Goal: Communication & Community: Answer question/provide support

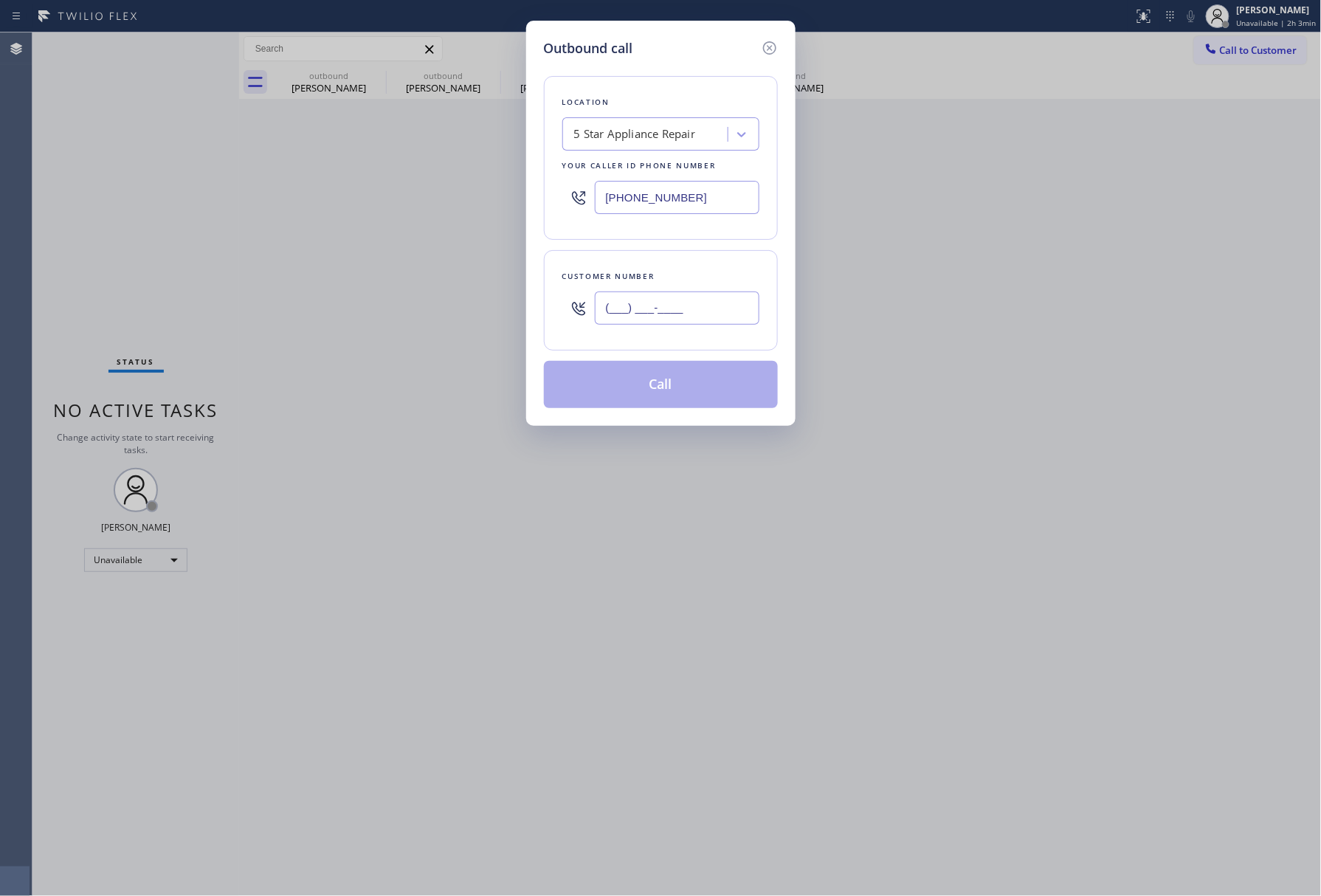
click at [680, 315] on input "(___) ___-____" at bounding box center [676, 308] width 164 height 33
paste input "714) 348-2444"
type input "[PHONE_NUMBER]"
click at [682, 286] on div "[PHONE_NUMBER]" at bounding box center [676, 308] width 164 height 48
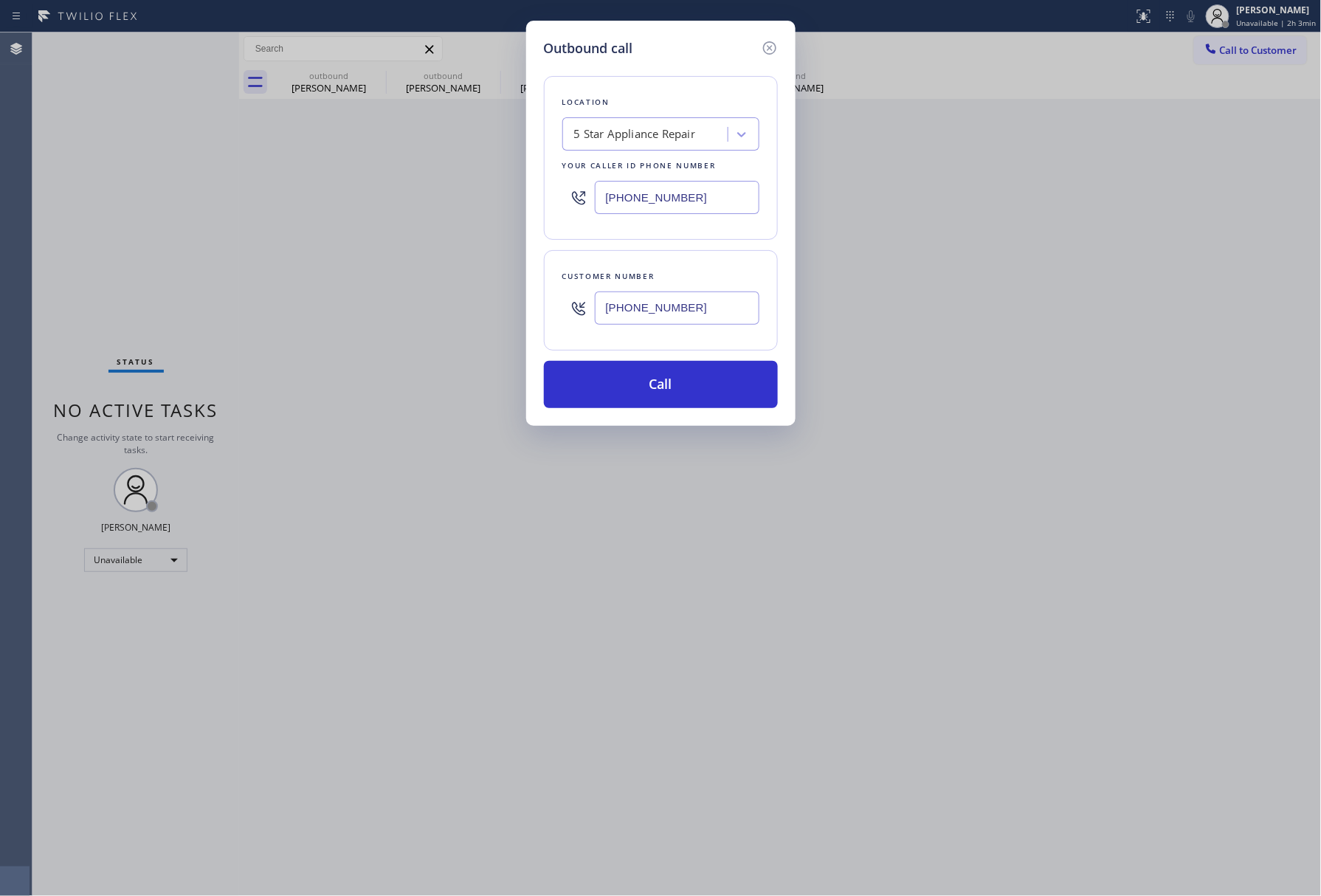
drag, startPoint x: 662, startPoint y: 388, endPoint x: 996, endPoint y: 36, distance: 485.2
click at [665, 387] on button "Call" at bounding box center [660, 384] width 234 height 47
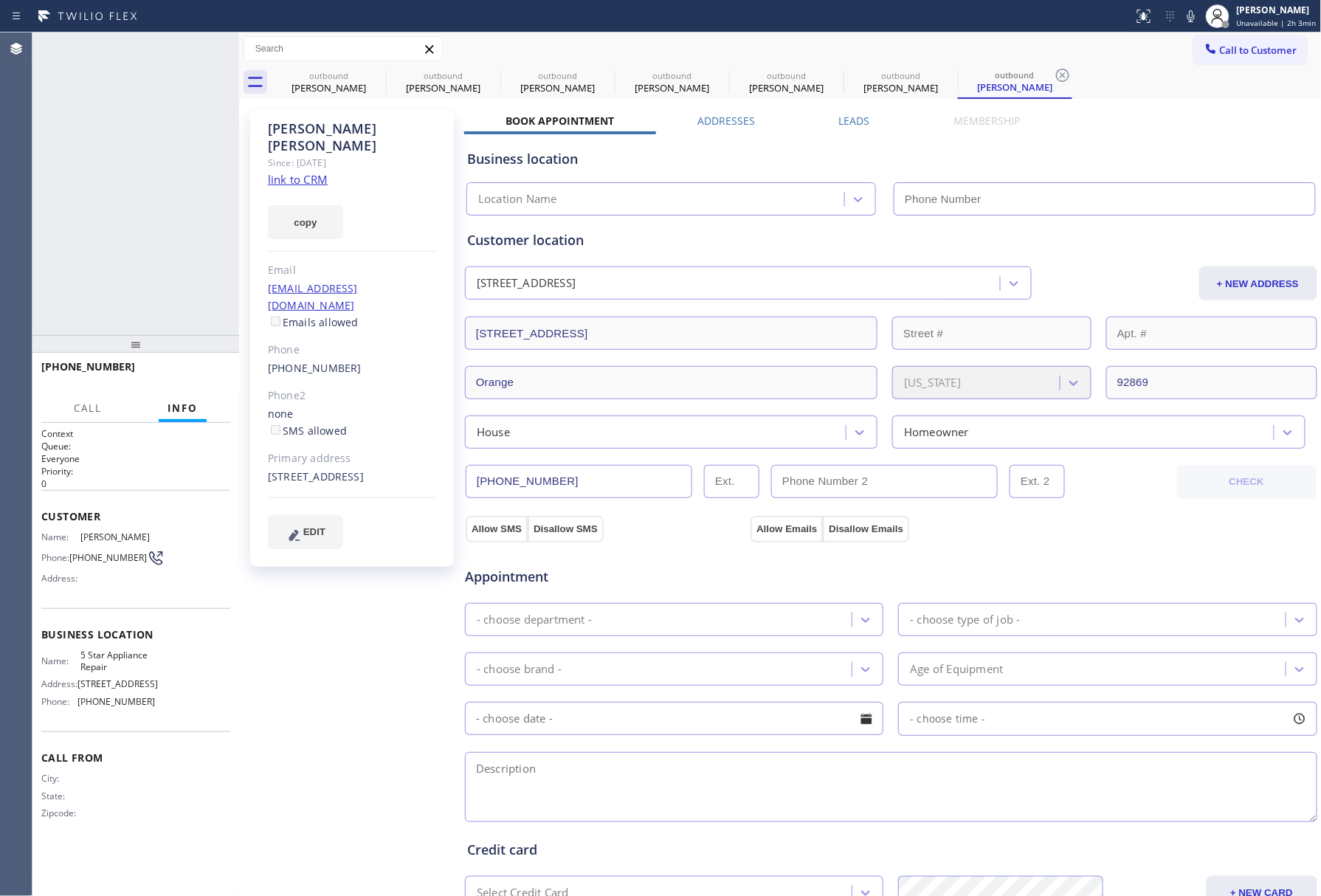
type input "[PHONE_NUMBER]"
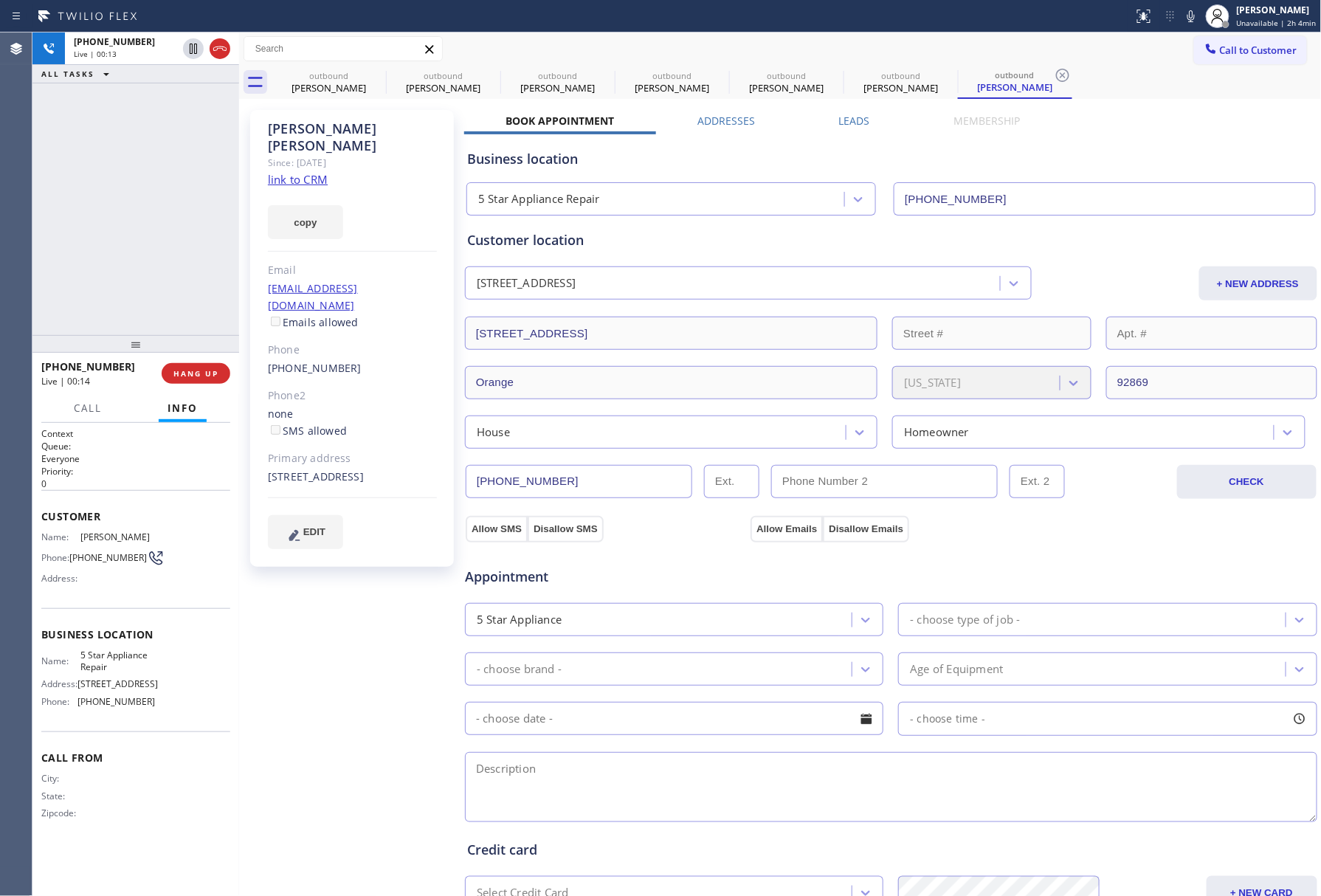
click at [181, 352] on div at bounding box center [136, 343] width 207 height 18
click at [194, 352] on div at bounding box center [136, 343] width 207 height 18
click at [189, 366] on button "HANG UP" at bounding box center [196, 373] width 69 height 21
click at [207, 222] on div "+17143482444 Live | 00:16 ALL TASKS ALL TASKS ACTIVE TASKS TASKS IN WRAP UP" at bounding box center [136, 184] width 207 height 302
drag, startPoint x: 190, startPoint y: 387, endPoint x: 192, endPoint y: 375, distance: 12.2
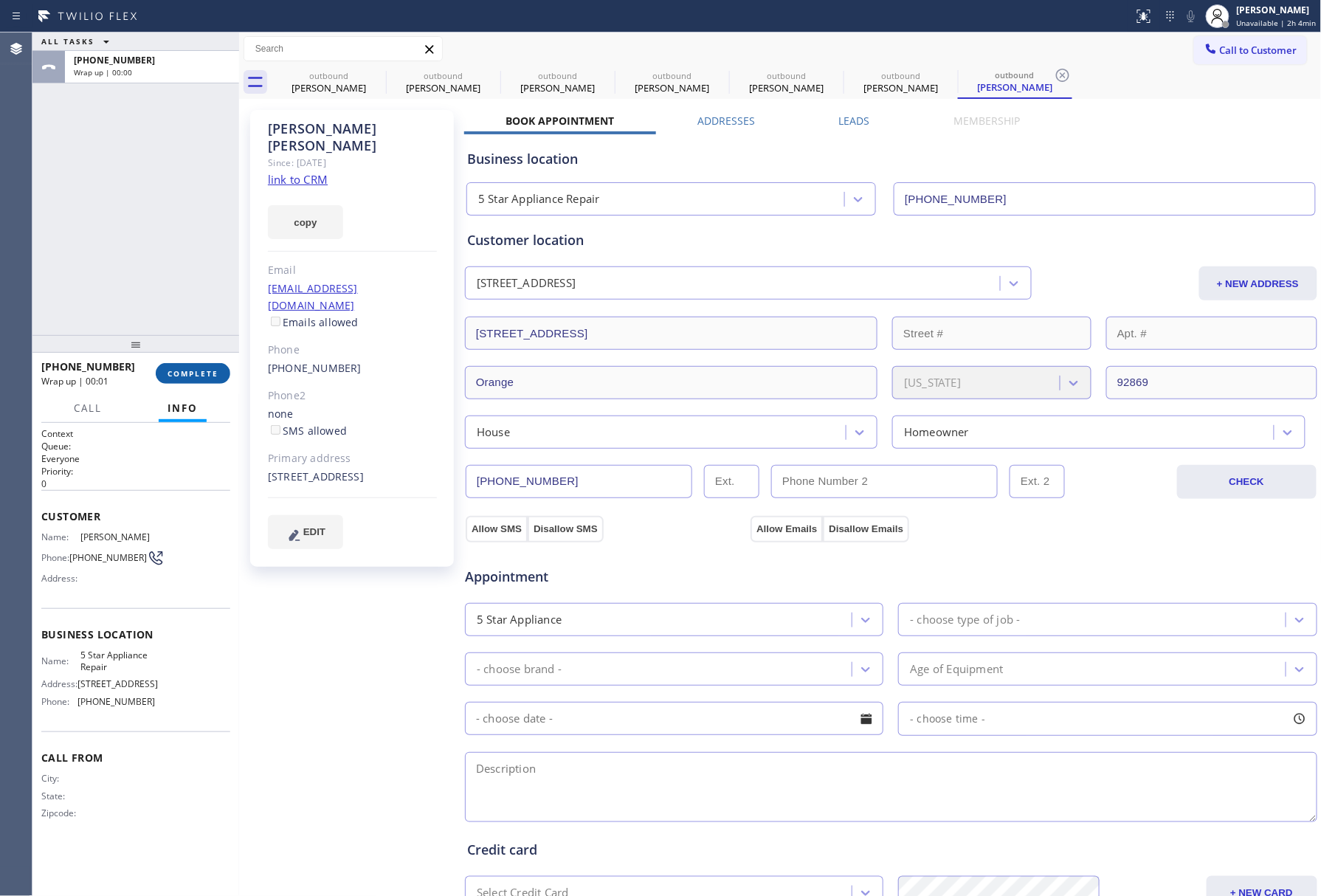
click at [190, 387] on div "+17143482444 Wrap up | 00:01 COMPLETE" at bounding box center [136, 373] width 189 height 39
click at [192, 375] on span "COMPLETE" at bounding box center [193, 373] width 51 height 10
click at [134, 243] on div "ALL TASKS ALL TASKS ACTIVE TASKS TASKS IN WRAP UP +17143482444 Wrap up | 00:01" at bounding box center [136, 184] width 207 height 302
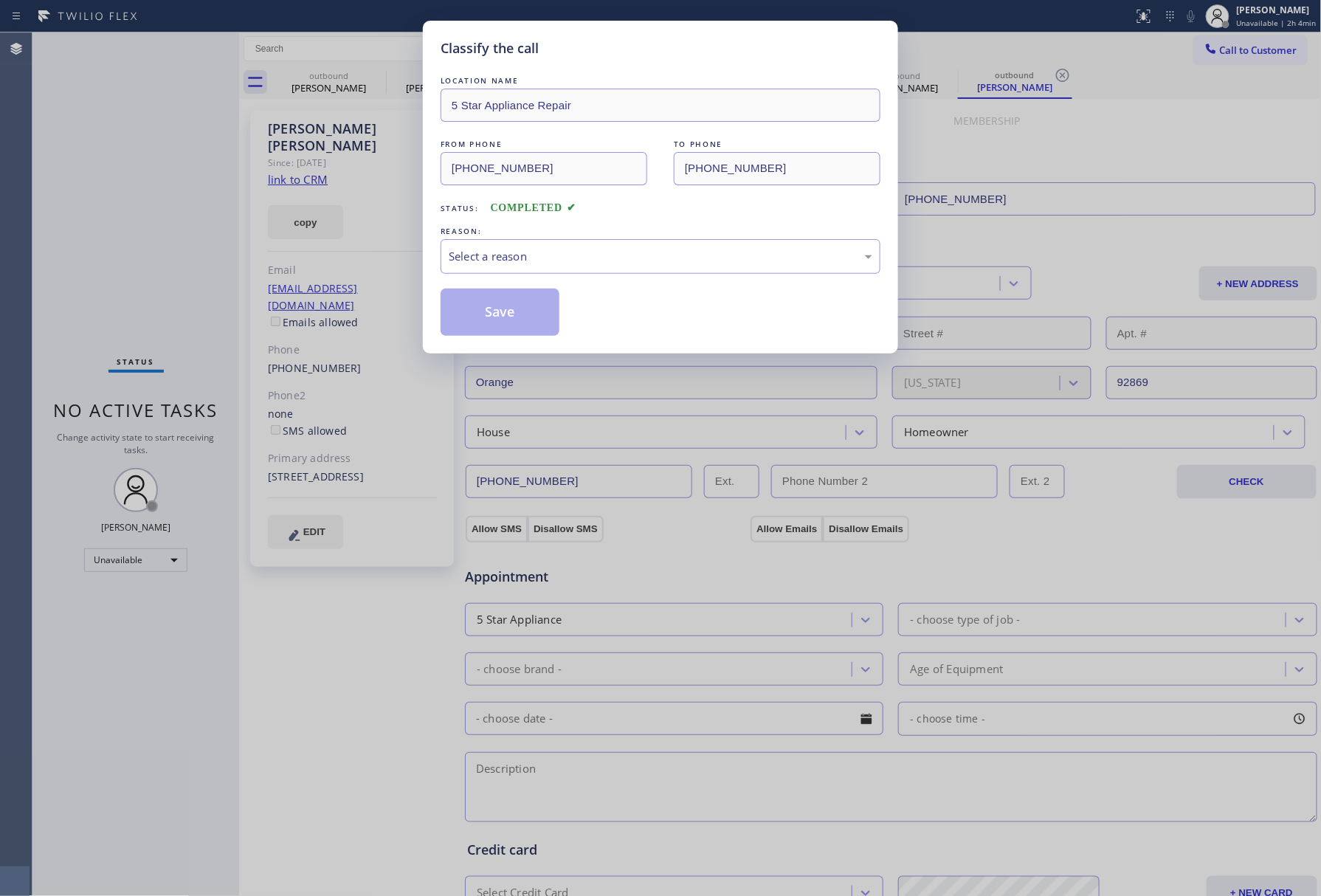
click at [134, 243] on div "Classify the call LOCATION NAME 5 Star Appliance Repair FROM PHONE (855) 731-49…" at bounding box center [660, 448] width 1321 height 896
drag, startPoint x: 524, startPoint y: 261, endPoint x: 530, endPoint y: 267, distance: 8.5
click at [524, 263] on div "Select a reason" at bounding box center [660, 257] width 423 height 17
click at [508, 312] on button "Save" at bounding box center [500, 312] width 119 height 47
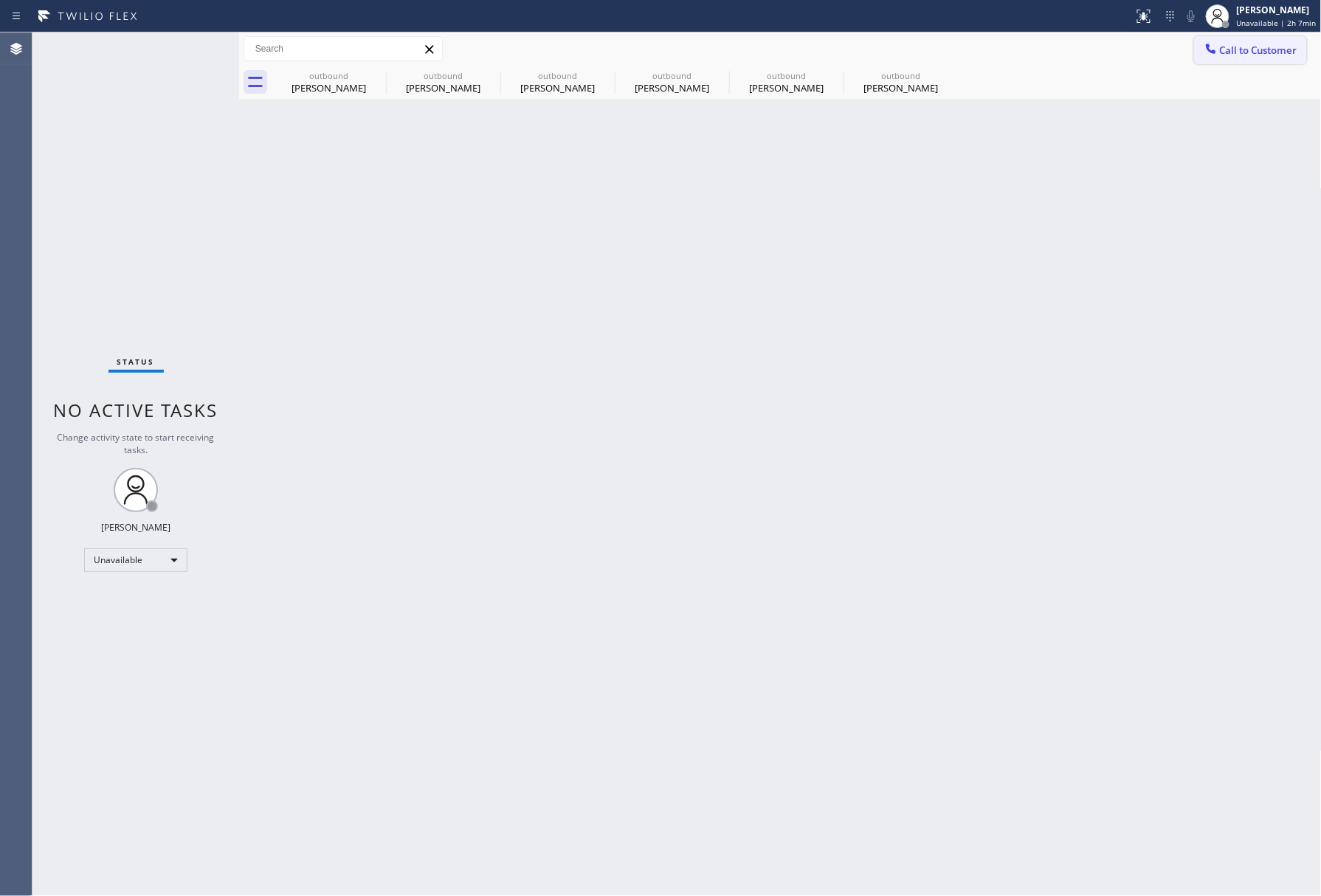
click at [1238, 47] on span "Call to Customer" at bounding box center [1259, 49] width 77 height 13
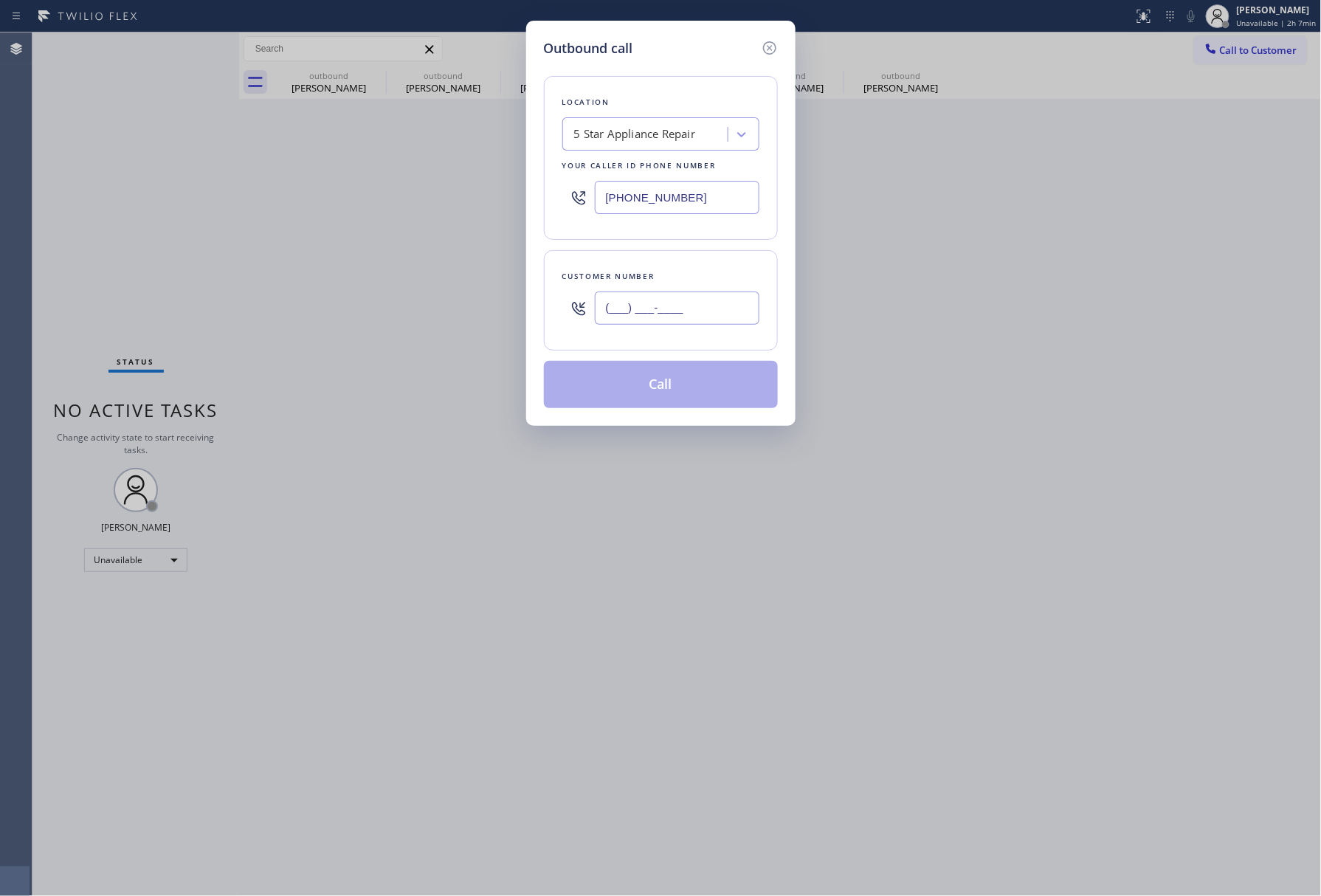
drag, startPoint x: 701, startPoint y: 320, endPoint x: 683, endPoint y: 290, distance: 35.0
click at [700, 319] on input "(___) ___-____" at bounding box center [676, 308] width 164 height 33
paste input "610) 246-0488"
type input "(610) 246-0488"
click at [666, 266] on div "Customer number (610) 246-0488" at bounding box center [660, 300] width 234 height 100
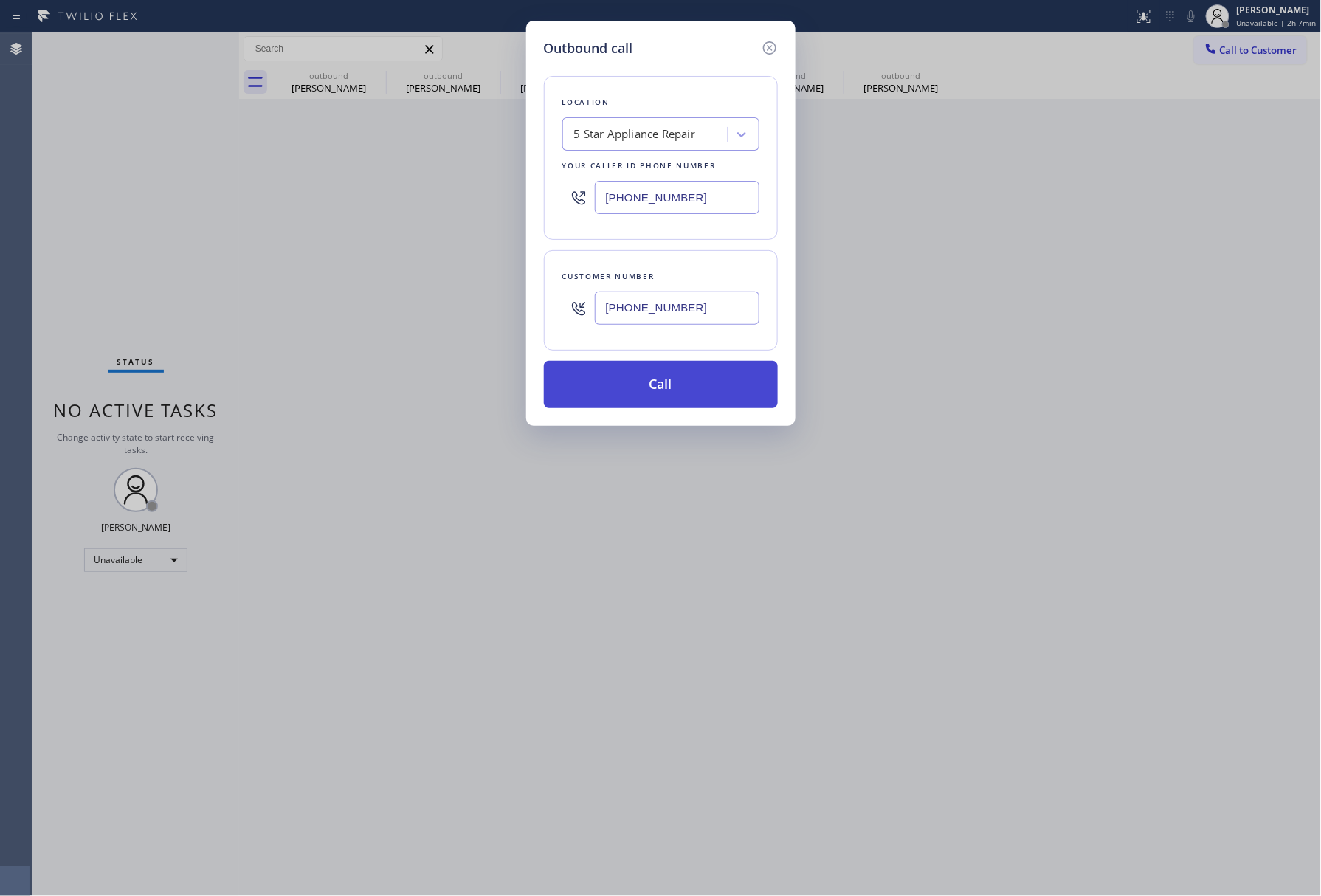
click at [667, 382] on button "Call" at bounding box center [660, 384] width 234 height 47
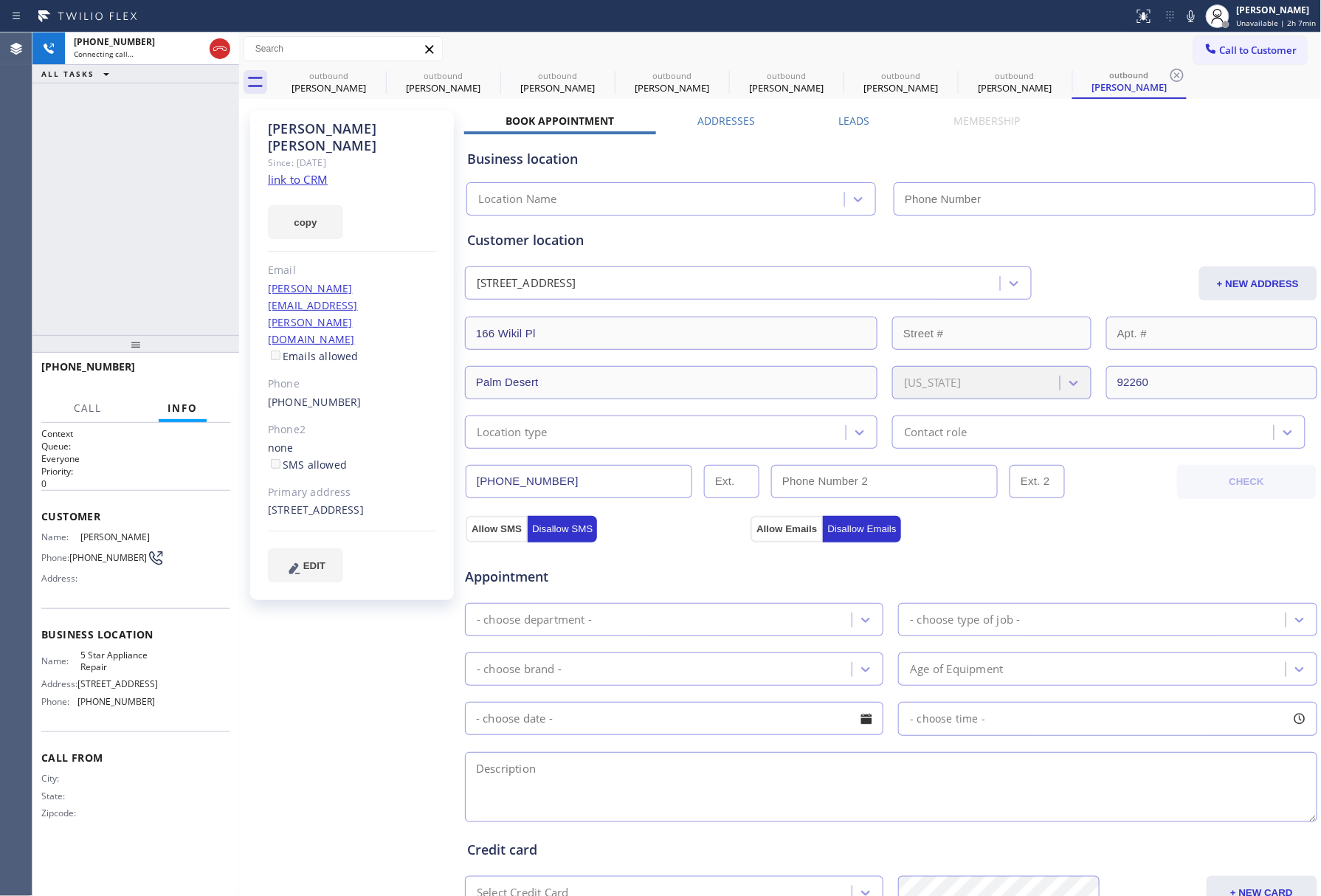
type input "[PHONE_NUMBER]"
drag, startPoint x: 81, startPoint y: 211, endPoint x: 962, endPoint y: 239, distance: 881.4
click at [84, 210] on div "+16102460488 Connecting call… ALL TASKS ALL TASKS ACTIVE TASKS TASKS IN WRAP UP" at bounding box center [136, 184] width 207 height 302
click at [149, 236] on div "+16102460488 Connecting call… ALL TASKS ALL TASKS ACTIVE TASKS TASKS IN WRAP UP" at bounding box center [136, 184] width 207 height 302
click at [74, 211] on div "+16102460488 Connecting call… ALL TASKS ALL TASKS ACTIVE TASKS TASKS IN WRAP UP" at bounding box center [136, 184] width 207 height 302
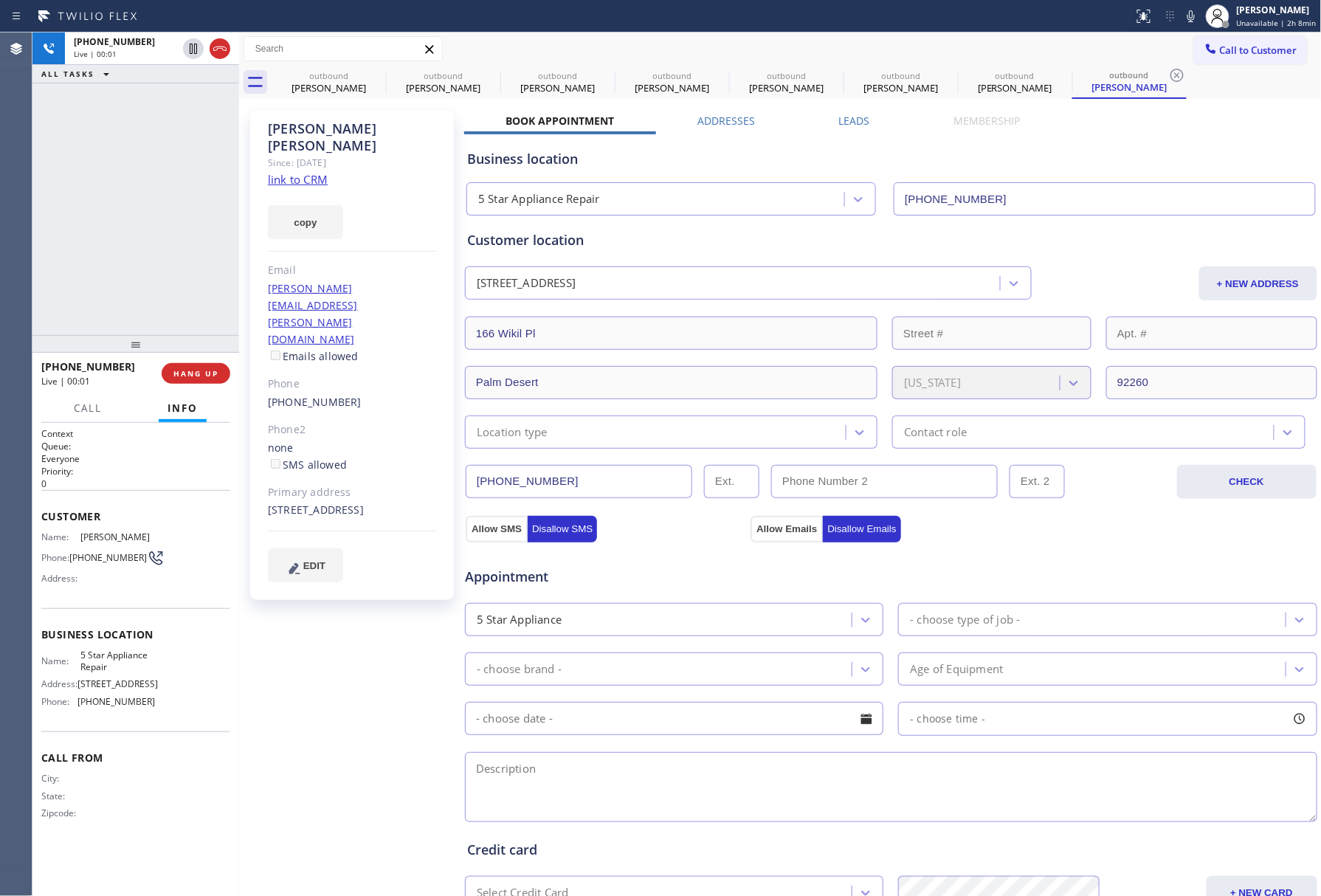
click at [59, 240] on div "+16102460488 Live | 00:01 ALL TASKS ALL TASKS ACTIVE TASKS TASKS IN WRAP UP" at bounding box center [136, 184] width 207 height 302
click at [219, 364] on button "HANG UP" at bounding box center [196, 373] width 69 height 21
click at [193, 367] on button "HANG UP" at bounding box center [196, 373] width 69 height 21
click at [136, 279] on div "ALL TASKS ALL TASKS ACTIVE TASKS TASKS IN WRAP UP +16102460488 Wrap up | 00:00" at bounding box center [136, 184] width 207 height 302
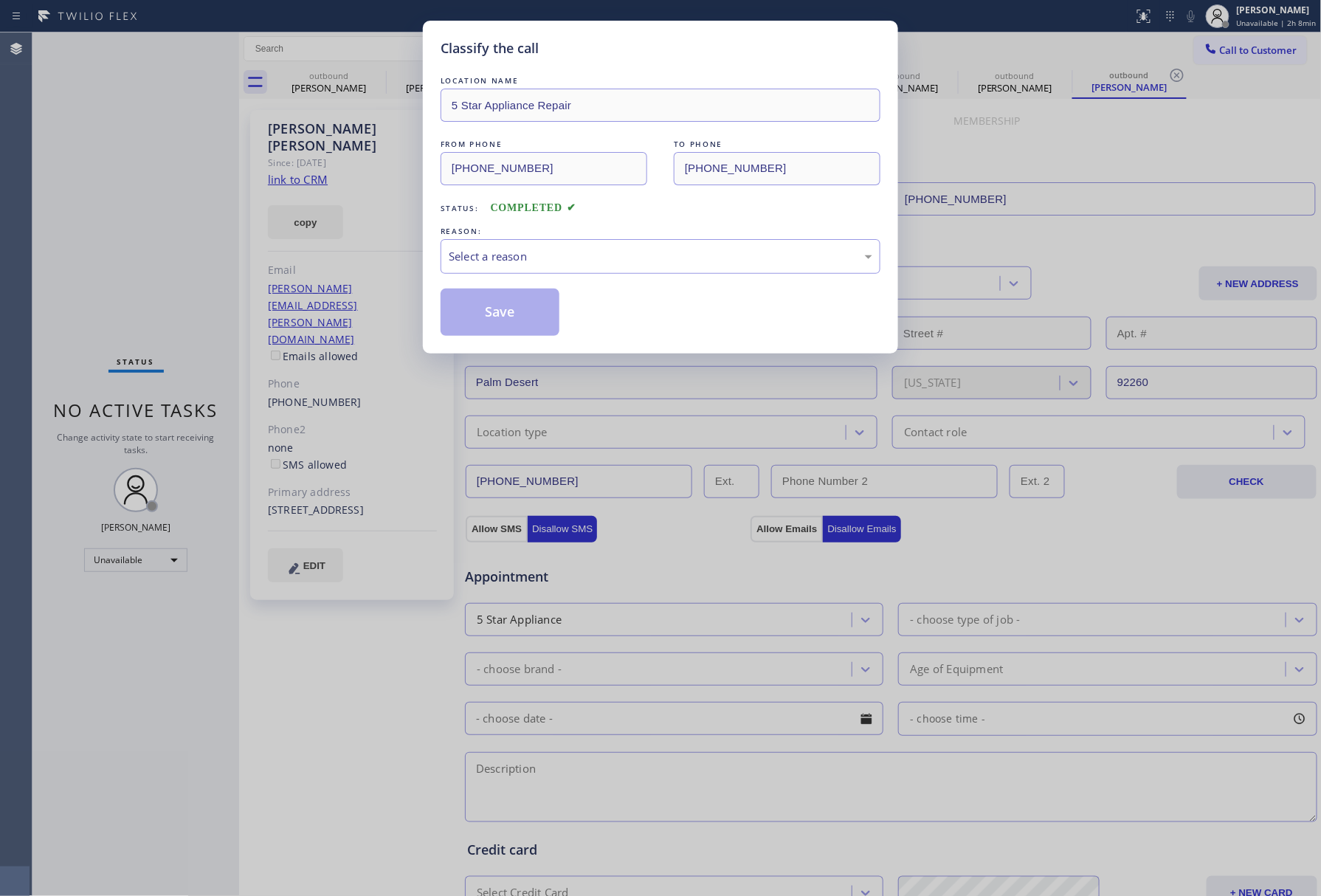
click at [529, 275] on div "LOCATION NAME 5 Star Appliance Repair FROM PHONE (855) 731-4952 TO PHONE (610) …" at bounding box center [660, 204] width 440 height 263
click at [534, 258] on div "Select a reason" at bounding box center [660, 257] width 423 height 17
click at [521, 325] on button "Save" at bounding box center [500, 312] width 119 height 47
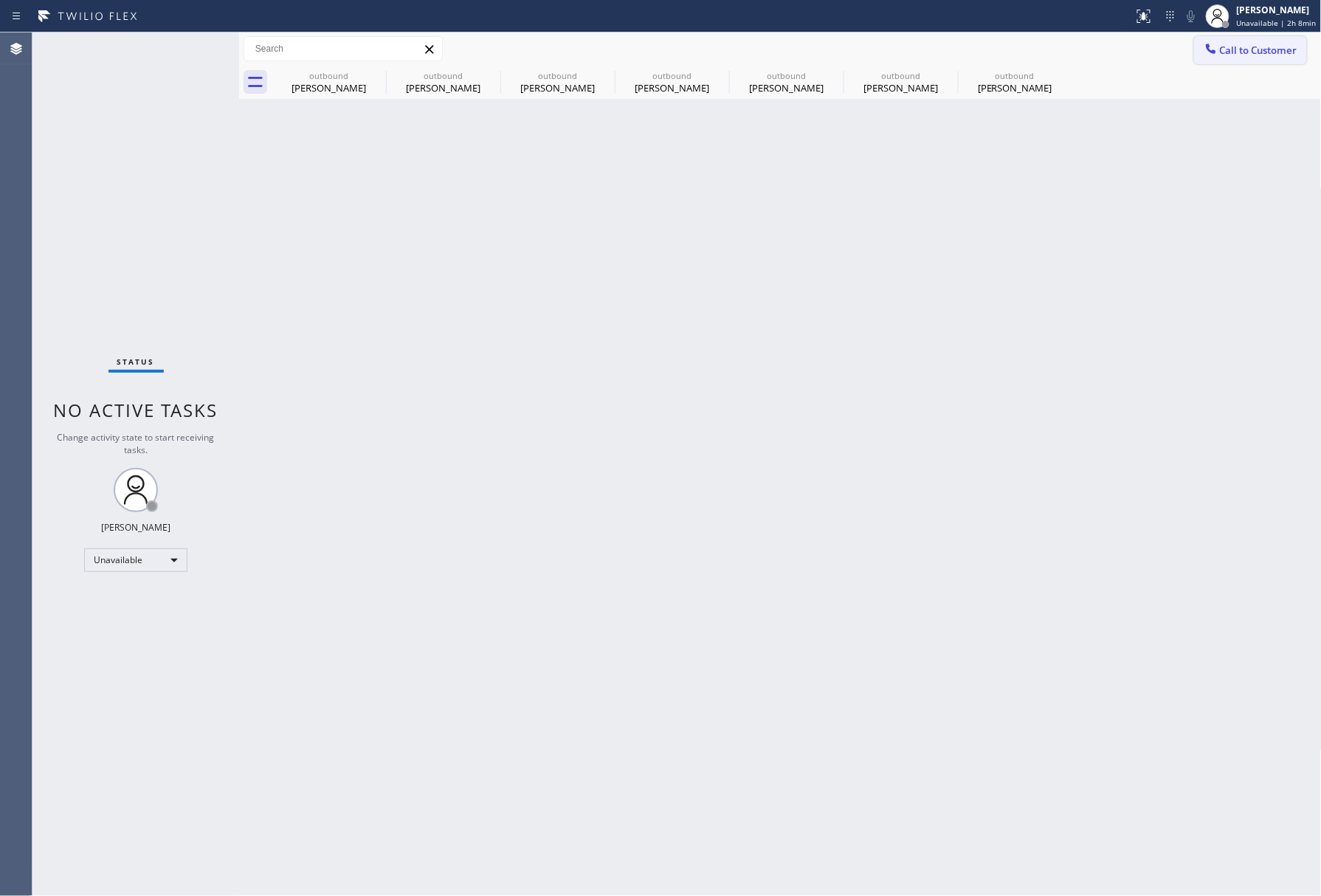
click at [1225, 53] on span "Call to Customer" at bounding box center [1259, 49] width 77 height 13
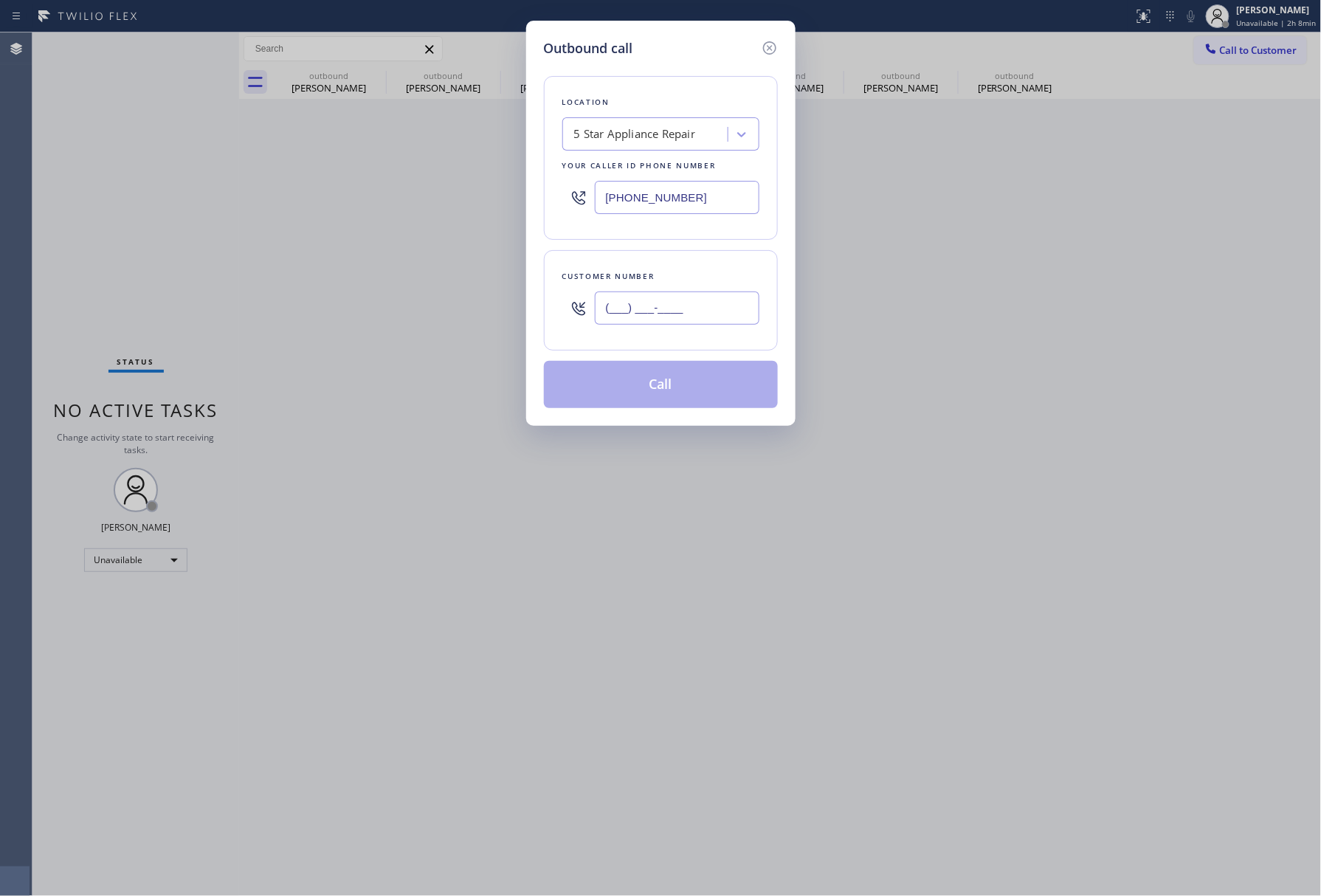
click at [709, 304] on input "(___) ___-____" at bounding box center [676, 308] width 164 height 33
paste input "413) 230-4622"
type input "(413) 230-4622"
click at [693, 254] on div "Customer number (413) 230-4622" at bounding box center [660, 300] width 234 height 100
click at [665, 382] on button "Call" at bounding box center [660, 384] width 234 height 47
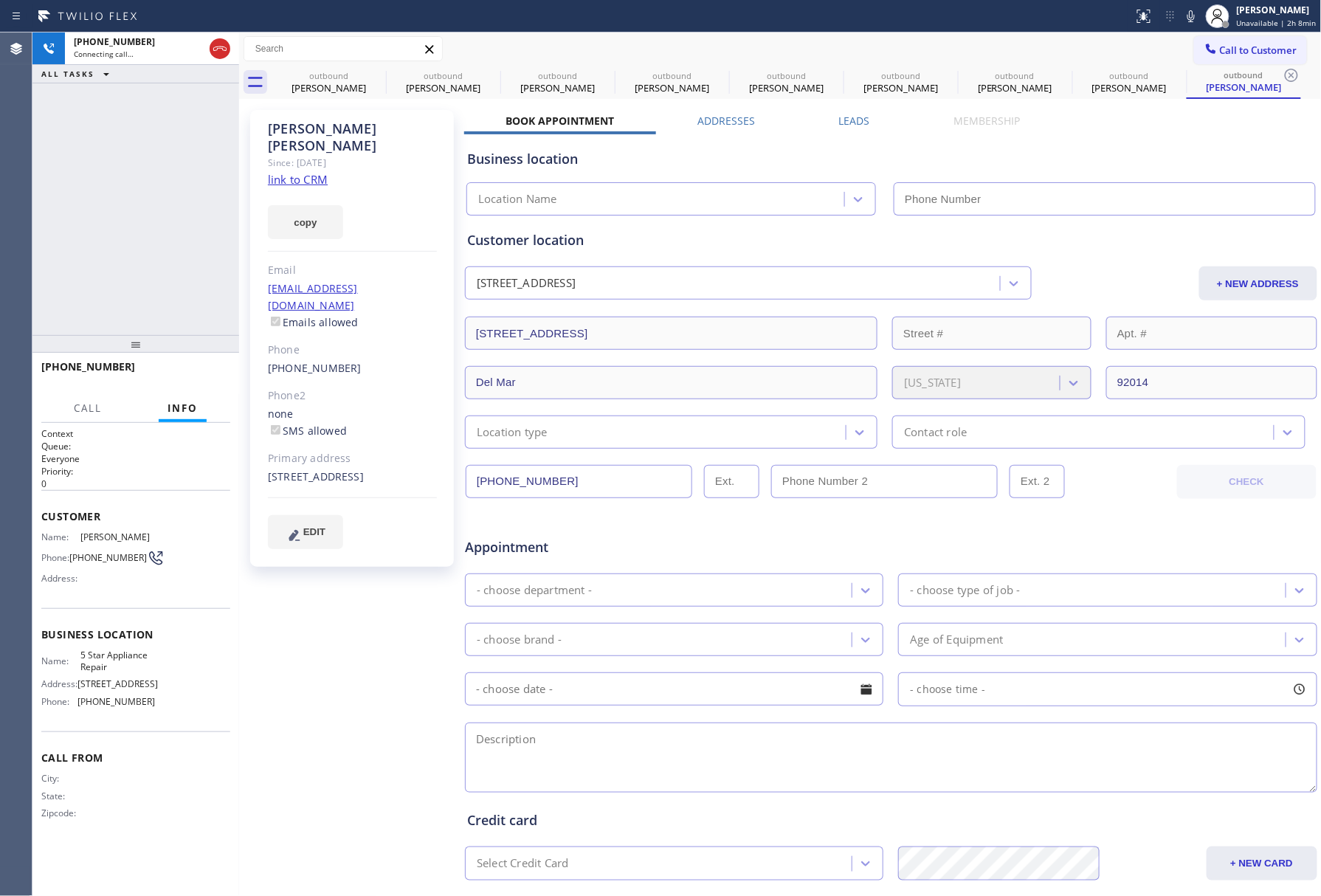
type input "[PHONE_NUMBER]"
click at [97, 236] on div "+14132304622 Live | 00:05 ALL TASKS ALL TASKS ACTIVE TASKS TASKS IN WRAP UP" at bounding box center [136, 184] width 207 height 302
click at [220, 363] on button "HANG UP" at bounding box center [196, 373] width 69 height 21
drag, startPoint x: 166, startPoint y: 289, endPoint x: 167, endPoint y: 365, distance: 76.0
click at [165, 318] on div "+14132304622 Live | 00:06 ALL TASKS ALL TASKS ACTIVE TASKS TASKS IN WRAP UP" at bounding box center [136, 184] width 207 height 302
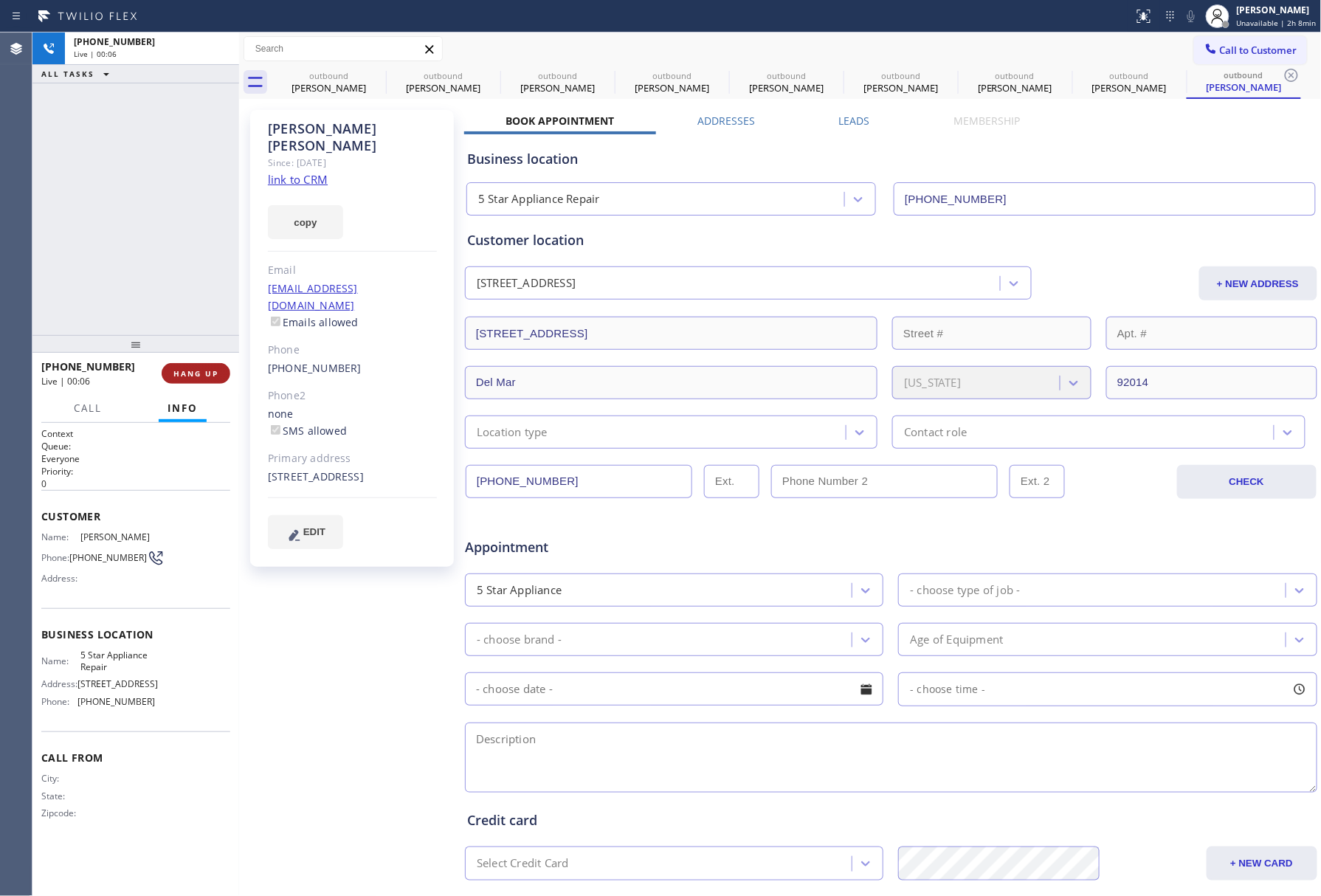
click at [170, 369] on button "HANG UP" at bounding box center [196, 373] width 69 height 21
click at [169, 300] on div "ALL TASKS ALL TASKS ACTIVE TASKS TASKS IN WRAP UP +14132304622 Wrap up | 00:00" at bounding box center [136, 184] width 207 height 302
click at [204, 372] on span "COMPLETE" at bounding box center [193, 373] width 51 height 10
click at [107, 261] on div "ALL TASKS ALL TASKS ACTIVE TASKS TASKS IN WRAP UP +14132304622 Wrap up | 00:01" at bounding box center [136, 184] width 207 height 302
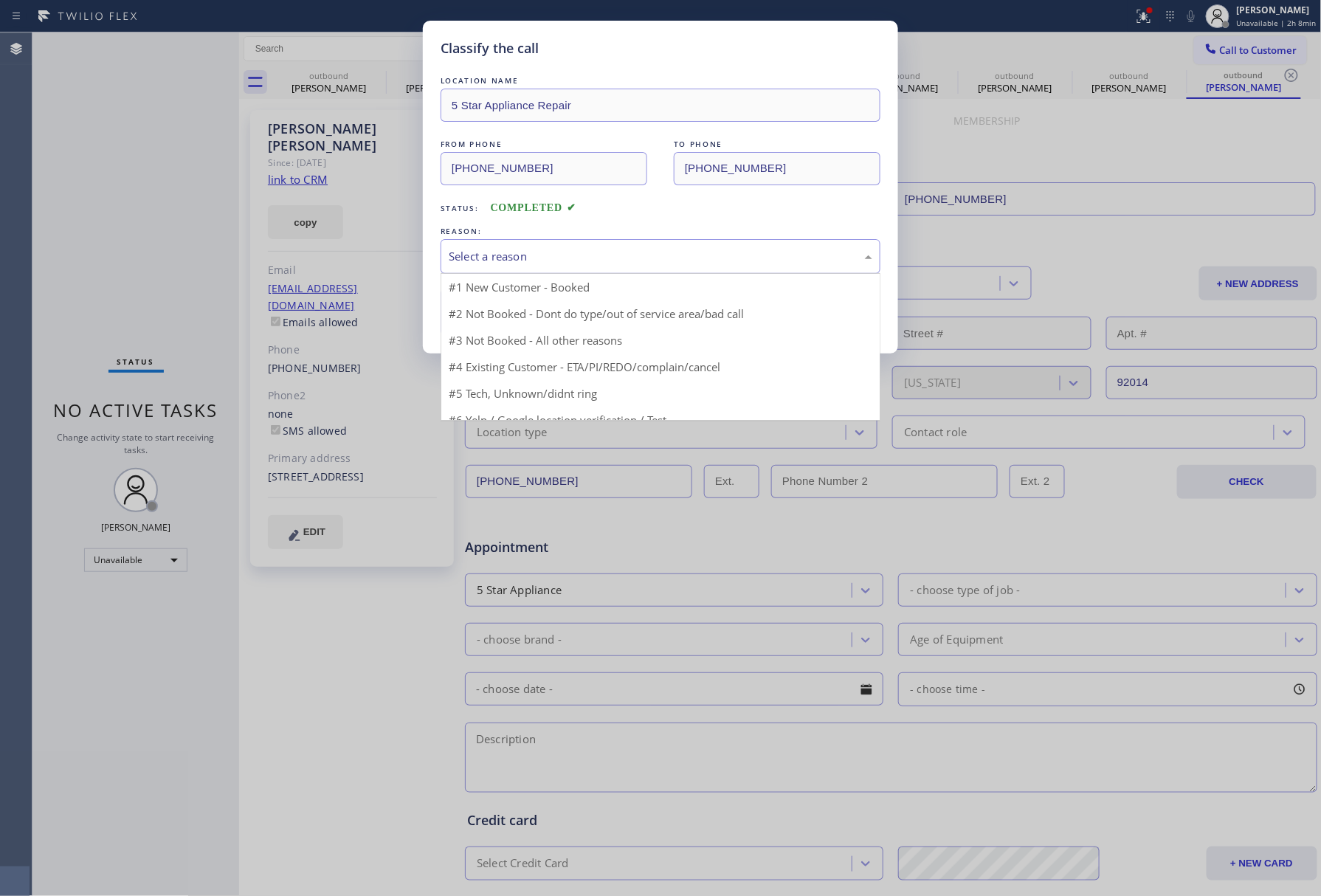
click at [615, 261] on div "Select a reason" at bounding box center [660, 257] width 423 height 17
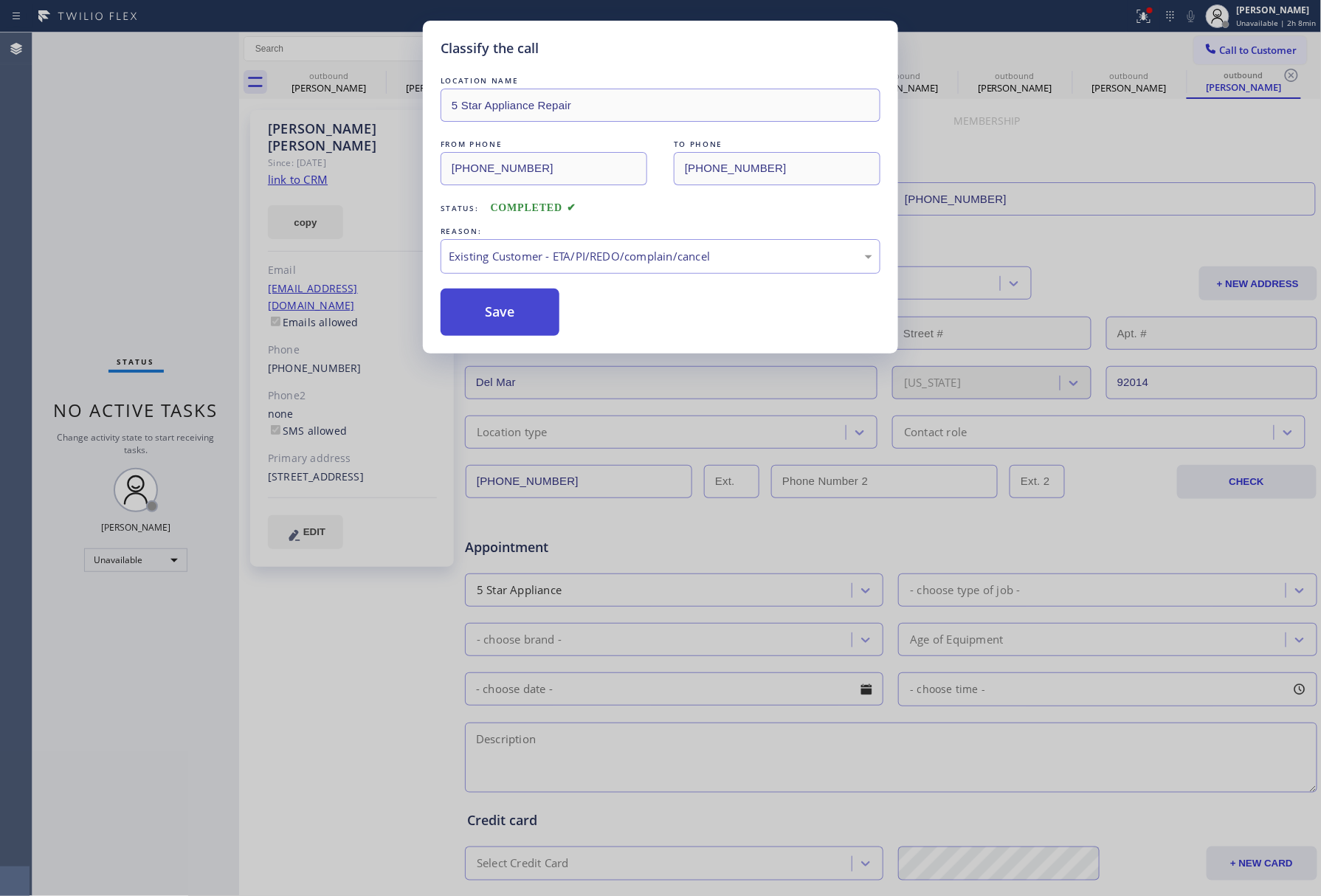
click at [494, 317] on button "Save" at bounding box center [500, 312] width 119 height 47
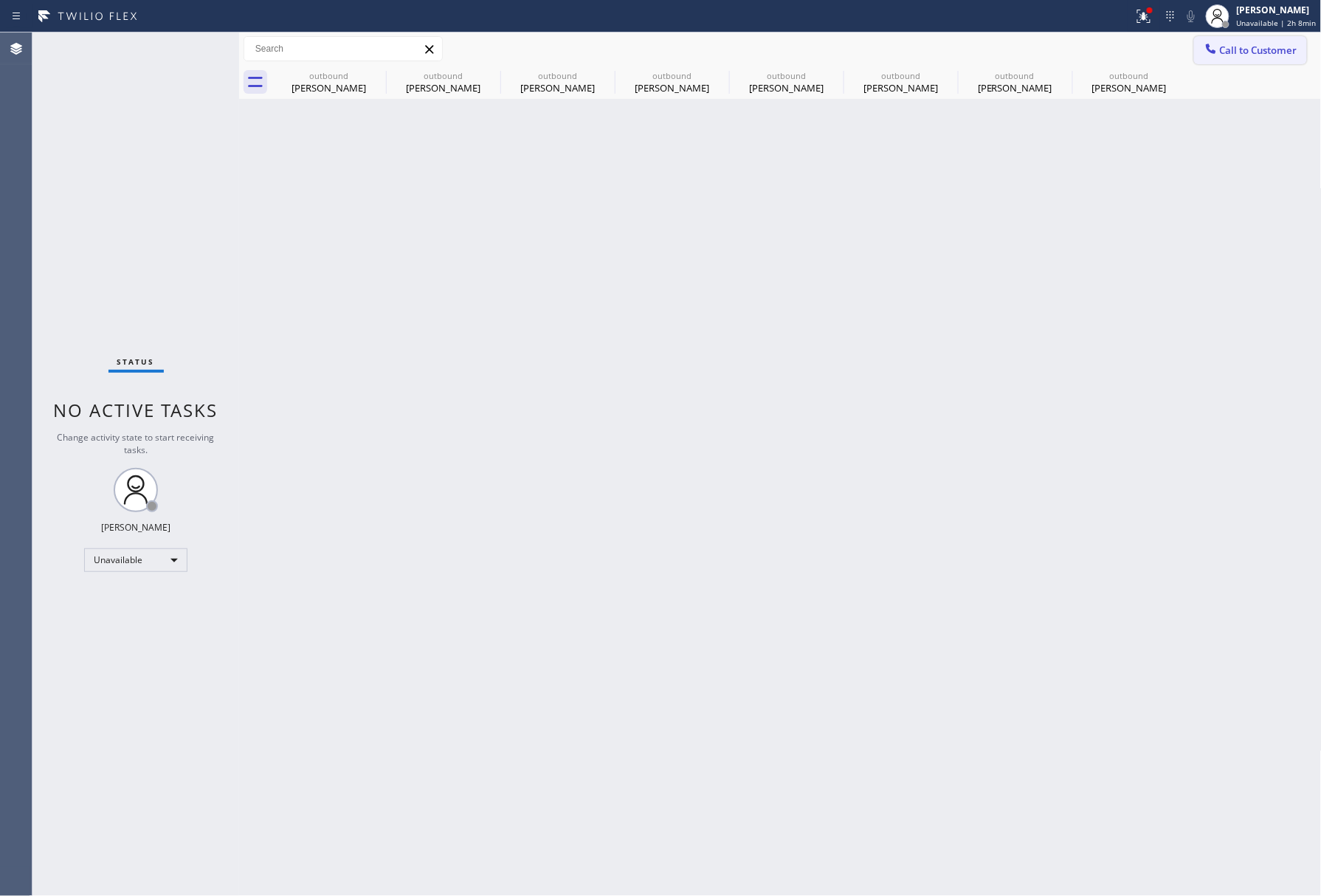
click at [1223, 39] on button "Call to Customer" at bounding box center [1250, 50] width 113 height 28
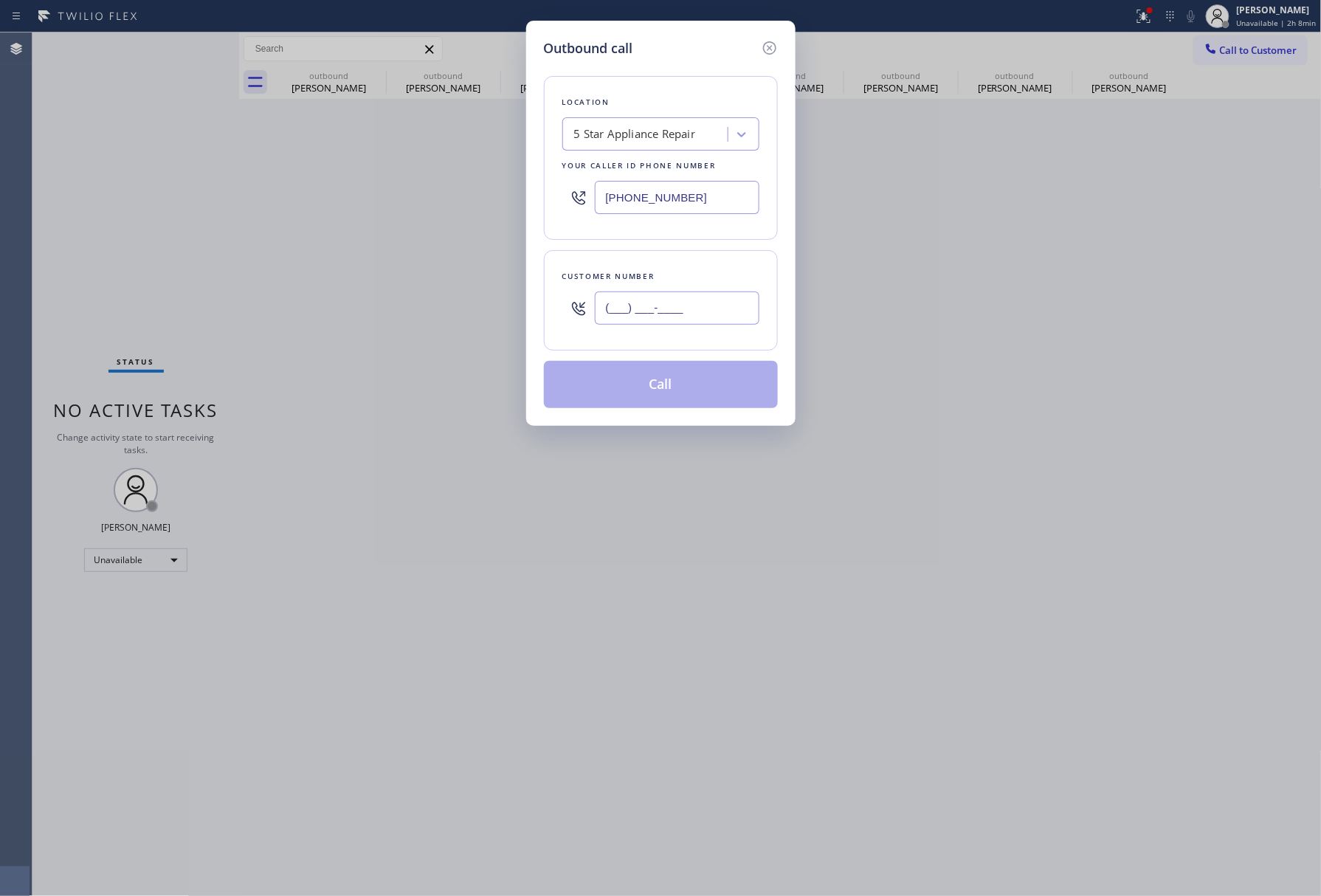
drag, startPoint x: 618, startPoint y: 318, endPoint x: 632, endPoint y: 302, distance: 21.3
click at [618, 318] on input "(___) ___-____" at bounding box center [676, 308] width 164 height 33
paste input "786) 246-0575"
type input "(786) 246-0575"
click at [639, 276] on div "Customer number" at bounding box center [661, 276] width 197 height 15
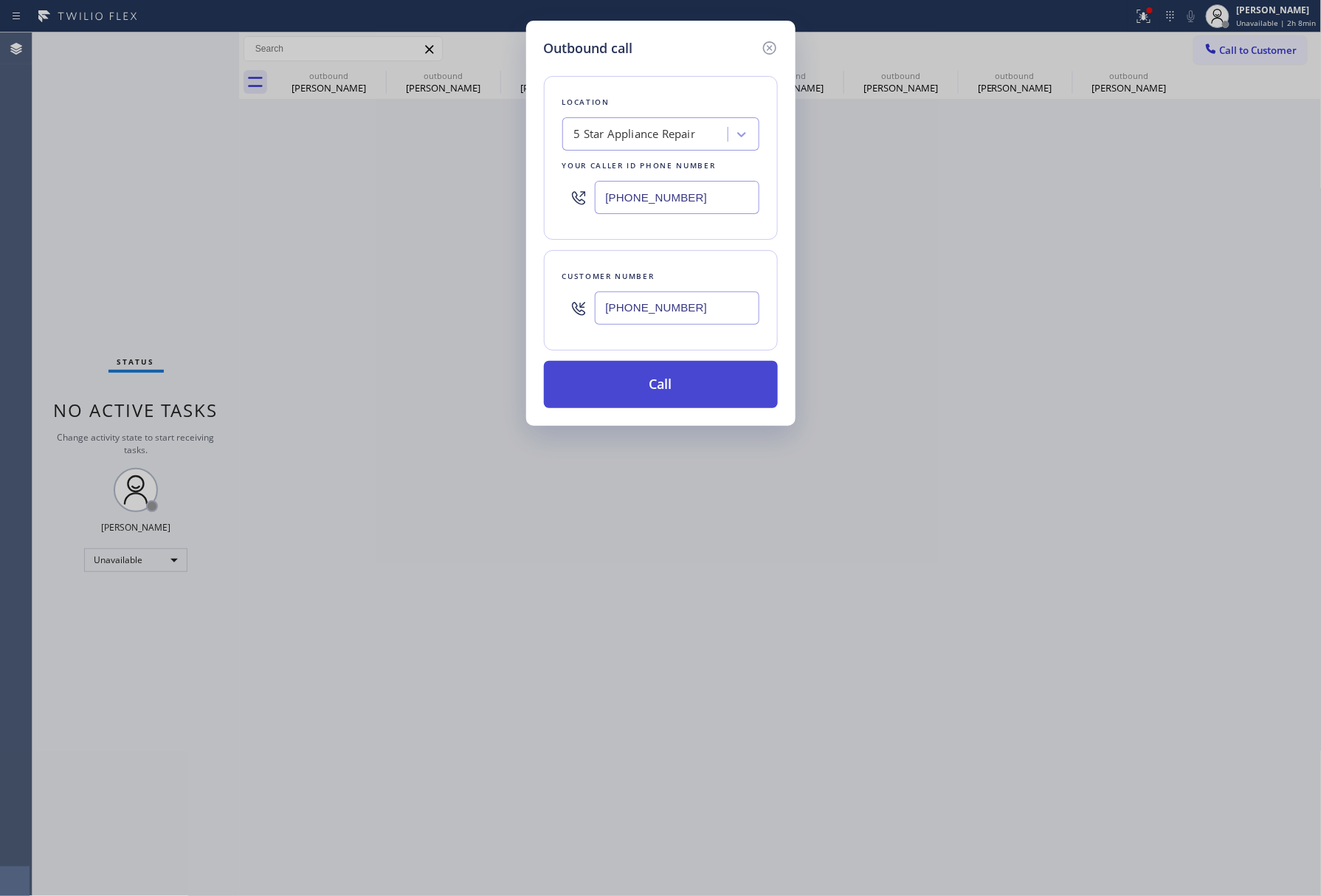
click at [639, 373] on button "Call" at bounding box center [660, 384] width 234 height 47
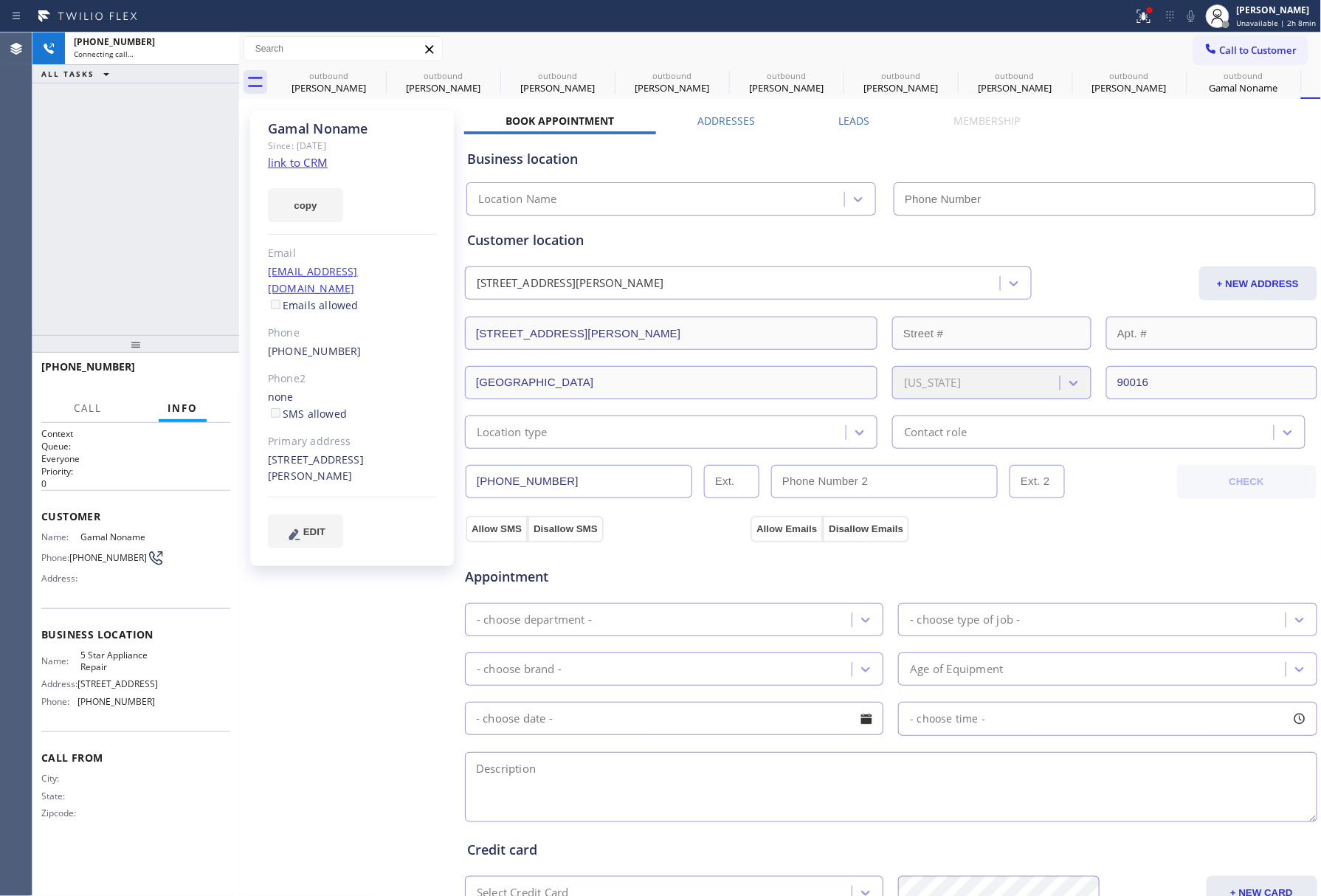
click at [329, 158] on div "Gamal Noname Since: 20 may 2020 link to CRM copy Email no@gmail.com Emails allo…" at bounding box center [352, 338] width 204 height 456
click at [314, 165] on link "link to CRM" at bounding box center [298, 162] width 60 height 15
type input "[PHONE_NUMBER]"
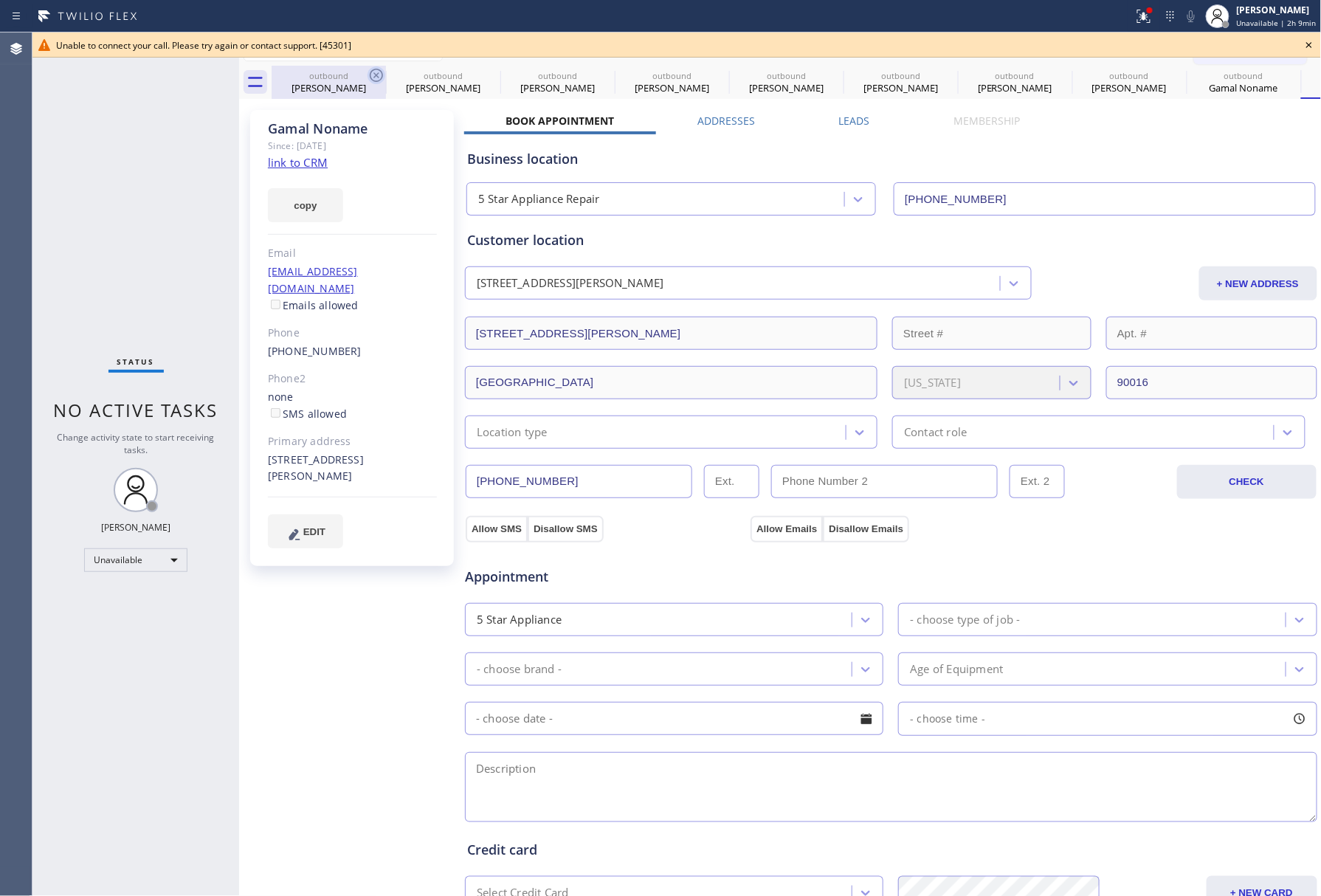
click at [378, 68] on icon at bounding box center [376, 75] width 18 height 18
click at [0, 0] on icon at bounding box center [0, 0] width 0 height 0
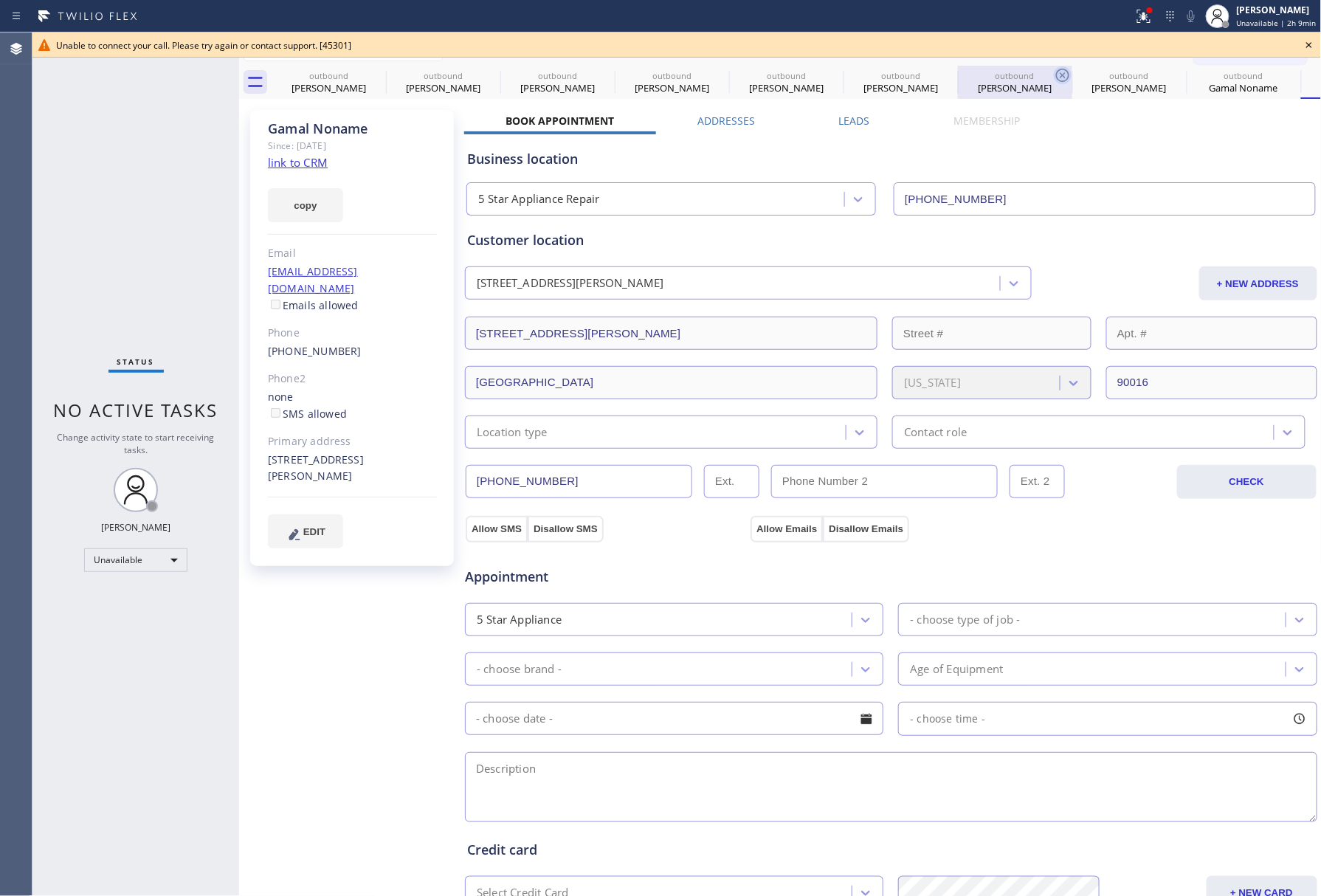
drag, startPoint x: 378, startPoint y: 68, endPoint x: 370, endPoint y: 71, distance: 8.5
click at [0, 0] on icon at bounding box center [0, 0] width 0 height 0
click at [1054, 71] on icon at bounding box center [1063, 75] width 18 height 18
click at [0, 0] on icon at bounding box center [0, 0] width 0 height 0
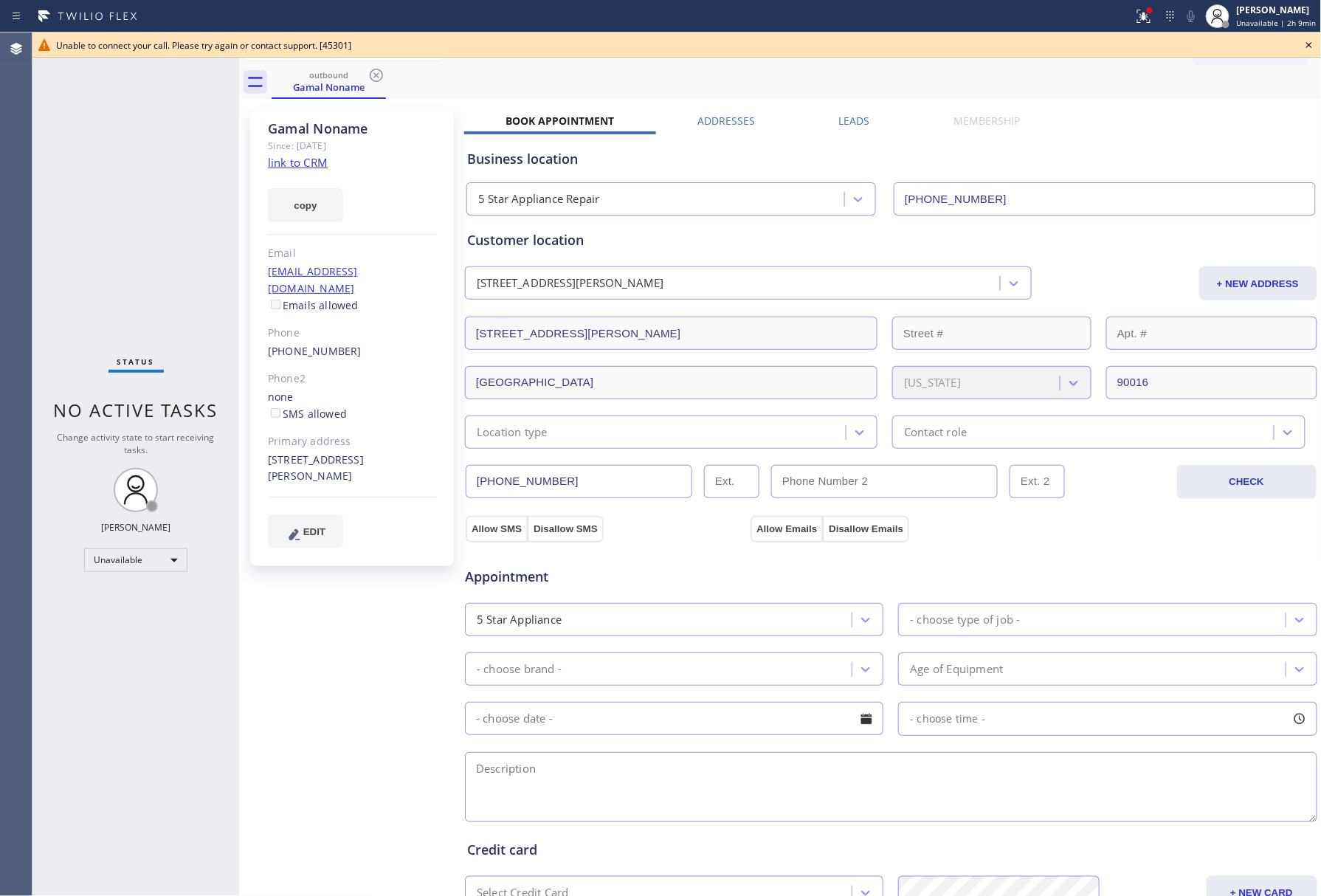
click at [1305, 42] on icon at bounding box center [1309, 45] width 18 height 18
click at [1217, 36] on button "Call to Customer" at bounding box center [1250, 50] width 113 height 28
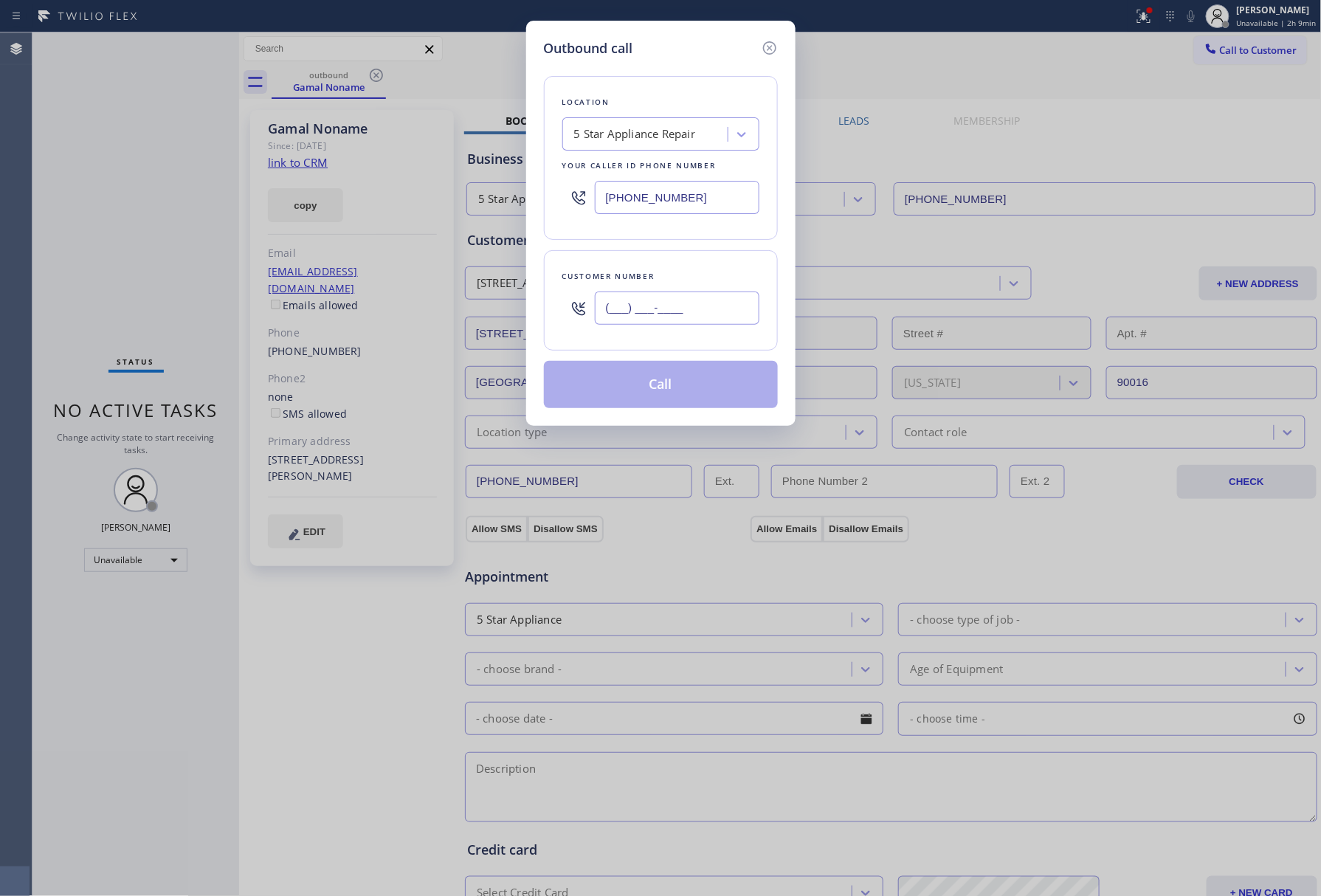
click at [685, 293] on input "(___) ___-____" at bounding box center [676, 308] width 164 height 33
paste input "703) 675-6672"
type input "(703) 675-6672"
click at [677, 266] on div "Customer number (703) 675-6672" at bounding box center [660, 300] width 234 height 100
click at [651, 391] on button "Call" at bounding box center [660, 384] width 234 height 47
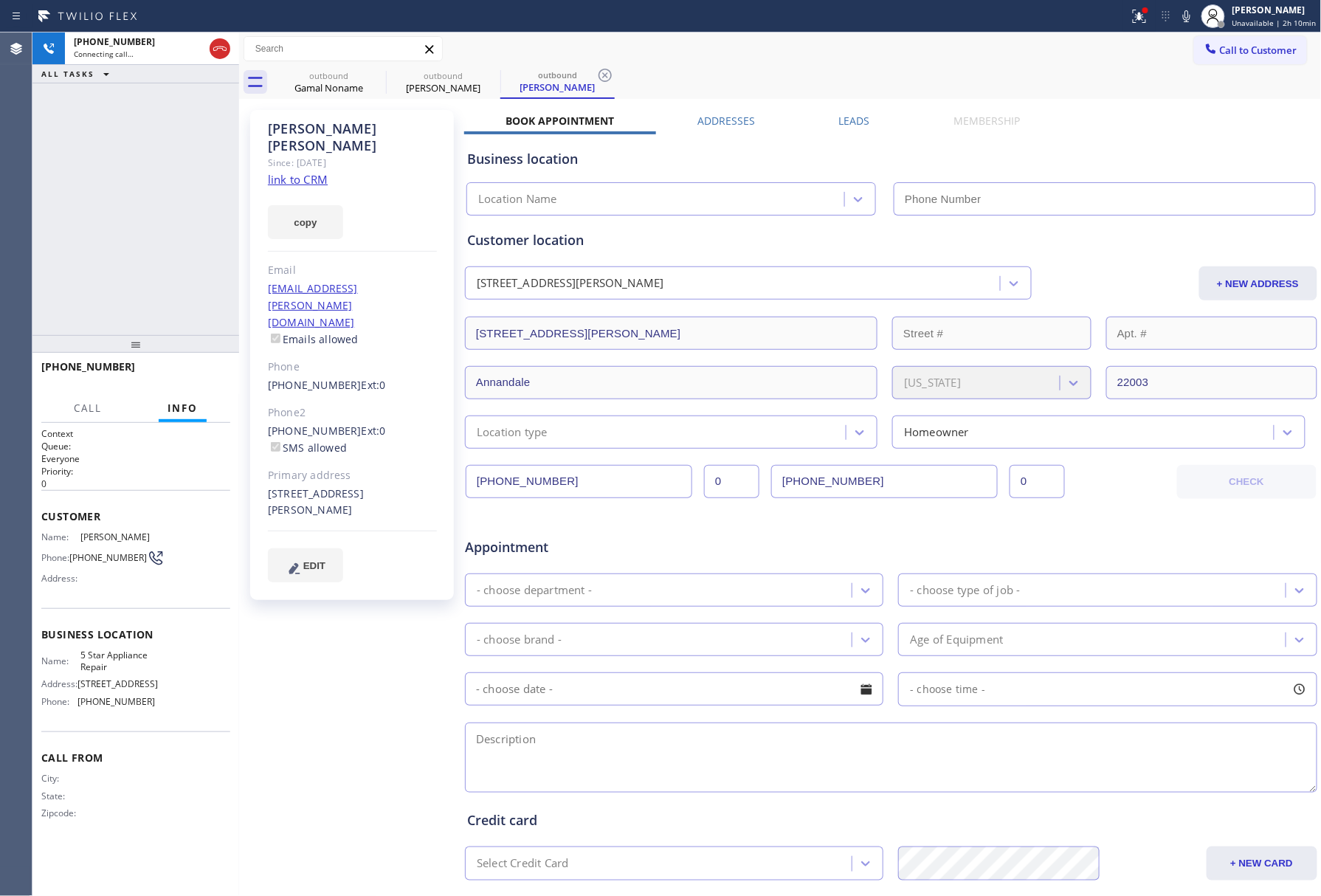
type input "[PHONE_NUMBER]"
click at [198, 373] on span "HANG UP" at bounding box center [196, 373] width 45 height 10
drag, startPoint x: 180, startPoint y: 336, endPoint x: 197, endPoint y: 390, distance: 56.6
click at [184, 350] on div "+17036756672 Live | 00:19 ALL TASKS ALL TASKS ACTIVE TASKS TASKS IN WRAP UP +17…" at bounding box center [136, 464] width 207 height 864
click at [197, 390] on div "+17036756672 Live | 00:19 HANG UP" at bounding box center [136, 373] width 189 height 39
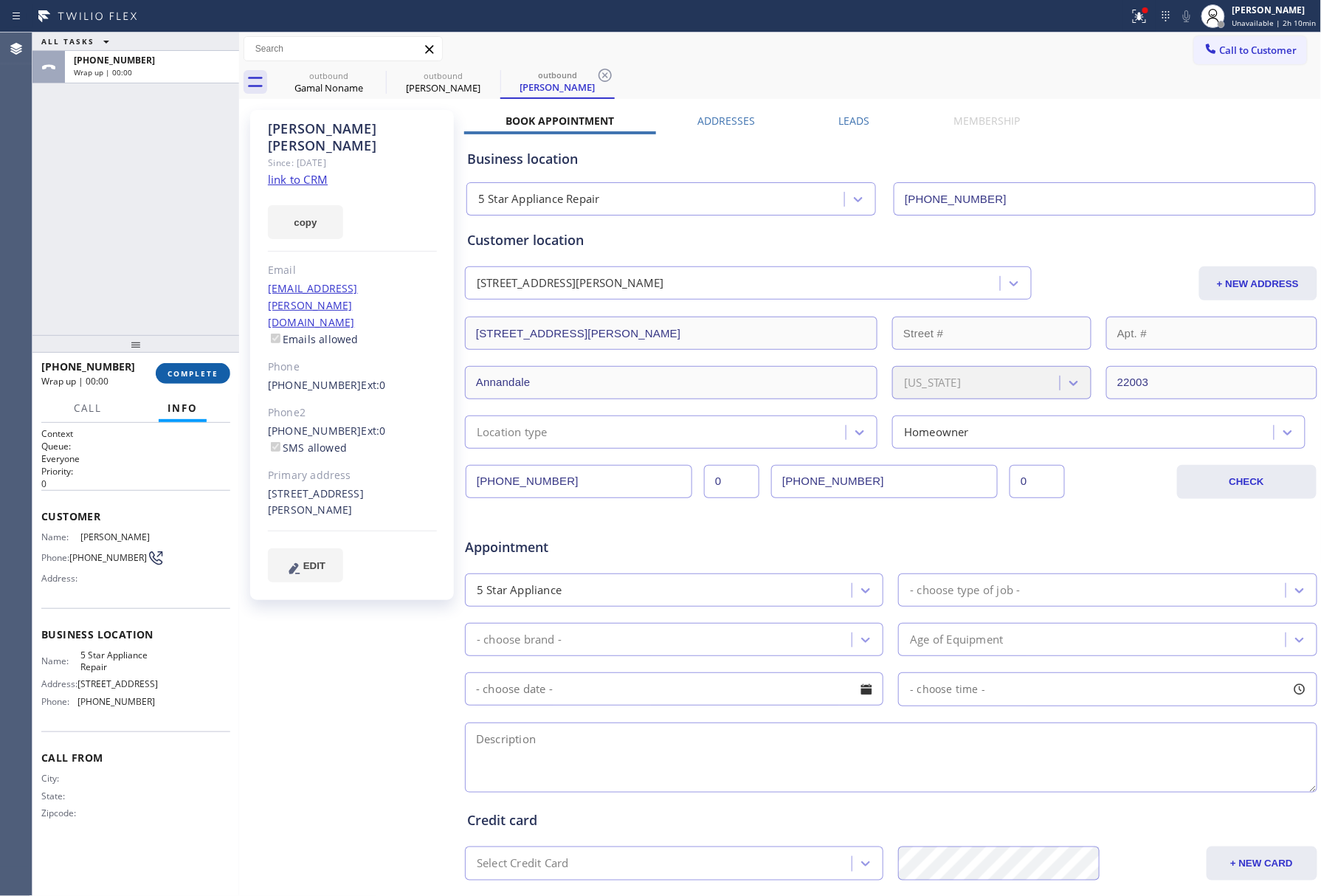
click at [204, 366] on button "COMPLETE" at bounding box center [193, 373] width 75 height 21
click at [167, 257] on div "ALL TASKS ALL TASKS ACTIVE TASKS TASKS IN WRAP UP +17036756672 Wrap up | 00:00" at bounding box center [136, 184] width 207 height 302
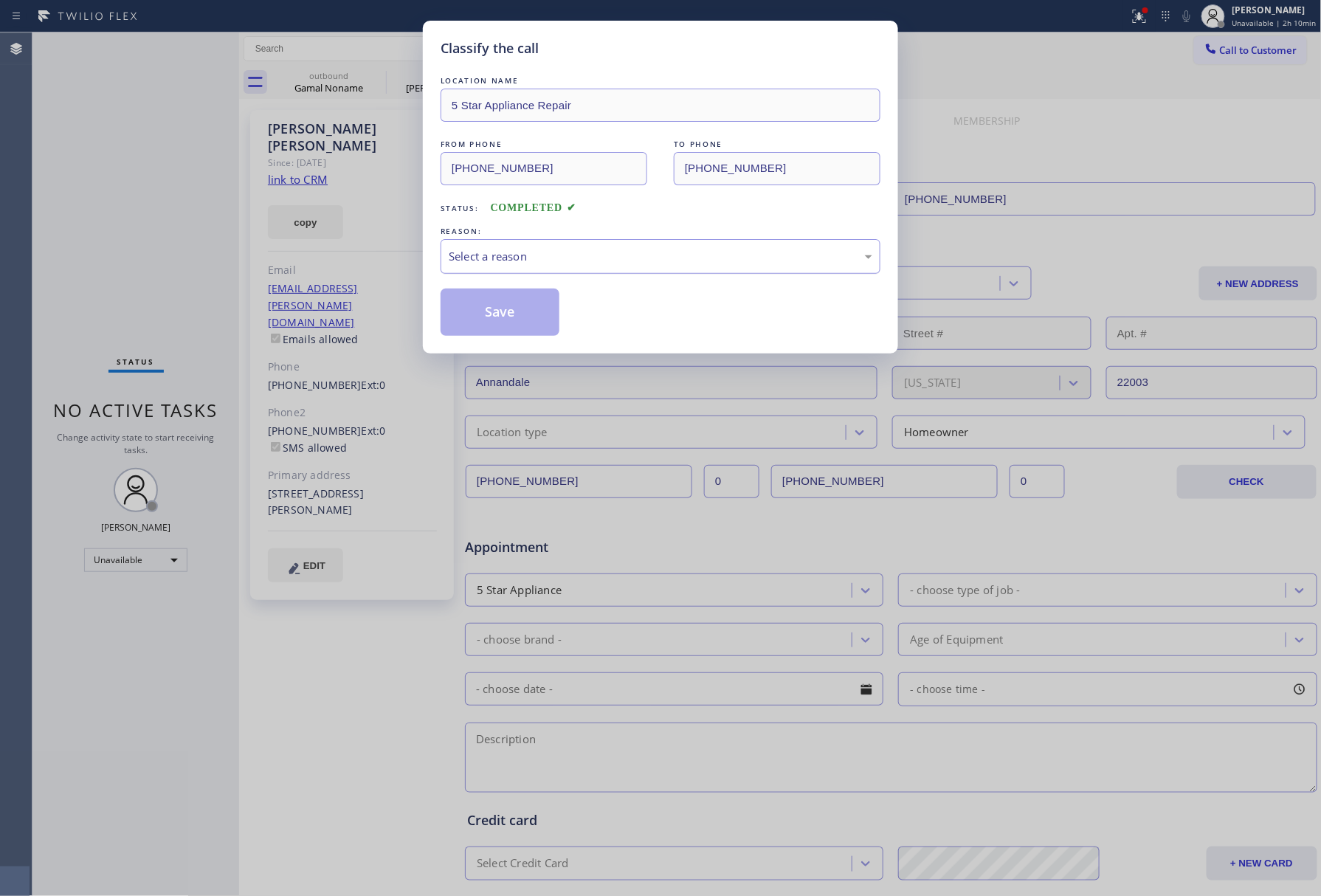
click at [480, 267] on div "Select a reason" at bounding box center [660, 256] width 440 height 35
click at [491, 311] on button "Save" at bounding box center [500, 312] width 119 height 47
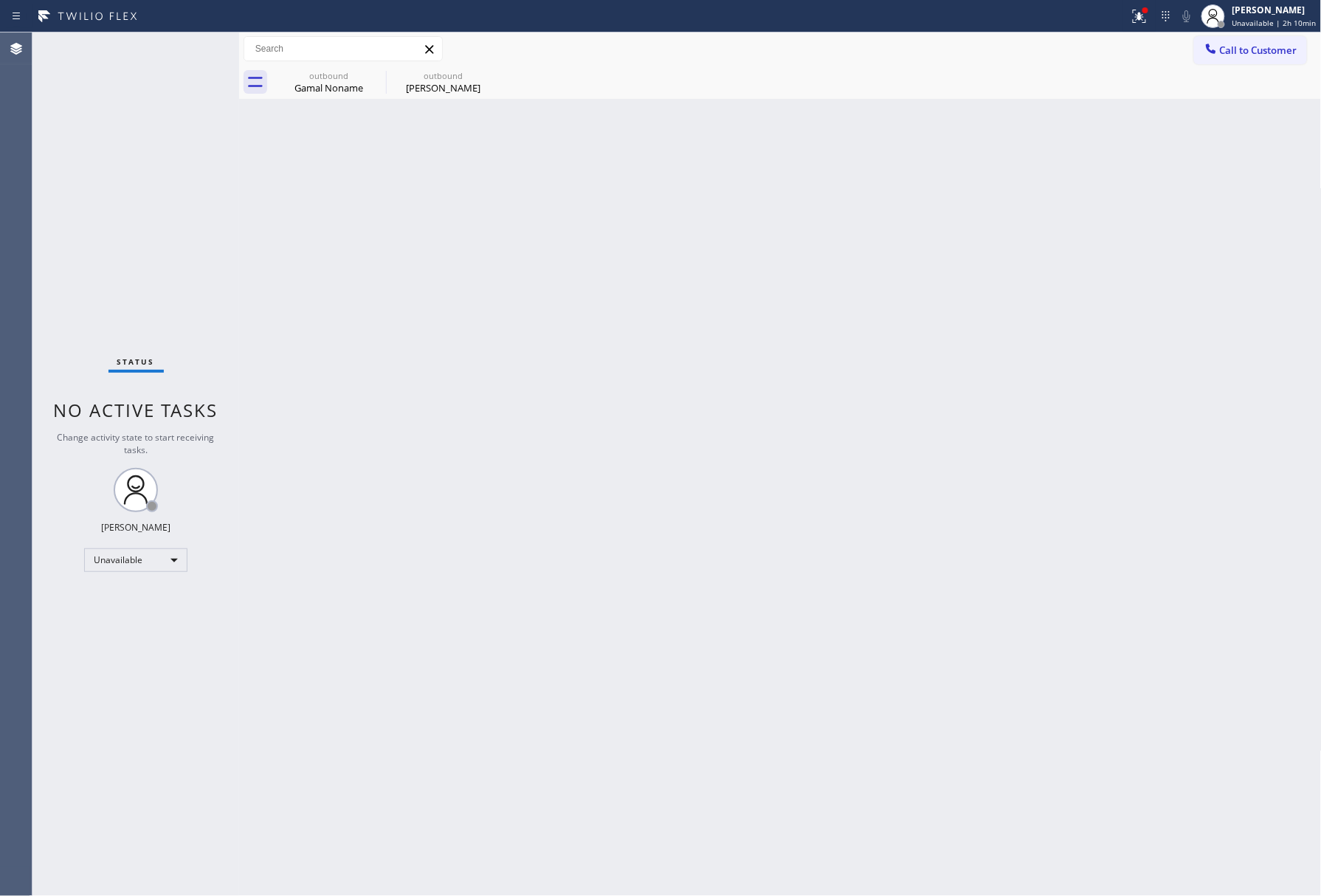
drag, startPoint x: 133, startPoint y: 163, endPoint x: 179, endPoint y: 83, distance: 92.3
click at [134, 150] on div "Status No active tasks Change activity state to start receiving tasks. [PERSON_…" at bounding box center [136, 464] width 207 height 864
click at [1243, 42] on button "Call to Customer" at bounding box center [1250, 50] width 113 height 28
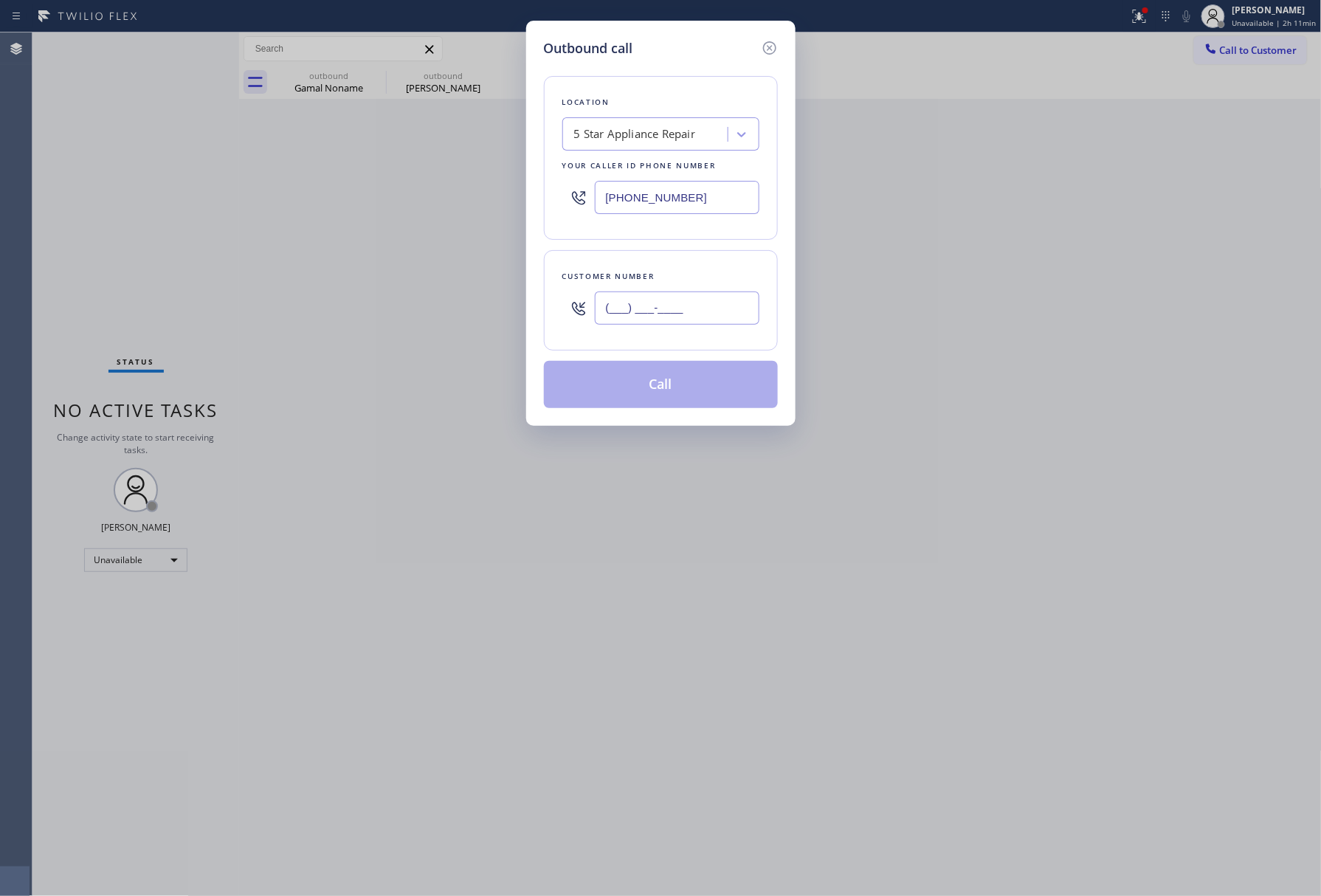
click at [720, 325] on input "(___) ___-____" at bounding box center [676, 308] width 164 height 33
paste input "619) 209-0169"
type input "(619) 209-0169"
click at [706, 289] on div "(619) 209-0169" at bounding box center [676, 308] width 164 height 48
click at [678, 384] on button "Call" at bounding box center [660, 384] width 234 height 47
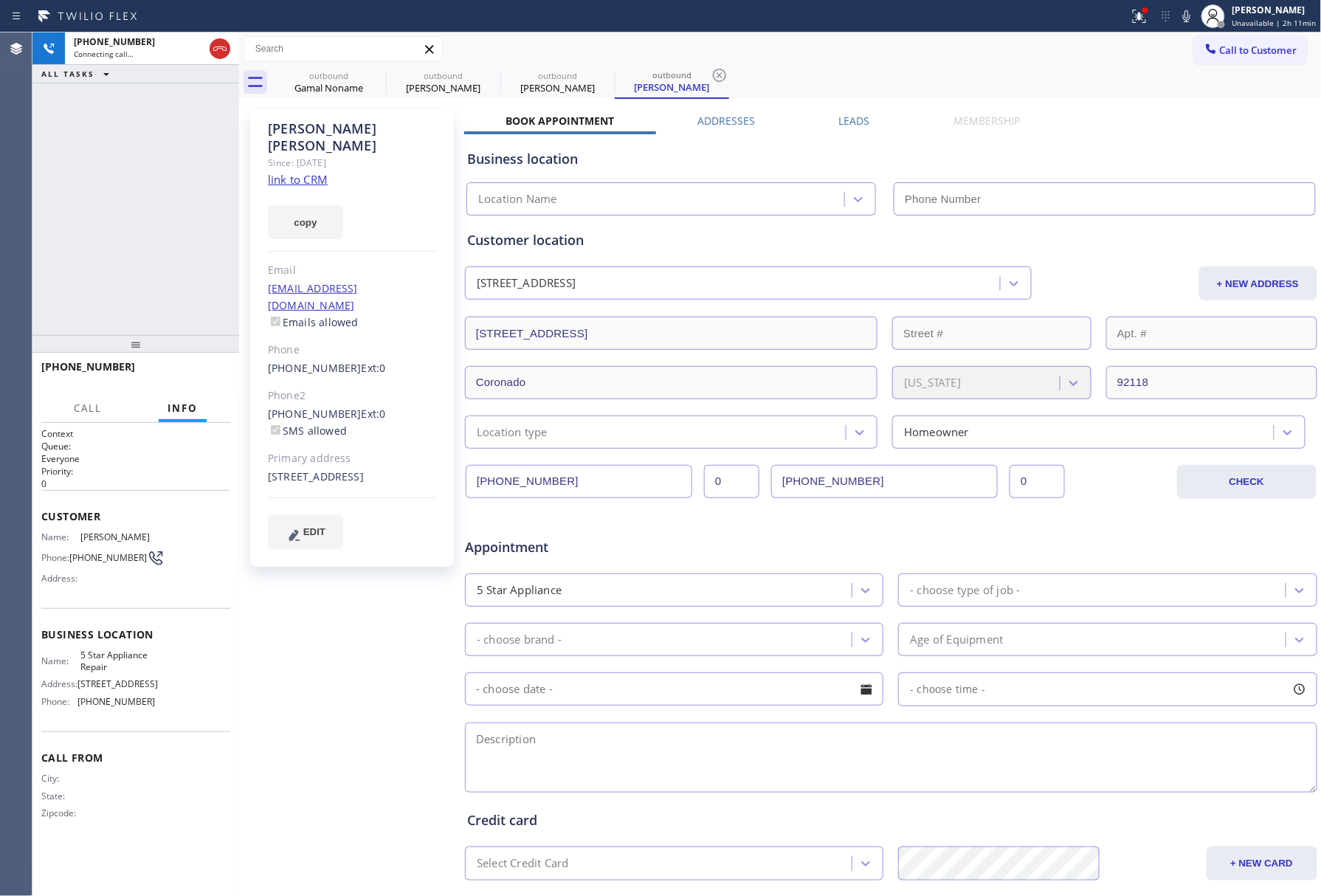
type input "[PHONE_NUMBER]"
drag, startPoint x: 43, startPoint y: 199, endPoint x: 173, endPoint y: 184, distance: 130.9
click at [43, 199] on div "+16192090169 Connecting call… ALL TASKS ALL TASKS ACTIVE TASKS TASKS IN WRAP UP" at bounding box center [136, 184] width 207 height 302
click at [201, 370] on span "HANG UP" at bounding box center [196, 373] width 45 height 10
drag, startPoint x: 184, startPoint y: 308, endPoint x: 201, endPoint y: 365, distance: 59.5
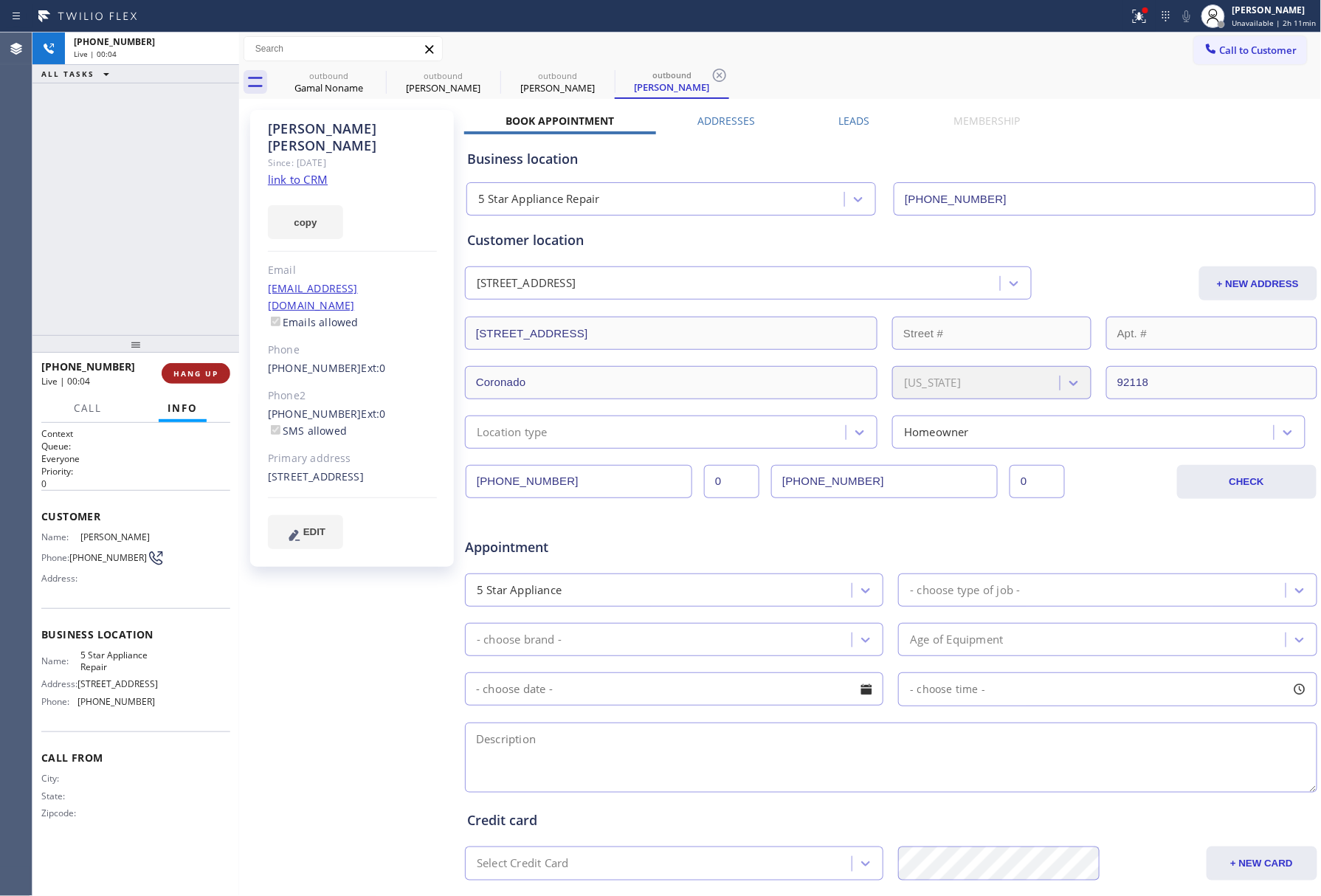
click at [190, 332] on div "+16192090169 Live | 00:04 ALL TASKS ALL TASKS ACTIVE TASKS TASKS IN WRAP UP +16…" at bounding box center [136, 464] width 207 height 864
click at [201, 369] on span "HANG UP" at bounding box center [196, 373] width 45 height 10
click at [176, 278] on div "ALL TASKS ALL TASKS ACTIVE TASKS TASKS IN WRAP UP +16192090169 Wrap up | 00:00" at bounding box center [136, 184] width 207 height 302
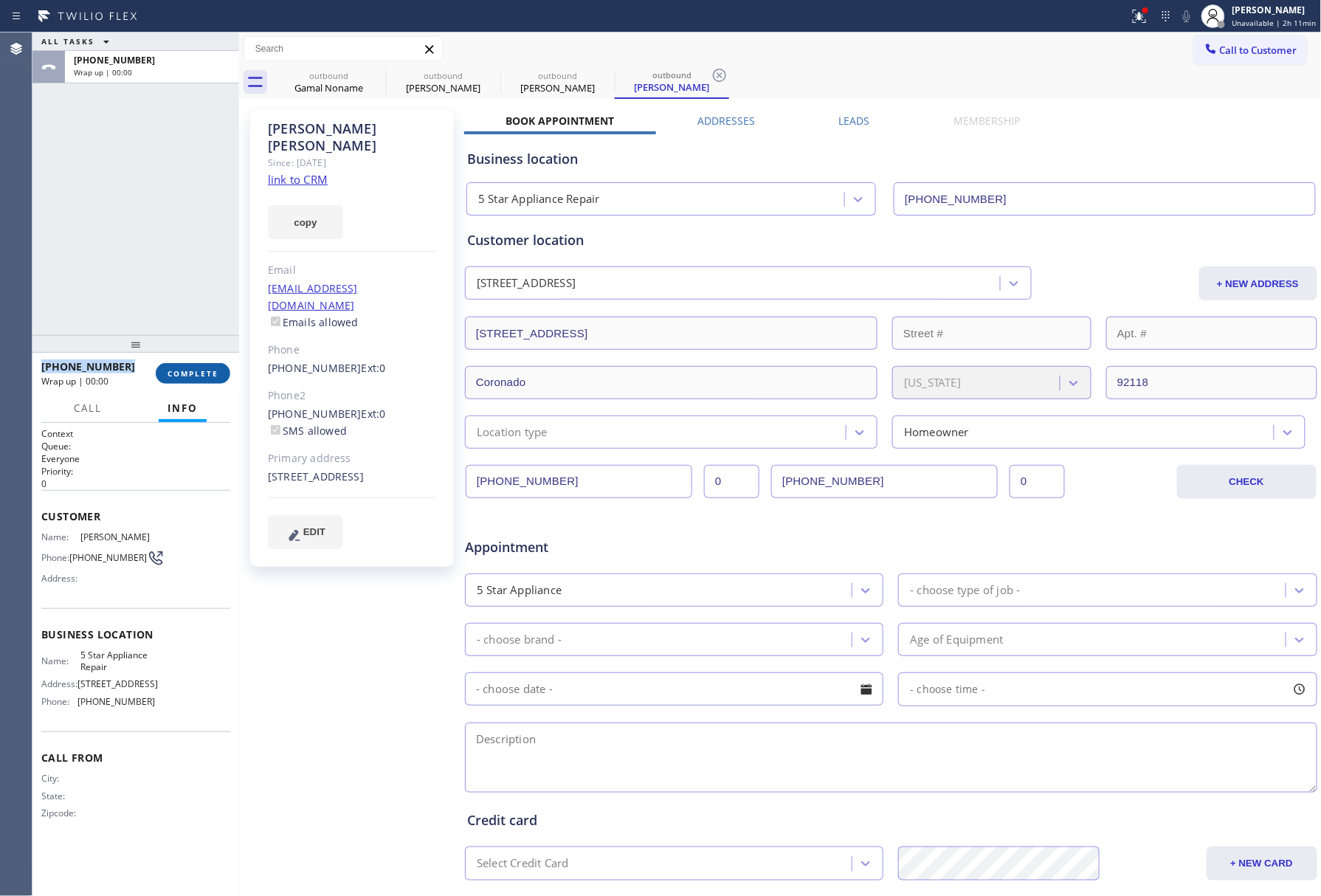
click at [222, 378] on button "COMPLETE" at bounding box center [193, 373] width 75 height 21
drag, startPoint x: 186, startPoint y: 275, endPoint x: 288, endPoint y: 296, distance: 104.1
click at [187, 275] on div "ALL TASKS ALL TASKS ACTIVE TASKS TASKS IN WRAP UP +16192090169 Wrap up | 00:00" at bounding box center [136, 184] width 207 height 302
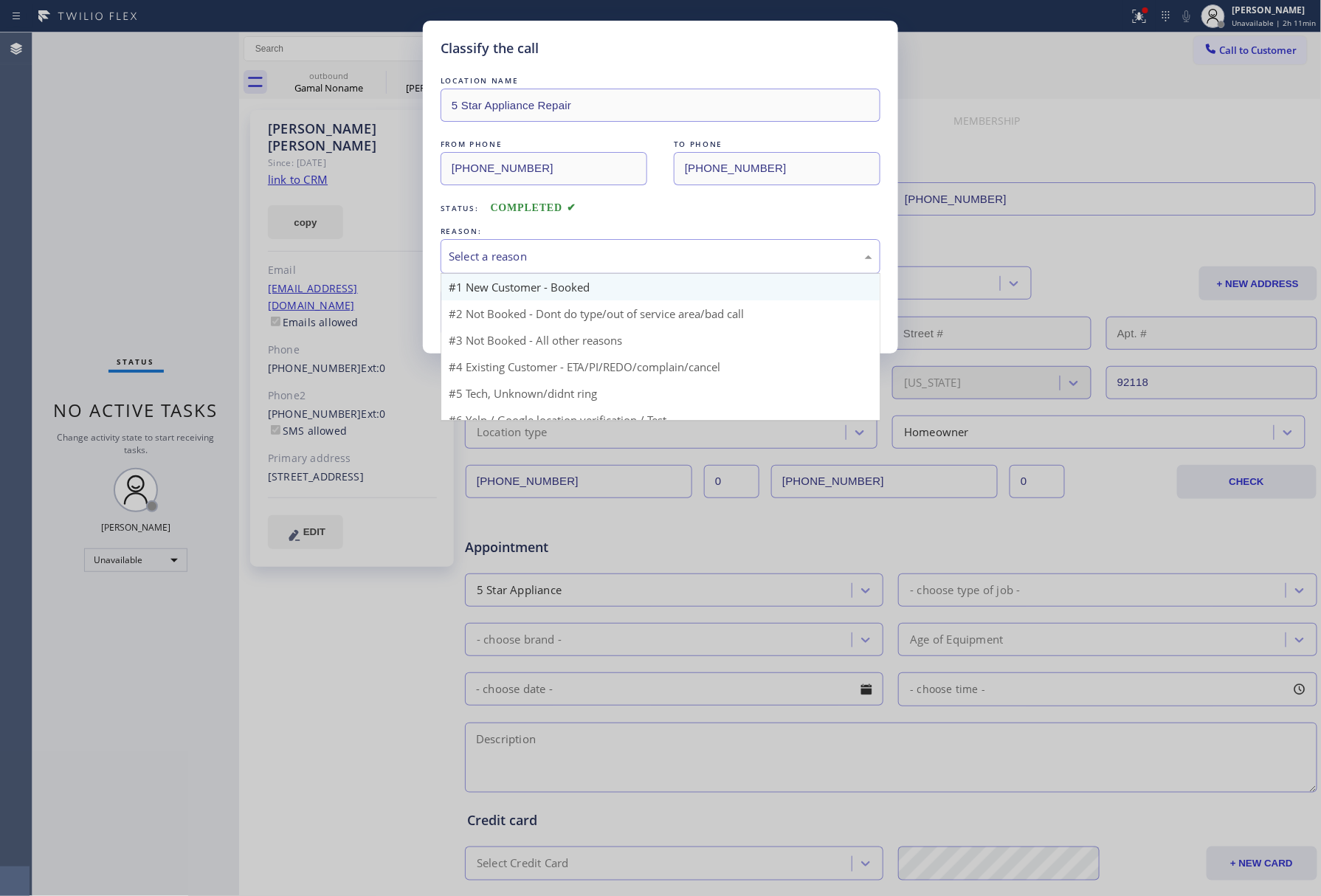
drag, startPoint x: 499, startPoint y: 258, endPoint x: 494, endPoint y: 296, distance: 38.3
click at [499, 270] on div "Select a reason" at bounding box center [660, 256] width 440 height 35
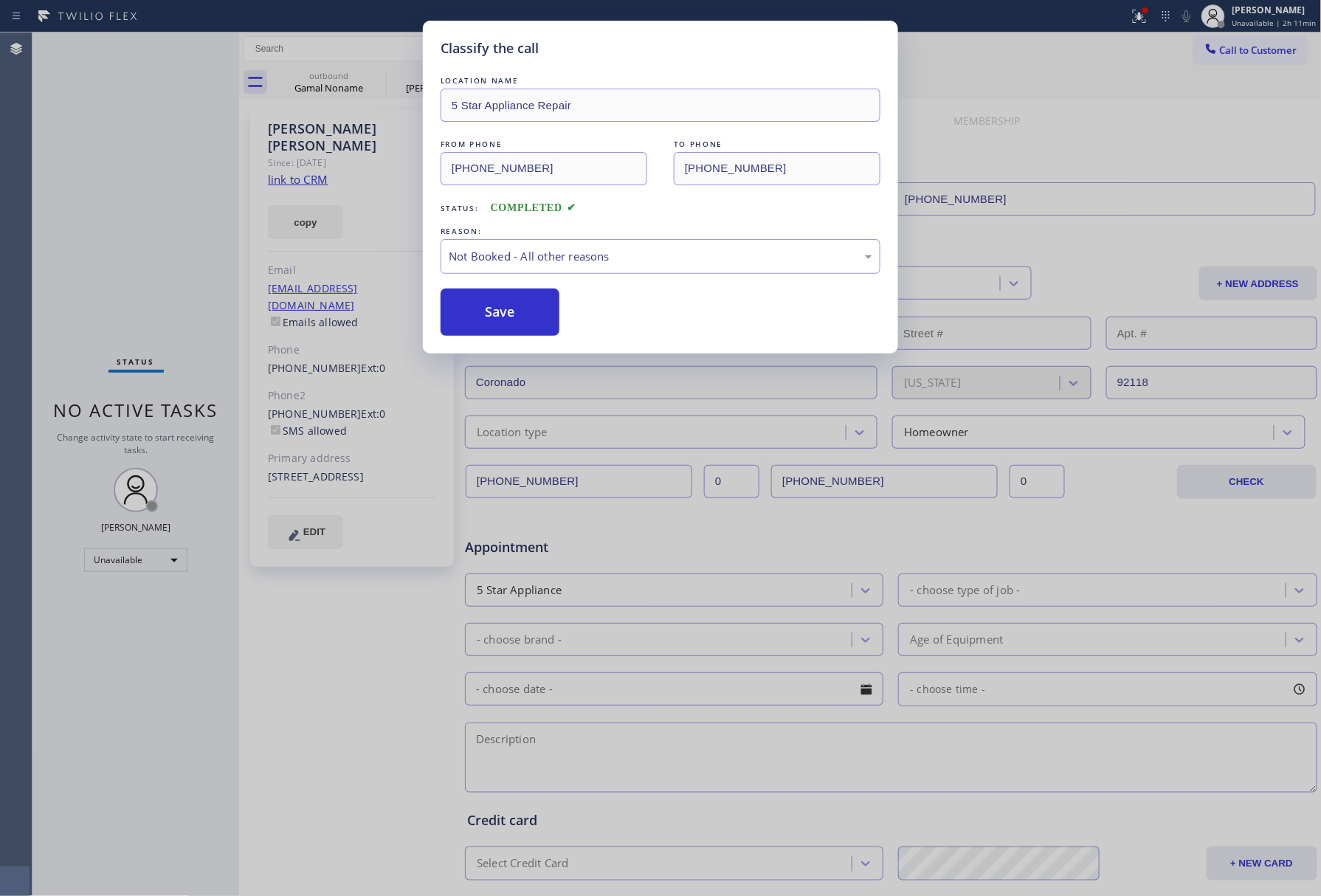
click at [491, 316] on button "Save" at bounding box center [500, 312] width 119 height 47
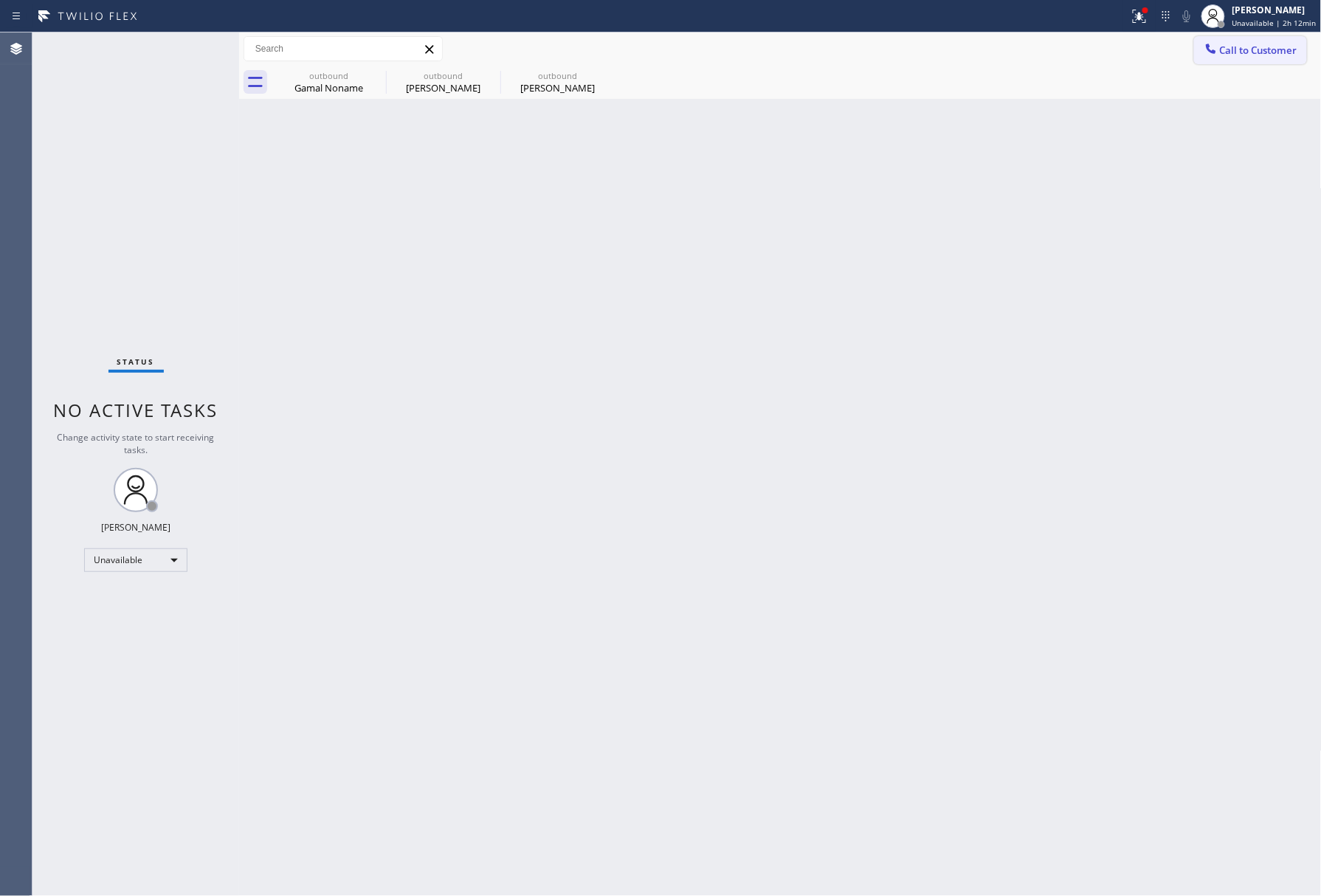
click at [1270, 40] on button "Call to Customer" at bounding box center [1250, 50] width 113 height 28
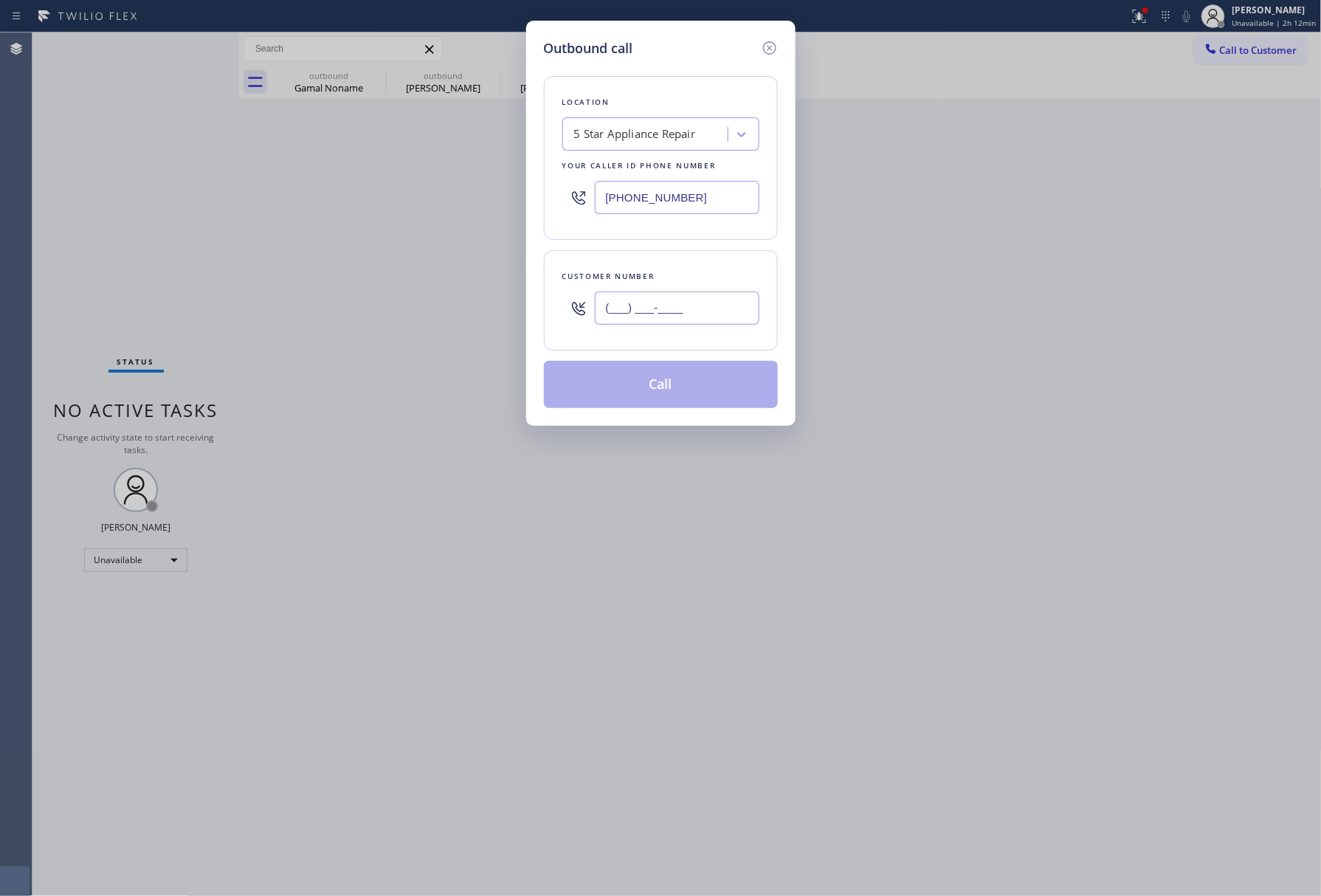
click at [709, 319] on input "(___) ___-____" at bounding box center [676, 308] width 164 height 33
paste input "480) 677-9276"
type input "(480) 677-9276"
click at [698, 269] on div "Customer number" at bounding box center [661, 276] width 197 height 15
click at [688, 384] on button "Call" at bounding box center [660, 384] width 234 height 47
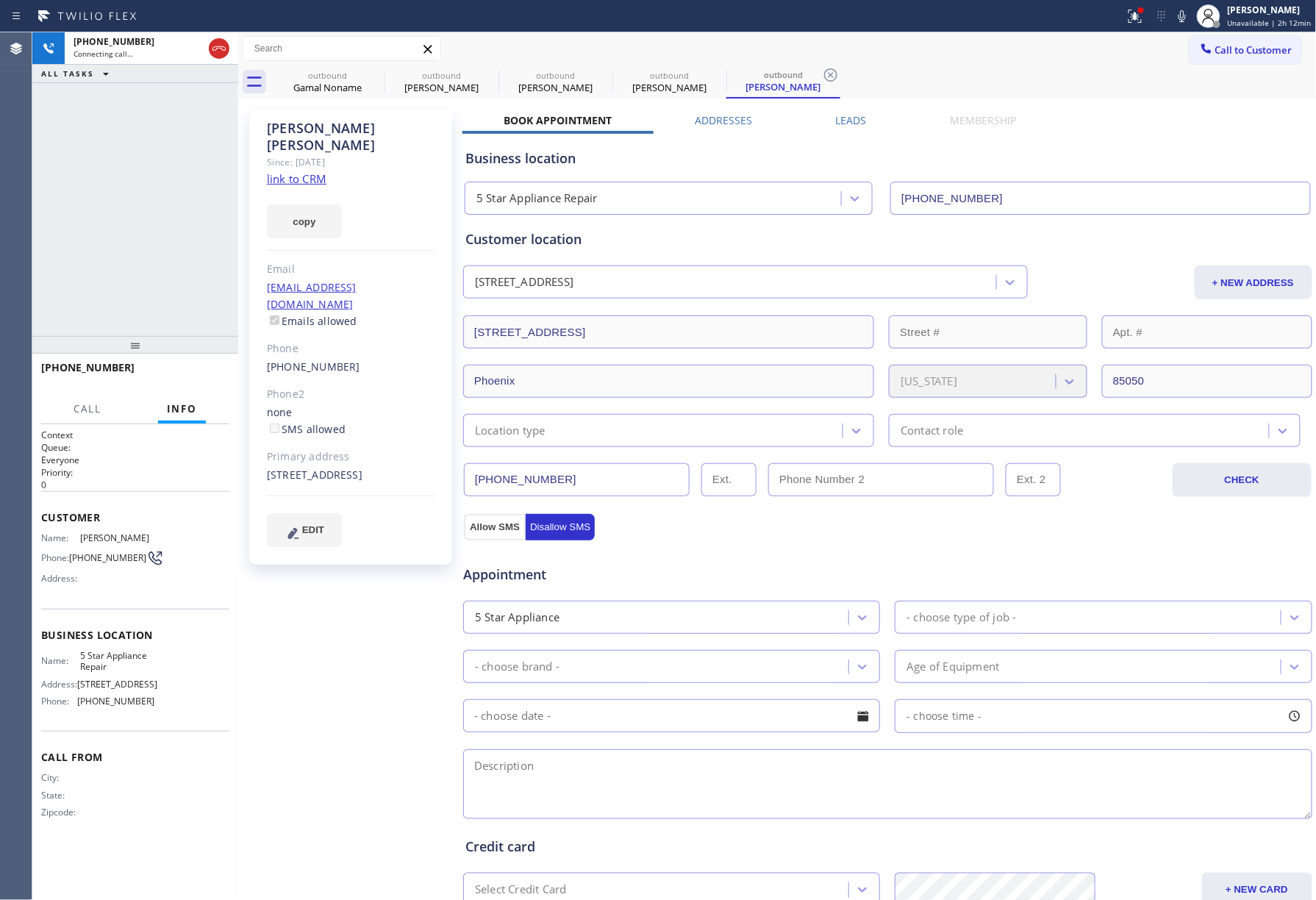
type input "[PHONE_NUMBER]"
click at [58, 224] on div "+14806779276 Live | 00:05 ALL TASKS ALL TASKS ACTIVE TASKS TASKS IN WRAP UP" at bounding box center [135, 184] width 206 height 304
click at [192, 365] on button "HANG UP" at bounding box center [195, 374] width 68 height 21
click at [196, 369] on span "HANG UP" at bounding box center [195, 374] width 45 height 10
click at [148, 301] on div "ALL TASKS ALL TASKS ACTIVE TASKS TASKS IN WRAP UP +14806779276 Wrap up | 00:00" at bounding box center [135, 184] width 206 height 304
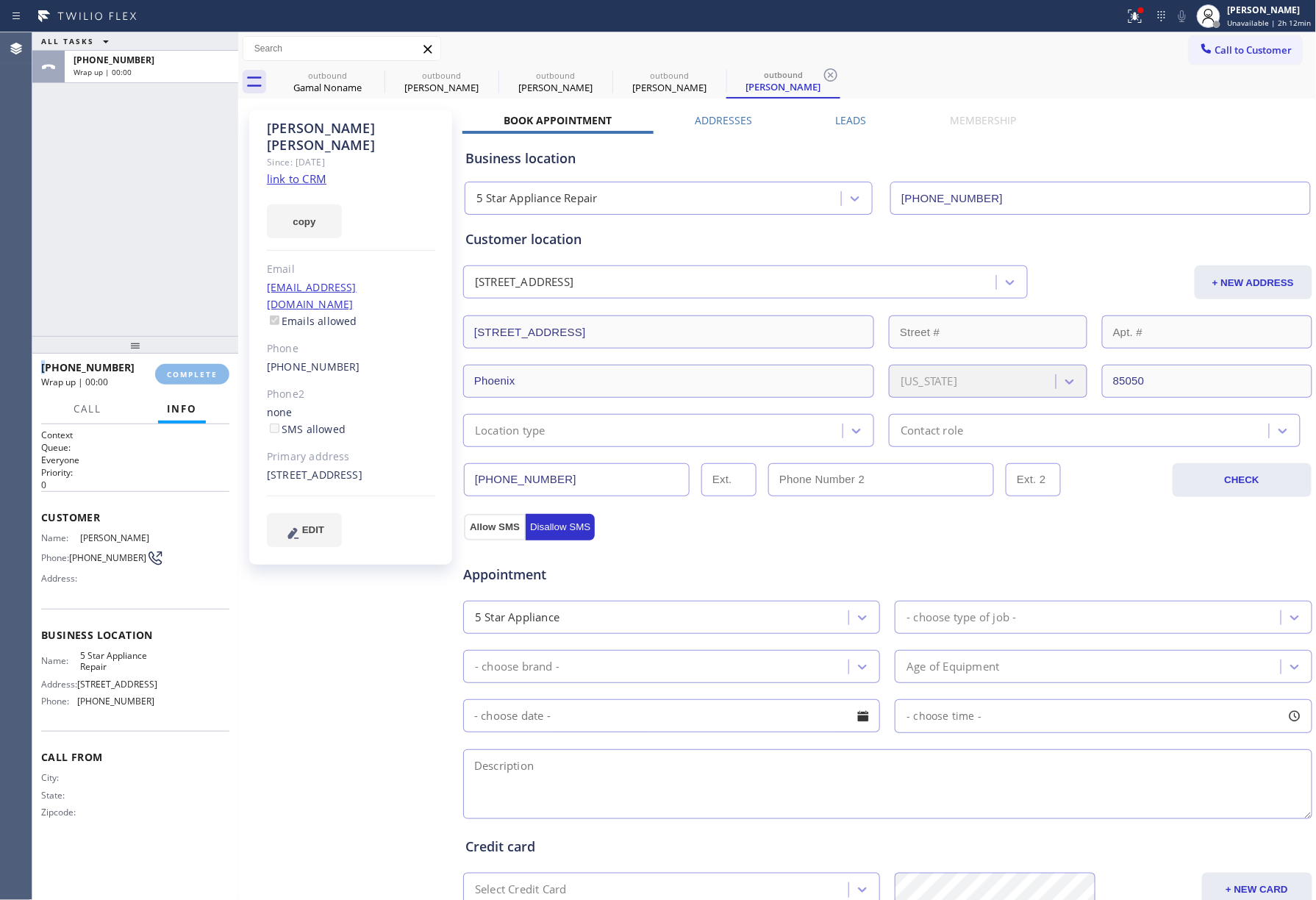
click at [148, 301] on div "ALL TASKS ALL TASKS ACTIVE TASKS TASKS IN WRAP UP +14806779276 Wrap up | 00:00" at bounding box center [135, 184] width 206 height 304
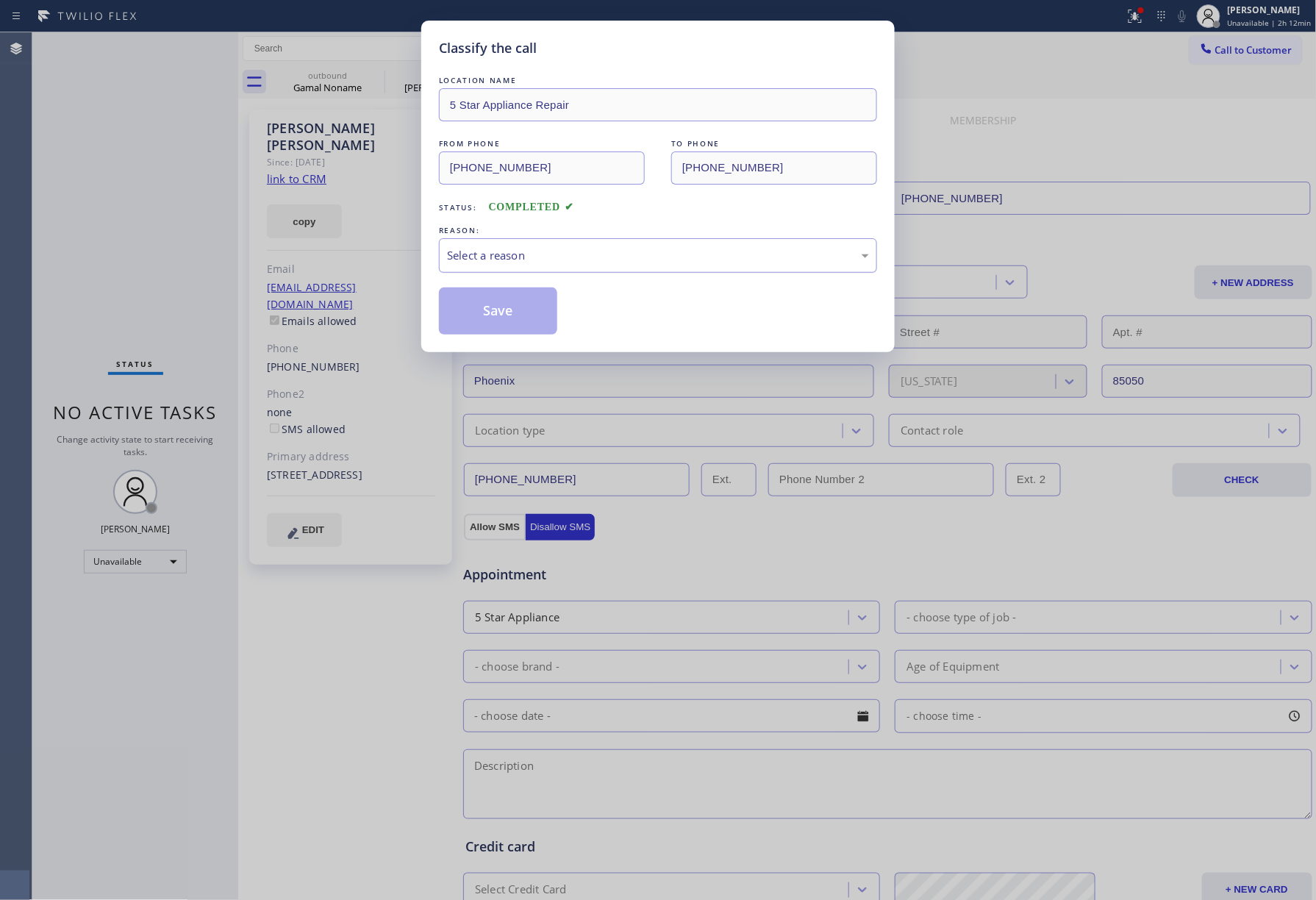
drag, startPoint x: 526, startPoint y: 222, endPoint x: 524, endPoint y: 265, distance: 43.0
click at [526, 237] on div "REASON:" at bounding box center [658, 231] width 438 height 15
click at [524, 265] on div "Select a reason" at bounding box center [658, 255] width 438 height 35
drag, startPoint x: 512, startPoint y: 312, endPoint x: 524, endPoint y: 298, distance: 18.4
click at [513, 307] on button "Save" at bounding box center [498, 311] width 118 height 47
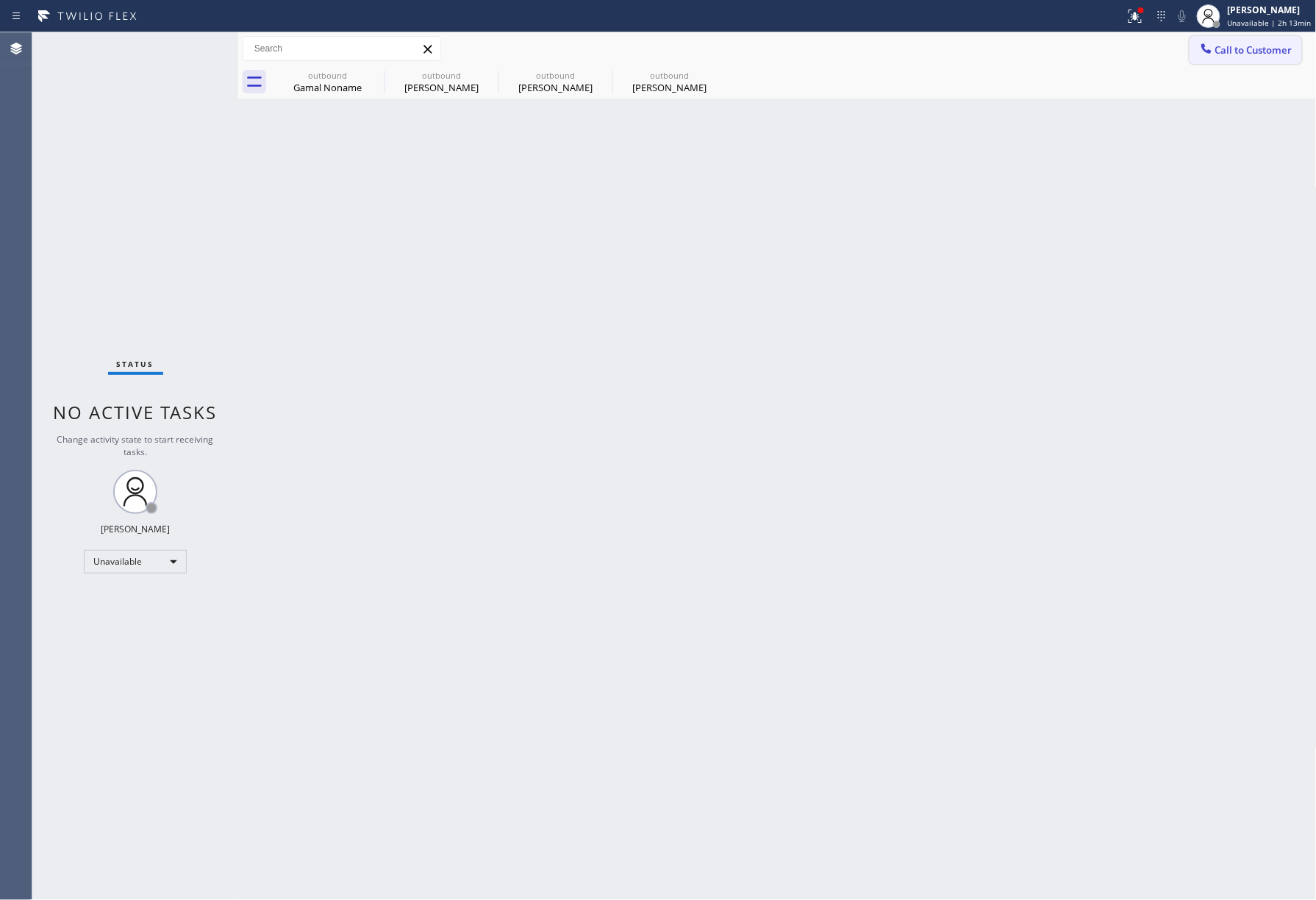
click at [1272, 54] on span "Call to Customer" at bounding box center [1254, 49] width 77 height 13
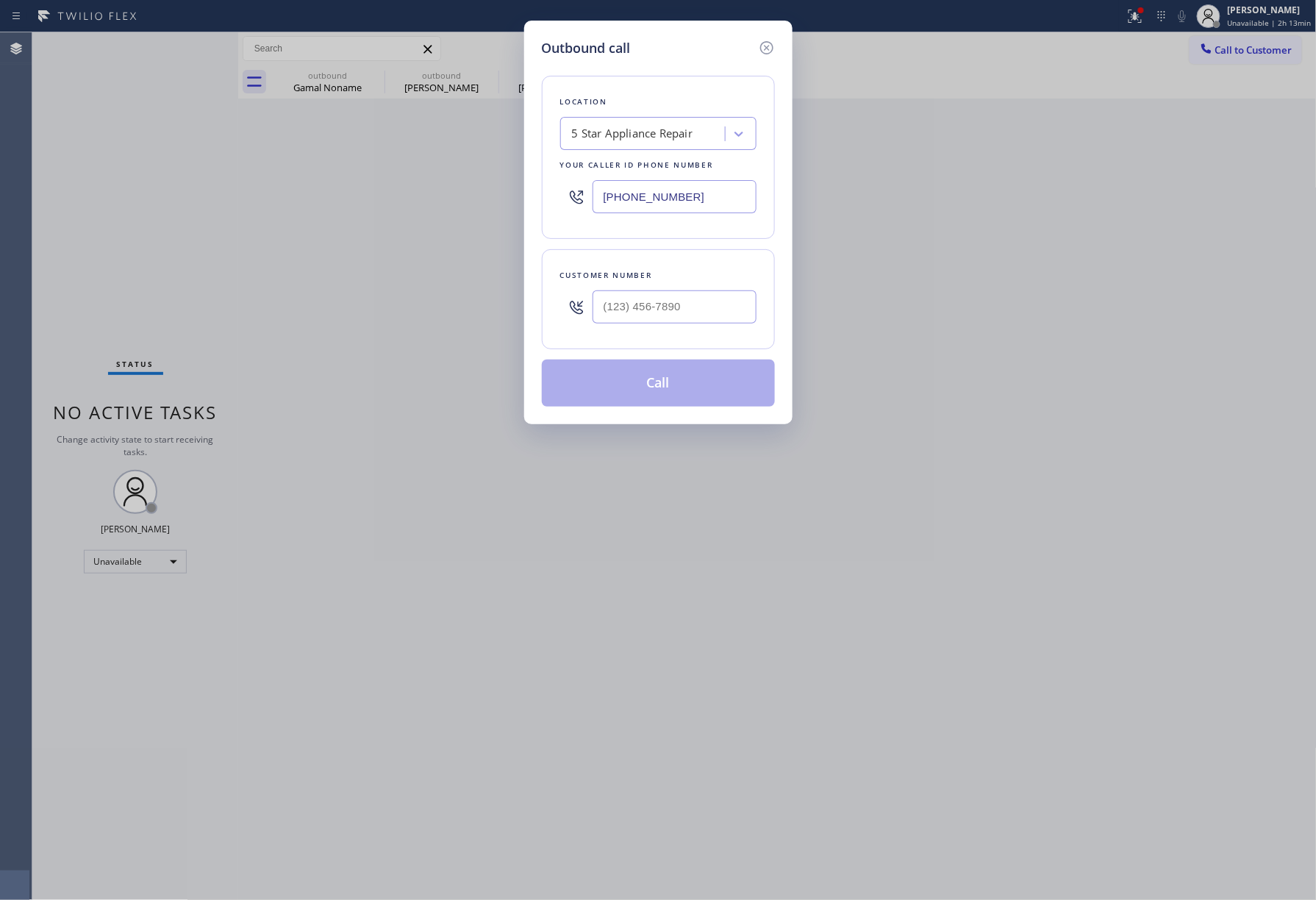
click at [685, 327] on div at bounding box center [674, 307] width 164 height 48
click at [686, 307] on input "(___) ___-____" at bounding box center [674, 307] width 164 height 33
paste input "514) 865-0016"
type input "(514) 865-0016"
click at [686, 257] on div "Customer number (514) 865-0016" at bounding box center [658, 299] width 233 height 100
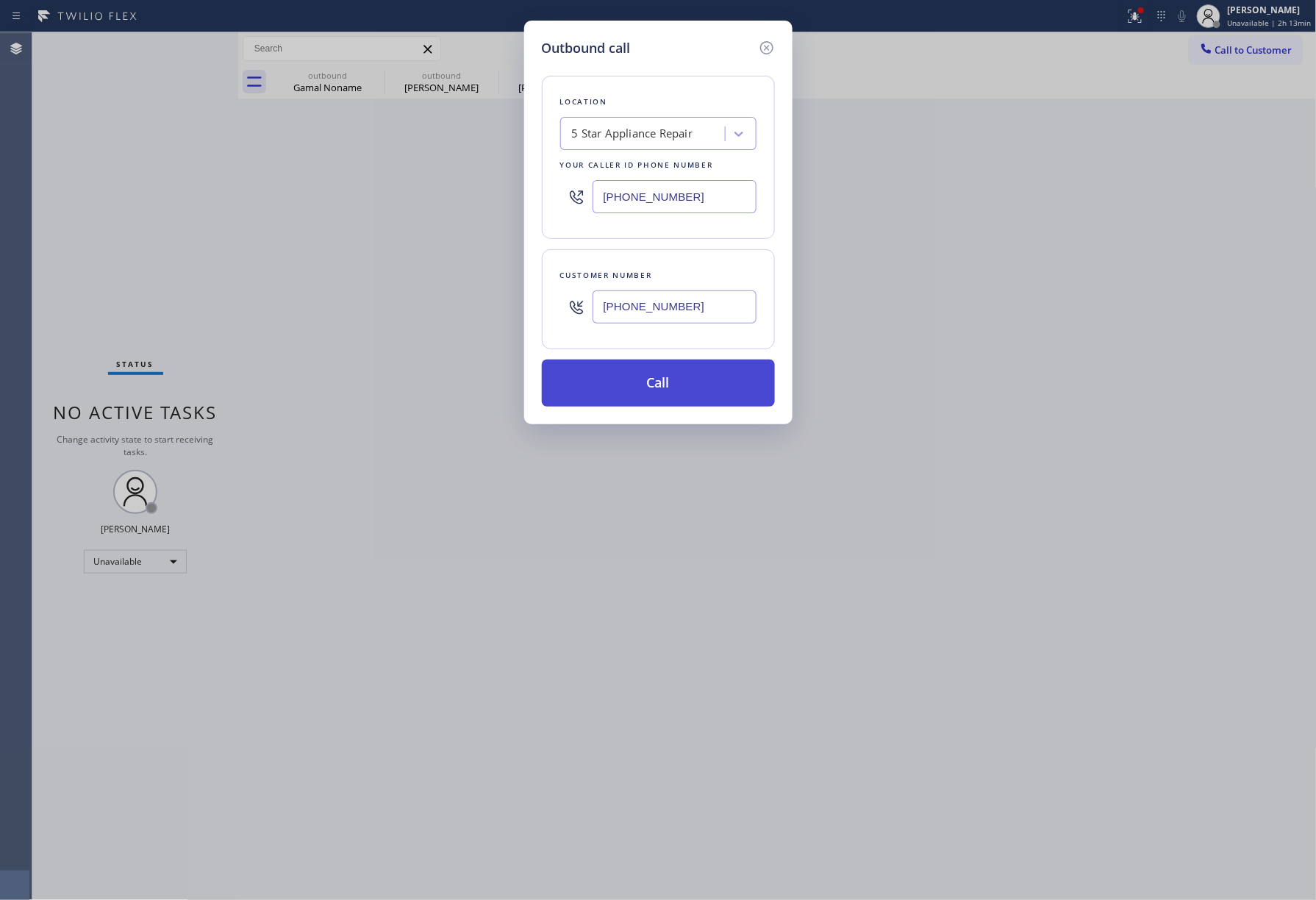
click at [658, 397] on button "Call" at bounding box center [658, 383] width 233 height 47
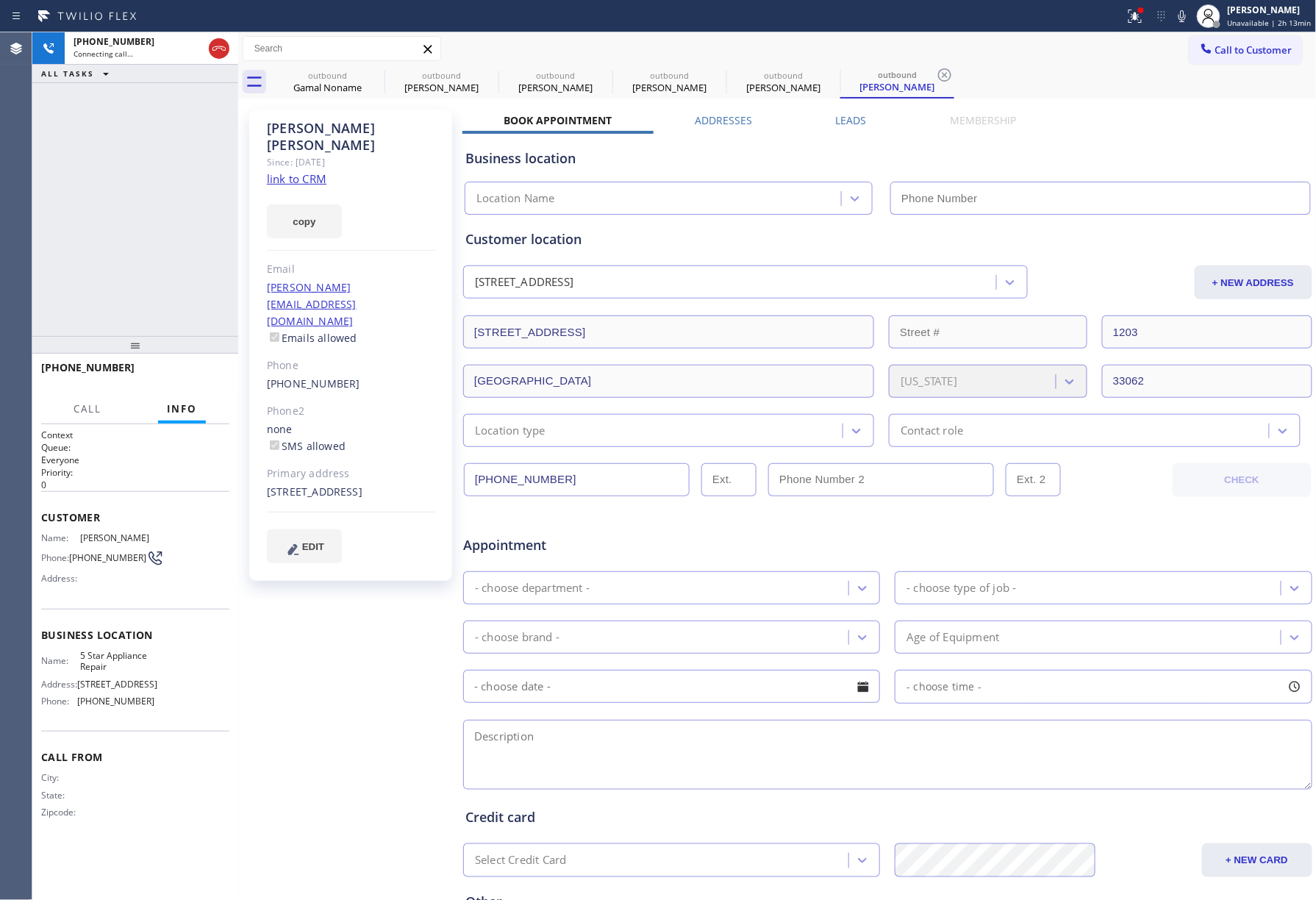
type input "[PHONE_NUMBER]"
click at [89, 158] on div "+15148650016 Live | 00:00 ALL TASKS ALL TASKS ACTIVE TASKS TASKS IN WRAP UP" at bounding box center [135, 184] width 206 height 304
click at [197, 375] on span "HANG UP" at bounding box center [195, 374] width 45 height 10
drag, startPoint x: 177, startPoint y: 315, endPoint x: 177, endPoint y: 367, distance: 52.0
click at [177, 318] on div "+15148650016 Live | 00:02 ALL TASKS ALL TASKS ACTIVE TASKS TASKS IN WRAP UP" at bounding box center [135, 184] width 206 height 304
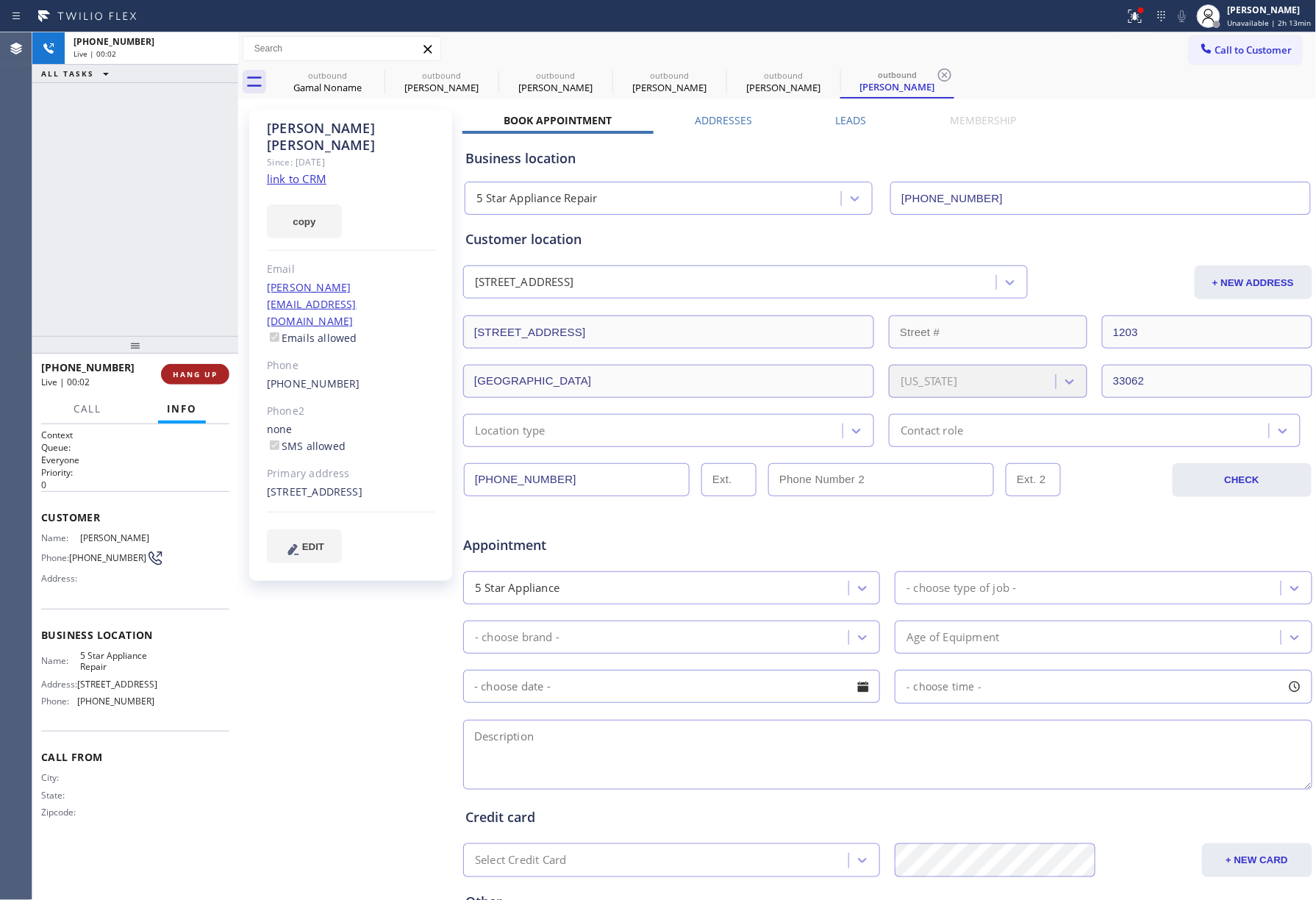
click at [177, 370] on span "HANG UP" at bounding box center [195, 374] width 45 height 10
click at [186, 282] on div "ALL TASKS ALL TASKS ACTIVE TASKS TASKS IN WRAP UP +15148650016 Wrap up | 00:01" at bounding box center [135, 184] width 206 height 304
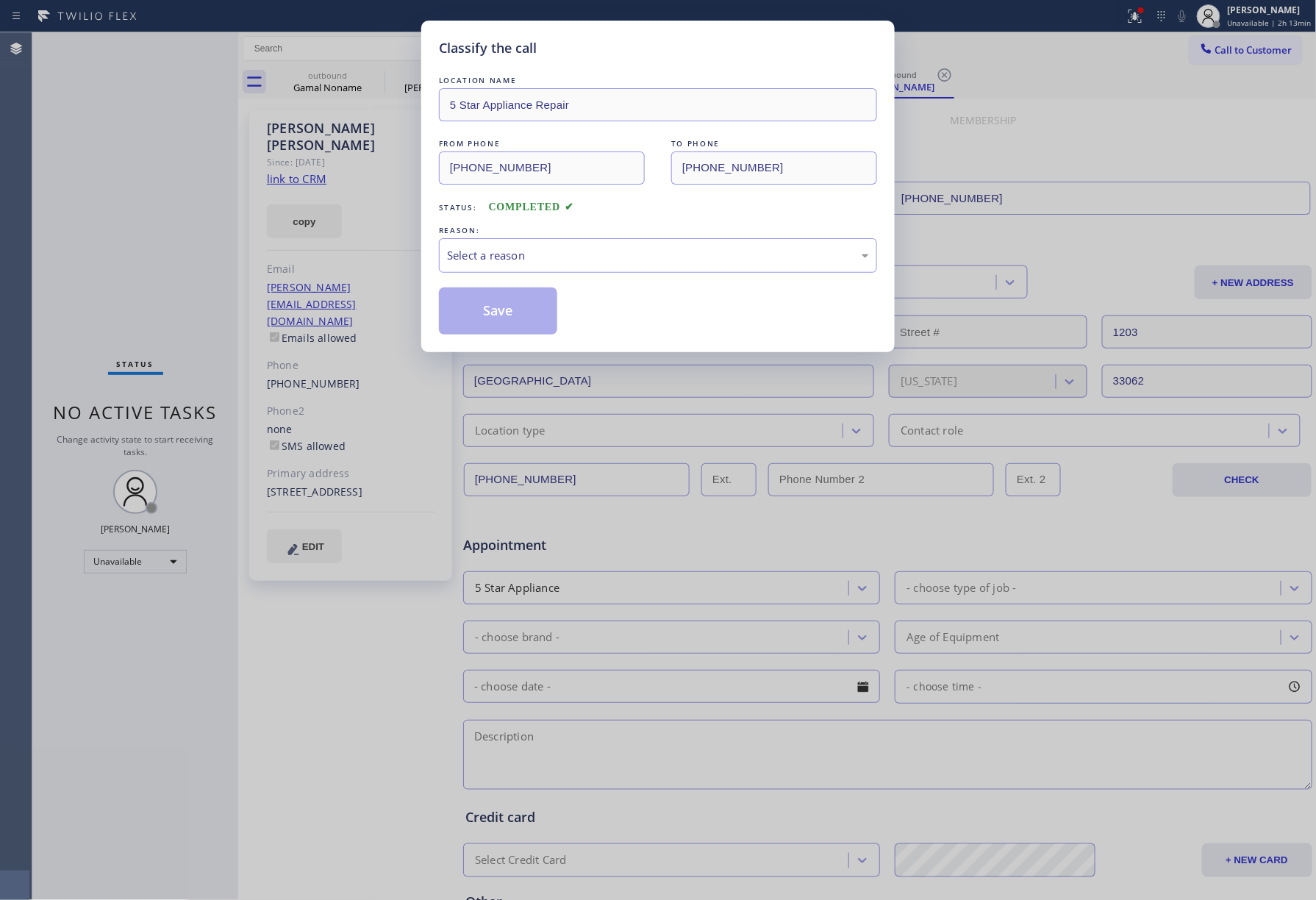
click at [193, 287] on div "Classify the call LOCATION NAME 5 Star Appliance Repair FROM PHONE (855) 731-49…" at bounding box center [658, 450] width 1316 height 900
drag, startPoint x: 479, startPoint y: 248, endPoint x: 491, endPoint y: 266, distance: 21.6
click at [482, 251] on div "Select a reason" at bounding box center [658, 256] width 422 height 17
click at [510, 315] on button "Save" at bounding box center [498, 311] width 118 height 47
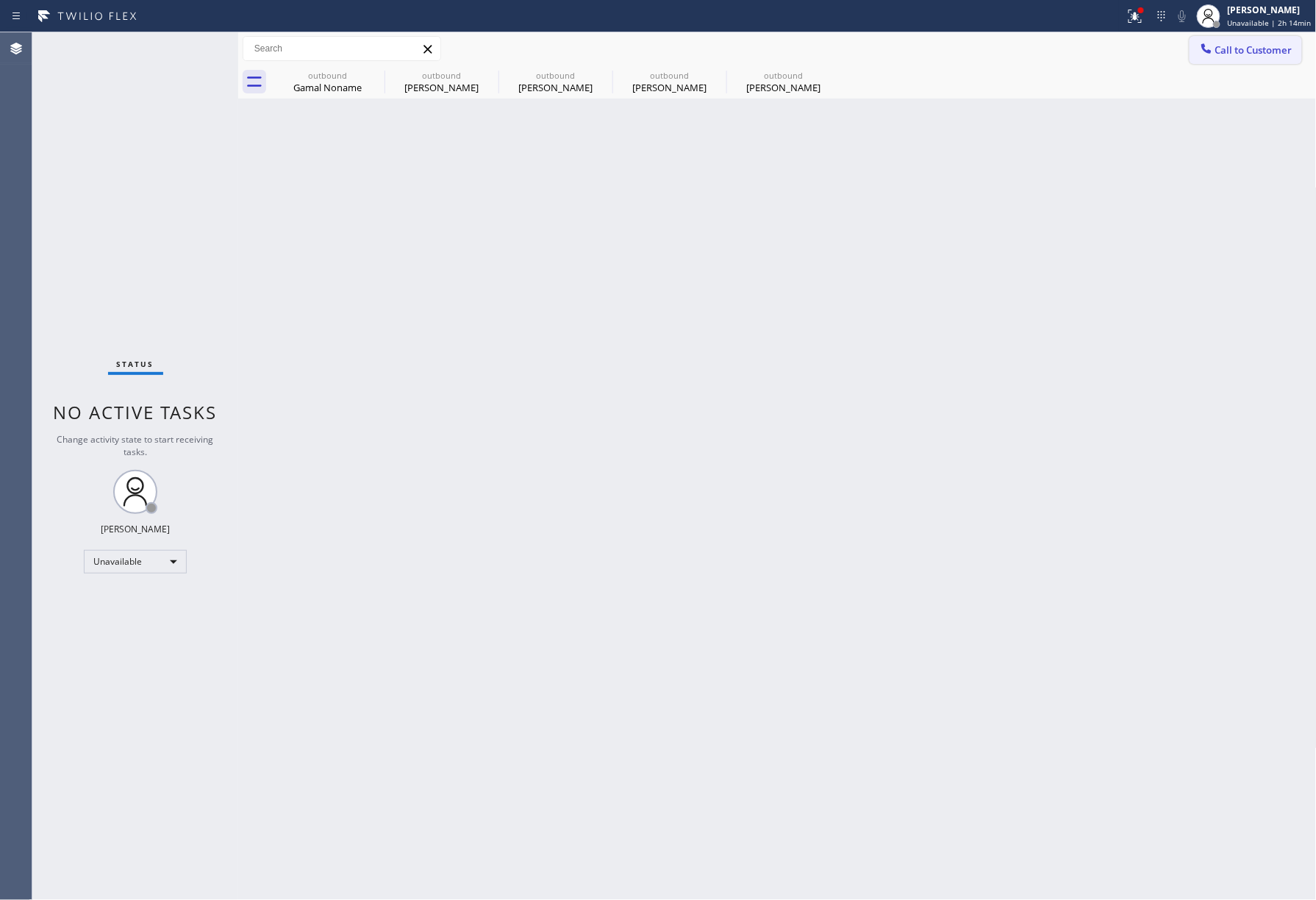
click at [1230, 48] on span "Call to Customer" at bounding box center [1254, 49] width 77 height 13
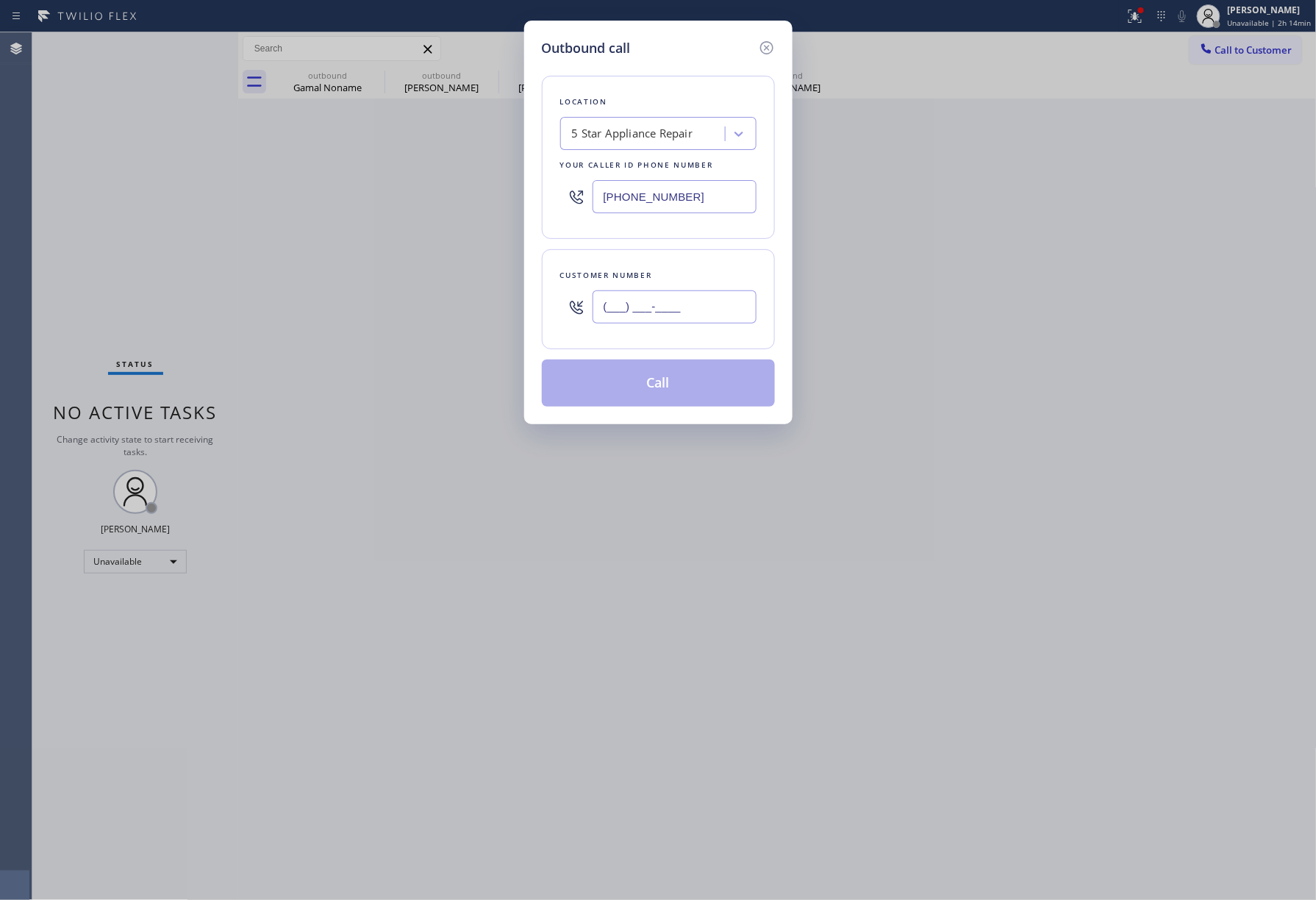
click at [654, 324] on input "(___) ___-____" at bounding box center [674, 307] width 164 height 33
paste input "424) 299-6628"
type input "(424) 299-6628"
click at [658, 267] on div "Customer number (424) 299-6628" at bounding box center [658, 299] width 233 height 100
drag, startPoint x: 654, startPoint y: 407, endPoint x: 668, endPoint y: 389, distance: 22.8
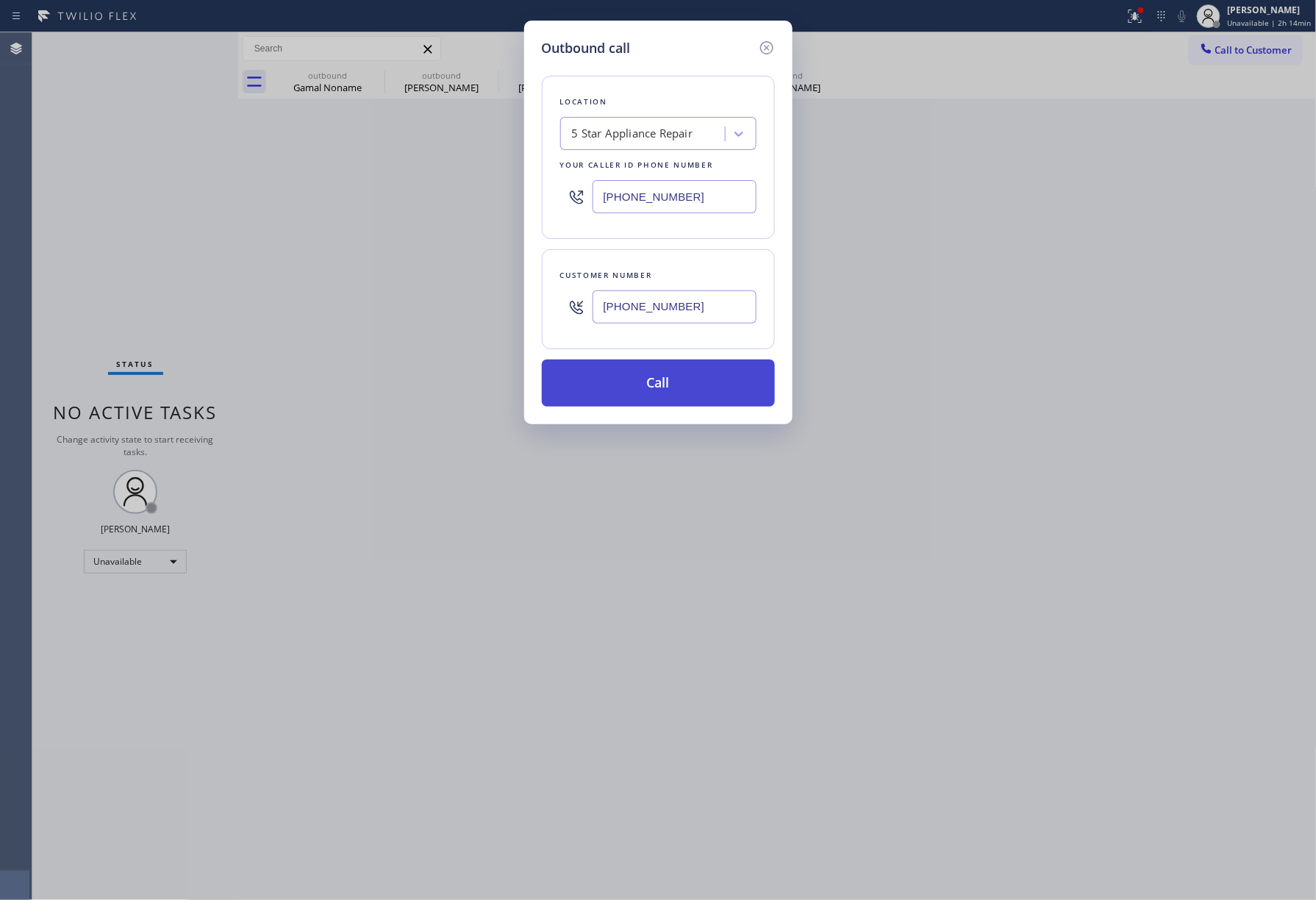
click at [654, 406] on button "Call" at bounding box center [658, 383] width 233 height 47
click at [671, 377] on button "Call" at bounding box center [658, 383] width 233 height 47
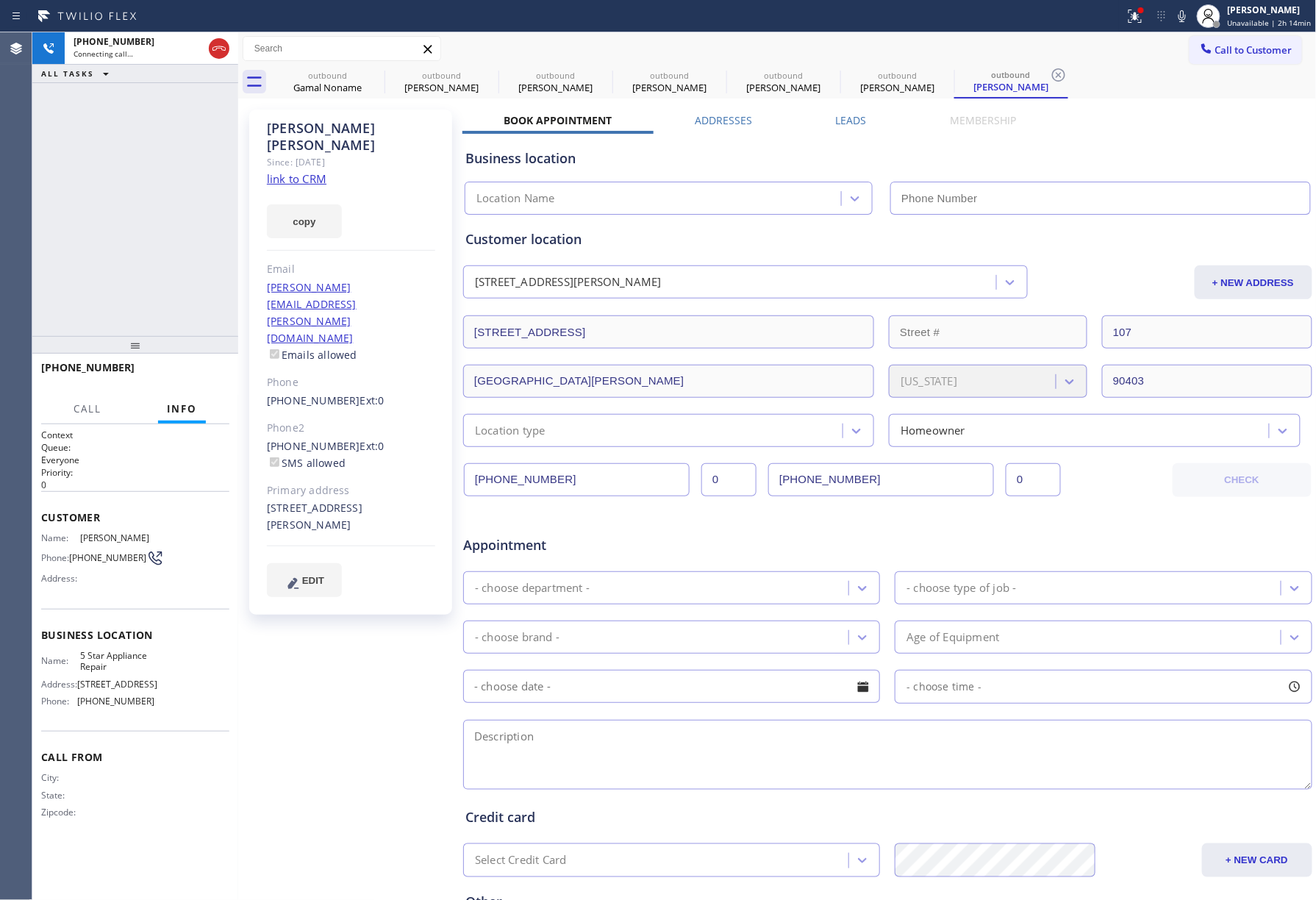
type input "[PHONE_NUMBER]"
click at [77, 216] on div "+14242996628 Connecting call… ALL TASKS ALL TASKS ACTIVE TASKS TASKS IN WRAP UP" at bounding box center [135, 184] width 206 height 304
click at [206, 372] on span "HANG UP" at bounding box center [195, 374] width 45 height 10
click at [187, 377] on span "HANG UP" at bounding box center [195, 374] width 45 height 10
click at [189, 267] on div "ALL TASKS ALL TASKS ACTIVE TASKS TASKS IN WRAP UP +14242996628 Wrap up | 00:00" at bounding box center [135, 184] width 206 height 304
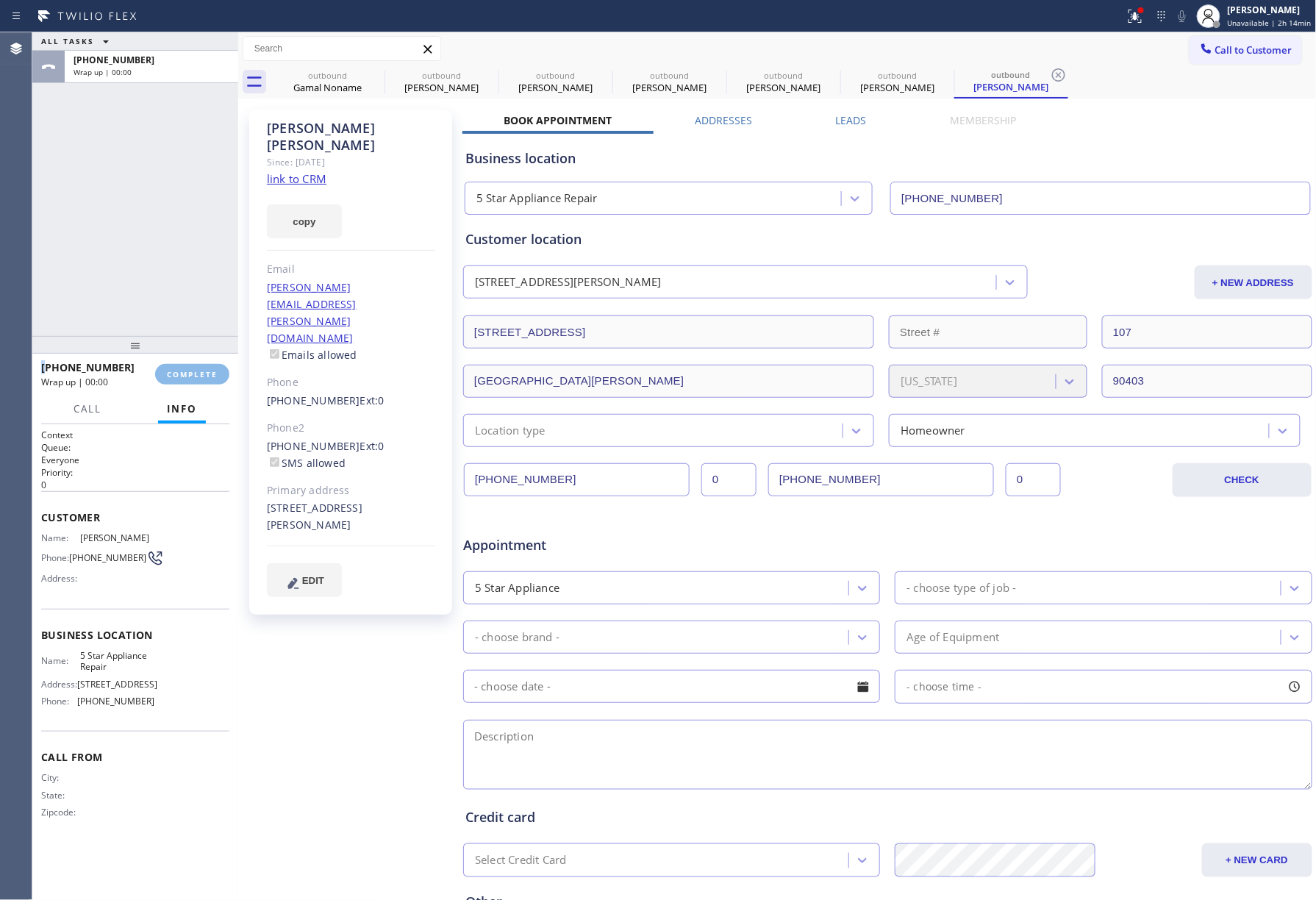
click at [189, 267] on div "ALL TASKS ALL TASKS ACTIVE TASKS TASKS IN WRAP UP +14242996628 Wrap up | 00:00" at bounding box center [135, 184] width 206 height 304
click at [171, 388] on div "+14242996628 Wrap up | 00:00 COMPLETE" at bounding box center [135, 374] width 188 height 38
click at [192, 363] on div "+14242996628 Wrap up | 00:01 COMPLETE" at bounding box center [135, 374] width 188 height 38
click at [197, 369] on span "COMPLETE" at bounding box center [192, 374] width 51 height 10
click at [145, 227] on div "ALL TASKS ALL TASKS ACTIVE TASKS TASKS IN WRAP UP +14242996628 Wrap up | 00:02" at bounding box center [135, 184] width 206 height 304
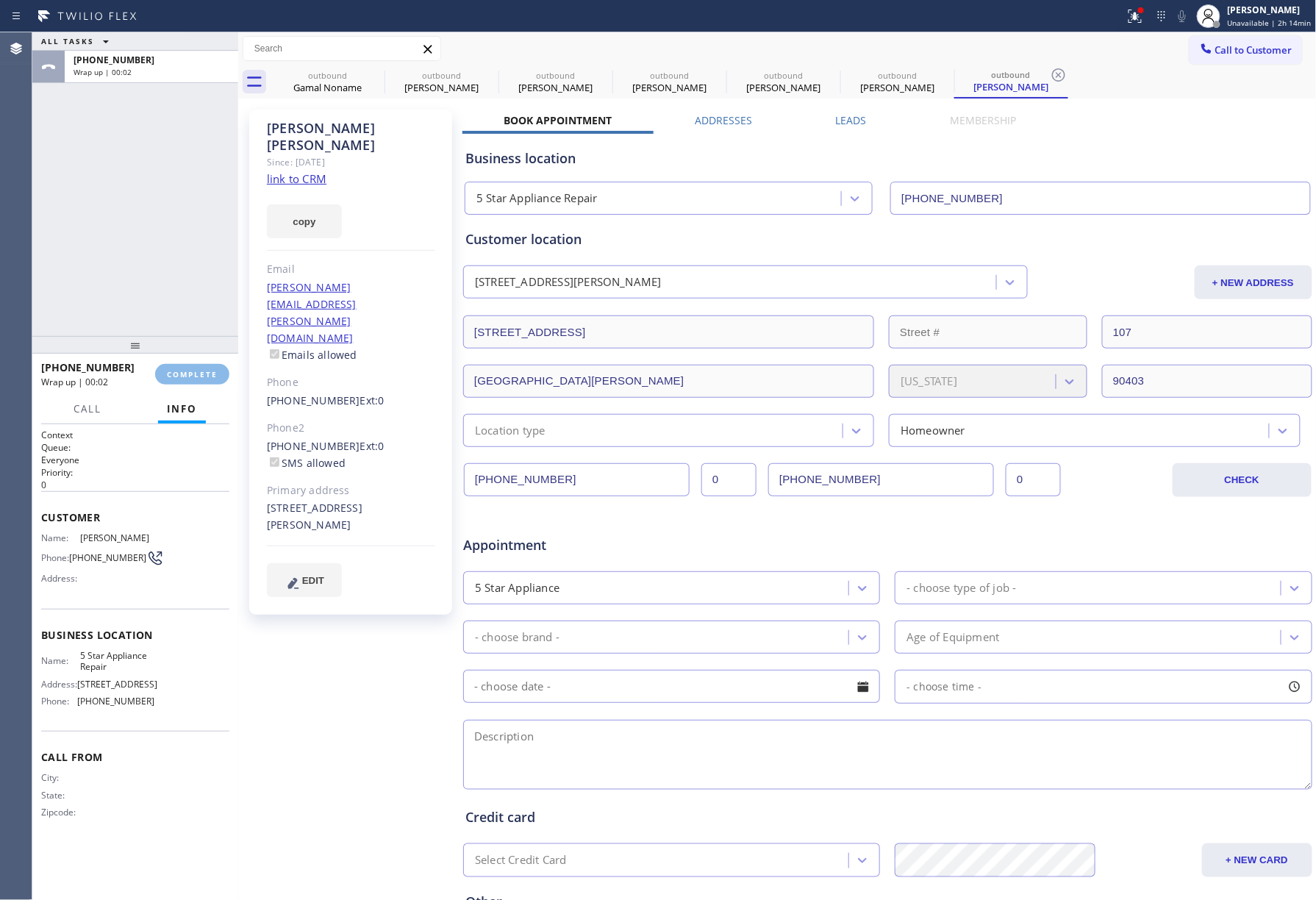
click at [145, 224] on div "ALL TASKS ALL TASKS ACTIVE TASKS TASKS IN WRAP UP +14242996628 Wrap up | 00:02" at bounding box center [135, 184] width 206 height 304
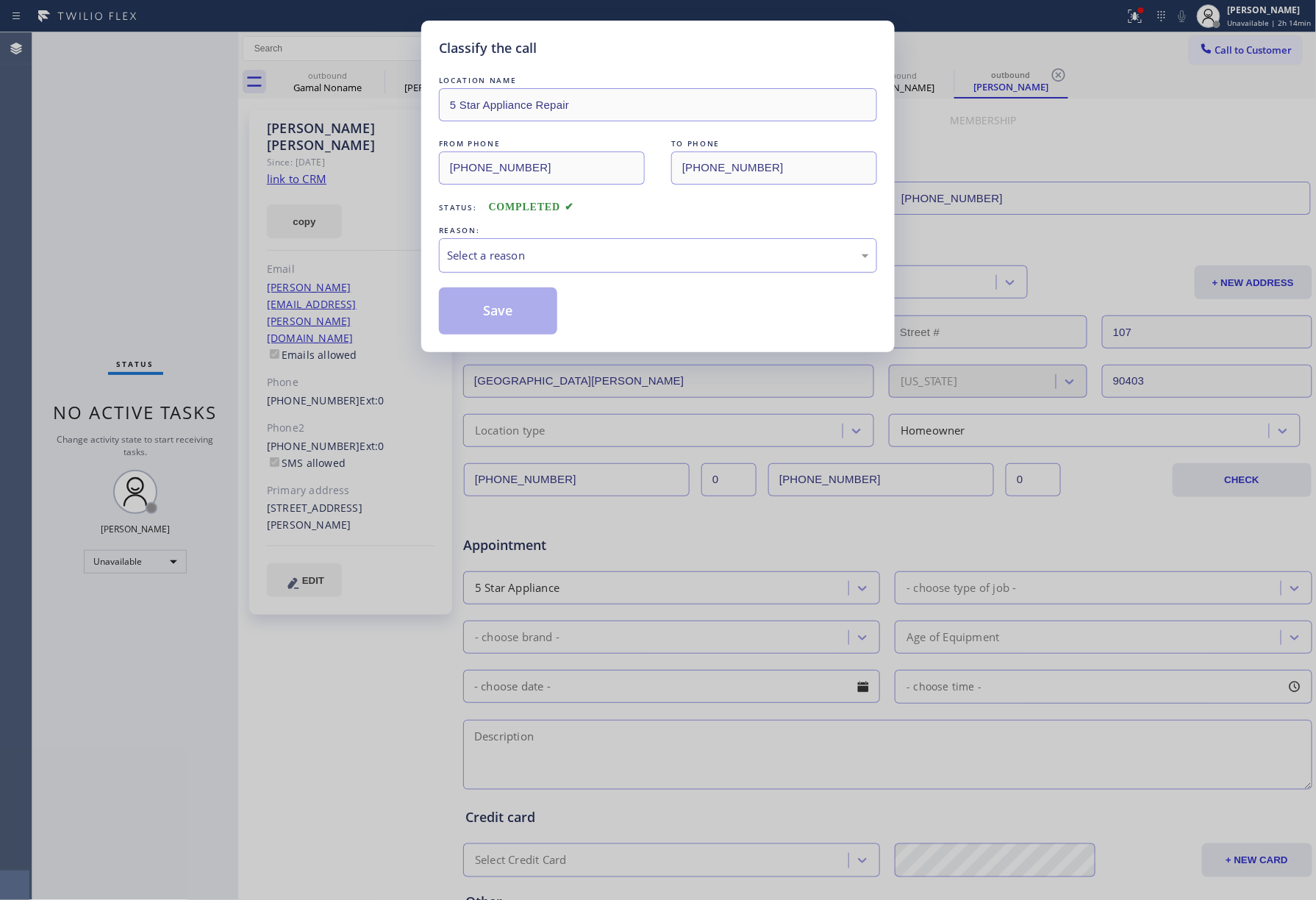
drag, startPoint x: 553, startPoint y: 248, endPoint x: 553, endPoint y: 269, distance: 21.0
click at [553, 254] on div "Select a reason" at bounding box center [658, 256] width 422 height 17
click at [497, 310] on button "Save" at bounding box center [498, 311] width 118 height 47
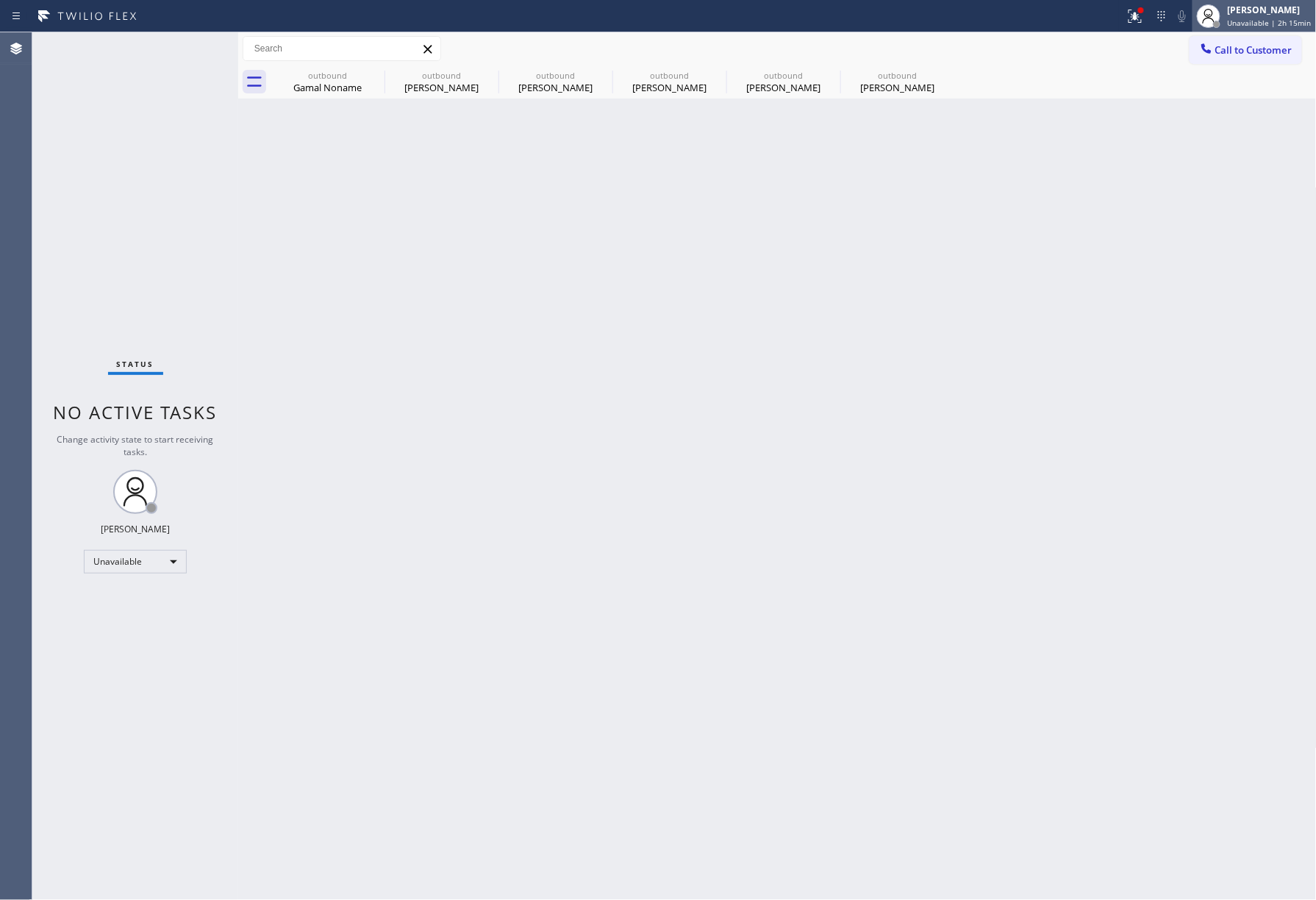
click at [1274, 22] on span "Unavailable | 2h 15min" at bounding box center [1269, 22] width 84 height 10
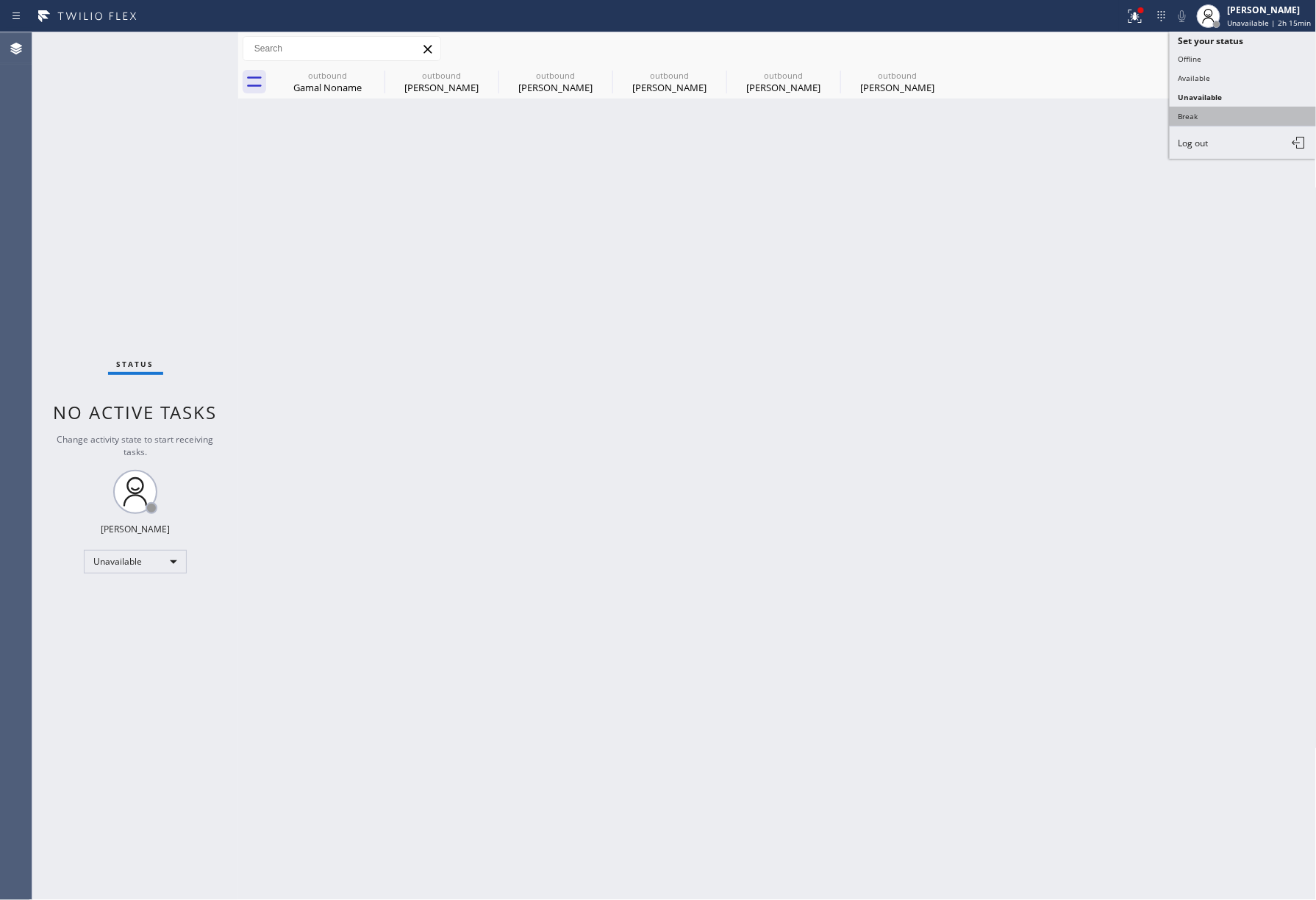
click at [1200, 115] on button "Break" at bounding box center [1243, 116] width 147 height 19
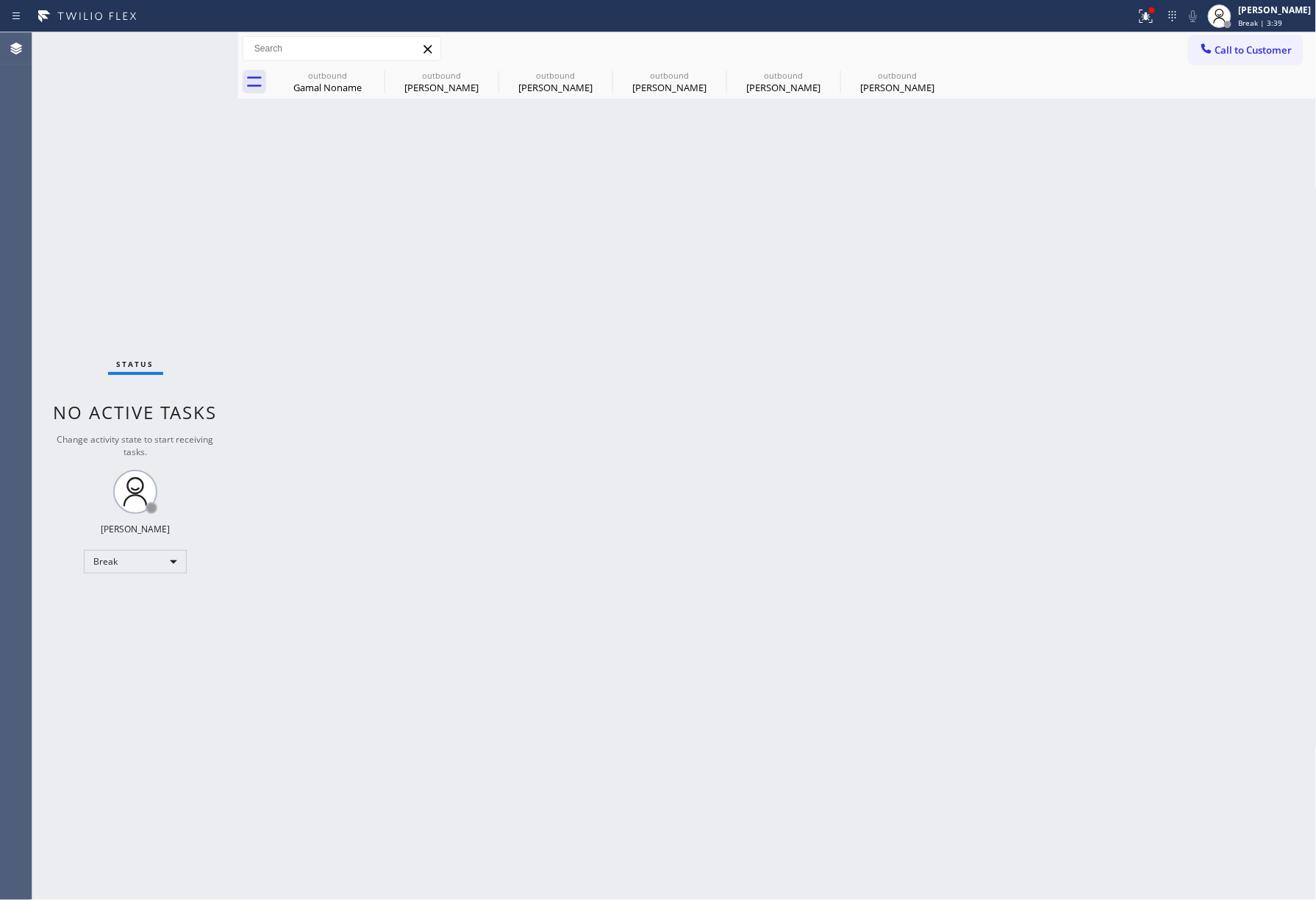
click at [121, 113] on div "Status No active tasks Change activity state to start receiving tasks. Jenelyn …" at bounding box center [135, 466] width 206 height 868
click at [1274, 18] on span "Break | 3:40" at bounding box center [1261, 22] width 44 height 10
click at [1257, 90] on button "Unavailable" at bounding box center [1243, 97] width 147 height 19
drag, startPoint x: 1099, startPoint y: 145, endPoint x: 1083, endPoint y: 156, distance: 19.4
click at [1086, 150] on div "Back to Dashboard Change Sender ID Customers Technicians Select a contact Outbo…" at bounding box center [777, 466] width 1079 height 868
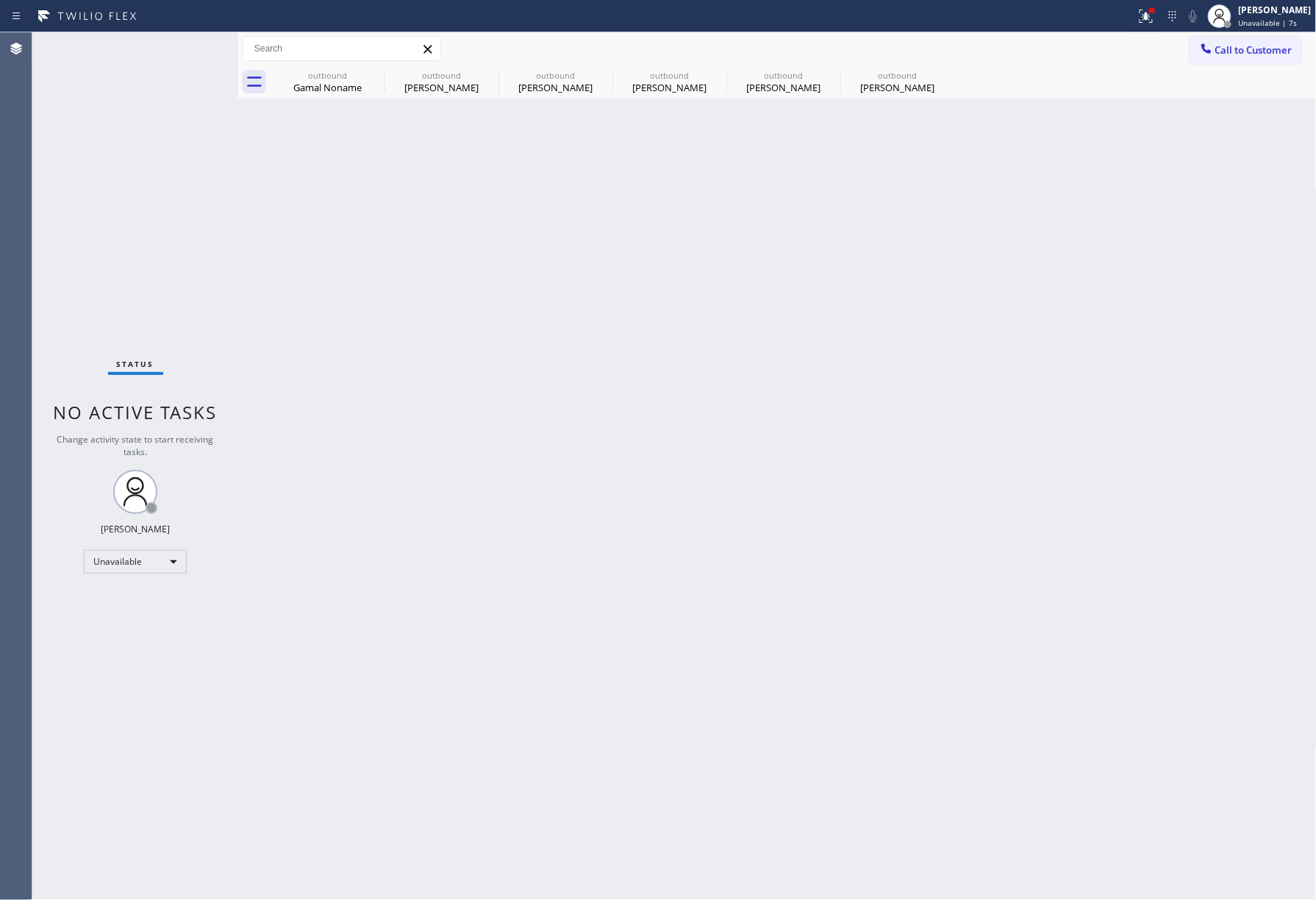
click at [736, 312] on div "Back to Dashboard Change Sender ID Customers Technicians Select a contact Outbo…" at bounding box center [777, 466] width 1079 height 868
click at [751, 683] on div "Back to Dashboard Change Sender ID Customers Technicians Select a contact Outbo…" at bounding box center [777, 466] width 1079 height 868
click at [701, 597] on div "Back to Dashboard Change Sender ID Customers Technicians Select a contact Outbo…" at bounding box center [777, 466] width 1079 height 868
drag, startPoint x: 129, startPoint y: 189, endPoint x: 241, endPoint y: 18, distance: 204.4
click at [129, 189] on div "Status No active tasks Change activity state to start receiving tasks. [PERSON_…" at bounding box center [135, 466] width 206 height 868
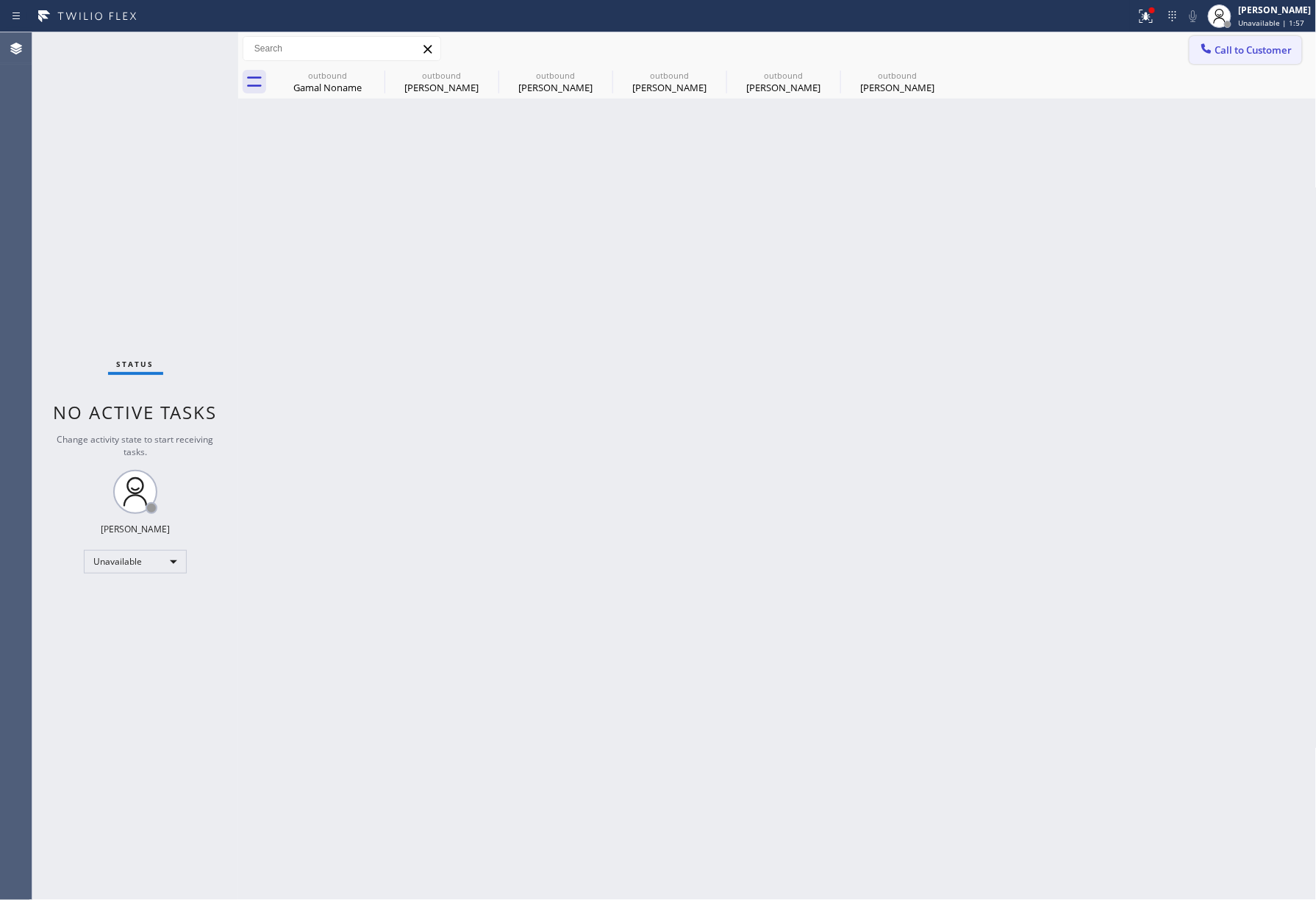
click at [1215, 42] on div at bounding box center [1206, 50] width 18 height 18
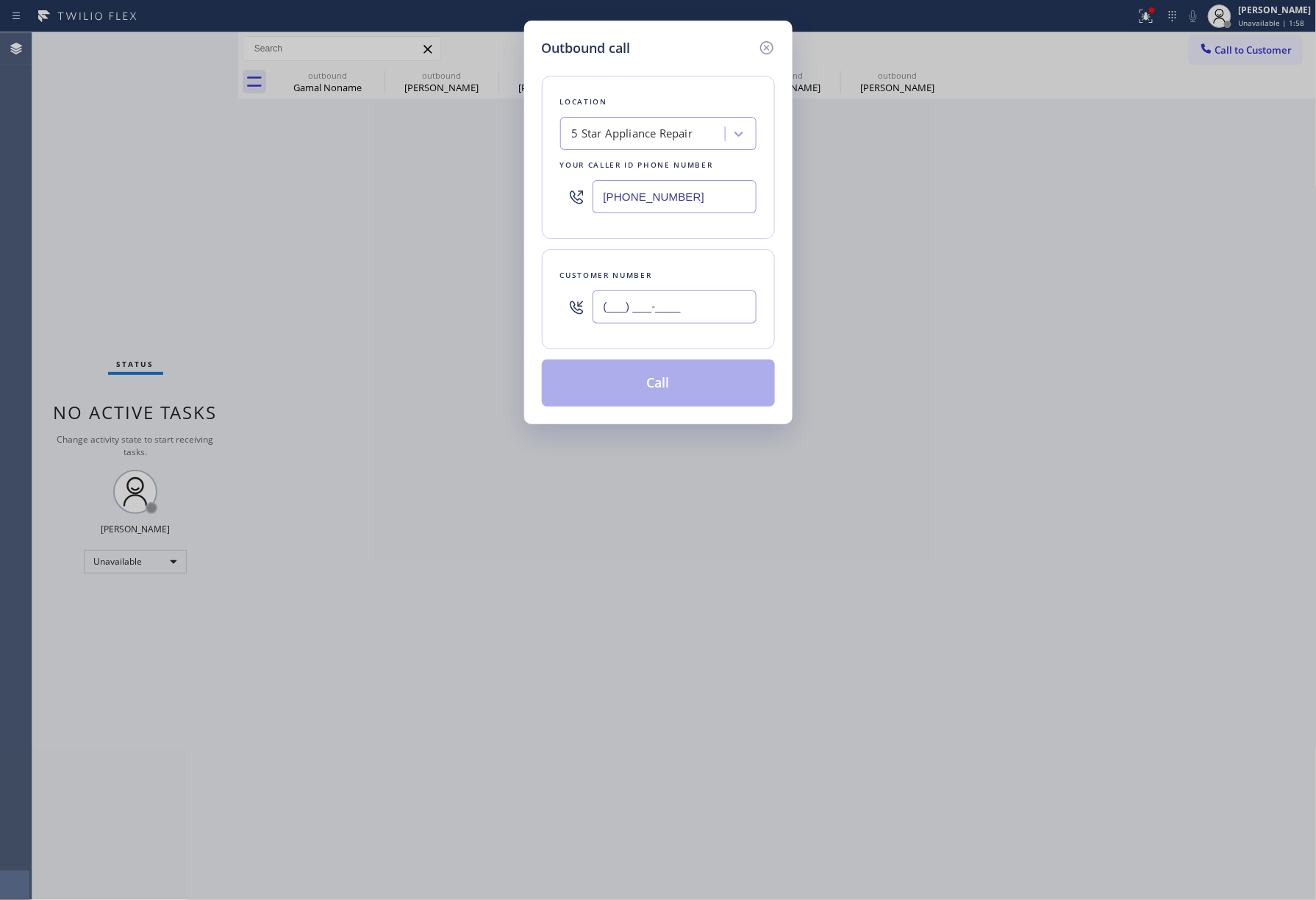
click at [654, 306] on input "(___) ___-____" at bounding box center [674, 307] width 164 height 33
paste input "512) 461-6918"
type input "(512) 461-6918"
click at [655, 263] on div "Customer number (512) 461-6918" at bounding box center [658, 299] width 233 height 100
click at [645, 377] on button "Call" at bounding box center [658, 383] width 233 height 47
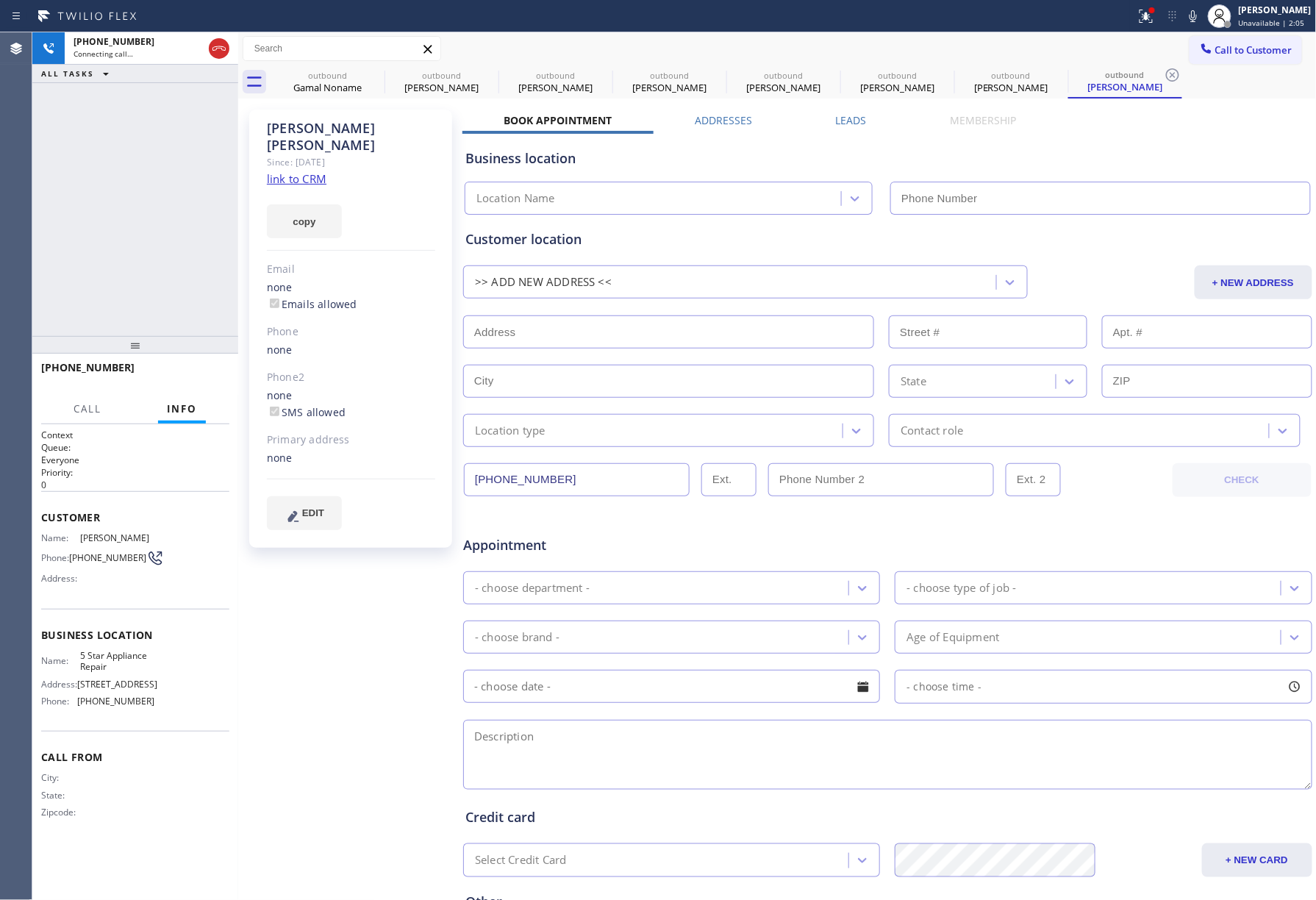
type input "[PHONE_NUMBER]"
click at [82, 201] on div "+15124616918 Live | 00:01 ALL TASKS ALL TASKS ACTIVE TASKS TASKS IN WRAP UP" at bounding box center [135, 184] width 206 height 304
click at [214, 375] on span "HANG UP" at bounding box center [195, 374] width 45 height 10
drag, startPoint x: 198, startPoint y: 298, endPoint x: 204, endPoint y: 380, distance: 82.2
click at [198, 319] on div "+15124616918 Live | 00:02 ALL TASKS ALL TASKS ACTIVE TASKS TASKS IN WRAP UP" at bounding box center [135, 184] width 206 height 304
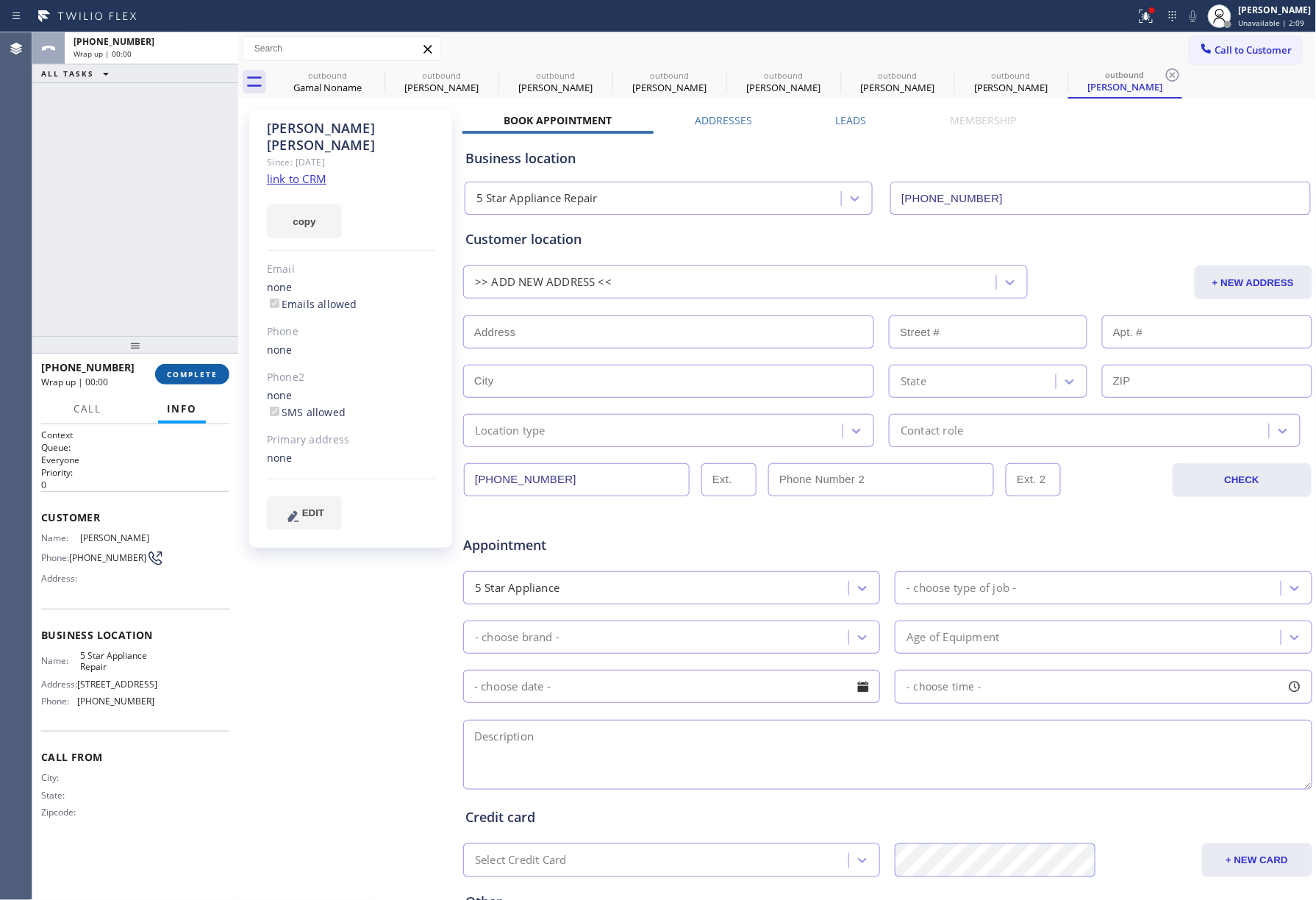
click at [207, 370] on span "COMPLETE" at bounding box center [192, 374] width 51 height 10
click at [182, 277] on div "ALL TASKS ALL TASKS ACTIVE TASKS TASKS IN WRAP UP +15124616918 Wrap up | 00:01" at bounding box center [135, 184] width 206 height 304
drag, startPoint x: 182, startPoint y: 277, endPoint x: 192, endPoint y: 343, distance: 66.8
click at [182, 281] on div "ALL TASKS ALL TASKS ACTIVE TASKS TASKS IN WRAP UP +15124616918 Wrap up | 00:01" at bounding box center [135, 184] width 206 height 304
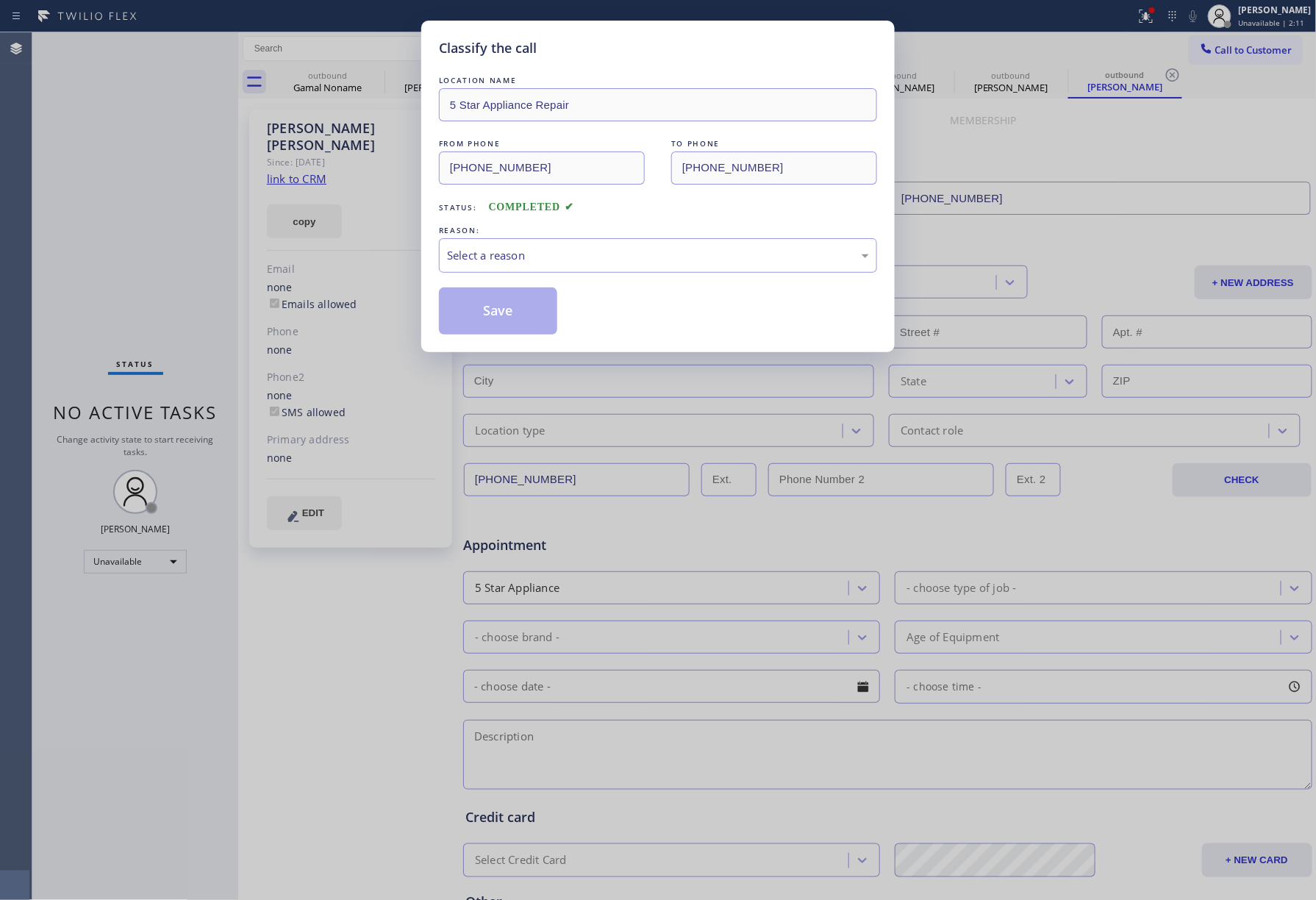
click at [190, 368] on div "Classify the call LOCATION NAME 5 Star Appliance Repair FROM PHONE (855) 731-49…" at bounding box center [658, 450] width 1316 height 900
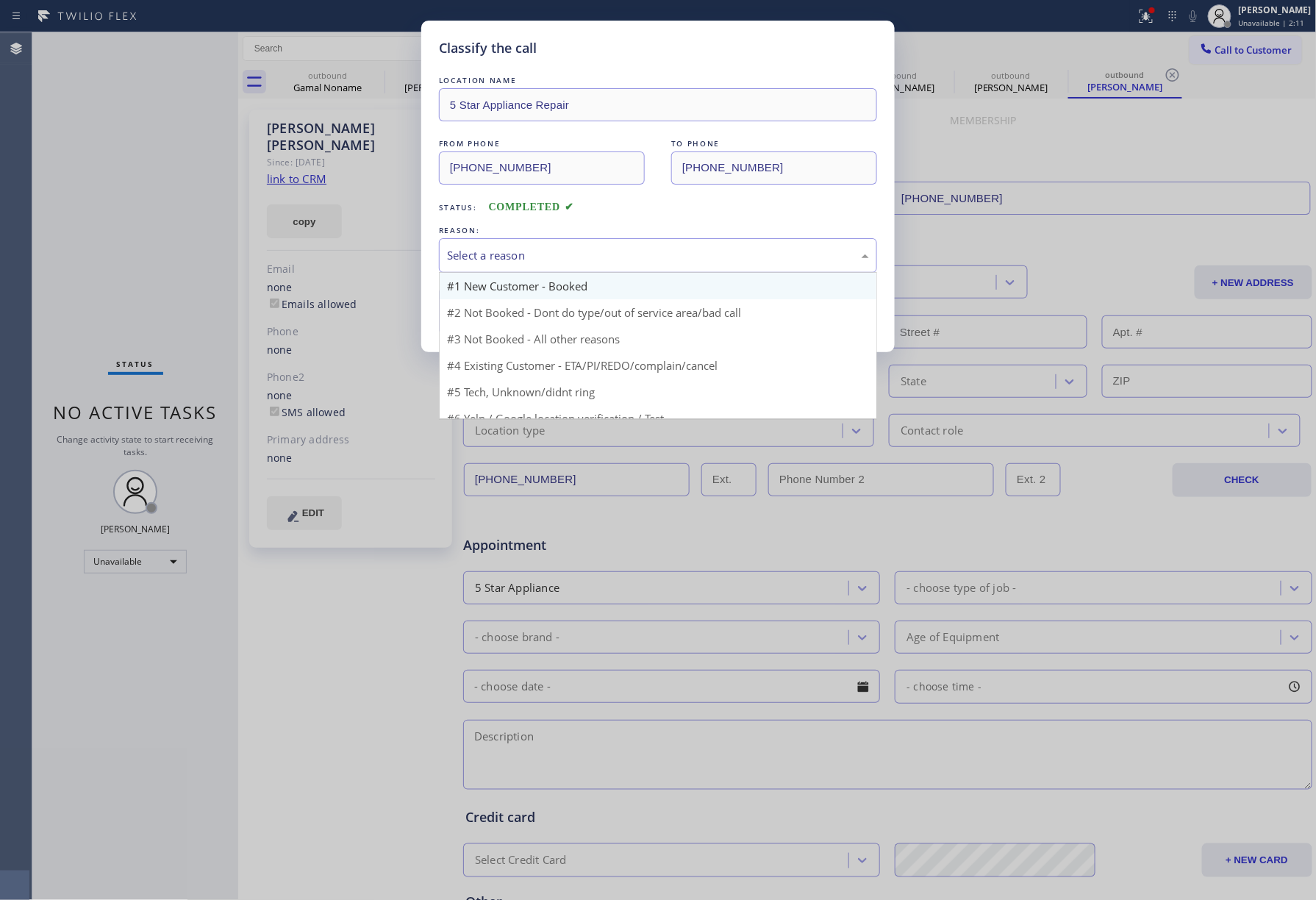
drag, startPoint x: 473, startPoint y: 244, endPoint x: 479, endPoint y: 281, distance: 37.5
click at [476, 253] on div "Select a reason" at bounding box center [658, 255] width 438 height 35
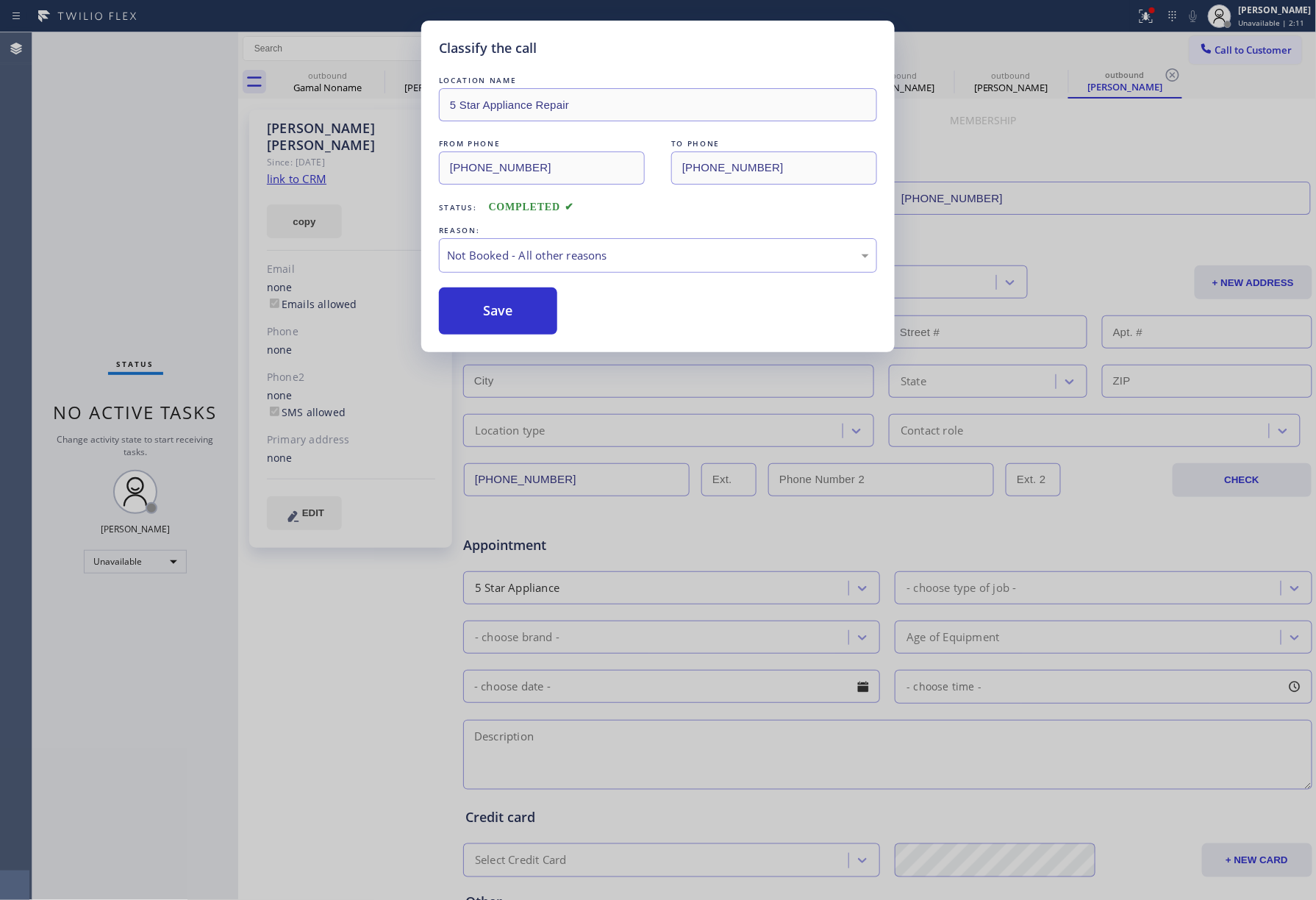
click at [486, 310] on button "Save" at bounding box center [498, 311] width 118 height 47
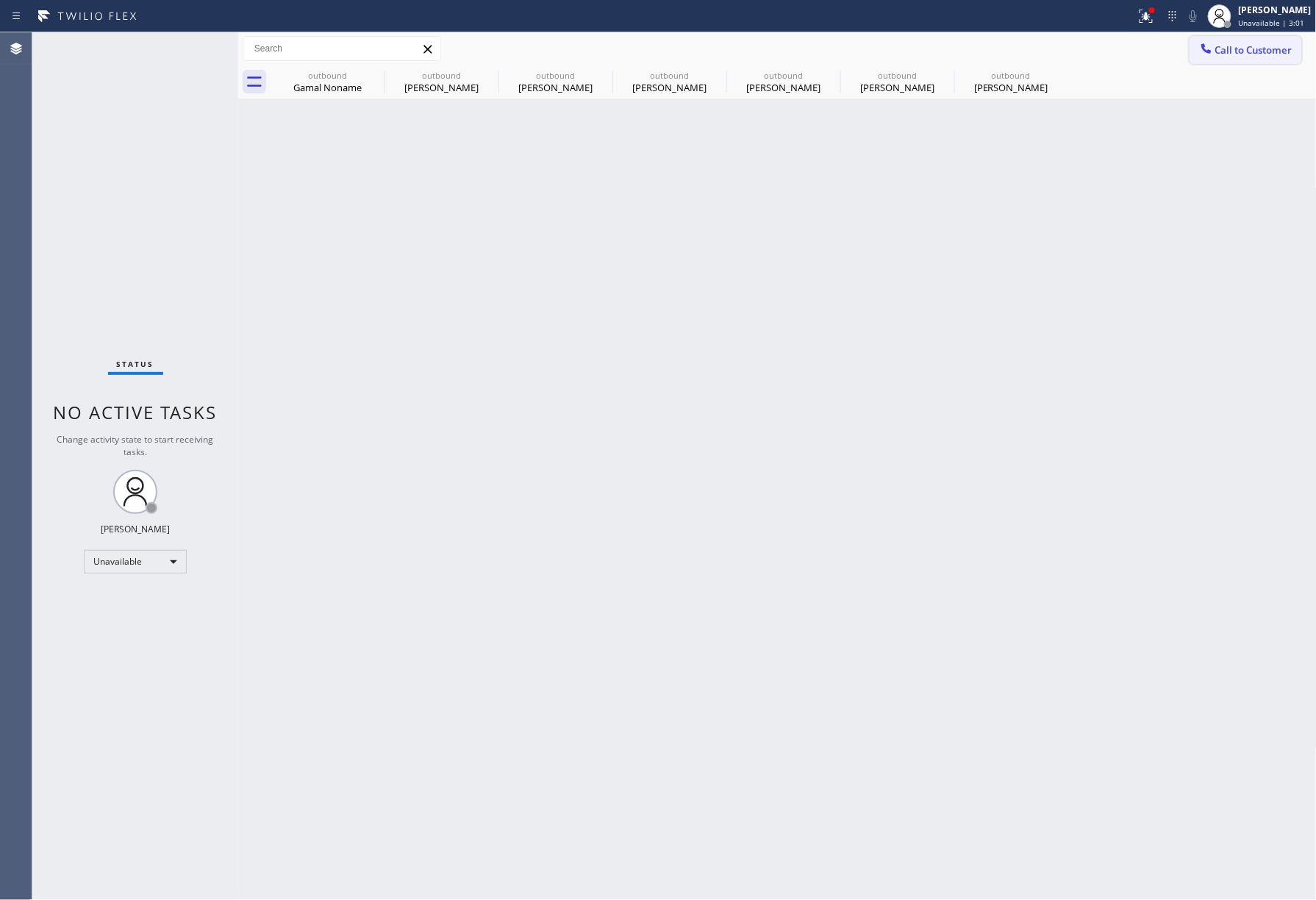
click at [1241, 63] on button "Call to Customer" at bounding box center [1245, 50] width 112 height 28
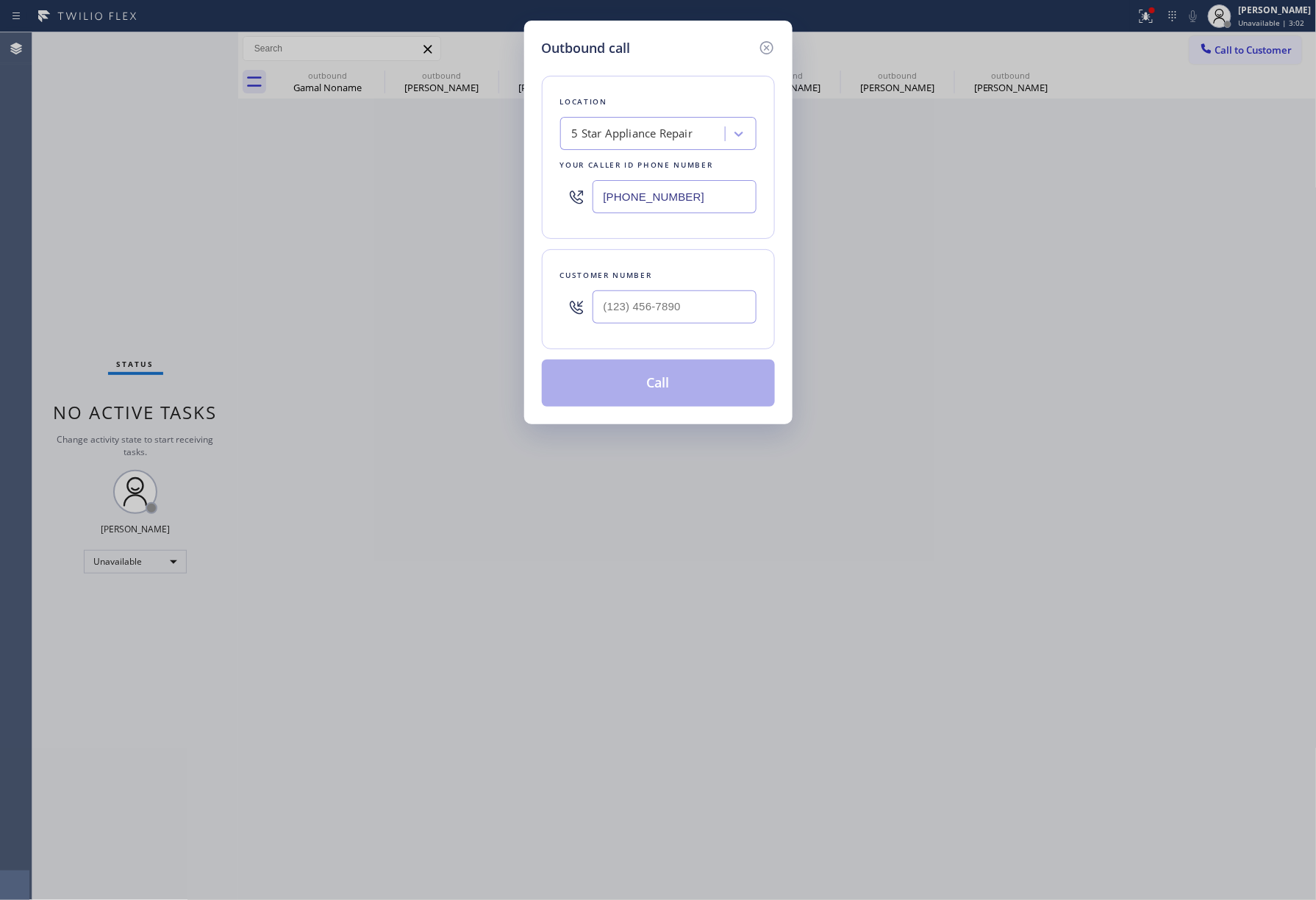
click at [687, 288] on div at bounding box center [674, 307] width 164 height 48
click at [690, 307] on input "(___) ___-____" at bounding box center [674, 307] width 164 height 33
paste input "919) 886-2825"
type input "(919) 886-2825"
click at [695, 251] on div "Customer number (919) 886-2825" at bounding box center [658, 299] width 233 height 100
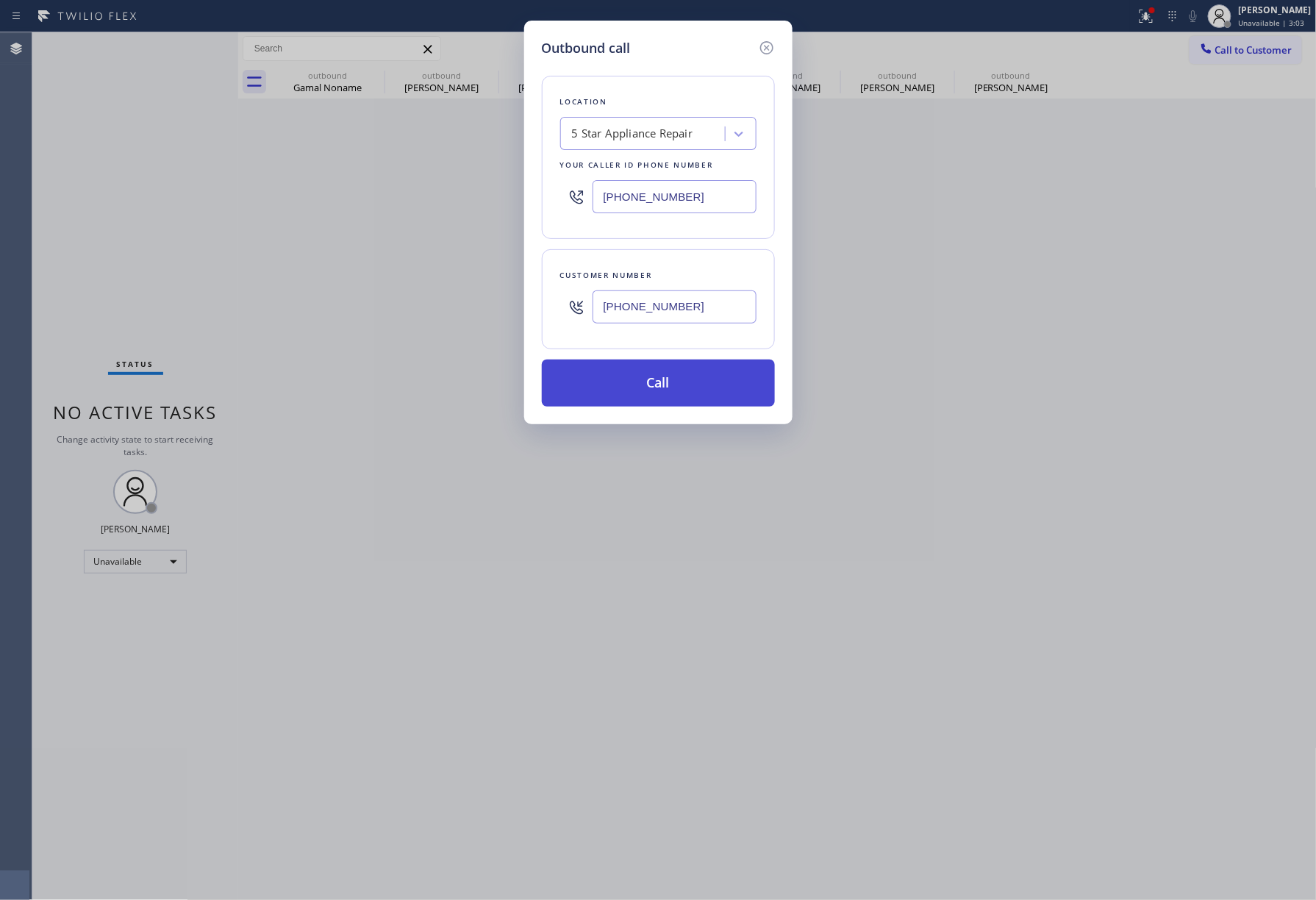
click at [680, 383] on button "Call" at bounding box center [658, 383] width 233 height 47
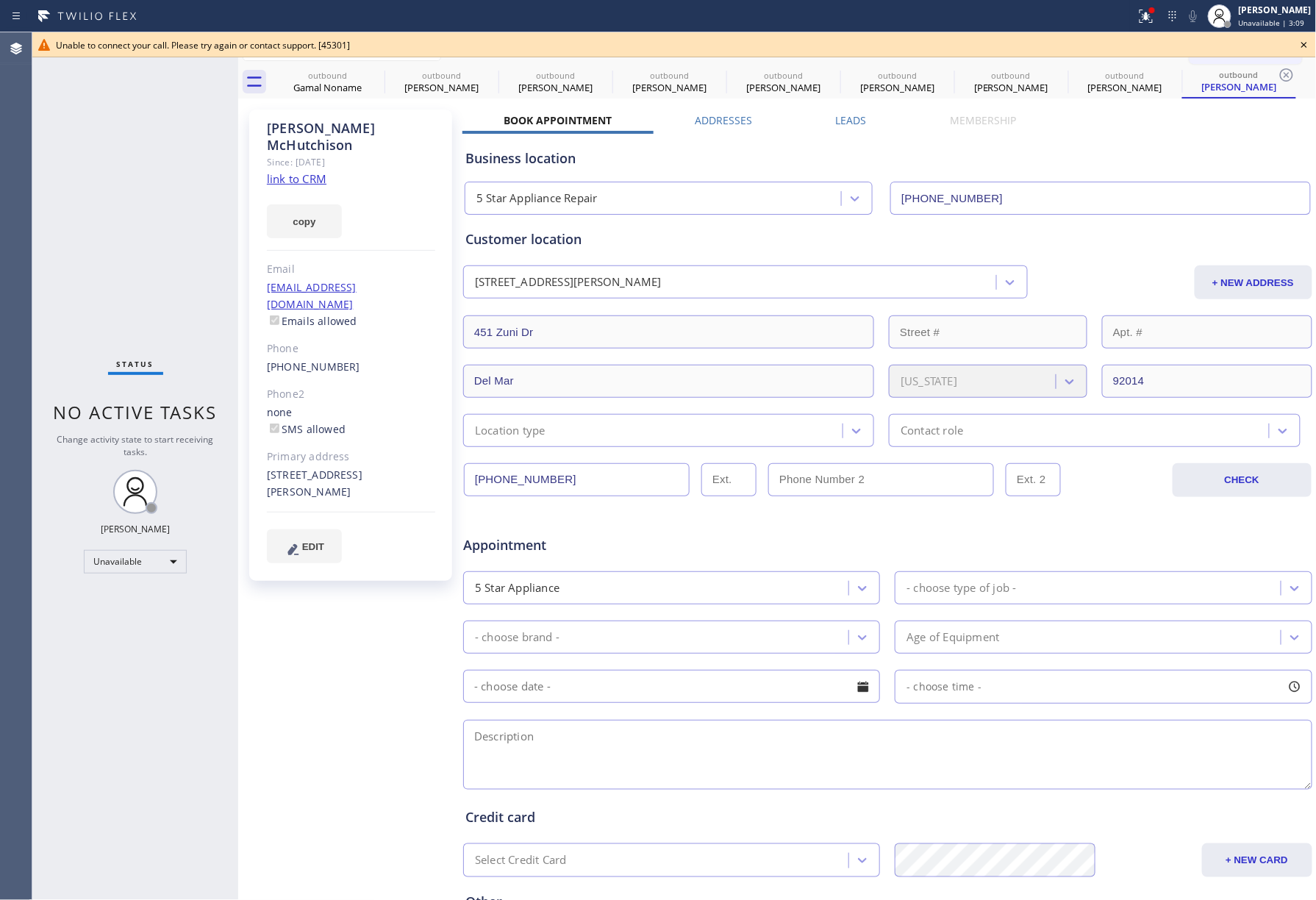
type input "[PHONE_NUMBER]"
drag, startPoint x: 131, startPoint y: 195, endPoint x: 171, endPoint y: 92, distance: 110.5
click at [135, 180] on div "Status No active tasks Change activity state to start receiving tasks. [PERSON_…" at bounding box center [135, 466] width 206 height 868
click at [376, 75] on icon at bounding box center [375, 75] width 18 height 18
click at [0, 0] on icon at bounding box center [0, 0] width 0 height 0
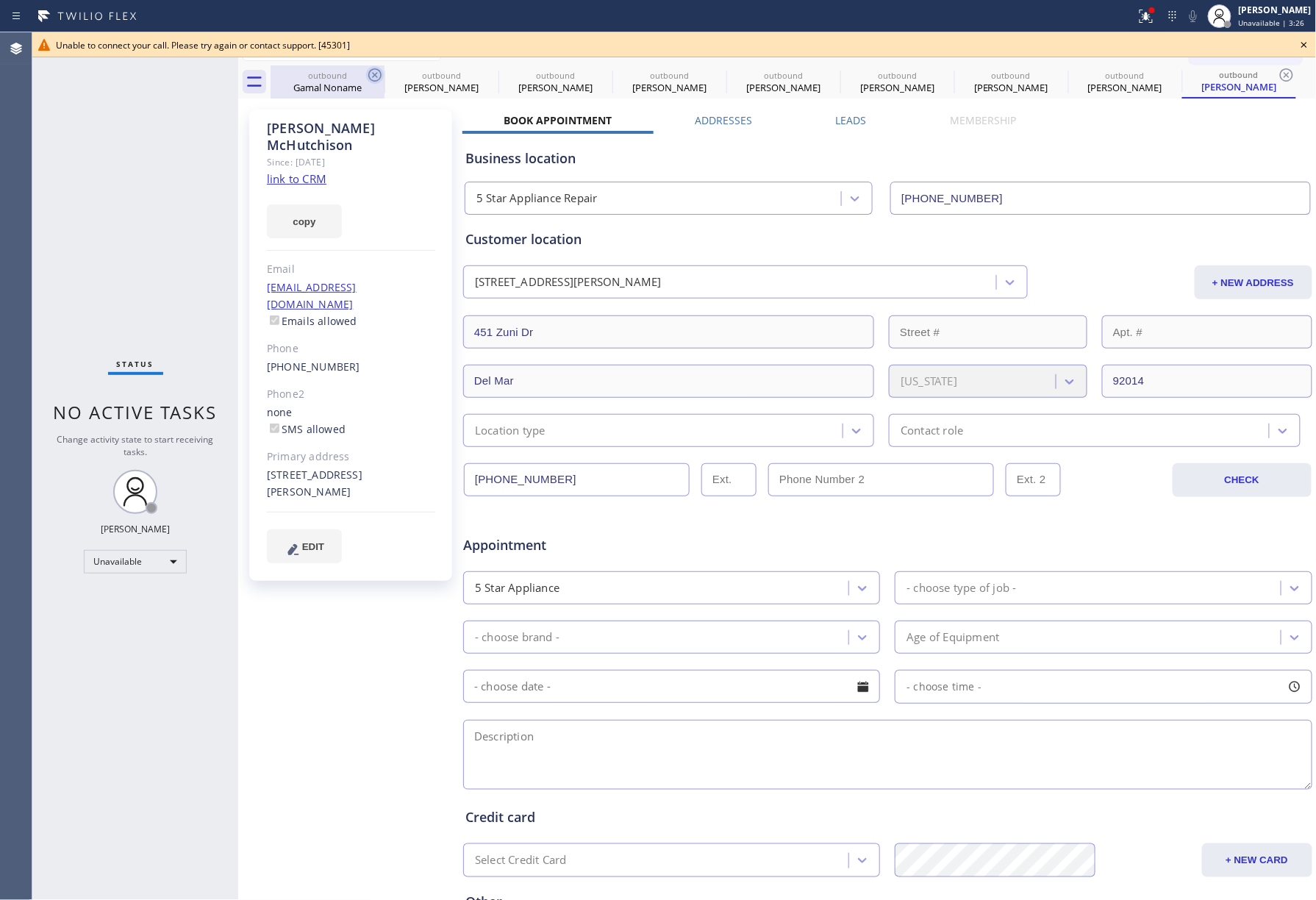
click at [0, 0] on icon at bounding box center [0, 0] width 0 height 0
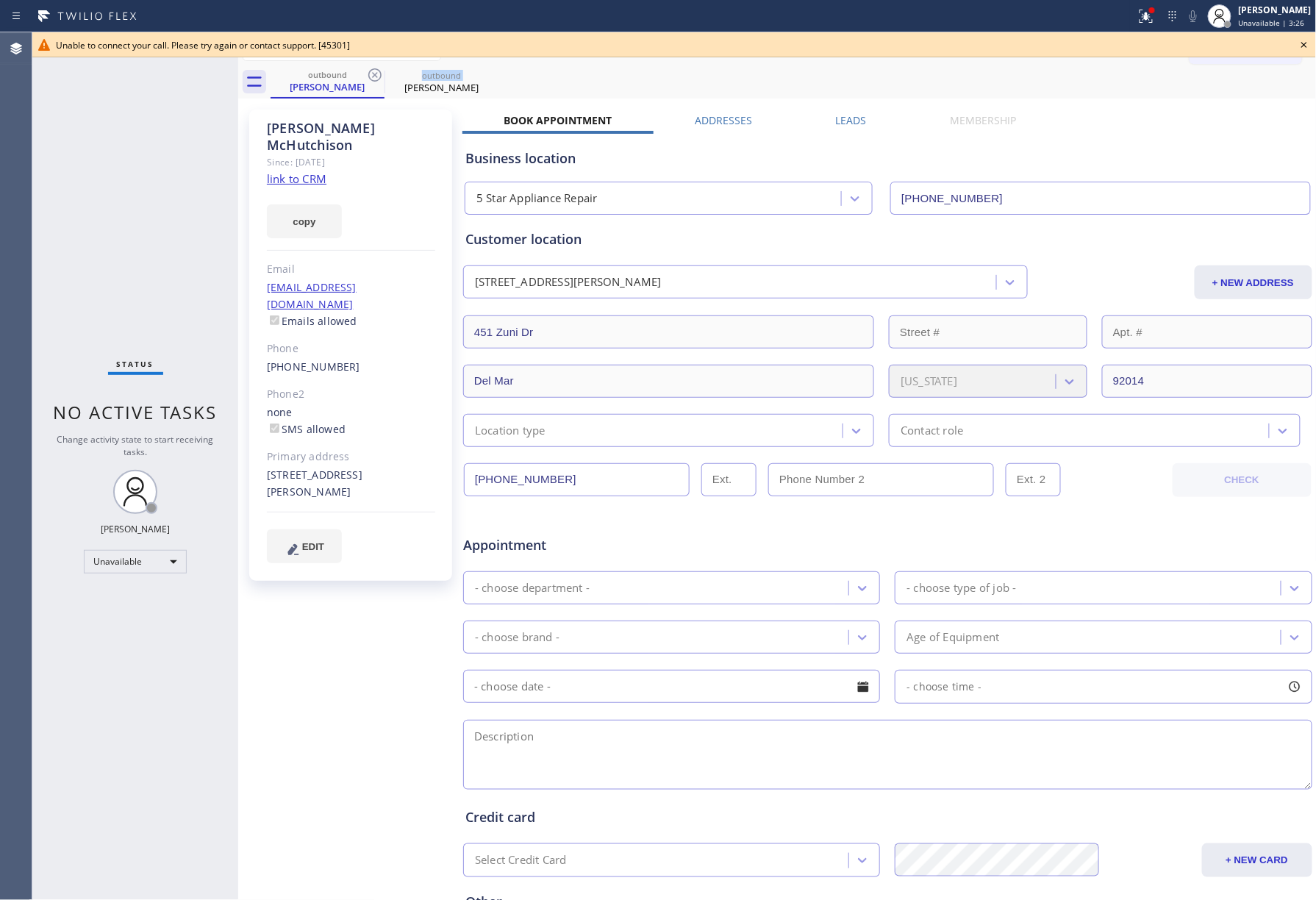
click at [376, 75] on icon at bounding box center [375, 75] width 18 height 18
click at [376, 75] on icon at bounding box center [375, 75] width 18 height 18
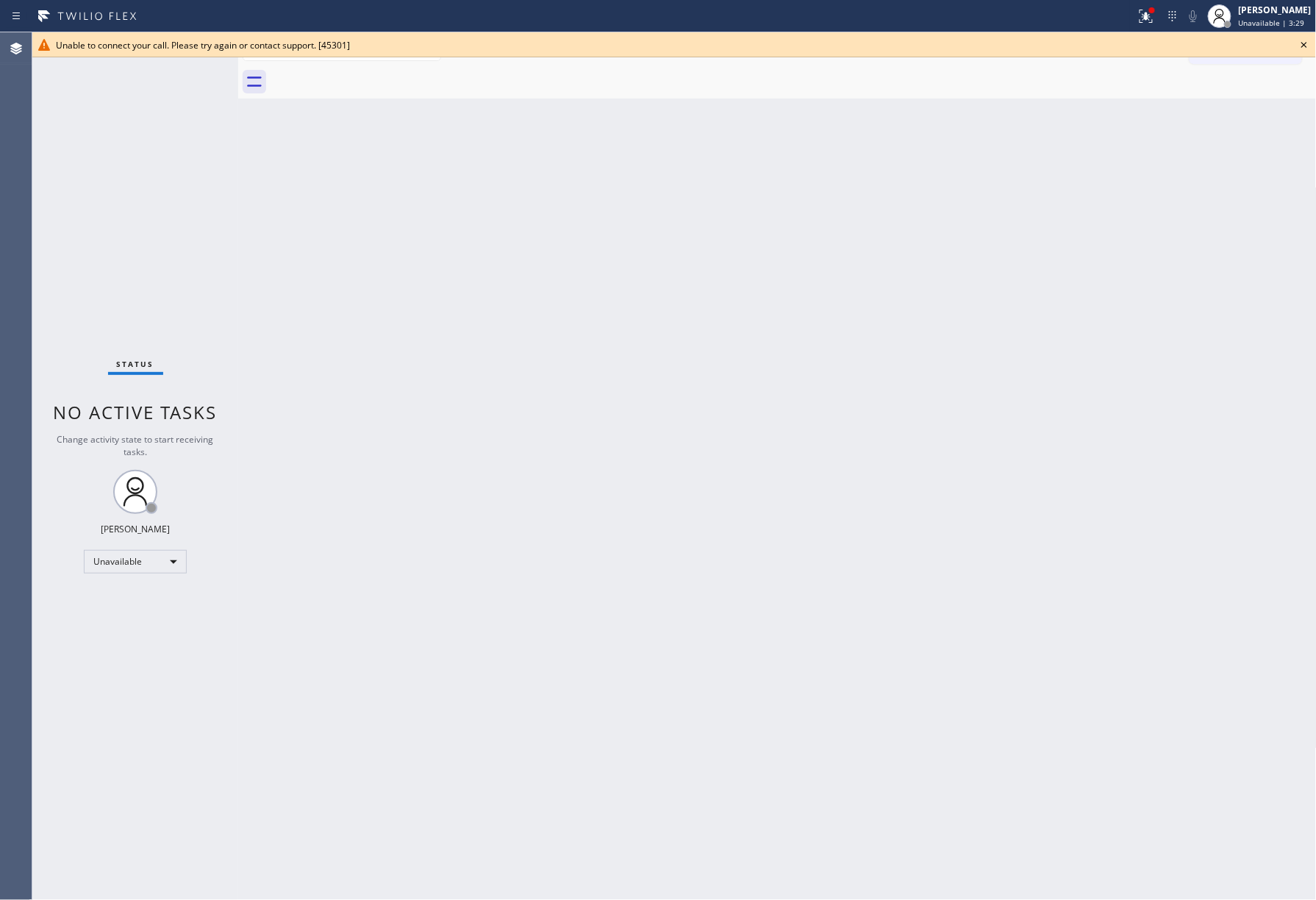
click at [1303, 48] on icon at bounding box center [1304, 45] width 18 height 18
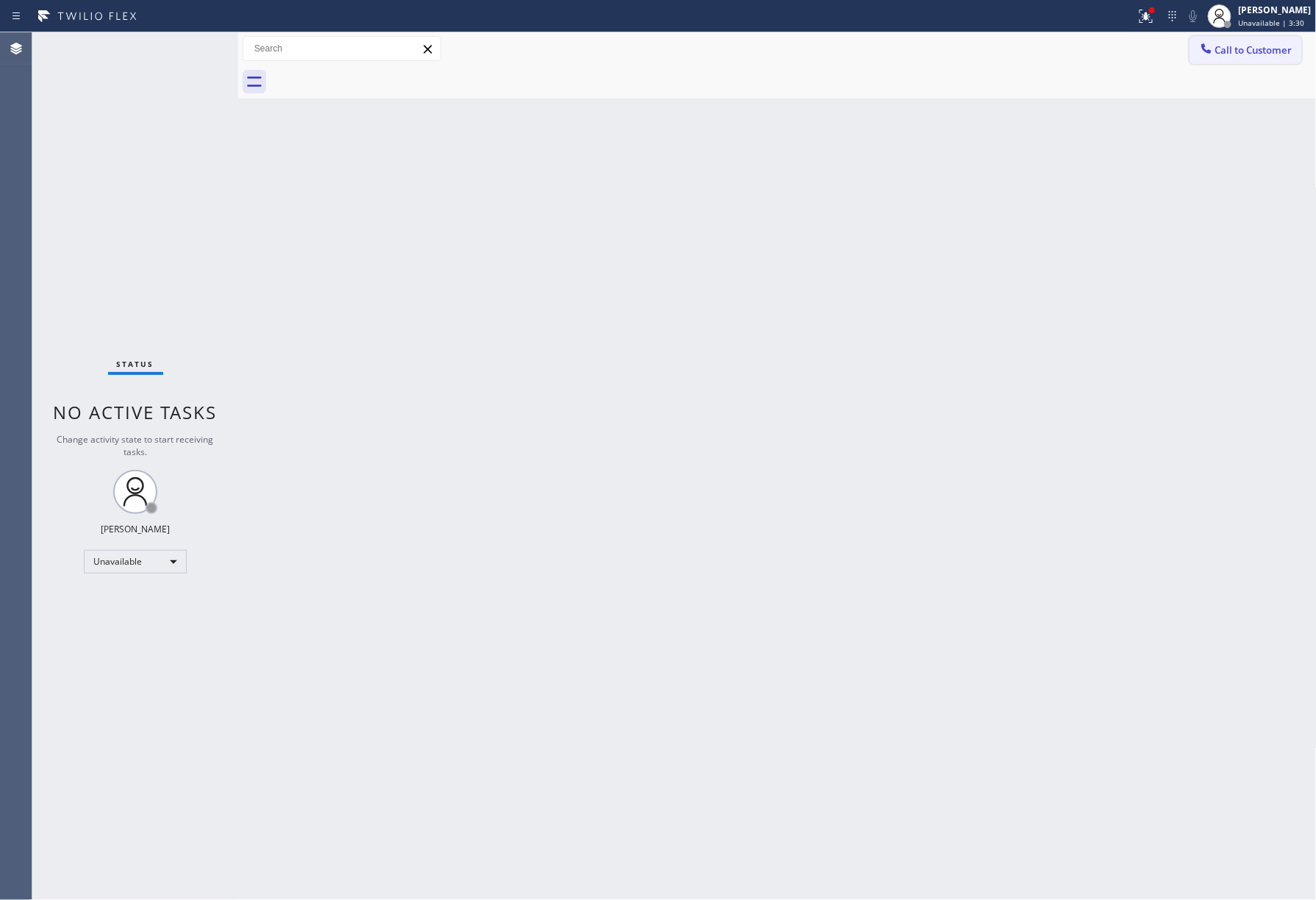
click at [1200, 50] on icon at bounding box center [1206, 48] width 15 height 15
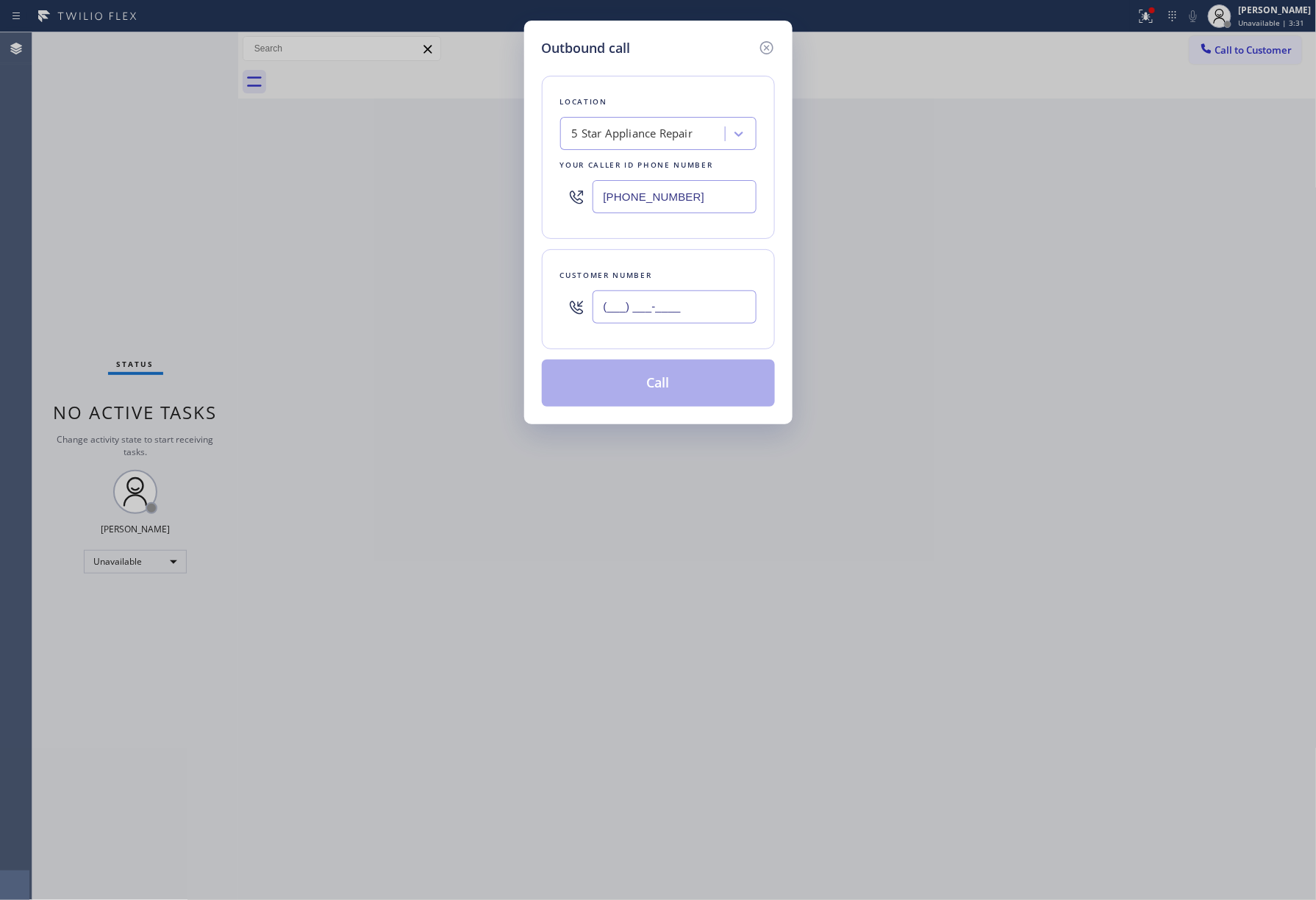
click at [744, 292] on input "(___) ___-____" at bounding box center [674, 307] width 164 height 33
paste input "917) 749-6198"
type input "(917) 749-6198"
click at [903, 257] on div "Outbound call Location 5 Star Appliance Repair Your caller id phone number (855…" at bounding box center [658, 450] width 1316 height 900
click at [604, 365] on button "Call" at bounding box center [658, 383] width 233 height 47
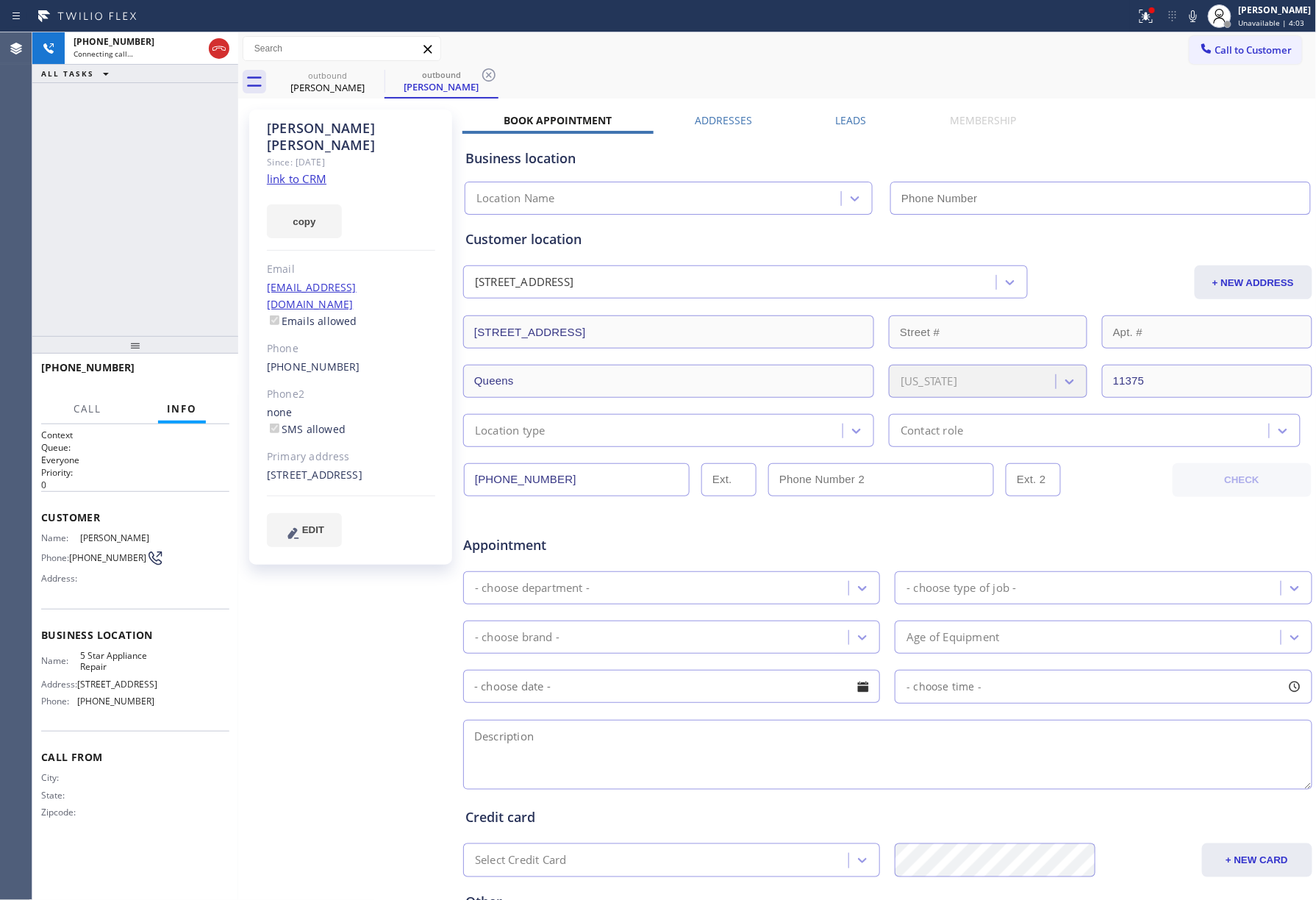
type input "[PHONE_NUMBER]"
drag, startPoint x: 194, startPoint y: 367, endPoint x: 200, endPoint y: 331, distance: 36.5
click at [195, 366] on button "HANG UP" at bounding box center [195, 374] width 68 height 21
drag, startPoint x: 200, startPoint y: 318, endPoint x: 200, endPoint y: 350, distance: 32.0
click at [200, 344] on div "+19177496198 Live | 00:03 ALL TASKS ALL TASKS ACTIVE TASKS TASKS IN WRAP UP +19…" at bounding box center [135, 466] width 206 height 868
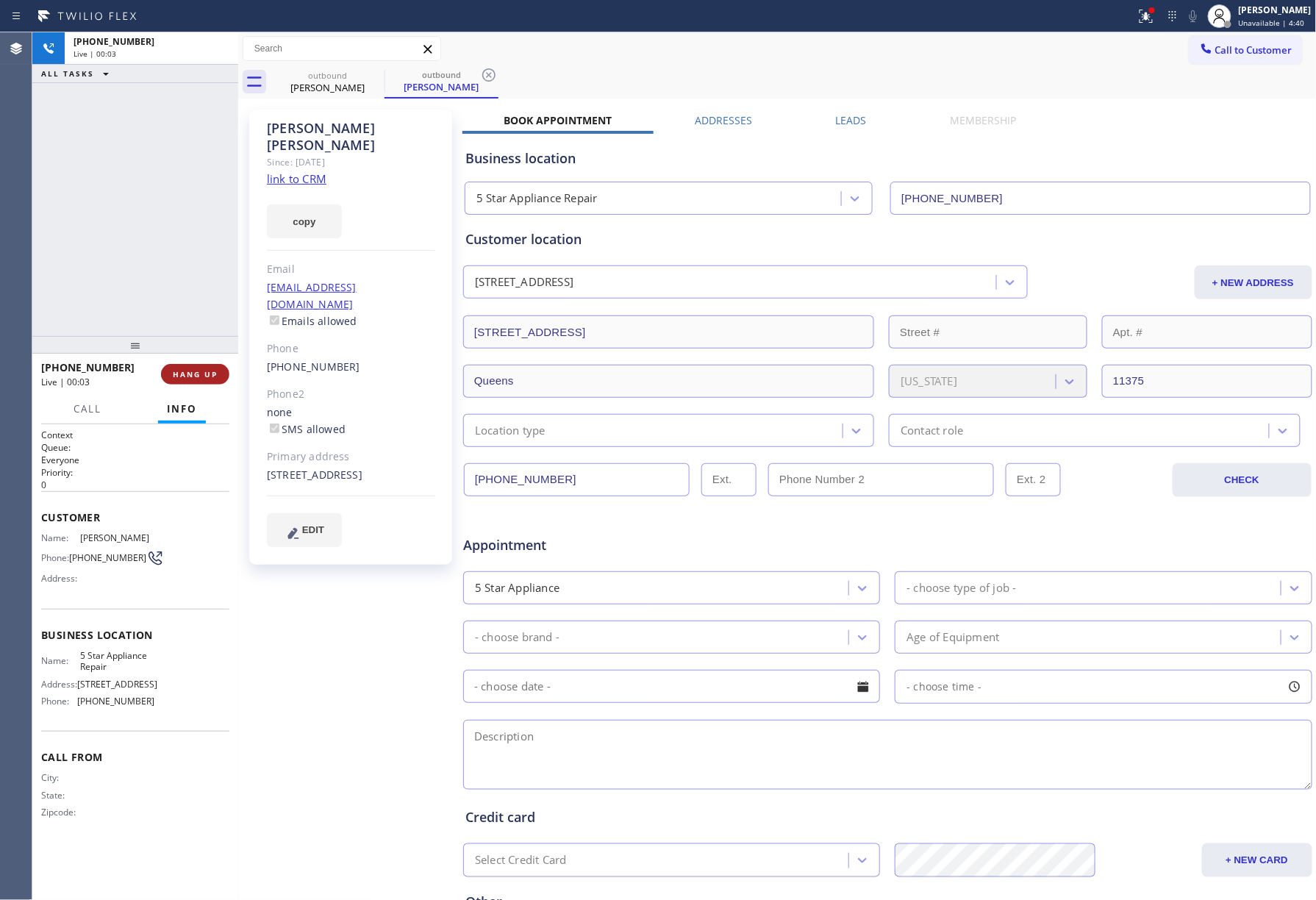
click at [197, 369] on button "HANG UP" at bounding box center [195, 374] width 68 height 21
click at [195, 289] on div "ALL TASKS ALL TASKS ACTIVE TASKS TASKS IN WRAP UP +19177496198 Wrap up | 00:00" at bounding box center [135, 184] width 206 height 304
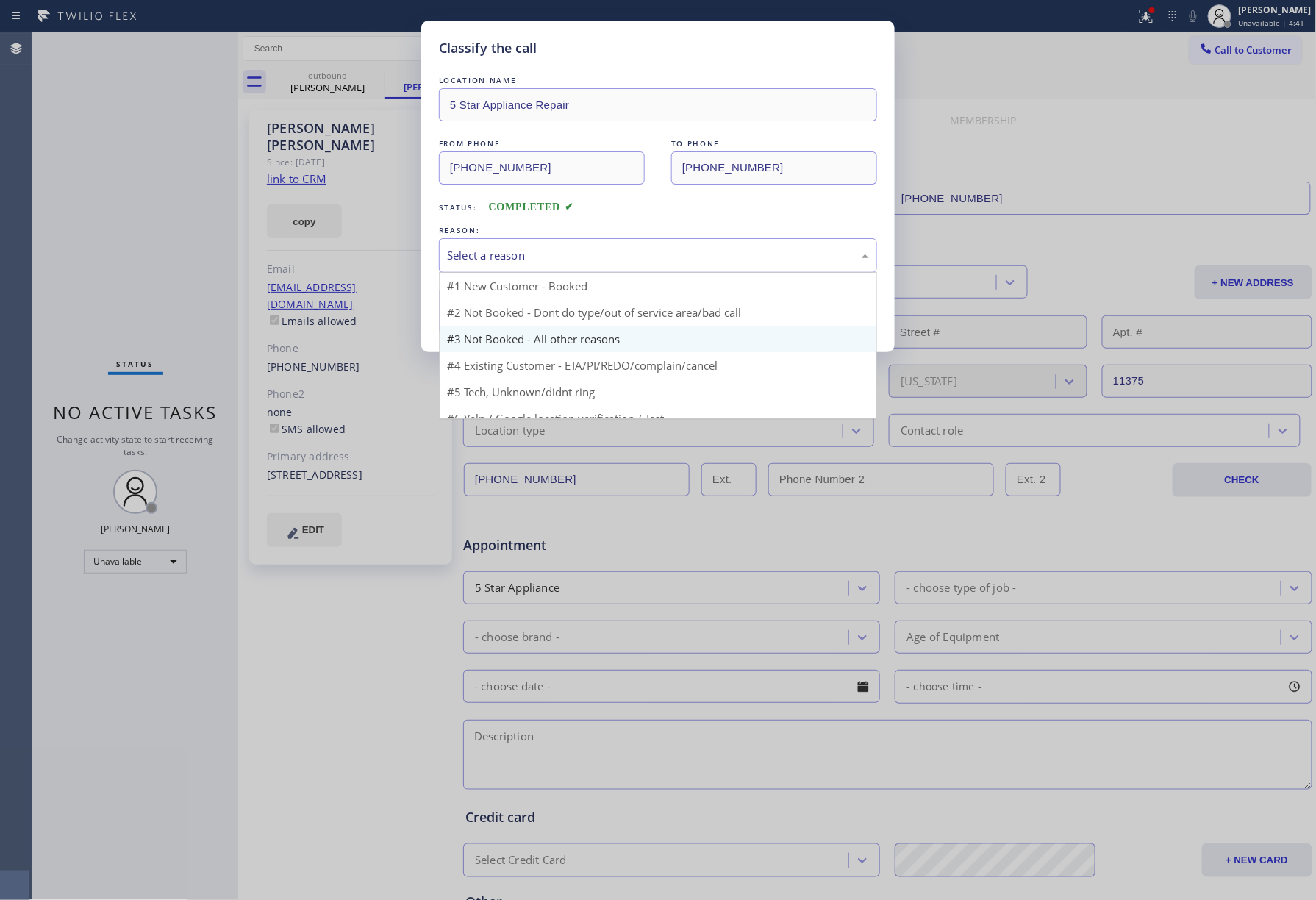
drag, startPoint x: 574, startPoint y: 248, endPoint x: 509, endPoint y: 327, distance: 102.3
click at [572, 248] on div "Select a reason" at bounding box center [658, 256] width 422 height 17
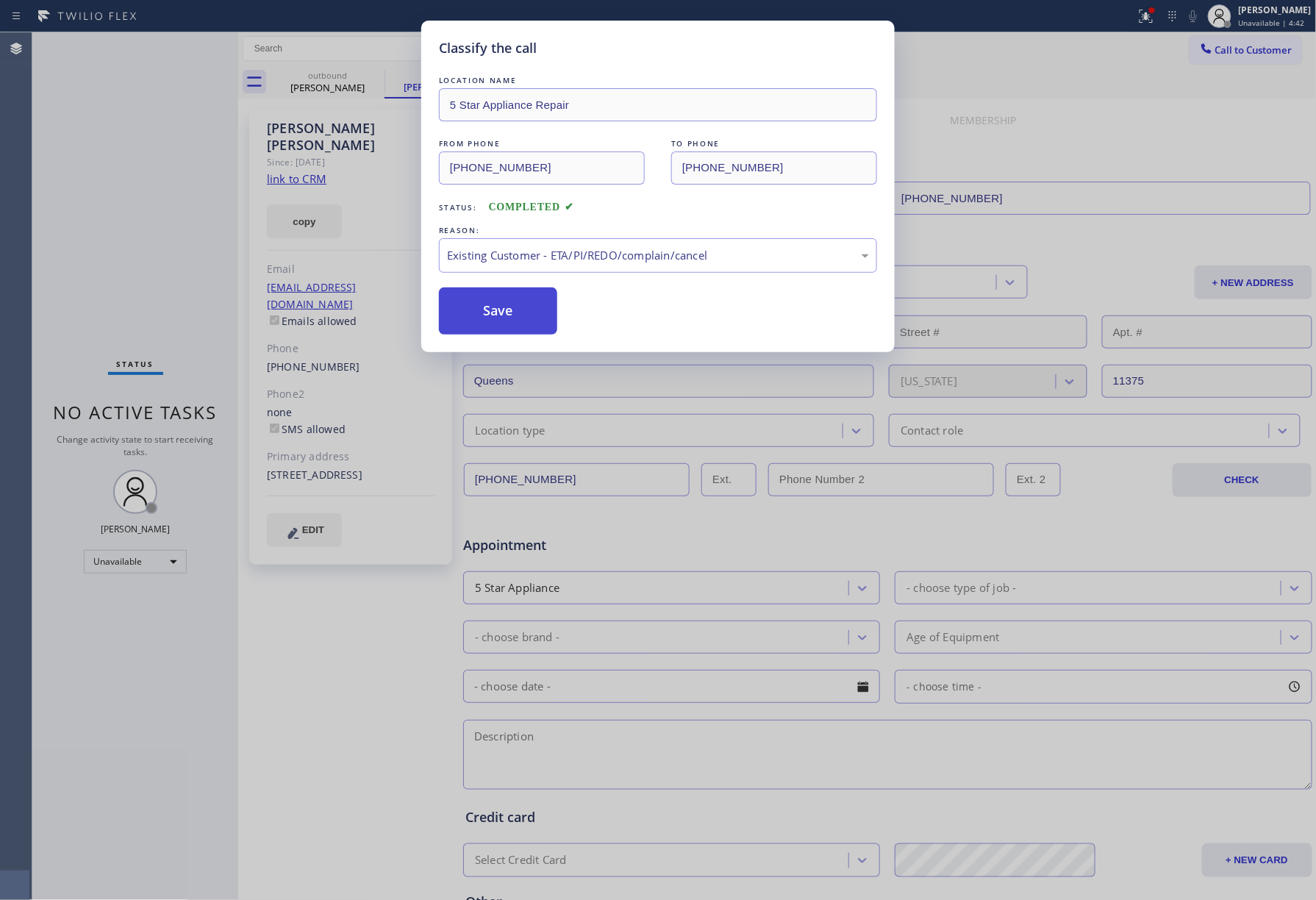
click at [500, 304] on button "Save" at bounding box center [498, 311] width 118 height 47
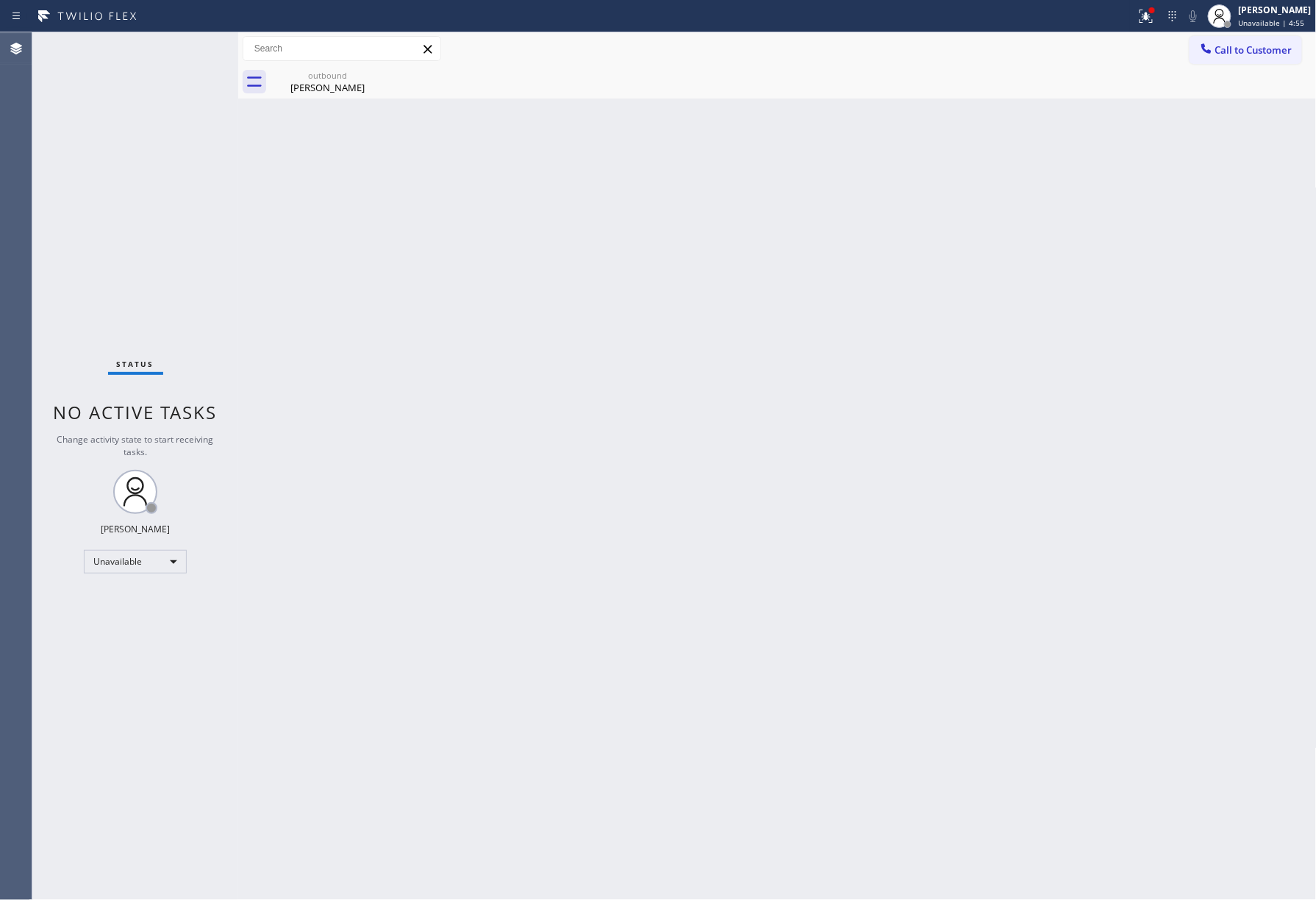
click at [1238, 69] on div "outbound Jillian Hasting" at bounding box center [794, 81] width 1046 height 33
click at [1237, 40] on button "Call to Customer" at bounding box center [1245, 50] width 112 height 28
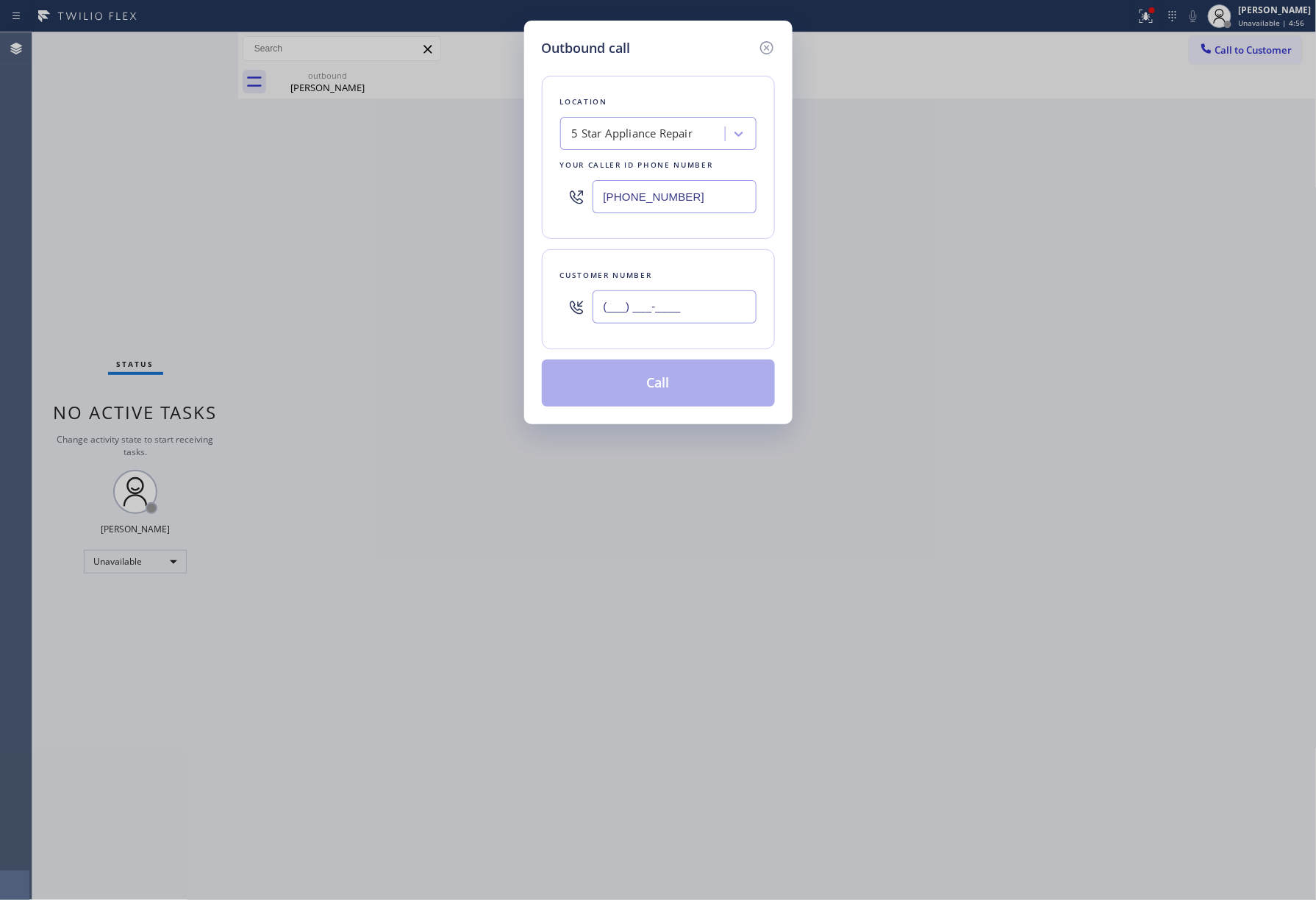
click at [691, 291] on input "(___) ___-____" at bounding box center [674, 307] width 164 height 33
paste input "773) 999-0414"
type input "(773) 999-0414"
click at [692, 260] on div "Customer number (773) 999-0414" at bounding box center [658, 299] width 233 height 100
click at [682, 380] on button "Call" at bounding box center [658, 383] width 233 height 47
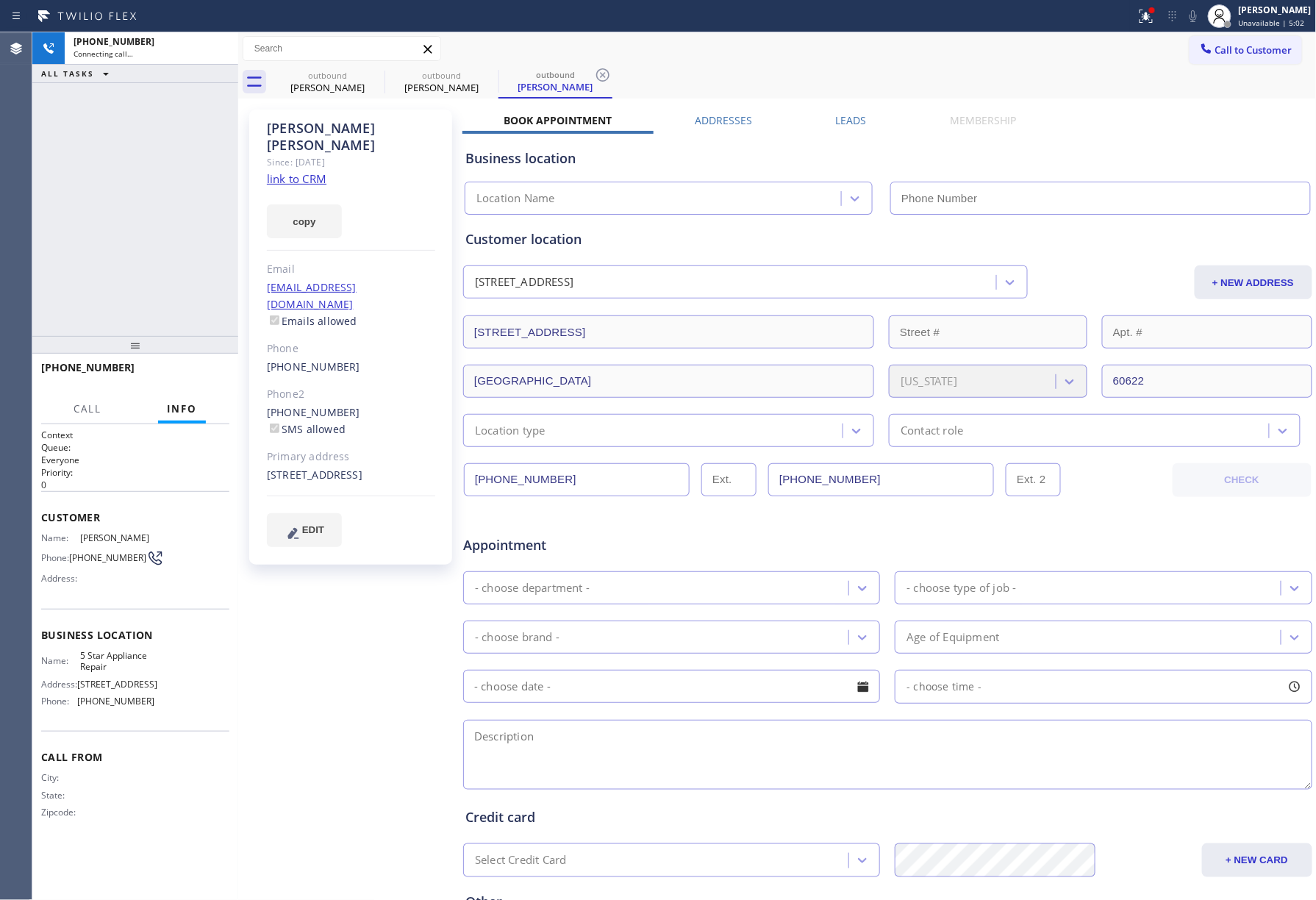
type input "[PHONE_NUMBER]"
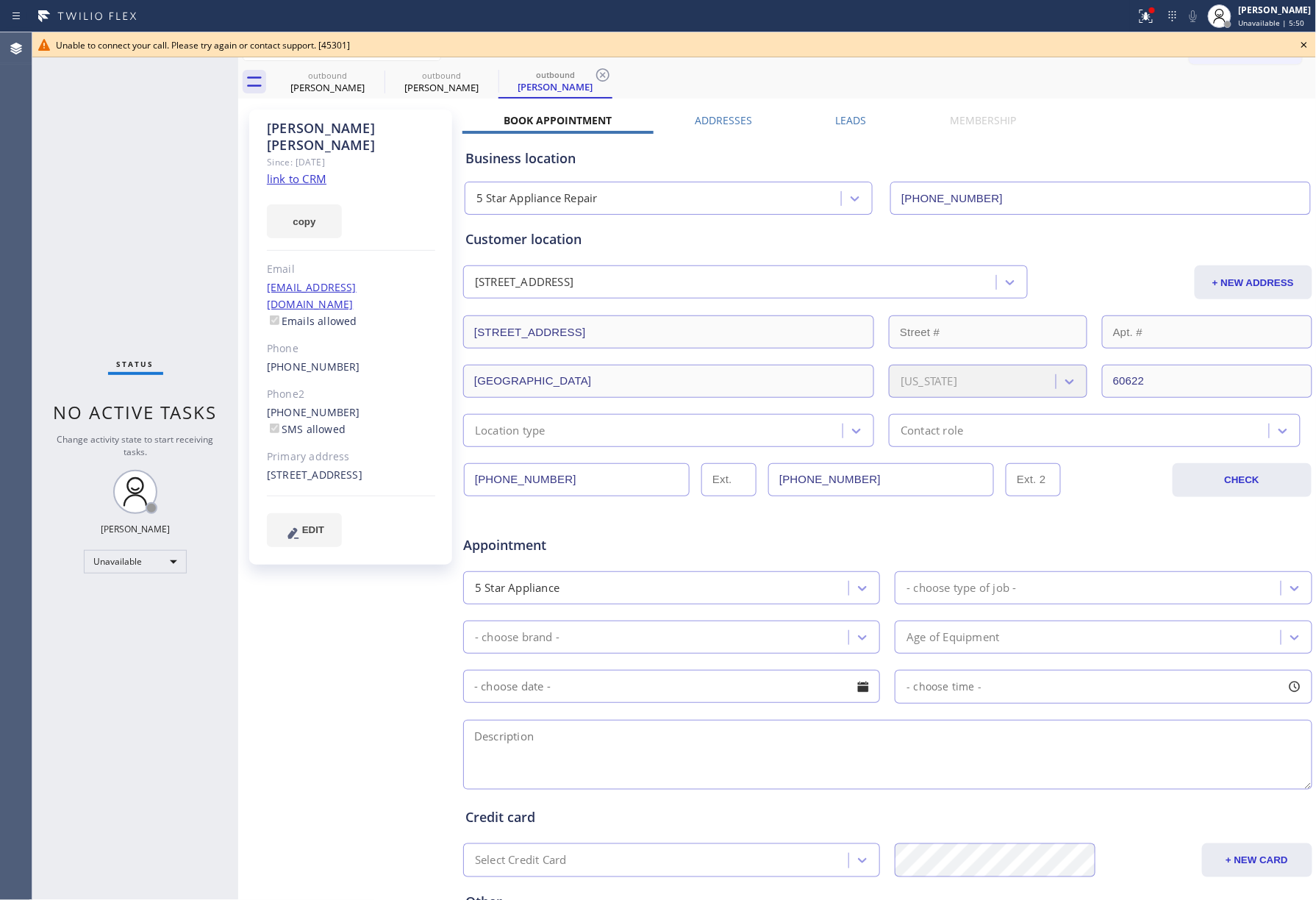
drag, startPoint x: 1303, startPoint y: 42, endPoint x: 1290, endPoint y: 42, distance: 13.0
click at [1300, 42] on icon at bounding box center [1304, 45] width 18 height 18
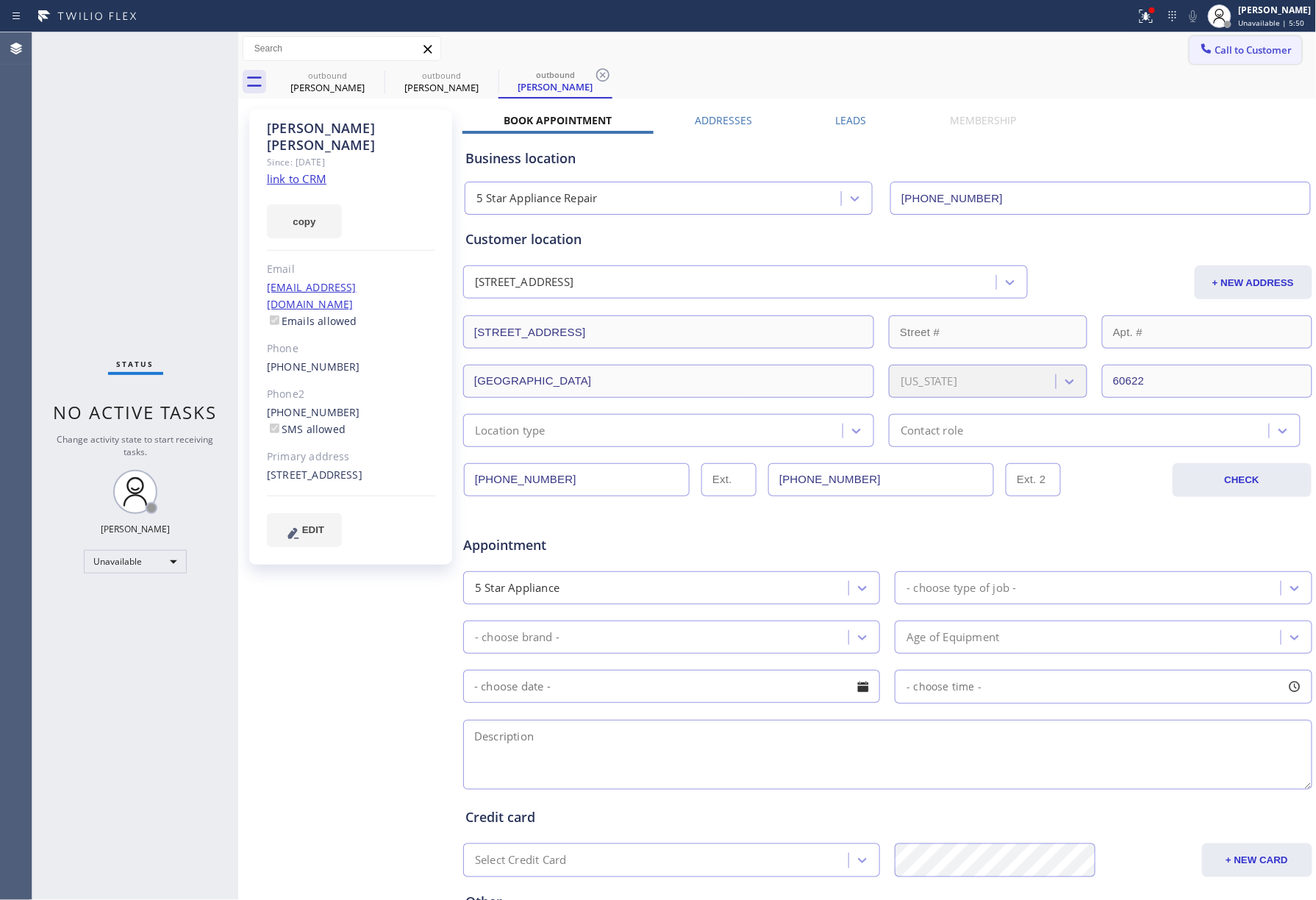
drag, startPoint x: 1242, startPoint y: 45, endPoint x: 1113, endPoint y: 61, distance: 130.0
click at [1241, 47] on span "Call to Customer" at bounding box center [1254, 49] width 77 height 13
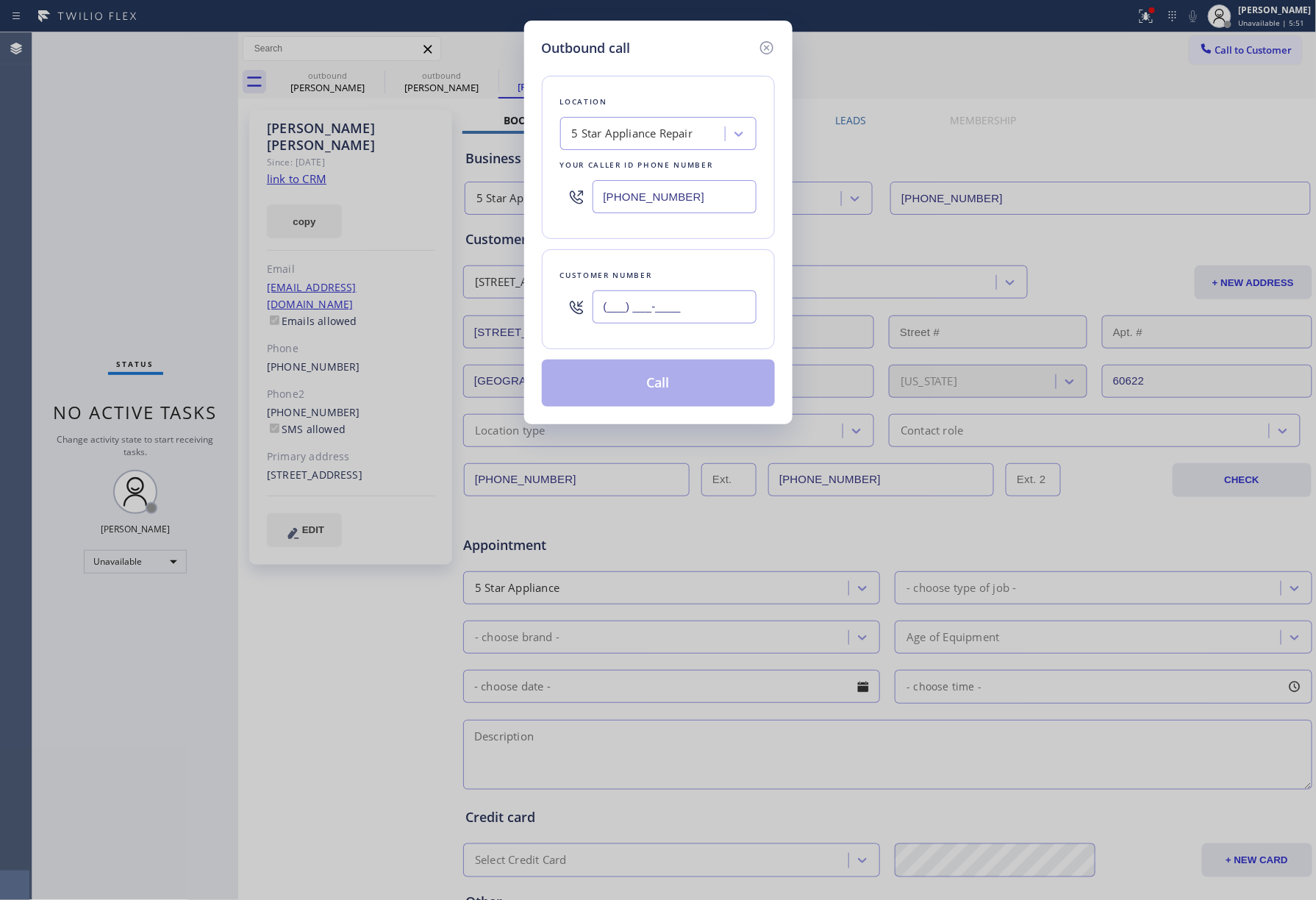
click at [651, 315] on input "(___) ___-____" at bounding box center [674, 307] width 164 height 33
paste input "858) 775-6917"
type input "(858) 775-6917"
click at [663, 250] on div "Customer number (858) 775-6917" at bounding box center [658, 299] width 233 height 100
click at [678, 384] on button "Call" at bounding box center [658, 383] width 233 height 47
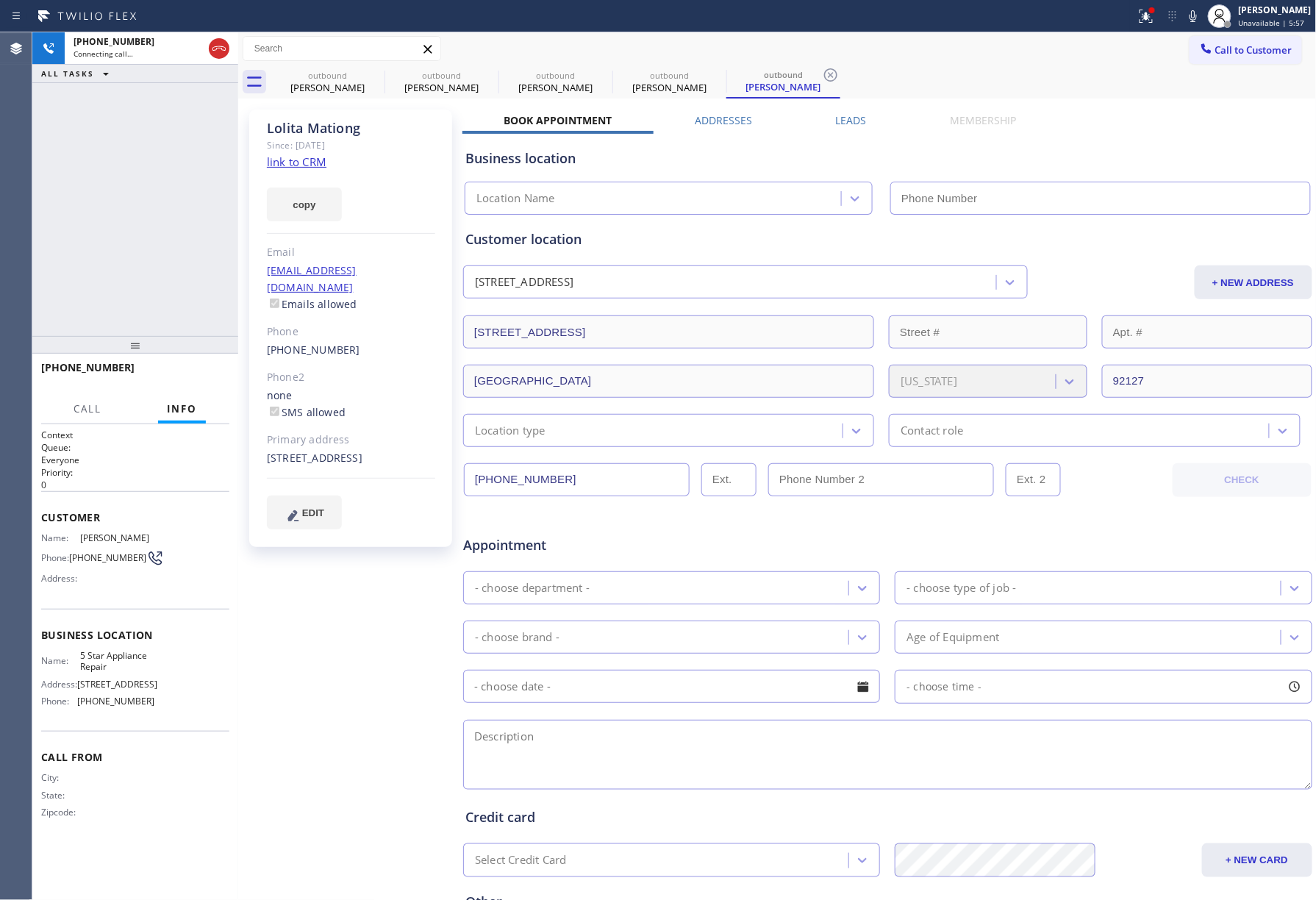
type input "[PHONE_NUMBER]"
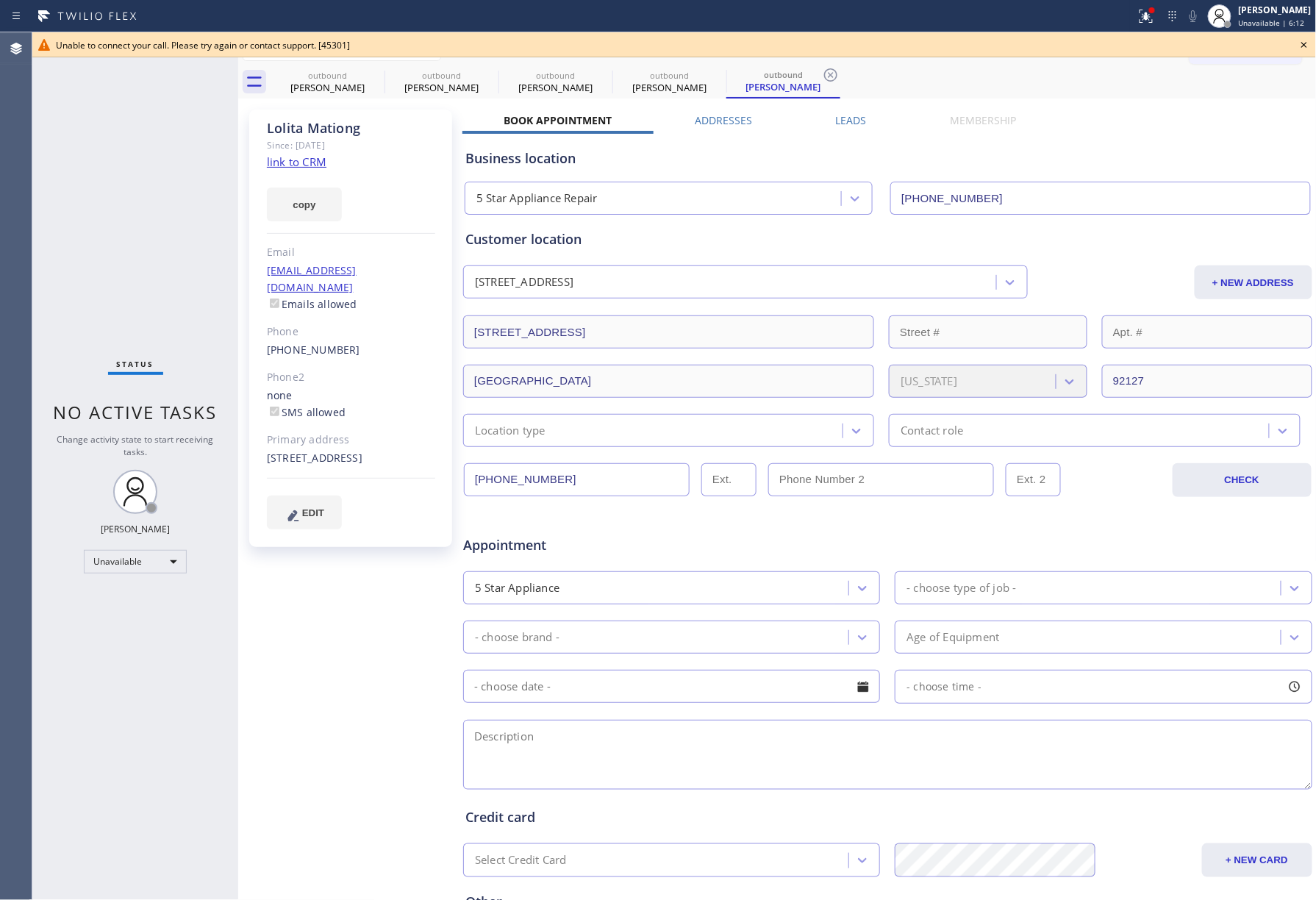
click at [1308, 45] on icon at bounding box center [1304, 45] width 18 height 18
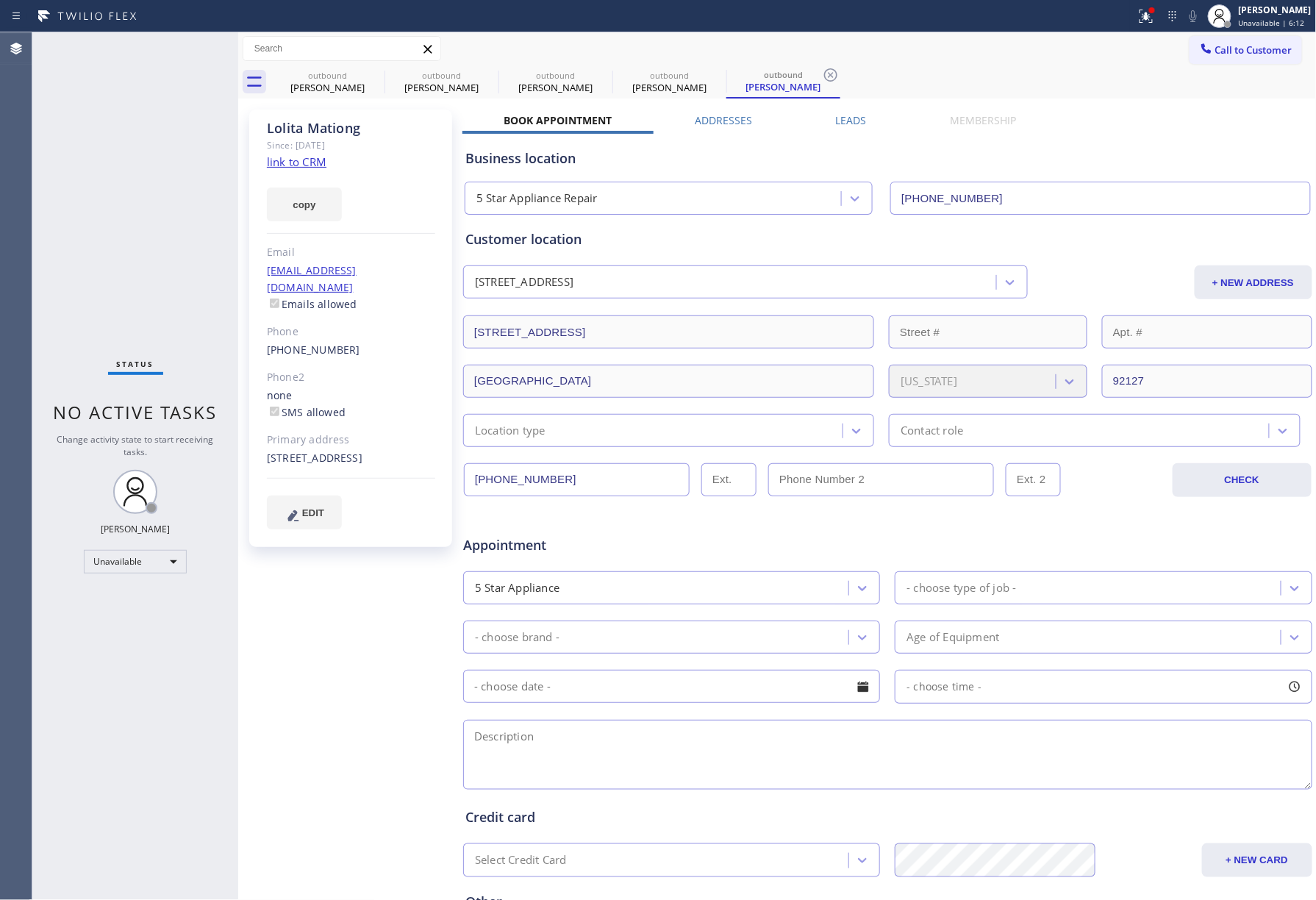
drag, startPoint x: 1248, startPoint y: 61, endPoint x: 976, endPoint y: 148, distance: 285.6
click at [1245, 61] on button "Call to Customer" at bounding box center [1245, 50] width 112 height 28
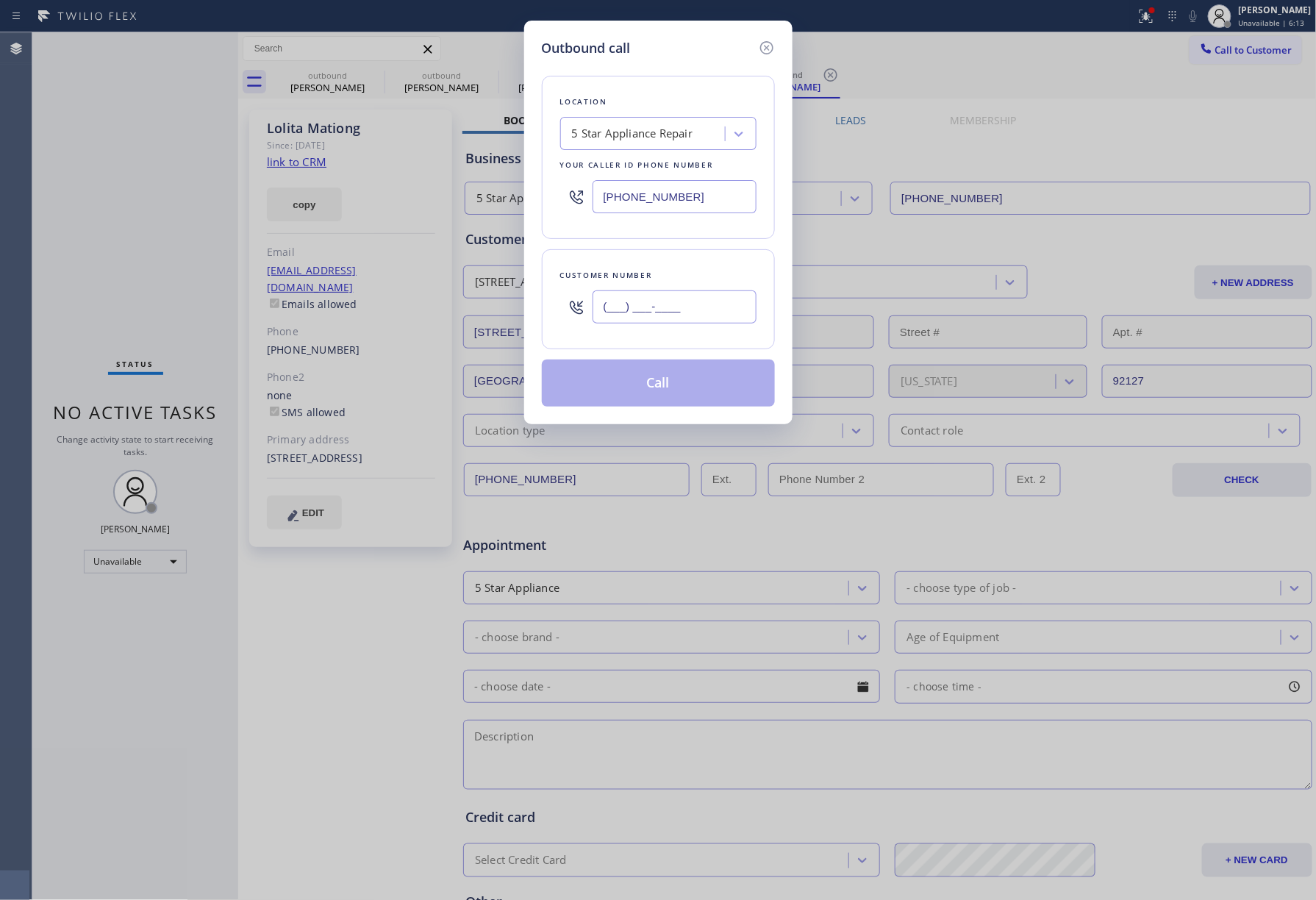
click at [691, 309] on input "(___) ___-____" at bounding box center [674, 307] width 164 height 33
paste input "602) 955-8980"
type input "(602) 955-8980"
click at [690, 281] on div "Customer number" at bounding box center [658, 275] width 197 height 15
click at [680, 388] on button "Call" at bounding box center [658, 383] width 233 height 47
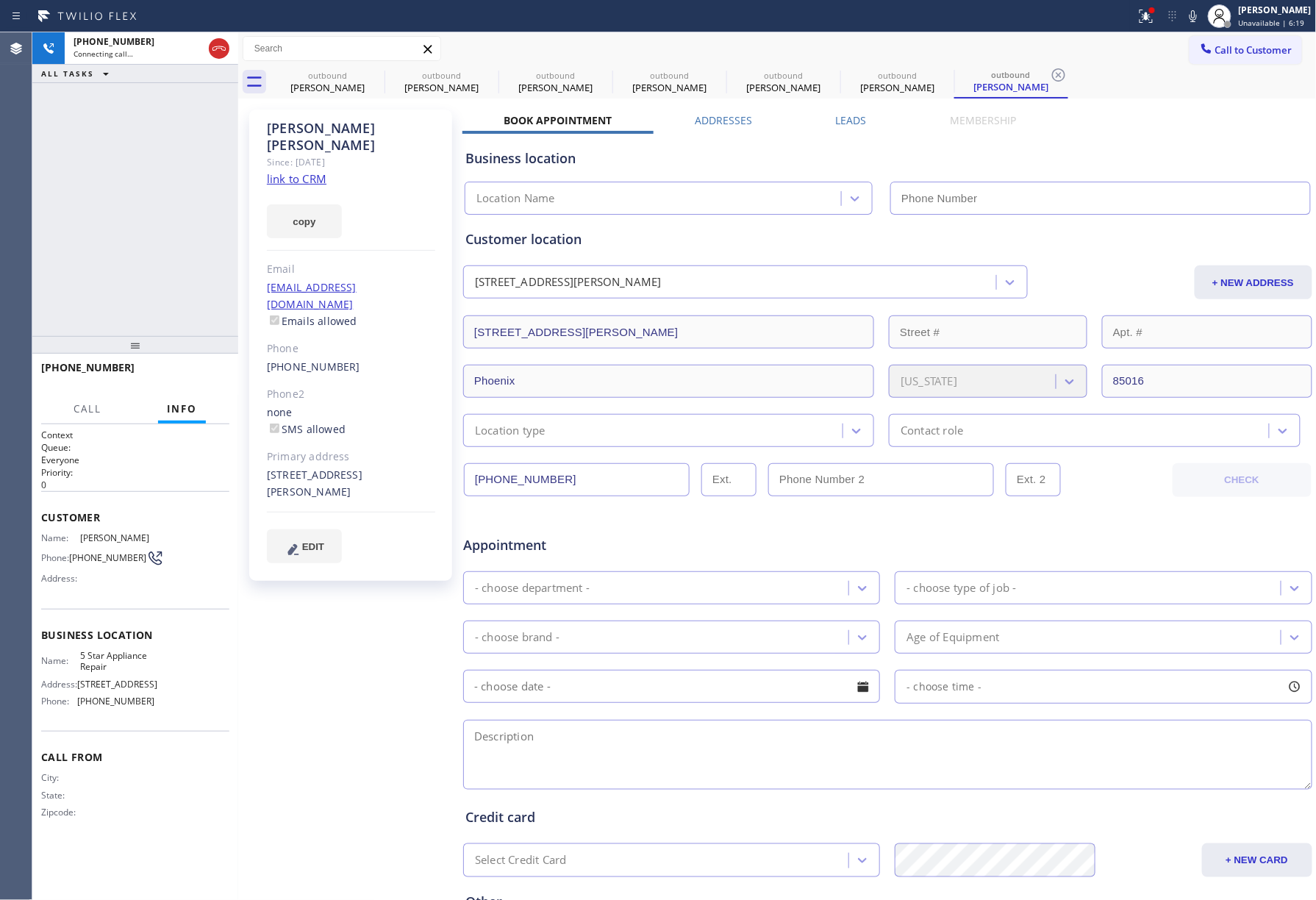
type input "[PHONE_NUMBER]"
click at [128, 213] on div "+16029558980 Connecting call… ALL TASKS ALL TASKS ACTIVE TASKS TASKS IN WRAP UP" at bounding box center [135, 184] width 206 height 304
click at [1198, 10] on icon at bounding box center [1193, 16] width 18 height 18
click at [195, 367] on button "HANG UP" at bounding box center [195, 374] width 68 height 21
drag, startPoint x: 185, startPoint y: 275, endPoint x: 191, endPoint y: 315, distance: 40.4
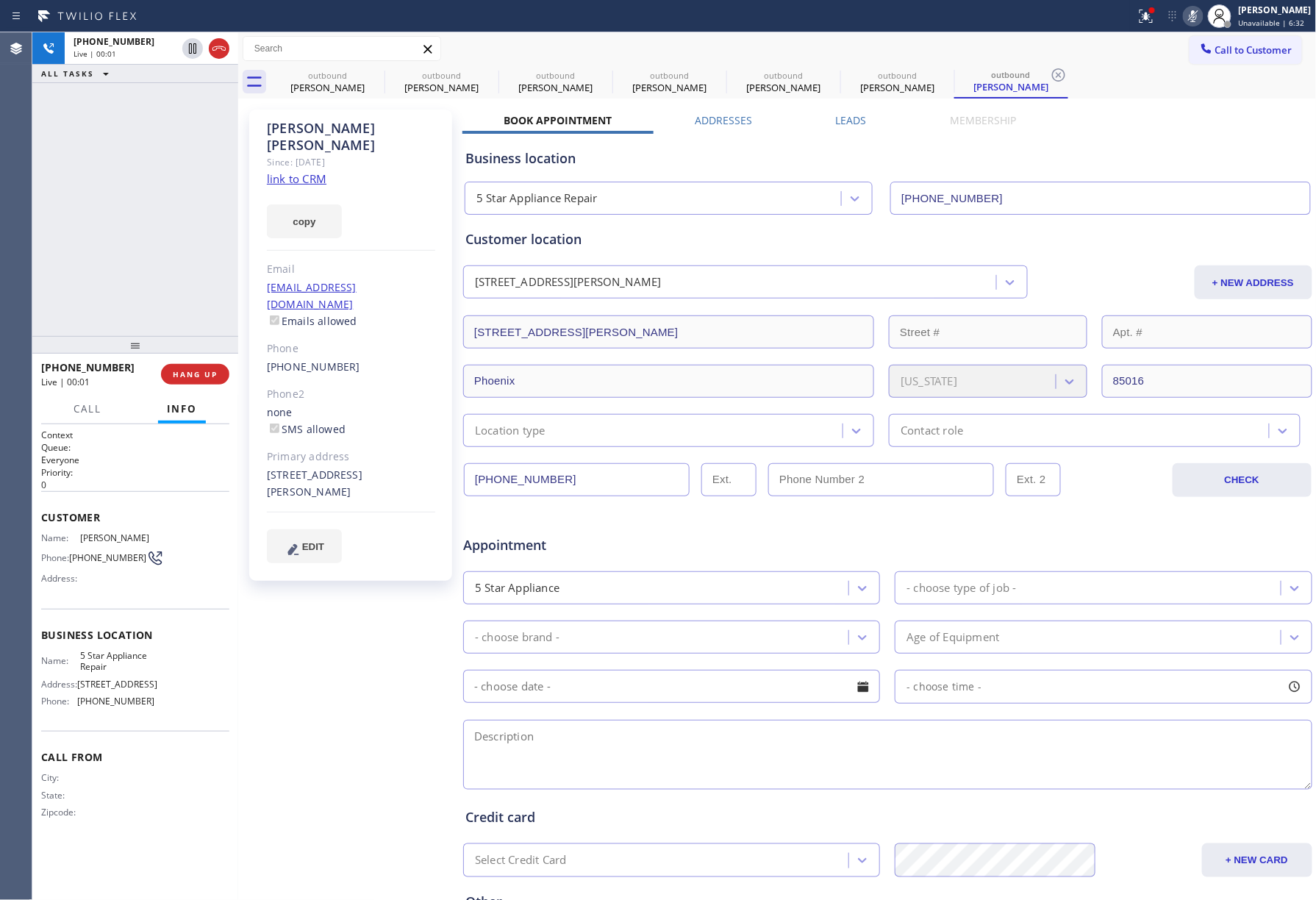
click at [187, 303] on div "+16029558980 Live | 00:01 ALL TASKS ALL TASKS ACTIVE TASKS TASKS IN WRAP UP" at bounding box center [135, 184] width 206 height 304
click at [216, 391] on div "+16029558980 Live | 00:01 HANG UP" at bounding box center [135, 374] width 188 height 38
click at [204, 360] on div "+16029558980 Live | 00:02 HANG UP" at bounding box center [135, 374] width 188 height 38
click at [191, 374] on span "COMPLETE" at bounding box center [192, 374] width 51 height 10
click at [177, 267] on div "ALL TASKS ALL TASKS ACTIVE TASKS TASKS IN WRAP UP +16029558980 Wrap up | 00:01" at bounding box center [135, 184] width 206 height 304
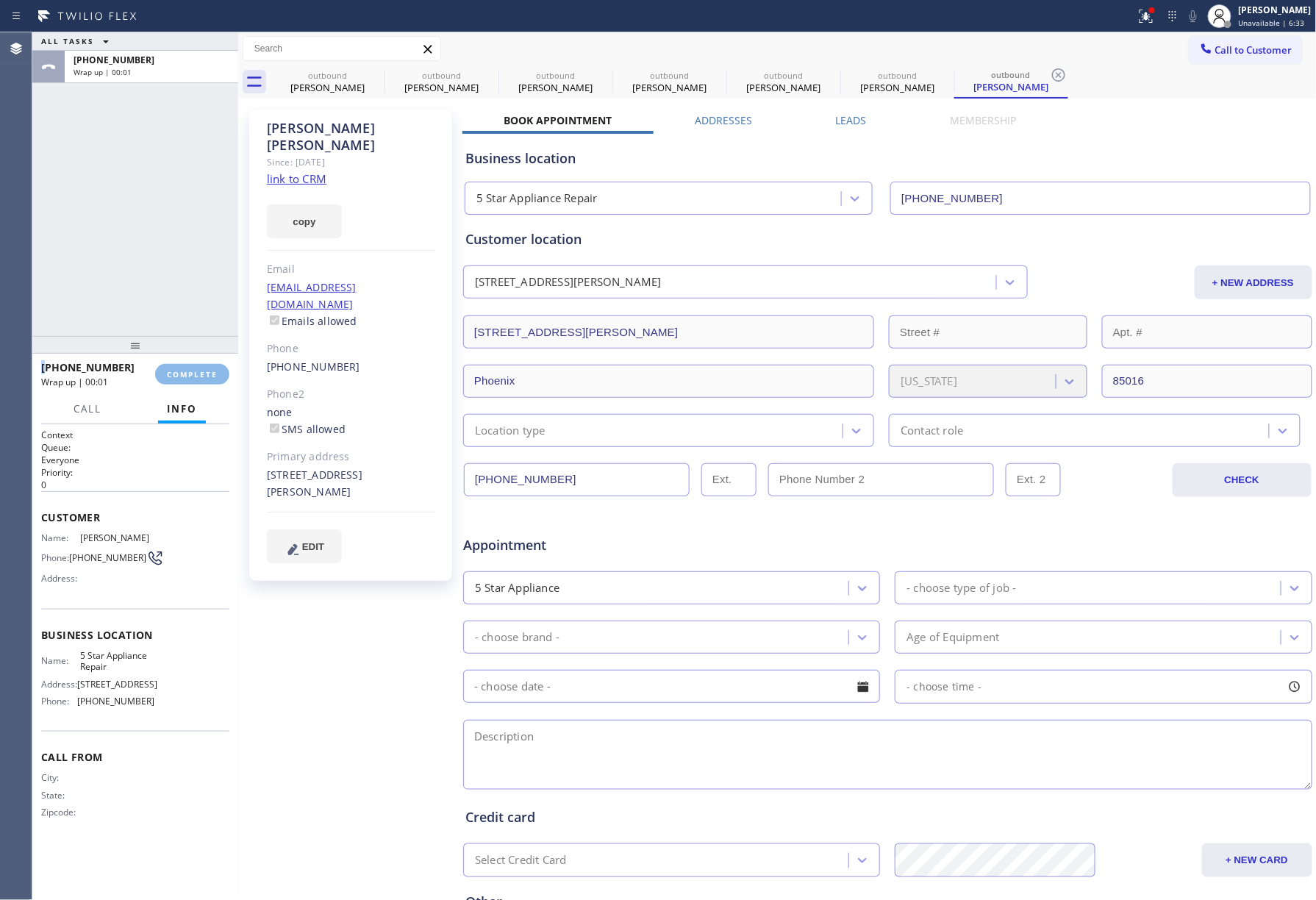
click at [177, 267] on div "ALL TASKS ALL TASKS ACTIVE TASKS TASKS IN WRAP UP +16029558980 Wrap up | 00:01" at bounding box center [135, 184] width 206 height 304
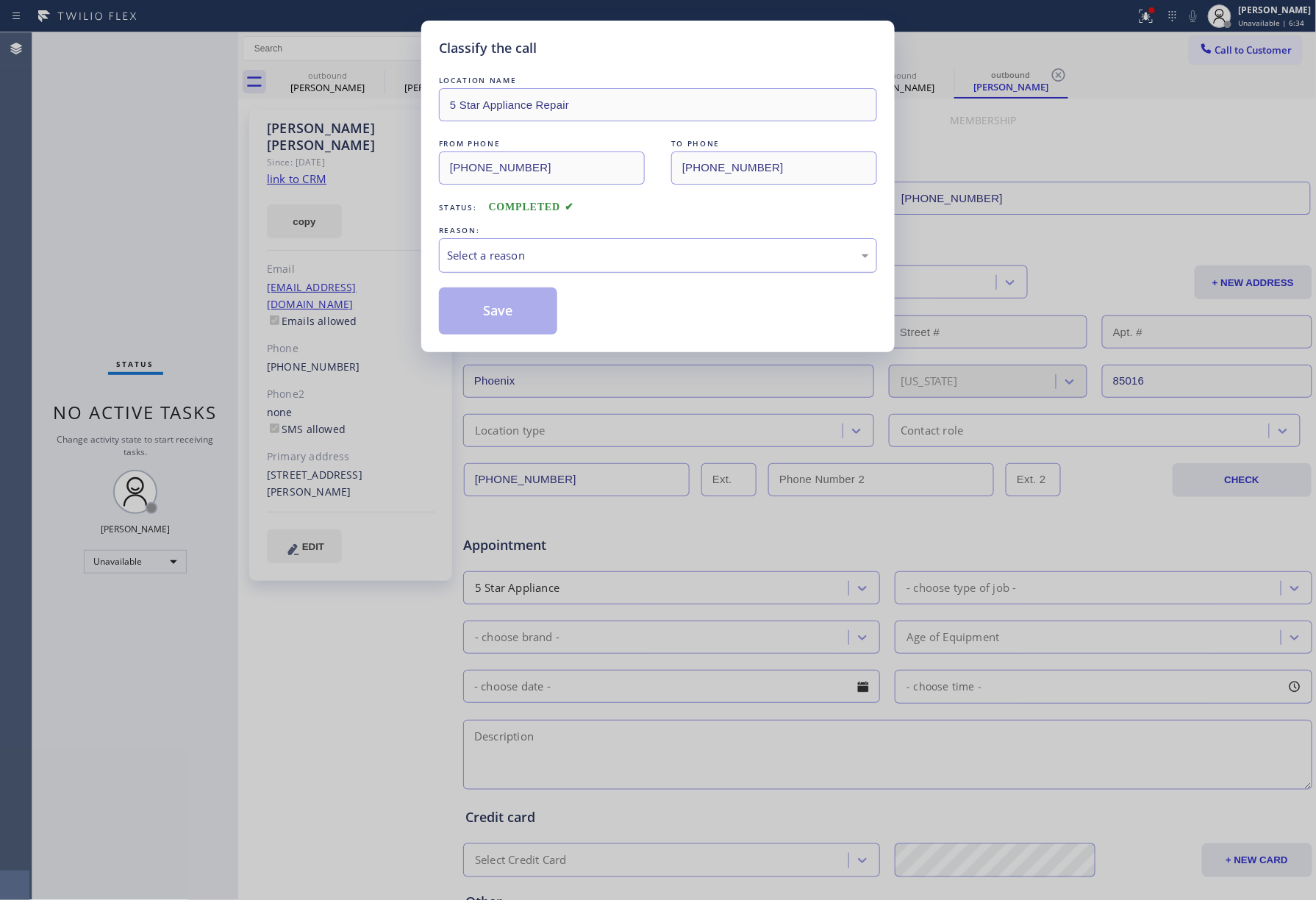
click at [577, 264] on div "Select a reason" at bounding box center [658, 256] width 422 height 17
click at [487, 307] on button "Save" at bounding box center [498, 311] width 118 height 47
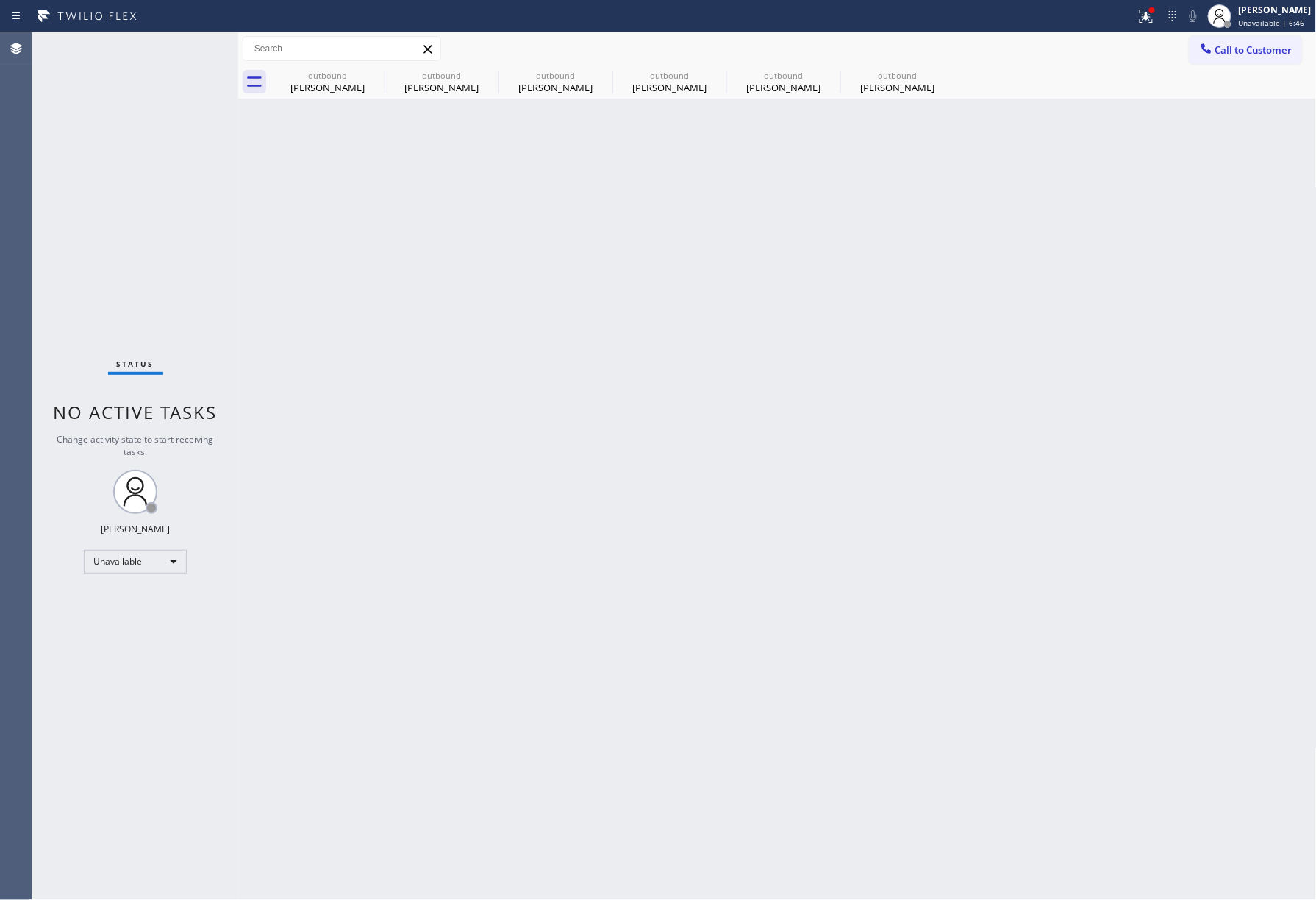
click at [1241, 60] on button "Call to Customer" at bounding box center [1245, 50] width 112 height 28
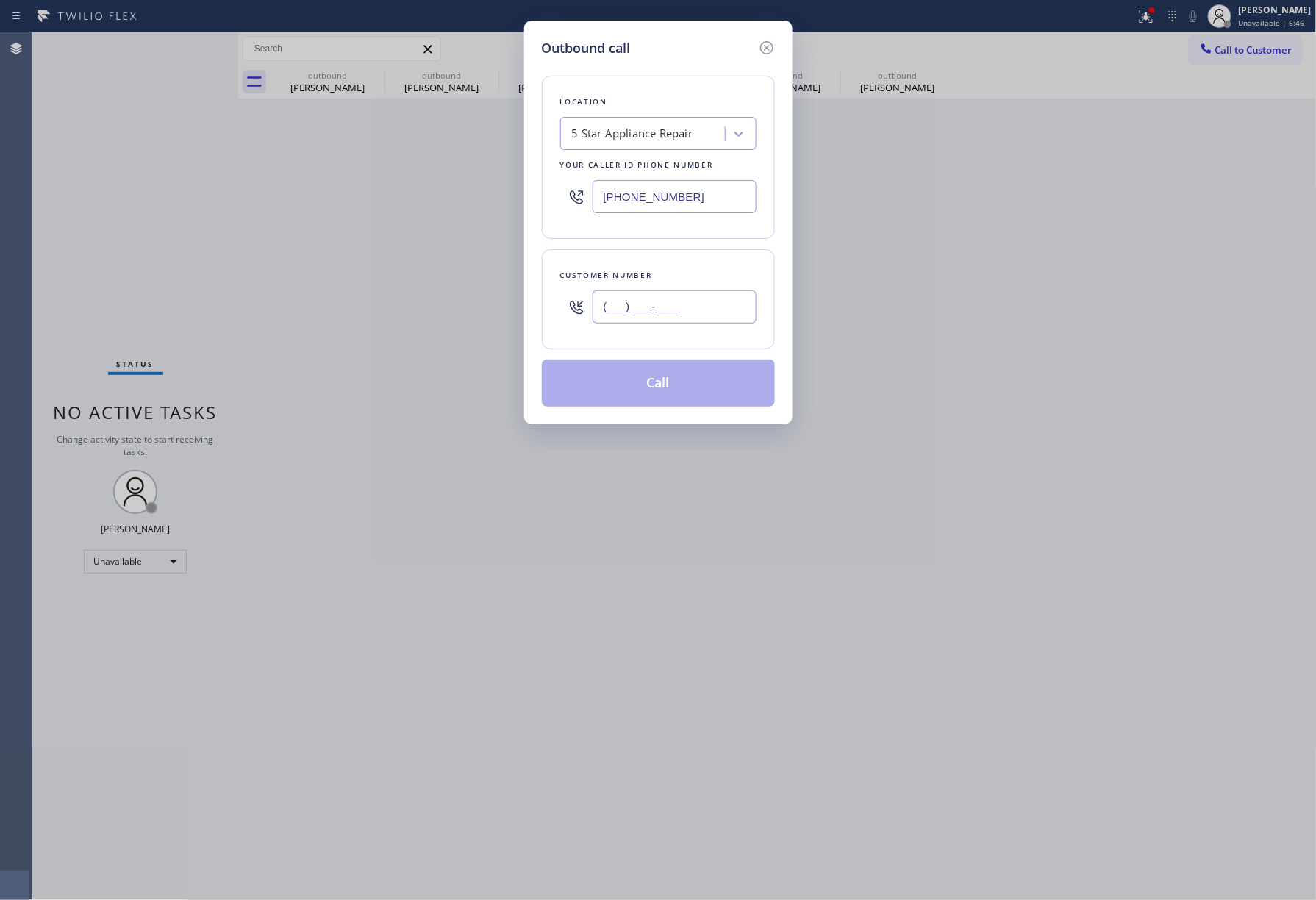
click at [671, 293] on input "(___) ___-____" at bounding box center [674, 307] width 164 height 33
paste input "603) 969-0499"
type input "(603) 969-0499"
click at [666, 267] on div "Customer number (603) 969-0499" at bounding box center [658, 299] width 233 height 100
click at [660, 403] on button "Call" at bounding box center [658, 383] width 233 height 47
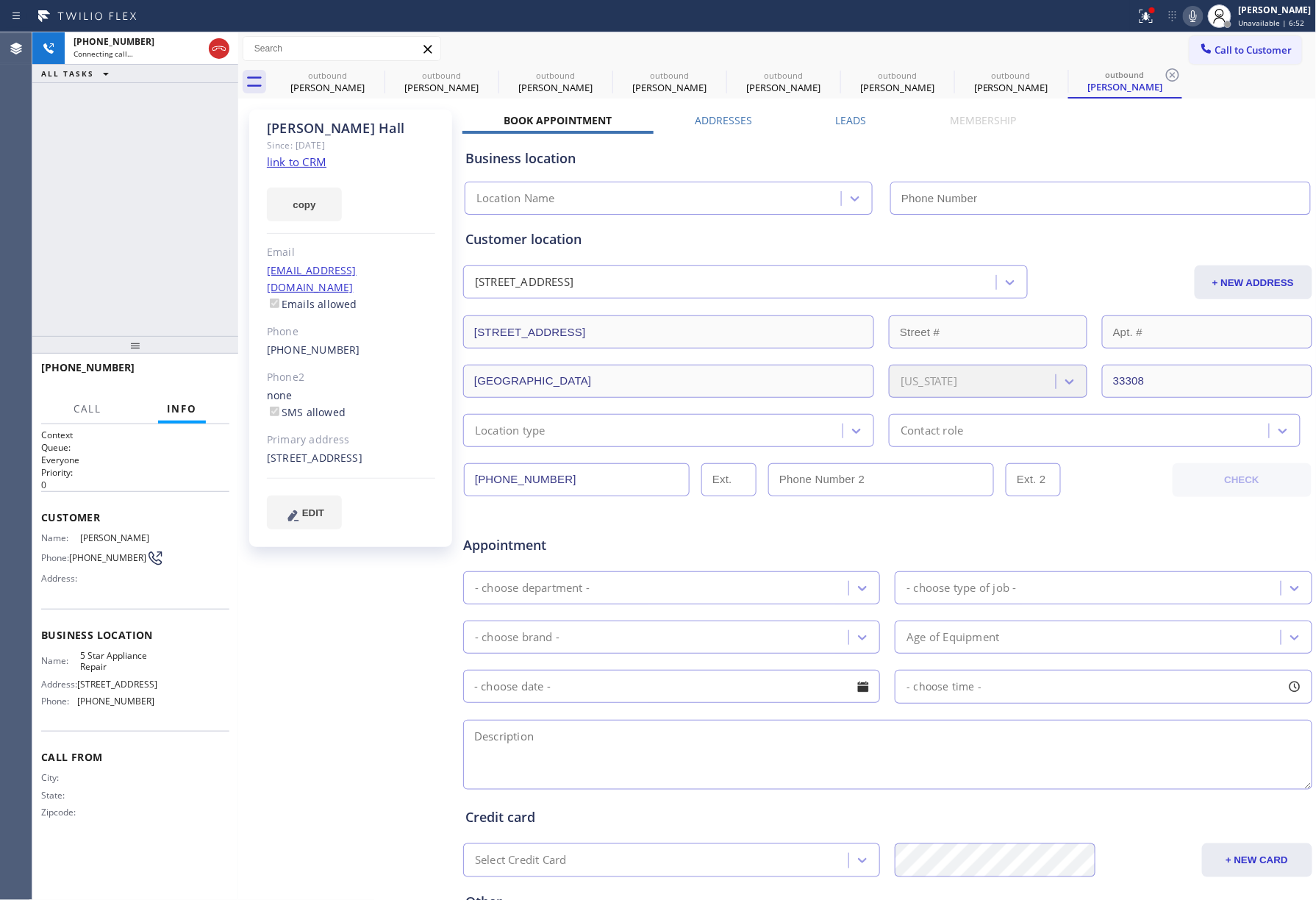
type input "[PHONE_NUMBER]"
click at [153, 178] on div "+16039690499 Connecting call… ALL TASKS ALL TASKS ACTIVE TASKS TASKS IN WRAP UP" at bounding box center [135, 184] width 206 height 304
drag, startPoint x: 94, startPoint y: 168, endPoint x: 108, endPoint y: 171, distance: 14.3
click at [94, 168] on div "+16039690499 Connecting call… ALL TASKS ALL TASKS ACTIVE TASKS TASKS IN WRAP UP" at bounding box center [135, 184] width 206 height 304
drag, startPoint x: 182, startPoint y: 222, endPoint x: 183, endPoint y: 90, distance: 132.0
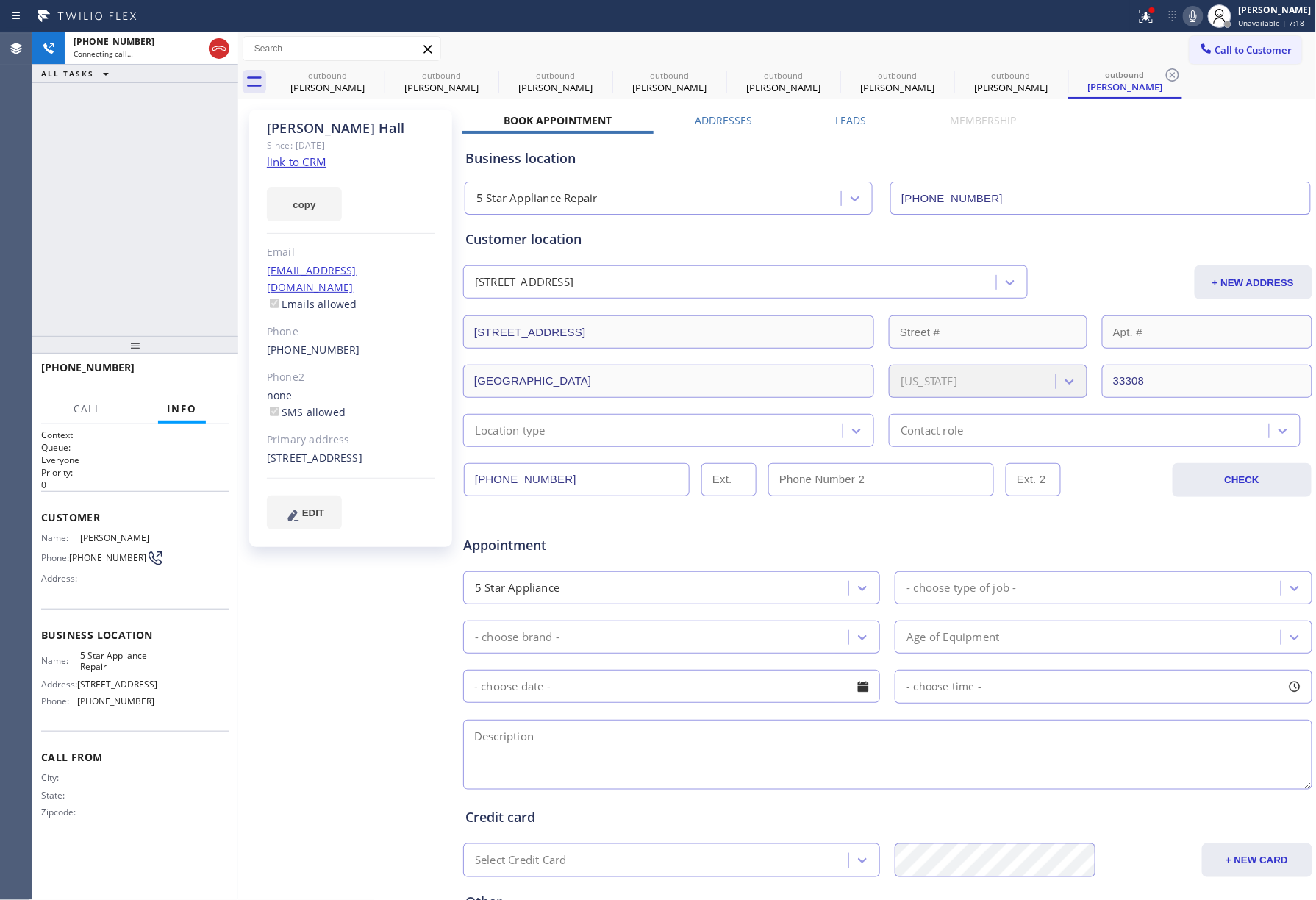
click at [182, 221] on div "+16039690499 Connecting call… ALL TASKS ALL TASKS ACTIVE TASKS TASKS IN WRAP UP" at bounding box center [135, 184] width 206 height 304
click at [209, 53] on div at bounding box center [219, 48] width 21 height 18
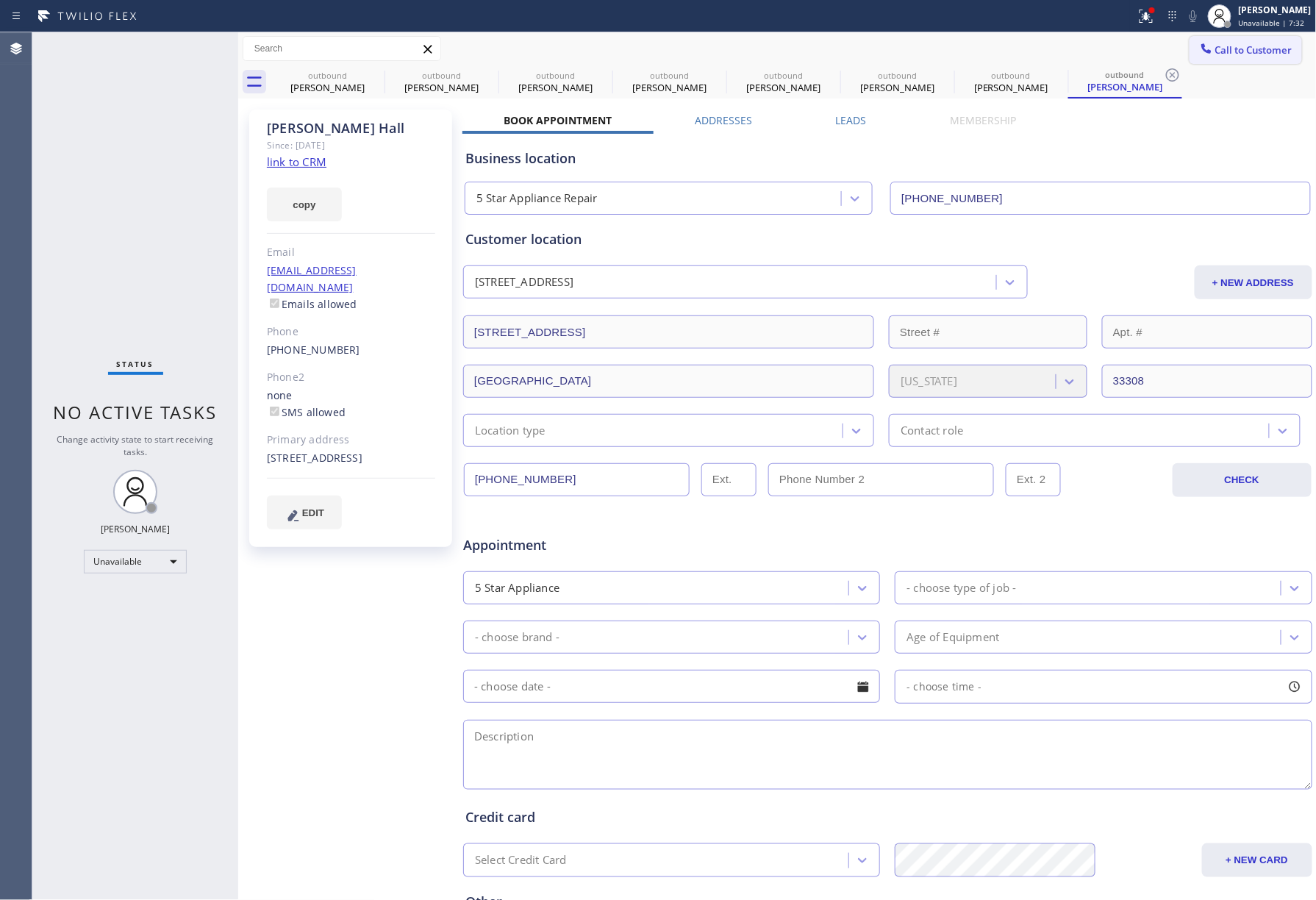
click at [1229, 44] on span "Call to Customer" at bounding box center [1254, 49] width 77 height 13
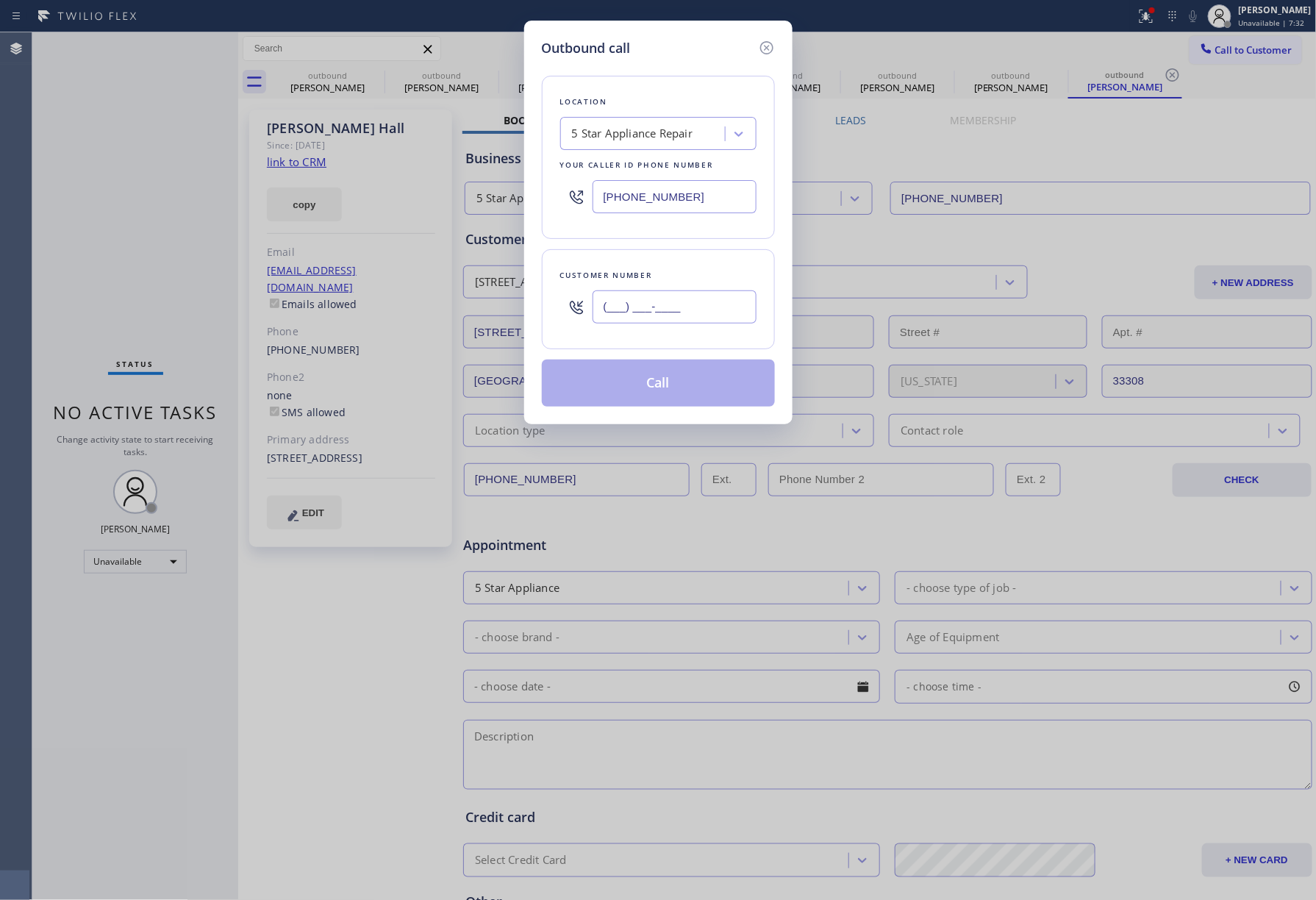
click at [665, 300] on input "(___) ___-____" at bounding box center [674, 307] width 164 height 33
paste input "713) 702-7420"
type input "(713) 702-7420"
click at [669, 268] on div "Customer number" at bounding box center [658, 275] width 197 height 15
click at [661, 386] on button "Call" at bounding box center [658, 383] width 233 height 47
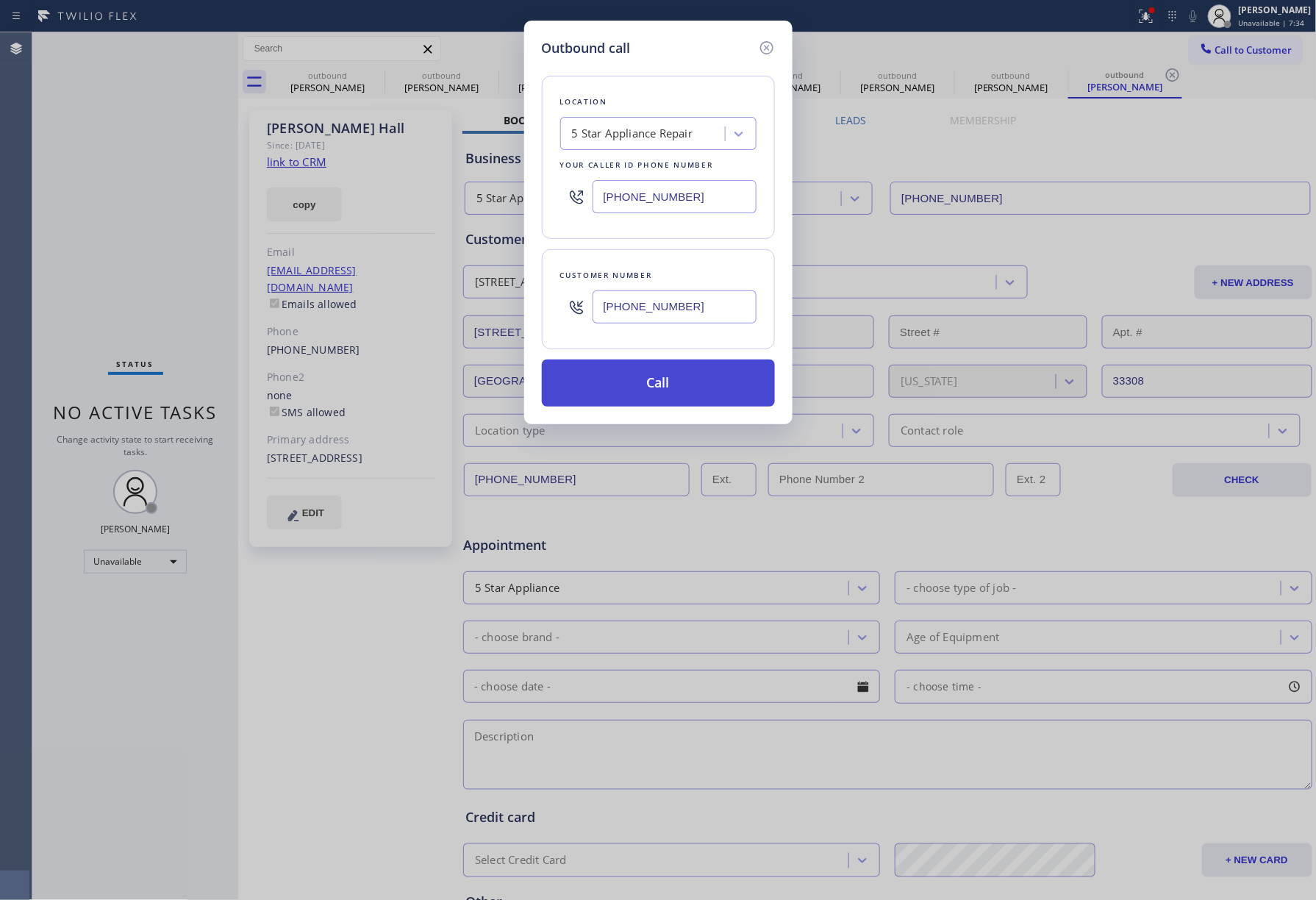
click at [668, 384] on button "Call" at bounding box center [658, 383] width 233 height 47
click at [704, 374] on button "Call" at bounding box center [658, 383] width 233 height 47
click at [624, 370] on button "Call" at bounding box center [658, 383] width 233 height 47
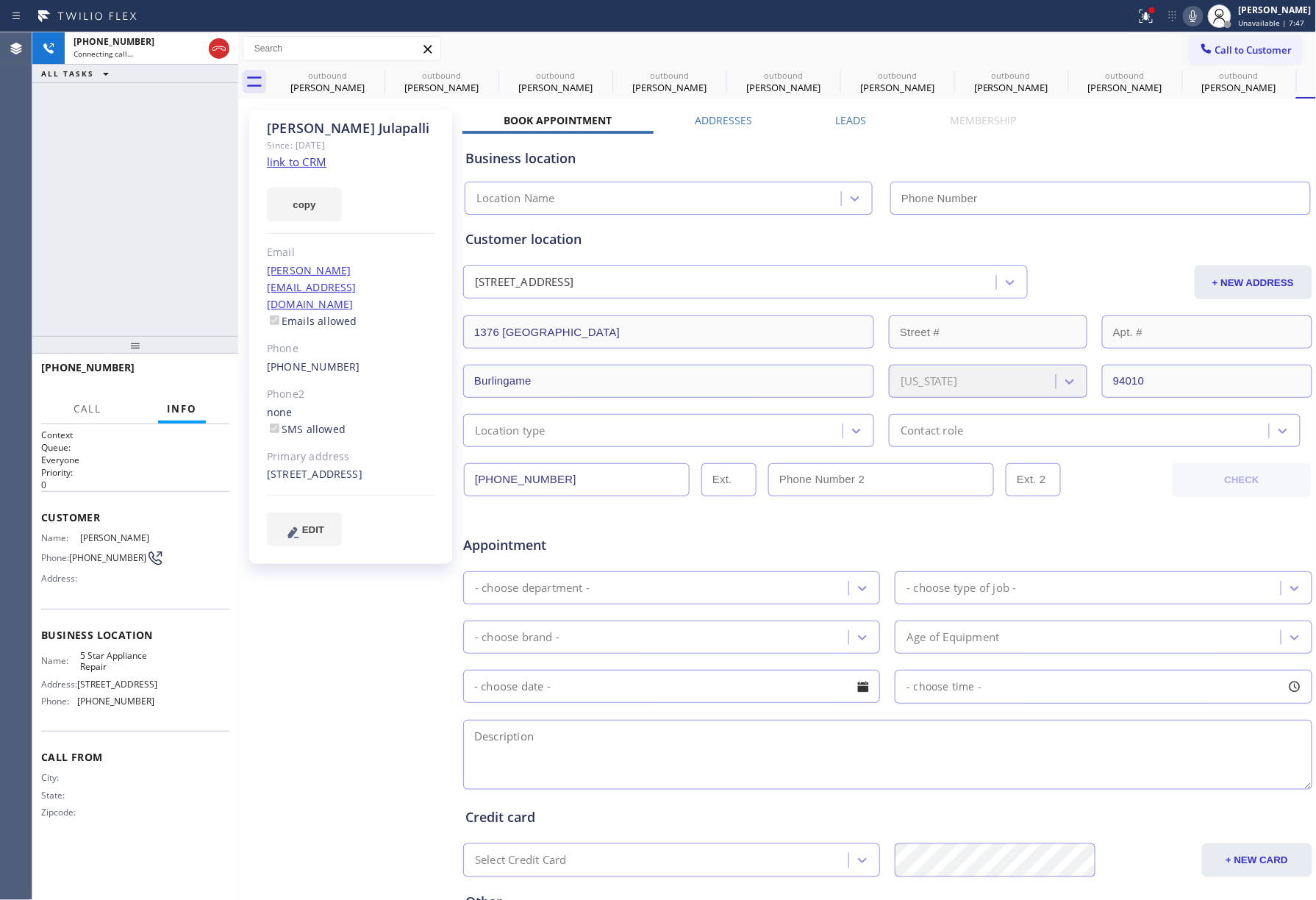
type input "[PHONE_NUMBER]"
click at [192, 367] on button "HANG UP" at bounding box center [195, 374] width 68 height 21
drag, startPoint x: 191, startPoint y: 338, endPoint x: 192, endPoint y: 386, distance: 48.0
click at [191, 354] on div at bounding box center [135, 344] width 206 height 18
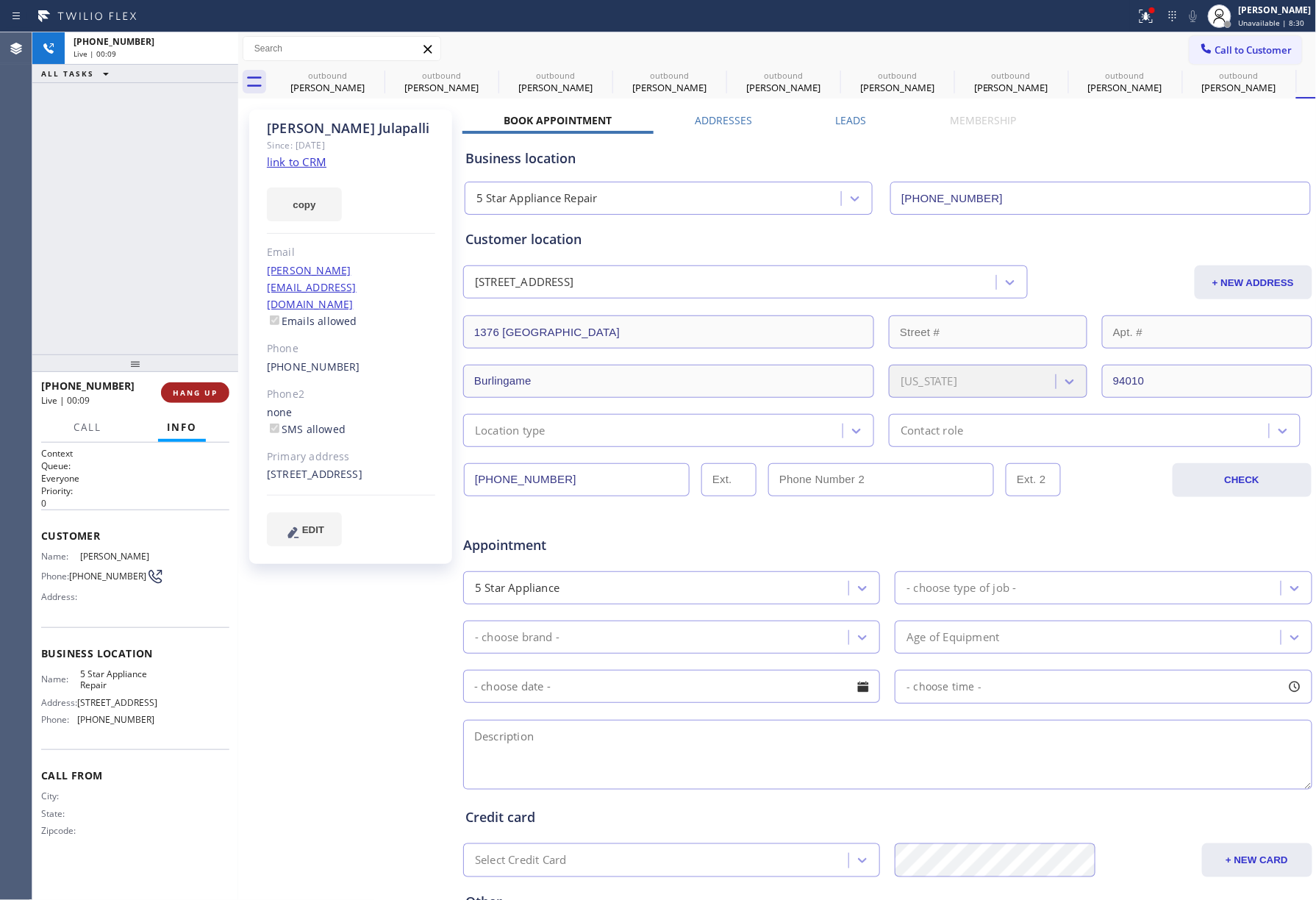
click at [192, 386] on button "HANG UP" at bounding box center [195, 393] width 68 height 21
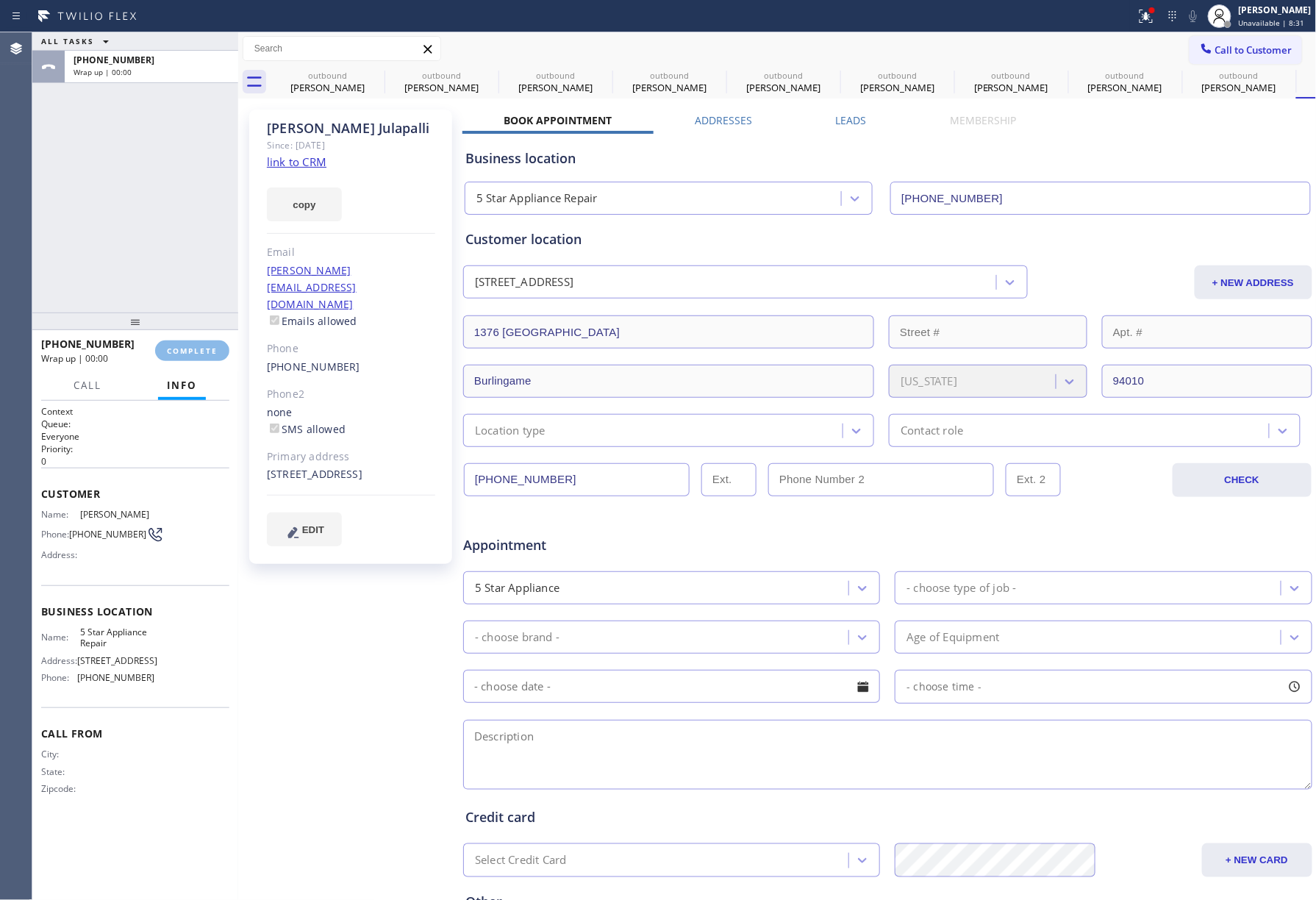
drag, startPoint x: 190, startPoint y: 366, endPoint x: 190, endPoint y: 324, distance: 42.0
click at [190, 324] on div at bounding box center [135, 321] width 206 height 18
click at [190, 343] on button "COMPLETE" at bounding box center [192, 350] width 75 height 21
click at [163, 231] on div "ALL TASKS ALL TASKS ACTIVE TASKS TASKS IN WRAP UP +17137027420 Wrap up | 00:01" at bounding box center [135, 172] width 206 height 281
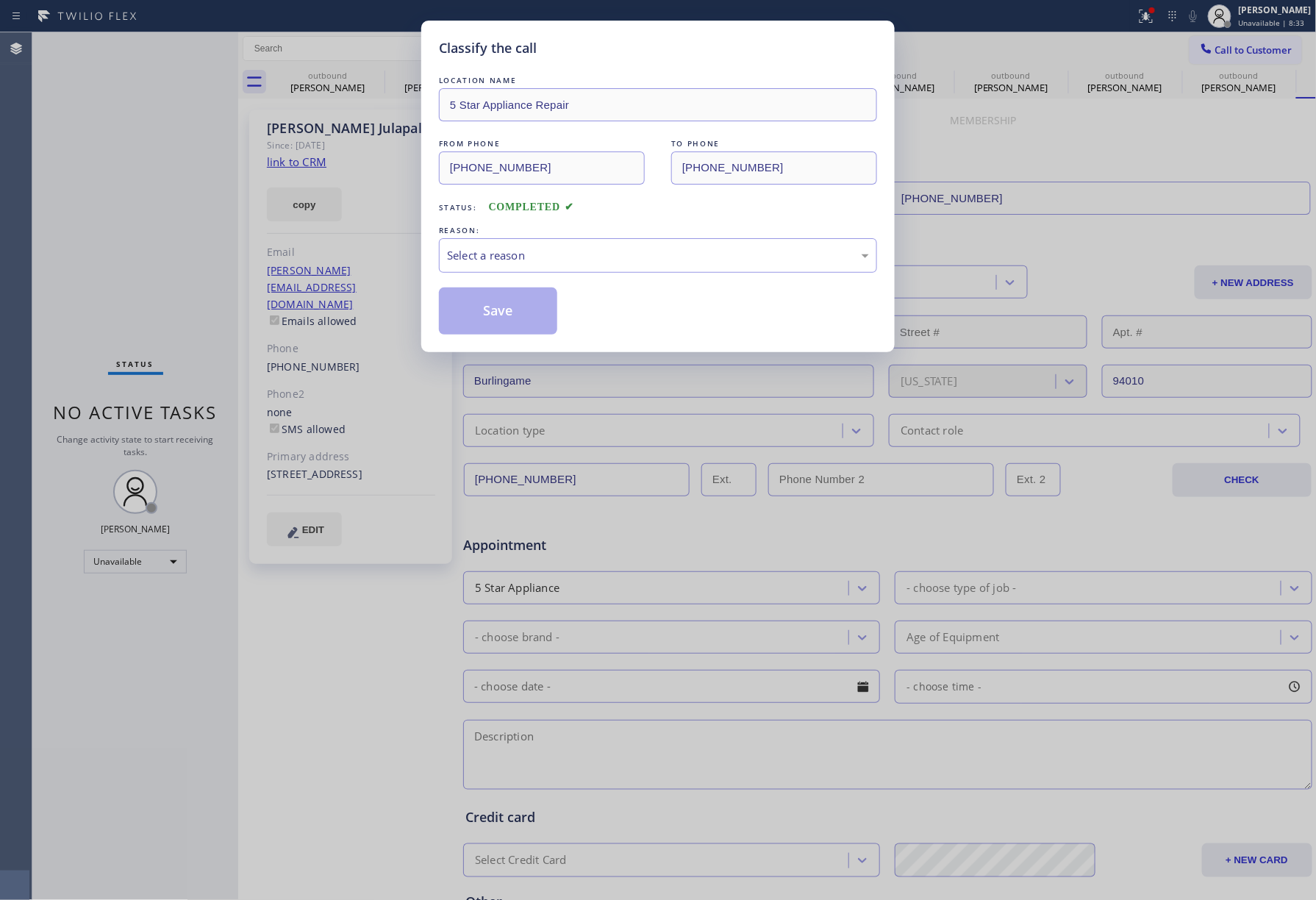
click at [504, 274] on div "LOCATION NAME 5 Star Appliance Repair FROM PHONE (855) 731-4952 TO PHONE (713) …" at bounding box center [658, 204] width 438 height 262
click at [492, 256] on div "Select a reason" at bounding box center [658, 256] width 422 height 17
click at [501, 307] on button "Save" at bounding box center [498, 311] width 118 height 47
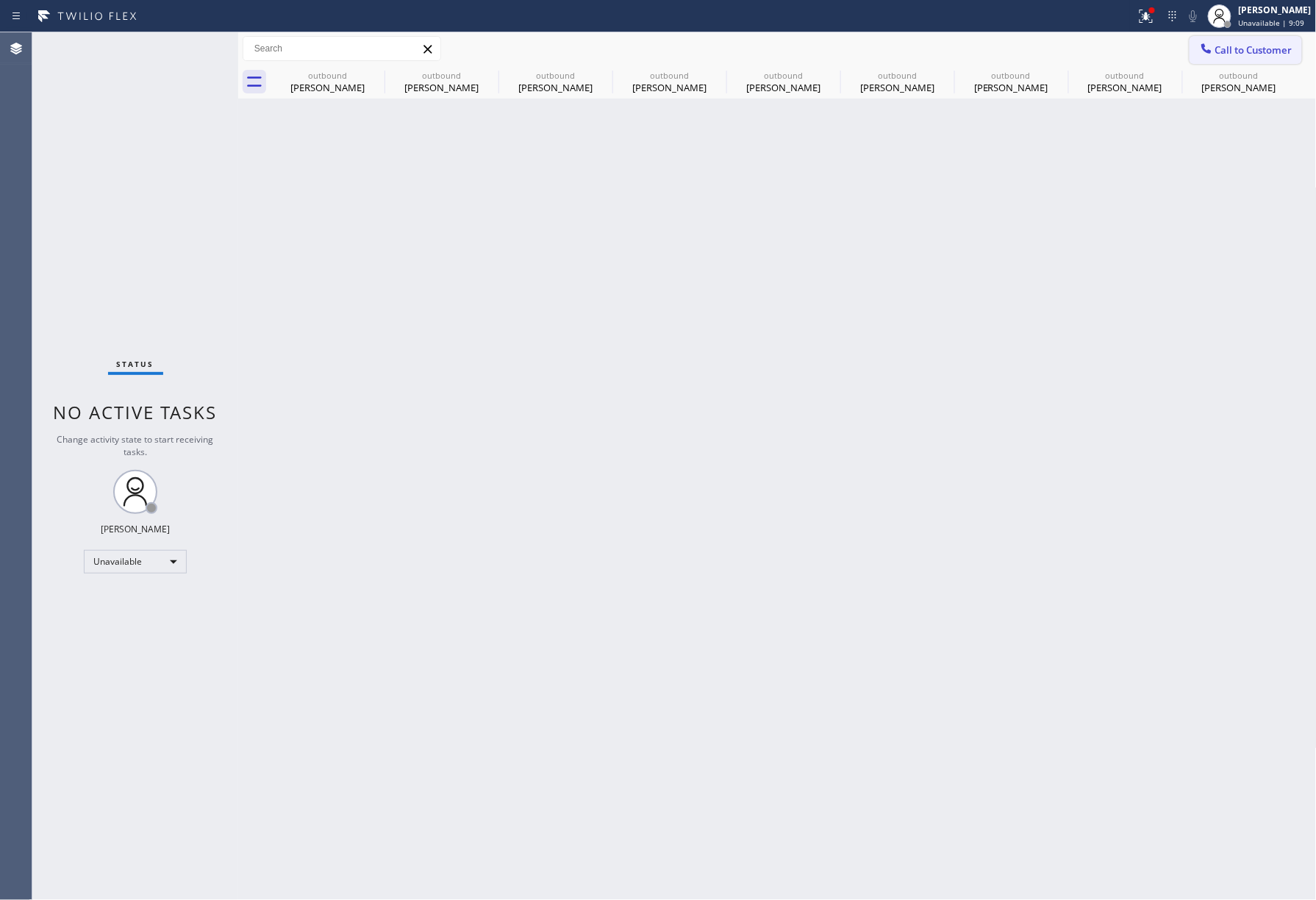
click at [1238, 48] on span "Call to Customer" at bounding box center [1254, 49] width 77 height 13
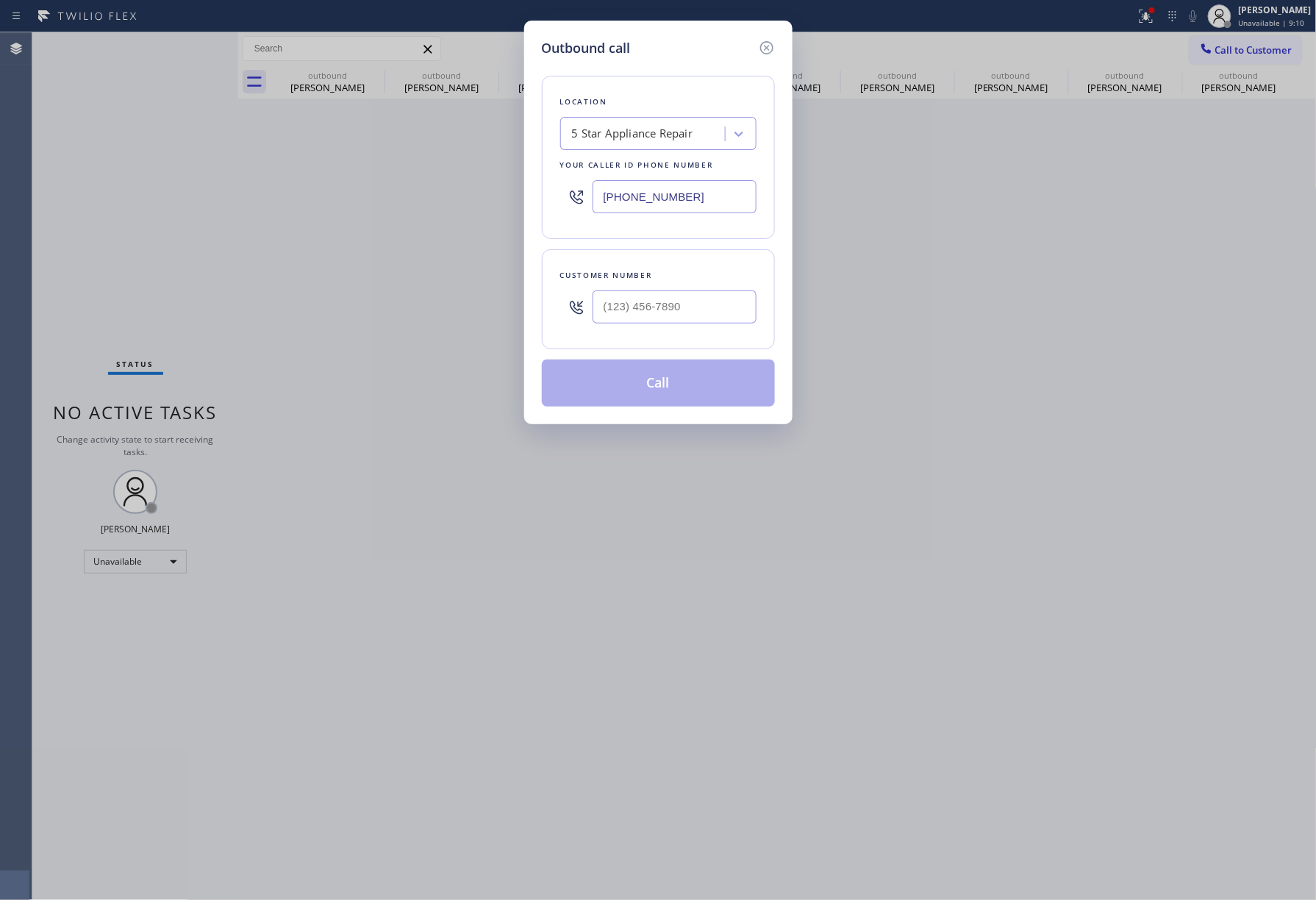
click at [651, 334] on div "Customer number" at bounding box center [658, 299] width 233 height 100
click at [663, 307] on input "(___) ___-____" at bounding box center [674, 307] width 164 height 33
paste input "206) 920-5761"
type input "(206) 920-5761"
click at [663, 281] on div "Customer number" at bounding box center [658, 275] width 197 height 15
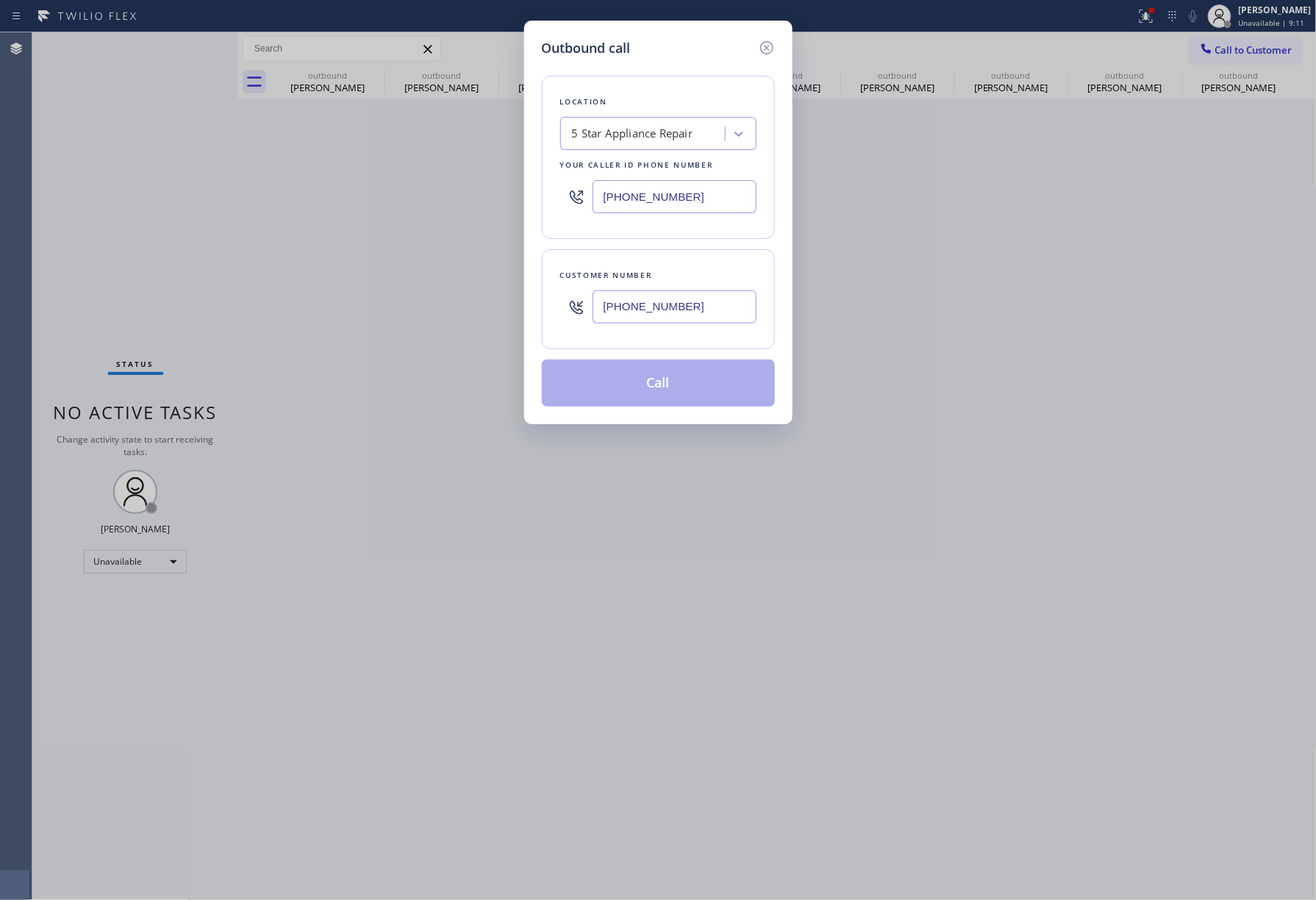
click at [655, 387] on button "Call" at bounding box center [658, 383] width 233 height 47
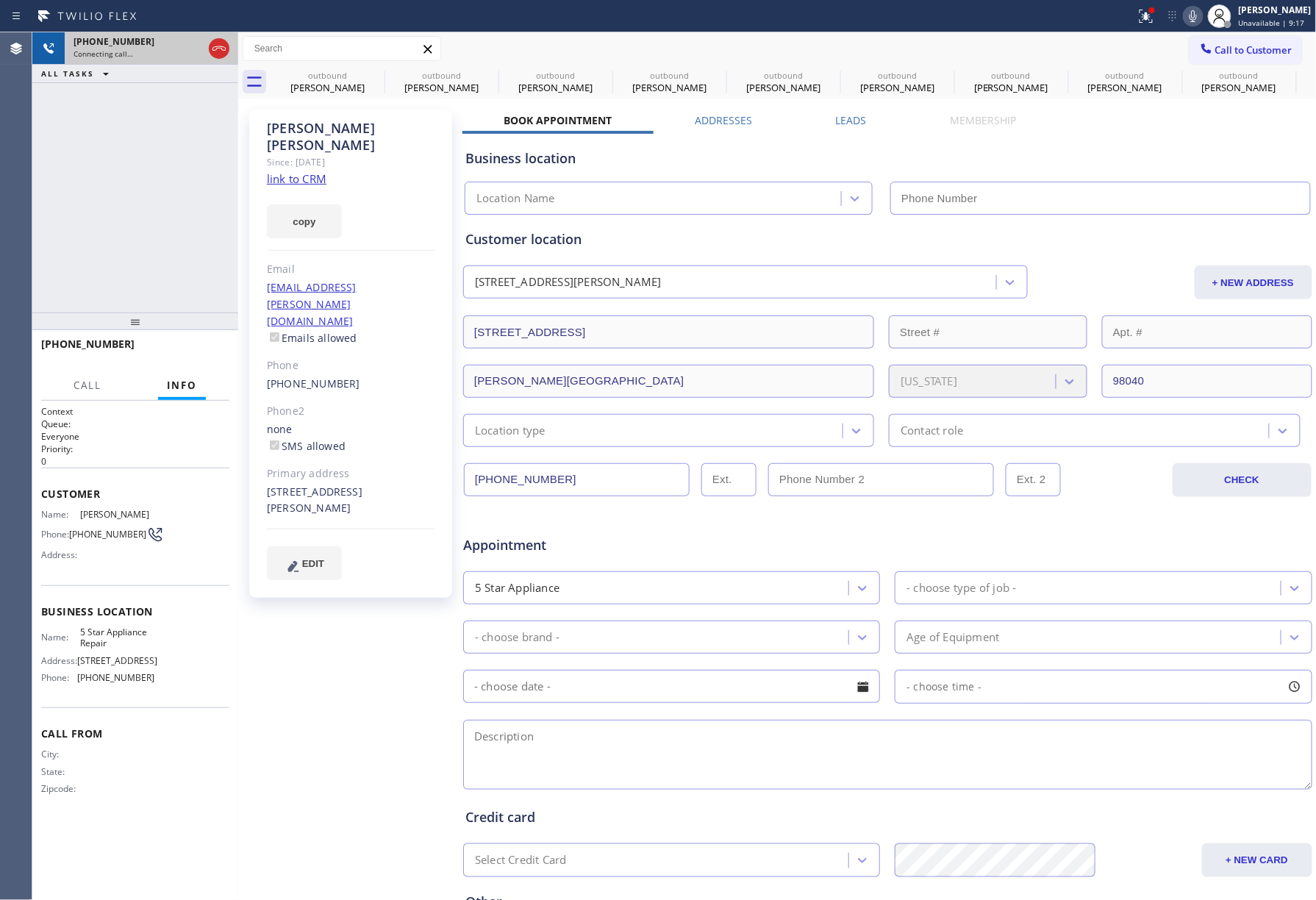
type input "[PHONE_NUMBER]"
drag, startPoint x: 119, startPoint y: 196, endPoint x: 169, endPoint y: 216, distance: 53.9
click at [121, 195] on div "+12069205761 Live | 00:01 ALL TASKS ALL TASKS ACTIVE TASKS TASKS IN WRAP UP" at bounding box center [135, 172] width 206 height 281
drag, startPoint x: 201, startPoint y: 343, endPoint x: 197, endPoint y: 266, distance: 77.1
click at [201, 344] on button "HANG UP" at bounding box center [195, 350] width 68 height 21
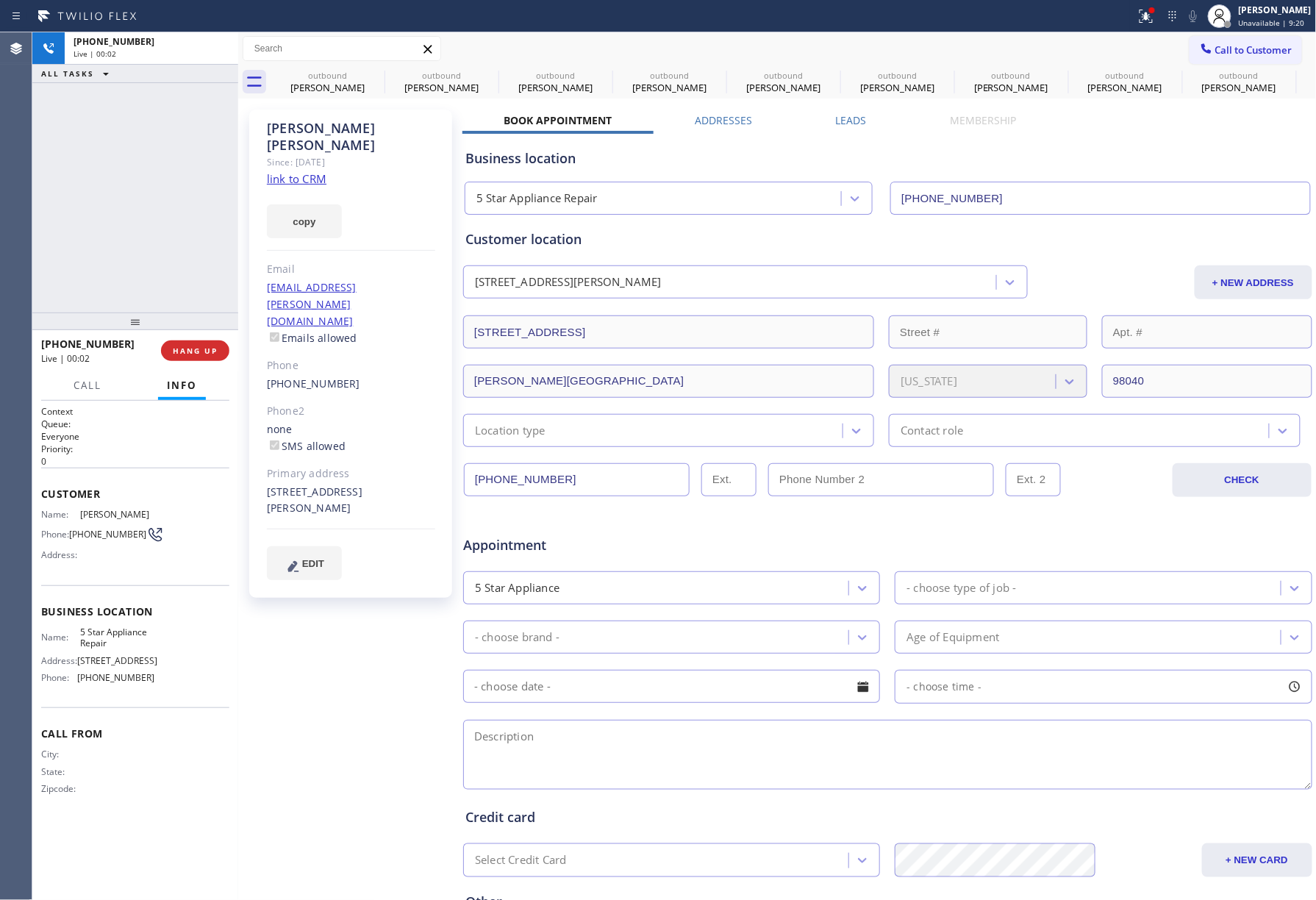
drag, startPoint x: 197, startPoint y: 266, endPoint x: 214, endPoint y: 333, distance: 69.1
click at [197, 271] on div "+12069205761 Live | 00:02 ALL TASKS ALL TASKS ACTIVE TASKS TASKS IN WRAP UP" at bounding box center [135, 172] width 206 height 281
click at [214, 349] on span "HANG UP" at bounding box center [195, 350] width 45 height 10
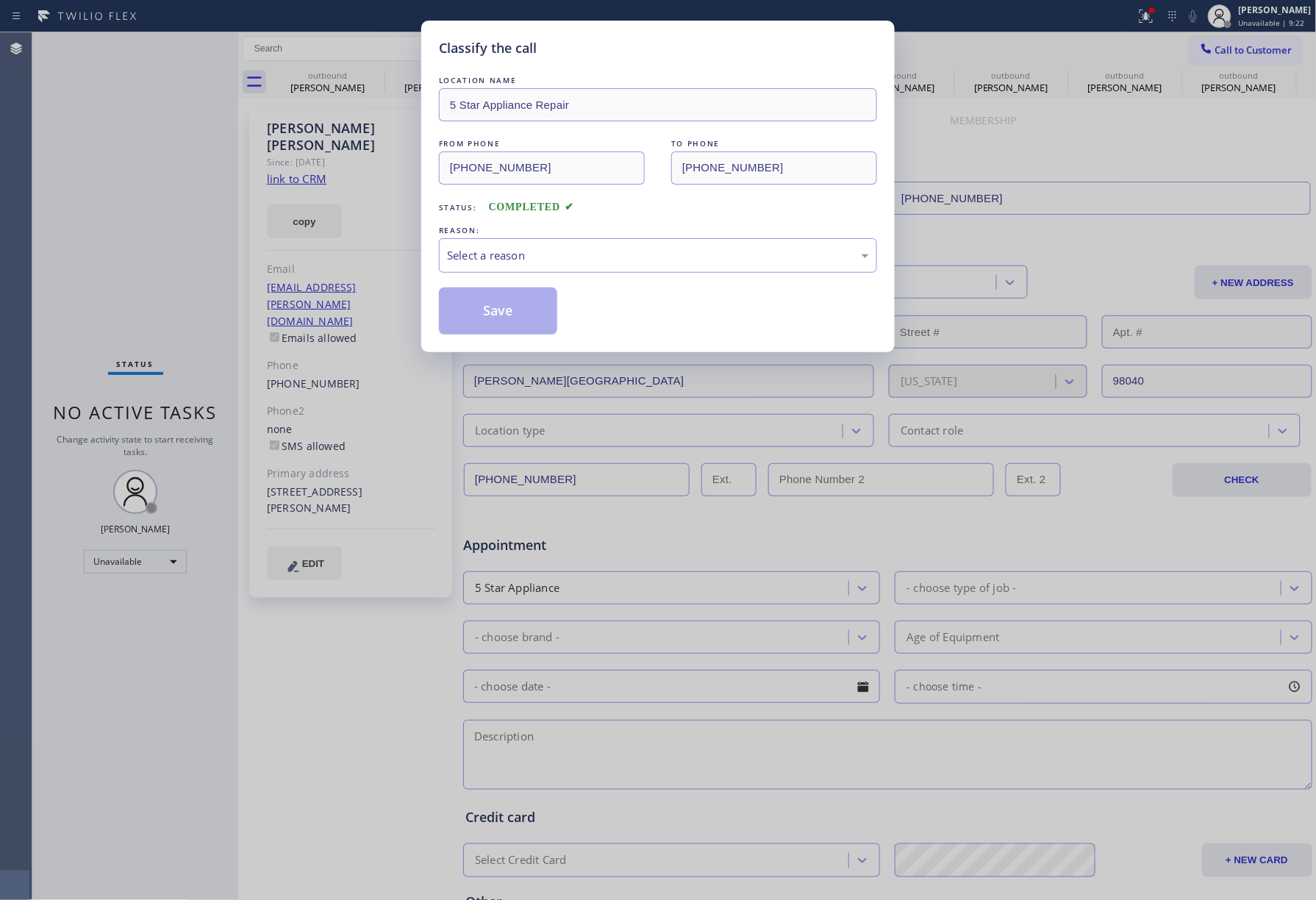
click at [200, 254] on div "Classify the call LOCATION NAME 5 Star Appliance Repair FROM PHONE (855) 731-49…" at bounding box center [658, 450] width 1316 height 900
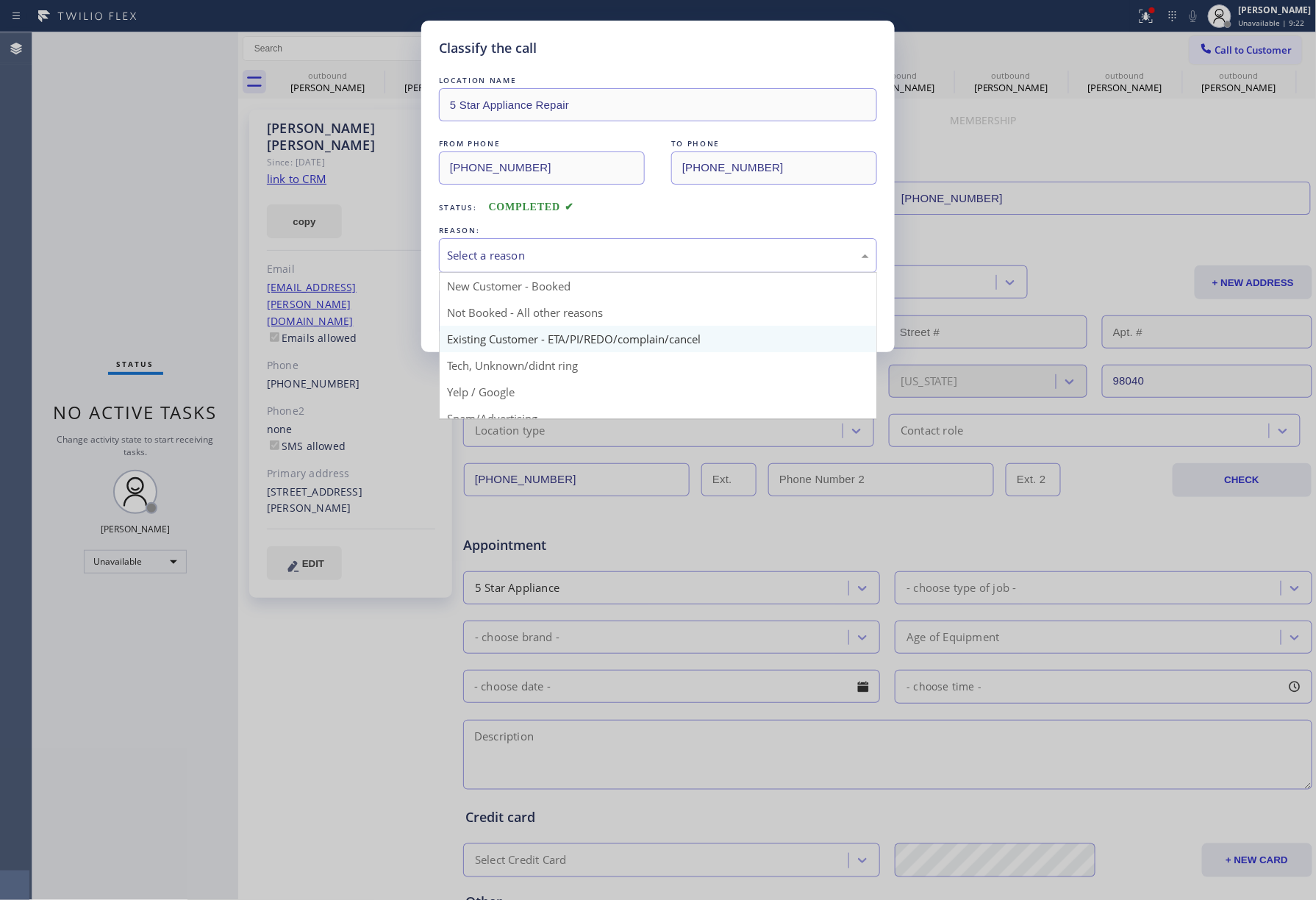
drag, startPoint x: 525, startPoint y: 269, endPoint x: 509, endPoint y: 328, distance: 61.1
click at [525, 273] on div "Select a reason New Customer - Booked Not Booked - All other reasons Existing C…" at bounding box center [658, 255] width 438 height 35
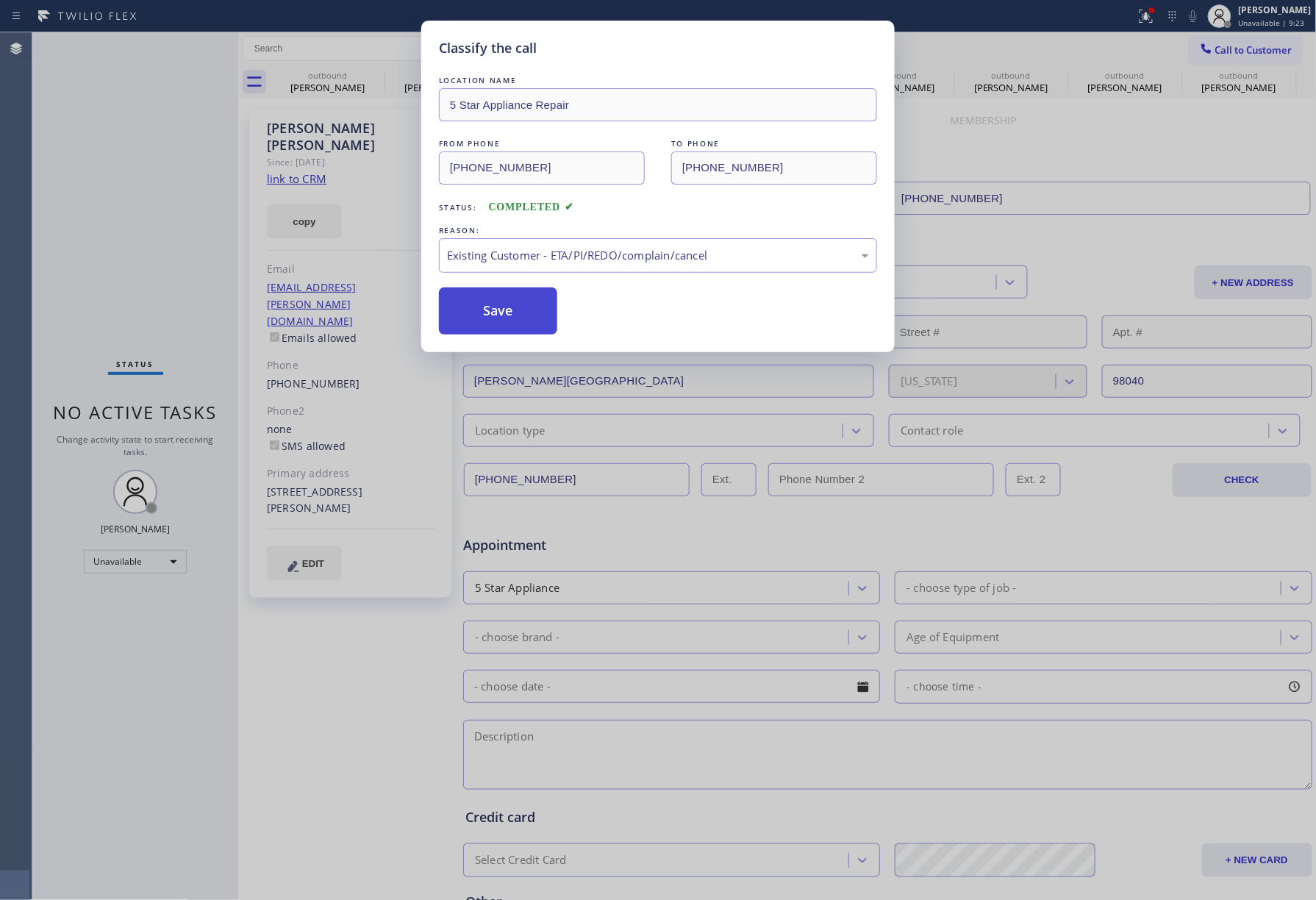
click at [504, 321] on button "Save" at bounding box center [498, 311] width 118 height 47
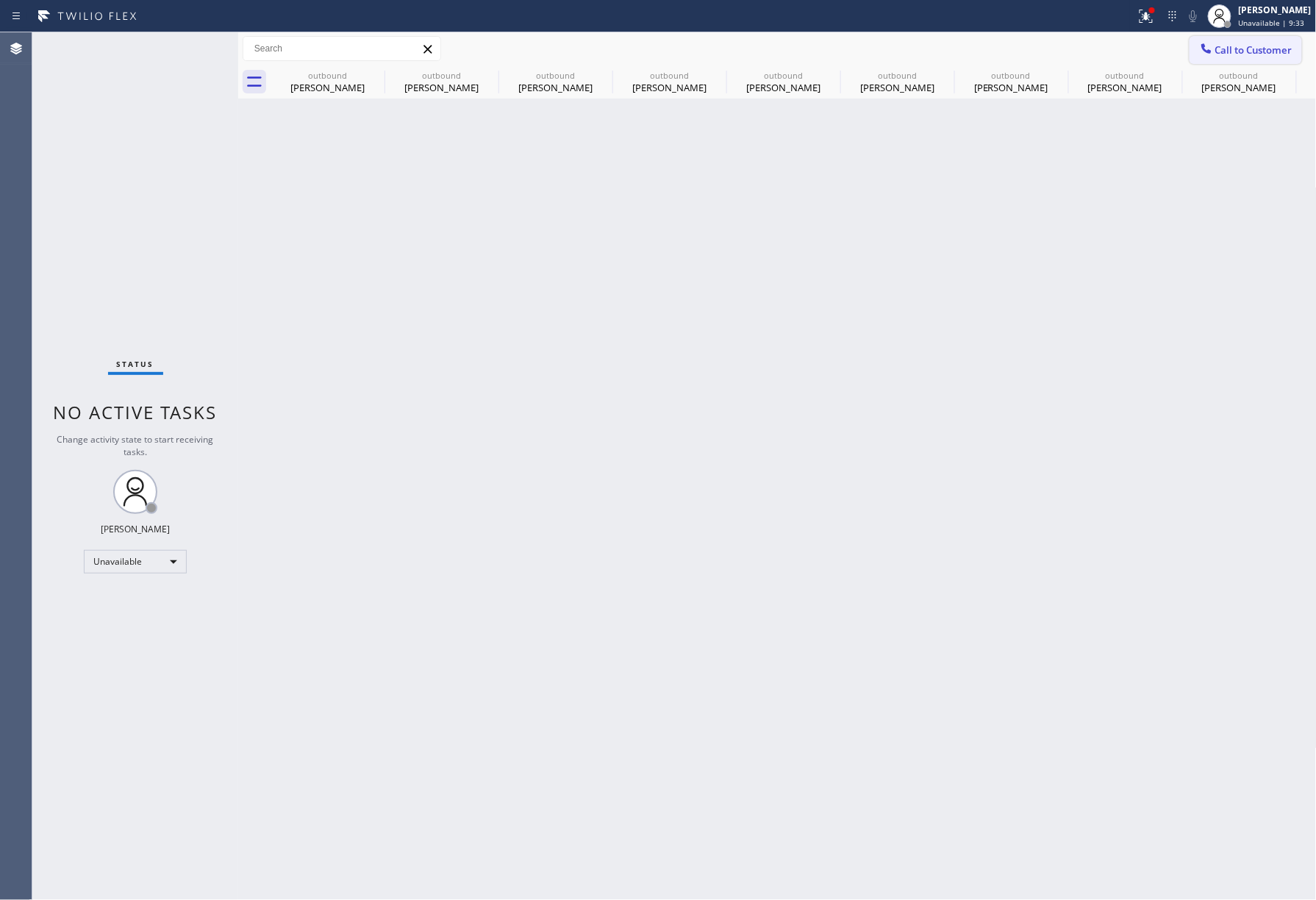
click at [1212, 45] on icon at bounding box center [1206, 48] width 15 height 15
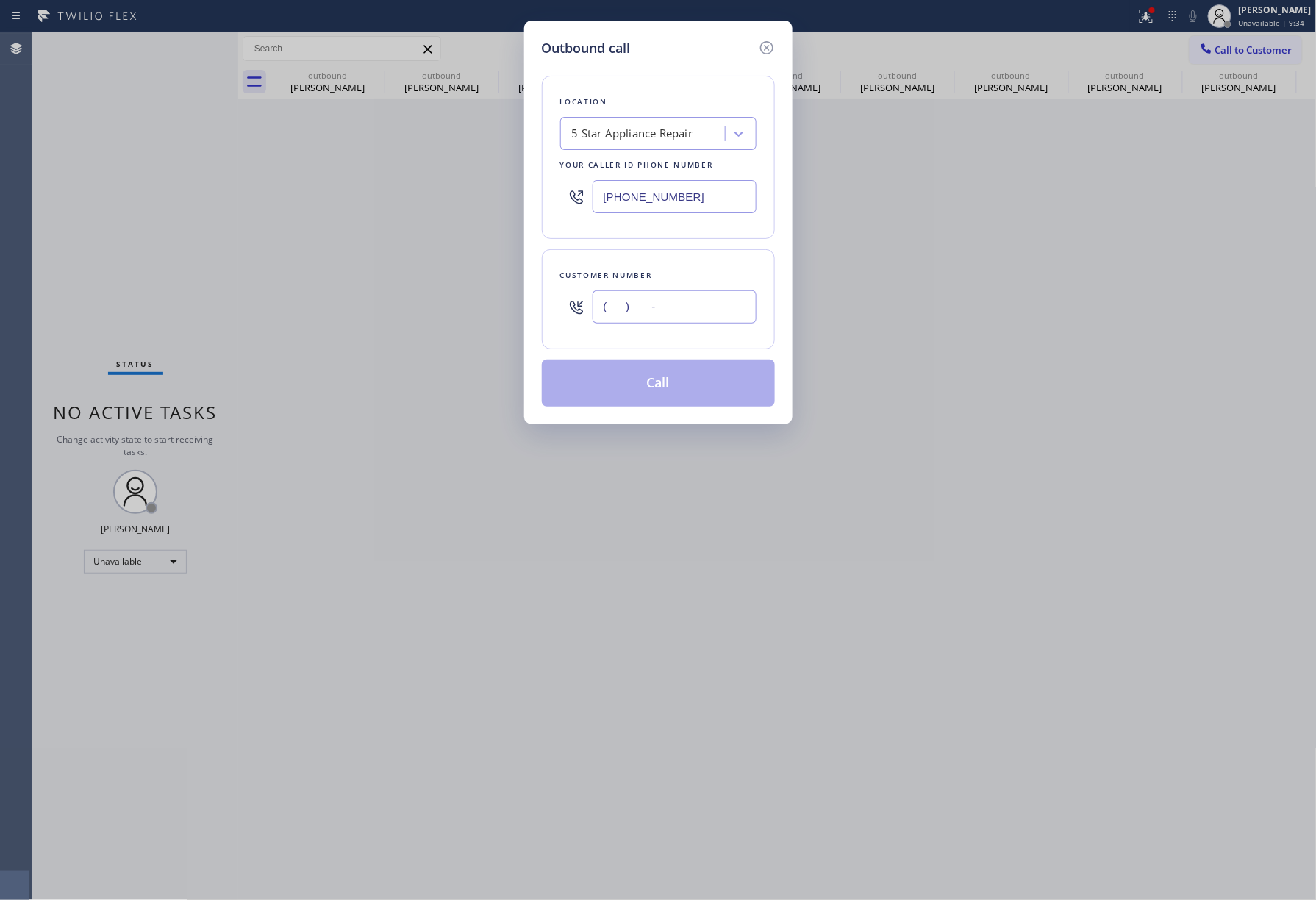
click at [685, 312] on input "(___) ___-____" at bounding box center [674, 307] width 164 height 33
paste input "213) 819-9091"
type input "(213) 819-9091"
click at [679, 250] on div "Customer number (213) 819-9091" at bounding box center [658, 299] width 233 height 100
click at [672, 374] on button "Call" at bounding box center [658, 383] width 233 height 47
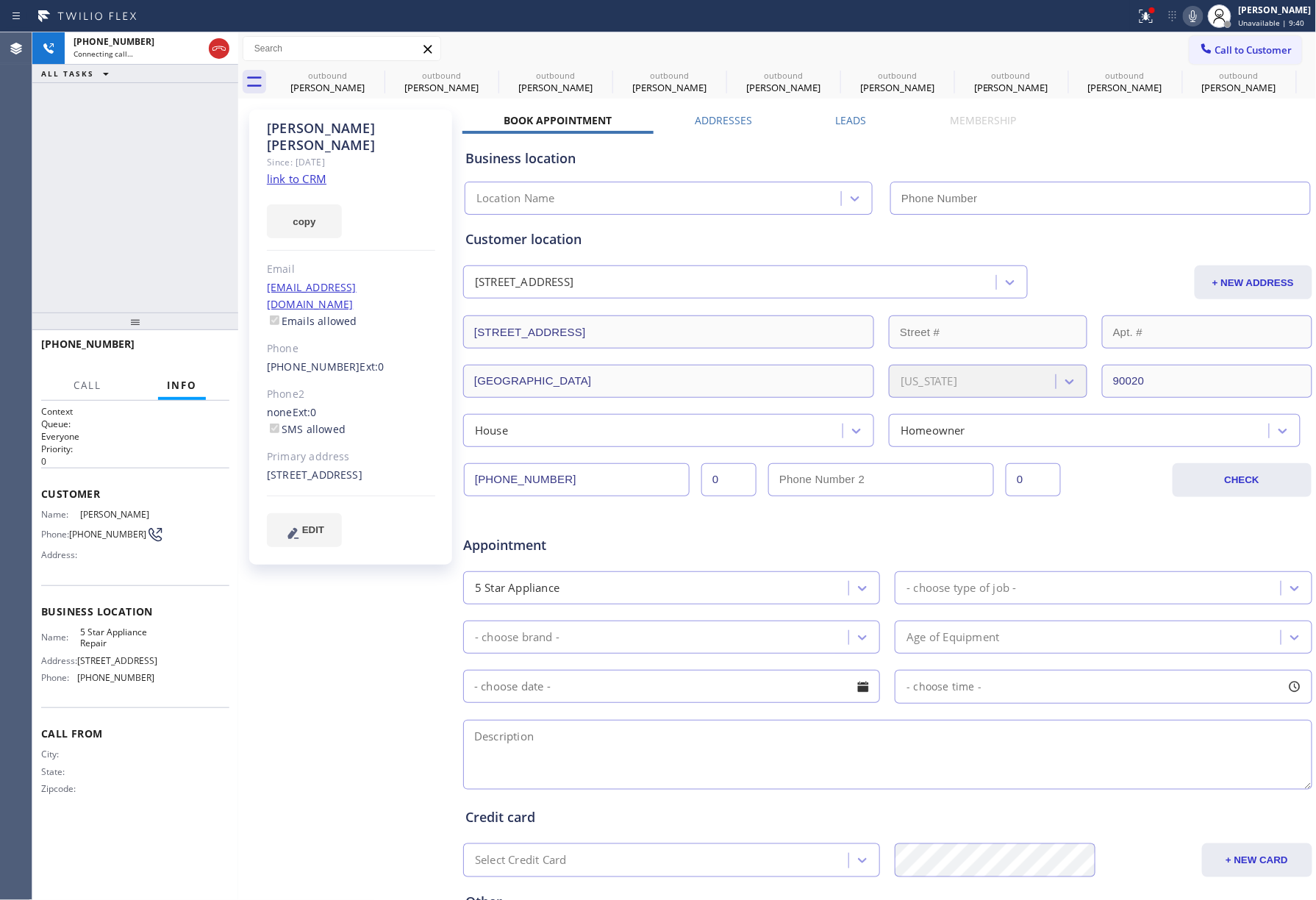
type input "[PHONE_NUMBER]"
click at [187, 347] on span "HANG UP" at bounding box center [195, 350] width 45 height 10
click at [166, 243] on div "+12138199091 Live | 00:26 ALL TASKS ALL TASKS ACTIVE TASKS TASKS IN WRAP UP" at bounding box center [135, 172] width 206 height 281
click at [210, 356] on button "COMPLETE" at bounding box center [192, 350] width 75 height 21
click at [172, 233] on div "ALL TASKS ALL TASKS ACTIVE TASKS TASKS IN WRAP UP +12138199091 Wrap up | 00:00" at bounding box center [135, 172] width 206 height 281
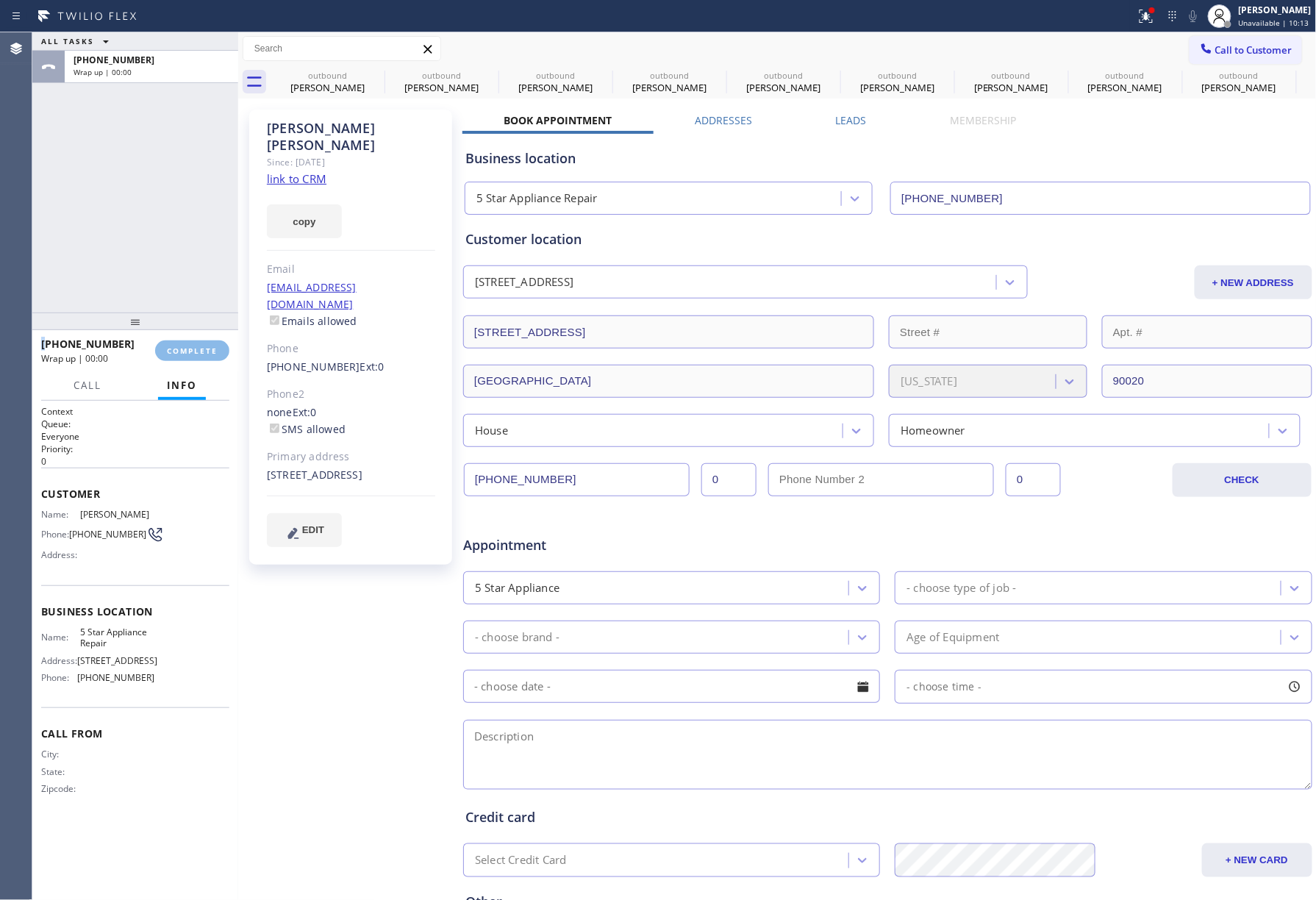
click at [172, 233] on div "ALL TASKS ALL TASKS ACTIVE TASKS TASKS IN WRAP UP +12138199091 Wrap up | 00:00" at bounding box center [135, 172] width 206 height 281
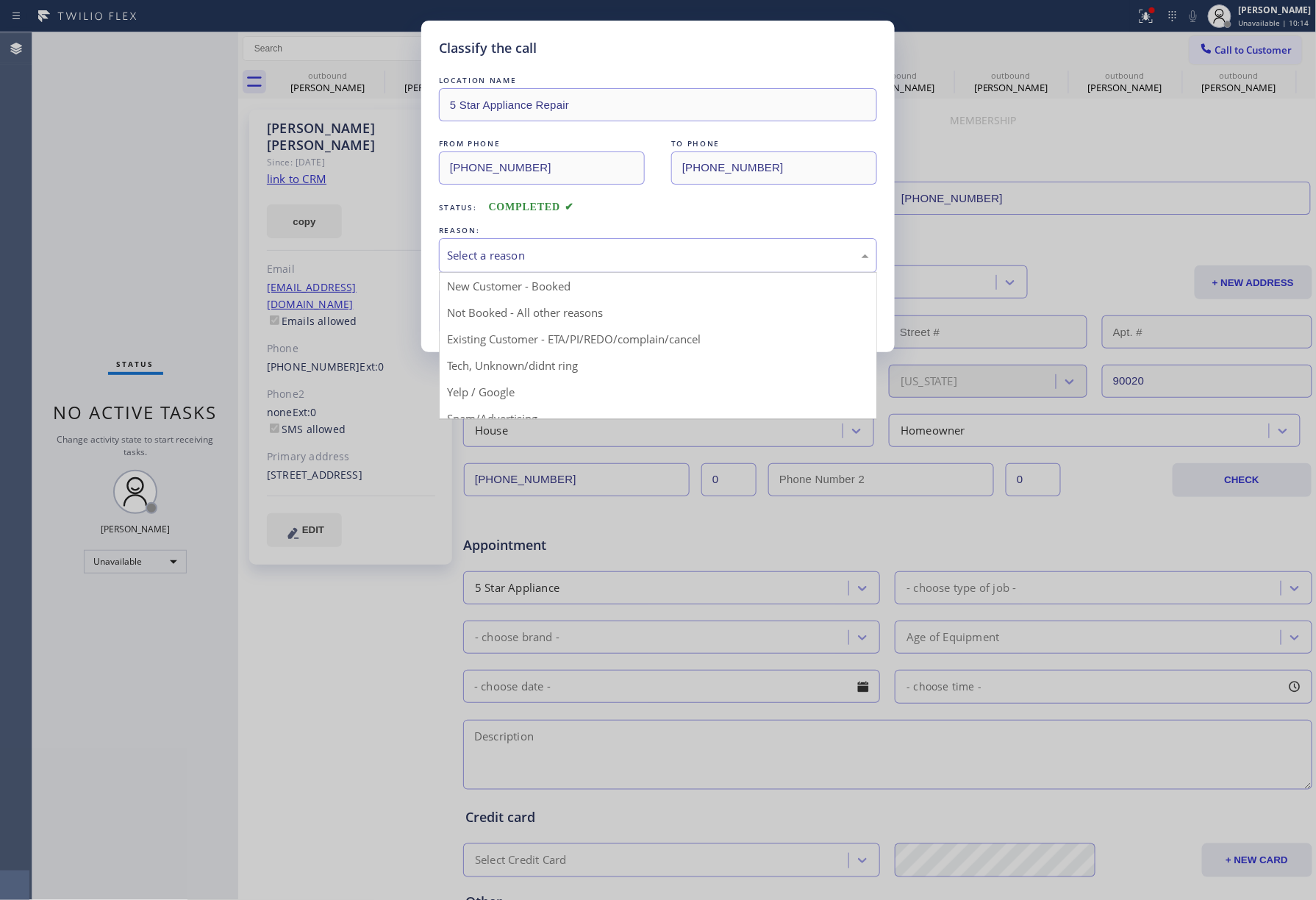
drag, startPoint x: 565, startPoint y: 254, endPoint x: 515, endPoint y: 319, distance: 82.0
click at [565, 257] on div "Select a reason" at bounding box center [658, 256] width 422 height 17
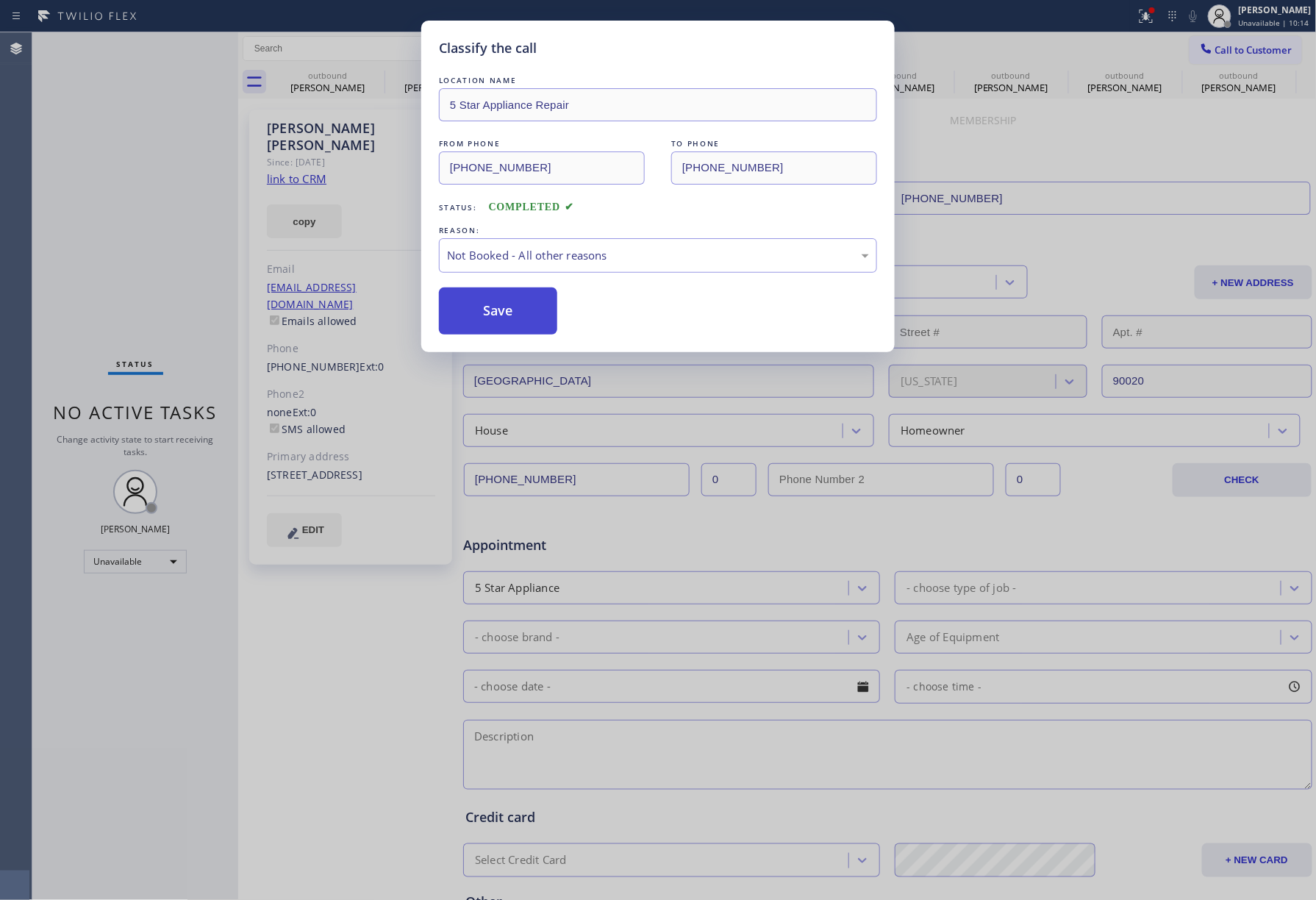
click at [498, 304] on button "Save" at bounding box center [498, 311] width 118 height 47
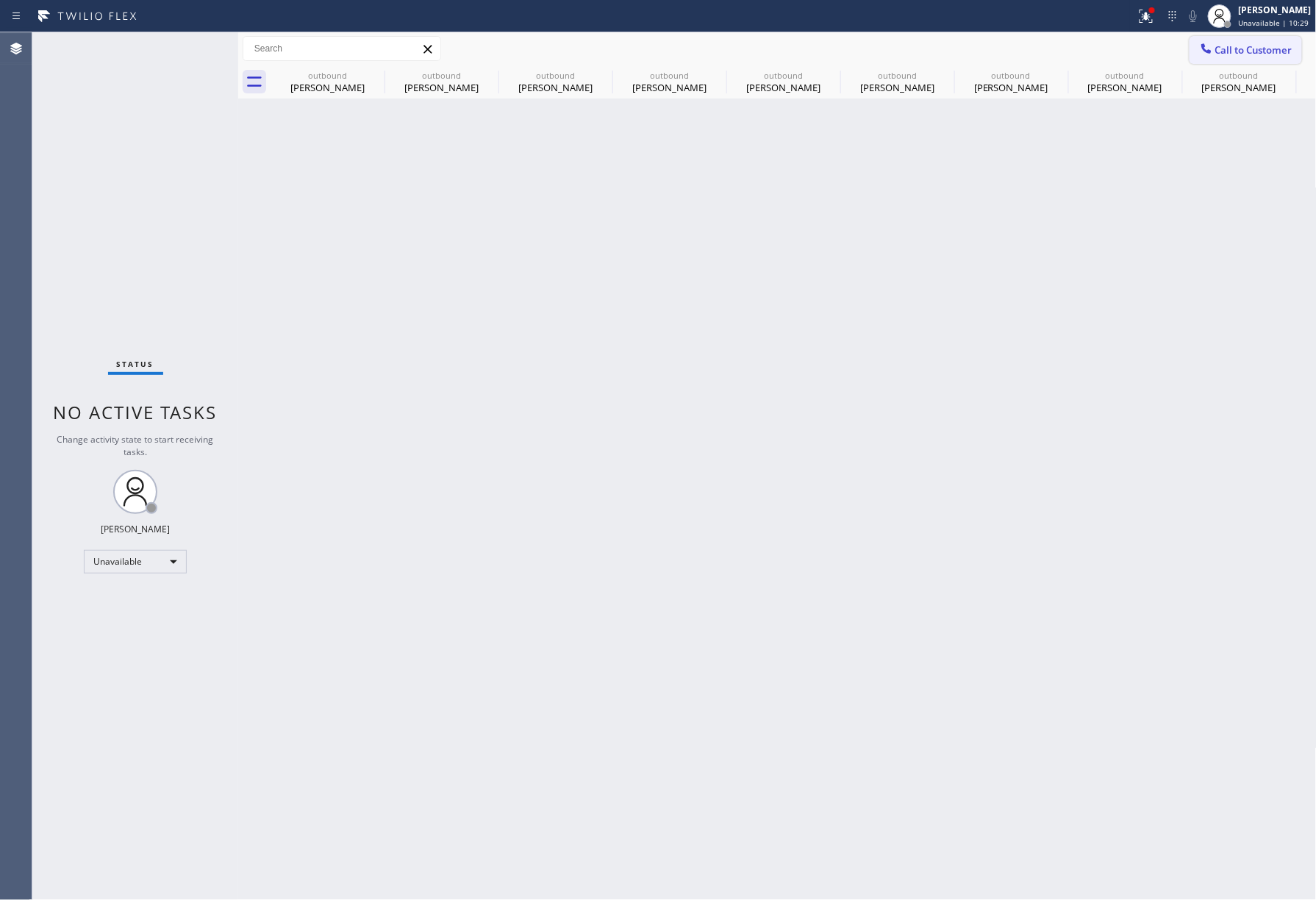
click at [1198, 45] on div at bounding box center [1206, 50] width 18 height 18
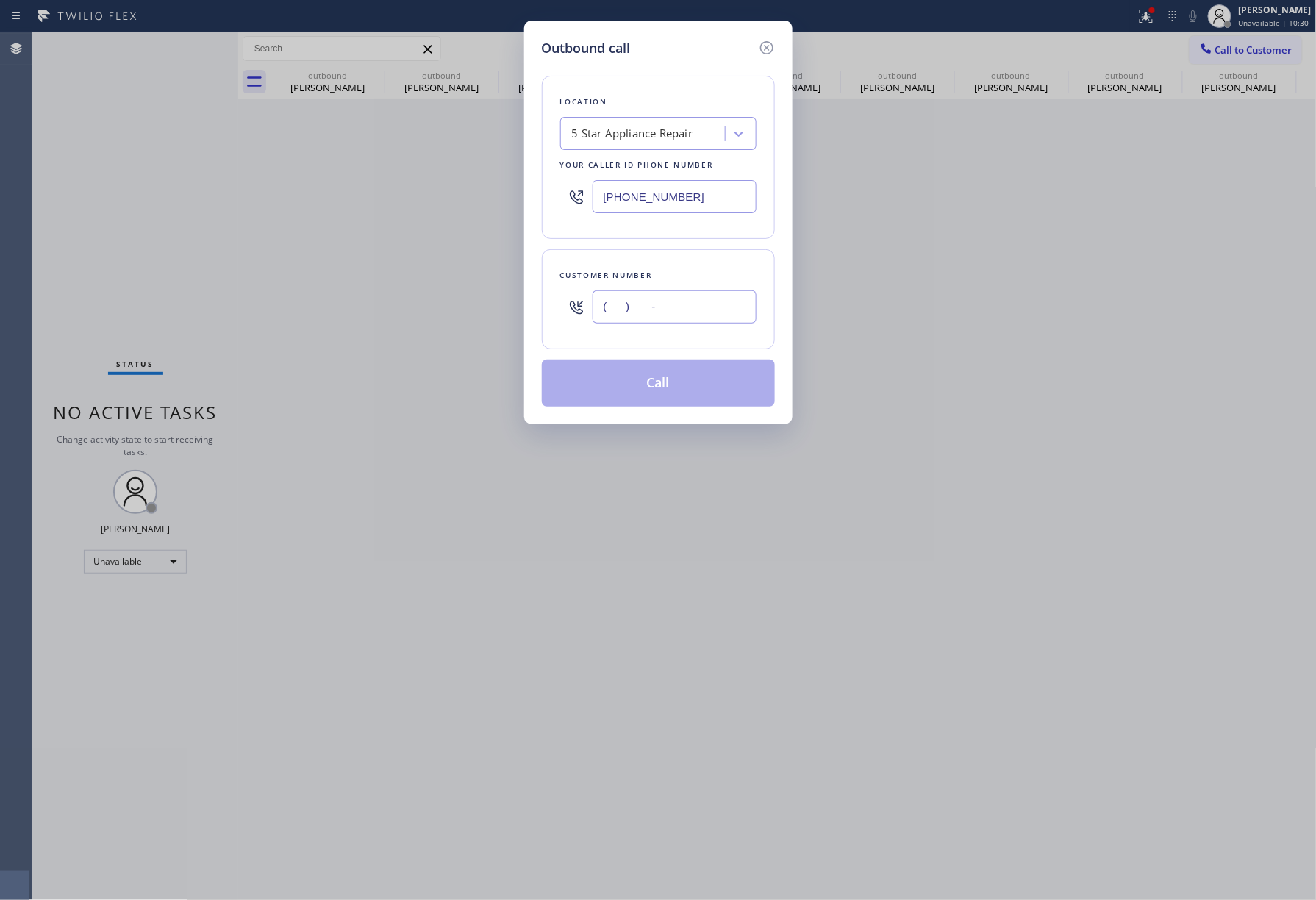
click at [642, 307] on input "(___) ___-____" at bounding box center [674, 307] width 164 height 33
paste input "646) 708-3408"
type input "(646) 708-3408"
click at [648, 266] on div "Customer number (646) 708-3408" at bounding box center [658, 299] width 233 height 100
click at [640, 400] on button "Call" at bounding box center [658, 383] width 233 height 47
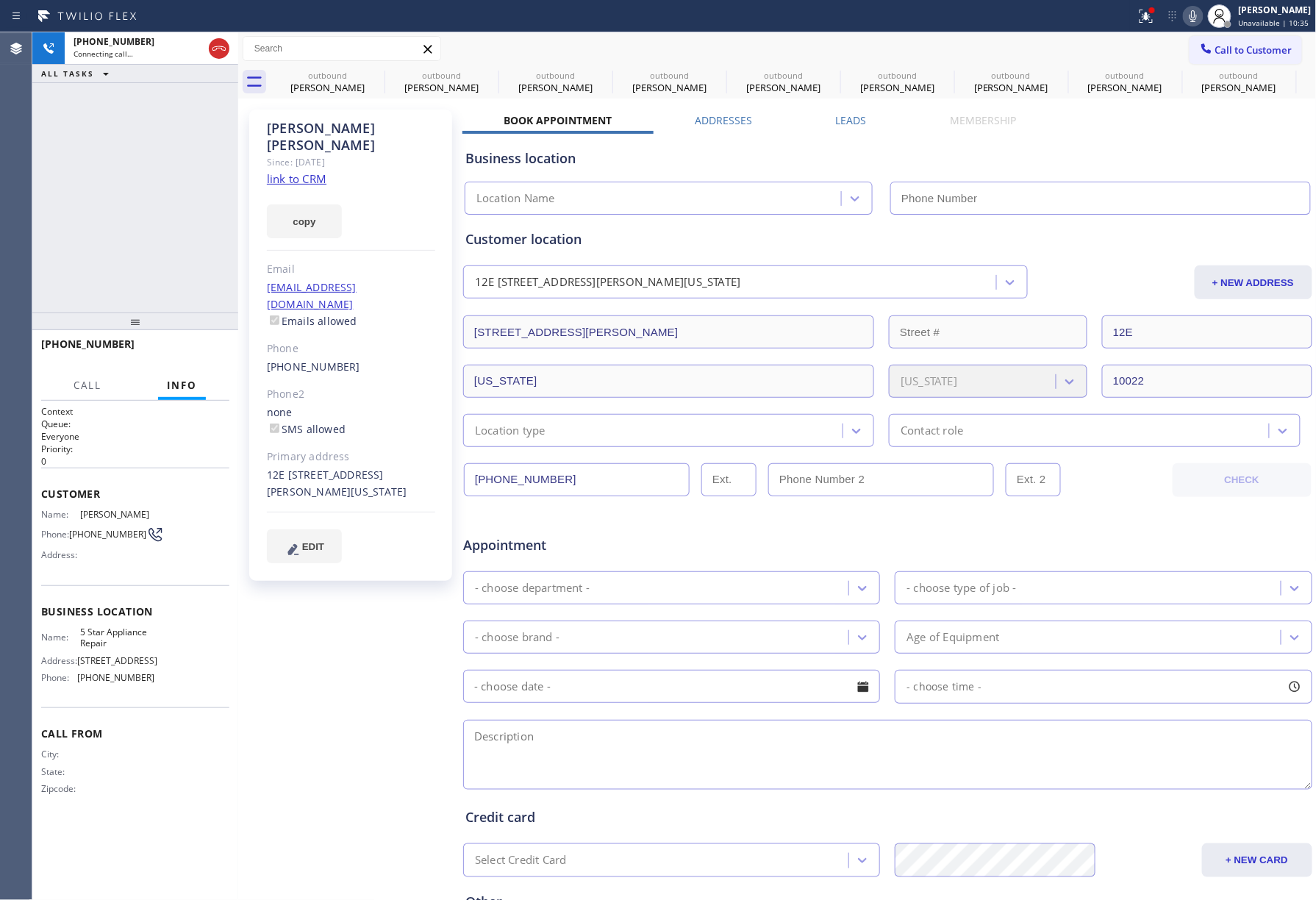
type input "[PHONE_NUMBER]"
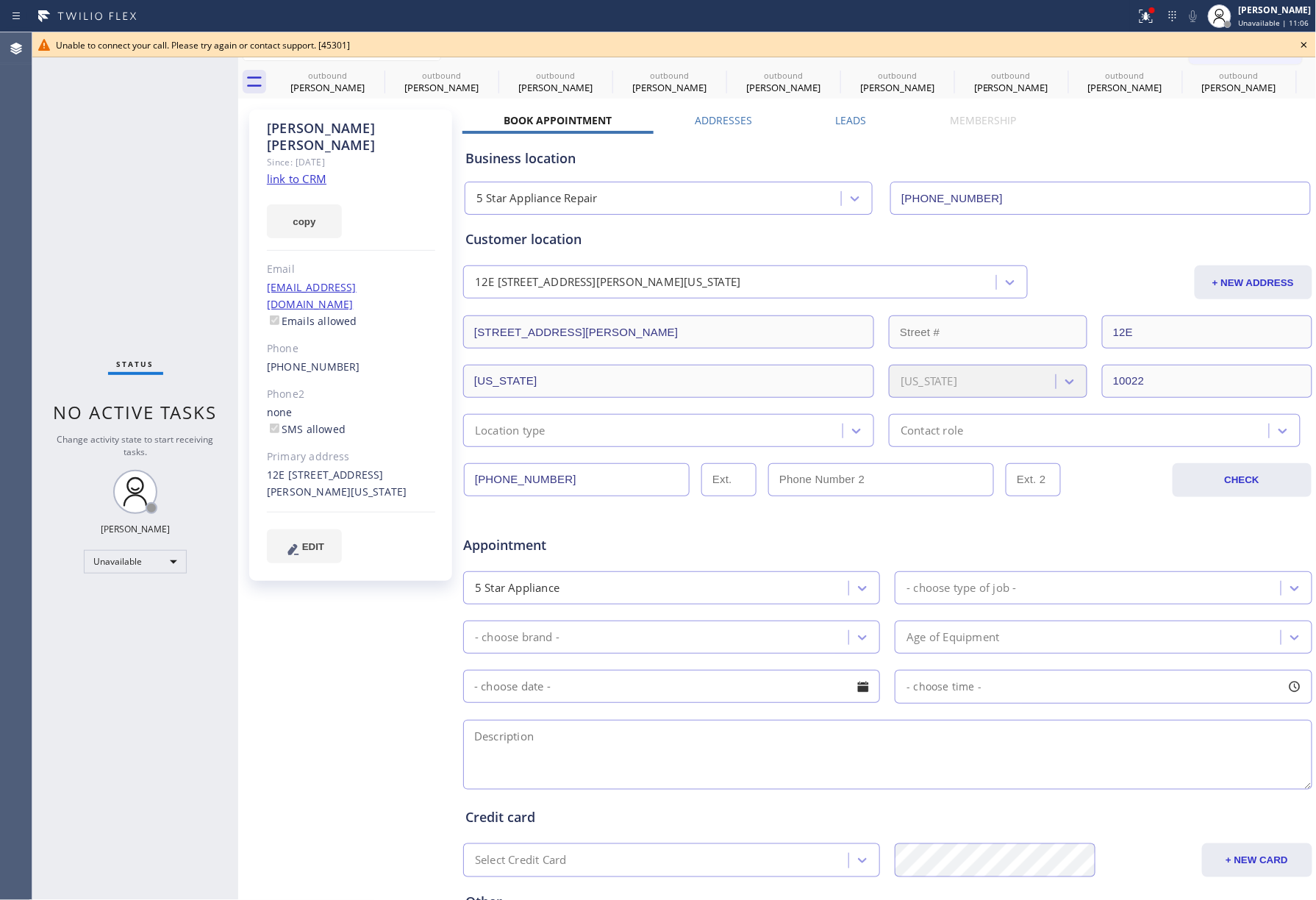
click at [1303, 45] on icon at bounding box center [1304, 45] width 18 height 18
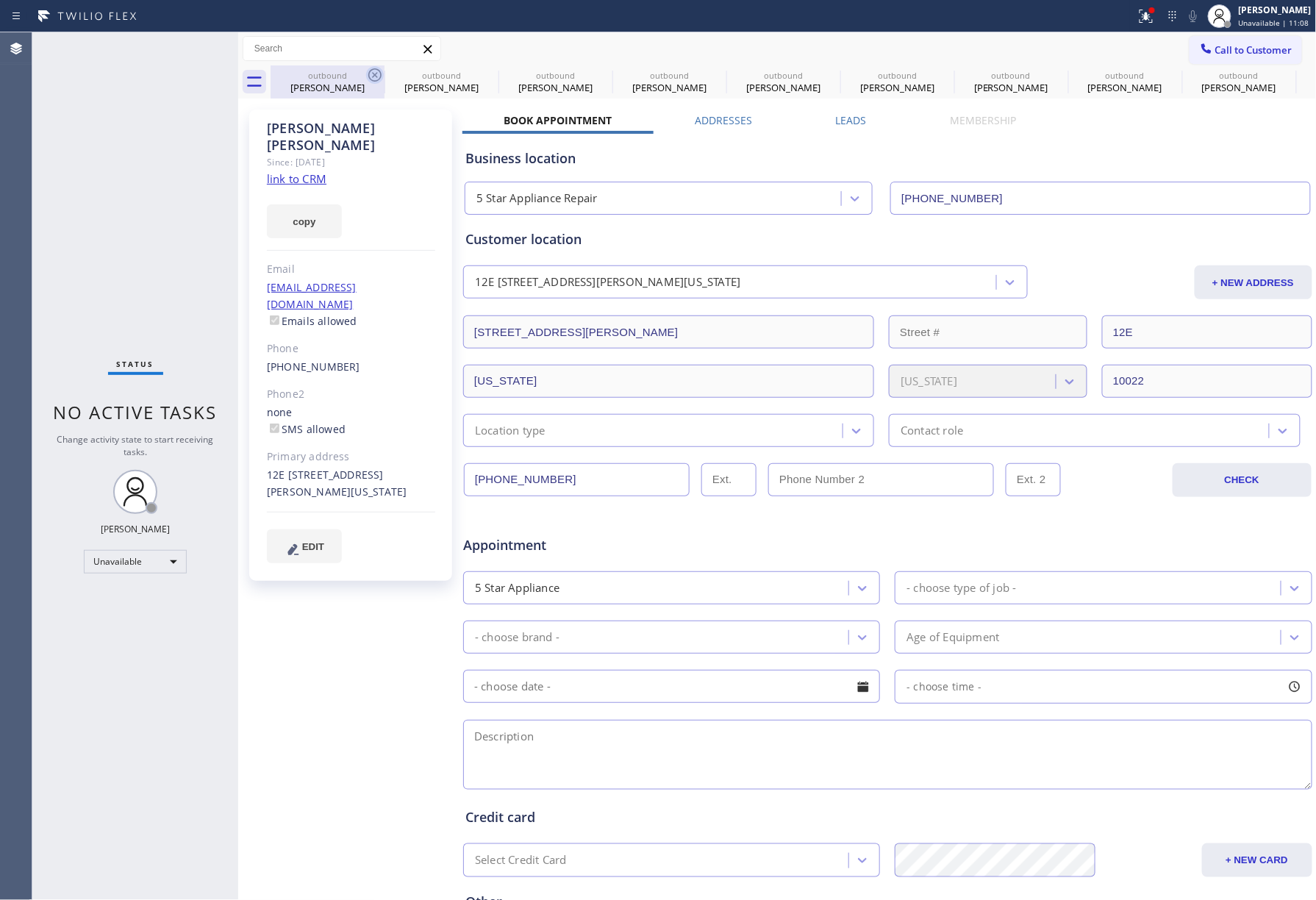
click at [380, 72] on icon at bounding box center [375, 75] width 18 height 18
click at [0, 0] on icon at bounding box center [0, 0] width 0 height 0
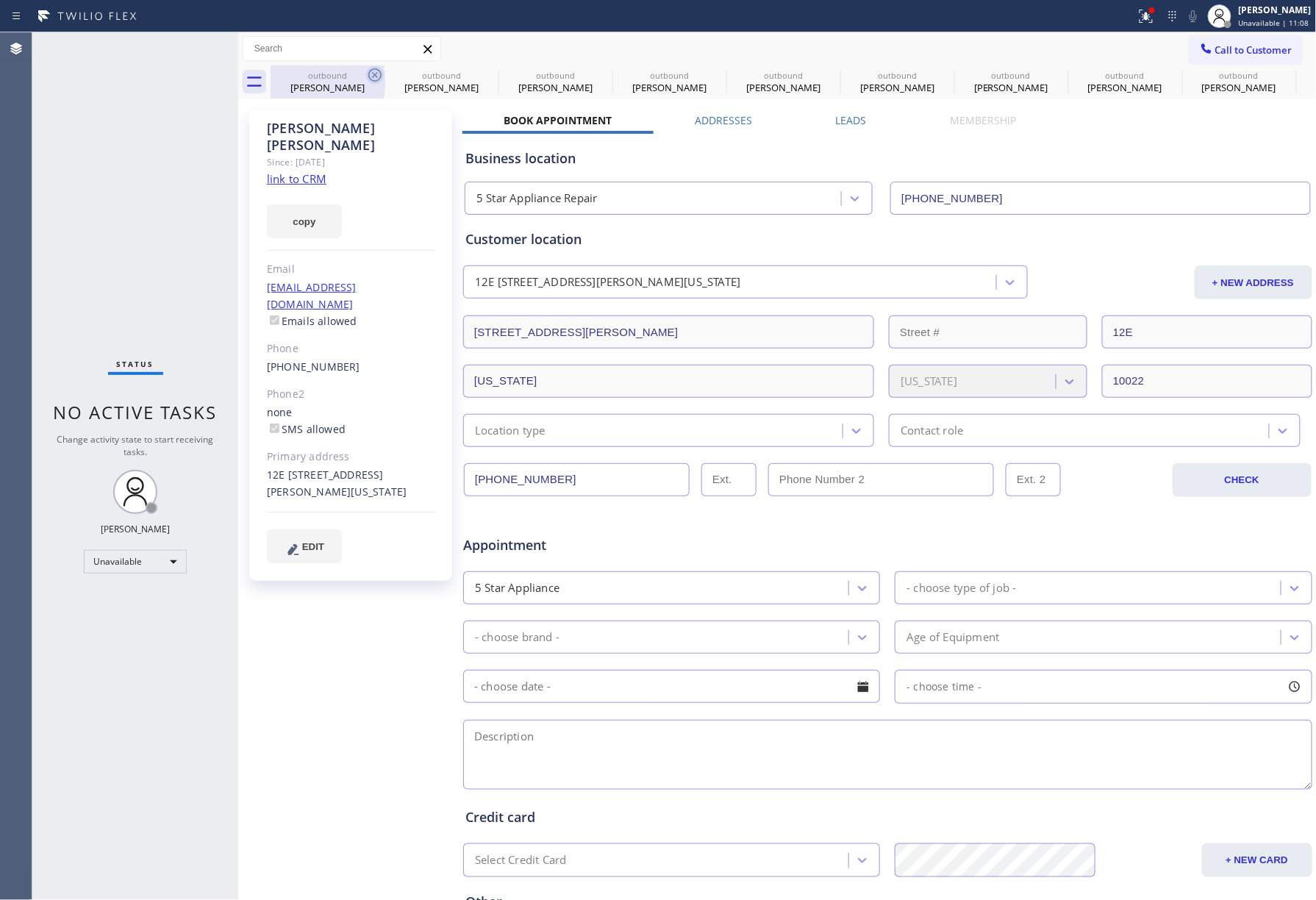
click at [0, 0] on icon at bounding box center [0, 0] width 0 height 0
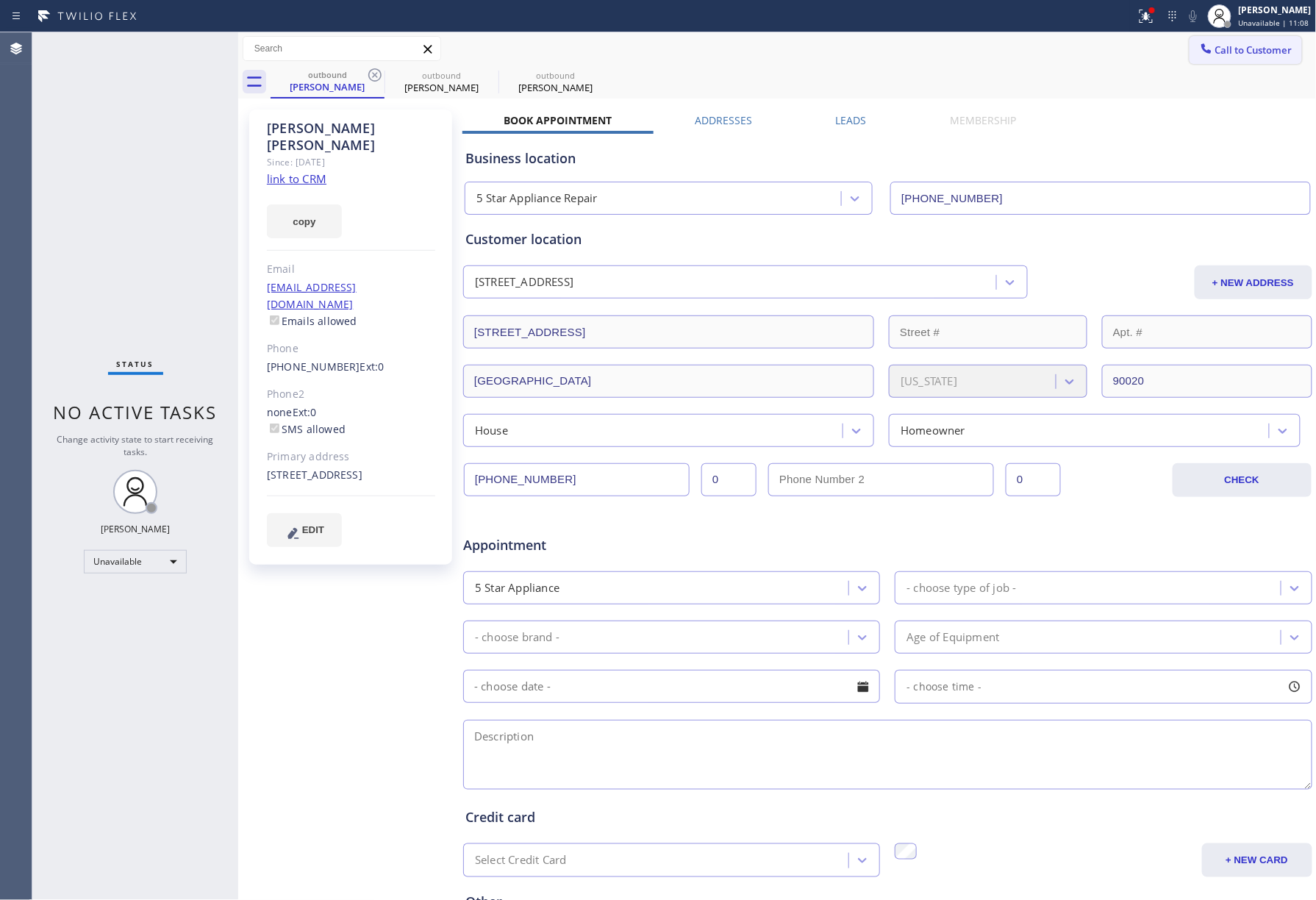
click at [1218, 45] on span "Call to Customer" at bounding box center [1254, 49] width 77 height 13
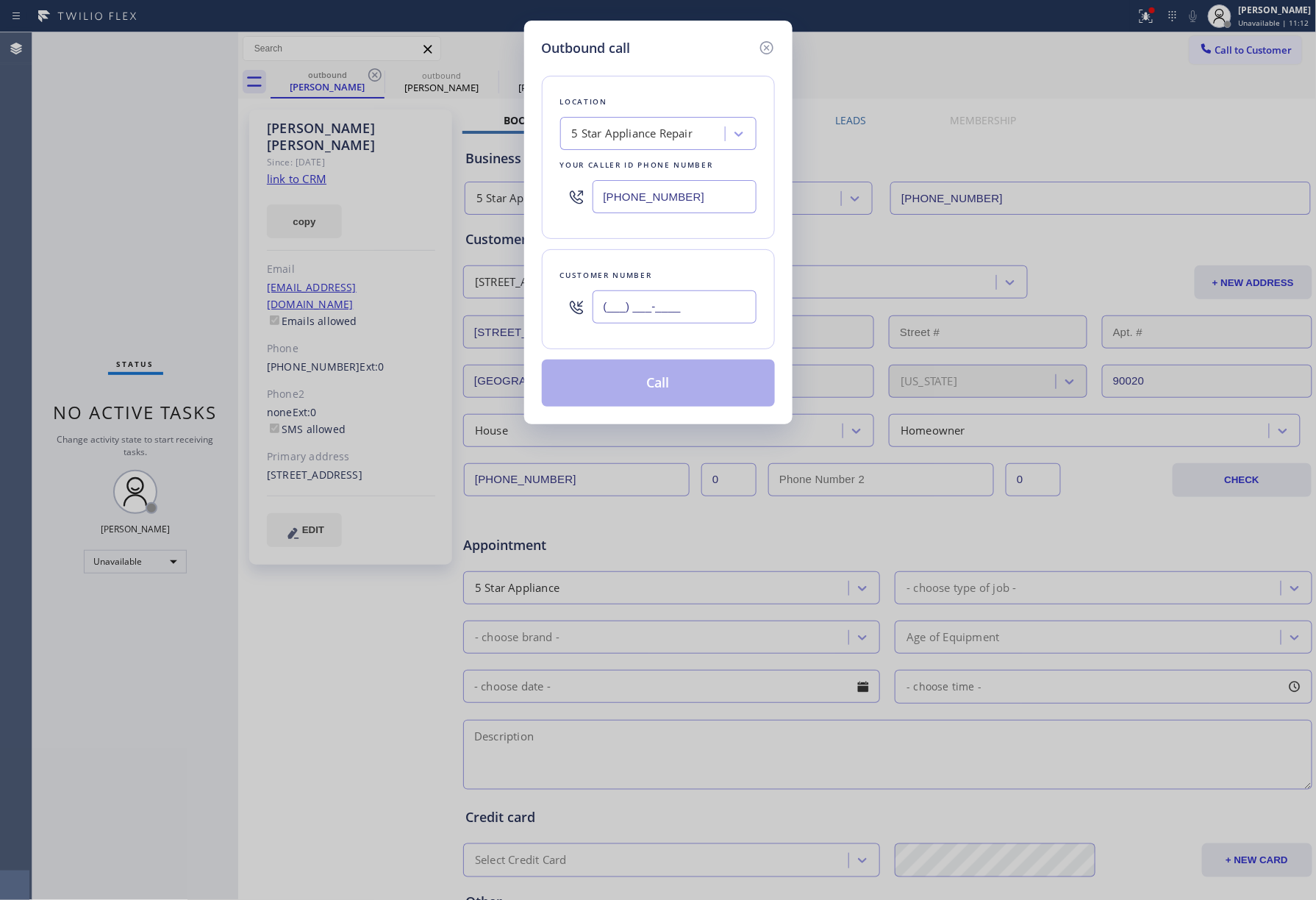
click at [738, 314] on input "(___) ___-____" at bounding box center [674, 307] width 164 height 33
paste input "623) 209-9336"
type input "(623) 209-9336"
click at [709, 380] on button "Call" at bounding box center [658, 383] width 233 height 47
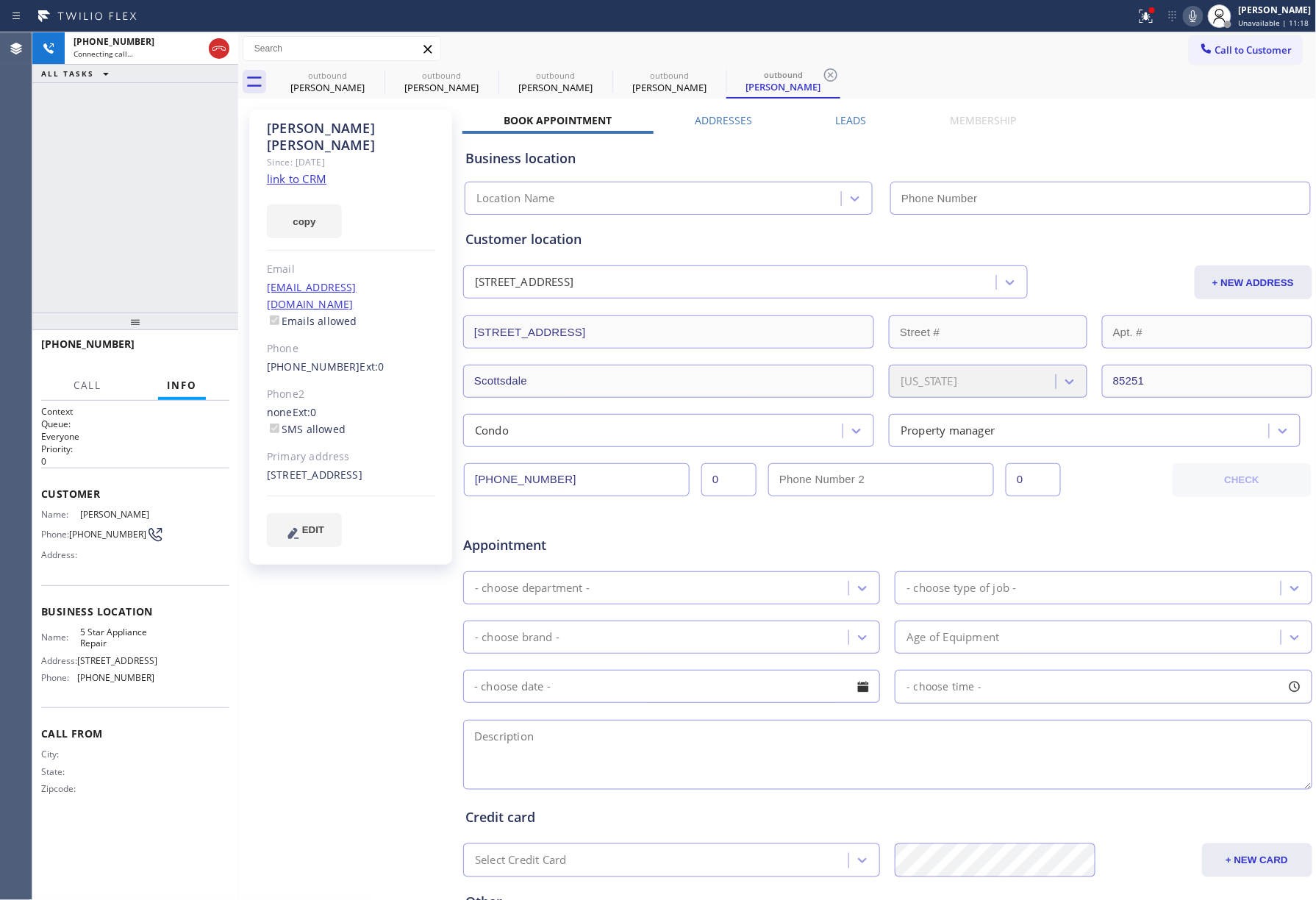
type input "[PHONE_NUMBER]"
drag, startPoint x: 91, startPoint y: 200, endPoint x: 101, endPoint y: 211, distance: 14.9
click at [91, 200] on div "+16232099336 Live | 00:00 ALL TASKS ALL TASKS ACTIVE TASKS TASKS IN WRAP UP" at bounding box center [135, 172] width 206 height 281
click at [197, 348] on span "HANG UP" at bounding box center [195, 350] width 45 height 10
click at [148, 238] on div "+16232099336 Live | 00:02 ALL TASKS ALL TASKS ACTIVE TASKS TASKS IN WRAP UP" at bounding box center [135, 172] width 206 height 281
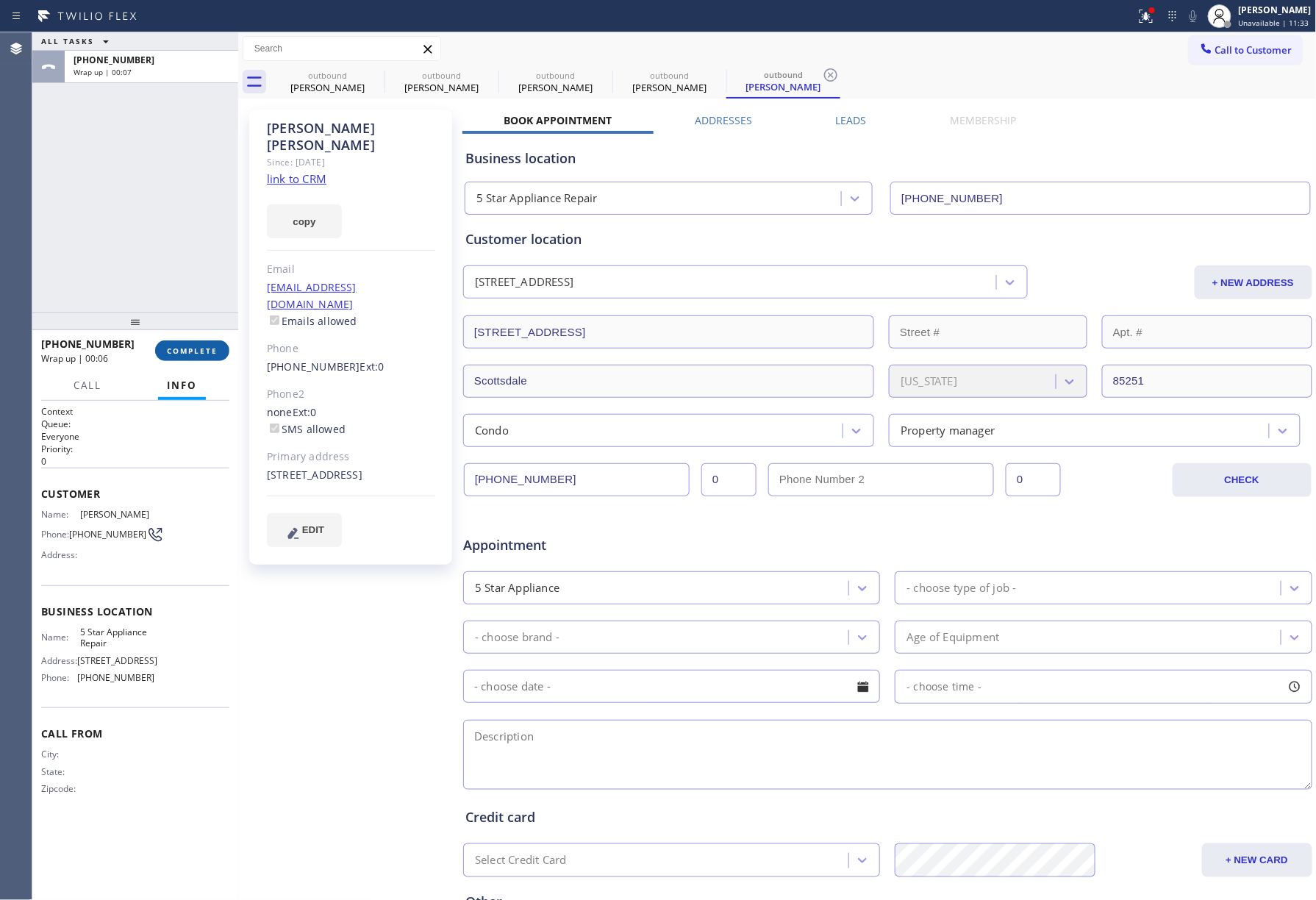
click at [215, 348] on span "COMPLETE" at bounding box center [192, 350] width 51 height 10
drag, startPoint x: 198, startPoint y: 275, endPoint x: 204, endPoint y: 349, distance: 74.2
click at [203, 297] on div "ALL TASKS ALL TASKS ACTIVE TASKS TASKS IN WRAP UP +16232099336 Wrap up | 00:07" at bounding box center [135, 172] width 206 height 281
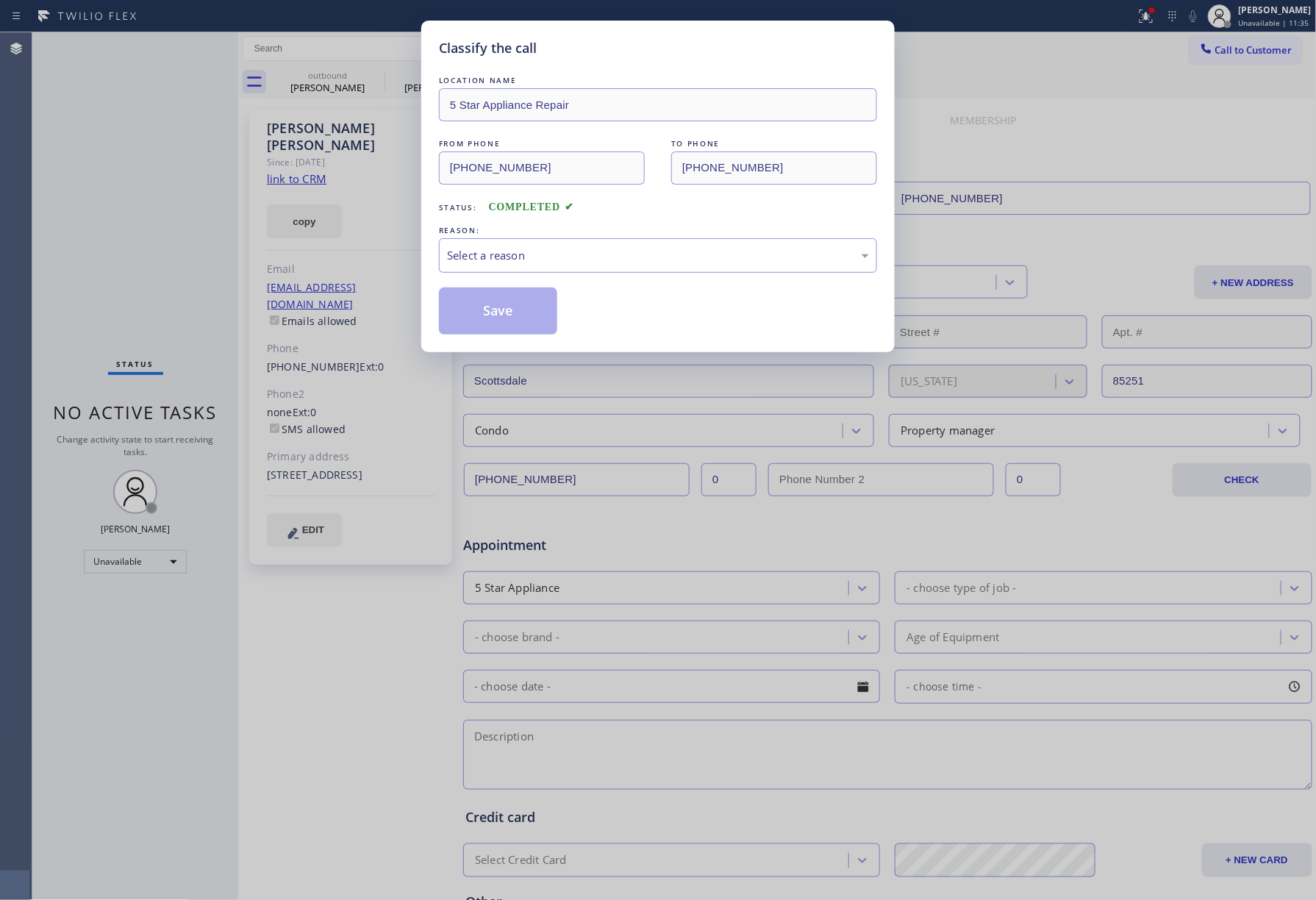
drag, startPoint x: 586, startPoint y: 241, endPoint x: 562, endPoint y: 271, distance: 38.4
click at [573, 251] on div "Select a reason" at bounding box center [658, 256] width 422 height 17
click at [477, 298] on button "Save" at bounding box center [498, 311] width 118 height 47
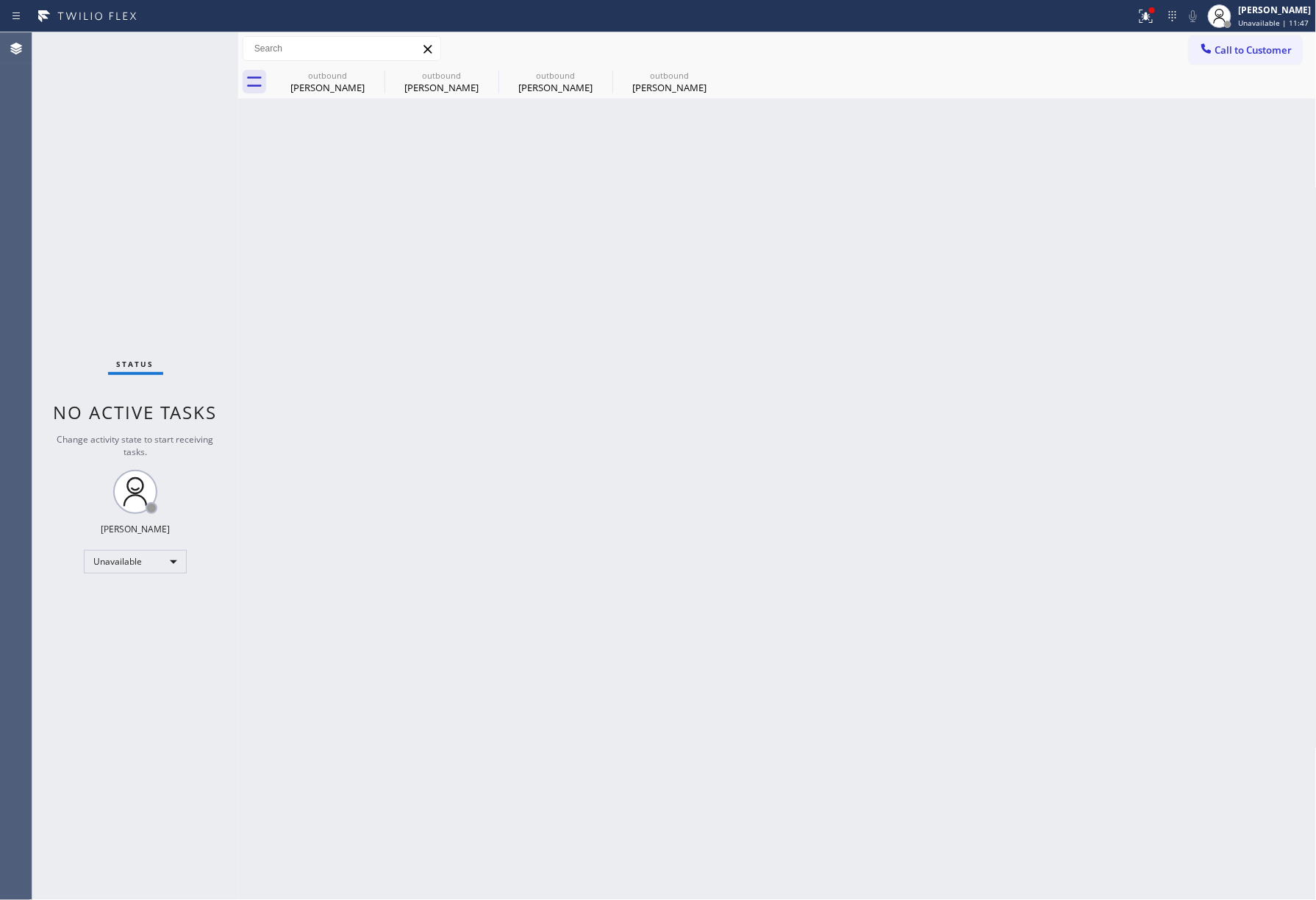
drag, startPoint x: 1234, startPoint y: 42, endPoint x: 903, endPoint y: 165, distance: 353.1
click at [1230, 43] on button "Call to Customer" at bounding box center [1245, 50] width 112 height 28
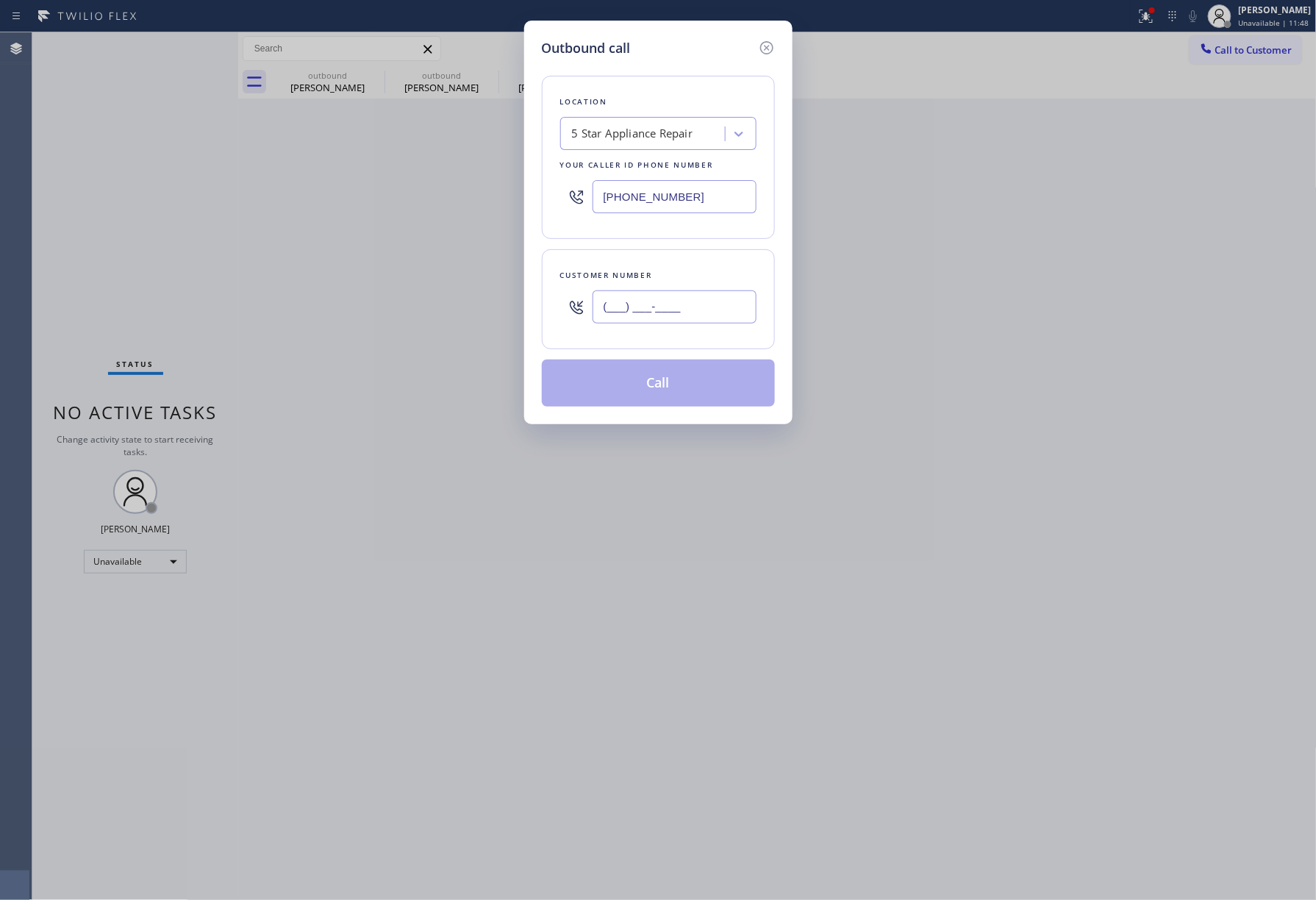
click at [663, 298] on input "(___) ___-____" at bounding box center [674, 307] width 164 height 33
paste input "480) 510-4243"
type input "(480) 510-4243"
click at [658, 242] on div "Location 5 Star Appliance Repair Your caller id phone number (855) 731-4952 Cus…" at bounding box center [658, 233] width 233 height 349
click at [639, 386] on button "Call" at bounding box center [658, 383] width 233 height 47
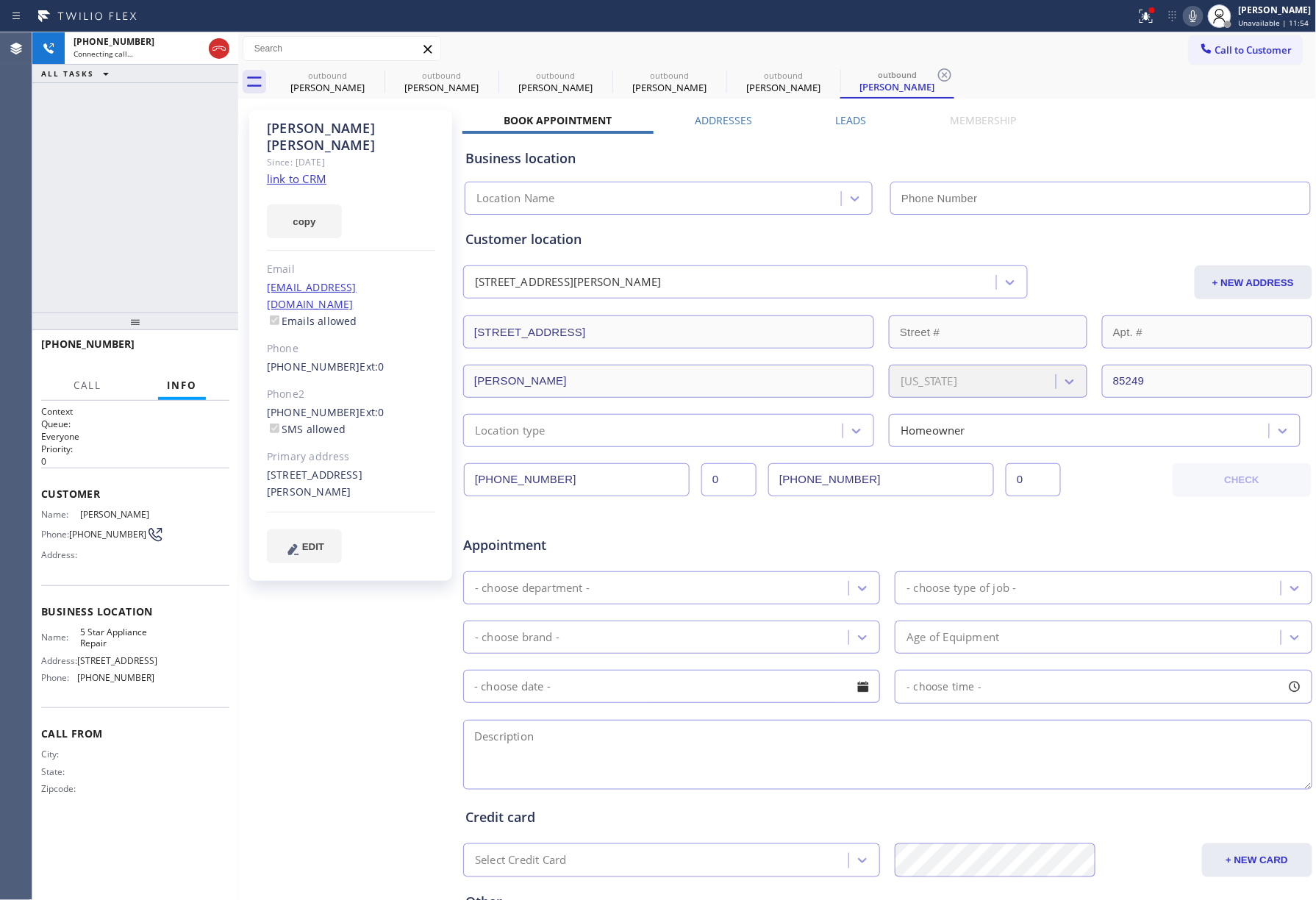
type input "[PHONE_NUMBER]"
click at [113, 225] on div "+14805104243 Live | 00:01 ALL TASKS ALL TASKS ACTIVE TASKS TASKS IN WRAP UP" at bounding box center [135, 172] width 206 height 281
click at [200, 346] on span "HANG UP" at bounding box center [195, 350] width 45 height 10
click at [196, 251] on div "+14805104243 Live | 00:02 ALL TASKS ALL TASKS ACTIVE TASKS TASKS IN WRAP UP" at bounding box center [135, 172] width 206 height 281
drag, startPoint x: 197, startPoint y: 357, endPoint x: 198, endPoint y: 343, distance: 14.0
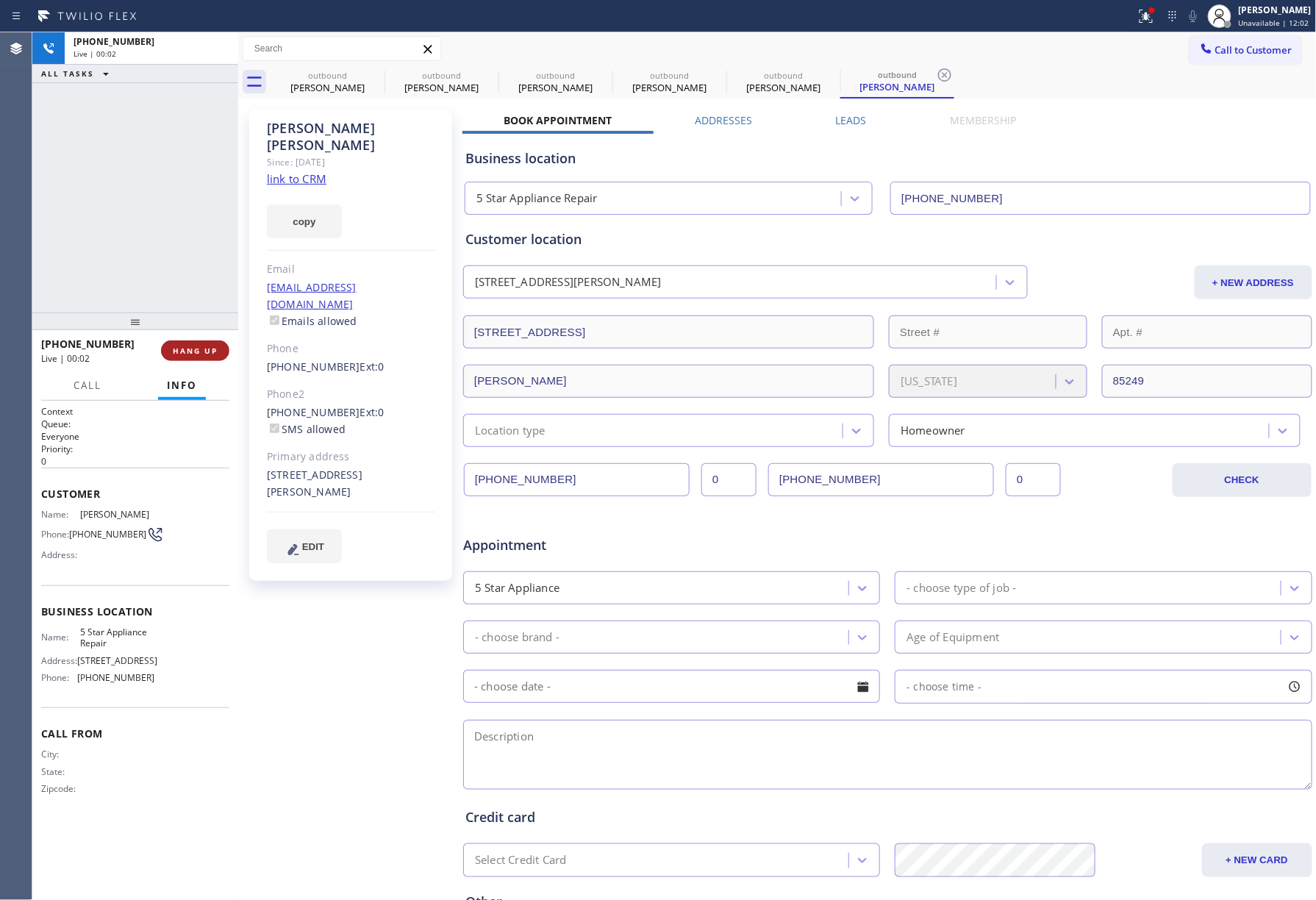
click at [198, 357] on button "HANG UP" at bounding box center [195, 350] width 68 height 21
click at [186, 263] on div "ALL TASKS ALL TASKS ACTIVE TASKS TASKS IN WRAP UP +14805104243 Wrap up | 00:00" at bounding box center [135, 172] width 206 height 281
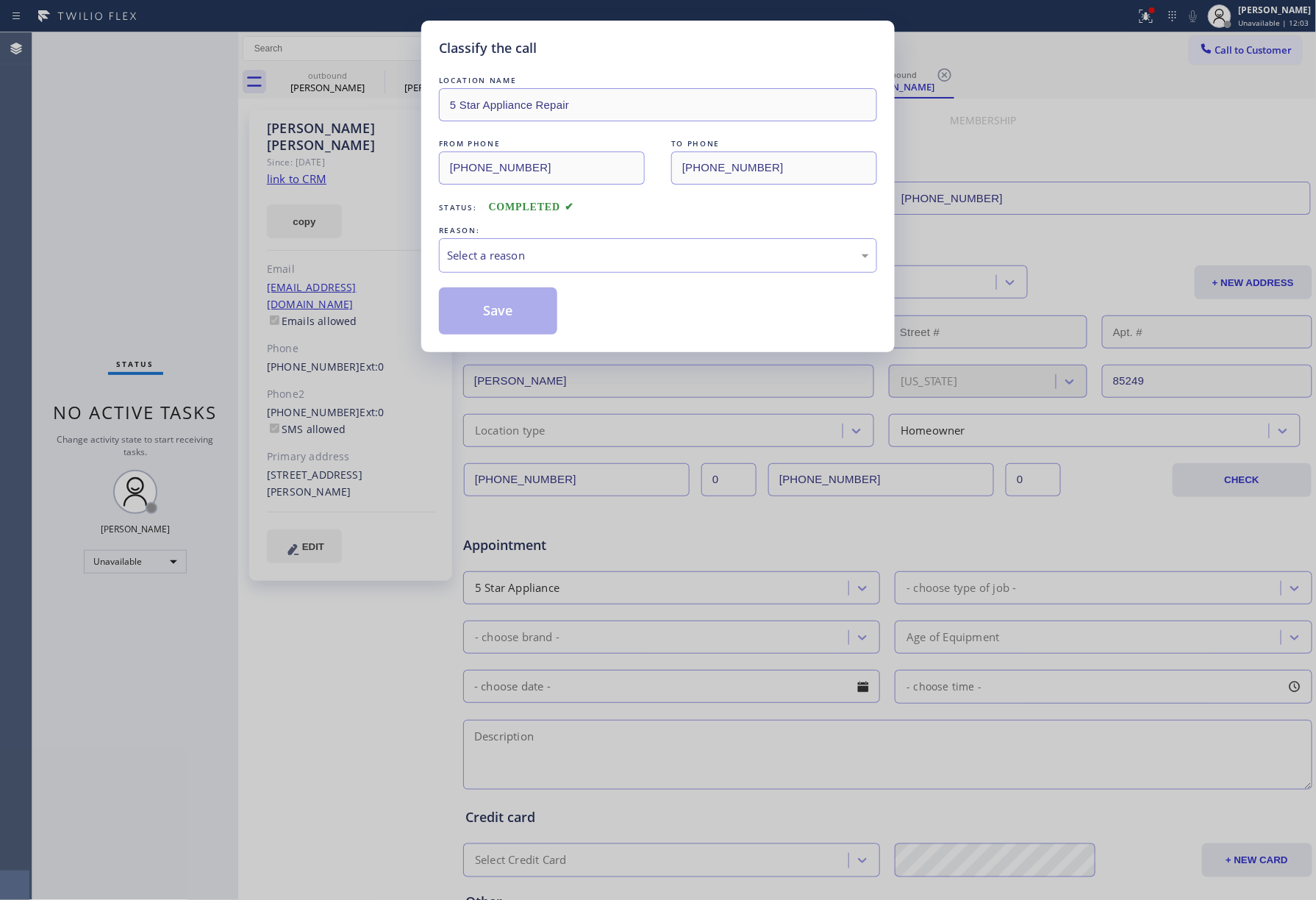
click at [530, 218] on div "LOCATION NAME 5 Star Appliance Repair FROM PHONE (855) 731-4952 TO PHONE (480) …" at bounding box center [658, 204] width 438 height 262
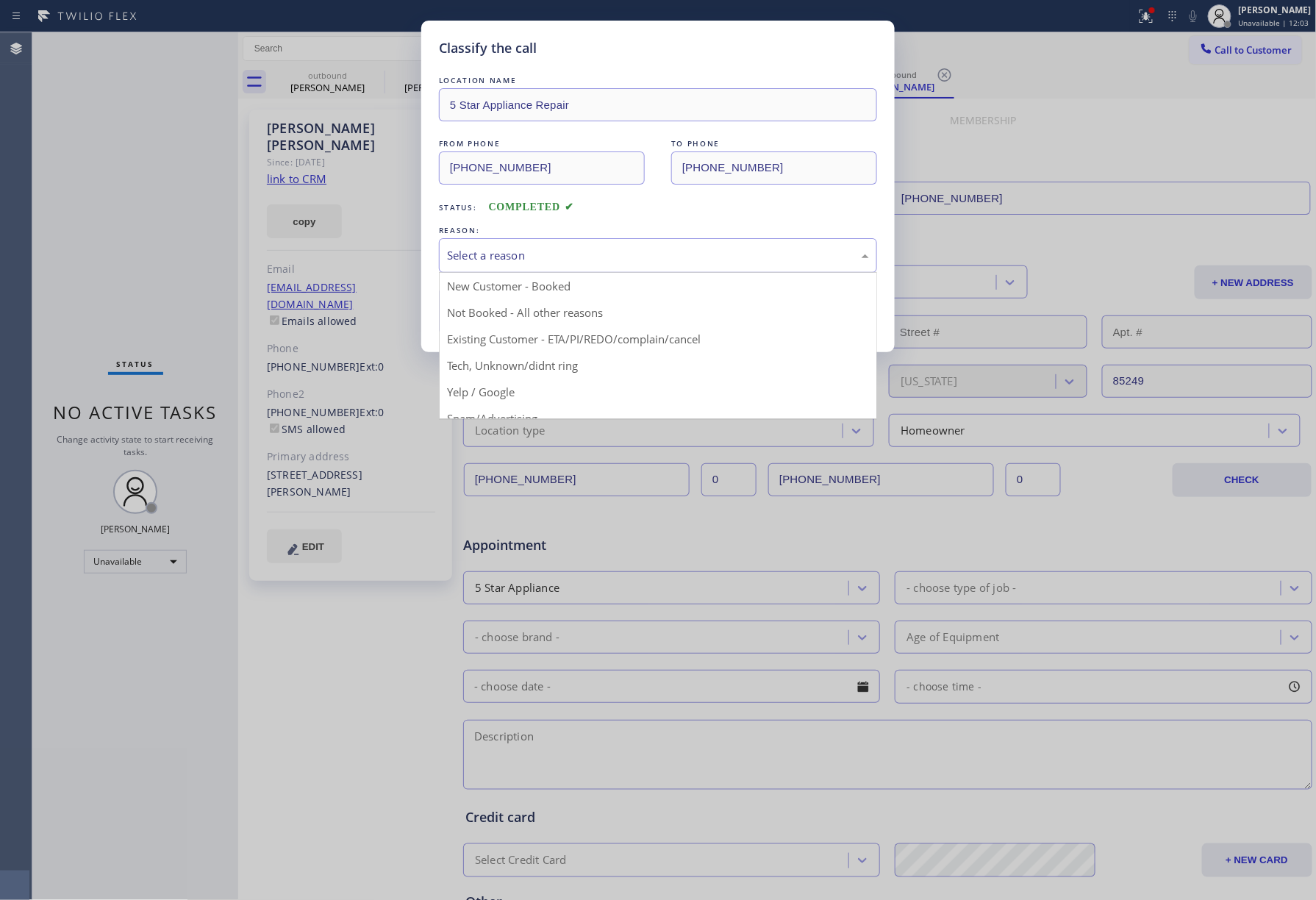
click at [525, 257] on div "Select a reason" at bounding box center [658, 256] width 422 height 17
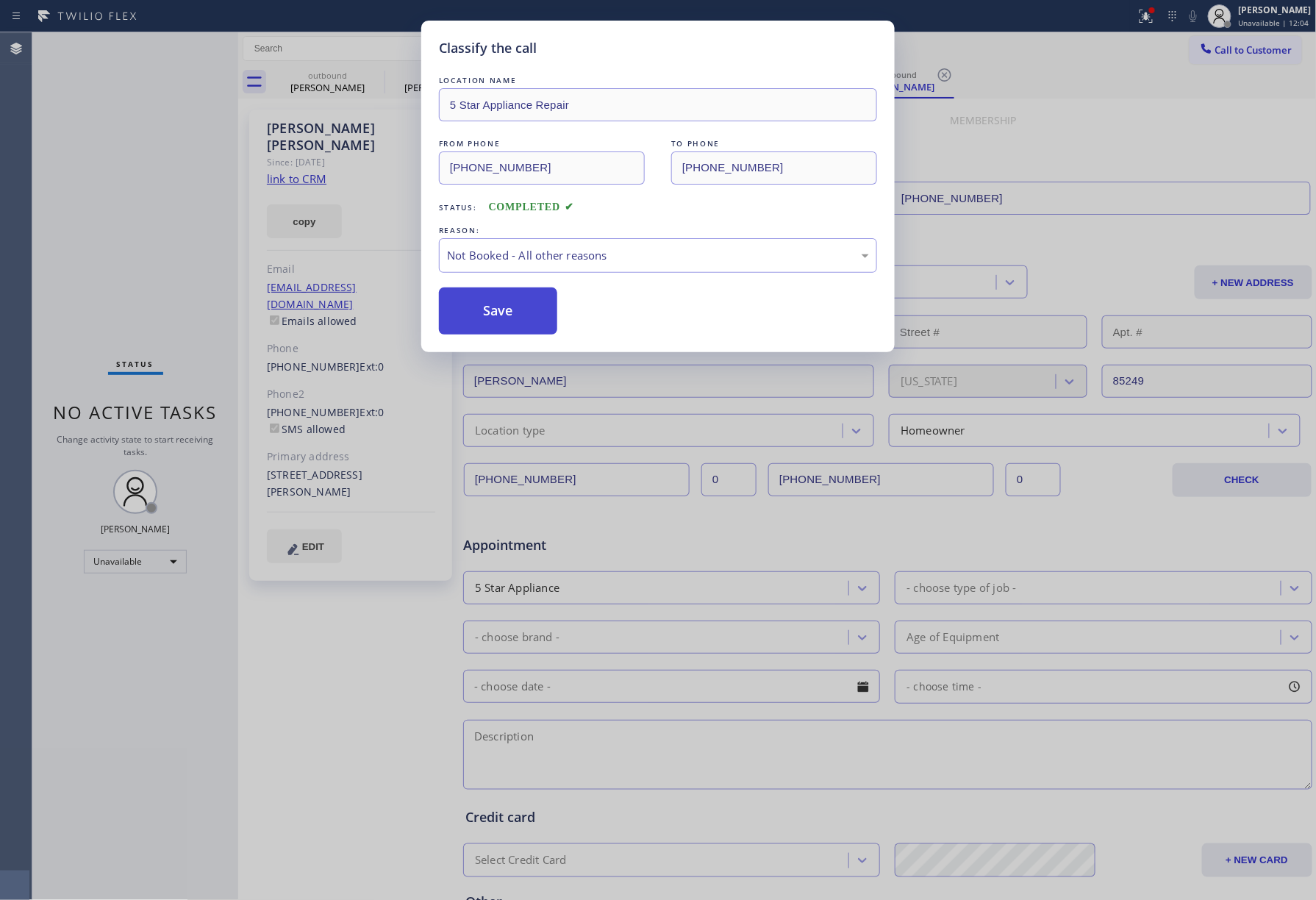
drag, startPoint x: 498, startPoint y: 300, endPoint x: 462, endPoint y: 55, distance: 247.6
click at [498, 298] on button "Save" at bounding box center [498, 311] width 118 height 47
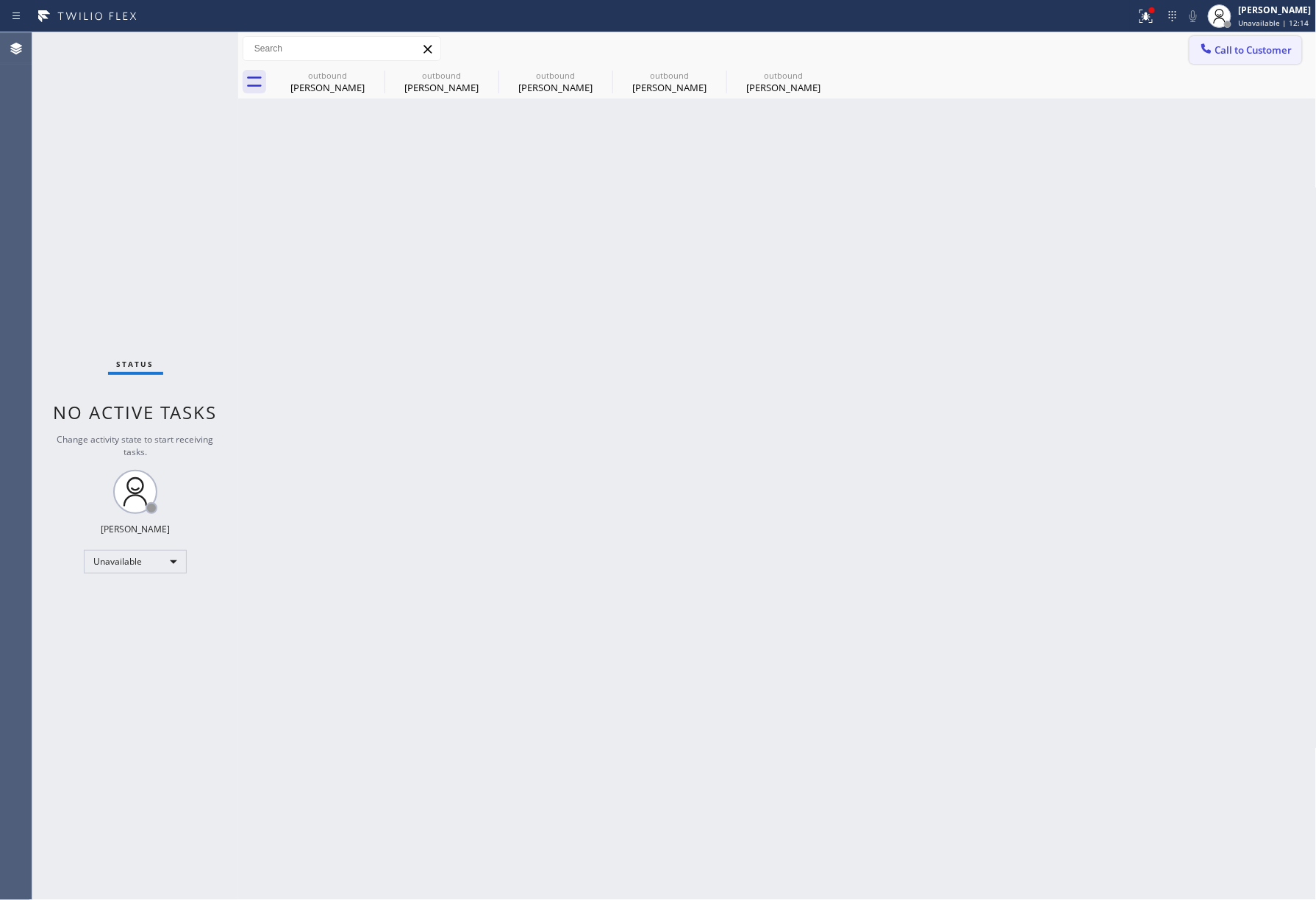
click at [1242, 48] on span "Call to Customer" at bounding box center [1254, 49] width 77 height 13
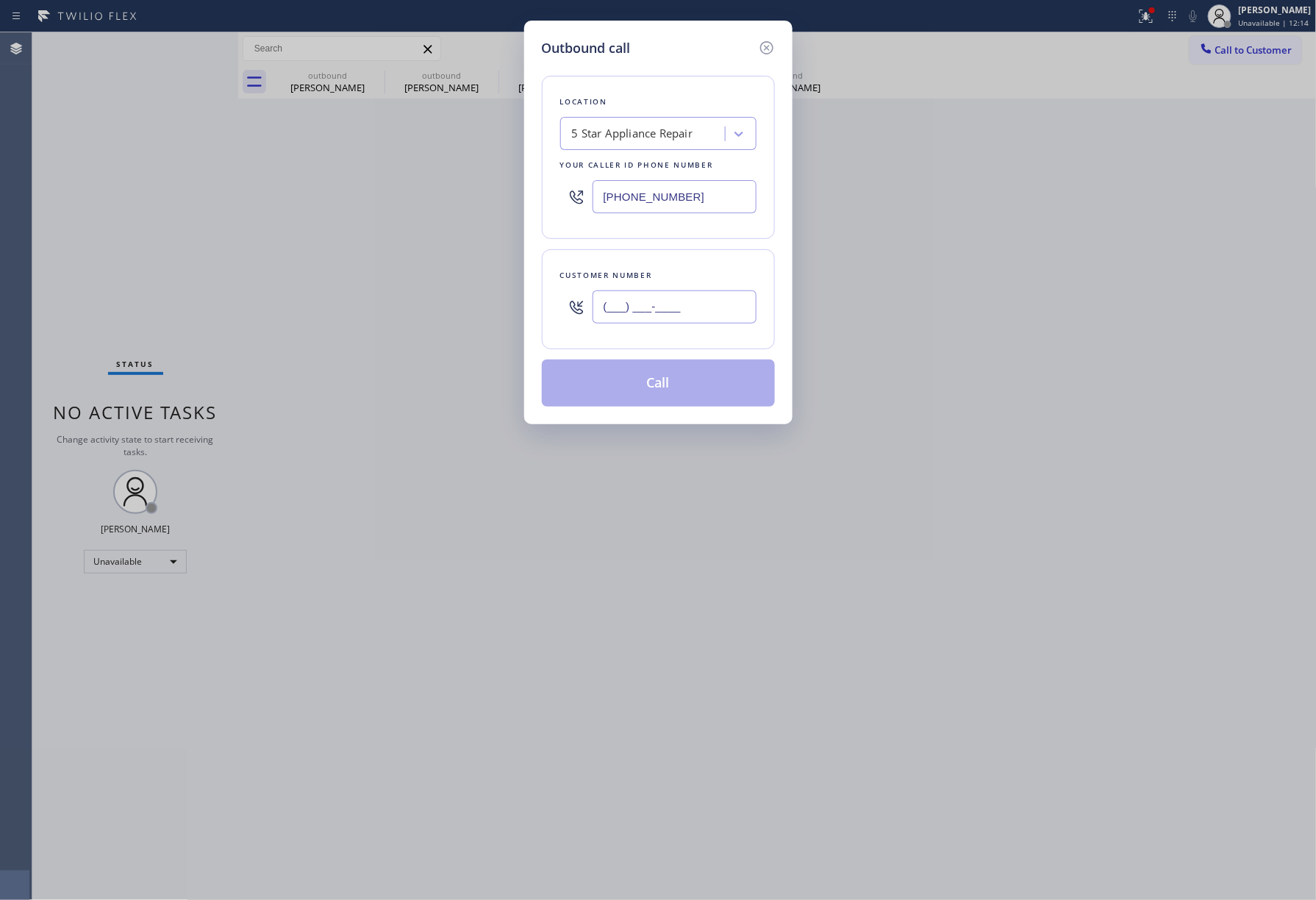
click at [686, 299] on input "(___) ___-____" at bounding box center [674, 307] width 164 height 33
paste input "917) 359-2278"
type input "(917) 359-2278"
drag, startPoint x: 686, startPoint y: 248, endPoint x: 691, endPoint y: 272, distance: 24.5
click at [687, 248] on div "Location 5 Star Appliance Repair Your caller id phone number (855) 731-4952 Cus…" at bounding box center [658, 233] width 233 height 349
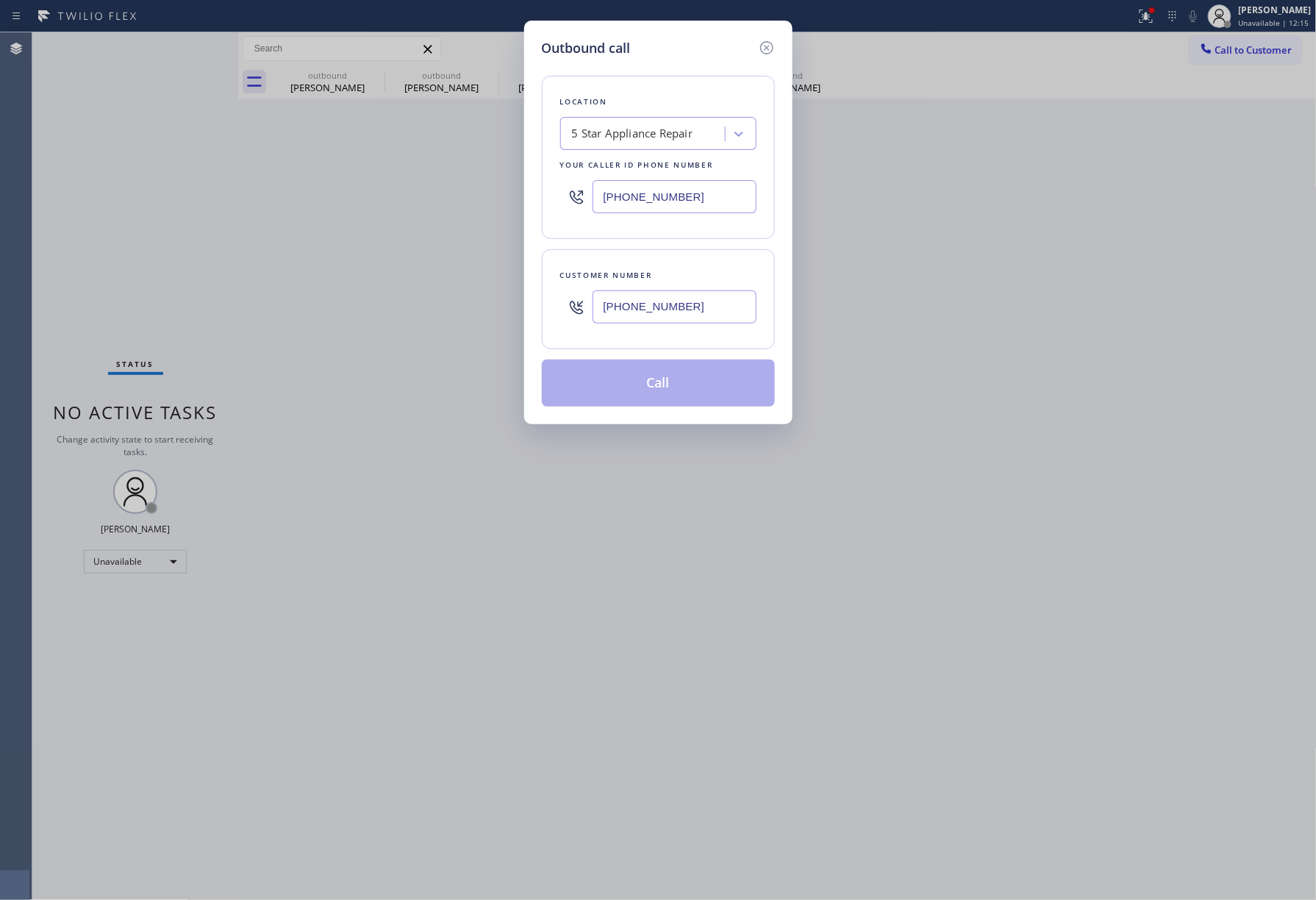
click at [692, 389] on button "Call" at bounding box center [658, 383] width 233 height 47
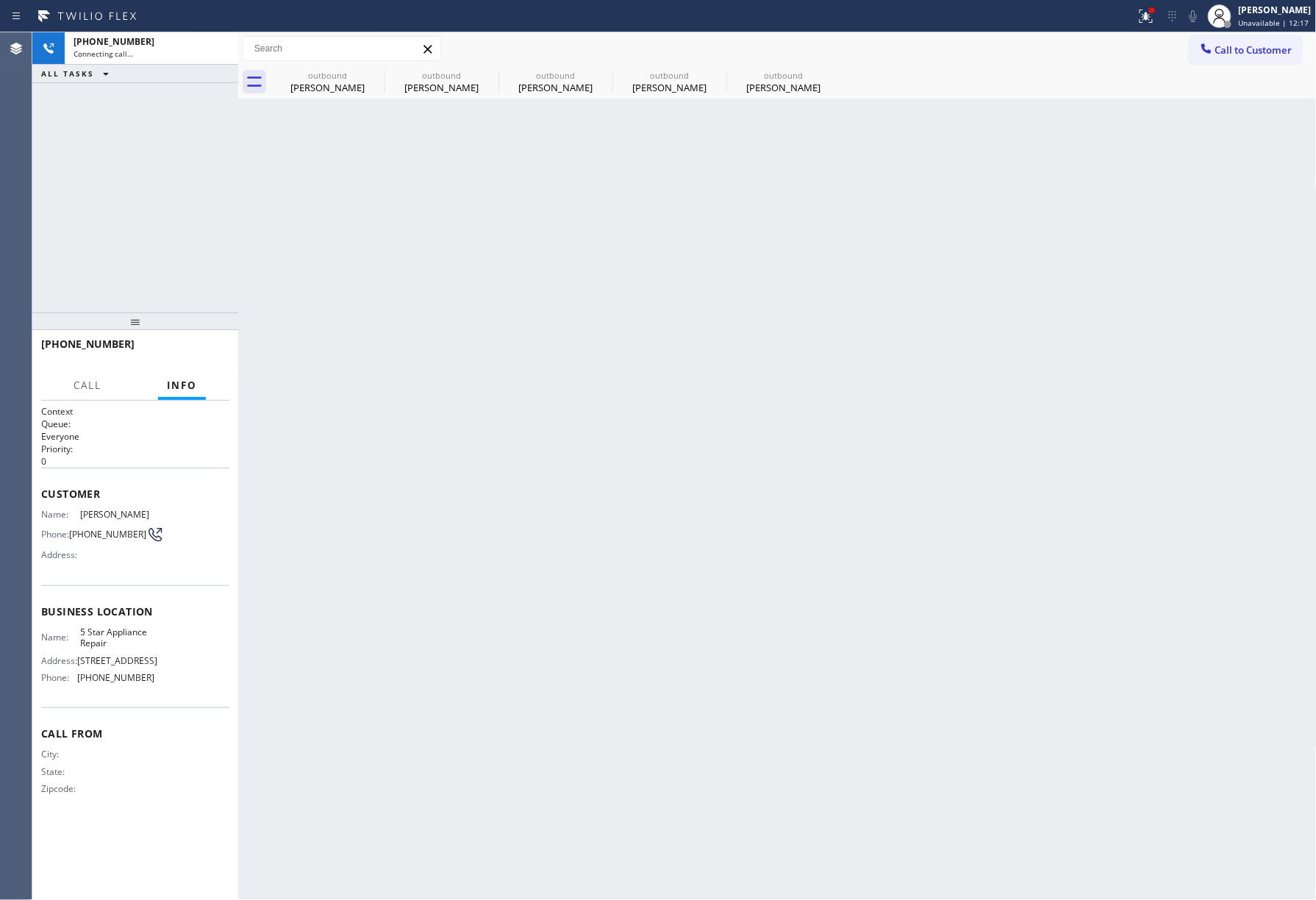
click at [662, 380] on div "Back to Dashboard Change Sender ID Customers Technicians Select a contact Outbo…" at bounding box center [777, 466] width 1079 height 868
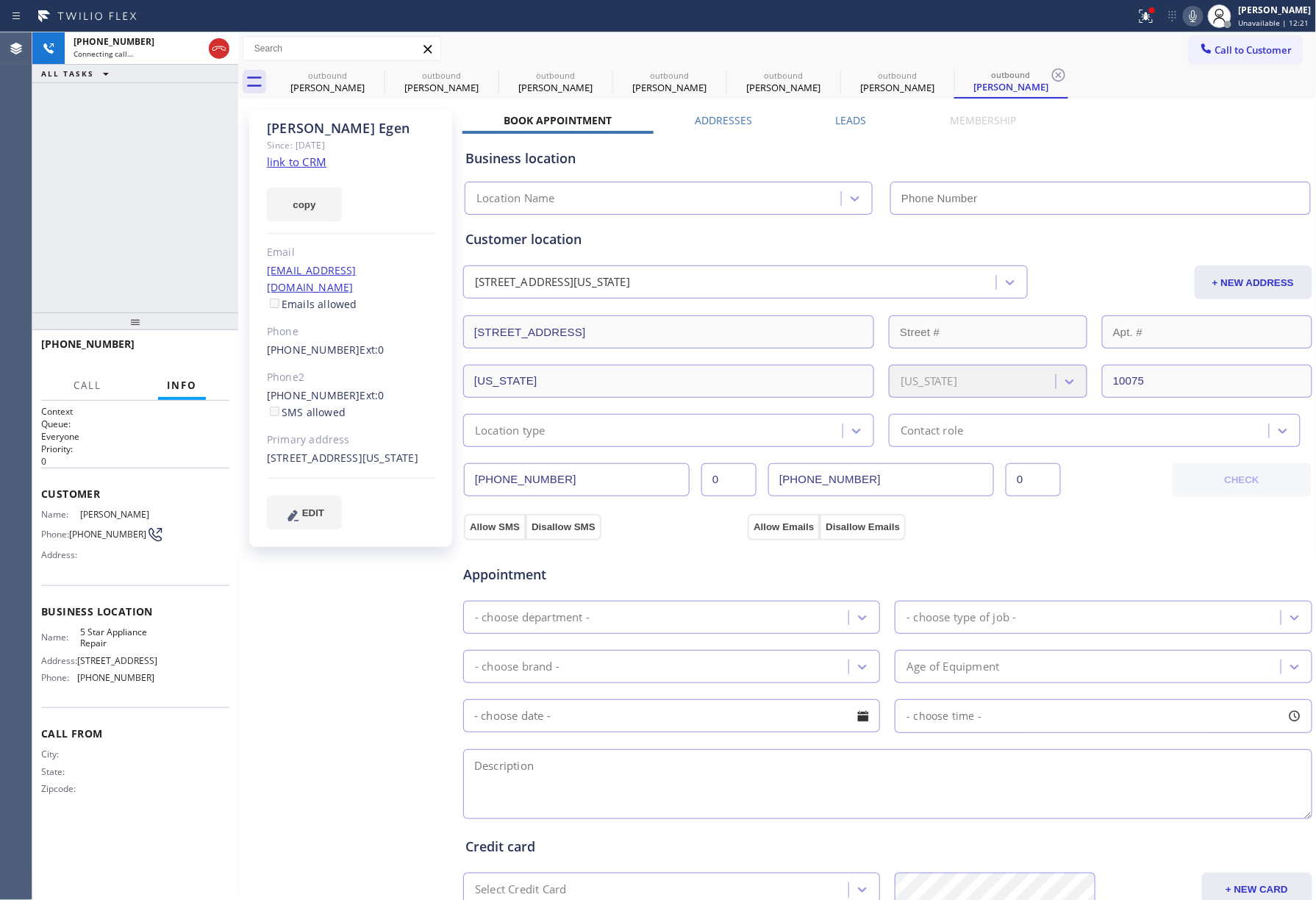
type input "[PHONE_NUMBER]"
click at [133, 195] on div "+19173592278 Connecting call… ALL TASKS ALL TASKS ACTIVE TASKS TASKS IN WRAP UP" at bounding box center [135, 172] width 206 height 281
click at [98, 213] on div "+19173592278 Live | 00:00 ALL TASKS ALL TASKS ACTIVE TASKS TASKS IN WRAP UP" at bounding box center [135, 172] width 206 height 281
click at [212, 342] on button "HANG UP" at bounding box center [195, 350] width 68 height 21
drag, startPoint x: 206, startPoint y: 292, endPoint x: 203, endPoint y: 351, distance: 59.1
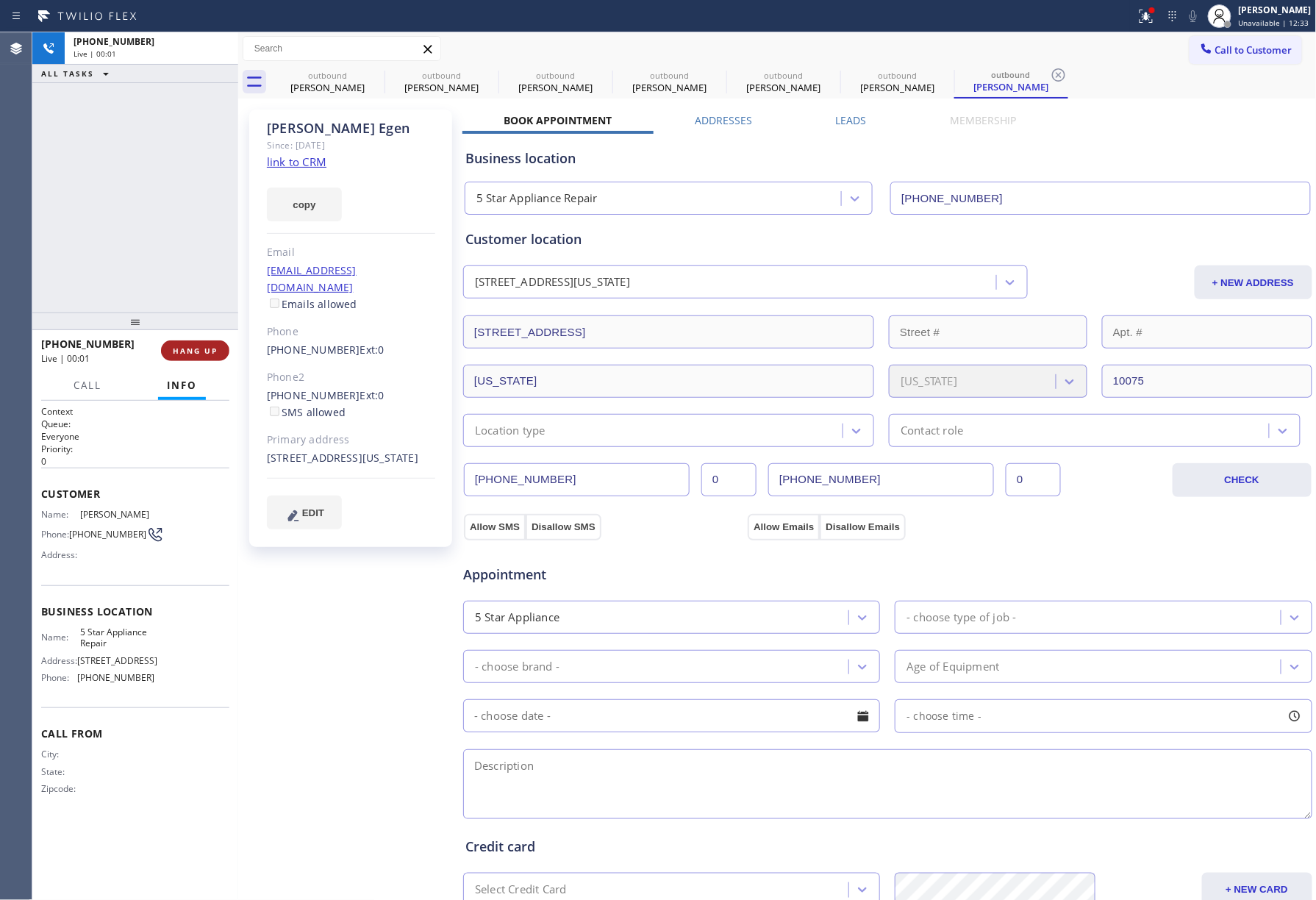
click at [204, 312] on div "+19173592278 Live | 00:01 ALL TASKS ALL TASKS ACTIVE TASKS TASKS IN WRAP UP +19…" at bounding box center [135, 466] width 206 height 868
click at [203, 351] on span "HANG UP" at bounding box center [195, 350] width 45 height 10
click at [166, 257] on div "ALL TASKS ALL TASKS ACTIVE TASKS TASKS IN WRAP UP +19173592278 Wrap up | 00:00" at bounding box center [135, 172] width 206 height 281
click at [196, 346] on span "COMPLETE" at bounding box center [192, 350] width 51 height 10
click at [151, 225] on div "ALL TASKS ALL TASKS ACTIVE TASKS TASKS IN WRAP UP +19173592278 Wrap up | 00:01" at bounding box center [135, 172] width 206 height 281
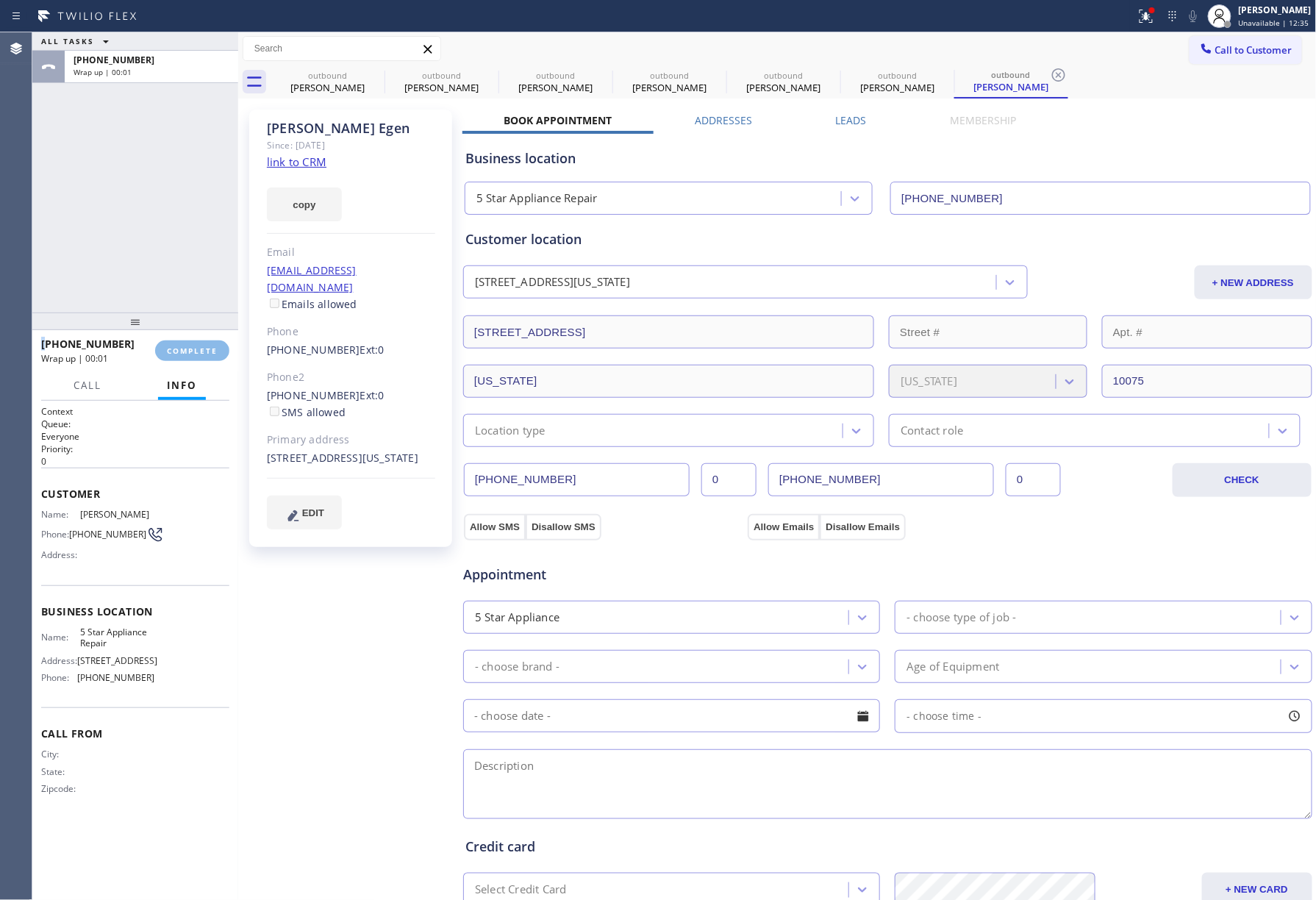
click at [151, 225] on div "ALL TASKS ALL TASKS ACTIVE TASKS TASKS IN WRAP UP +19173592278 Wrap up | 00:01" at bounding box center [135, 172] width 206 height 281
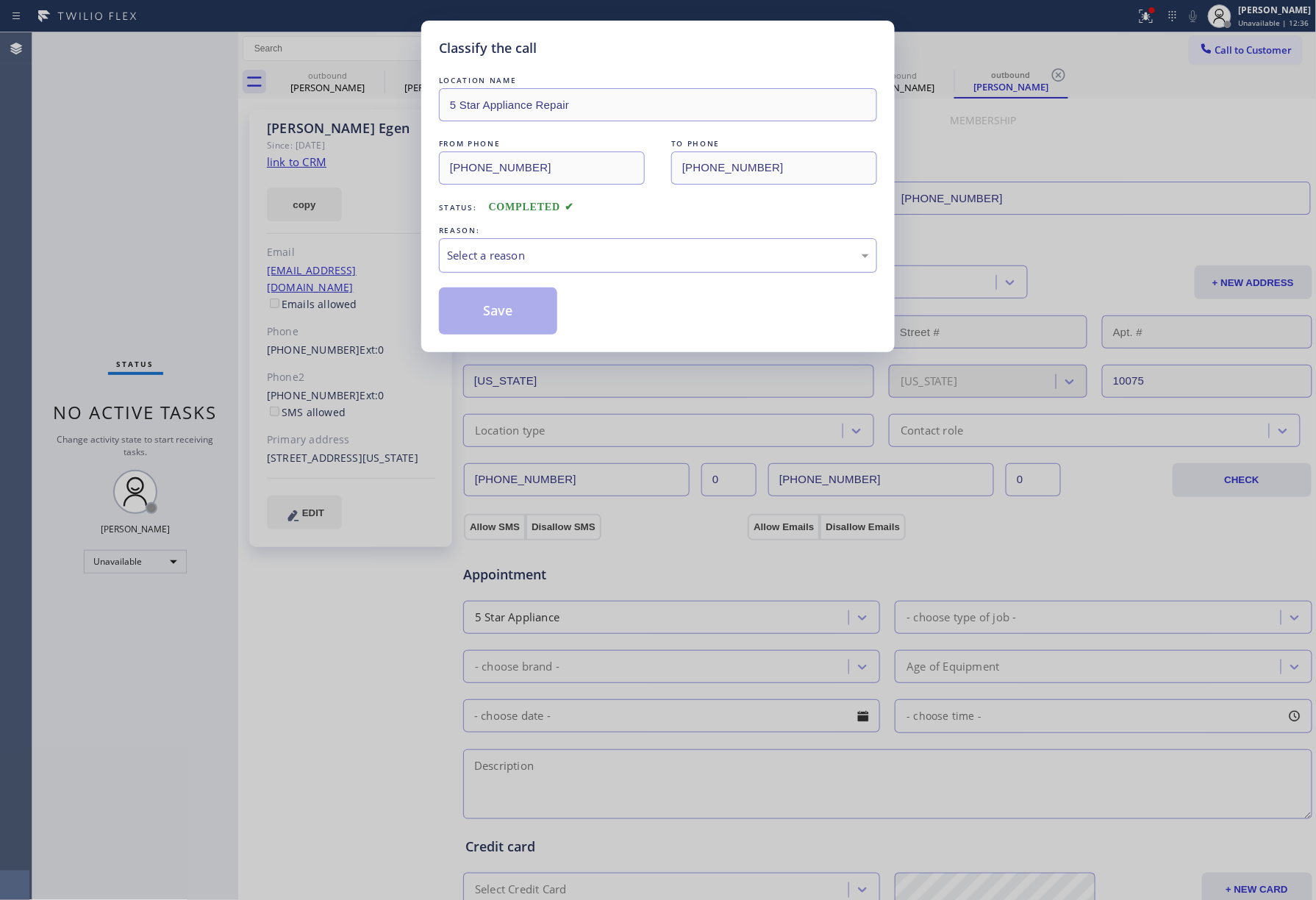
drag, startPoint x: 515, startPoint y: 246, endPoint x: 515, endPoint y: 269, distance: 23.0
click at [515, 251] on div "Select a reason" at bounding box center [658, 255] width 438 height 35
click at [489, 297] on button "Save" at bounding box center [498, 311] width 118 height 47
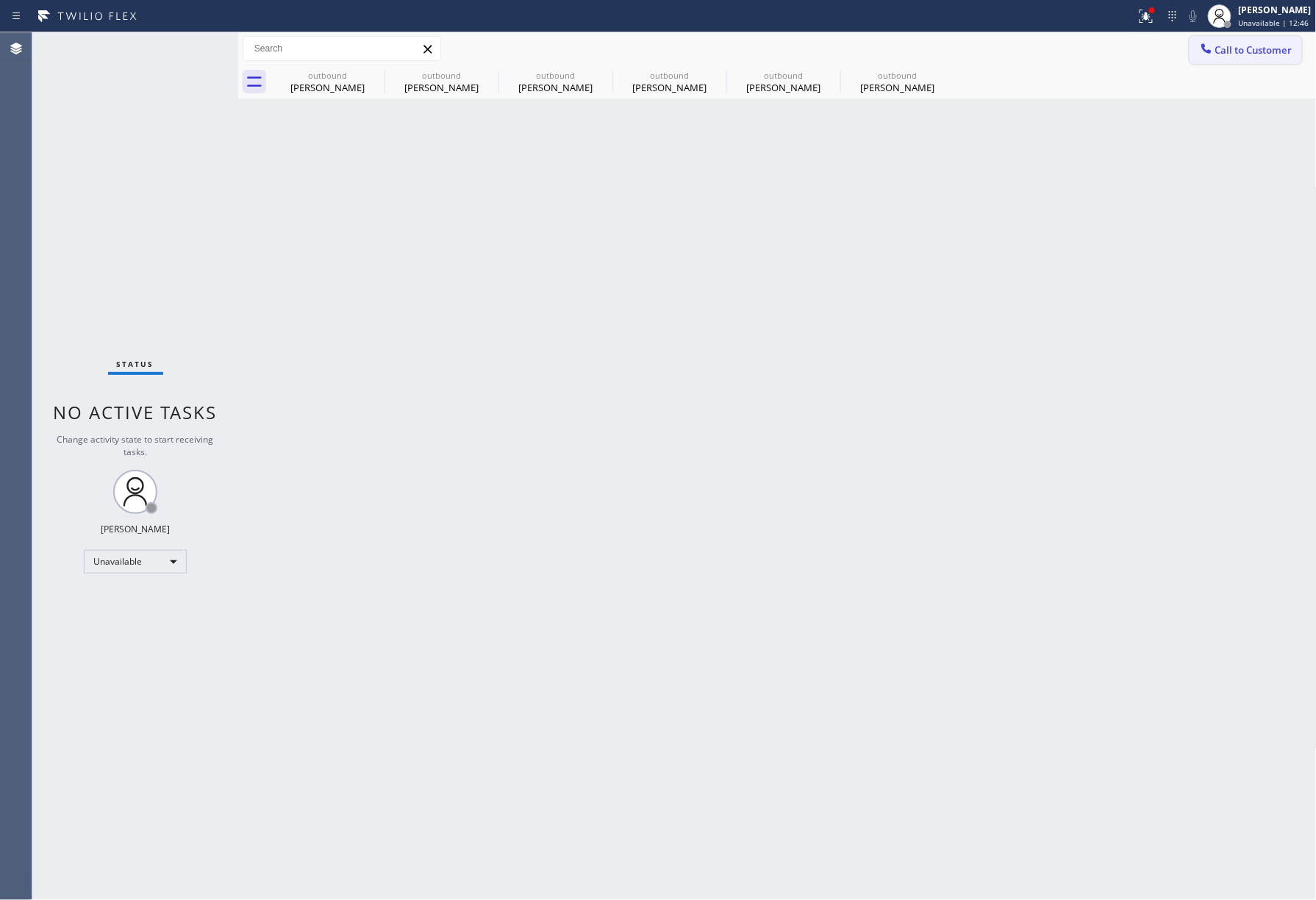
click at [1234, 44] on span "Call to Customer" at bounding box center [1254, 49] width 77 height 13
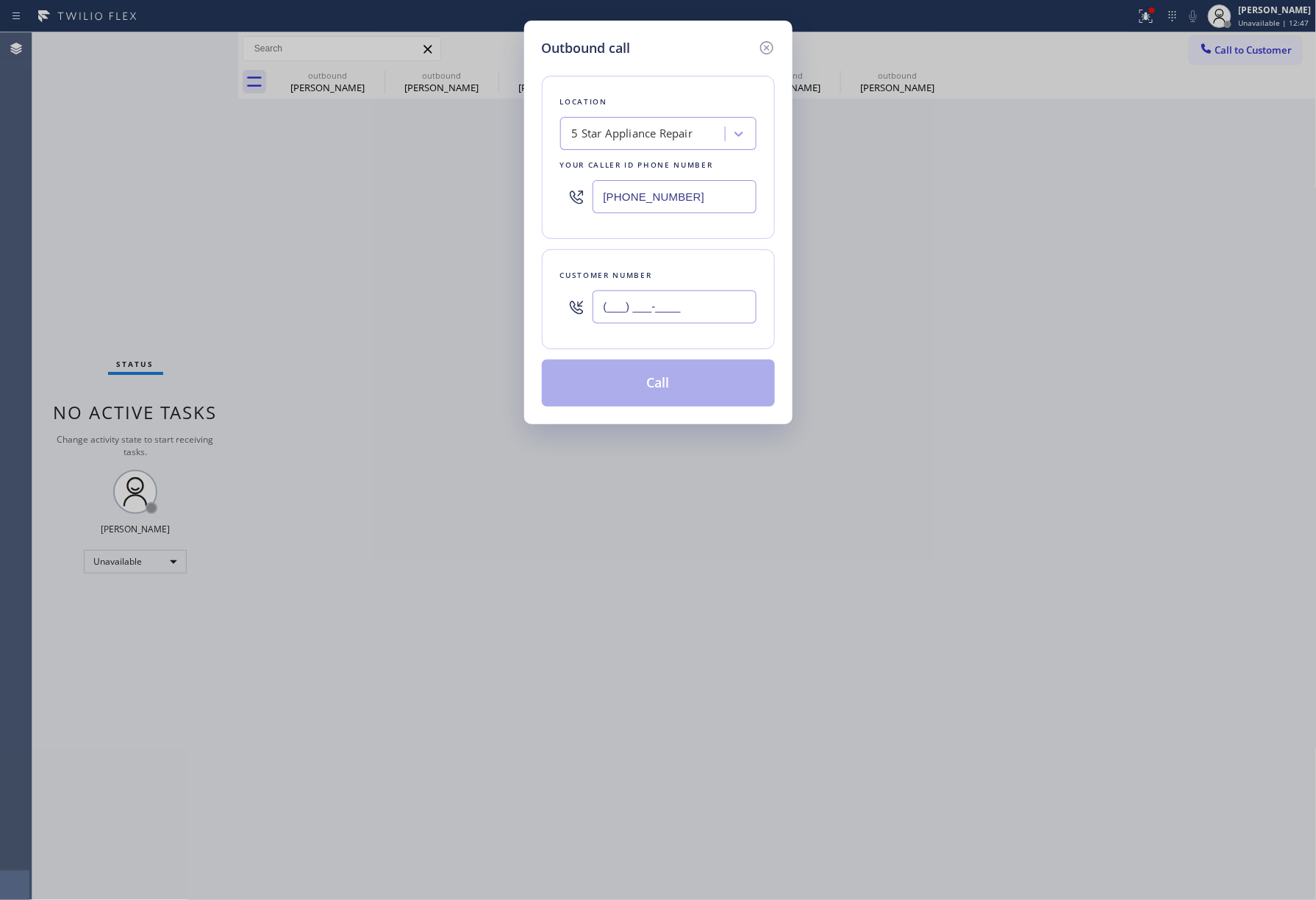
click at [694, 297] on input "(___) ___-____" at bounding box center [674, 307] width 164 height 33
paste input "916) 279-3241"
type input "(916) 279-3241"
click at [686, 246] on div "Location 5 Star Appliance Repair Your caller id phone number (855) 731-4952 Cus…" at bounding box center [658, 233] width 233 height 349
click at [665, 374] on button "Call" at bounding box center [658, 383] width 233 height 47
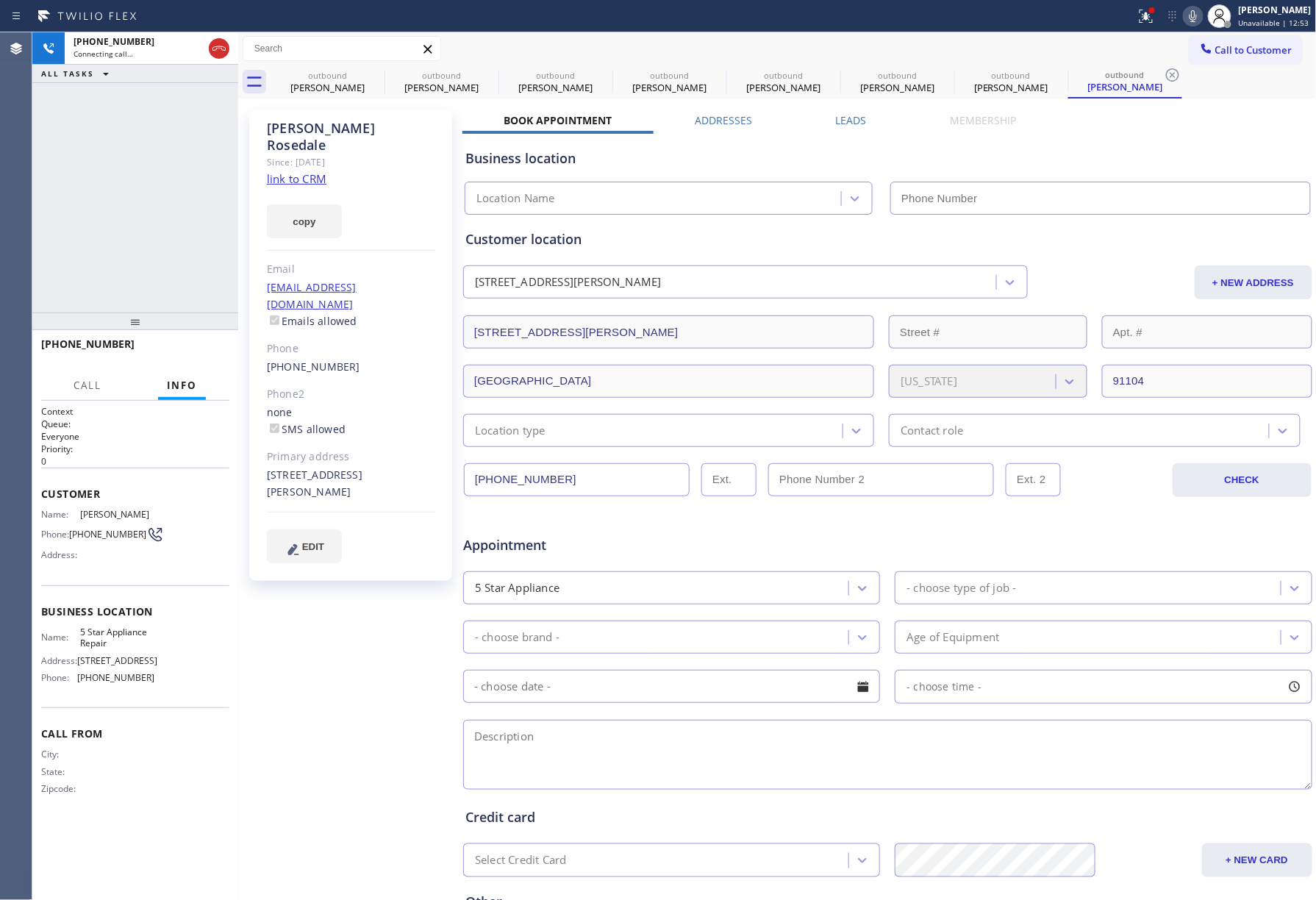
type input "[PHONE_NUMBER]"
click at [142, 198] on div "+19162793241 Live | 00:01 ALL TASKS ALL TASKS ACTIVE TASKS TASKS IN WRAP UP" at bounding box center [135, 172] width 206 height 281
click at [209, 350] on span "HANG UP" at bounding box center [195, 350] width 45 height 10
click at [171, 269] on div "+19162793241 Live | 00:02 ALL TASKS ALL TASKS ACTIVE TASKS TASKS IN WRAP UP" at bounding box center [135, 172] width 206 height 281
click at [198, 338] on div "+19162793241 Live | 00:02 HANG UP" at bounding box center [135, 351] width 188 height 38
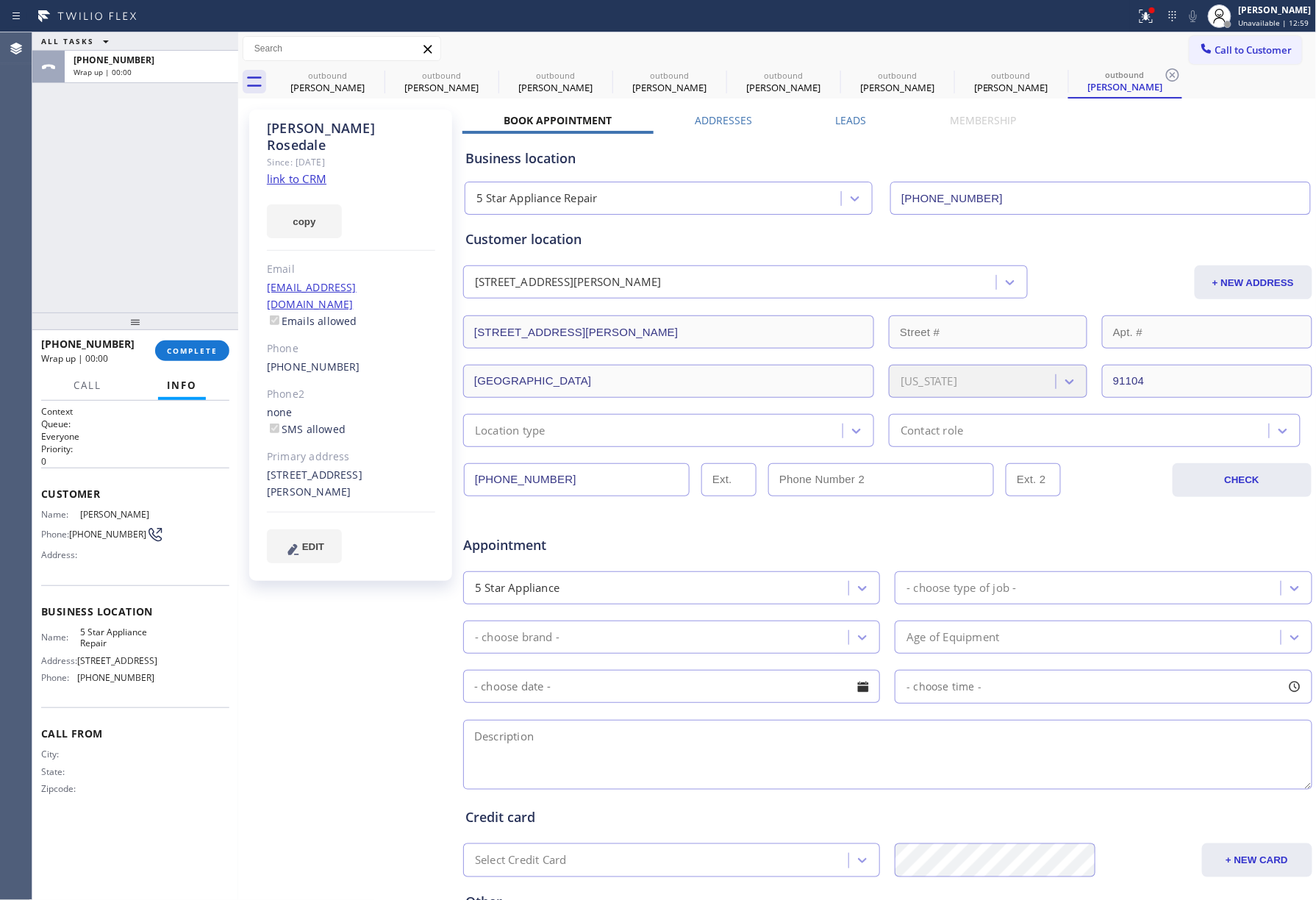
drag, startPoint x: 192, startPoint y: 354, endPoint x: 161, endPoint y: 271, distance: 88.6
click at [192, 354] on span "COMPLETE" at bounding box center [192, 350] width 51 height 10
click at [151, 251] on div "ALL TASKS ALL TASKS ACTIVE TASKS TASKS IN WRAP UP +19162793241 Wrap up | 00:01" at bounding box center [135, 172] width 206 height 281
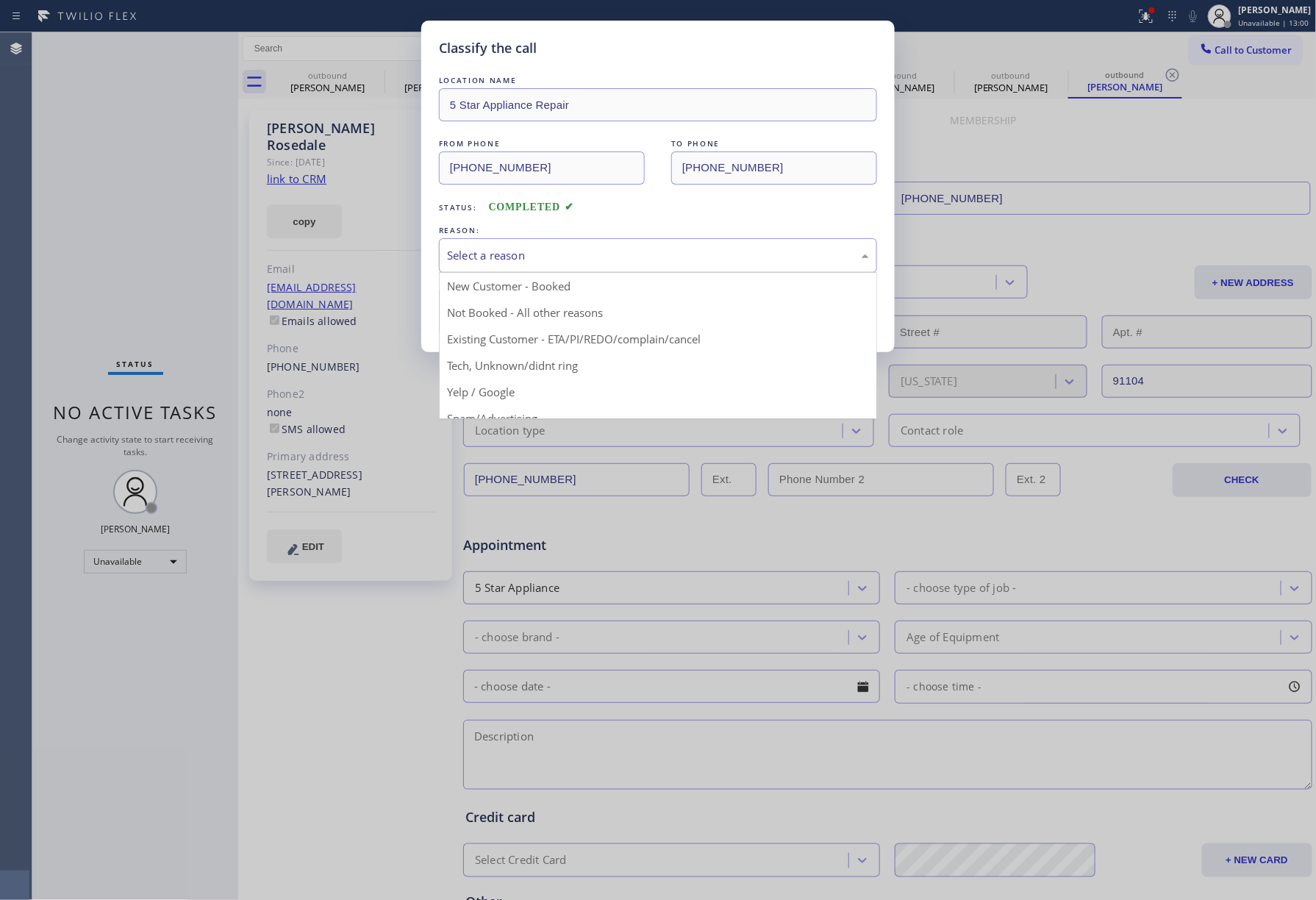
drag, startPoint x: 522, startPoint y: 240, endPoint x: 507, endPoint y: 312, distance: 73.5
click at [522, 244] on div "Select a reason" at bounding box center [658, 255] width 438 height 35
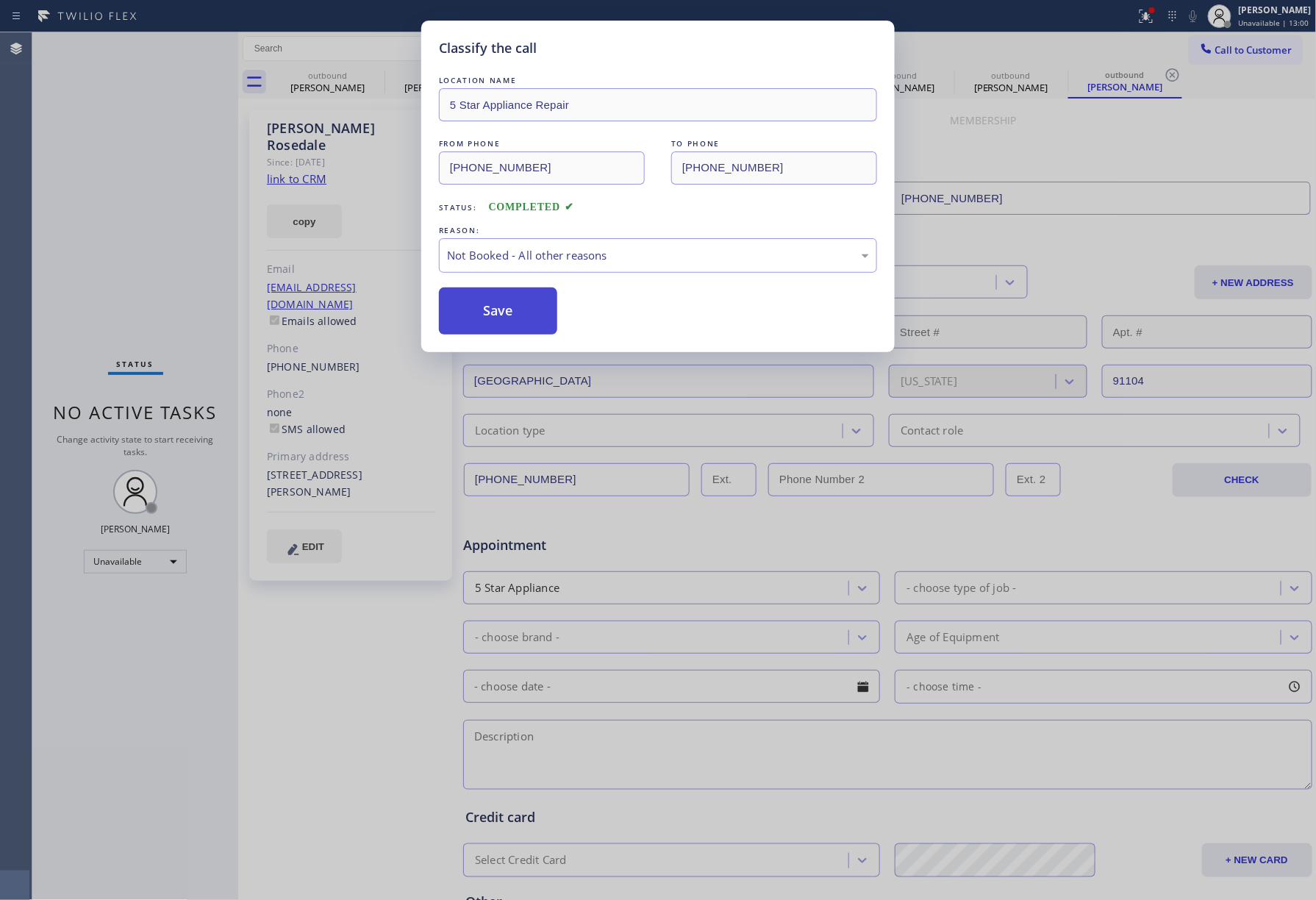
click at [494, 307] on button "Save" at bounding box center [498, 311] width 118 height 47
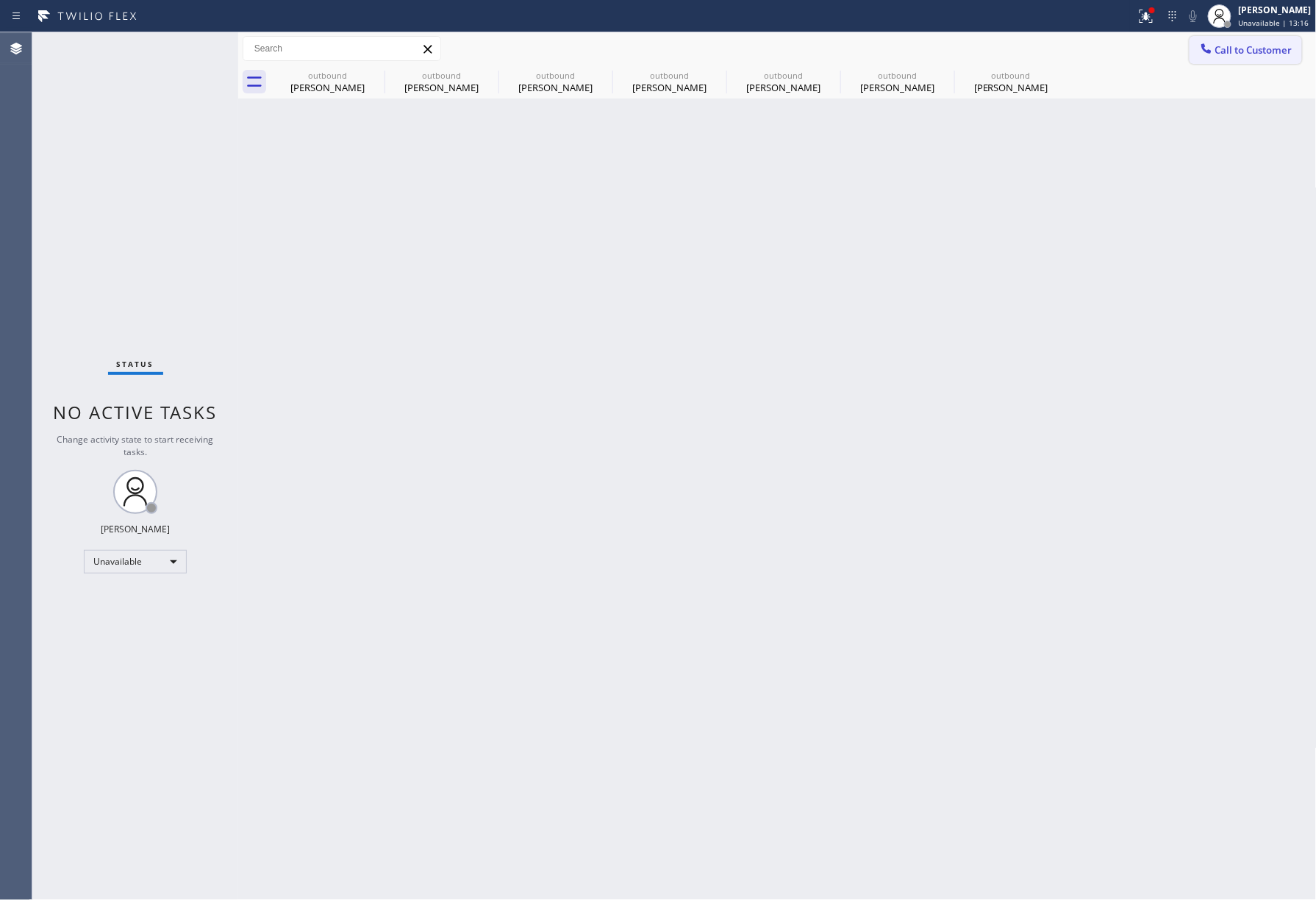
click at [1271, 54] on span "Call to Customer" at bounding box center [1254, 49] width 77 height 13
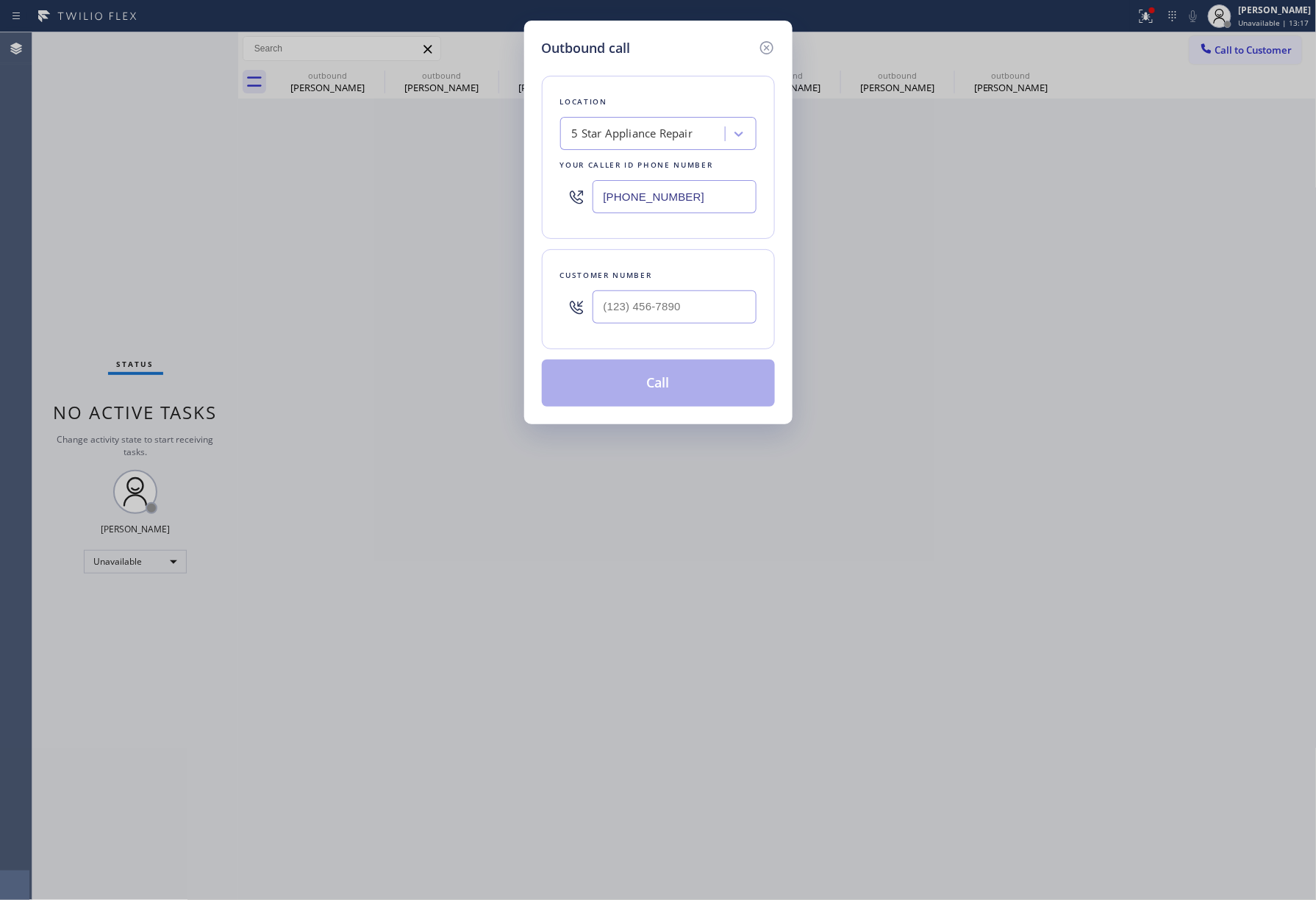
click at [663, 327] on div at bounding box center [674, 307] width 164 height 48
click at [679, 307] on input "(___) ___-____" at bounding box center [674, 307] width 164 height 33
paste input "310) 704-1535"
type input "(310) 704-1535"
click at [687, 272] on div "Customer number" at bounding box center [658, 275] width 197 height 15
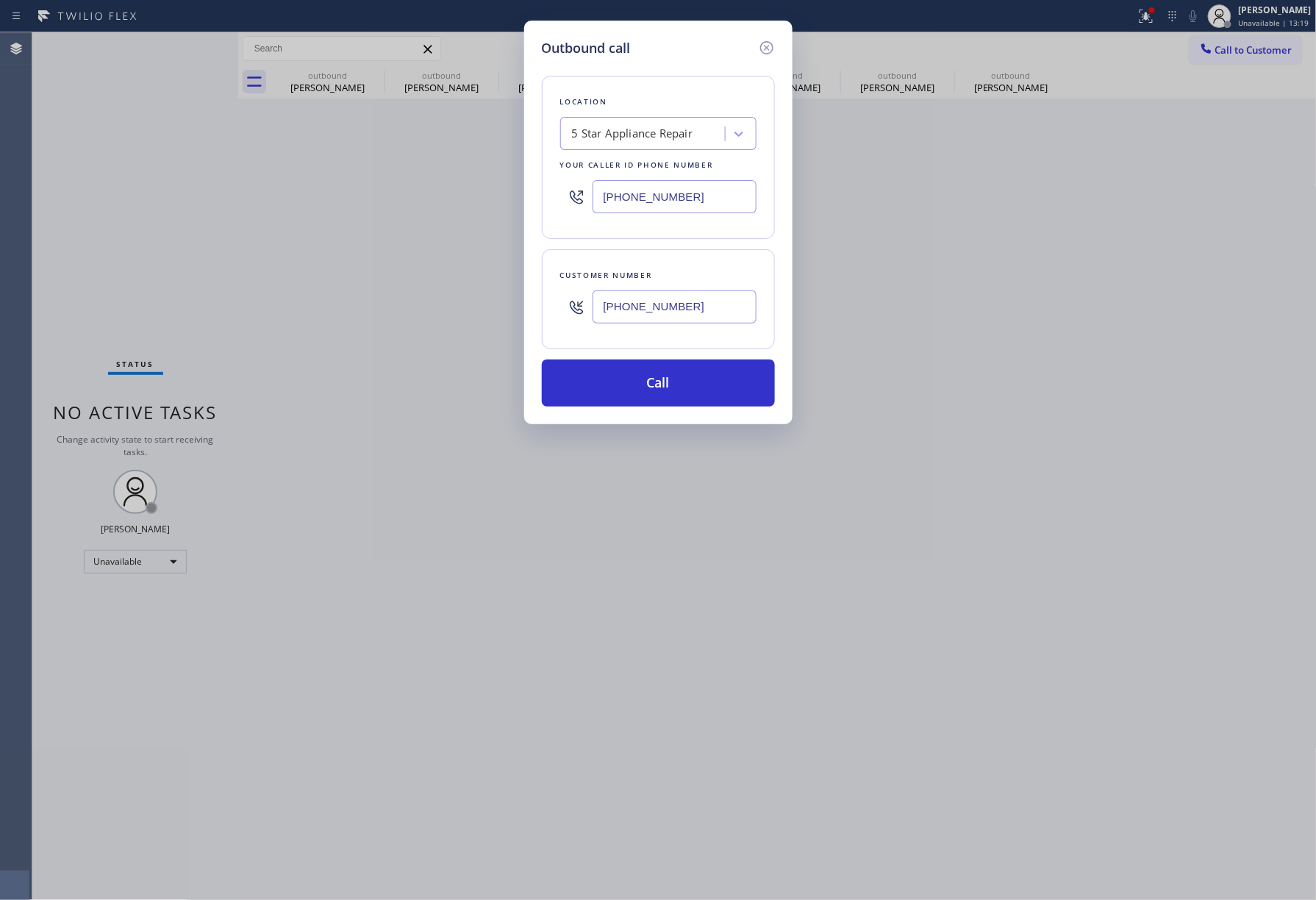
drag, startPoint x: 641, startPoint y: 383, endPoint x: 1281, endPoint y: 441, distance: 642.6
click at [641, 383] on button "Call" at bounding box center [658, 383] width 233 height 47
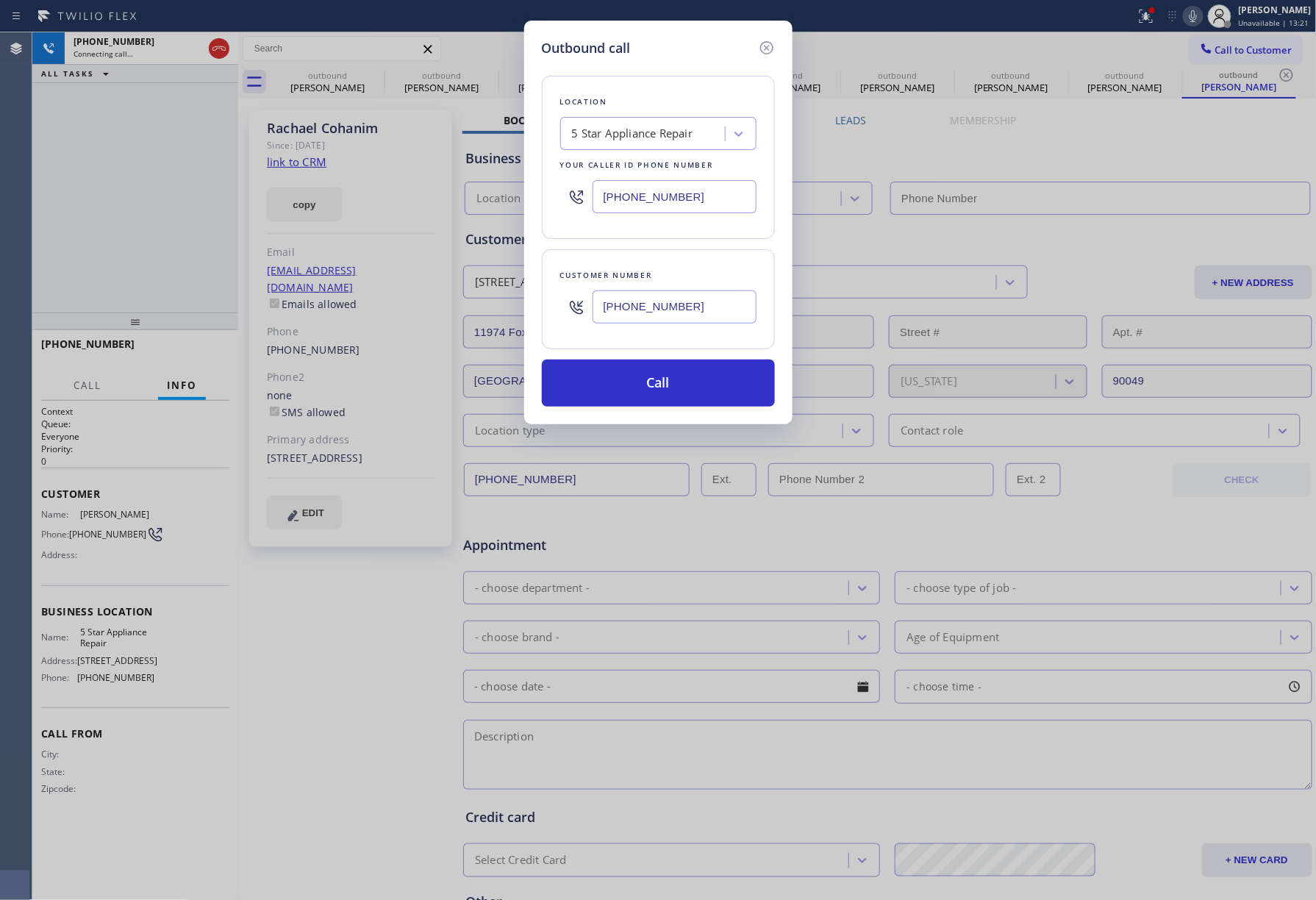
click at [771, 51] on icon at bounding box center [766, 48] width 13 height 13
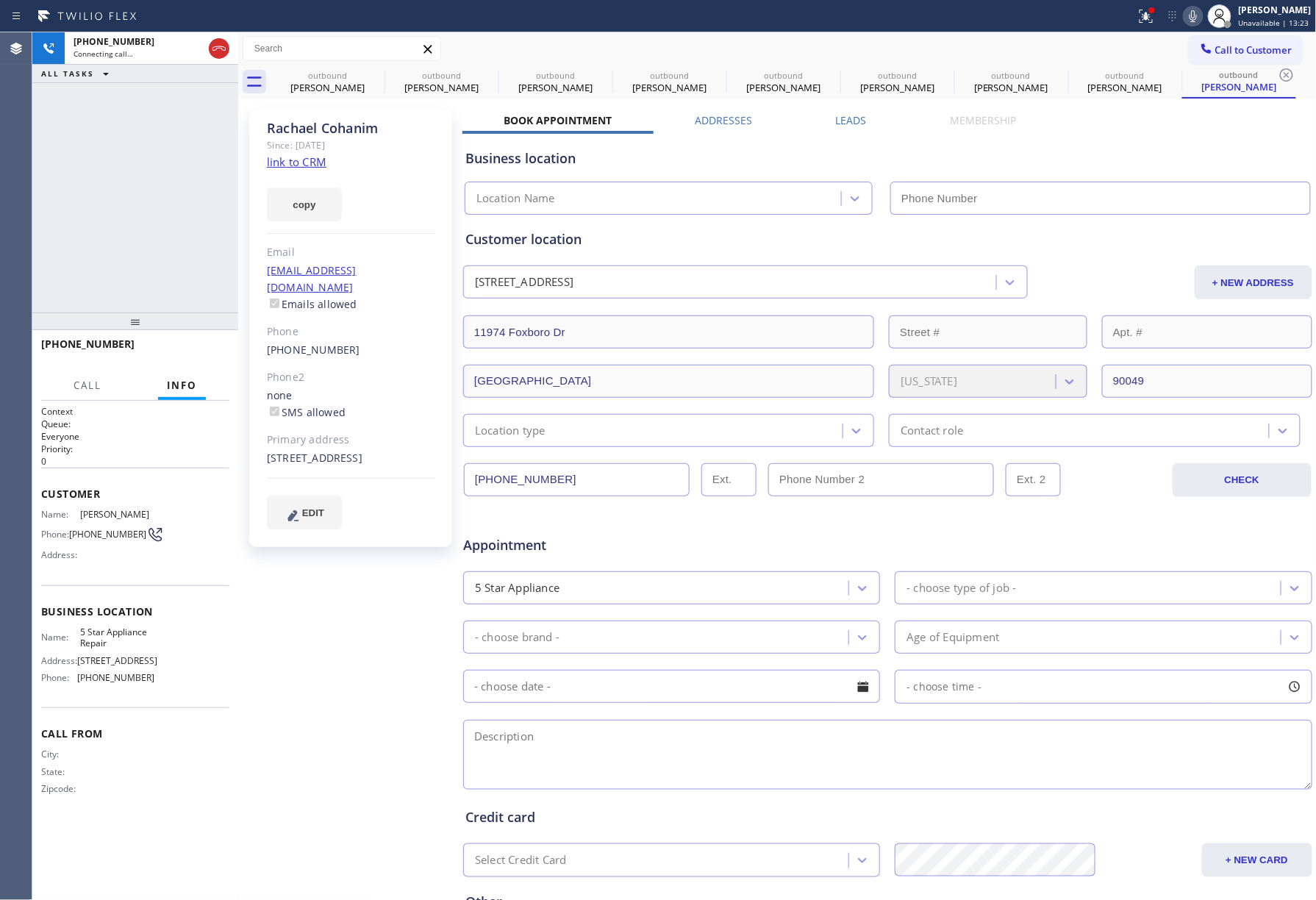
type input "[PHONE_NUMBER]"
click at [370, 78] on icon at bounding box center [374, 75] width 13 height 13
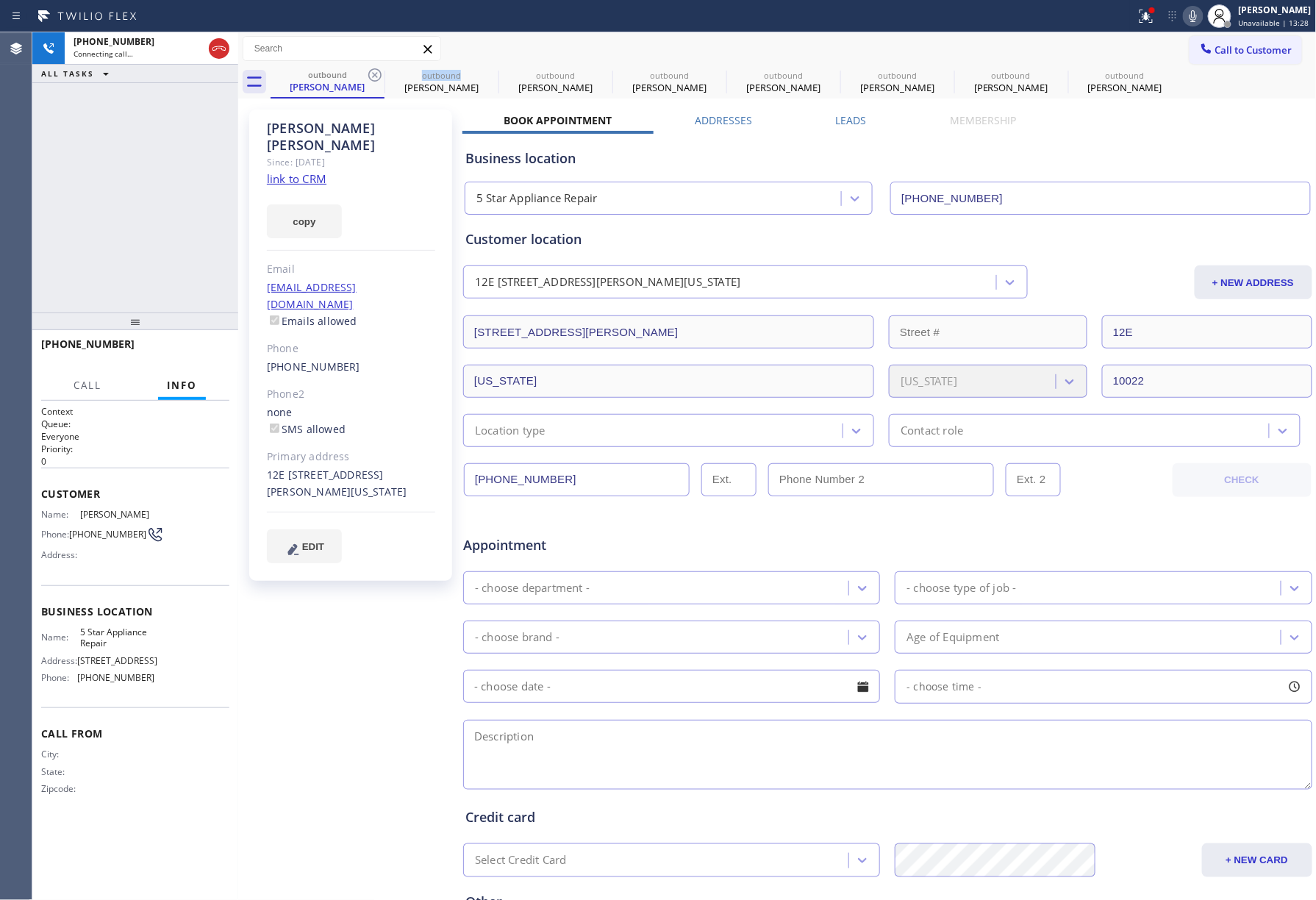
click at [370, 78] on icon at bounding box center [374, 75] width 13 height 13
click at [0, 0] on icon at bounding box center [0, 0] width 0 height 0
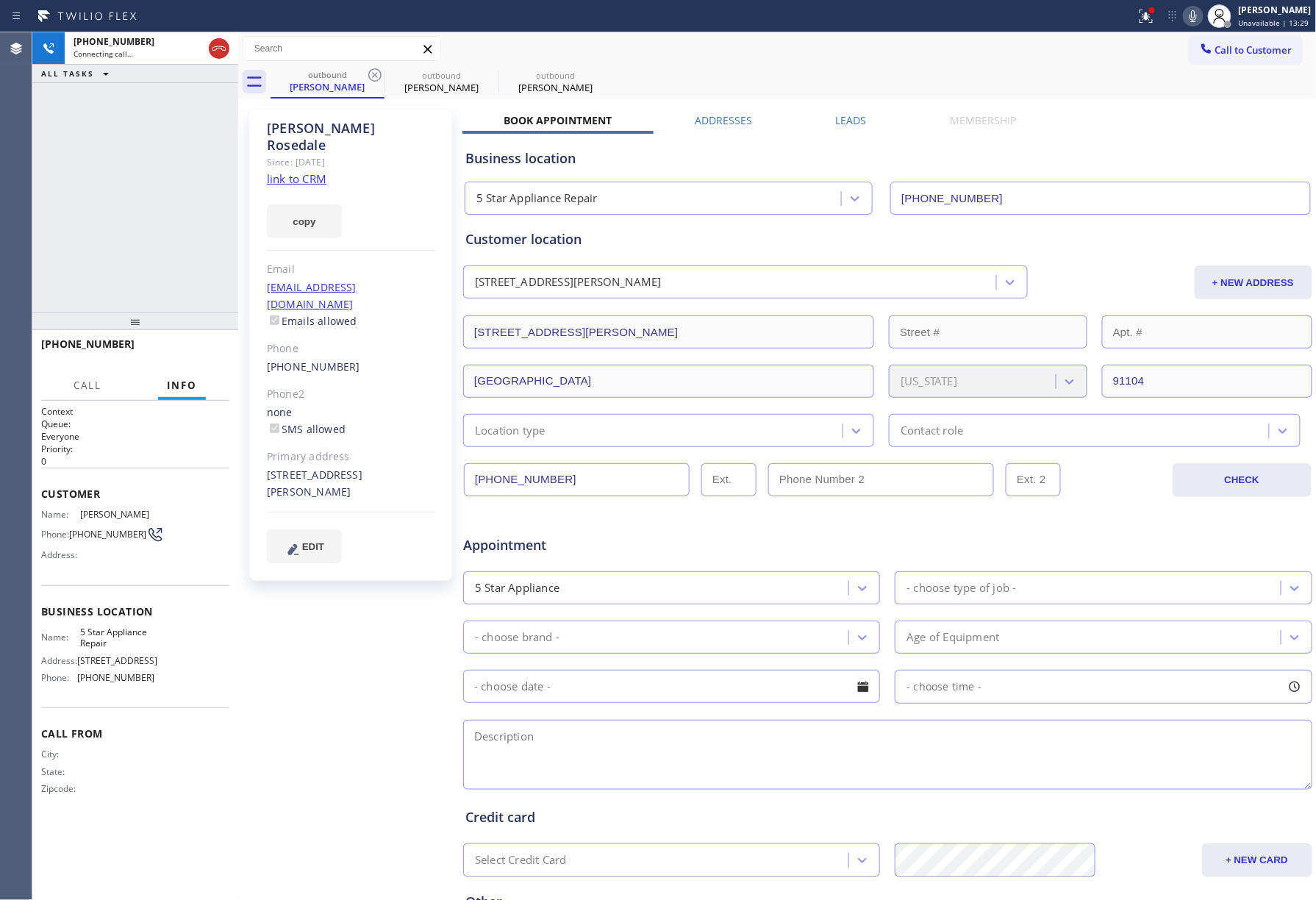
click at [370, 78] on icon at bounding box center [374, 75] width 13 height 13
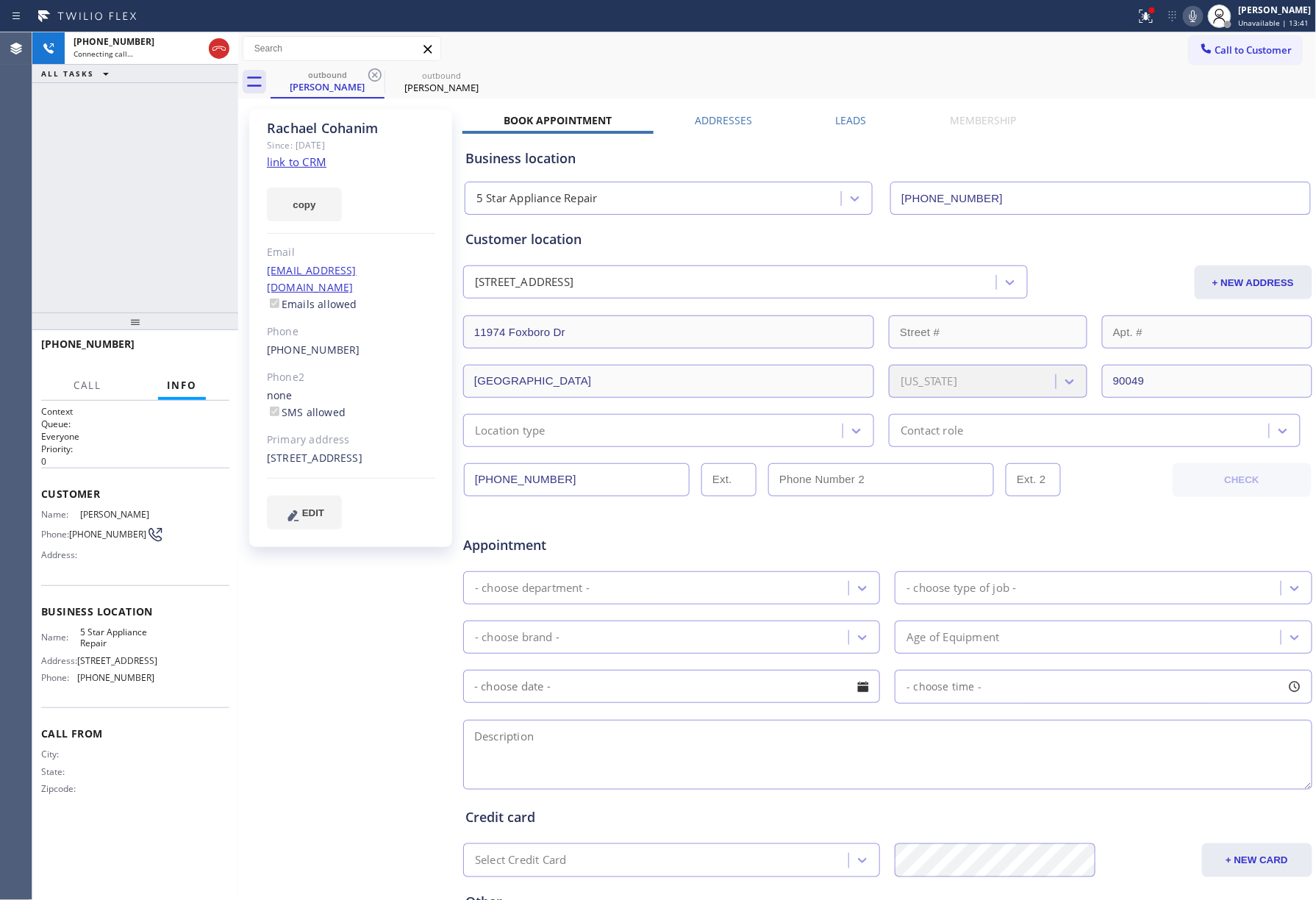
drag, startPoint x: 48, startPoint y: 172, endPoint x: 63, endPoint y: 138, distance: 37.2
click at [48, 172] on div "+13107041535 Connecting call… ALL TASKS ALL TASKS ACTIVE TASKS TASKS IN WRAP UP" at bounding box center [135, 172] width 206 height 281
click at [212, 344] on button "HANG UP" at bounding box center [195, 350] width 68 height 21
drag, startPoint x: 163, startPoint y: 244, endPoint x: 191, endPoint y: 325, distance: 85.7
click at [171, 264] on div "+13107041535 Live | 00:01 ALL TASKS ALL TASKS ACTIVE TASKS TASKS IN WRAP UP" at bounding box center [135, 172] width 206 height 281
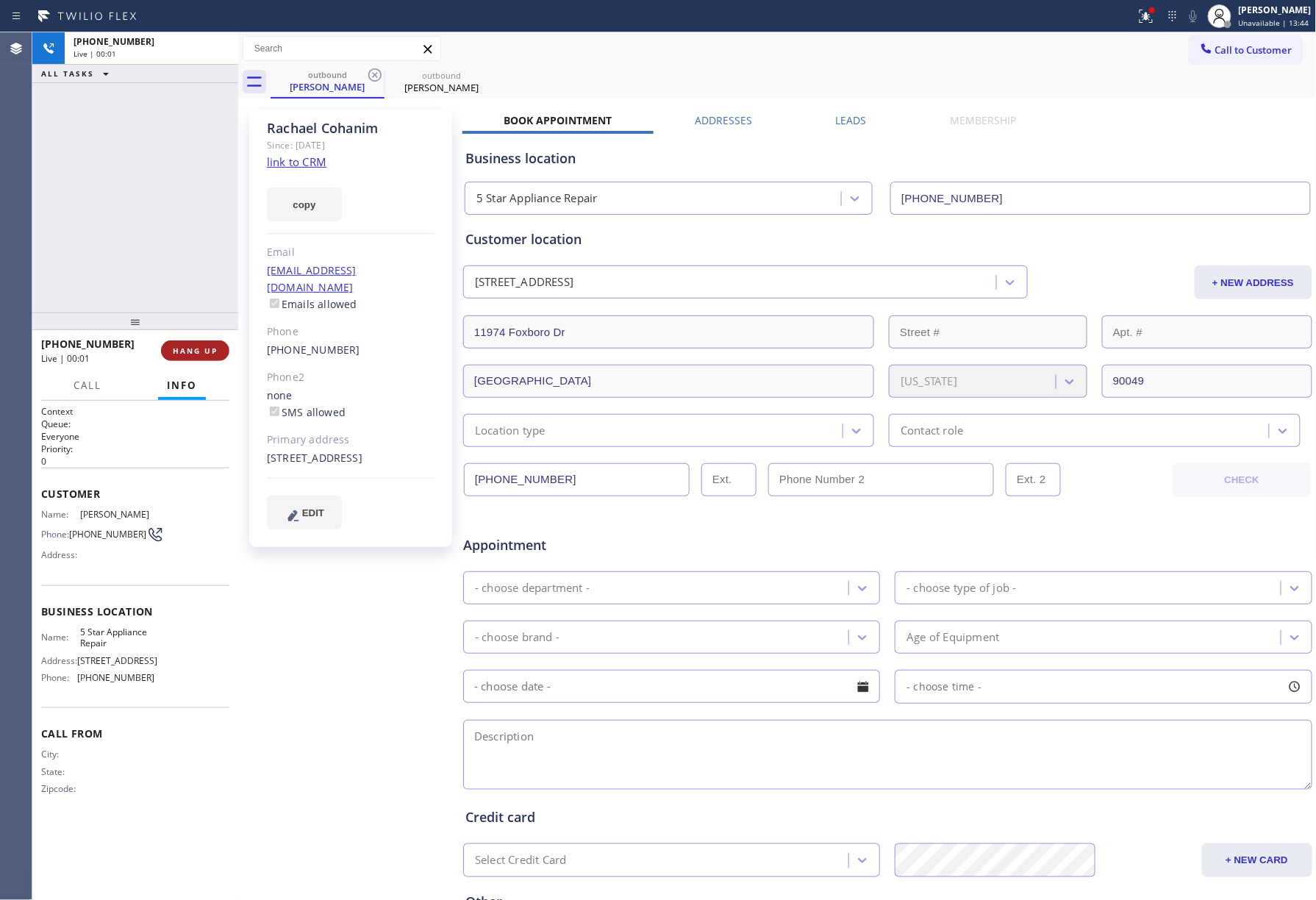
click at [194, 341] on button "HANG UP" at bounding box center [195, 350] width 68 height 21
click at [196, 275] on div "ALL TASKS ALL TASKS ACTIVE TASKS TASKS IN WRAP UP +13107041535 Wrap up | 00:00" at bounding box center [135, 172] width 206 height 281
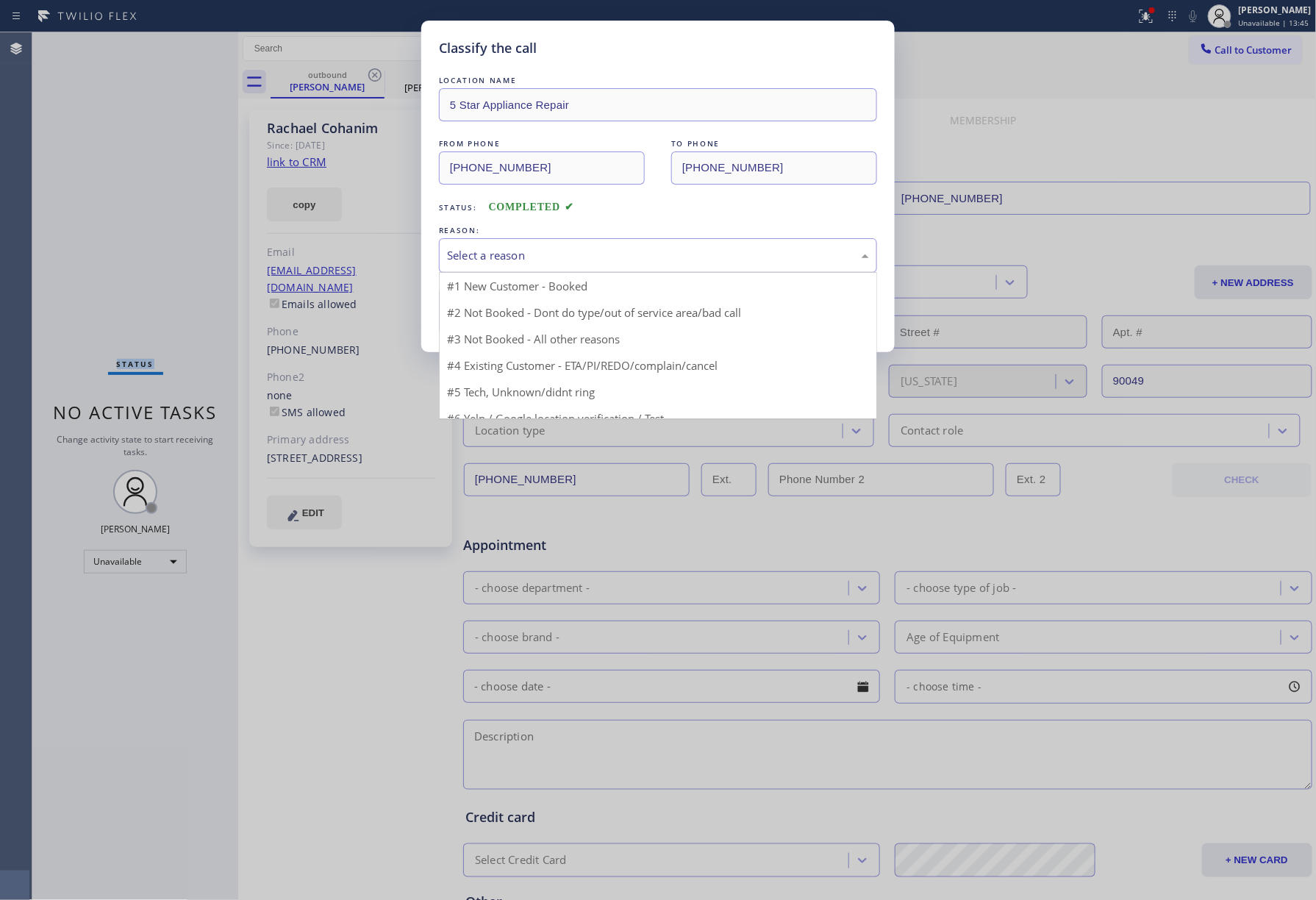
drag, startPoint x: 522, startPoint y: 243, endPoint x: 509, endPoint y: 312, distance: 70.2
click at [522, 245] on div "Select a reason" at bounding box center [658, 255] width 438 height 35
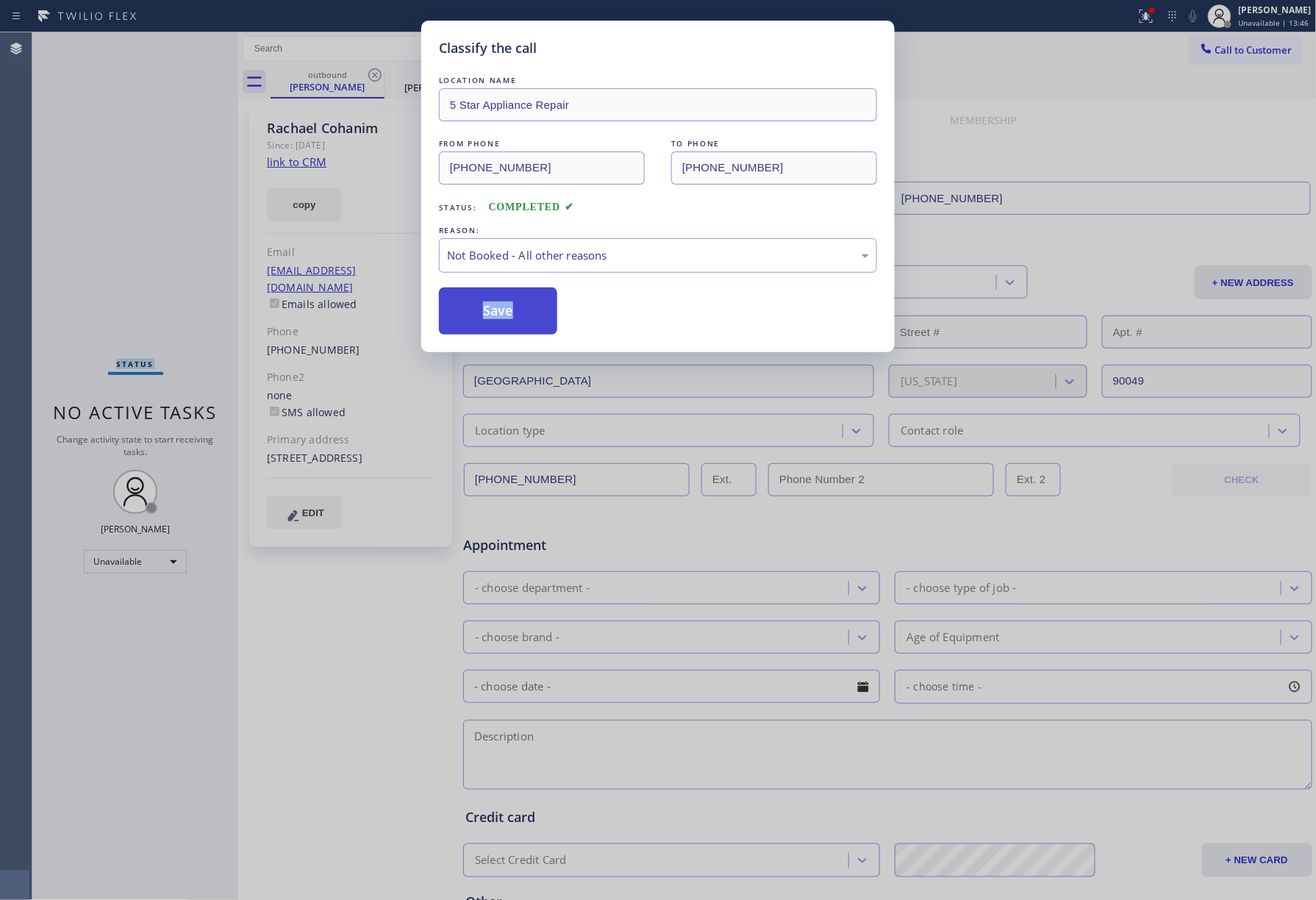
click at [502, 312] on button "Save" at bounding box center [498, 311] width 118 height 47
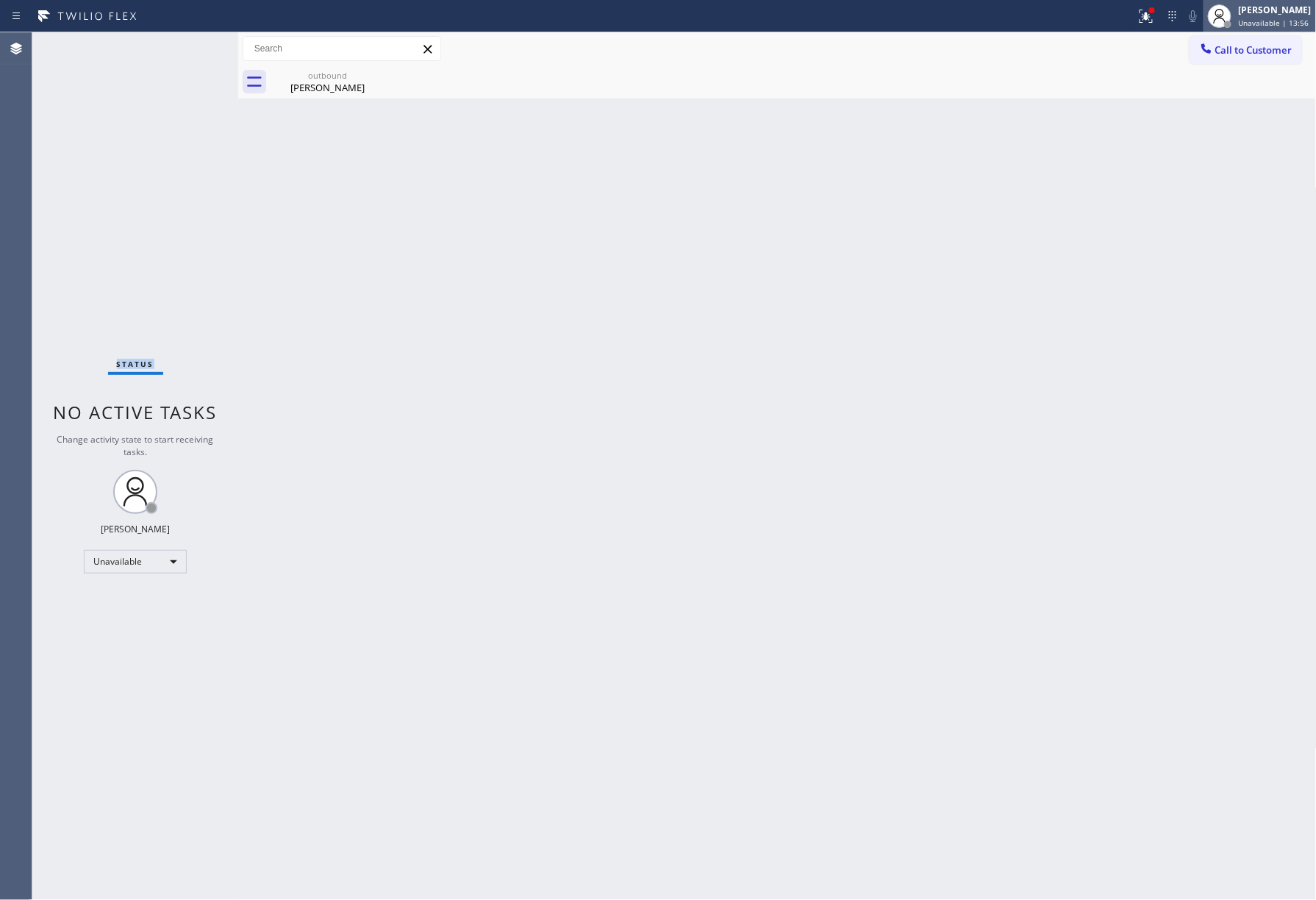
click at [1212, 24] on div at bounding box center [1220, 16] width 32 height 32
drag, startPoint x: 1051, startPoint y: 51, endPoint x: 1205, endPoint y: 51, distance: 154.0
click at [1052, 51] on div "Call to Customer Outbound call Location 5 Star Appliance Repair Your caller id …" at bounding box center [777, 48] width 1079 height 25
click at [1216, 51] on span "Call to Customer" at bounding box center [1254, 49] width 77 height 13
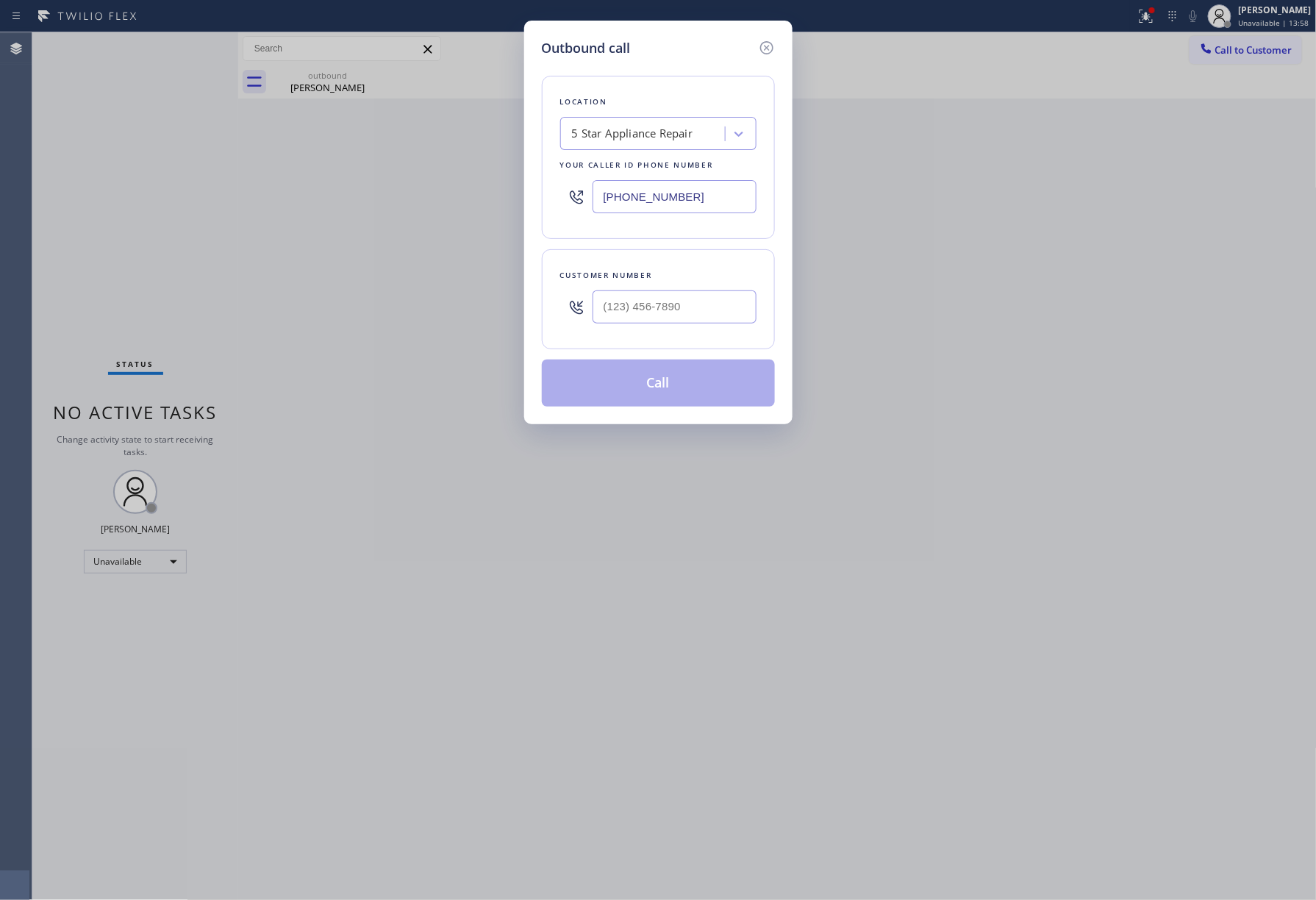
click at [724, 278] on div "Customer number" at bounding box center [658, 275] width 197 height 15
drag, startPoint x: 721, startPoint y: 327, endPoint x: 721, endPoint y: 301, distance: 26.0
click at [719, 327] on div at bounding box center [674, 307] width 164 height 48
click at [721, 301] on input "(___) ___-____" at bounding box center [674, 307] width 164 height 33
paste input "714) 225-8328"
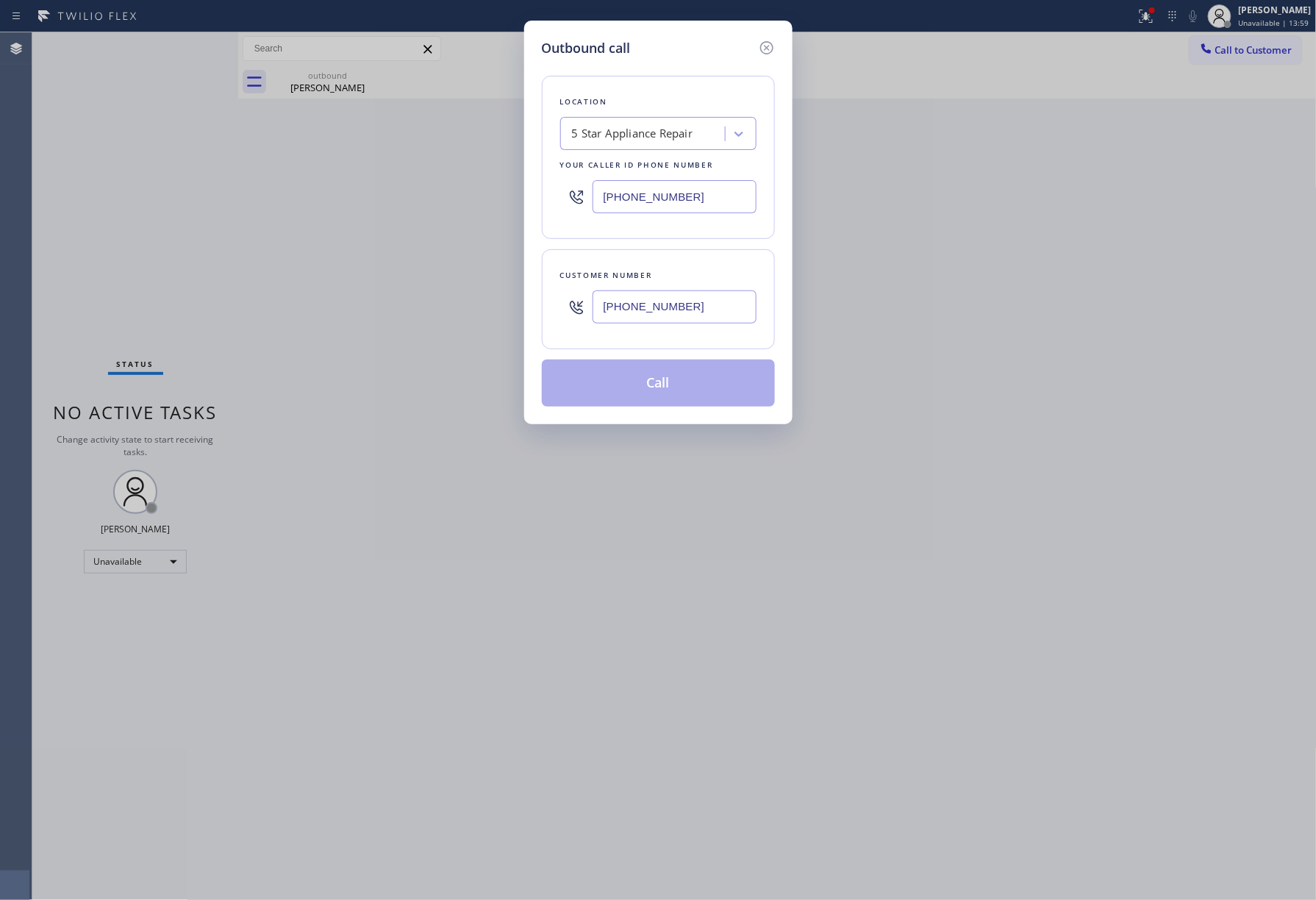
type input "(714) 225-8328"
click at [709, 266] on div "Customer number (714) 225-8328" at bounding box center [658, 299] width 233 height 100
click at [671, 383] on button "Call" at bounding box center [658, 383] width 233 height 47
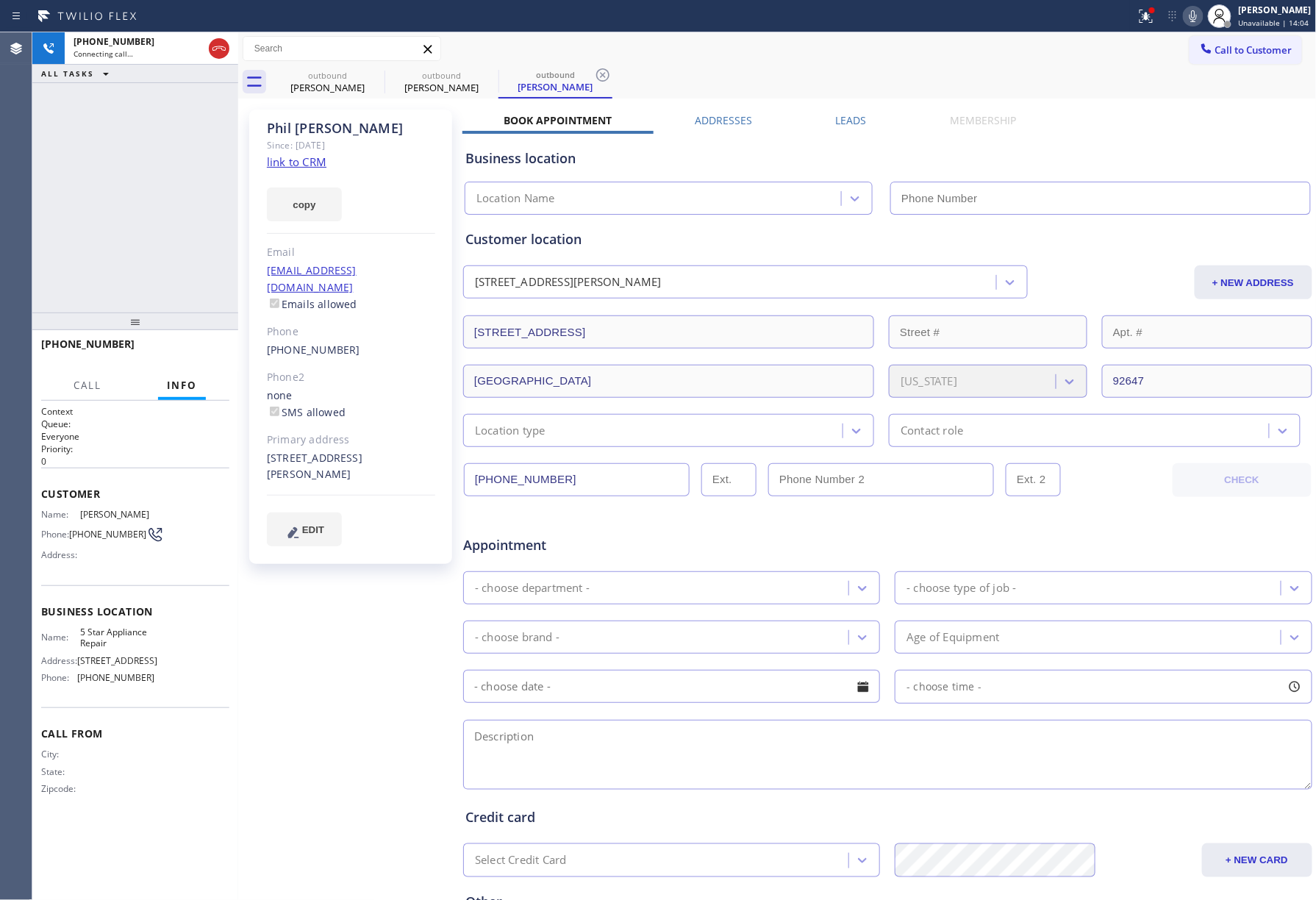
type input "[PHONE_NUMBER]"
drag, startPoint x: 68, startPoint y: 165, endPoint x: 1258, endPoint y: 315, distance: 1199.4
click at [68, 165] on div "+17142258328 Connecting call… ALL TASKS ALL TASKS ACTIVE TASKS TASKS IN WRAP UP" at bounding box center [135, 172] width 206 height 281
click at [98, 206] on div "+17142258328 Live | 00:00 ALL TASKS ALL TASKS ACTIVE TASKS TASKS IN WRAP UP" at bounding box center [135, 172] width 206 height 281
click at [194, 359] on button "HANG UP" at bounding box center [195, 350] width 68 height 21
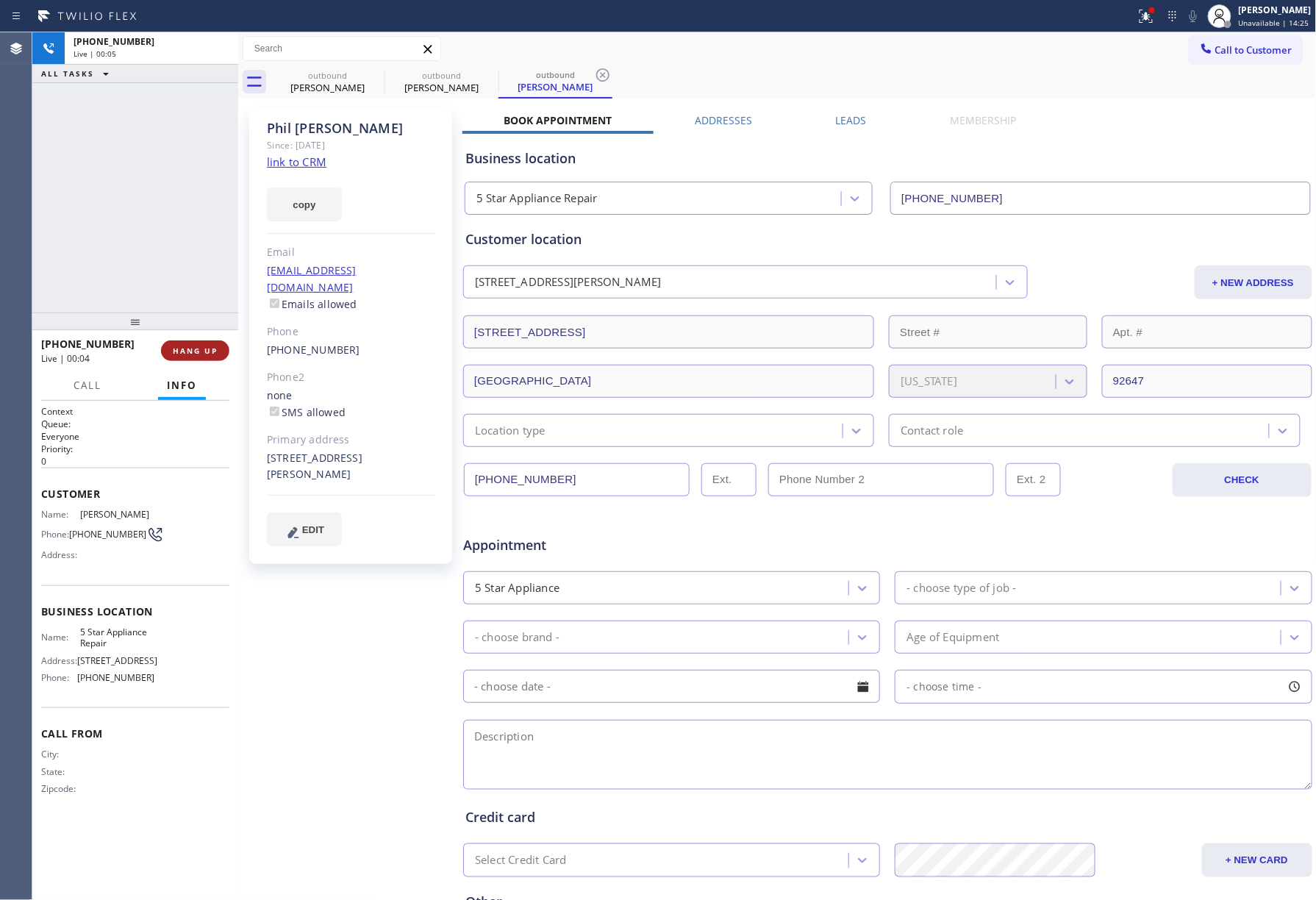
drag, startPoint x: 192, startPoint y: 304, endPoint x: 196, endPoint y: 350, distance: 46.2
click at [192, 307] on div "+17142258328 Live | 00:05 ALL TASKS ALL TASKS ACTIVE TASKS TASKS IN WRAP UP" at bounding box center [135, 172] width 206 height 281
click at [196, 350] on span "HANG UP" at bounding box center [195, 350] width 45 height 10
click at [181, 261] on div "ALL TASKS ALL TASKS ACTIVE TASKS TASKS IN WRAP UP +17142258328 Wrap up | 00:00" at bounding box center [135, 172] width 206 height 281
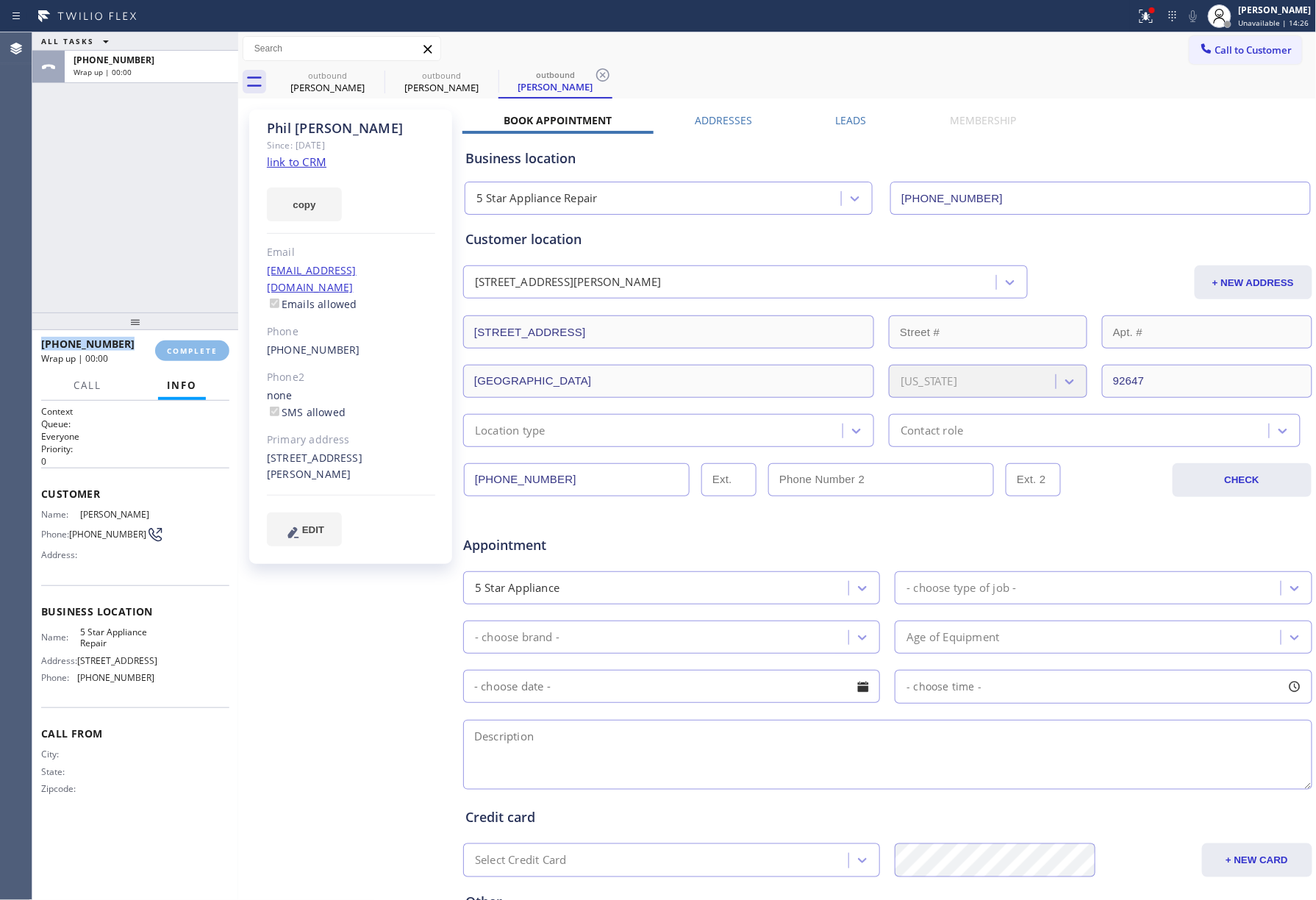
click at [181, 261] on div "ALL TASKS ALL TASKS ACTIVE TASKS TASKS IN WRAP UP +17142258328 Wrap up | 00:00" at bounding box center [135, 172] width 206 height 281
click at [193, 360] on button "COMPLETE" at bounding box center [192, 350] width 75 height 21
click at [172, 288] on div "ALL TASKS ALL TASKS ACTIVE TASKS TASKS IN WRAP UP +17142258328 Wrap up | 00:01" at bounding box center [135, 172] width 206 height 281
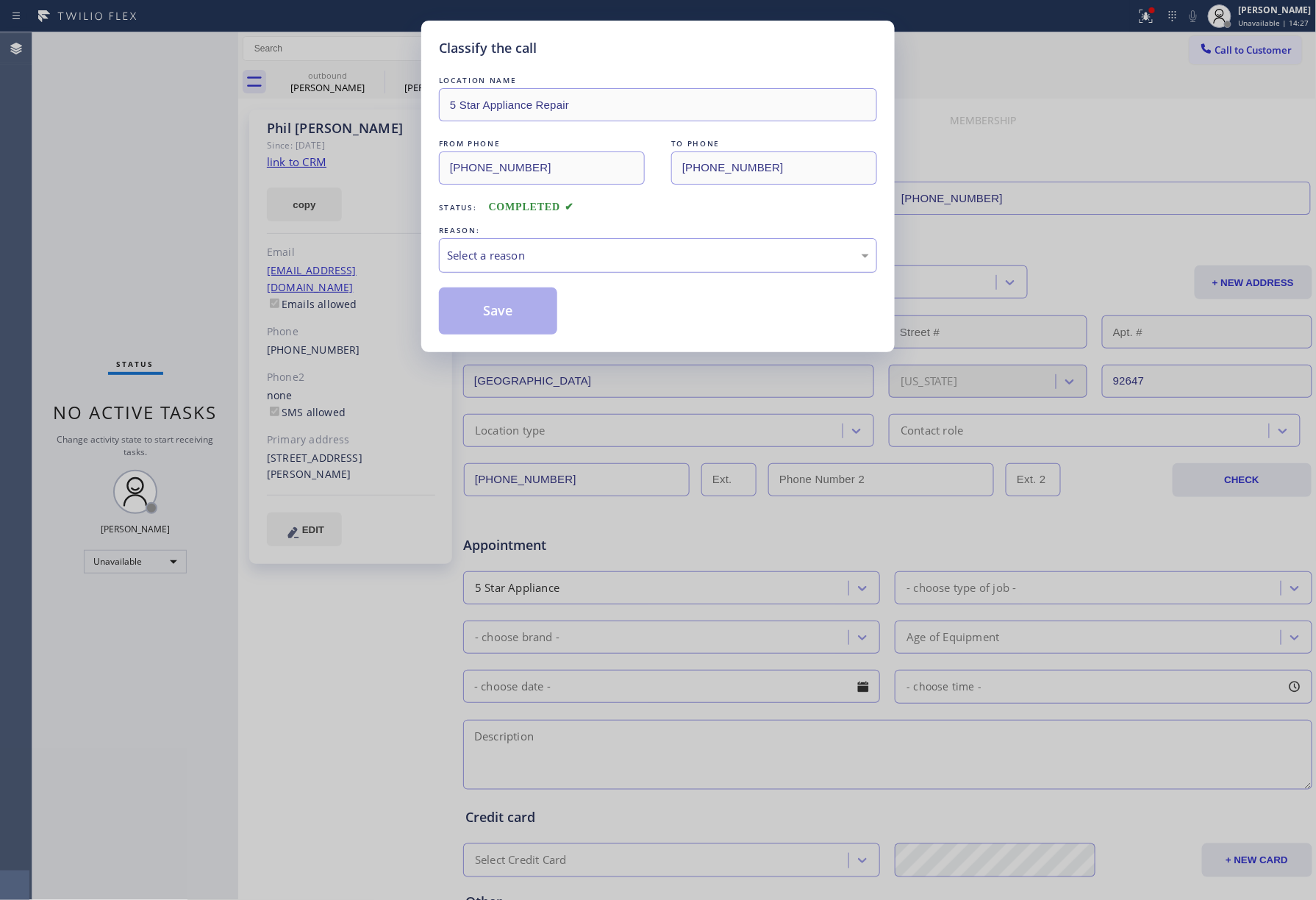
click at [565, 264] on div "Select a reason" at bounding box center [658, 256] width 422 height 17
drag, startPoint x: 484, startPoint y: 299, endPoint x: 403, endPoint y: 4, distance: 305.9
click at [483, 297] on button "Save" at bounding box center [498, 311] width 118 height 47
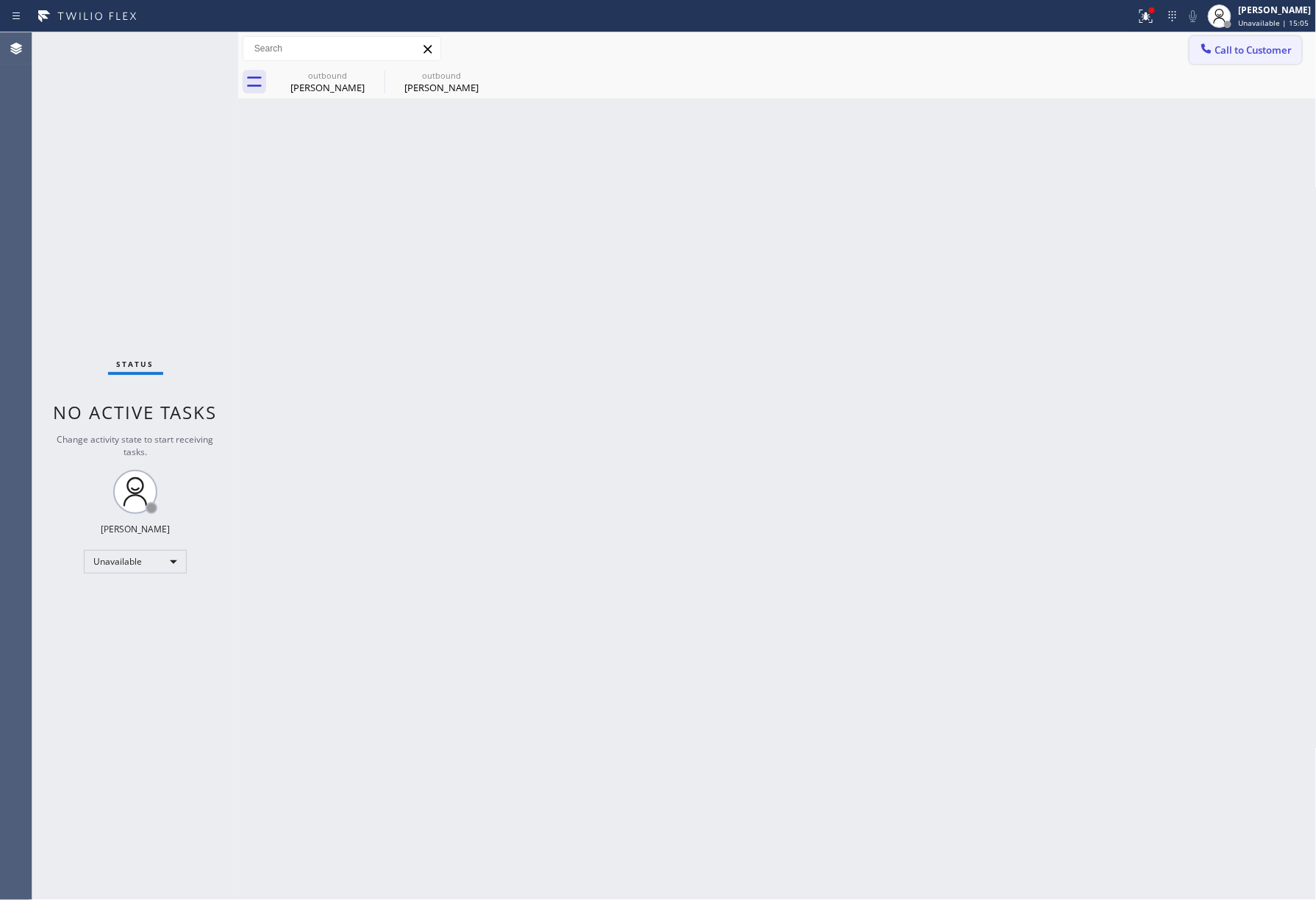
click at [1218, 48] on span "Call to Customer" at bounding box center [1254, 49] width 77 height 13
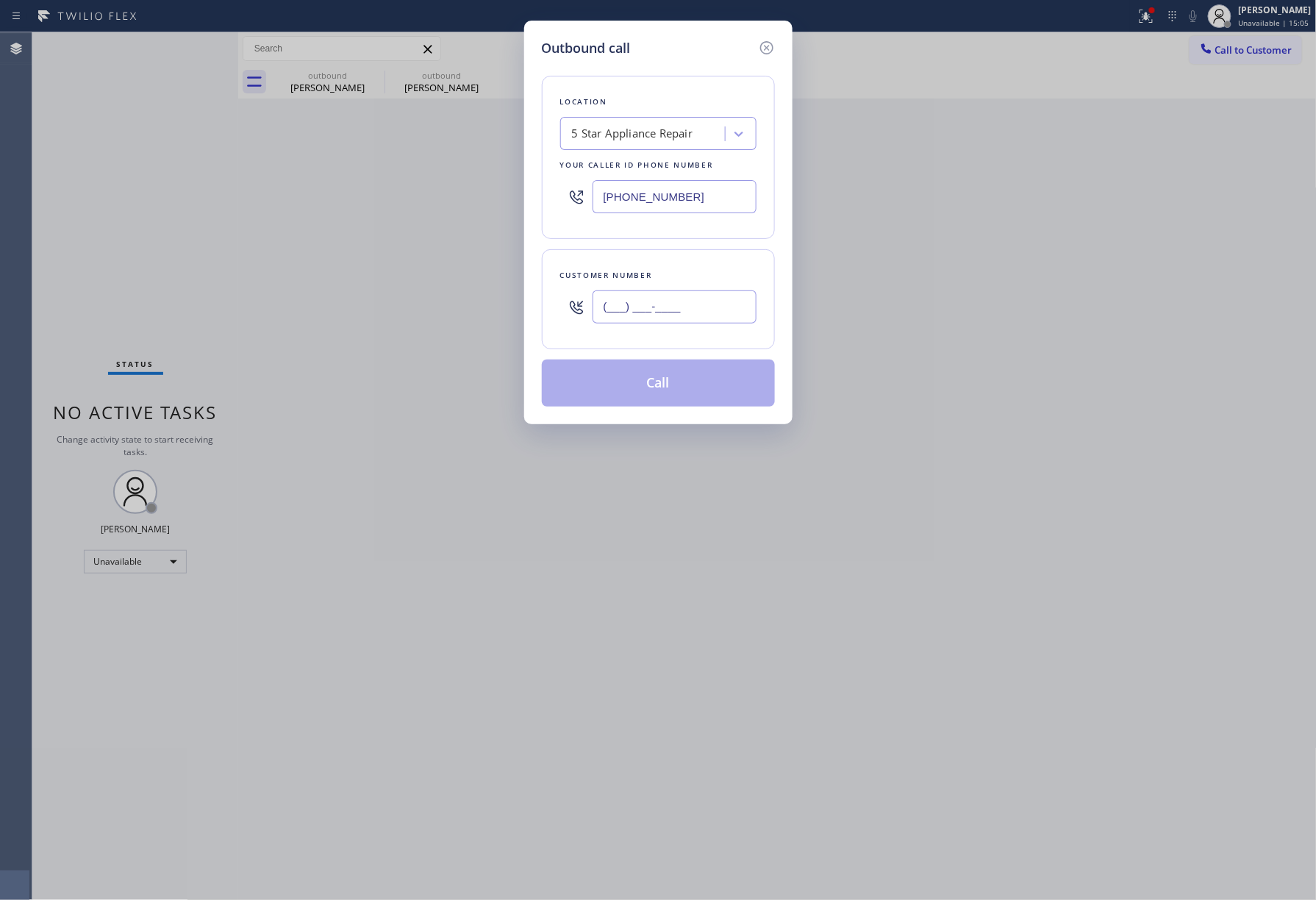
click at [682, 319] on input "(___) ___-____" at bounding box center [674, 307] width 164 height 33
paste input "206) 251-4775"
type input "(206) 251-4775"
click at [694, 269] on div "Customer number" at bounding box center [658, 275] width 197 height 15
click at [687, 380] on button "Call" at bounding box center [658, 383] width 233 height 47
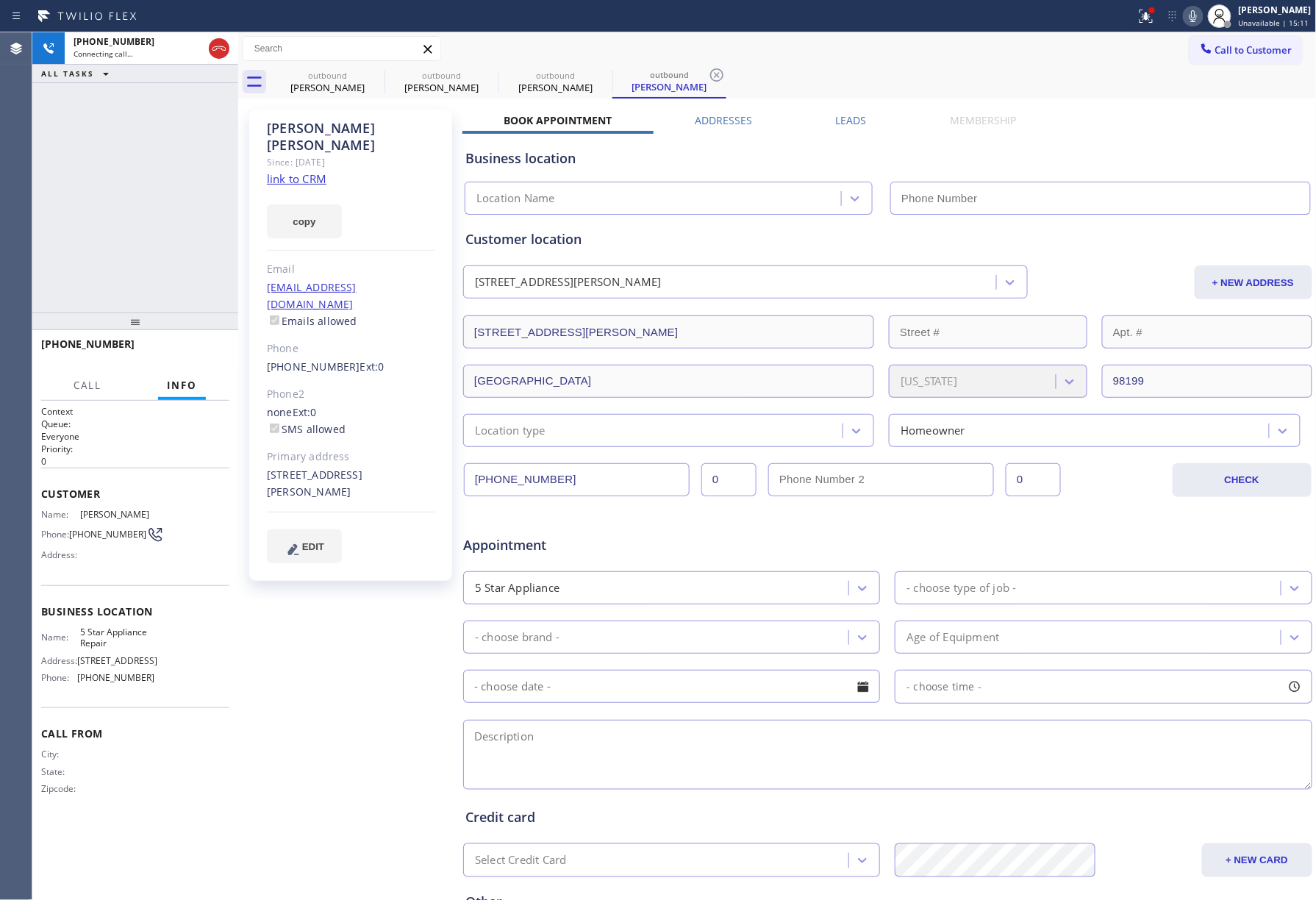
type input "[PHONE_NUMBER]"
drag, startPoint x: 90, startPoint y: 200, endPoint x: 138, endPoint y: 35, distance: 171.8
click at [90, 194] on div "+12062514775 Connecting call… ALL TASKS ALL TASKS ACTIVE TASKS TASKS IN WRAP UP" at bounding box center [135, 172] width 206 height 281
drag, startPoint x: 207, startPoint y: 360, endPoint x: 183, endPoint y: 290, distance: 74.0
click at [206, 360] on button "HANG UP" at bounding box center [195, 350] width 68 height 21
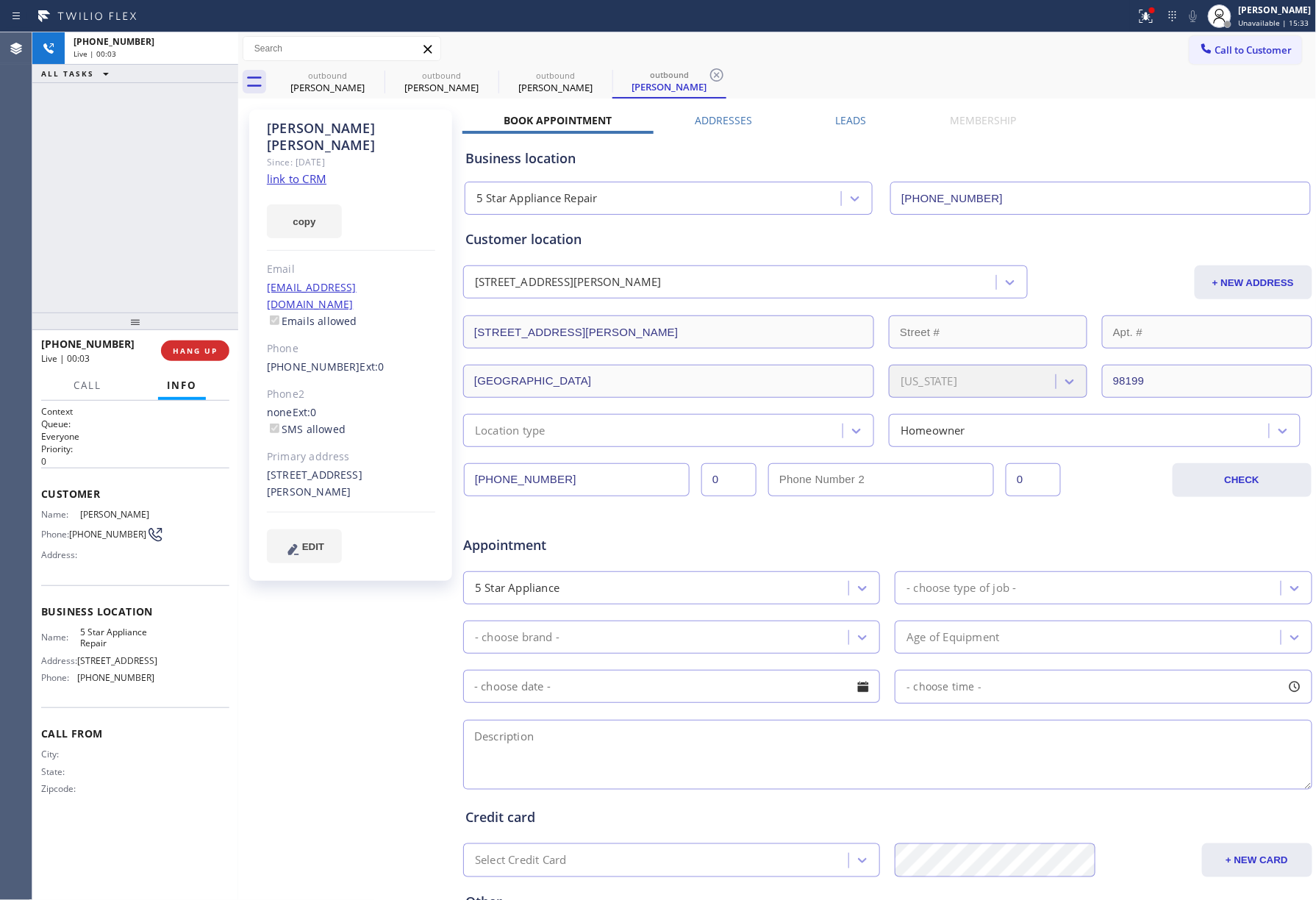
drag, startPoint x: 183, startPoint y: 289, endPoint x: 183, endPoint y: 321, distance: 32.0
click at [183, 293] on div "+12062514775 Live | 00:03 ALL TASKS ALL TASKS ACTIVE TASKS TASKS IN WRAP UP" at bounding box center [135, 172] width 206 height 281
click at [185, 339] on div "+12062514775 Live | 00:03 HANG UP" at bounding box center [135, 351] width 188 height 38
click at [201, 346] on span "COMPLETE" at bounding box center [192, 350] width 51 height 10
click at [156, 236] on div "ALL TASKS ALL TASKS ACTIVE TASKS TASKS IN WRAP UP +12062514775 Wrap up | 00:00" at bounding box center [135, 172] width 206 height 281
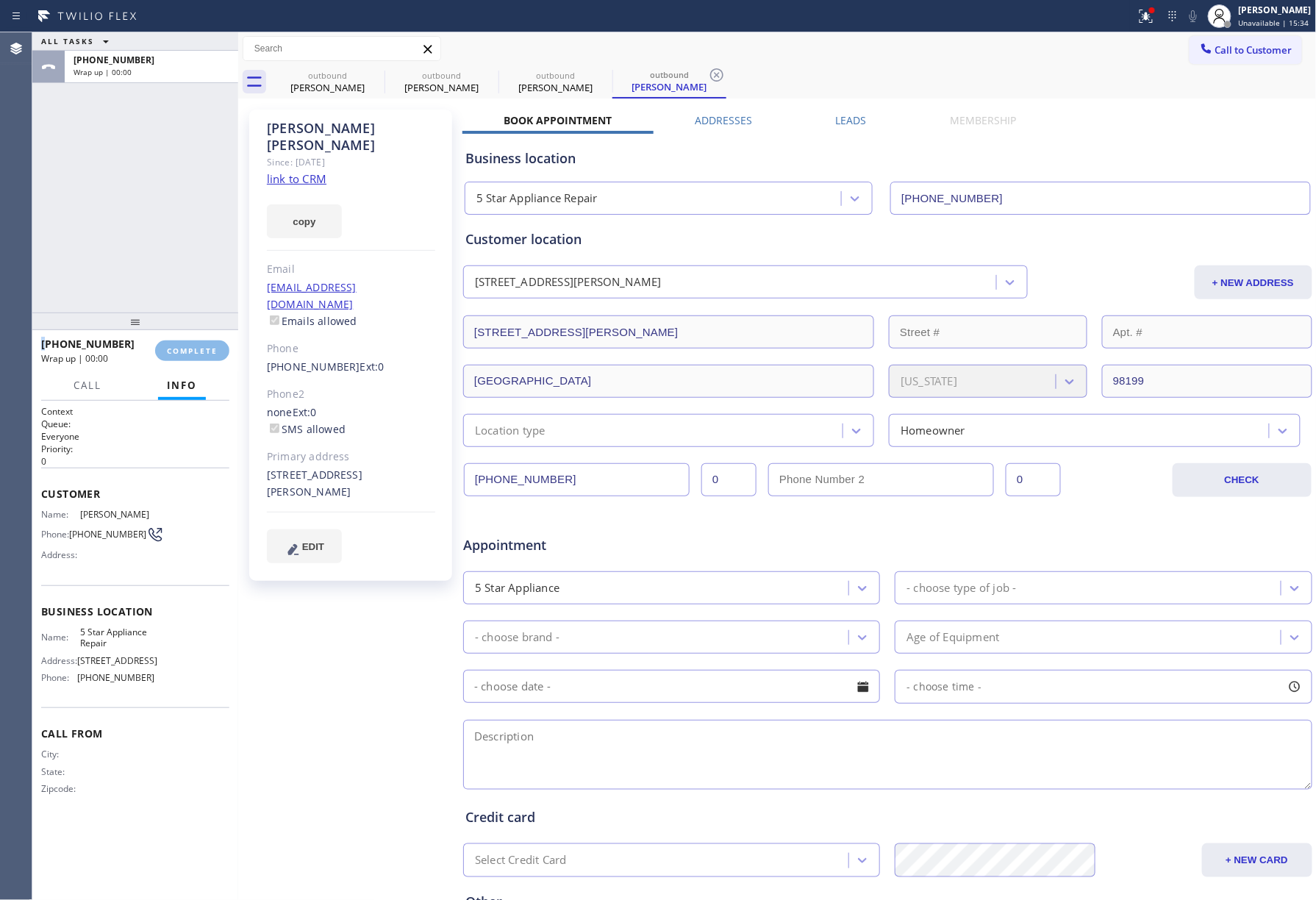
click at [156, 236] on div "ALL TASKS ALL TASKS ACTIVE TASKS TASKS IN WRAP UP +12062514775 Wrap up | 00:00" at bounding box center [135, 172] width 206 height 281
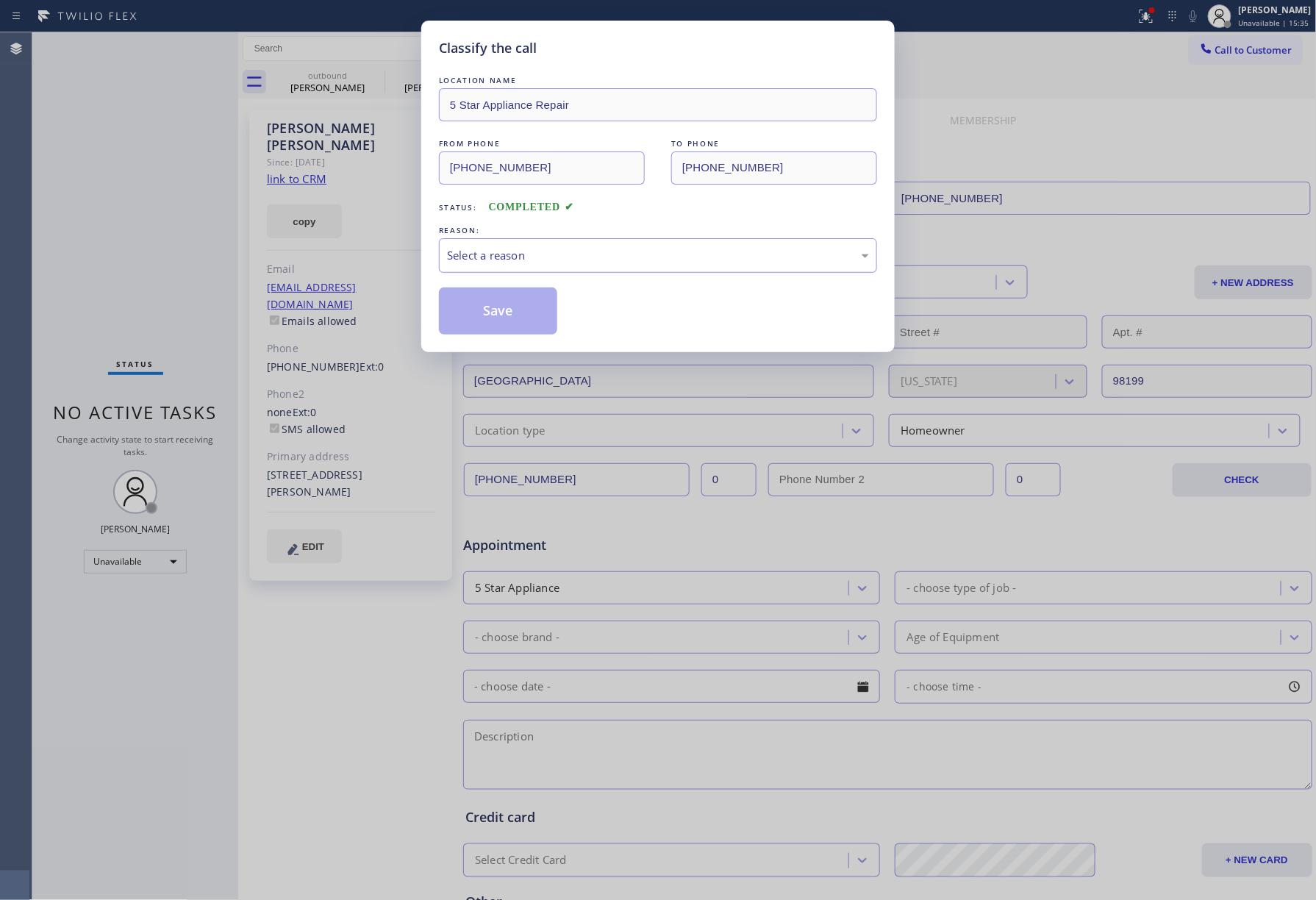
click at [525, 273] on div "Select a reason" at bounding box center [658, 255] width 438 height 35
click at [504, 309] on button "Save" at bounding box center [498, 311] width 118 height 47
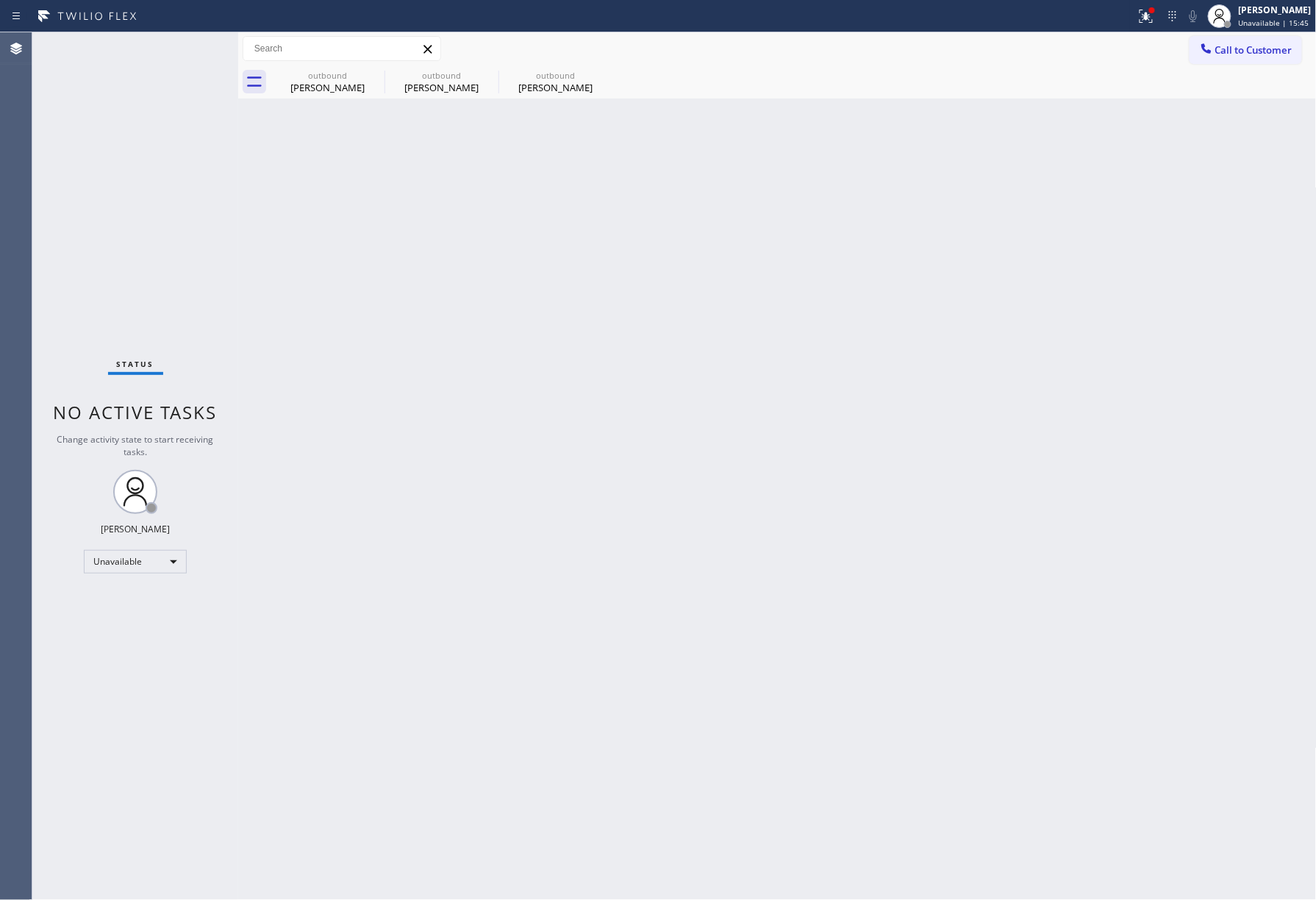
click at [1242, 34] on div "Call to Customer Outbound call Location 5 Star Appliance Repair Your caller id …" at bounding box center [777, 48] width 1079 height 33
click at [1241, 57] on button "Call to Customer" at bounding box center [1245, 50] width 112 height 28
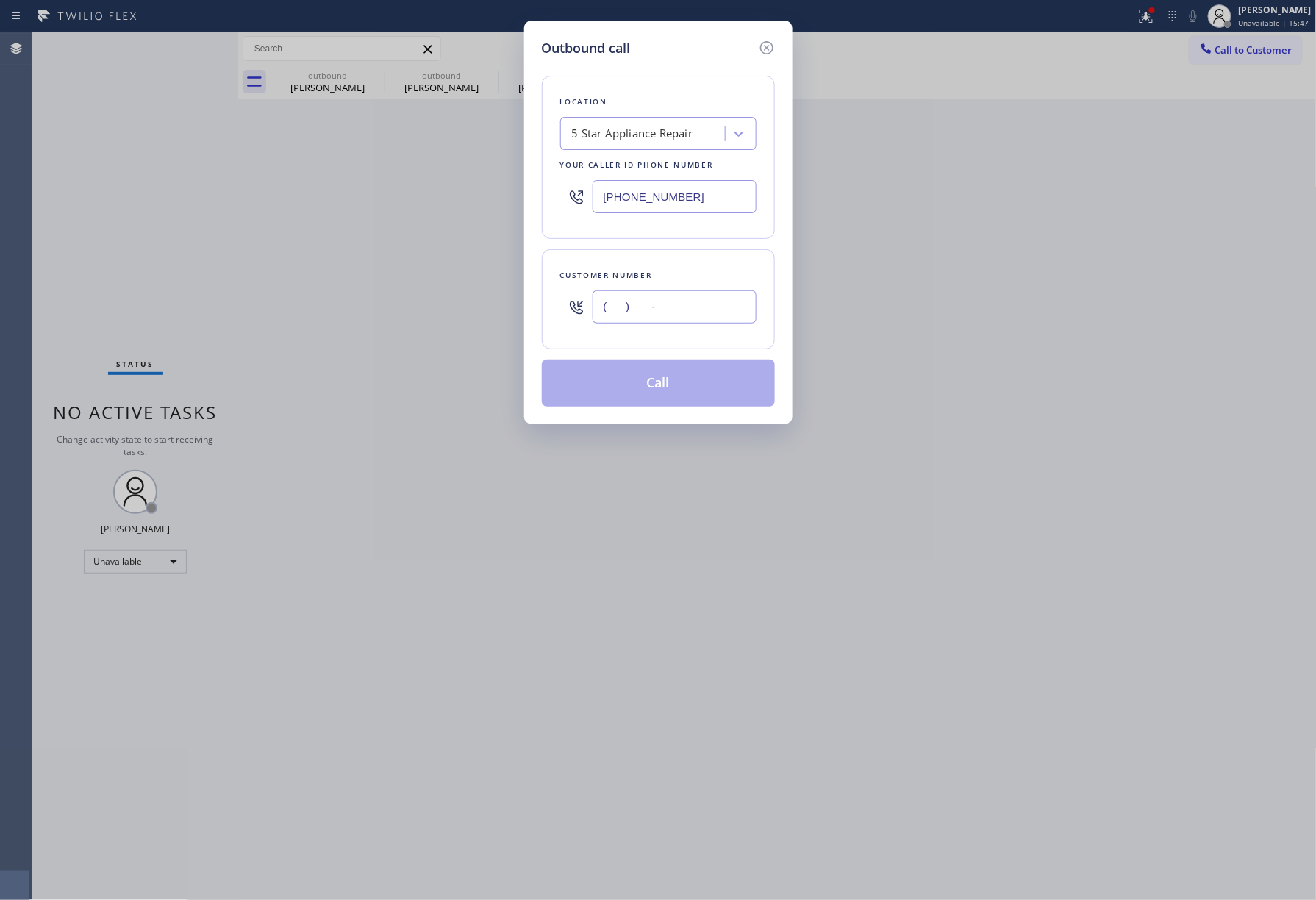
click at [647, 310] on input "(___) ___-____" at bounding box center [674, 307] width 164 height 33
paste input "317) 590-7636"
type input "(317) 590-7636"
click at [672, 251] on div "Customer number (317) 590-7636" at bounding box center [658, 299] width 233 height 100
click at [672, 372] on button "Call" at bounding box center [658, 383] width 233 height 47
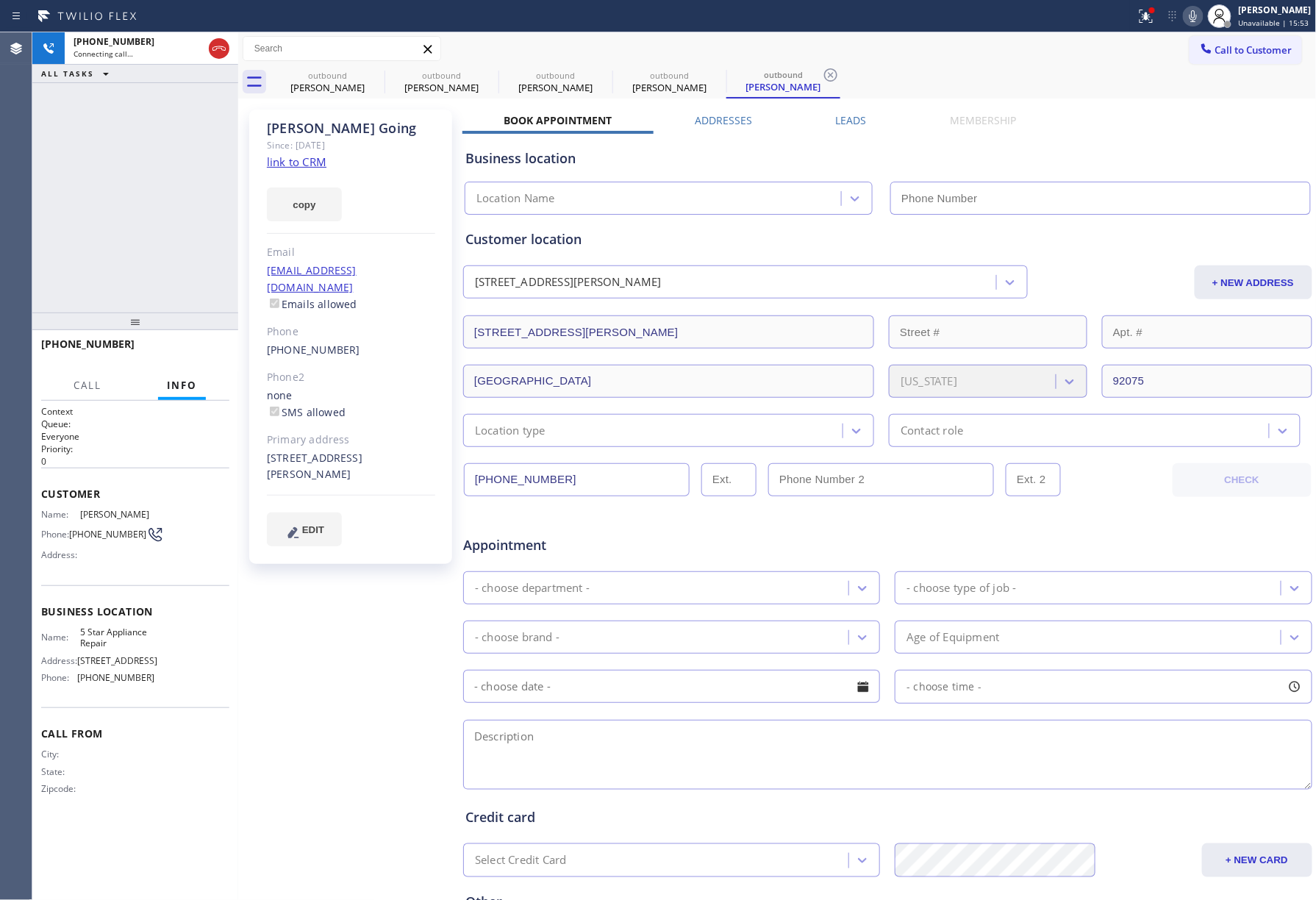
type input "[PHONE_NUMBER]"
click at [61, 164] on div "+13175907636 Connecting call… ALL TASKS ALL TASKS ACTIVE TASKS TASKS IN WRAP UP" at bounding box center [135, 172] width 206 height 281
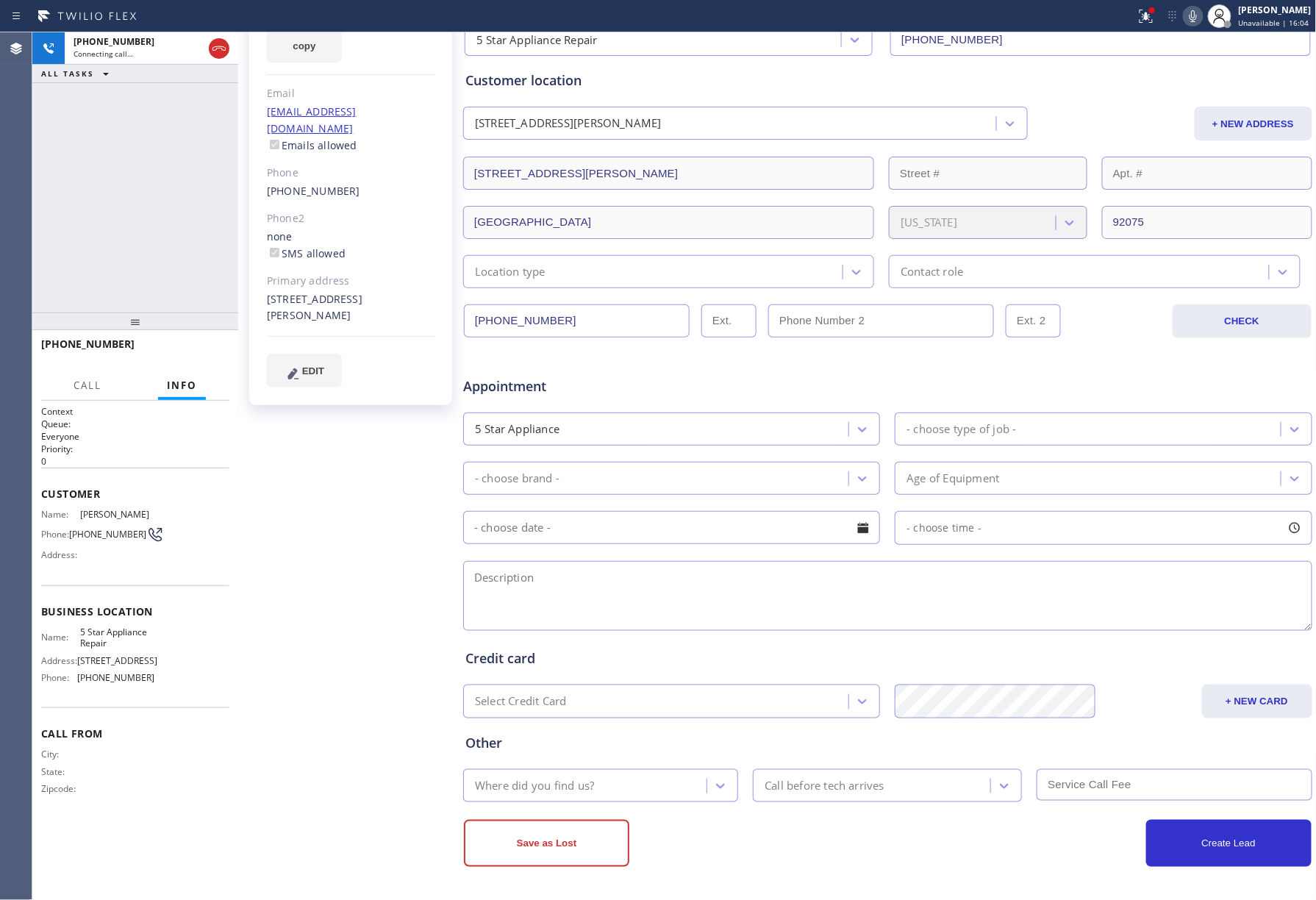
scroll to position [162, 0]
drag, startPoint x: 92, startPoint y: 141, endPoint x: 303, endPoint y: 25, distance: 240.8
click at [92, 140] on div "+13175907636 Connecting call… ALL TASKS ALL TASKS ACTIVE TASKS TASKS IN WRAP UP" at bounding box center [135, 172] width 206 height 281
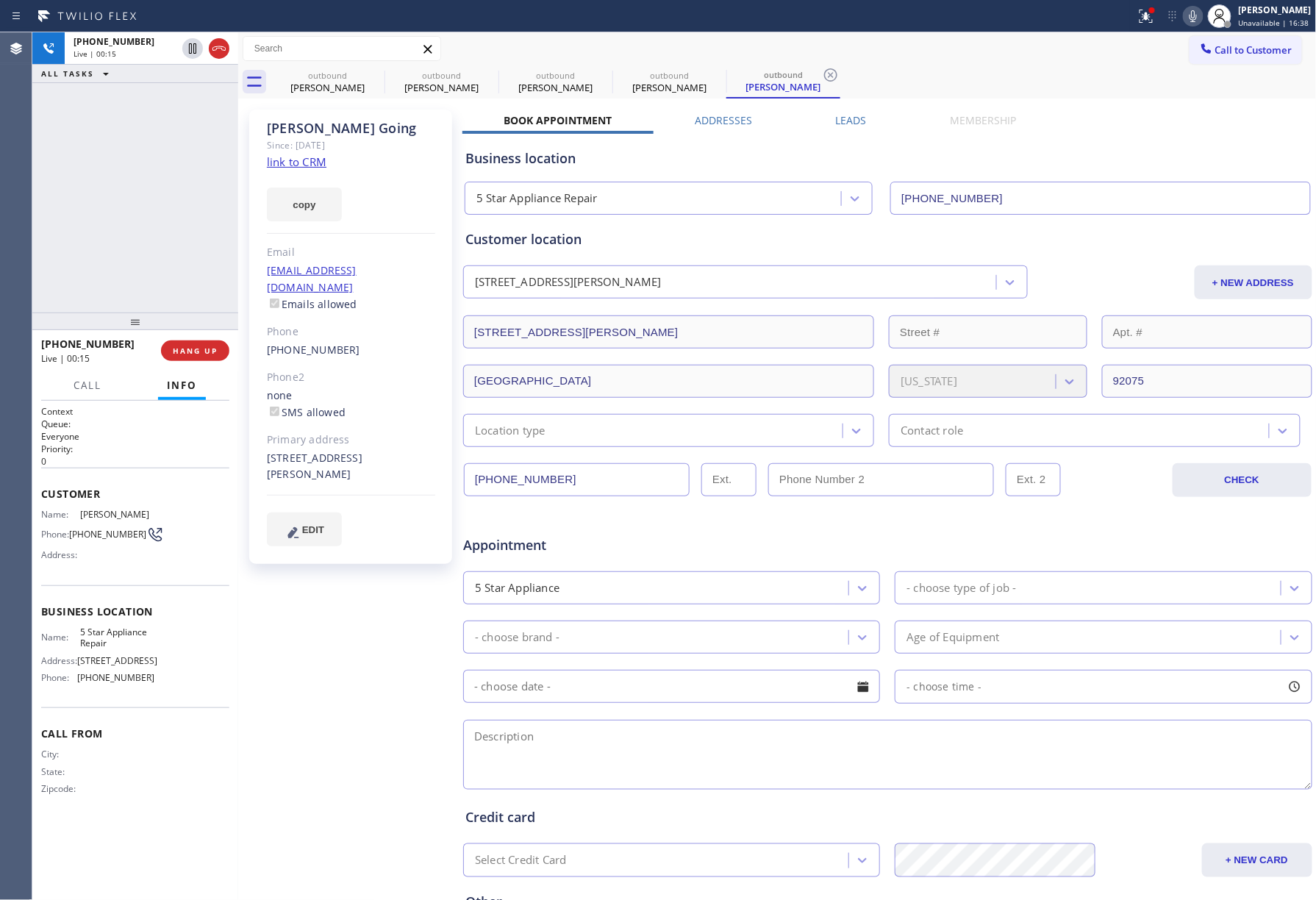
drag, startPoint x: 197, startPoint y: 340, endPoint x: 189, endPoint y: 250, distance: 90.4
click at [197, 336] on div "+13175907636 Live | 00:15 HANG UP" at bounding box center [135, 351] width 188 height 38
click at [189, 250] on div "+13175907636 Live | 00:16 ALL TASKS ALL TASKS ACTIVE TASKS TASKS IN WRAP UP" at bounding box center [135, 172] width 206 height 281
click at [192, 350] on span "HANG UP" at bounding box center [195, 350] width 45 height 10
click at [144, 236] on div "+13175907636 Live | 00:17 ALL TASKS ALL TASKS ACTIVE TASKS TASKS IN WRAP UP" at bounding box center [135, 172] width 206 height 281
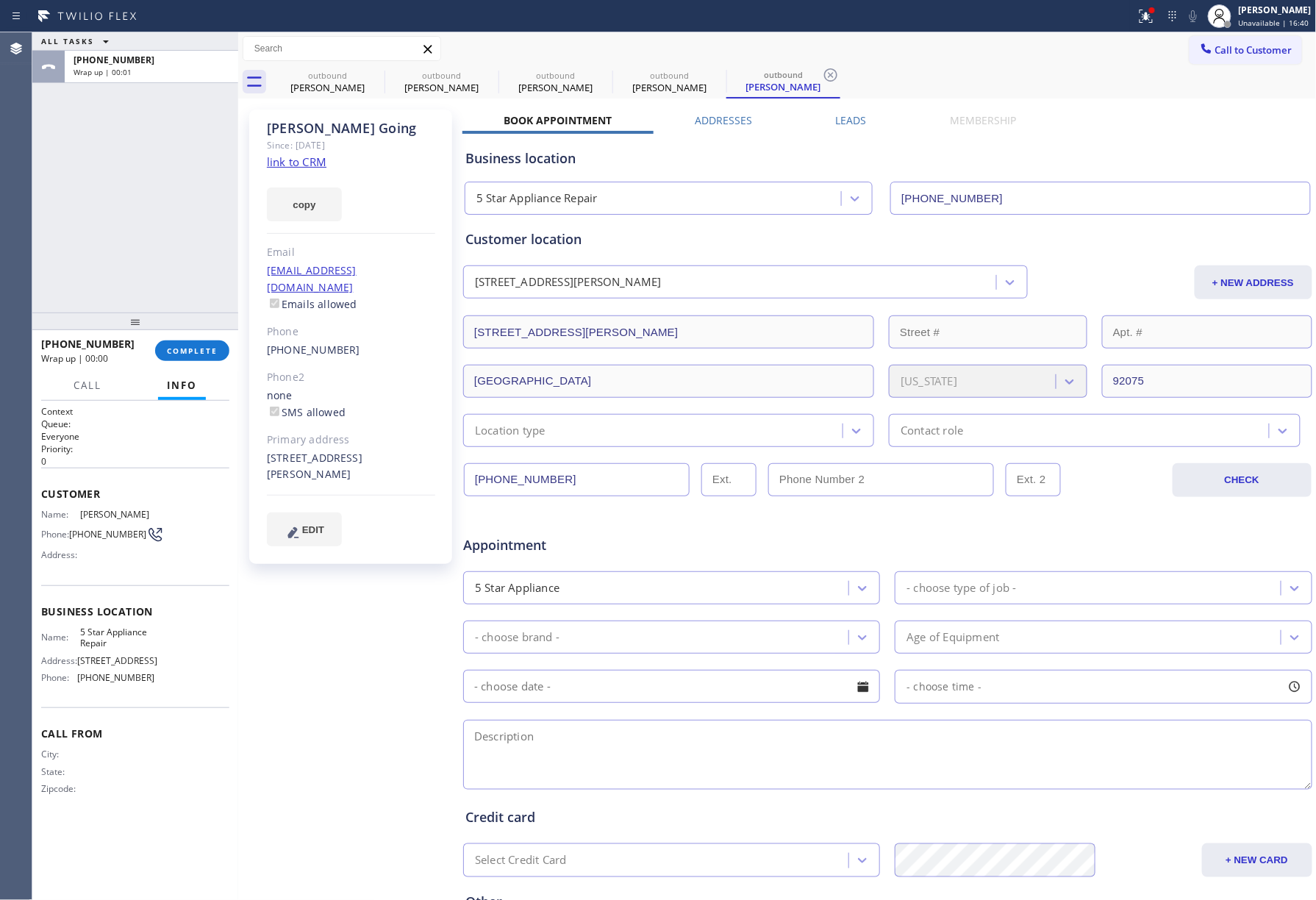
click at [204, 350] on span "COMPLETE" at bounding box center [192, 350] width 51 height 10
click at [174, 262] on div "ALL TASKS ALL TASKS ACTIVE TASKS TASKS IN WRAP UP +13175907636 Wrap up | 00:01" at bounding box center [135, 172] width 206 height 281
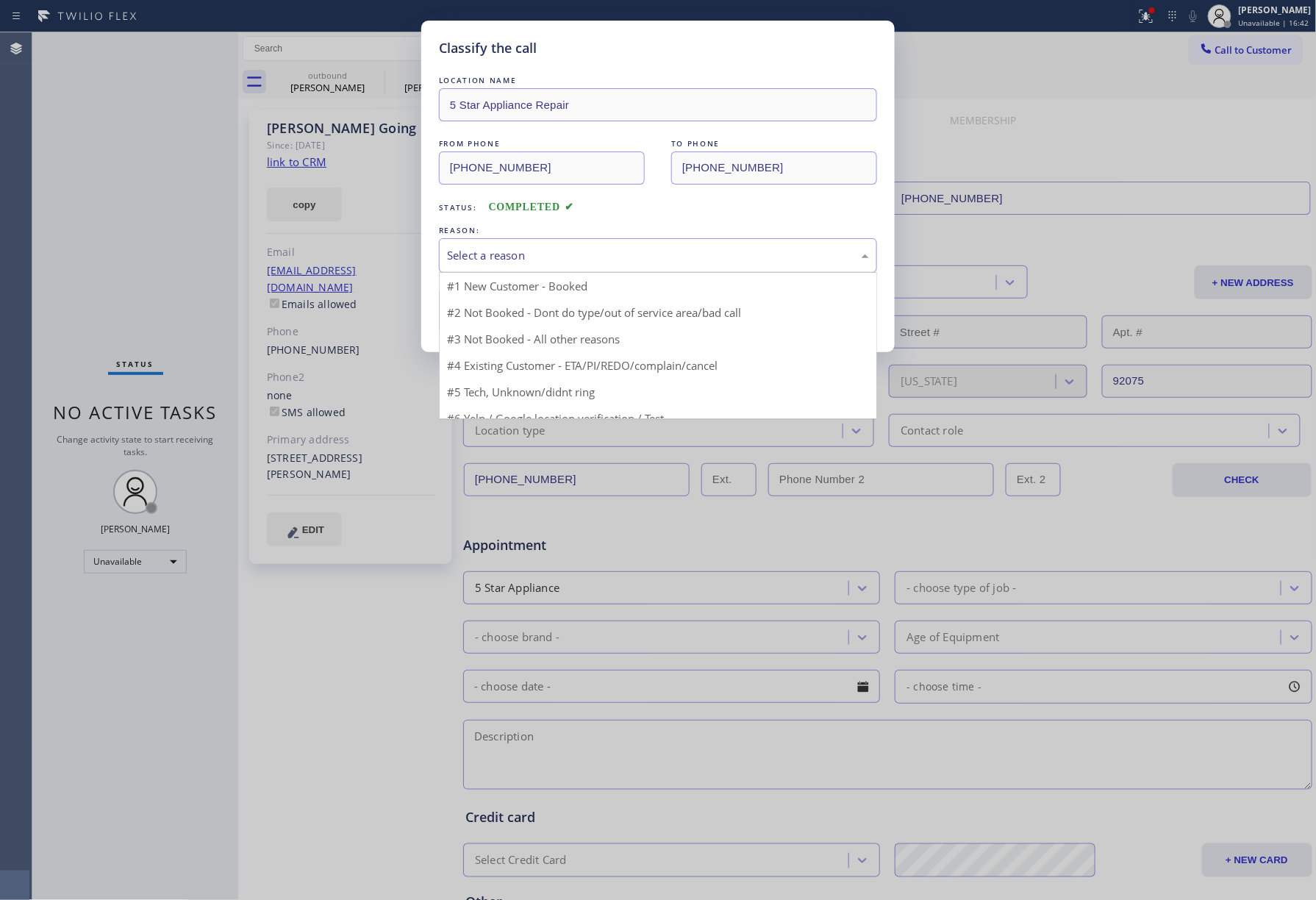
drag, startPoint x: 488, startPoint y: 253, endPoint x: 491, endPoint y: 320, distance: 67.1
click at [488, 254] on div "Select a reason" at bounding box center [658, 256] width 422 height 17
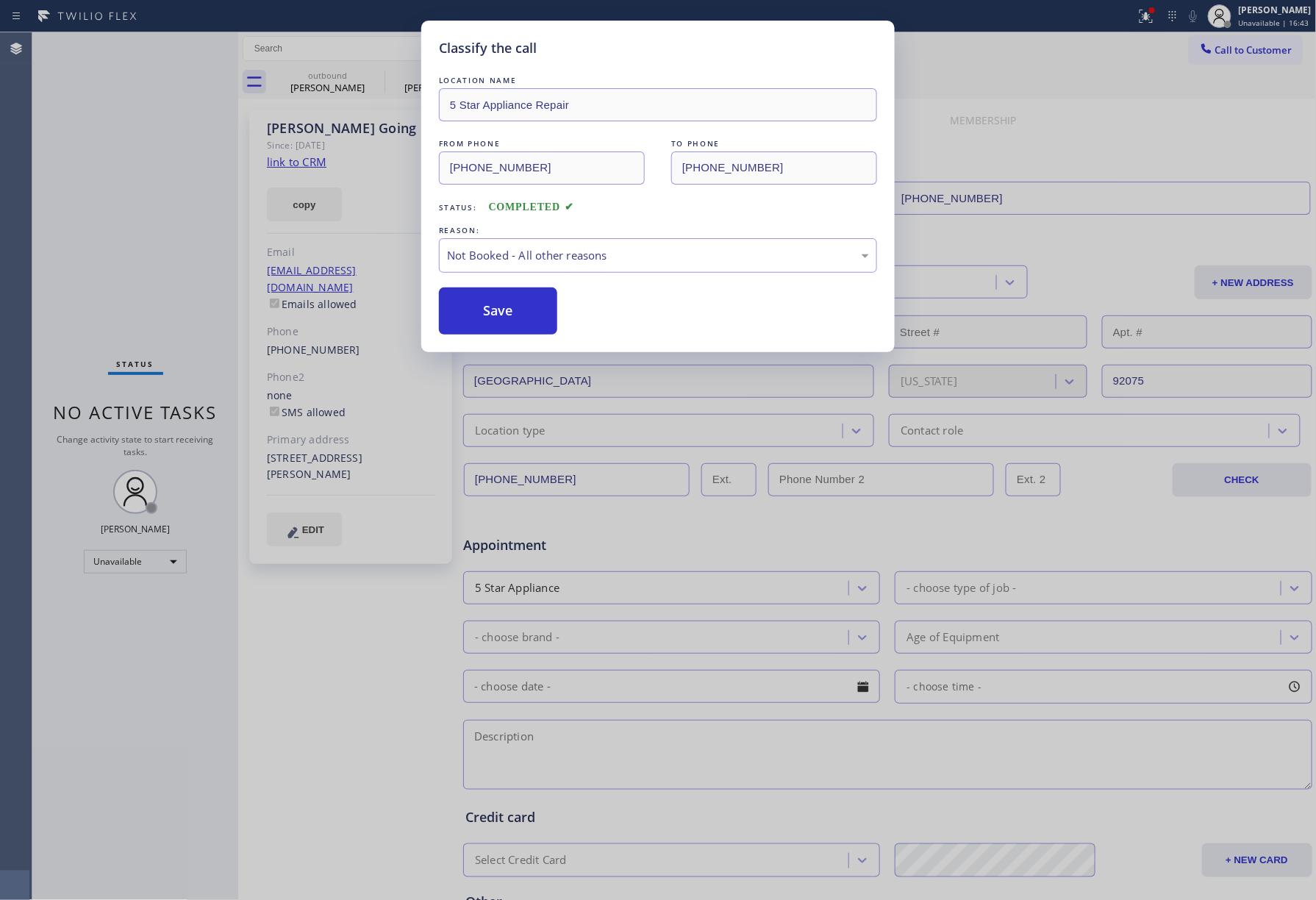
click at [492, 313] on button "Save" at bounding box center [498, 311] width 118 height 47
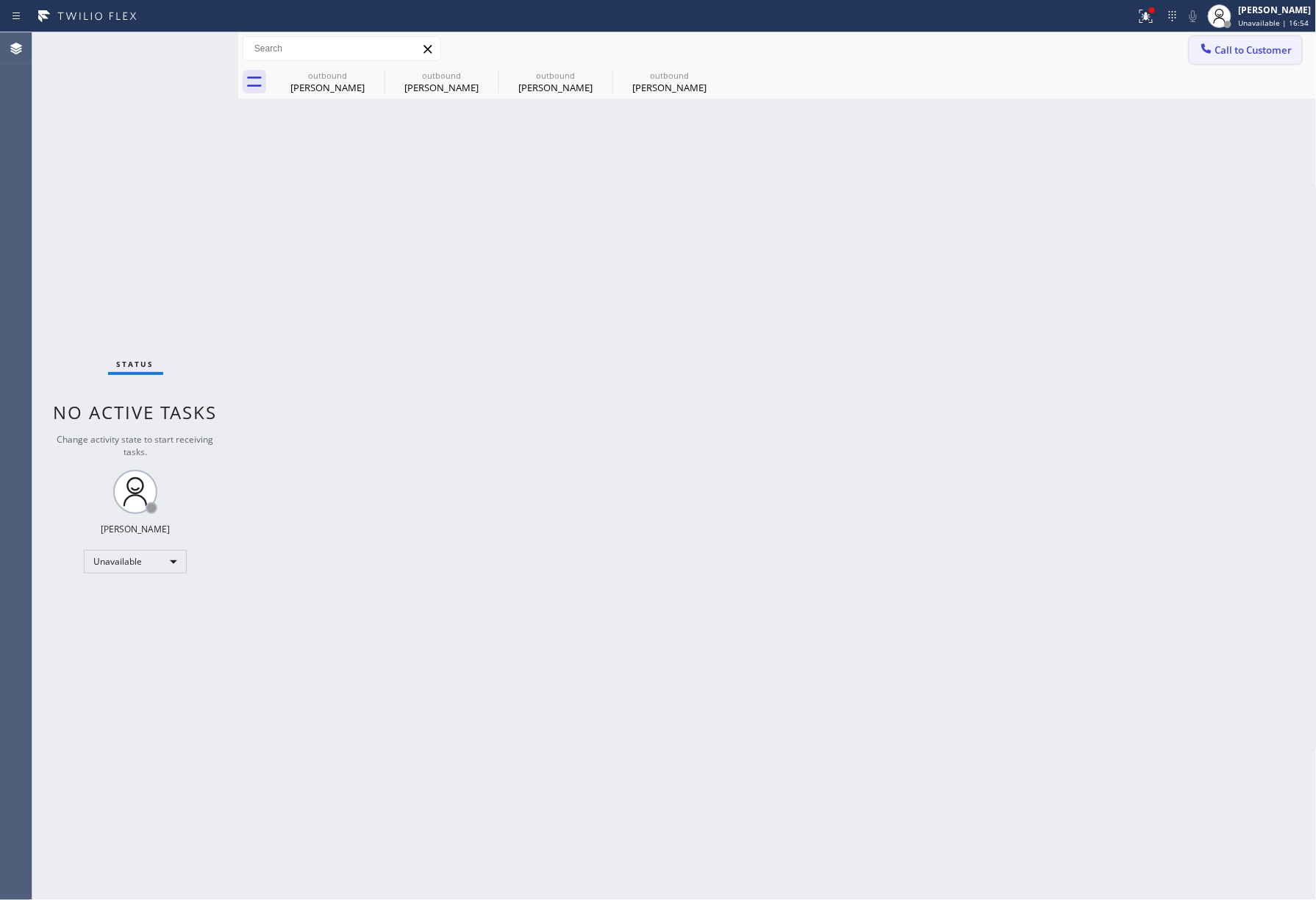
drag, startPoint x: 1248, startPoint y: 48, endPoint x: 1072, endPoint y: 85, distance: 179.8
click at [1247, 50] on span "Call to Customer" at bounding box center [1254, 49] width 77 height 13
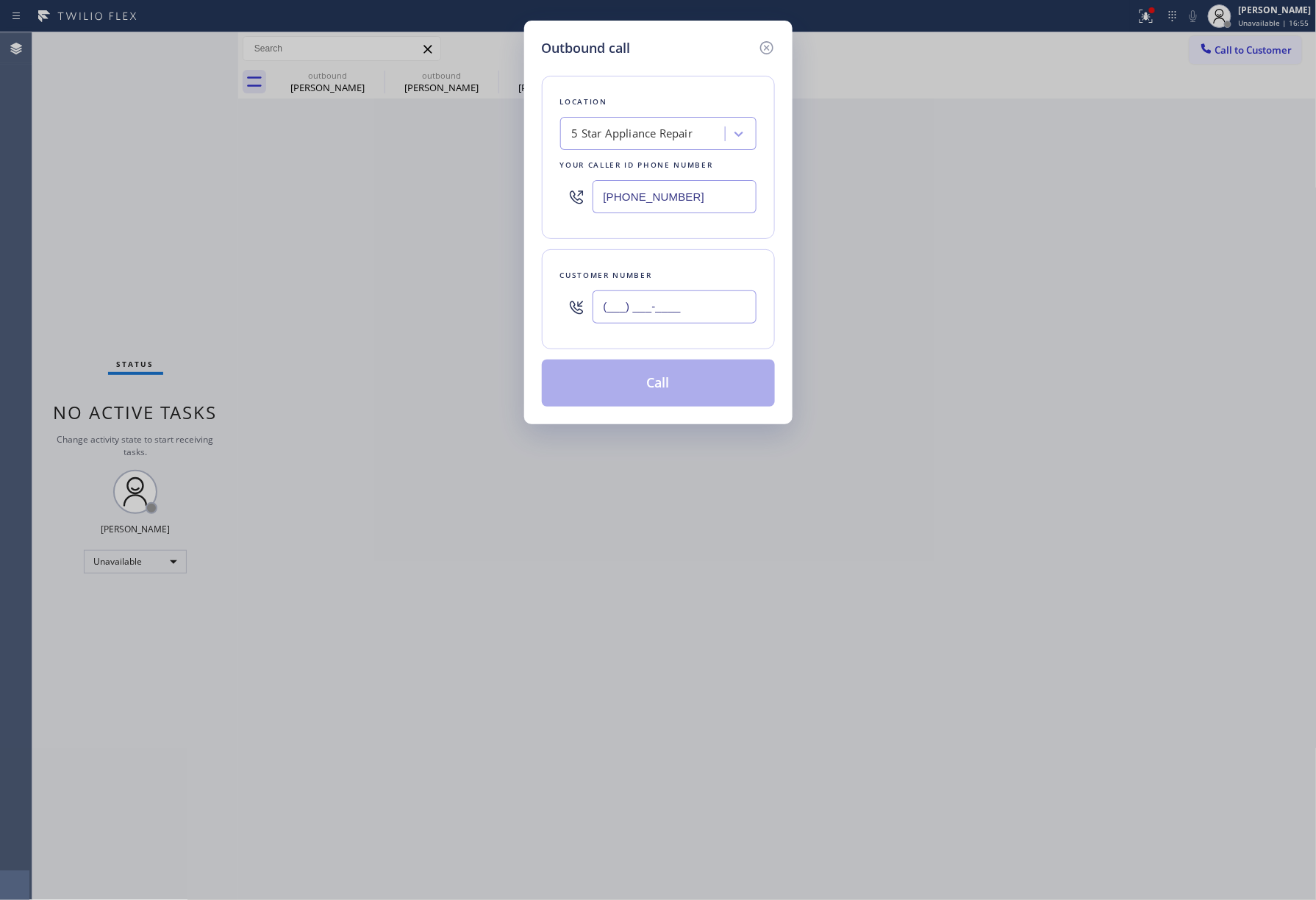
click at [687, 297] on input "(___) ___-____" at bounding box center [674, 307] width 164 height 33
paste input "310) 913-4872"
type input "[PHONE_NUMBER]"
click at [688, 237] on div "Location 5 Star Appliance Repair Your caller id phone number [PHONE_NUMBER]" at bounding box center [658, 158] width 233 height 163
click at [680, 399] on button "Call" at bounding box center [658, 383] width 233 height 47
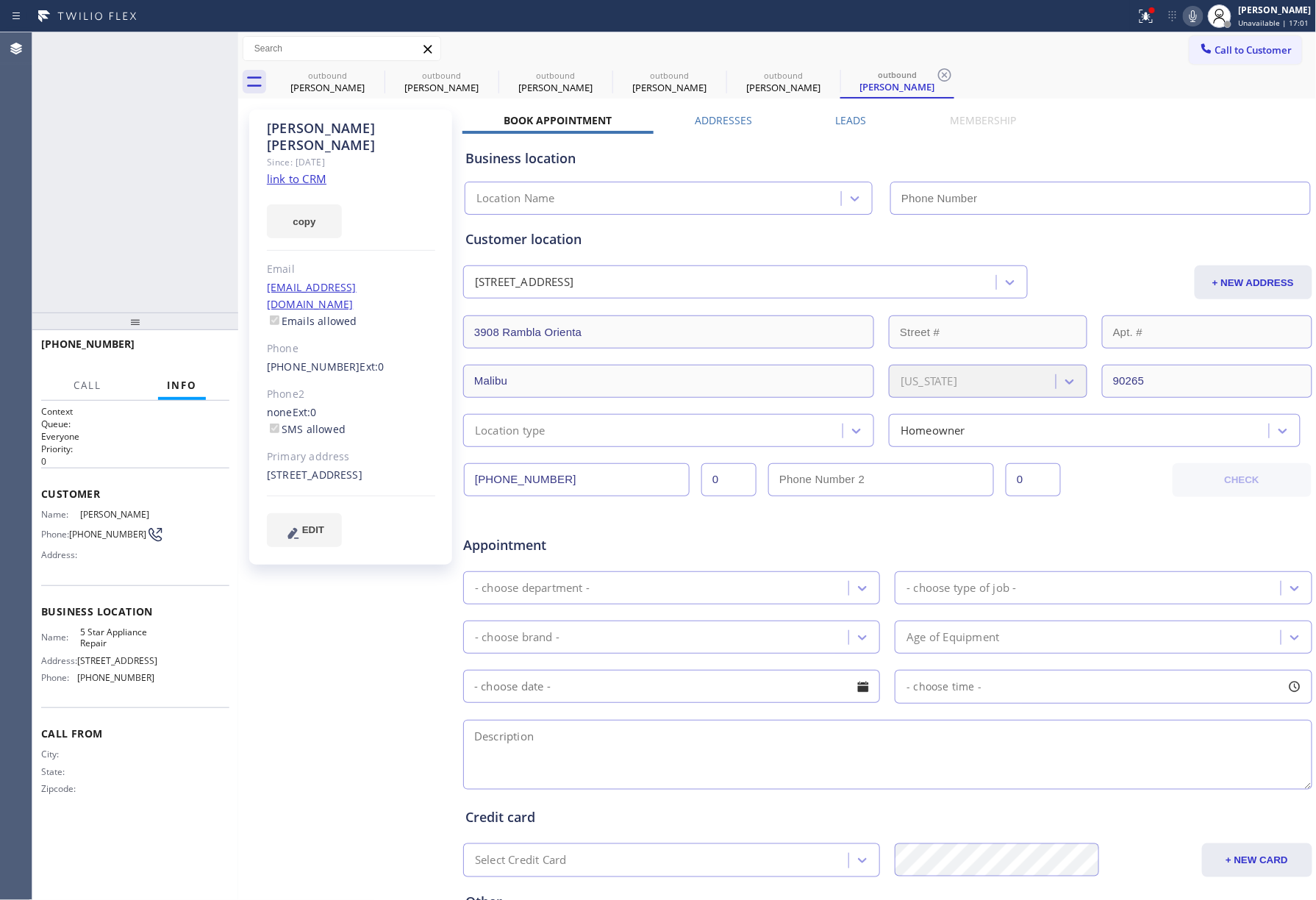
type input "[PHONE_NUMBER]"
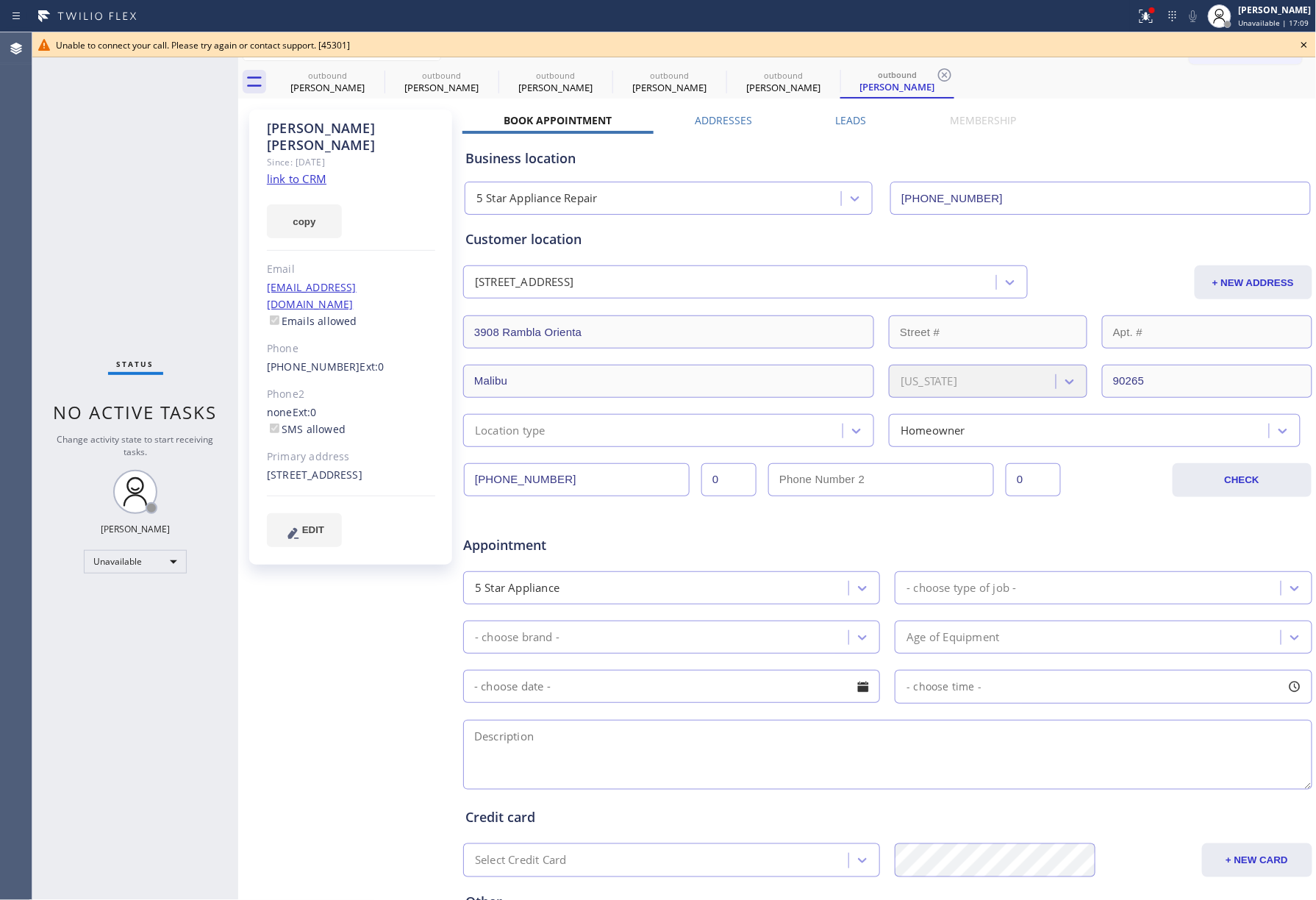
click at [1298, 45] on icon at bounding box center [1304, 45] width 18 height 18
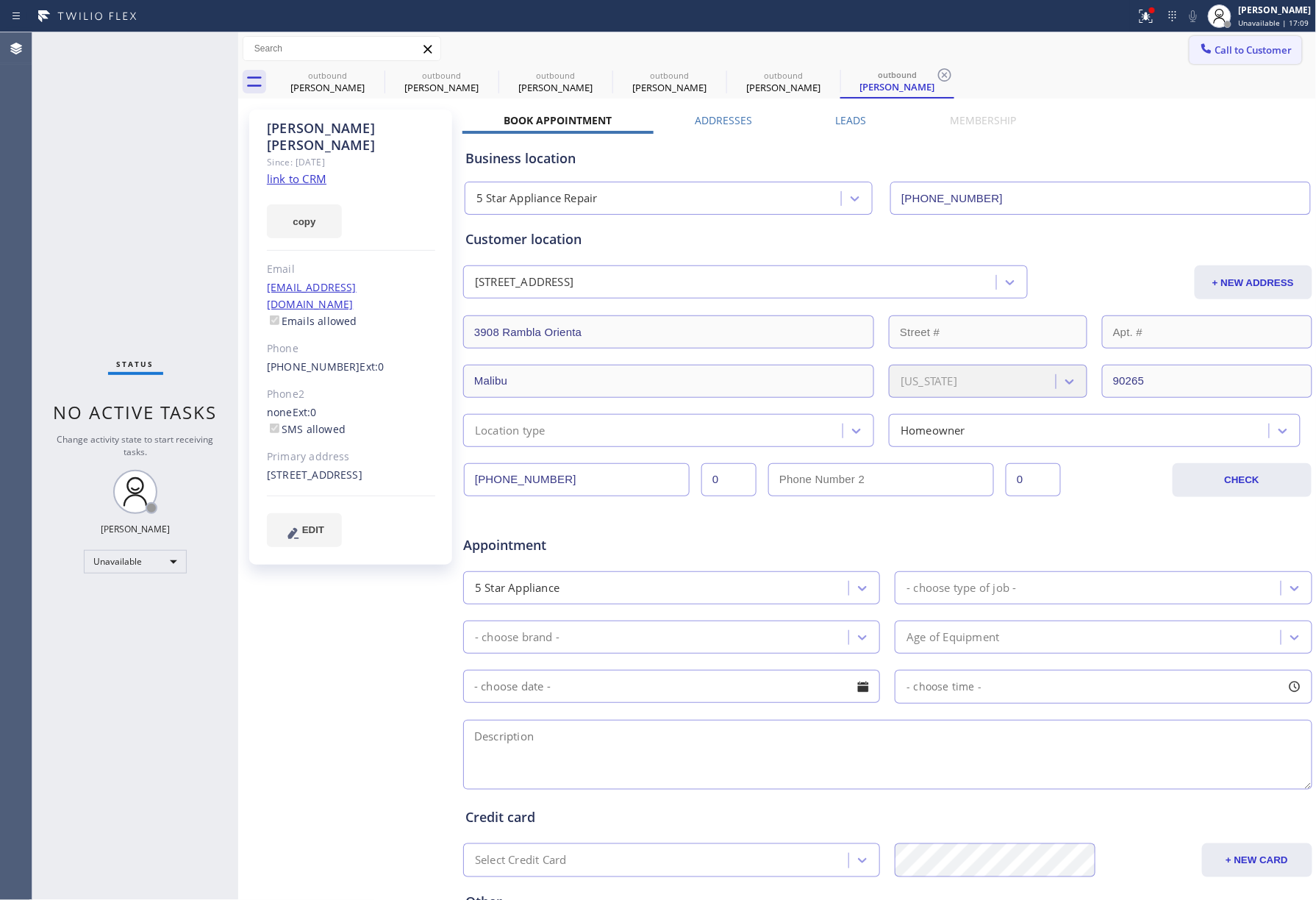
click at [1271, 48] on span "Call to Customer" at bounding box center [1254, 49] width 77 height 13
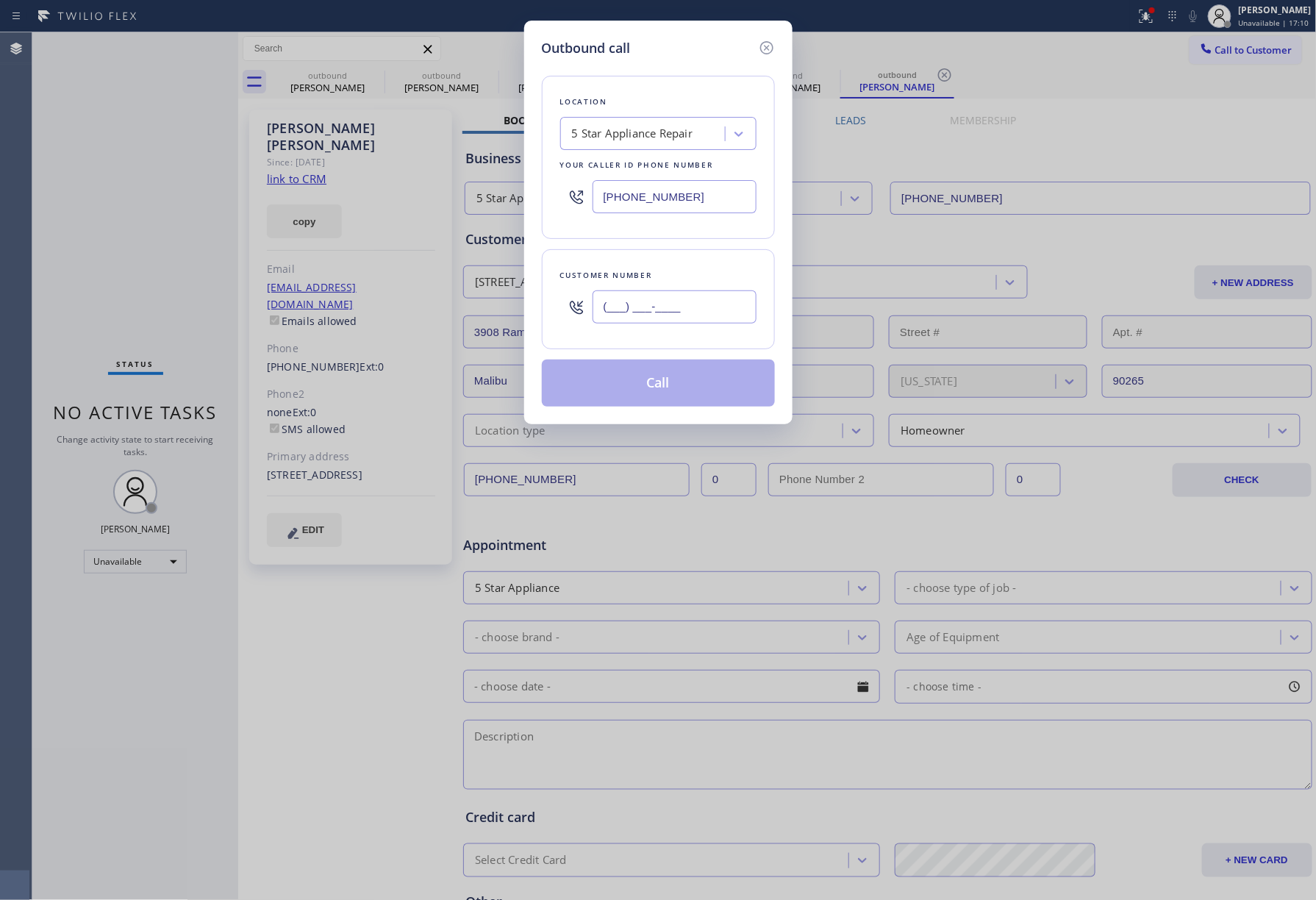
click at [635, 307] on input "(___) ___-____" at bounding box center [674, 307] width 164 height 33
paste input "310) 913-4872"
type input "[PHONE_NUMBER]"
click at [656, 265] on div "Customer number (310) 913-4872" at bounding box center [658, 299] width 233 height 100
click at [668, 397] on button "Call" at bounding box center [658, 383] width 233 height 47
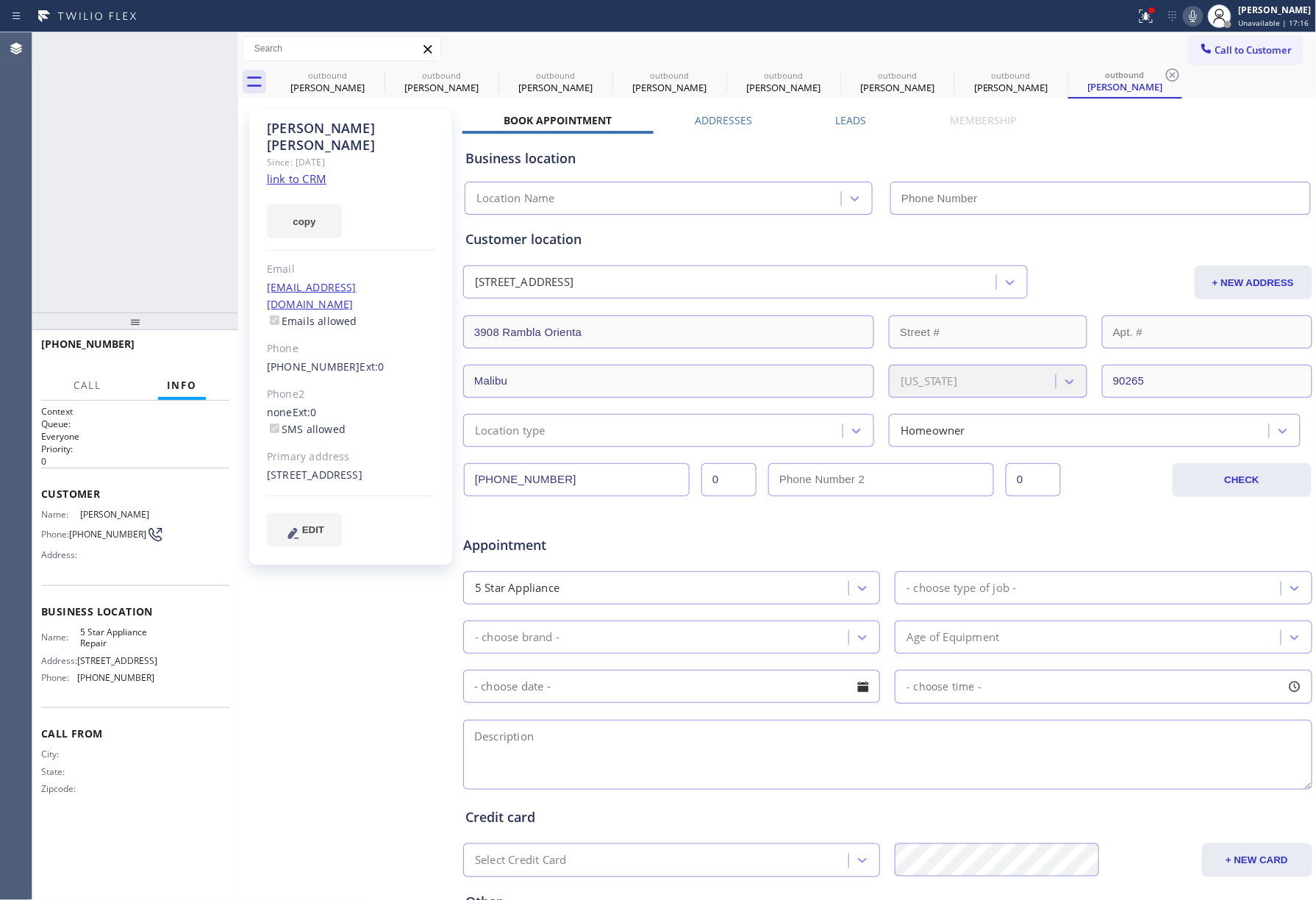
type input "[PHONE_NUMBER]"
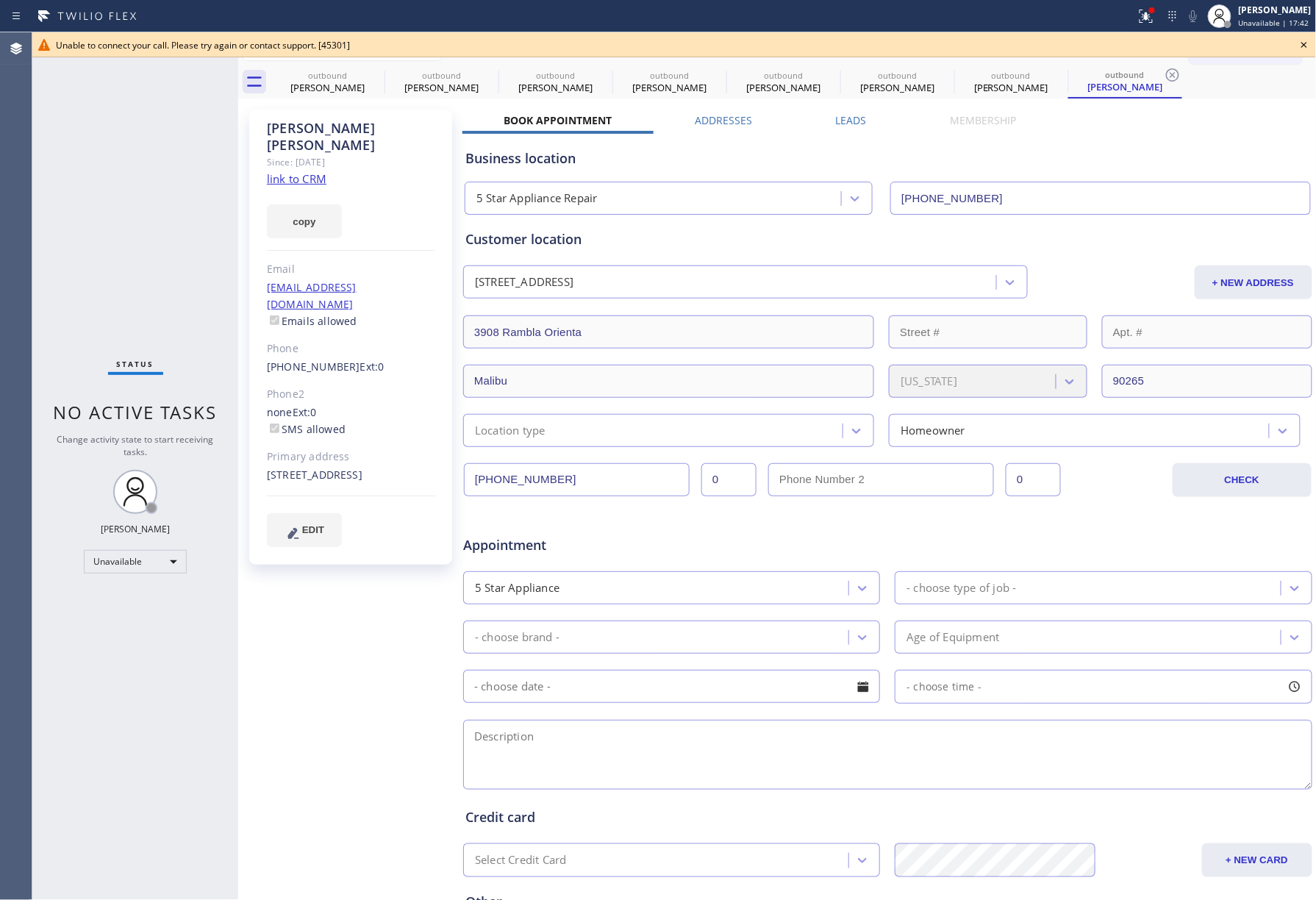
click at [1308, 43] on icon at bounding box center [1304, 45] width 18 height 18
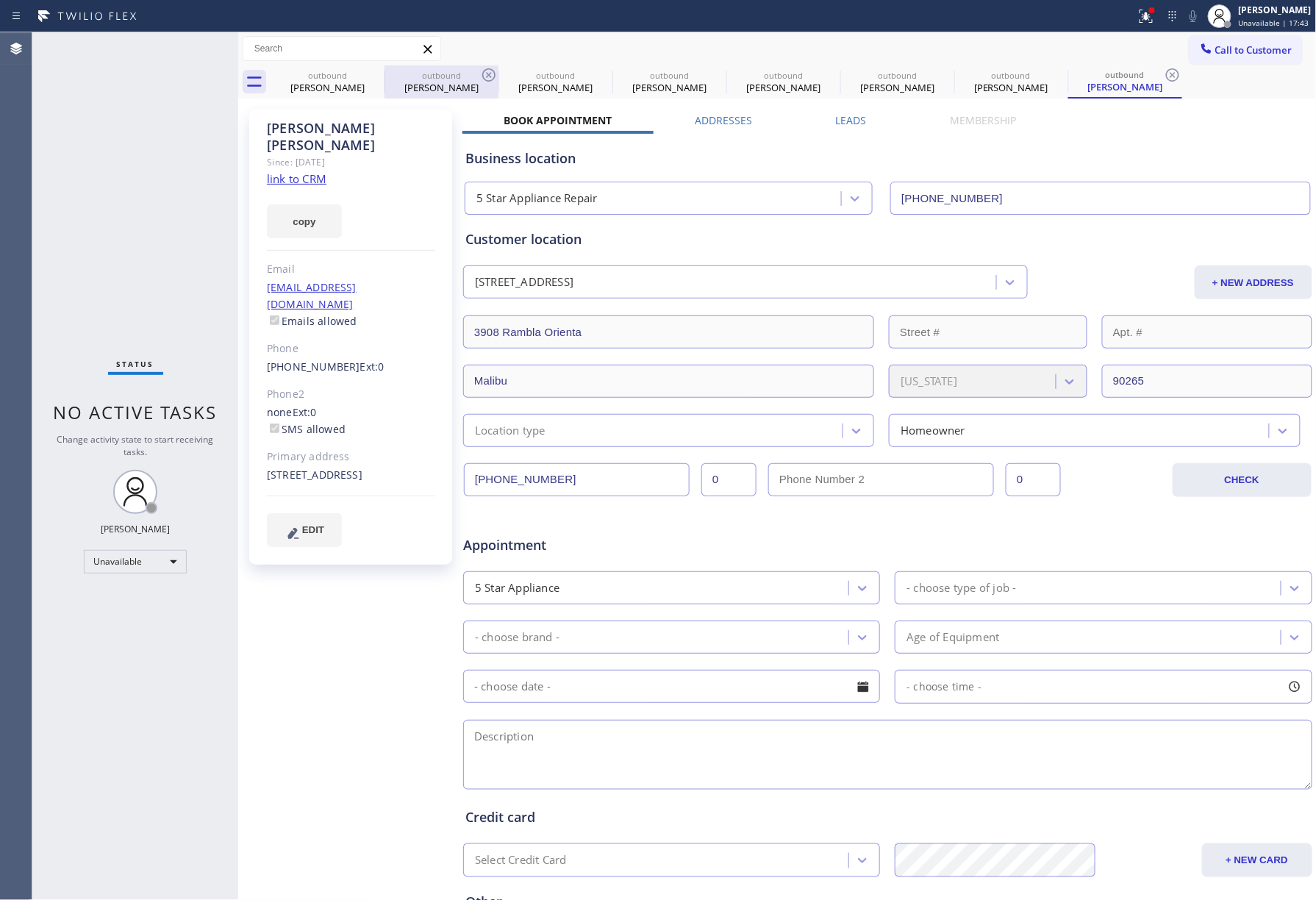
click at [385, 81] on div at bounding box center [385, 82] width 1 height 24
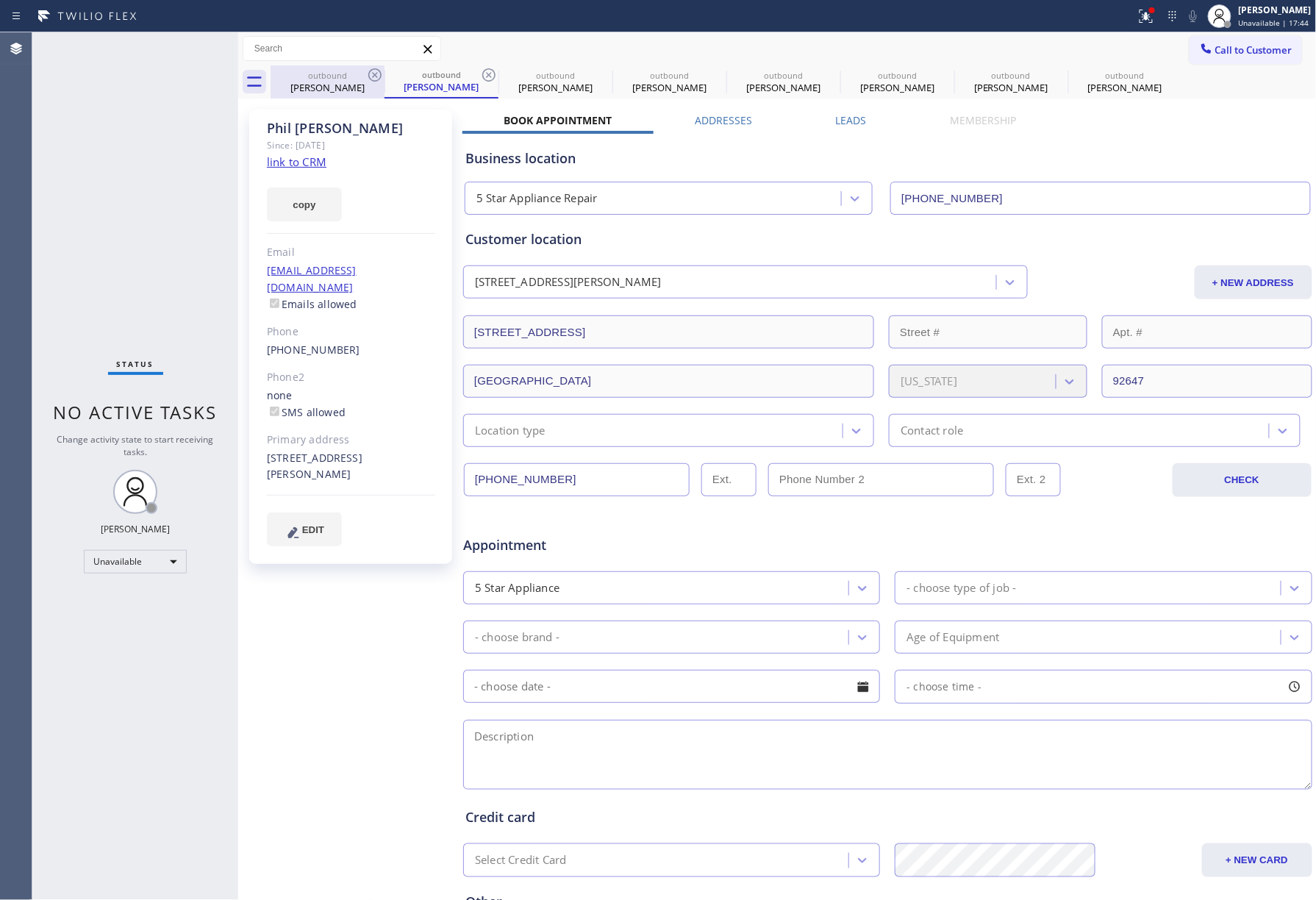
click at [375, 75] on icon at bounding box center [374, 75] width 13 height 13
click at [385, 75] on div "outbound Phil Roddy" at bounding box center [442, 81] width 114 height 33
click at [482, 75] on icon at bounding box center [489, 75] width 13 height 13
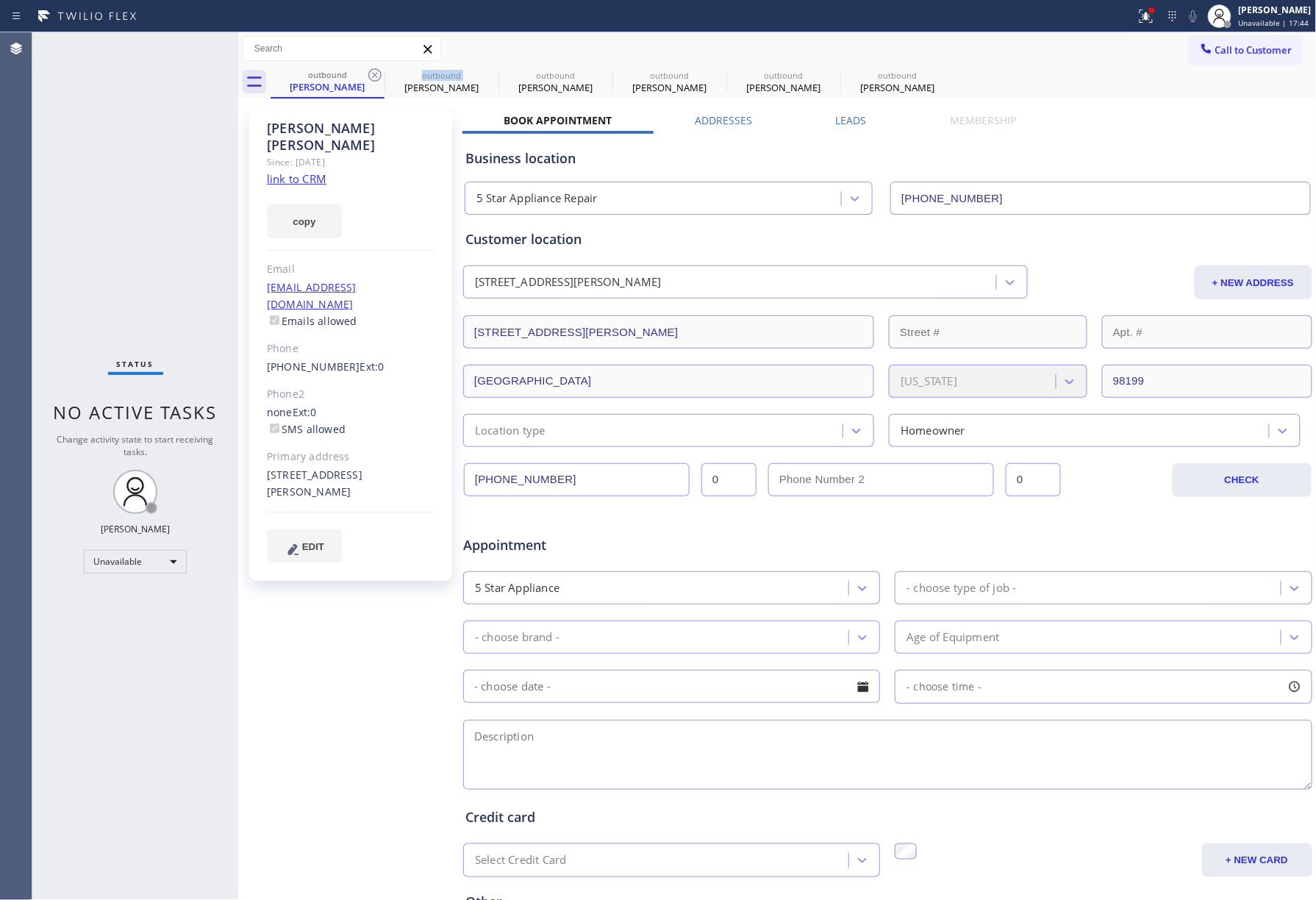
click at [375, 75] on icon at bounding box center [374, 75] width 13 height 13
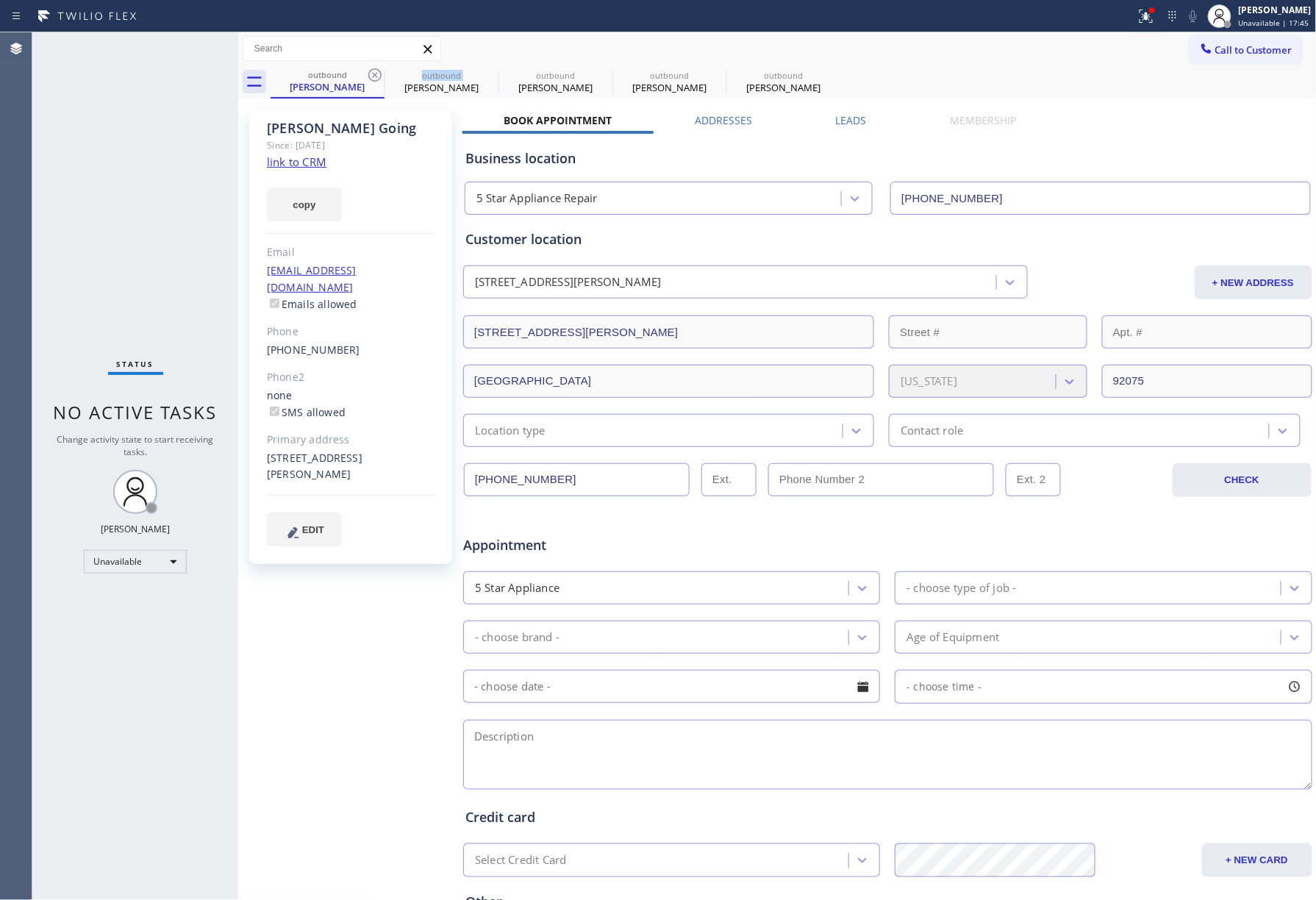
click at [375, 75] on icon at bounding box center [374, 75] width 13 height 13
click at [0, 0] on icon at bounding box center [0, 0] width 0 height 0
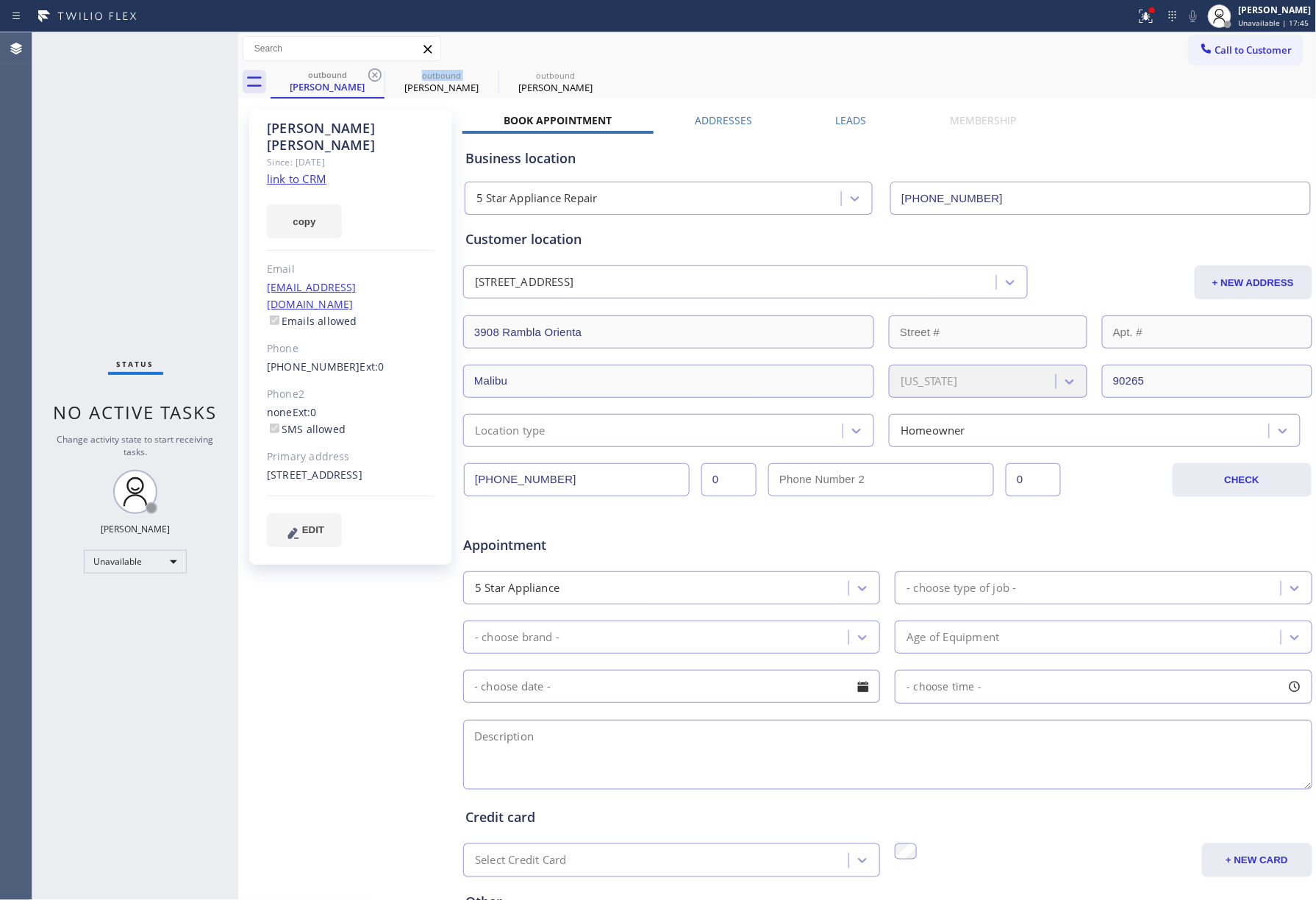
click at [375, 75] on icon at bounding box center [374, 75] width 13 height 13
click at [1232, 50] on span "Call to Customer" at bounding box center [1254, 49] width 77 height 13
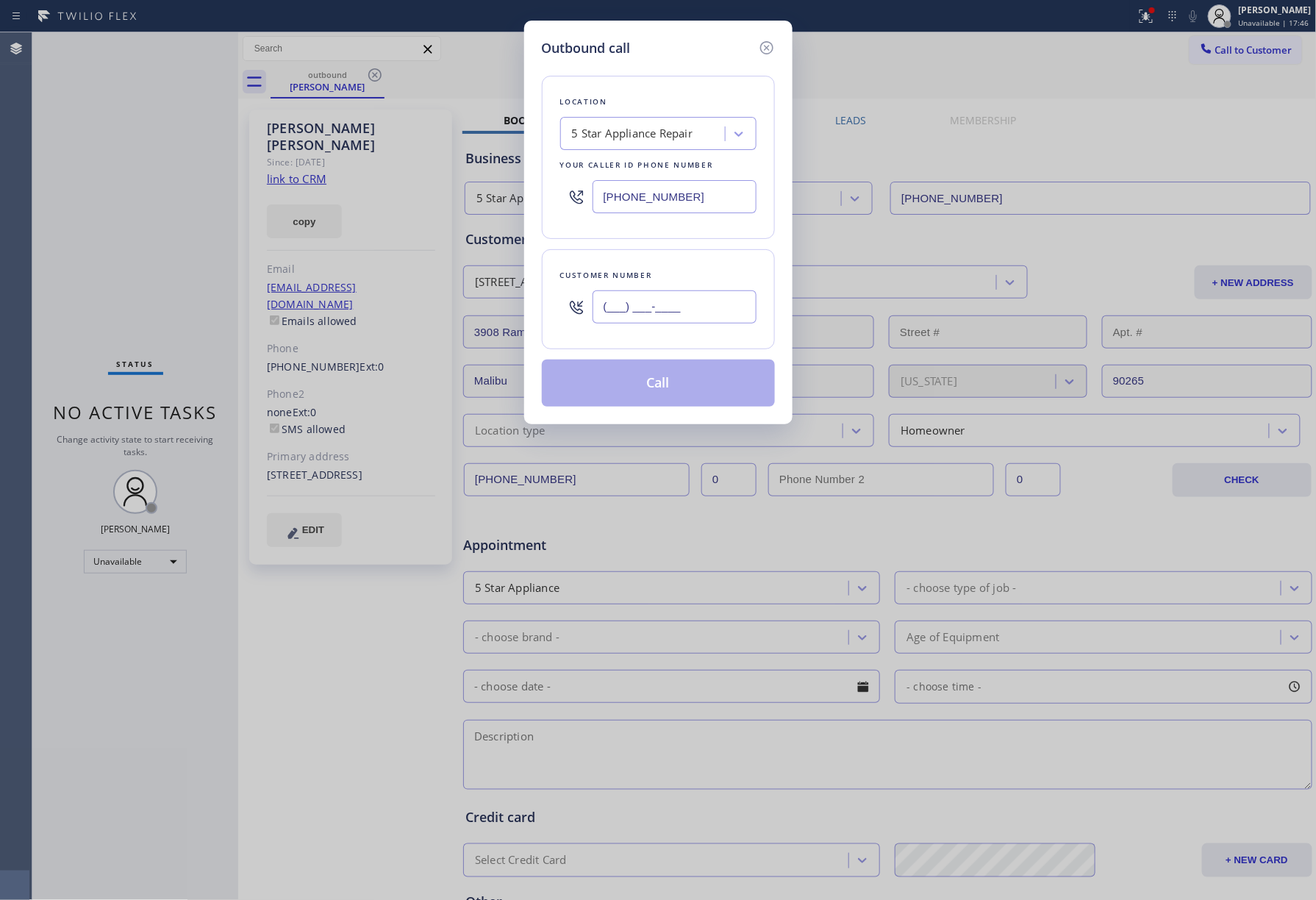
click at [663, 320] on input "(___) ___-____" at bounding box center [674, 307] width 164 height 33
paste input "323) 646-5660"
type input "[PHONE_NUMBER]"
click at [666, 277] on div "Customer number" at bounding box center [658, 275] width 197 height 15
click at [665, 378] on button "Call" at bounding box center [658, 383] width 233 height 47
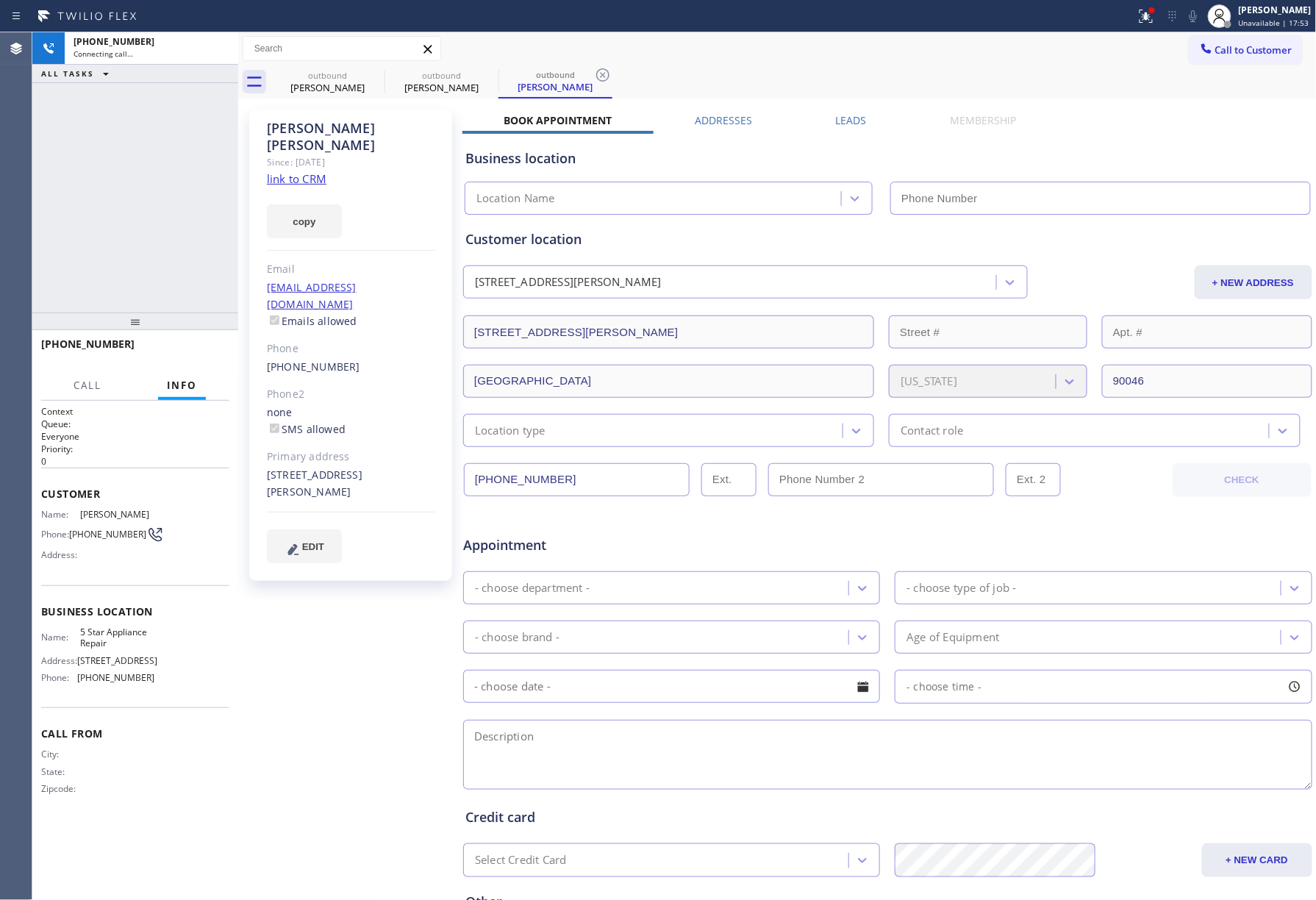
type input "[PHONE_NUMBER]"
drag, startPoint x: 87, startPoint y: 234, endPoint x: 101, endPoint y: 248, distance: 19.8
click at [87, 234] on div "+13236465660 Live | 00:00 ALL TASKS ALL TASKS ACTIVE TASKS TASKS IN WRAP UP" at bounding box center [135, 172] width 206 height 281
click at [185, 348] on span "HANG UP" at bounding box center [195, 350] width 45 height 10
drag, startPoint x: 190, startPoint y: 281, endPoint x: 195, endPoint y: 306, distance: 25.5
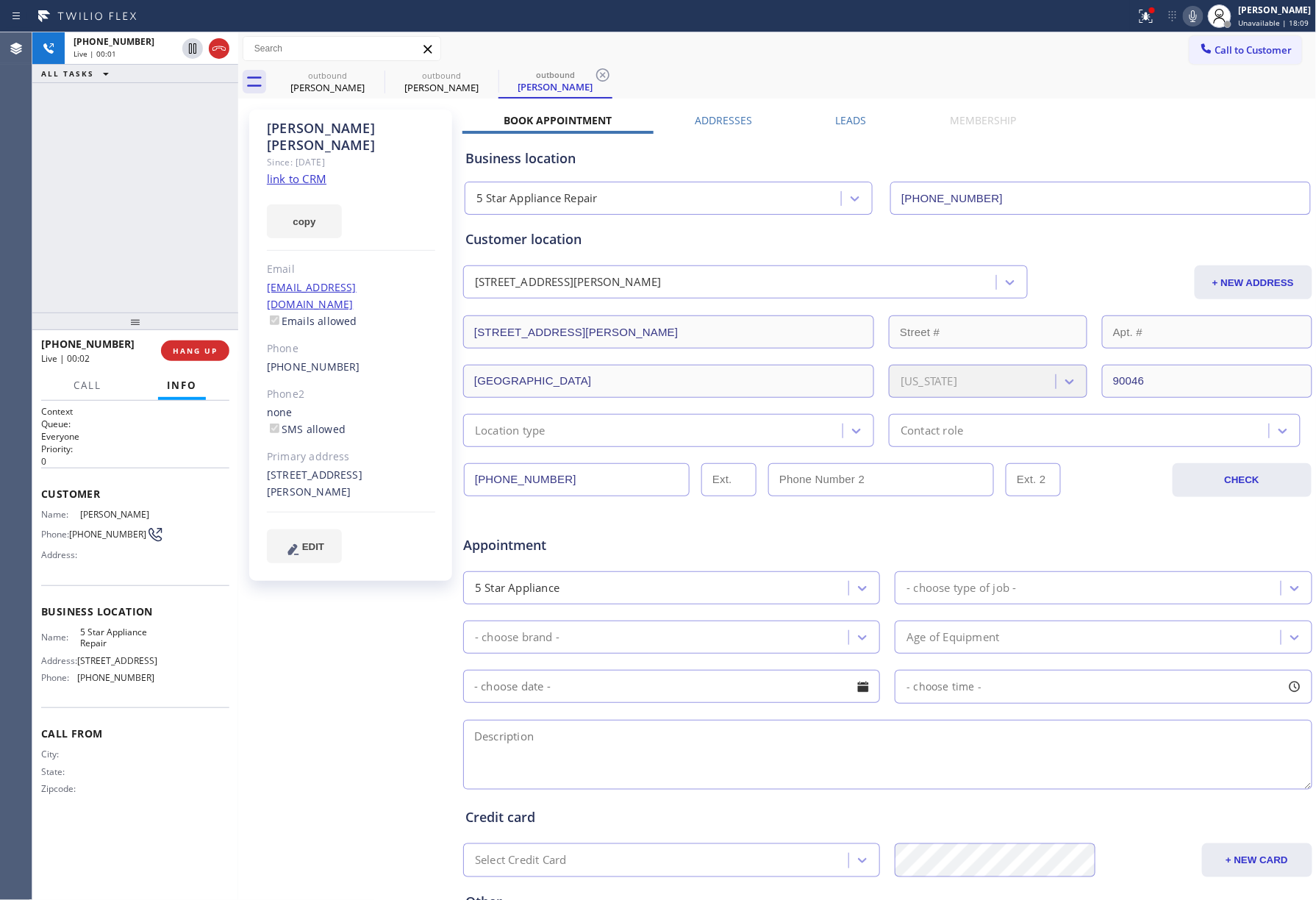
click at [192, 295] on div "+13236465660 Live | 00:01 ALL TASKS ALL TASKS ACTIVE TASKS TASKS IN WRAP UP" at bounding box center [135, 172] width 206 height 281
click at [206, 337] on div "+13236465660 Live | 00:03 HANG UP" at bounding box center [135, 351] width 188 height 38
click at [209, 348] on span "COMPLETE" at bounding box center [192, 350] width 51 height 10
click at [196, 254] on div "ALL TASKS ALL TASKS ACTIVE TASKS TASKS IN WRAP UP +13236465660 Wrap up | 00:00" at bounding box center [135, 172] width 206 height 281
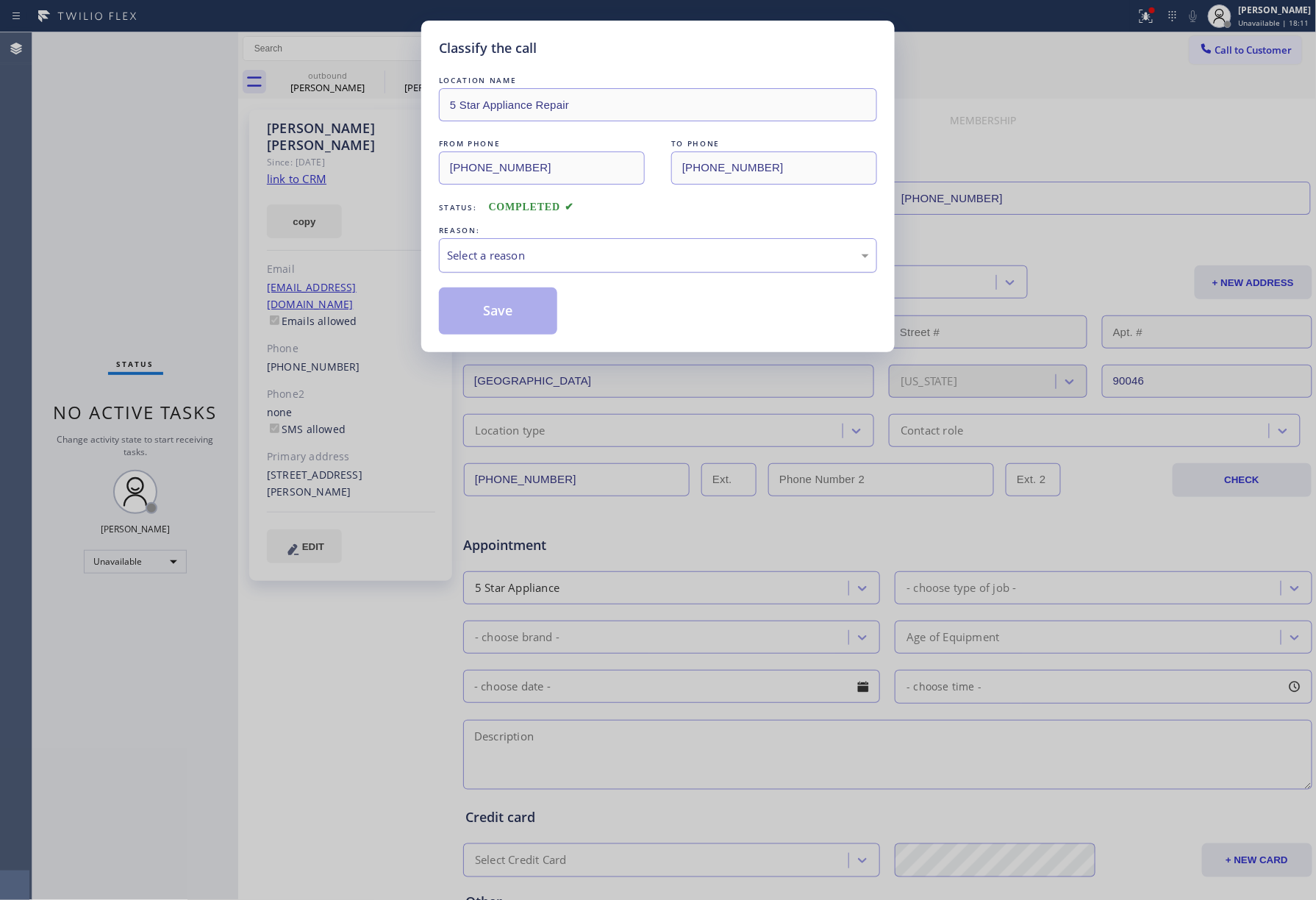
click at [489, 267] on div "Select a reason" at bounding box center [658, 255] width 438 height 35
drag, startPoint x: 484, startPoint y: 317, endPoint x: 1113, endPoint y: 254, distance: 632.1
click at [488, 317] on button "Save" at bounding box center [498, 311] width 118 height 47
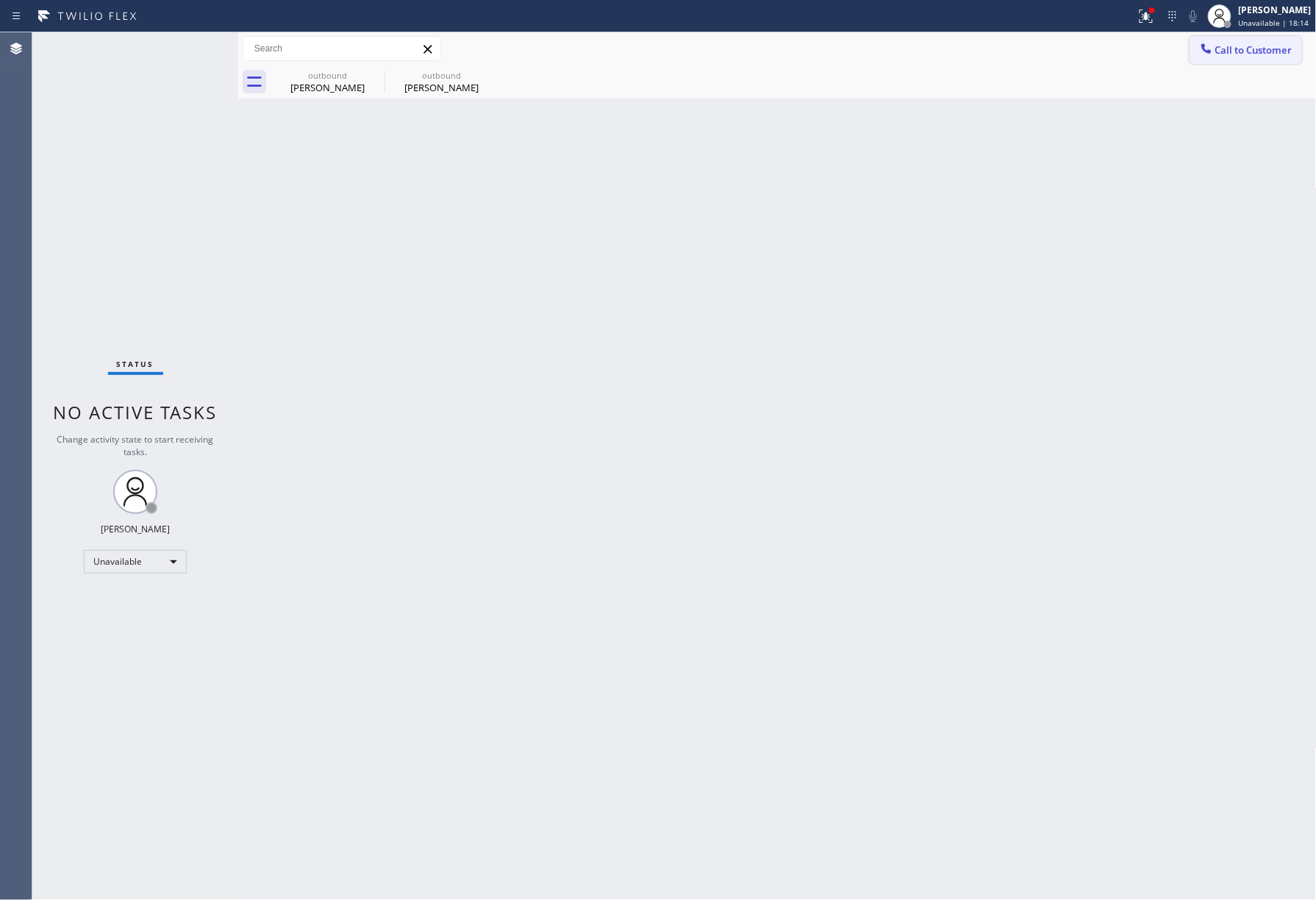
click at [1219, 43] on span "Call to Customer" at bounding box center [1254, 49] width 77 height 13
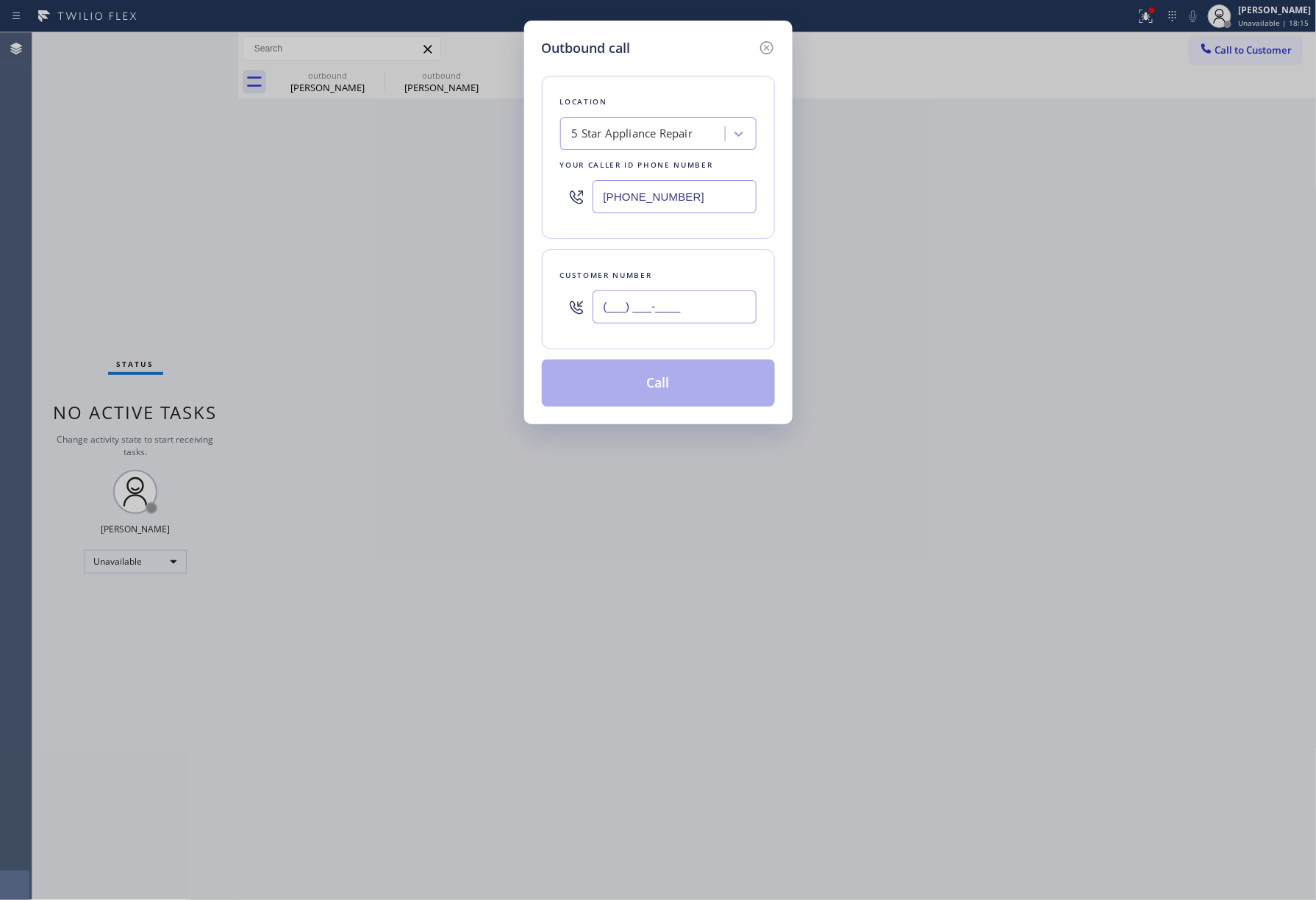
click at [665, 304] on input "(___) ___-____" at bounding box center [674, 307] width 164 height 33
paste input "323) 610-5633"
type input "(323) 610-5633"
drag, startPoint x: 684, startPoint y: 195, endPoint x: 589, endPoint y: 141, distance: 109.3
click at [563, 177] on div "[PHONE_NUMBER]" at bounding box center [658, 197] width 197 height 48
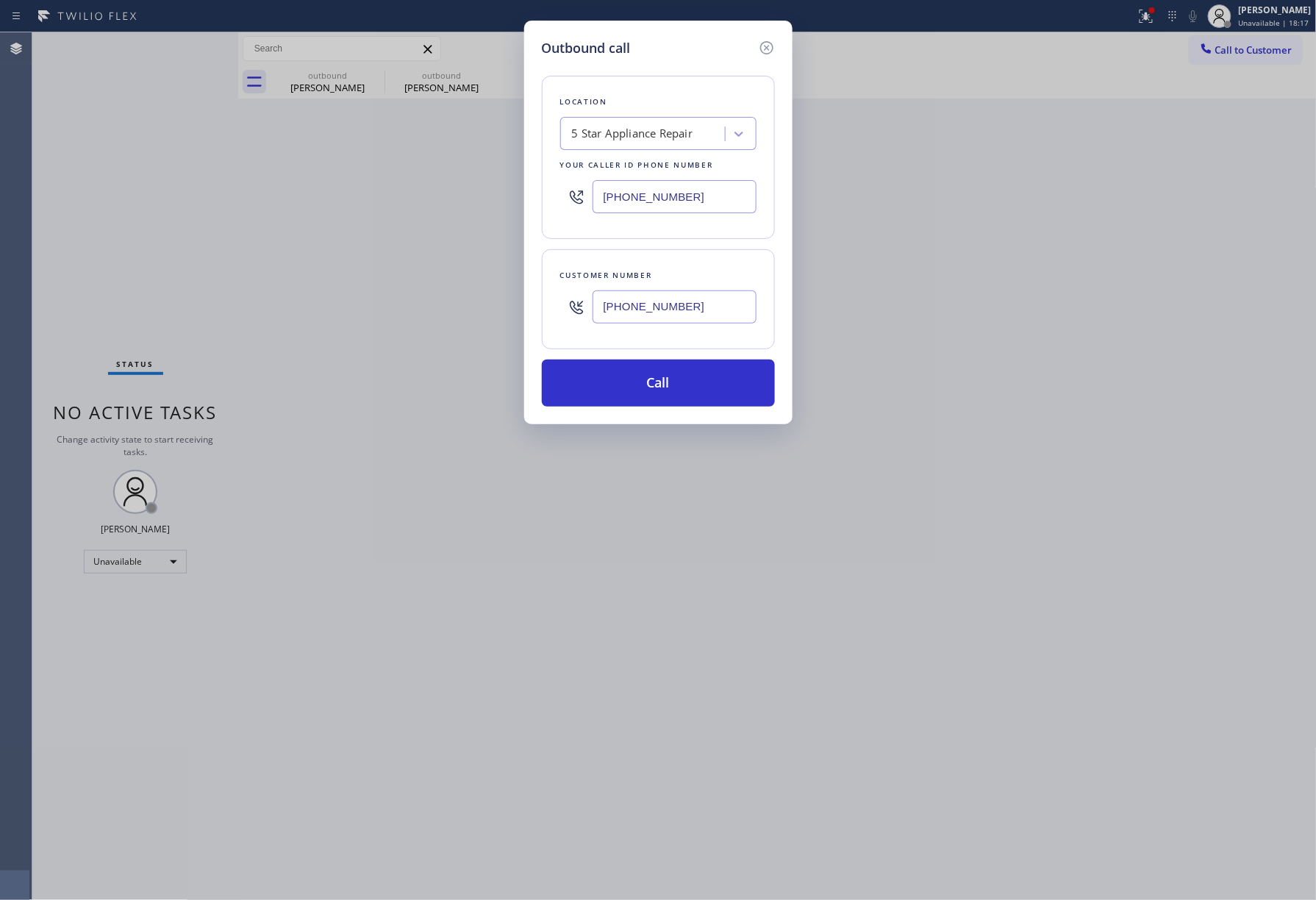
paste input "626) 548-3326"
type input "(626) 548-3326"
click at [644, 406] on button "Call" at bounding box center [658, 383] width 233 height 47
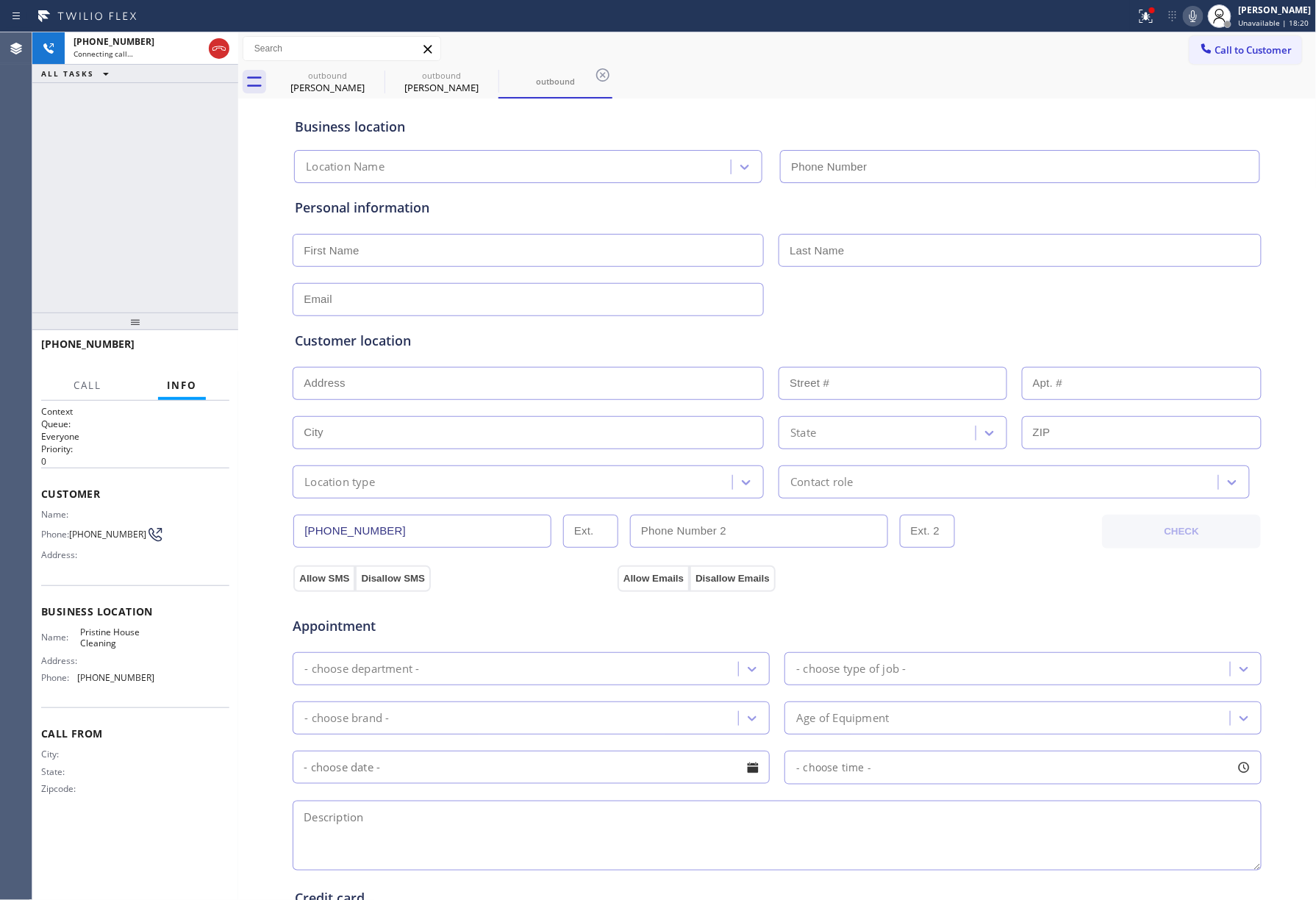
type input "(626) 548-3326"
drag, startPoint x: 156, startPoint y: 195, endPoint x: 356, endPoint y: 98, distance: 222.3
click at [157, 194] on div "+13236105633 Connecting call… ALL TASKS ALL TASKS ACTIVE TASKS TASKS IN WRAP UP" at bounding box center [135, 172] width 206 height 281
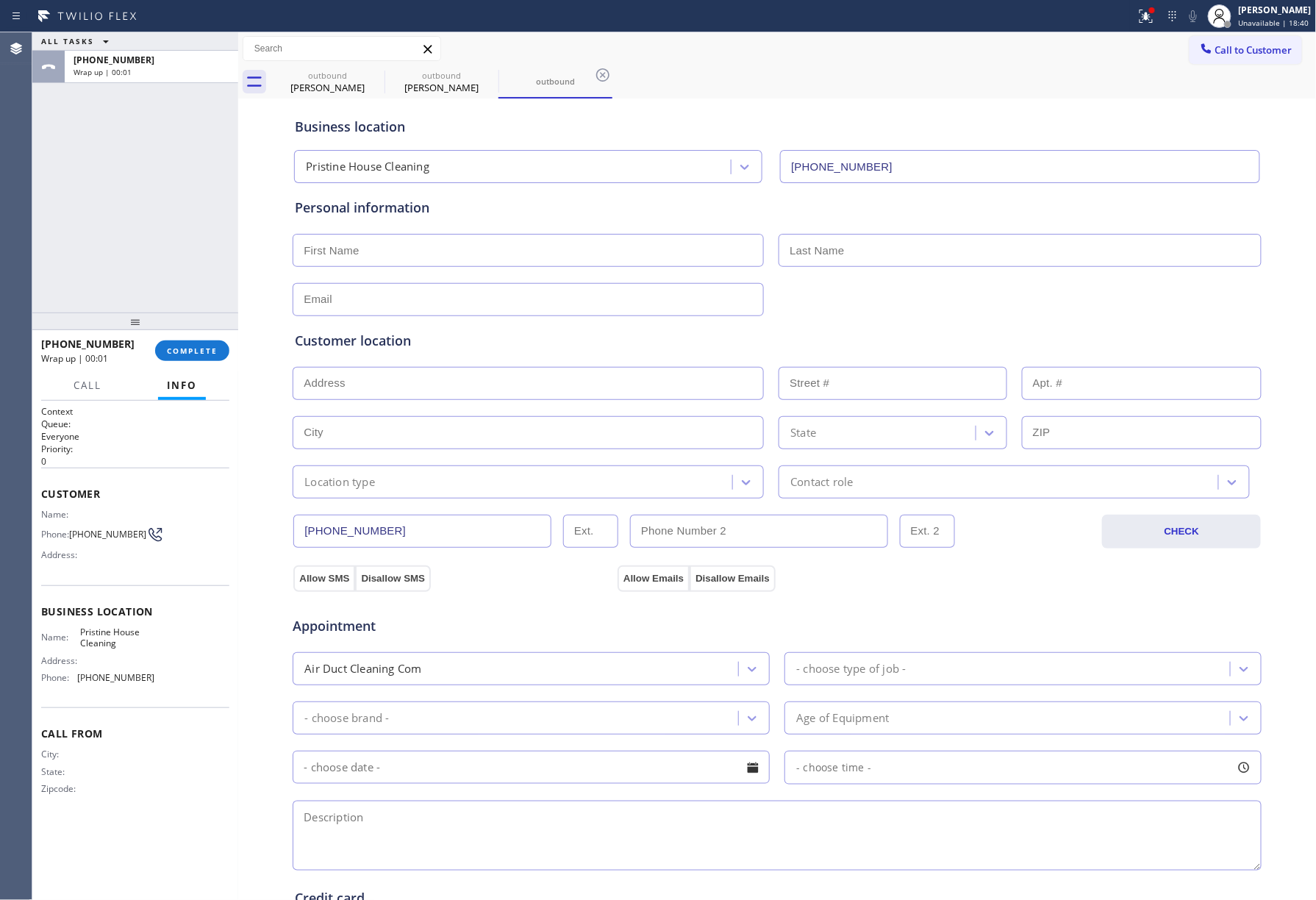
click at [157, 336] on div "+13236105633 Wrap up | 00:01 COMPLETE" at bounding box center [135, 351] width 188 height 38
click at [159, 345] on button "COMPLETE" at bounding box center [192, 350] width 75 height 21
click at [174, 277] on div "ALL TASKS ALL TASKS ACTIVE TASKS TASKS IN WRAP UP +13236105633 Wrap up | 00:02" at bounding box center [135, 172] width 206 height 281
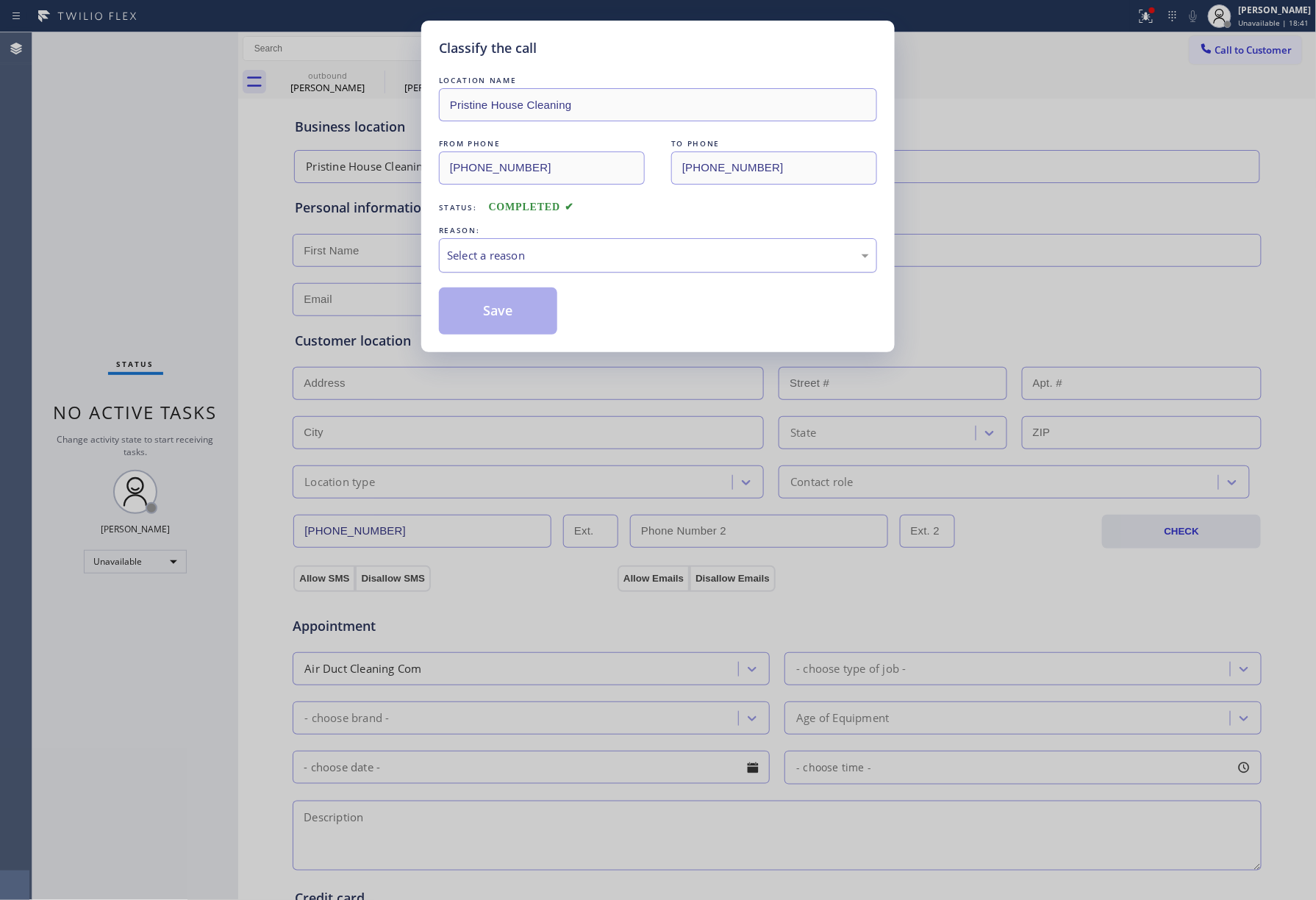
drag, startPoint x: 549, startPoint y: 244, endPoint x: 542, endPoint y: 265, distance: 22.1
click at [549, 245] on div "Select a reason" at bounding box center [658, 255] width 438 height 35
click at [492, 324] on button "Save" at bounding box center [498, 311] width 118 height 47
type input "[PHONE_NUMBER]"
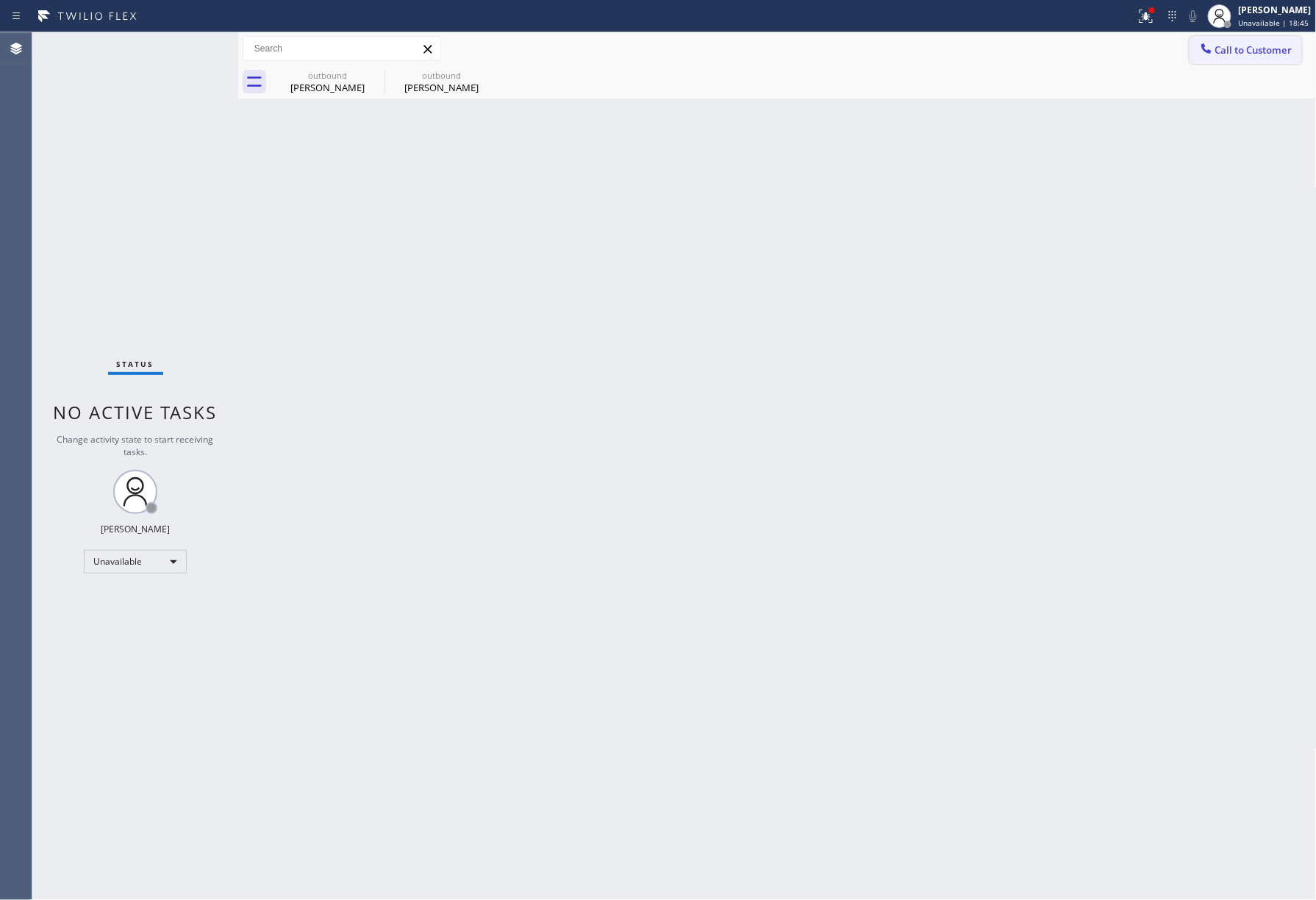
click at [1236, 51] on span "Call to Customer" at bounding box center [1254, 49] width 77 height 13
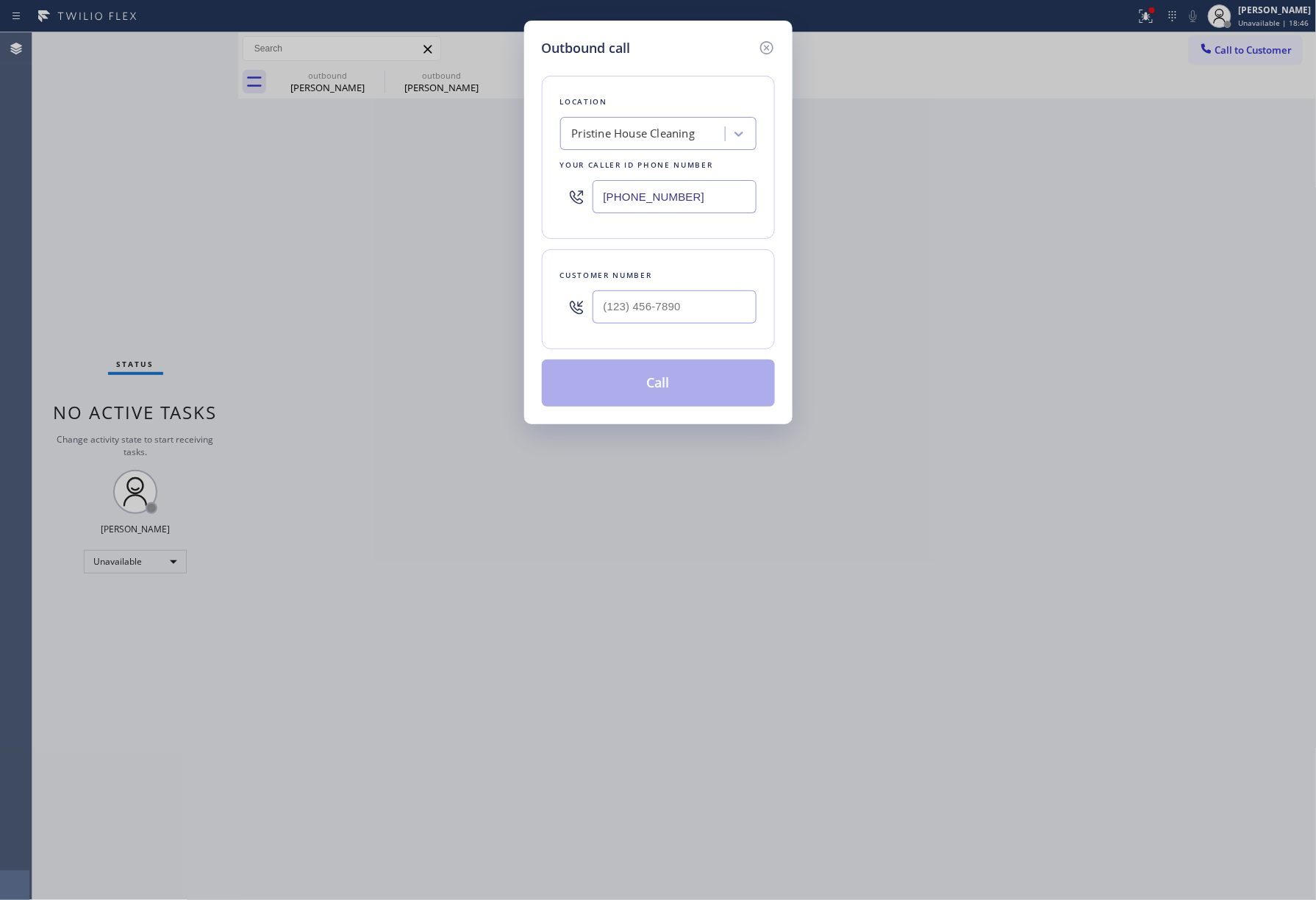
drag, startPoint x: 724, startPoint y: 193, endPoint x: 560, endPoint y: 196, distance: 164.0
click at [560, 198] on div "(626) 548-3326" at bounding box center [658, 197] width 197 height 48
paste input "855) 731-4952"
type input "[PHONE_NUMBER]"
click at [648, 310] on input "(___) ___-____" at bounding box center [674, 307] width 164 height 33
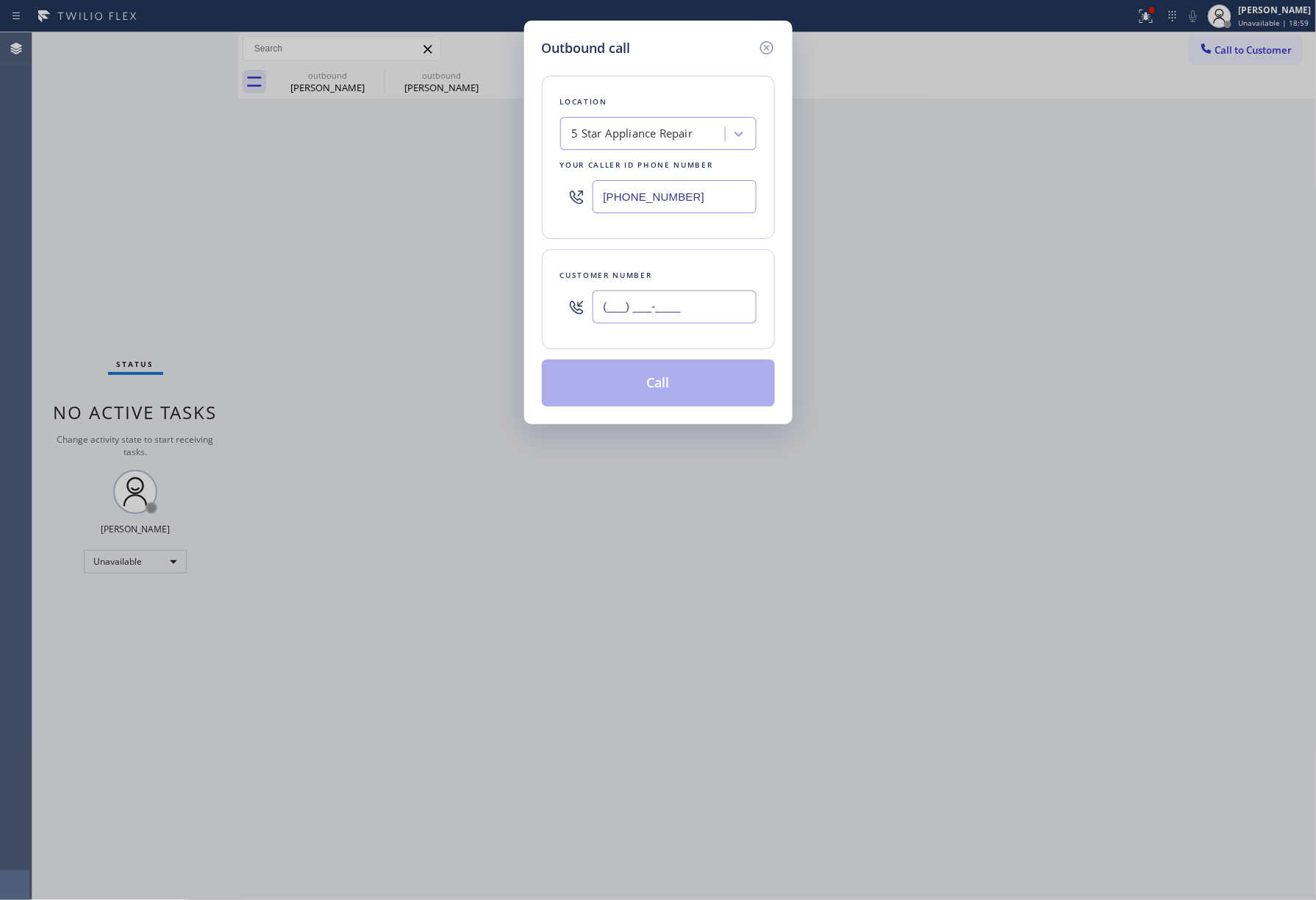
paste input "917) 749-0671"
type input "[PHONE_NUMBER]"
click at [659, 246] on div "Location 5 Star Appliance Repair Your caller id phone number (855) 731-4952 Cus…" at bounding box center [658, 233] width 233 height 349
click at [645, 377] on button "Call" at bounding box center [658, 383] width 233 height 47
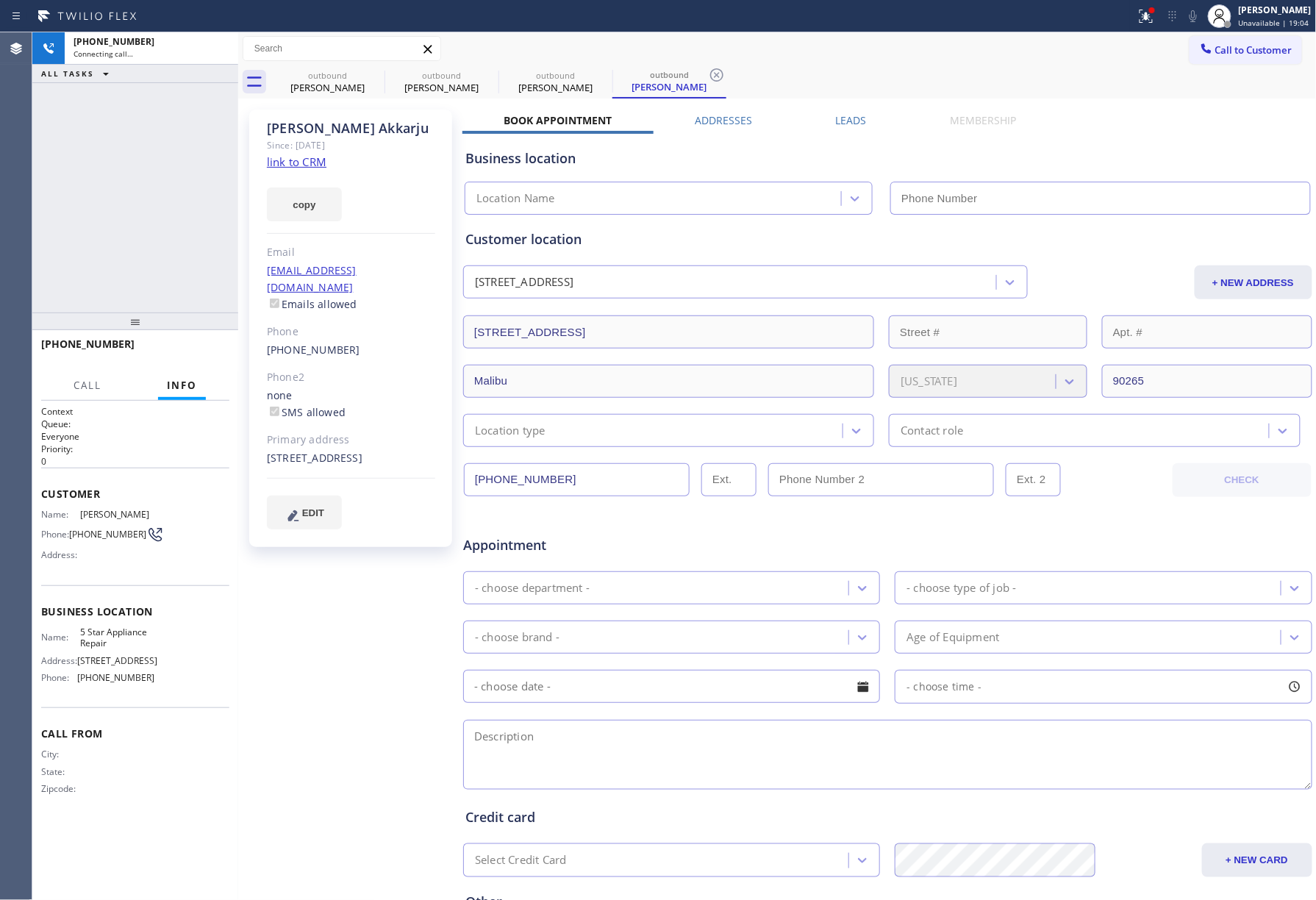
type input "[PHONE_NUMBER]"
click at [93, 227] on div "+19177490671 Connecting call… ALL TASKS ALL TASKS ACTIVE TASKS TASKS IN WRAP UP" at bounding box center [135, 172] width 206 height 281
click at [183, 344] on button "HANG UP" at bounding box center [195, 350] width 68 height 21
drag, startPoint x: 172, startPoint y: 288, endPoint x: 174, endPoint y: 304, distance: 16.1
click at [174, 301] on div "+19177490671 Live | 00:05 ALL TASKS ALL TASKS ACTIVE TASKS TASKS IN WRAP UP" at bounding box center [135, 172] width 206 height 281
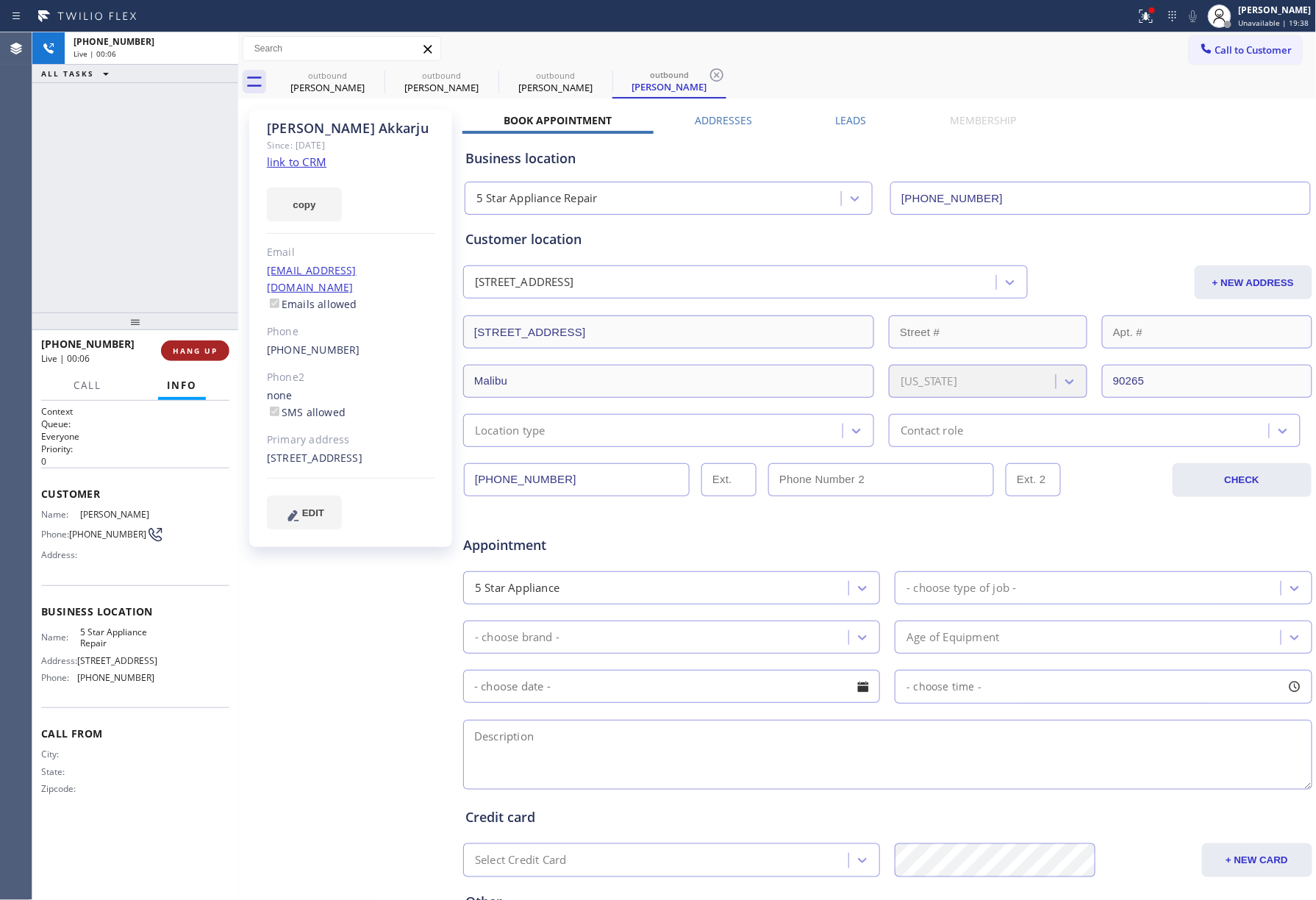
click at [184, 340] on button "HANG UP" at bounding box center [195, 350] width 68 height 21
click at [162, 246] on div "ALL TASKS ALL TASKS ACTIVE TASKS TASKS IN WRAP UP +19177490671 Wrap up | 00:00" at bounding box center [135, 172] width 206 height 281
click at [162, 246] on div "ALL TASKS ALL TASKS ACTIVE TASKS TASKS IN WRAP UP +19177490671 Wrap up | 00:01" at bounding box center [135, 172] width 206 height 281
click at [214, 341] on button "COMPLETE" at bounding box center [192, 350] width 75 height 21
click at [191, 271] on div "ALL TASKS ALL TASKS ACTIVE TASKS TASKS IN WRAP UP +19177490671 Wrap up | 00:01" at bounding box center [135, 172] width 206 height 281
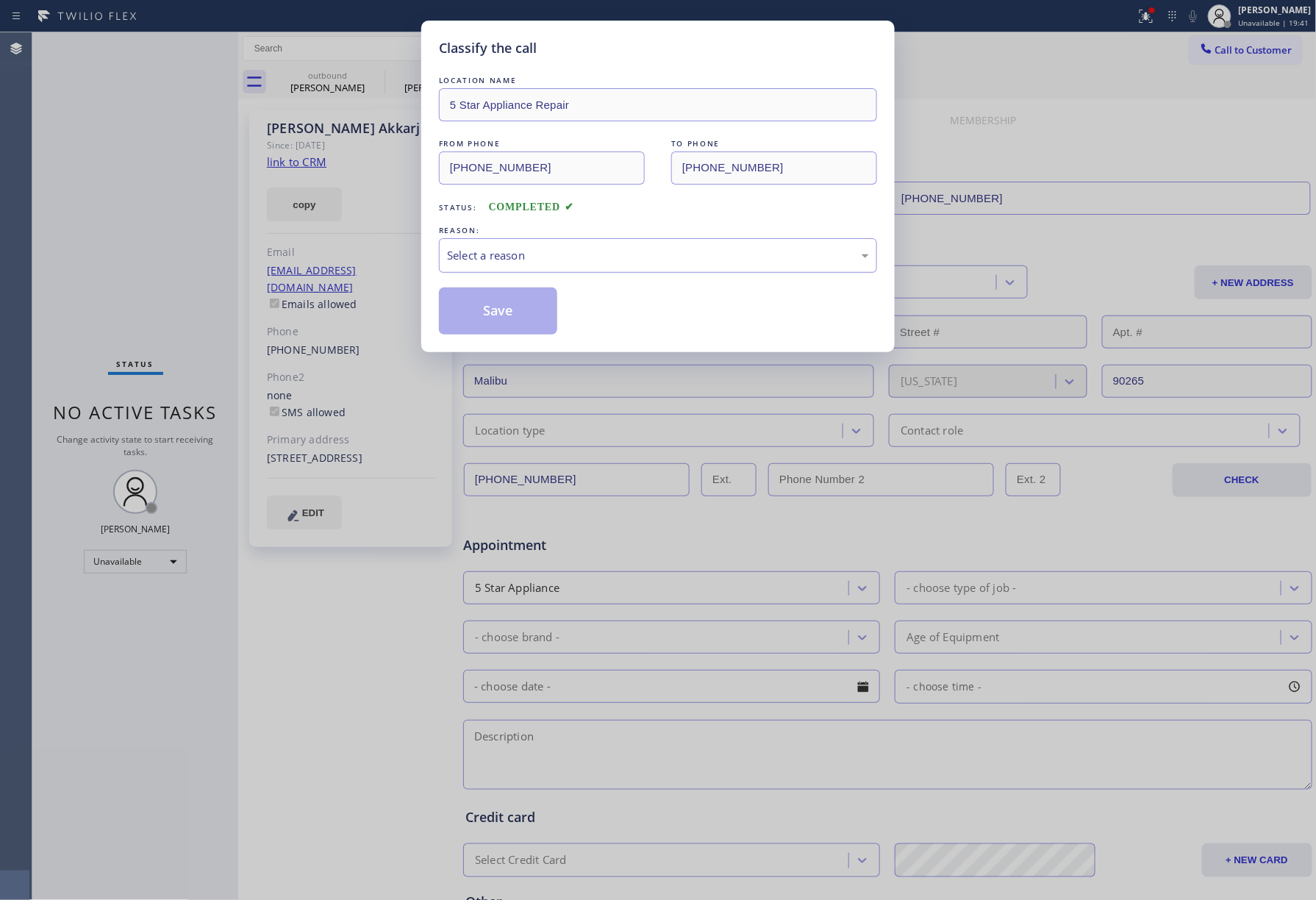
drag, startPoint x: 566, startPoint y: 248, endPoint x: 566, endPoint y: 259, distance: 11.0
click at [566, 256] on div "Select a reason" at bounding box center [658, 256] width 422 height 17
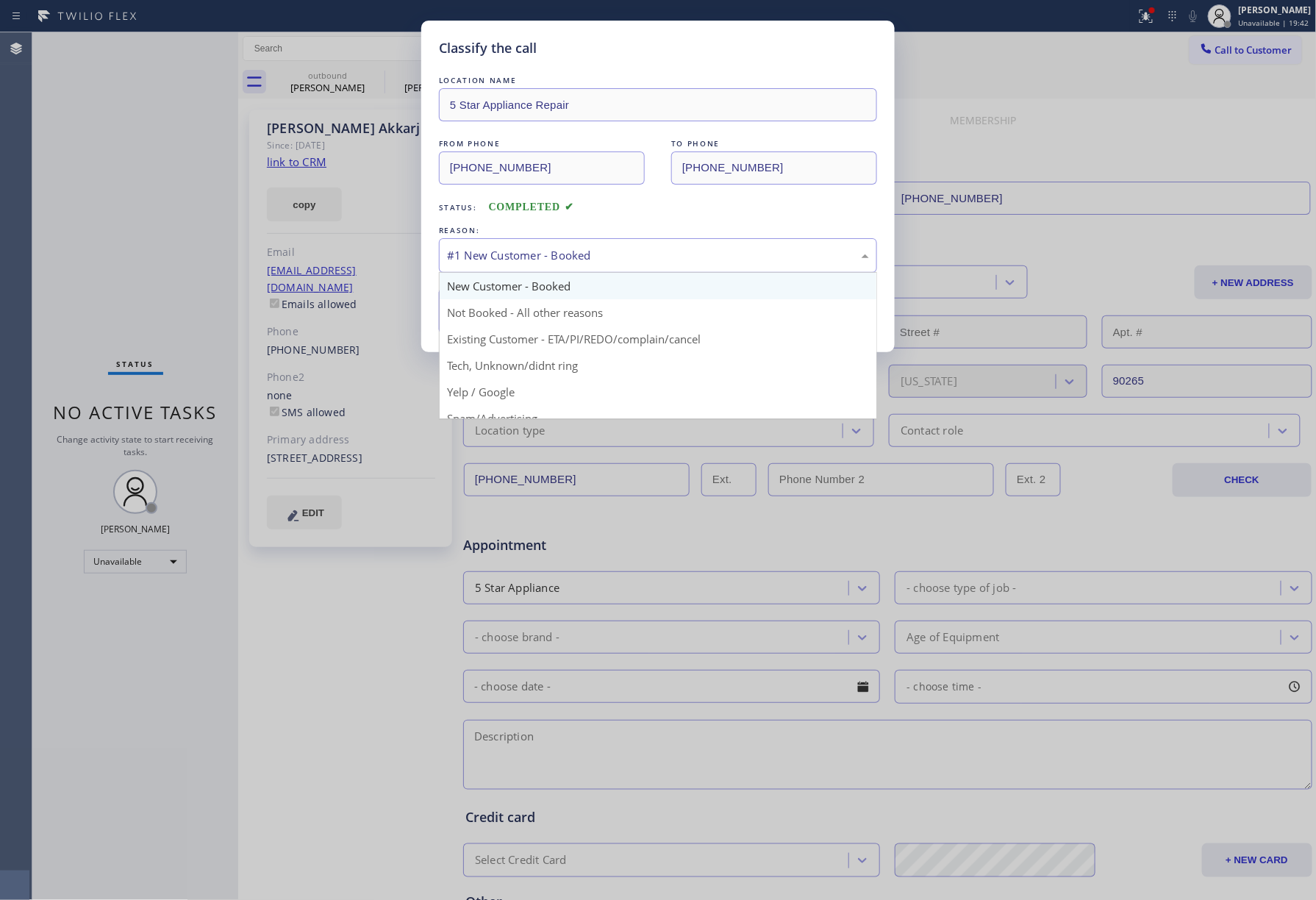
drag, startPoint x: 489, startPoint y: 264, endPoint x: 487, endPoint y: 330, distance: 66.0
click at [489, 264] on div "#1 New Customer - Booked" at bounding box center [658, 256] width 422 height 17
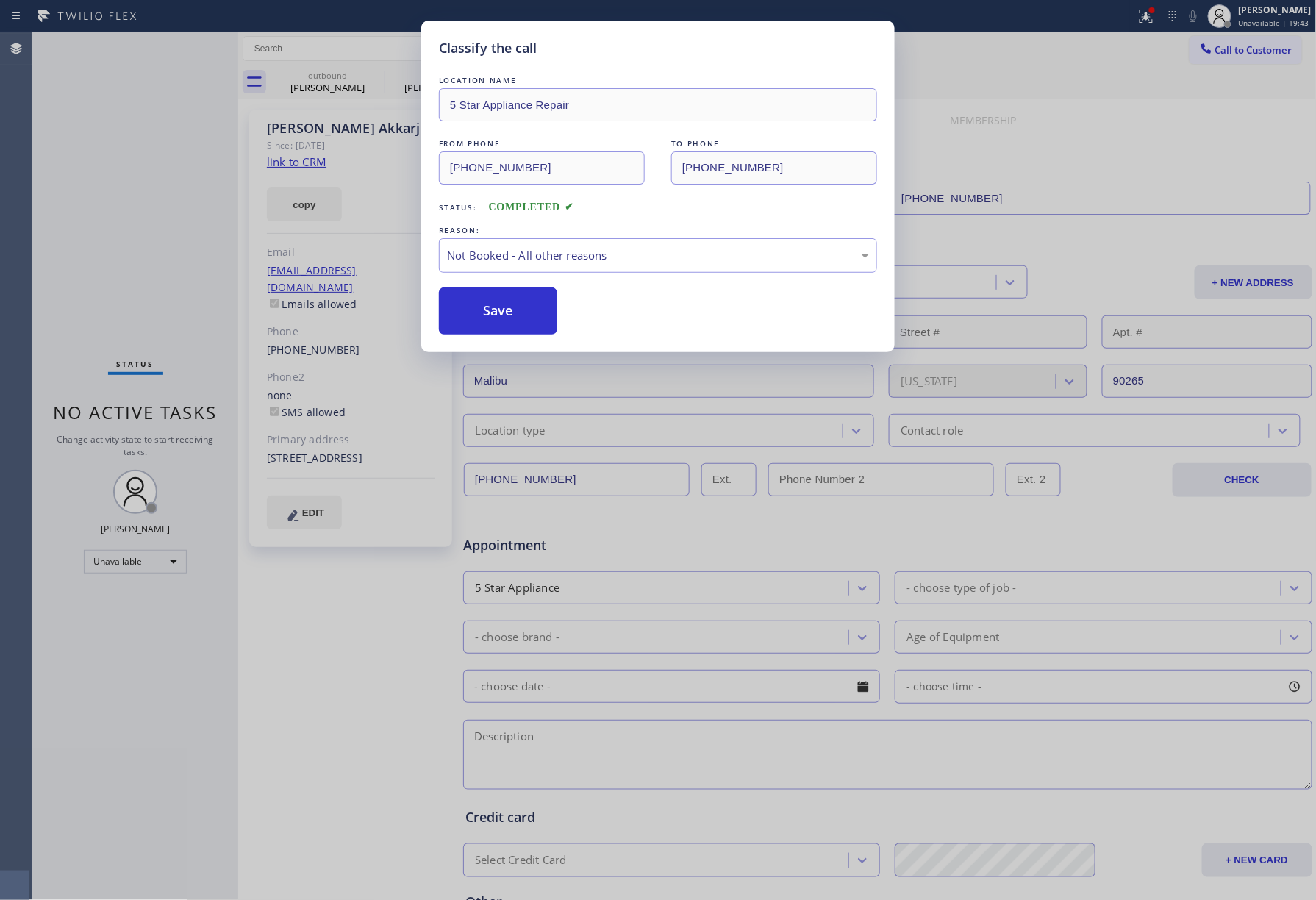
click at [486, 317] on button "Save" at bounding box center [498, 311] width 118 height 47
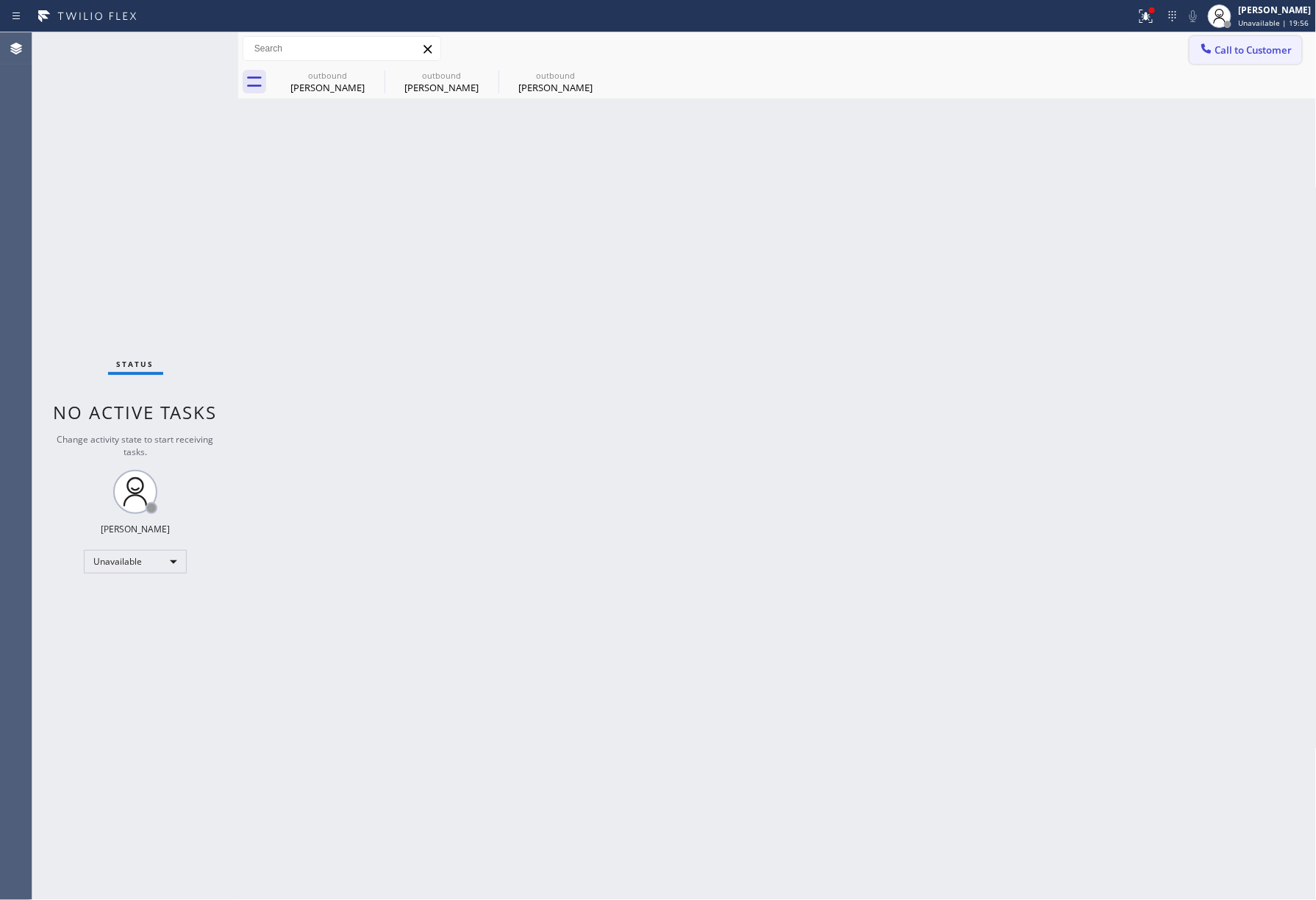
click at [1221, 53] on span "Call to Customer" at bounding box center [1254, 49] width 77 height 13
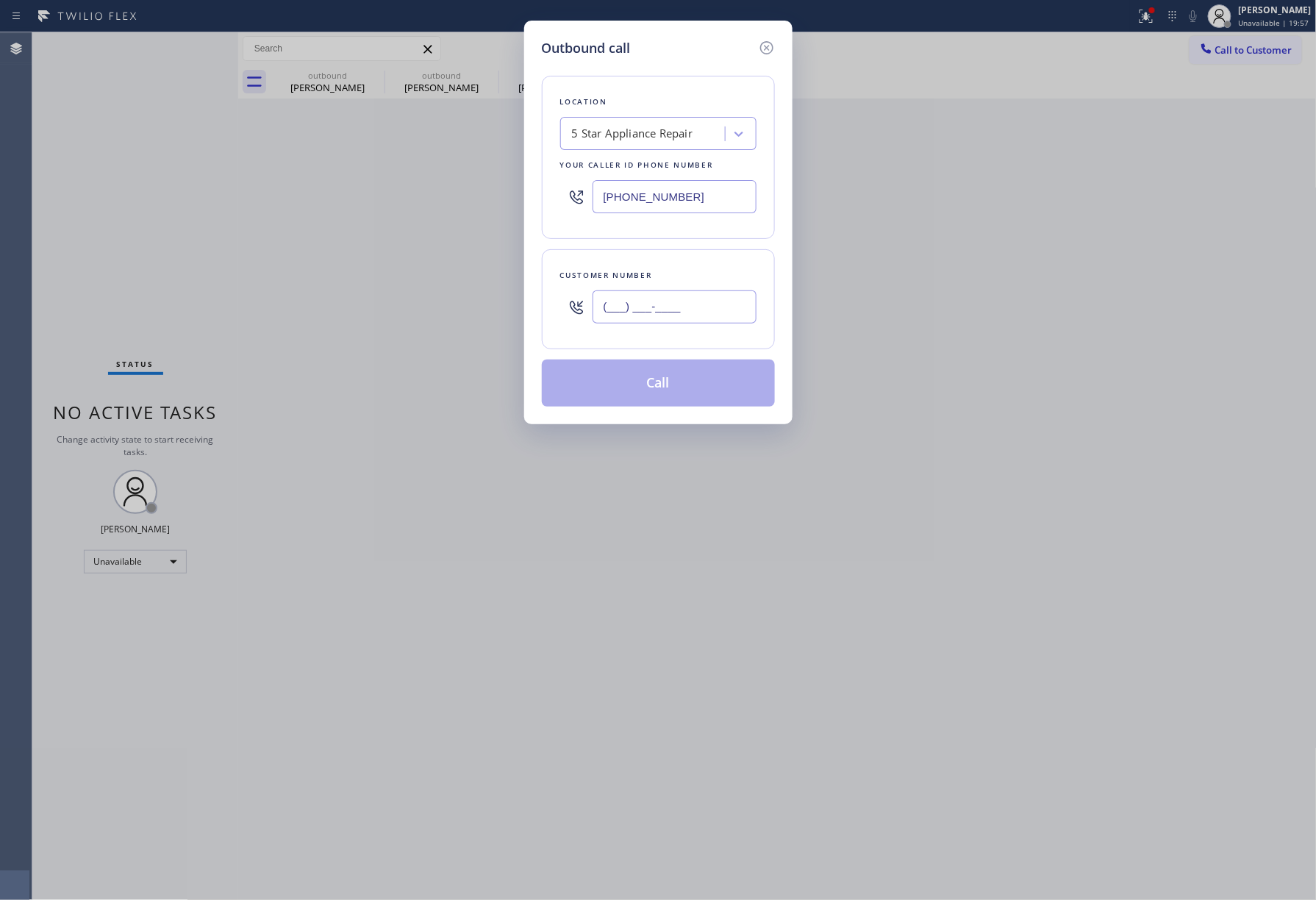
click at [679, 316] on input "(___) ___-____" at bounding box center [674, 307] width 164 height 33
paste input "310) 429-8533"
click at [666, 260] on div "Customer number [PHONE_NUMBER]" at bounding box center [658, 299] width 233 height 100
click at [930, 345] on div "Outbound call Location 5 Star Appliance Repair Your caller id phone number (855…" at bounding box center [658, 450] width 1316 height 900
click at [836, 191] on div "Outbound call Location 5 Star Appliance Repair Your caller id phone number (855…" at bounding box center [658, 450] width 1316 height 900
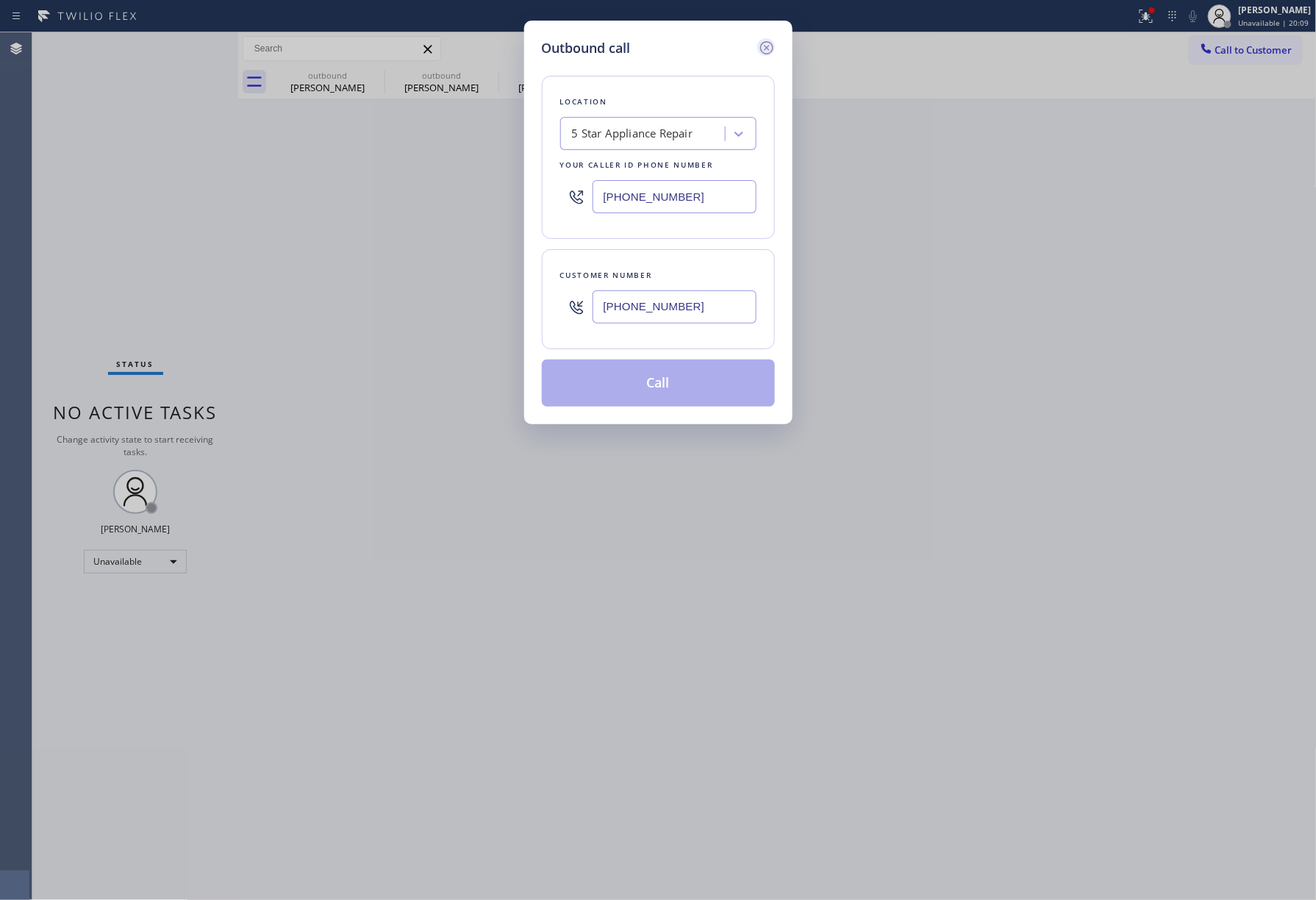
click at [766, 43] on icon at bounding box center [767, 48] width 18 height 18
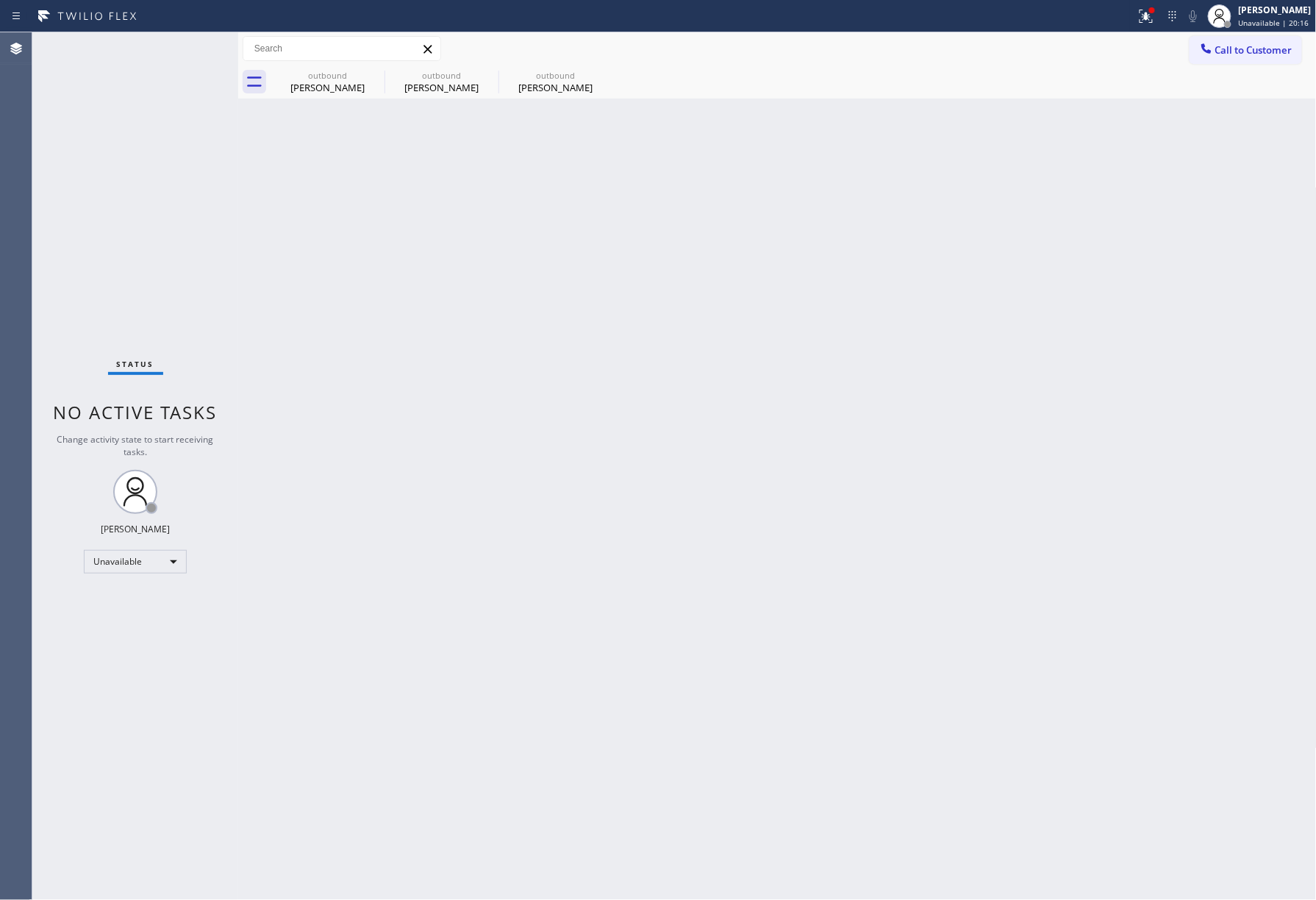
drag, startPoint x: 1255, startPoint y: 55, endPoint x: 737, endPoint y: 265, distance: 558.9
click at [1253, 54] on span "Call to Customer" at bounding box center [1254, 49] width 77 height 13
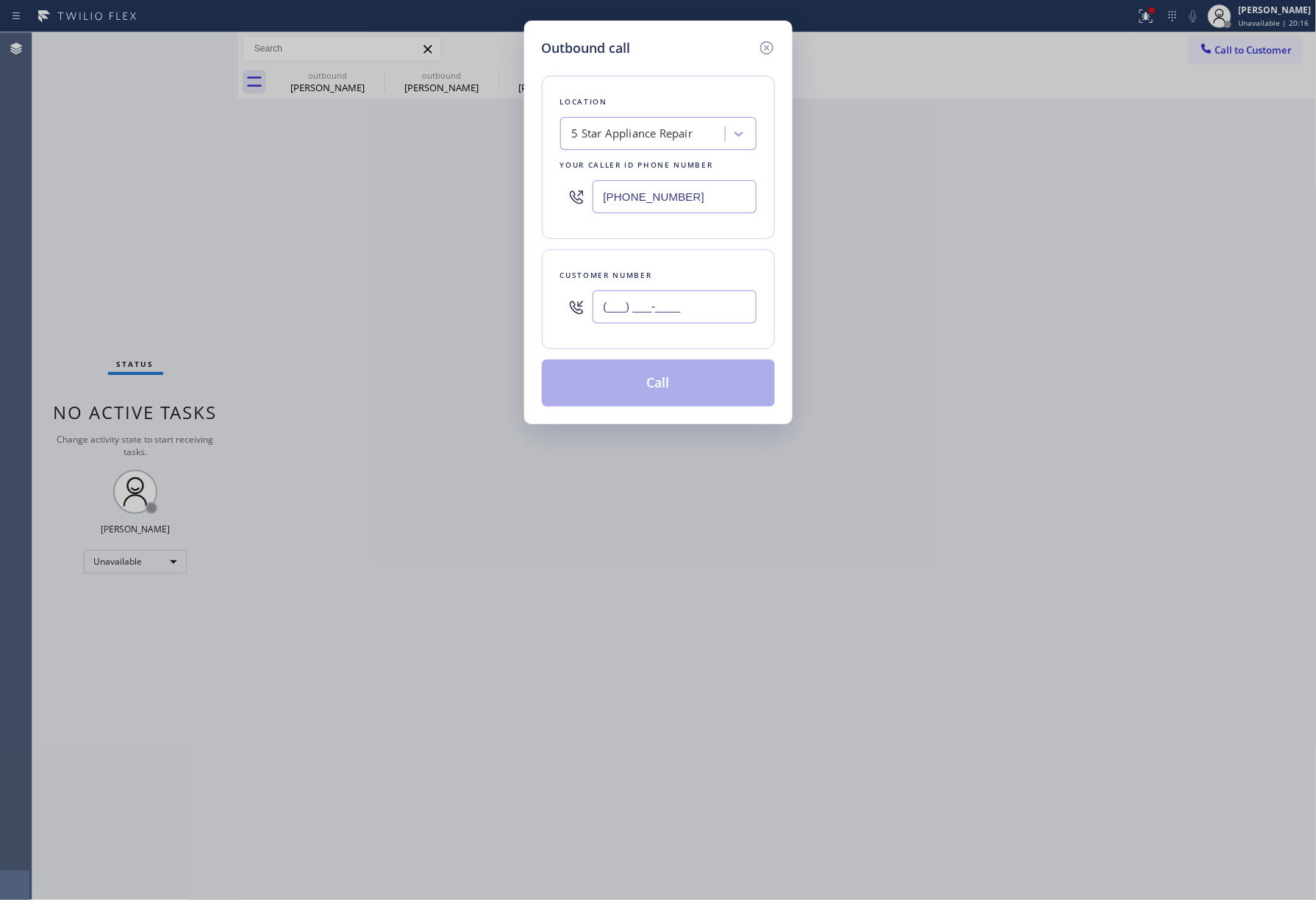
click at [684, 309] on input "(___) ___-____" at bounding box center [674, 307] width 164 height 33
paste input "310) 429-8533"
type input "[PHONE_NUMBER]"
click at [675, 262] on div "Customer number [PHONE_NUMBER]" at bounding box center [658, 299] width 233 height 100
click at [844, 380] on div "Outbound call Location 5 Star Appliance Repair Your caller id phone number (855…" at bounding box center [658, 450] width 1316 height 900
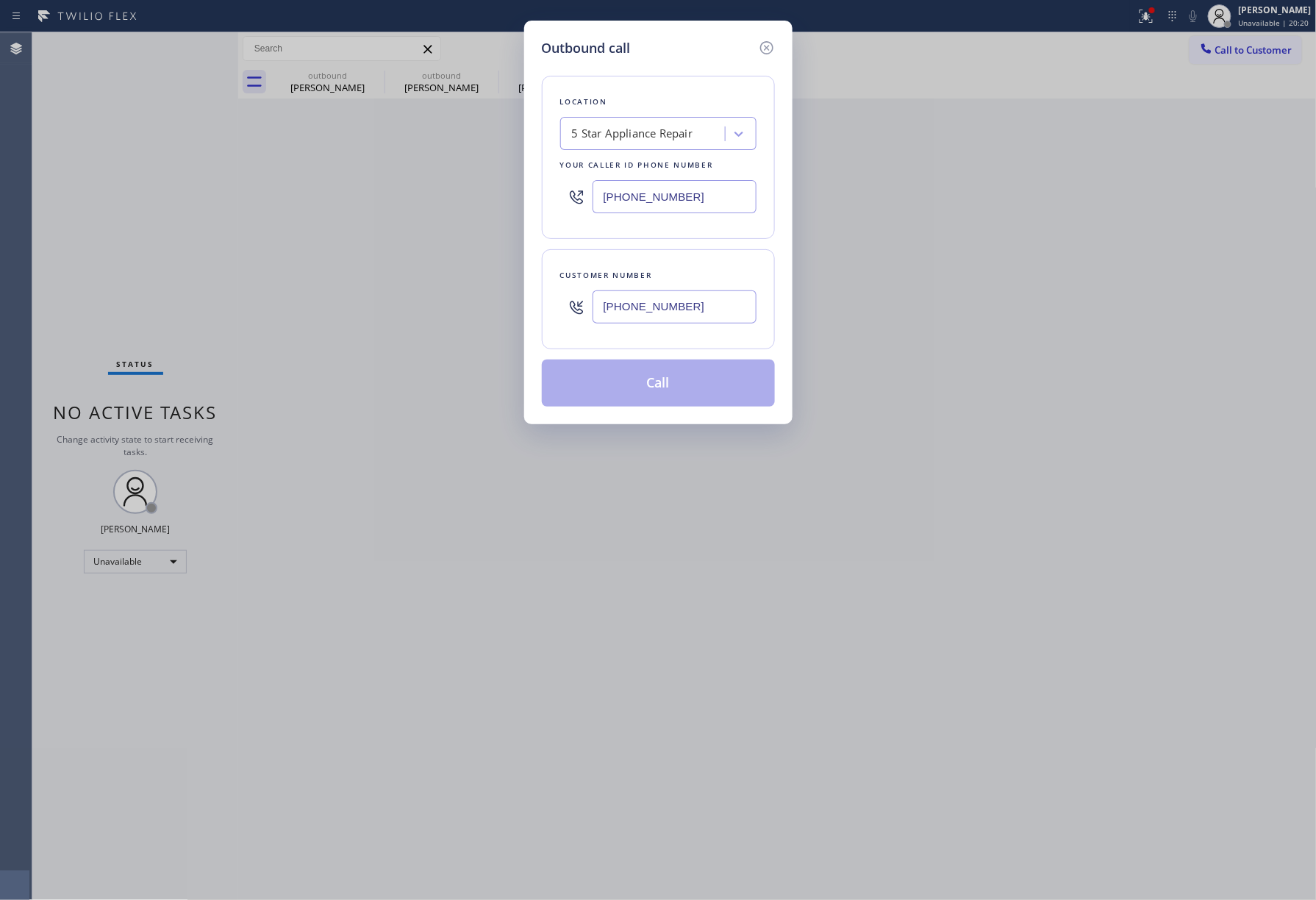
click at [868, 266] on div "Outbound call Location 5 Star Appliance Repair Your caller id phone number (855…" at bounding box center [658, 450] width 1316 height 900
click at [869, 266] on div "Outbound call Location 5 Star Appliance Repair Your caller id phone number (855…" at bounding box center [658, 450] width 1316 height 900
drag, startPoint x: 869, startPoint y: 266, endPoint x: 816, endPoint y: 341, distance: 91.8
click at [869, 266] on div "Outbound call Location 5 Star Appliance Repair Your caller id phone number (855…" at bounding box center [658, 450] width 1316 height 900
drag, startPoint x: 109, startPoint y: 200, endPoint x: 220, endPoint y: 188, distance: 111.6
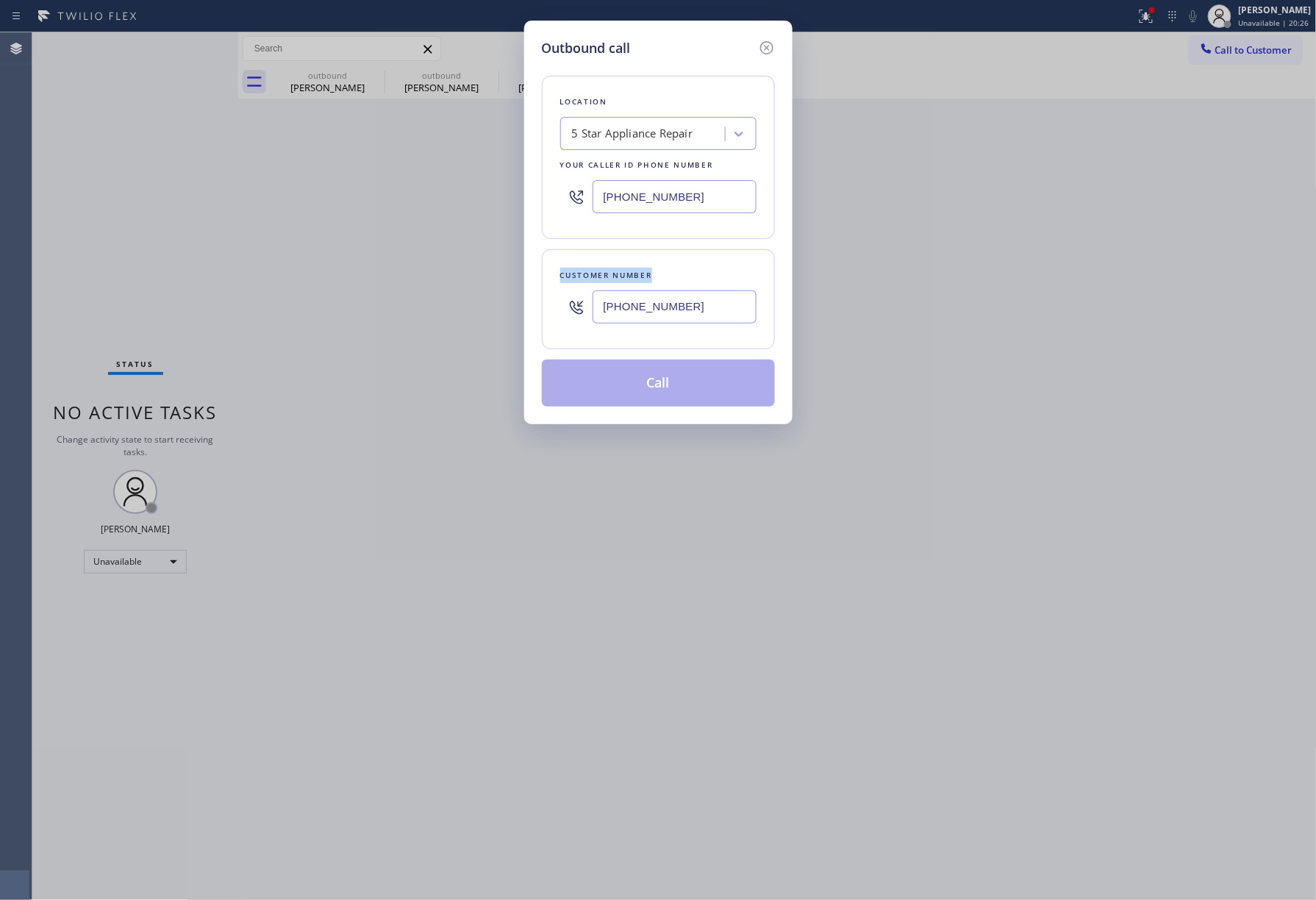
click at [109, 200] on div "Outbound call Location 5 Star Appliance Repair Your caller id phone number (855…" at bounding box center [658, 450] width 1316 height 900
click at [975, 297] on div "Outbound call Location 5 Star Appliance Repair Your caller id phone number (855…" at bounding box center [658, 450] width 1316 height 900
click at [974, 290] on div "Outbound call Location 5 Star Appliance Repair Your caller id phone number (855…" at bounding box center [658, 450] width 1316 height 900
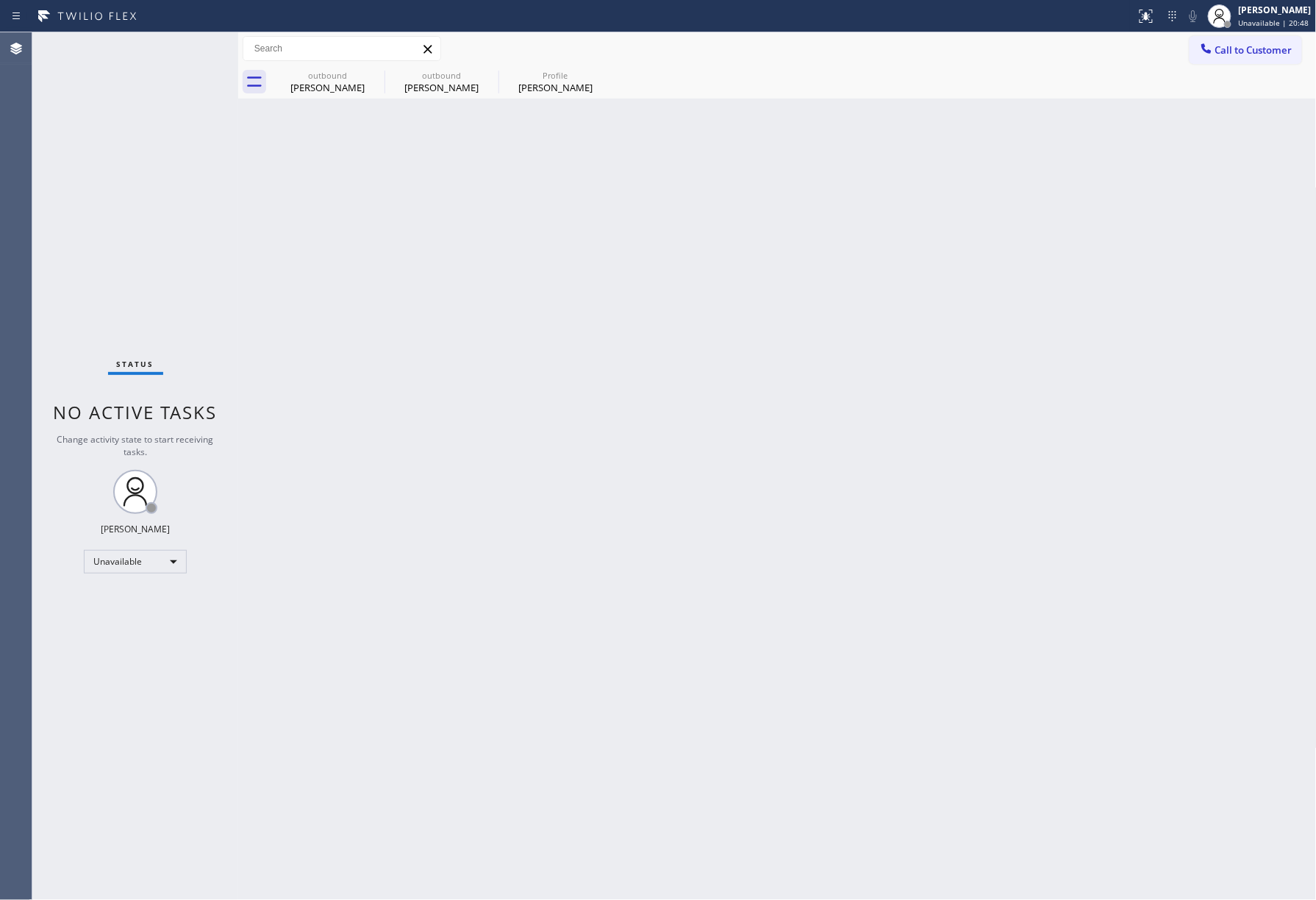
drag, startPoint x: 58, startPoint y: 194, endPoint x: 392, endPoint y: 191, distance: 334.0
click at [60, 194] on div "Status No active tasks Change activity state to start receiving tasks. [PERSON_…" at bounding box center [135, 466] width 206 height 868
click at [1256, 45] on span "Call to Customer" at bounding box center [1254, 49] width 77 height 13
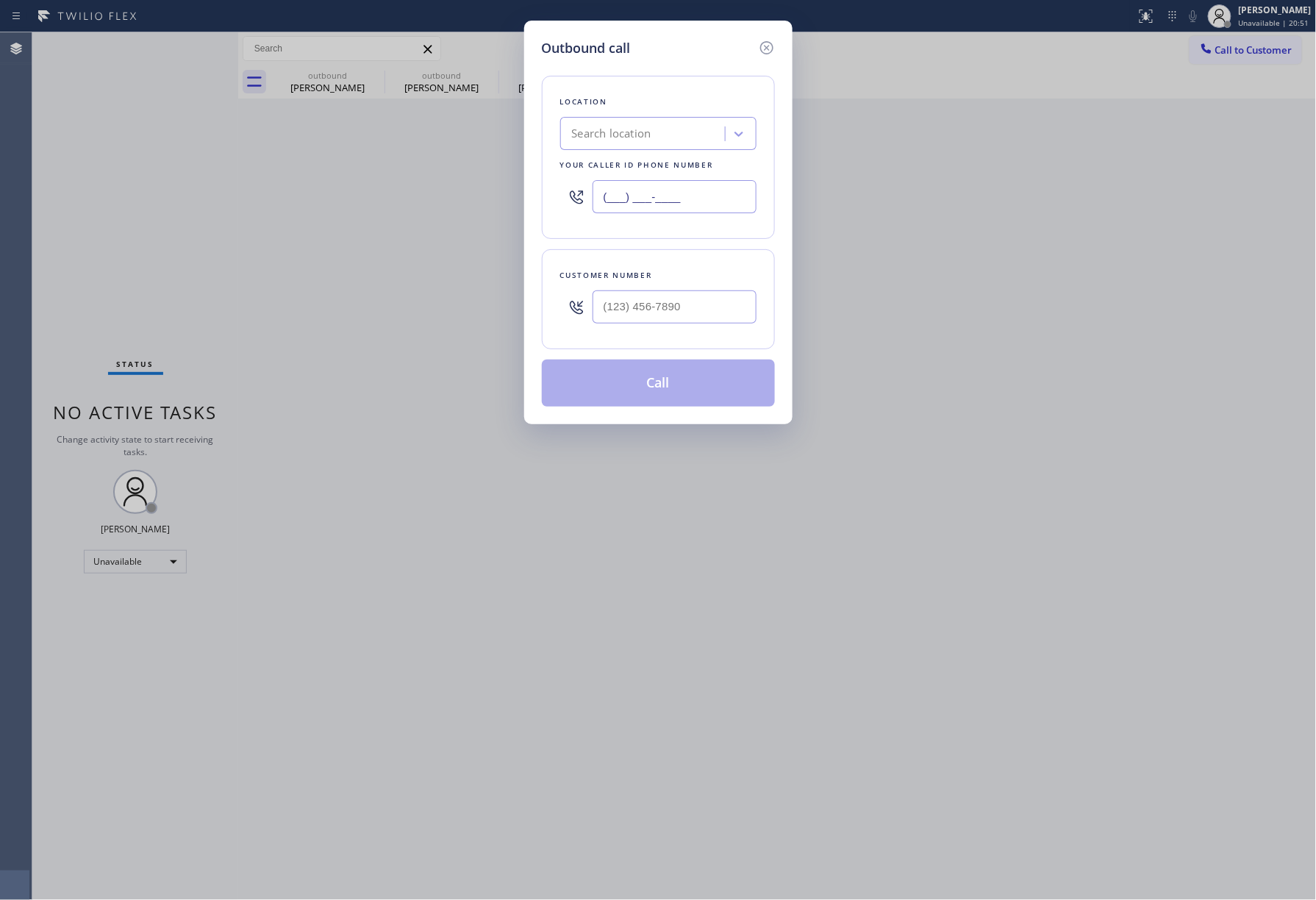
drag, startPoint x: 694, startPoint y: 206, endPoint x: 503, endPoint y: 78, distance: 229.9
click at [544, 204] on div "Location Search location Your caller id phone number (___) ___-____" at bounding box center [658, 158] width 233 height 163
paste input "855) 731-4952"
type input "[PHONE_NUMBER]"
click at [671, 311] on input "(___) ___-____" at bounding box center [674, 307] width 164 height 33
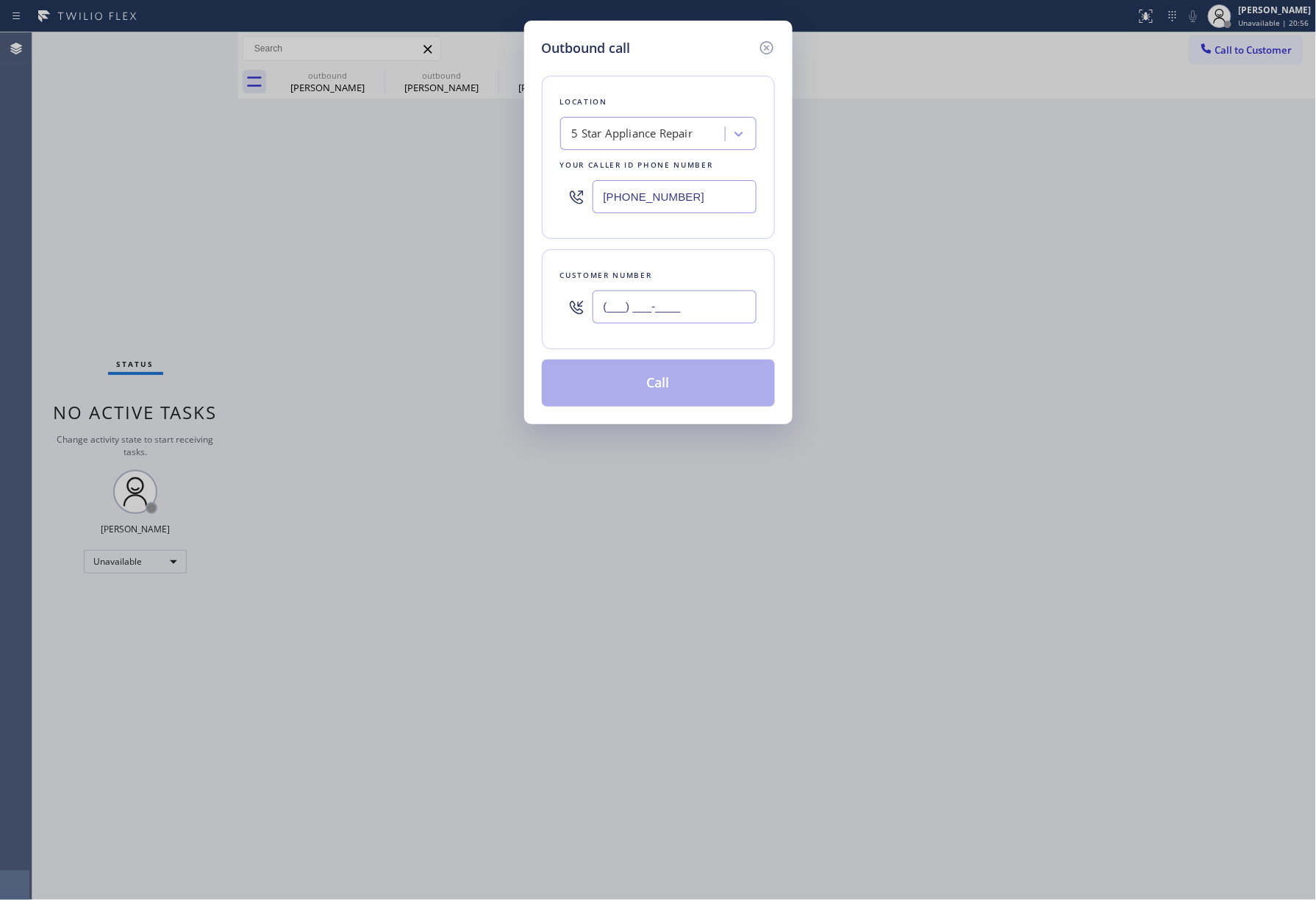
paste input "310) 429-8533"
type input "[PHONE_NUMBER]"
click at [676, 266] on div "Customer number [PHONE_NUMBER]" at bounding box center [658, 299] width 233 height 100
click at [689, 377] on button "Call" at bounding box center [658, 383] width 233 height 47
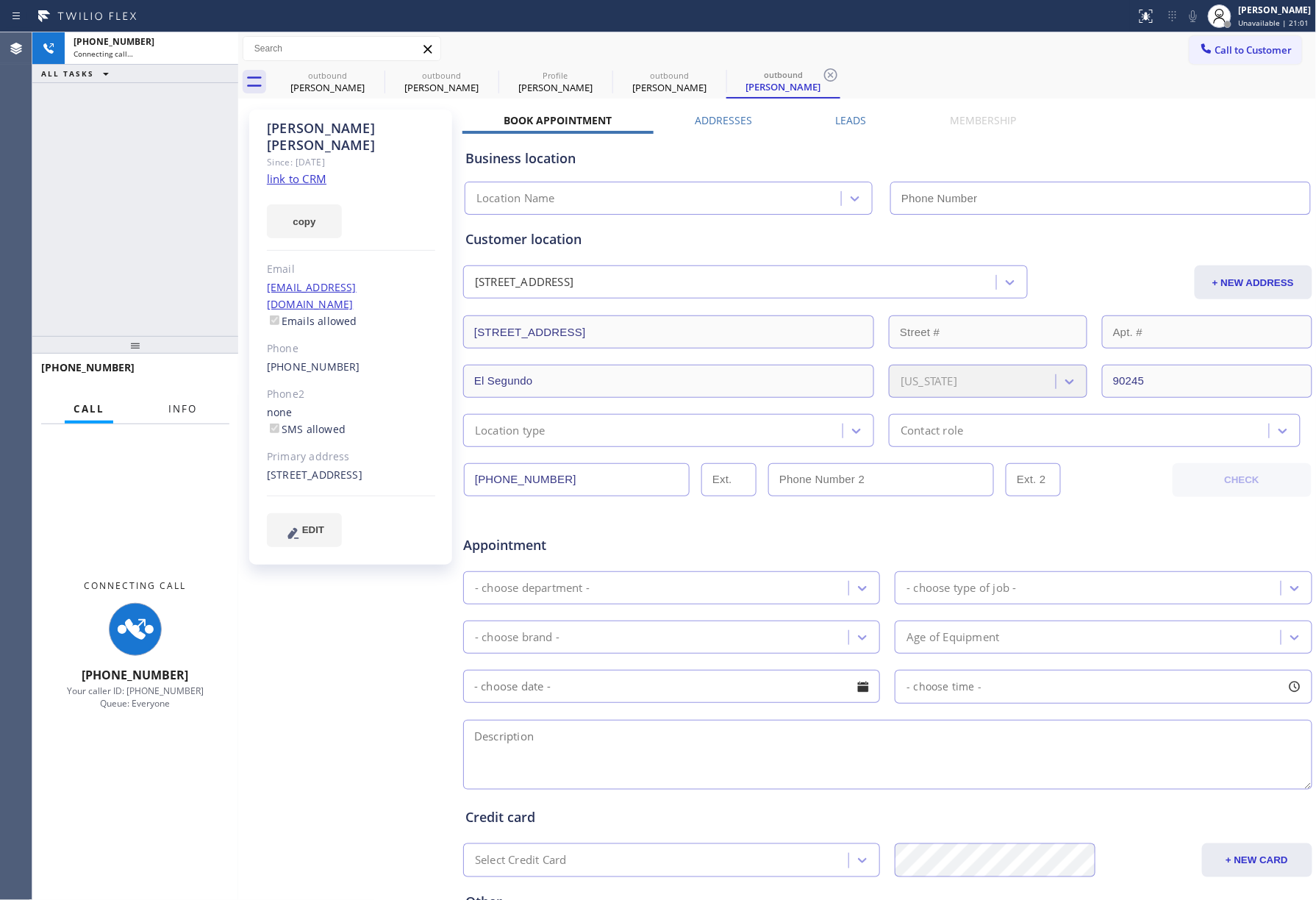
click at [163, 407] on button "Info" at bounding box center [183, 409] width 46 height 28
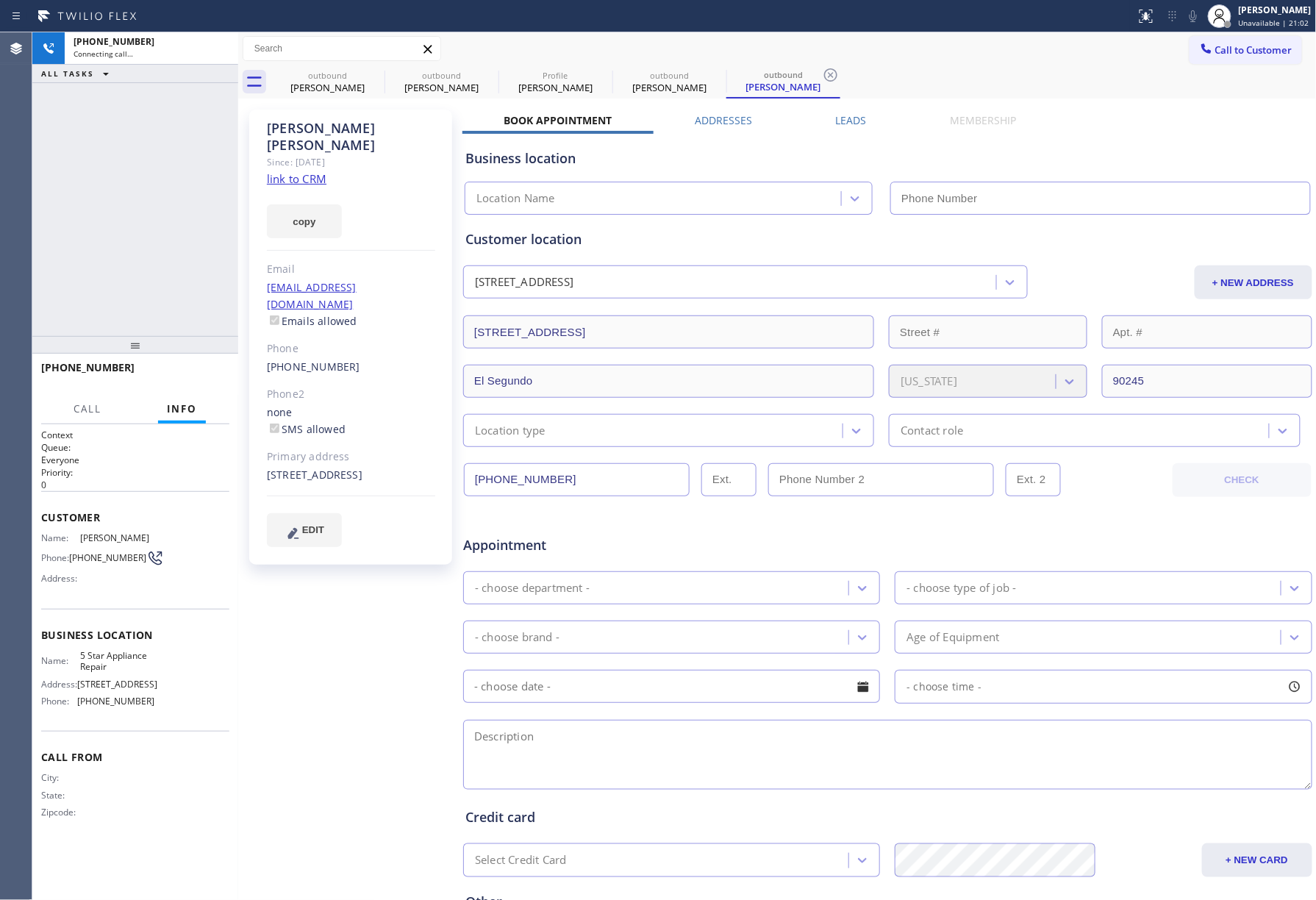
type input "[PHONE_NUMBER]"
click at [77, 232] on div "[PHONE_NUMBER] Live | 00:02 ALL TASKS ALL TASKS ACTIVE TASKS TASKS IN WRAP UP" at bounding box center [135, 184] width 206 height 304
click at [194, 364] on button "HANG UP" at bounding box center [195, 374] width 68 height 21
drag, startPoint x: 178, startPoint y: 294, endPoint x: 194, endPoint y: 374, distance: 81.6
click at [178, 301] on div "[PHONE_NUMBER] Live | 00:04 ALL TASKS ALL TASKS ACTIVE TASKS TASKS IN WRAP UP" at bounding box center [135, 184] width 206 height 304
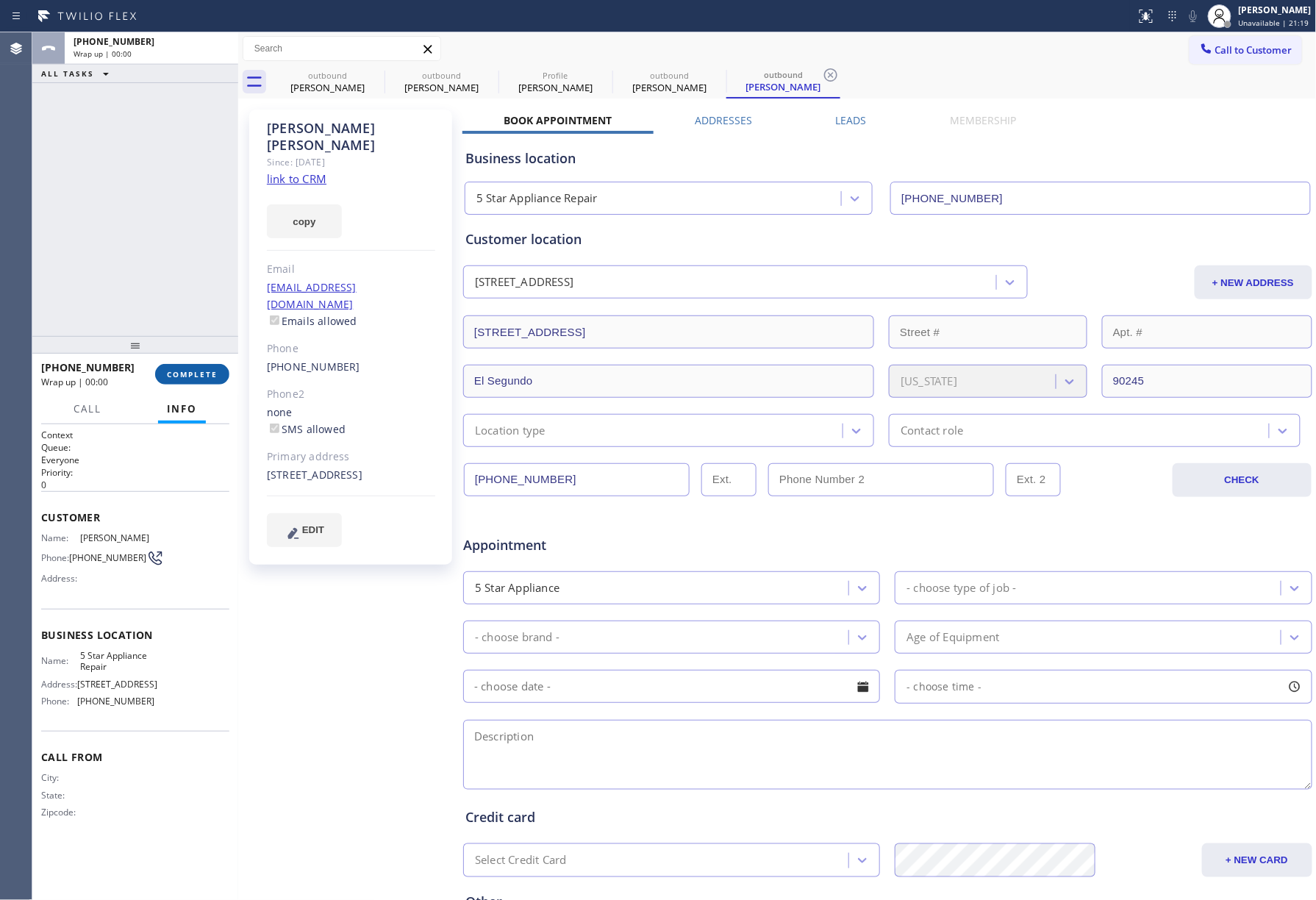
click at [195, 377] on span "COMPLETE" at bounding box center [192, 374] width 51 height 10
click at [168, 290] on div "ALL TASKS ALL TASKS ACTIVE TASKS TASKS IN WRAP UP [PHONE_NUMBER] Wrap up | 00:00" at bounding box center [135, 184] width 206 height 304
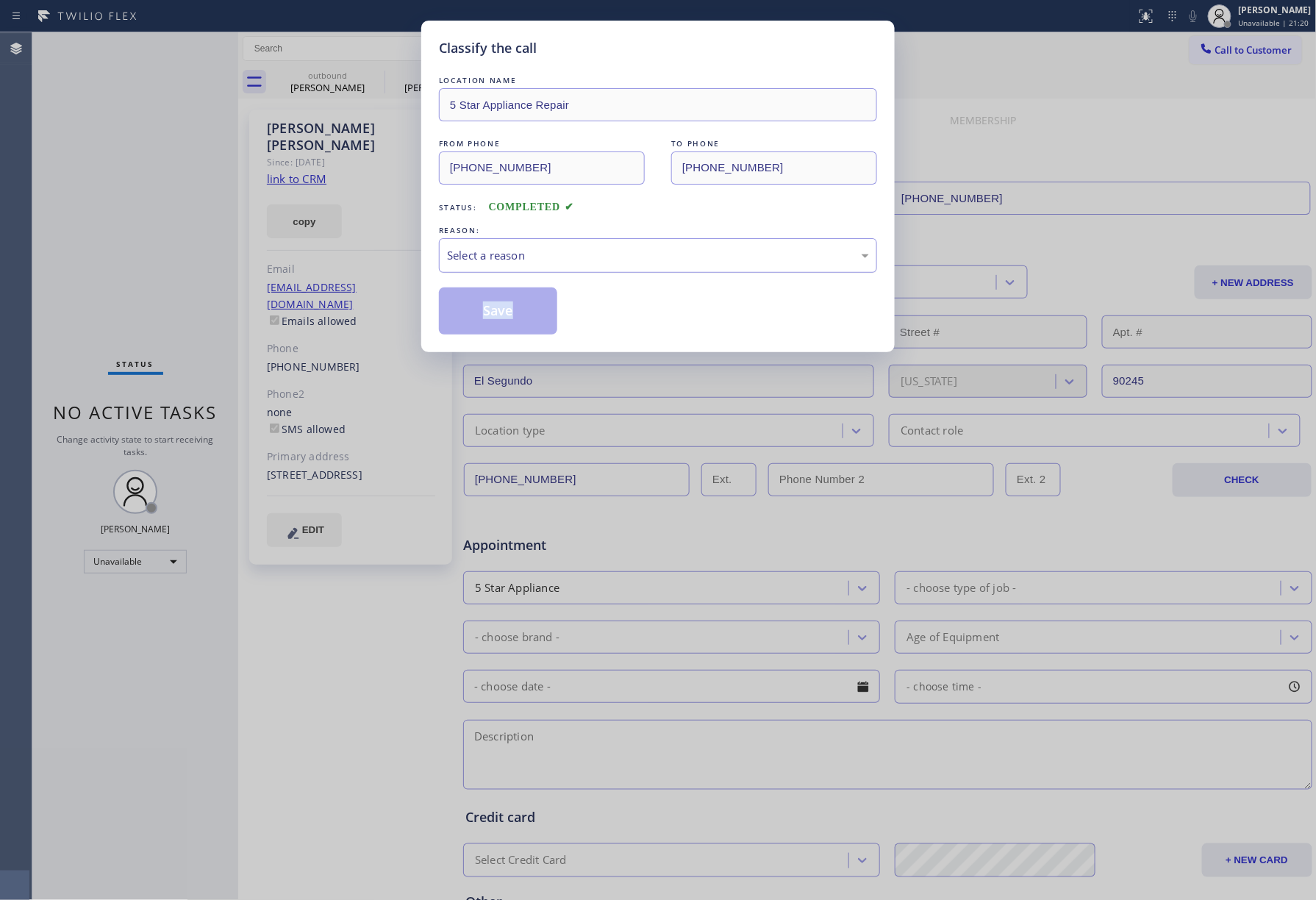
drag, startPoint x: 456, startPoint y: 259, endPoint x: 462, endPoint y: 271, distance: 13.4
click at [456, 261] on div "Select a reason" at bounding box center [658, 256] width 422 height 17
click at [474, 304] on button "Save" at bounding box center [498, 311] width 118 height 47
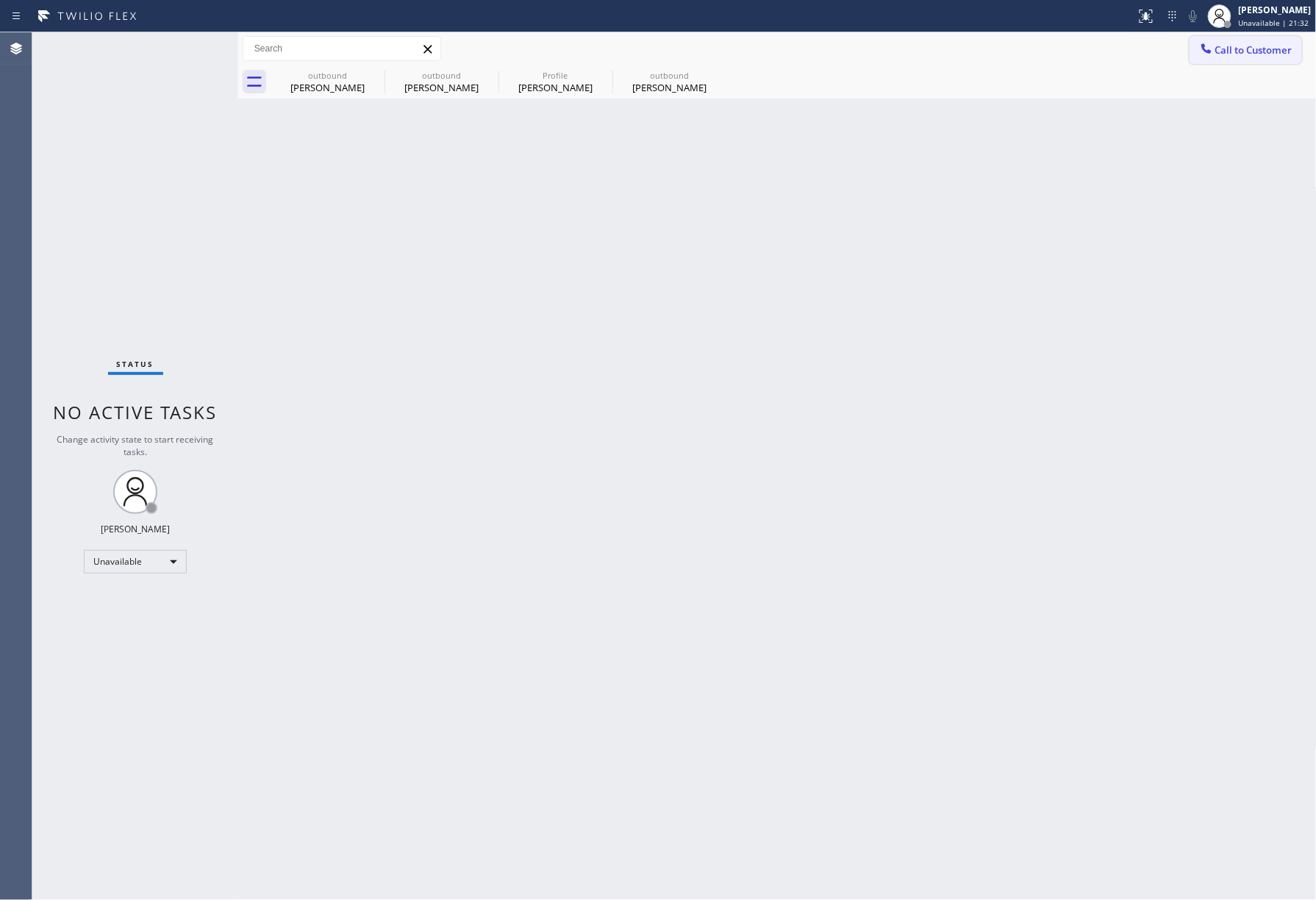
click at [1224, 53] on span "Call to Customer" at bounding box center [1254, 49] width 77 height 13
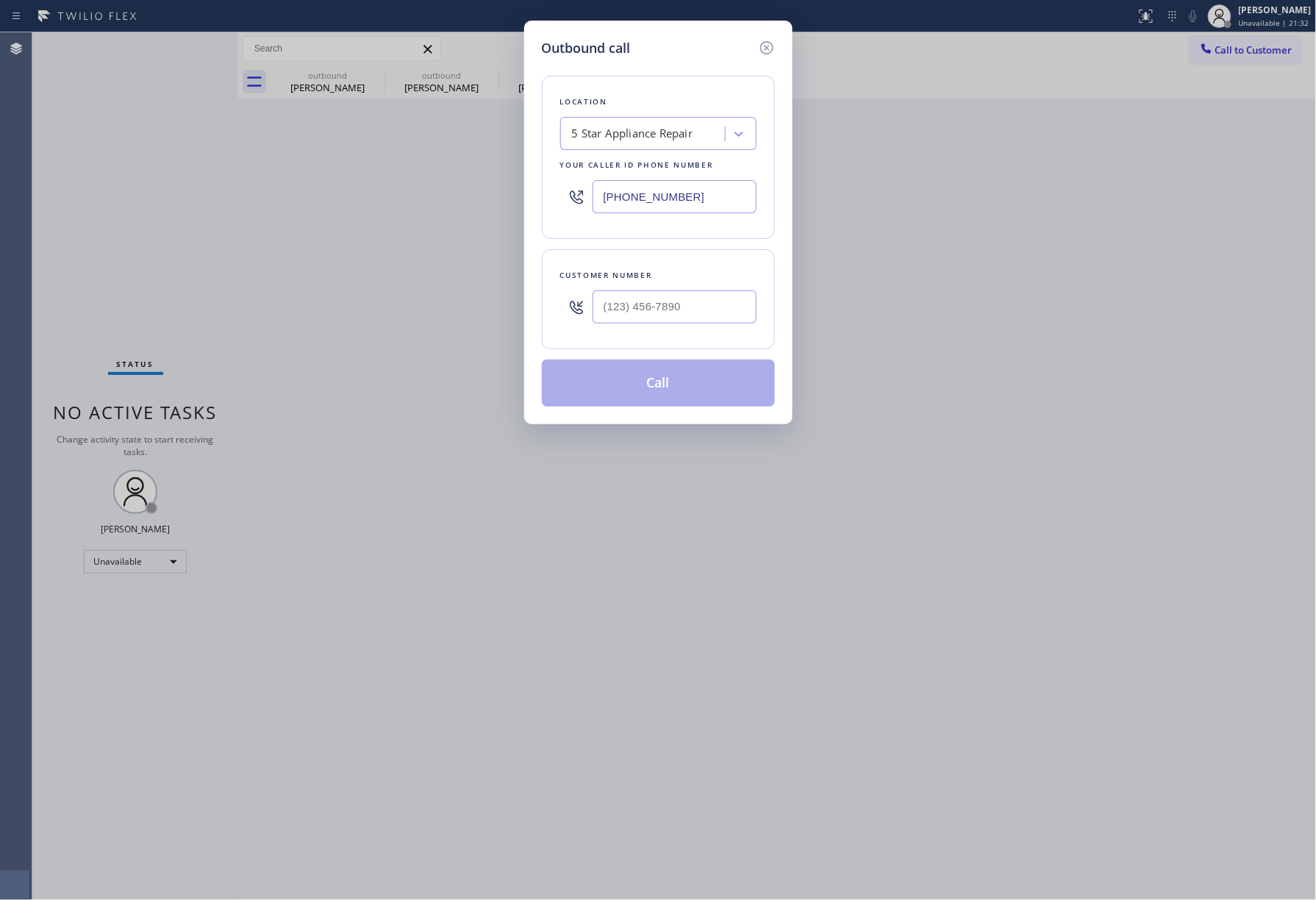
click at [709, 280] on div "Customer number" at bounding box center [658, 275] width 197 height 15
click at [701, 307] on input "(___) ___-____" at bounding box center [674, 307] width 164 height 33
paste input "773) 484-5182"
type input "[PHONE_NUMBER]"
click at [703, 278] on div "Customer number" at bounding box center [658, 275] width 197 height 15
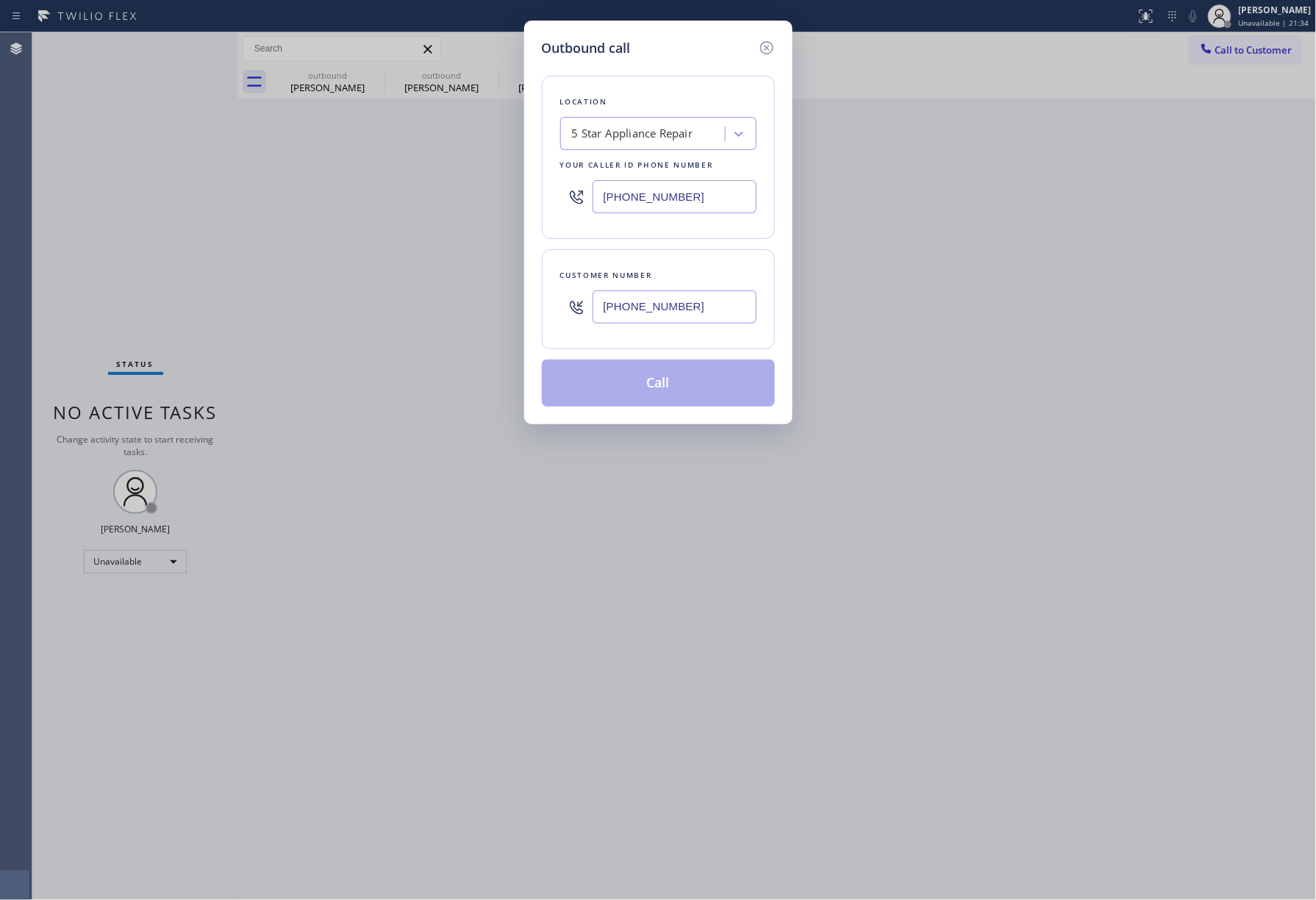
click at [684, 381] on button "Call" at bounding box center [658, 383] width 233 height 47
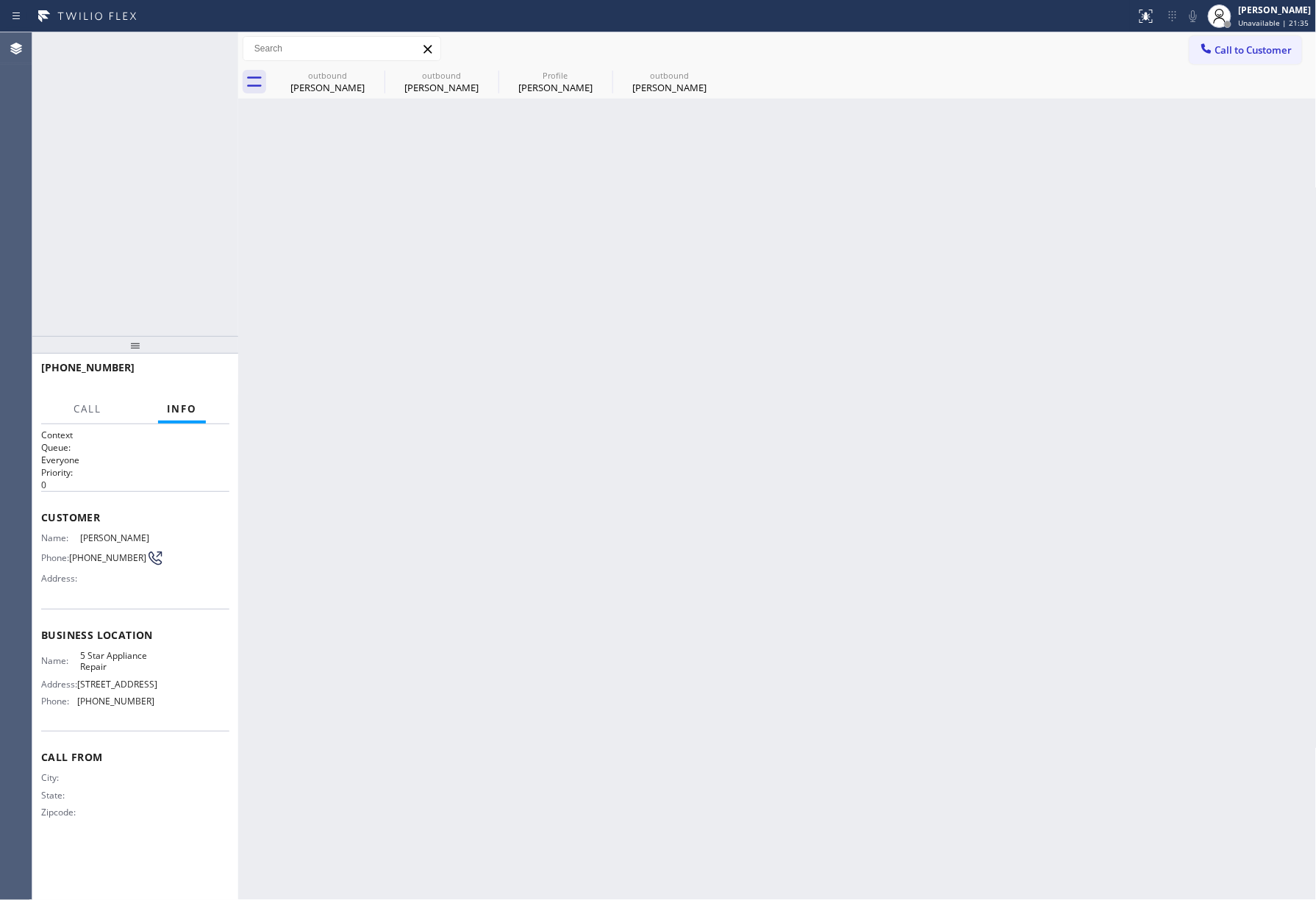
click at [659, 377] on div "Back to Dashboard Change Sender ID Customers Technicians Select a contact Outbo…" at bounding box center [777, 466] width 1079 height 868
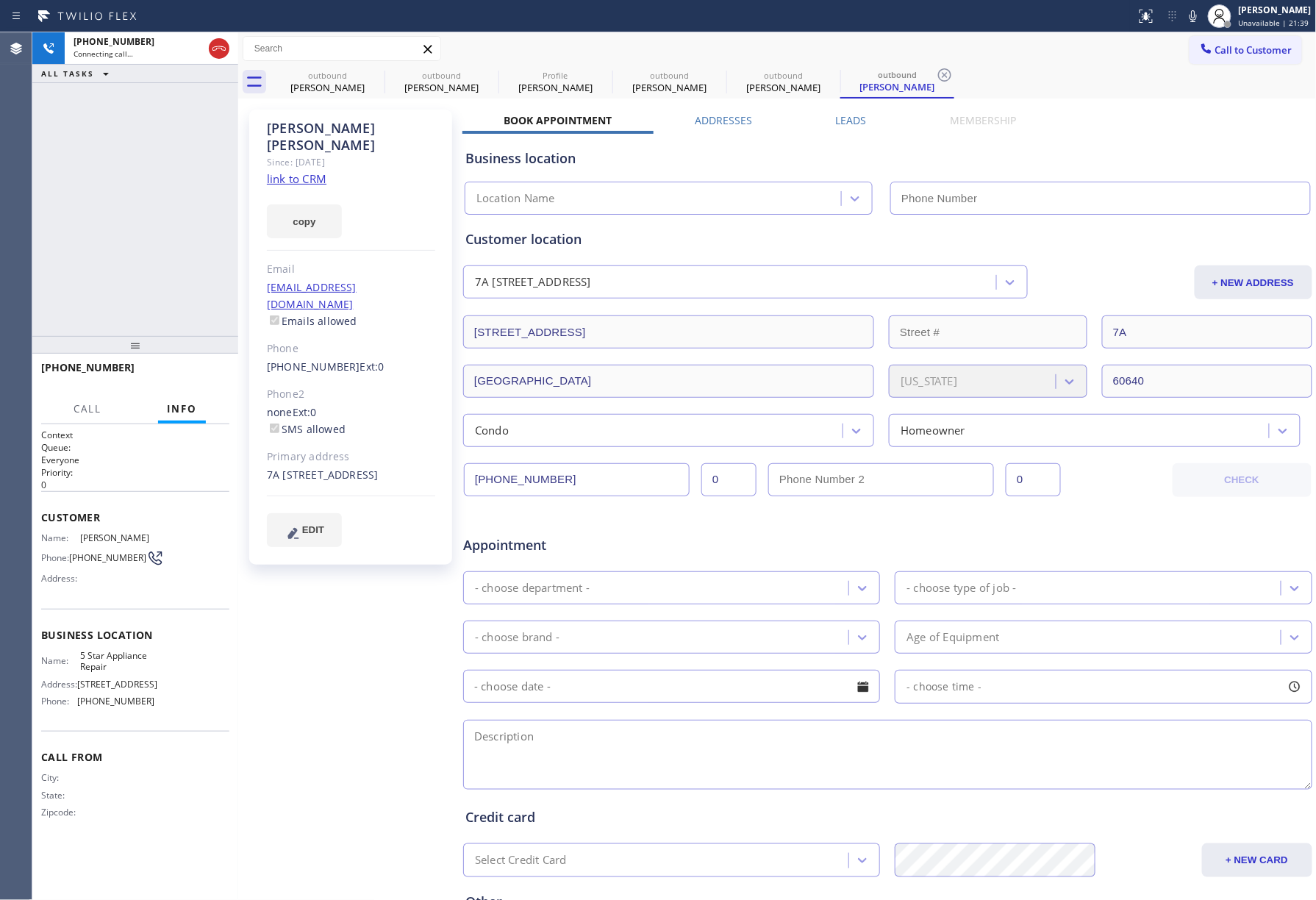
type input "[PHONE_NUMBER]"
click at [122, 209] on div "[PHONE_NUMBER] Live | 00:09 ALL TASKS ALL TASKS ACTIVE TASKS TASKS IN WRAP UP" at bounding box center [135, 184] width 206 height 304
click at [195, 367] on button "HANG UP" at bounding box center [195, 374] width 68 height 21
drag, startPoint x: 194, startPoint y: 324, endPoint x: 200, endPoint y: 360, distance: 36.5
click at [194, 330] on div "[PHONE_NUMBER] Live | 00:11 ALL TASKS ALL TASKS ACTIVE TASKS TASKS IN WRAP UP" at bounding box center [135, 184] width 206 height 304
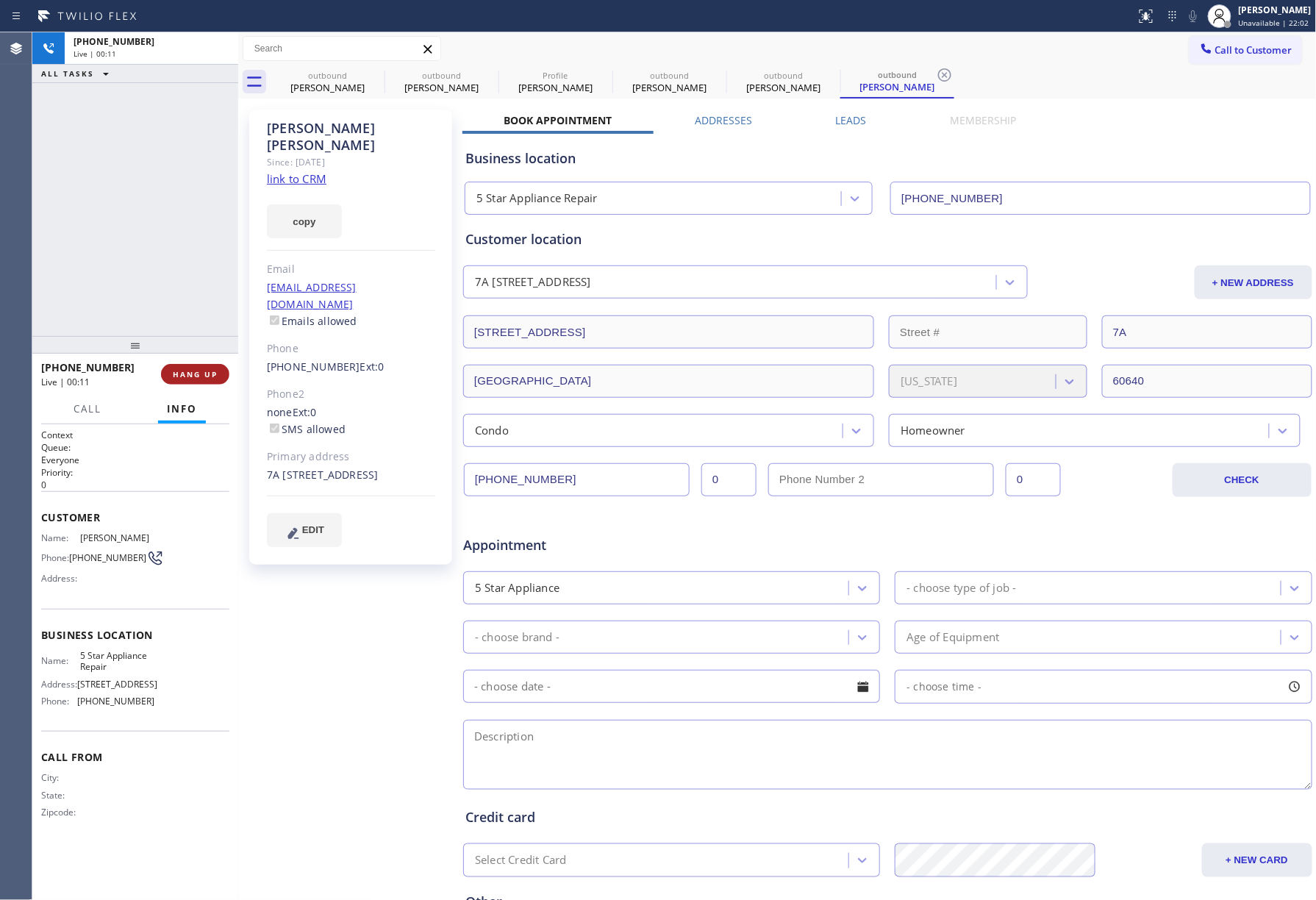
click at [203, 377] on span "HANG UP" at bounding box center [195, 374] width 45 height 10
click at [184, 267] on div "ALL TASKS ALL TASKS ACTIVE TASKS TASKS IN WRAP UP [PHONE_NUMBER] Wrap up | 00:00" at bounding box center [135, 184] width 206 height 304
click at [209, 367] on button "COMPLETE" at bounding box center [192, 374] width 75 height 21
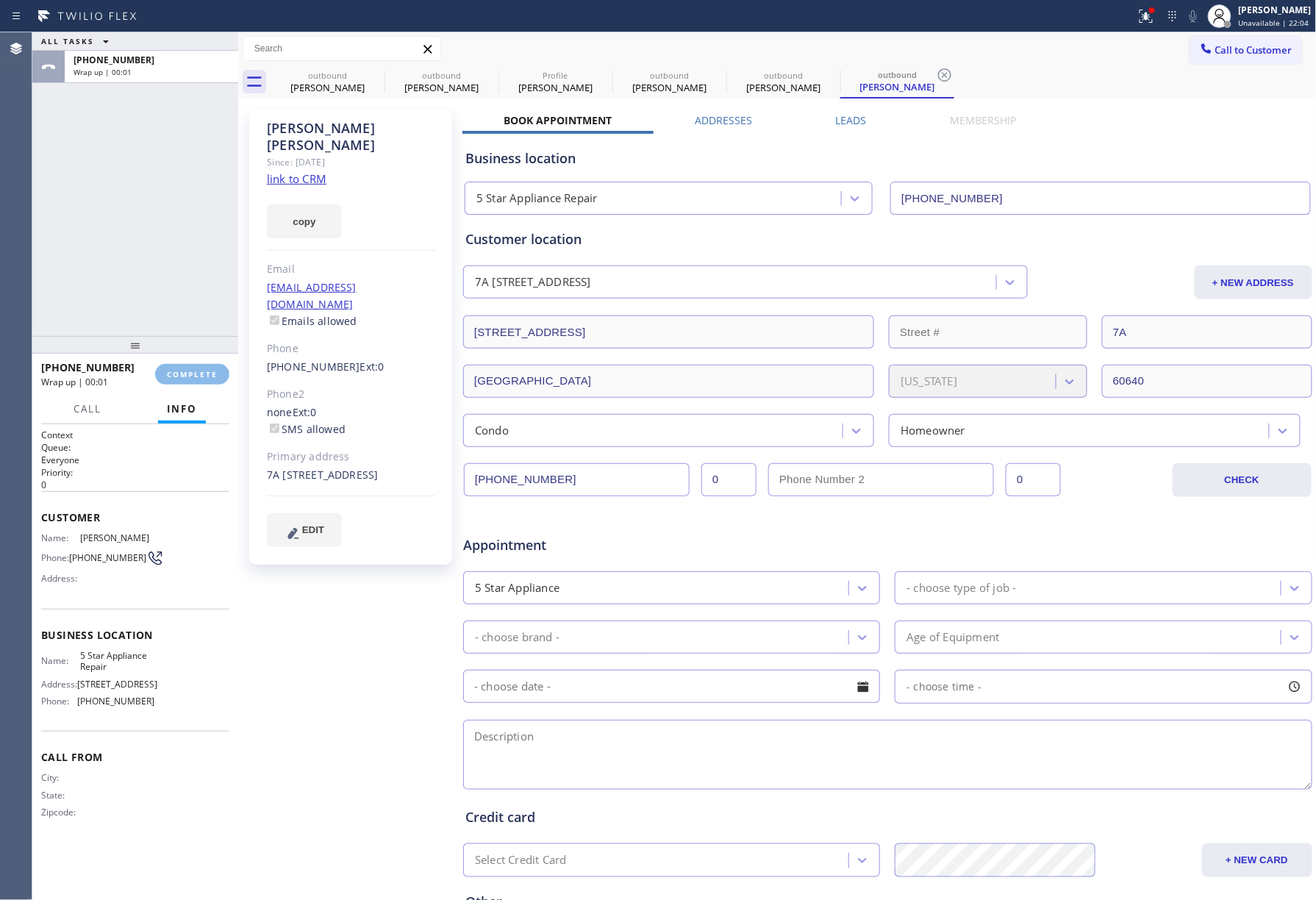
click at [178, 289] on div "ALL TASKS ALL TASKS ACTIVE TASKS TASKS IN WRAP UP [PHONE_NUMBER] Wrap up | 00:01" at bounding box center [135, 184] width 206 height 304
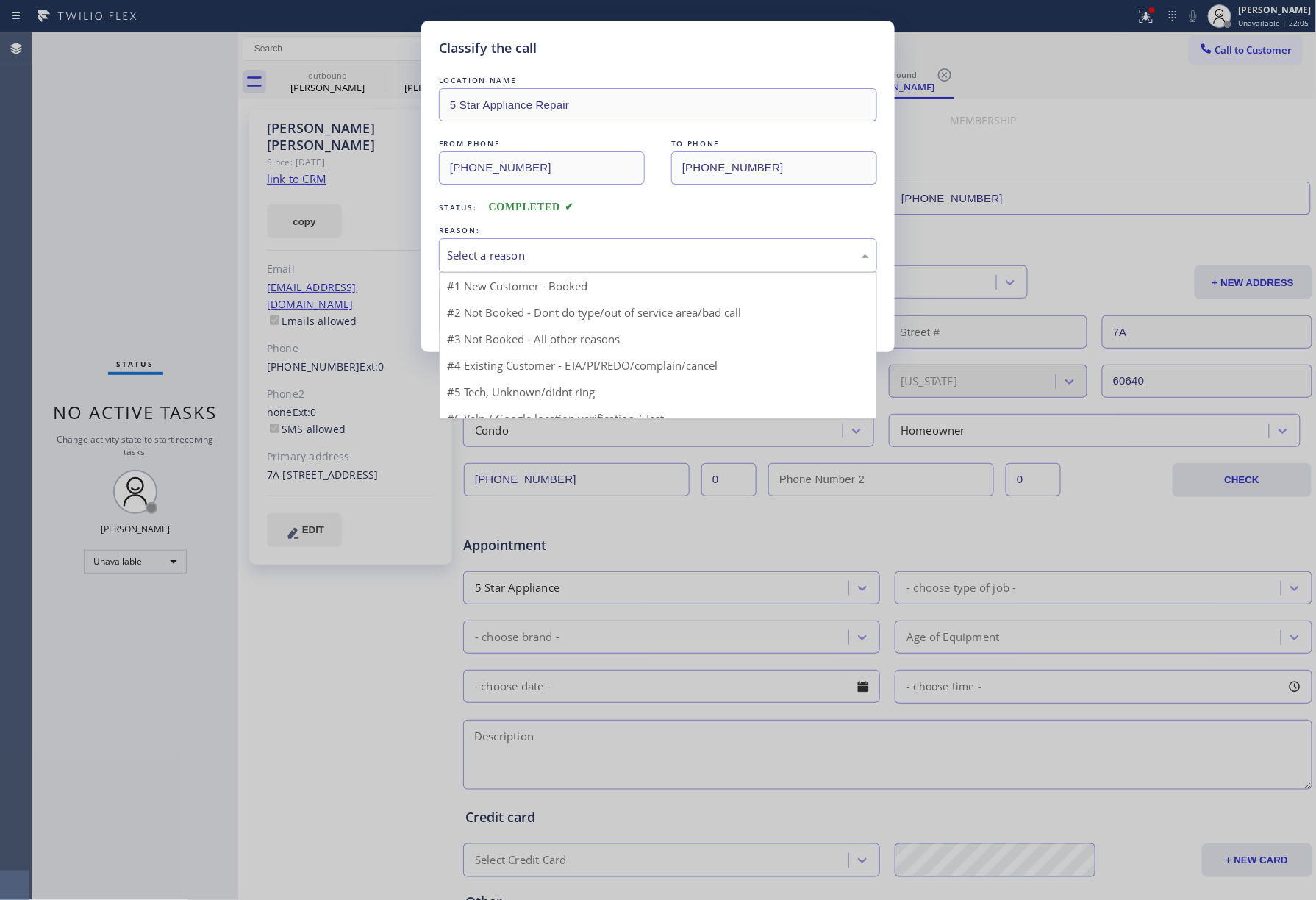
click at [519, 251] on div "Select a reason" at bounding box center [658, 256] width 422 height 17
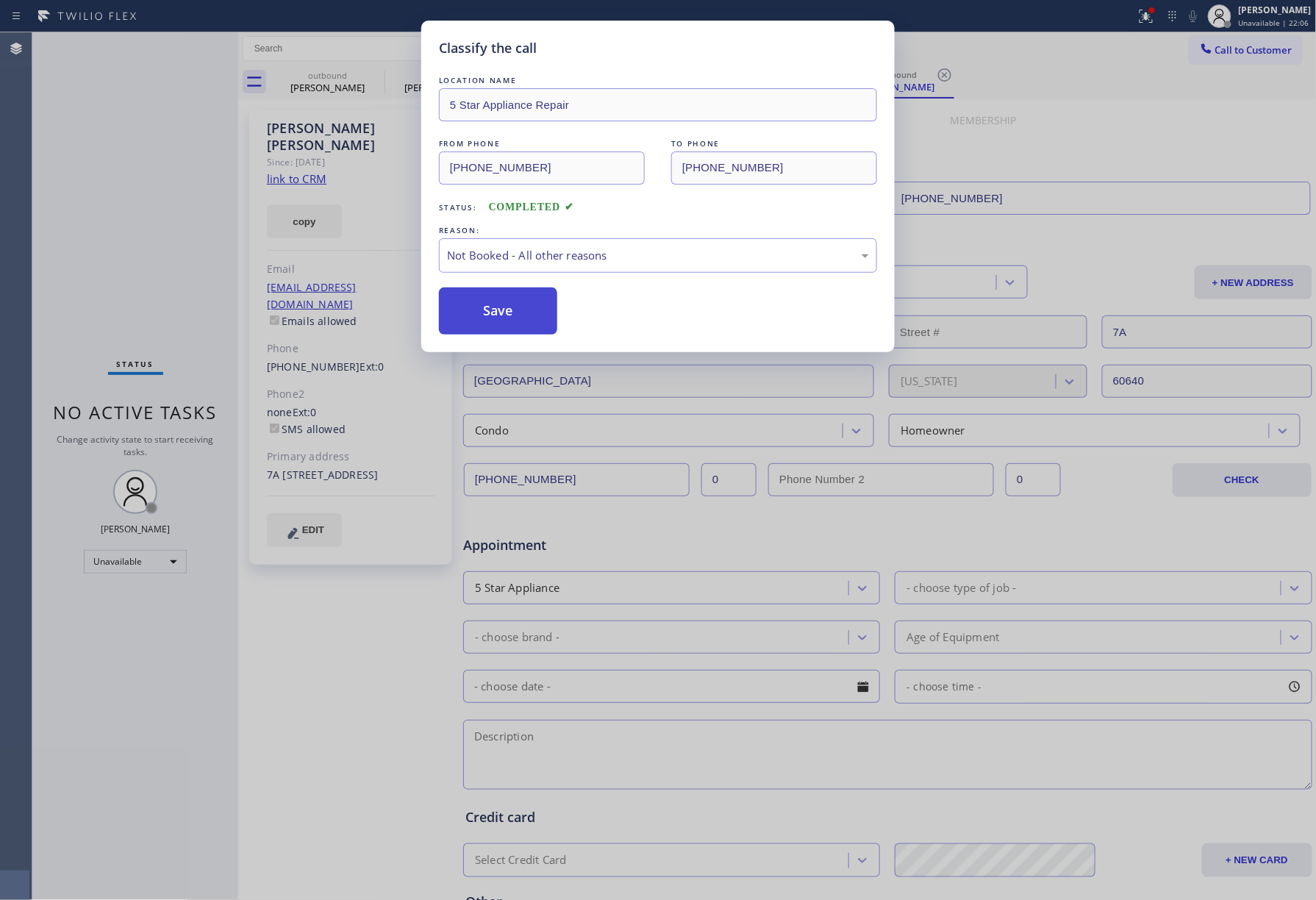
click at [491, 304] on button "Save" at bounding box center [498, 311] width 118 height 47
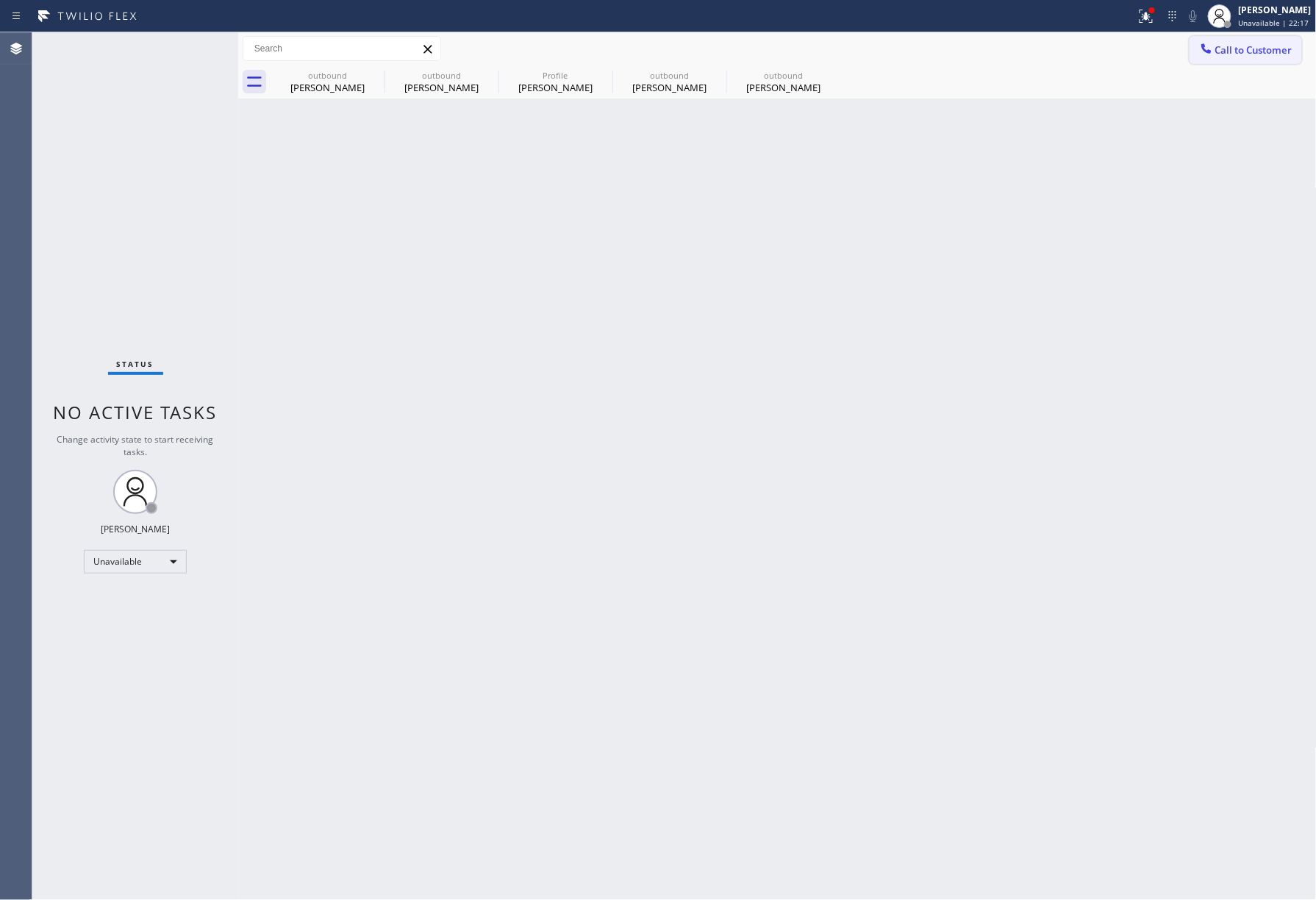
click at [1236, 58] on button "Call to Customer" at bounding box center [1245, 50] width 112 height 28
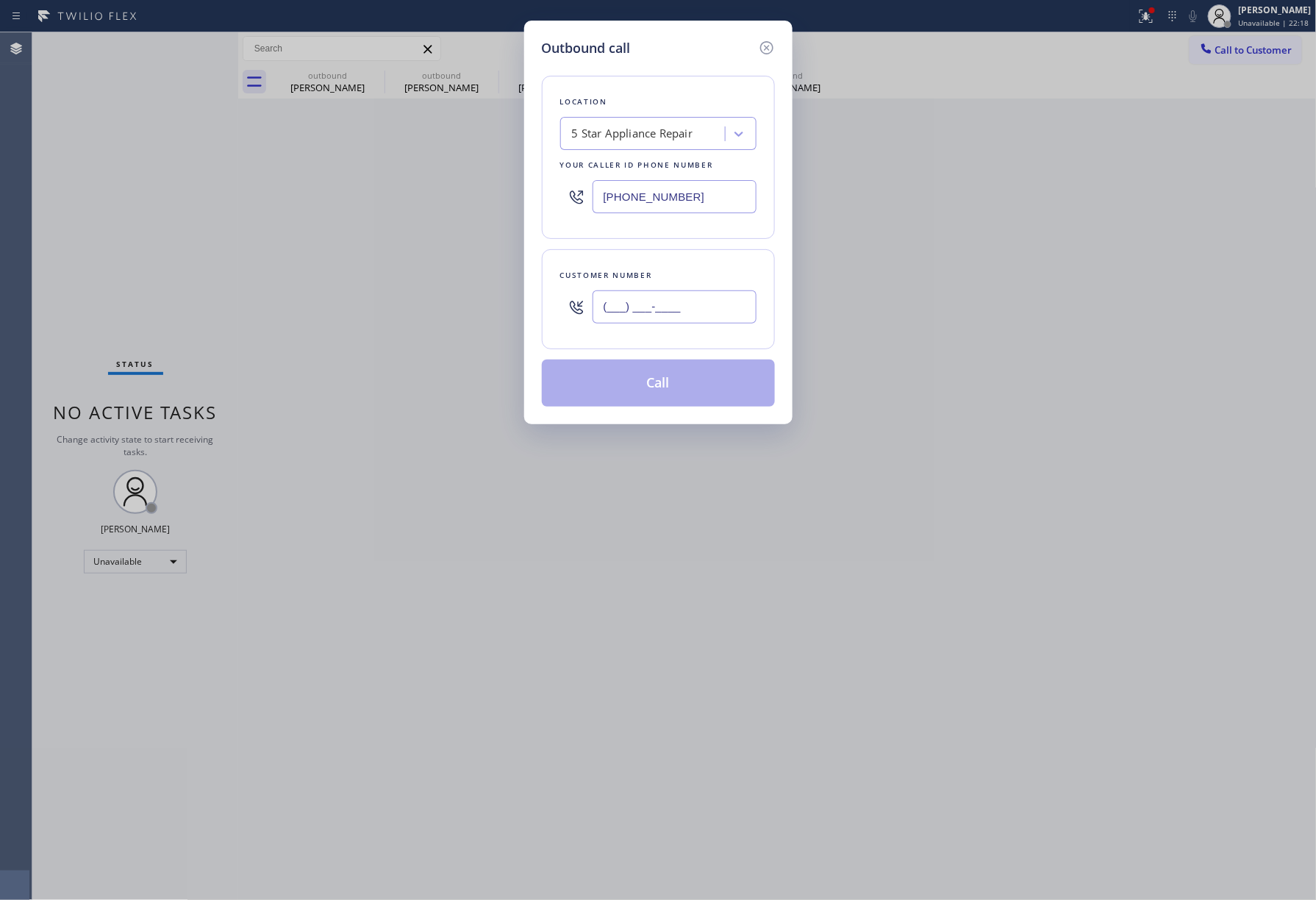
click at [709, 313] on input "(___) ___-____" at bounding box center [674, 307] width 164 height 33
paste input "516) 644-7511"
type input "[PHONE_NUMBER]"
drag, startPoint x: 686, startPoint y: 262, endPoint x: 675, endPoint y: 338, distance: 76.8
click at [686, 261] on div "Customer number [PHONE_NUMBER]" at bounding box center [658, 299] width 233 height 100
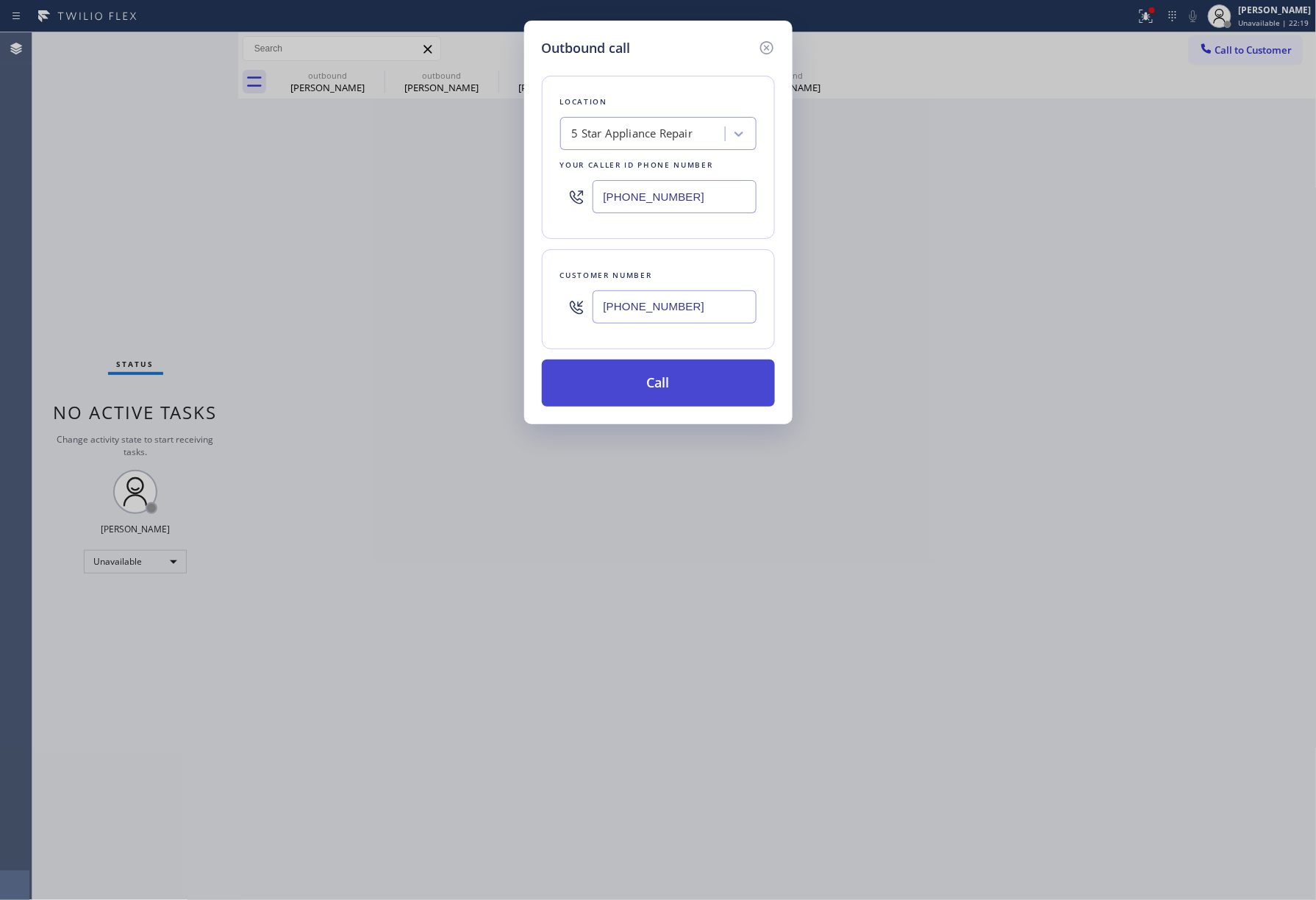
click at [677, 377] on button "Call" at bounding box center [658, 383] width 233 height 47
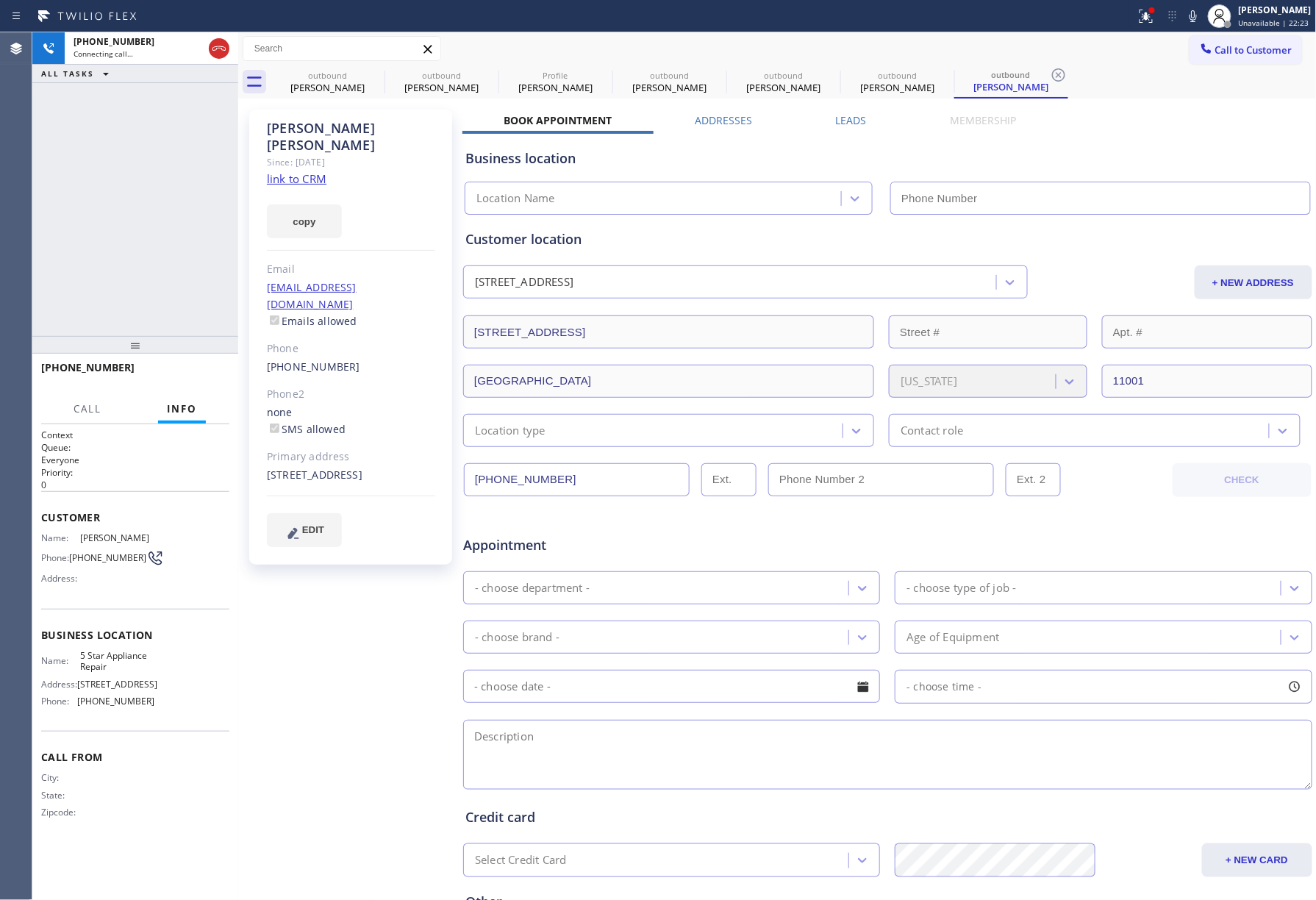
type input "[PHONE_NUMBER]"
drag, startPoint x: 107, startPoint y: 193, endPoint x: 187, endPoint y: 265, distance: 107.6
click at [107, 193] on div "[PHONE_NUMBER] Live | 00:00 ALL TASKS ALL TASKS ACTIVE TASKS TASKS IN WRAP UP" at bounding box center [135, 184] width 206 height 304
drag, startPoint x: 218, startPoint y: 374, endPoint x: 186, endPoint y: 317, distance: 65.4
click at [217, 374] on button "HANG UP" at bounding box center [195, 374] width 68 height 21
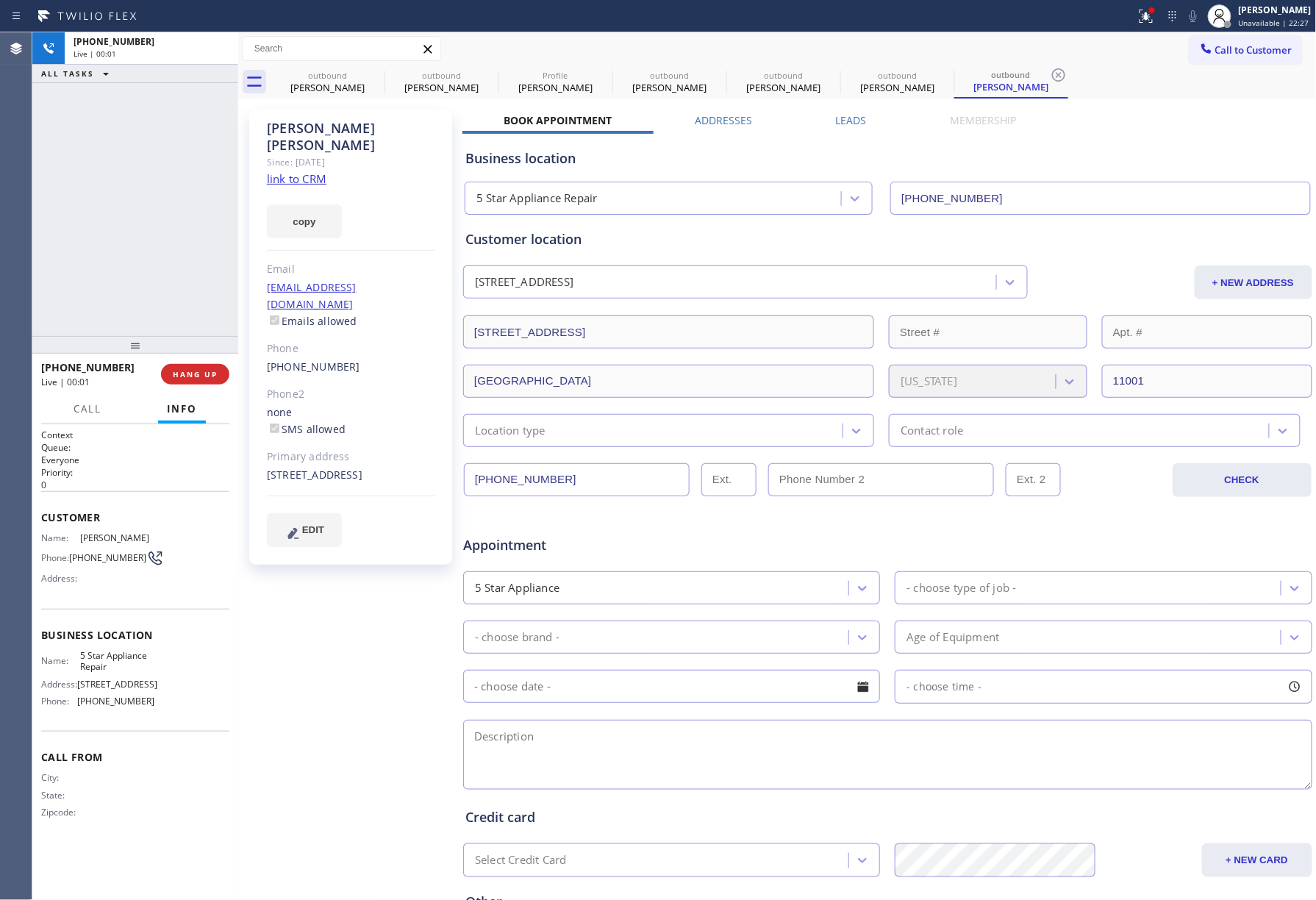
click at [186, 317] on div "[PHONE_NUMBER] Live | 00:01 ALL TASKS ALL TASKS ACTIVE TASKS TASKS IN WRAP UP" at bounding box center [135, 184] width 206 height 304
click at [186, 365] on button "HANG UP" at bounding box center [195, 374] width 68 height 21
click at [189, 285] on div "ALL TASKS ALL TASKS ACTIVE TASKS TASKS IN WRAP UP [PHONE_NUMBER] Wrap up | 00:00" at bounding box center [135, 184] width 206 height 304
drag, startPoint x: 189, startPoint y: 285, endPoint x: 204, endPoint y: 384, distance: 100.1
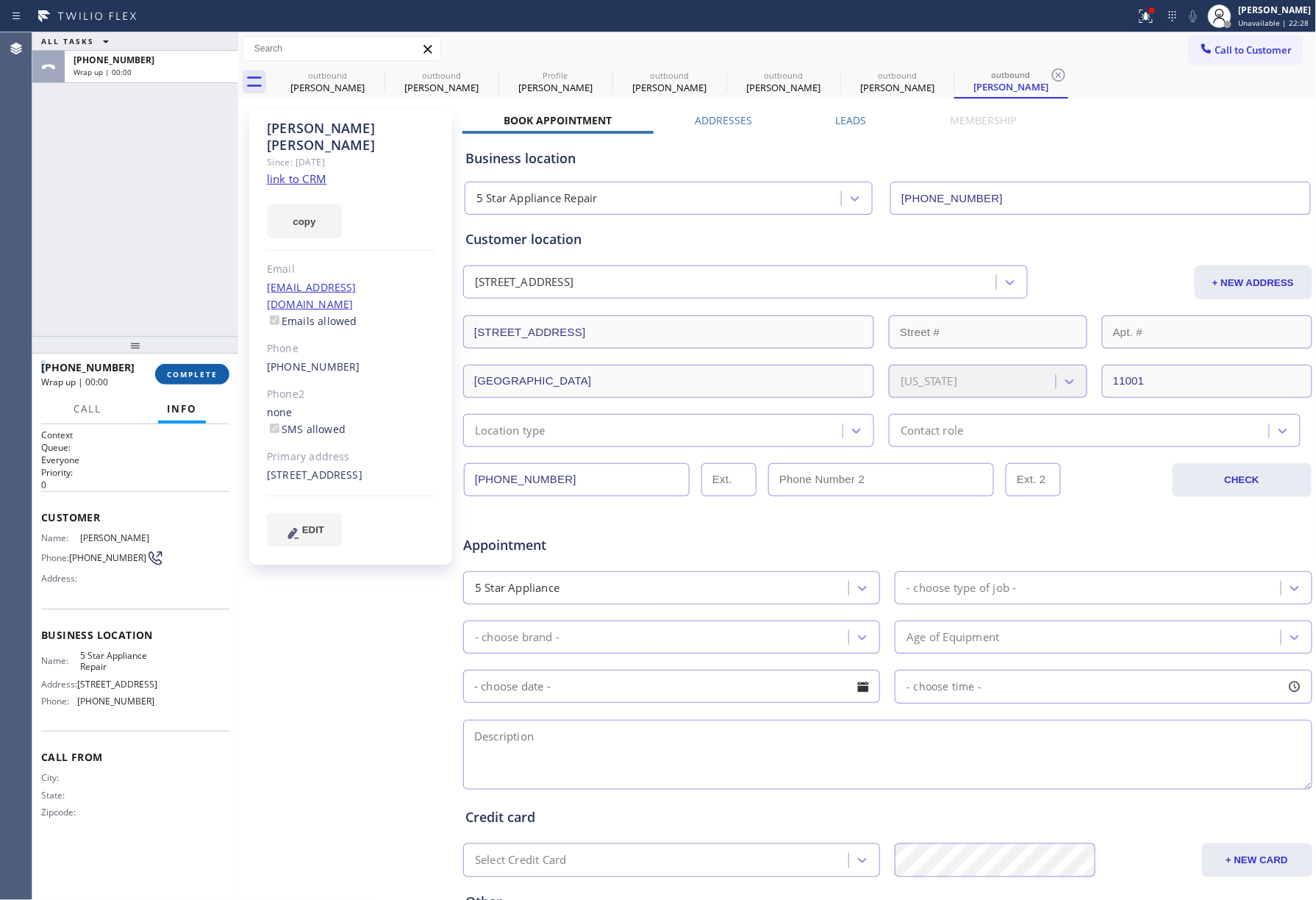
click at [189, 287] on div "ALL TASKS ALL TASKS ACTIVE TASKS TASKS IN WRAP UP [PHONE_NUMBER] Wrap up | 00:00" at bounding box center [135, 184] width 206 height 304
click at [204, 367] on button "COMPLETE" at bounding box center [192, 374] width 75 height 21
drag, startPoint x: 172, startPoint y: 272, endPoint x: 186, endPoint y: 267, distance: 14.9
click at [172, 271] on div "ALL TASKS ALL TASKS ACTIVE TASKS TASKS IN WRAP UP [PHONE_NUMBER] Wrap up | 00:01" at bounding box center [135, 184] width 206 height 304
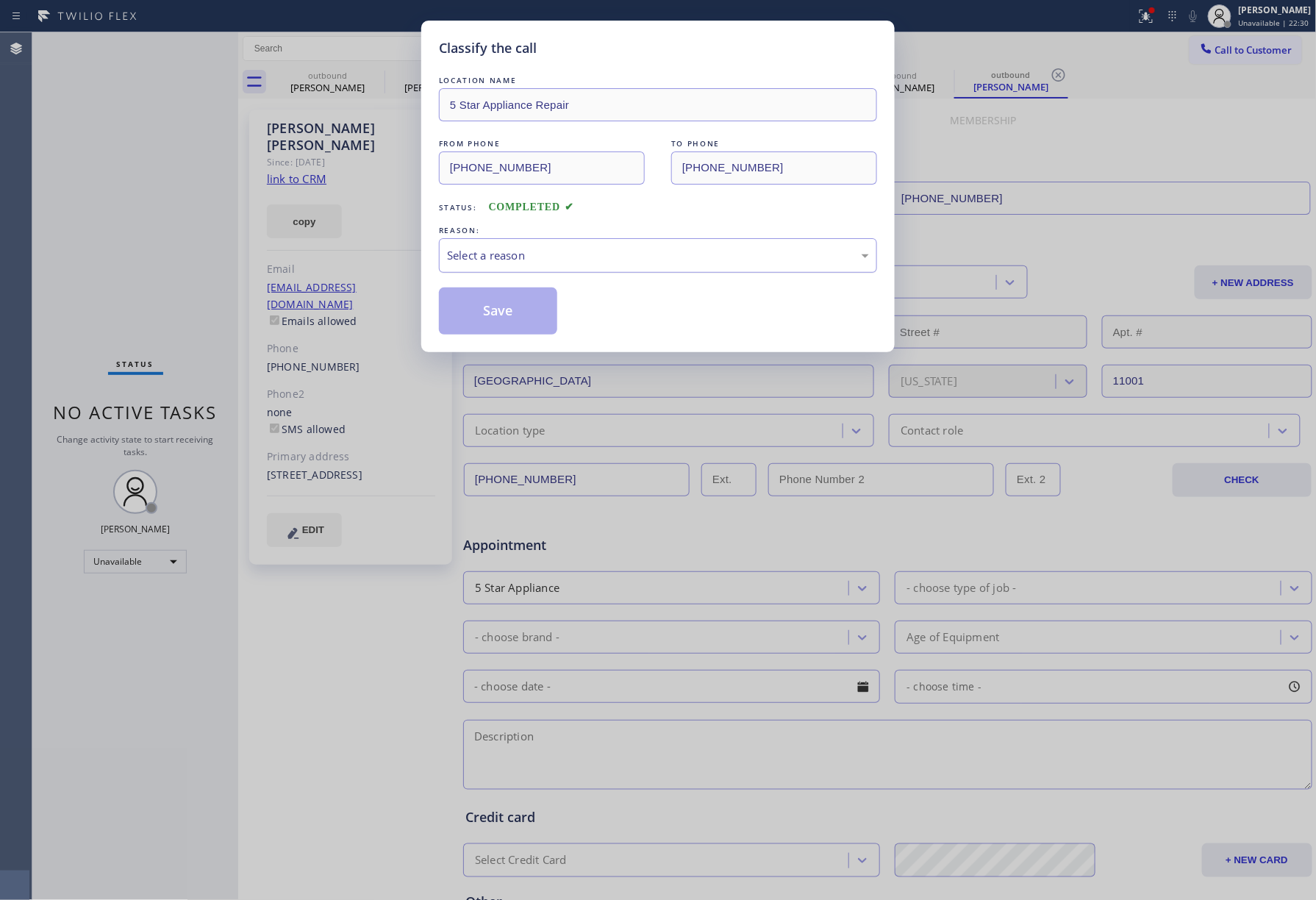
click at [528, 262] on div "Select a reason" at bounding box center [658, 256] width 422 height 17
click at [488, 303] on button "Save" at bounding box center [498, 311] width 118 height 47
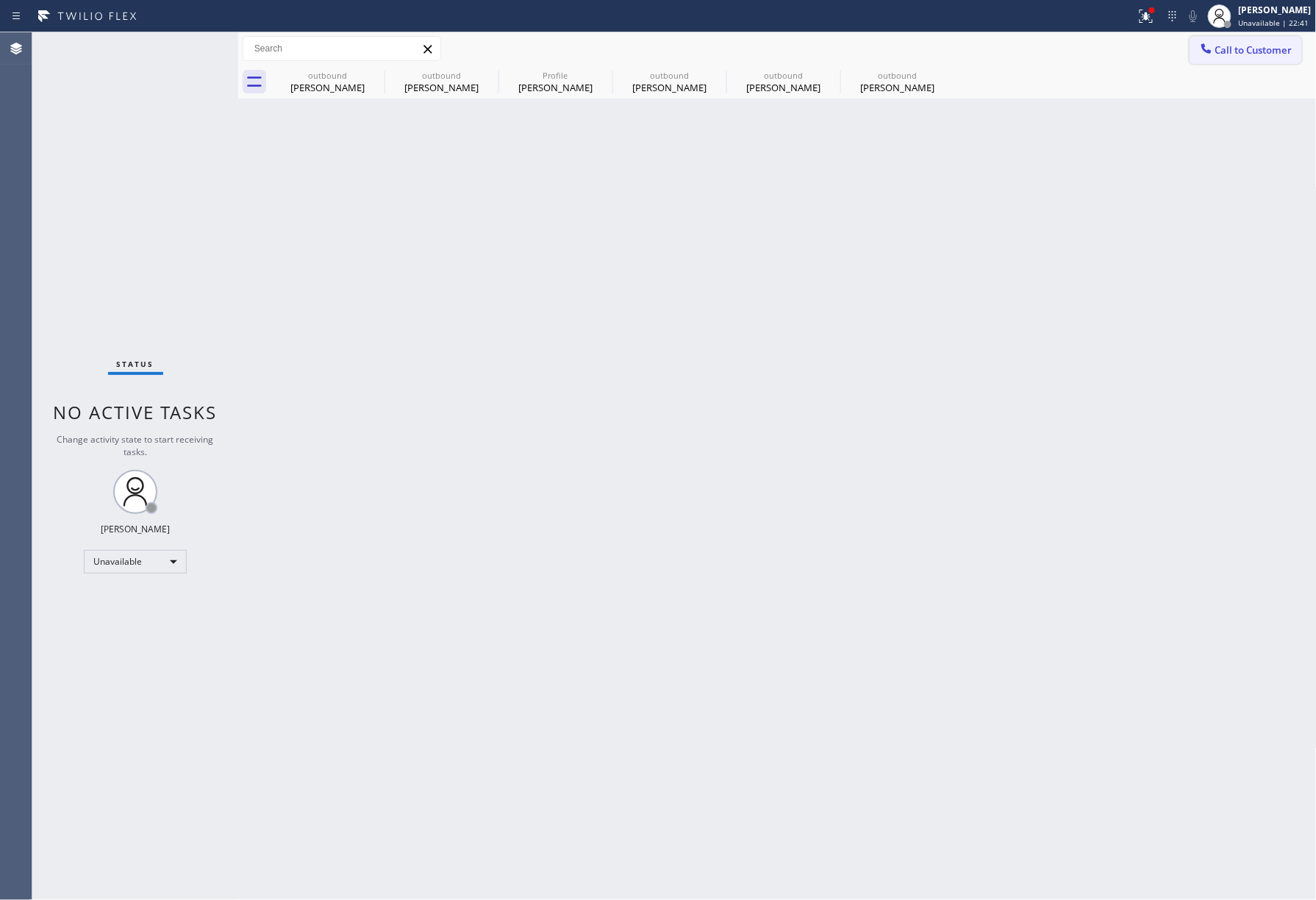
click at [1260, 47] on span "Call to Customer" at bounding box center [1254, 49] width 77 height 13
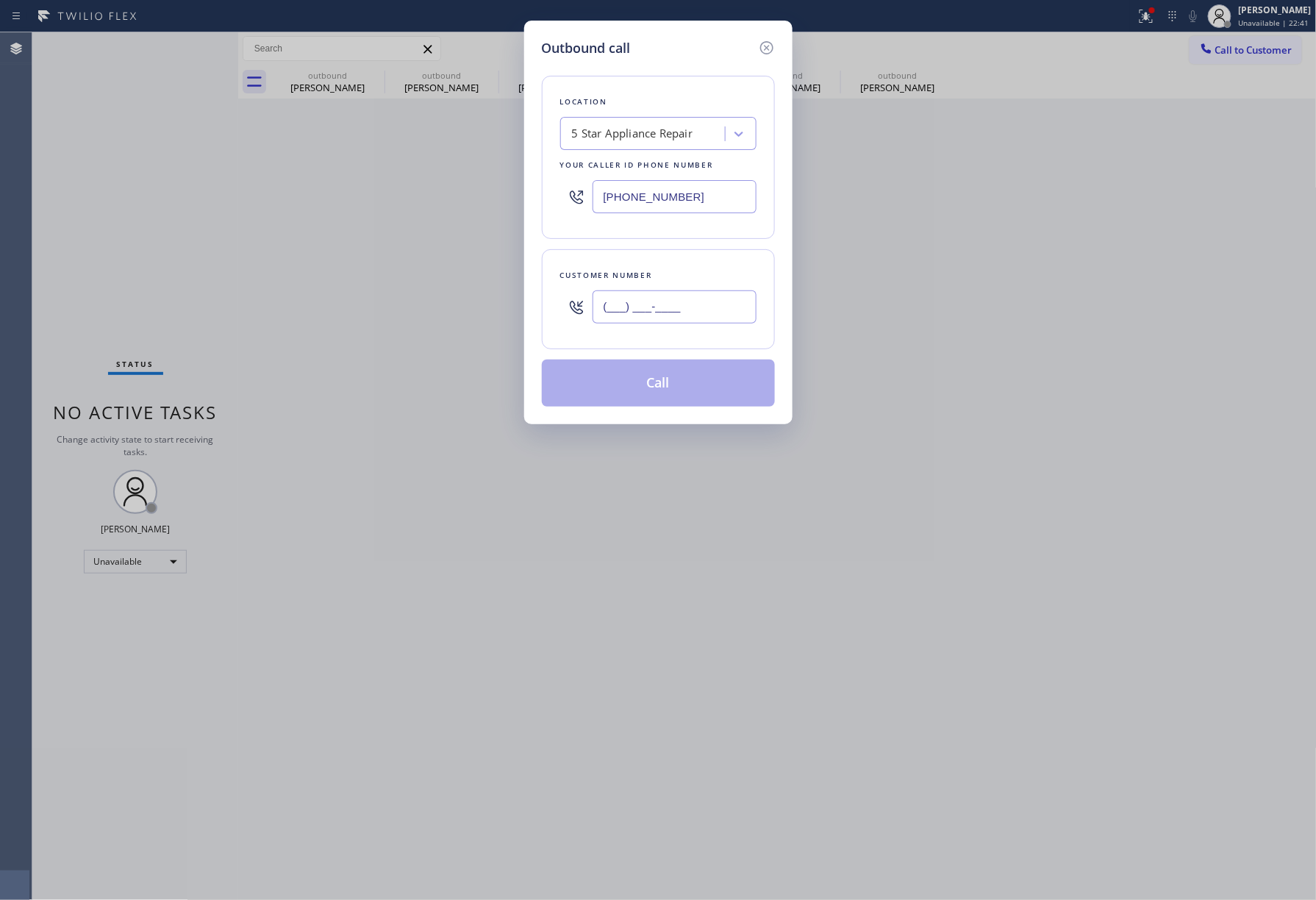
click at [700, 321] on input "(___) ___-____" at bounding box center [674, 307] width 164 height 33
paste input "443) 303-6770"
type input "[PHONE_NUMBER]"
click at [692, 257] on div "Customer number [PHONE_NUMBER]" at bounding box center [658, 299] width 233 height 100
click at [690, 388] on button "Call" at bounding box center [658, 383] width 233 height 47
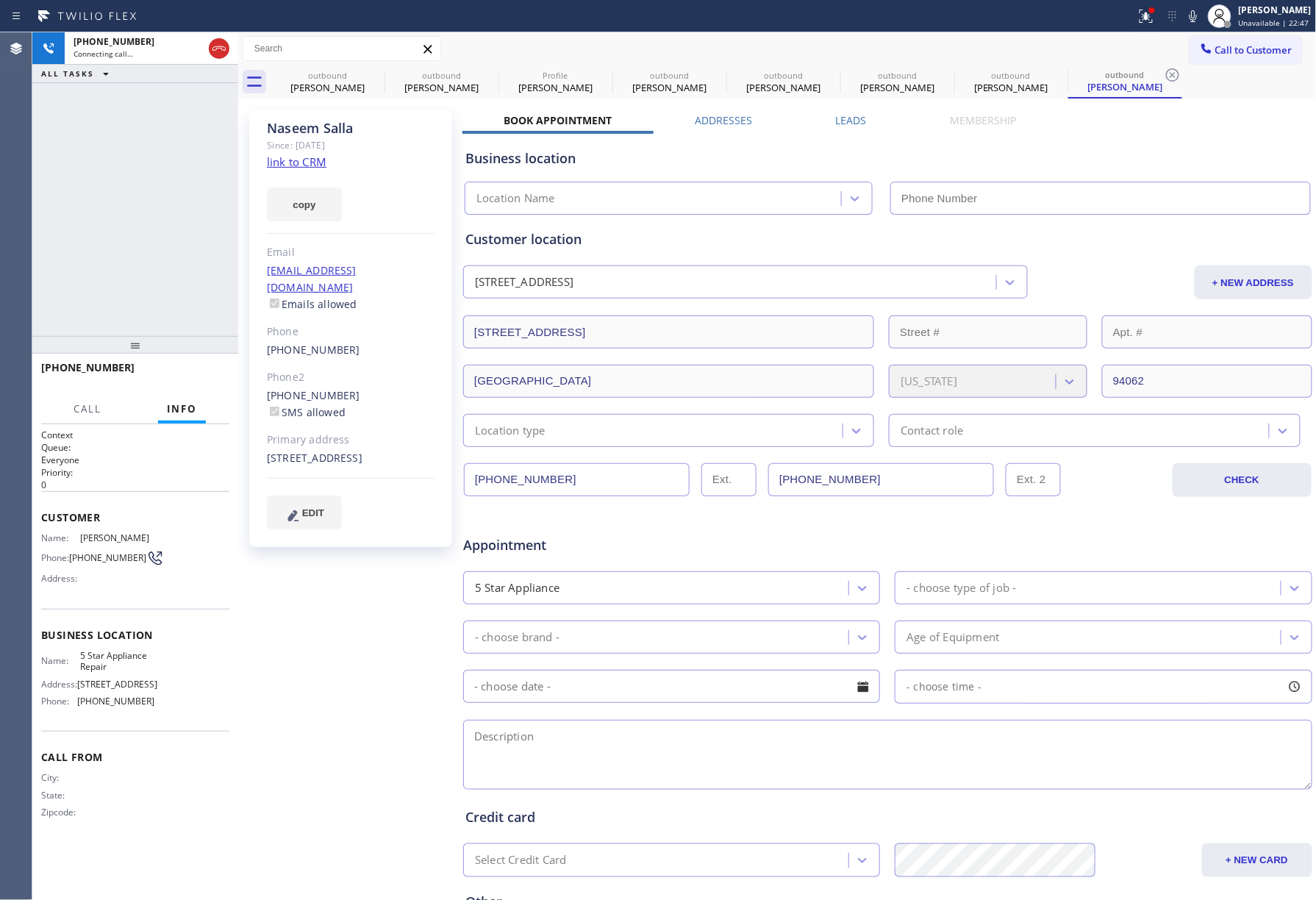
type input "[PHONE_NUMBER]"
click at [24, 172] on div "Agent Desktop" at bounding box center [15, 466] width 31 height 868
click at [204, 377] on span "HANG UP" at bounding box center [195, 374] width 45 height 10
drag, startPoint x: 189, startPoint y: 313, endPoint x: 193, endPoint y: 354, distance: 41.2
click at [189, 327] on div "[PHONE_NUMBER] Live | 00:05 ALL TASKS ALL TASKS ACTIVE TASKS TASKS IN WRAP UP" at bounding box center [135, 184] width 206 height 304
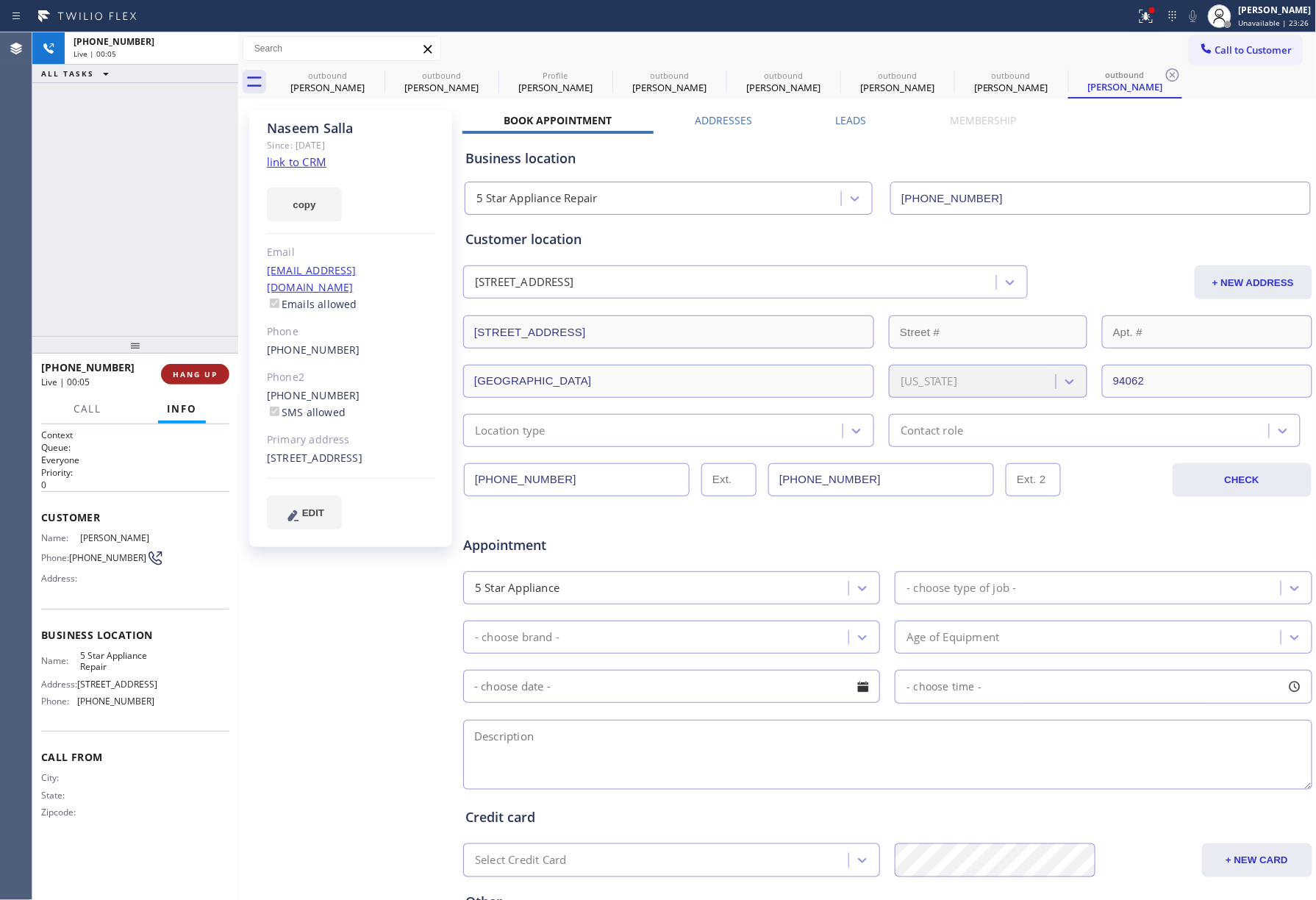
click at [195, 367] on button "HANG UP" at bounding box center [195, 374] width 68 height 21
click at [183, 275] on div "ALL TASKS ALL TASKS ACTIVE TASKS TASKS IN WRAP UP [PHONE_NUMBER] Wrap up | 00:00" at bounding box center [135, 184] width 206 height 304
click at [204, 384] on button "COMPLETE" at bounding box center [192, 374] width 75 height 21
click at [159, 288] on div "ALL TASKS ALL TASKS ACTIVE TASKS TASKS IN WRAP UP [PHONE_NUMBER] Wrap up | 00:01" at bounding box center [135, 184] width 206 height 304
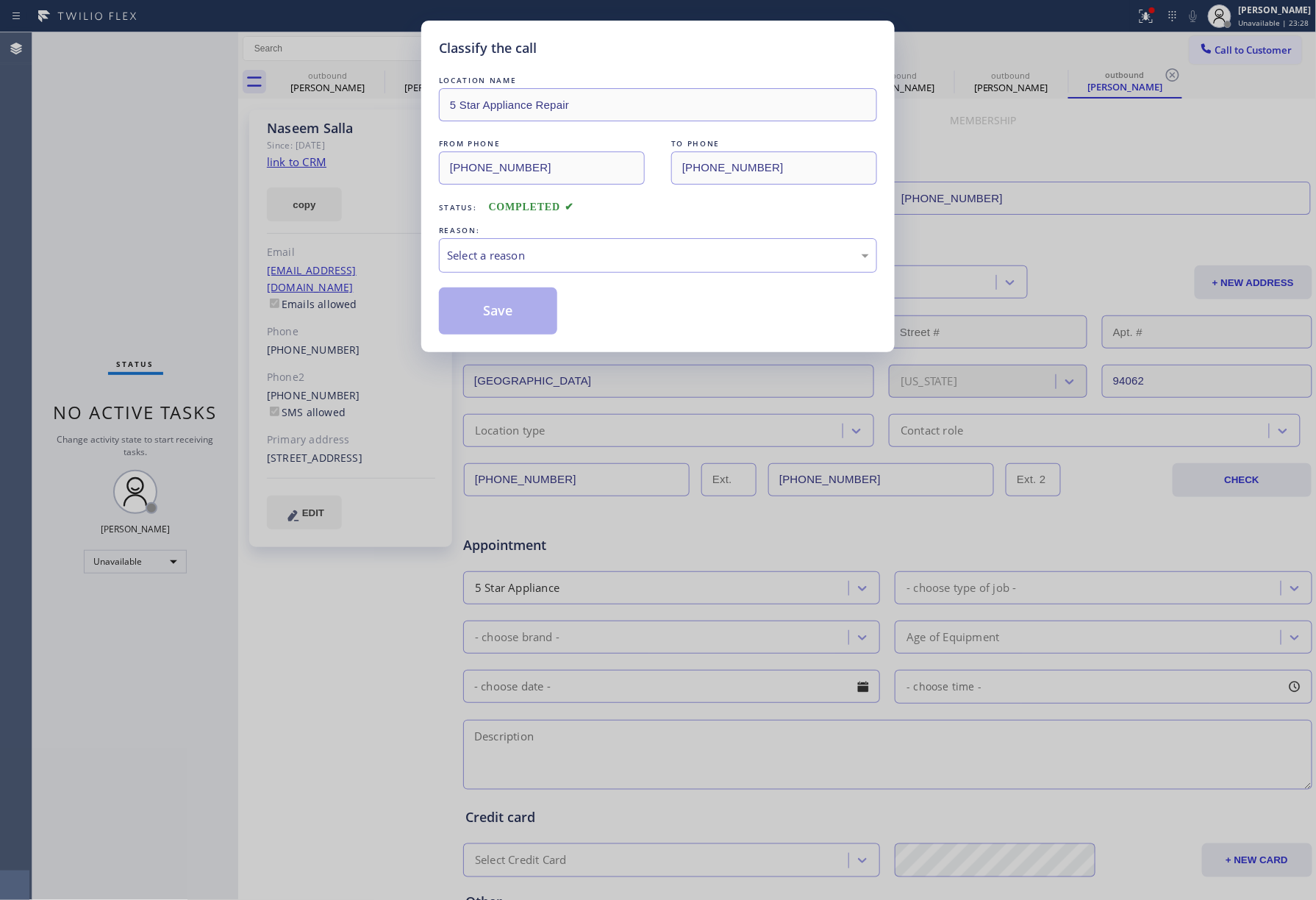
click at [542, 296] on div "LOCATION NAME 5 Star Appliance Repair FROM PHONE [PHONE_NUMBER] TO PHONE [PHONE…" at bounding box center [658, 204] width 438 height 262
click at [484, 265] on div "Select a reason" at bounding box center [658, 255] width 438 height 35
click at [476, 301] on button "Save" at bounding box center [498, 311] width 118 height 47
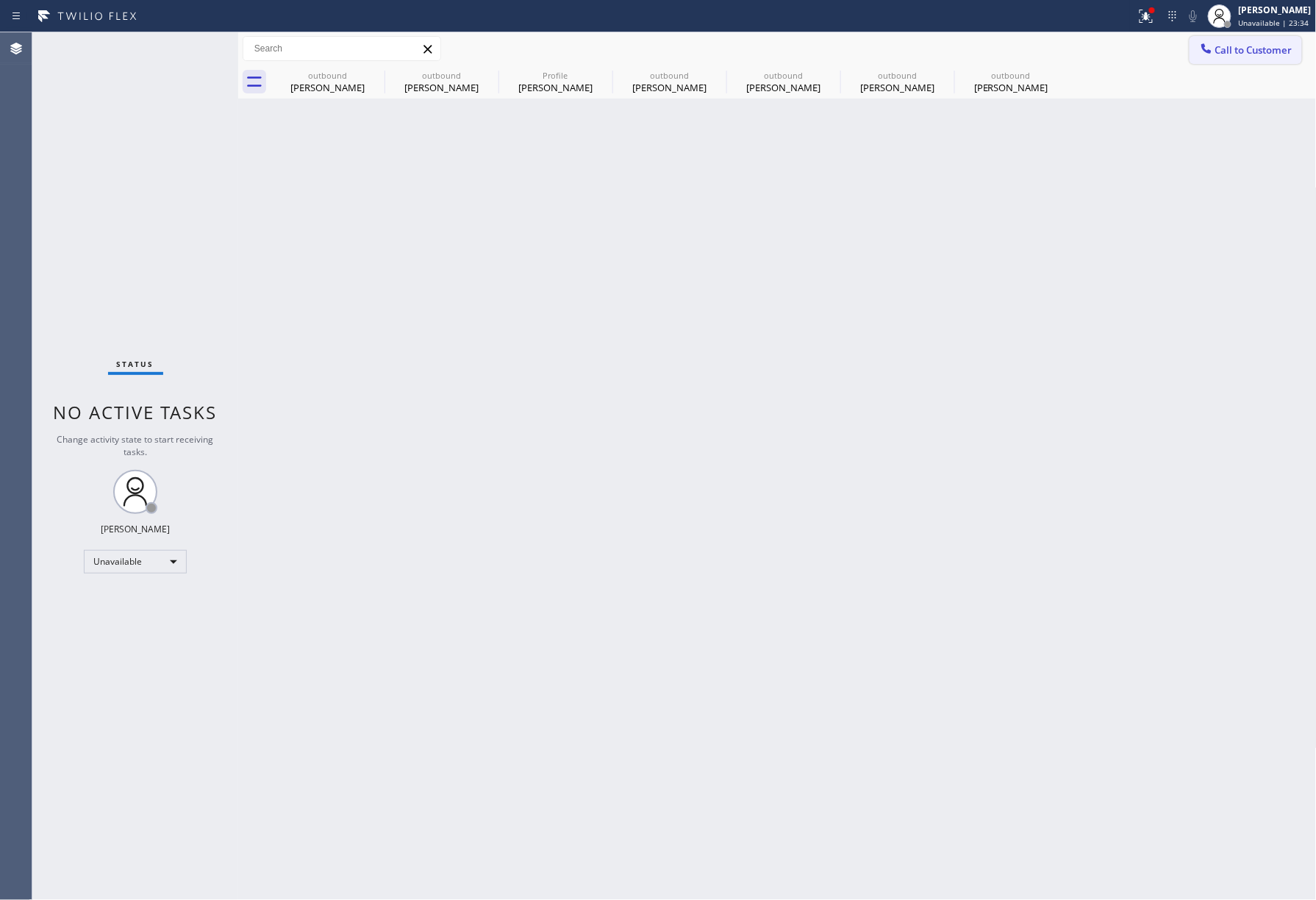
click at [1250, 47] on span "Call to Customer" at bounding box center [1254, 49] width 77 height 13
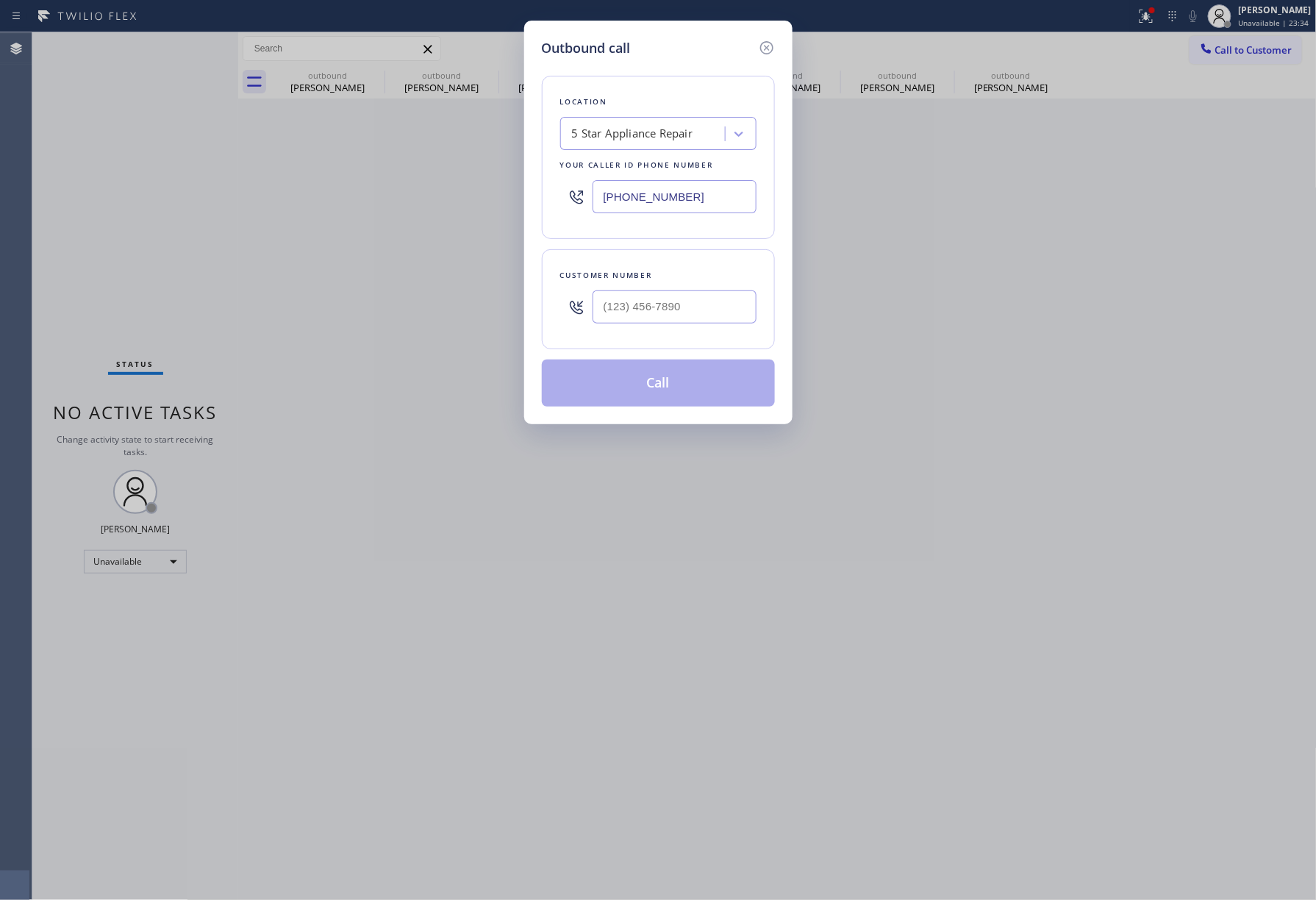
click at [658, 334] on div "Customer number" at bounding box center [658, 299] width 233 height 100
click at [671, 310] on input "(___) ___-____" at bounding box center [674, 307] width 164 height 33
paste input "619) 992-9245"
type input "[PHONE_NUMBER]"
click at [680, 278] on div "Customer number" at bounding box center [658, 275] width 197 height 15
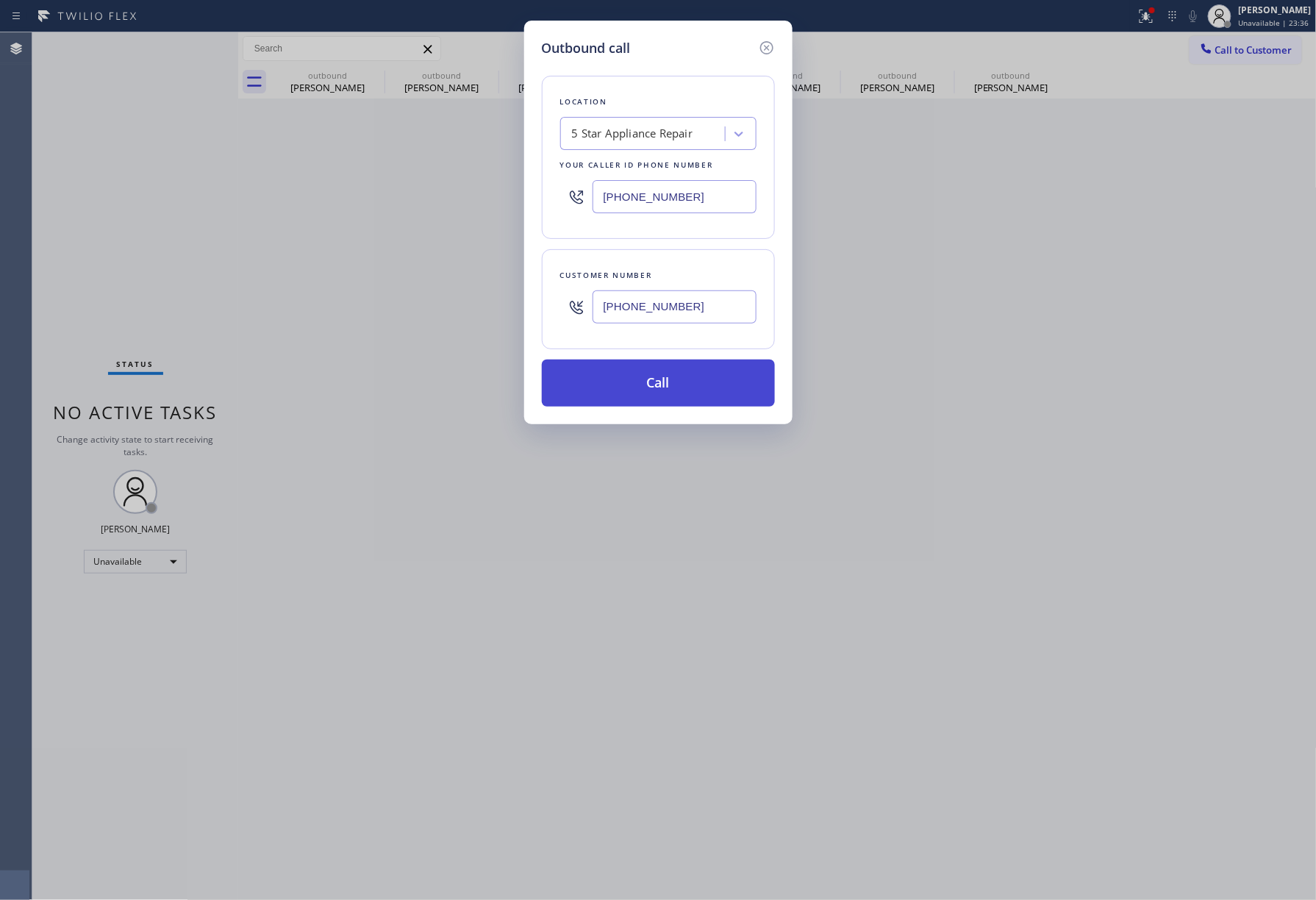
click at [665, 389] on button "Call" at bounding box center [658, 383] width 233 height 47
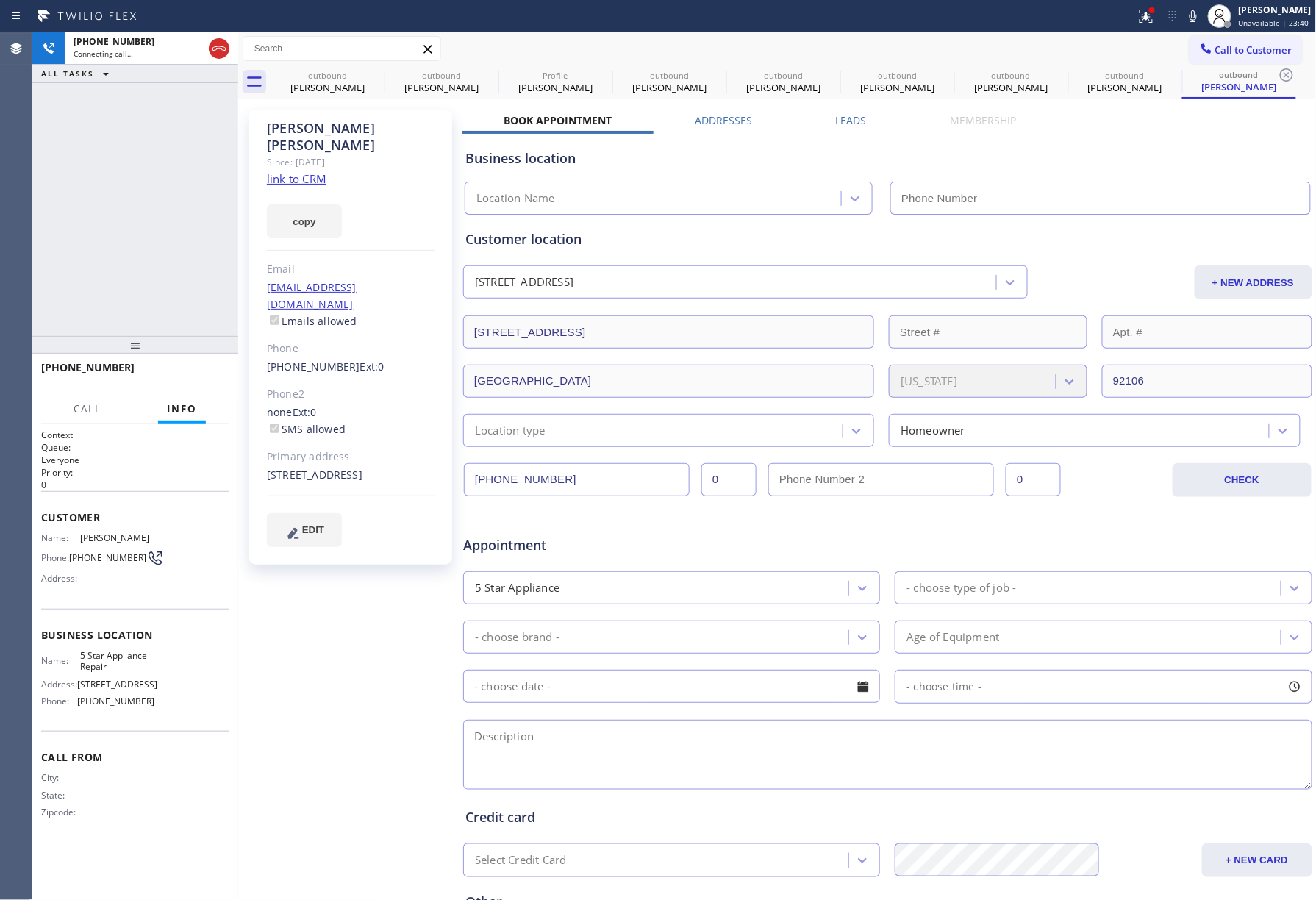
type input "[PHONE_NUMBER]"
click at [177, 370] on span "COMPLETE" at bounding box center [192, 374] width 51 height 10
drag, startPoint x: 177, startPoint y: 321, endPoint x: 177, endPoint y: 364, distance: 43.0
click at [177, 331] on div "ALL TASKS ALL TASKS ACTIVE TASKS TASKS IN WRAP UP [PHONE_NUMBER] Wrap up | 00:03" at bounding box center [135, 184] width 206 height 304
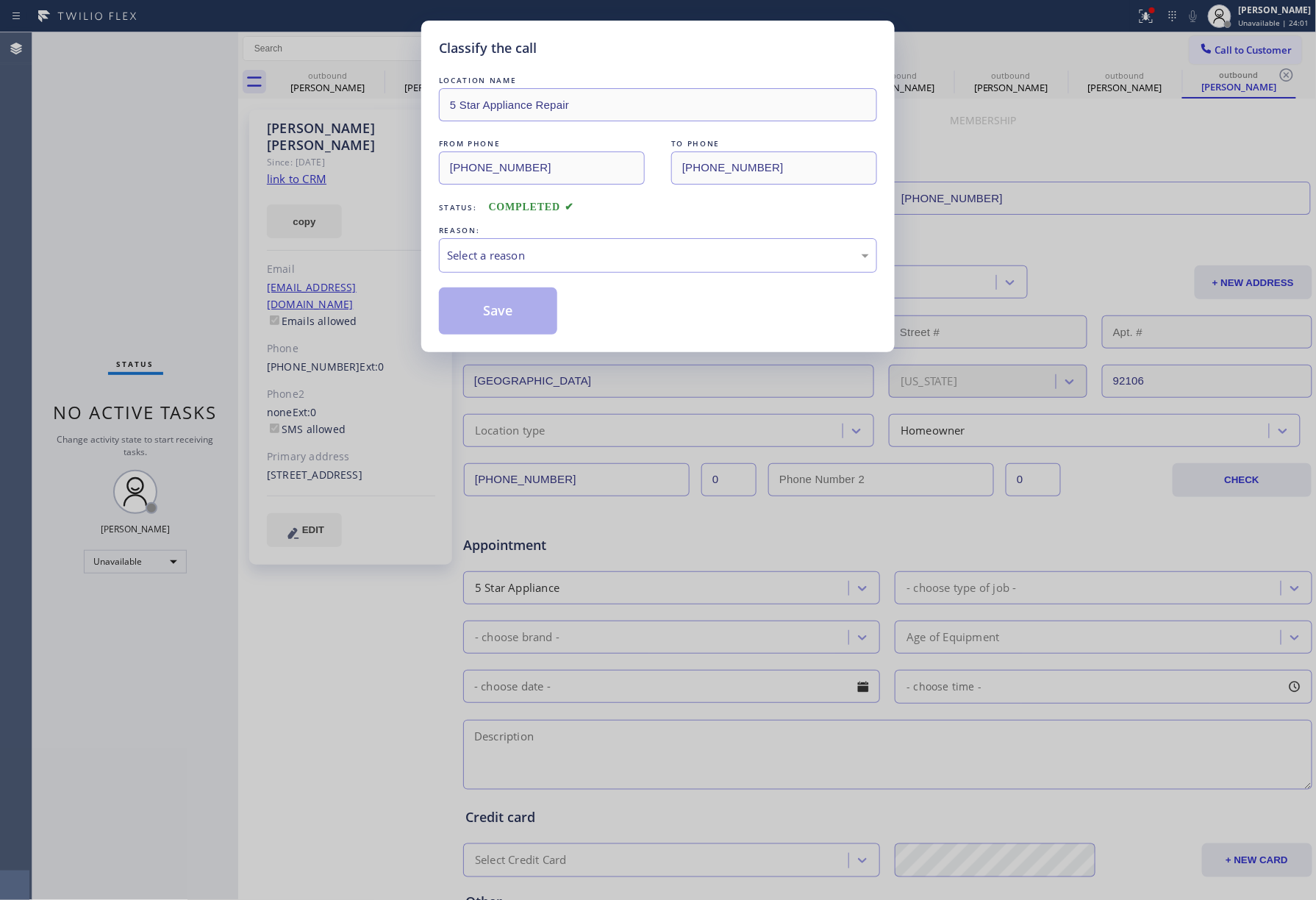
drag, startPoint x: 534, startPoint y: 231, endPoint x: 525, endPoint y: 289, distance: 58.7
click at [534, 240] on div "REASON: Select a reason" at bounding box center [658, 247] width 438 height 50
click at [522, 247] on div "Select a reason" at bounding box center [658, 256] width 422 height 17
click at [509, 309] on button "Save" at bounding box center [498, 311] width 118 height 47
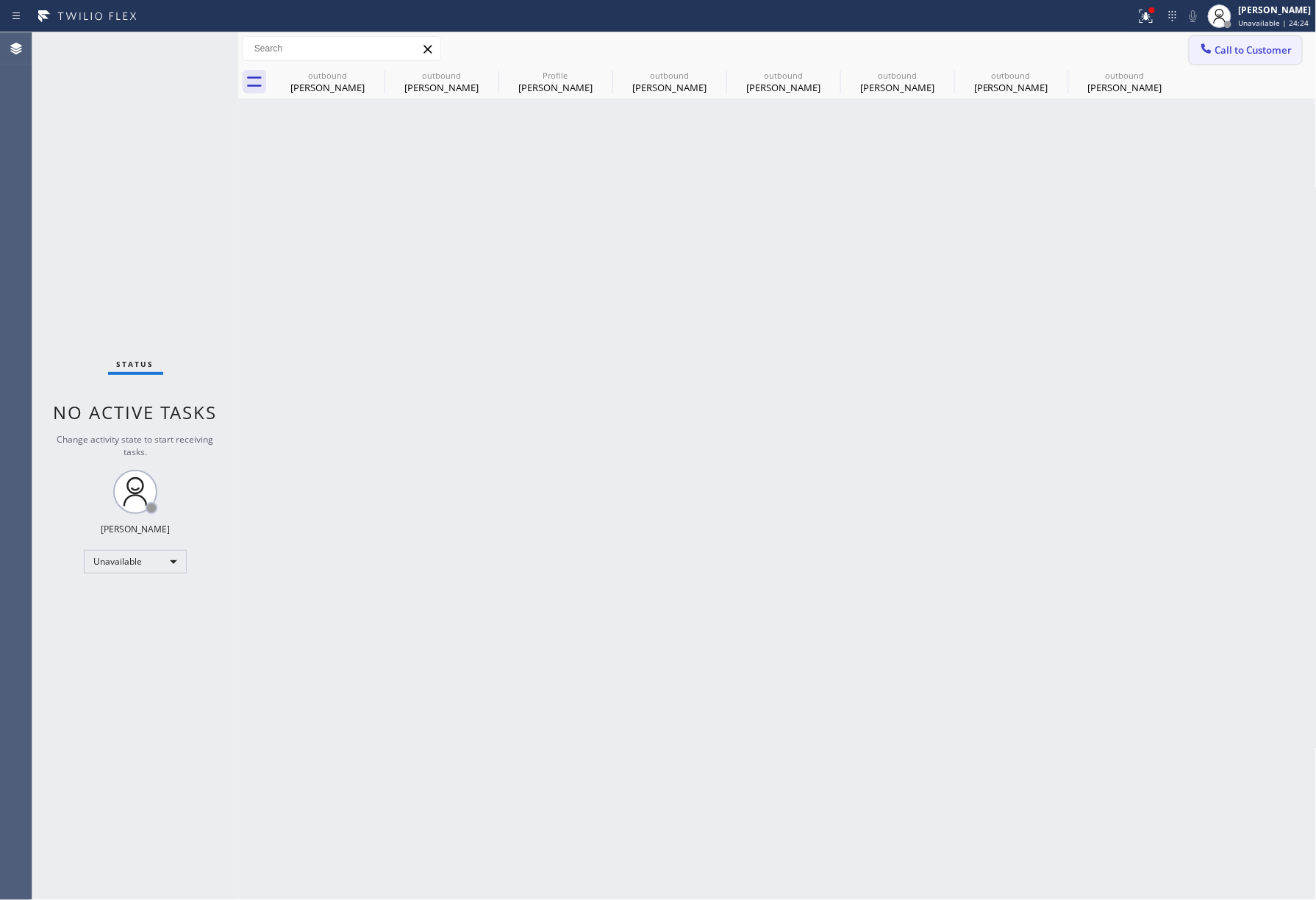
click at [1210, 59] on button "Call to Customer" at bounding box center [1245, 50] width 112 height 28
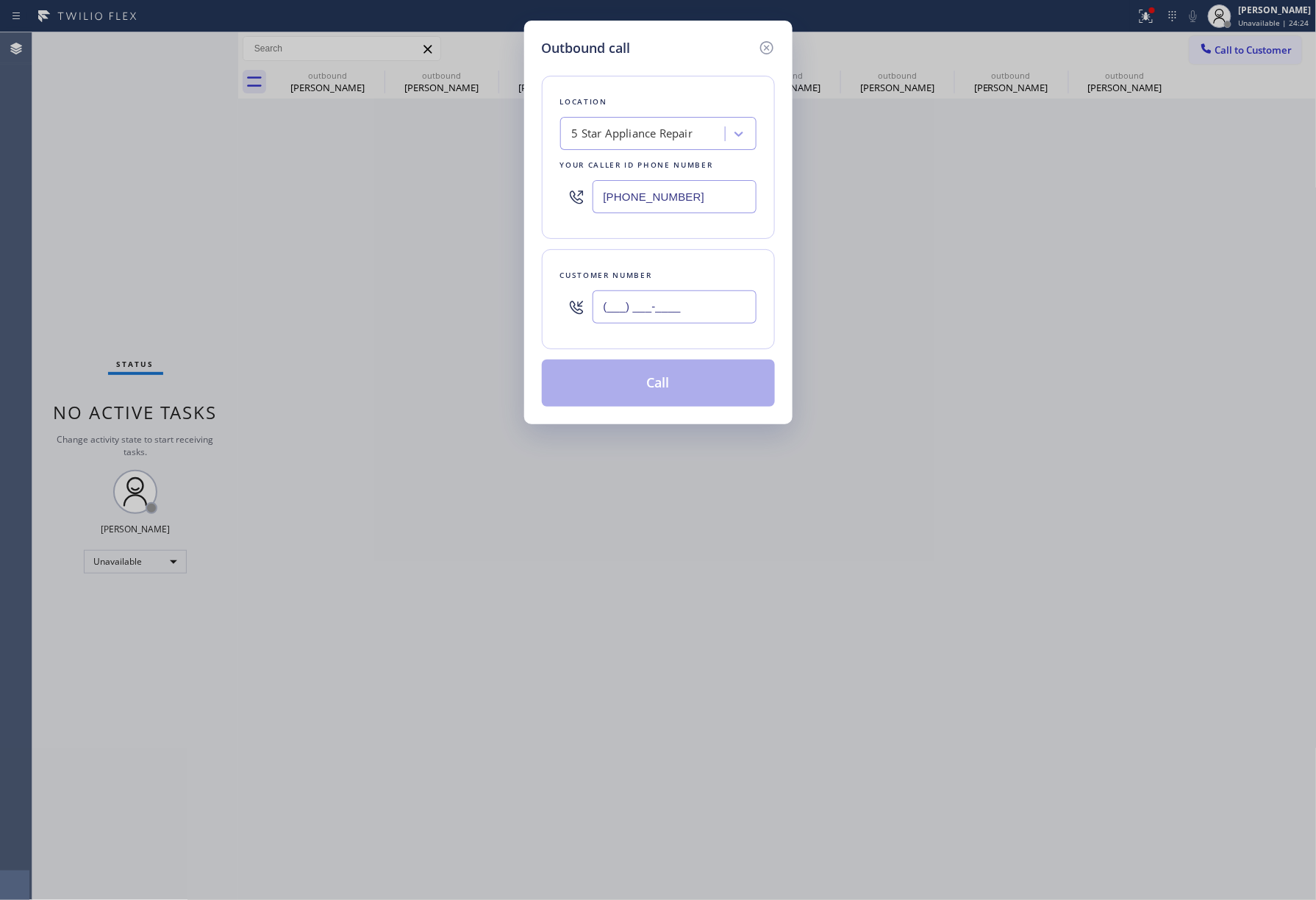
click at [691, 309] on input "(___) ___-____" at bounding box center [674, 307] width 164 height 33
paste input "206) 324-2576"
type input "[PHONE_NUMBER]"
click at [682, 264] on div "Customer number [PHONE_NUMBER]" at bounding box center [658, 299] width 233 height 100
click at [665, 372] on button "Call" at bounding box center [658, 383] width 233 height 47
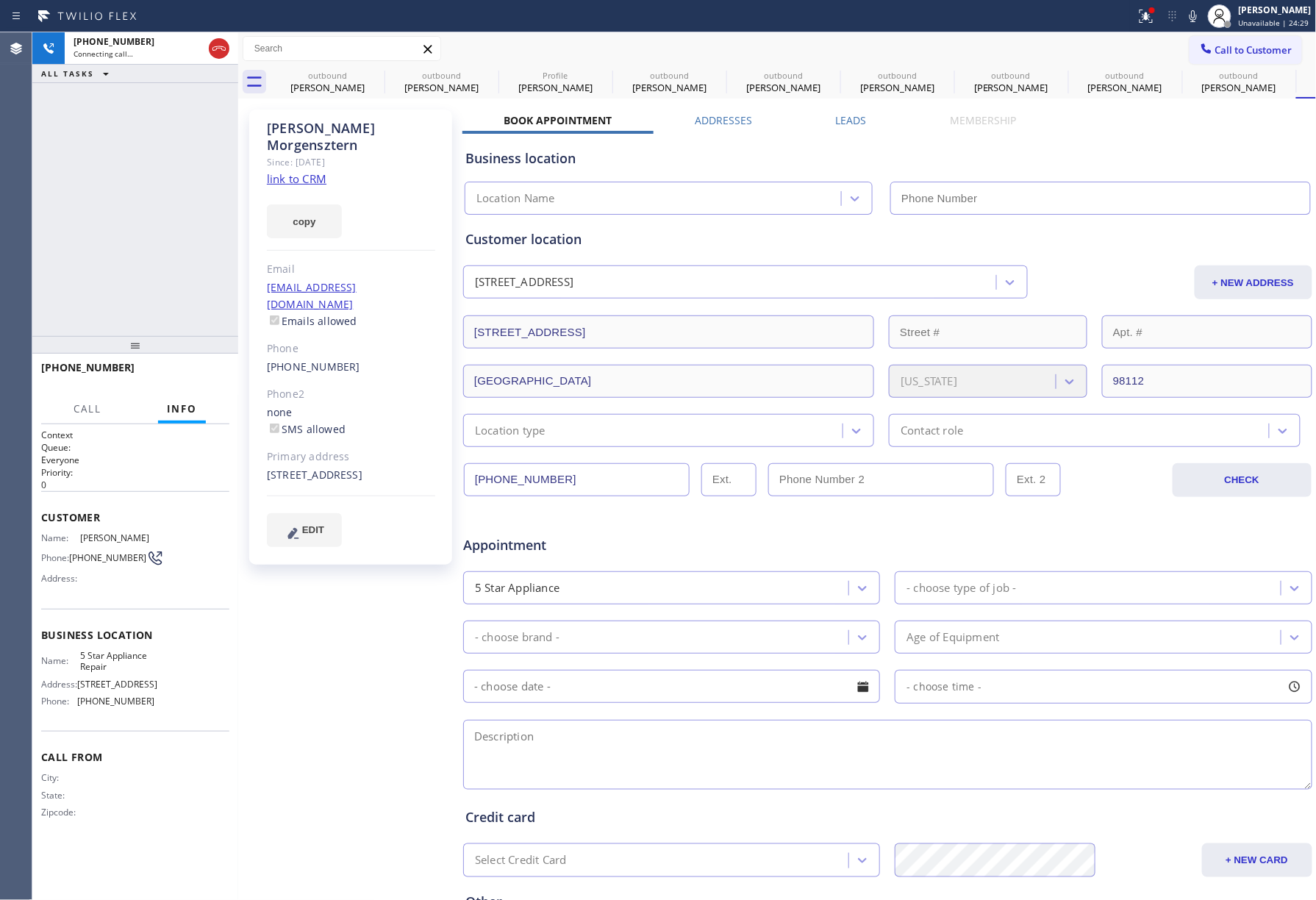
type input "[PHONE_NUMBER]"
drag, startPoint x: 85, startPoint y: 242, endPoint x: 128, endPoint y: 231, distance: 44.4
click at [85, 241] on div "[PHONE_NUMBER] Connecting call… ALL TASKS ALL TASKS ACTIVE TASKS TASKS IN WRAP …" at bounding box center [135, 184] width 206 height 304
click at [135, 231] on div "[PHONE_NUMBER] Connecting call… ALL TASKS ALL TASKS ACTIVE TASKS TASKS IN WRAP …" at bounding box center [135, 184] width 206 height 304
click at [187, 369] on span "HANG UP" at bounding box center [195, 374] width 45 height 10
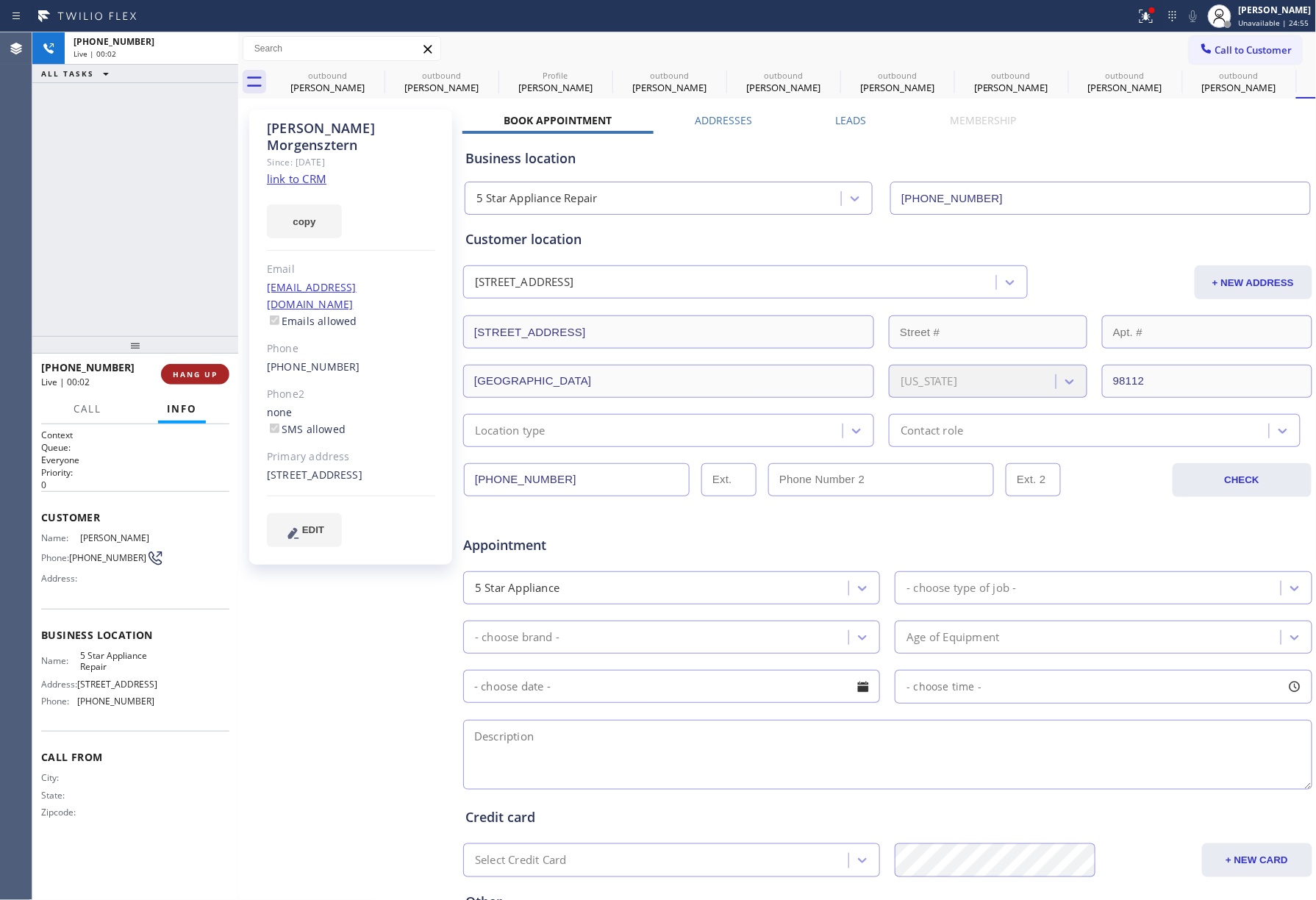
click at [189, 384] on button "HANG UP" at bounding box center [195, 374] width 68 height 21
click at [171, 304] on div "ALL TASKS ALL TASKS ACTIVE TASKS TASKS IN WRAP UP [PHONE_NUMBER] Wrap up | 00:00" at bounding box center [135, 184] width 206 height 304
click at [183, 364] on button "COMPLETE" at bounding box center [192, 374] width 75 height 21
click at [157, 284] on div "ALL TASKS ALL TASKS ACTIVE TASKS TASKS IN WRAP UP [PHONE_NUMBER] Wrap up | 00:01" at bounding box center [135, 184] width 206 height 304
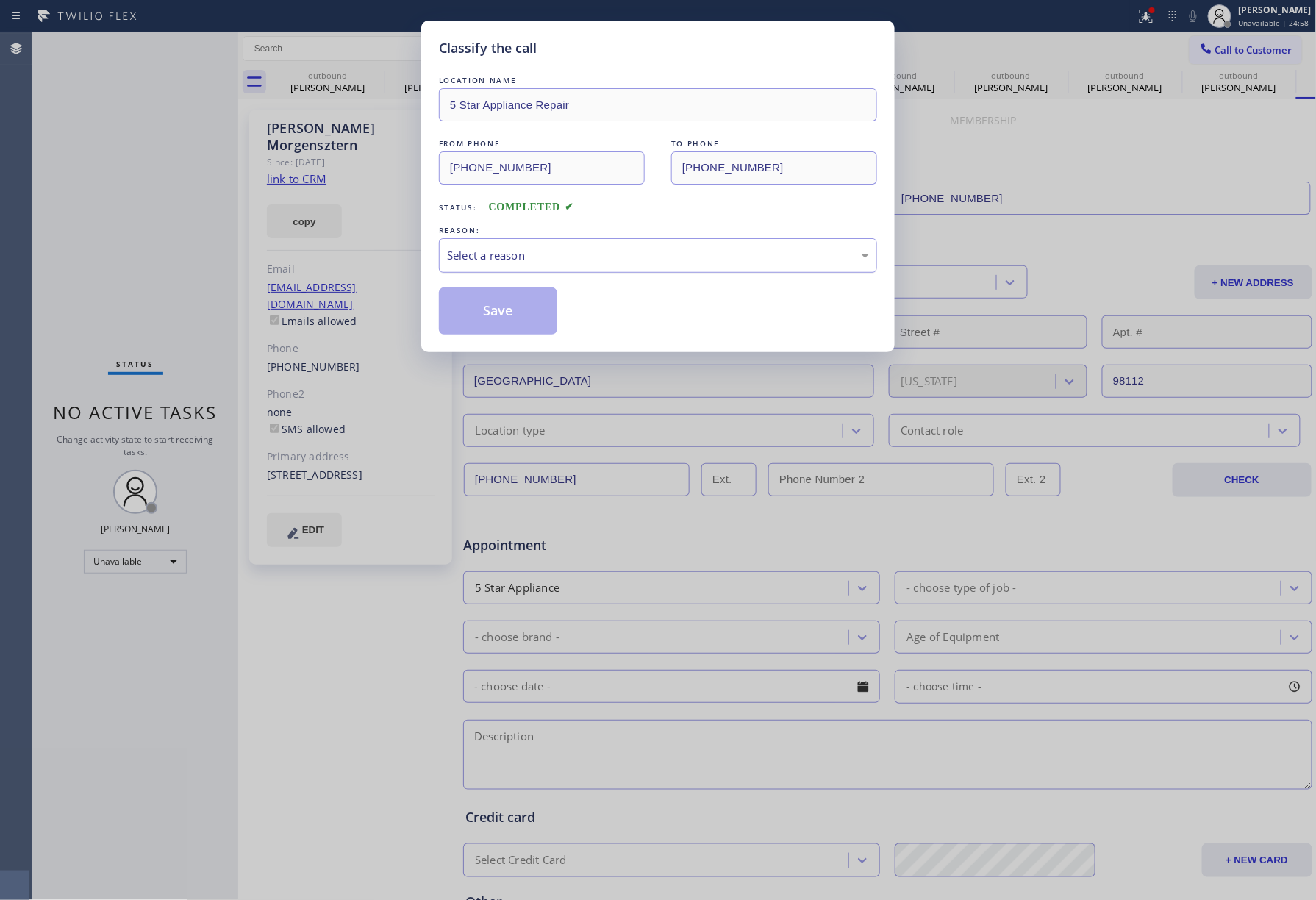
drag, startPoint x: 534, startPoint y: 251, endPoint x: 535, endPoint y: 263, distance: 12.0
click at [534, 251] on div "Select a reason" at bounding box center [658, 256] width 422 height 17
click at [492, 309] on button "Save" at bounding box center [498, 311] width 118 height 47
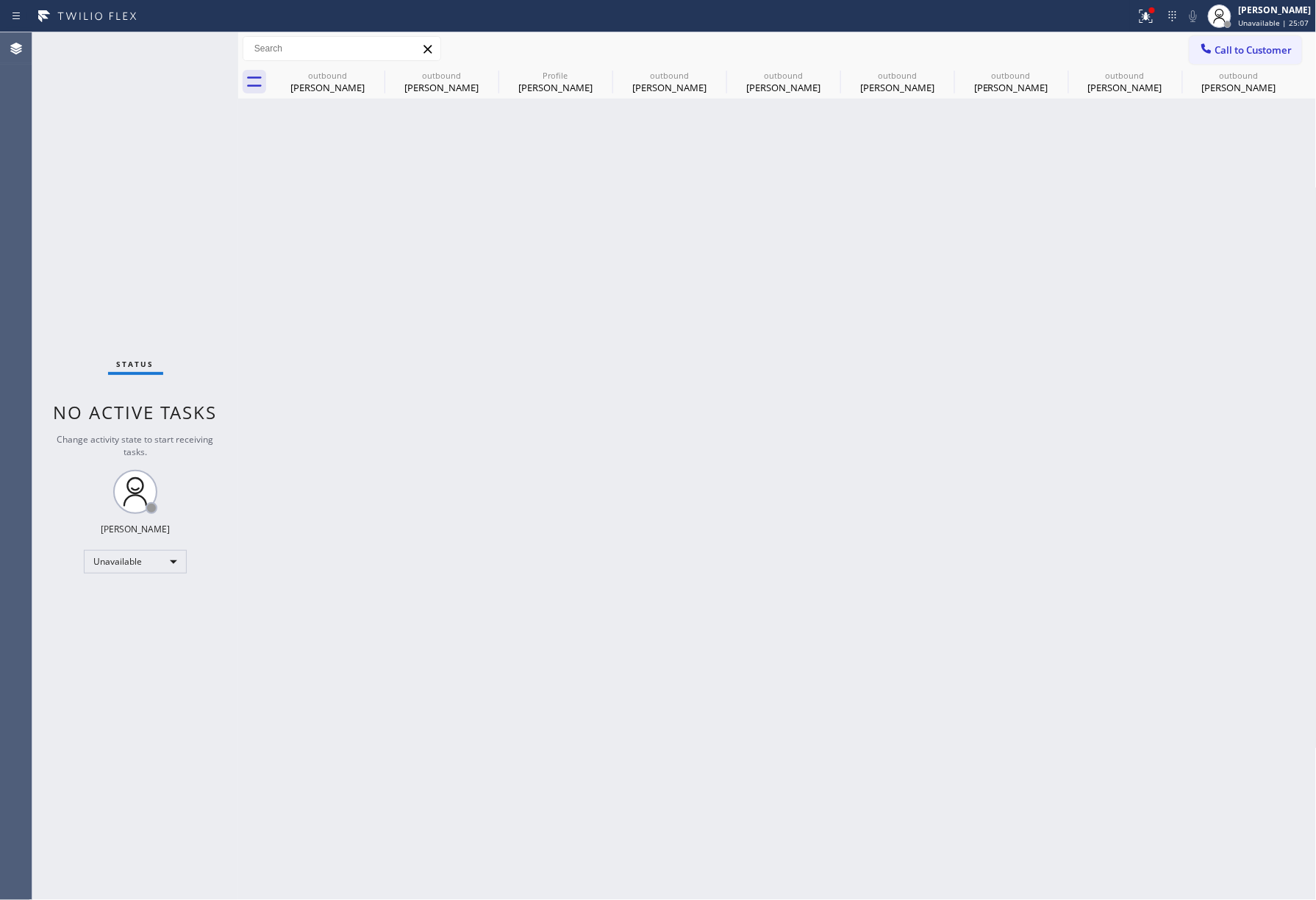
drag, startPoint x: 1255, startPoint y: 48, endPoint x: 887, endPoint y: 129, distance: 376.8
click at [1255, 48] on span "Call to Customer" at bounding box center [1254, 49] width 77 height 13
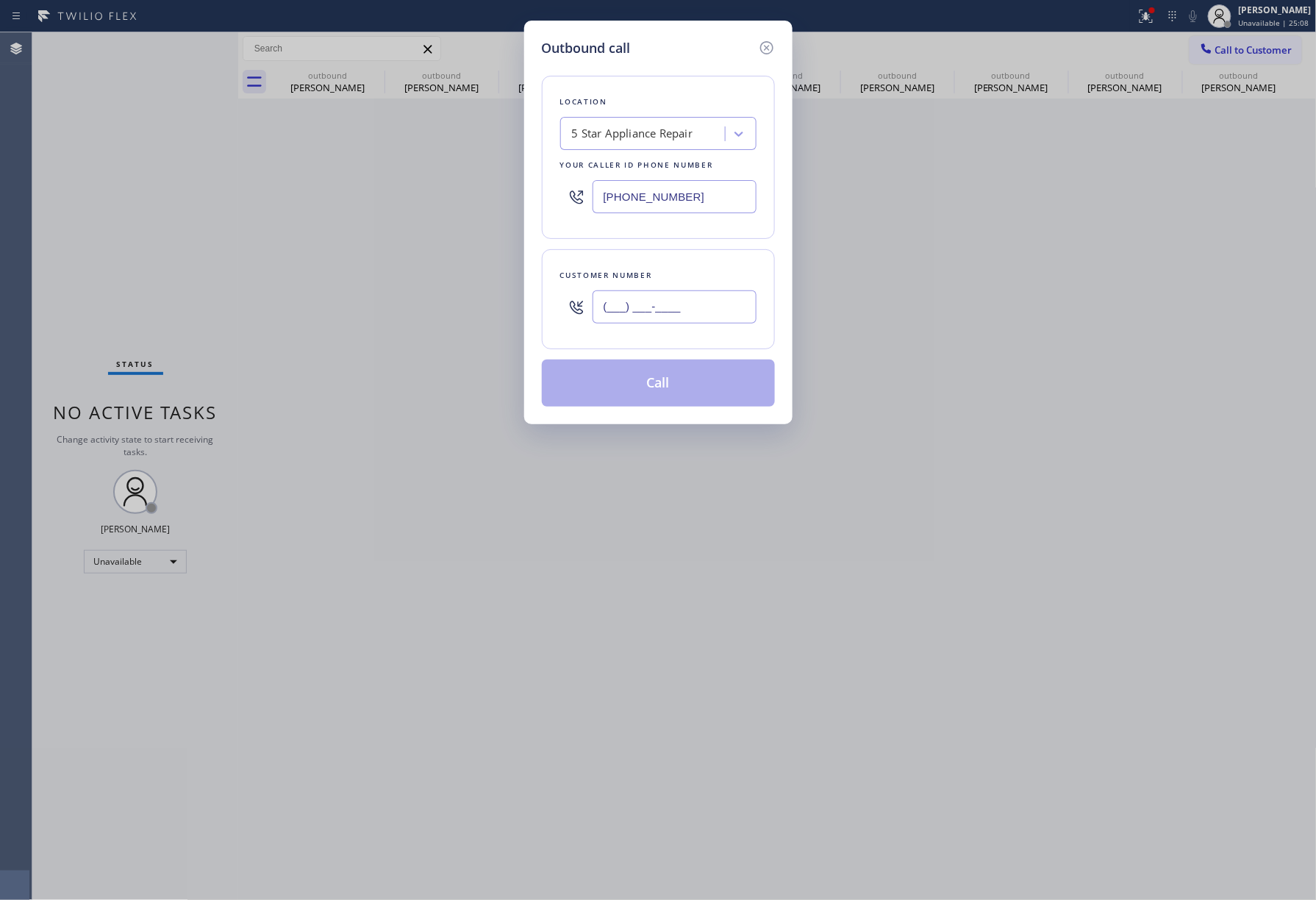
click at [697, 307] on input "(___) ___-____" at bounding box center [674, 307] width 164 height 33
paste input "949) 877-4646"
type input "[PHONE_NUMBER]"
click at [697, 266] on div "Customer number [PHONE_NUMBER]" at bounding box center [658, 299] width 233 height 100
click at [711, 385] on button "Call" at bounding box center [658, 383] width 233 height 47
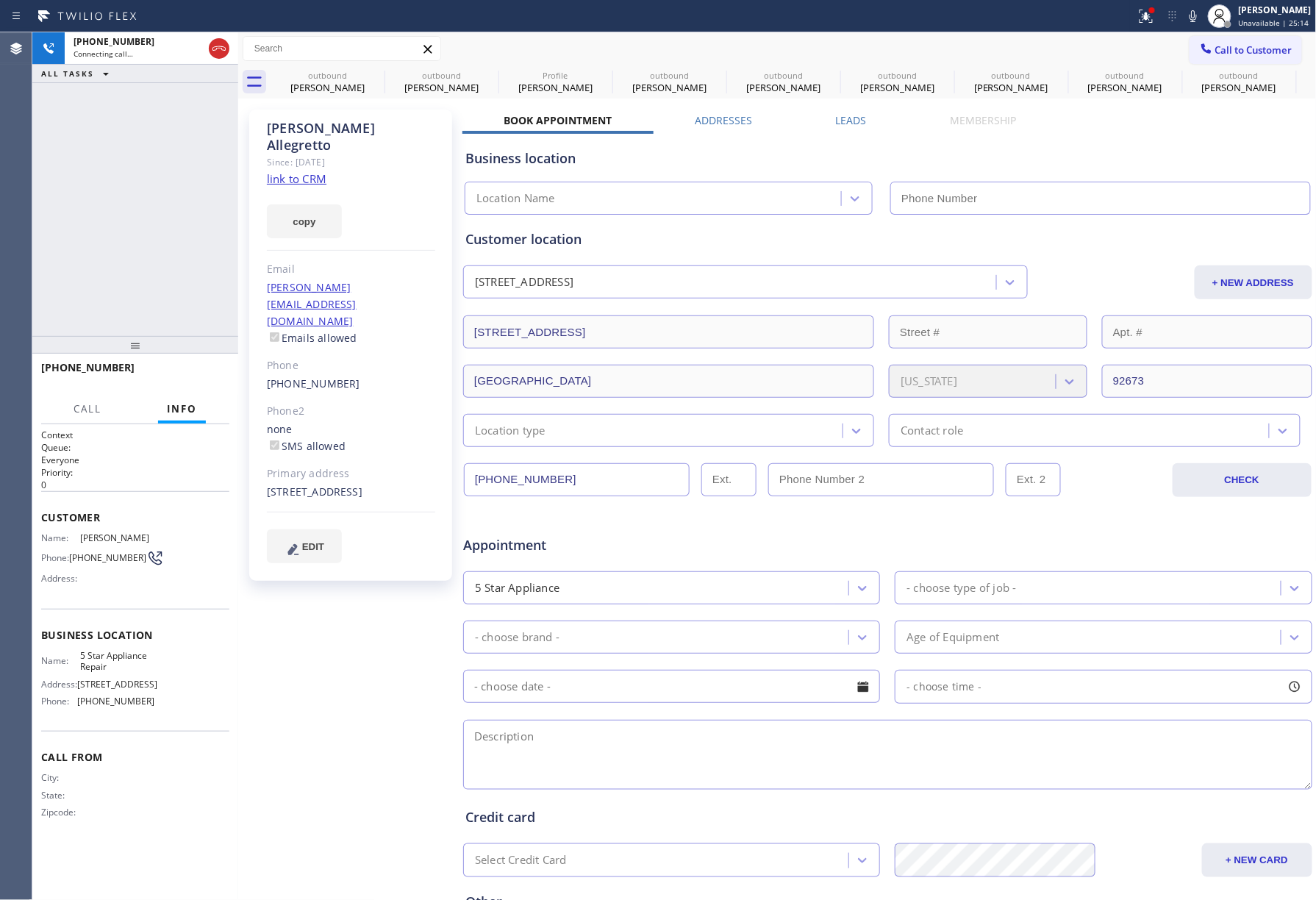
type input "[PHONE_NUMBER]"
drag, startPoint x: 138, startPoint y: 186, endPoint x: 156, endPoint y: 221, distance: 39.4
click at [138, 196] on div "[PHONE_NUMBER] Live | 00:02 ALL TASKS ALL TASKS ACTIVE TASKS TASKS IN WRAP UP" at bounding box center [135, 184] width 206 height 304
click at [190, 369] on span "HANG UP" at bounding box center [195, 374] width 45 height 10
drag, startPoint x: 190, startPoint y: 320, endPoint x: 210, endPoint y: 395, distance: 77.6
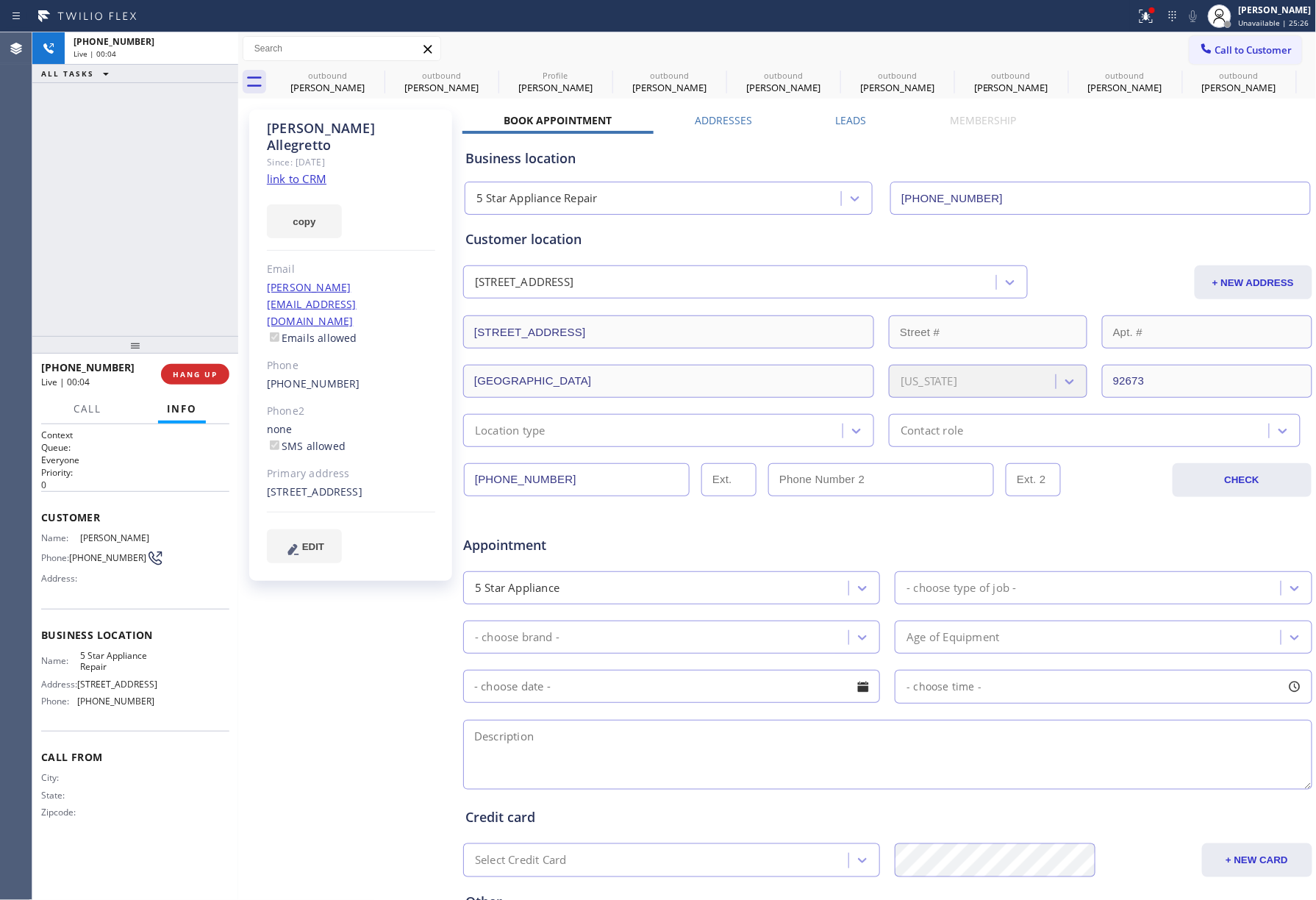
click at [191, 341] on div "[PHONE_NUMBER] Live | 00:04 ALL TASKS ALL TASKS ACTIVE TASKS TASKS IN WRAP UP […" at bounding box center [135, 466] width 206 height 868
click at [210, 395] on div "Call Info" at bounding box center [135, 410] width 188 height 29
click at [209, 369] on span "COMPLETE" at bounding box center [192, 374] width 51 height 10
click at [181, 304] on div "ALL TASKS ALL TASKS ACTIVE TASKS TASKS IN WRAP UP [PHONE_NUMBER] Wrap up | 00:00" at bounding box center [135, 184] width 206 height 304
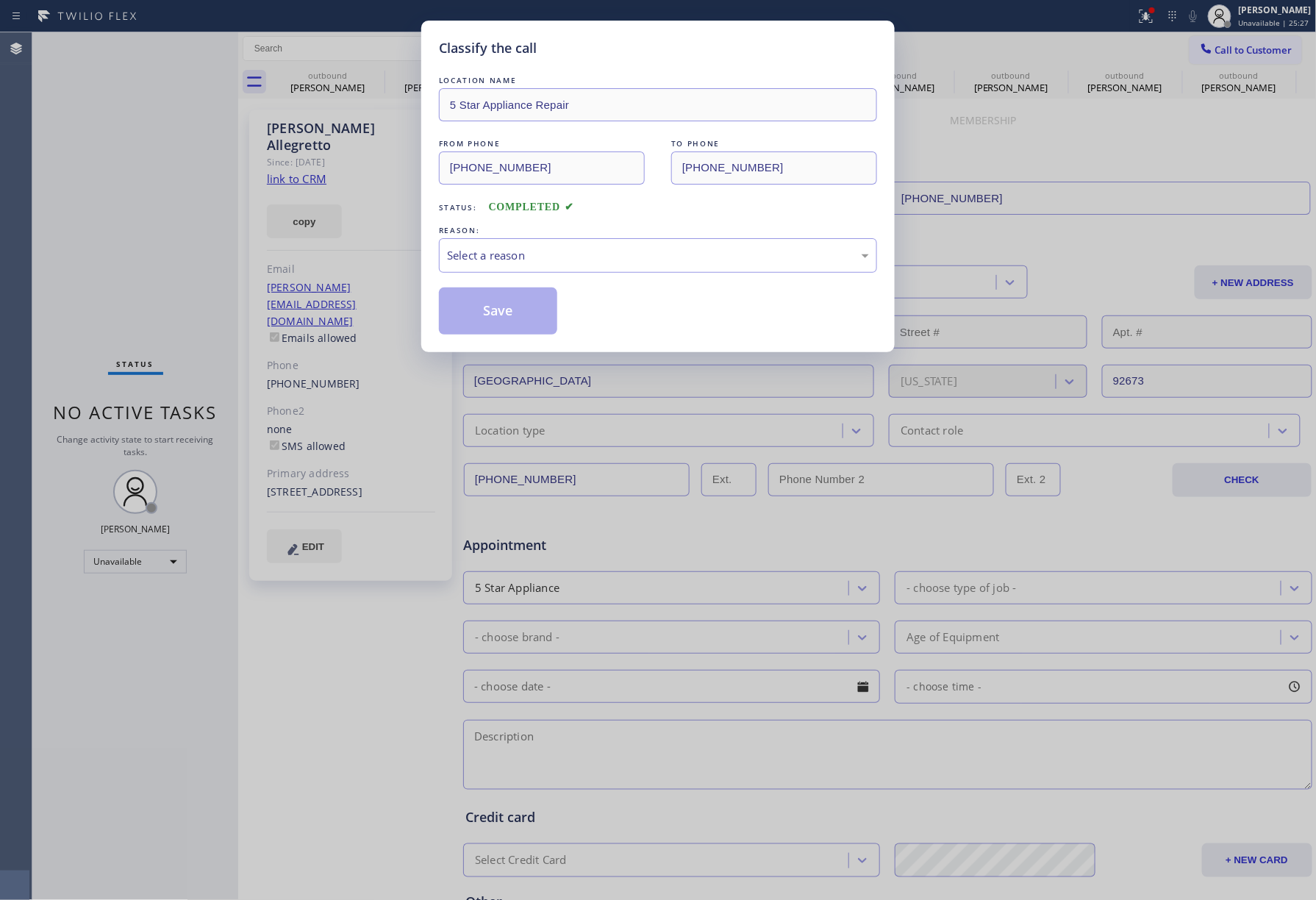
drag, startPoint x: 529, startPoint y: 277, endPoint x: 512, endPoint y: 313, distance: 39.8
click at [529, 277] on div "LOCATION NAME 5 Star Appliance Repair FROM PHONE [PHONE_NUMBER] TO PHONE [PHONE…" at bounding box center [658, 204] width 438 height 262
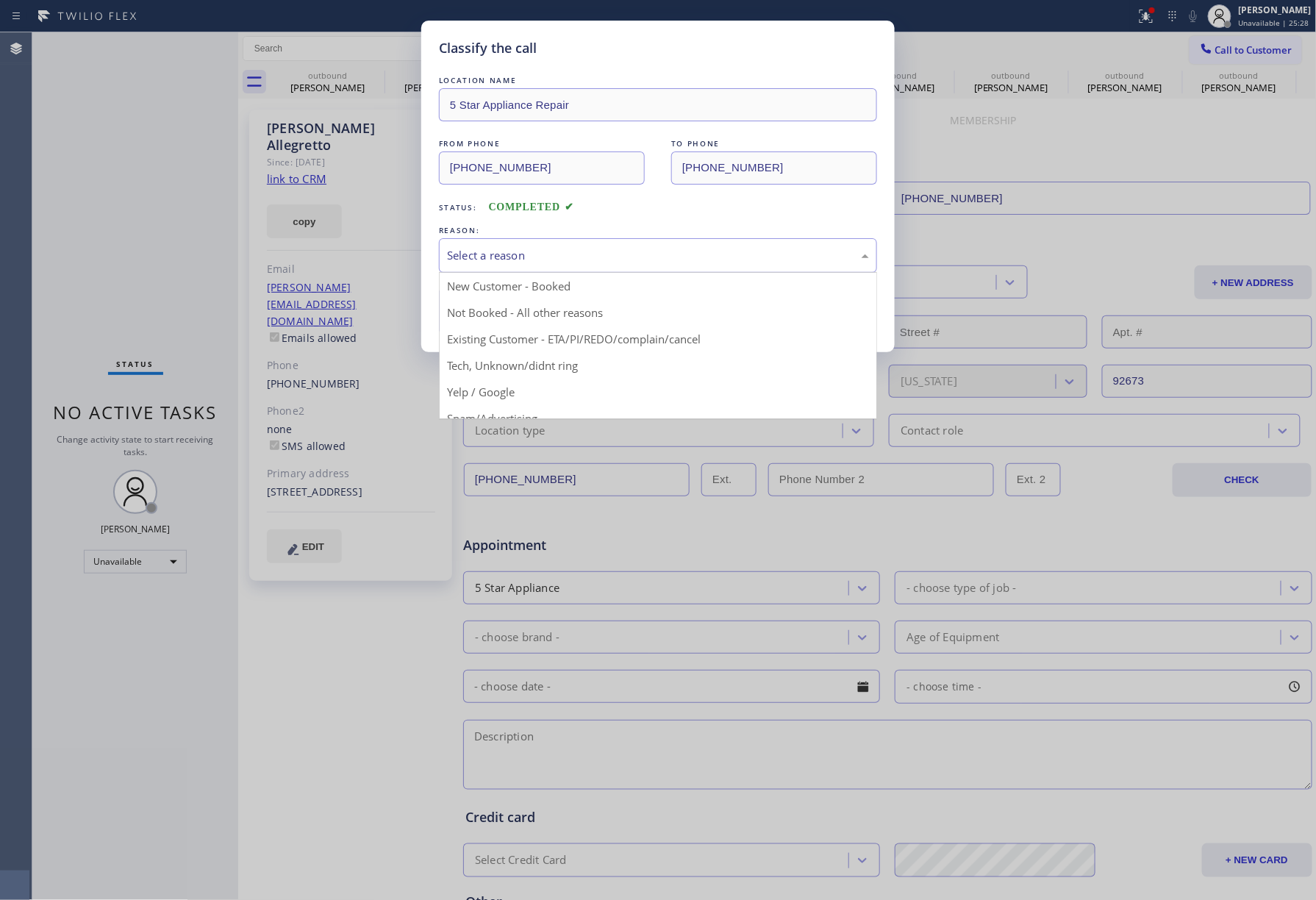
click at [499, 271] on div "Select a reason" at bounding box center [658, 255] width 438 height 35
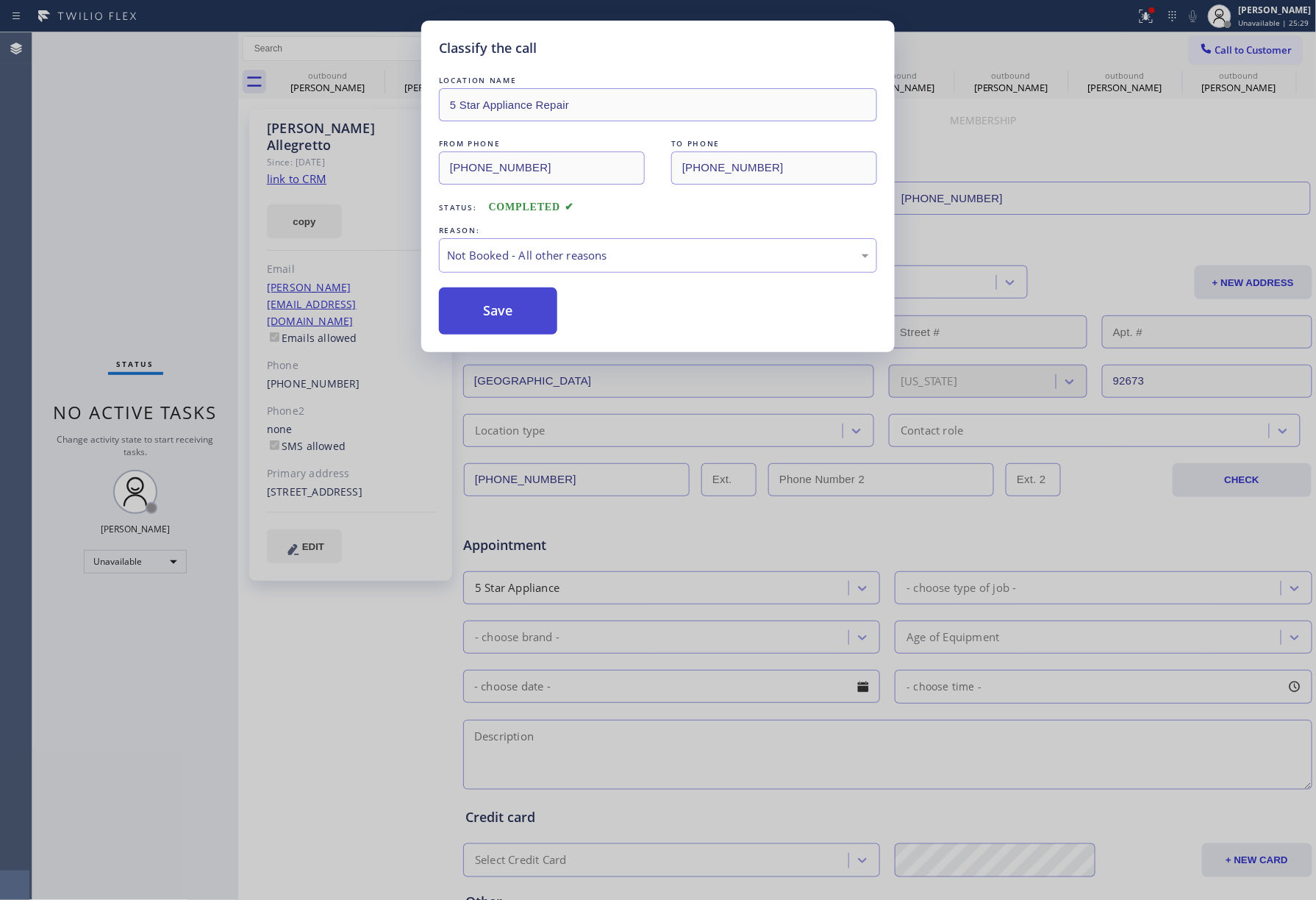
click at [489, 307] on button "Save" at bounding box center [498, 311] width 118 height 47
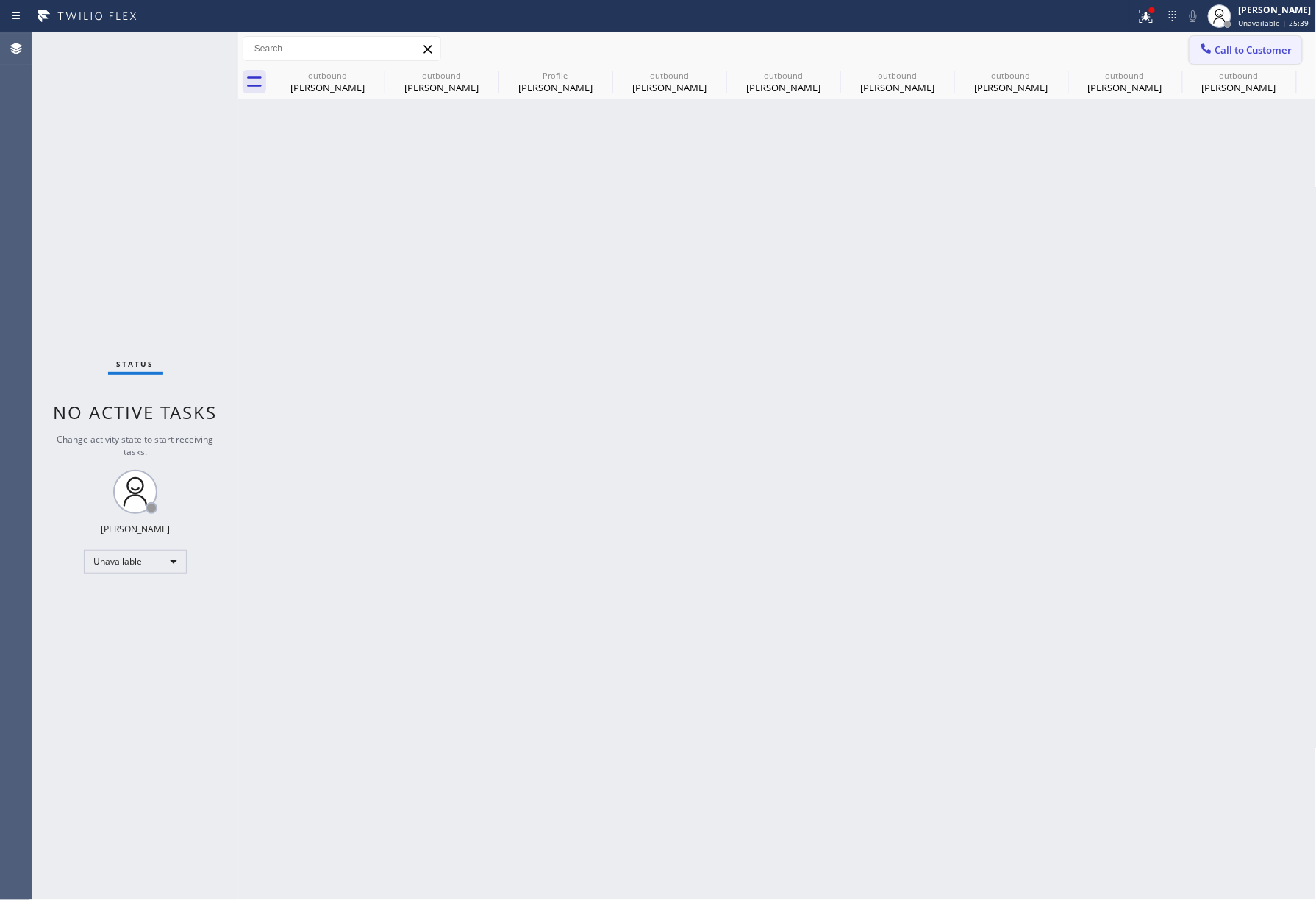
click at [1213, 59] on button "Call to Customer" at bounding box center [1245, 50] width 112 height 28
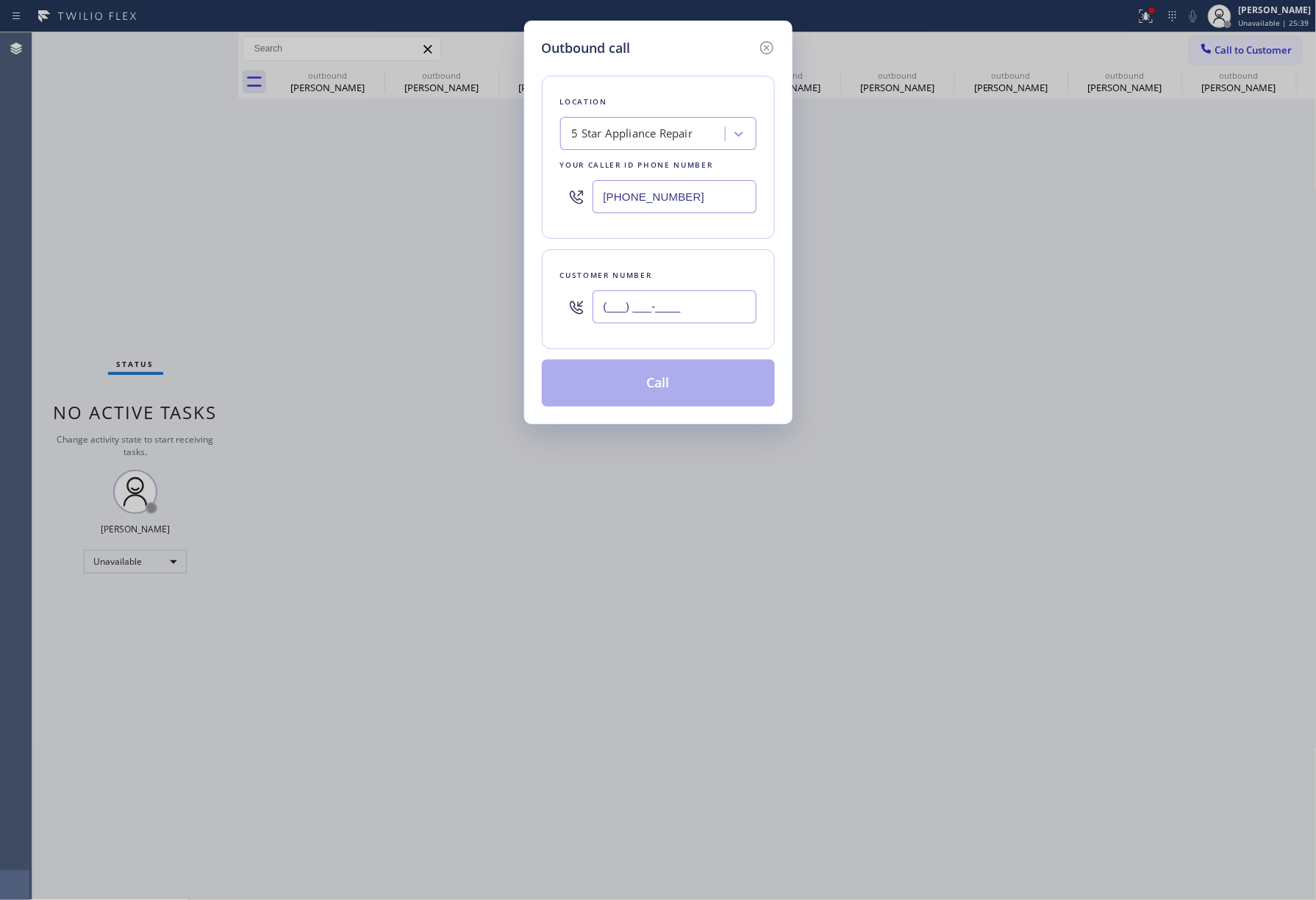
click at [725, 314] on input "(___) ___-____" at bounding box center [674, 307] width 164 height 33
paste input "305) 282-7209"
type input "[PHONE_NUMBER]"
click at [706, 389] on button "Call" at bounding box center [658, 383] width 233 height 47
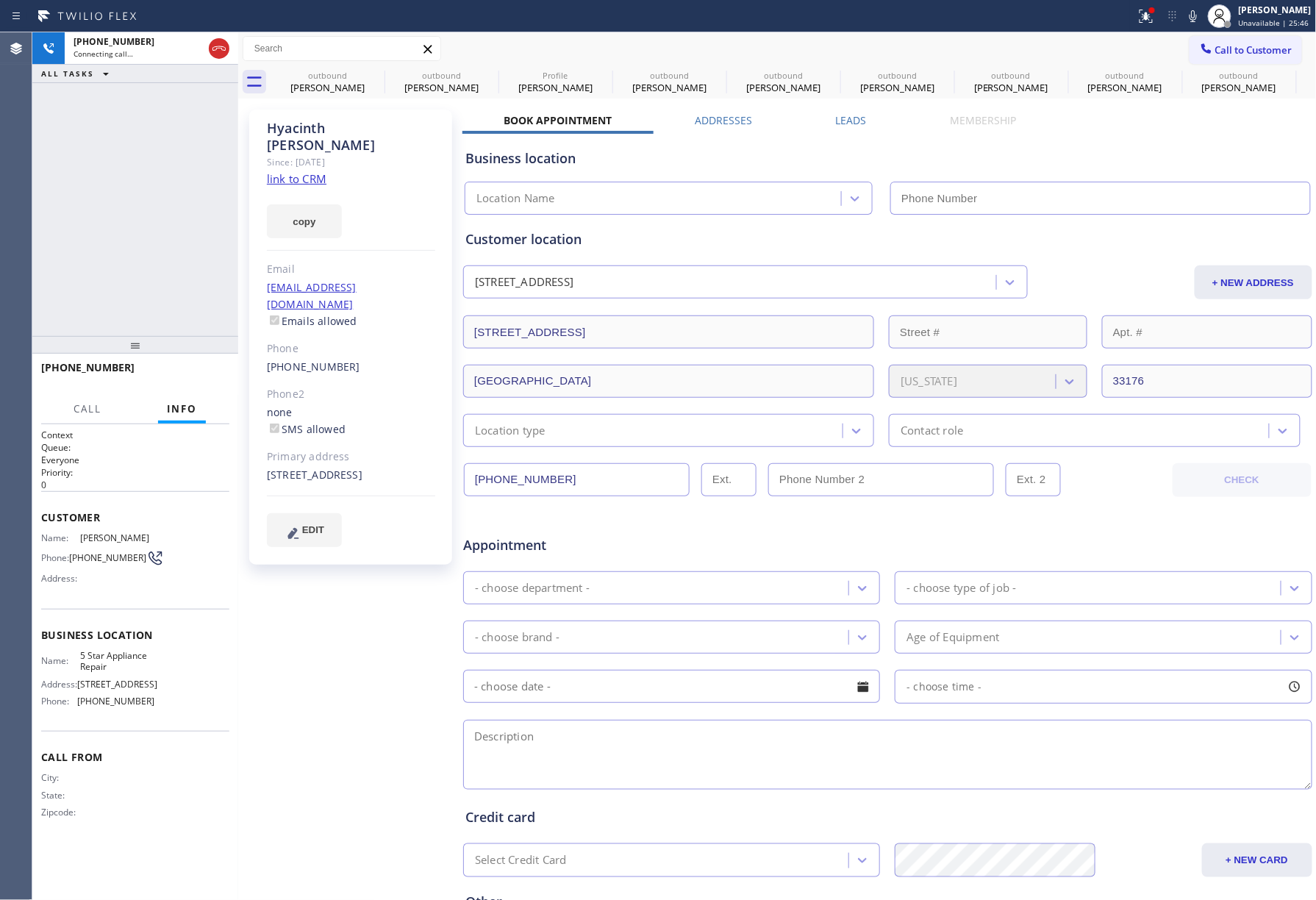
type input "[PHONE_NUMBER]"
click at [27, 157] on div "Agent Desktop" at bounding box center [15, 466] width 31 height 868
click at [217, 45] on icon at bounding box center [219, 48] width 18 height 18
drag, startPoint x: 184, startPoint y: 186, endPoint x: 198, endPoint y: 153, distance: 35.8
click at [189, 177] on div "[PHONE_NUMBER] Connecting call… ALL TASKS ALL TASKS ACTIVE TASKS TASKS IN WRAP …" at bounding box center [135, 184] width 206 height 304
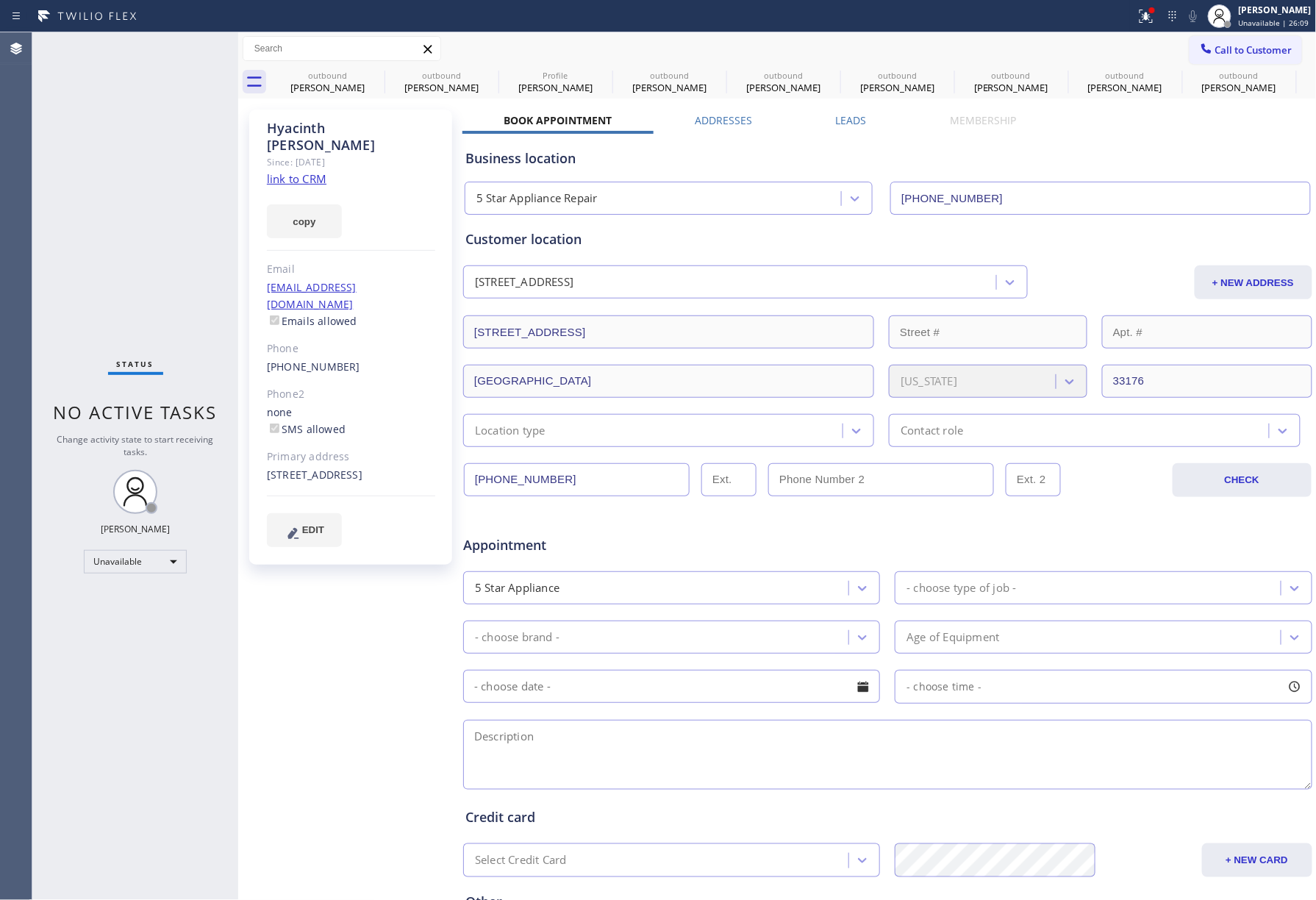
click at [1235, 42] on button "Call to Customer" at bounding box center [1245, 50] width 112 height 28
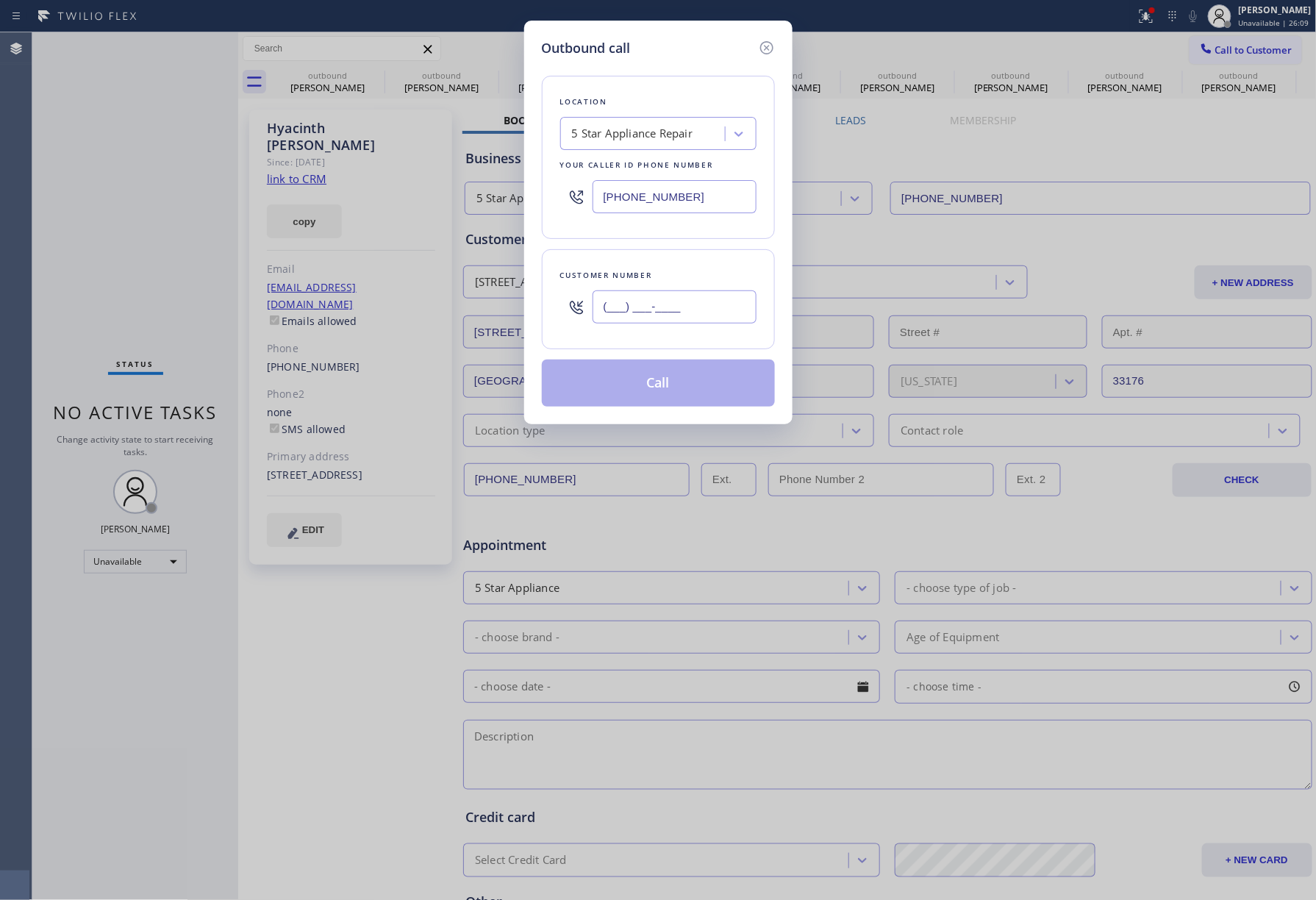
click at [697, 295] on input "(___) ___-____" at bounding box center [674, 307] width 164 height 33
paste input "516) 382-1603"
type input "[PHONE_NUMBER]"
click at [694, 265] on div "Customer number [PHONE_NUMBER]" at bounding box center [658, 299] width 233 height 100
click at [674, 377] on button "Call" at bounding box center [658, 383] width 233 height 47
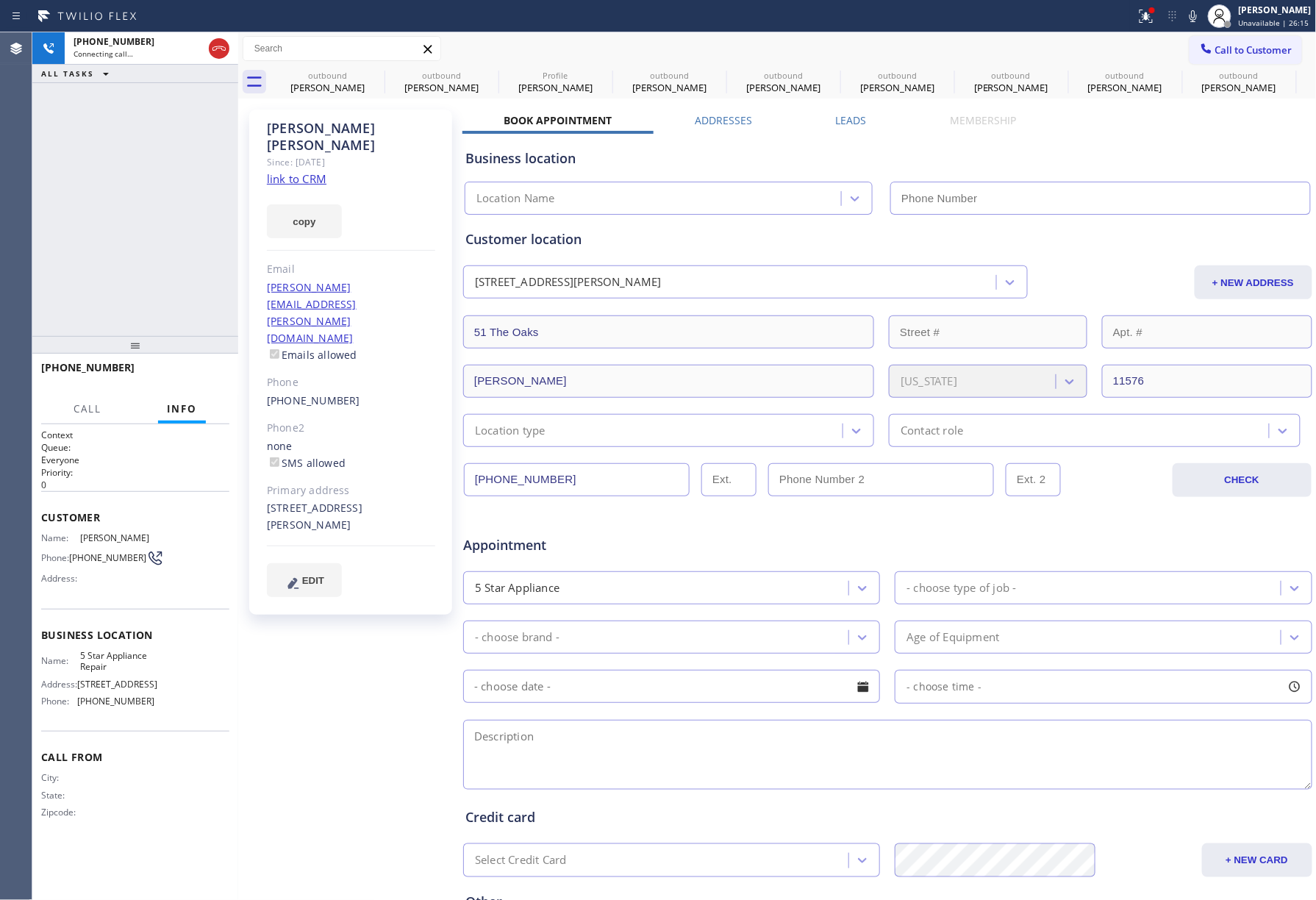
type input "[PHONE_NUMBER]"
click at [94, 213] on div "[PHONE_NUMBER] Live | 00:01 ALL TASKS ALL TASKS ACTIVE TASKS TASKS IN WRAP UP" at bounding box center [135, 184] width 206 height 304
click at [174, 354] on div at bounding box center [135, 344] width 206 height 18
click at [188, 378] on span "HANG UP" at bounding box center [195, 374] width 45 height 10
drag, startPoint x: 180, startPoint y: 317, endPoint x: 185, endPoint y: 363, distance: 46.3
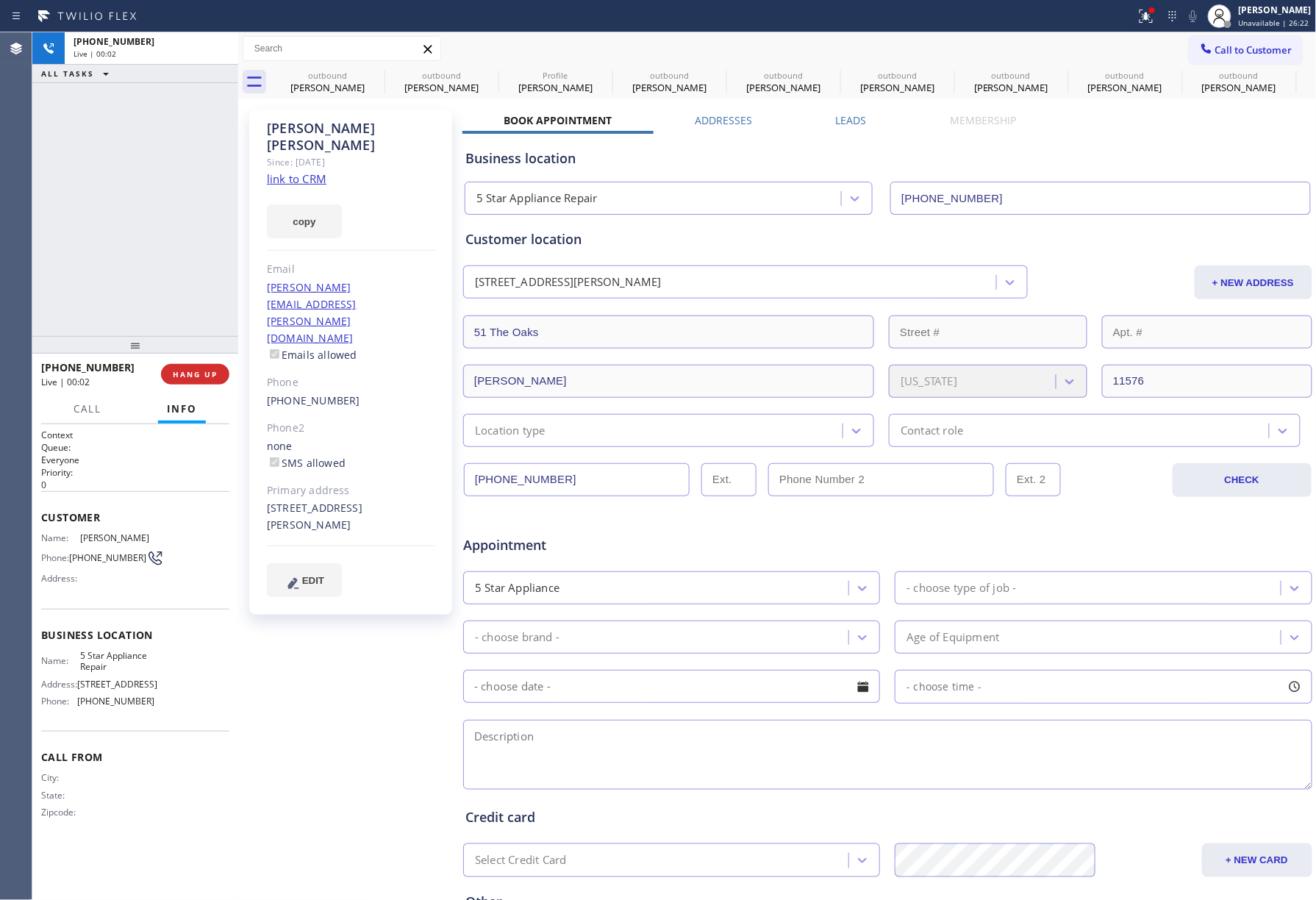
click at [180, 328] on div "[PHONE_NUMBER] Live | 00:02 ALL TASKS ALL TASKS ACTIVE TASKS TASKS IN WRAP UP" at bounding box center [135, 184] width 206 height 304
click at [186, 365] on button "HANG UP" at bounding box center [195, 374] width 68 height 21
click at [186, 336] on div at bounding box center [135, 344] width 206 height 18
drag, startPoint x: 186, startPoint y: 333, endPoint x: 186, endPoint y: 374, distance: 41.0
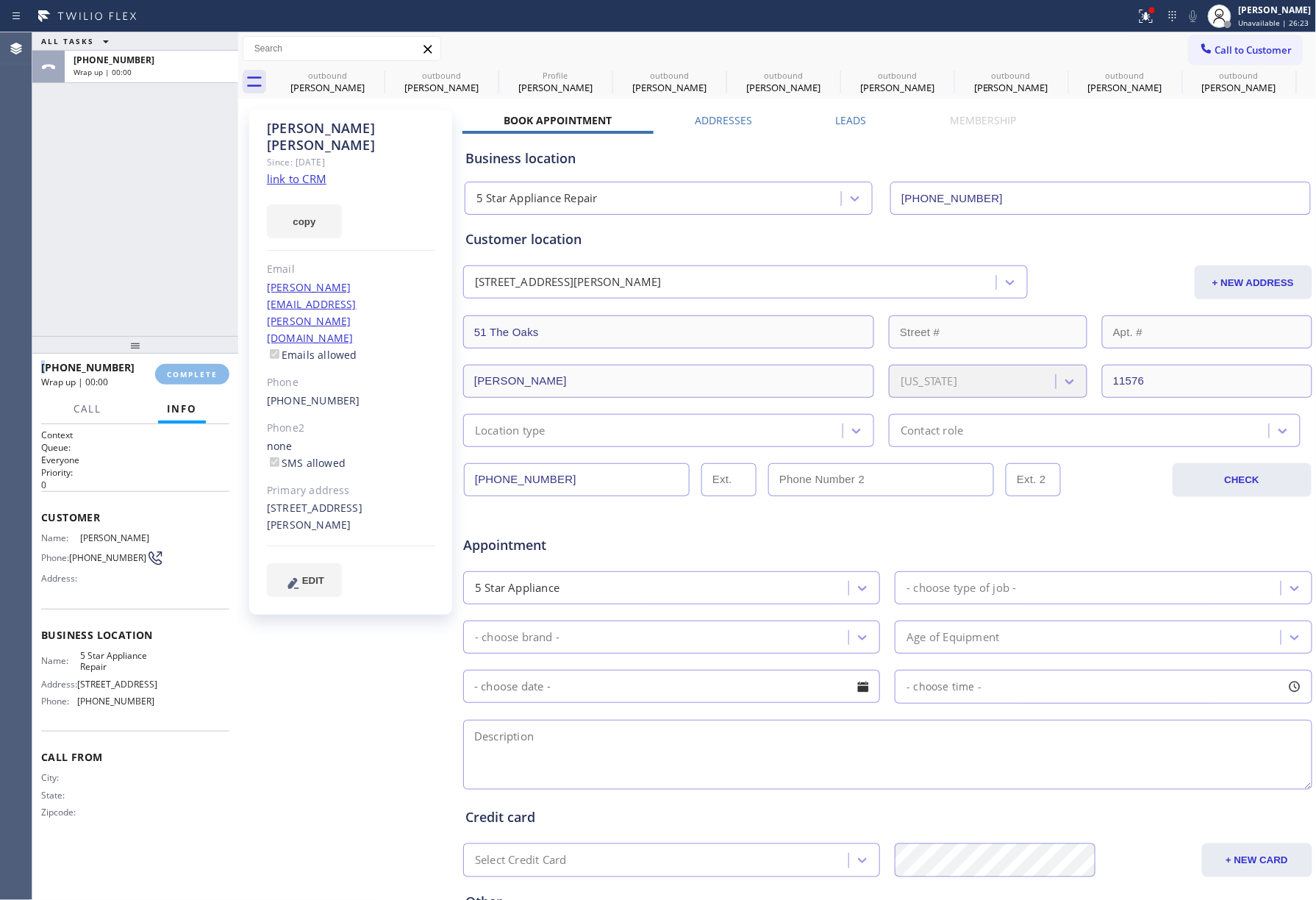
click at [186, 354] on div at bounding box center [135, 344] width 206 height 18
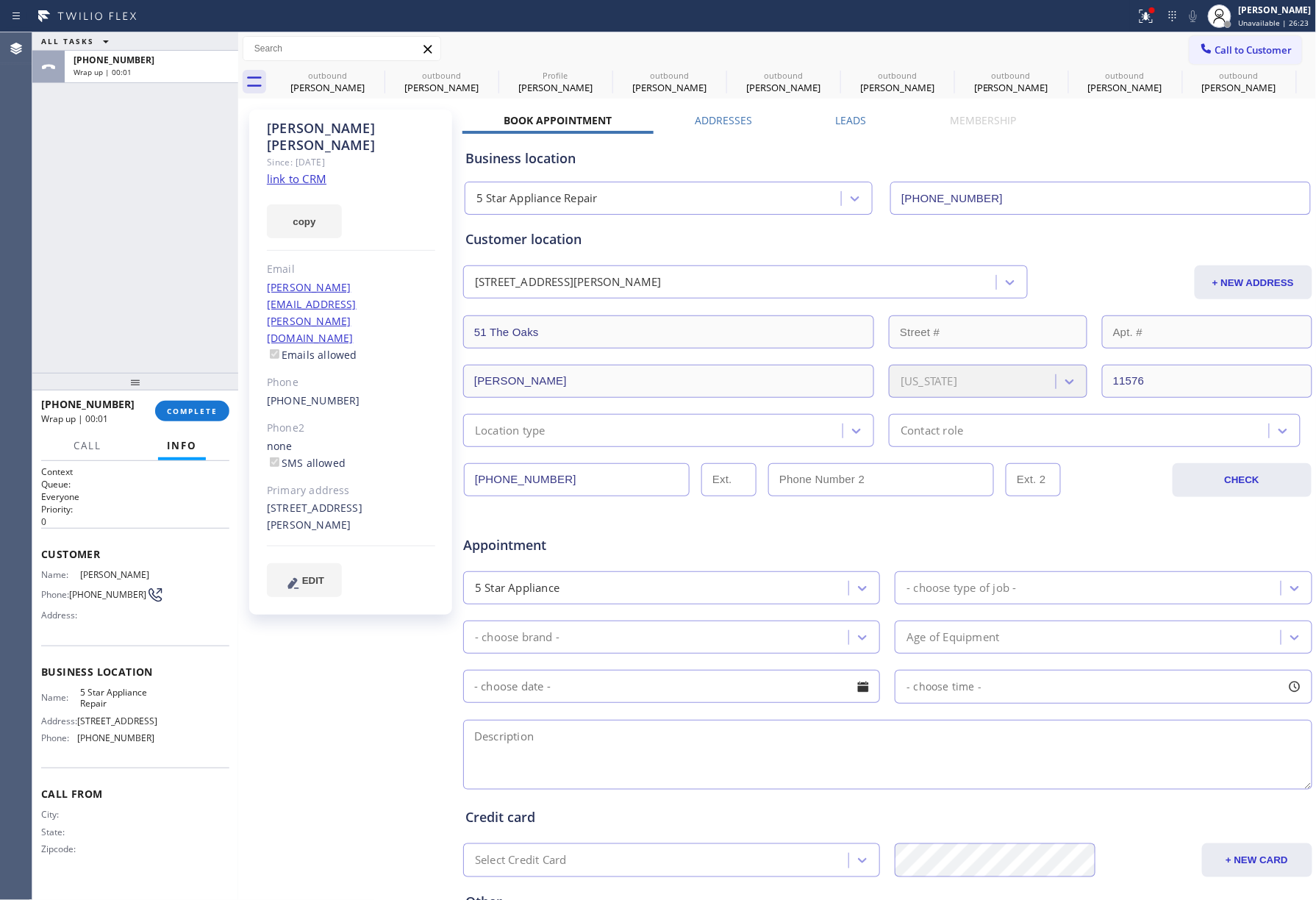
click at [187, 398] on div "[PHONE_NUMBER] Wrap up | 00:01 COMPLETE" at bounding box center [135, 411] width 188 height 38
drag, startPoint x: 190, startPoint y: 409, endPoint x: 192, endPoint y: 381, distance: 28.1
click at [190, 407] on span "COMPLETE" at bounding box center [192, 410] width 51 height 10
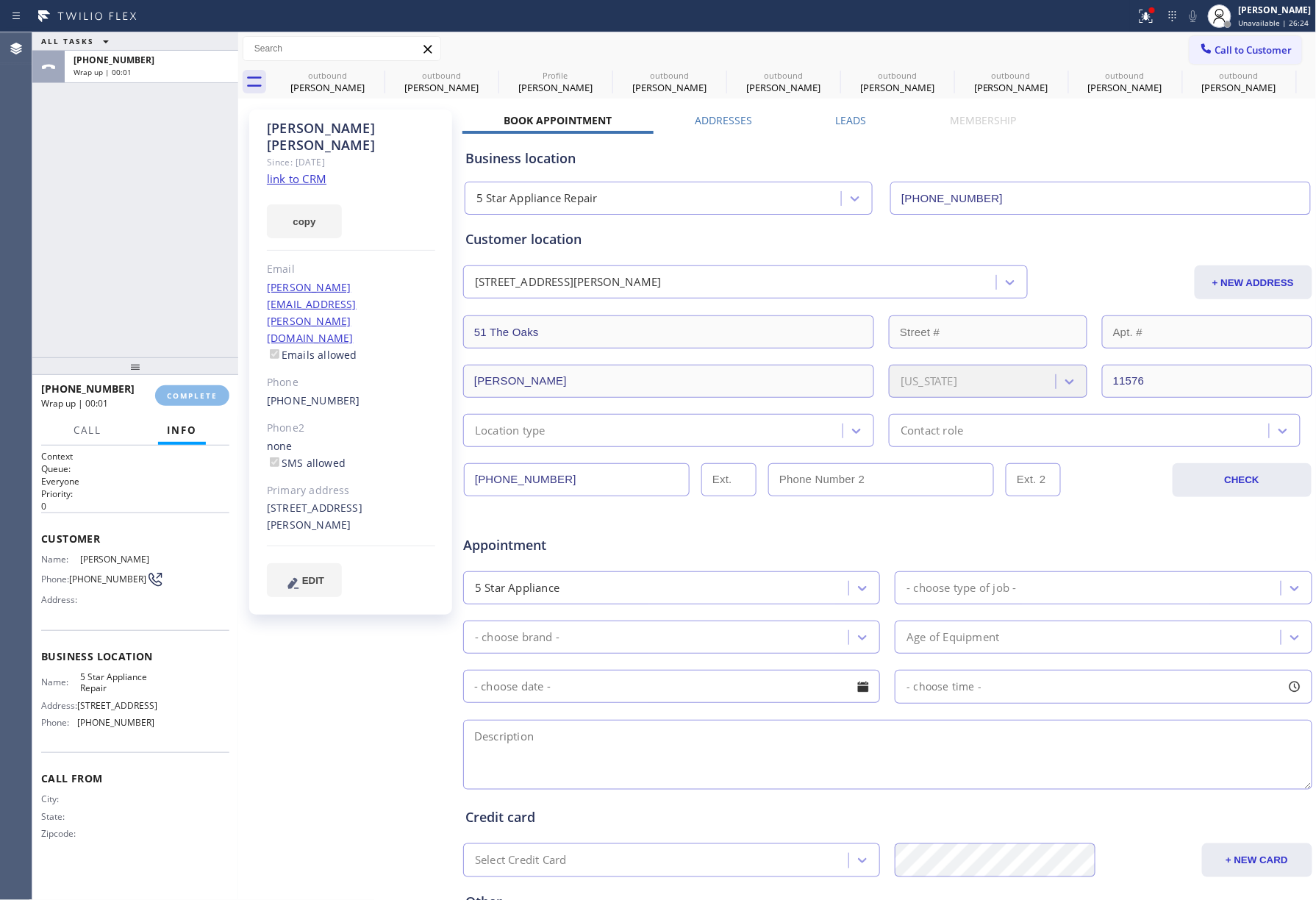
drag, startPoint x: 192, startPoint y: 375, endPoint x: 192, endPoint y: 350, distance: 25.0
click at [192, 357] on div at bounding box center [135, 366] width 206 height 18
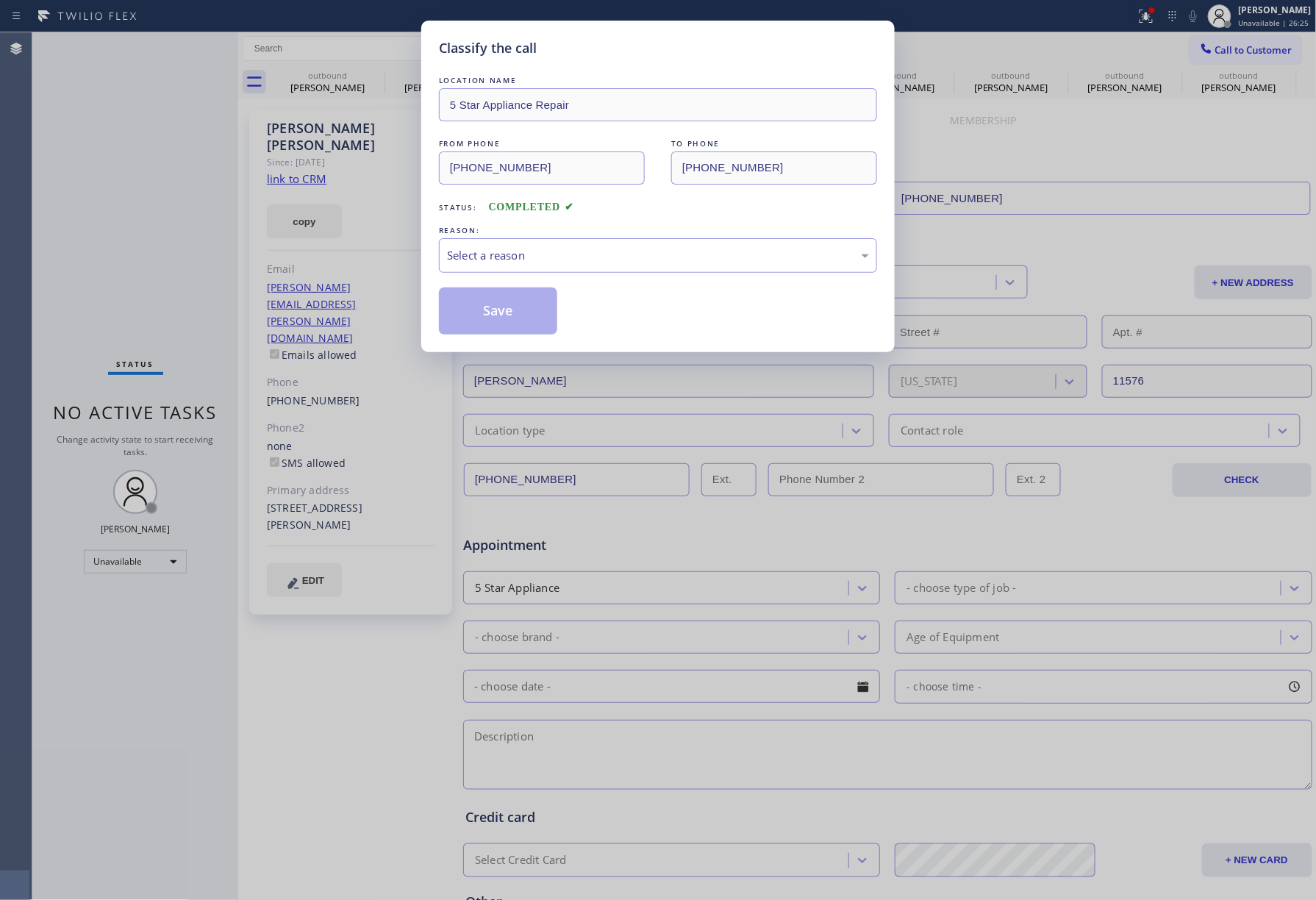
click at [195, 390] on div "Classify the call LOCATION NAME 5 Star Appliance Repair FROM PHONE [PHONE_NUMBE…" at bounding box center [658, 450] width 1316 height 900
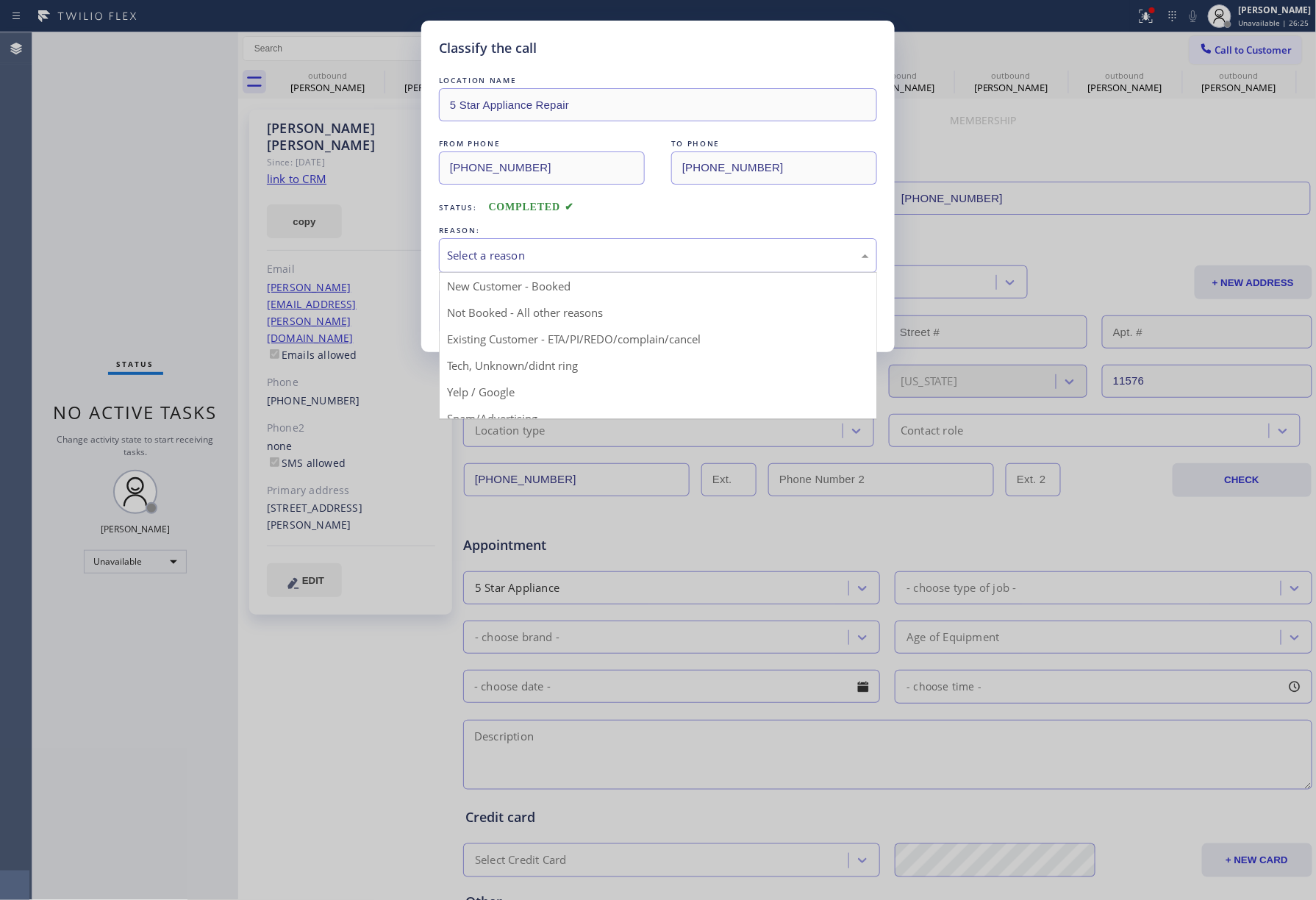
click at [588, 247] on div "Select a reason" at bounding box center [658, 256] width 422 height 17
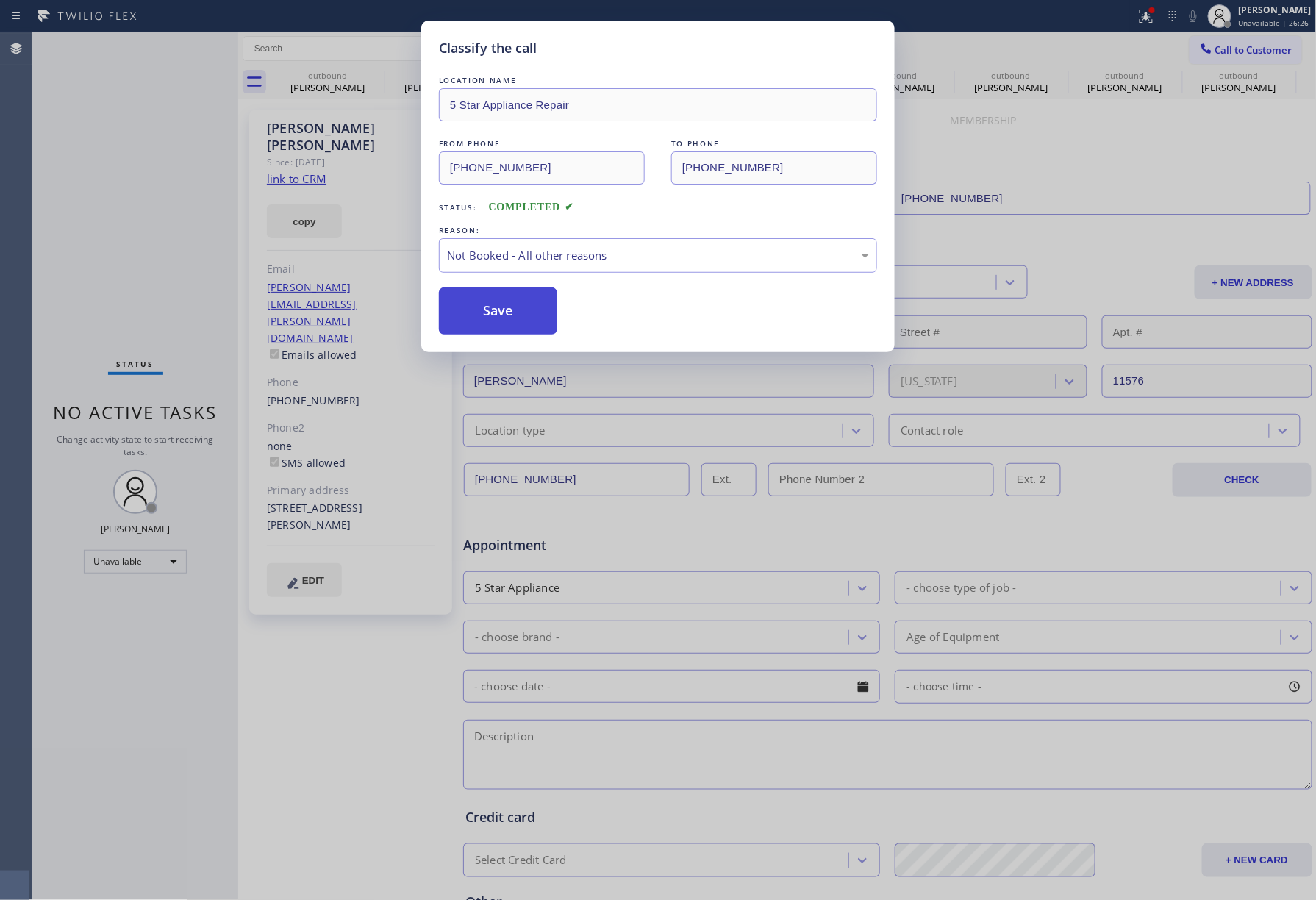
click at [515, 307] on button "Save" at bounding box center [498, 311] width 118 height 47
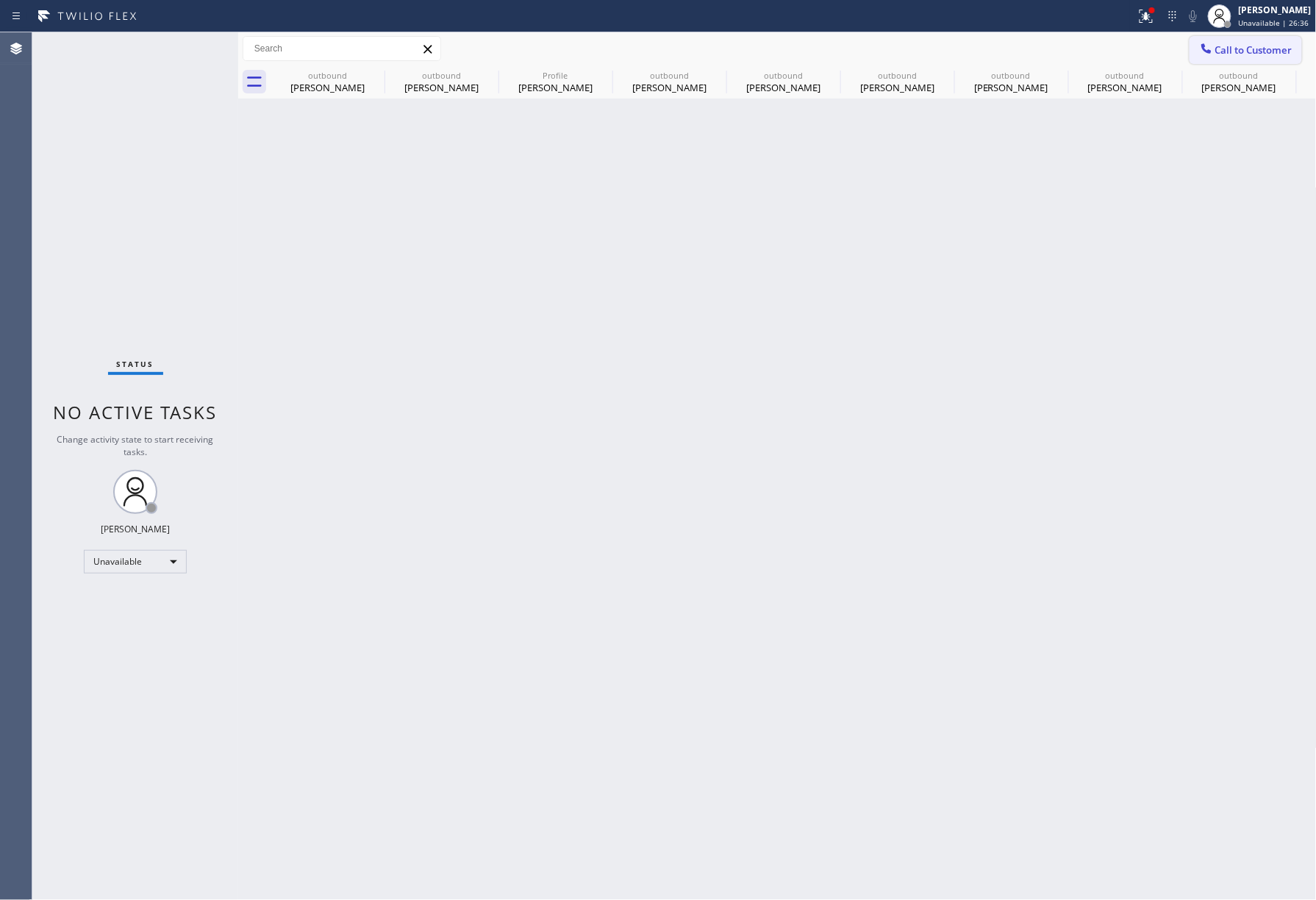
click at [1223, 57] on button "Call to Customer" at bounding box center [1245, 50] width 112 height 28
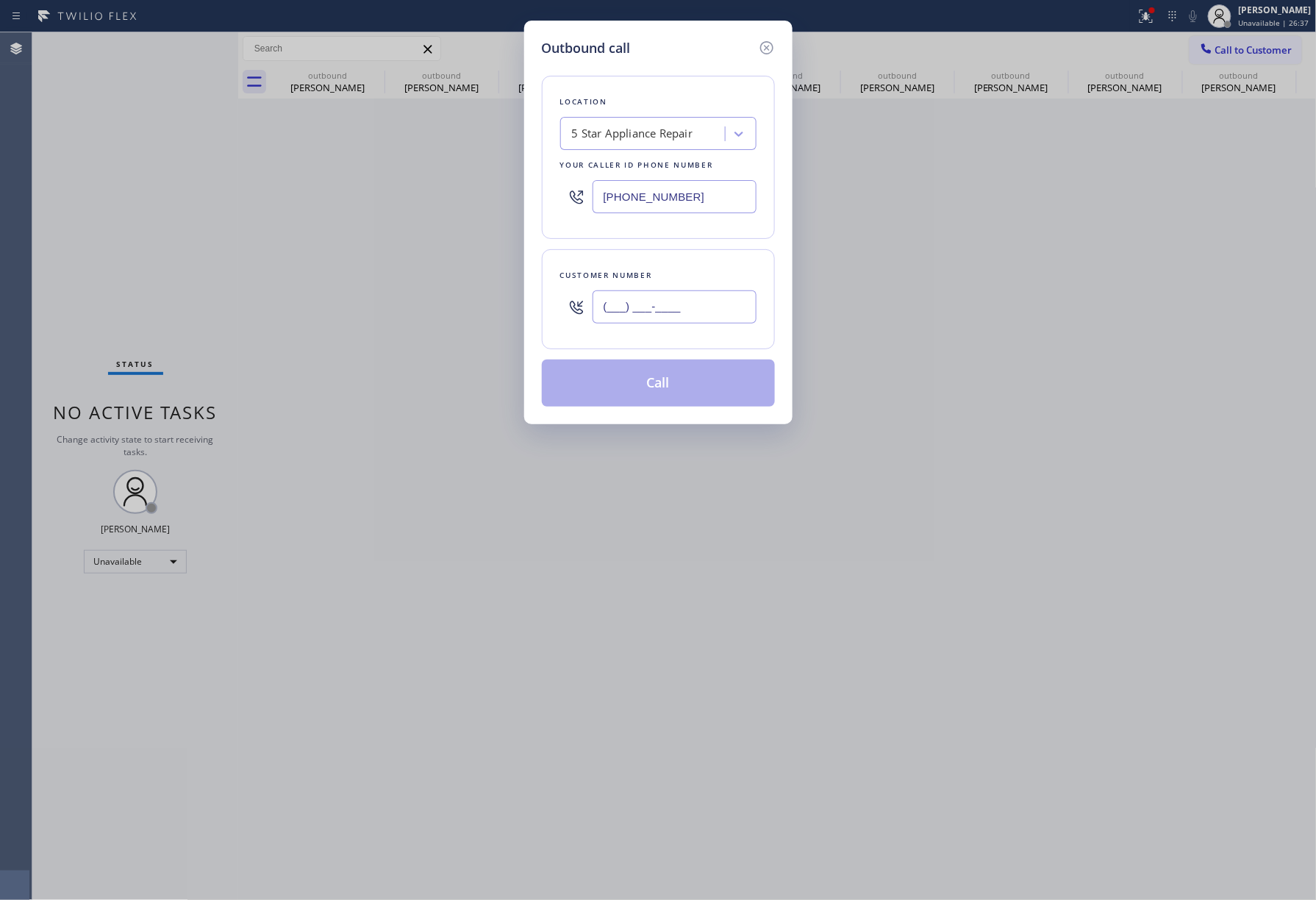
click at [726, 304] on input "(___) ___-____" at bounding box center [674, 307] width 164 height 33
paste input "626) 840-6437"
type input "[PHONE_NUMBER]"
click at [698, 248] on div "Location 5 Star Appliance Repair Your caller id phone number [PHONE_NUMBER] Cus…" at bounding box center [658, 233] width 233 height 349
click at [656, 387] on button "Call" at bounding box center [658, 383] width 233 height 47
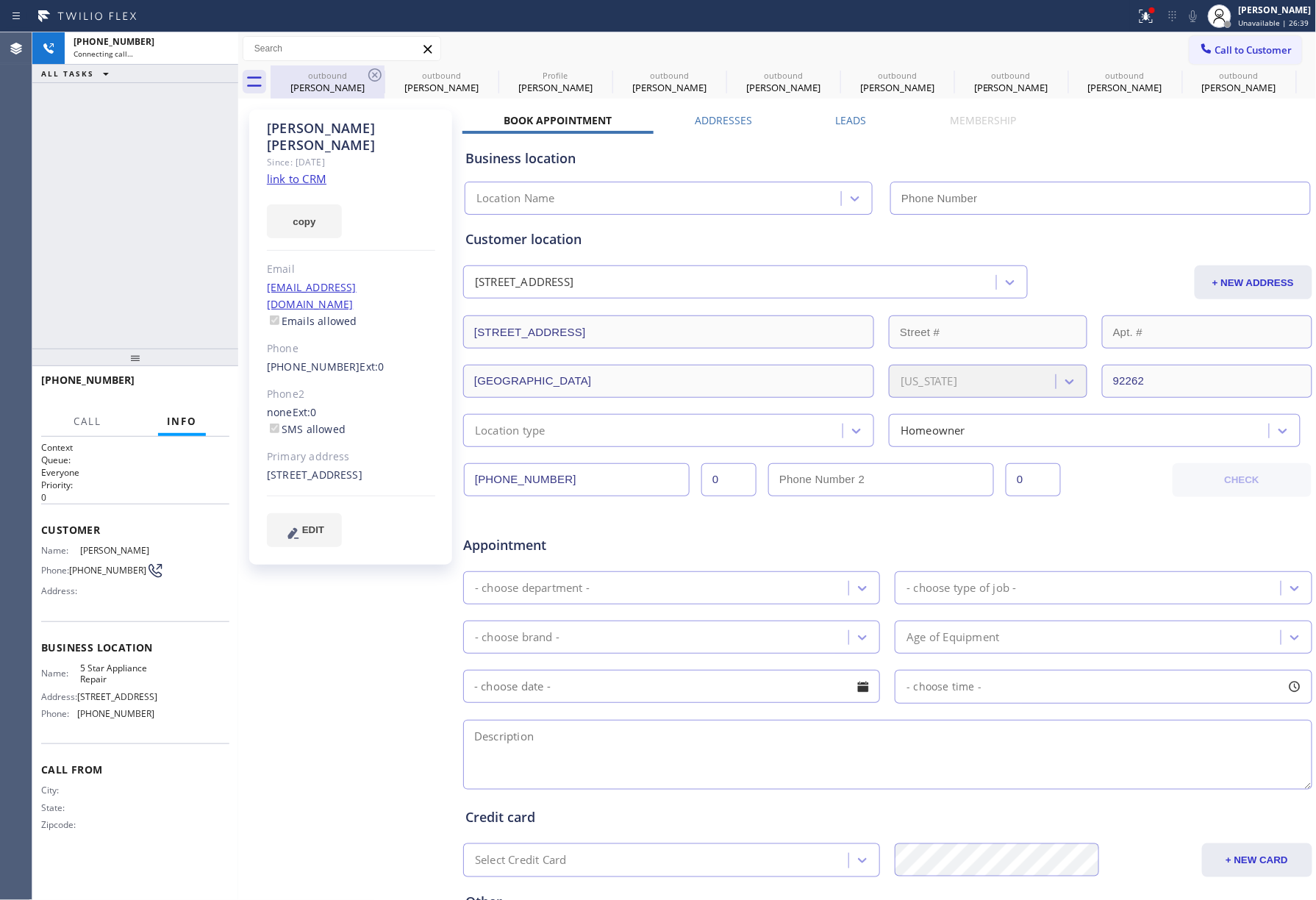
click at [377, 74] on icon at bounding box center [375, 75] width 18 height 18
click at [0, 0] on icon at bounding box center [0, 0] width 0 height 0
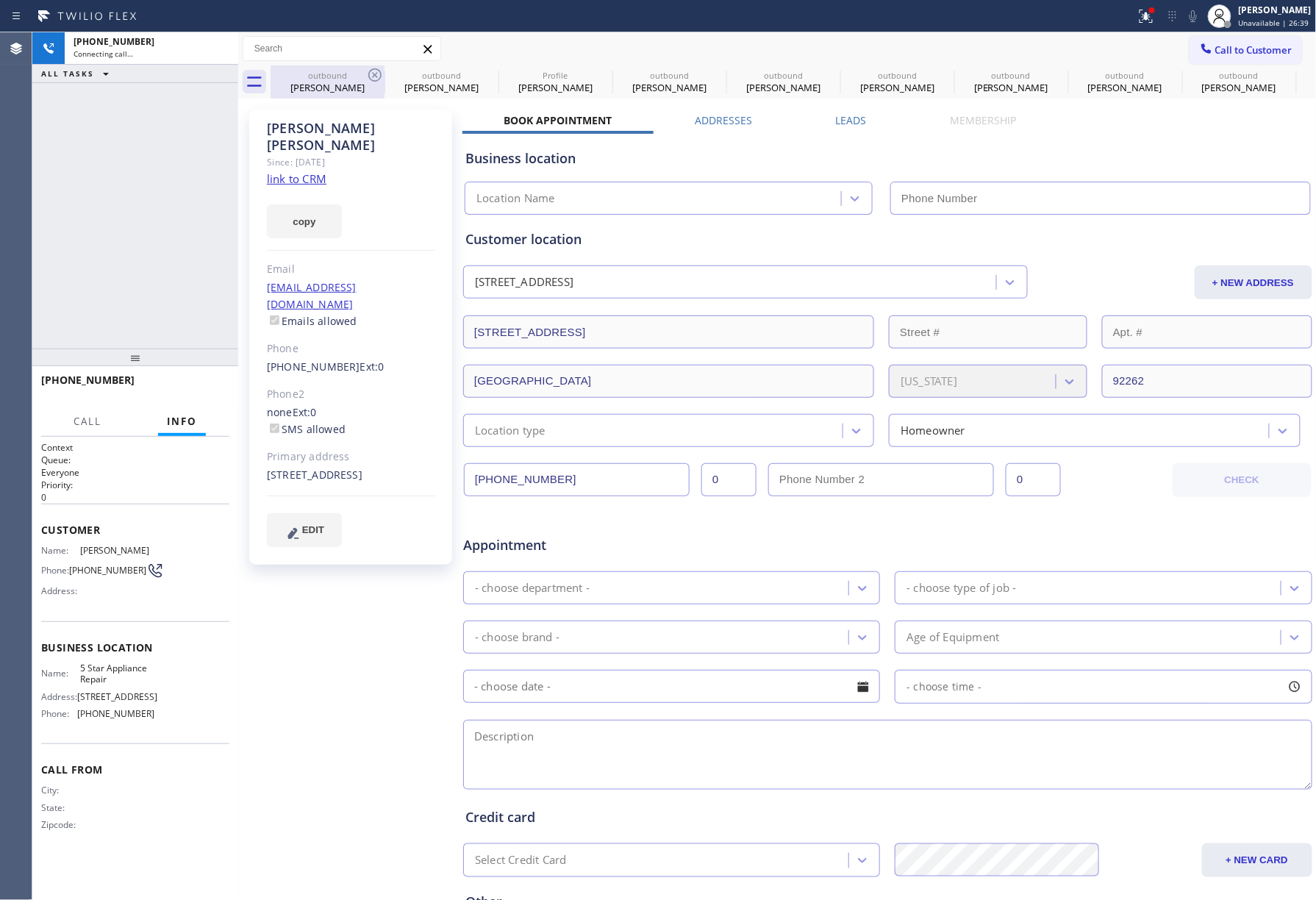
click at [0, 0] on icon at bounding box center [0, 0] width 0 height 0
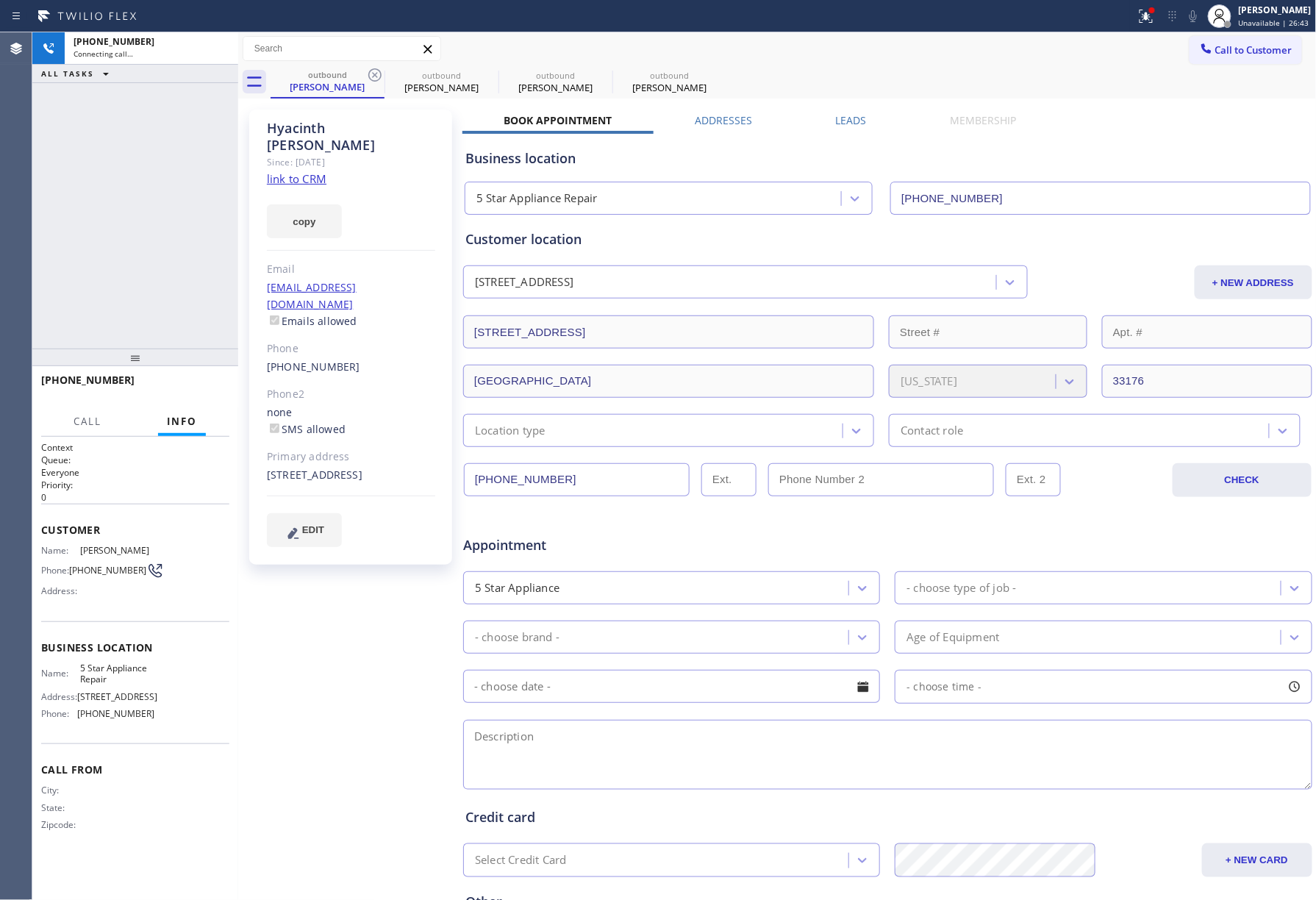
type input "[PHONE_NUMBER]"
click at [377, 72] on icon at bounding box center [374, 75] width 13 height 13
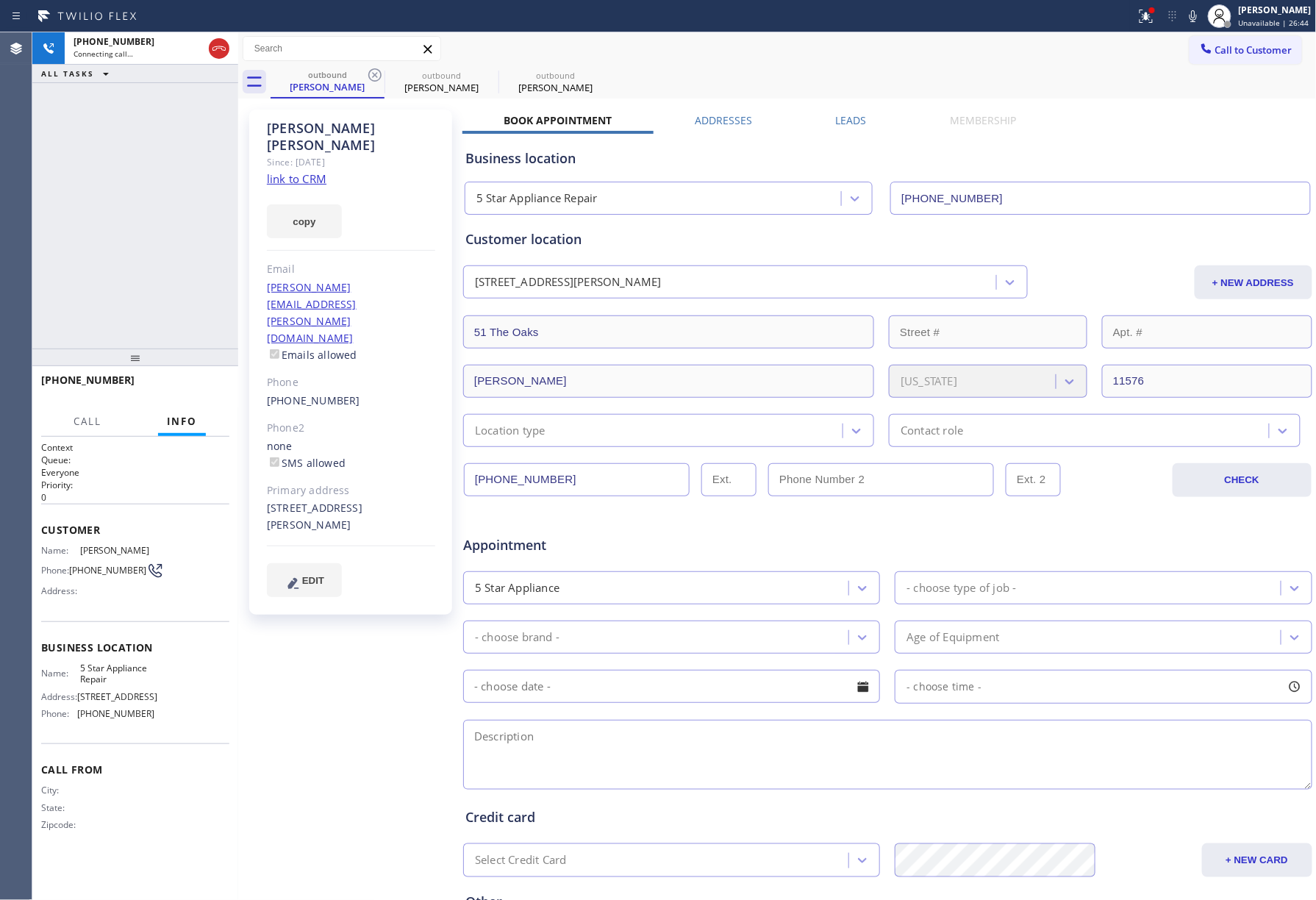
click at [377, 72] on icon at bounding box center [374, 75] width 13 height 13
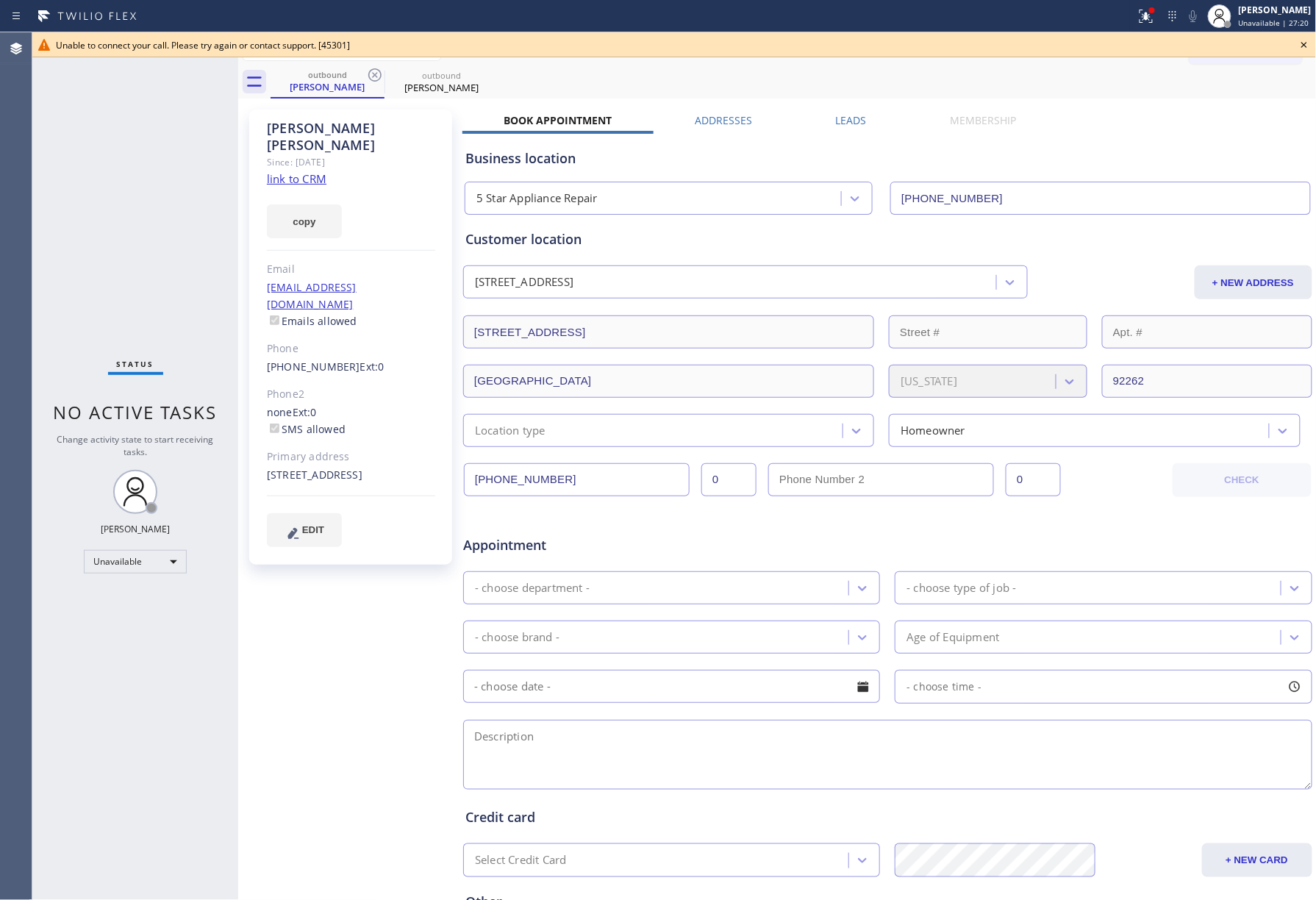
click at [1303, 42] on icon at bounding box center [1304, 45] width 18 height 18
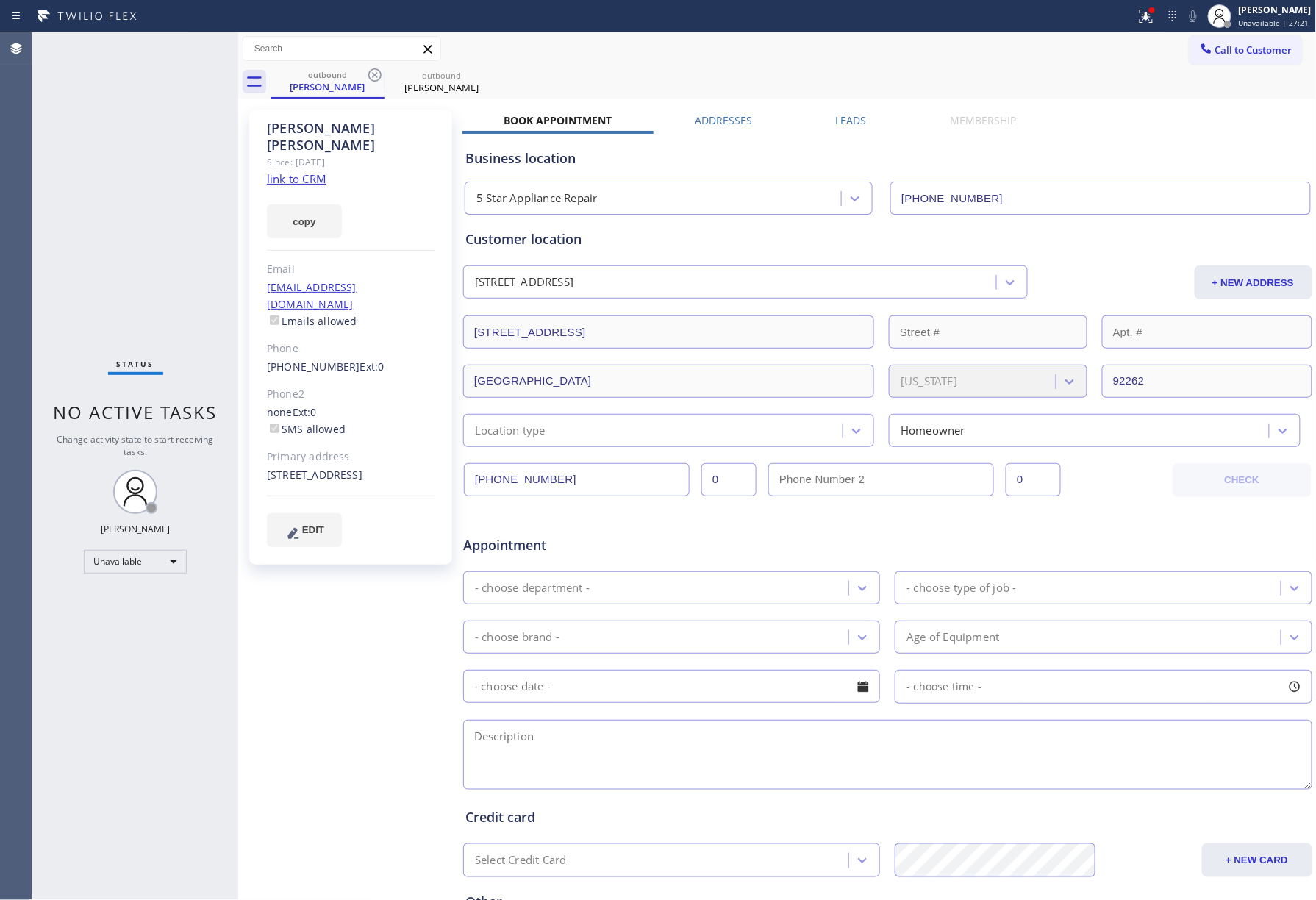
drag, startPoint x: 1253, startPoint y: 45, endPoint x: 932, endPoint y: 122, distance: 330.1
click at [1251, 45] on span "Call to Customer" at bounding box center [1254, 49] width 77 height 13
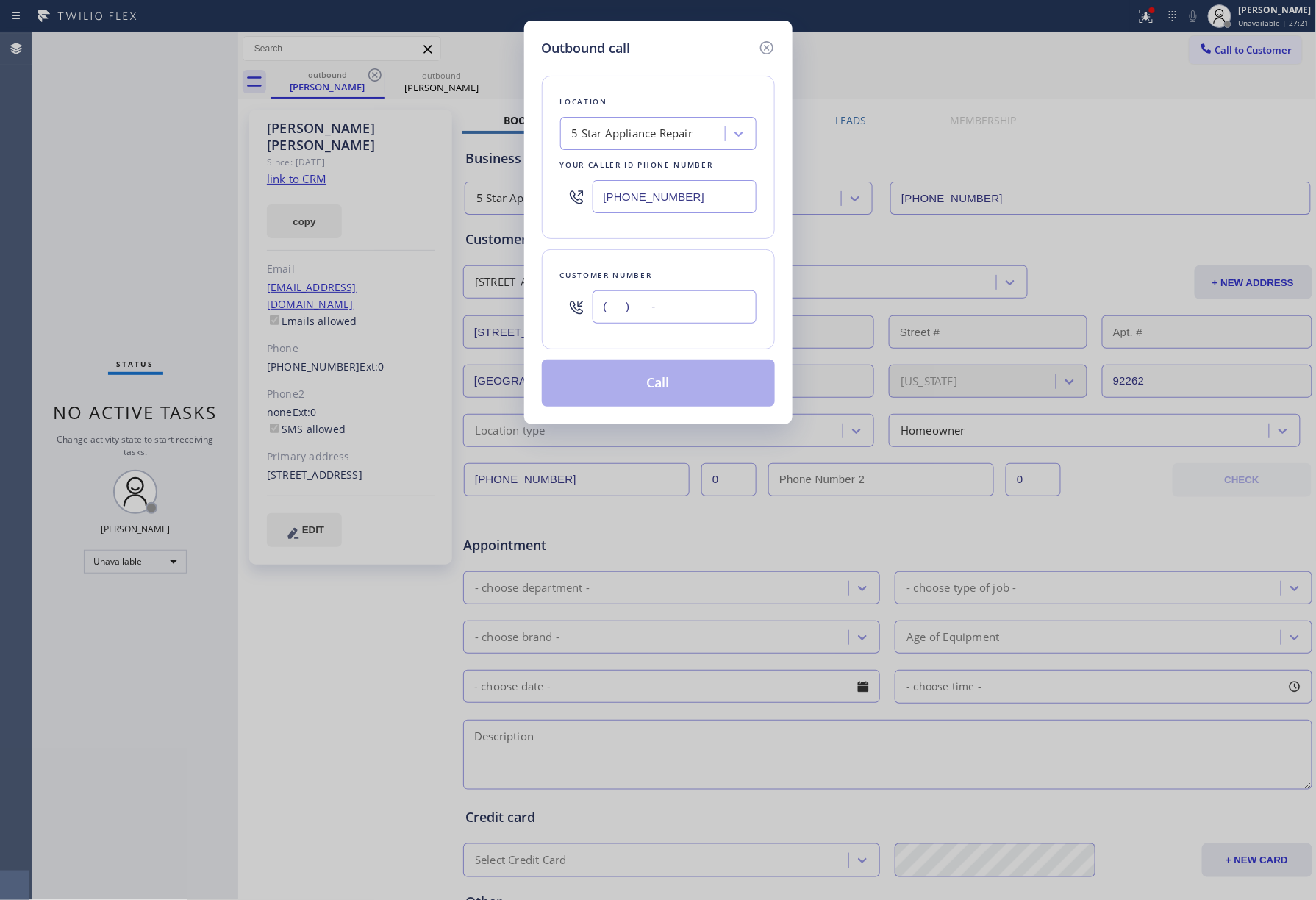
click at [687, 318] on input "(___) ___-____" at bounding box center [674, 307] width 164 height 33
paste input "412) 953-8952"
type input "[PHONE_NUMBER]"
click at [676, 256] on div "Customer number [PHONE_NUMBER]" at bounding box center [658, 299] width 233 height 100
click at [639, 385] on button "Call" at bounding box center [658, 383] width 233 height 47
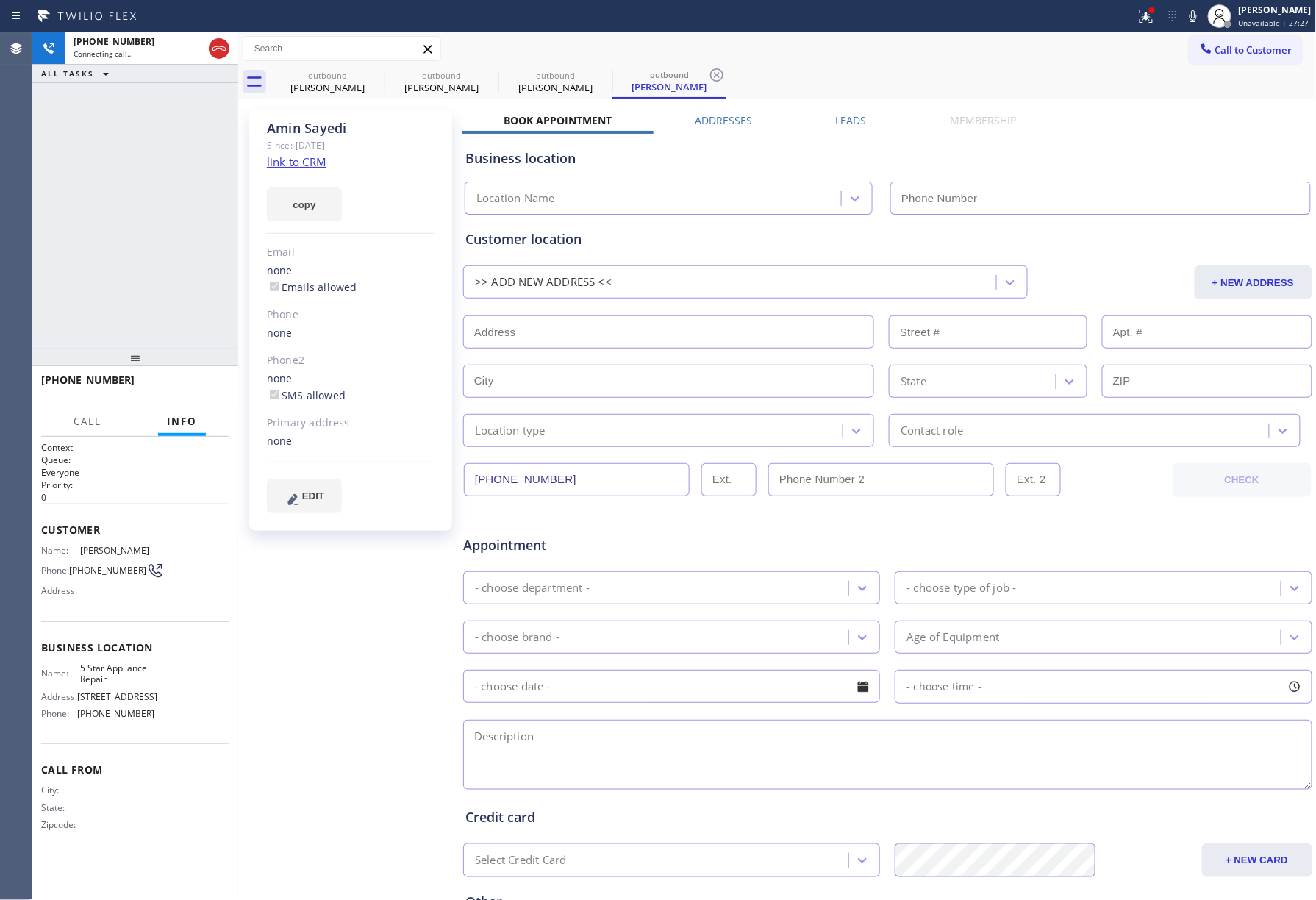
type input "[PHONE_NUMBER]"
click at [206, 388] on span "HANG UP" at bounding box center [195, 387] width 45 height 10
drag, startPoint x: 180, startPoint y: 317, endPoint x: 180, endPoint y: 347, distance: 30.0
click at [180, 347] on div "[PHONE_NUMBER] Live | 00:05 ALL TASKS ALL TASKS ACTIVE TASKS TASKS IN WRAP UP […" at bounding box center [135, 466] width 206 height 868
click at [193, 397] on div "[PHONE_NUMBER] Live | 00:06 HANG UP" at bounding box center [135, 387] width 188 height 38
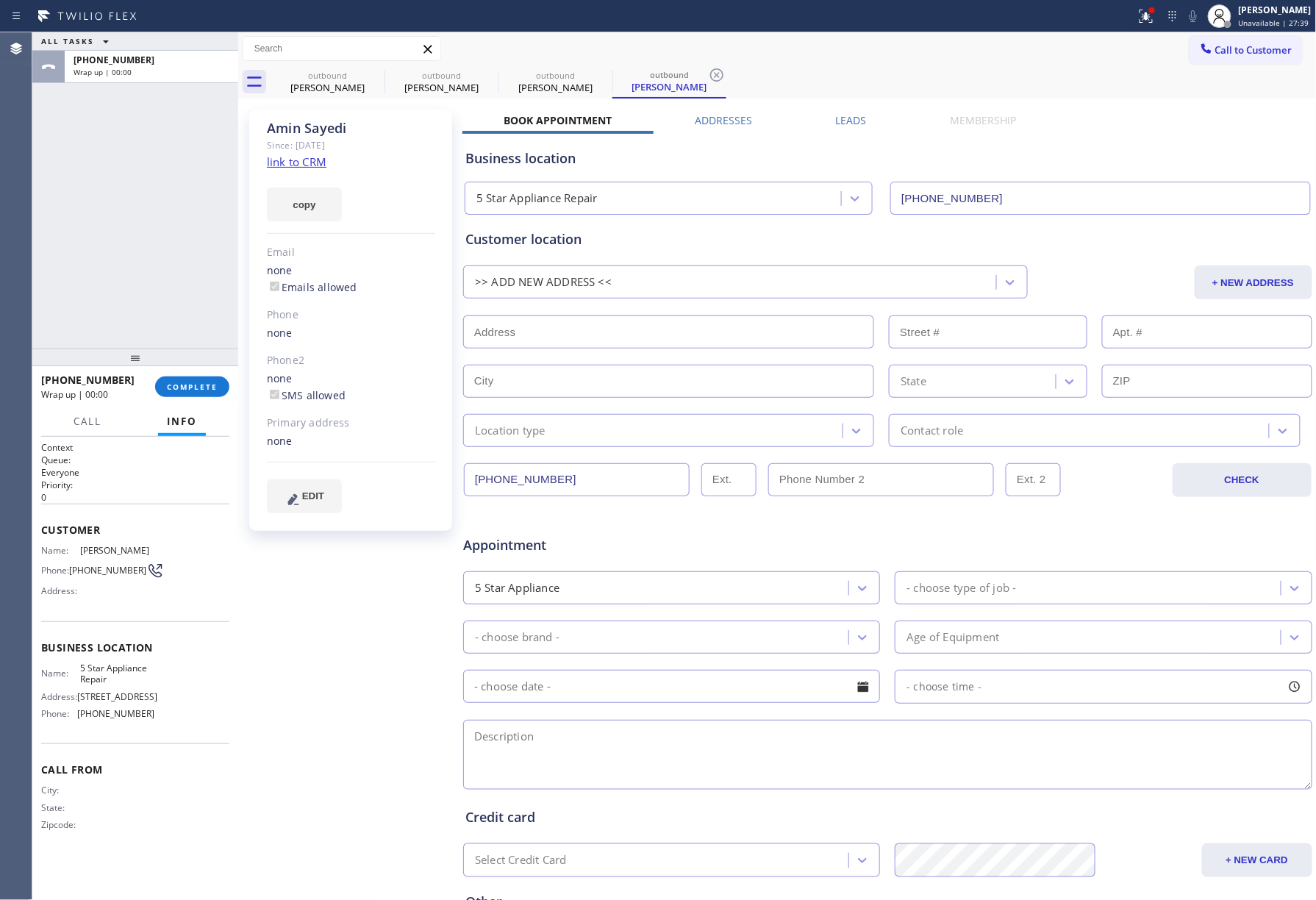
click at [188, 343] on div "ALL TASKS ALL TASKS ACTIVE TASKS TASKS IN WRAP UP [PHONE_NUMBER] Wrap up | 00:00" at bounding box center [135, 191] width 206 height 317
click at [191, 387] on span "COMPLETE" at bounding box center [192, 387] width 51 height 10
click at [177, 284] on div "ALL TASKS ALL TASKS ACTIVE TASKS TASKS IN WRAP UP [PHONE_NUMBER] Wrap up | 00:00" at bounding box center [135, 191] width 206 height 317
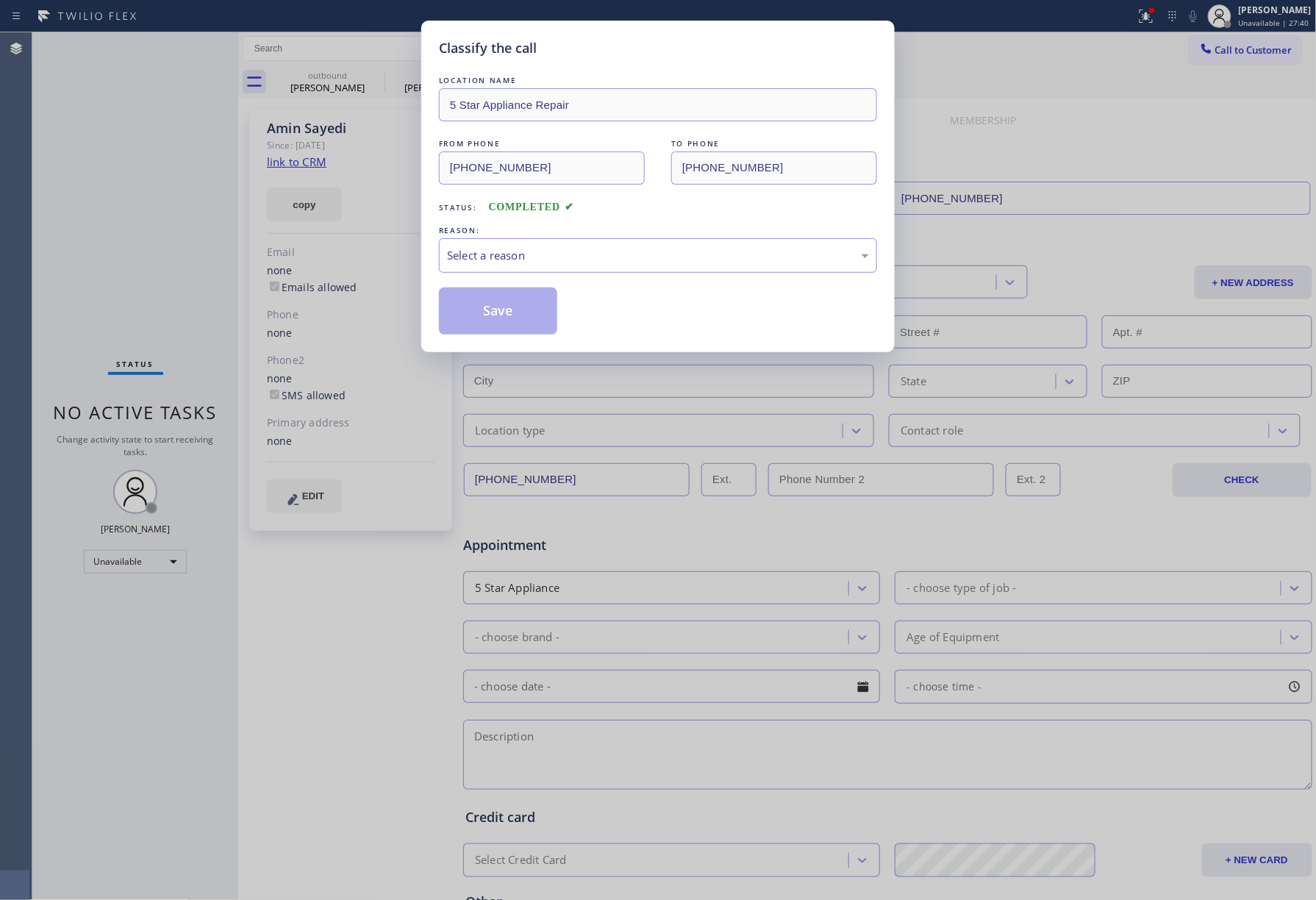
click at [555, 261] on div "Select a reason" at bounding box center [658, 256] width 422 height 17
click at [502, 301] on button "Save" at bounding box center [498, 311] width 118 height 47
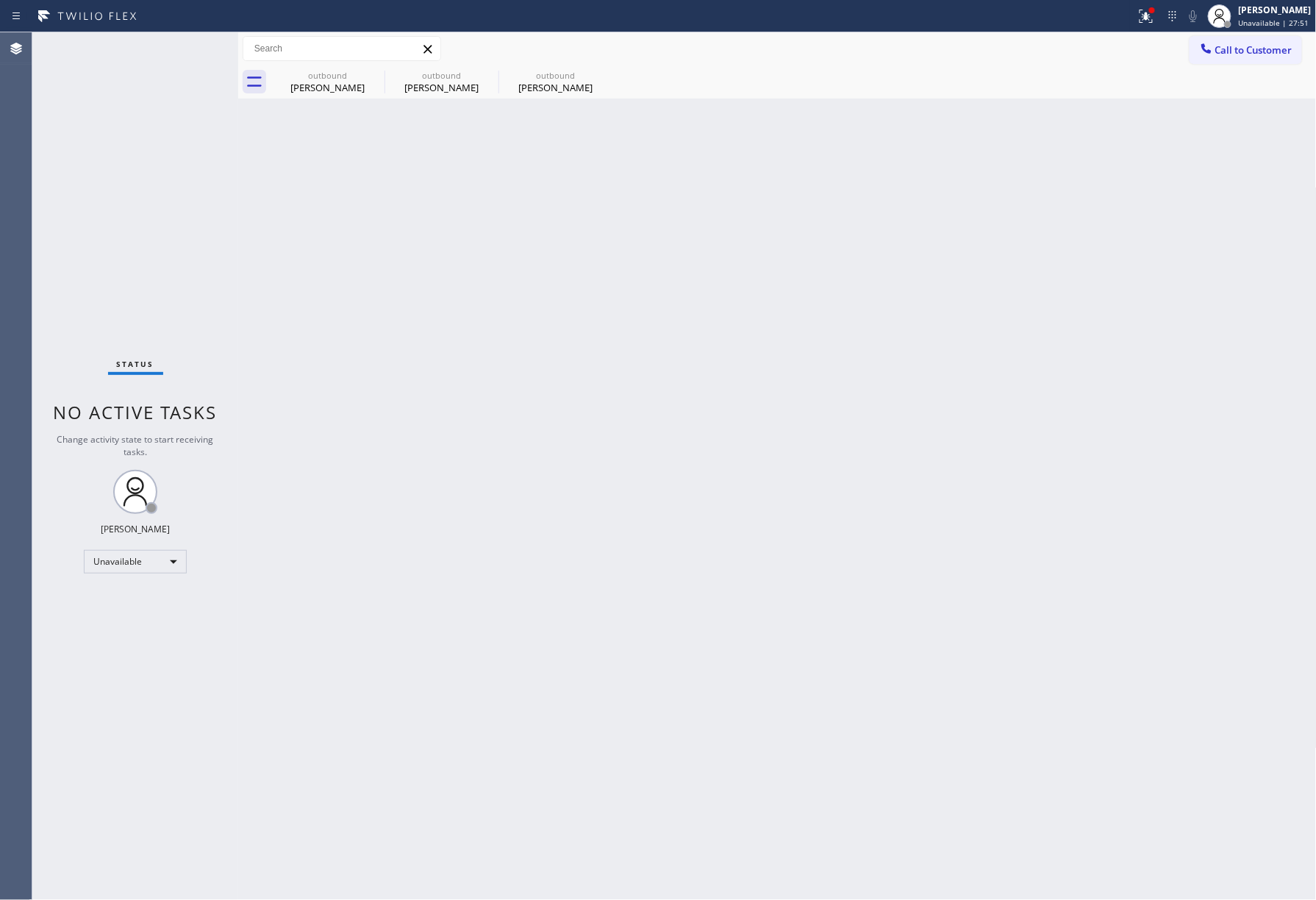
drag, startPoint x: 1274, startPoint y: 47, endPoint x: 940, endPoint y: 88, distance: 336.5
click at [1274, 45] on span "Call to Customer" at bounding box center [1254, 49] width 77 height 13
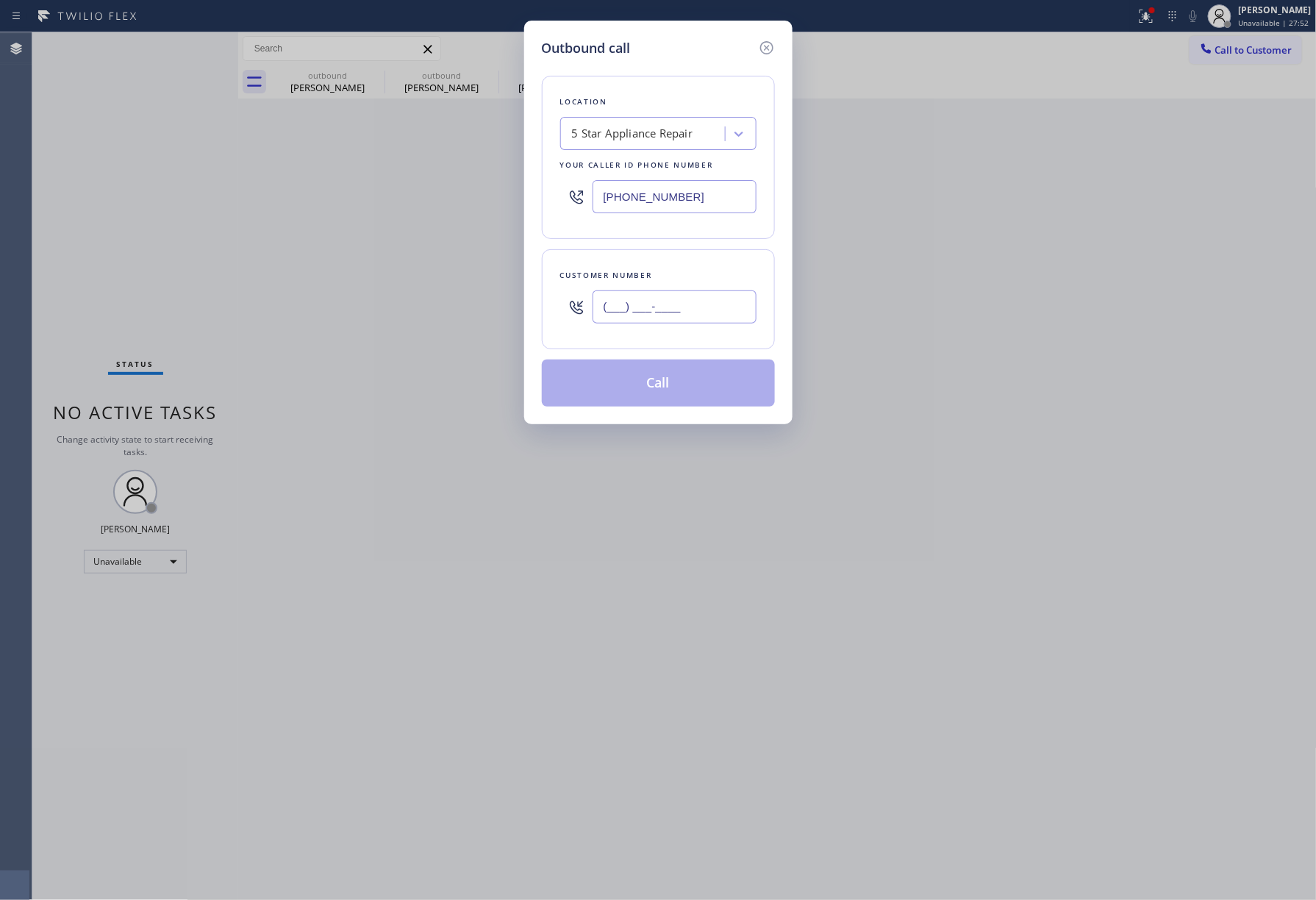
click at [742, 291] on input "(___) ___-____" at bounding box center [674, 307] width 164 height 33
paste input "412) 953-8952"
type input "[PHONE_NUMBER]"
click at [700, 397] on button "Call" at bounding box center [658, 383] width 233 height 47
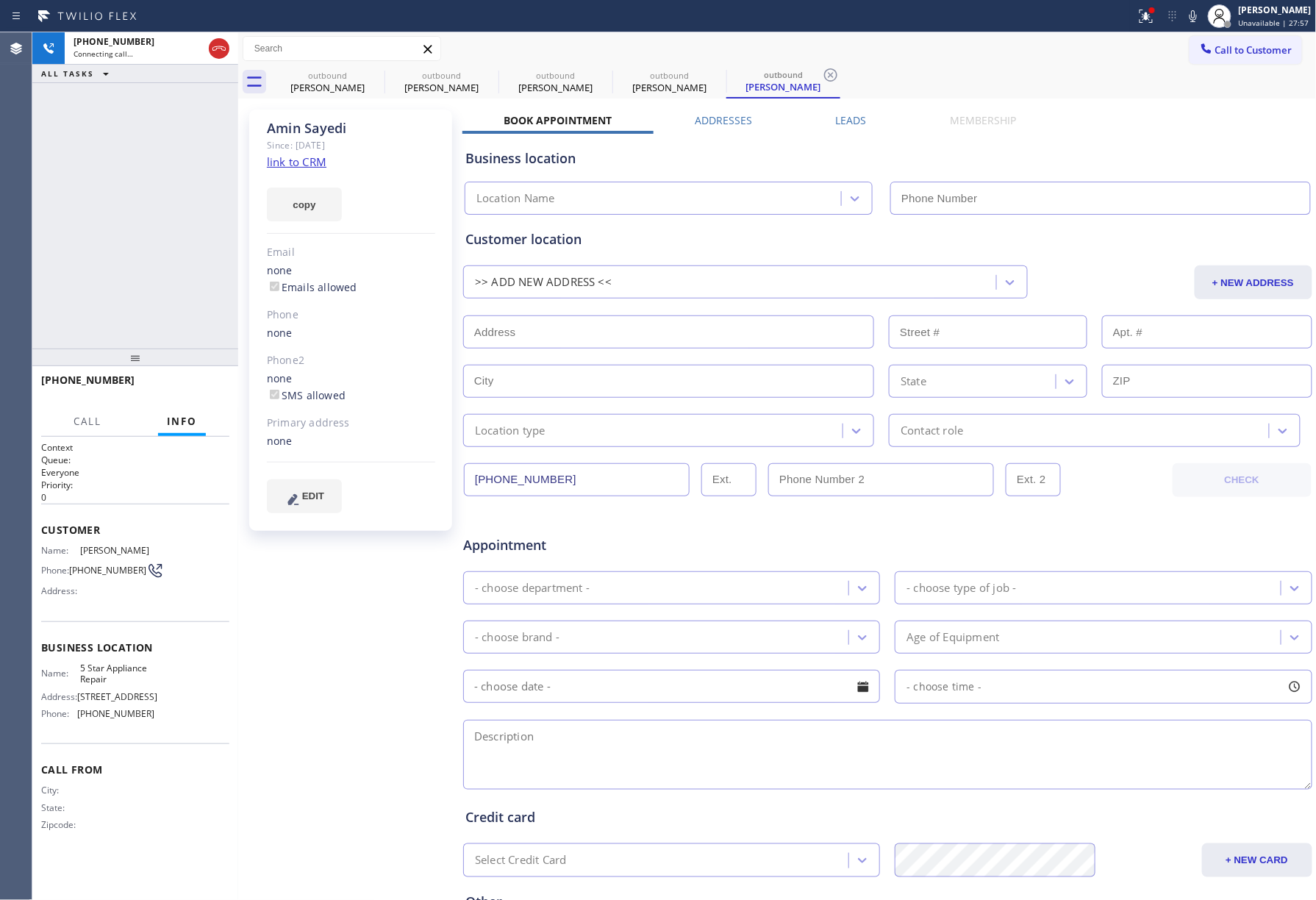
type input "[PHONE_NUMBER]"
click at [87, 246] on div "[PHONE_NUMBER] Live | 00:01 ALL TASKS ALL TASKS ACTIVE TASKS TASKS IN WRAP UP" at bounding box center [135, 191] width 206 height 317
click at [197, 385] on span "HANG UP" at bounding box center [195, 387] width 45 height 10
click at [210, 397] on div "[PHONE_NUMBER] Live | 00:02 HANG UP" at bounding box center [135, 387] width 188 height 38
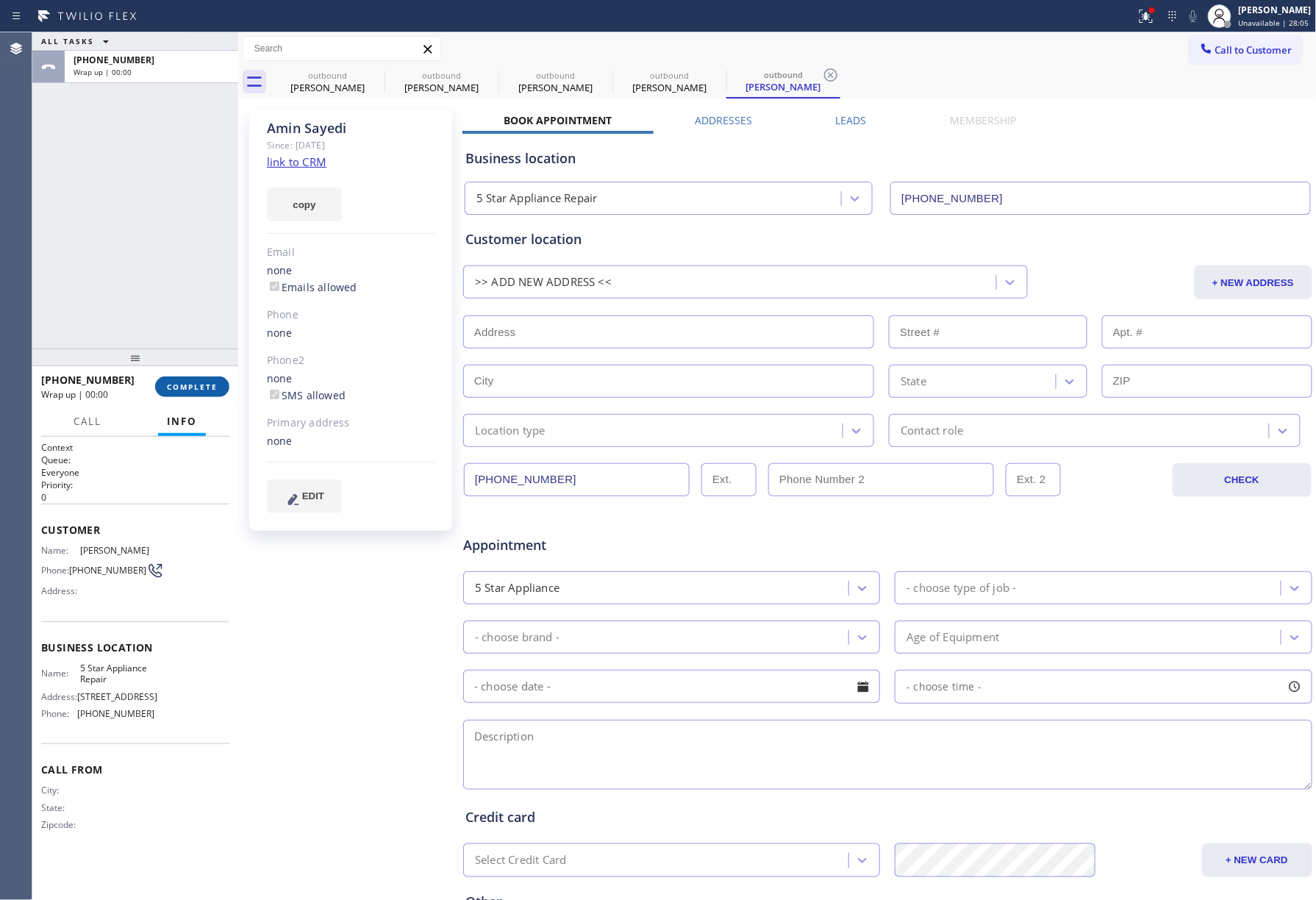
click at [213, 385] on span "COMPLETE" at bounding box center [192, 387] width 51 height 10
click at [148, 301] on div "ALL TASKS ALL TASKS ACTIVE TASKS TASKS IN WRAP UP [PHONE_NUMBER] Wrap up | 00:00" at bounding box center [135, 191] width 206 height 317
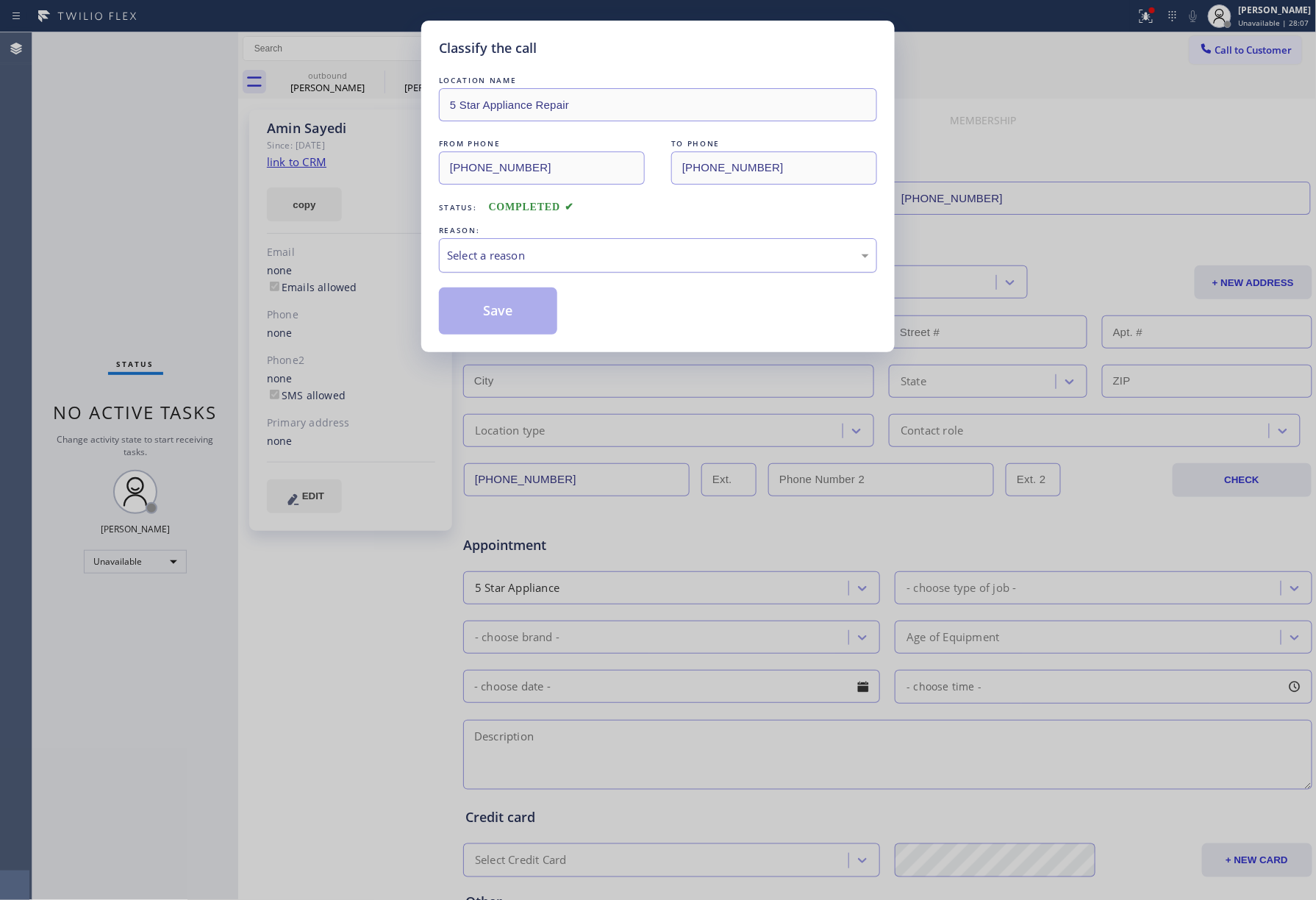
drag, startPoint x: 549, startPoint y: 230, endPoint x: 542, endPoint y: 254, distance: 25.0
click at [549, 228] on div "REASON:" at bounding box center [658, 231] width 438 height 15
drag, startPoint x: 541, startPoint y: 259, endPoint x: 539, endPoint y: 268, distance: 9.2
click at [539, 260] on div "Select a reason" at bounding box center [658, 256] width 422 height 17
click at [504, 295] on button "Save" at bounding box center [498, 311] width 118 height 47
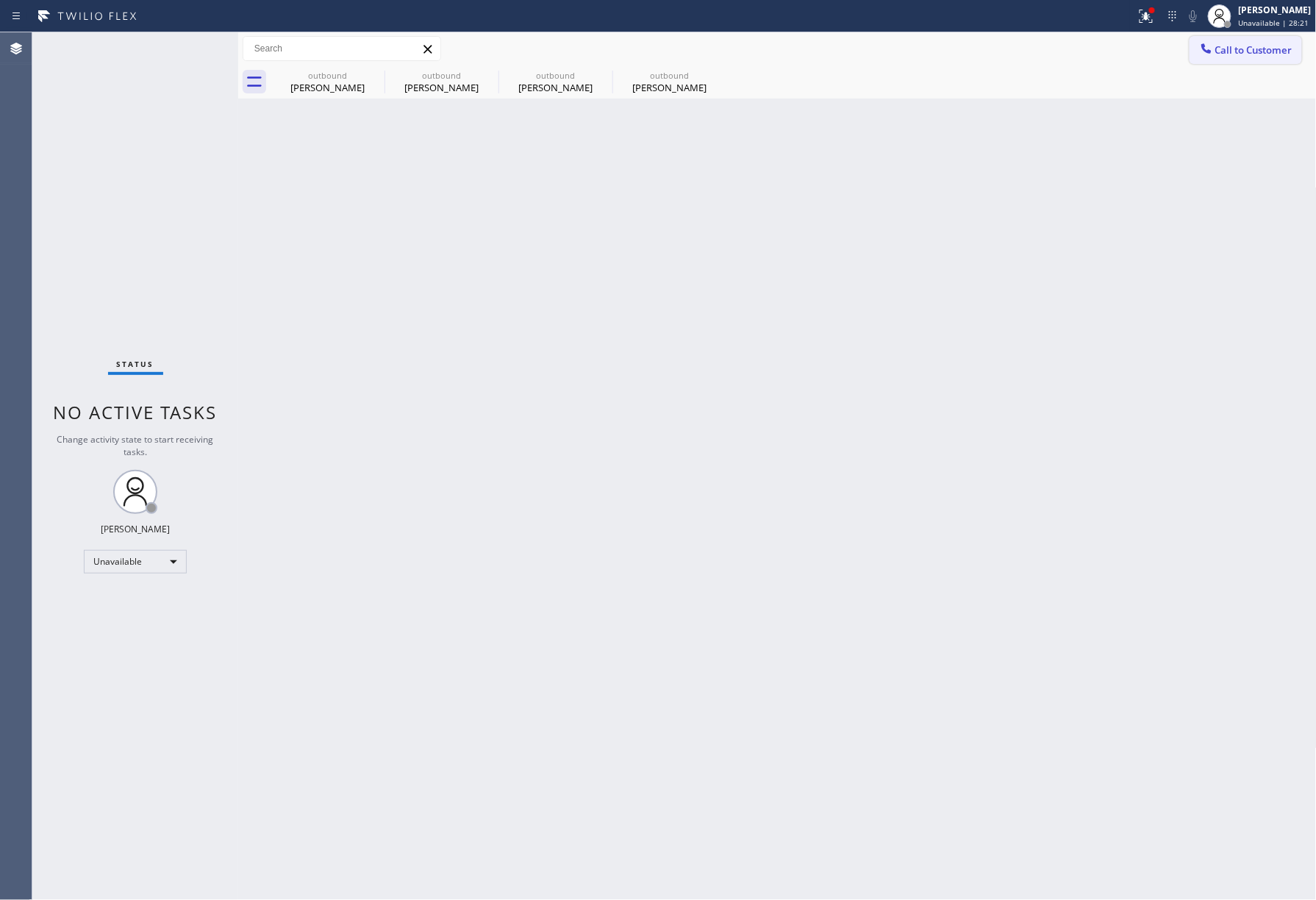
click at [1255, 45] on span "Call to Customer" at bounding box center [1254, 49] width 77 height 13
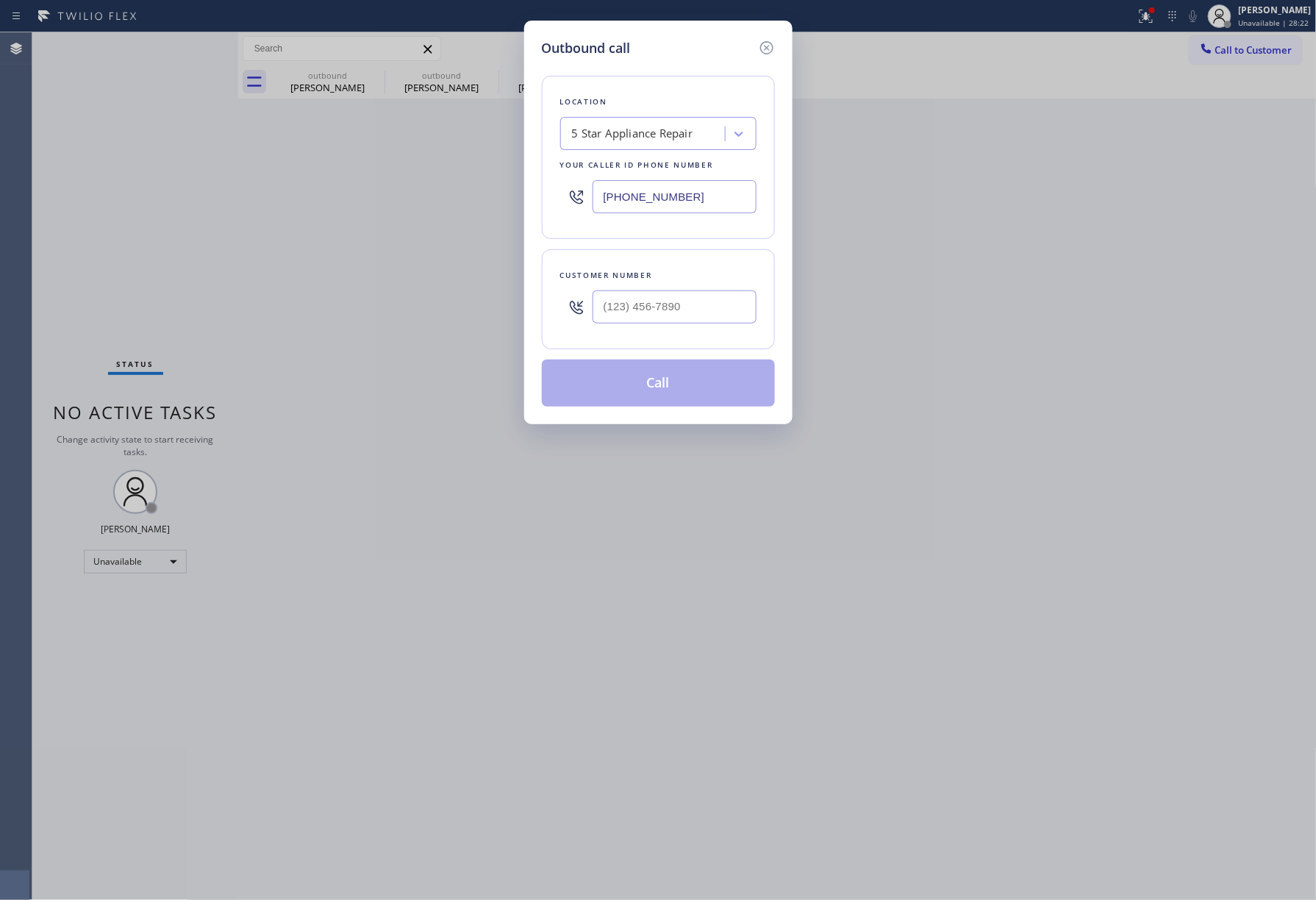
drag, startPoint x: 730, startPoint y: 341, endPoint x: 725, endPoint y: 304, distance: 37.3
click at [729, 340] on div "Customer number" at bounding box center [658, 299] width 233 height 100
click at [725, 304] on input "(___) ___-____" at bounding box center [674, 307] width 164 height 33
paste input "425) 417-9843"
type input "[PHONE_NUMBER]"
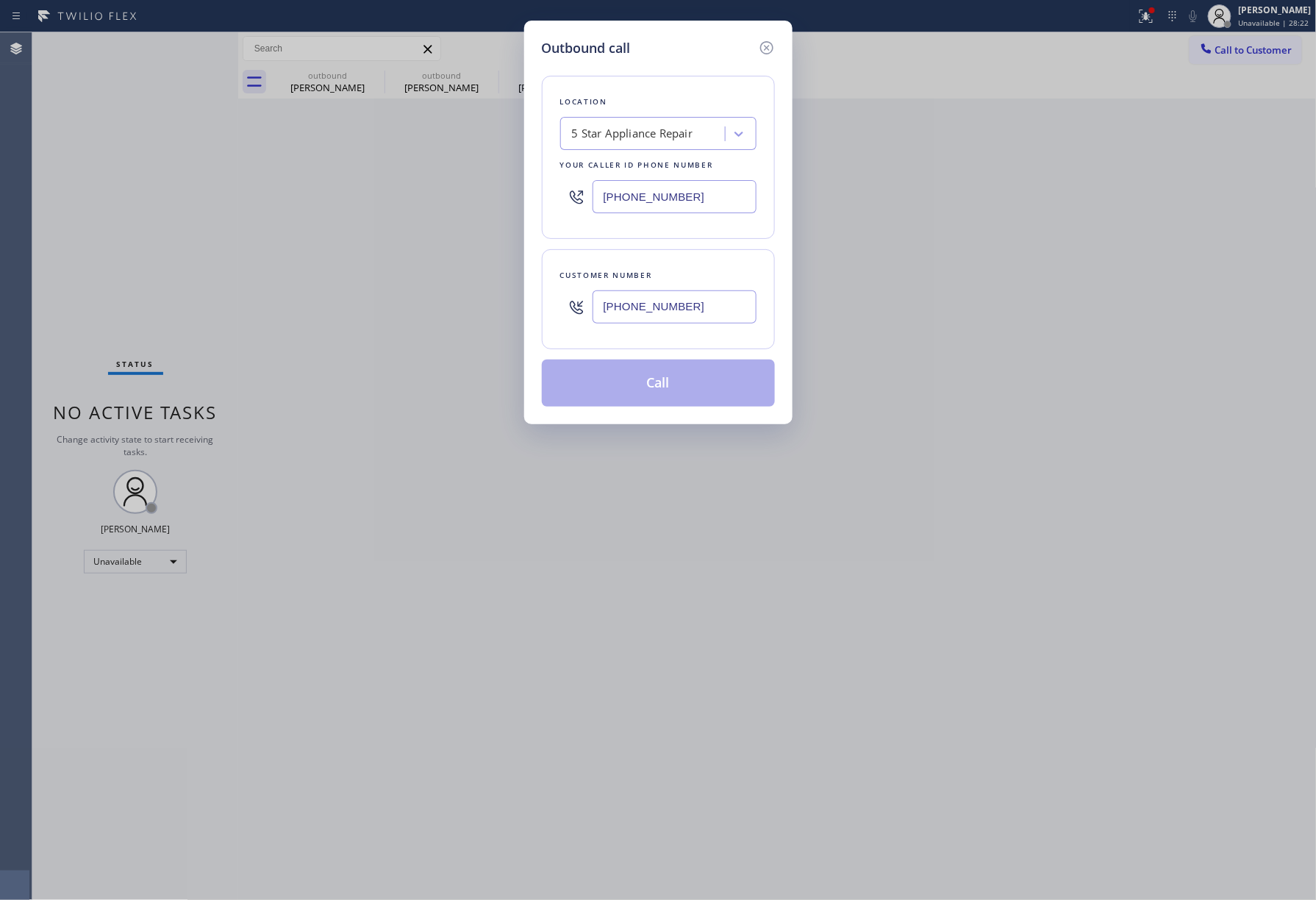
click at [704, 281] on div "Customer number" at bounding box center [658, 275] width 197 height 15
click at [708, 372] on button "Call" at bounding box center [658, 383] width 233 height 47
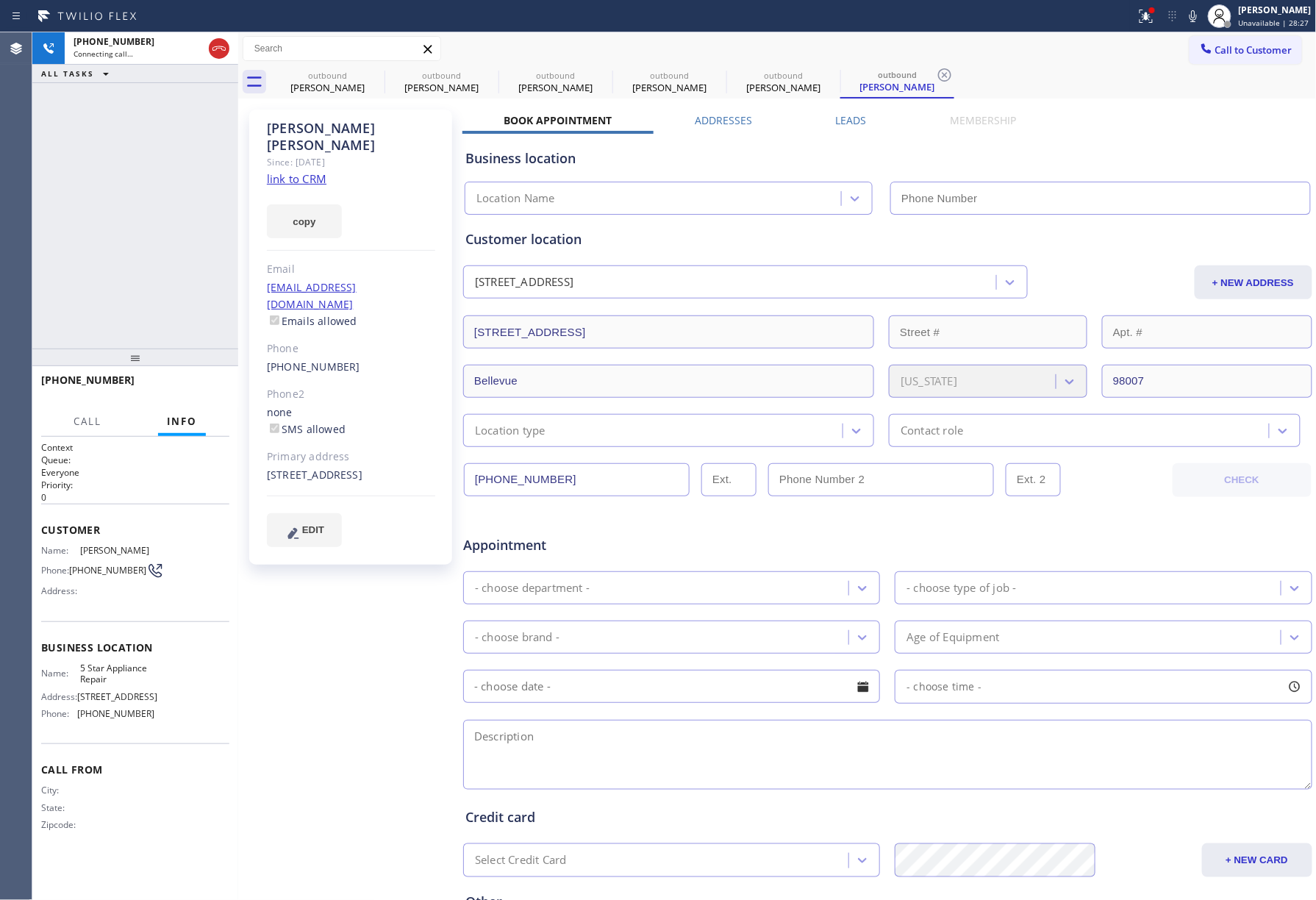
type input "[PHONE_NUMBER]"
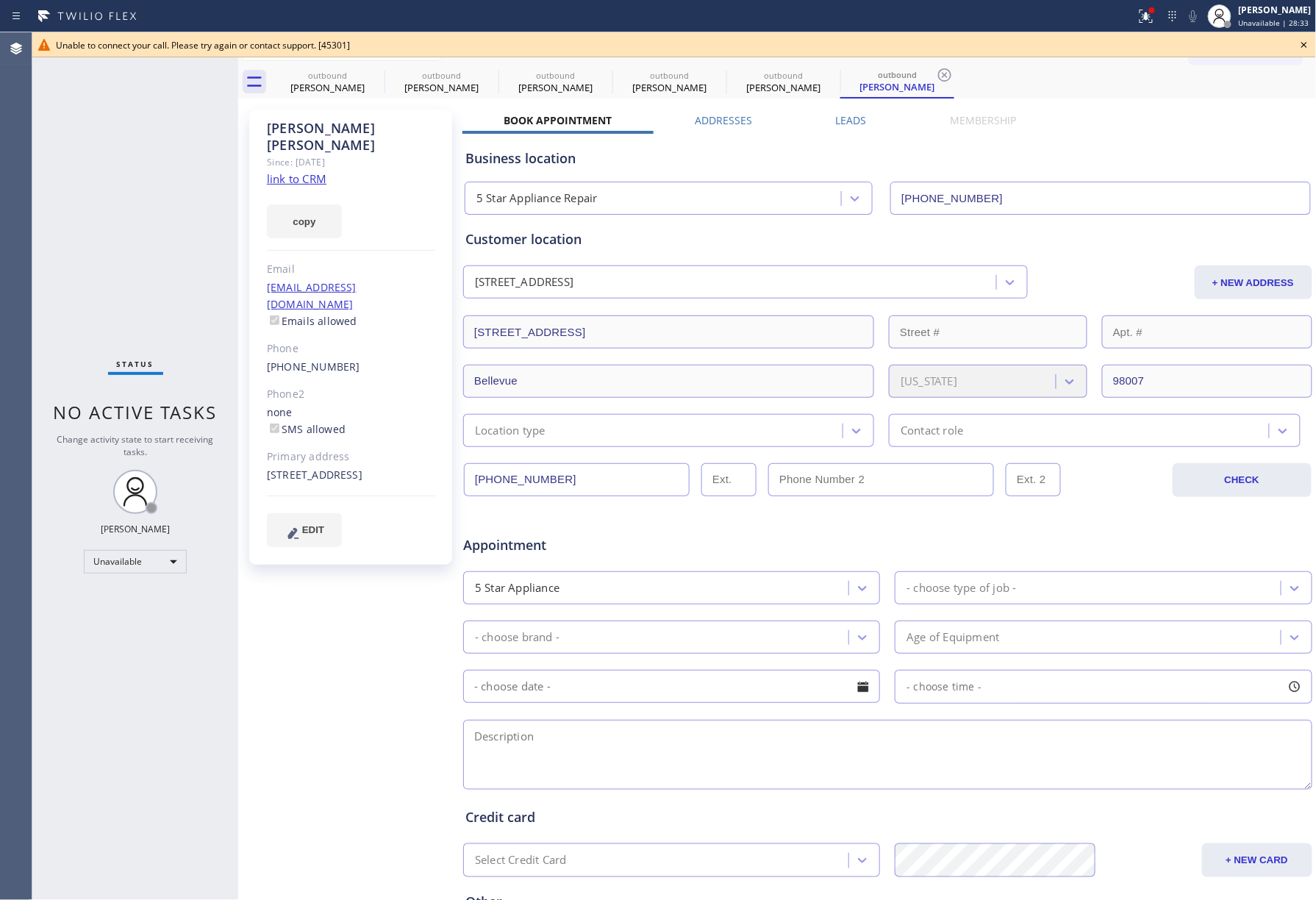
click at [91, 245] on div "Status No active tasks Change activity state to start receiving tasks. [PERSON_…" at bounding box center [135, 466] width 206 height 868
click at [1295, 45] on icon at bounding box center [1304, 45] width 18 height 18
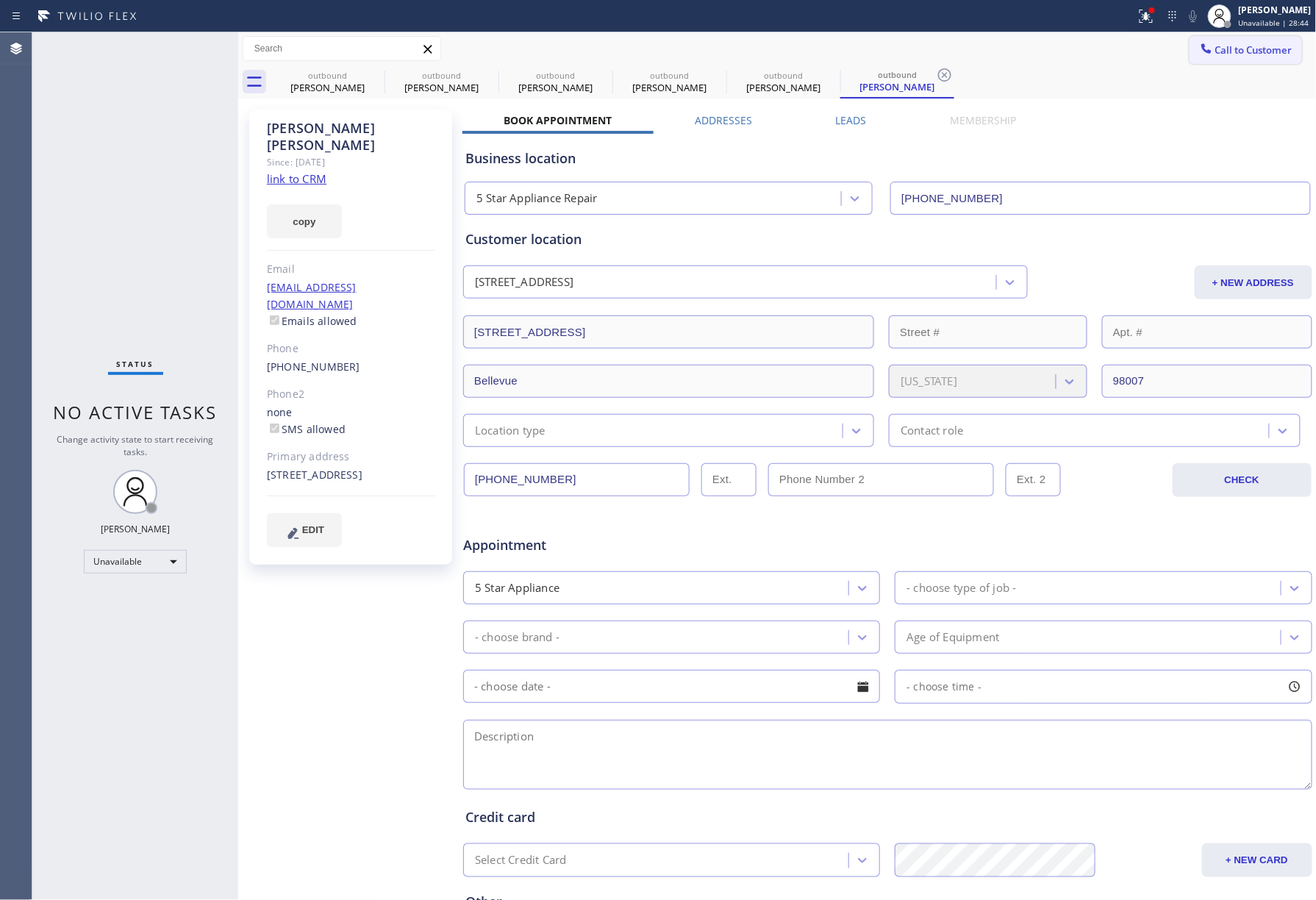
click at [1262, 56] on span "Call to Customer" at bounding box center [1254, 49] width 77 height 13
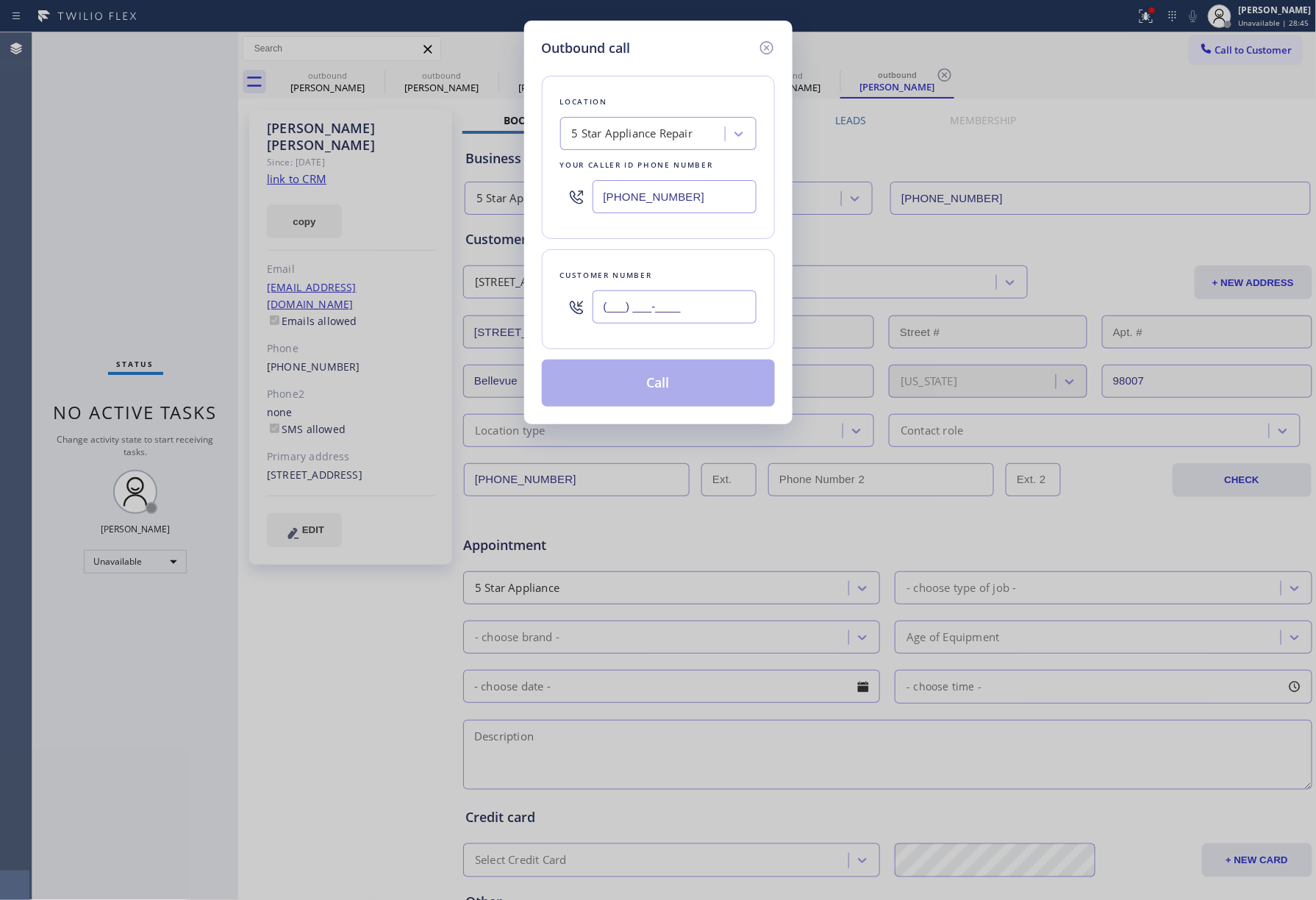
click at [662, 314] on input "(___) ___-____" at bounding box center [674, 307] width 164 height 33
paste input "562) 552-1344"
type input "[PHONE_NUMBER]"
click at [668, 257] on div "Customer number [PHONE_NUMBER]" at bounding box center [658, 299] width 233 height 100
click at [663, 396] on button "Call" at bounding box center [658, 383] width 233 height 47
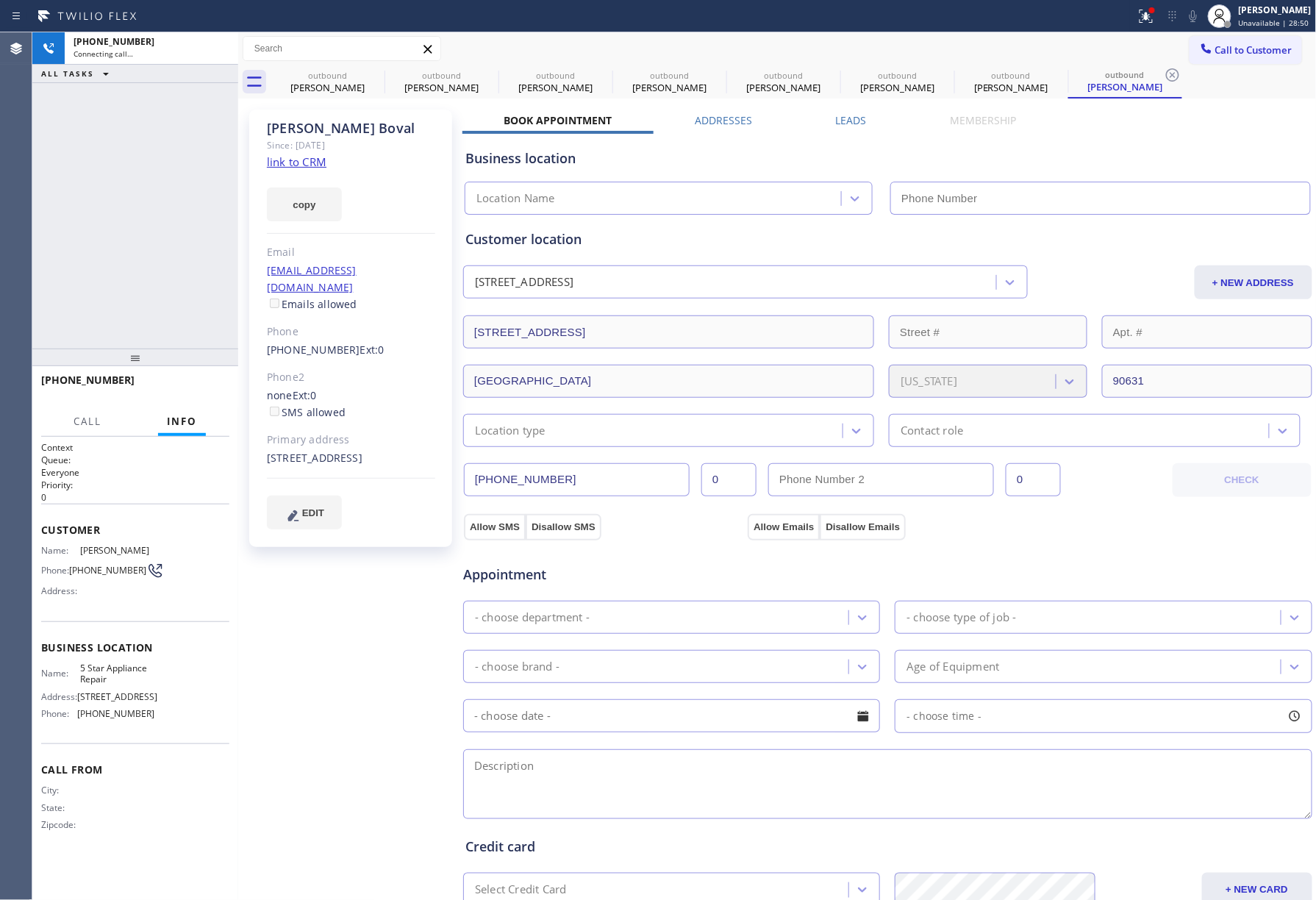
type input "[PHONE_NUMBER]"
drag, startPoint x: 55, startPoint y: 228, endPoint x: 78, endPoint y: 224, distance: 23.3
click at [55, 228] on div "[PHONE_NUMBER] Connecting call… ALL TASKS ALL TASKS ACTIVE TASKS TASKS IN WRAP …" at bounding box center [135, 191] width 206 height 317
drag, startPoint x: 206, startPoint y: 384, endPoint x: 184, endPoint y: 315, distance: 72.4
click at [206, 385] on span "HANG UP" at bounding box center [195, 387] width 45 height 10
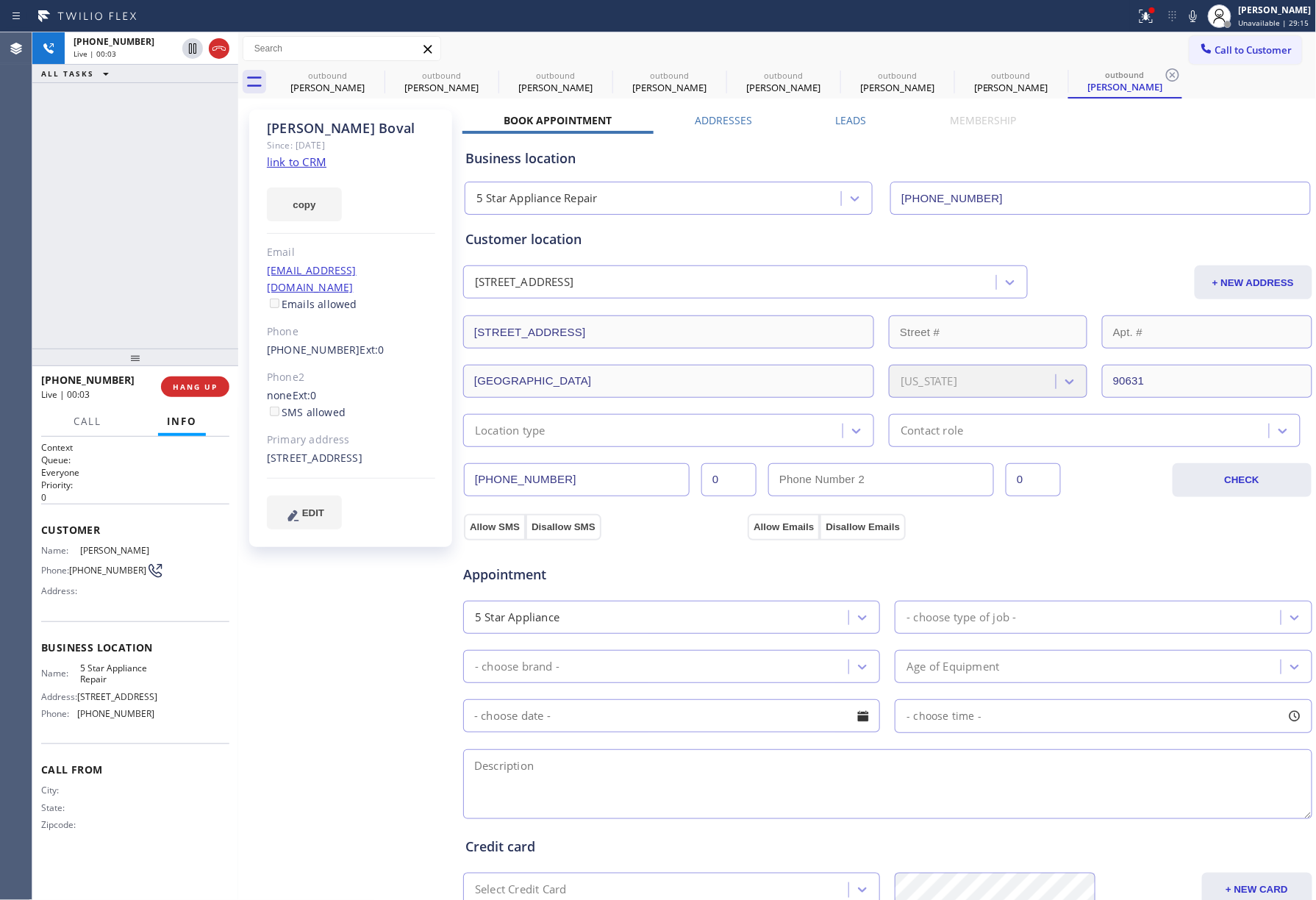
click at [183, 314] on div "[PHONE_NUMBER] Live | 00:03 ALL TASKS ALL TASKS ACTIVE TASKS TASKS IN WRAP UP" at bounding box center [135, 191] width 206 height 317
drag, startPoint x: 191, startPoint y: 386, endPoint x: 166, endPoint y: 330, distance: 61.3
click at [191, 384] on span "COMPLETE" at bounding box center [192, 387] width 51 height 10
drag, startPoint x: 166, startPoint y: 330, endPoint x: 216, endPoint y: 351, distance: 54.2
click at [166, 328] on div "ALL TASKS ALL TASKS ACTIVE TASKS TASKS IN WRAP UP [PHONE_NUMBER] Wrap up | 00:00" at bounding box center [135, 191] width 206 height 317
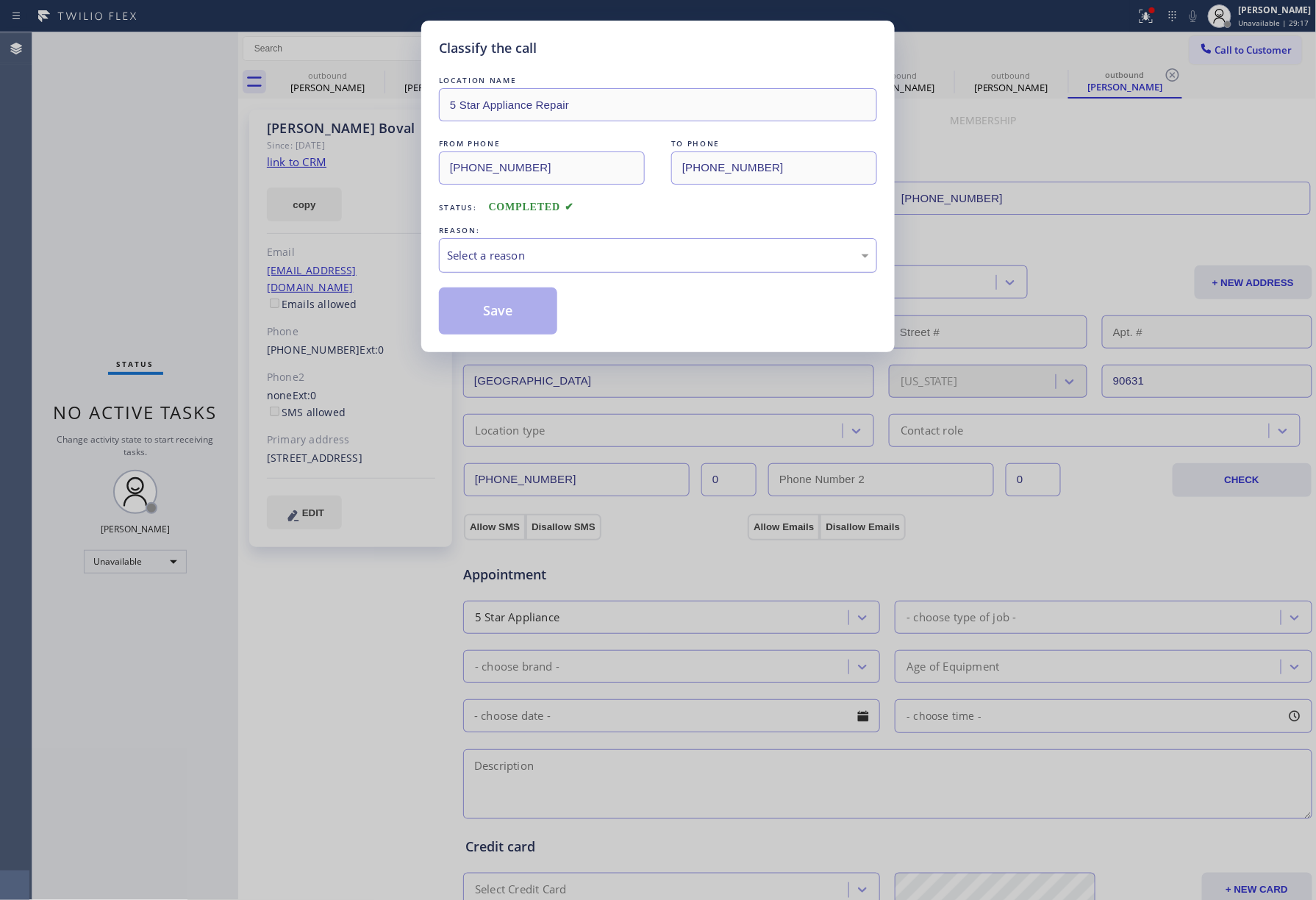
click at [496, 271] on div "Select a reason" at bounding box center [658, 255] width 438 height 35
click at [486, 301] on button "Save" at bounding box center [498, 311] width 118 height 47
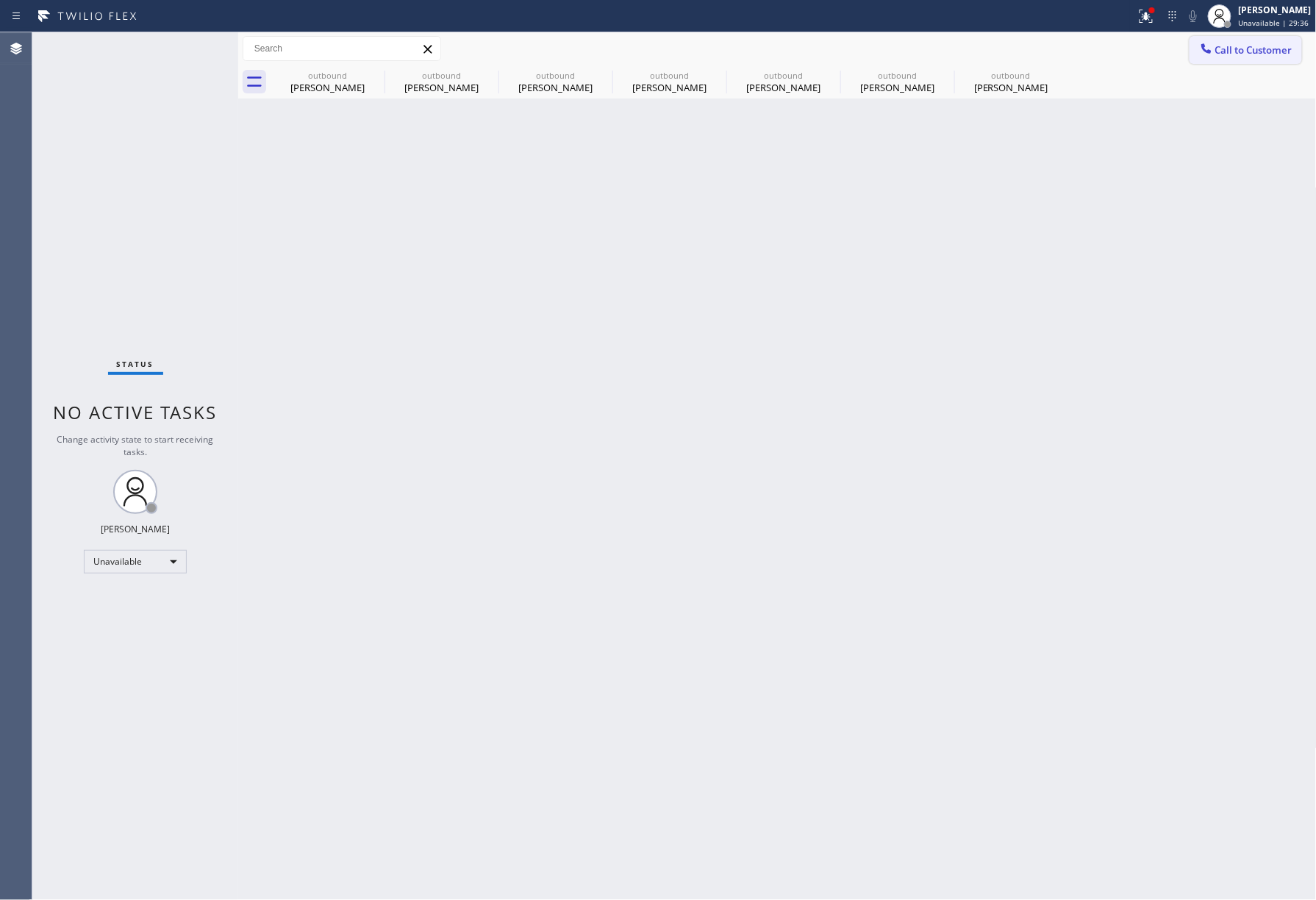
click at [1223, 48] on span "Call to Customer" at bounding box center [1254, 49] width 77 height 13
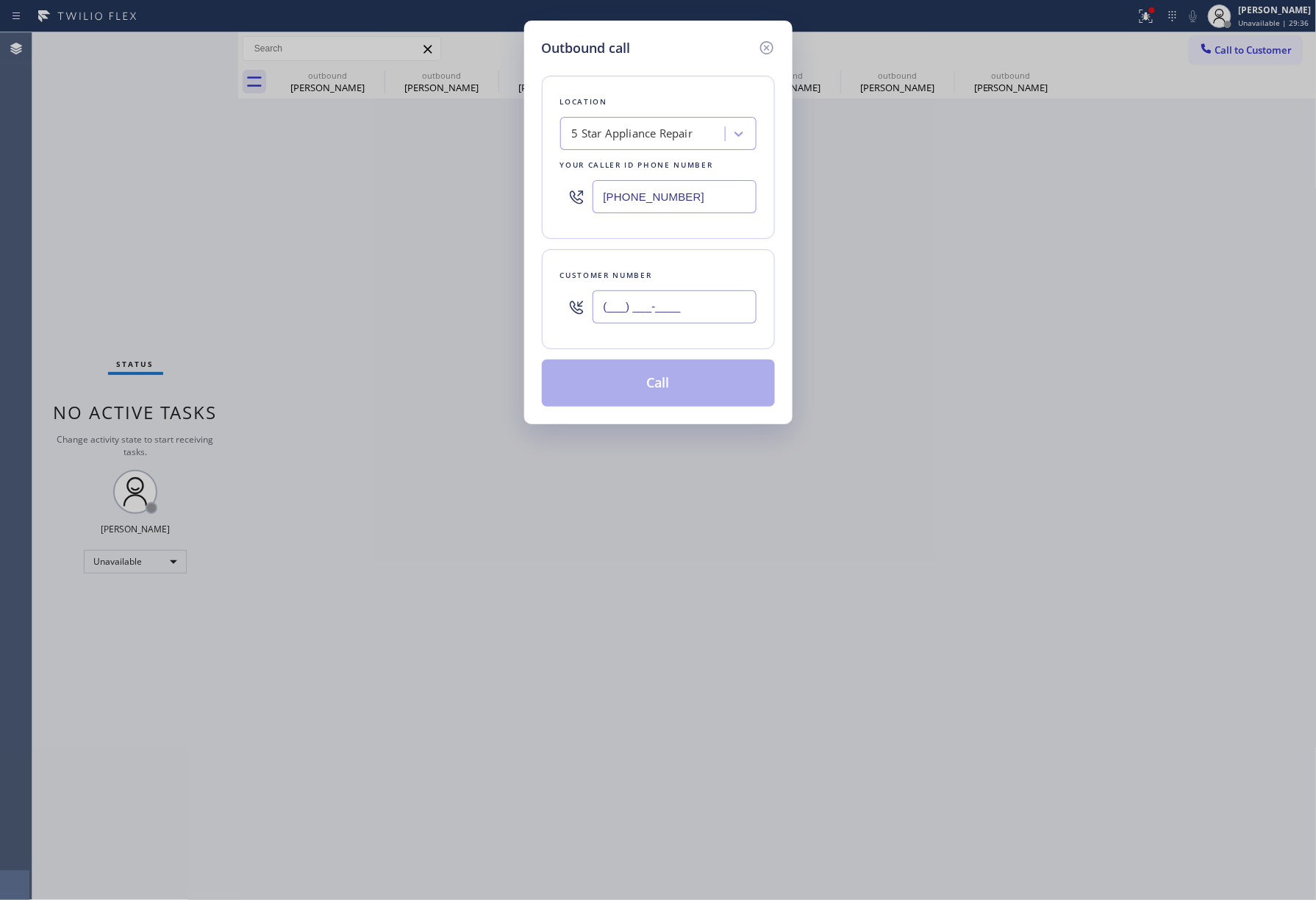
click at [601, 309] on input "(___) ___-____" at bounding box center [674, 307] width 164 height 33
paste input "818) 625-8636"
type input "[PHONE_NUMBER]"
drag, startPoint x: 661, startPoint y: 260, endPoint x: 676, endPoint y: 287, distance: 30.9
click at [662, 259] on div "Customer number [PHONE_NUMBER]" at bounding box center [658, 299] width 233 height 100
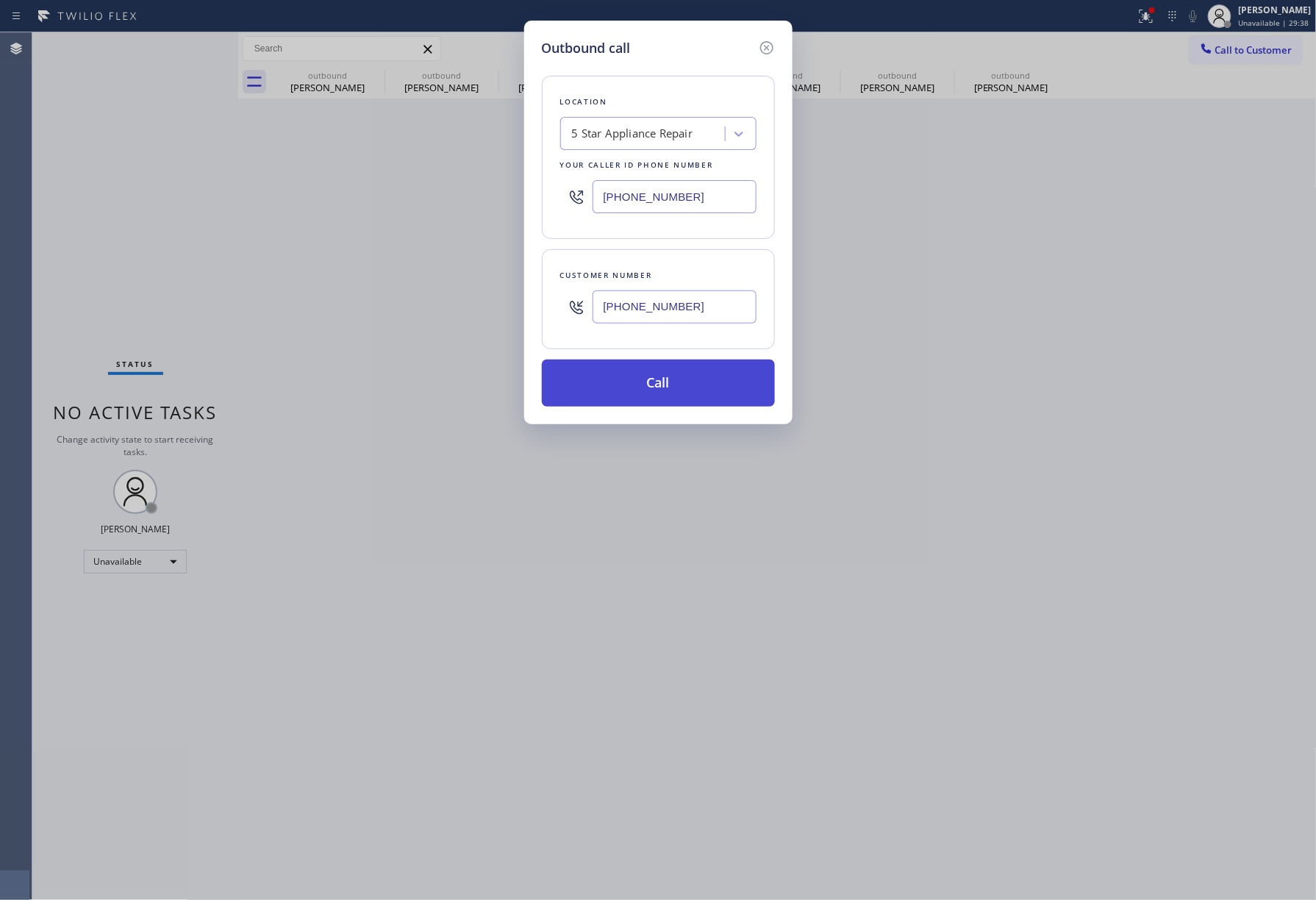
click at [685, 399] on button "Call" at bounding box center [658, 383] width 233 height 47
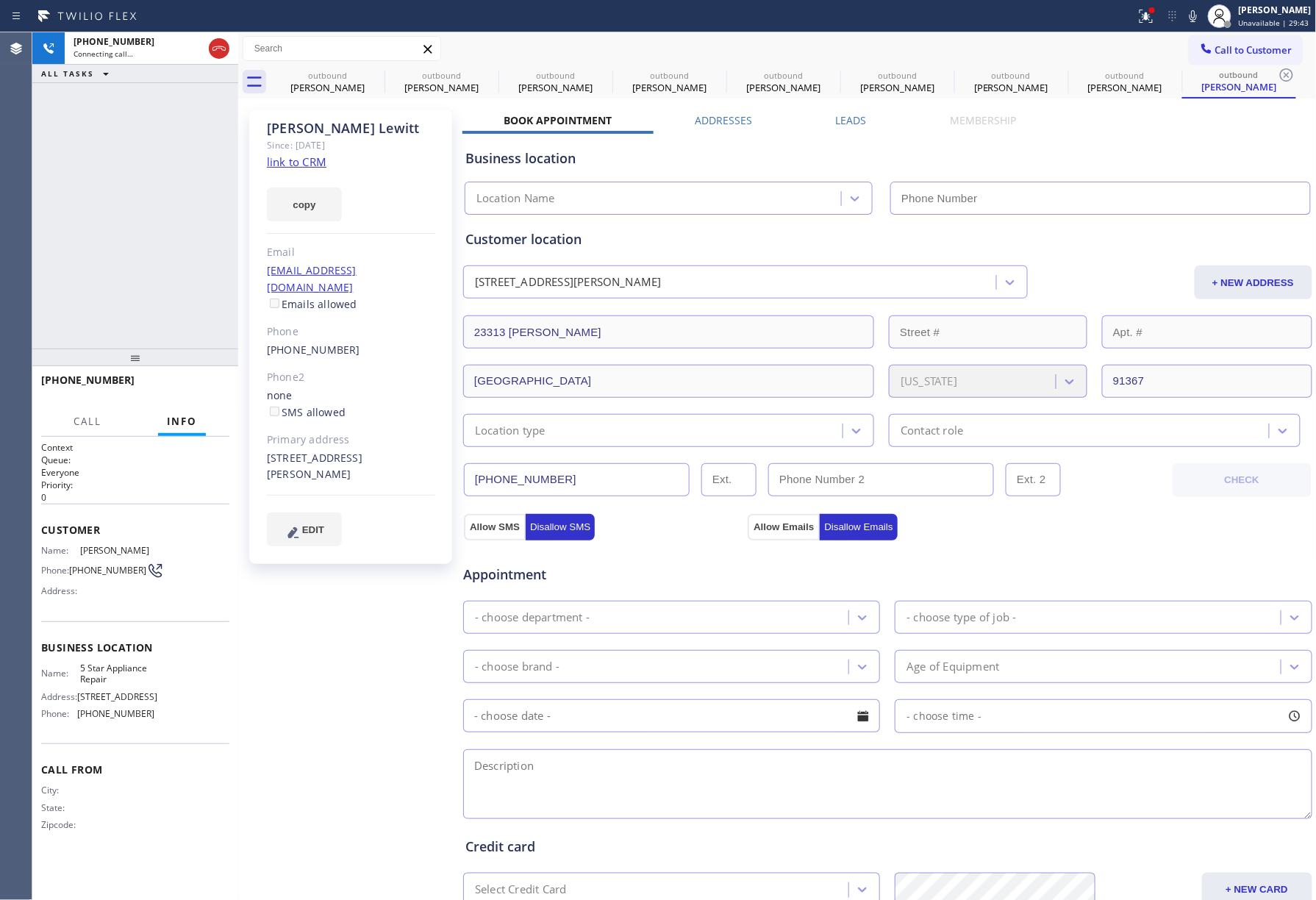
click at [119, 224] on div "[PHONE_NUMBER] Connecting call… ALL TASKS ALL TASKS ACTIVE TASKS TASKS IN WRAP …" at bounding box center [135, 191] width 206 height 317
type input "[PHONE_NUMBER]"
click at [188, 377] on button "HANG UP" at bounding box center [195, 387] width 68 height 21
drag, startPoint x: 207, startPoint y: 396, endPoint x: 193, endPoint y: 334, distance: 63.6
click at [209, 396] on button "HANG UP" at bounding box center [195, 387] width 68 height 21
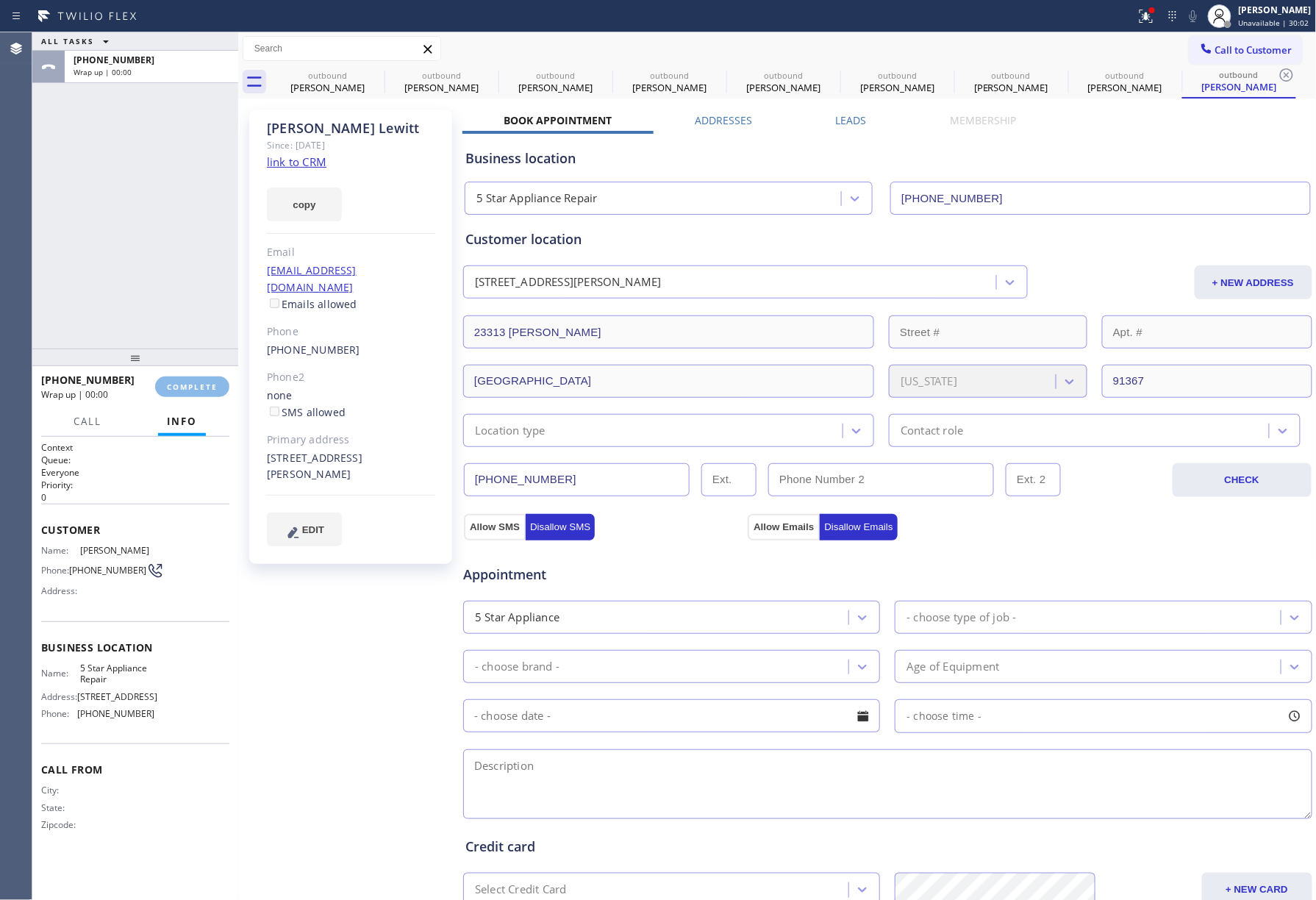
click at [186, 315] on div "ALL TASKS ALL TASKS ACTIVE TASKS TASKS IN WRAP UP [PHONE_NUMBER] Wrap up | 00:00" at bounding box center [135, 191] width 206 height 317
click at [206, 391] on span "COMPLETE" at bounding box center [192, 387] width 51 height 10
click at [128, 293] on div "ALL TASKS ALL TASKS ACTIVE TASKS TASKS IN WRAP UP [PHONE_NUMBER] Wrap up | 00:01" at bounding box center [135, 191] width 206 height 317
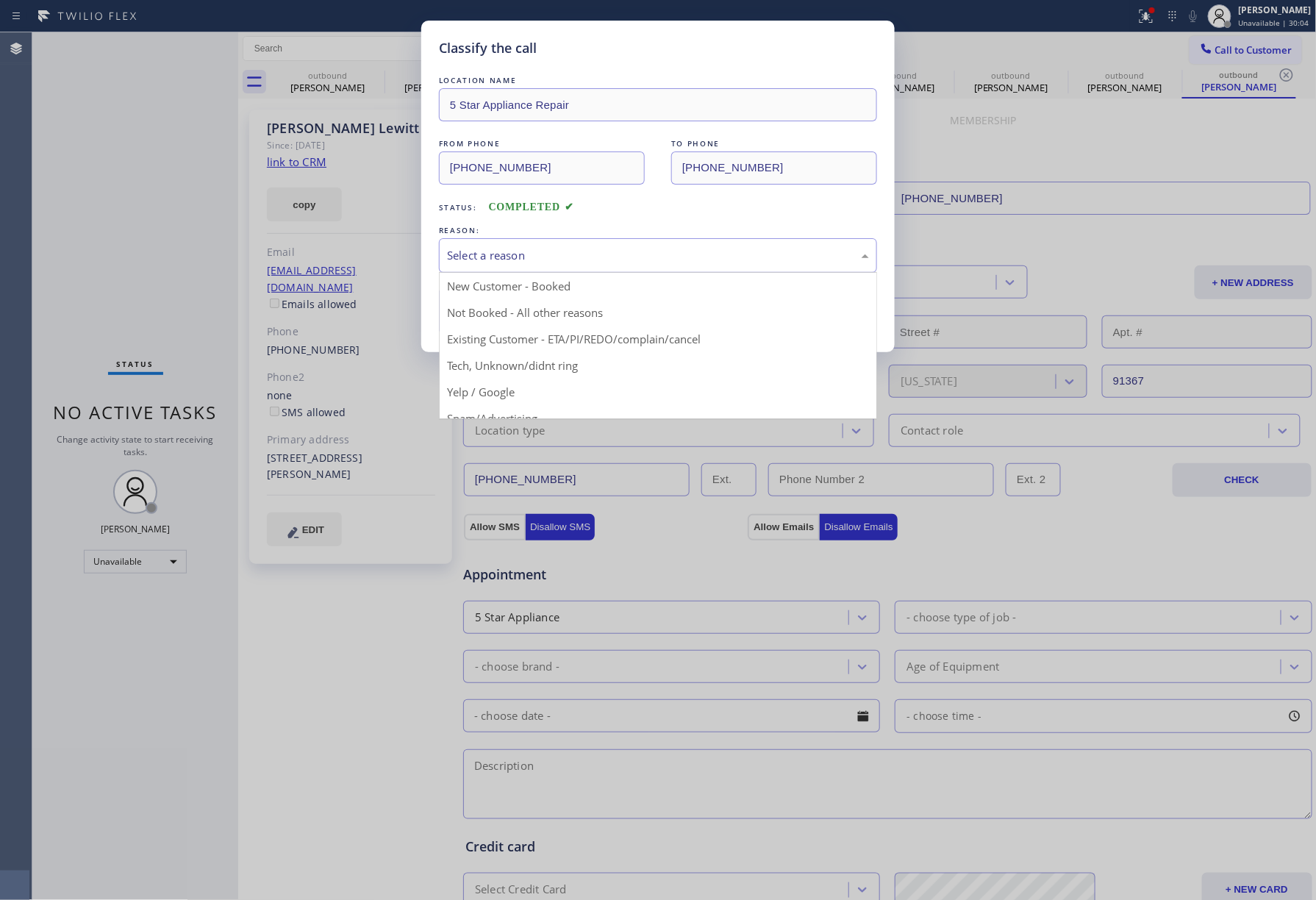
click at [588, 264] on div "Select a reason" at bounding box center [658, 256] width 422 height 17
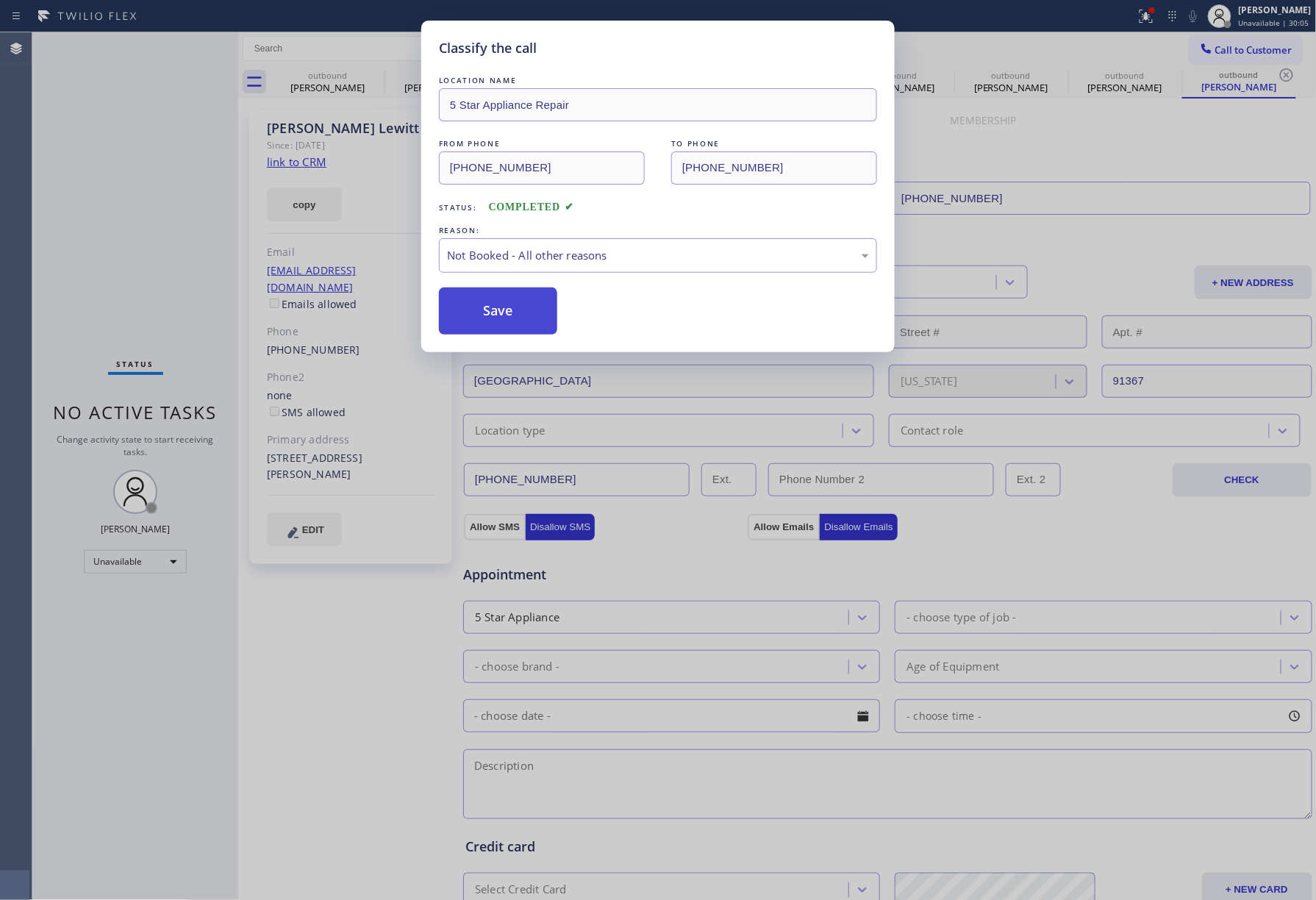
click at [481, 307] on button "Save" at bounding box center [498, 311] width 118 height 47
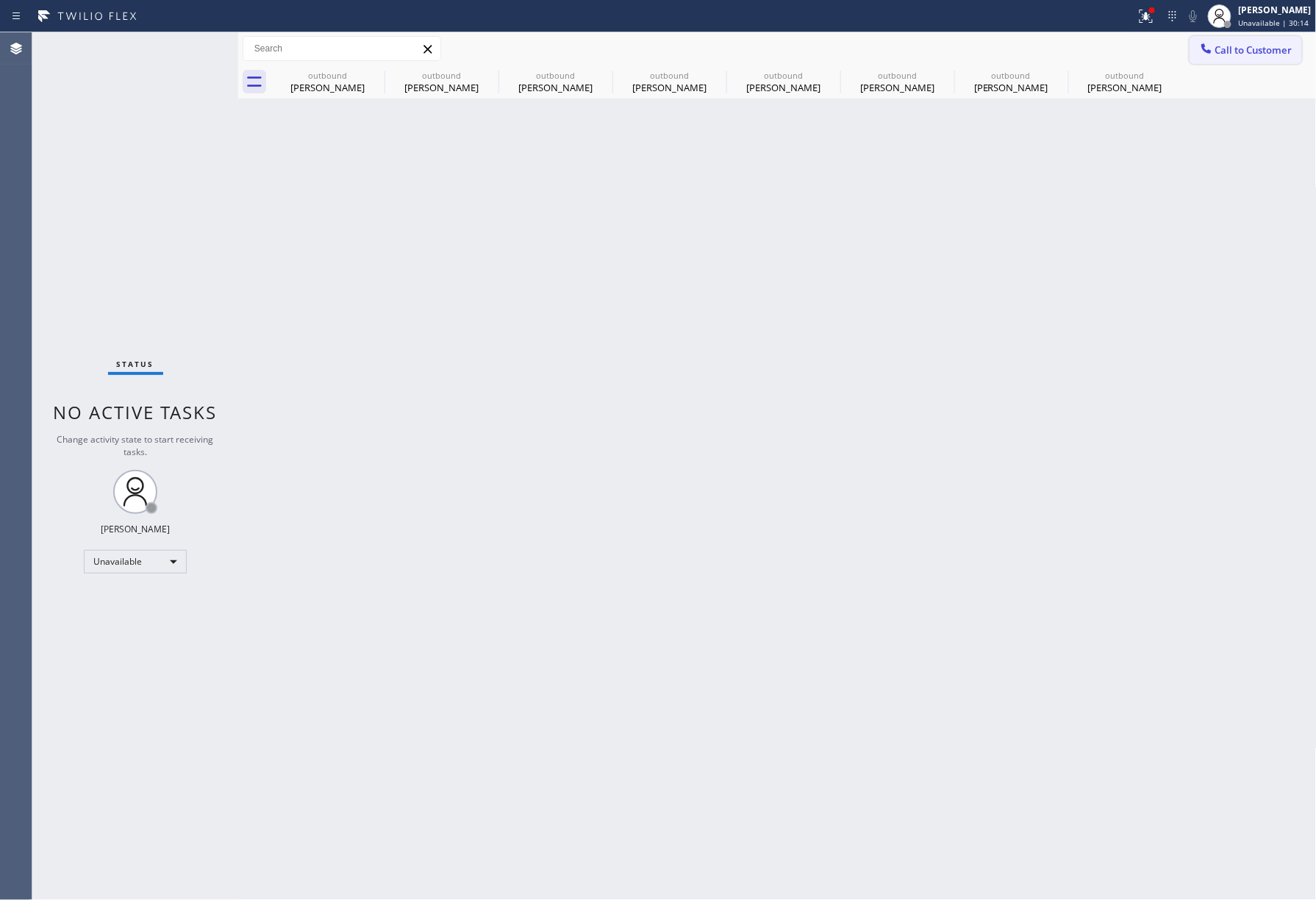
click at [1226, 51] on span "Call to Customer" at bounding box center [1254, 49] width 77 height 13
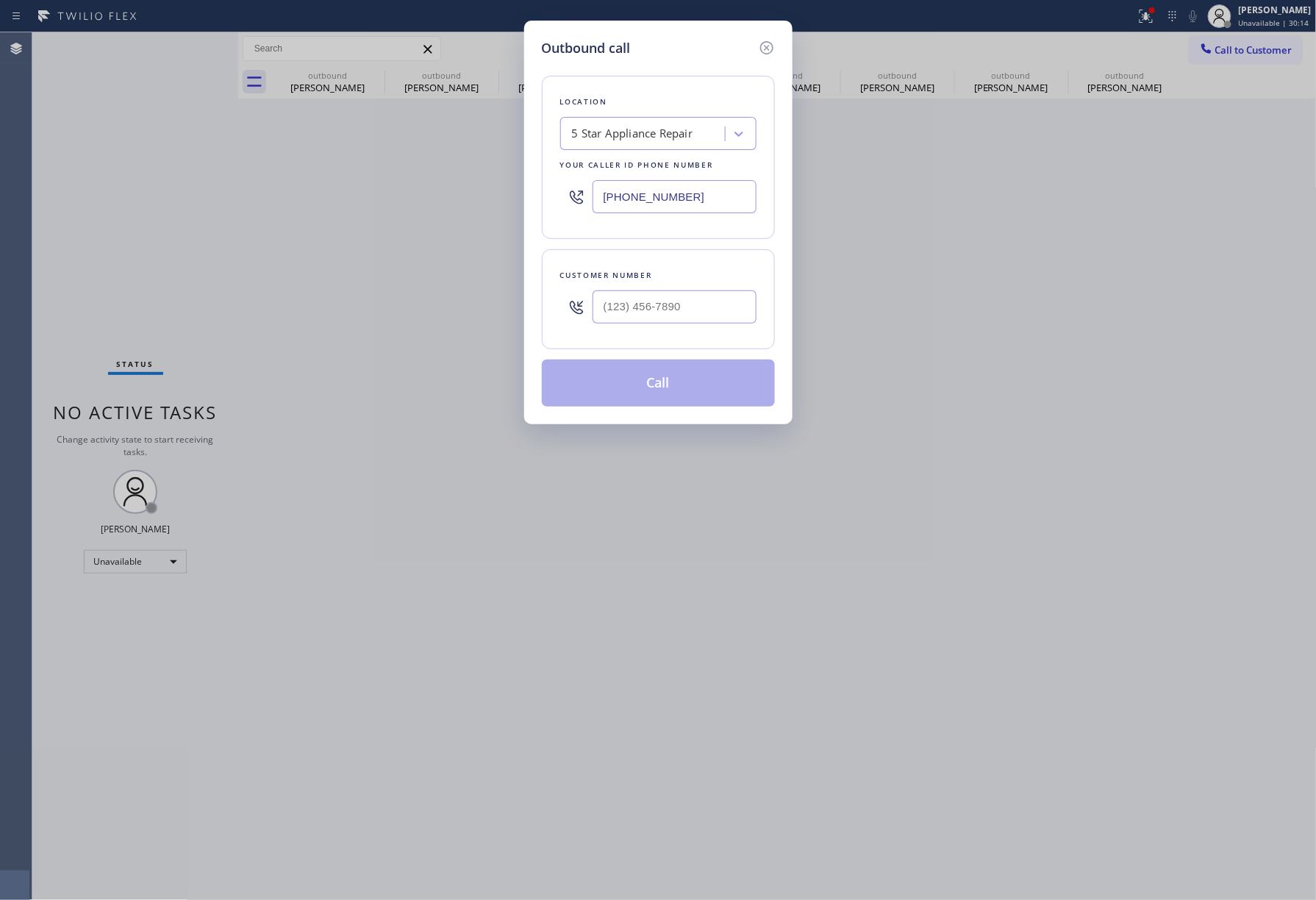
click at [711, 283] on div "Customer number" at bounding box center [658, 275] width 197 height 15
click at [704, 301] on input "(___) ___-____" at bounding box center [674, 307] width 164 height 33
paste input "917) 502-1766"
type input "[PHONE_NUMBER]"
click at [704, 257] on div "Customer number [PHONE_NUMBER]" at bounding box center [658, 299] width 233 height 100
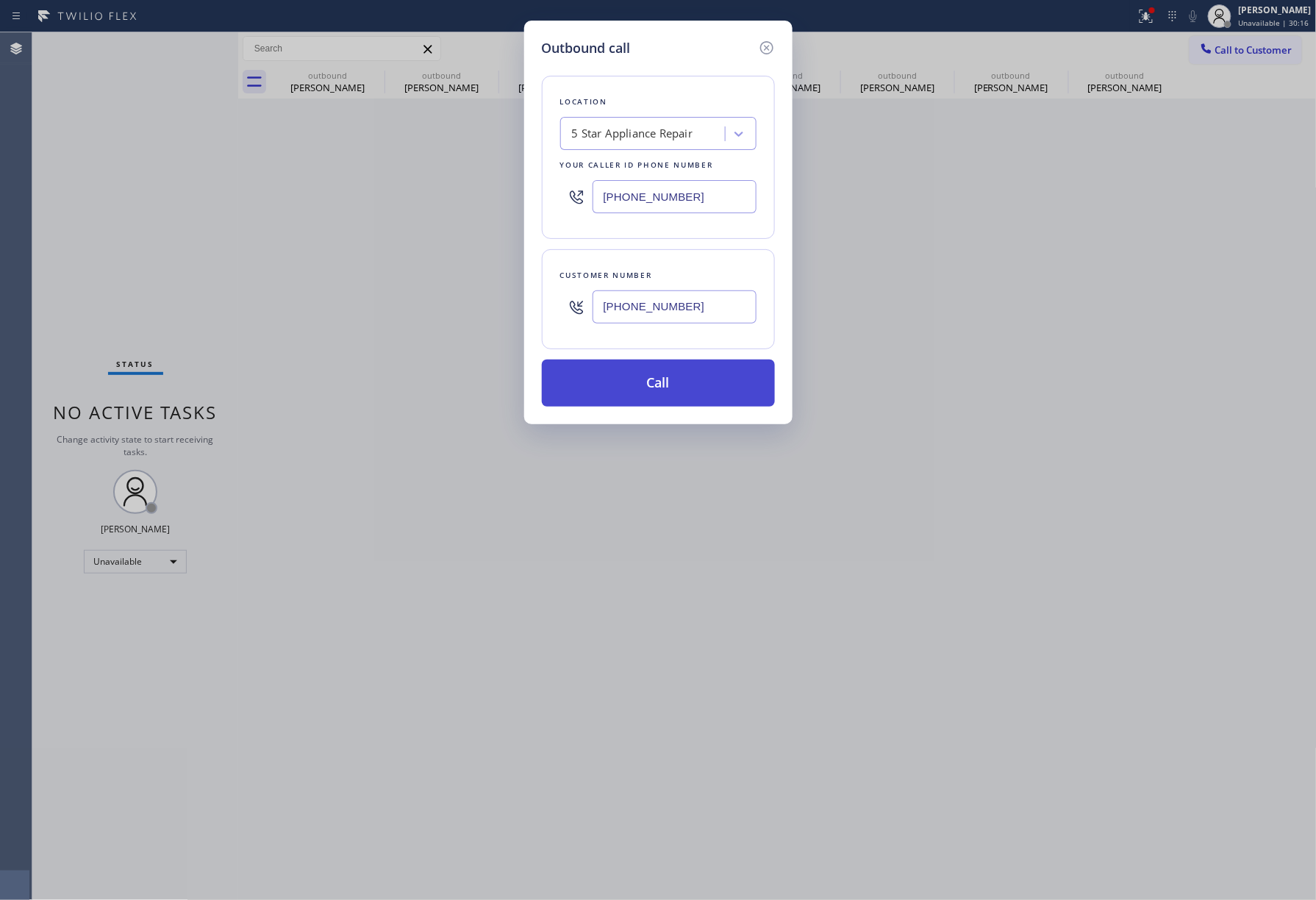
click at [684, 391] on button "Call" at bounding box center [658, 383] width 233 height 47
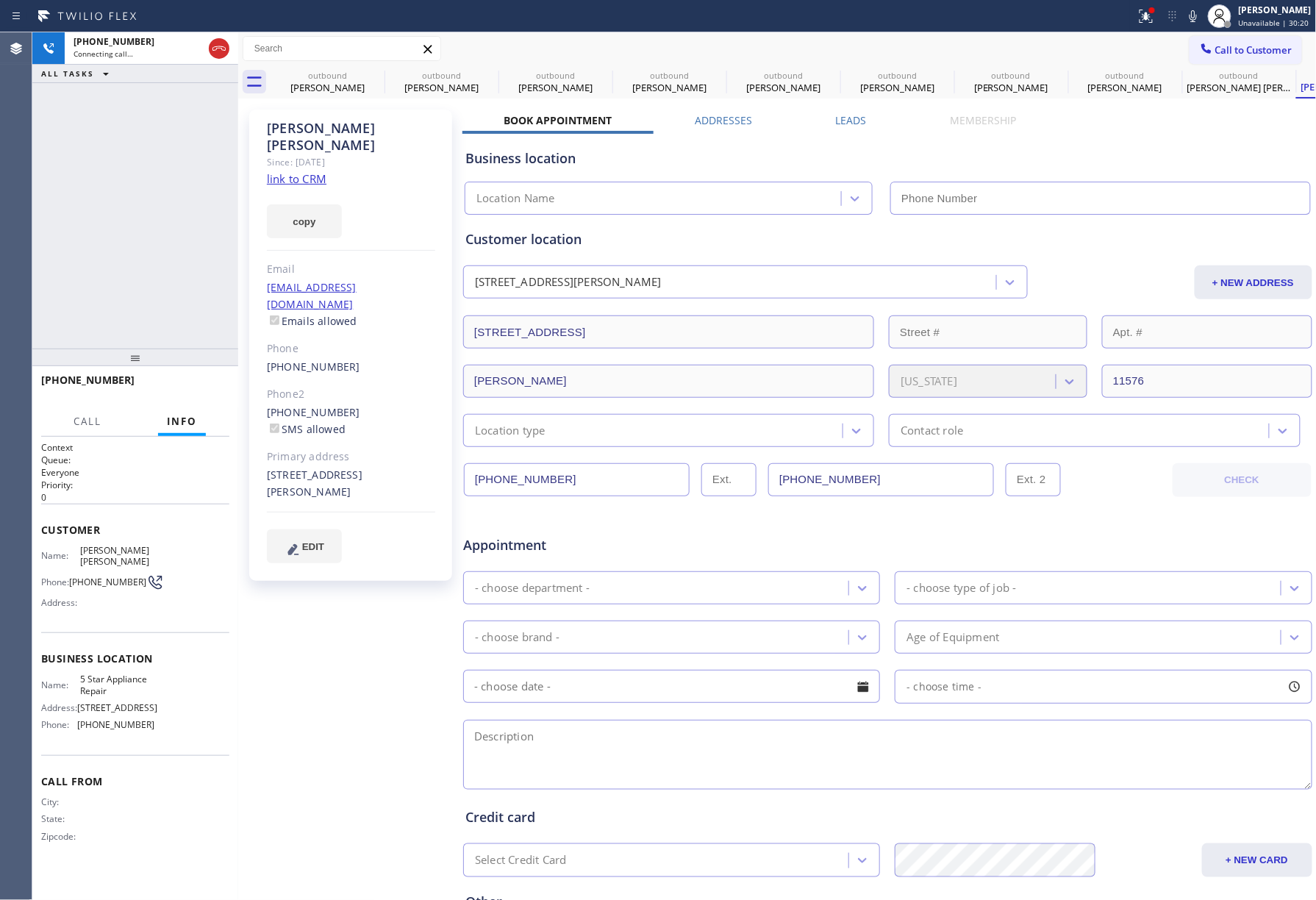
drag, startPoint x: 112, startPoint y: 233, endPoint x: 190, endPoint y: 244, distance: 78.8
click at [112, 233] on div "[PHONE_NUMBER] Connecting call… ALL TASKS ALL TASKS ACTIVE TASKS TASKS IN WRAP …" at bounding box center [135, 191] width 206 height 317
type input "[PHONE_NUMBER]"
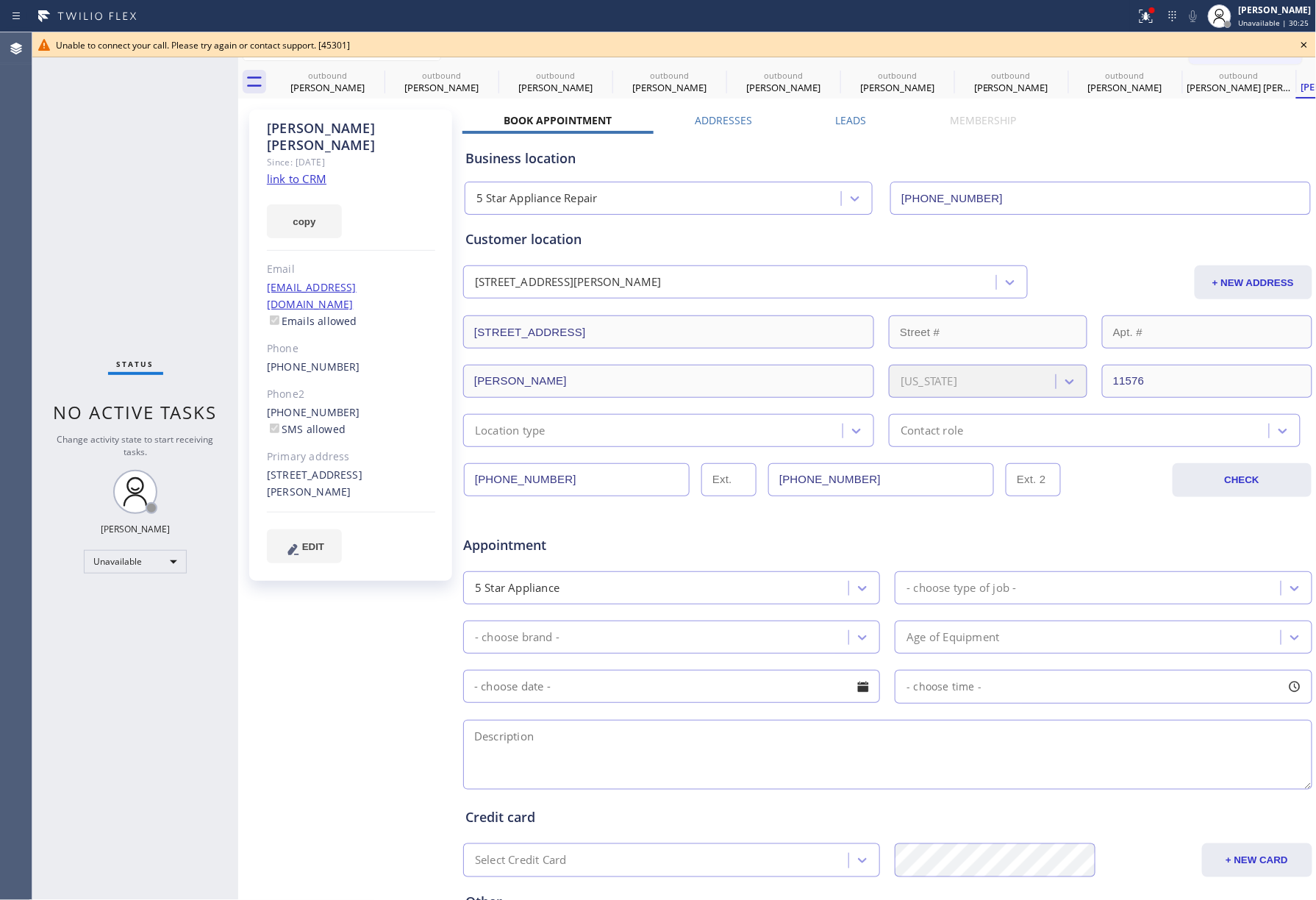
drag, startPoint x: 121, startPoint y: 178, endPoint x: 197, endPoint y: 7, distance: 187.1
click at [119, 168] on div "Status No active tasks Change activity state to start receiving tasks. [PERSON_…" at bounding box center [135, 466] width 206 height 868
click at [1304, 45] on icon at bounding box center [1304, 45] width 18 height 18
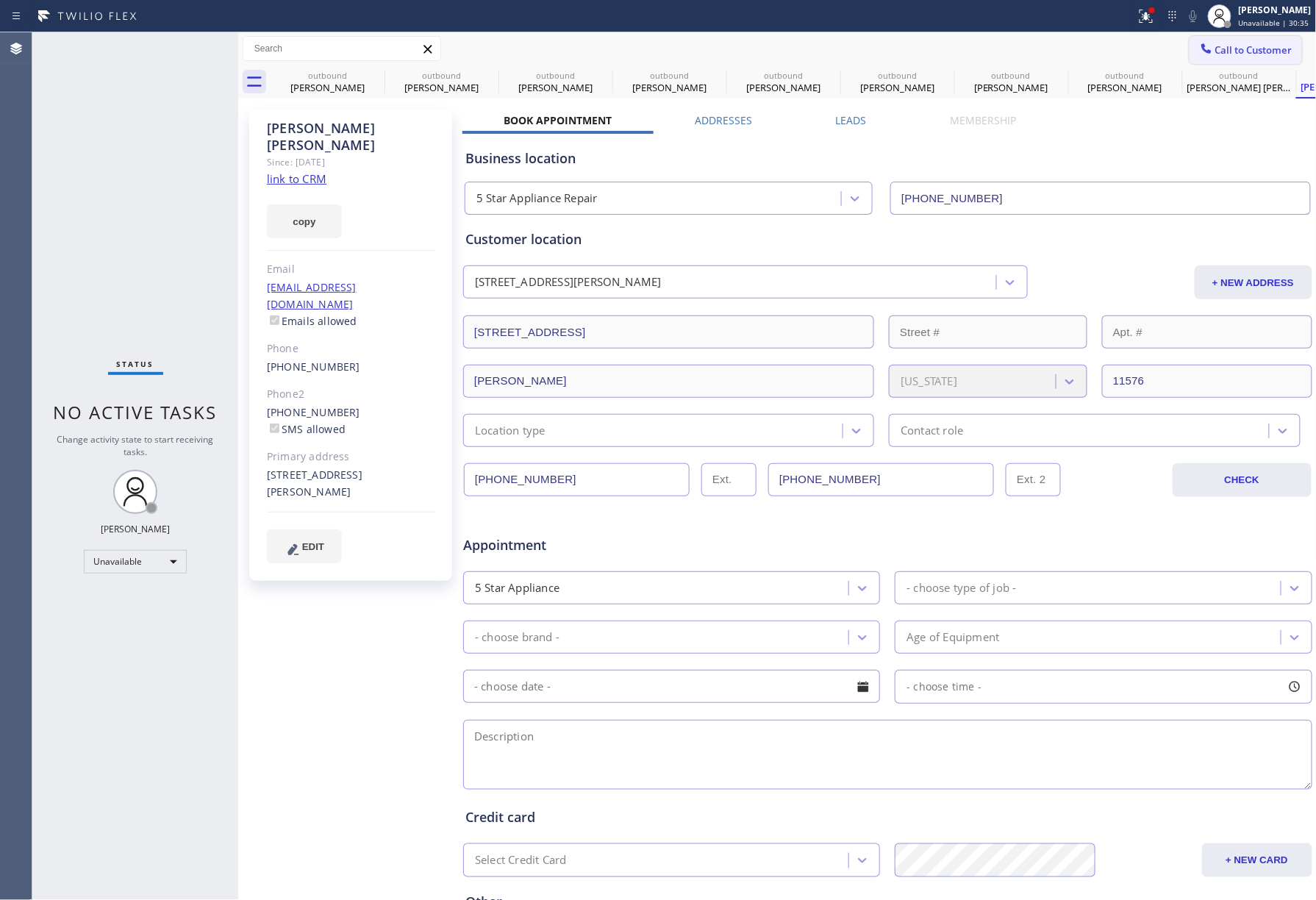
drag, startPoint x: 1231, startPoint y: 61, endPoint x: 1222, endPoint y: 62, distance: 9.1
click at [1230, 61] on button "Call to Customer" at bounding box center [1245, 50] width 112 height 28
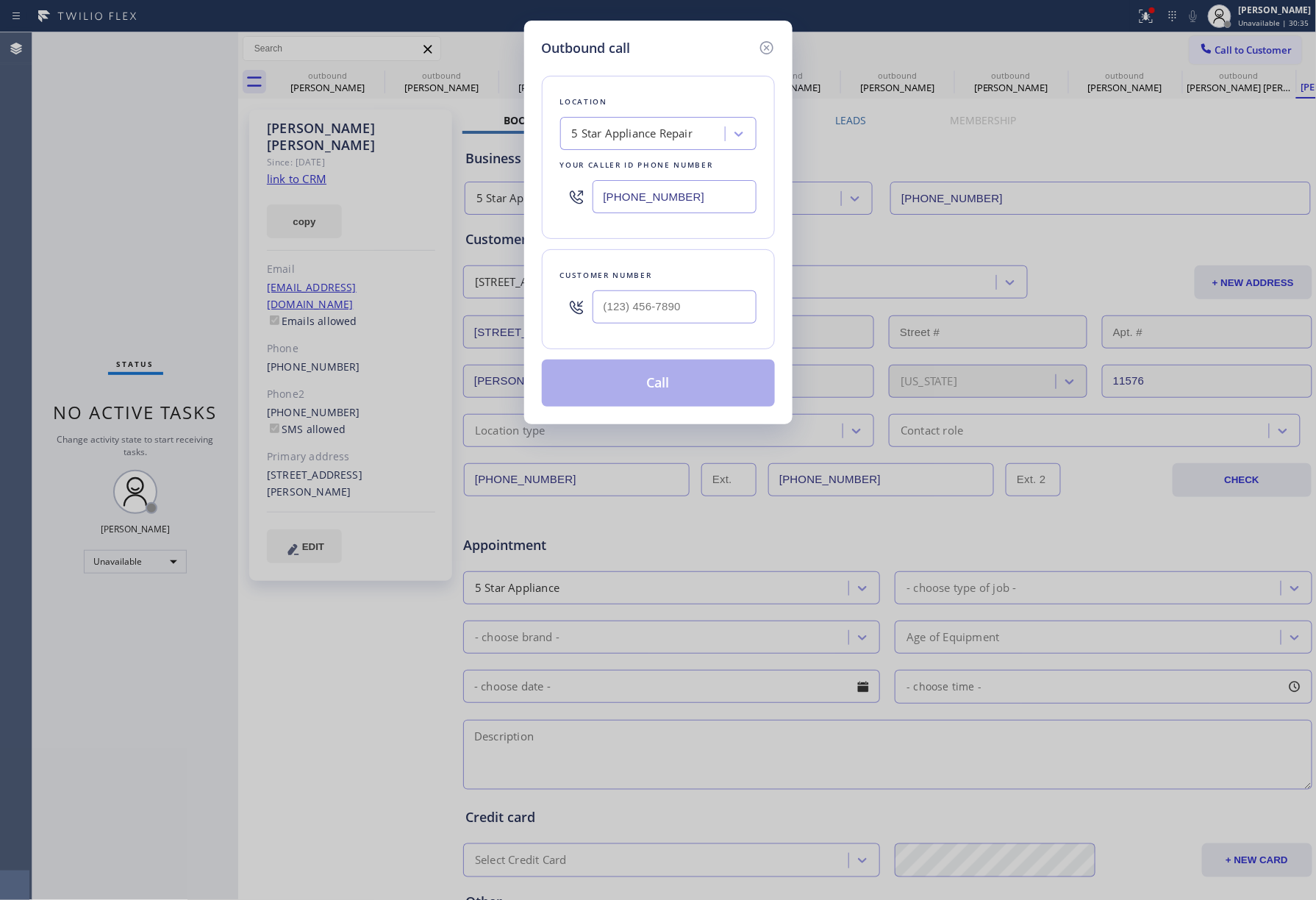
click at [658, 289] on div at bounding box center [674, 307] width 164 height 48
click at [671, 307] on input "(___) ___-____" at bounding box center [674, 307] width 164 height 33
paste input "415) 531-4491"
type input "[PHONE_NUMBER]"
drag, startPoint x: 685, startPoint y: 372, endPoint x: 698, endPoint y: 367, distance: 13.9
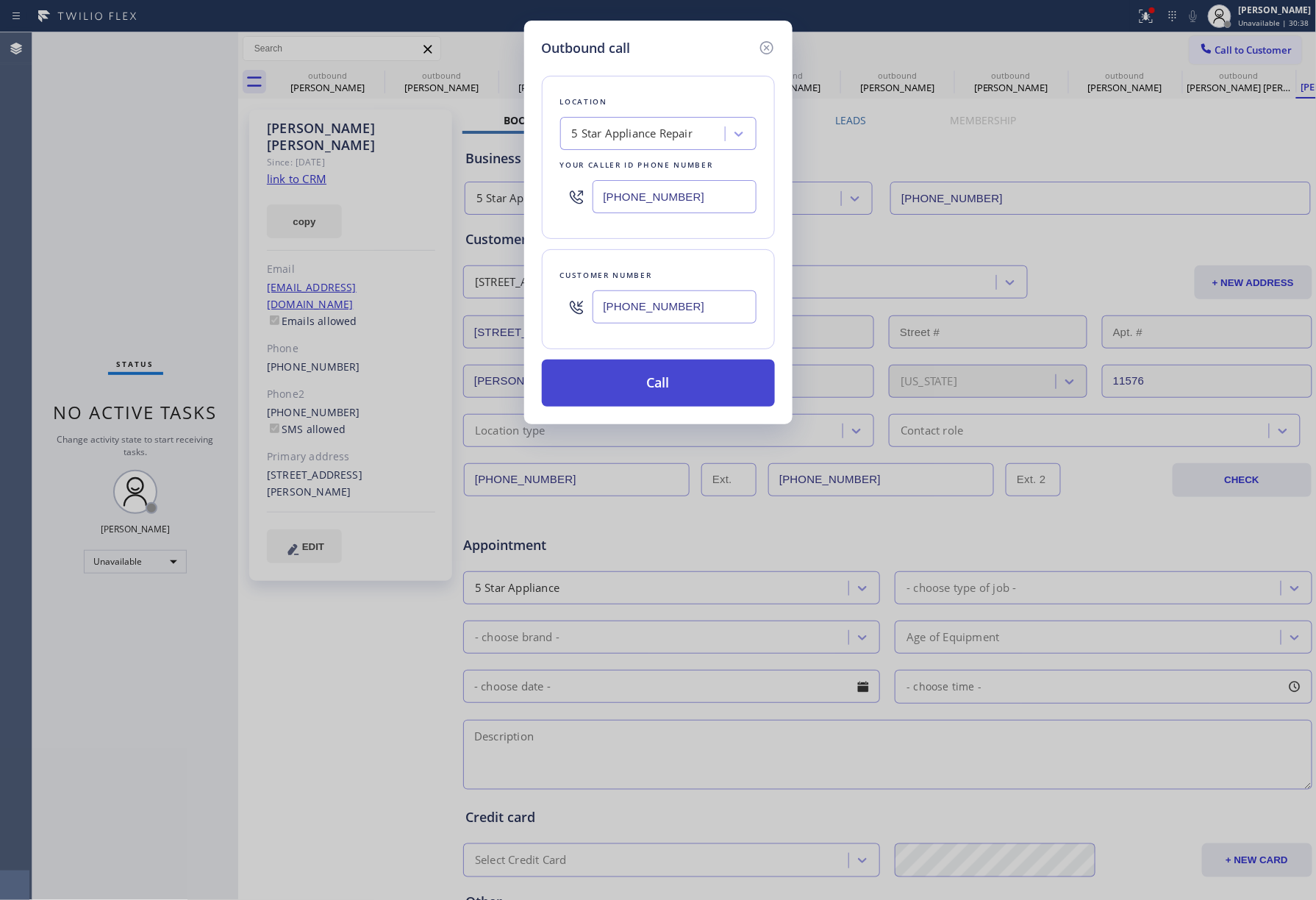
click at [686, 372] on button "Call" at bounding box center [658, 383] width 233 height 47
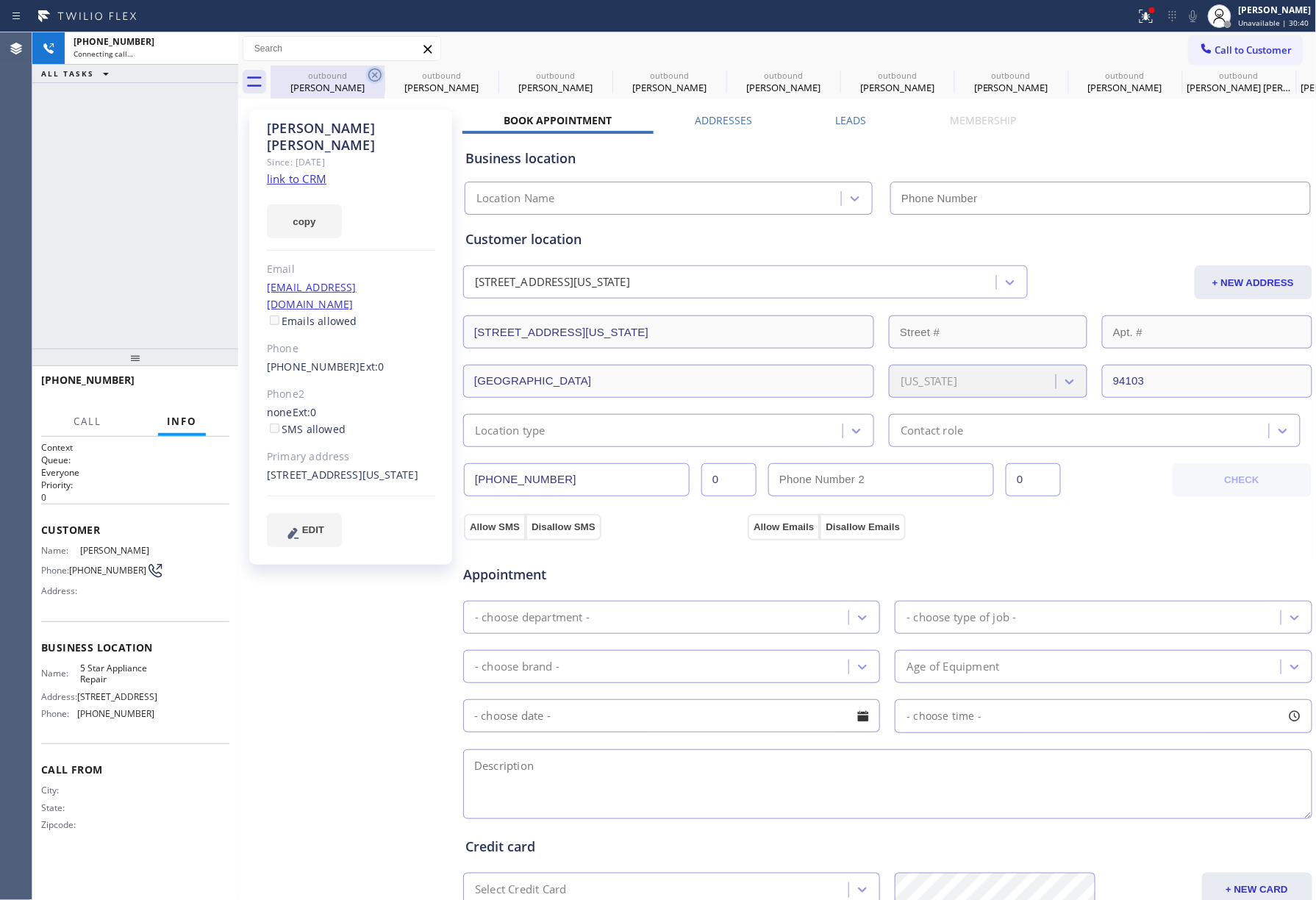
click at [378, 78] on icon at bounding box center [375, 75] width 18 height 18
click at [0, 0] on icon at bounding box center [0, 0] width 0 height 0
click at [594, 78] on icon at bounding box center [602, 75] width 18 height 18
click at [0, 0] on icon at bounding box center [0, 0] width 0 height 0
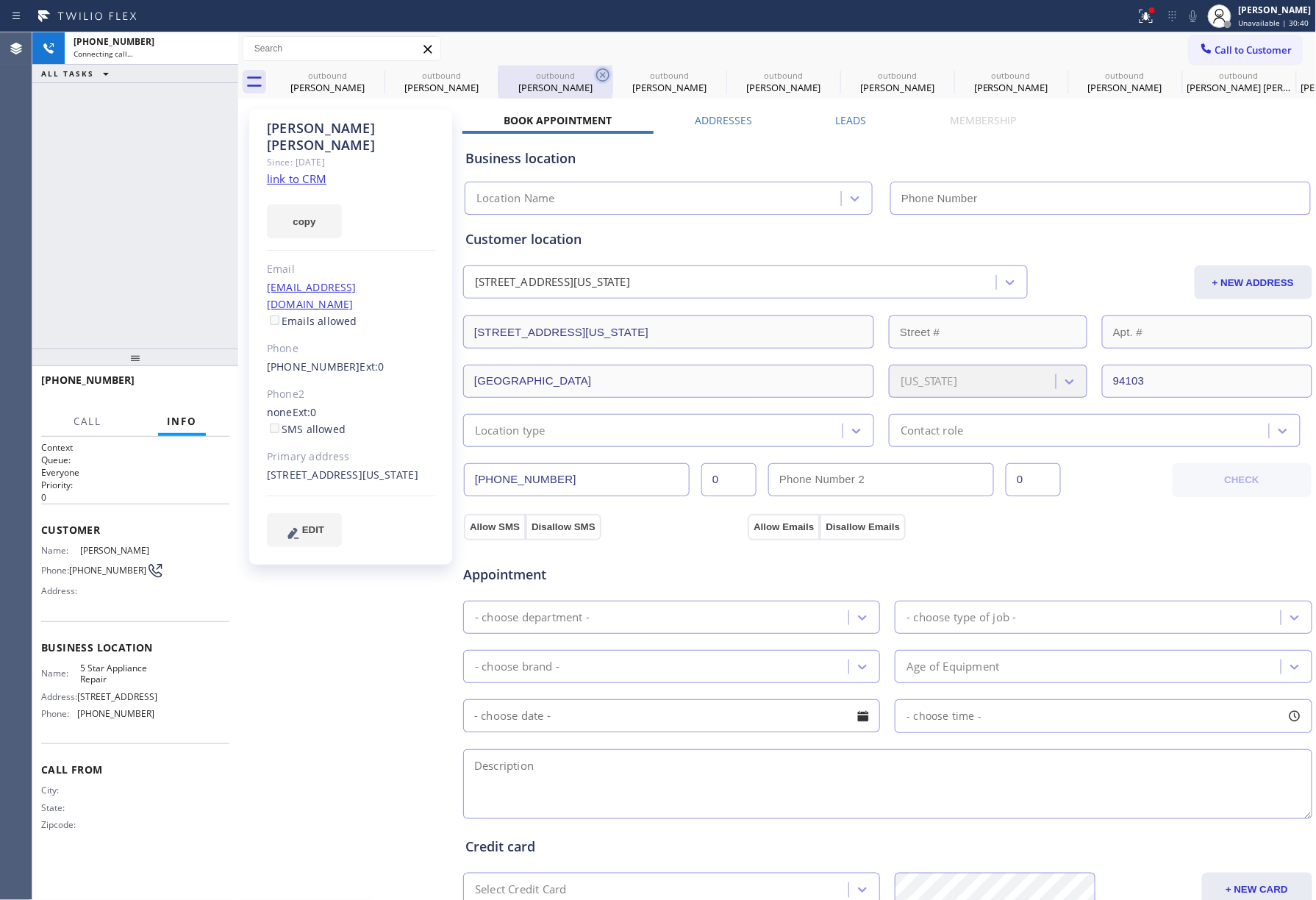
click at [0, 0] on icon at bounding box center [0, 0] width 0 height 0
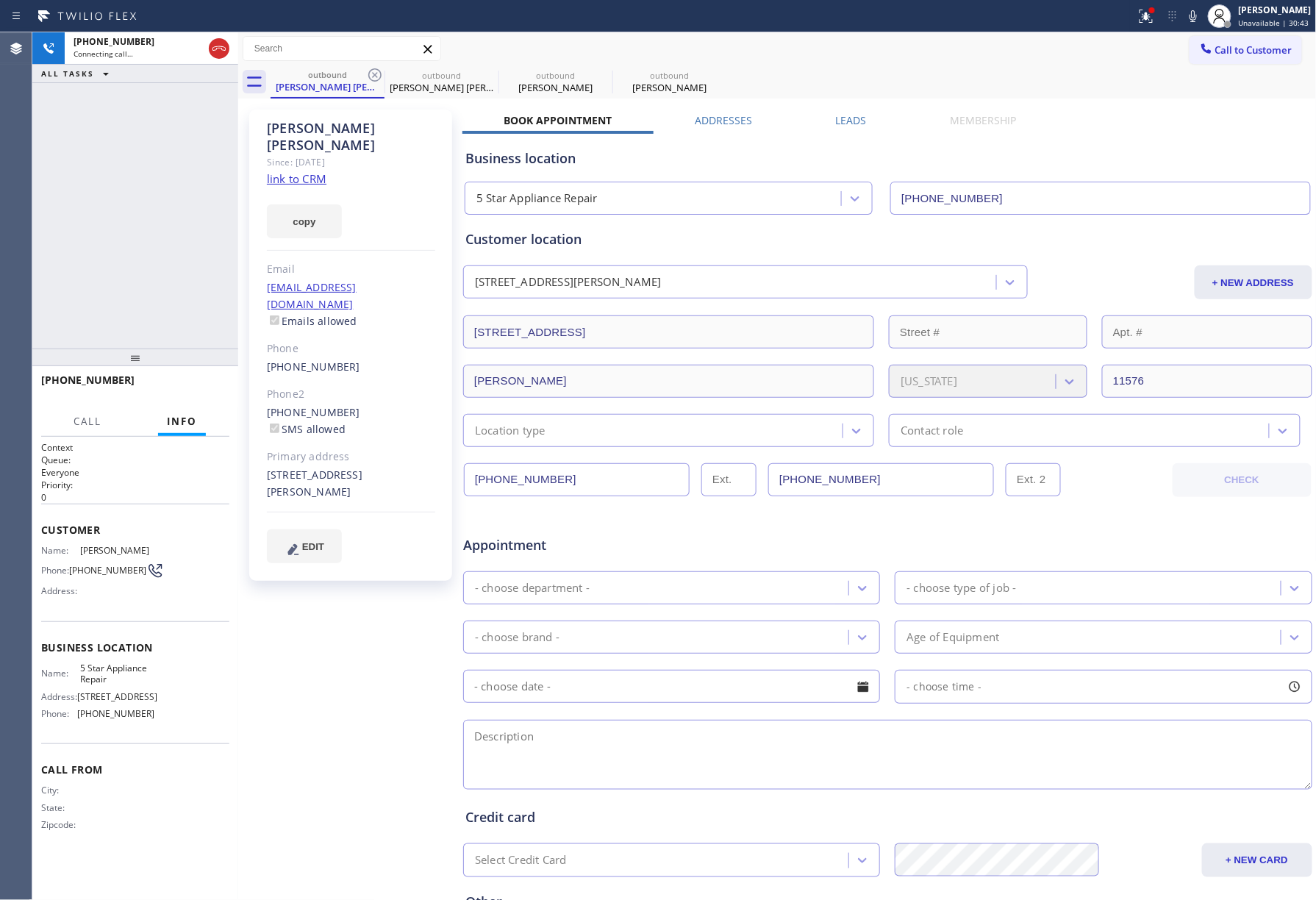
type input "[PHONE_NUMBER]"
click at [378, 78] on icon at bounding box center [375, 75] width 18 height 18
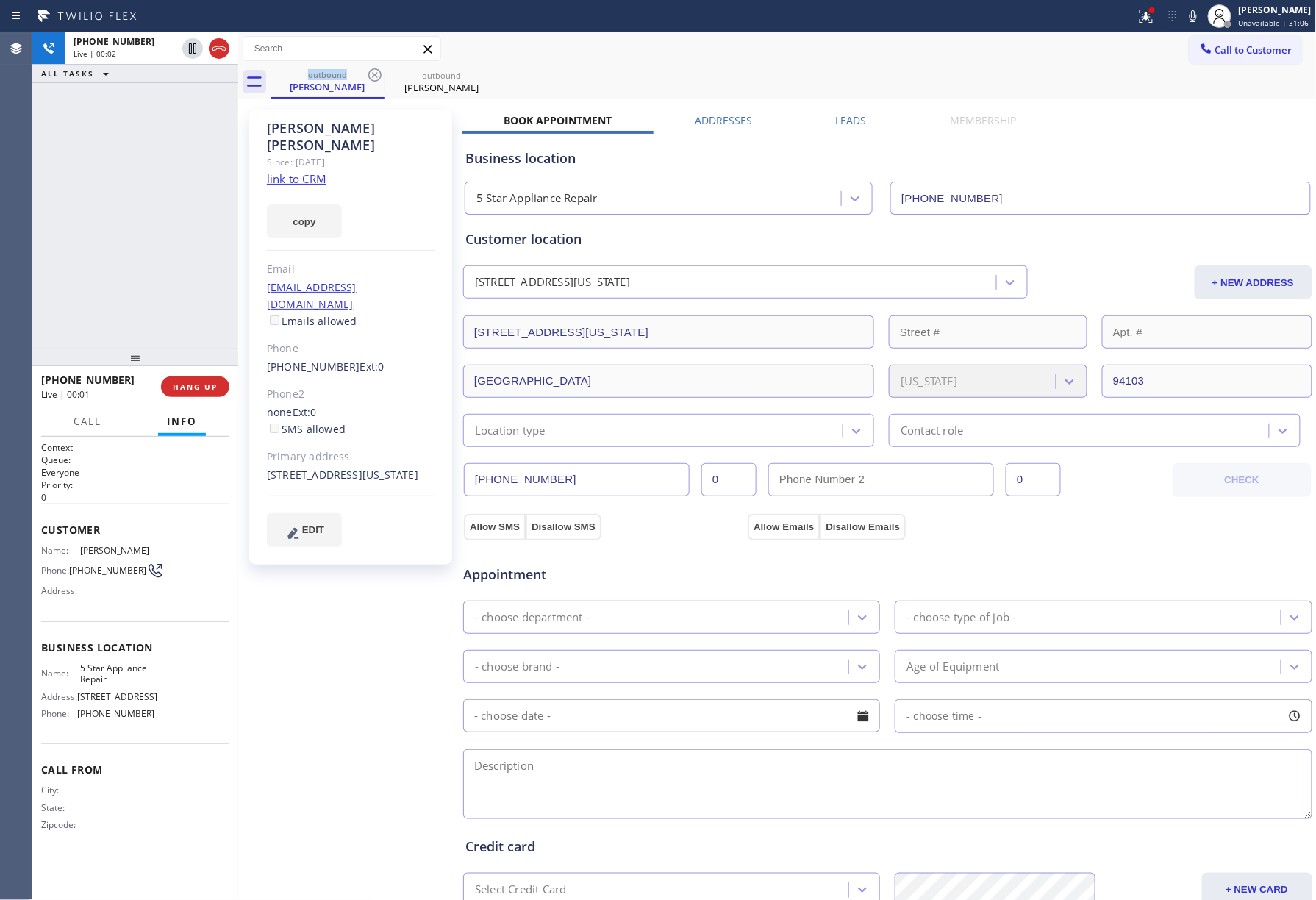
drag, startPoint x: 213, startPoint y: 384, endPoint x: 161, endPoint y: 313, distance: 88.0
click at [210, 380] on button "HANG UP" at bounding box center [195, 387] width 68 height 21
drag, startPoint x: 161, startPoint y: 313, endPoint x: 182, endPoint y: 390, distance: 79.8
click at [166, 339] on div "[PHONE_NUMBER] Live | 00:03 ALL TASKS ALL TASKS ACTIVE TASKS TASKS IN WRAP UP" at bounding box center [135, 191] width 206 height 317
drag, startPoint x: 184, startPoint y: 394, endPoint x: 181, endPoint y: 330, distance: 64.1
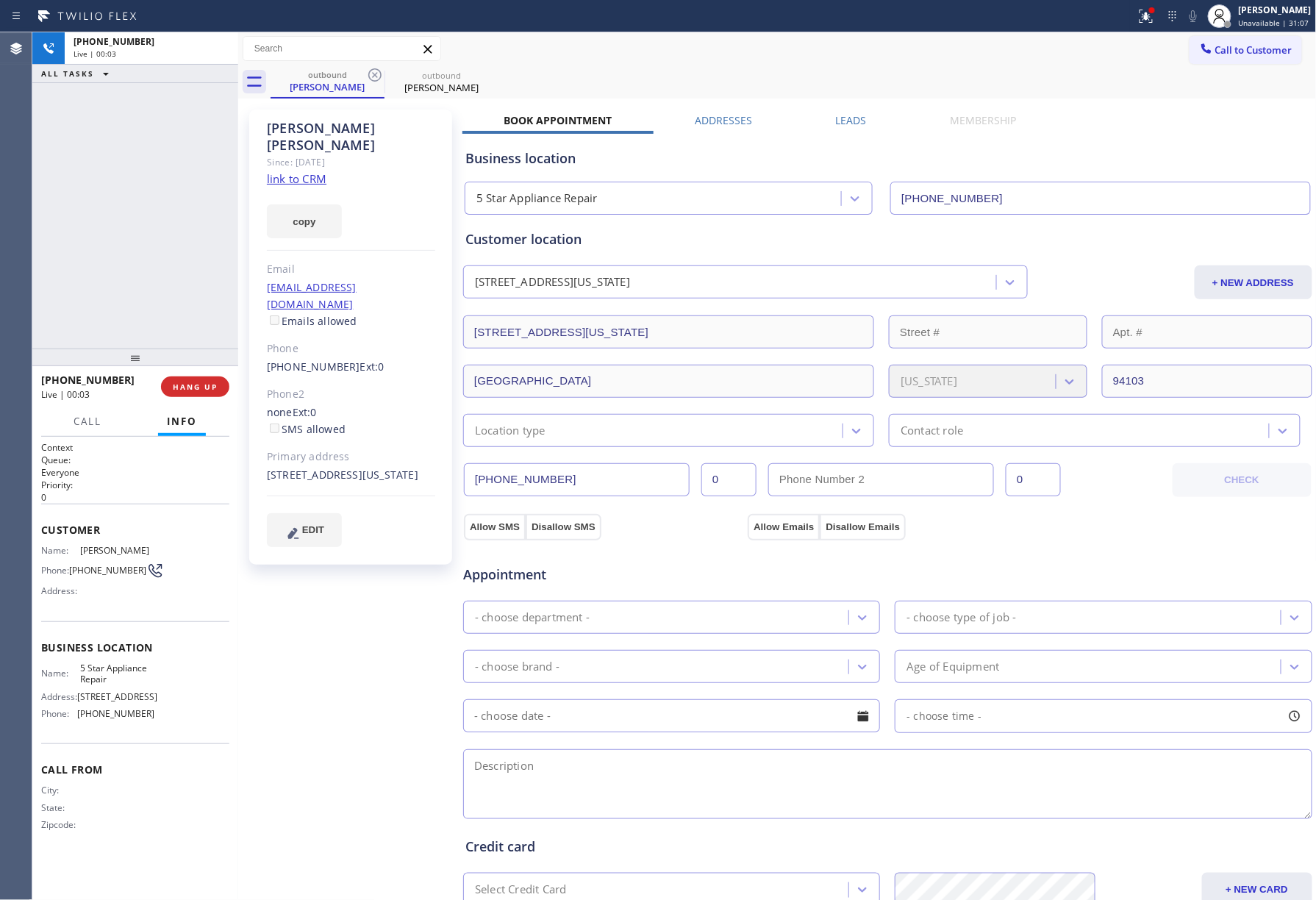
click at [184, 394] on button "HANG UP" at bounding box center [195, 387] width 68 height 21
click at [174, 307] on div "ALL TASKS ALL TASKS ACTIVE TASKS TASKS IN WRAP UP [PHONE_NUMBER] Wrap up | 00:00" at bounding box center [135, 191] width 206 height 317
click at [174, 307] on div "ALL TASKS ALL TASKS ACTIVE TASKS TASKS IN WRAP UP [PHONE_NUMBER] Wrap up | 00:01" at bounding box center [135, 191] width 206 height 317
click at [207, 386] on span "COMPLETE" at bounding box center [192, 387] width 51 height 10
click at [174, 307] on div "ALL TASKS ALL TASKS ACTIVE TASKS TASKS IN WRAP UP [PHONE_NUMBER] Wrap up | 00:01" at bounding box center [135, 191] width 206 height 317
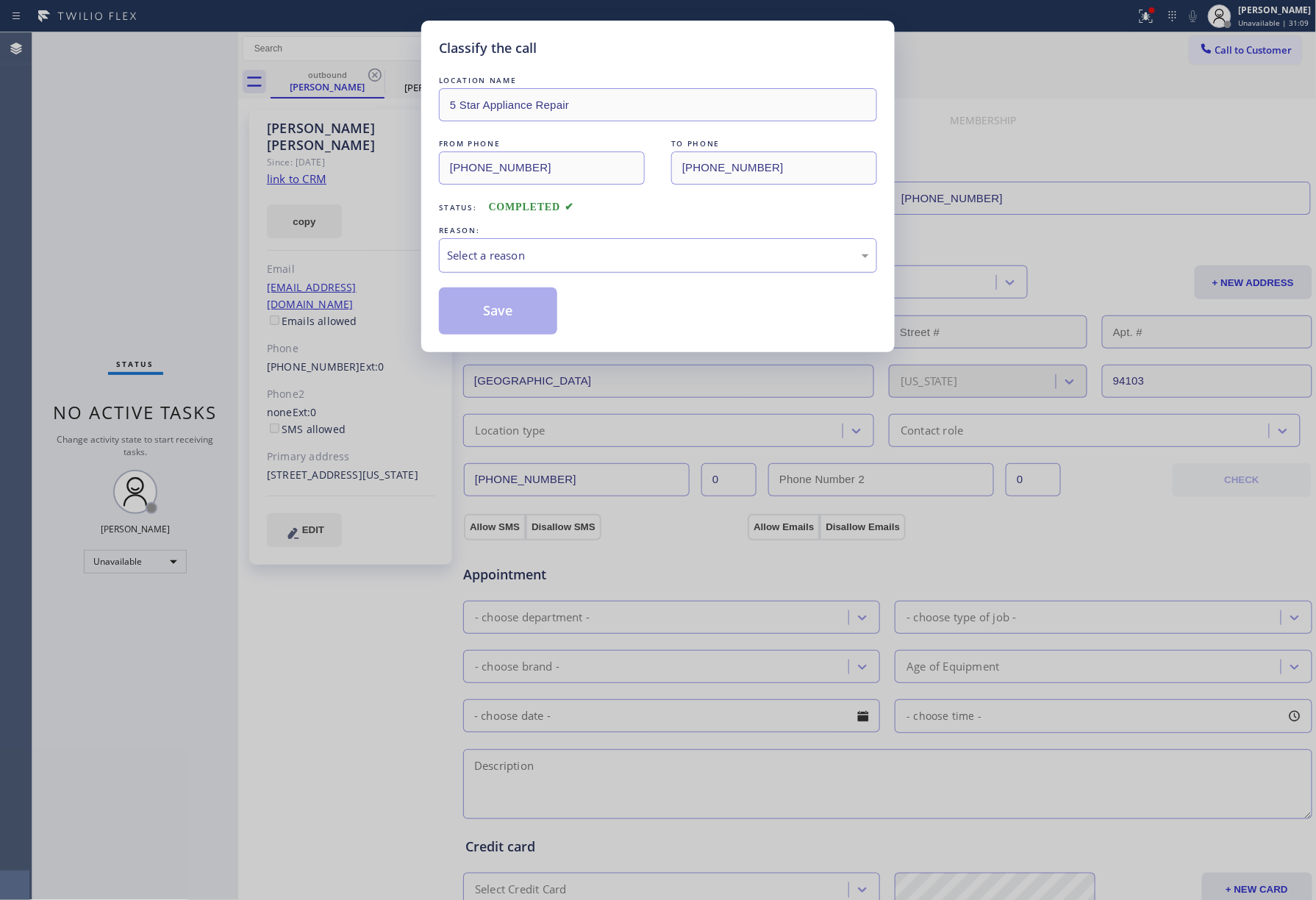
drag, startPoint x: 562, startPoint y: 257, endPoint x: 562, endPoint y: 265, distance: 8.0
click at [562, 261] on div "Select a reason" at bounding box center [658, 256] width 422 height 17
click at [503, 301] on button "Save" at bounding box center [498, 311] width 118 height 47
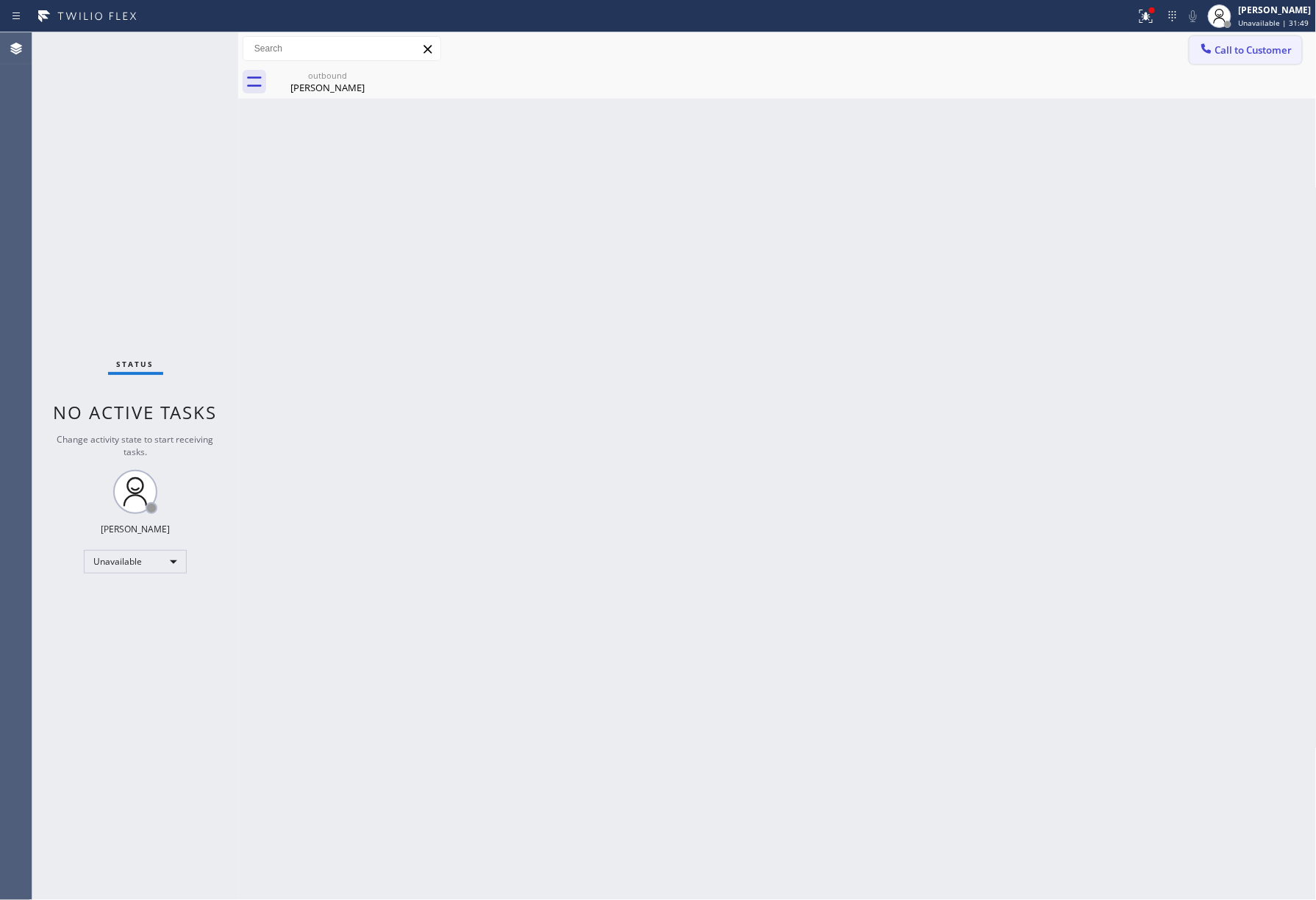
click at [1248, 48] on span "Call to Customer" at bounding box center [1254, 49] width 77 height 13
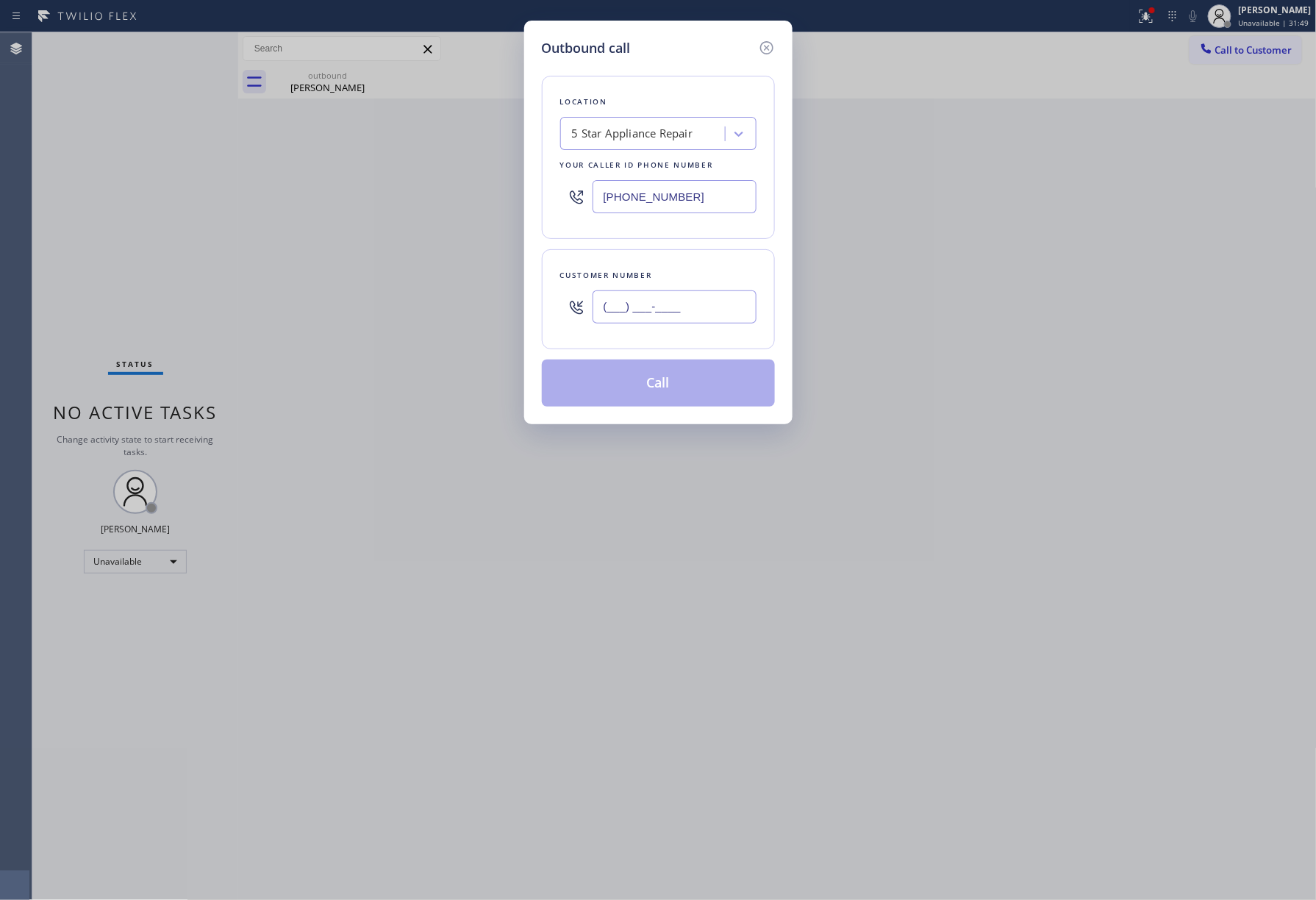
click at [681, 317] on input "(___) ___-____" at bounding box center [674, 307] width 164 height 33
paste input "760) 632-6666"
type input "[PHONE_NUMBER]"
click at [685, 245] on div "Location 5 Star Appliance Repair Your caller id phone number [PHONE_NUMBER] Cus…" at bounding box center [658, 233] width 233 height 349
click at [654, 384] on button "Call" at bounding box center [658, 383] width 233 height 47
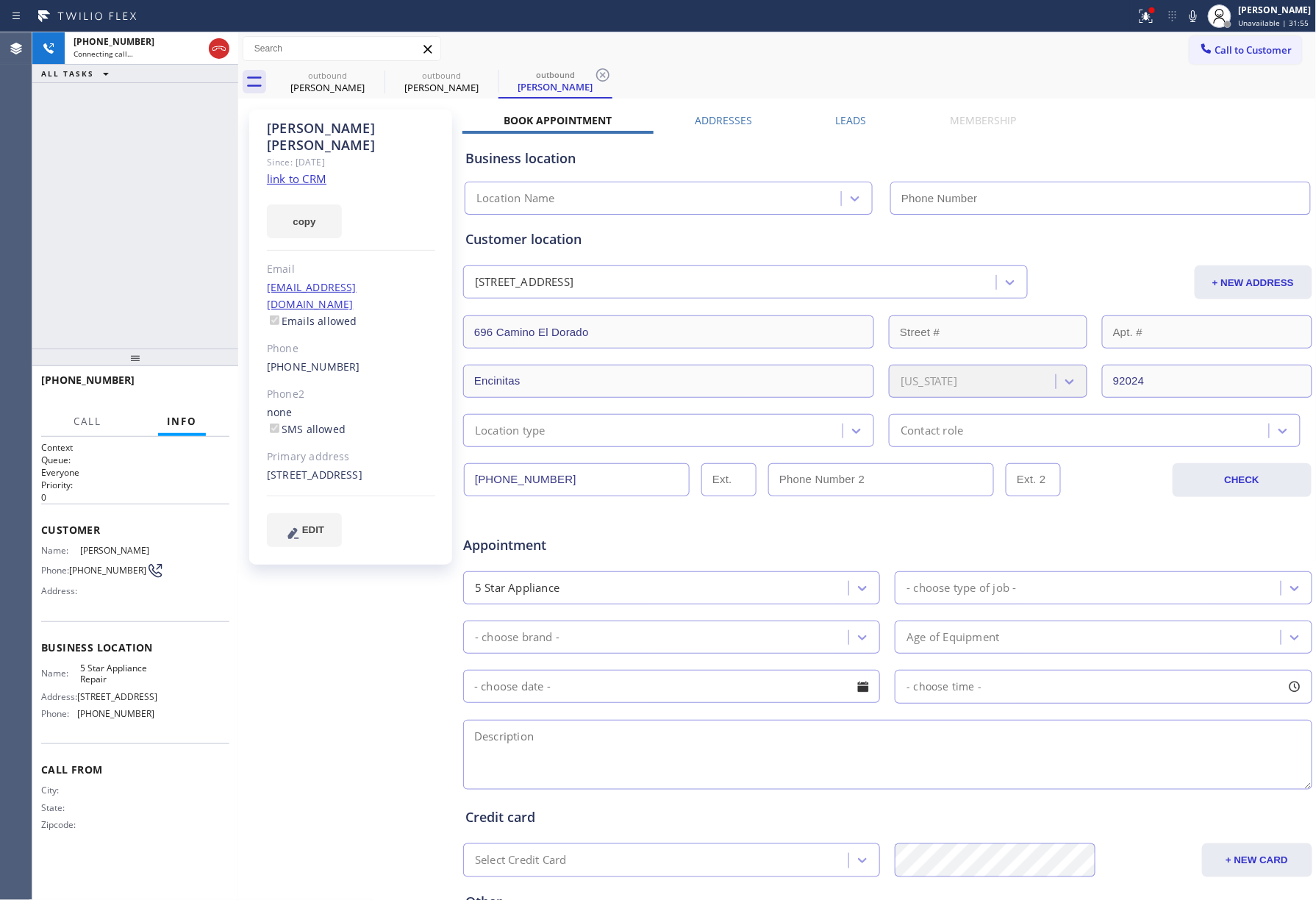
type input "[PHONE_NUMBER]"
drag, startPoint x: 94, startPoint y: 246, endPoint x: 207, endPoint y: 334, distance: 143.2
click at [104, 247] on div "[PHONE_NUMBER] Live | 00:02 ALL TASKS ALL TASKS ACTIVE TASKS TASKS IN WRAP UP" at bounding box center [135, 191] width 206 height 317
drag, startPoint x: 209, startPoint y: 375, endPoint x: 187, endPoint y: 317, distance: 62.0
click at [207, 374] on div "[PHONE_NUMBER] Live | 00:02 HANG UP" at bounding box center [135, 387] width 188 height 38
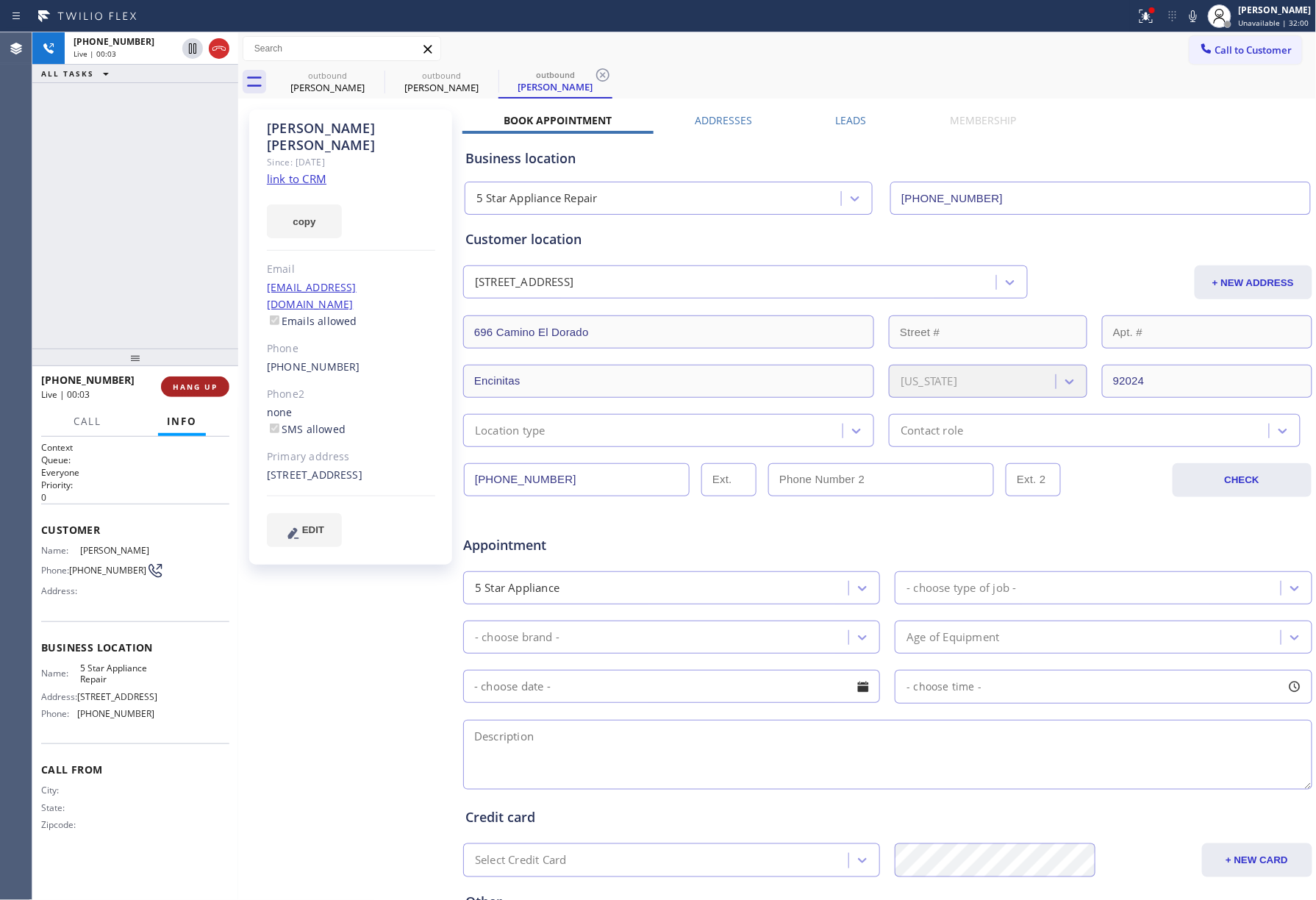
drag, startPoint x: 187, startPoint y: 317, endPoint x: 206, endPoint y: 380, distance: 65.8
click at [196, 350] on div "[PHONE_NUMBER] Live | 00:03 ALL TASKS ALL TASKS ACTIVE TASKS TASKS IN WRAP UP […" at bounding box center [135, 466] width 206 height 868
click at [206, 383] on span "HANG UP" at bounding box center [195, 387] width 45 height 10
drag, startPoint x: 181, startPoint y: 317, endPoint x: 193, endPoint y: 368, distance: 52.4
click at [184, 330] on div "[PHONE_NUMBER] Live | 00:04 ALL TASKS ALL TASKS ACTIVE TASKS TASKS IN WRAP UP" at bounding box center [135, 191] width 206 height 317
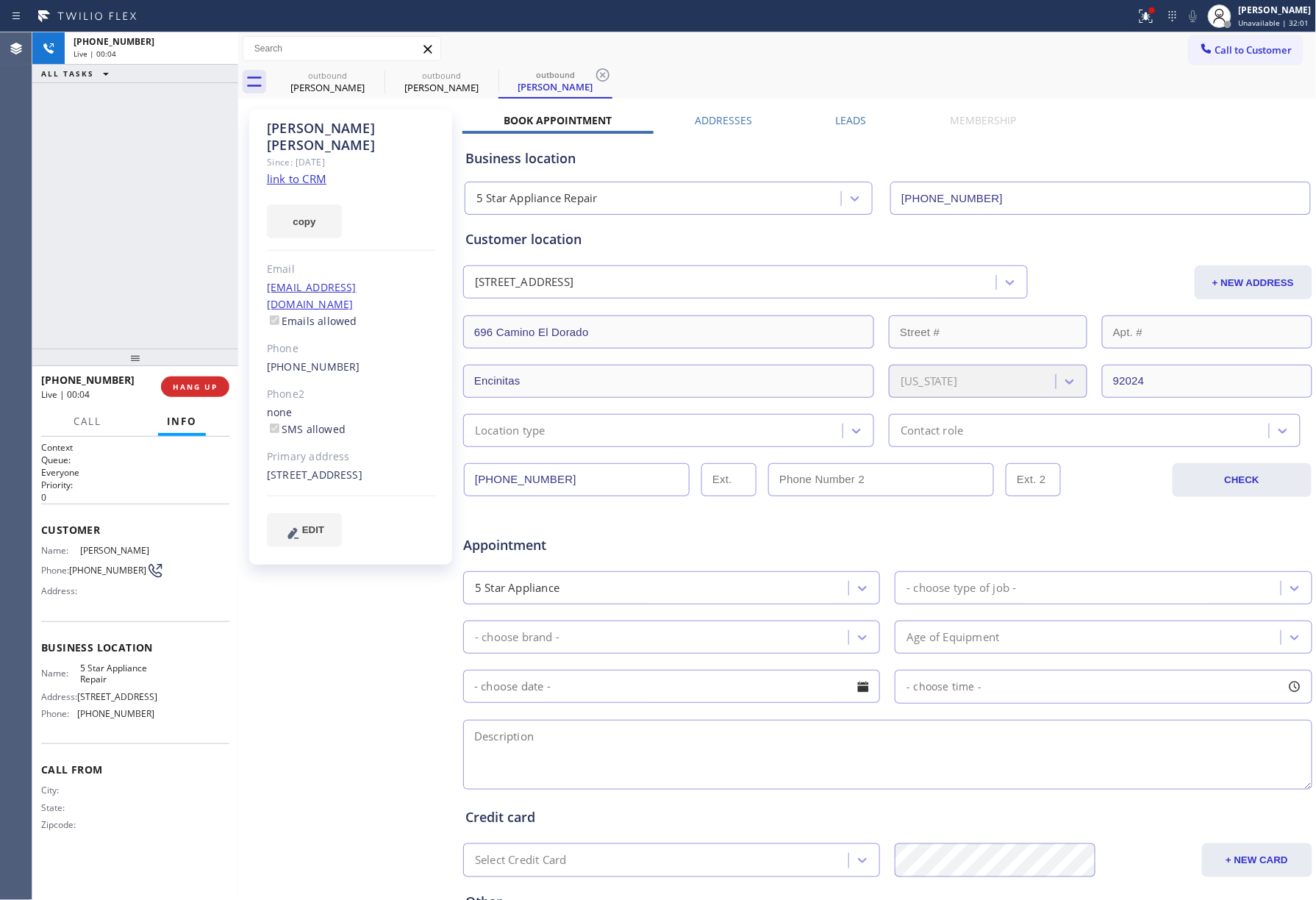
click at [194, 374] on div "[PHONE_NUMBER] Live | 00:04 HANG UP" at bounding box center [135, 387] width 188 height 38
click at [203, 380] on button "COMPLETE" at bounding box center [192, 387] width 75 height 21
click at [192, 287] on div "ALL TASKS ALL TASKS ACTIVE TASKS TASKS IN WRAP UP [PHONE_NUMBER] Wrap up | 00:00" at bounding box center [135, 191] width 206 height 317
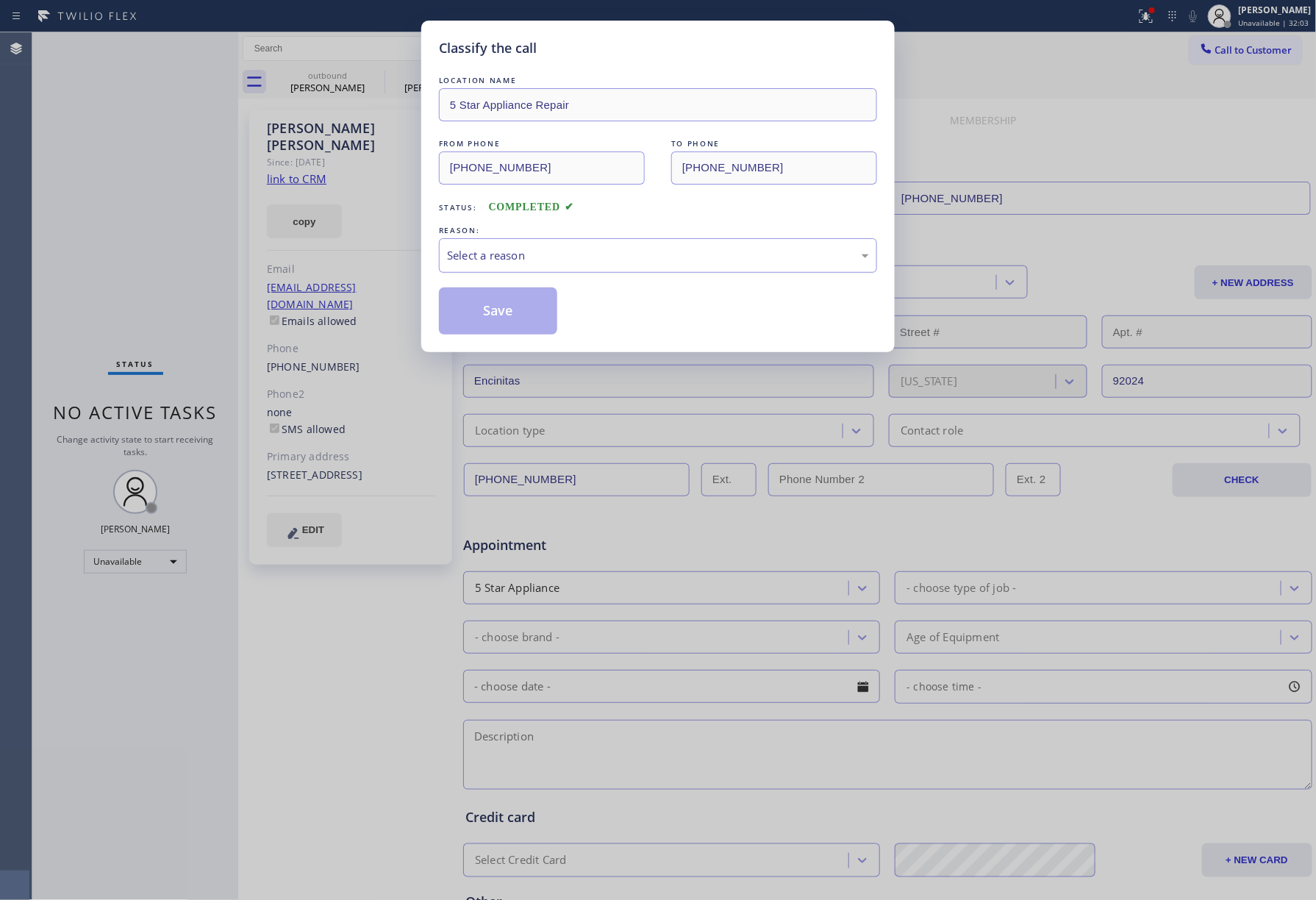
click at [545, 273] on div "Select a reason" at bounding box center [658, 255] width 438 height 35
click at [509, 307] on button "Save" at bounding box center [498, 311] width 118 height 47
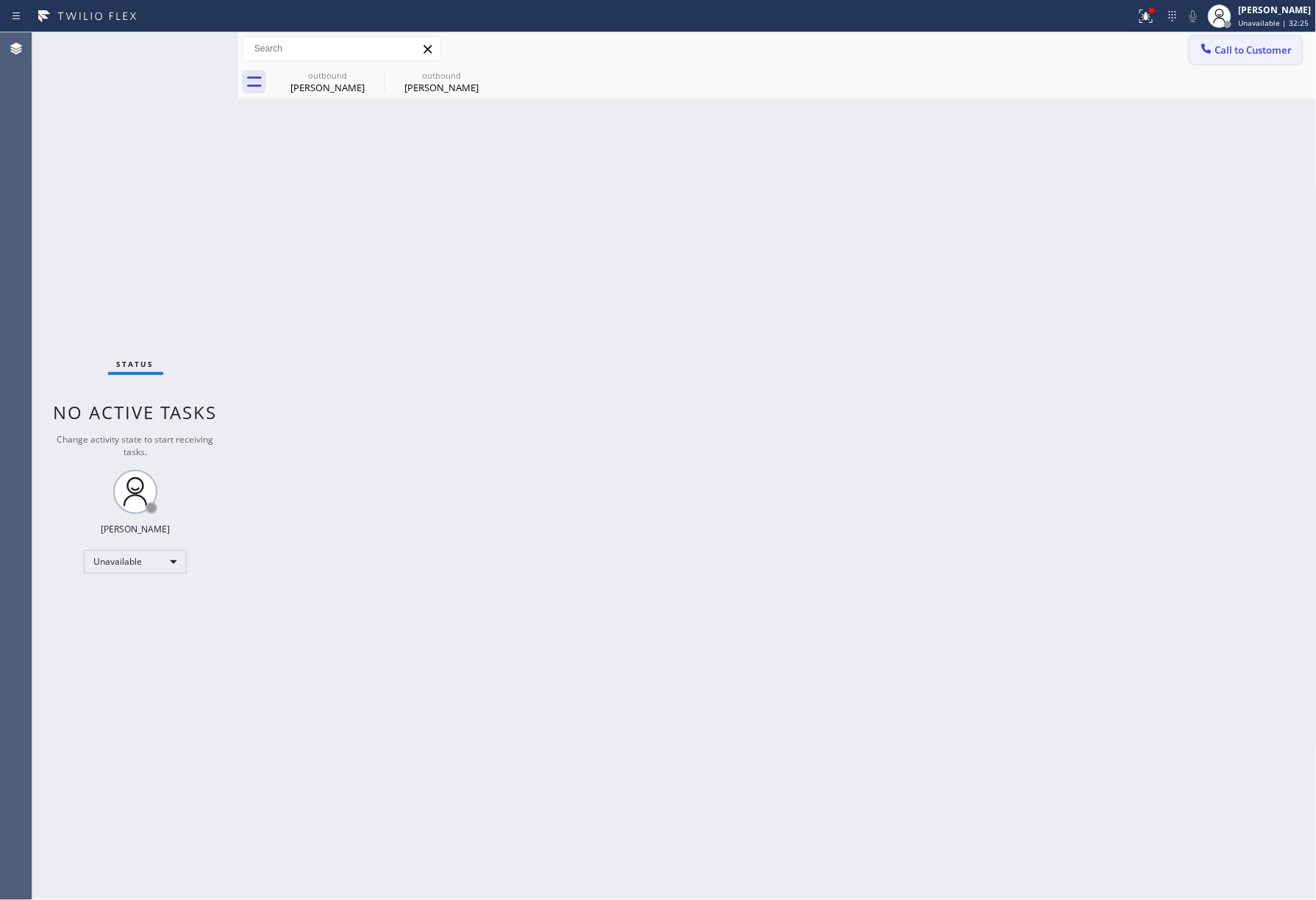
drag, startPoint x: 1256, startPoint y: 51, endPoint x: 1097, endPoint y: 82, distance: 162.0
click at [1255, 51] on span "Call to Customer" at bounding box center [1254, 49] width 77 height 13
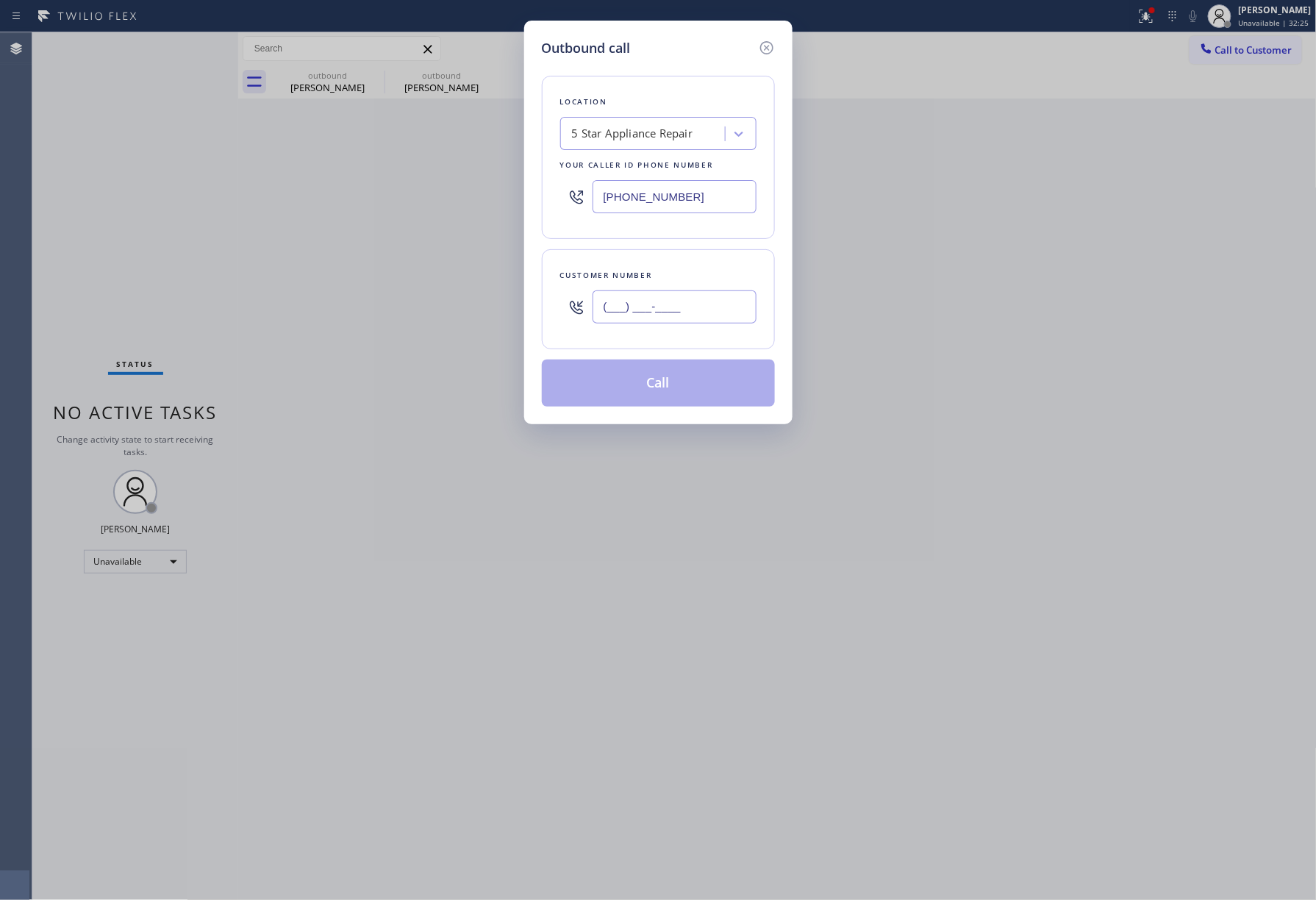
click at [710, 307] on input "(___) ___-____" at bounding box center [674, 307] width 164 height 33
paste input "310) 871-6562"
type input "[PHONE_NUMBER]"
click at [684, 251] on div "Customer number [PHONE_NUMBER]" at bounding box center [658, 299] width 233 height 100
drag, startPoint x: 645, startPoint y: 387, endPoint x: 555, endPoint y: 156, distance: 247.9
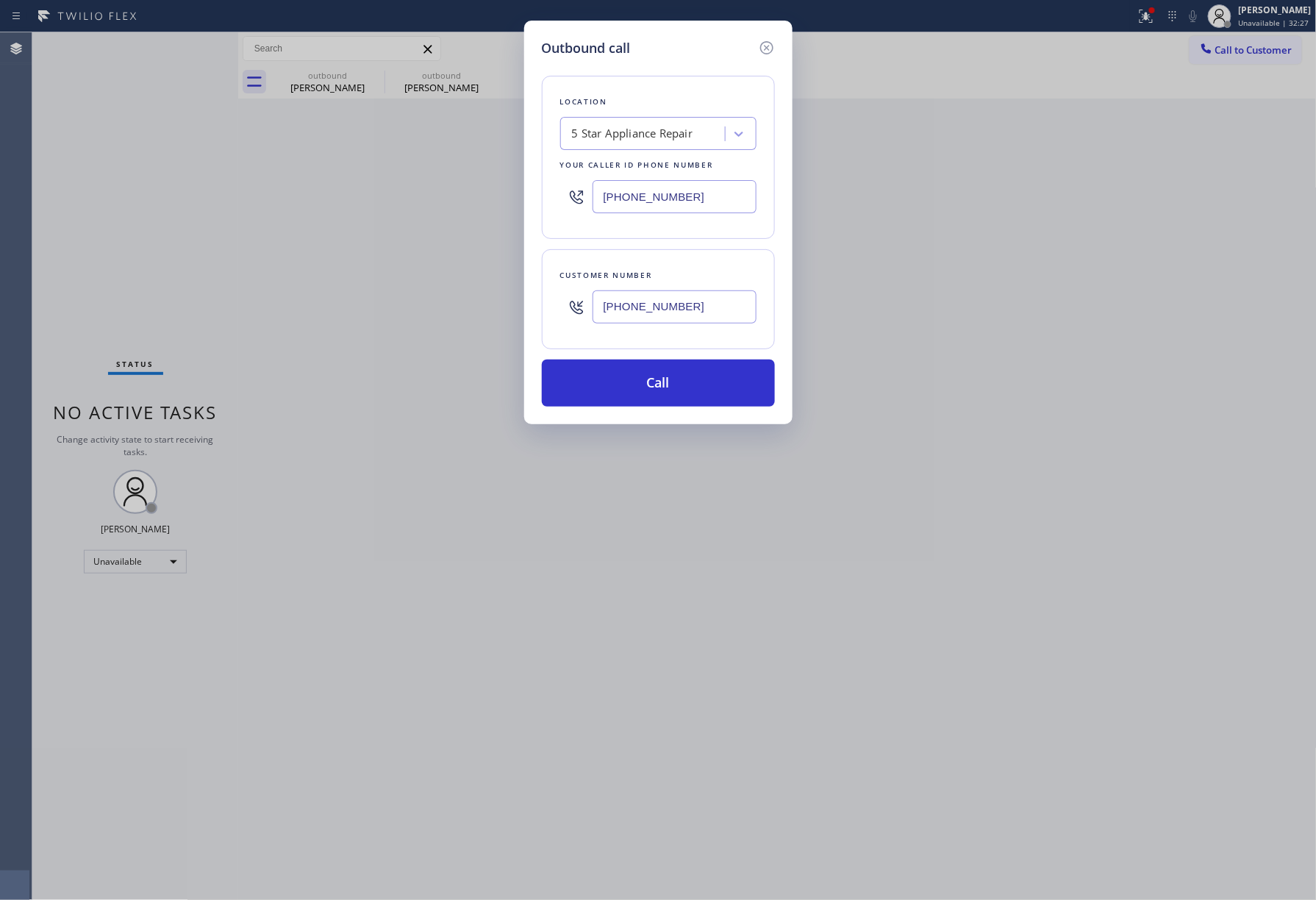
click at [645, 380] on button "Call" at bounding box center [658, 383] width 233 height 47
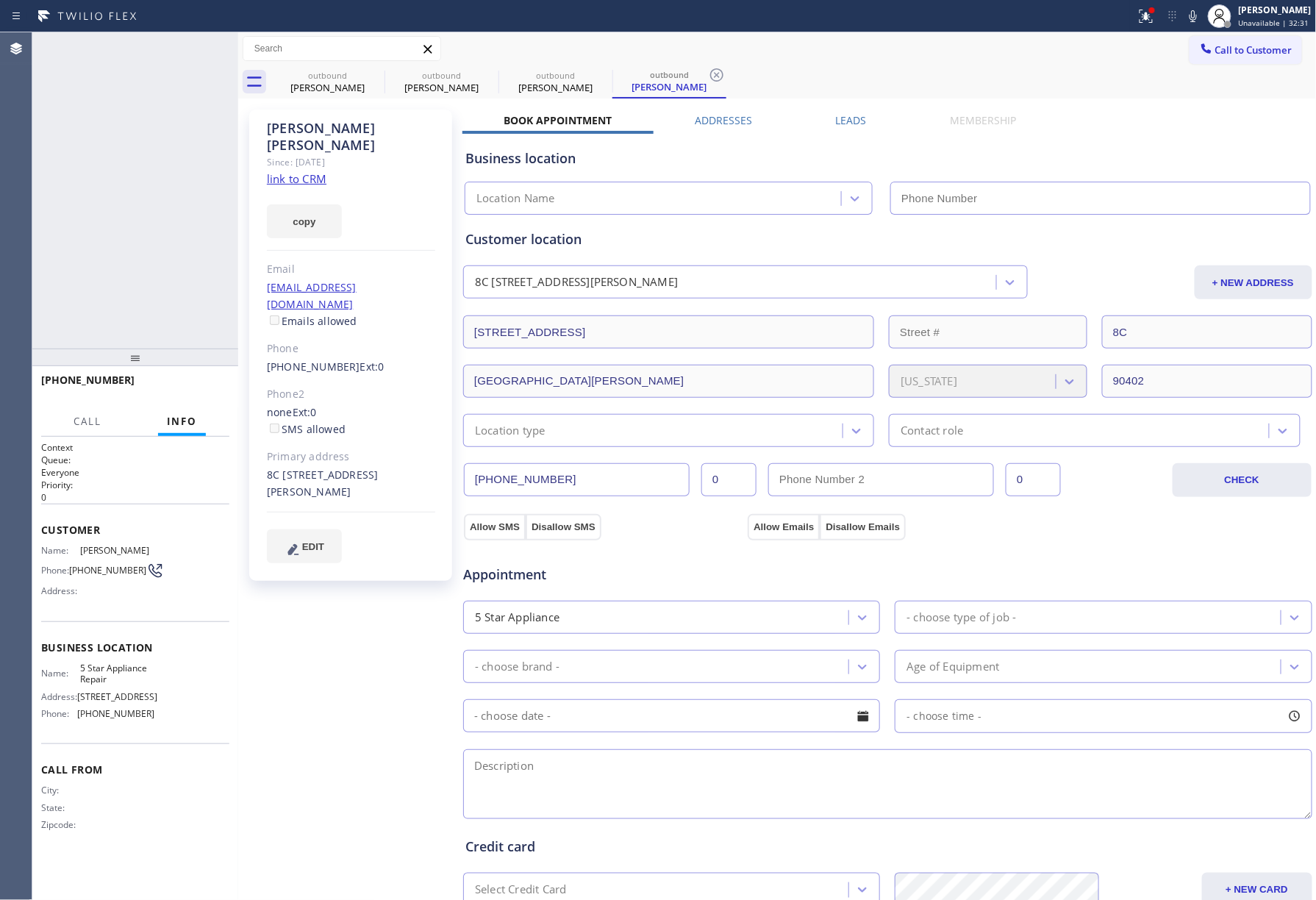
type input "[PHONE_NUMBER]"
click at [197, 383] on span "HANG UP" at bounding box center [195, 387] width 45 height 10
drag, startPoint x: 191, startPoint y: 304, endPoint x: 200, endPoint y: 389, distance: 85.5
click at [195, 348] on div "[PHONE_NUMBER] Live | 00:01 ALL TASKS ALL TASKS ACTIVE TASKS TASKS IN WRAP UP […" at bounding box center [135, 466] width 206 height 868
drag, startPoint x: 200, startPoint y: 389, endPoint x: 186, endPoint y: 289, distance: 101.0
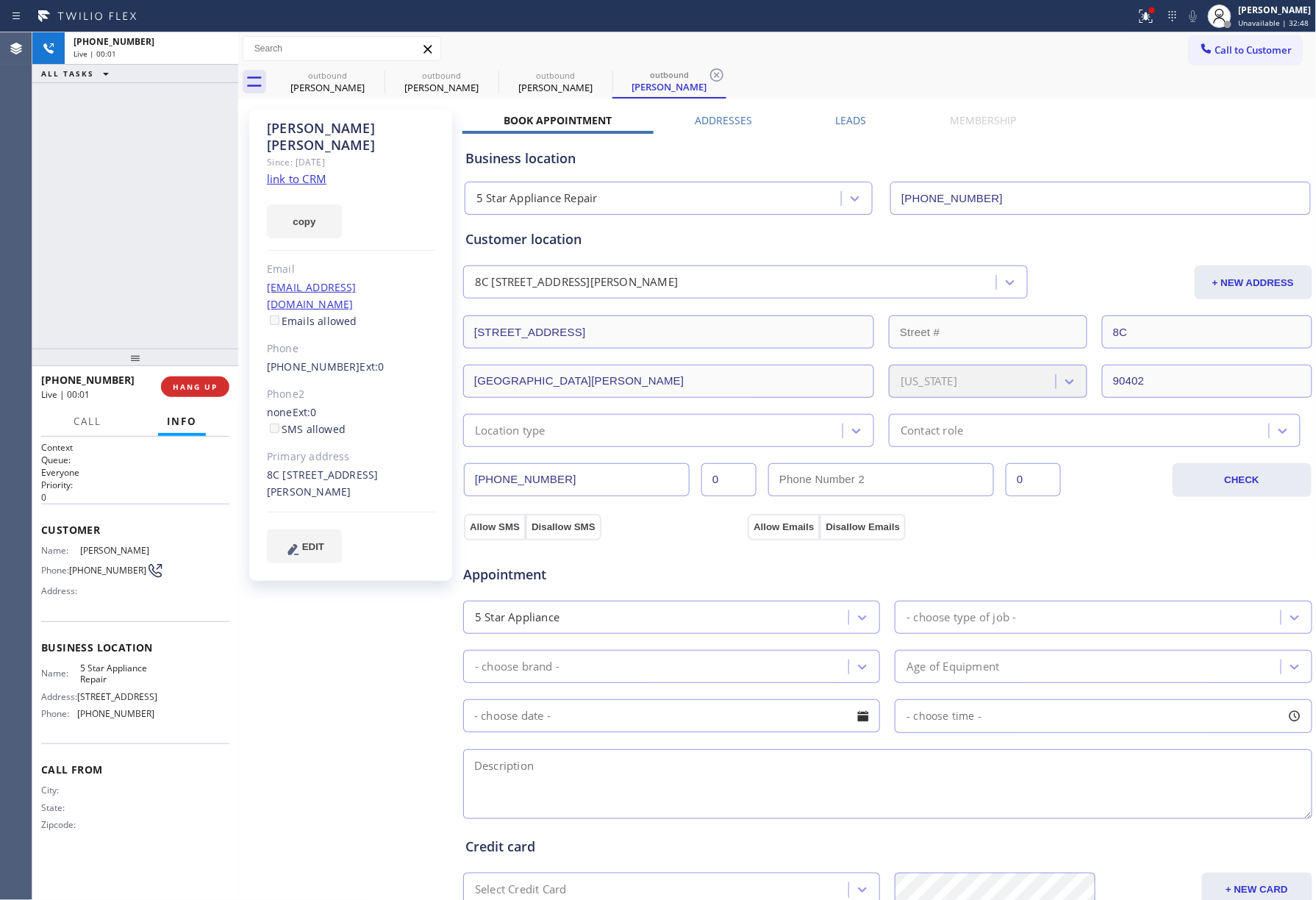
click at [200, 389] on span "HANG UP" at bounding box center [195, 387] width 45 height 10
click at [183, 278] on div "ALL TASKS ALL TASKS ACTIVE TASKS TASKS IN WRAP UP [PHONE_NUMBER] Wrap up | 00:00" at bounding box center [135, 191] width 206 height 317
click at [191, 385] on span "COMPLETE" at bounding box center [192, 387] width 51 height 10
click at [167, 278] on div "ALL TASKS ALL TASKS ACTIVE TASKS TASKS IN WRAP UP [PHONE_NUMBER] Wrap up | 00:01" at bounding box center [135, 191] width 206 height 317
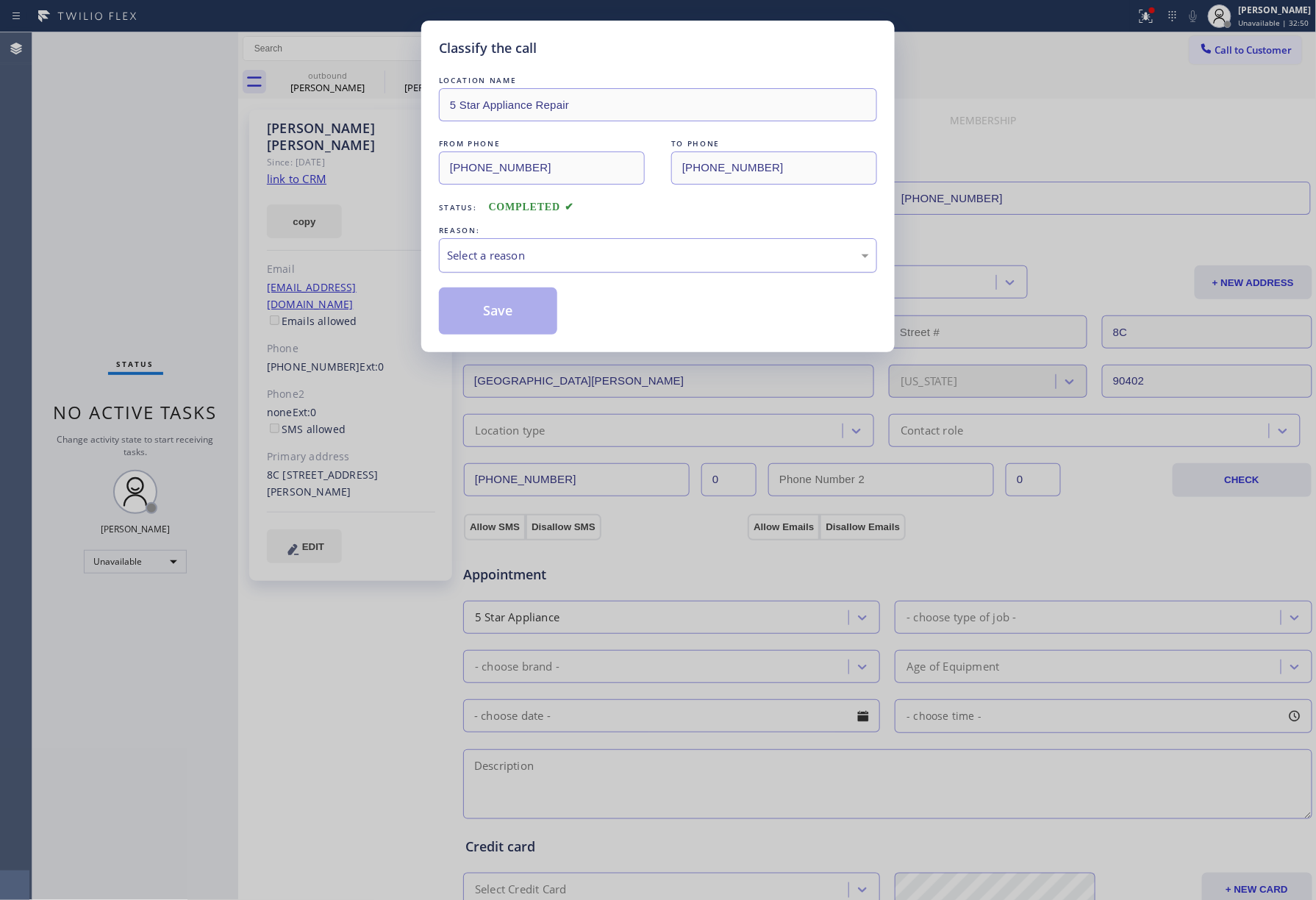
click at [539, 267] on div "Select a reason" at bounding box center [658, 255] width 438 height 35
click at [484, 307] on button "Save" at bounding box center [498, 311] width 118 height 47
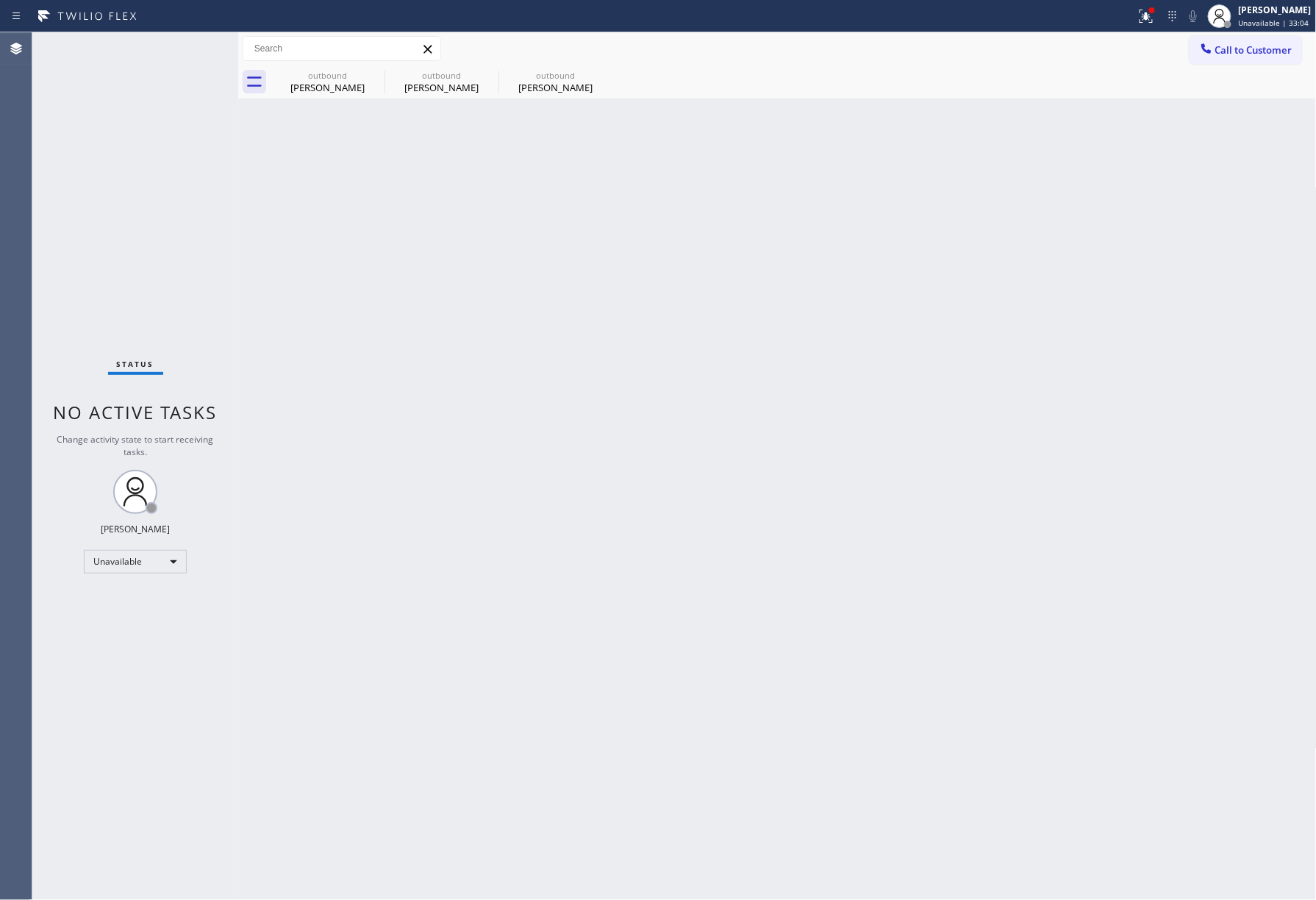
drag, startPoint x: 1298, startPoint y: 57, endPoint x: 1268, endPoint y: 58, distance: 30.0
click at [1292, 57] on button "Call to Customer" at bounding box center [1245, 50] width 112 height 28
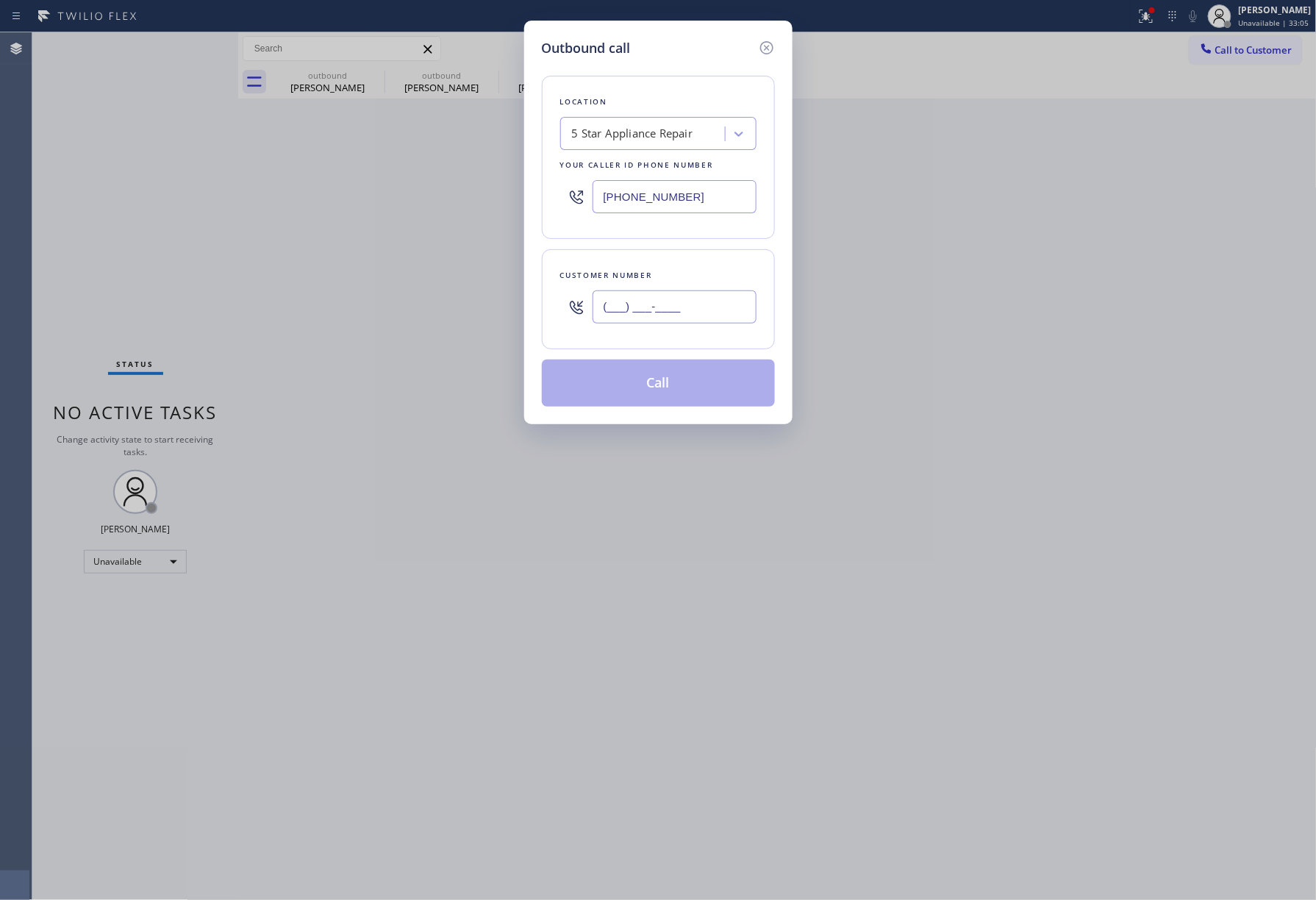
drag, startPoint x: 655, startPoint y: 311, endPoint x: 656, endPoint y: 291, distance: 20.0
click at [654, 312] on input "(___) ___-____" at bounding box center [674, 307] width 164 height 33
paste input "646) 382-9679"
type input "[PHONE_NUMBER]"
click at [656, 254] on div "Customer number [PHONE_NUMBER]" at bounding box center [658, 299] width 233 height 100
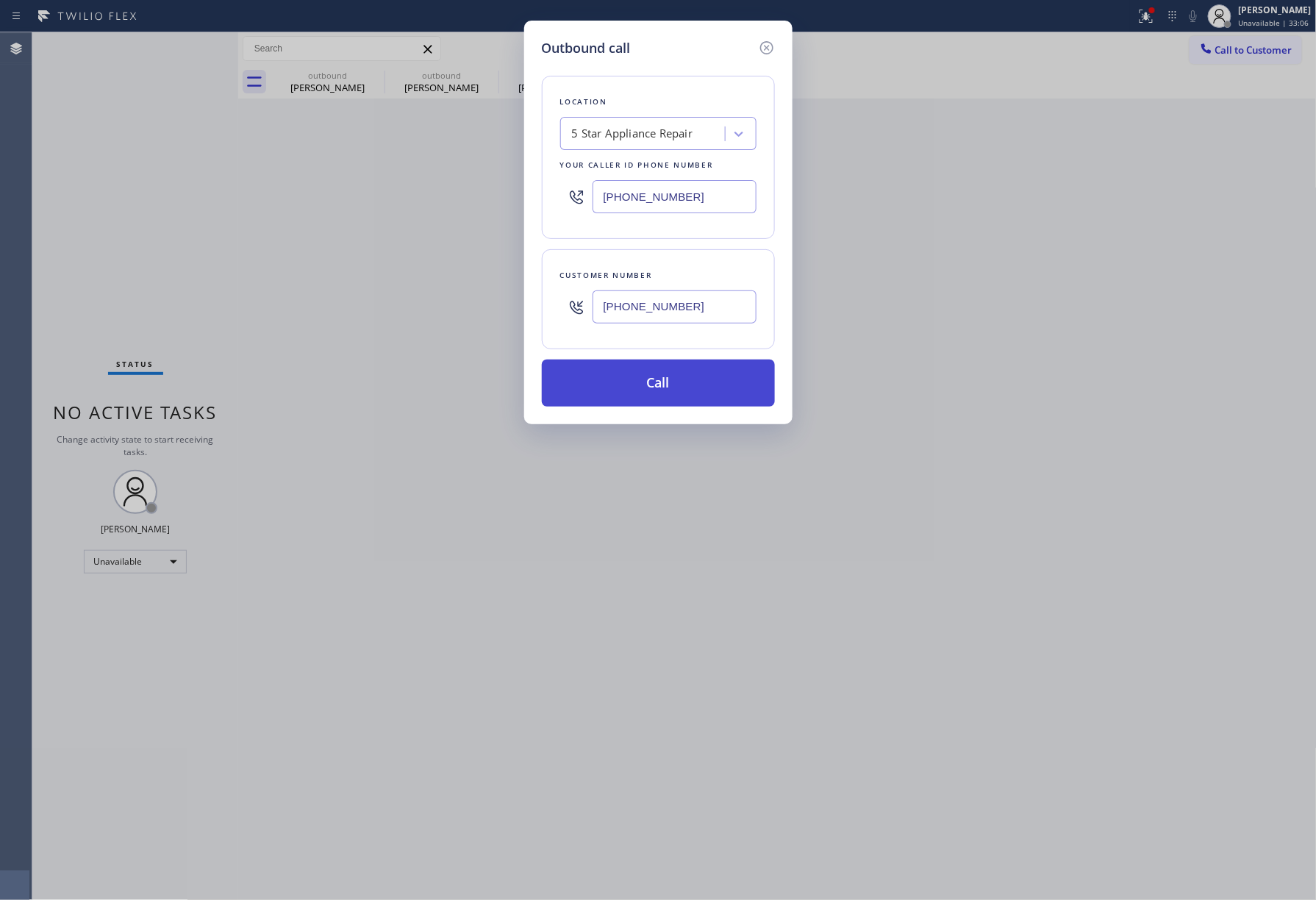
click at [651, 375] on button "Call" at bounding box center [658, 383] width 233 height 47
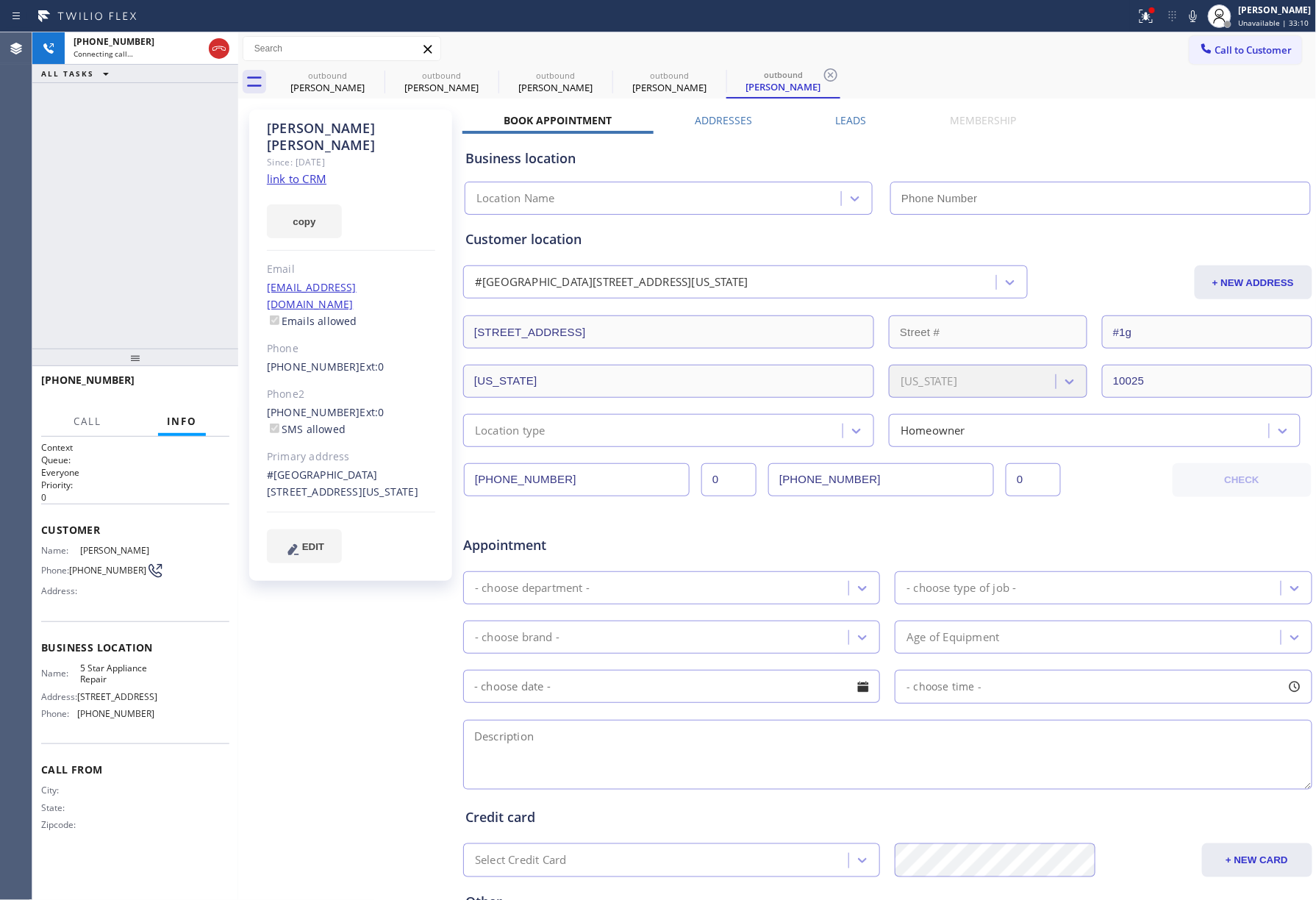
type input "[PHONE_NUMBER]"
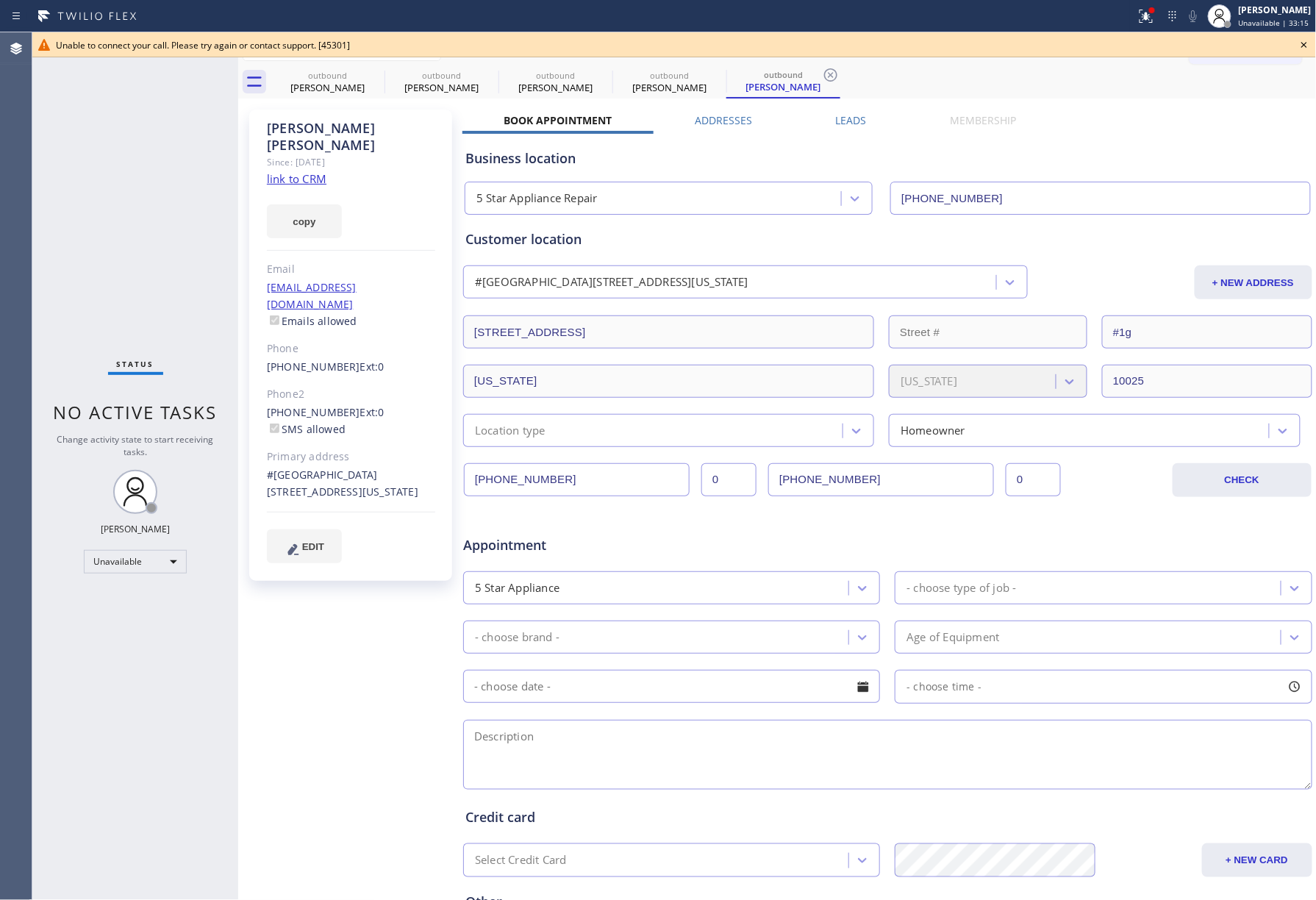
click at [128, 197] on div "Status No active tasks Change activity state to start receiving tasks. [PERSON_…" at bounding box center [135, 466] width 206 height 868
click at [1308, 48] on icon at bounding box center [1304, 45] width 18 height 18
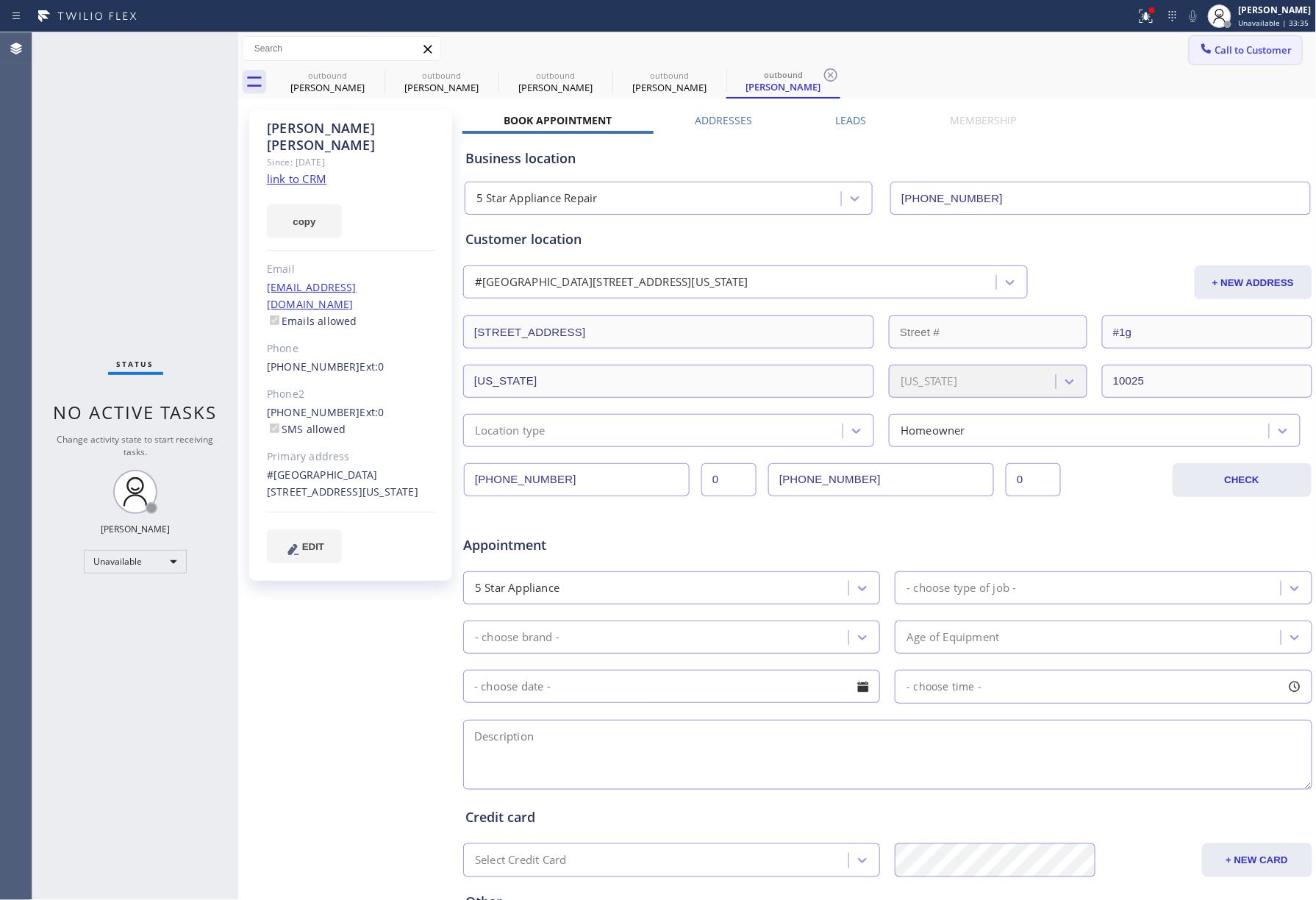
click at [1247, 48] on span "Call to Customer" at bounding box center [1254, 49] width 77 height 13
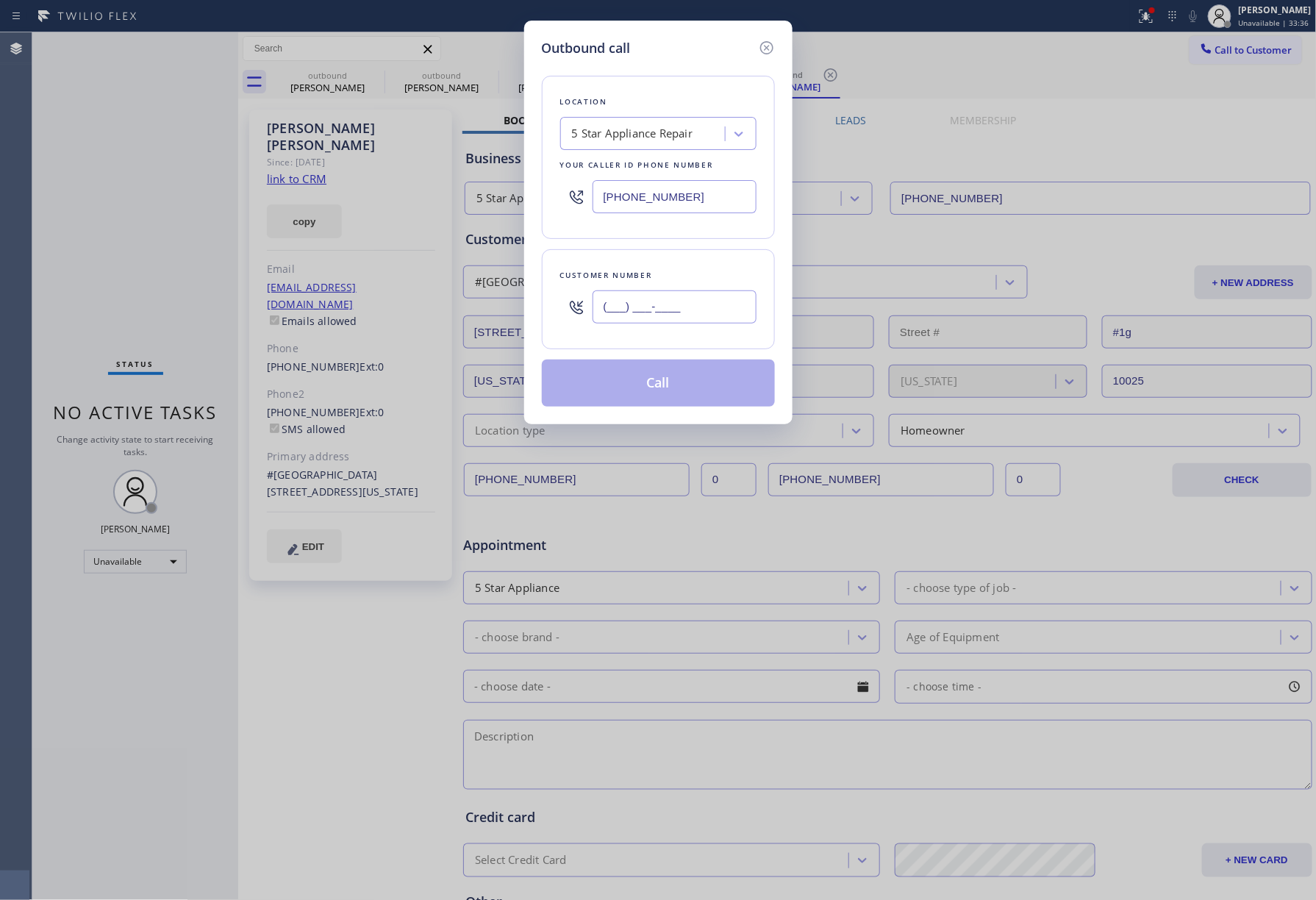
click at [663, 316] on input "(___) ___-____" at bounding box center [674, 307] width 164 height 33
paste input "206) 910-9194"
type input "[PHONE_NUMBER]"
click at [683, 265] on div "Customer number [PHONE_NUMBER]" at bounding box center [658, 299] width 233 height 100
click at [694, 396] on button "Call" at bounding box center [658, 383] width 233 height 47
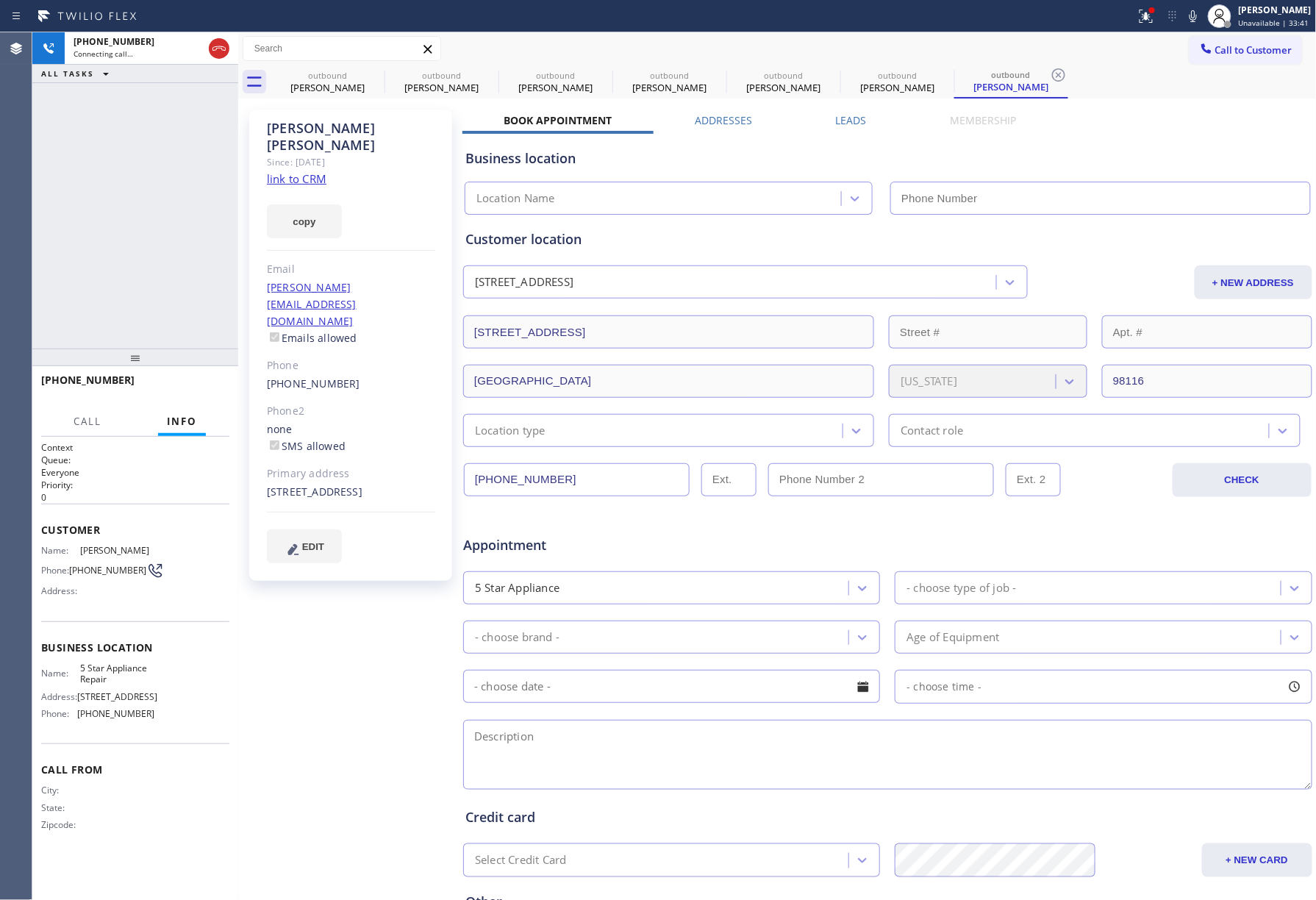
type input "[PHONE_NUMBER]"
click at [50, 83] on div "[PHONE_NUMBER] Connecting call… ALL TASKS ALL TASKS ACTIVE TASKS TASKS IN WRAP …" at bounding box center [135, 191] width 206 height 317
click at [214, 392] on button "HANG UP" at bounding box center [195, 387] width 68 height 21
drag, startPoint x: 195, startPoint y: 327, endPoint x: 207, endPoint y: 362, distance: 37.0
click at [198, 336] on div "[PHONE_NUMBER] Live | 00:06 ALL TASKS ALL TASKS ACTIVE TASKS TASKS IN WRAP UP" at bounding box center [135, 191] width 206 height 317
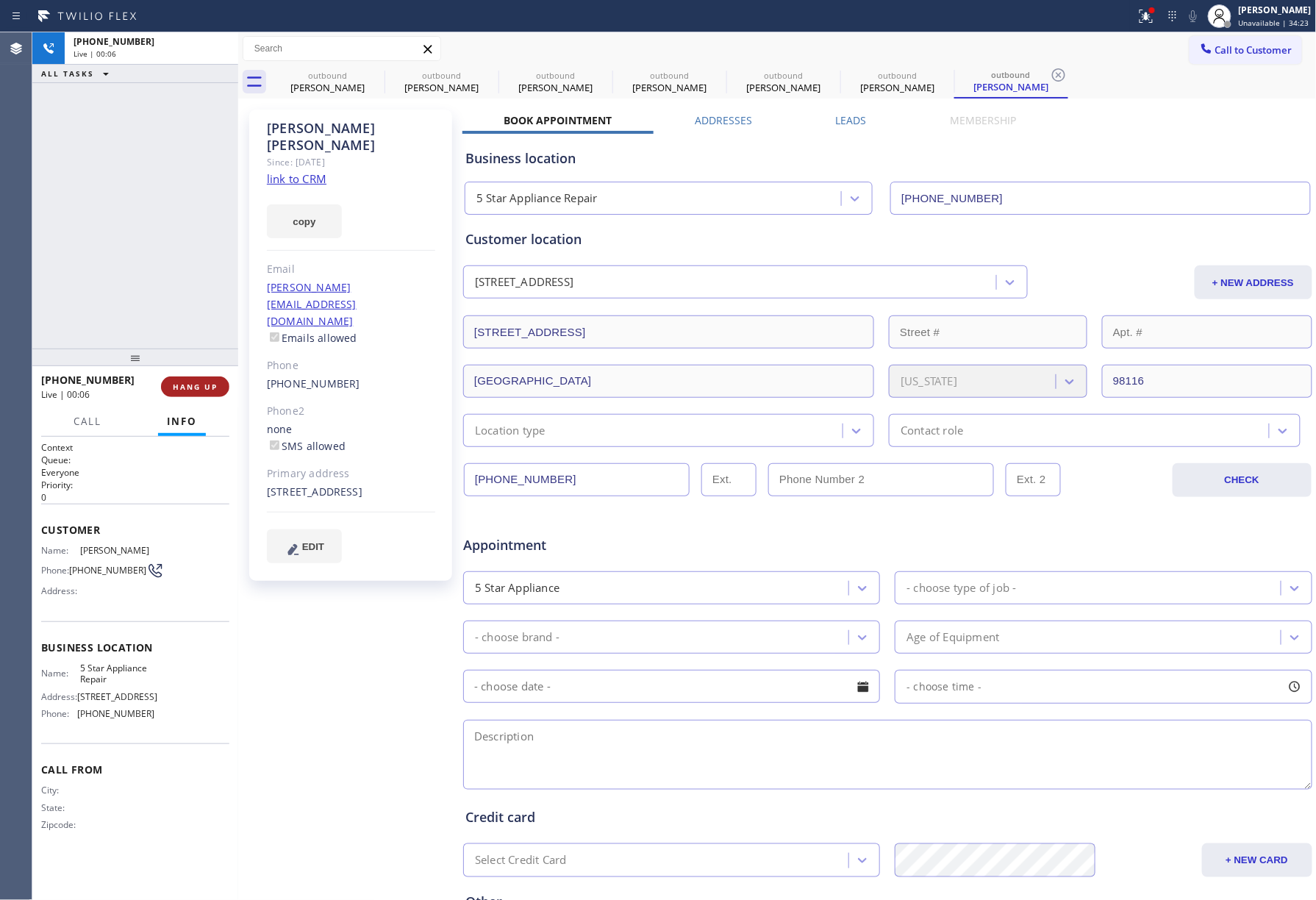
click at [209, 387] on span "HANG UP" at bounding box center [195, 387] width 45 height 10
click at [164, 280] on div "ALL TASKS ALL TASKS ACTIVE TASKS TASKS IN WRAP UP [PHONE_NUMBER] Wrap up | 00:00" at bounding box center [135, 191] width 206 height 317
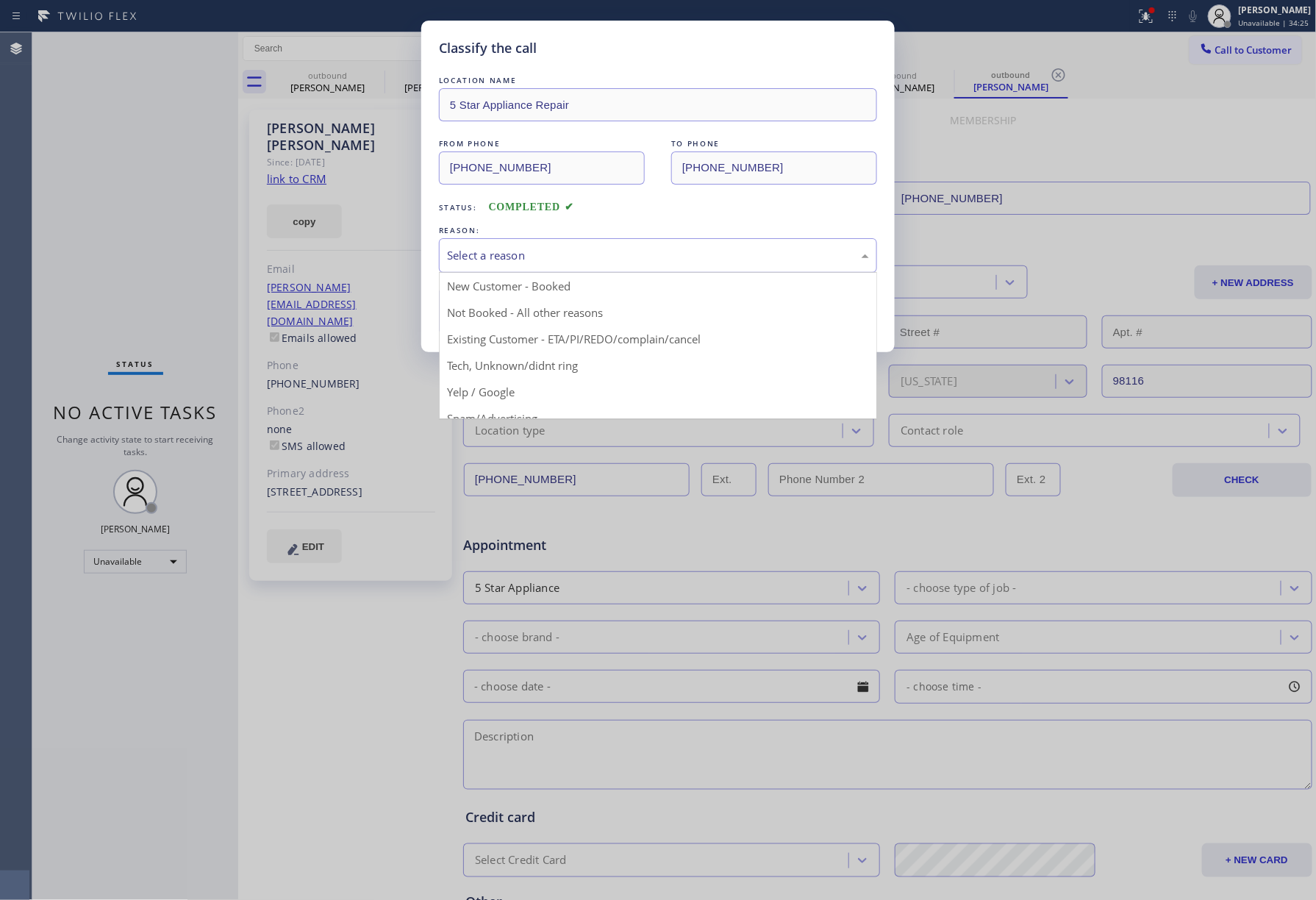
drag, startPoint x: 530, startPoint y: 248, endPoint x: 481, endPoint y: 317, distance: 84.6
click at [530, 250] on div "Select a reason" at bounding box center [658, 256] width 422 height 17
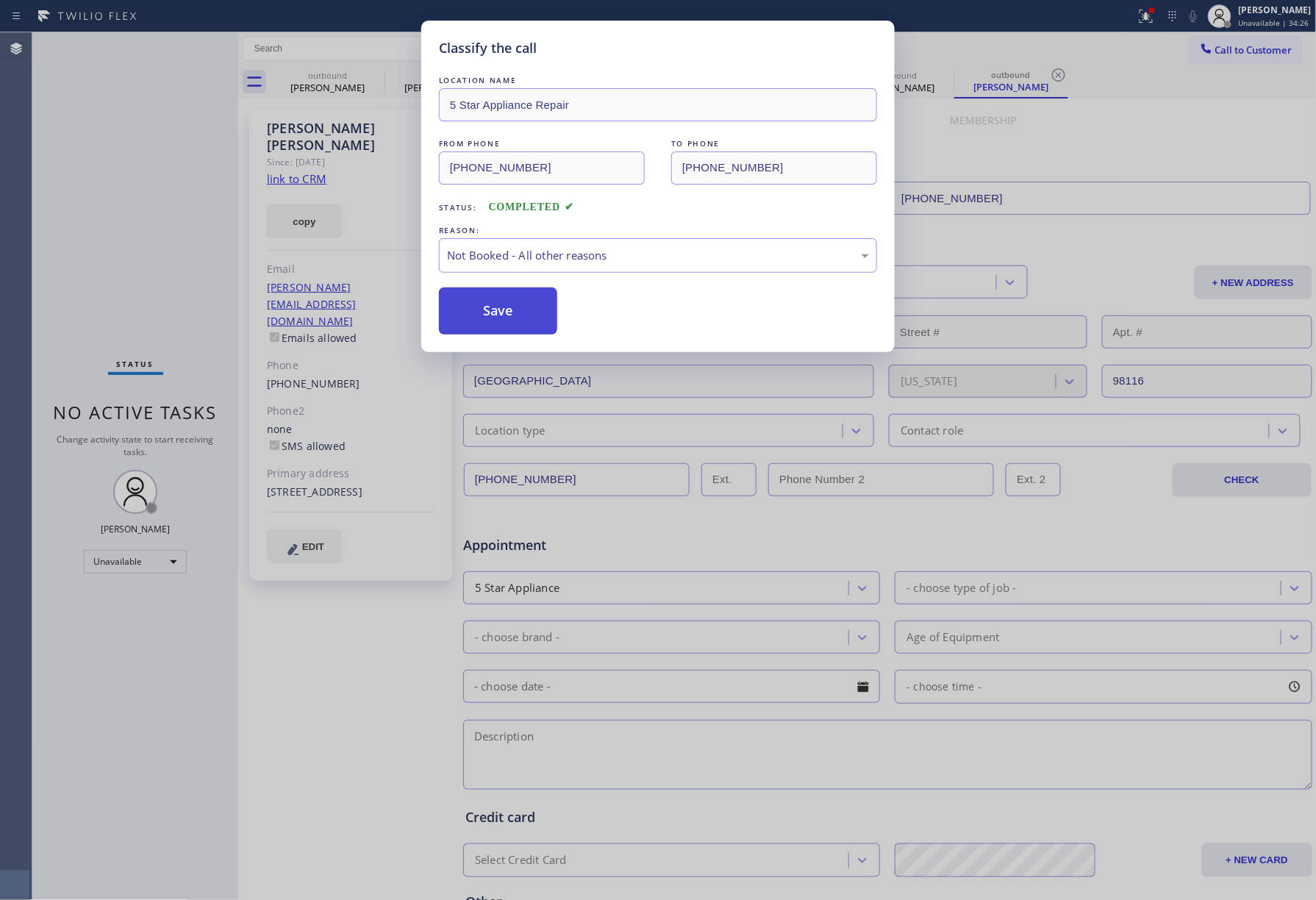
click at [480, 317] on button "Save" at bounding box center [498, 311] width 118 height 47
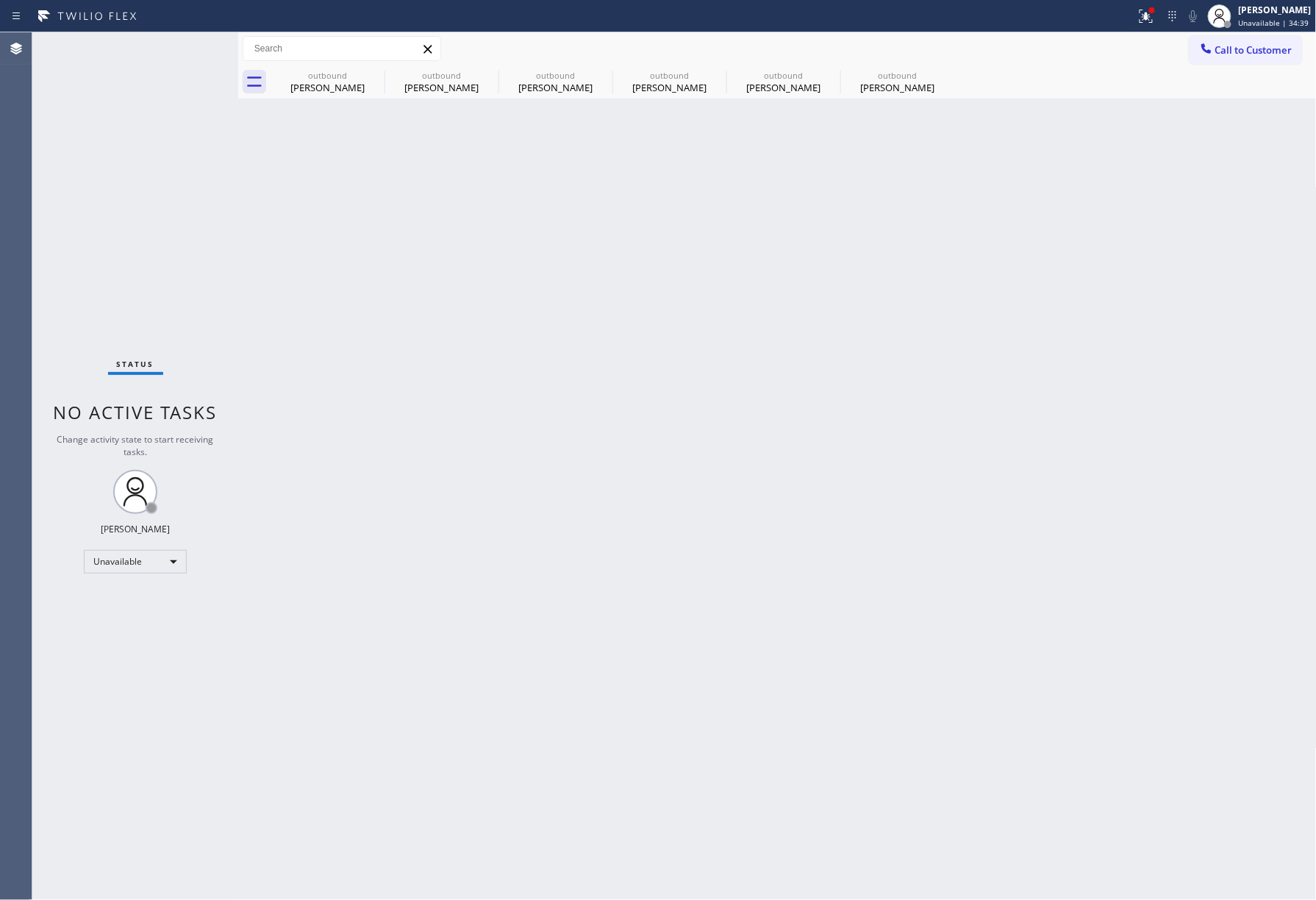
drag, startPoint x: 1276, startPoint y: 56, endPoint x: 980, endPoint y: 128, distance: 304.6
click at [1274, 56] on span "Call to Customer" at bounding box center [1254, 49] width 77 height 13
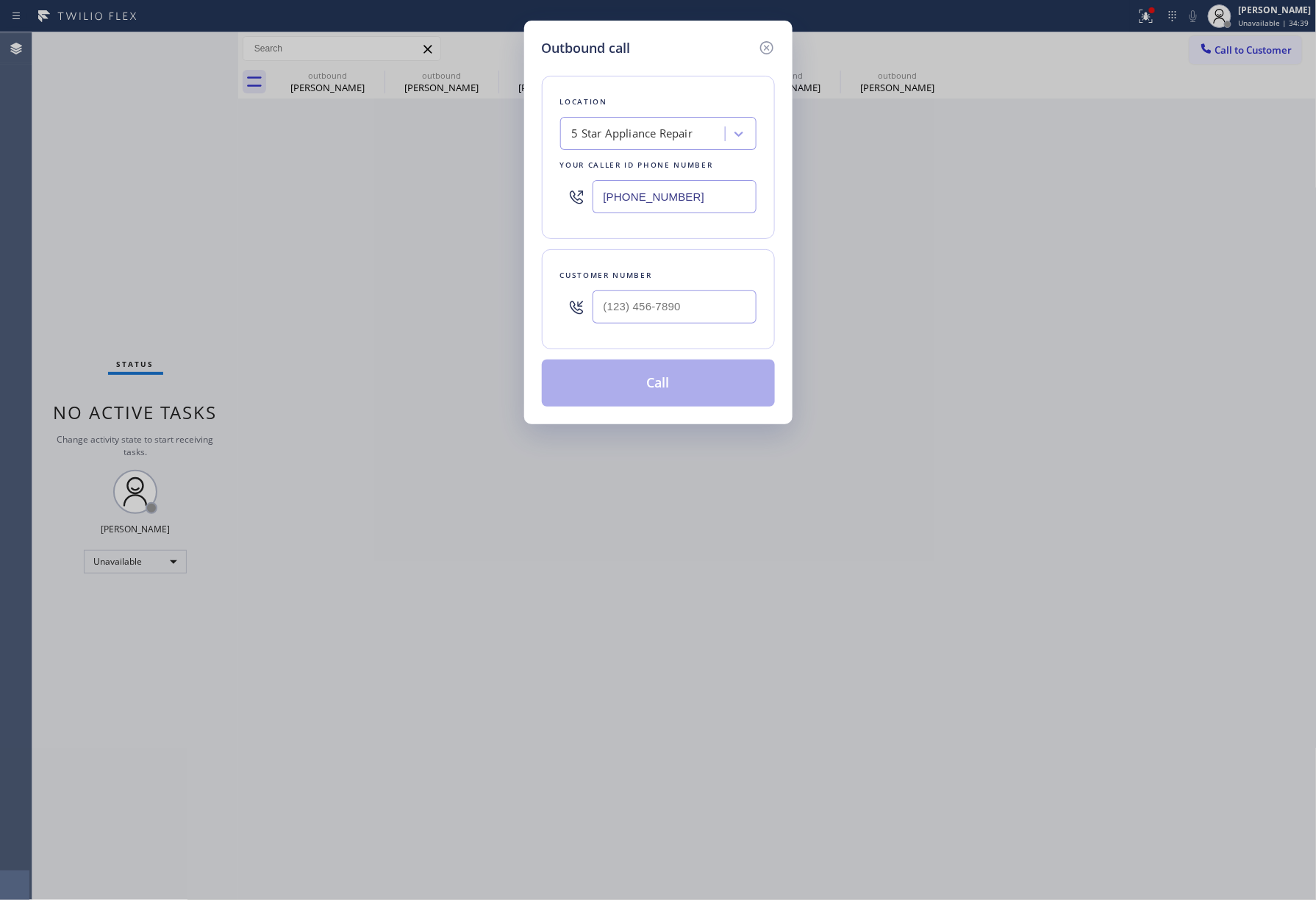
click at [672, 327] on div at bounding box center [674, 307] width 164 height 48
click at [675, 295] on input "(___) ___-____" at bounding box center [674, 307] width 164 height 33
paste input "720) 635-1391"
type input "[PHONE_NUMBER]"
click at [679, 259] on div "Customer number [PHONE_NUMBER]" at bounding box center [658, 299] width 233 height 100
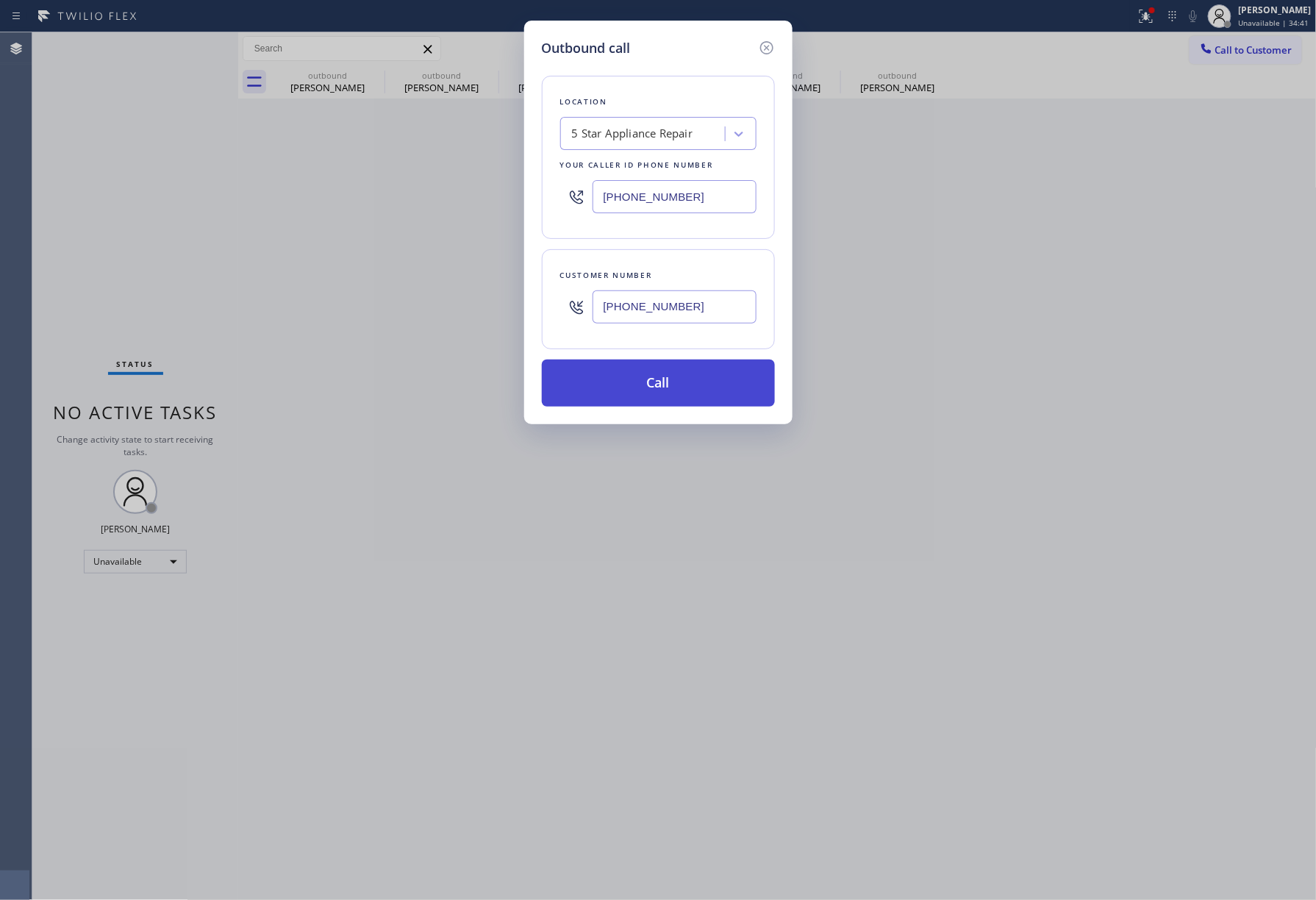
click at [669, 393] on button "Call" at bounding box center [658, 383] width 233 height 47
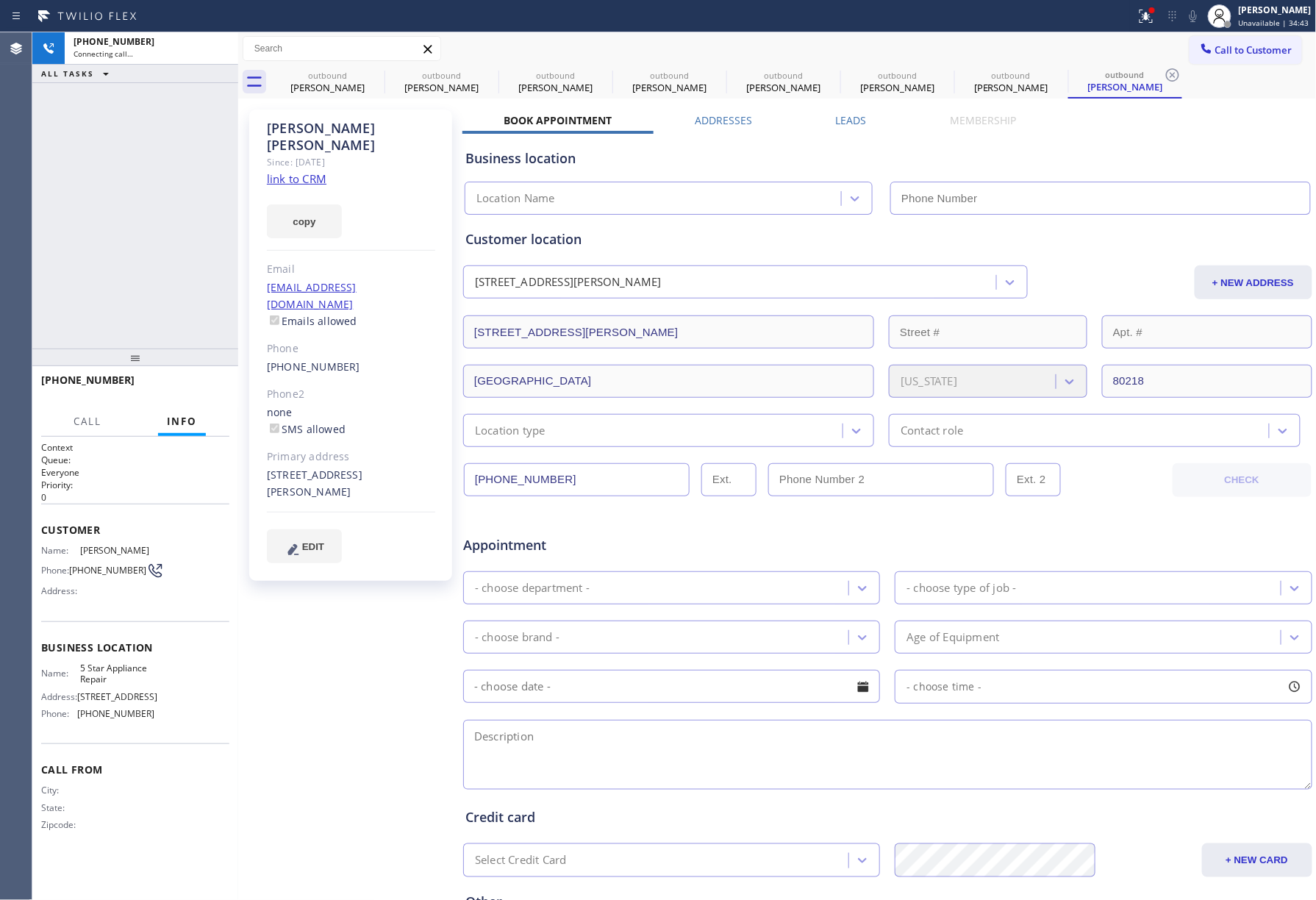
click at [114, 174] on div "[PHONE_NUMBER] Connecting call… ALL TASKS ALL TASKS ACTIVE TASKS TASKS IN WRAP …" at bounding box center [135, 191] width 206 height 317
type input "[PHONE_NUMBER]"
click at [101, 201] on div "[PHONE_NUMBER] Live | 00:07 ALL TASKS ALL TASKS ACTIVE TASKS TASKS IN WRAP UP" at bounding box center [135, 191] width 206 height 317
drag, startPoint x: 101, startPoint y: 201, endPoint x: 315, endPoint y: 13, distance: 284.9
click at [112, 188] on div "[PHONE_NUMBER] Live | 00:07 ALL TASKS ALL TASKS ACTIVE TASKS TASKS IN WRAP UP" at bounding box center [135, 191] width 206 height 317
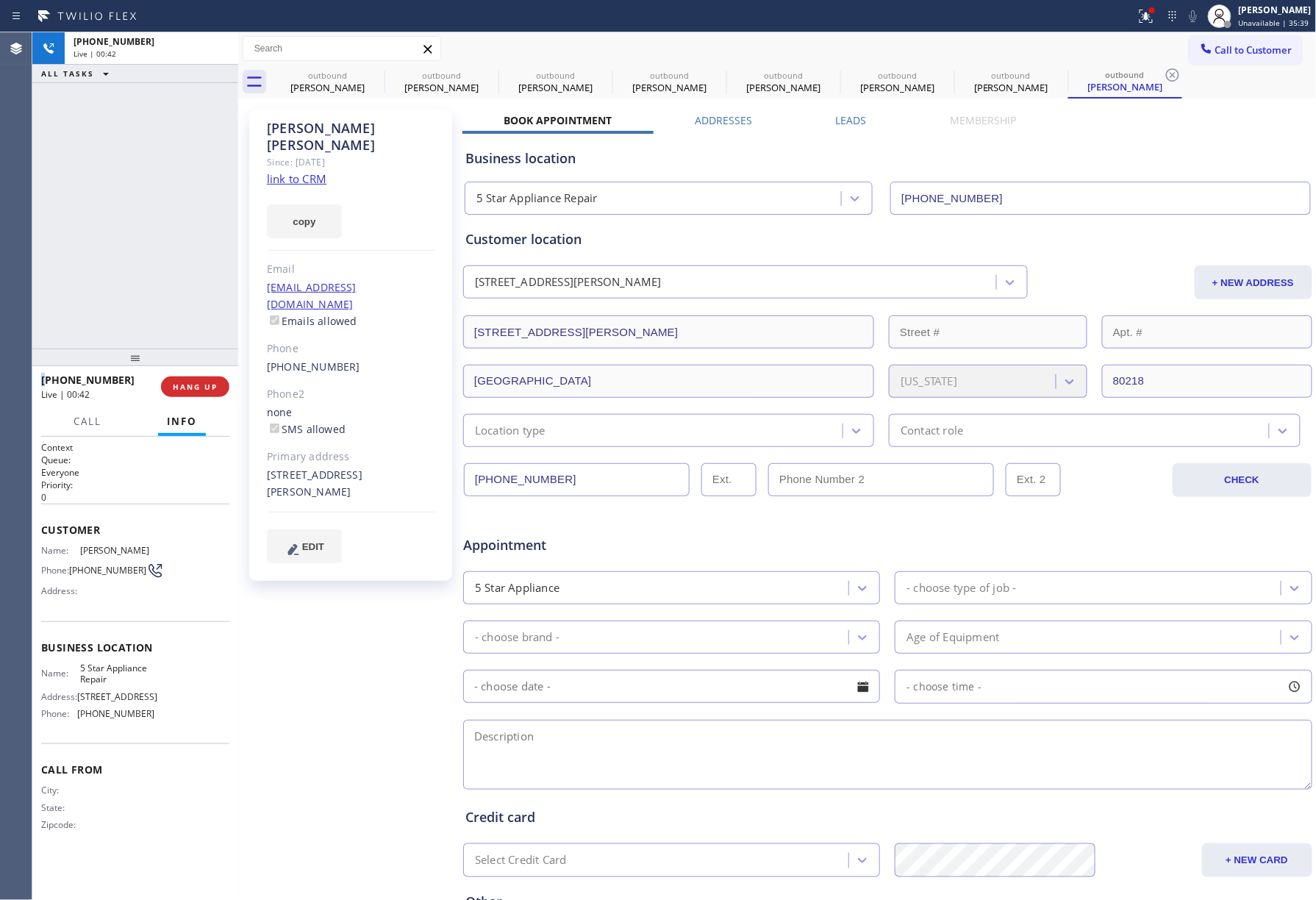
click at [212, 374] on div "[PHONE_NUMBER] Live | 00:42 HANG UP" at bounding box center [135, 387] width 188 height 38
click at [203, 397] on div "[PHONE_NUMBER] Wrap up | 00:00 COMPLETE" at bounding box center [135, 387] width 188 height 38
click at [207, 380] on button "COMPLETE" at bounding box center [192, 387] width 75 height 21
click at [157, 278] on div "ALL TASKS ALL TASKS ACTIVE TASKS TASKS IN WRAP UP [PHONE_NUMBER] Wrap up | 00:00" at bounding box center [135, 191] width 206 height 317
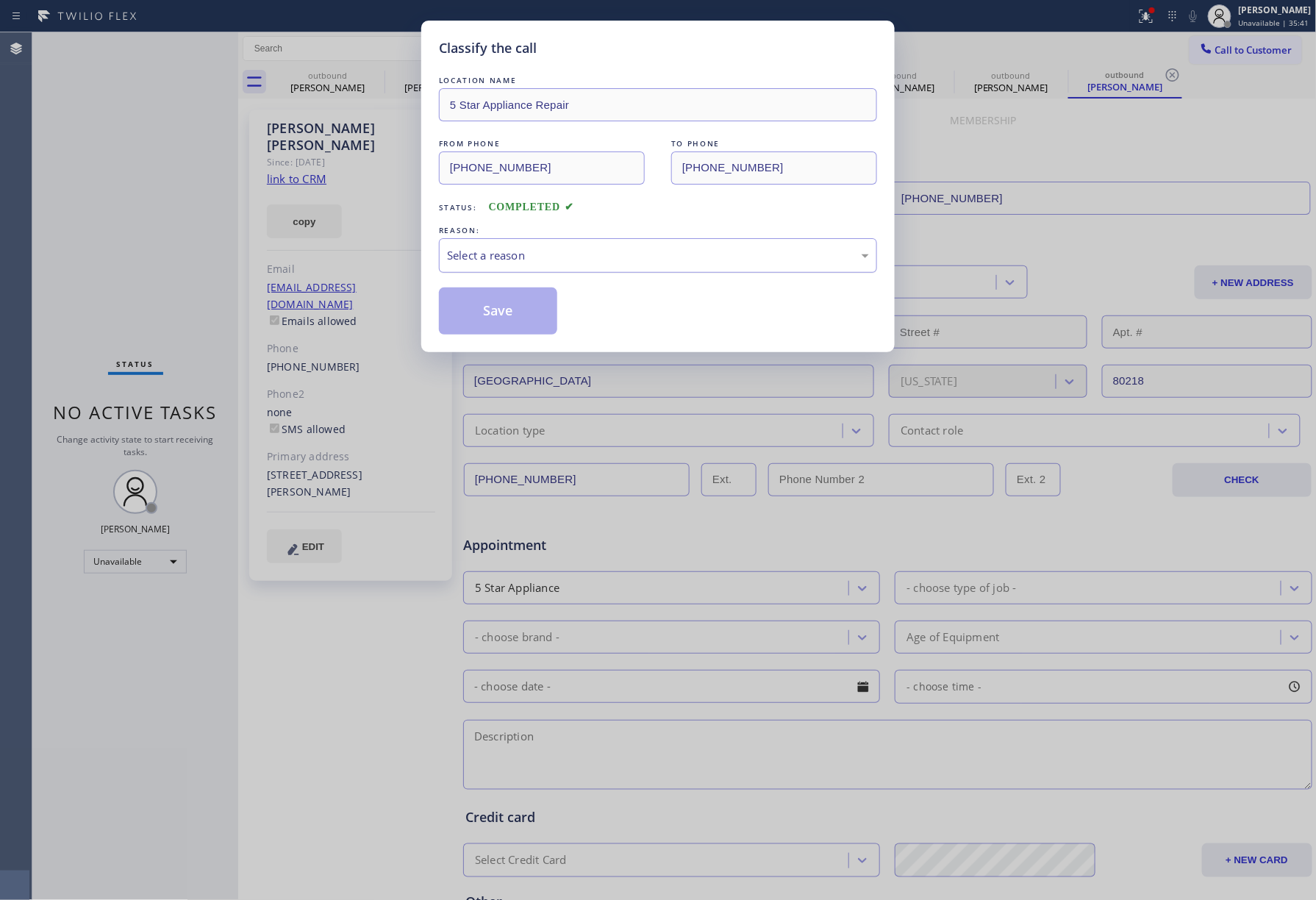
click at [568, 263] on div "Select a reason" at bounding box center [658, 256] width 422 height 17
click at [480, 307] on button "Save" at bounding box center [498, 311] width 118 height 47
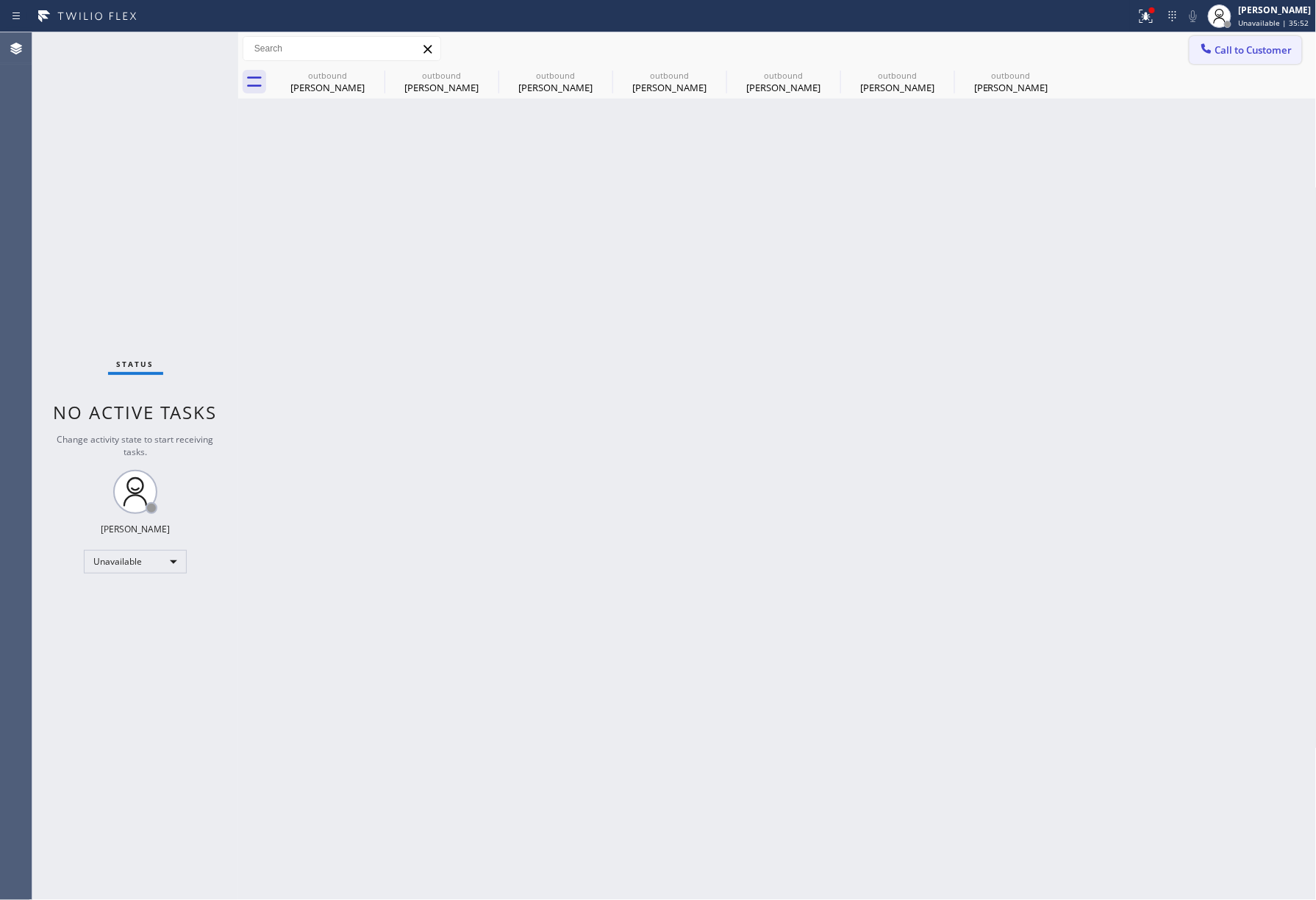
click at [1231, 47] on span "Call to Customer" at bounding box center [1254, 49] width 77 height 13
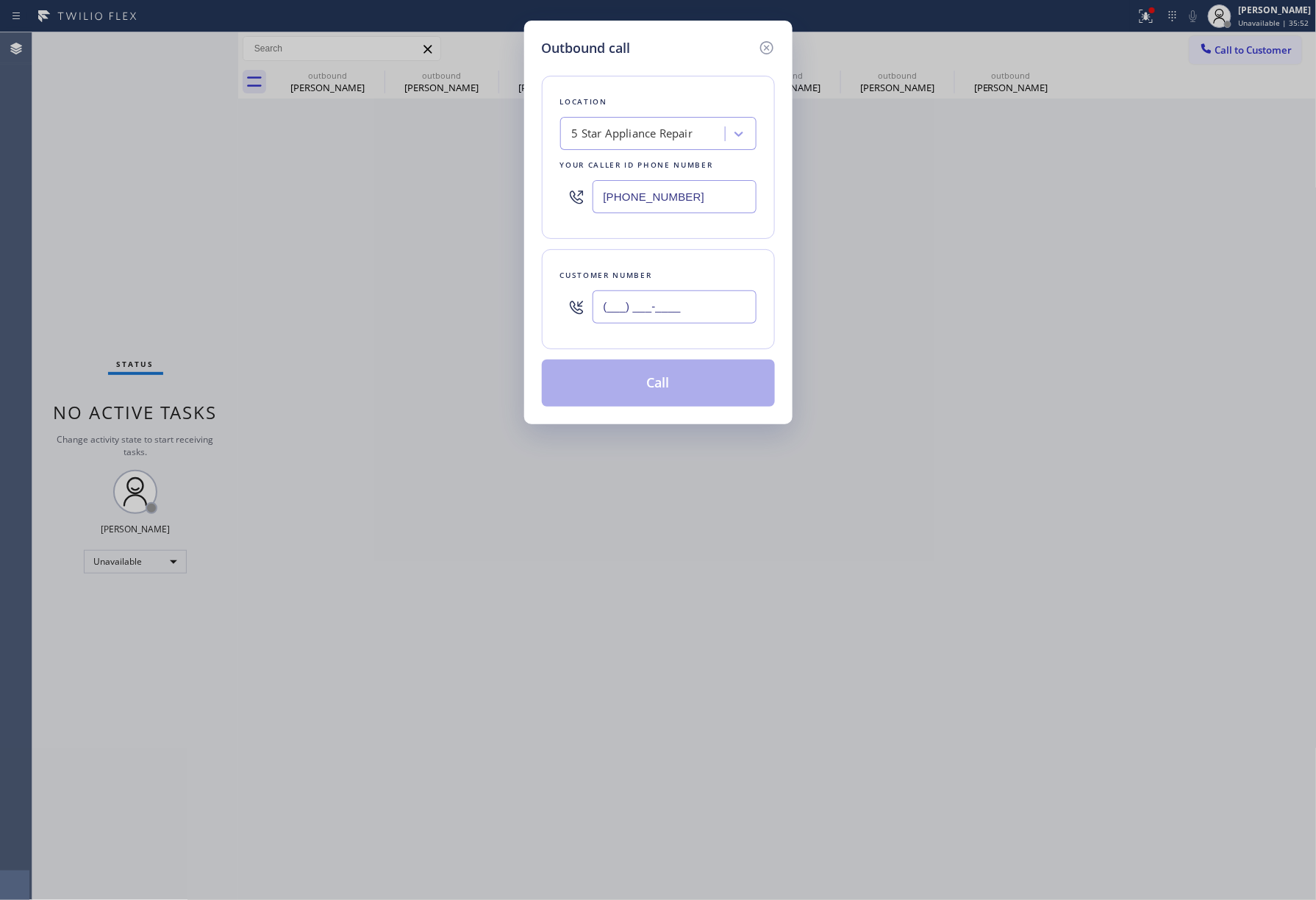
click at [748, 299] on input "(___) ___-____" at bounding box center [674, 307] width 164 height 33
paste input "858) 866-6163"
type input "[PHONE_NUMBER]"
click at [731, 264] on div "Customer number [PHONE_NUMBER]" at bounding box center [658, 299] width 233 height 100
click at [703, 392] on button "Call" at bounding box center [658, 383] width 233 height 47
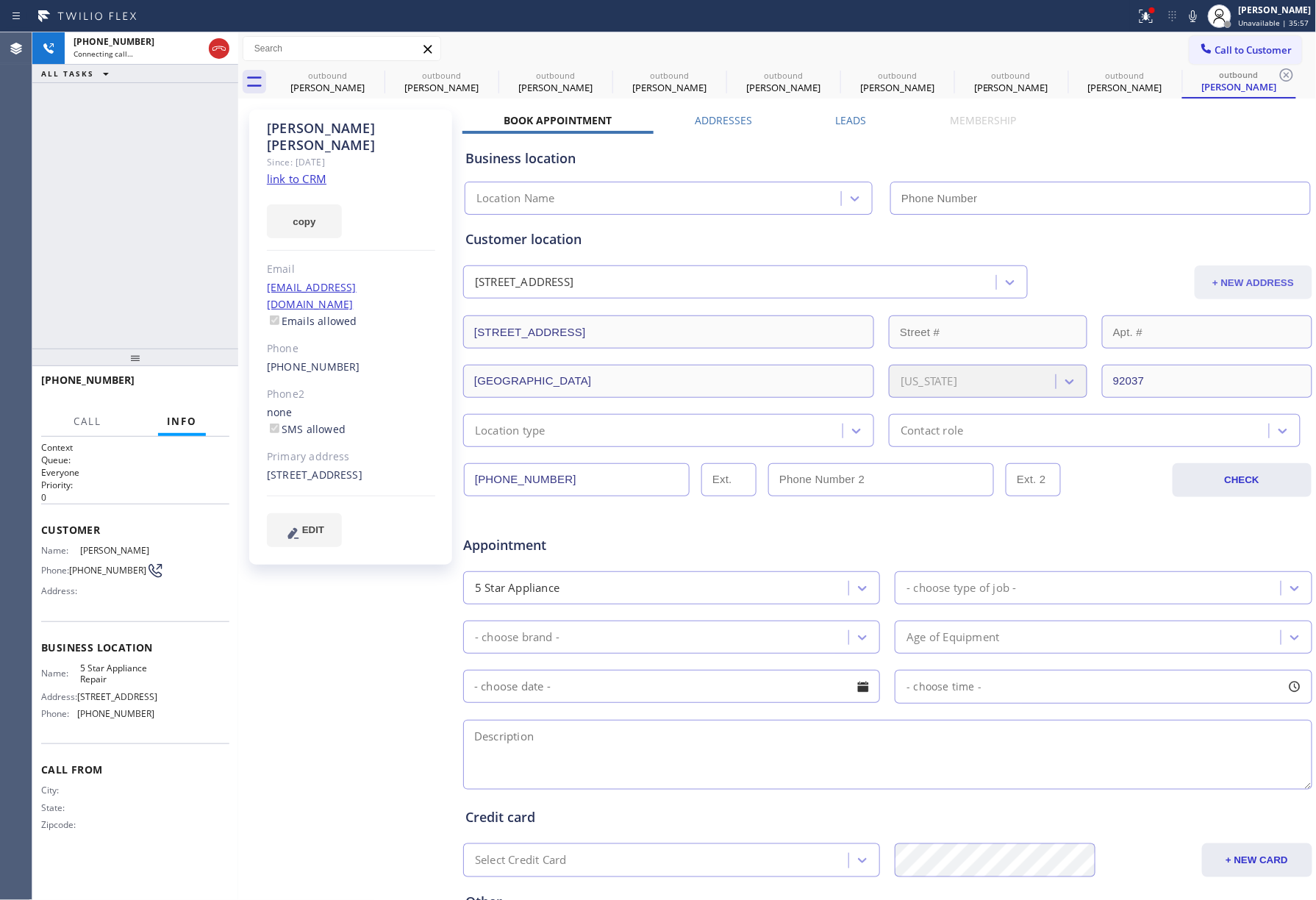
type input "[PHONE_NUMBER]"
drag, startPoint x: 201, startPoint y: 388, endPoint x: 180, endPoint y: 324, distance: 67.4
click at [201, 386] on span "HANG UP" at bounding box center [195, 387] width 45 height 10
drag, startPoint x: 180, startPoint y: 324, endPoint x: 181, endPoint y: 338, distance: 14.0
click at [181, 338] on div "[PHONE_NUMBER] Live | 00:03 ALL TASKS ALL TASKS ACTIVE TASKS TASKS IN WRAP UP" at bounding box center [135, 191] width 206 height 317
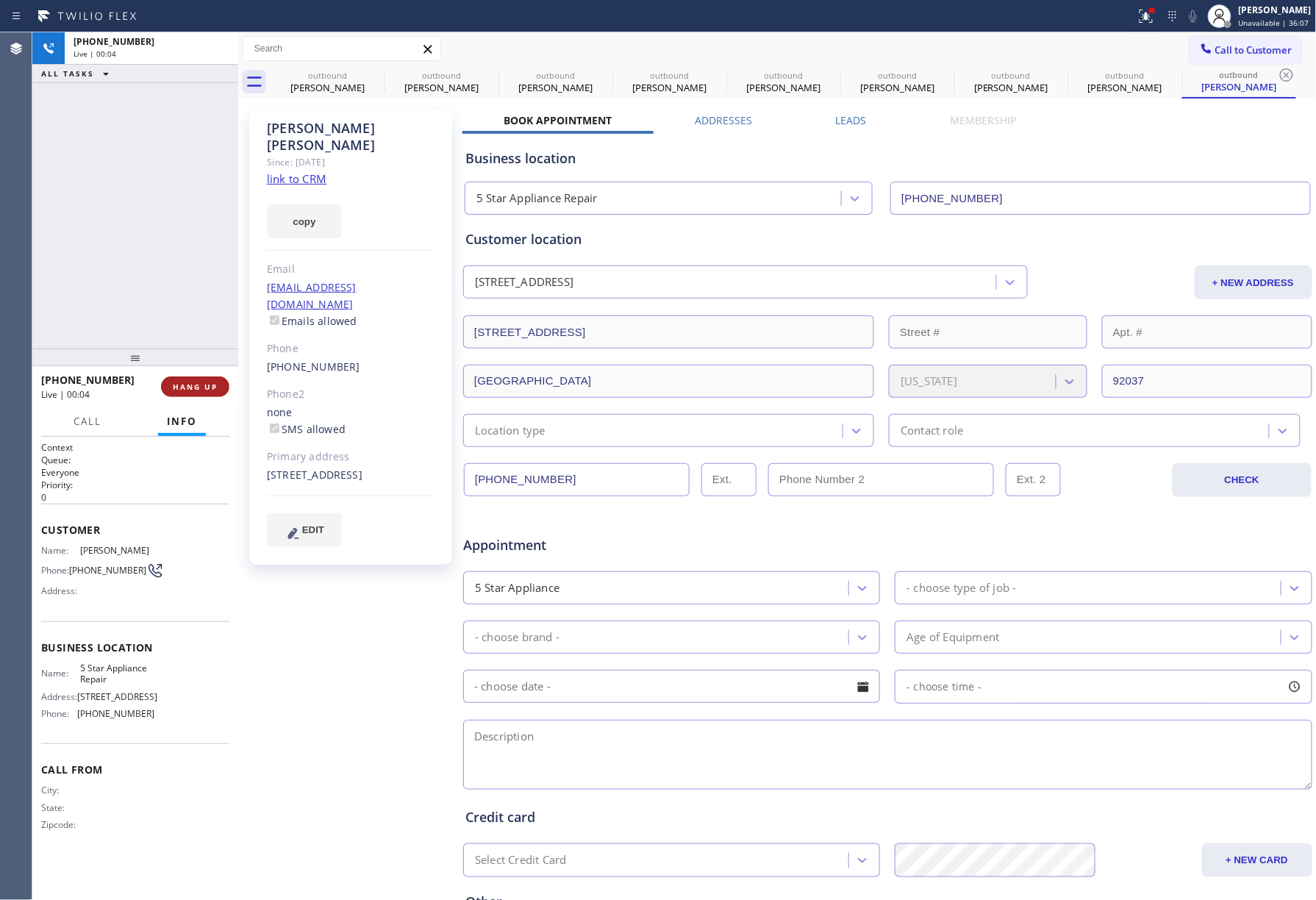
click at [198, 380] on button "HANG UP" at bounding box center [195, 387] width 68 height 21
click at [182, 290] on div "ALL TASKS ALL TASKS ACTIVE TASKS TASKS IN WRAP UP [PHONE_NUMBER] Wrap up | 00:00" at bounding box center [135, 191] width 206 height 317
click at [213, 401] on div "[PHONE_NUMBER] Wrap up | 00:01 COMPLETE" at bounding box center [135, 387] width 188 height 38
click at [213, 387] on span "COMPLETE" at bounding box center [192, 387] width 51 height 10
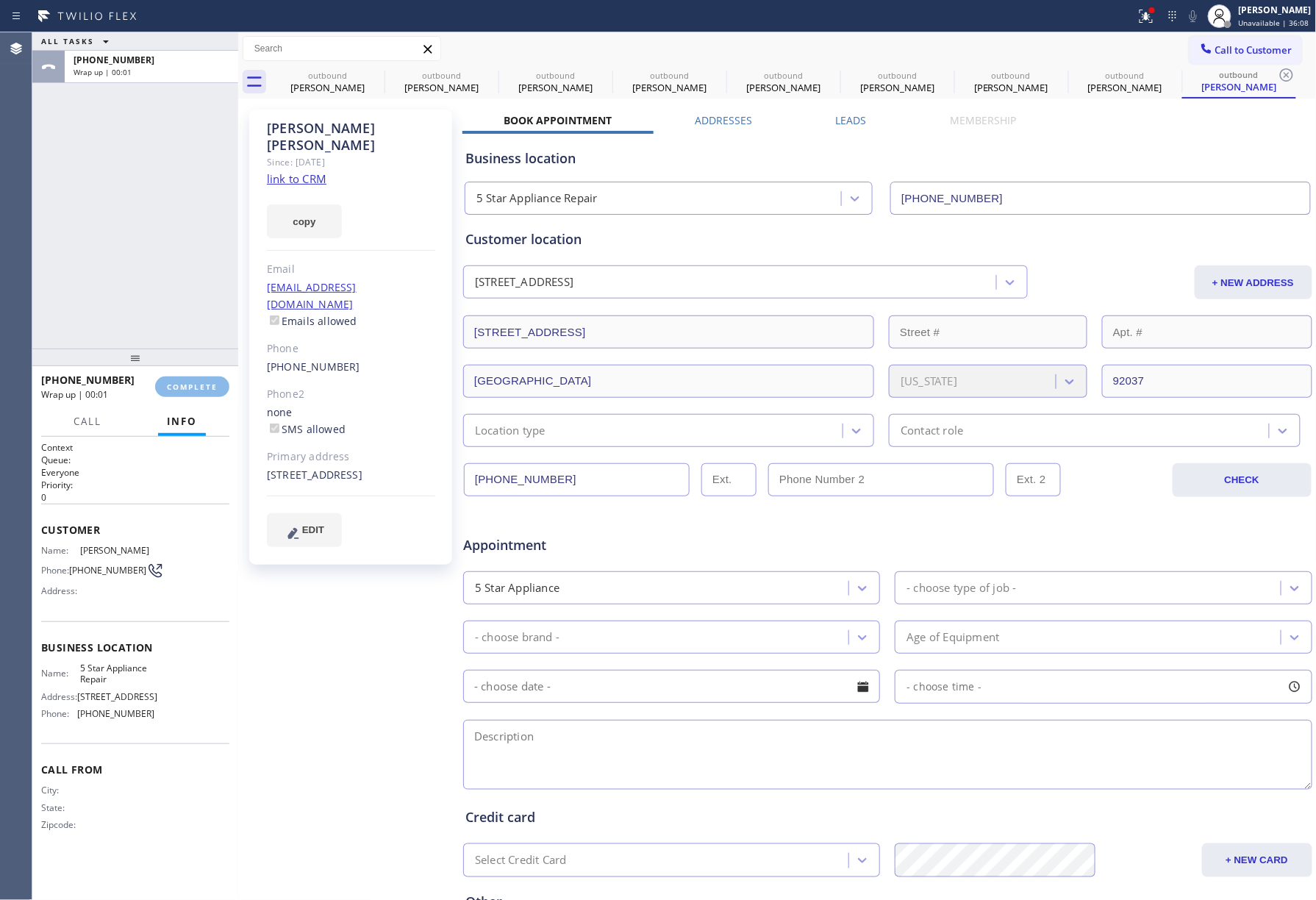
click at [177, 301] on div "ALL TASKS ALL TASKS ACTIVE TASKS TASKS IN WRAP UP [PHONE_NUMBER] Wrap up | 00:01" at bounding box center [135, 191] width 206 height 317
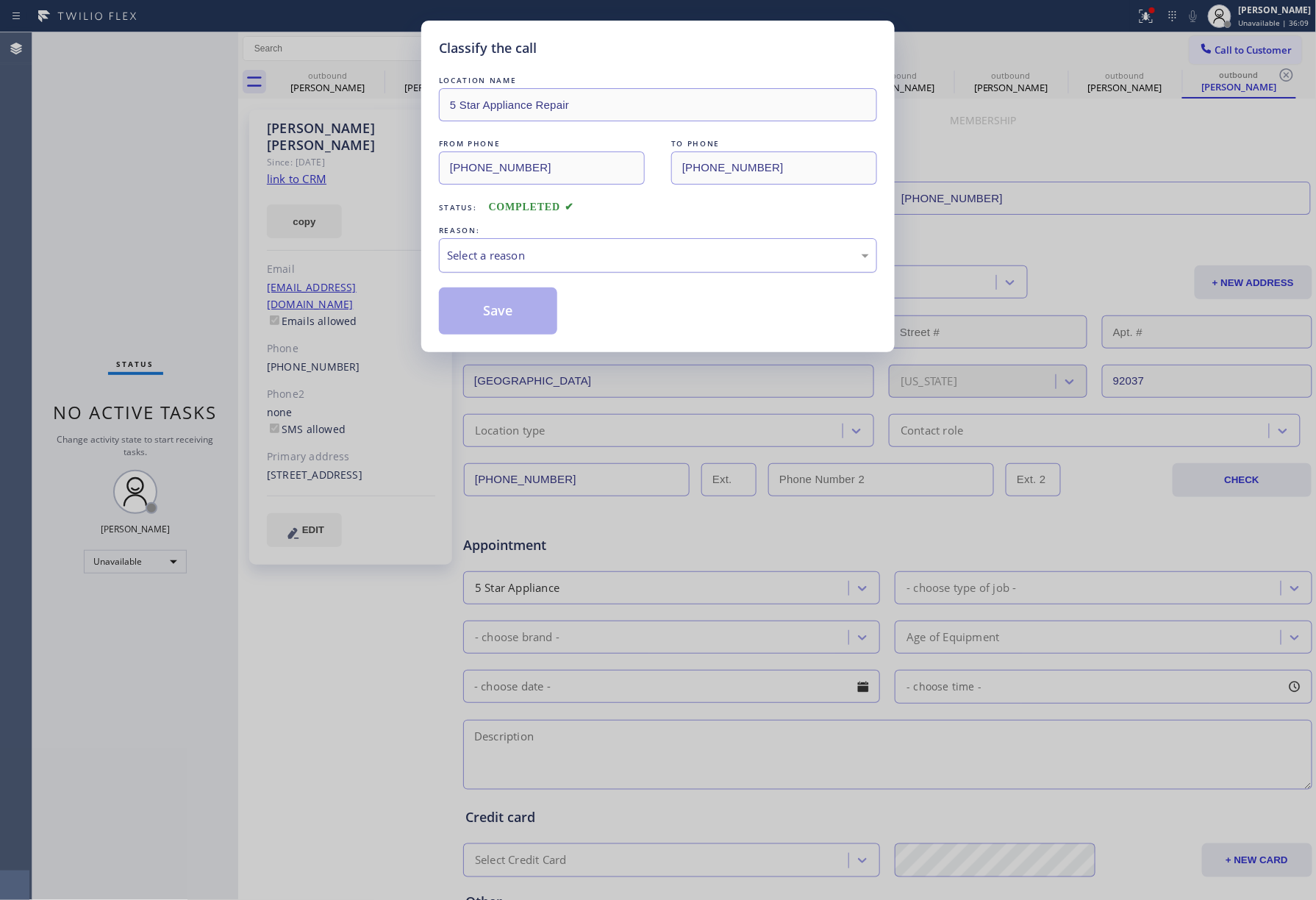
drag, startPoint x: 547, startPoint y: 254, endPoint x: 539, endPoint y: 262, distance: 11.3
click at [545, 254] on div "Select a reason" at bounding box center [658, 256] width 422 height 17
click at [474, 299] on button "Save" at bounding box center [498, 311] width 118 height 47
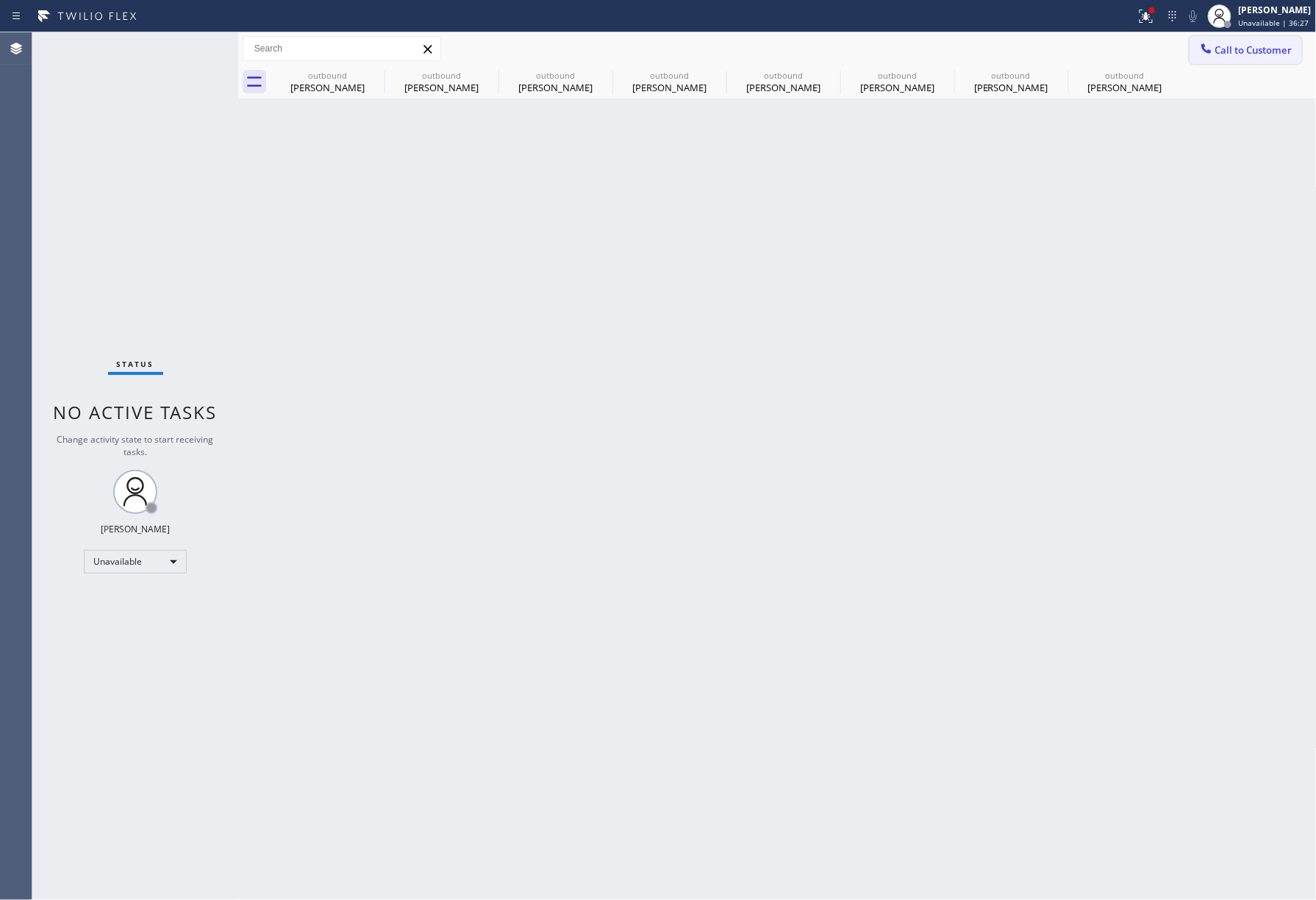
click at [1228, 51] on span "Call to Customer" at bounding box center [1254, 49] width 77 height 13
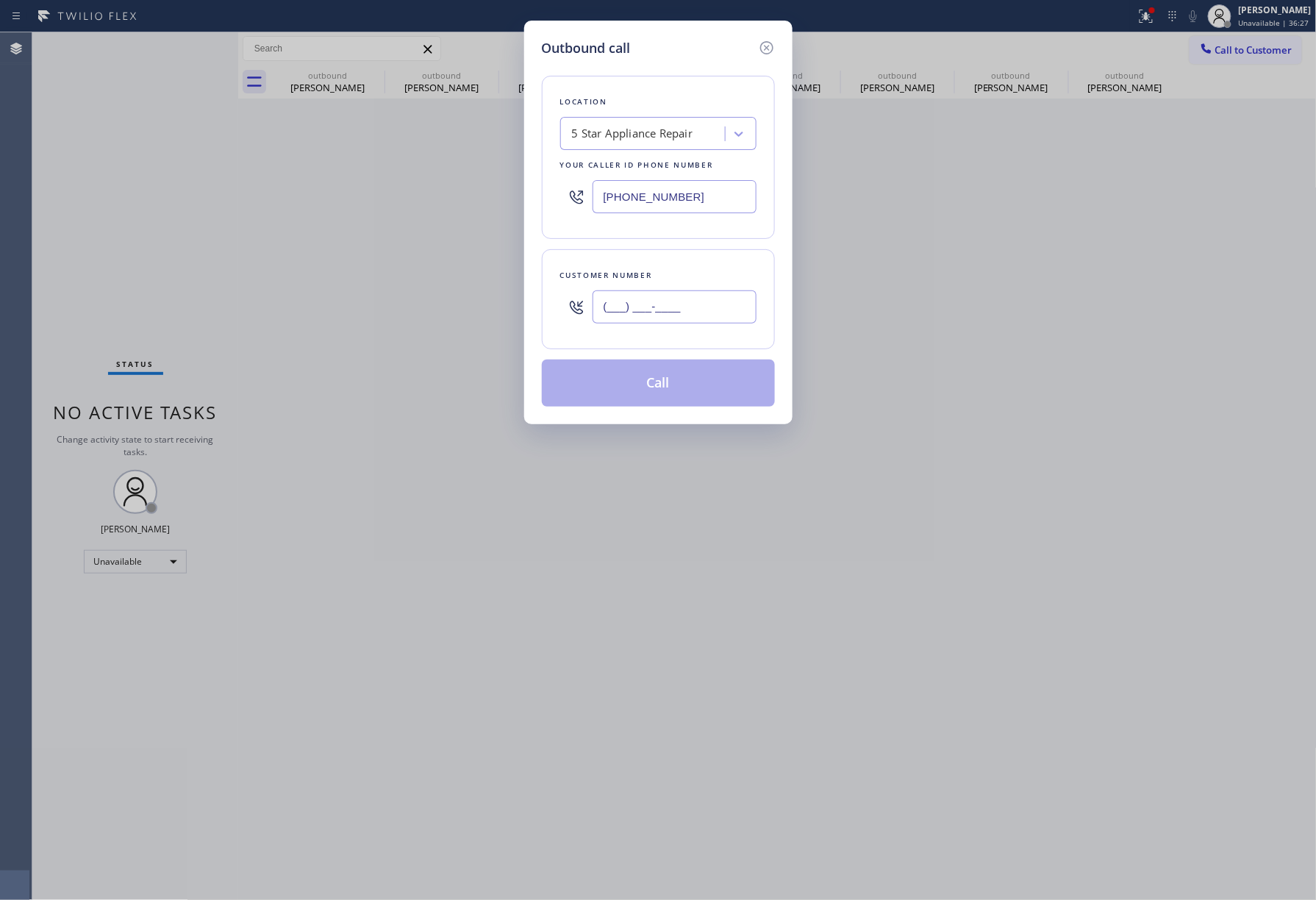
click at [629, 316] on input "(___) ___-____" at bounding box center [674, 307] width 164 height 33
paste input "312) 498-5780"
type input "[PHONE_NUMBER]"
click at [658, 263] on div "Customer number [PHONE_NUMBER]" at bounding box center [658, 299] width 233 height 100
click at [645, 387] on button "Call" at bounding box center [658, 383] width 233 height 47
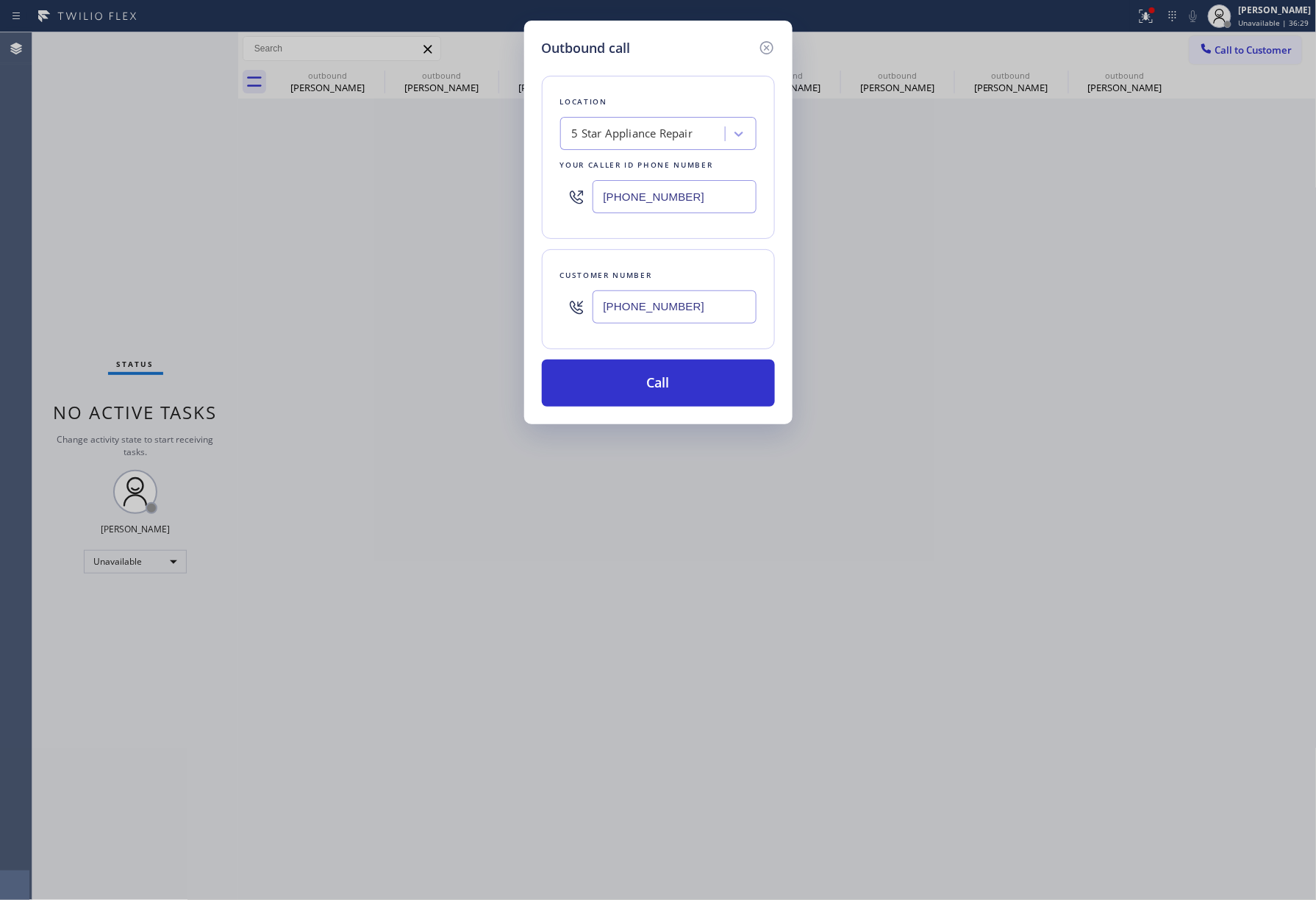
click at [729, 895] on div "Back to Dashboard Change Sender ID Customers Technicians Select a contact Outbo…" at bounding box center [777, 466] width 1079 height 868
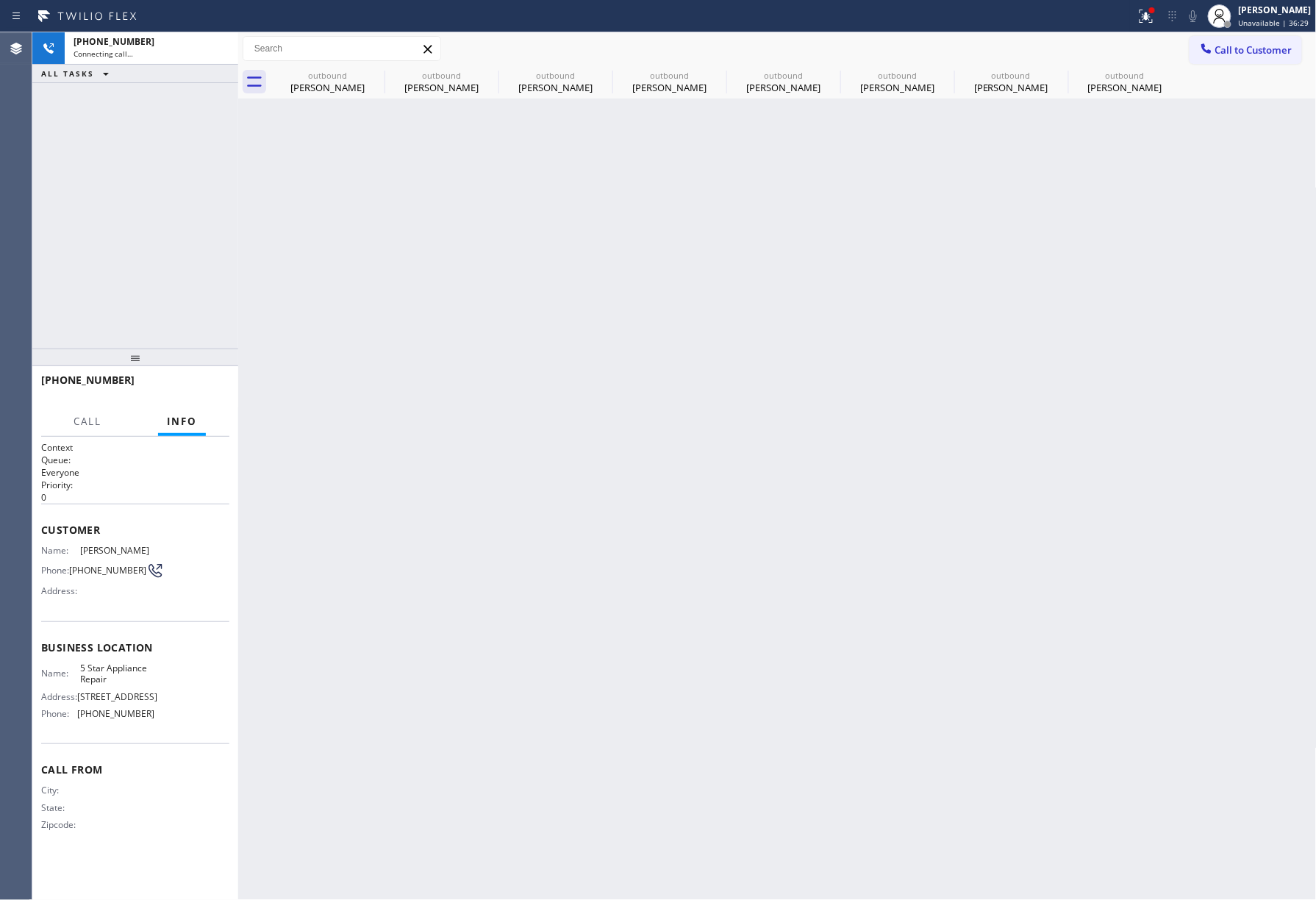
click at [713, 853] on div "Back to Dashboard Change Sender ID Customers Technicians Select a contact Outbo…" at bounding box center [777, 466] width 1079 height 868
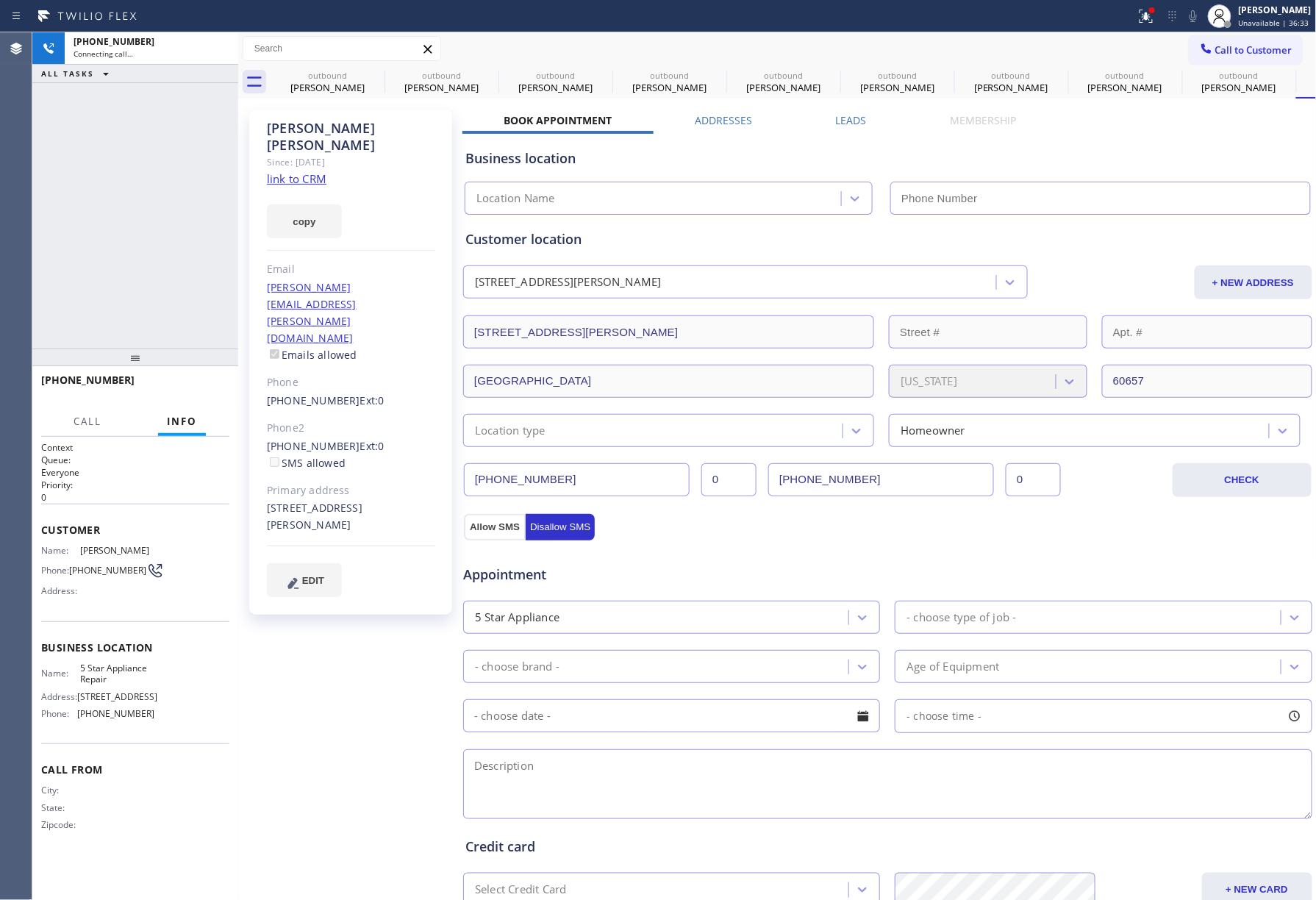
type input "[PHONE_NUMBER]"
click at [74, 162] on div "[PHONE_NUMBER] Connecting call… ALL TASKS ALL TASKS ACTIVE TASKS TASKS IN WRAP …" at bounding box center [135, 191] width 206 height 317
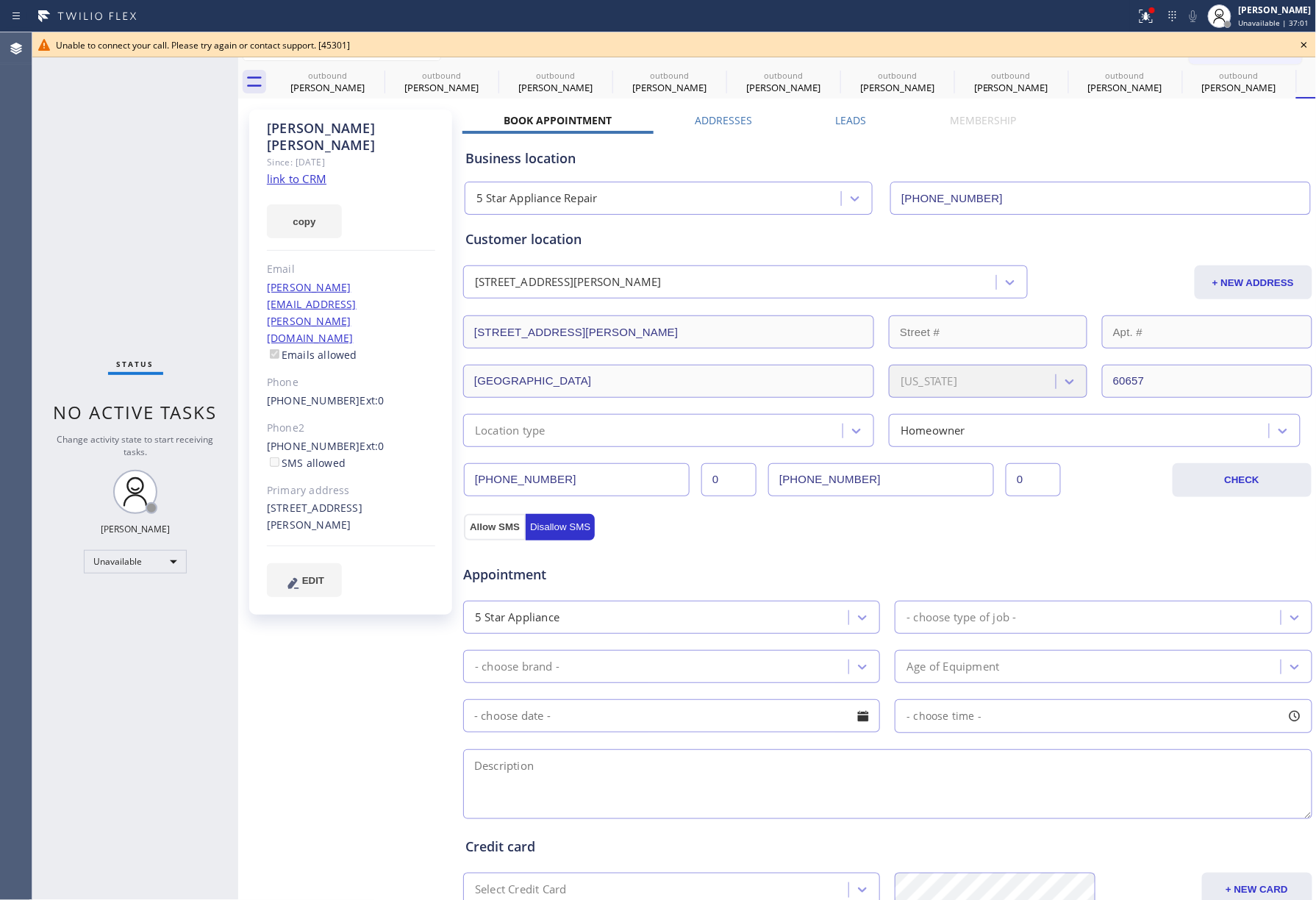
drag, startPoint x: 1304, startPoint y: 42, endPoint x: 1291, endPoint y: 42, distance: 13.0
click at [1301, 42] on icon at bounding box center [1304, 45] width 18 height 18
click at [1244, 50] on span "Call to Customer" at bounding box center [1254, 49] width 77 height 13
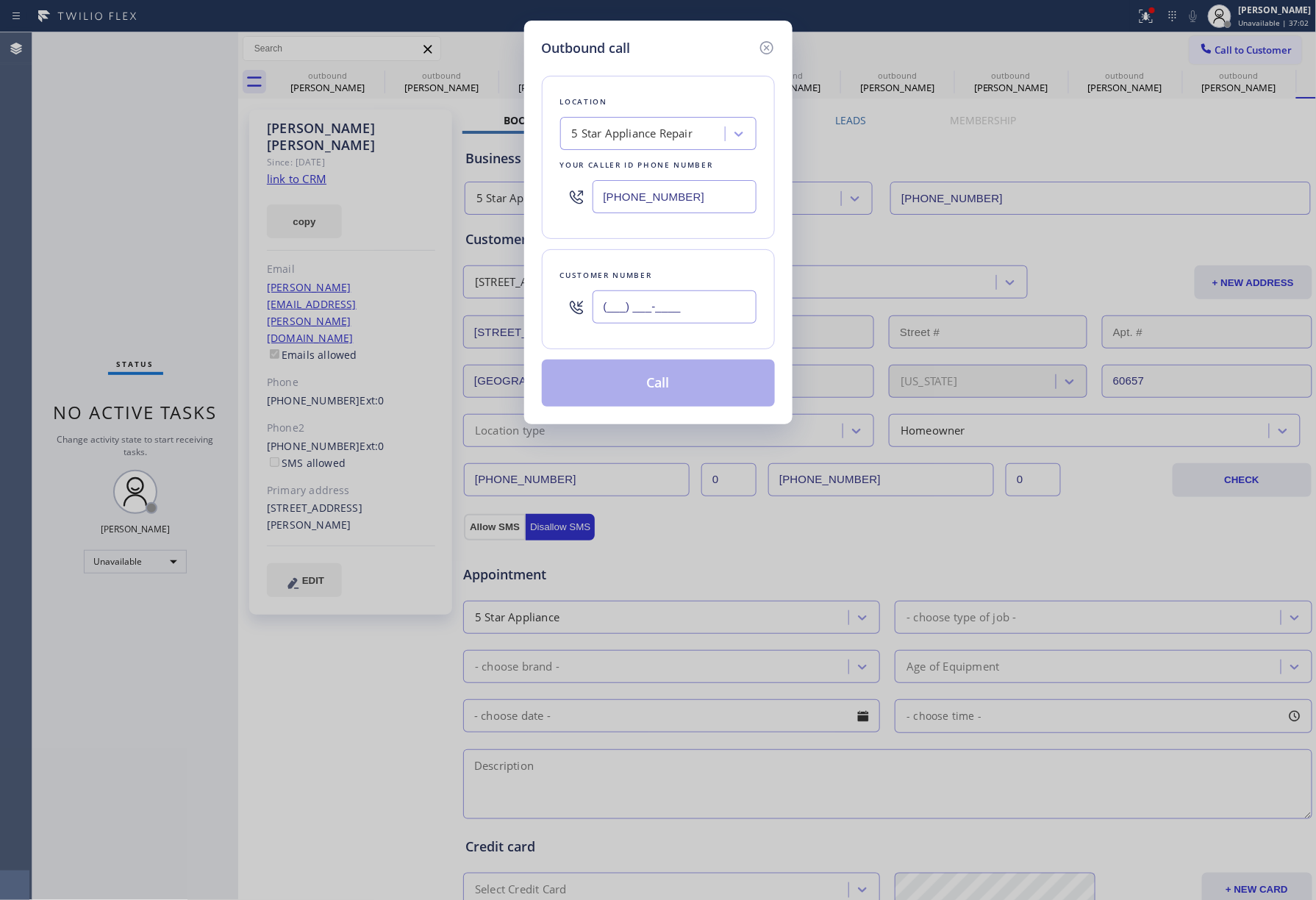
click at [689, 296] on input "(___) ___-____" at bounding box center [674, 307] width 164 height 33
paste input "917) 558-7294"
type input "[PHONE_NUMBER]"
click at [694, 261] on div "Customer number [PHONE_NUMBER]" at bounding box center [658, 299] width 233 height 100
click at [665, 397] on button "Call" at bounding box center [658, 383] width 233 height 47
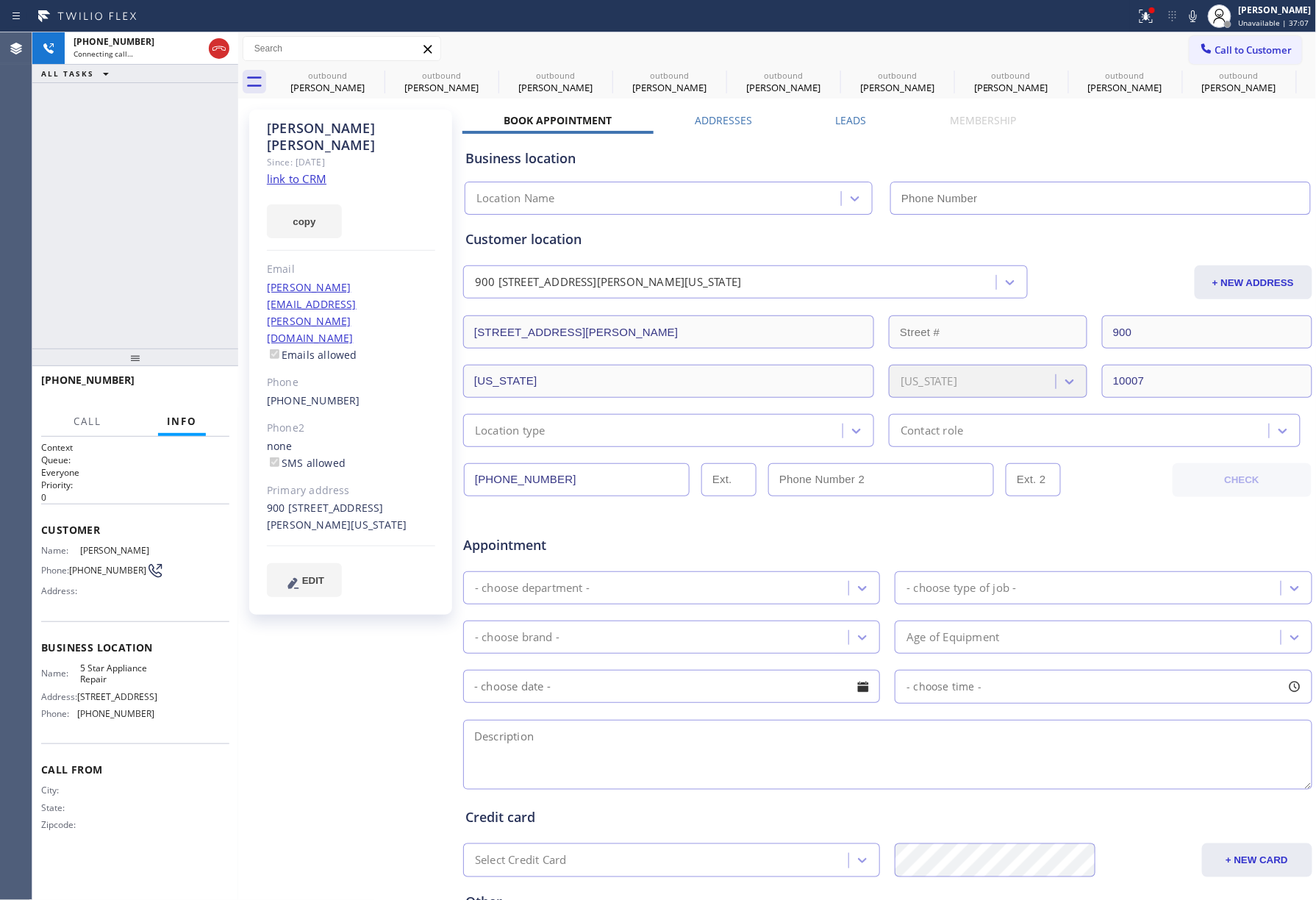
type input "[PHONE_NUMBER]"
click at [82, 151] on div "[PHONE_NUMBER] Live | 00:00 ALL TASKS ALL TASKS ACTIVE TASKS TASKS IN WRAP UP" at bounding box center [135, 191] width 206 height 317
click at [200, 374] on div "[PHONE_NUMBER] Live | 00:00 HANG UP" at bounding box center [135, 387] width 188 height 38
drag, startPoint x: 183, startPoint y: 339, endPoint x: 183, endPoint y: 386, distance: 47.0
click at [183, 359] on div "[PHONE_NUMBER] Live | 00:01 ALL TASKS ALL TASKS ACTIVE TASKS TASKS IN WRAP UP […" at bounding box center [135, 466] width 206 height 868
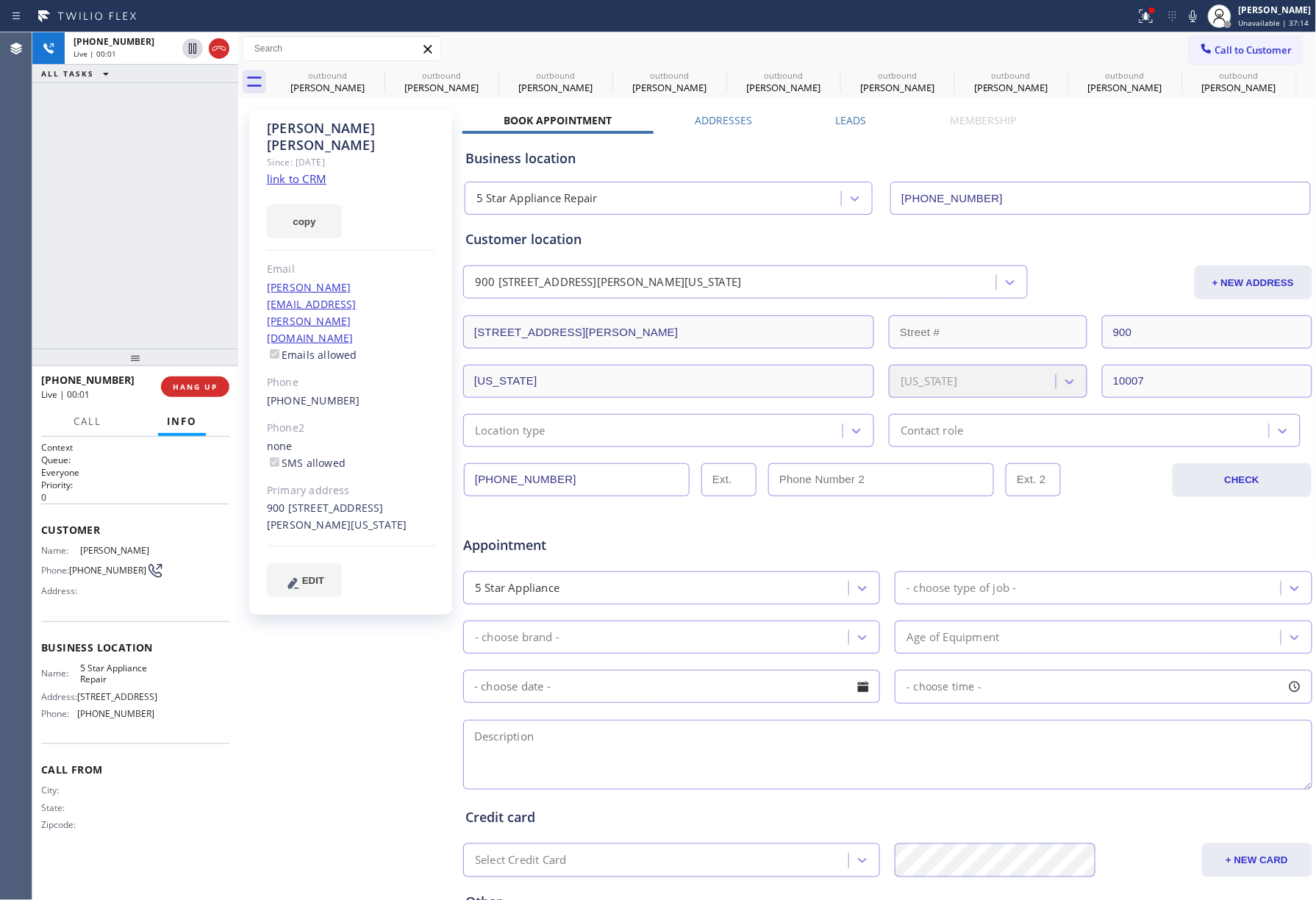
drag, startPoint x: 183, startPoint y: 386, endPoint x: 164, endPoint y: 306, distance: 82.2
click at [183, 384] on span "HANG UP" at bounding box center [195, 387] width 45 height 10
click at [186, 371] on div "[PHONE_NUMBER] Live | 00:02 HANG UP" at bounding box center [135, 387] width 188 height 38
click at [203, 384] on span "COMPLETE" at bounding box center [192, 387] width 51 height 10
click at [178, 306] on div "ALL TASKS ALL TASKS ACTIVE TASKS TASKS IN WRAP UP [PHONE_NUMBER] Wrap up | 00:01" at bounding box center [135, 191] width 206 height 317
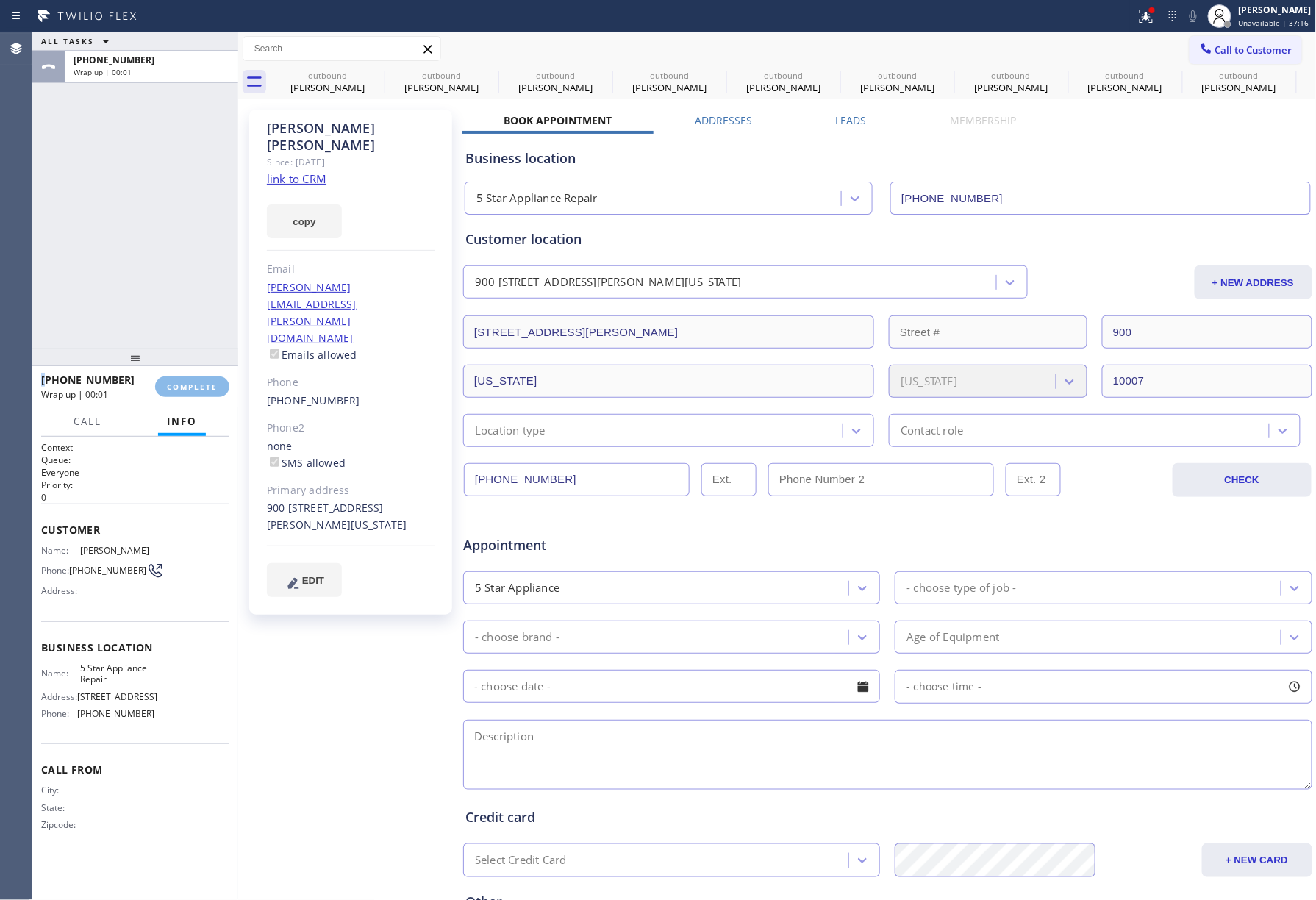
click at [178, 306] on div "ALL TASKS ALL TASKS ACTIVE TASKS TASKS IN WRAP UP [PHONE_NUMBER] Wrap up | 00:01" at bounding box center [135, 191] width 206 height 317
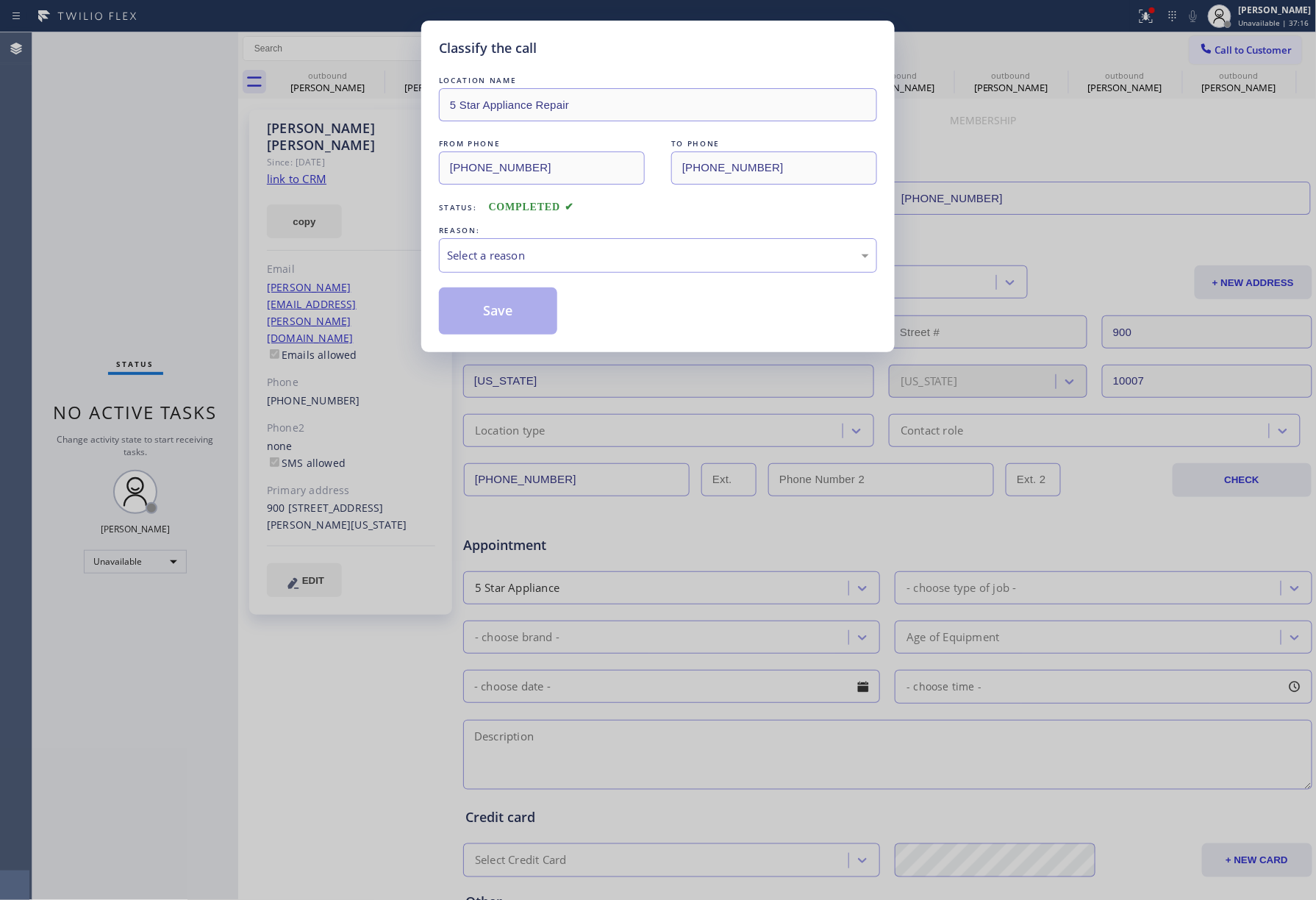
click at [197, 393] on div "Classify the call LOCATION NAME 5 Star Appliance Repair FROM PHONE [PHONE_NUMBE…" at bounding box center [658, 450] width 1316 height 900
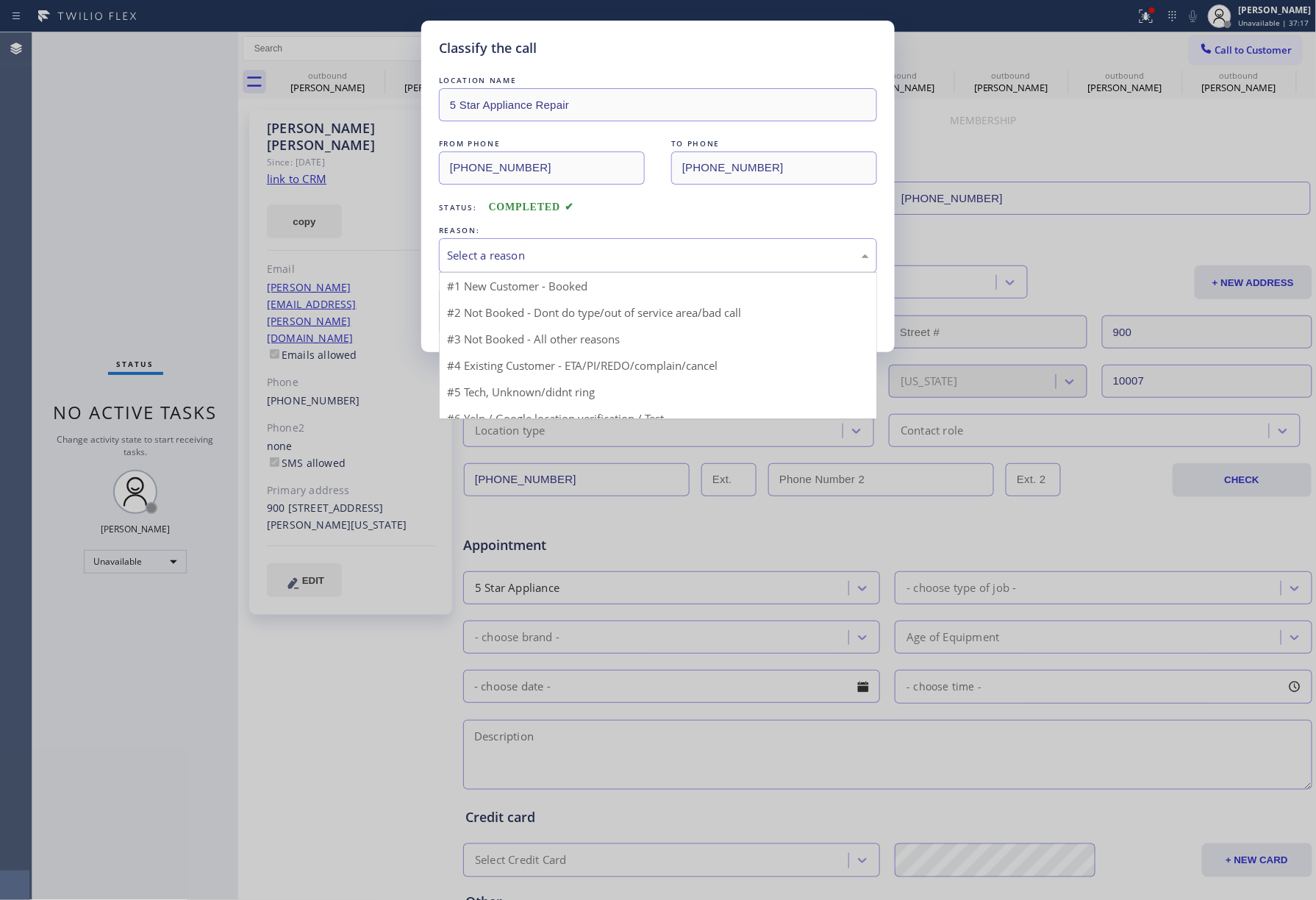
click at [536, 257] on div "Select a reason" at bounding box center [658, 256] width 422 height 17
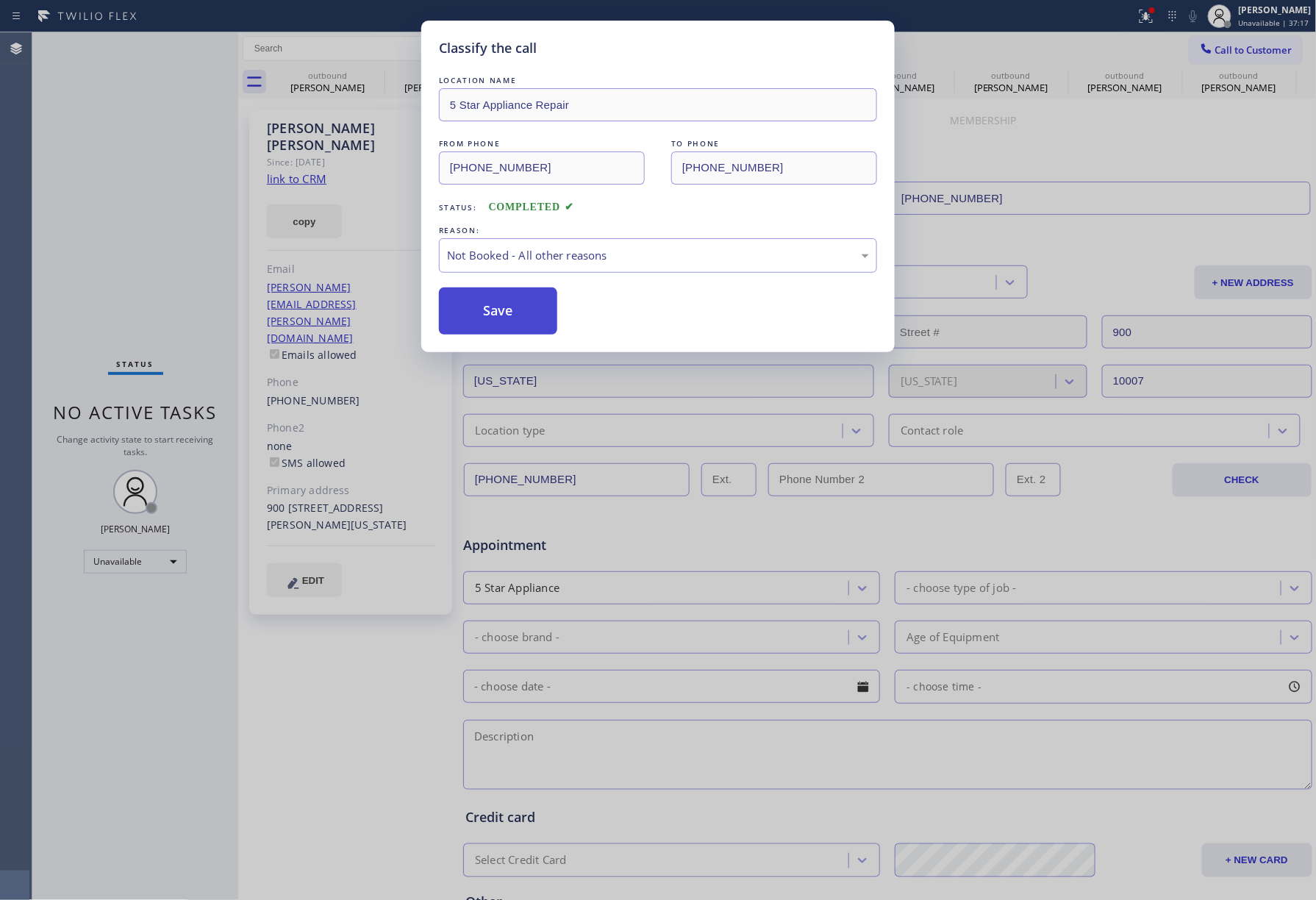
click at [486, 297] on button "Save" at bounding box center [498, 311] width 118 height 47
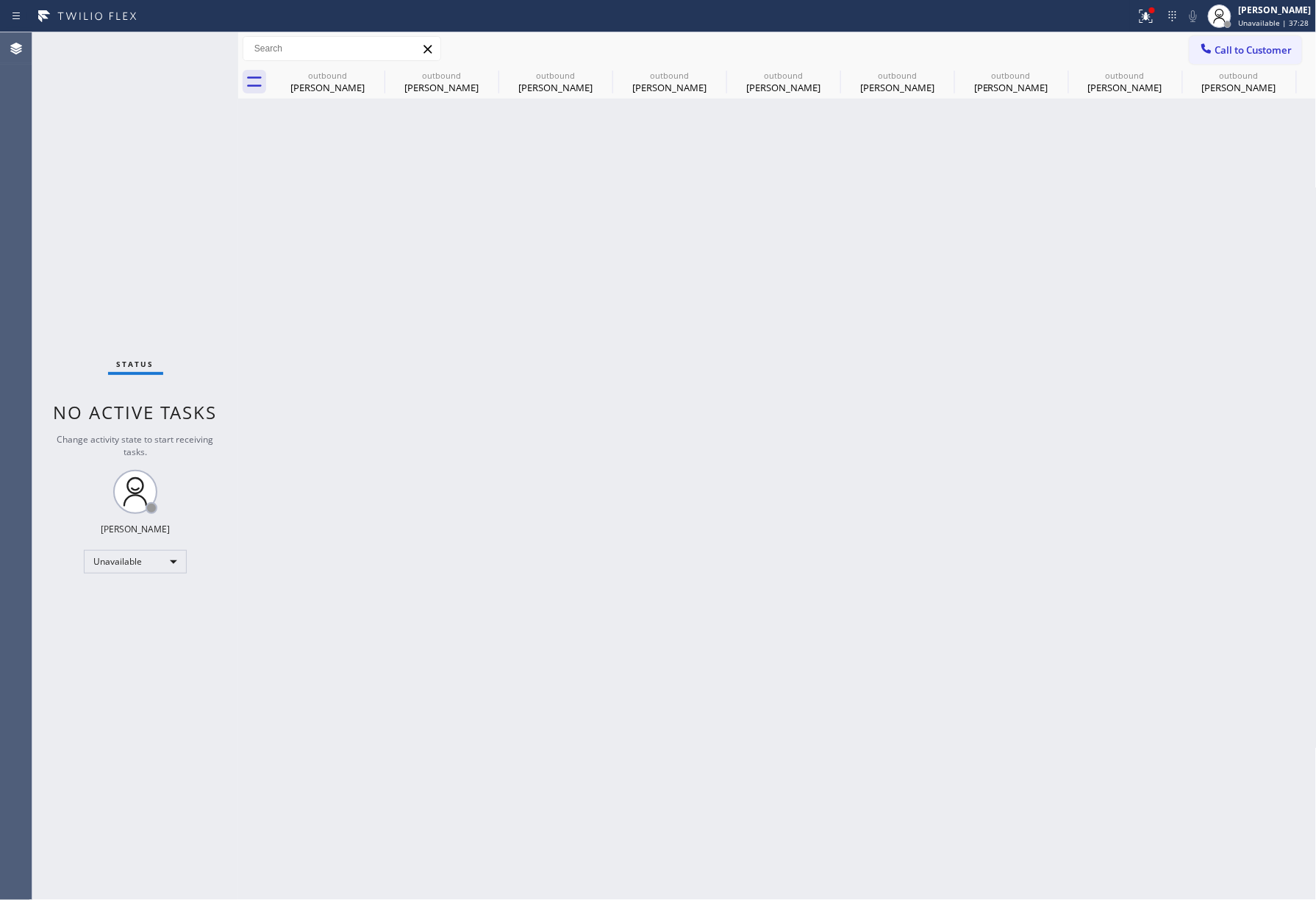
drag, startPoint x: 1238, startPoint y: 48, endPoint x: 859, endPoint y: 147, distance: 391.7
click at [1234, 48] on span "Call to Customer" at bounding box center [1254, 49] width 77 height 13
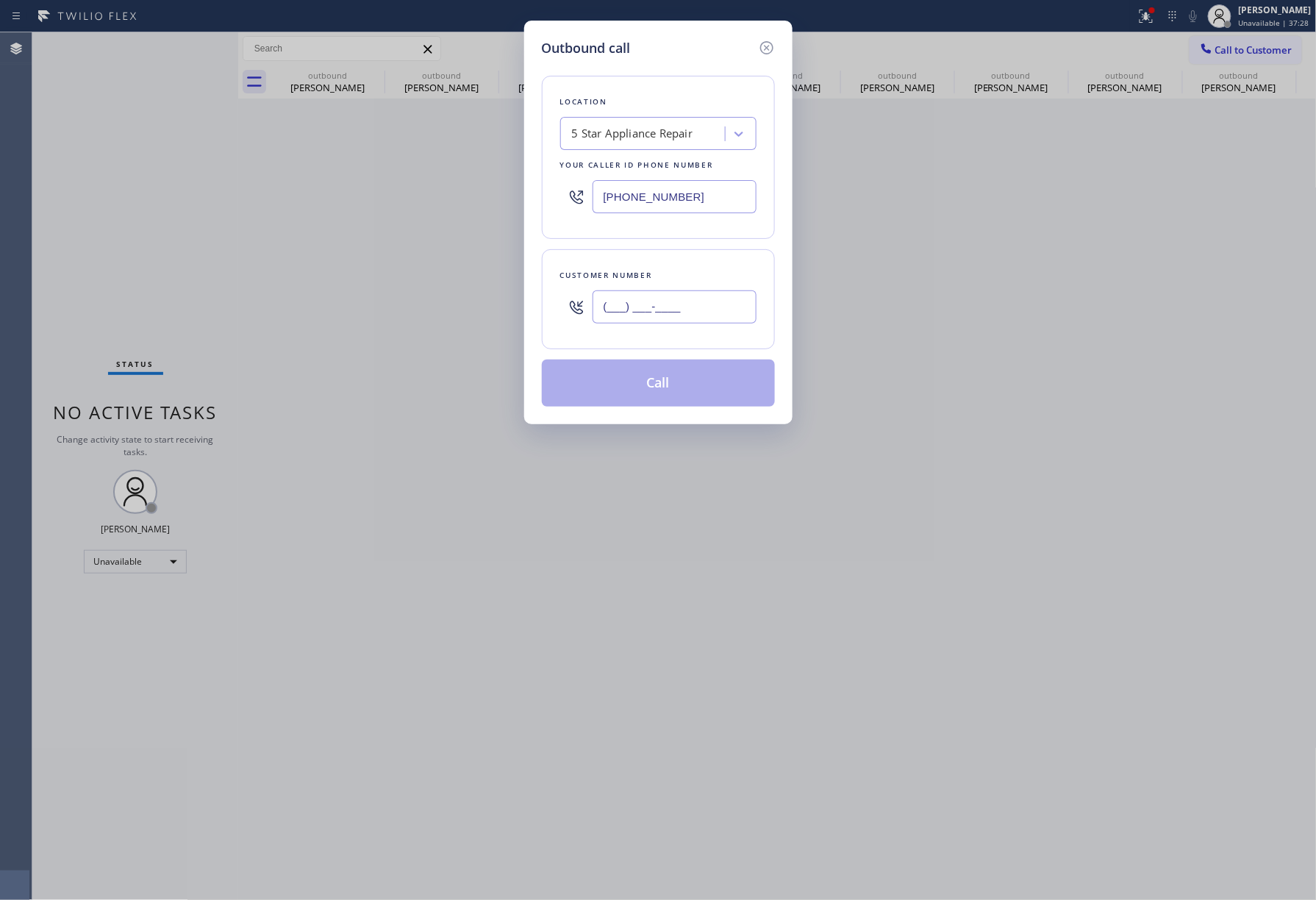
click at [675, 306] on input "(___) ___-____" at bounding box center [674, 307] width 164 height 33
paste input "425) 652-9134"
type input "[PHONE_NUMBER]"
click at [676, 254] on div "Customer number [PHONE_NUMBER]" at bounding box center [658, 299] width 233 height 100
click at [687, 394] on button "Call" at bounding box center [658, 383] width 233 height 47
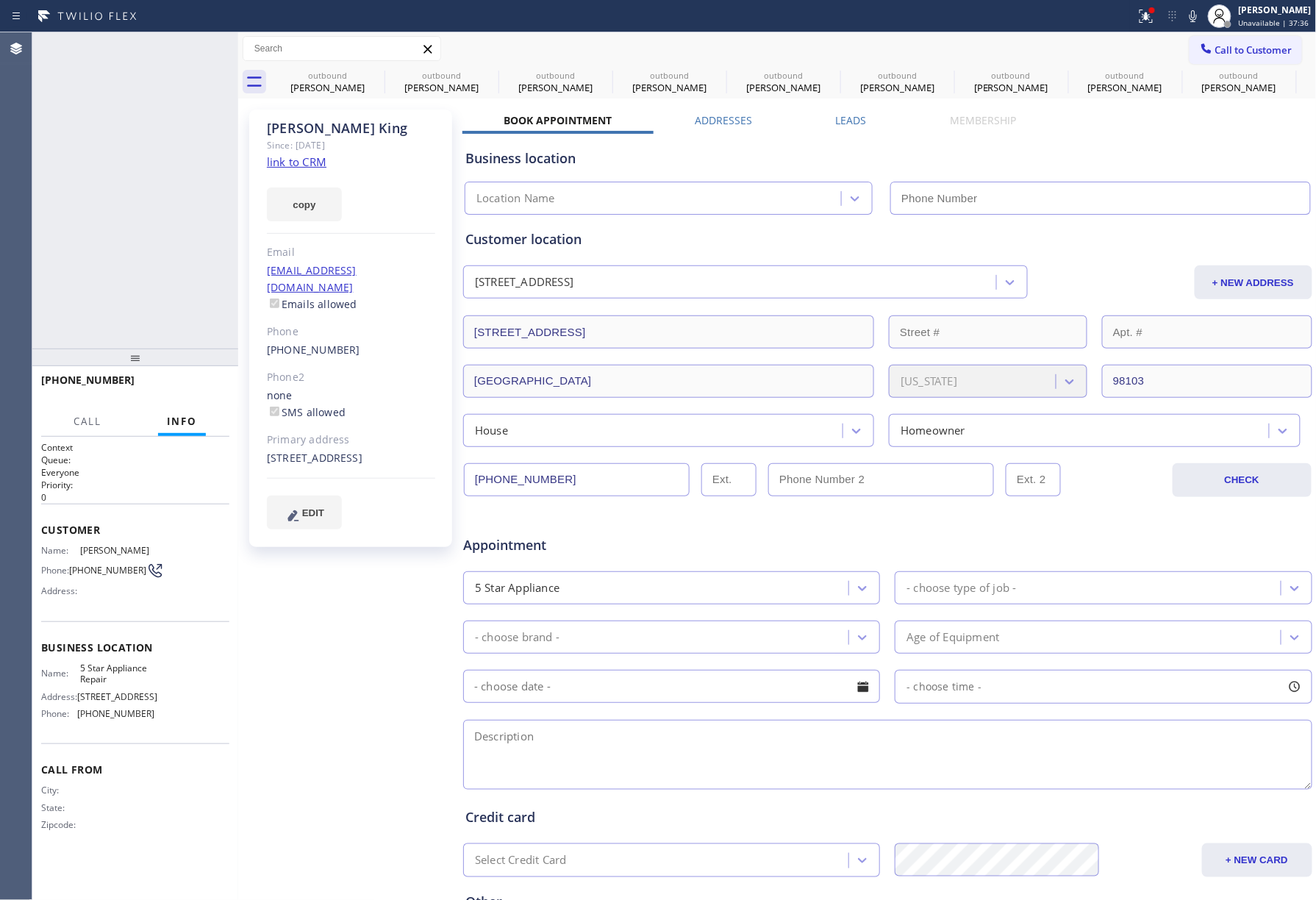
type input "[PHONE_NUMBER]"
click at [163, 265] on div "[PHONE_NUMBER] Live | 00:01 ALL TASKS ALL TASKS ACTIVE TASKS TASKS IN WRAP UP" at bounding box center [135, 191] width 206 height 317
click at [195, 385] on span "HANG UP" at bounding box center [195, 387] width 45 height 10
click at [167, 303] on div "ALL TASKS ALL TASKS ACTIVE TASKS TASKS IN WRAP UP [PHONE_NUMBER] Wrap up | 00:00" at bounding box center [135, 191] width 206 height 317
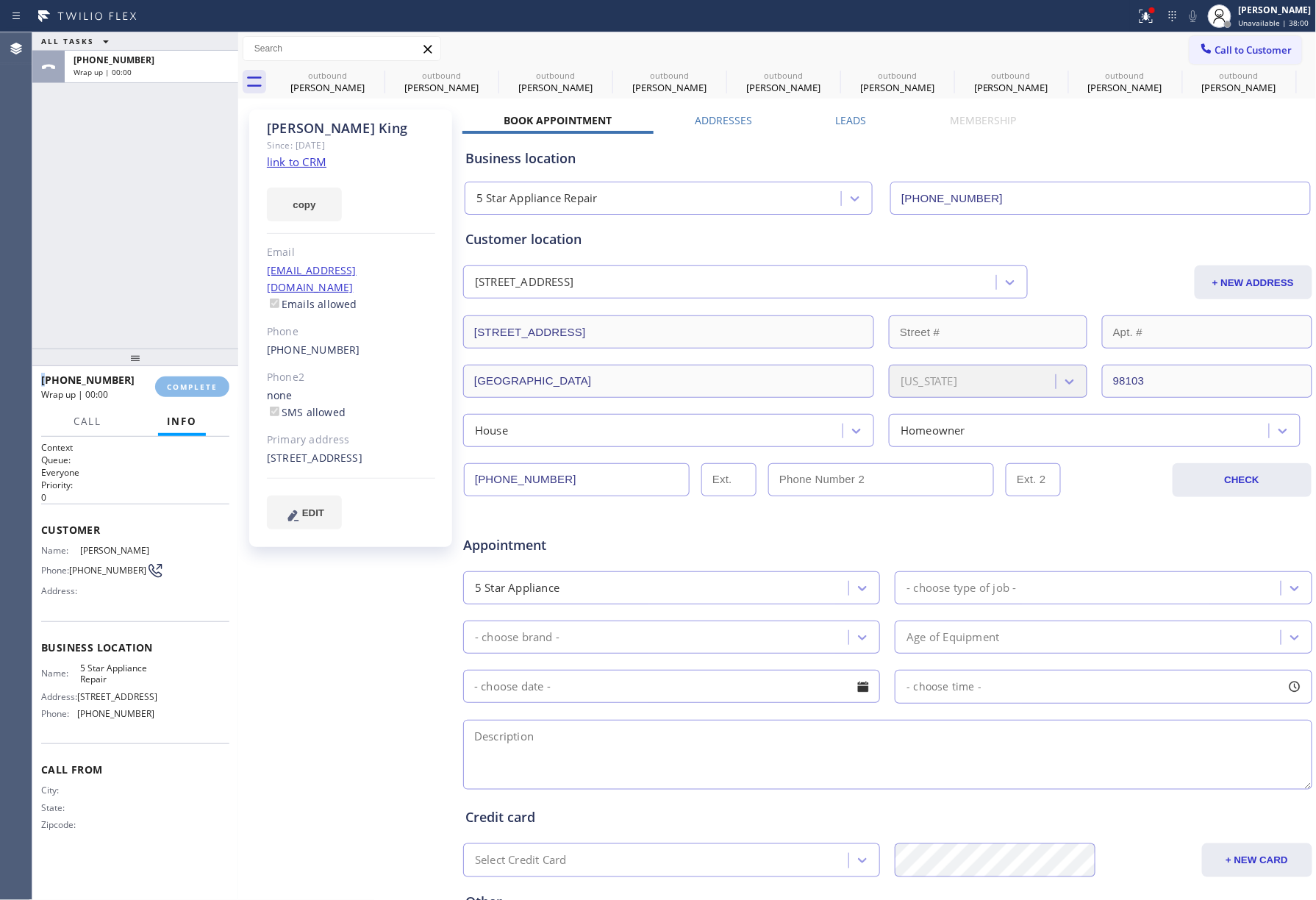
click at [167, 303] on div "ALL TASKS ALL TASKS ACTIVE TASKS TASKS IN WRAP UP [PHONE_NUMBER] Wrap up | 00:00" at bounding box center [135, 191] width 206 height 317
click at [207, 383] on span "COMPLETE" at bounding box center [192, 387] width 51 height 10
click at [151, 287] on div "ALL TASKS ALL TASKS ACTIVE TASKS TASKS IN WRAP UP [PHONE_NUMBER] Wrap up | 00:01" at bounding box center [135, 191] width 206 height 317
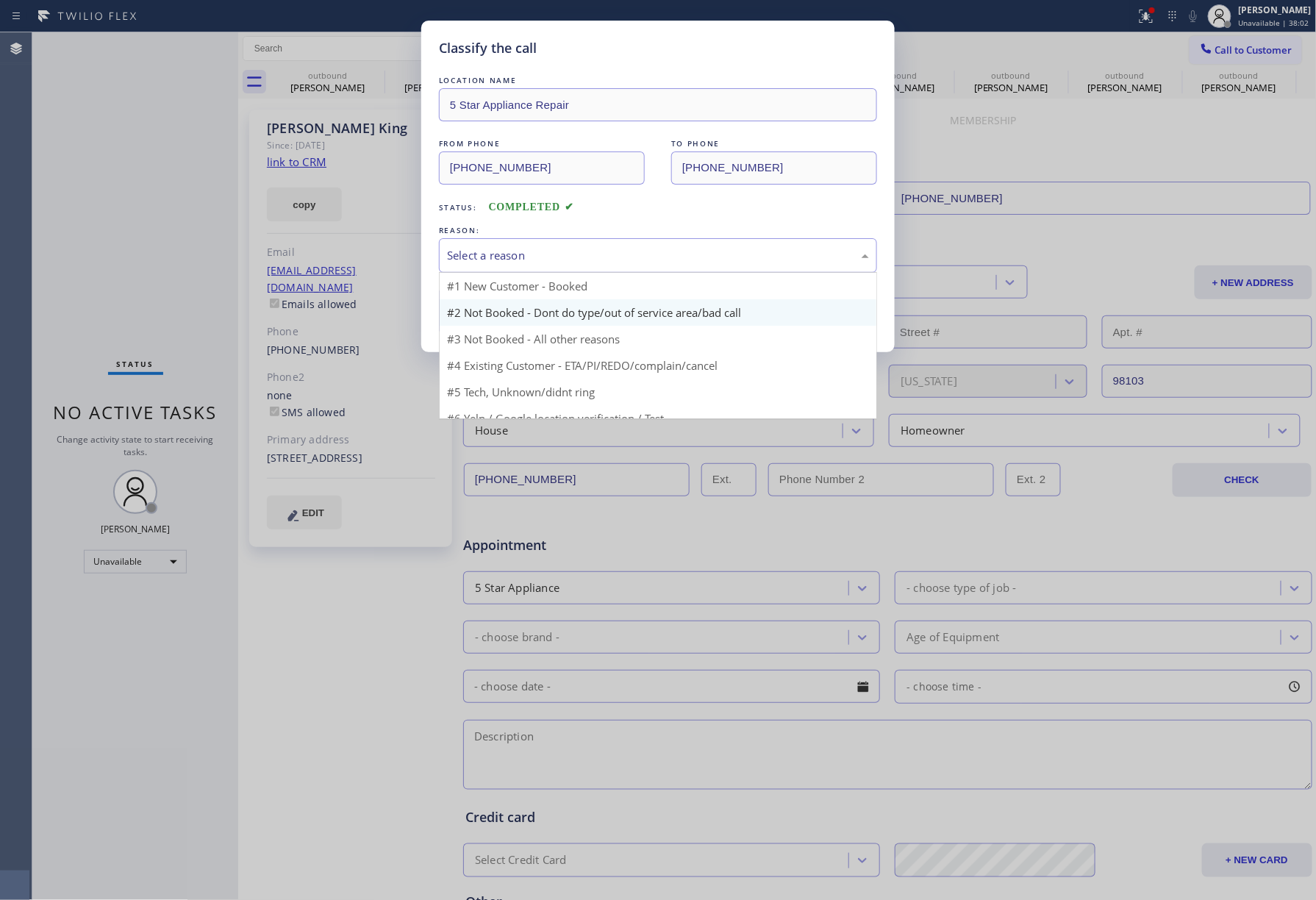
drag, startPoint x: 515, startPoint y: 272, endPoint x: 488, endPoint y: 310, distance: 46.6
click at [515, 273] on div "Select a reason #1 New Customer - Booked #2 Not Booked - Dont do type/out of se…" at bounding box center [658, 255] width 438 height 35
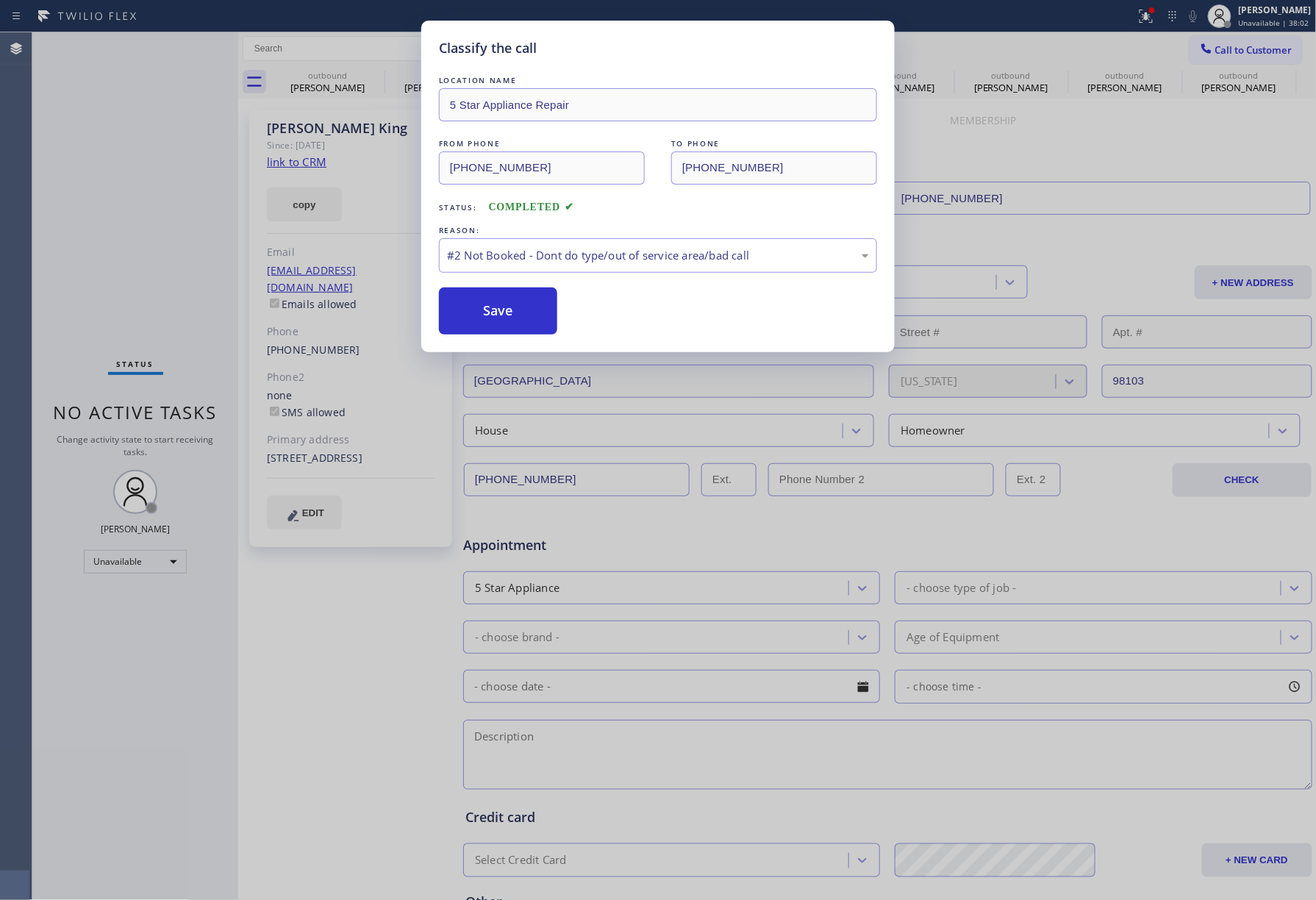
drag, startPoint x: 487, startPoint y: 311, endPoint x: 416, endPoint y: 50, distance: 270.5
click at [487, 306] on button "Save" at bounding box center [498, 311] width 118 height 47
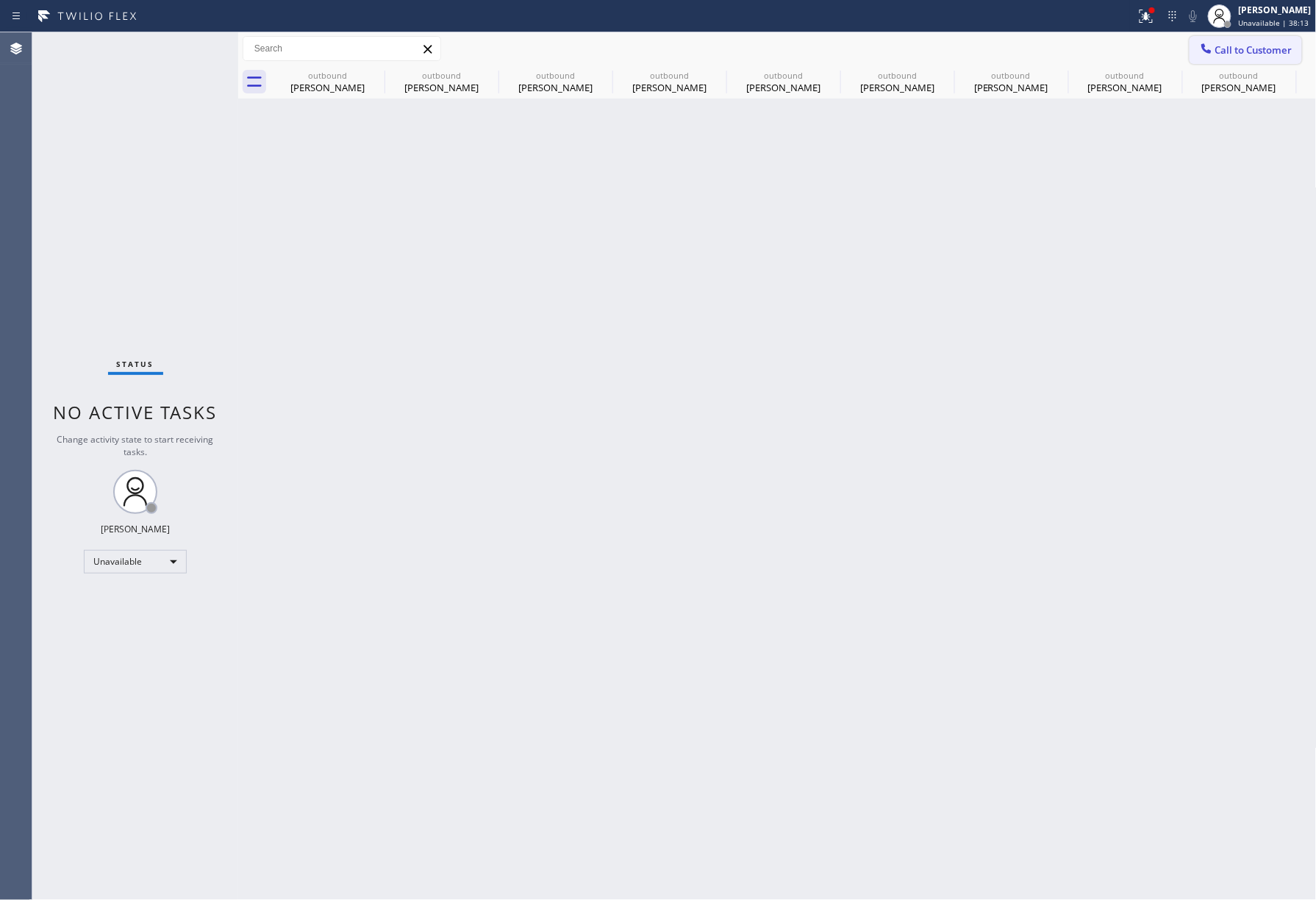
click at [1234, 54] on span "Call to Customer" at bounding box center [1254, 49] width 77 height 13
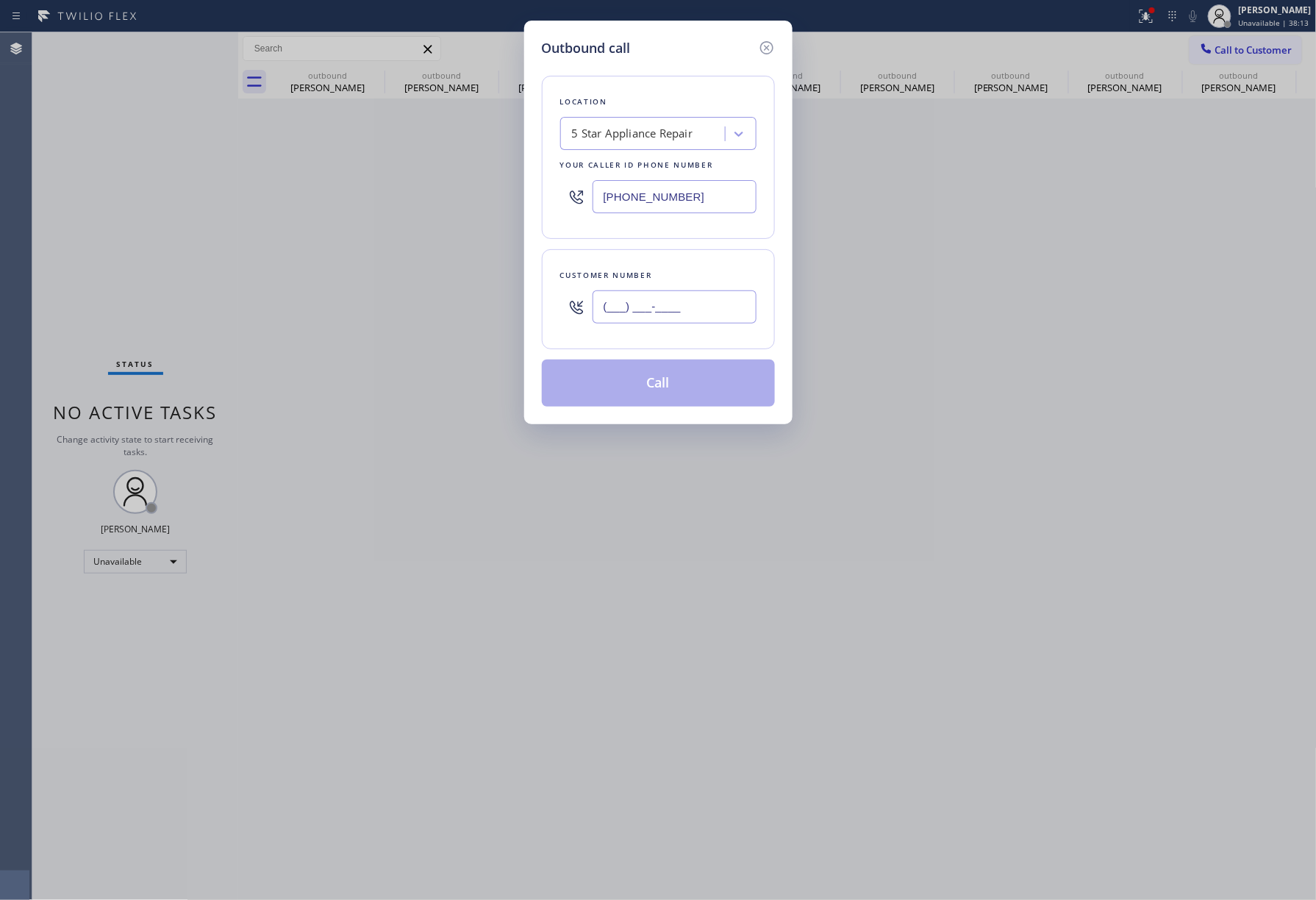
click at [716, 301] on input "(___) ___-____" at bounding box center [674, 307] width 164 height 33
paste input "503) 810-8940"
type input "[PHONE_NUMBER]"
click at [704, 251] on div "Customer number [PHONE_NUMBER]" at bounding box center [658, 299] width 233 height 100
click at [681, 380] on button "Call" at bounding box center [658, 383] width 233 height 47
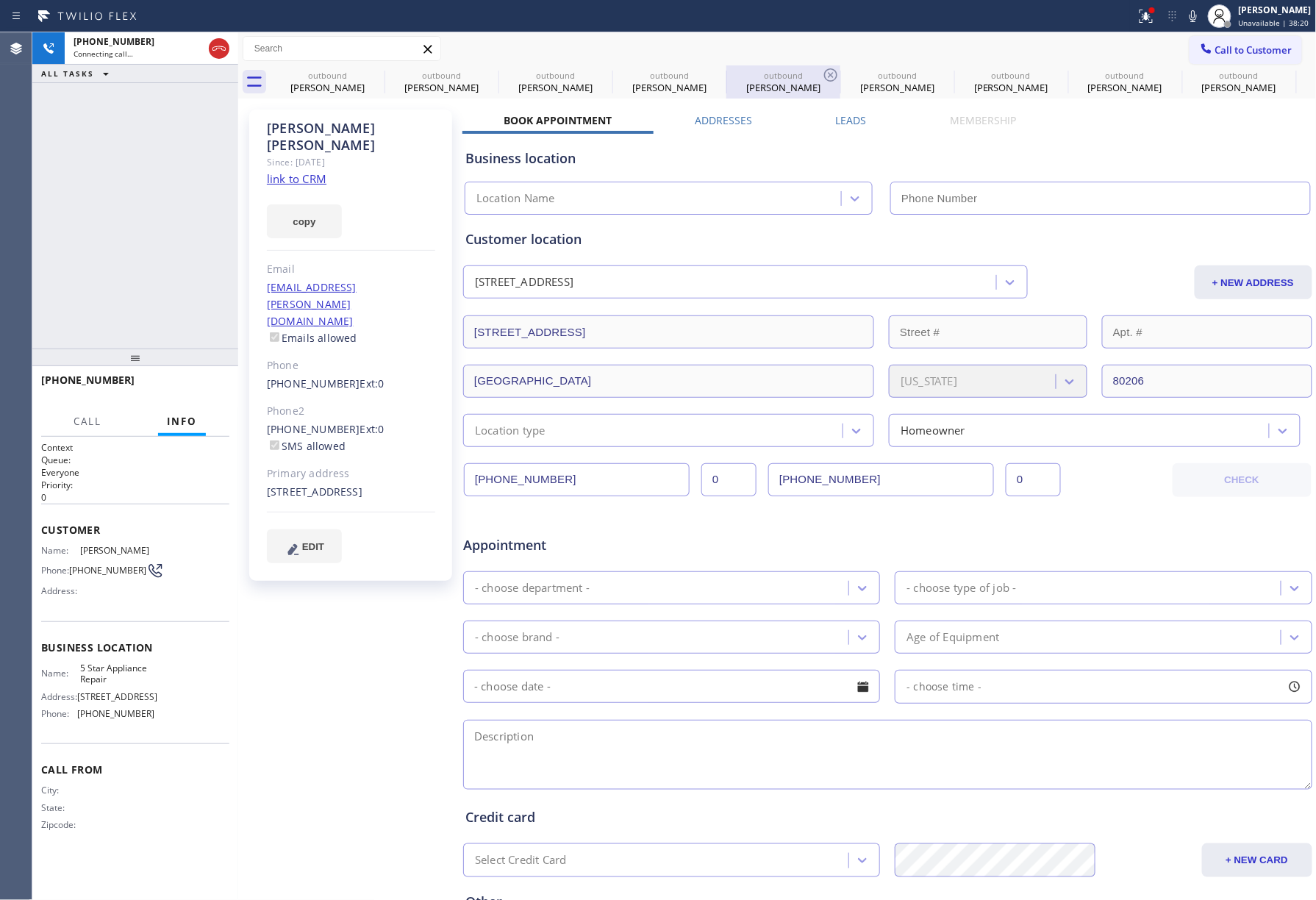
type input "[PHONE_NUMBER]"
drag, startPoint x: 92, startPoint y: 243, endPoint x: 98, endPoint y: 236, distance: 9.2
click at [92, 240] on div "[PHONE_NUMBER] Connecting call… ALL TASKS ALL TASKS ACTIVE TASKS TASKS IN WRAP …" at bounding box center [135, 191] width 206 height 317
click at [204, 380] on button "HANG UP" at bounding box center [195, 387] width 68 height 21
click at [187, 359] on div at bounding box center [135, 357] width 206 height 18
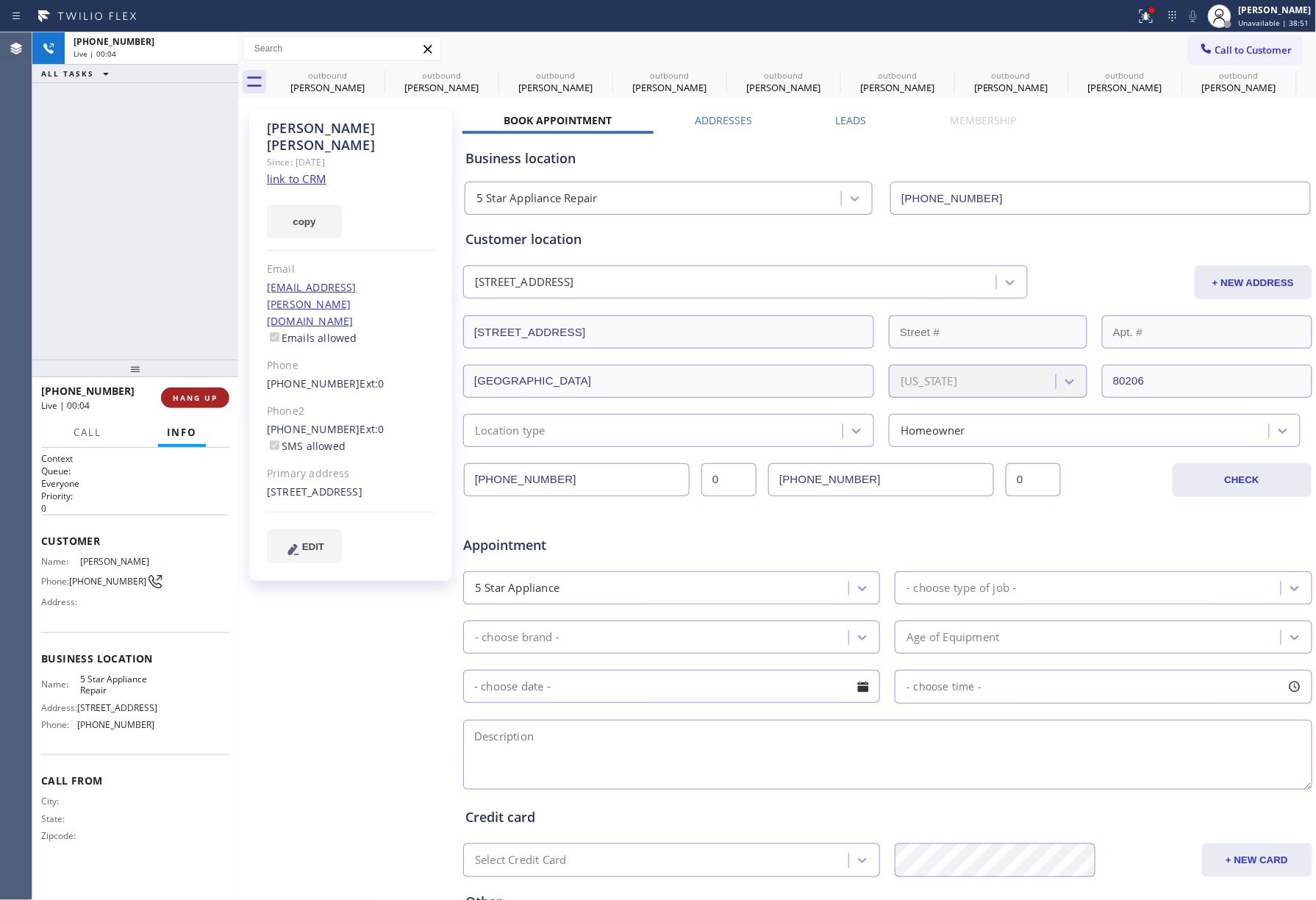
click at [188, 404] on button "HANG UP" at bounding box center [195, 397] width 68 height 21
click at [194, 390] on button "COMPLETE" at bounding box center [192, 397] width 75 height 21
click at [164, 272] on div "ALL TASKS ALL TASKS ACTIVE TASKS TASKS IN WRAP UP [PHONE_NUMBER] Wrap up | 00:00" at bounding box center [135, 196] width 206 height 327
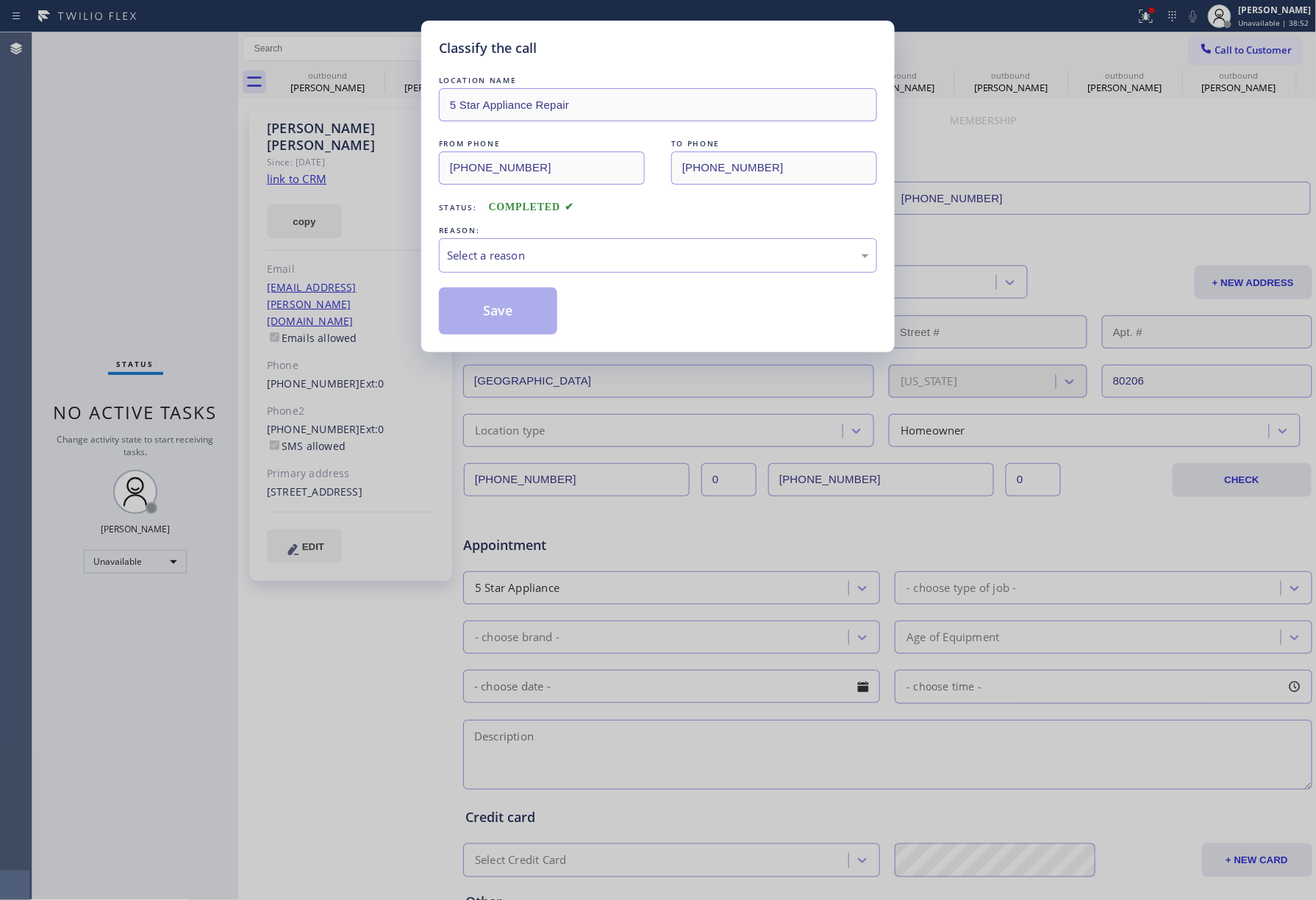
drag, startPoint x: 193, startPoint y: 372, endPoint x: 195, endPoint y: 353, distance: 19.1
click at [195, 353] on div "Classify the call LOCATION NAME 5 Star Appliance Repair FROM PHONE [PHONE_NUMBE…" at bounding box center [658, 450] width 1316 height 900
drag, startPoint x: 527, startPoint y: 231, endPoint x: 527, endPoint y: 244, distance: 13.0
click at [527, 235] on div "REASON:" at bounding box center [658, 231] width 438 height 15
drag, startPoint x: 512, startPoint y: 260, endPoint x: 512, endPoint y: 267, distance: 7.0
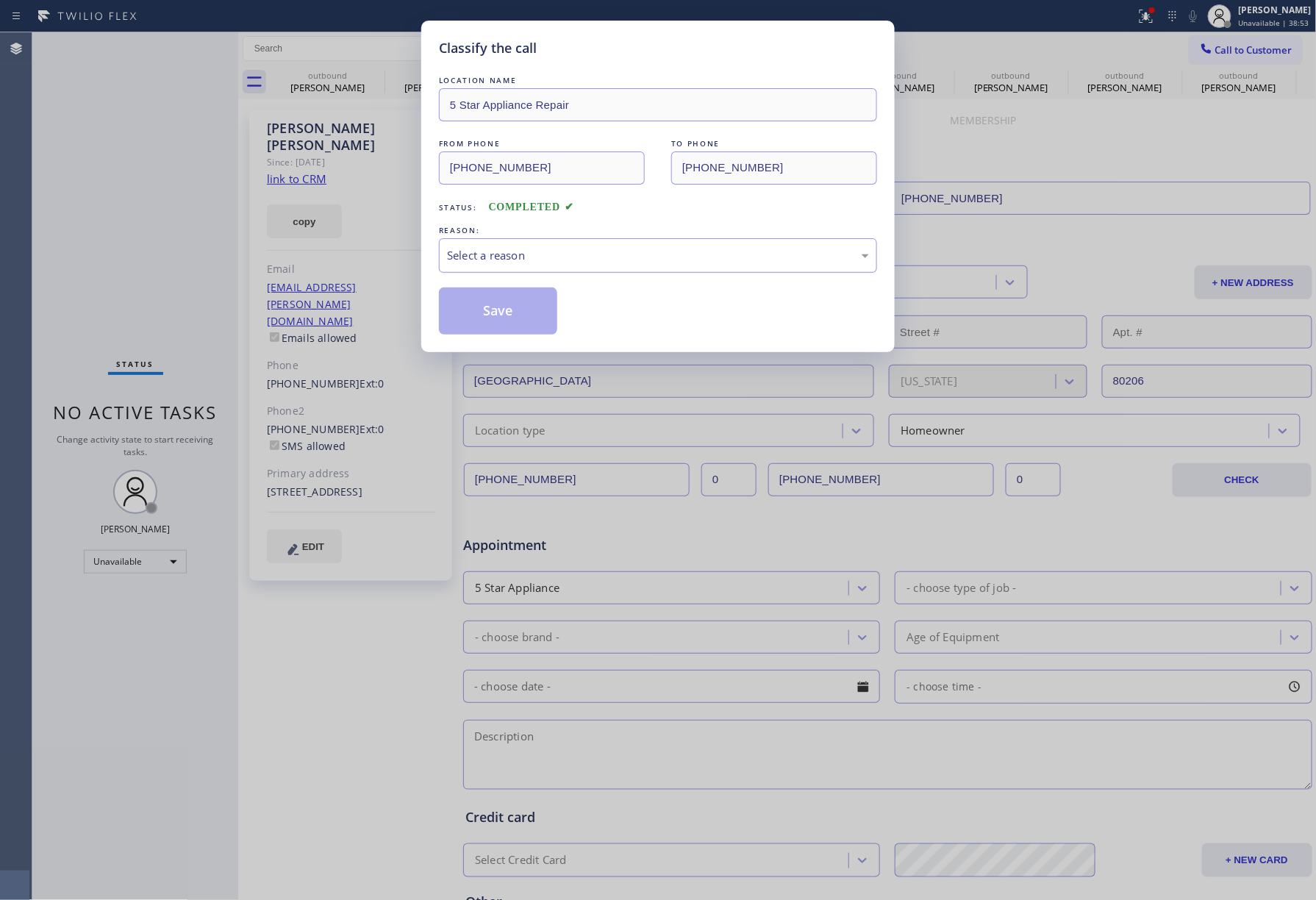
click at [512, 267] on div "Select a reason" at bounding box center [658, 255] width 438 height 35
click at [498, 306] on button "Save" at bounding box center [498, 311] width 118 height 47
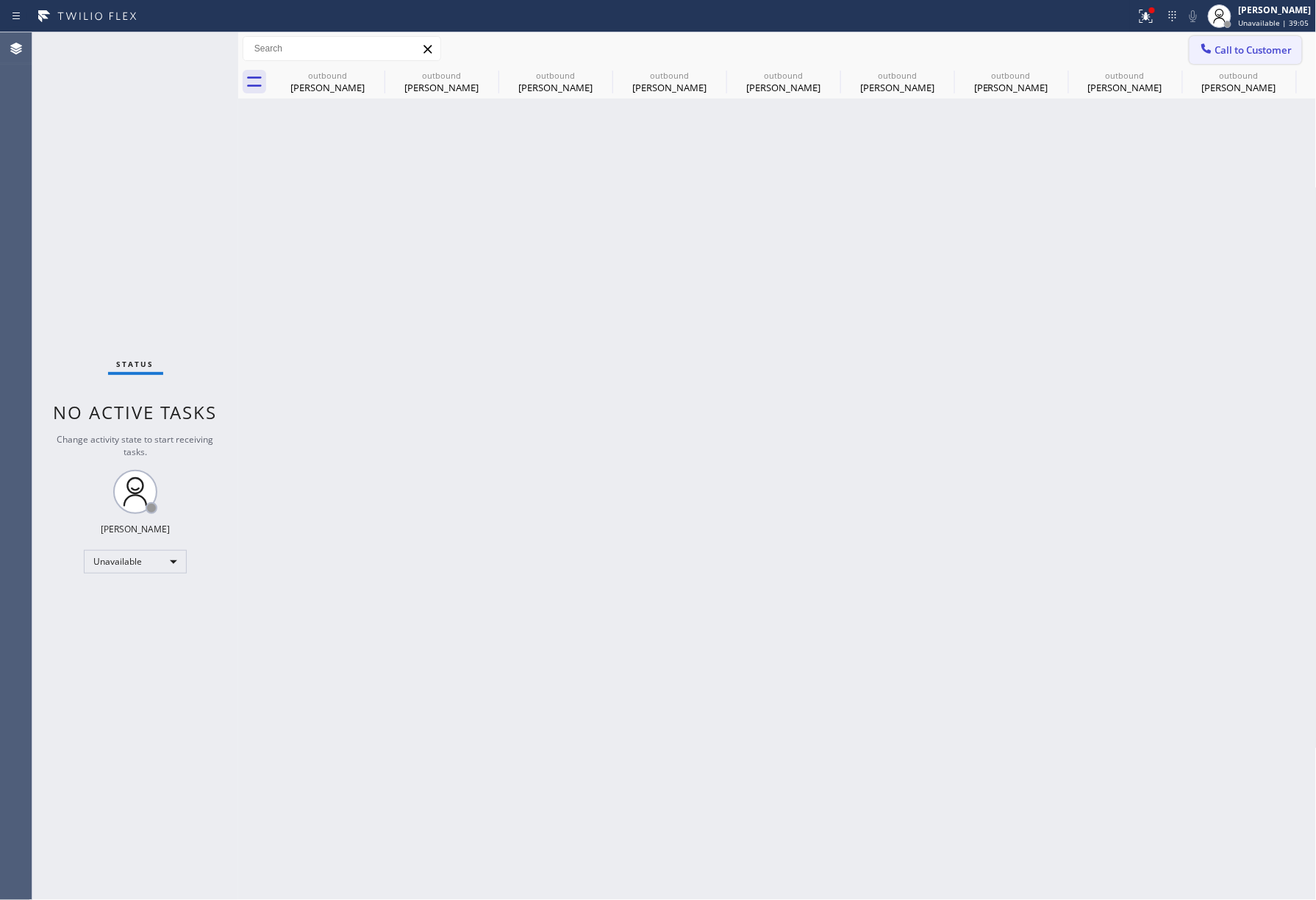
click at [1227, 42] on button "Call to Customer" at bounding box center [1245, 50] width 112 height 28
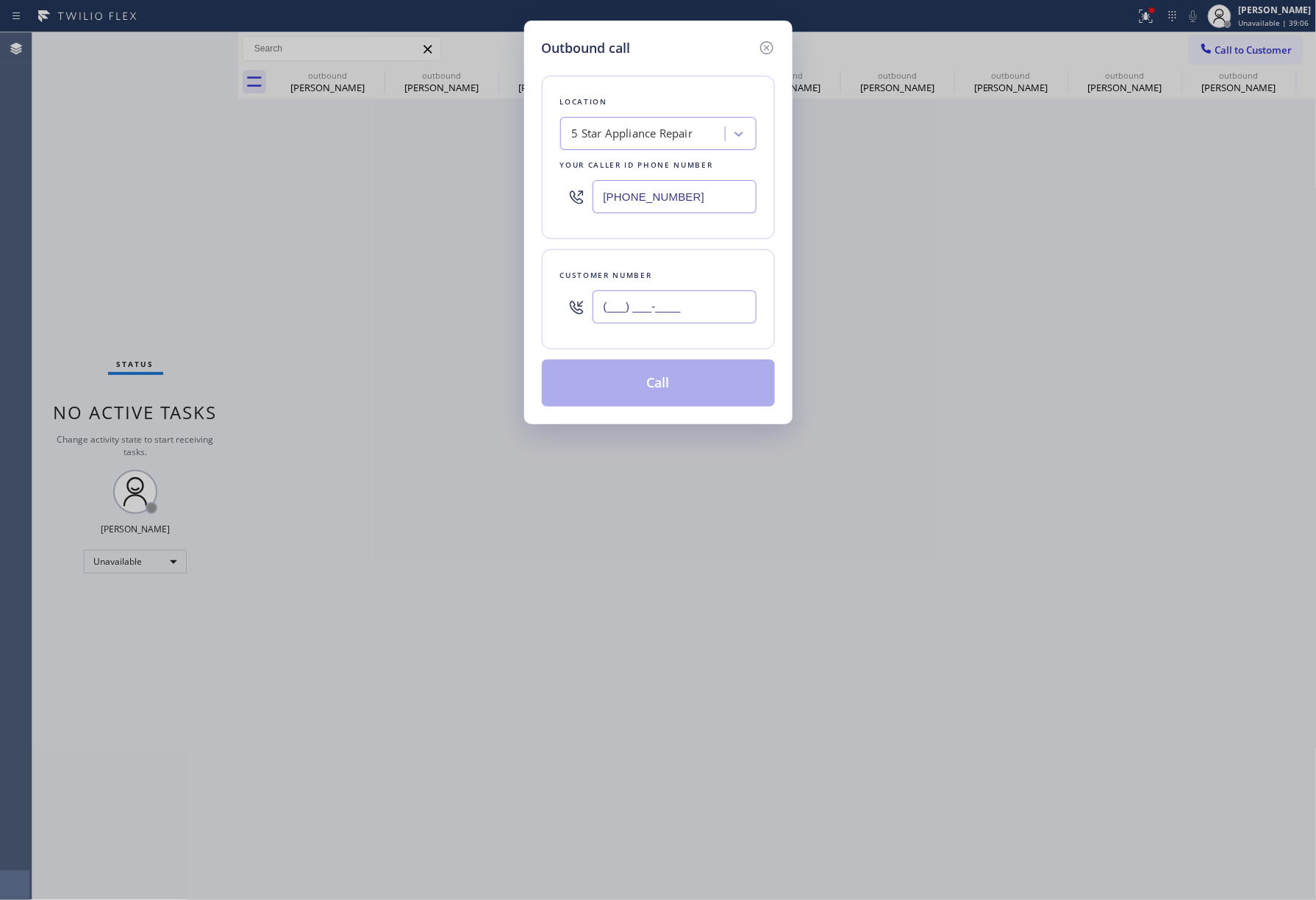
click at [648, 324] on input "(___) ___-____" at bounding box center [674, 307] width 164 height 33
paste input "818) 968-0010"
type input "[PHONE_NUMBER]"
click at [654, 253] on div "Customer number [PHONE_NUMBER]" at bounding box center [658, 299] width 233 height 100
click at [665, 370] on button "Call" at bounding box center [658, 383] width 233 height 47
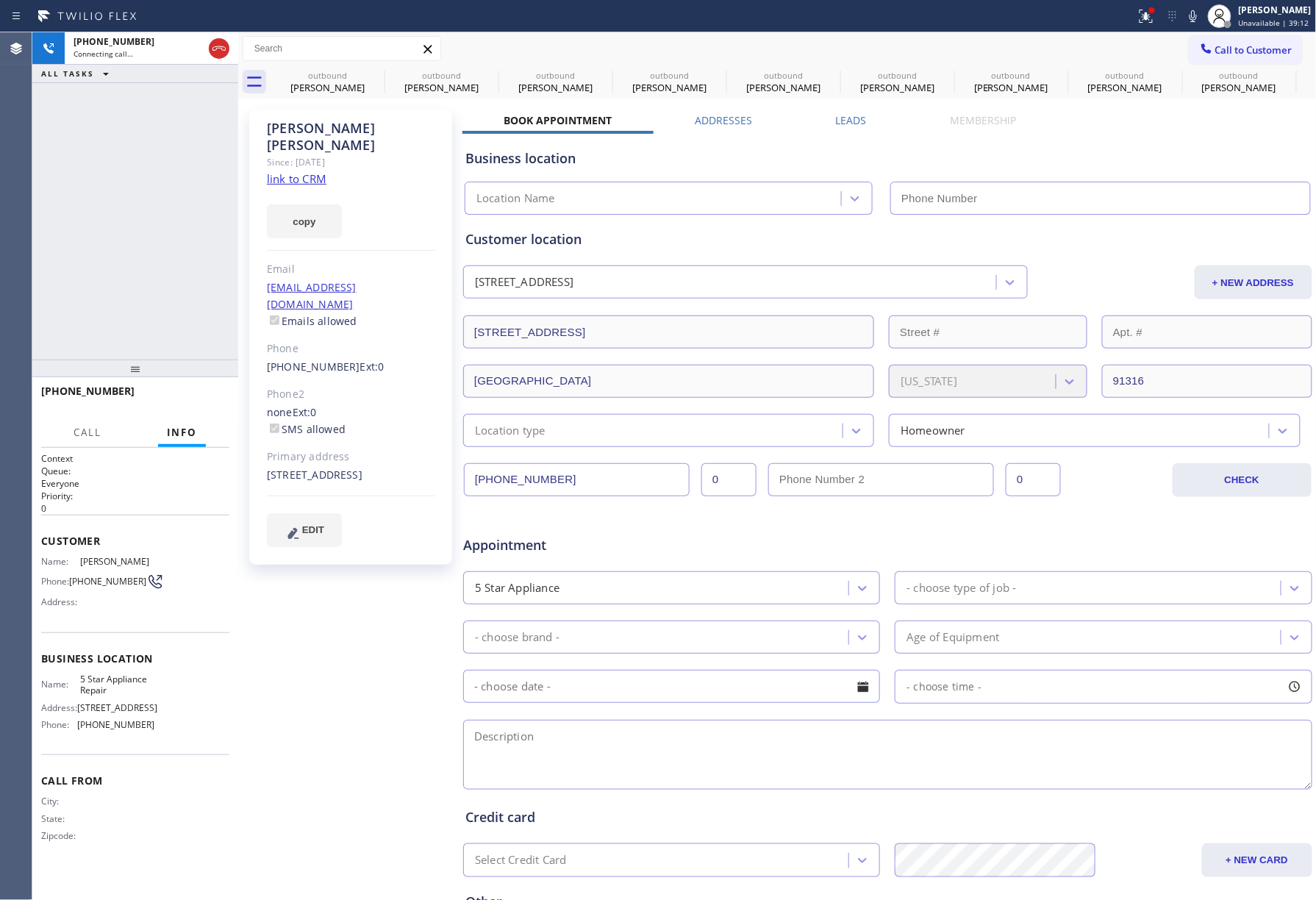
type input "[PHONE_NUMBER]"
drag, startPoint x: 148, startPoint y: 239, endPoint x: 280, endPoint y: 48, distance: 232.2
click at [148, 237] on div "[PHONE_NUMBER] Connecting call… ALL TASKS ALL TASKS ACTIVE TASKS TASKS IN WRAP …" at bounding box center [135, 196] width 206 height 327
drag, startPoint x: 200, startPoint y: 404, endPoint x: 189, endPoint y: 343, distance: 62.0
click at [200, 401] on button "HANG UP" at bounding box center [195, 397] width 68 height 21
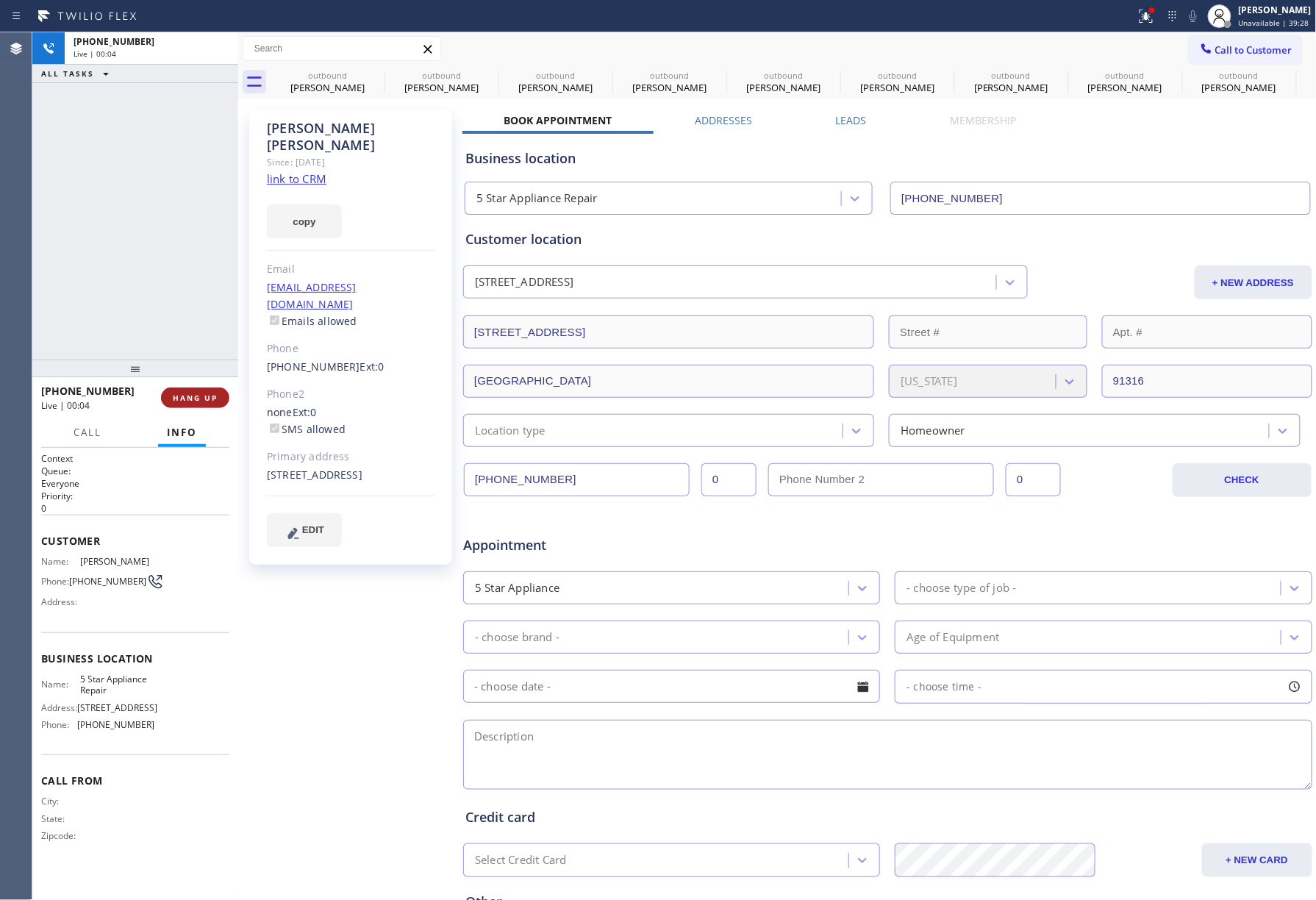
drag, startPoint x: 189, startPoint y: 343, endPoint x: 204, endPoint y: 389, distance: 48.4
click at [193, 360] on div "[PHONE_NUMBER] Live | 00:04 ALL TASKS ALL TASKS ACTIVE TASKS TASKS IN WRAP UP […" at bounding box center [135, 466] width 206 height 868
click at [204, 396] on span "HANG UP" at bounding box center [195, 397] width 45 height 10
click at [177, 322] on div "[PHONE_NUMBER] Live | 00:05 ALL TASKS ALL TASKS ACTIVE TASKS TASKS IN WRAP UP" at bounding box center [135, 196] width 206 height 327
click at [177, 322] on div "ALL TASKS ALL TASKS ACTIVE TASKS TASKS IN WRAP UP [PHONE_NUMBER] Wrap up | 00:00" at bounding box center [135, 196] width 206 height 327
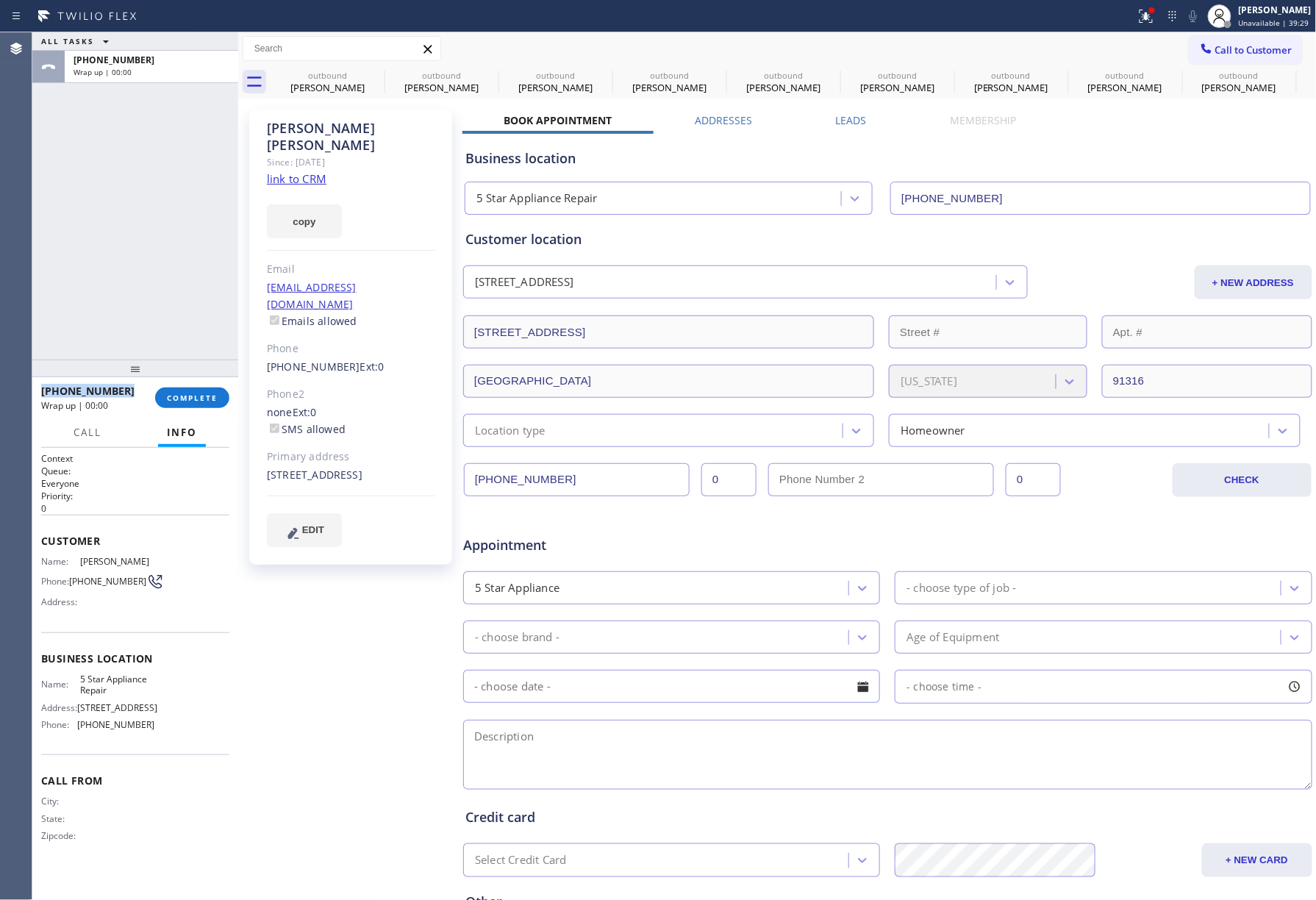
click at [177, 322] on div "ALL TASKS ALL TASKS ACTIVE TASKS TASKS IN WRAP UP [PHONE_NUMBER] Wrap up | 00:00" at bounding box center [135, 196] width 206 height 327
click at [198, 395] on span "COMPLETE" at bounding box center [192, 397] width 51 height 10
click at [169, 299] on div "ALL TASKS ALL TASKS ACTIVE TASKS TASKS IN WRAP UP [PHONE_NUMBER] Wrap up | 00:01" at bounding box center [135, 196] width 206 height 327
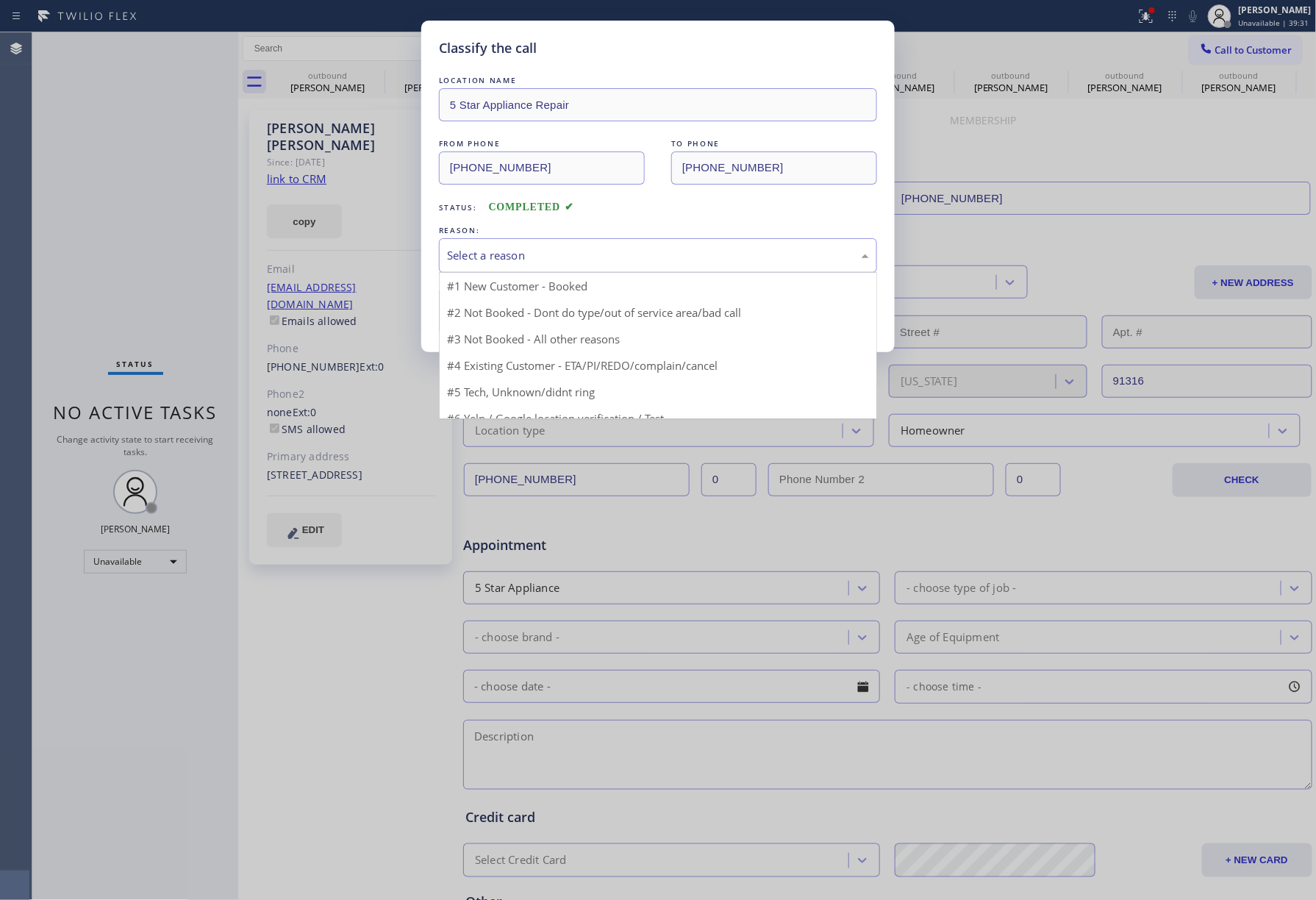
click at [504, 257] on div "Select a reason" at bounding box center [658, 256] width 422 height 17
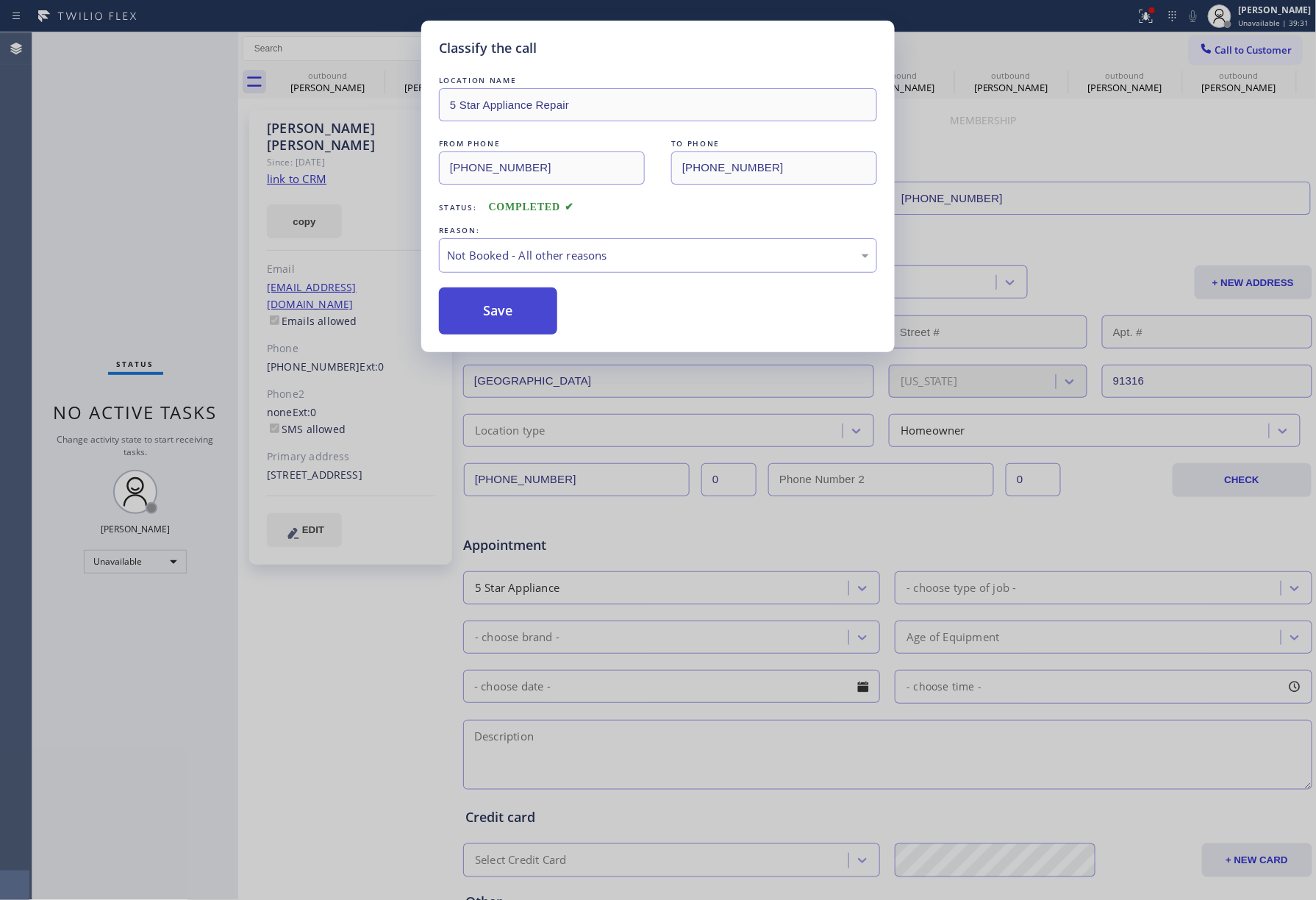
click at [483, 317] on button "Save" at bounding box center [498, 311] width 118 height 47
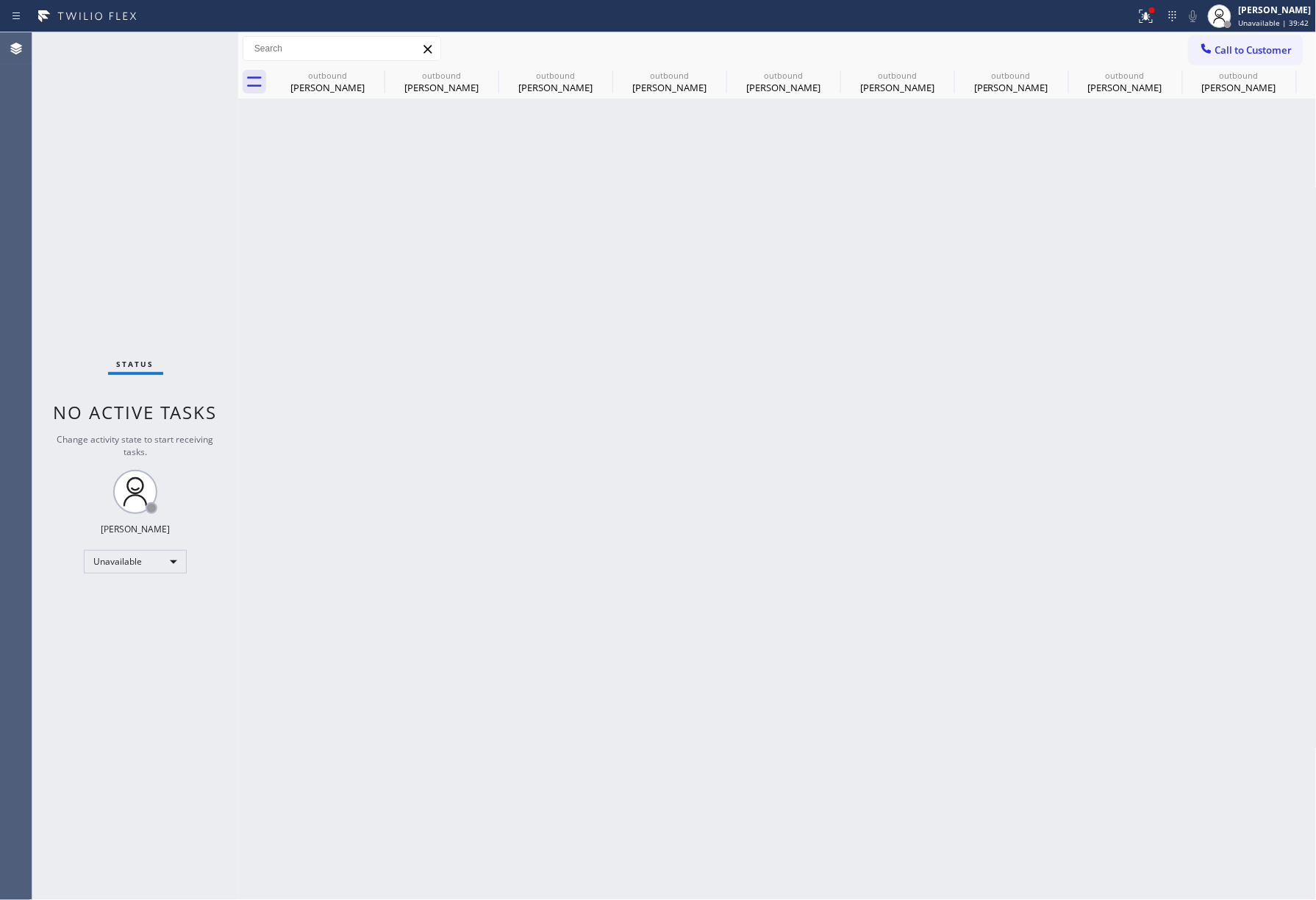
drag, startPoint x: 1227, startPoint y: 47, endPoint x: 1219, endPoint y: 45, distance: 8.2
click at [1223, 45] on span "Call to Customer" at bounding box center [1254, 49] width 77 height 13
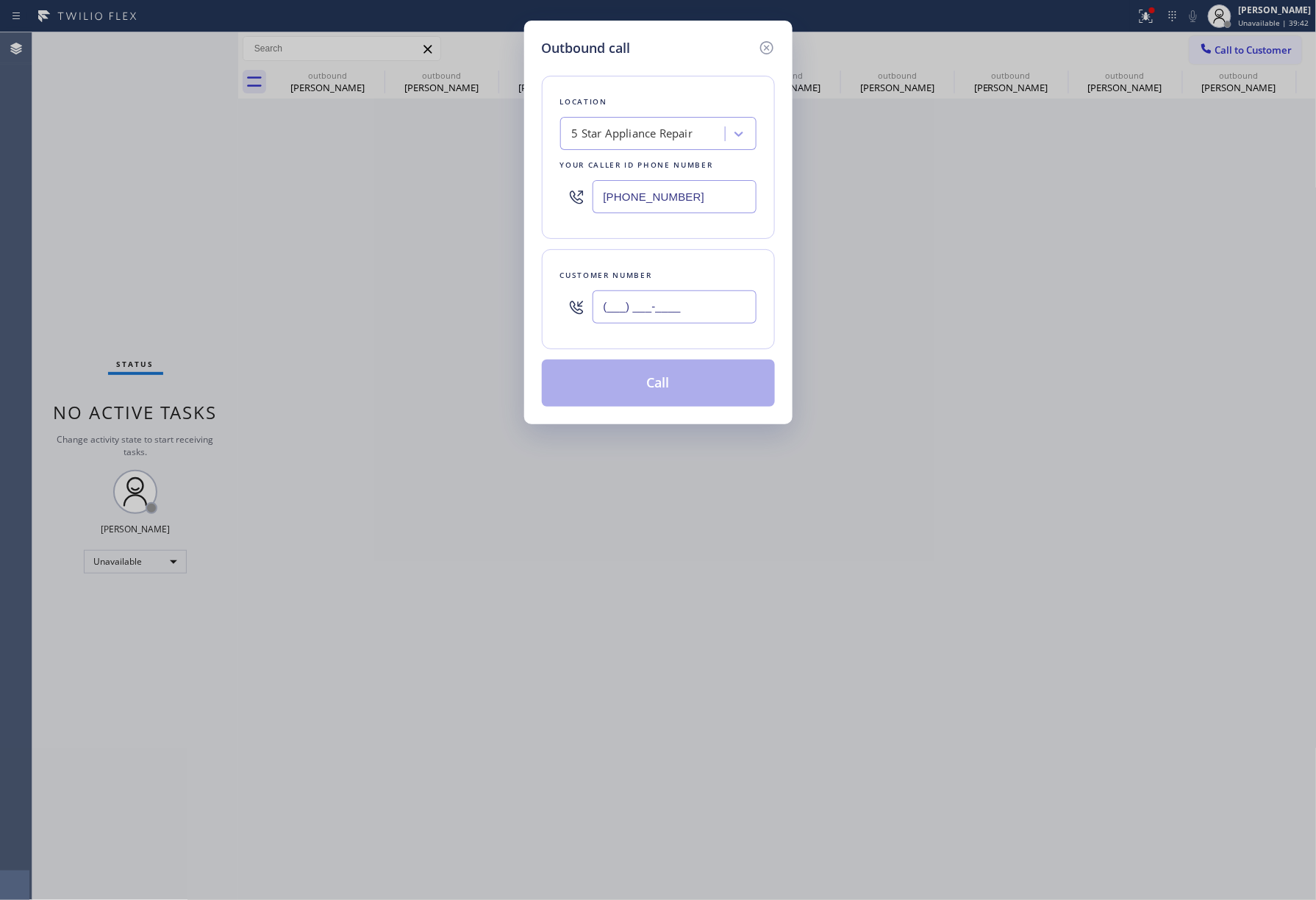
click at [645, 292] on input "(___) ___-____" at bounding box center [674, 307] width 164 height 33
paste input "206) 353-0946"
type input "[PHONE_NUMBER]"
click at [671, 384] on button "Call" at bounding box center [658, 383] width 233 height 47
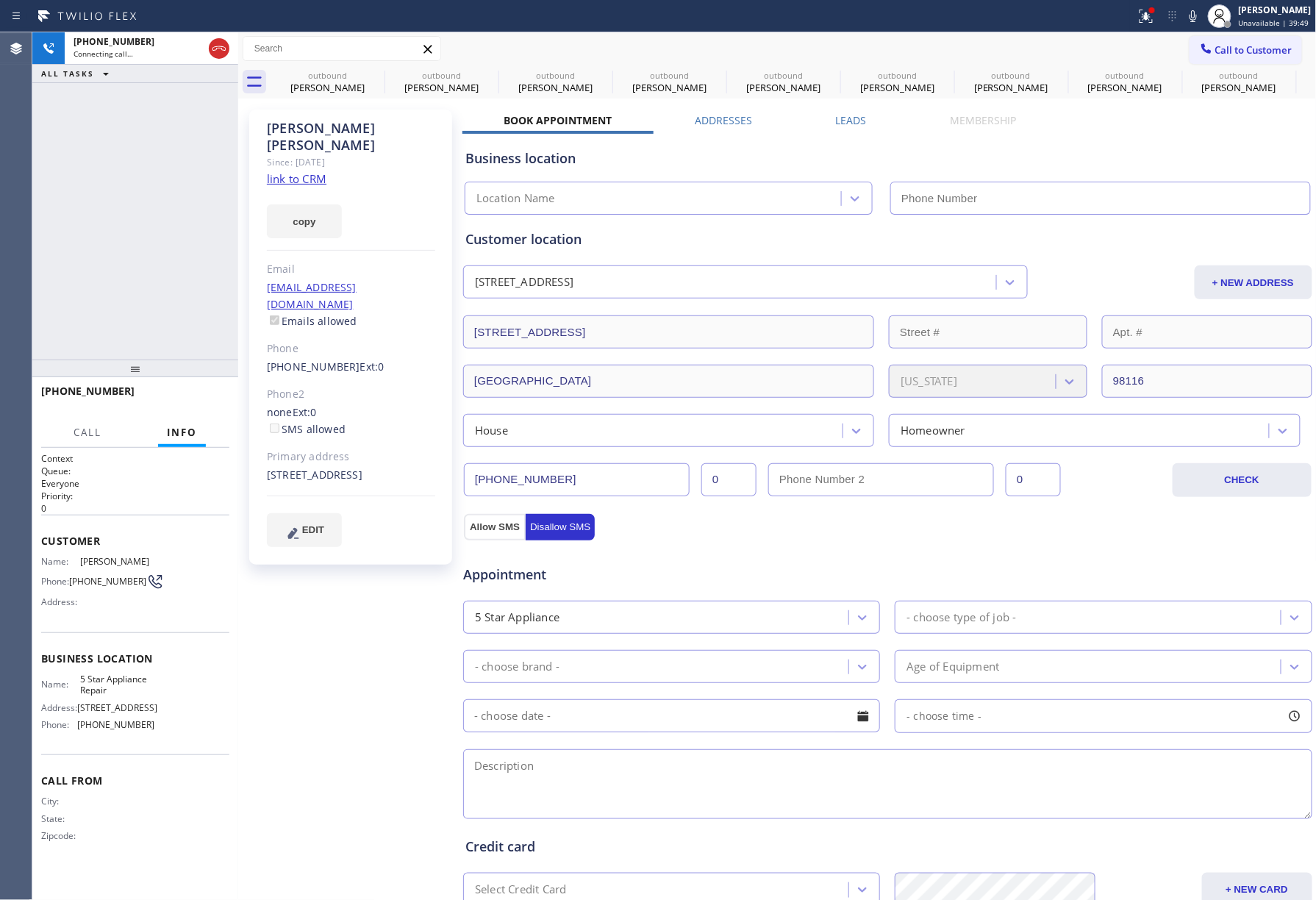
type input "[PHONE_NUMBER]"
click at [131, 227] on div "[PHONE_NUMBER] Live | 00:04 ALL TASKS ALL TASKS ACTIVE TASKS TASKS IN WRAP UP" at bounding box center [135, 196] width 206 height 327
click at [193, 389] on button "HANG UP" at bounding box center [195, 397] width 68 height 21
drag, startPoint x: 180, startPoint y: 327, endPoint x: 189, endPoint y: 396, distance: 69.6
click at [184, 369] on div "[PHONE_NUMBER] Live | 00:06 ALL TASKS ALL TASKS ACTIVE TASKS TASKS IN WRAP UP […" at bounding box center [135, 466] width 206 height 868
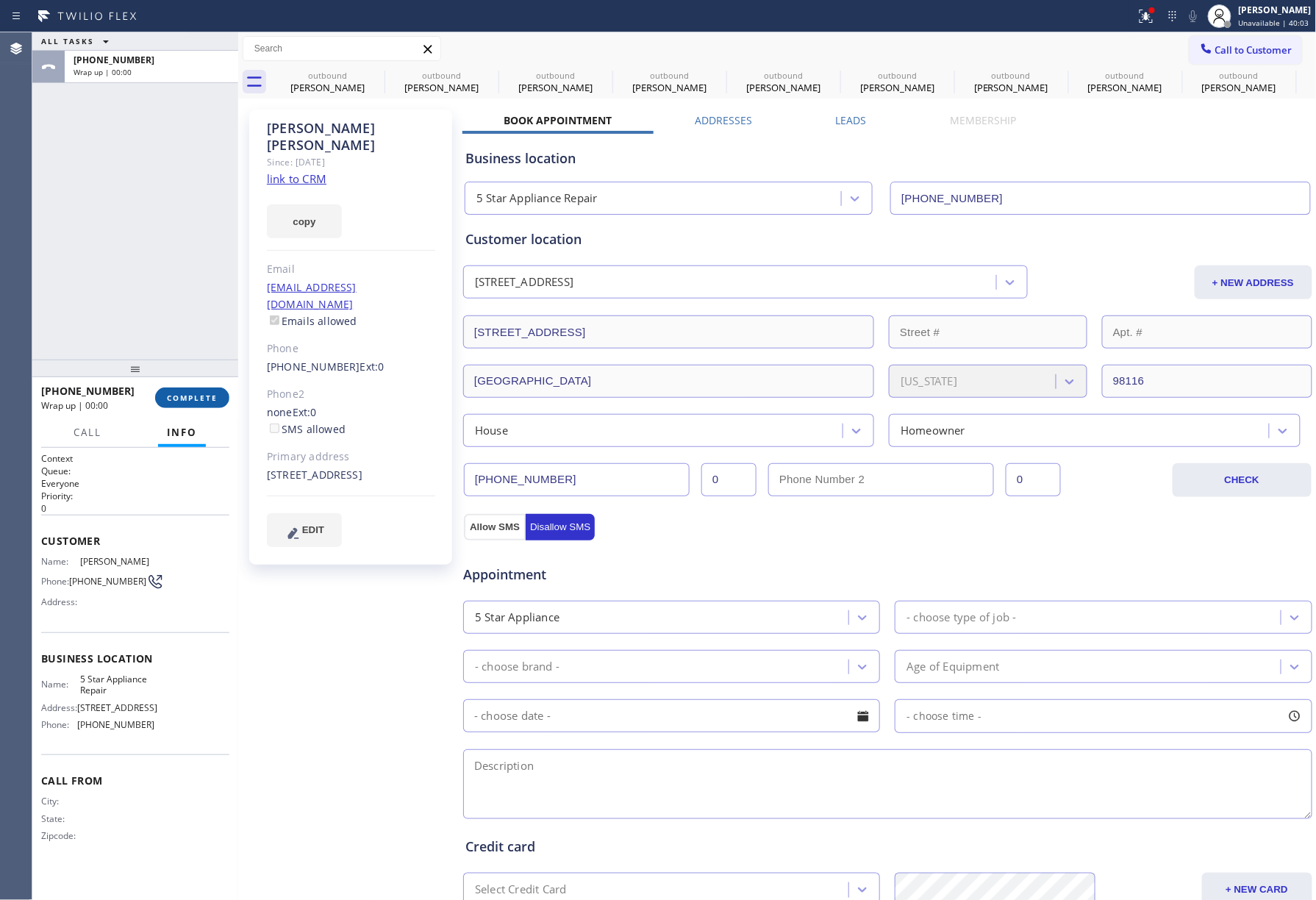
click at [192, 406] on button "COMPLETE" at bounding box center [192, 397] width 75 height 21
click at [177, 327] on div "ALL TASKS ALL TASKS ACTIVE TASKS TASKS IN WRAP UP [PHONE_NUMBER] Wrap up | 00:00" at bounding box center [135, 196] width 206 height 327
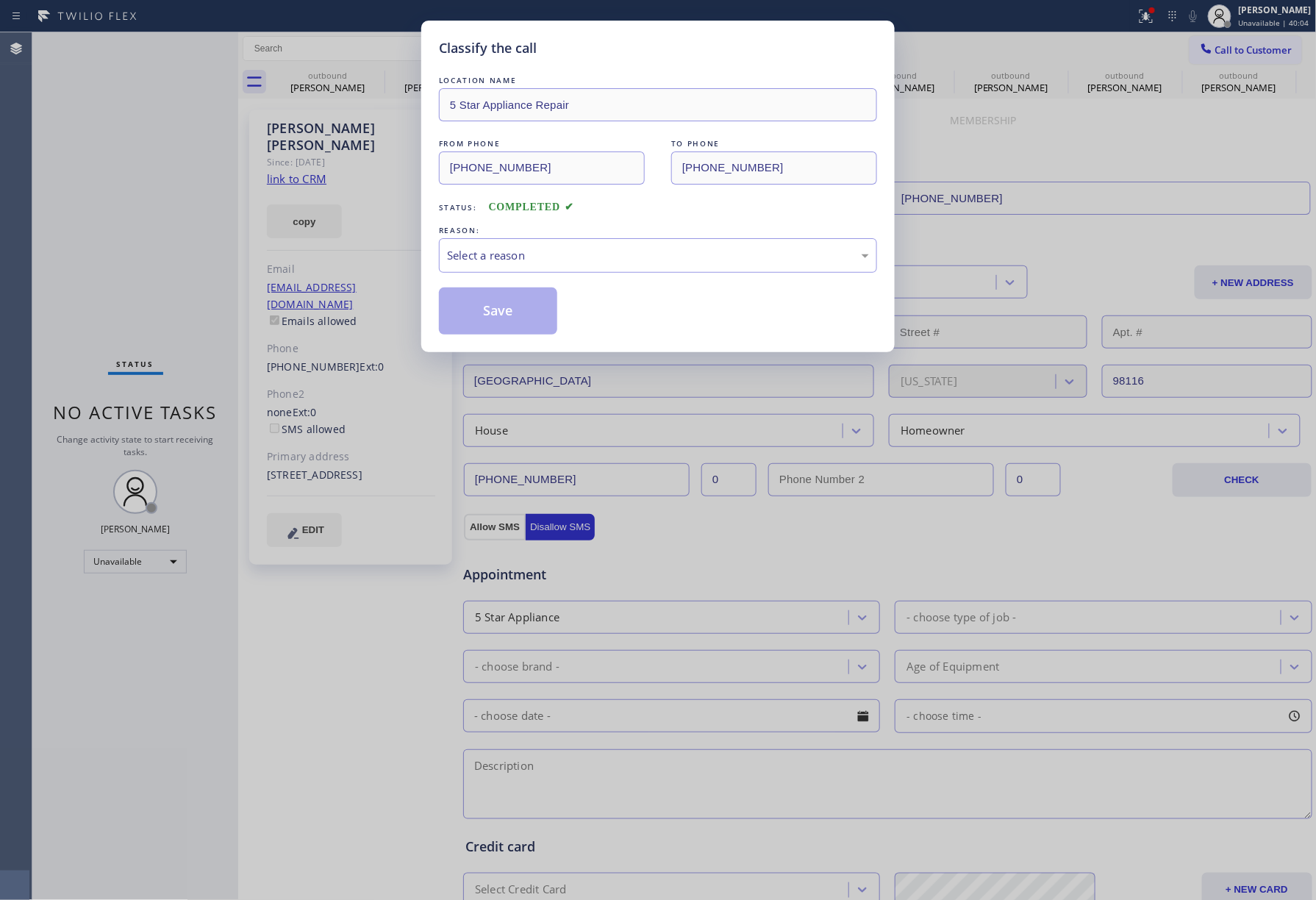
click at [436, 259] on div "Classify the call LOCATION NAME 5 Star Appliance Repair FROM PHONE [PHONE_NUMBE…" at bounding box center [658, 187] width 473 height 332
click at [476, 264] on div "Select a reason" at bounding box center [658, 256] width 422 height 17
click at [484, 293] on button "Save" at bounding box center [498, 311] width 118 height 47
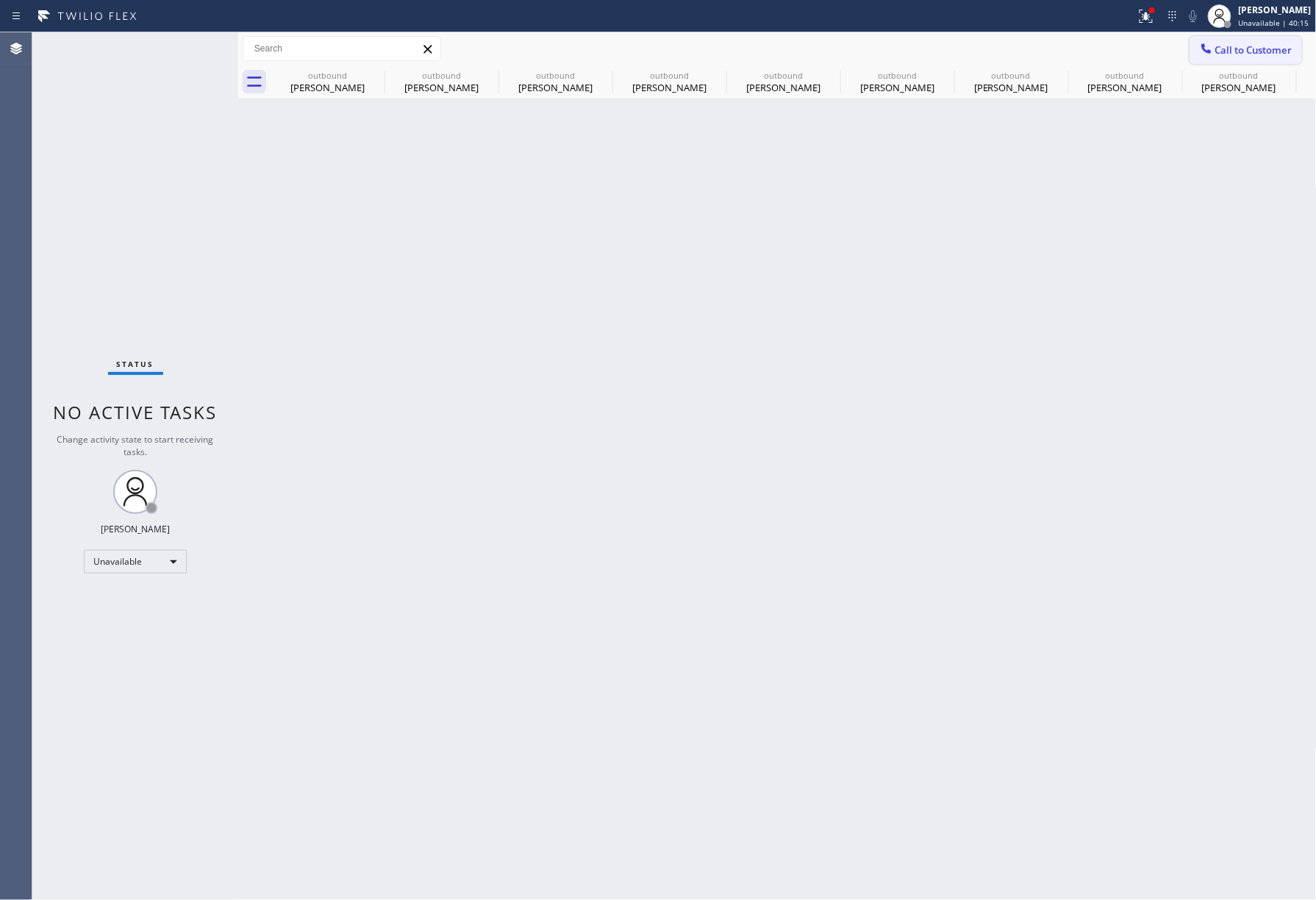
click at [1238, 51] on span "Call to Customer" at bounding box center [1254, 49] width 77 height 13
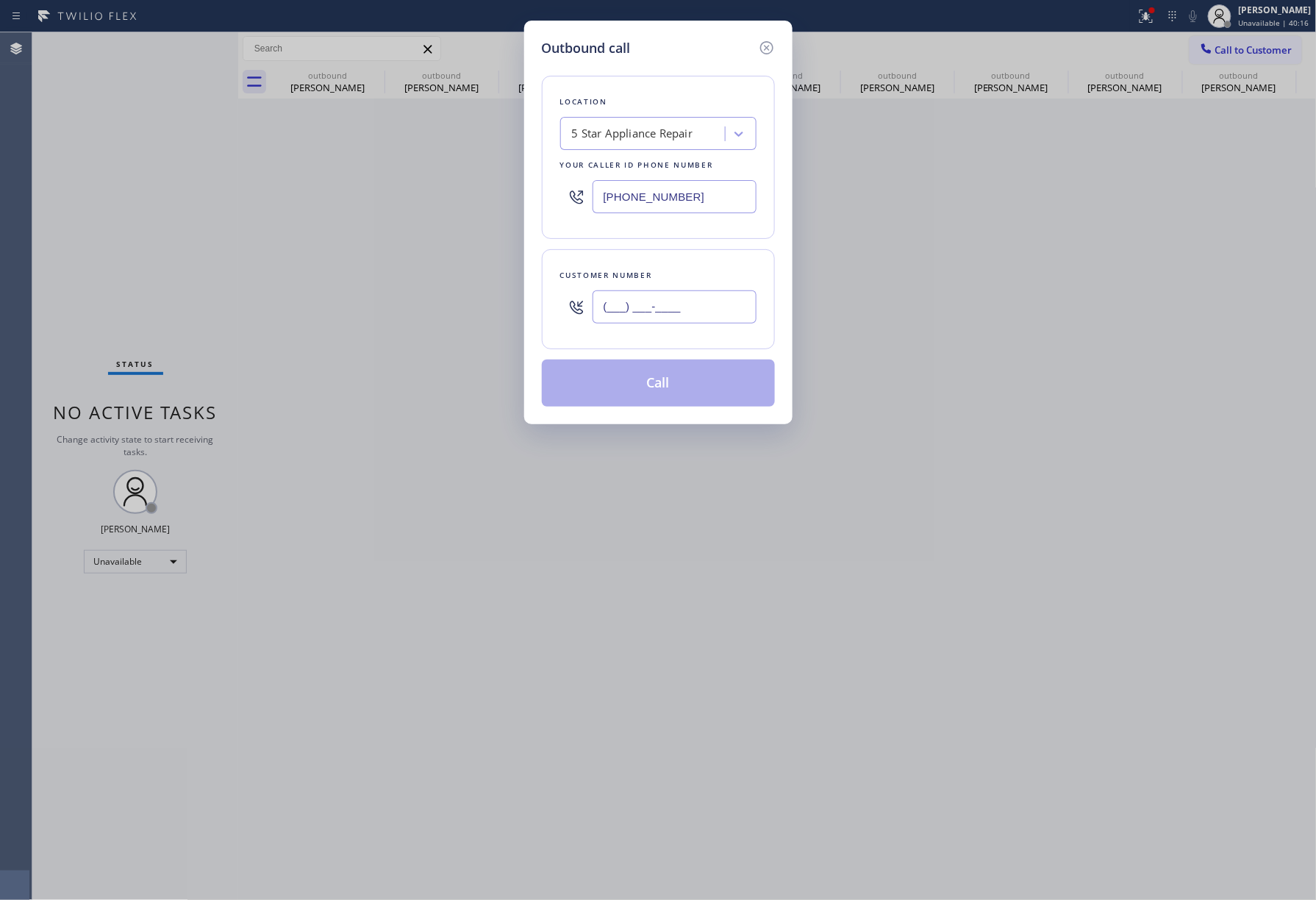
click at [663, 307] on input "(___) ___-____" at bounding box center [674, 307] width 164 height 33
paste input "360) 481-6000"
type input "[PHONE_NUMBER]"
drag, startPoint x: 658, startPoint y: 384, endPoint x: 666, endPoint y: 261, distance: 123.3
click at [658, 384] on button "Call" at bounding box center [658, 383] width 233 height 47
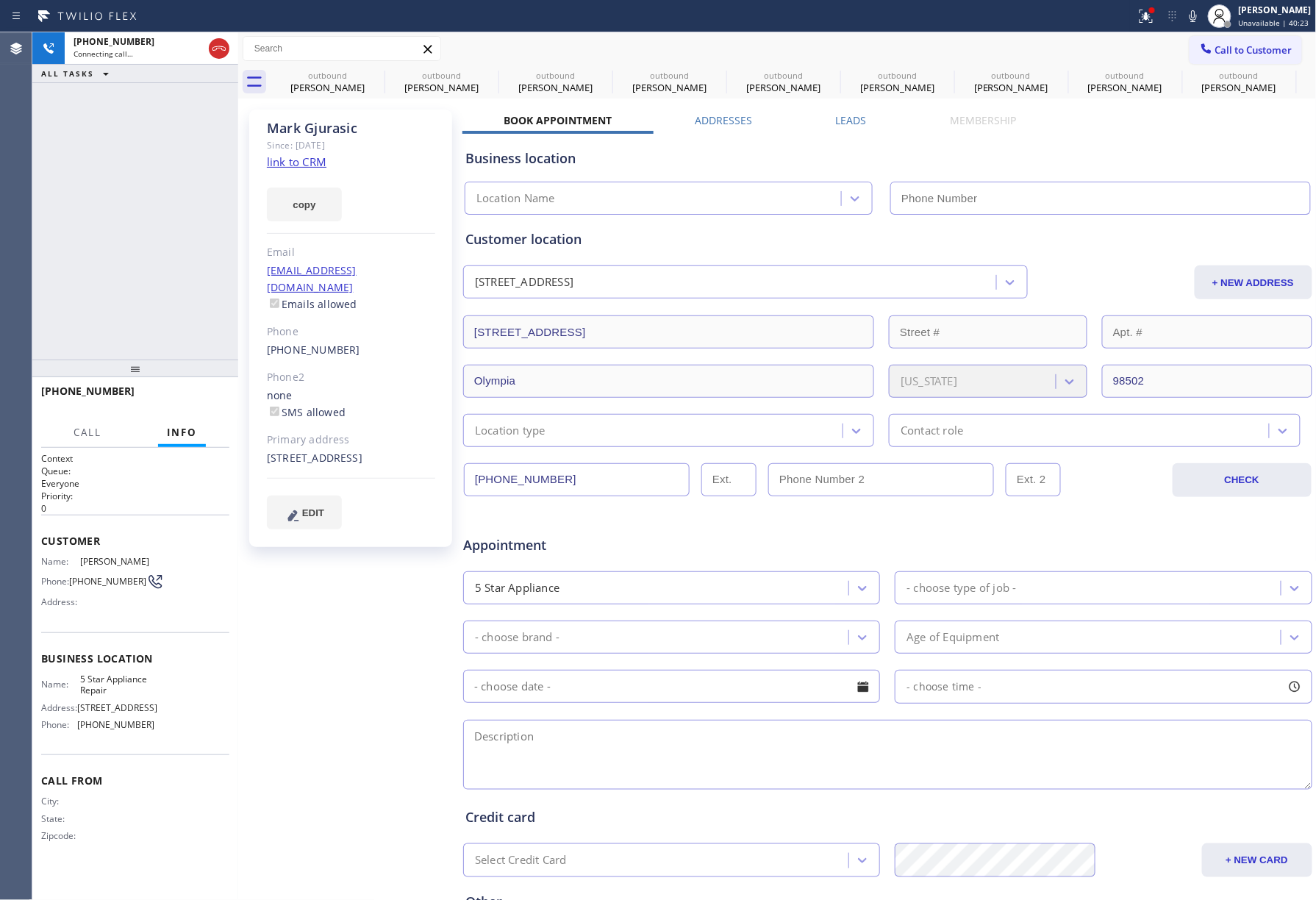
type input "[PHONE_NUMBER]"
click at [109, 218] on div "[PHONE_NUMBER] Connecting call… ALL TASKS ALL TASKS ACTIVE TASKS TASKS IN WRAP …" at bounding box center [135, 196] width 206 height 327
drag, startPoint x: 191, startPoint y: 400, endPoint x: 194, endPoint y: 351, distance: 49.1
click at [193, 393] on span "HANG UP" at bounding box center [195, 397] width 45 height 10
drag, startPoint x: 193, startPoint y: 346, endPoint x: 193, endPoint y: 384, distance: 38.0
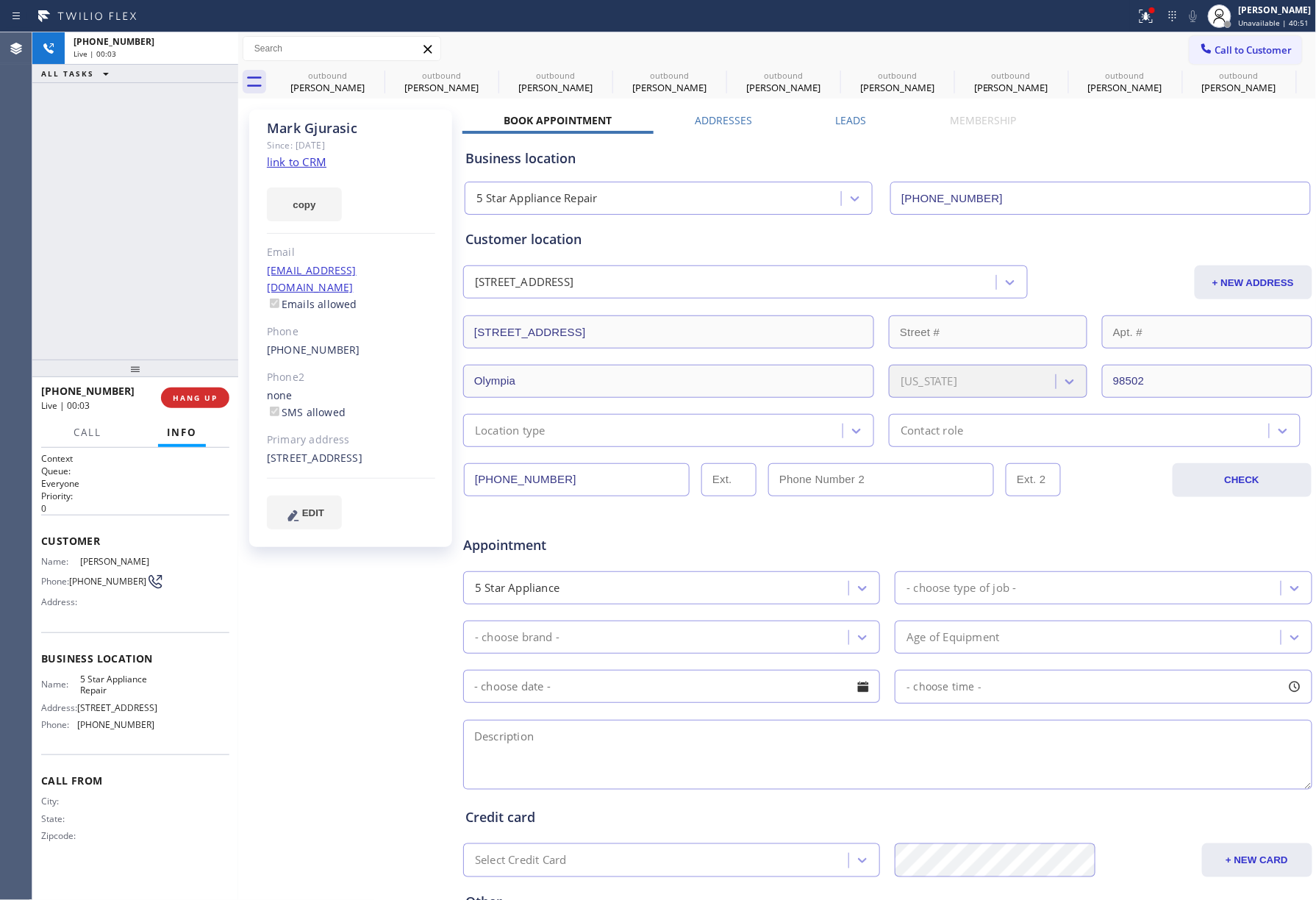
click at [193, 360] on div "[PHONE_NUMBER] Live | 00:03 ALL TASKS ALL TASKS ACTIVE TASKS TASKS IN WRAP UP […" at bounding box center [135, 466] width 206 height 868
click at [193, 384] on div "[PHONE_NUMBER] Live | 00:03 HANG UP" at bounding box center [135, 398] width 188 height 38
click at [195, 391] on button "COMPLETE" at bounding box center [192, 397] width 75 height 21
click at [178, 315] on div "ALL TASKS ALL TASKS ACTIVE TASKS TASKS IN WRAP UP [PHONE_NUMBER] Wrap up | 00:00" at bounding box center [135, 196] width 206 height 327
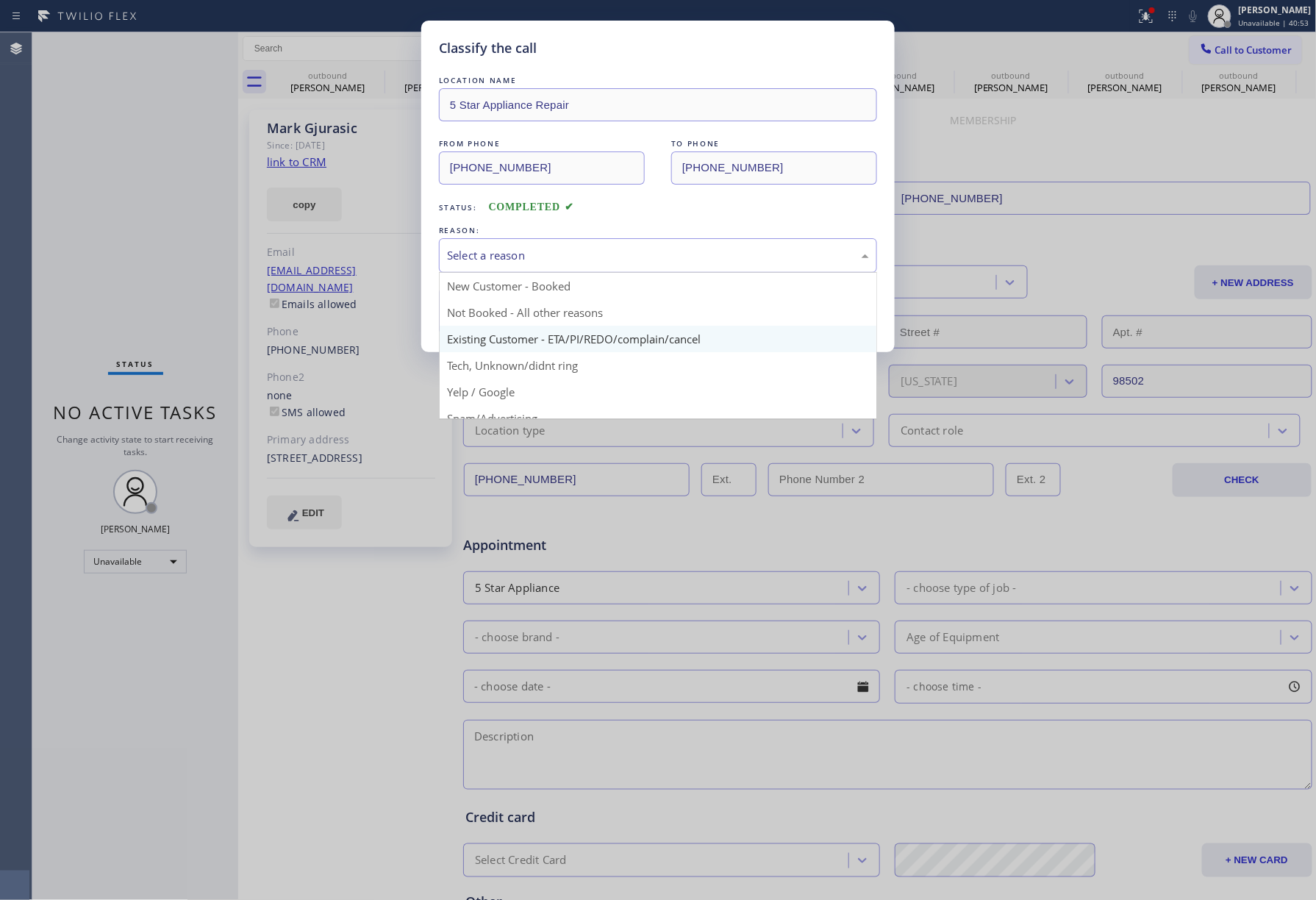
drag, startPoint x: 500, startPoint y: 265, endPoint x: 475, endPoint y: 327, distance: 66.9
click at [499, 267] on div "Select a reason" at bounding box center [658, 255] width 438 height 35
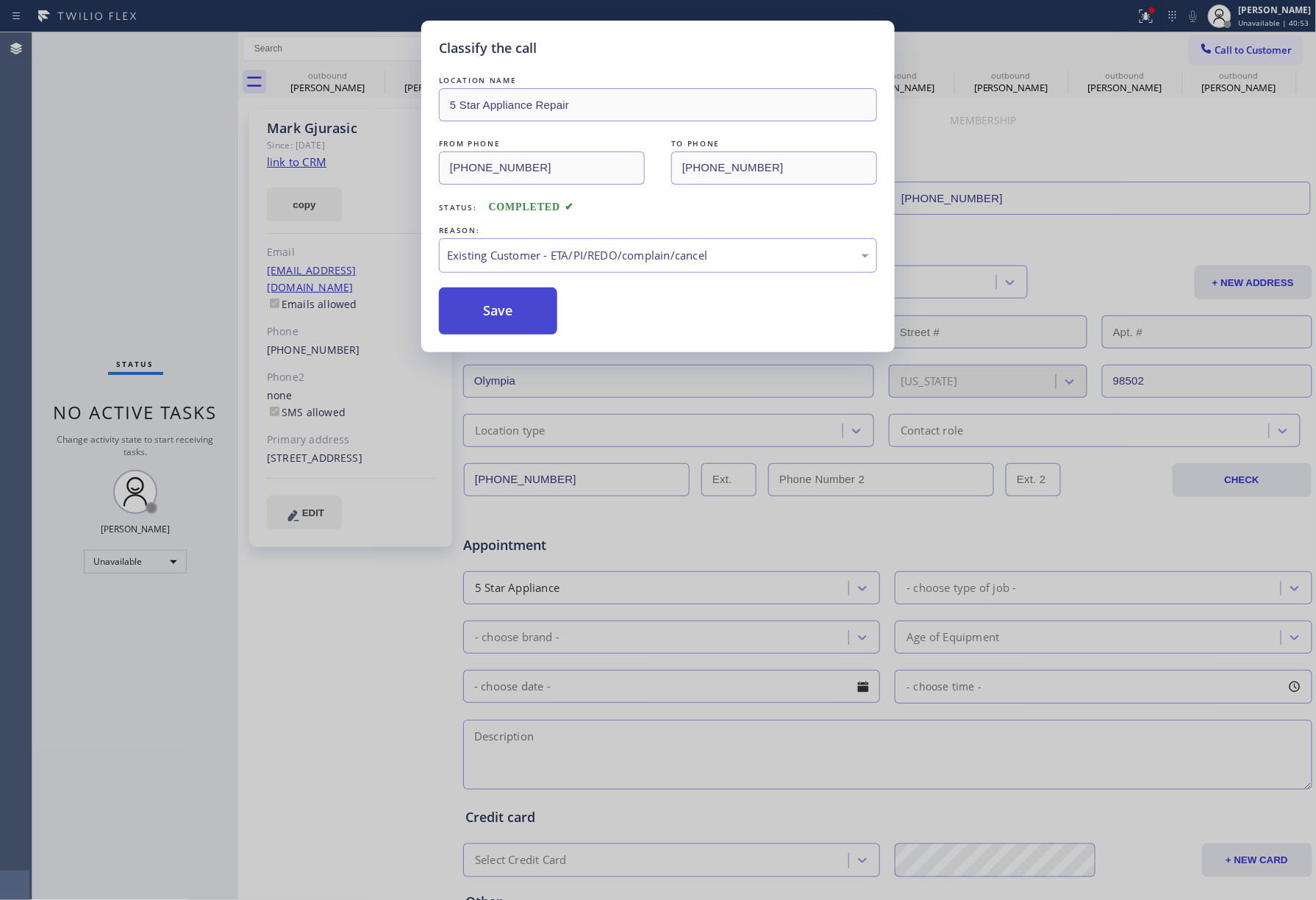
drag, startPoint x: 475, startPoint y: 317, endPoint x: 406, endPoint y: 12, distance: 312.7
click at [475, 317] on button "Save" at bounding box center [498, 311] width 118 height 47
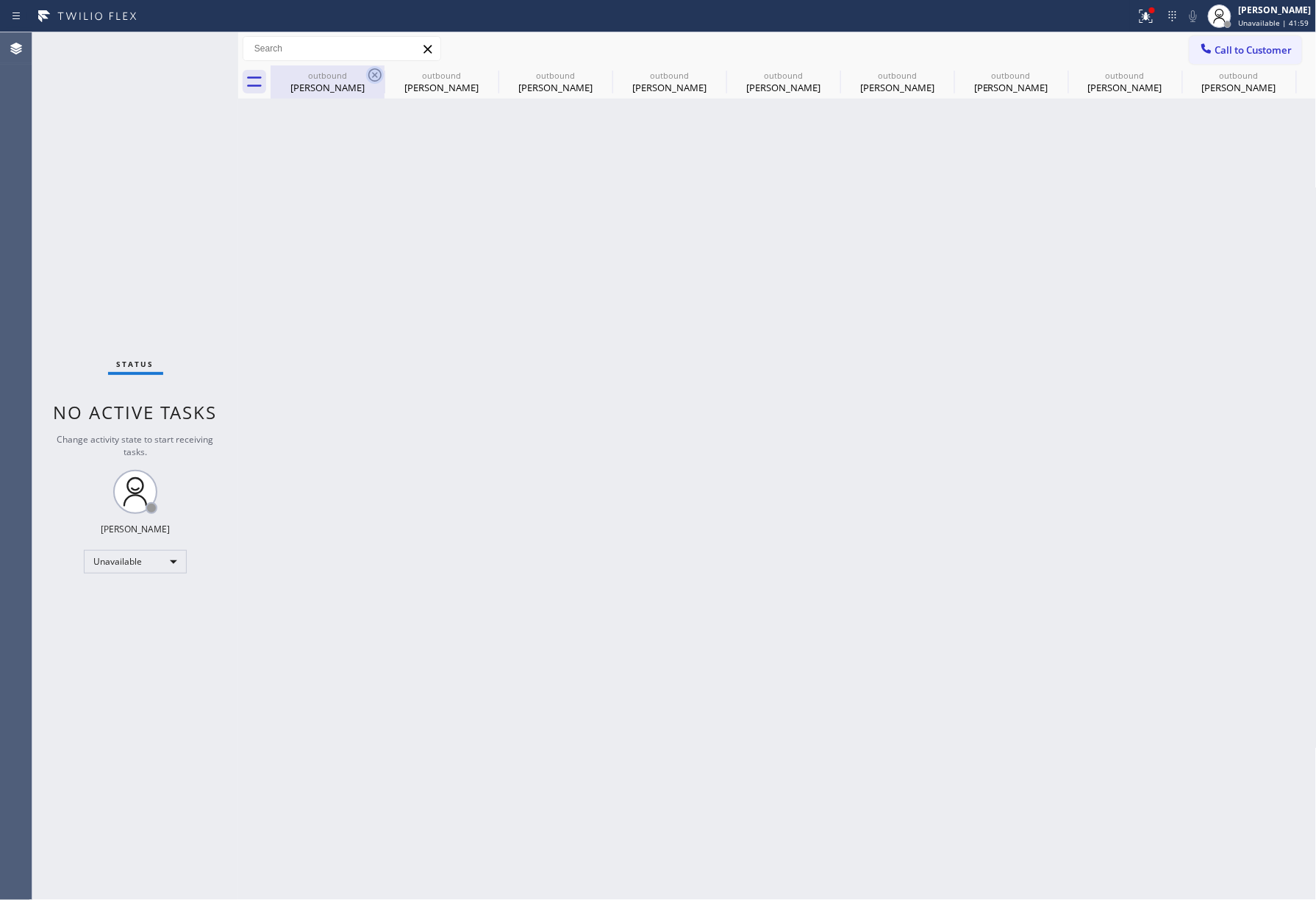
click at [373, 77] on icon at bounding box center [374, 75] width 13 height 13
click at [480, 75] on icon at bounding box center [489, 75] width 18 height 18
click at [0, 0] on icon at bounding box center [0, 0] width 0 height 0
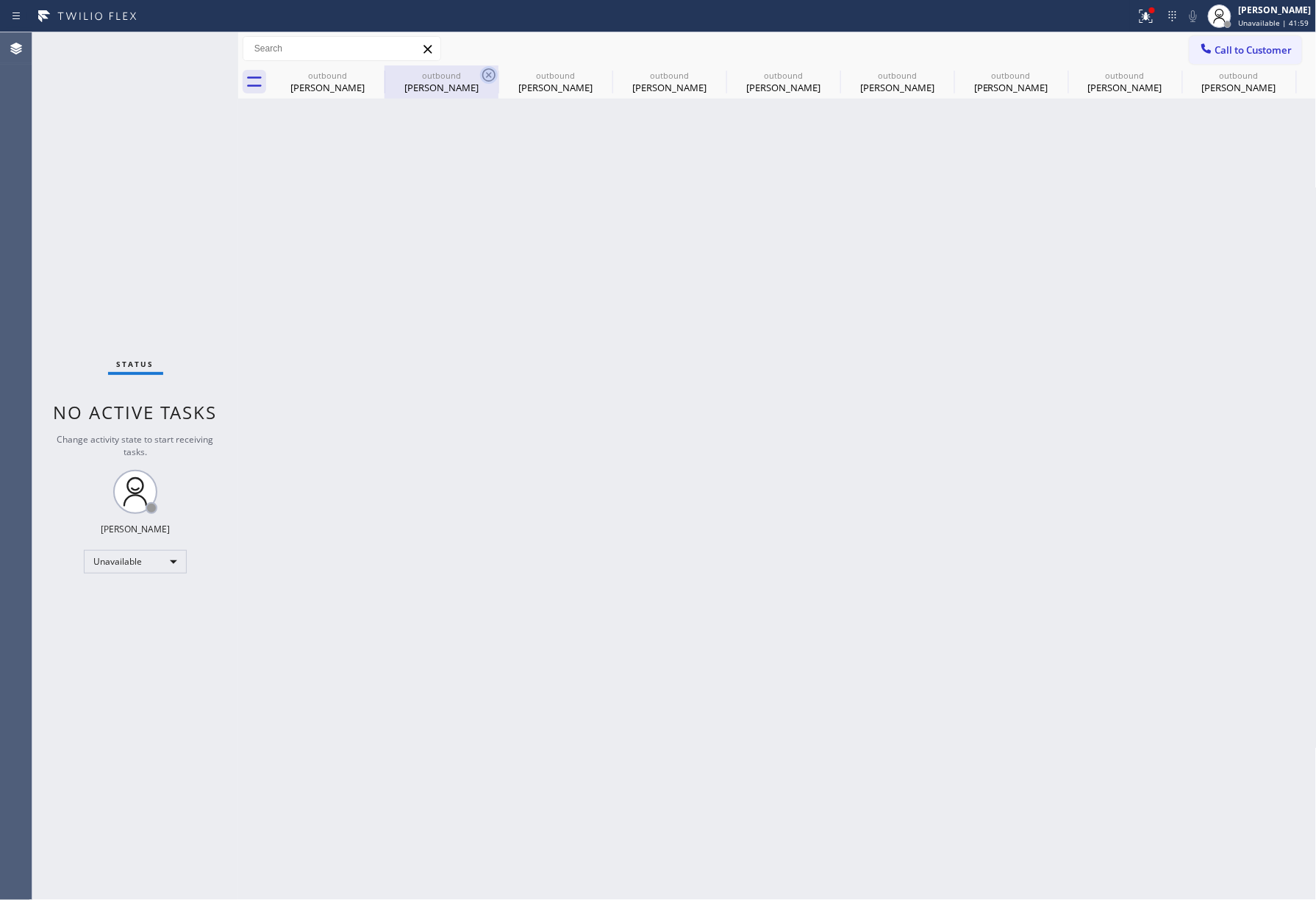
click at [0, 0] on icon at bounding box center [0, 0] width 0 height 0
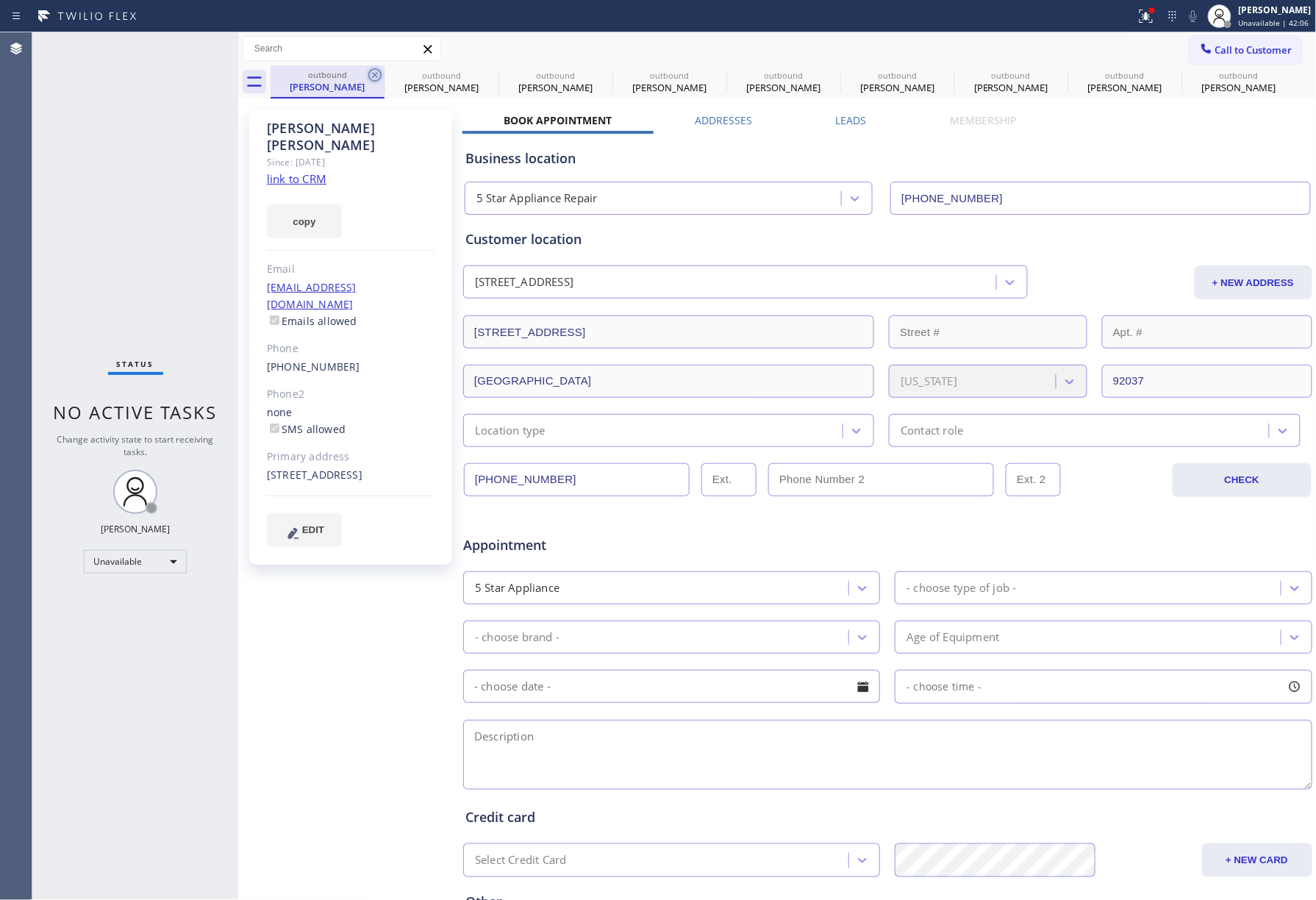
click at [370, 75] on icon at bounding box center [375, 75] width 18 height 18
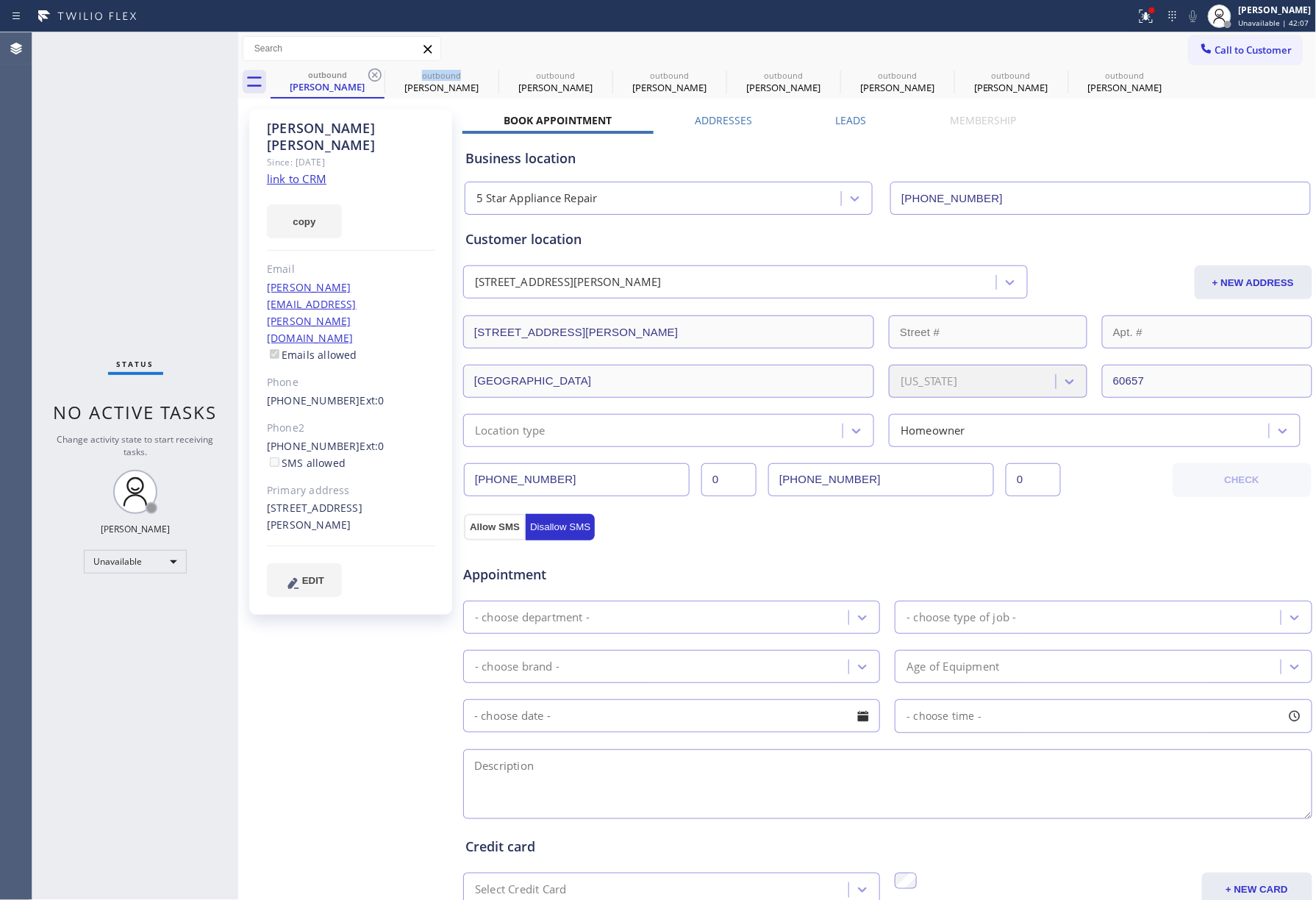
click at [370, 75] on icon at bounding box center [375, 75] width 18 height 18
click at [0, 0] on icon at bounding box center [0, 0] width 0 height 0
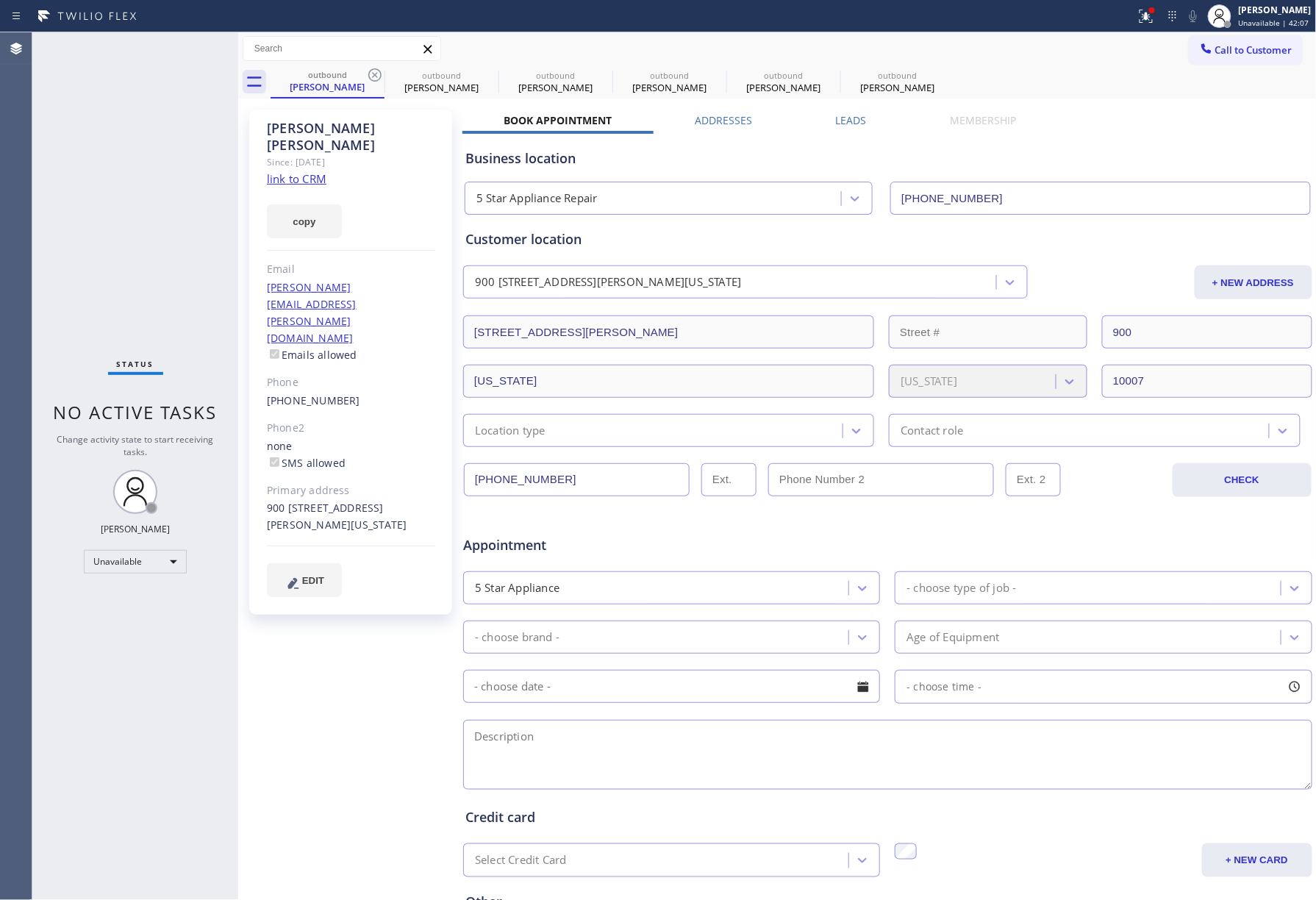
click at [370, 75] on icon at bounding box center [375, 75] width 18 height 18
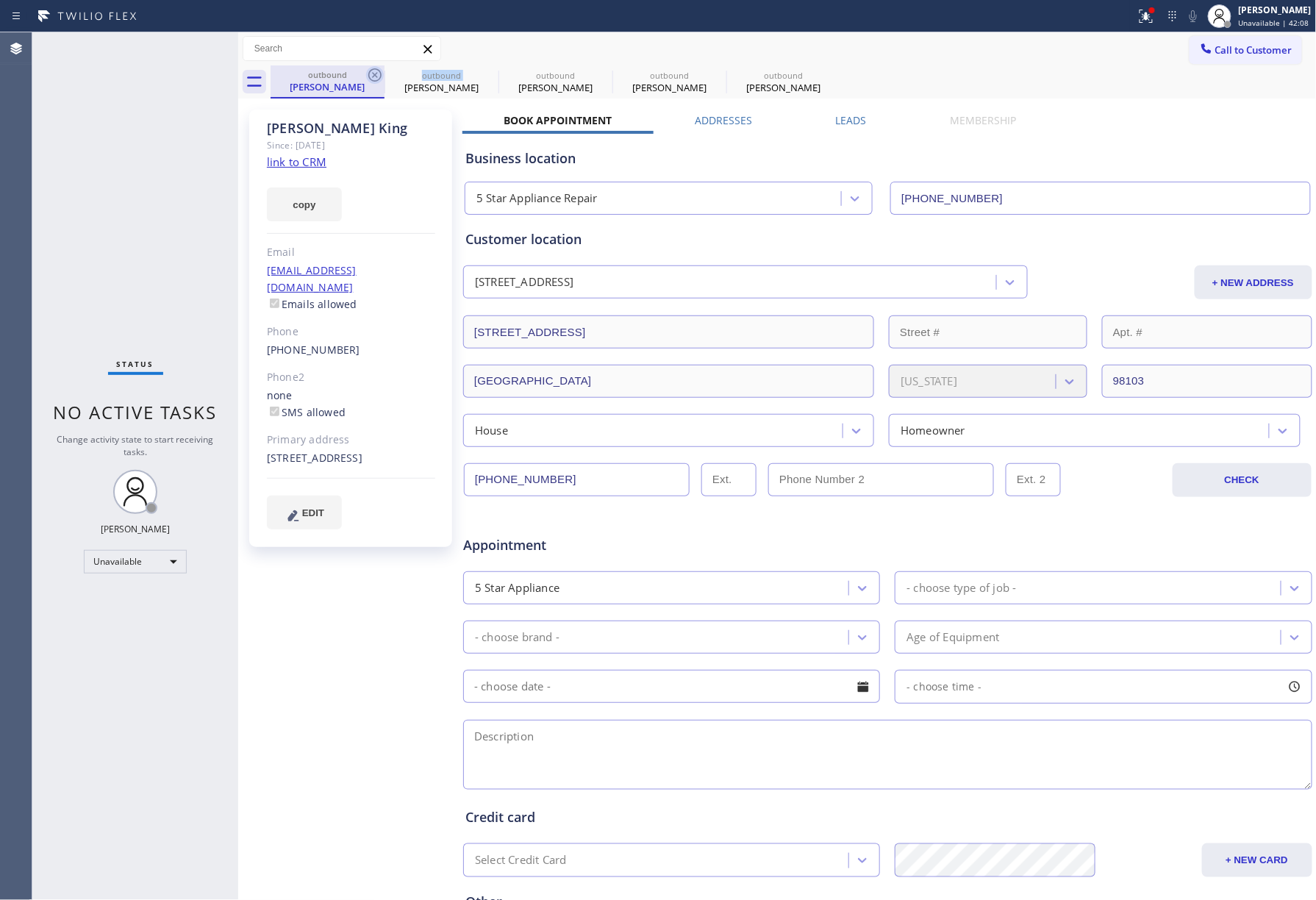
click at [371, 75] on icon at bounding box center [375, 75] width 18 height 18
click at [0, 0] on icon at bounding box center [0, 0] width 0 height 0
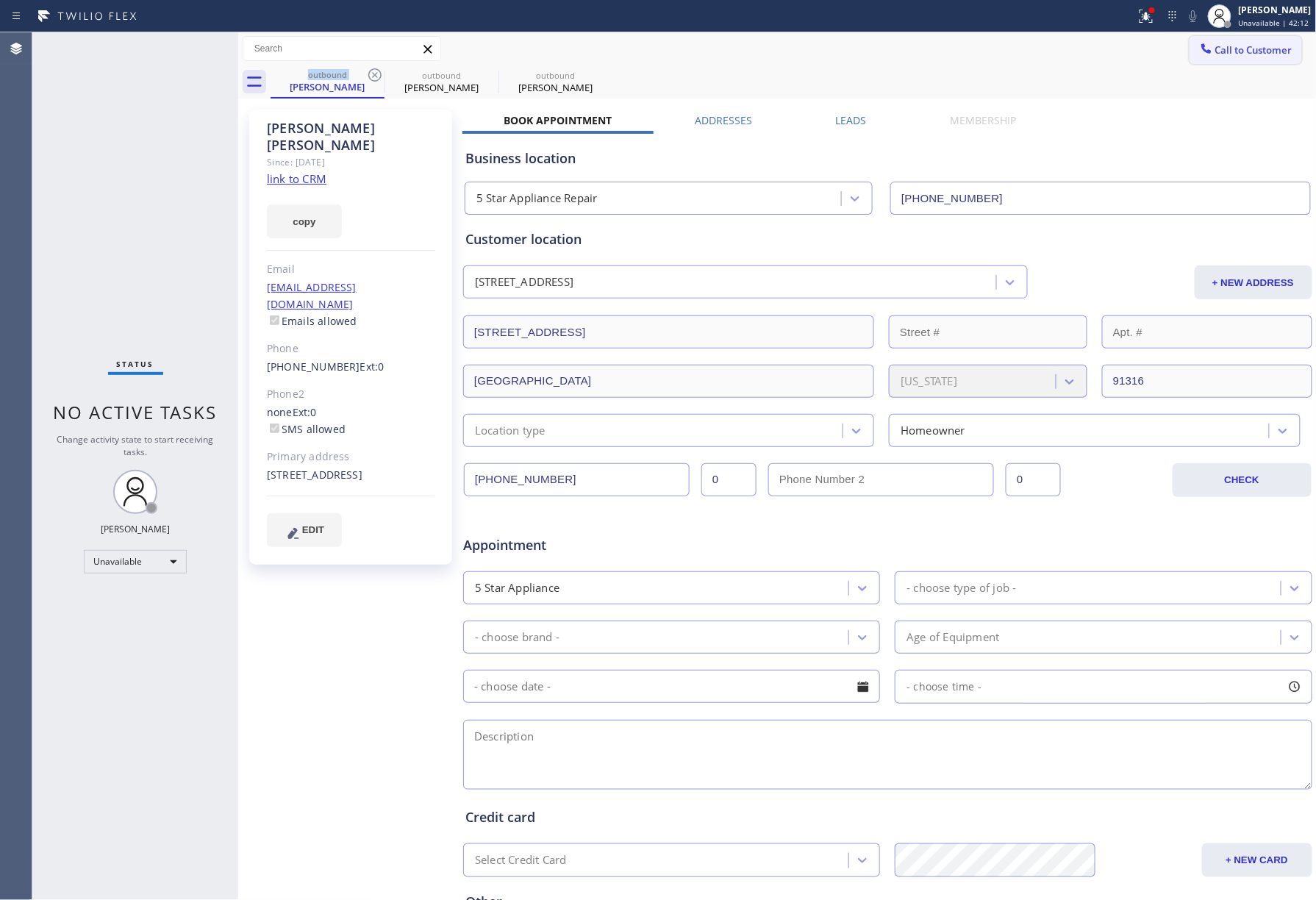
click at [1223, 53] on span "Call to Customer" at bounding box center [1254, 49] width 77 height 13
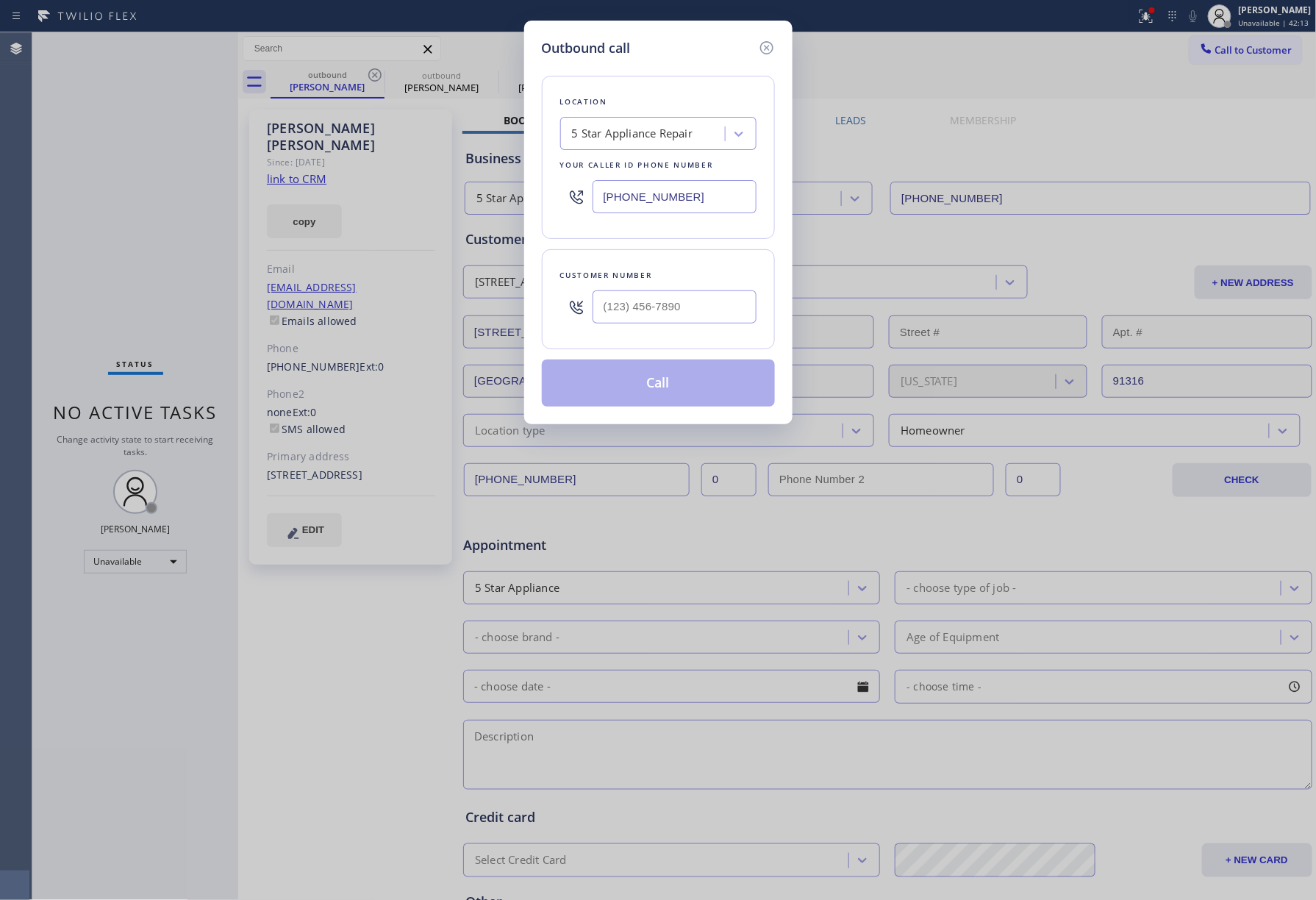
click at [624, 330] on div at bounding box center [674, 307] width 164 height 48
click at [645, 301] on input "(___) ___-____" at bounding box center [674, 307] width 164 height 33
paste input "857) 207-8518"
type input "[PHONE_NUMBER]"
click at [660, 261] on div "Customer number [PHONE_NUMBER]" at bounding box center [658, 299] width 233 height 100
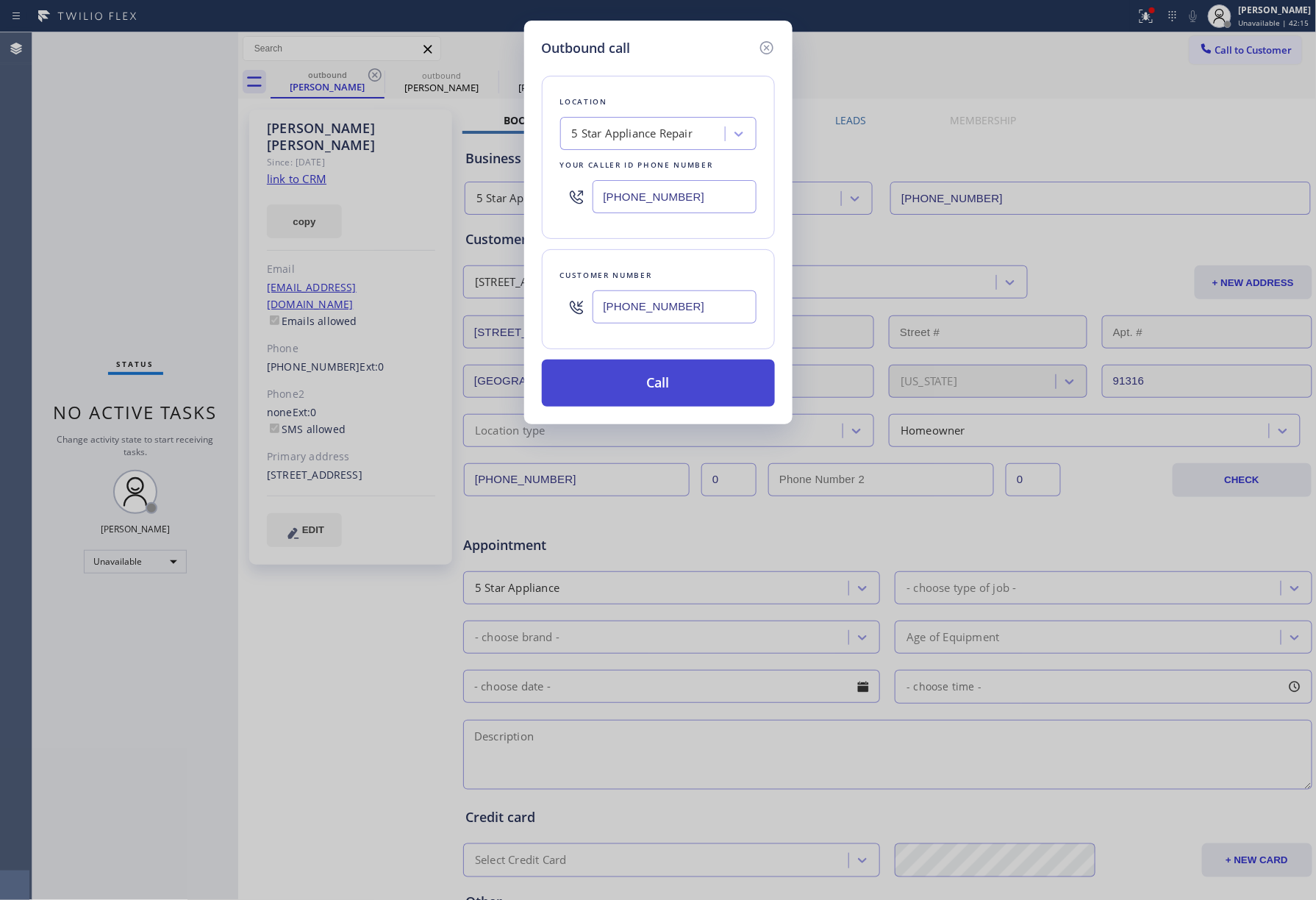
click at [665, 386] on button "Call" at bounding box center [658, 383] width 233 height 47
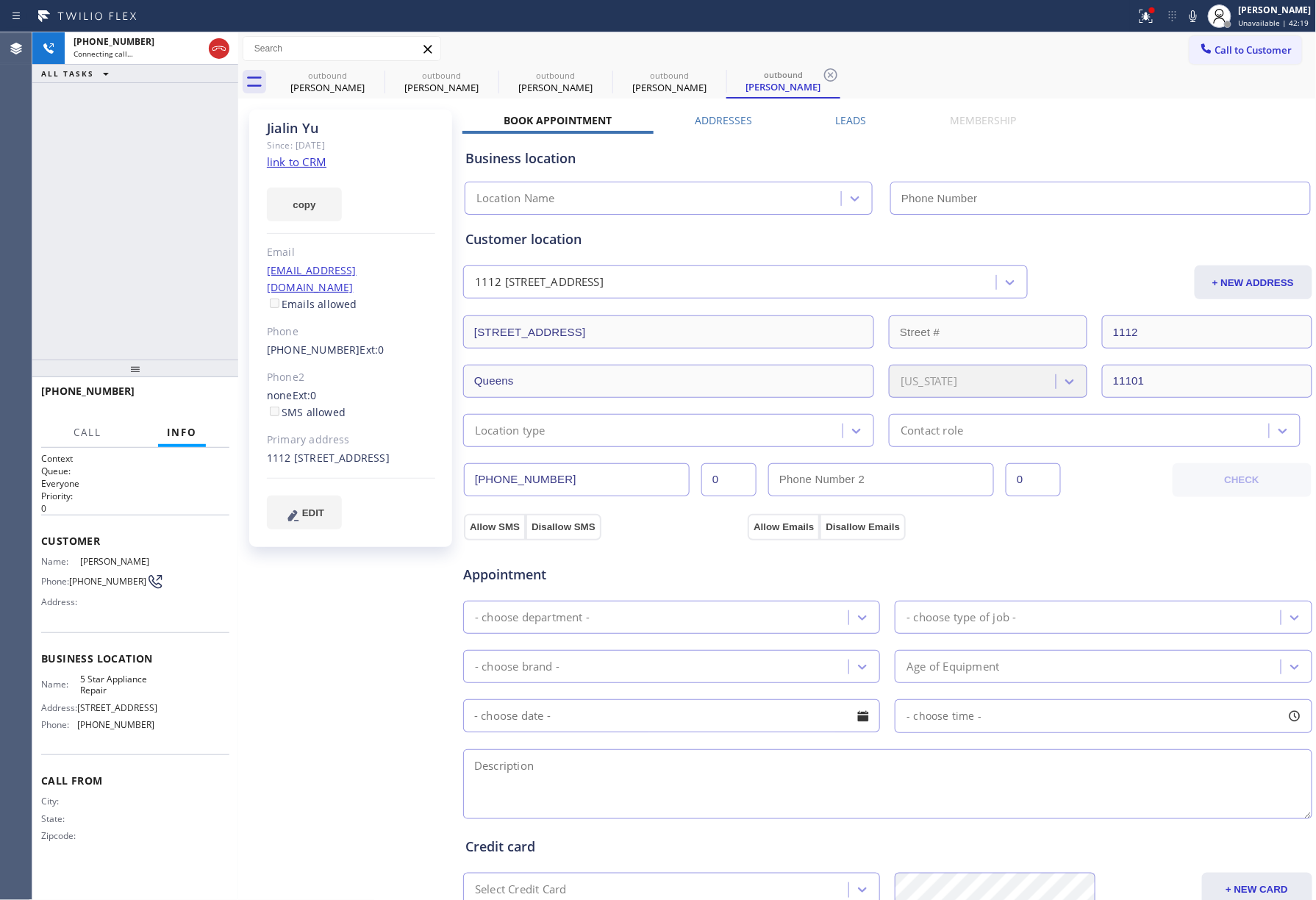
type input "[PHONE_NUMBER]"
click at [100, 245] on div "[PHONE_NUMBER] Connecting call… ALL TASKS ALL TASKS ACTIVE TASKS TASKS IN WRAP …" at bounding box center [135, 196] width 206 height 327
drag, startPoint x: 185, startPoint y: 400, endPoint x: 187, endPoint y: 340, distance: 60.0
click at [186, 398] on span "HANG UP" at bounding box center [195, 397] width 45 height 10
drag, startPoint x: 187, startPoint y: 340, endPoint x: 187, endPoint y: 403, distance: 63.0
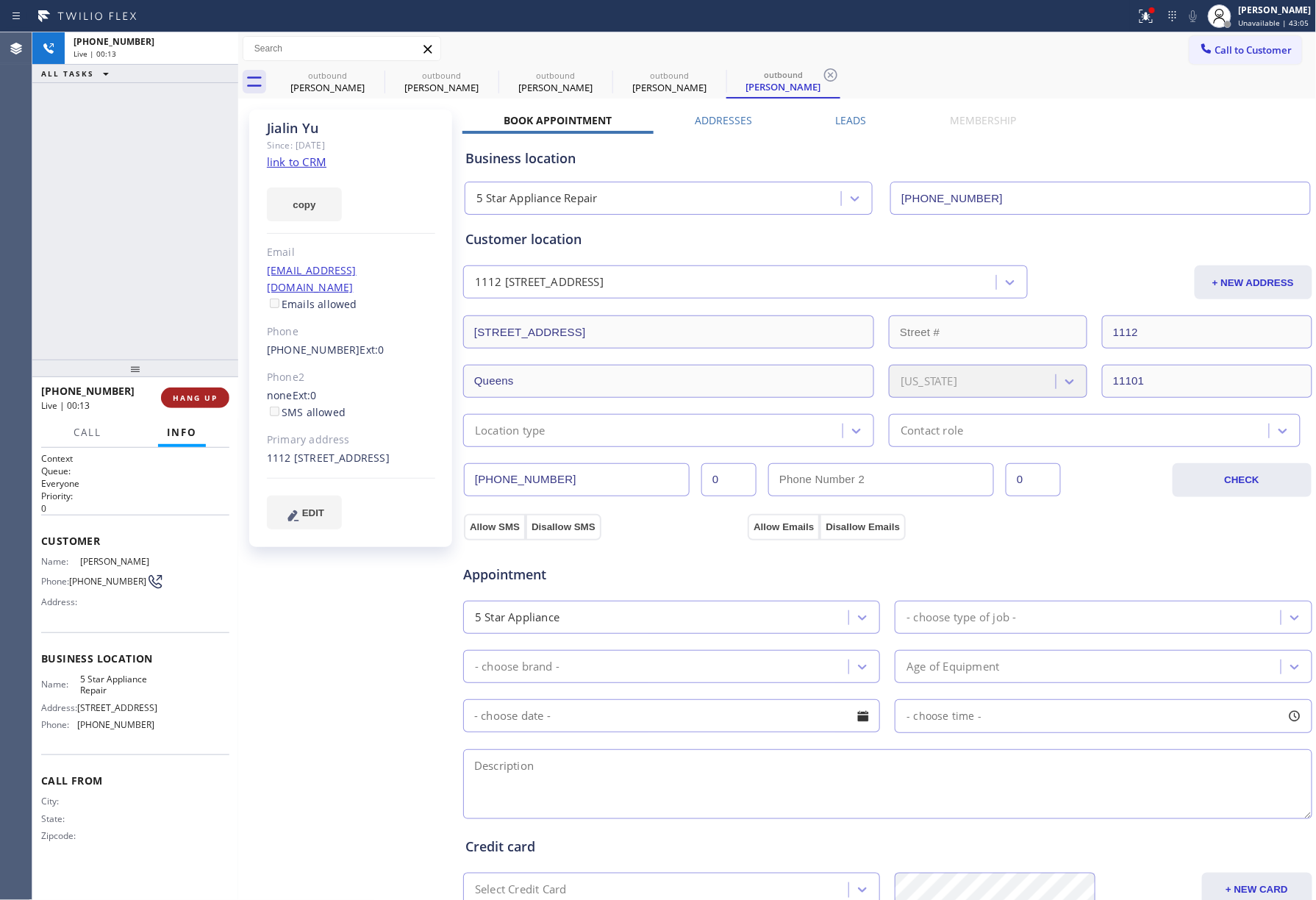
click at [187, 357] on div "[PHONE_NUMBER] Live | 00:13 ALL TASKS ALL TASKS ACTIVE TASKS TASKS IN WRAP UP […" at bounding box center [135, 466] width 206 height 868
click at [187, 403] on button "HANG UP" at bounding box center [195, 397] width 68 height 21
click at [180, 293] on div "ALL TASKS ALL TASKS ACTIVE TASKS TASKS IN WRAP UP [PHONE_NUMBER] Wrap up | 00:00" at bounding box center [135, 196] width 206 height 327
drag, startPoint x: 180, startPoint y: 293, endPoint x: 190, endPoint y: 374, distance: 81.6
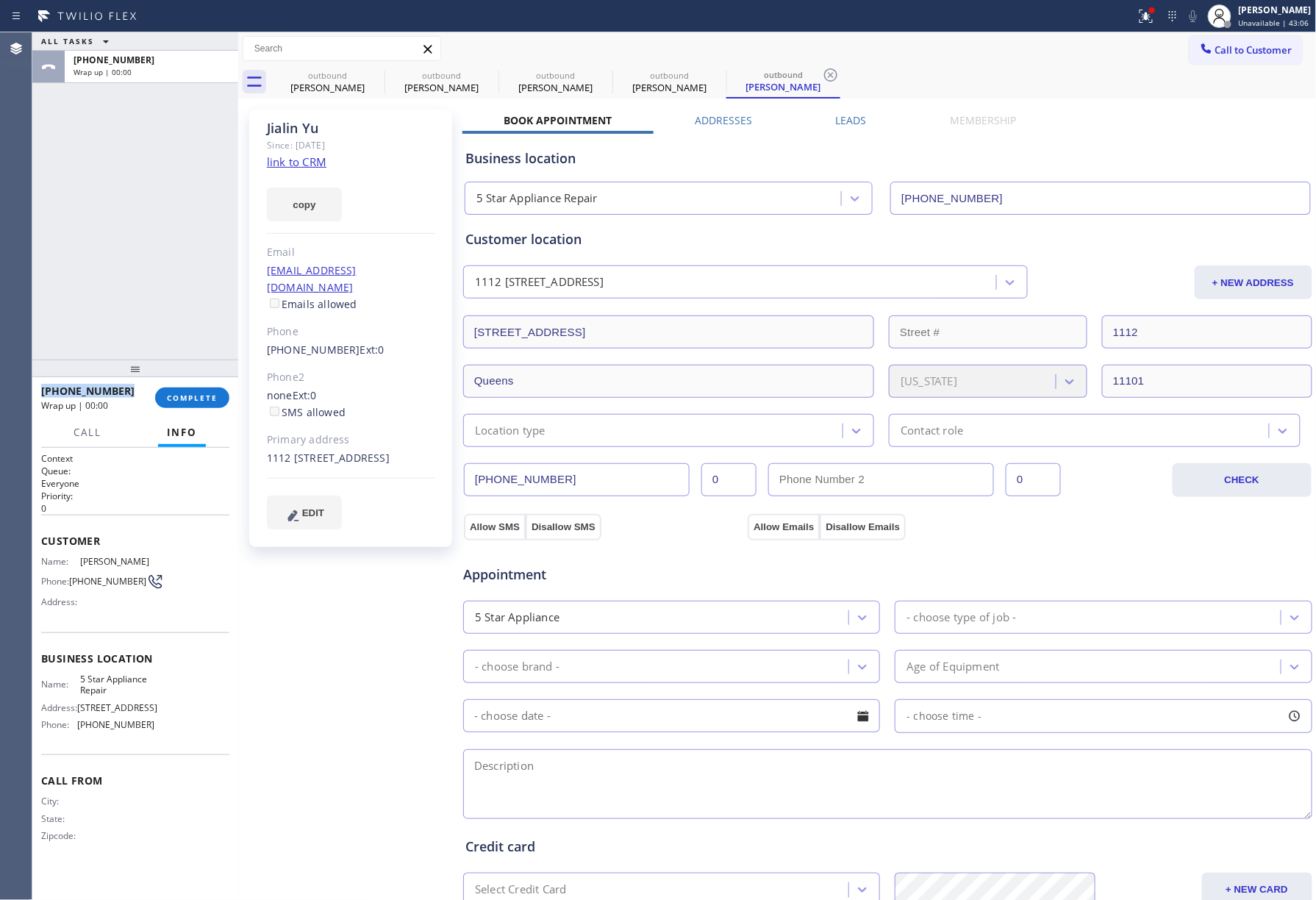
click at [181, 304] on div "ALL TASKS ALL TASKS ACTIVE TASKS TASKS IN WRAP UP [PHONE_NUMBER] Wrap up | 00:00" at bounding box center [135, 196] width 206 height 327
click at [197, 393] on span "COMPLETE" at bounding box center [192, 397] width 51 height 10
click at [181, 318] on div "ALL TASKS ALL TASKS ACTIVE TASKS TASKS IN WRAP UP [PHONE_NUMBER] Wrap up | 00:01" at bounding box center [135, 196] width 206 height 327
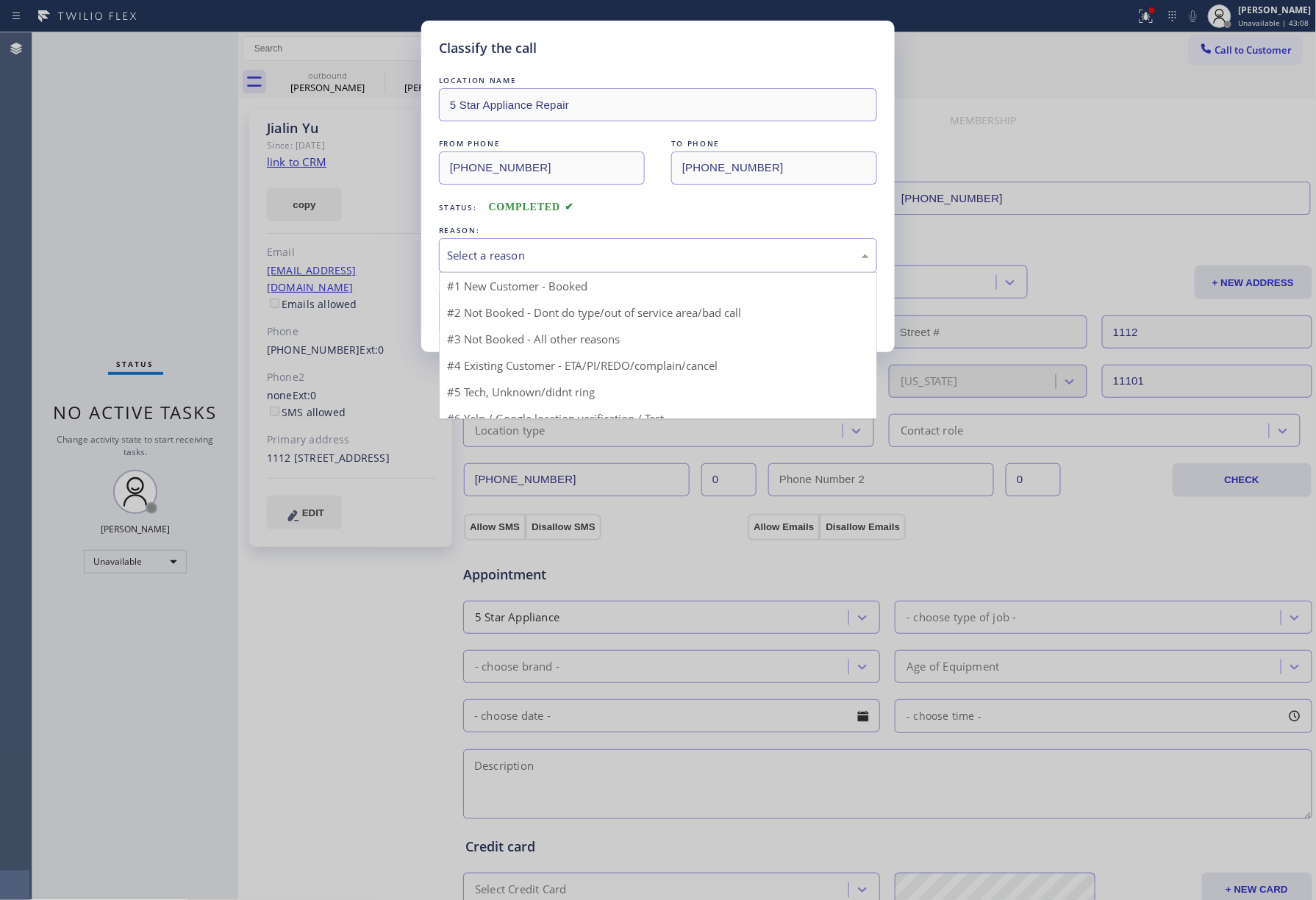
click at [486, 269] on div "Select a reason" at bounding box center [658, 255] width 438 height 35
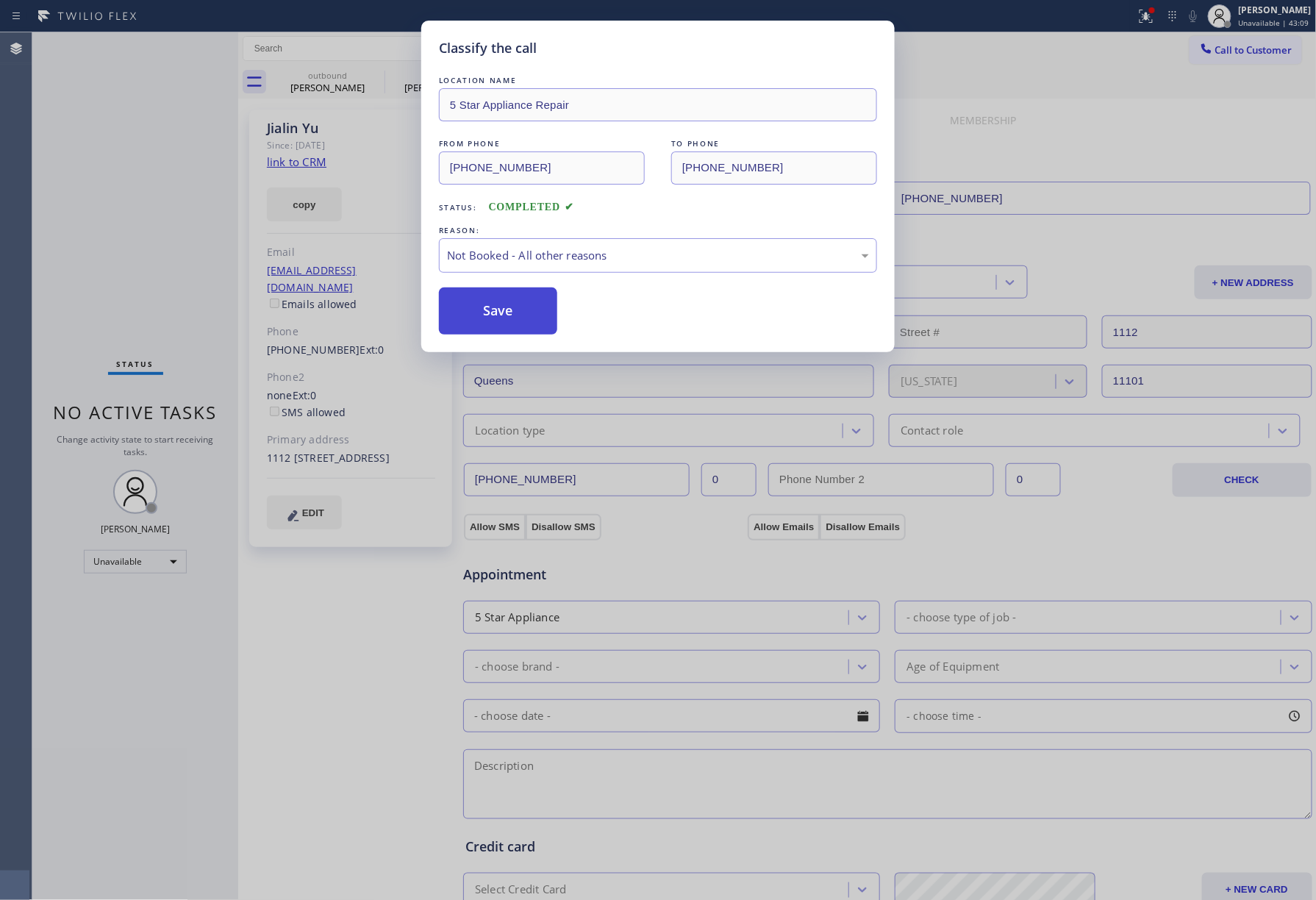
click at [470, 303] on button "Save" at bounding box center [498, 311] width 118 height 47
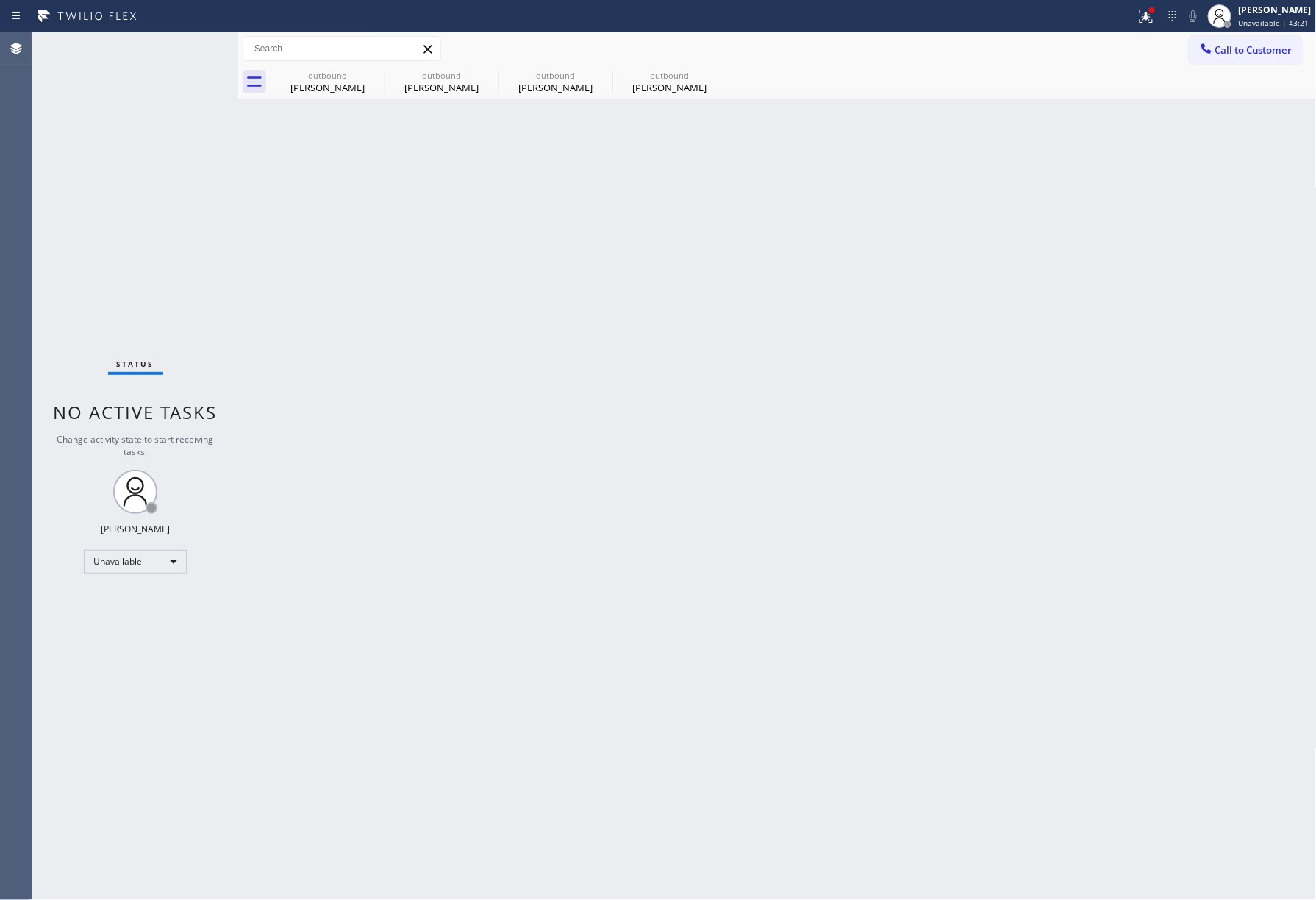
drag, startPoint x: 1248, startPoint y: 51, endPoint x: 782, endPoint y: 125, distance: 471.8
click at [1248, 53] on span "Call to Customer" at bounding box center [1254, 49] width 77 height 13
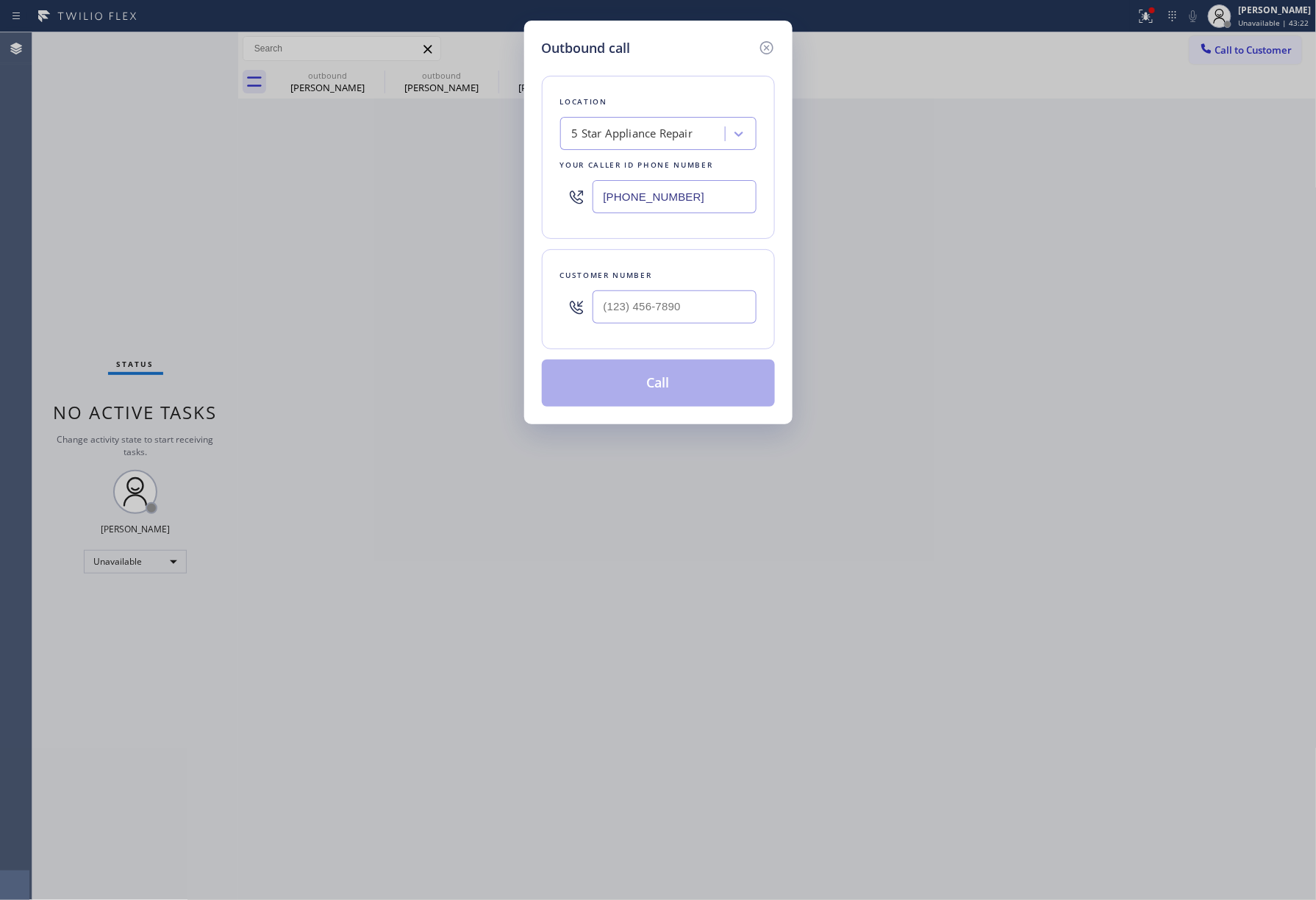
click at [641, 290] on div at bounding box center [674, 307] width 164 height 48
drag, startPoint x: 663, startPoint y: 330, endPoint x: 671, endPoint y: 300, distance: 31.0
click at [665, 328] on div at bounding box center [674, 307] width 164 height 48
click at [671, 298] on input "(___) ___-____" at bounding box center [674, 307] width 164 height 33
paste input "425) 508-2069"
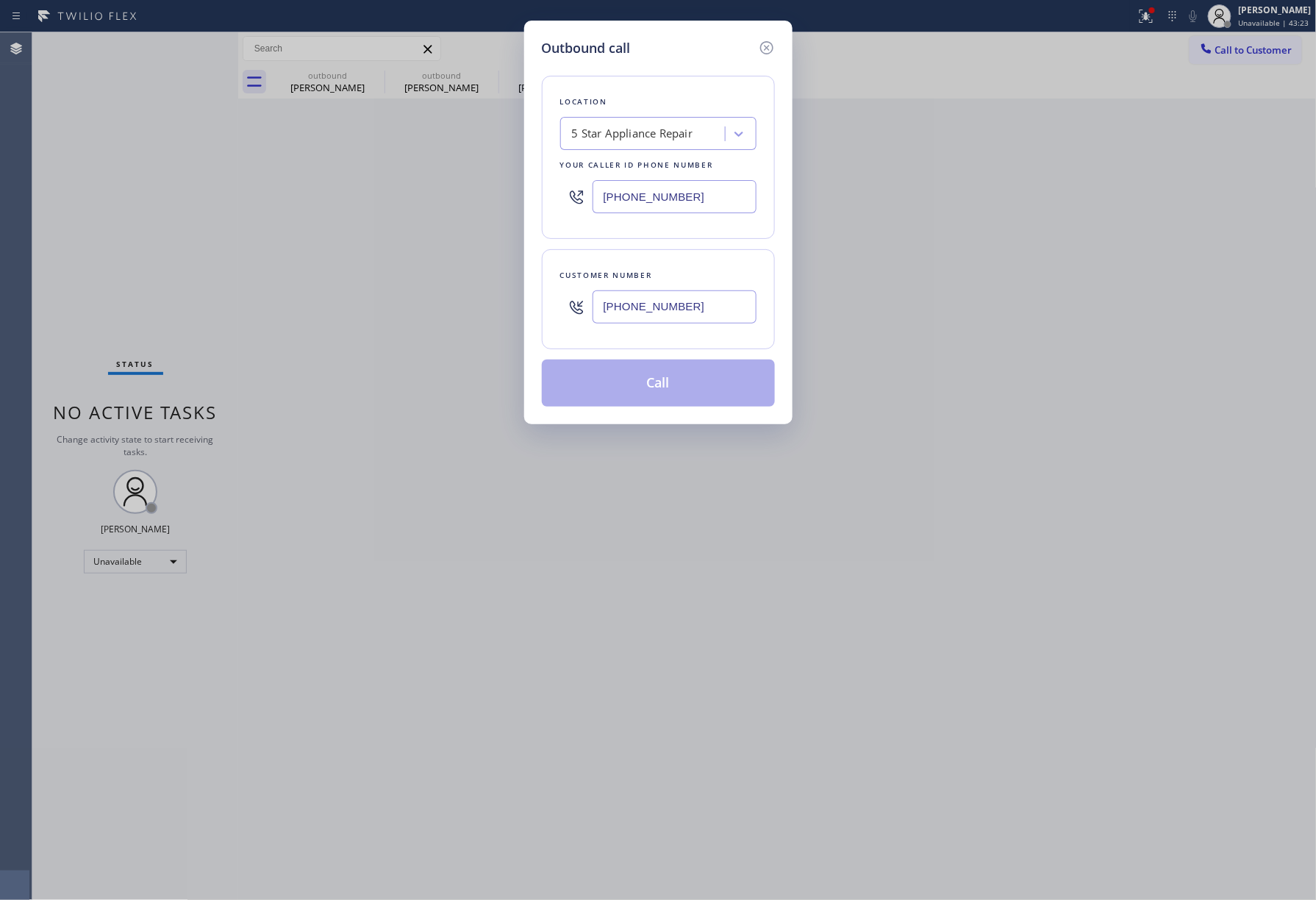
type input "[PHONE_NUMBER]"
drag, startPoint x: 678, startPoint y: 269, endPoint x: 694, endPoint y: 372, distance: 104.2
click at [680, 269] on div "Customer number" at bounding box center [658, 275] width 197 height 15
click at [671, 390] on button "Call" at bounding box center [658, 383] width 233 height 47
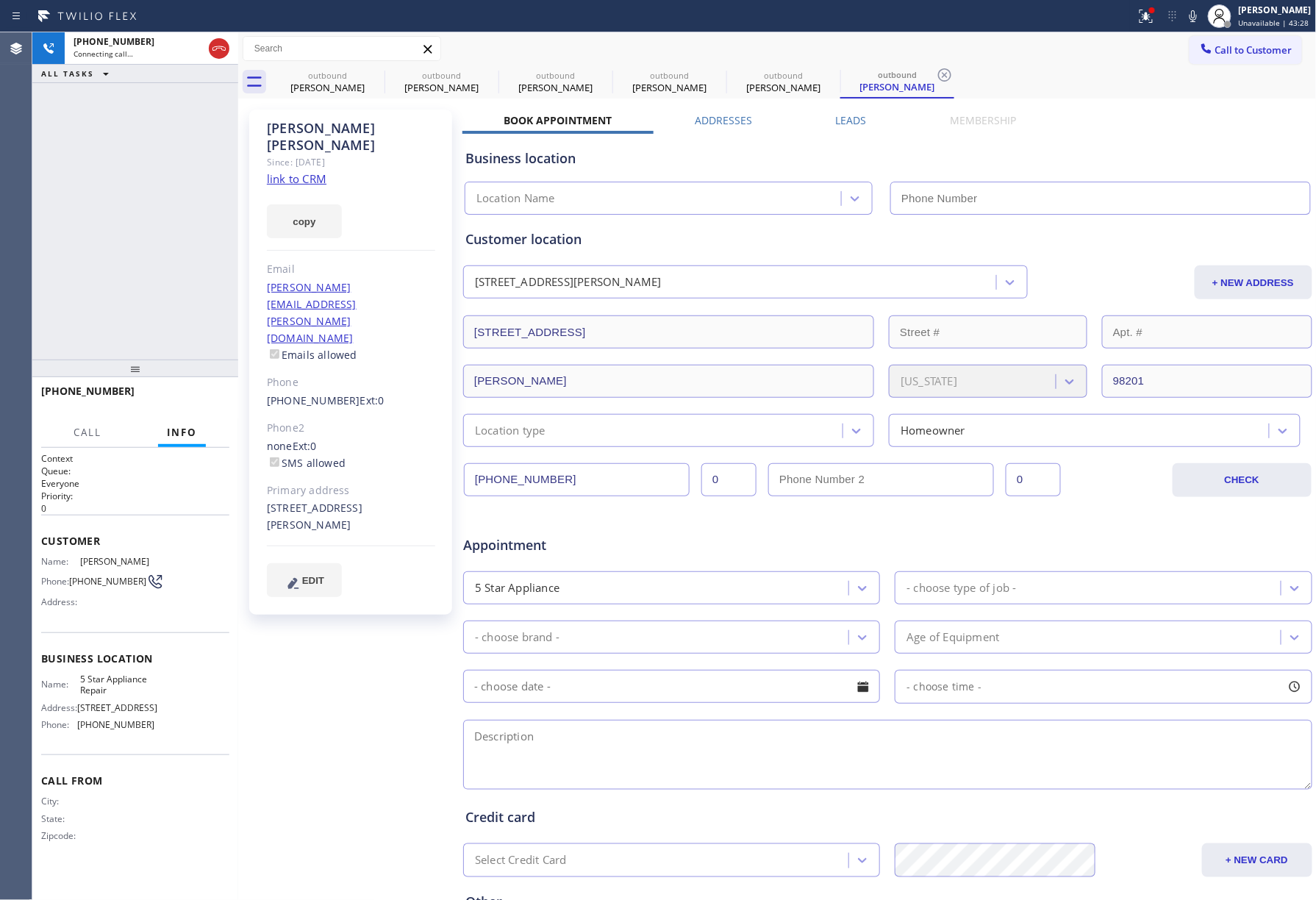
type input "[PHONE_NUMBER]"
click at [115, 233] on div "[PHONE_NUMBER] Live | 00:08 ALL TASKS ALL TASKS ACTIVE TASKS TASKS IN WRAP UP" at bounding box center [135, 196] width 206 height 327
click at [203, 388] on button "HANG UP" at bounding box center [195, 397] width 68 height 21
click at [180, 393] on span "HANG UP" at bounding box center [195, 397] width 45 height 10
click at [154, 281] on div "ALL TASKS ALL TASKS ACTIVE TASKS TASKS IN WRAP UP [PHONE_NUMBER] Wrap up | 00:00" at bounding box center [135, 196] width 206 height 327
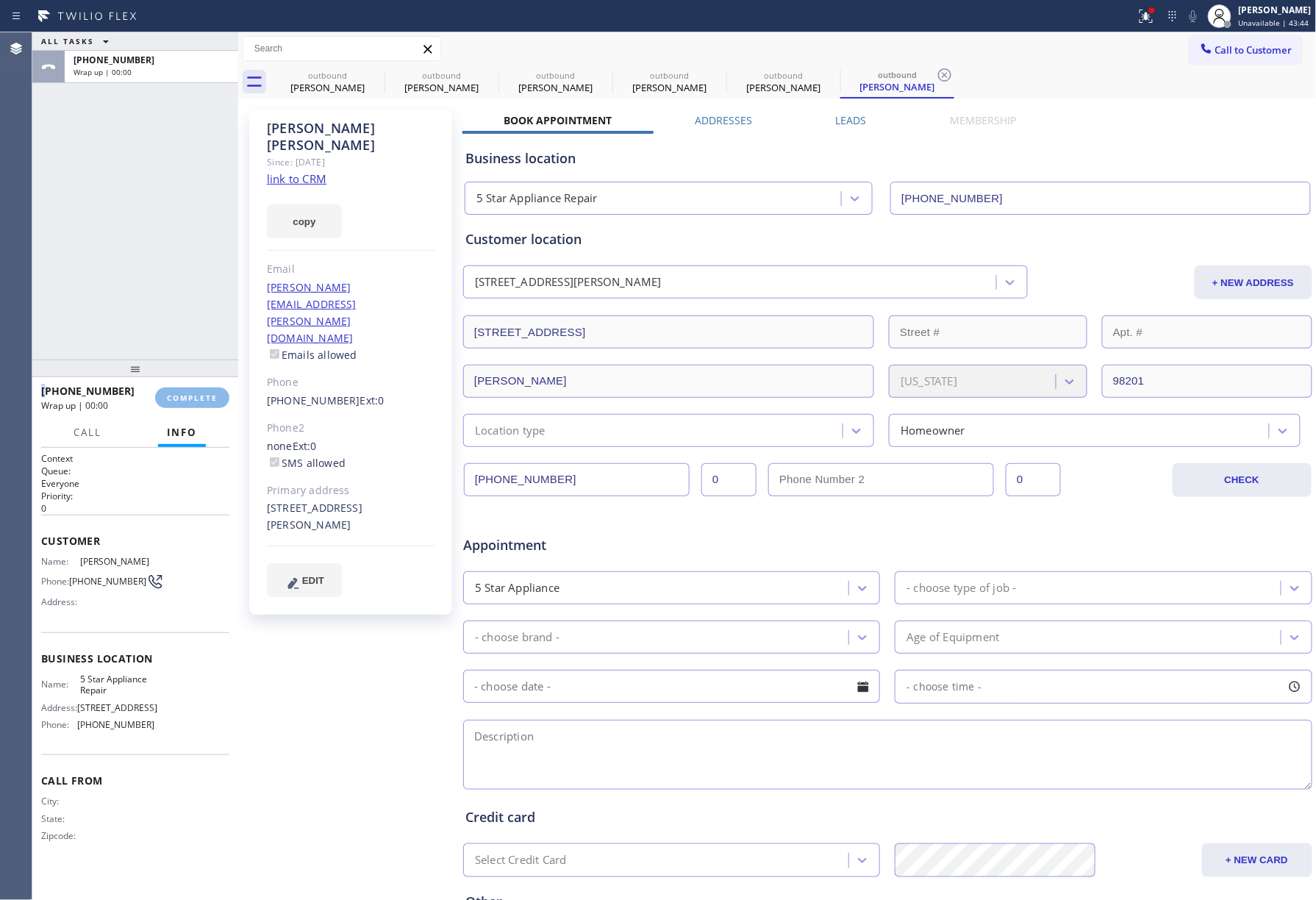
click at [154, 281] on div "ALL TASKS ALL TASKS ACTIVE TASKS TASKS IN WRAP UP [PHONE_NUMBER] Wrap up | 00:00" at bounding box center [135, 196] width 206 height 327
click at [191, 391] on button "COMPLETE" at bounding box center [192, 397] width 75 height 21
click at [161, 290] on div "ALL TASKS ALL TASKS ACTIVE TASKS TASKS IN WRAP UP [PHONE_NUMBER] Wrap up | 00:01" at bounding box center [135, 196] width 206 height 327
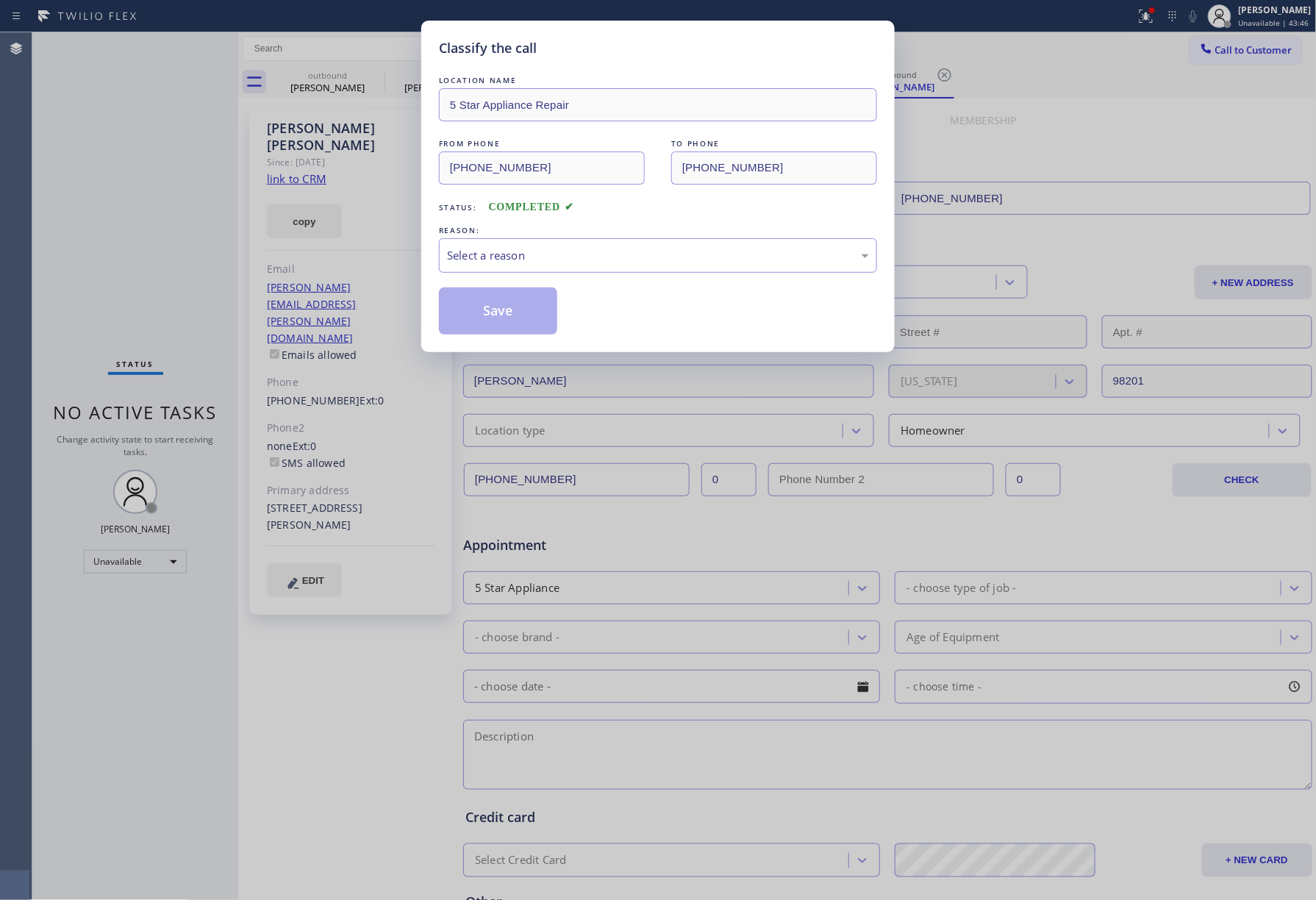
drag, startPoint x: 494, startPoint y: 254, endPoint x: 496, endPoint y: 265, distance: 11.2
click at [495, 256] on div "Select a reason" at bounding box center [658, 256] width 422 height 17
click at [486, 317] on button "Save" at bounding box center [498, 311] width 118 height 47
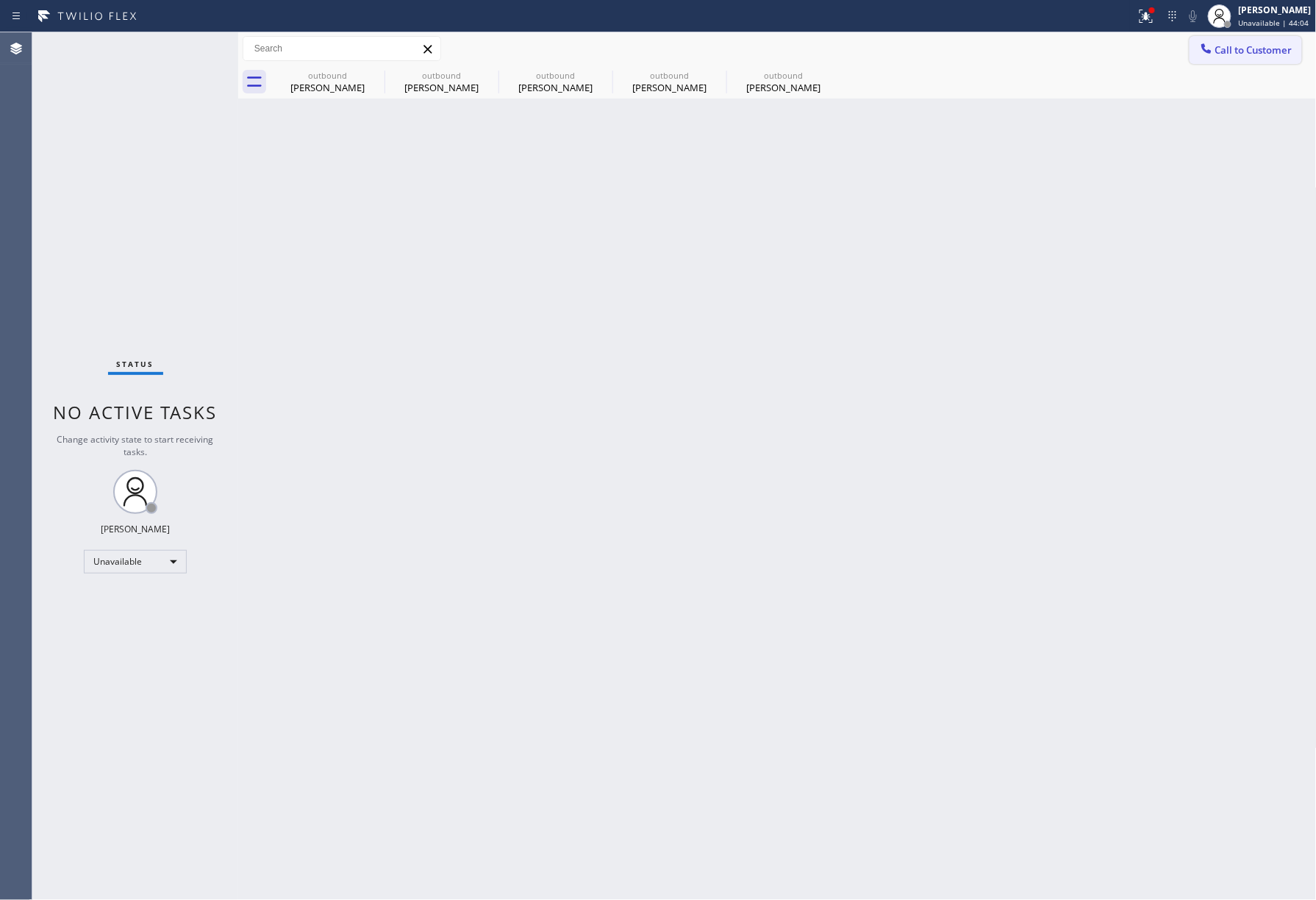
click at [1235, 53] on span "Call to Customer" at bounding box center [1254, 49] width 77 height 13
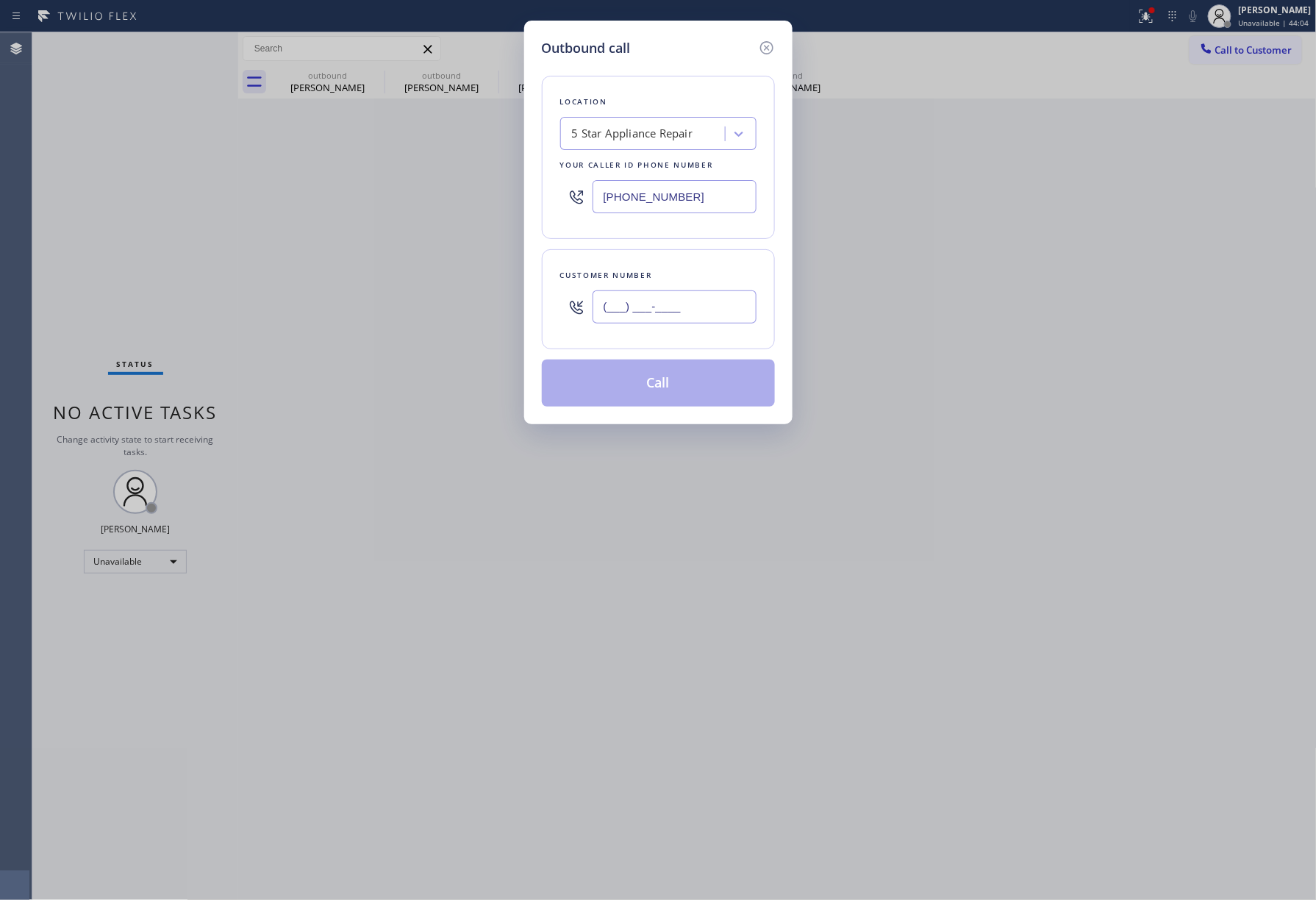
click at [707, 311] on input "(___) ___-____" at bounding box center [674, 307] width 164 height 33
paste input "206) 379-0117"
type input "[PHONE_NUMBER]"
drag, startPoint x: 660, startPoint y: 239, endPoint x: 650, endPoint y: 343, distance: 104.5
click at [659, 239] on div "Location 5 Star Appliance Repair Your caller id phone number [PHONE_NUMBER]" at bounding box center [658, 158] width 233 height 163
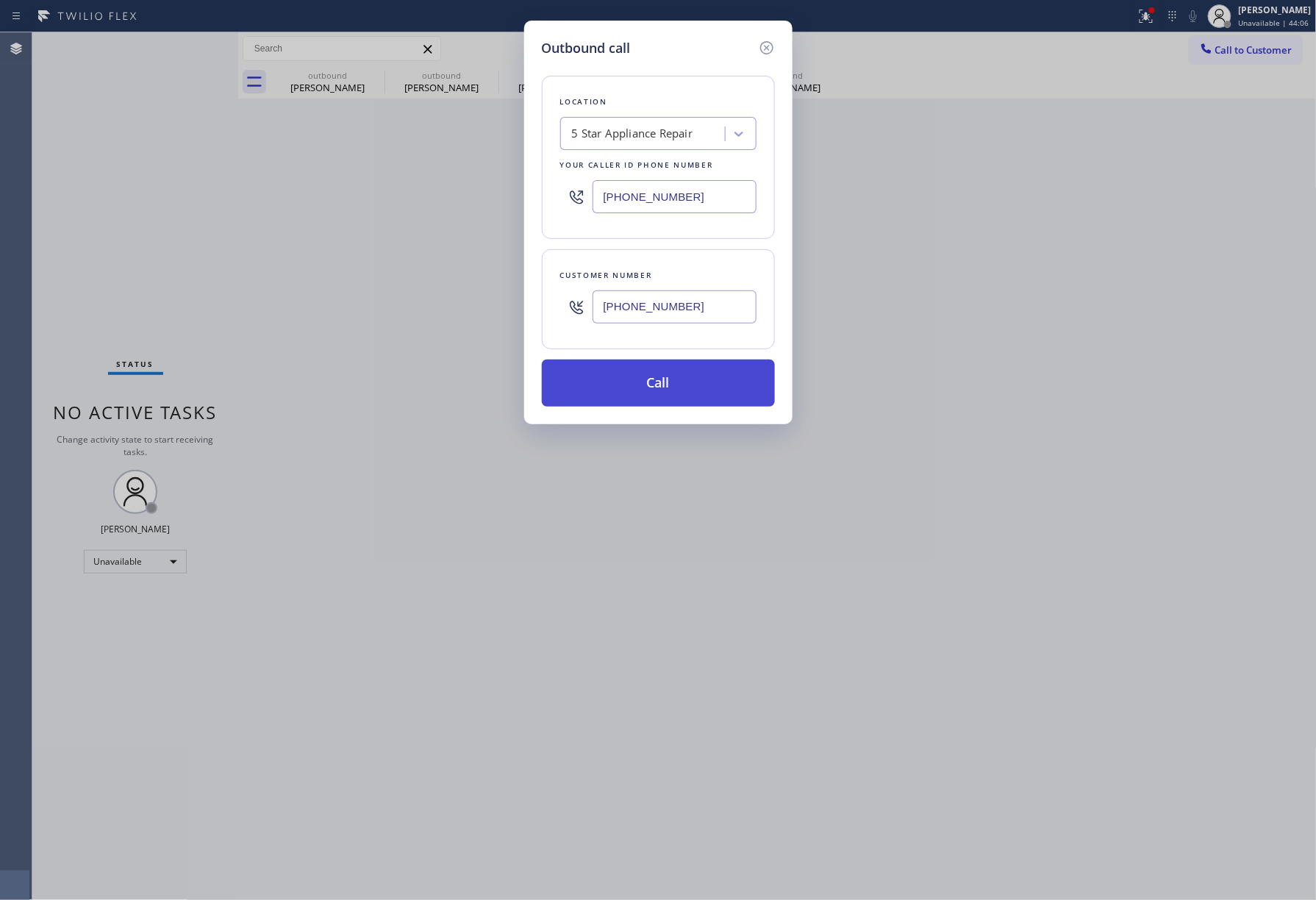
click at [644, 383] on button "Call" at bounding box center [658, 383] width 233 height 47
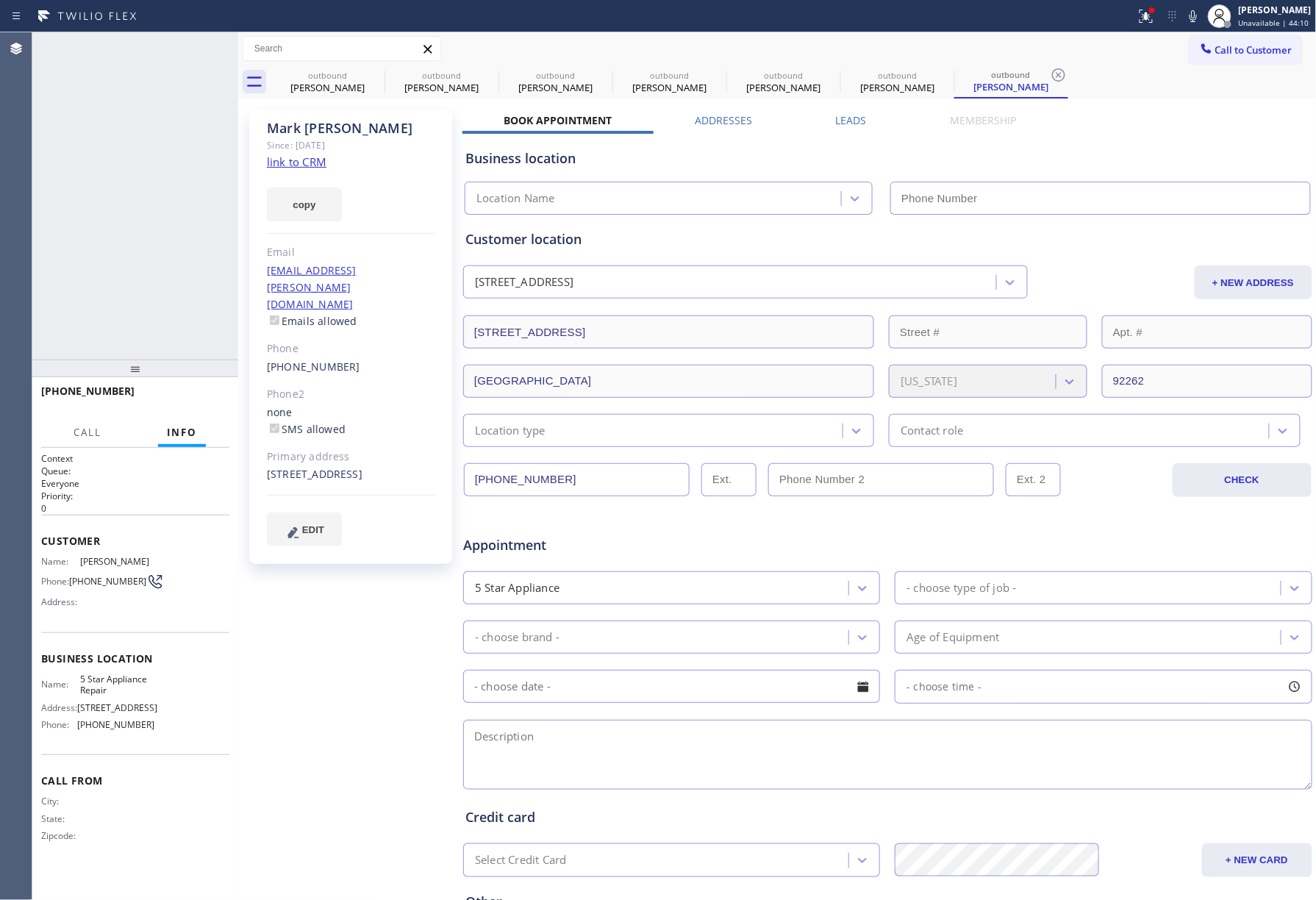
type input "[PHONE_NUMBER]"
click at [197, 399] on span "HANG UP" at bounding box center [195, 397] width 45 height 10
drag, startPoint x: 194, startPoint y: 354, endPoint x: 193, endPoint y: 384, distance: 30.0
click at [193, 362] on div "[PHONE_NUMBER] Live | 00:01 ALL TASKS ALL TASKS ACTIVE TASKS TASKS IN WRAP UP […" at bounding box center [135, 466] width 206 height 868
click at [193, 393] on span "HANG UP" at bounding box center [195, 397] width 45 height 10
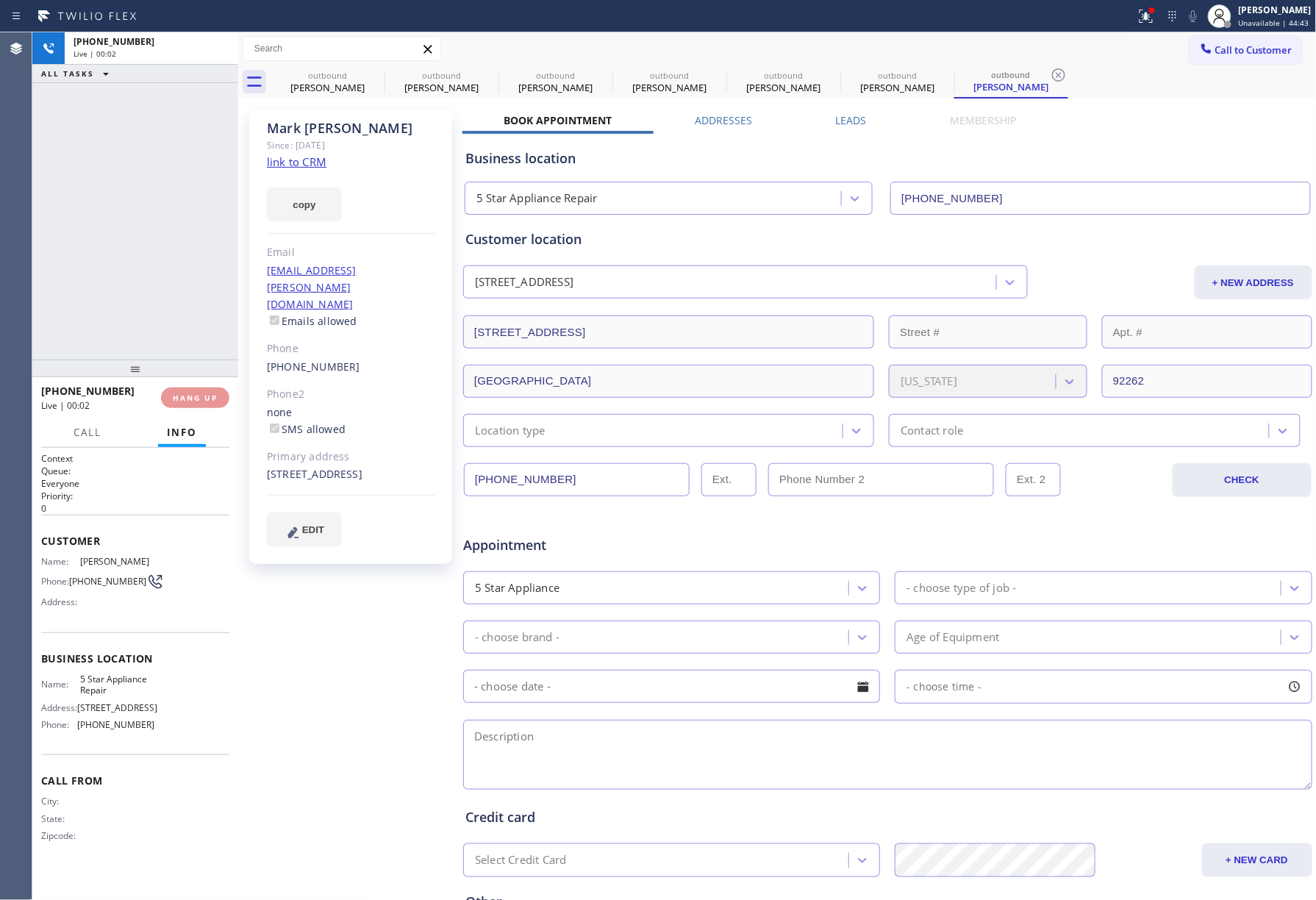
click at [178, 290] on div "[PHONE_NUMBER] Live | 00:02 ALL TASKS ALL TASKS ACTIVE TASKS TASKS IN WRAP UP" at bounding box center [135, 196] width 206 height 327
click at [178, 290] on div "ALL TASKS ALL TASKS ACTIVE TASKS TASKS IN WRAP UP [PHONE_NUMBER] Wrap up | 00:00" at bounding box center [135, 196] width 206 height 327
click at [190, 398] on span "COMPLETE" at bounding box center [192, 397] width 51 height 10
click at [154, 264] on div "ALL TASKS ALL TASKS ACTIVE TASKS TASKS IN WRAP UP [PHONE_NUMBER] Wrap up | 00:01" at bounding box center [135, 196] width 206 height 327
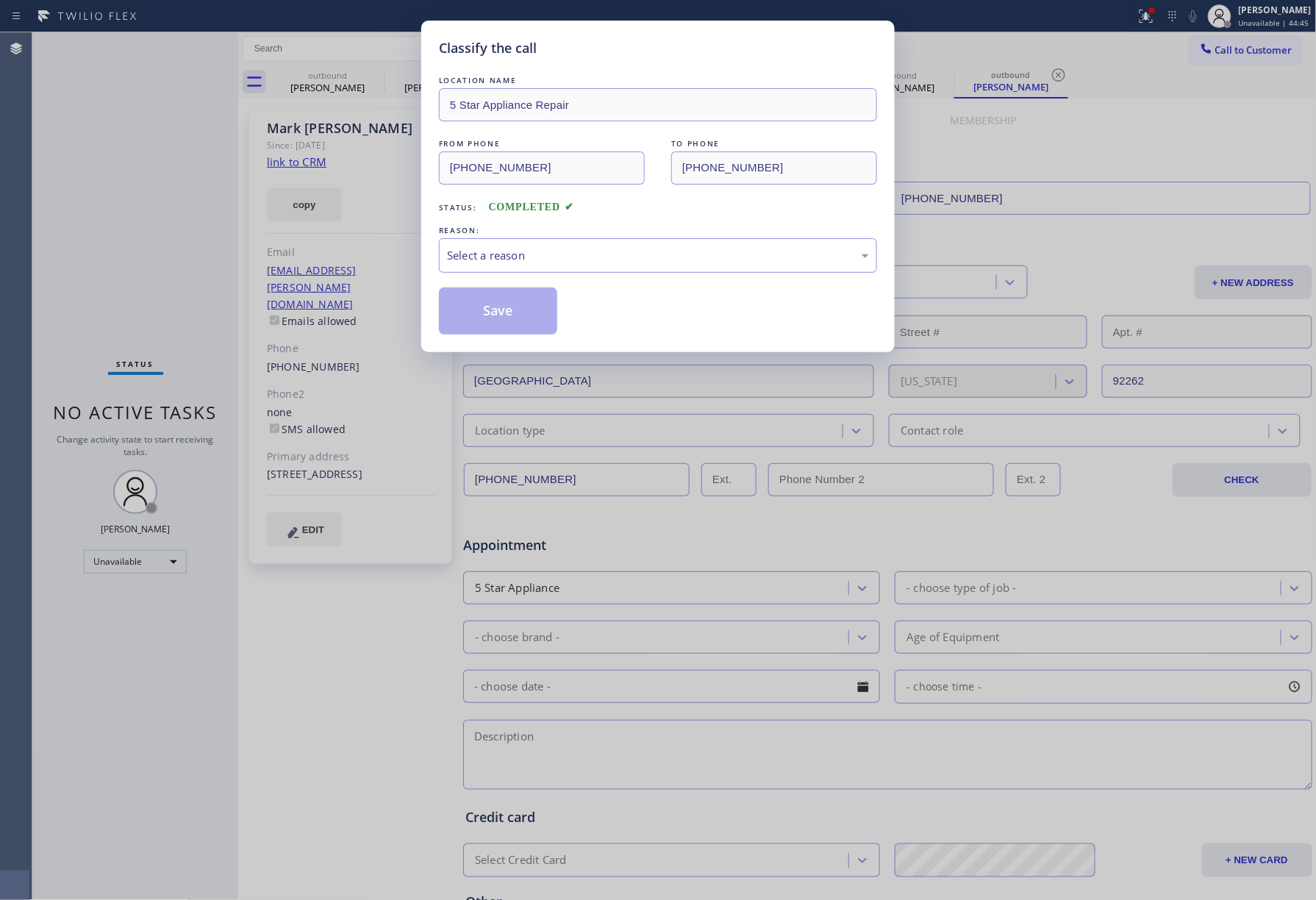
click at [515, 263] on div "Select a reason" at bounding box center [658, 256] width 422 height 17
click at [491, 307] on button "Save" at bounding box center [498, 311] width 118 height 47
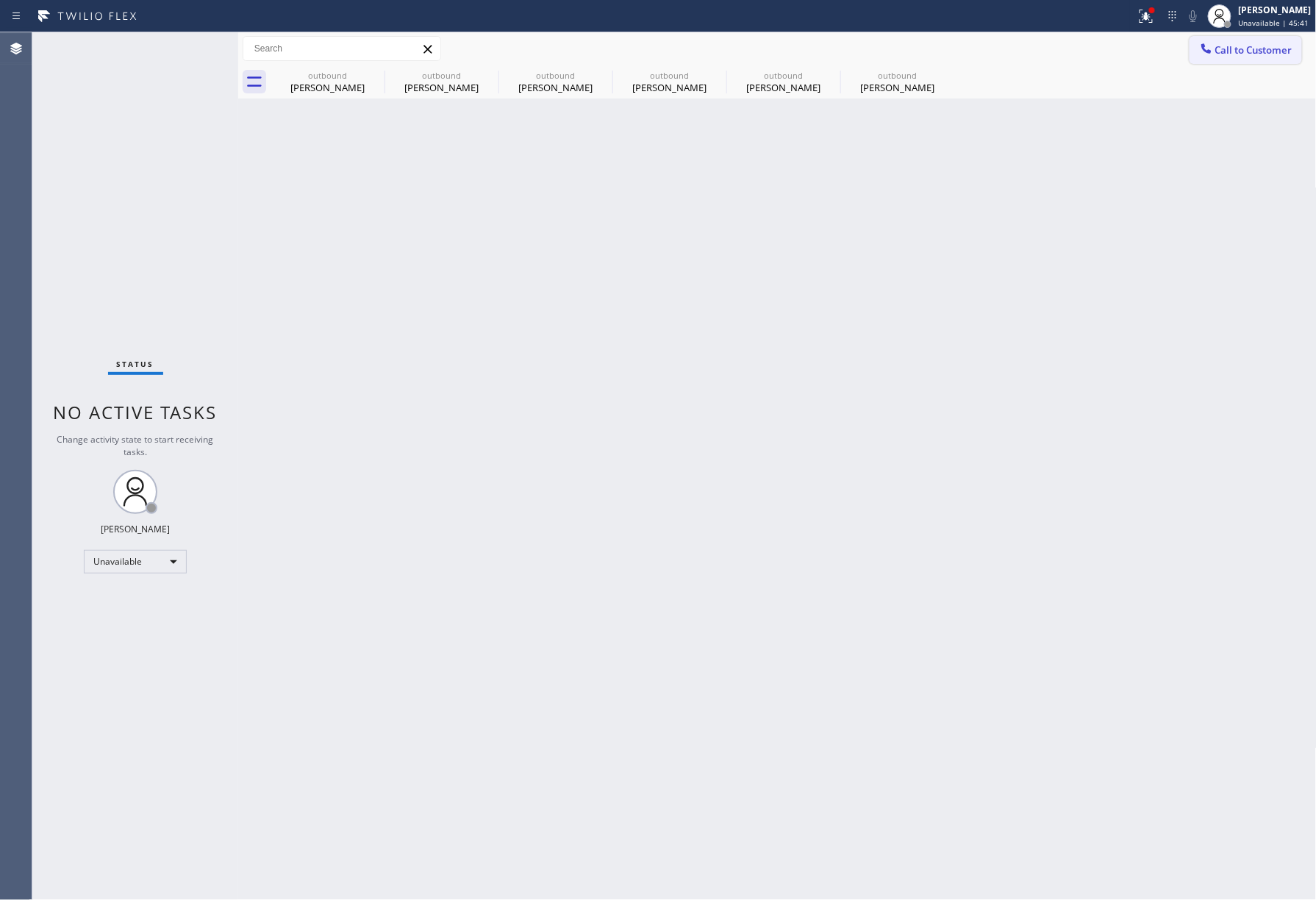
click at [1250, 47] on span "Call to Customer" at bounding box center [1254, 49] width 77 height 13
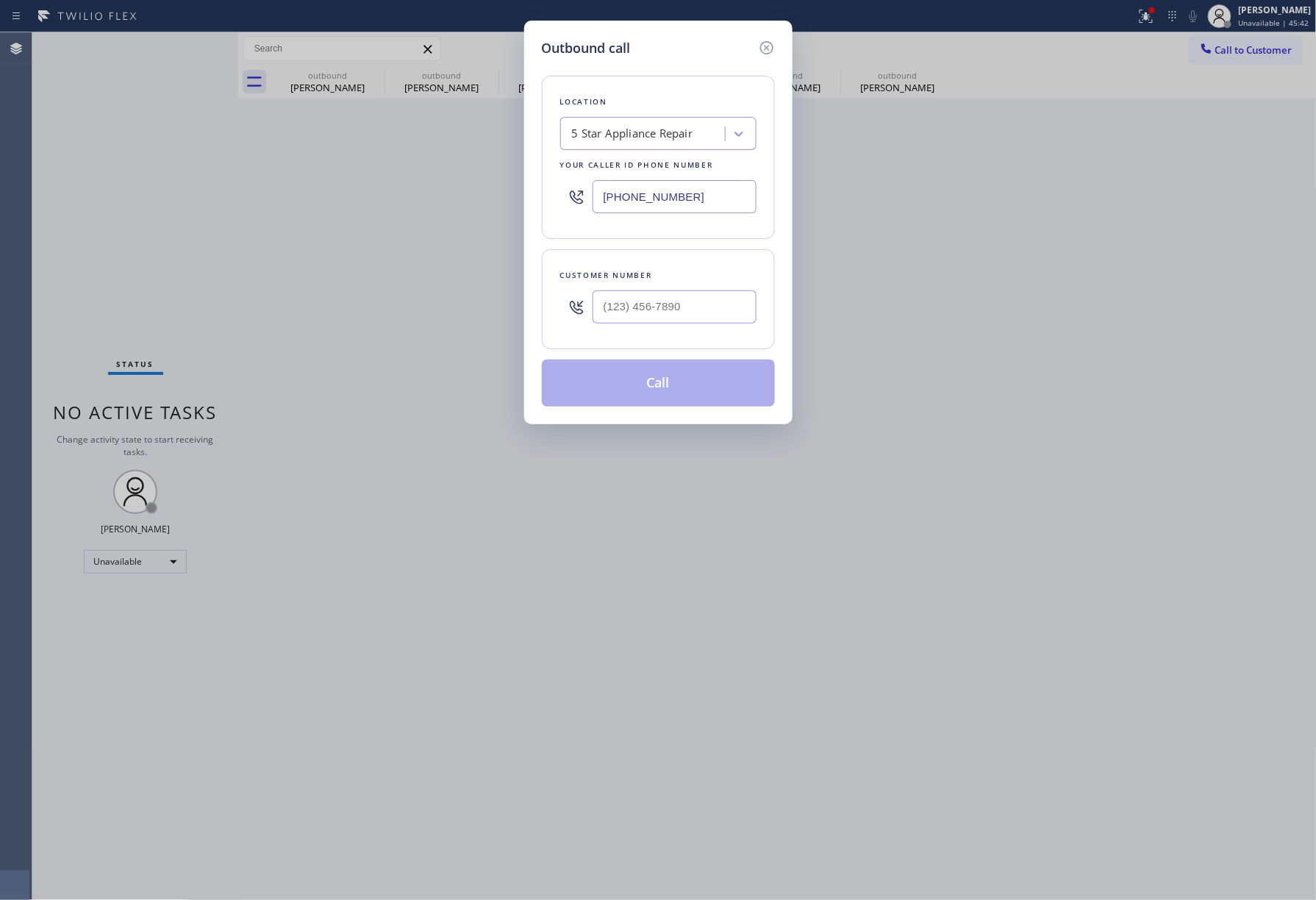
click at [711, 339] on div "Customer number" at bounding box center [658, 299] width 233 height 100
click at [711, 307] on input "(___) ___-____" at bounding box center [674, 307] width 164 height 33
paste input "805) 558-3171"
type input "[PHONE_NUMBER]"
click at [709, 266] on div "Customer number [PHONE_NUMBER]" at bounding box center [658, 299] width 233 height 100
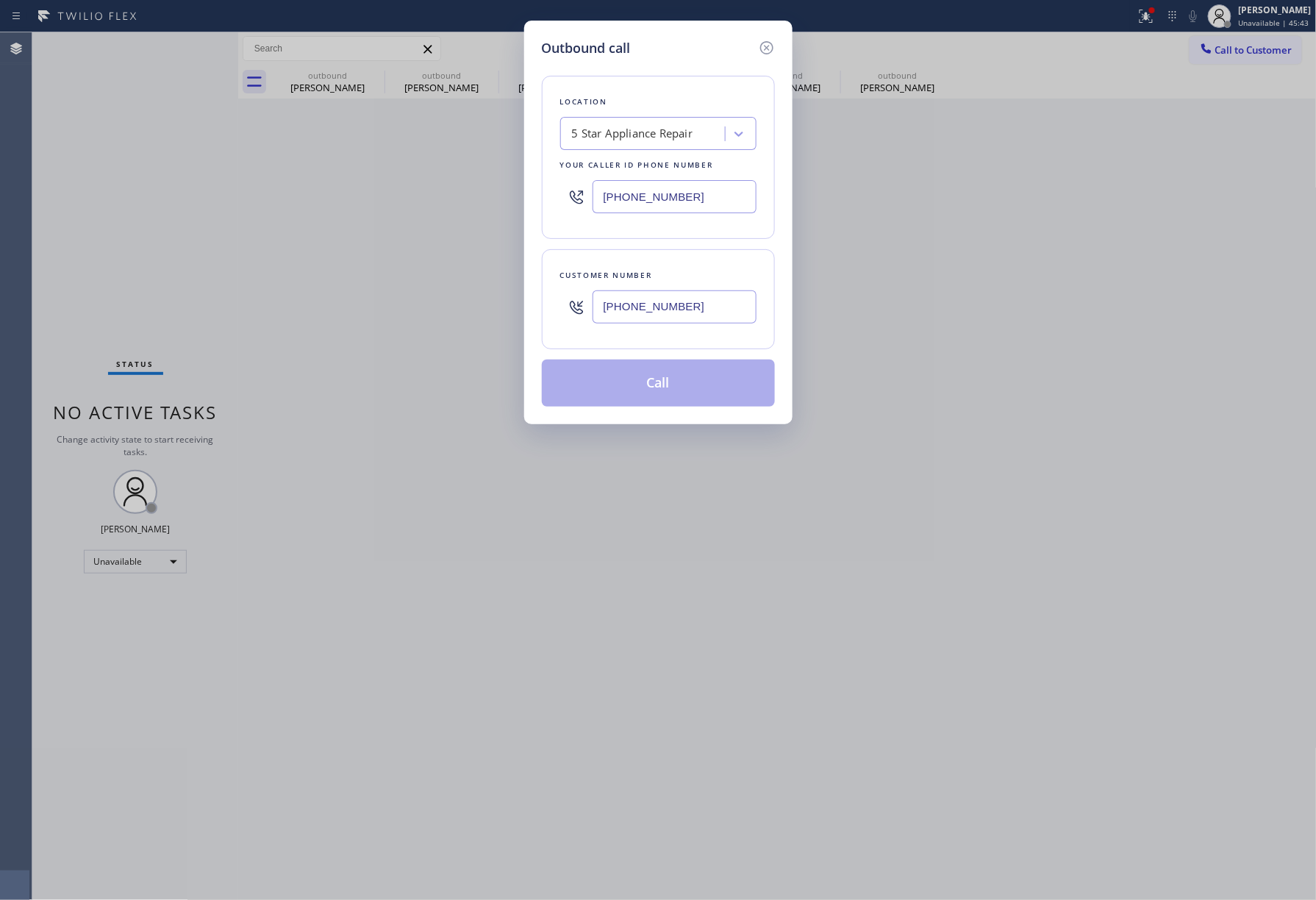
click at [675, 380] on button "Call" at bounding box center [658, 383] width 233 height 47
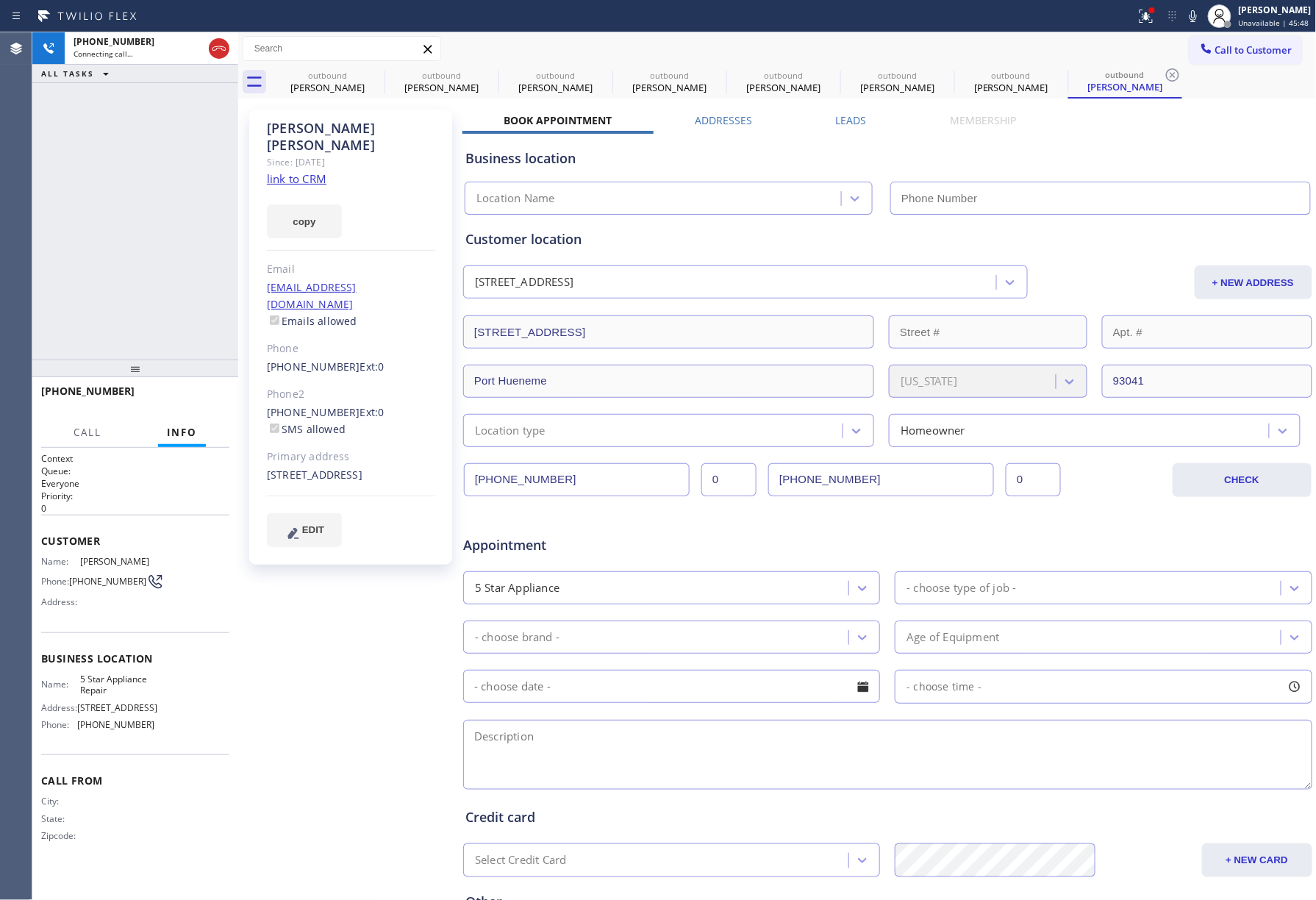
type input "[PHONE_NUMBER]"
drag, startPoint x: 93, startPoint y: 174, endPoint x: 180, endPoint y: 128, distance: 98.4
click at [95, 174] on div "[PHONE_NUMBER] Connecting call… ALL TASKS ALL TASKS ACTIVE TASKS TASKS IN WRAP …" at bounding box center [135, 196] width 206 height 327
click at [147, 265] on div "[PHONE_NUMBER] Live | 00:01 ALL TASKS ALL TASKS ACTIVE TASKS TASKS IN WRAP UP" at bounding box center [135, 196] width 206 height 327
click at [200, 381] on div "[PHONE_NUMBER] Wrap up | 00:05 COMPLETE" at bounding box center [135, 398] width 188 height 38
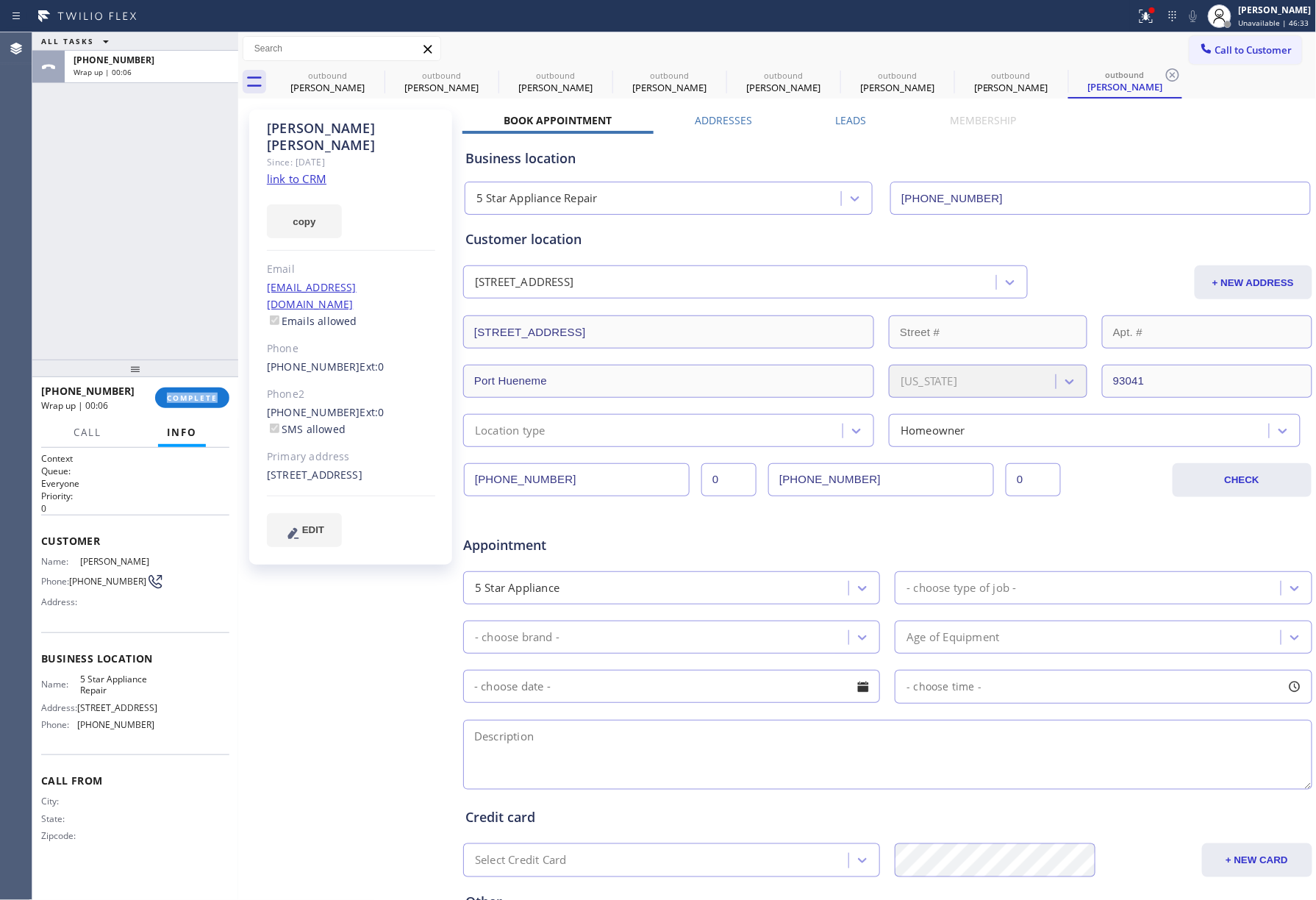
click at [200, 383] on div "[PHONE_NUMBER] Wrap up | 00:06 COMPLETE" at bounding box center [135, 398] width 188 height 38
click at [207, 397] on span "COMPLETE" at bounding box center [192, 397] width 51 height 10
click at [192, 311] on div "ALL TASKS ALL TASKS ACTIVE TASKS TASKS IN WRAP UP [PHONE_NUMBER] Wrap up | 00:06" at bounding box center [135, 196] width 206 height 327
drag, startPoint x: 192, startPoint y: 311, endPoint x: 350, endPoint y: 356, distance: 164.3
click at [193, 310] on div "ALL TASKS ALL TASKS ACTIVE TASKS TASKS IN WRAP UP [PHONE_NUMBER] Wrap up | 00:07" at bounding box center [135, 196] width 206 height 327
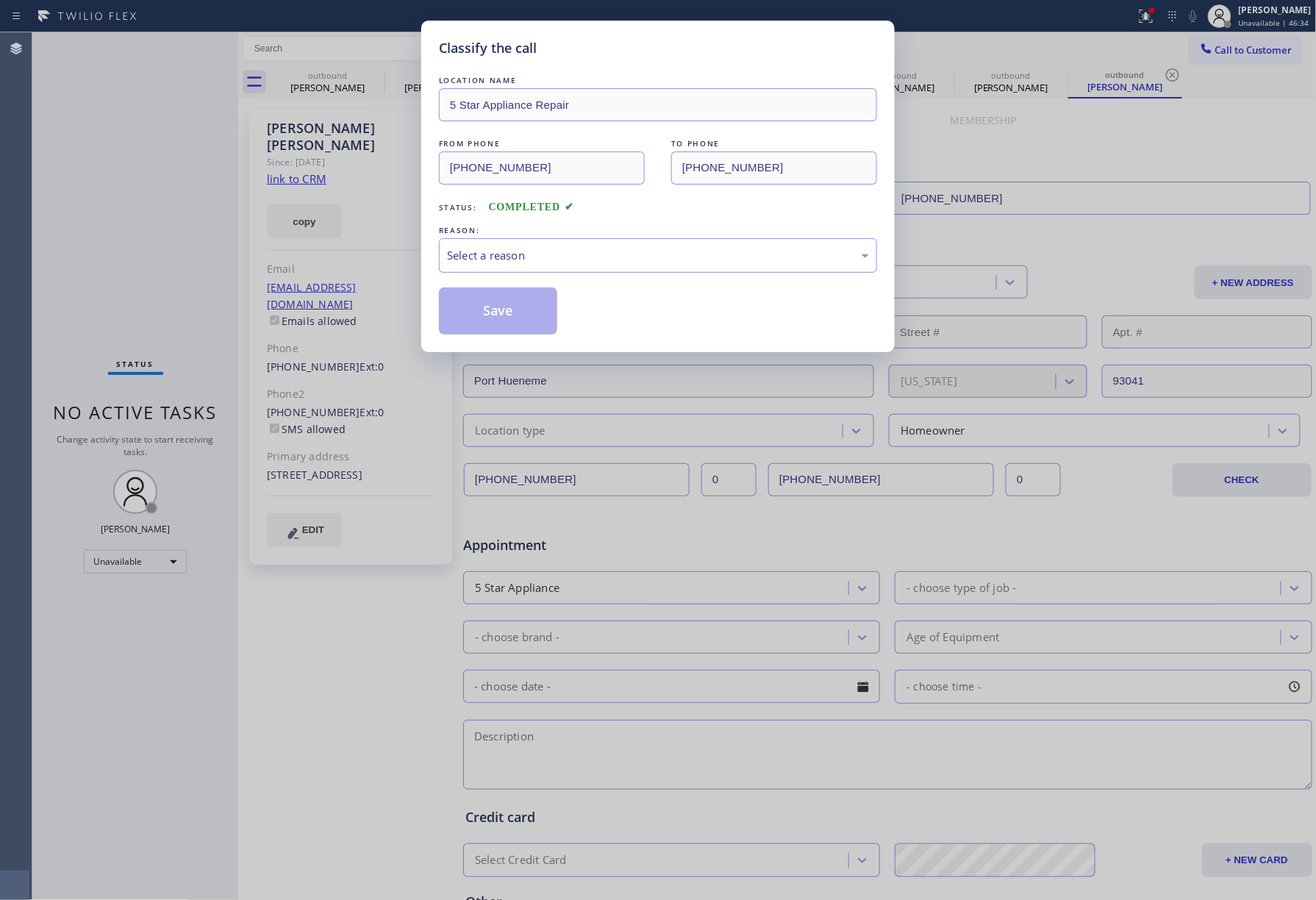
click at [535, 257] on div "Select a reason" at bounding box center [658, 256] width 422 height 17
click at [479, 296] on button "Save" at bounding box center [498, 311] width 118 height 47
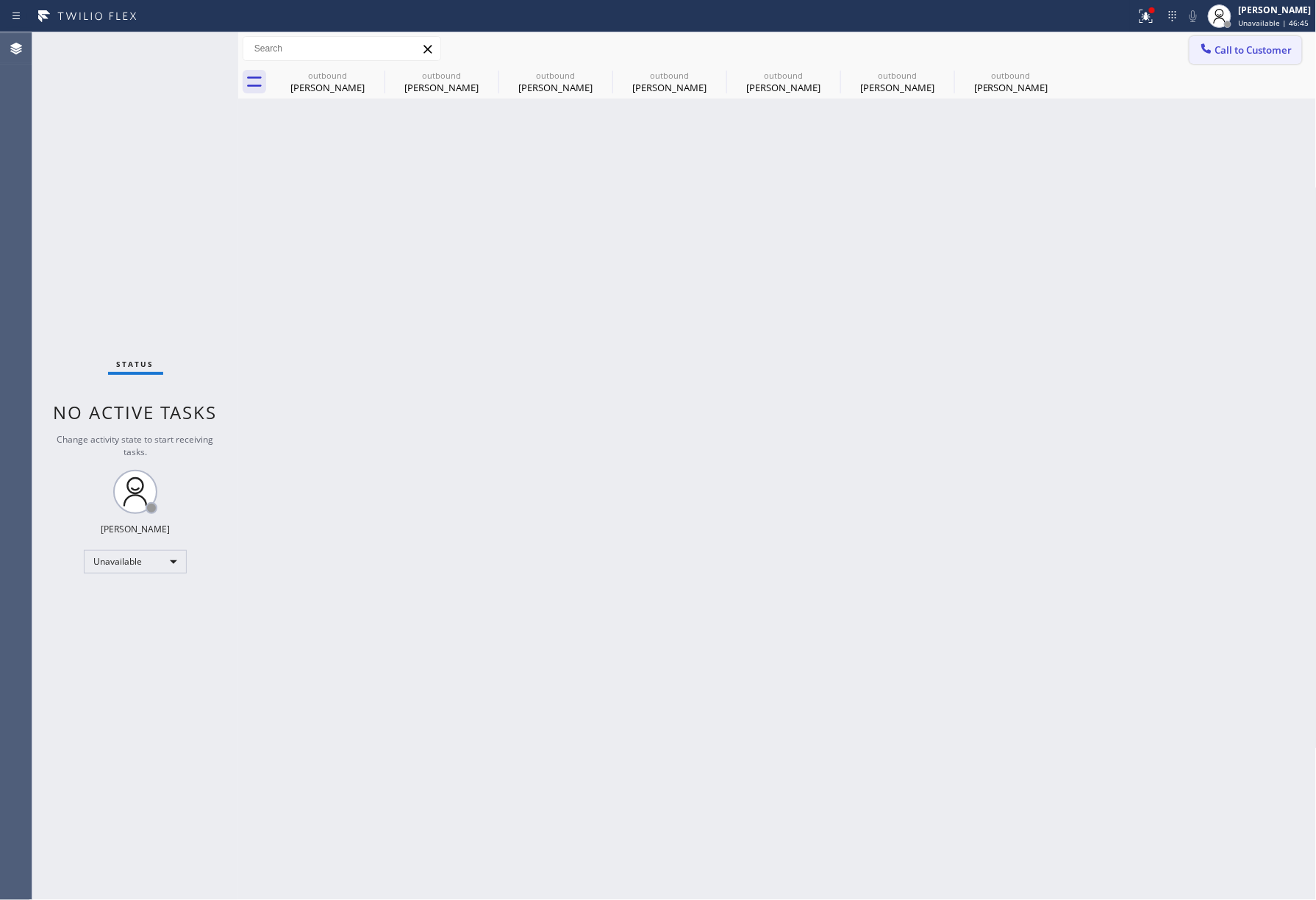
click at [1222, 36] on button "Call to Customer" at bounding box center [1245, 50] width 112 height 28
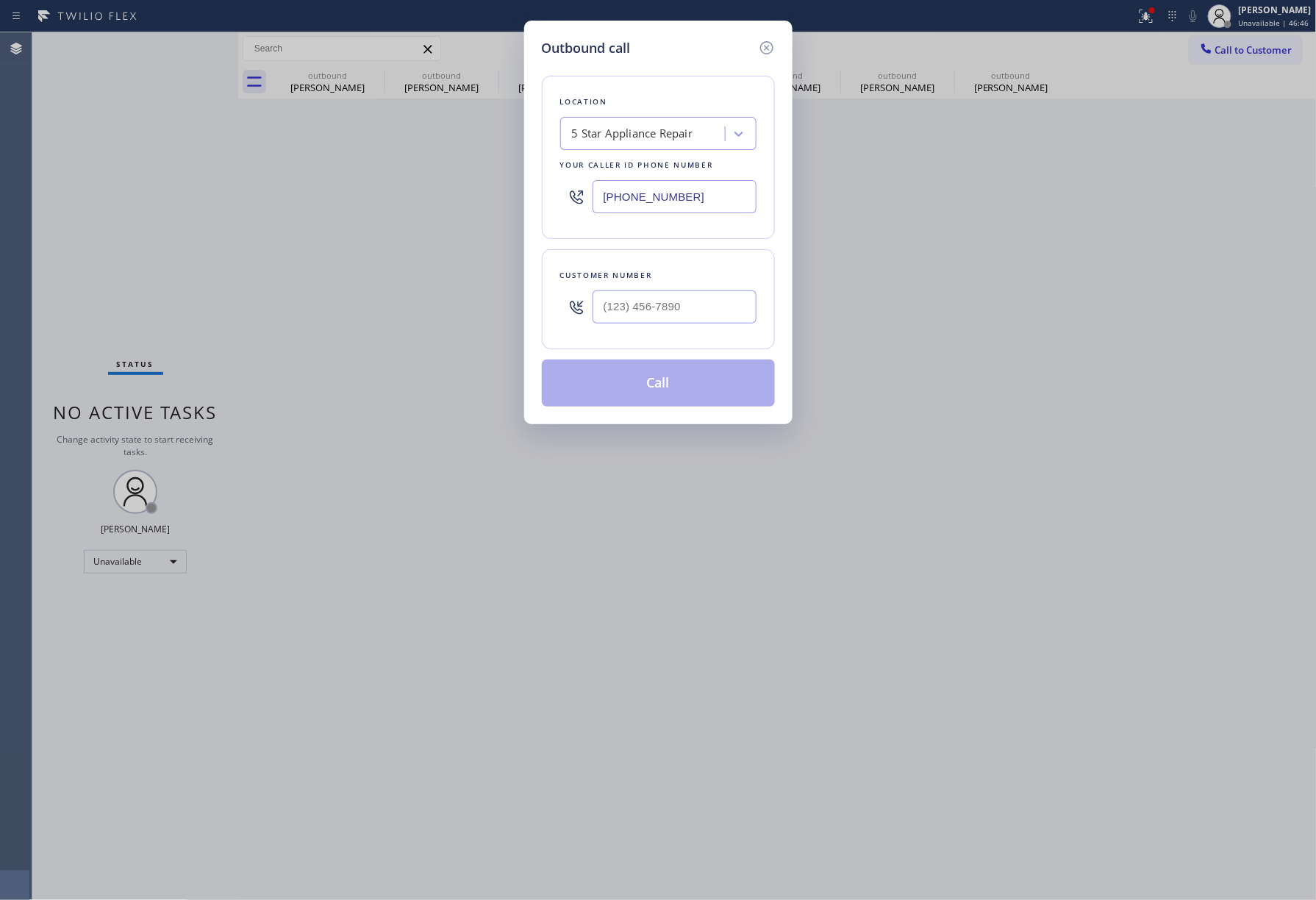
click at [645, 290] on div at bounding box center [674, 307] width 164 height 48
click at [668, 304] on input "(___) ___-____" at bounding box center [674, 307] width 164 height 33
paste input "332) 203-1222"
type input "[PHONE_NUMBER]"
drag, startPoint x: 678, startPoint y: 266, endPoint x: 711, endPoint y: 350, distance: 90.2
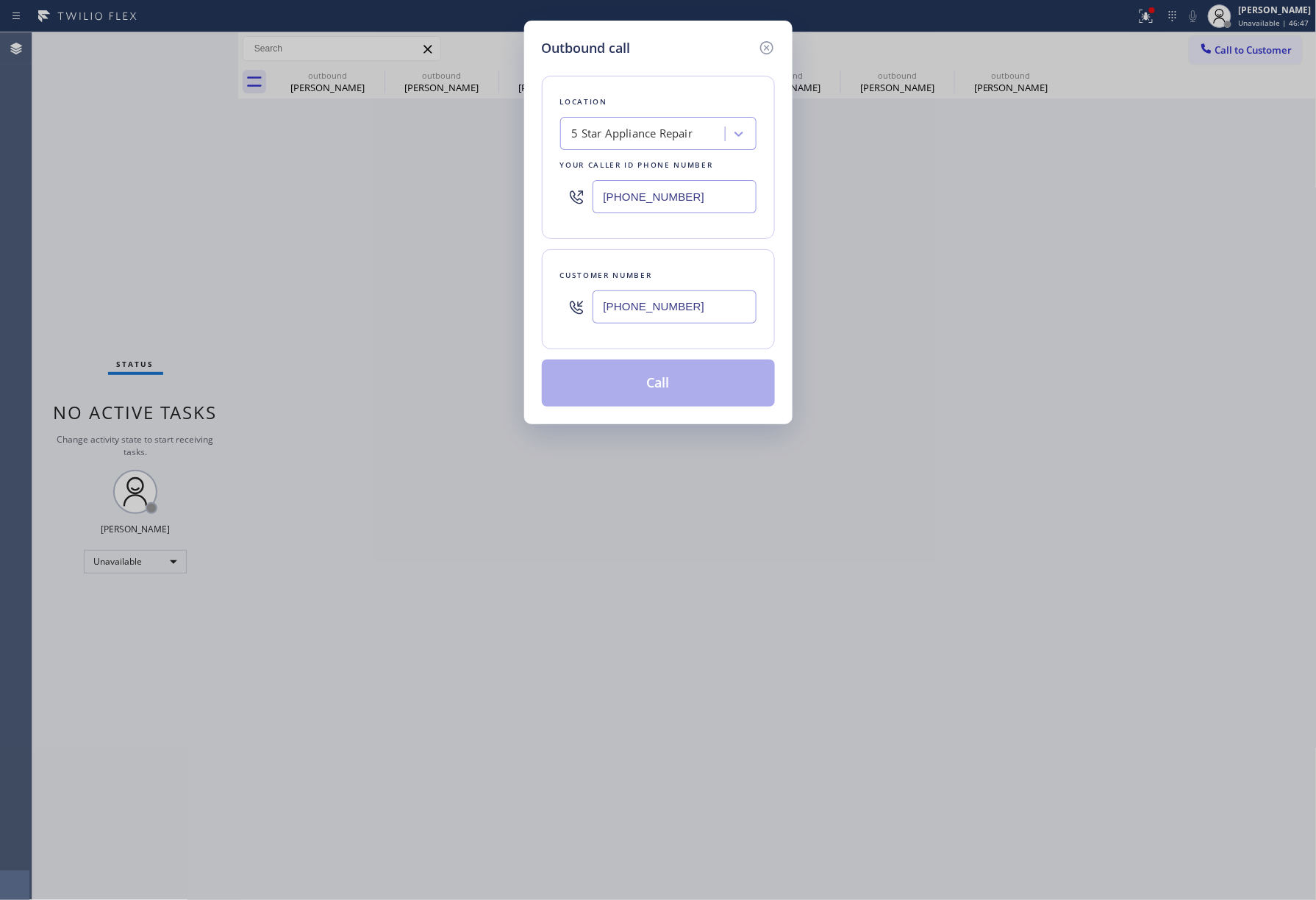
click at [685, 266] on div "Customer number [PHONE_NUMBER]" at bounding box center [658, 299] width 233 height 100
click at [685, 371] on button "Call" at bounding box center [658, 383] width 233 height 47
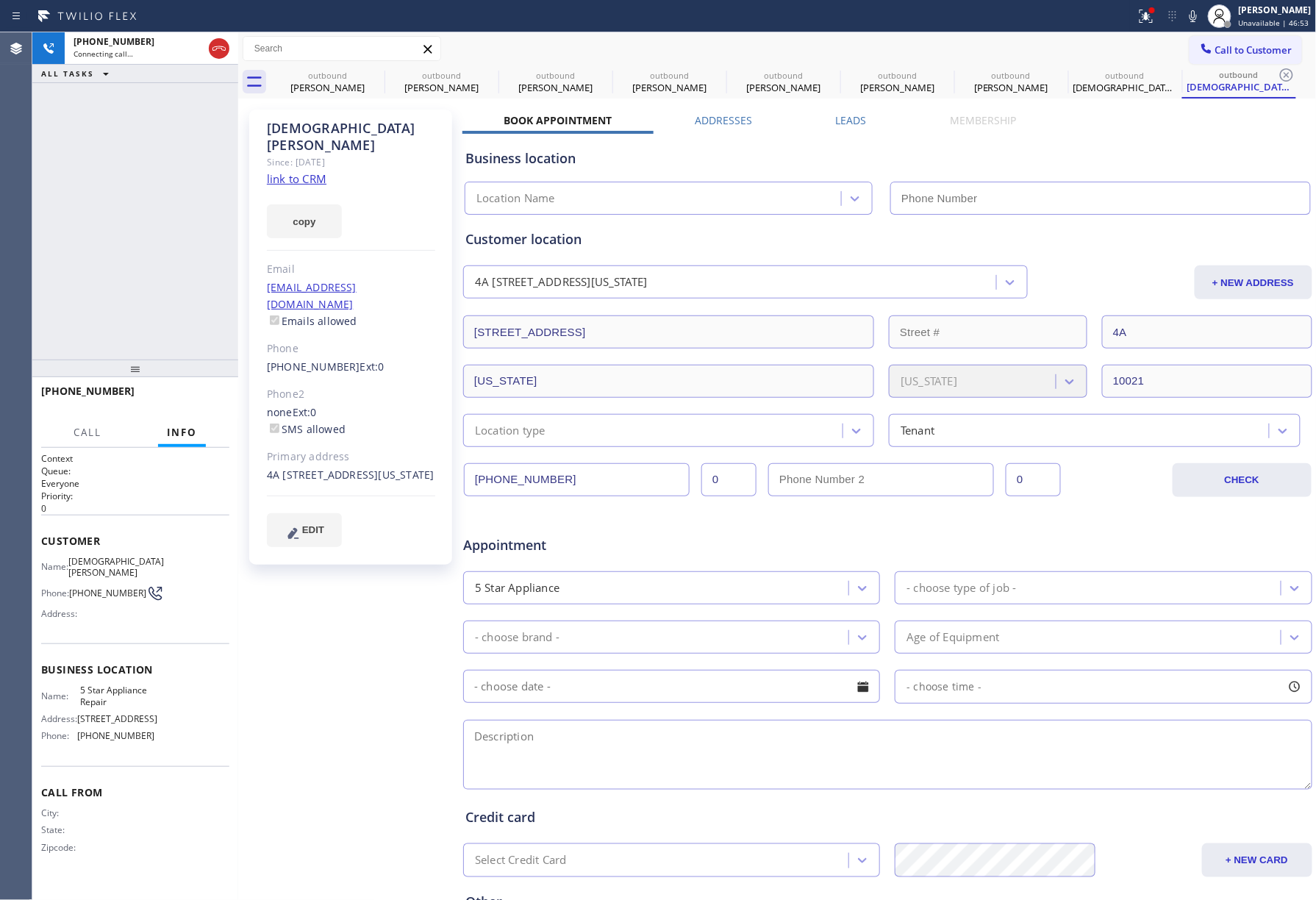
type input "[PHONE_NUMBER]"
drag, startPoint x: 98, startPoint y: 266, endPoint x: 457, endPoint y: 12, distance: 439.8
click at [98, 265] on div "[PHONE_NUMBER] Connecting call… ALL TASKS ALL TASKS ACTIVE TASKS TASKS IN WRAP …" at bounding box center [135, 196] width 206 height 327
click at [201, 396] on span "HANG UP" at bounding box center [195, 397] width 45 height 10
click at [196, 357] on div "[PHONE_NUMBER] Live | 00:02 ALL TASKS ALL TASKS ACTIVE TASKS TASKS IN WRAP UP […" at bounding box center [135, 466] width 206 height 868
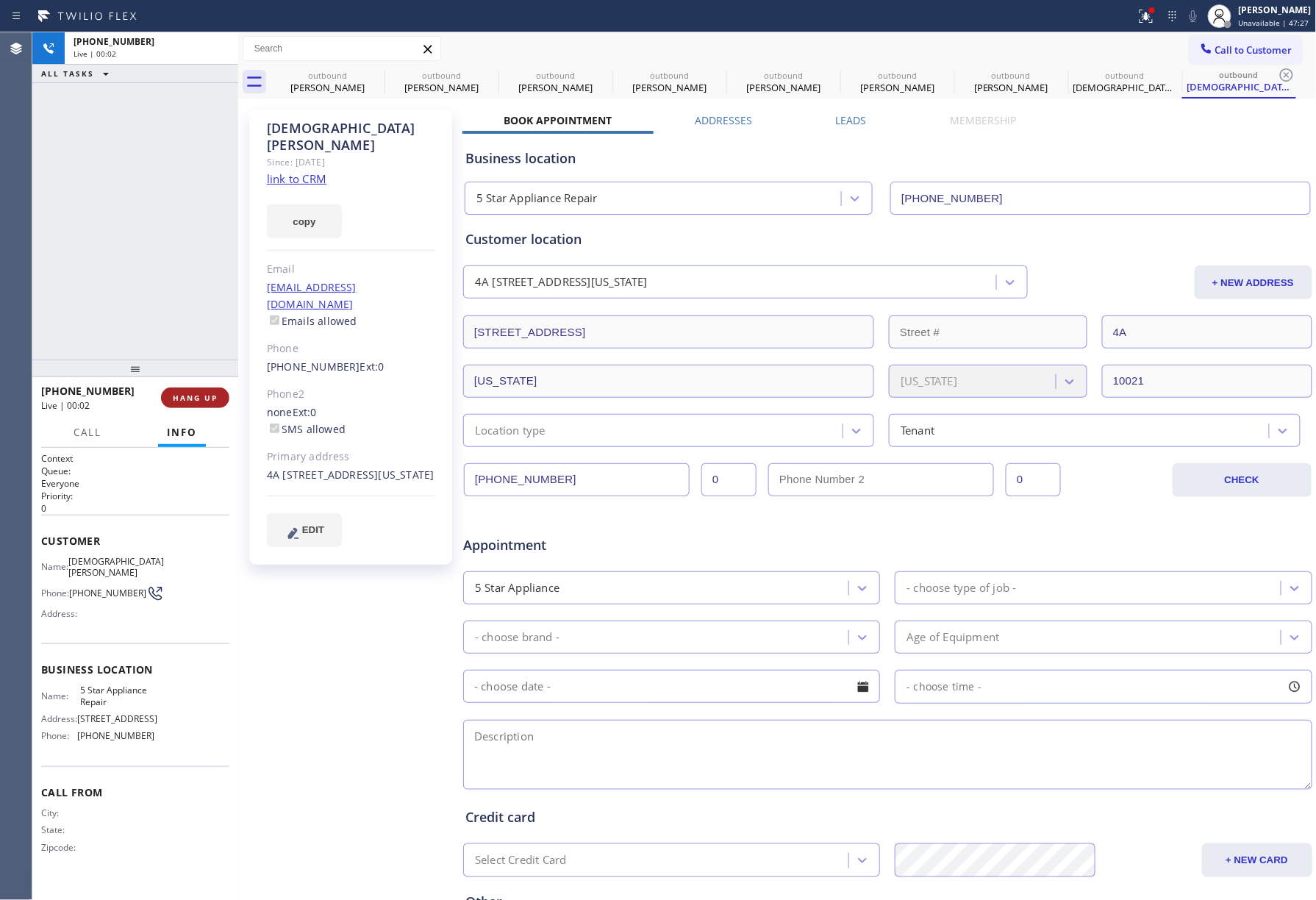
click at [197, 377] on div at bounding box center [135, 368] width 206 height 18
click at [197, 397] on span "HANG UP" at bounding box center [195, 401] width 45 height 10
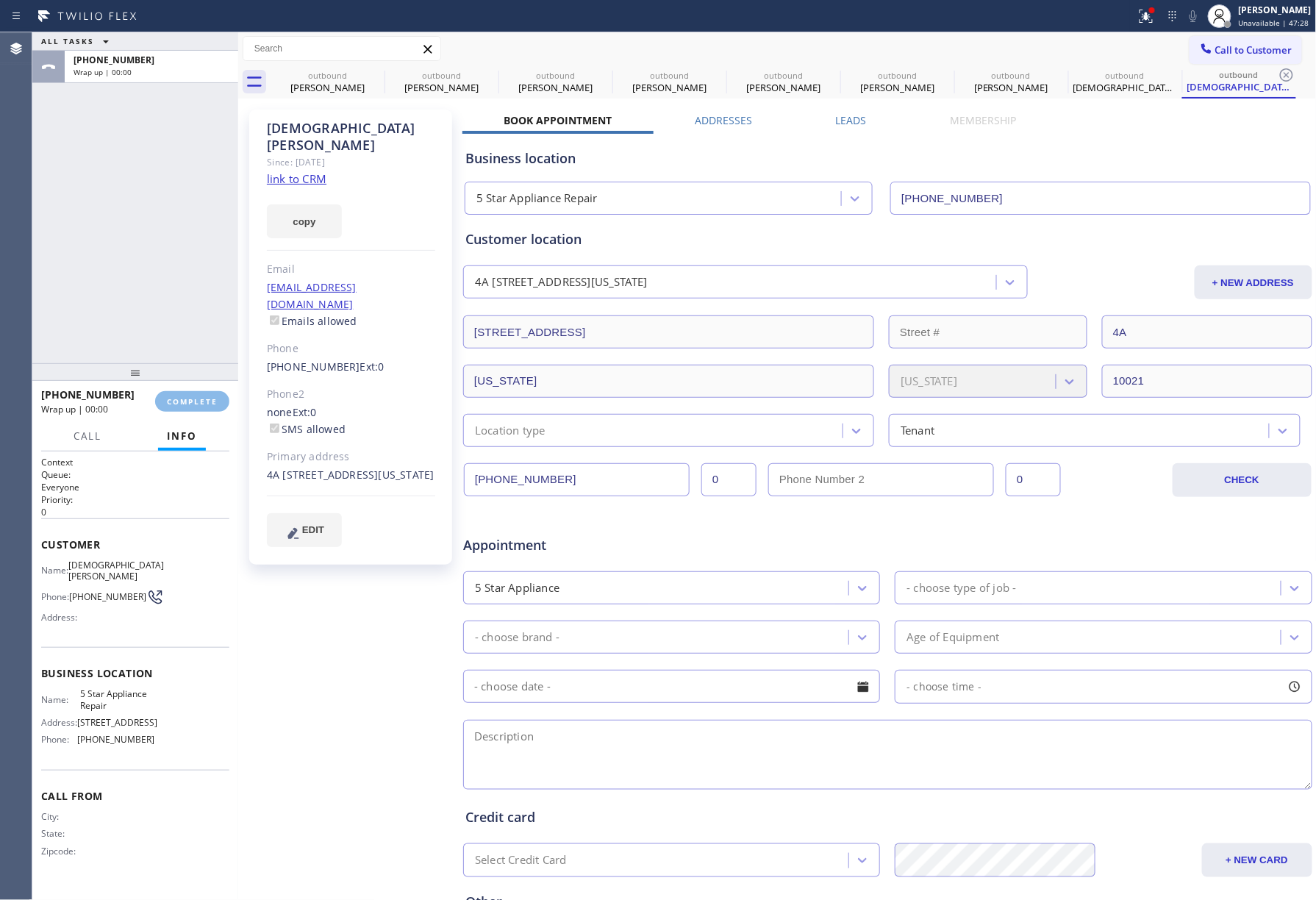
click at [166, 289] on div "ALL TASKS ALL TASKS ACTIVE TASKS TASKS IN WRAP UP [PHONE_NUMBER] Wrap up | 00:00" at bounding box center [135, 198] width 206 height 331
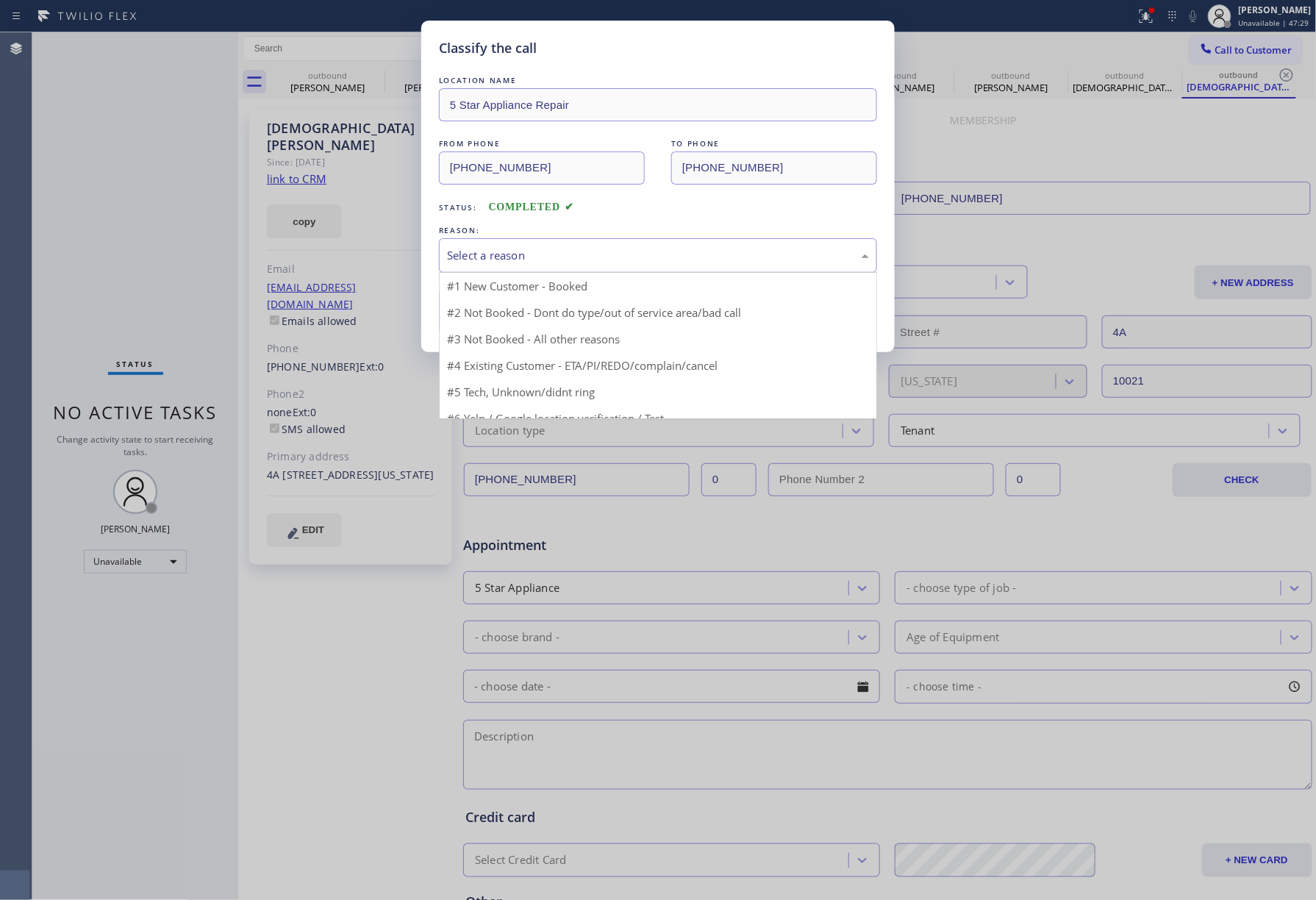
click at [523, 254] on div "Select a reason" at bounding box center [658, 256] width 422 height 17
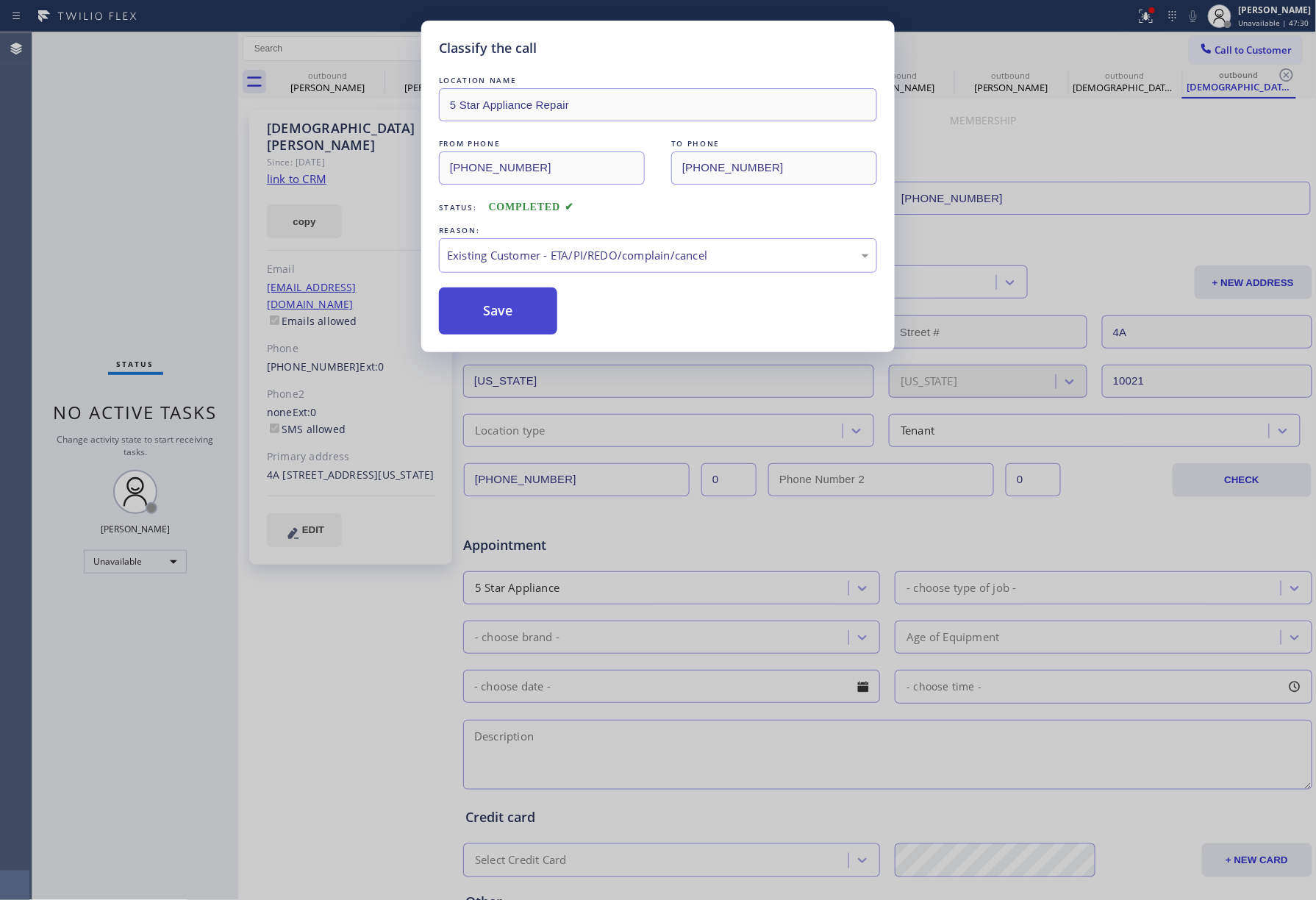
click at [512, 304] on button "Save" at bounding box center [498, 311] width 118 height 47
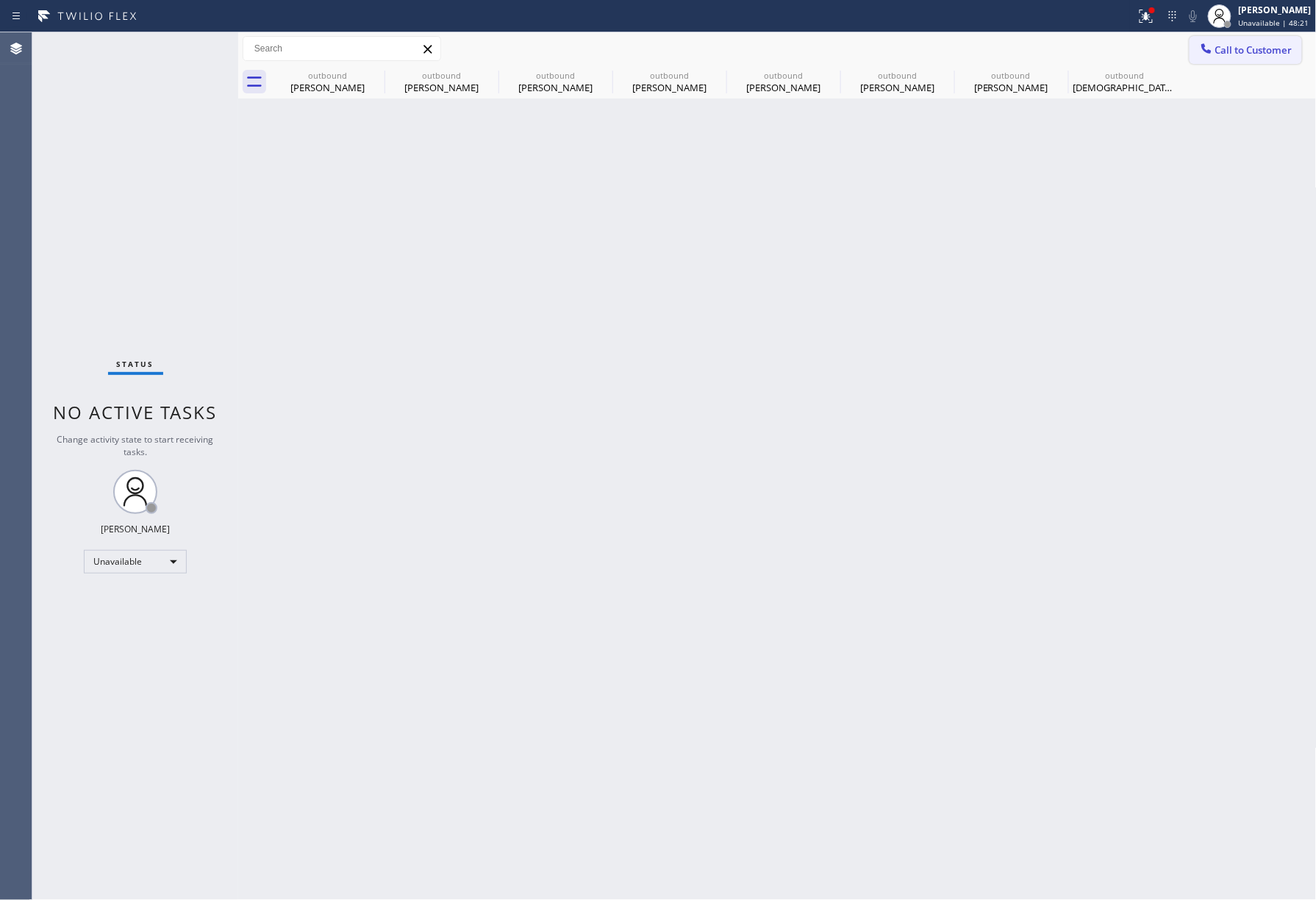
click at [1222, 53] on span "Call to Customer" at bounding box center [1254, 49] width 77 height 13
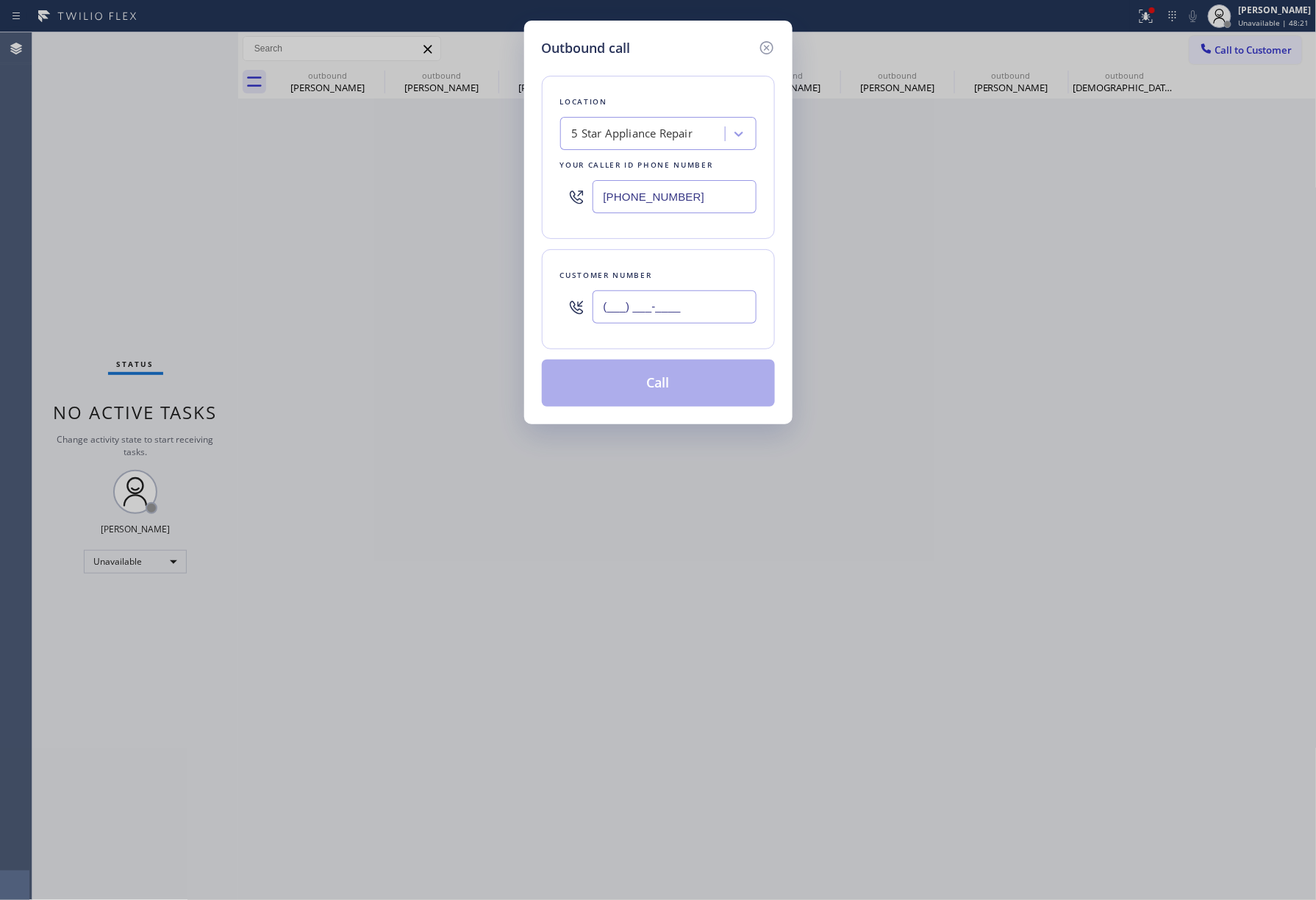
click at [668, 316] on input "(___) ___-____" at bounding box center [674, 307] width 164 height 33
paste input "206) 719-8095"
type input "[PHONE_NUMBER]"
click at [668, 274] on div "Customer number" at bounding box center [658, 275] width 197 height 15
click at [676, 380] on button "Call" at bounding box center [658, 383] width 233 height 47
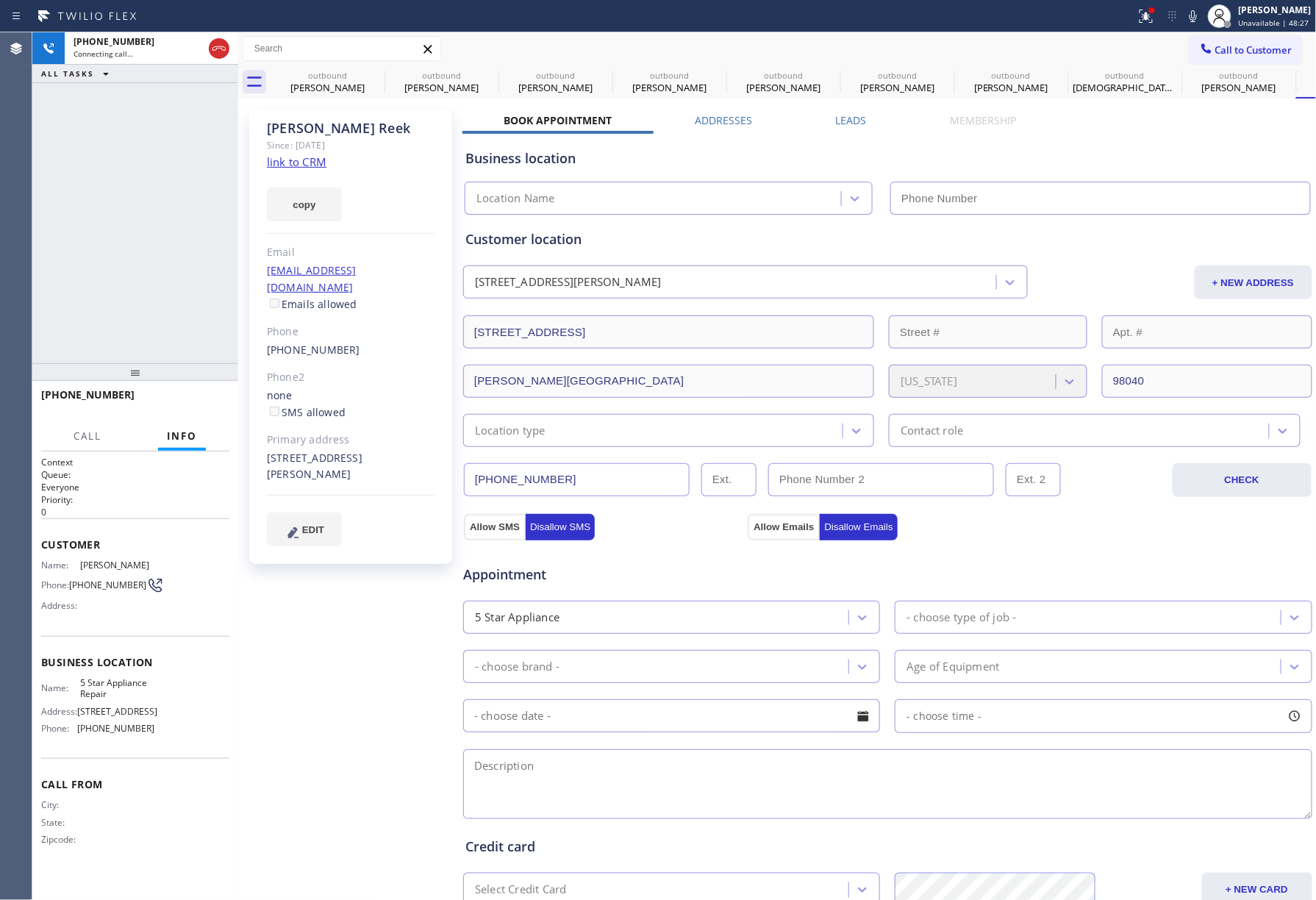
type input "[PHONE_NUMBER]"
click at [97, 189] on div "[PHONE_NUMBER] Live | 00:10 ALL TASKS ALL TASKS ACTIVE TASKS TASKS IN WRAP UP" at bounding box center [135, 198] width 206 height 331
click at [197, 401] on span "HANG UP" at bounding box center [195, 401] width 45 height 10
drag, startPoint x: 187, startPoint y: 357, endPoint x: 188, endPoint y: 387, distance: 30.0
click at [187, 367] on div "[PHONE_NUMBER] Live | 00:12 ALL TASKS ALL TASKS ACTIVE TASKS TASKS IN WRAP UP […" at bounding box center [135, 466] width 206 height 868
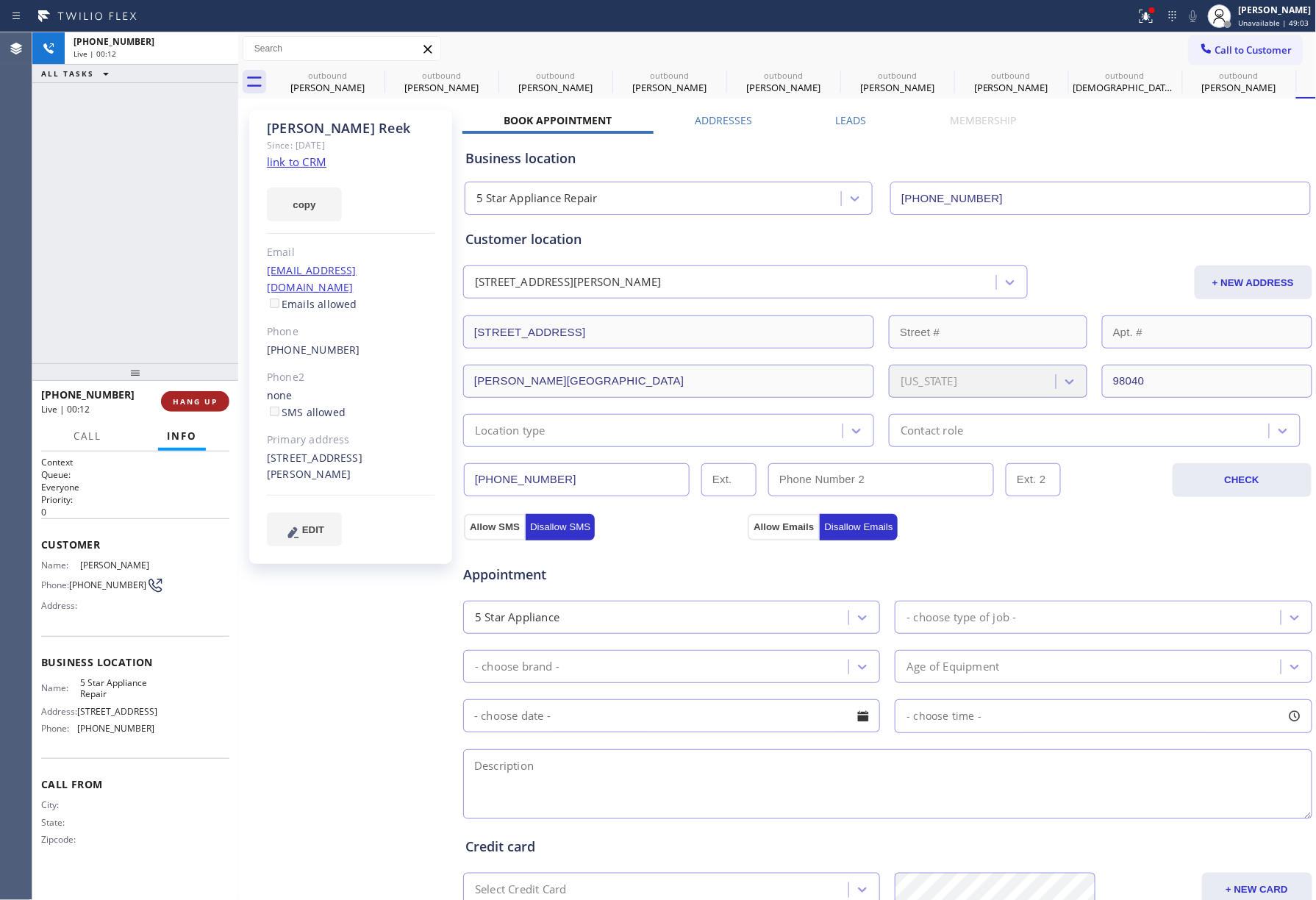
click at [189, 393] on button "HANG UP" at bounding box center [195, 401] width 68 height 21
click at [174, 318] on div "ALL TASKS ALL TASKS ACTIVE TASKS TASKS IN WRAP UP [PHONE_NUMBER] Wrap up | 00:00" at bounding box center [135, 198] width 206 height 331
click at [184, 403] on span "COMPLETE" at bounding box center [192, 401] width 51 height 10
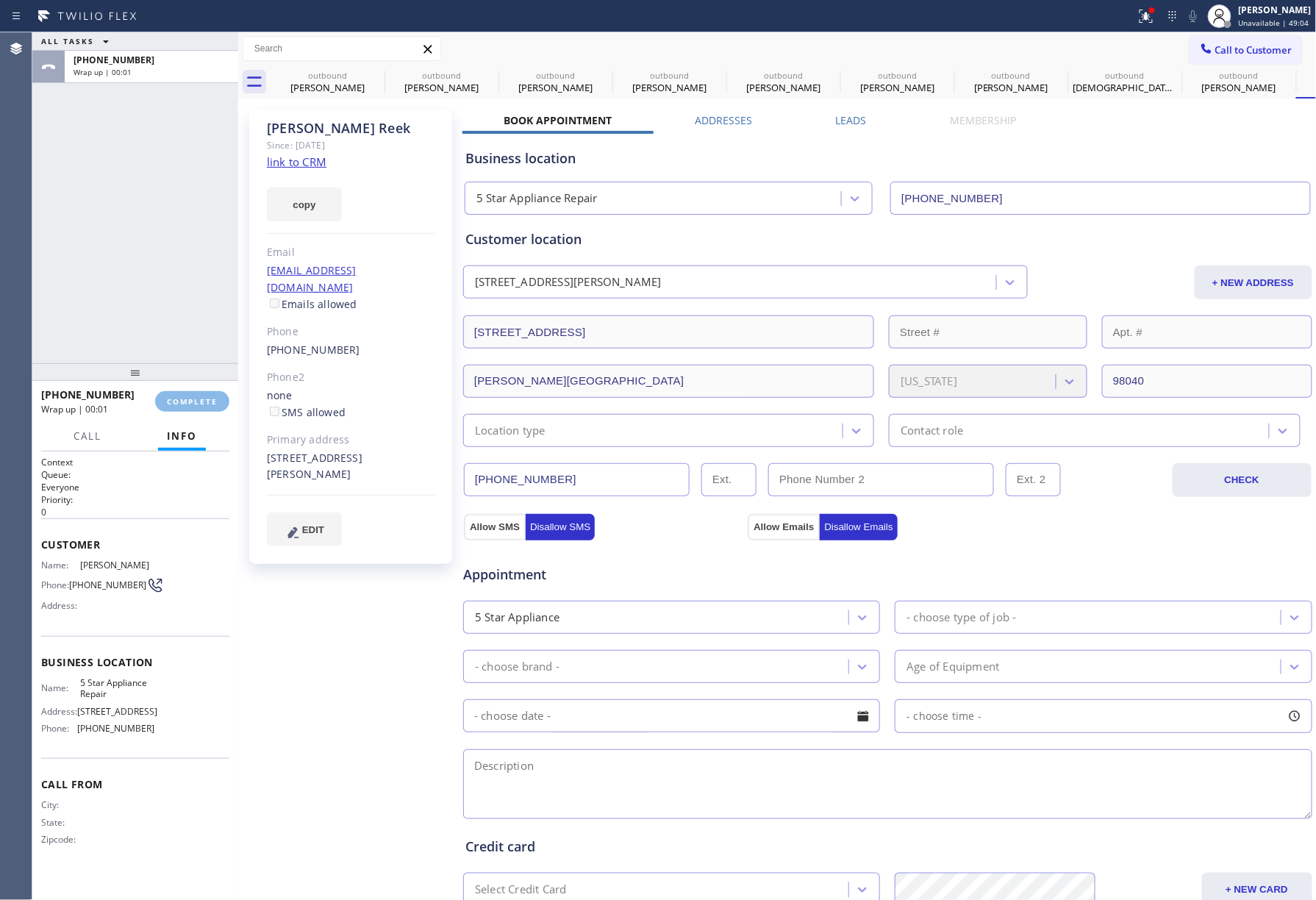
click at [143, 294] on div "ALL TASKS ALL TASKS ACTIVE TASKS TASKS IN WRAP UP [PHONE_NUMBER] Wrap up | 00:01" at bounding box center [135, 198] width 206 height 331
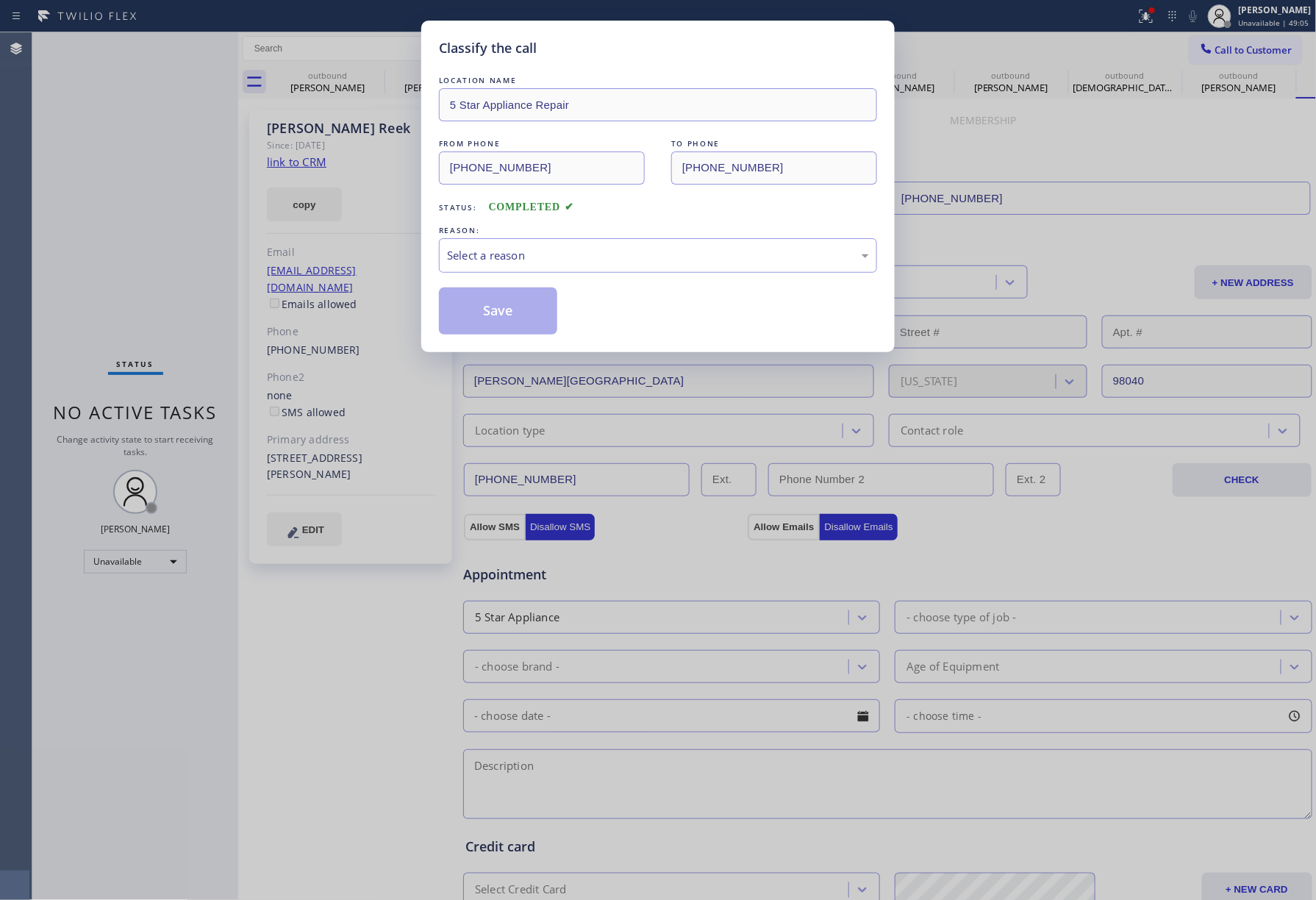
click at [568, 307] on div "Save" at bounding box center [658, 311] width 438 height 47
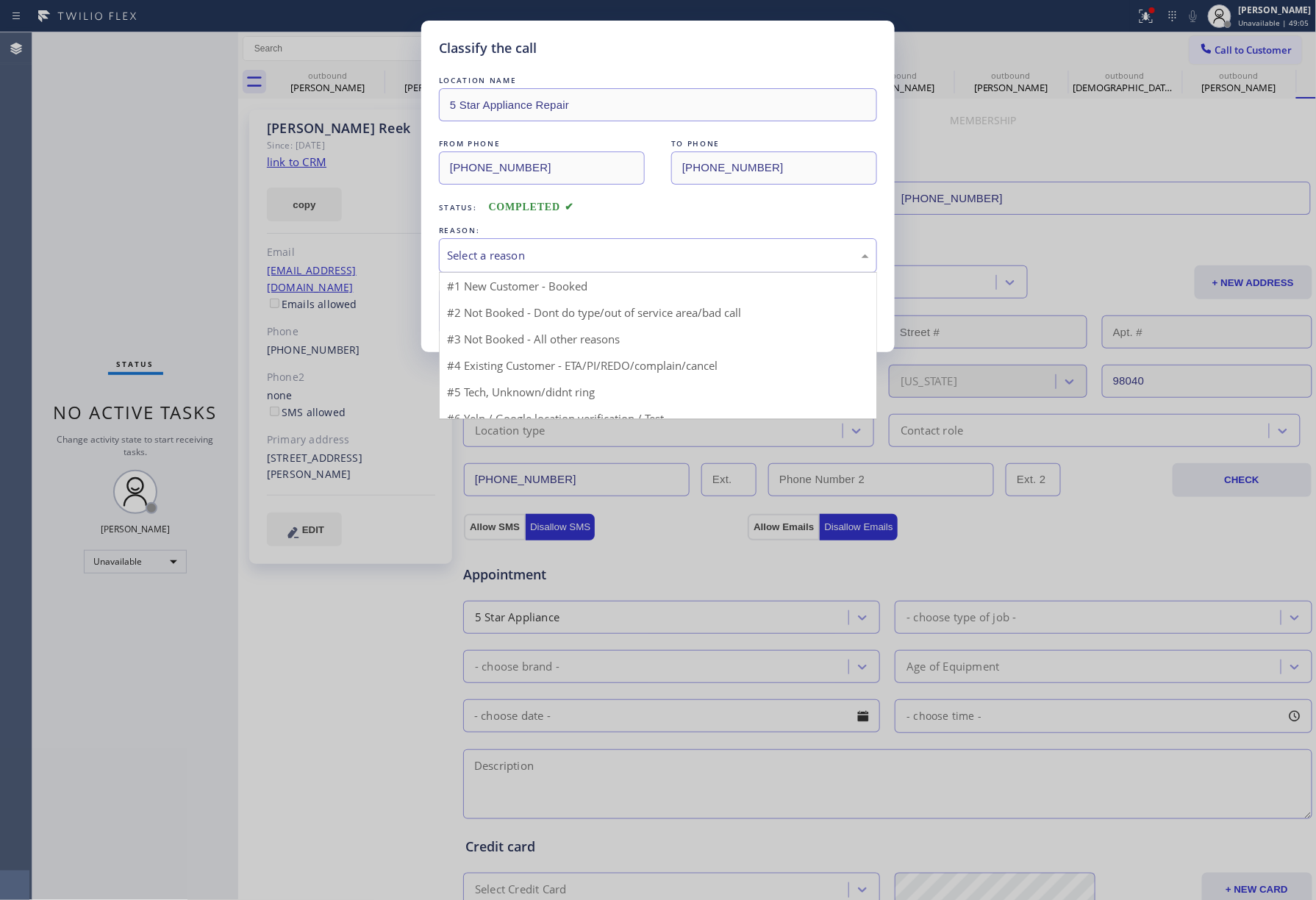
click at [533, 246] on div "Select a reason" at bounding box center [658, 255] width 438 height 35
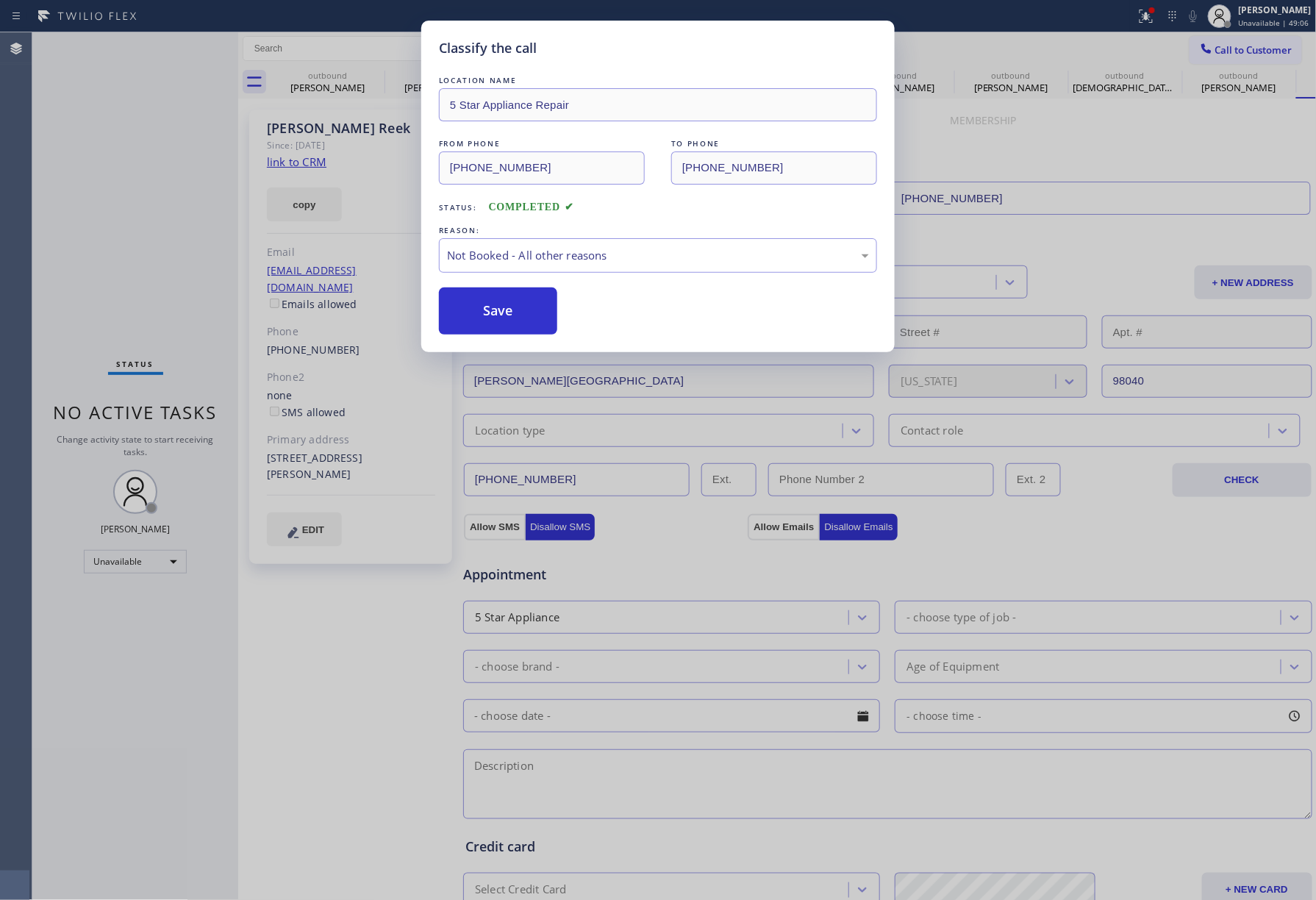
click at [482, 304] on button "Save" at bounding box center [498, 311] width 118 height 47
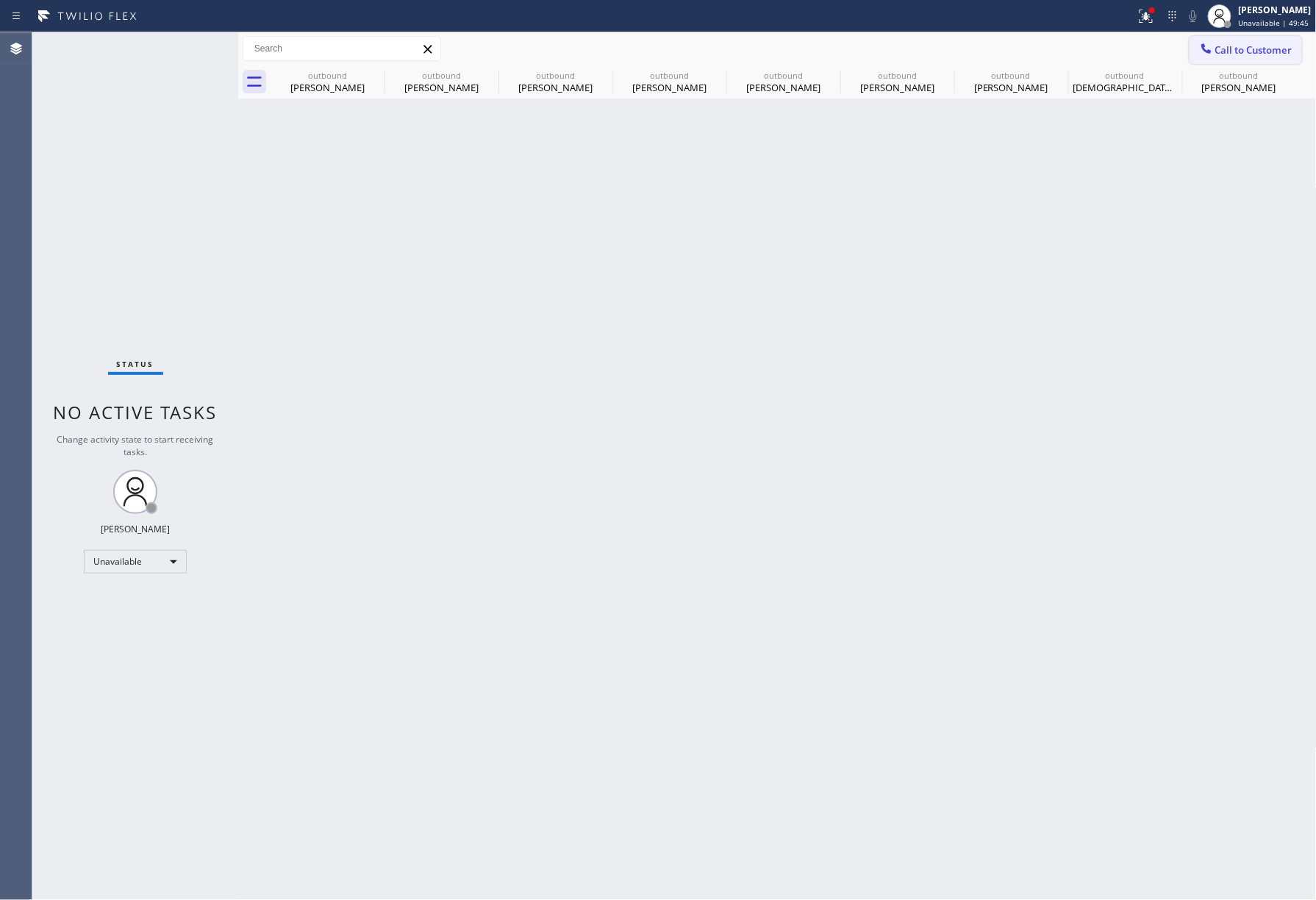
click at [1229, 45] on span "Call to Customer" at bounding box center [1254, 49] width 77 height 13
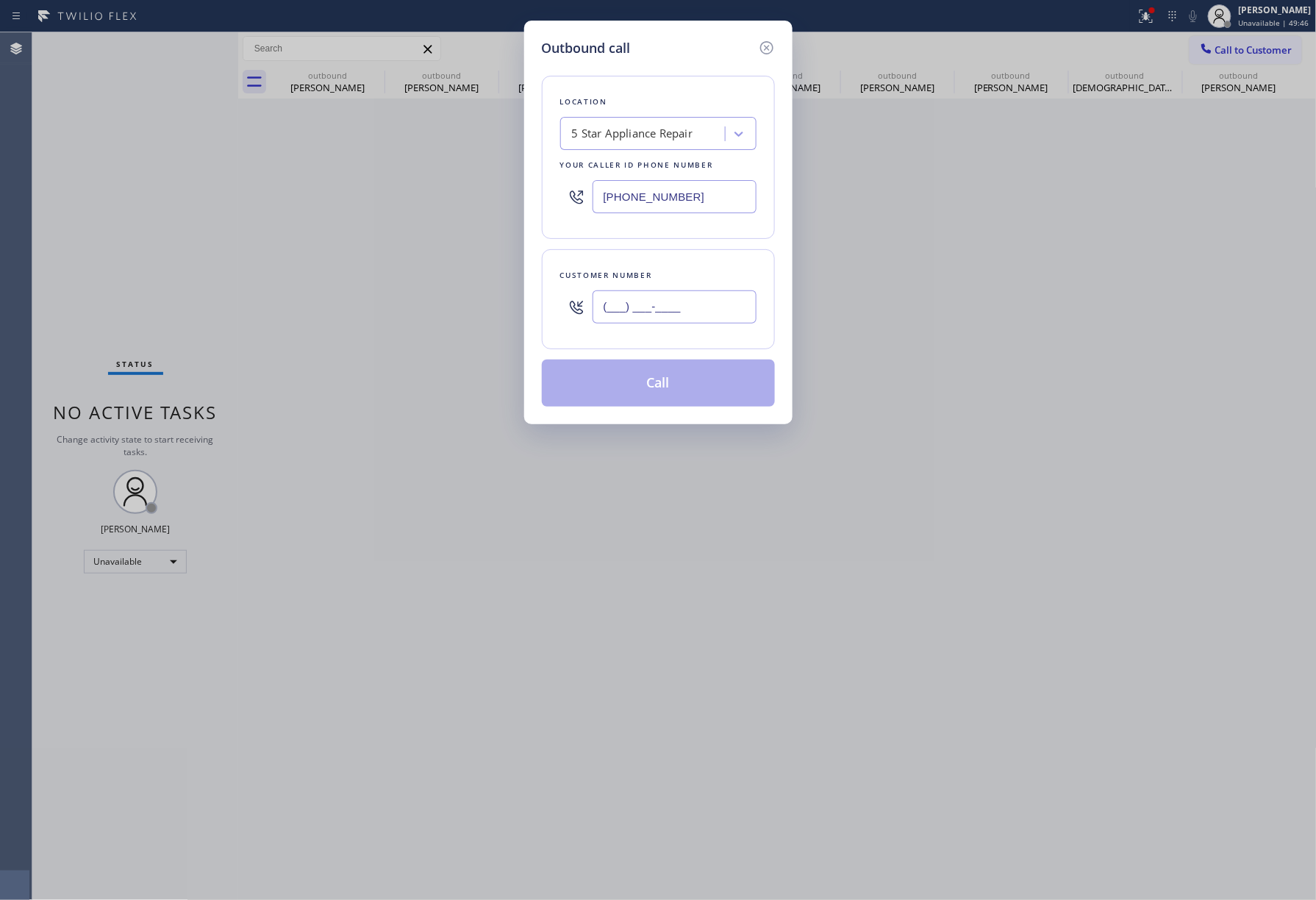
click at [634, 317] on input "(___) ___-____" at bounding box center [674, 307] width 164 height 33
paste input "408) 316-0302"
type input "[PHONE_NUMBER]"
click at [666, 265] on div "Customer number [PHONE_NUMBER]" at bounding box center [658, 299] width 233 height 100
click at [679, 381] on button "Call" at bounding box center [658, 383] width 233 height 47
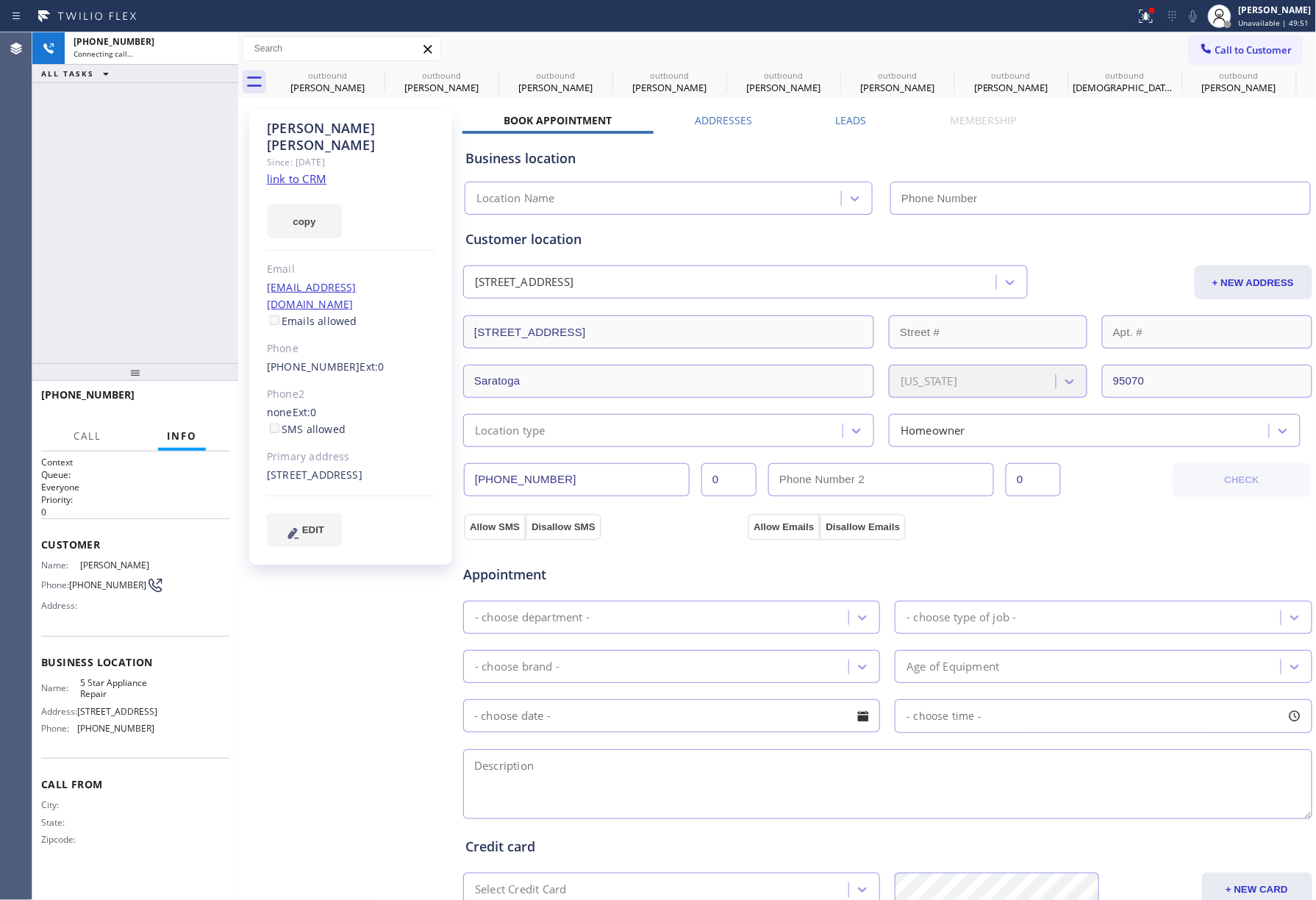
type input "[PHONE_NUMBER]"
click at [200, 397] on span "HANG UP" at bounding box center [195, 401] width 45 height 10
drag, startPoint x: 189, startPoint y: 334, endPoint x: 190, endPoint y: 398, distance: 64.0
click at [189, 357] on div "[PHONE_NUMBER] Live | 00:06 ALL TASKS ALL TASKS ACTIVE TASKS TASKS IN WRAP UP" at bounding box center [135, 198] width 206 height 331
click at [190, 398] on span "HANG UP" at bounding box center [195, 401] width 45 height 10
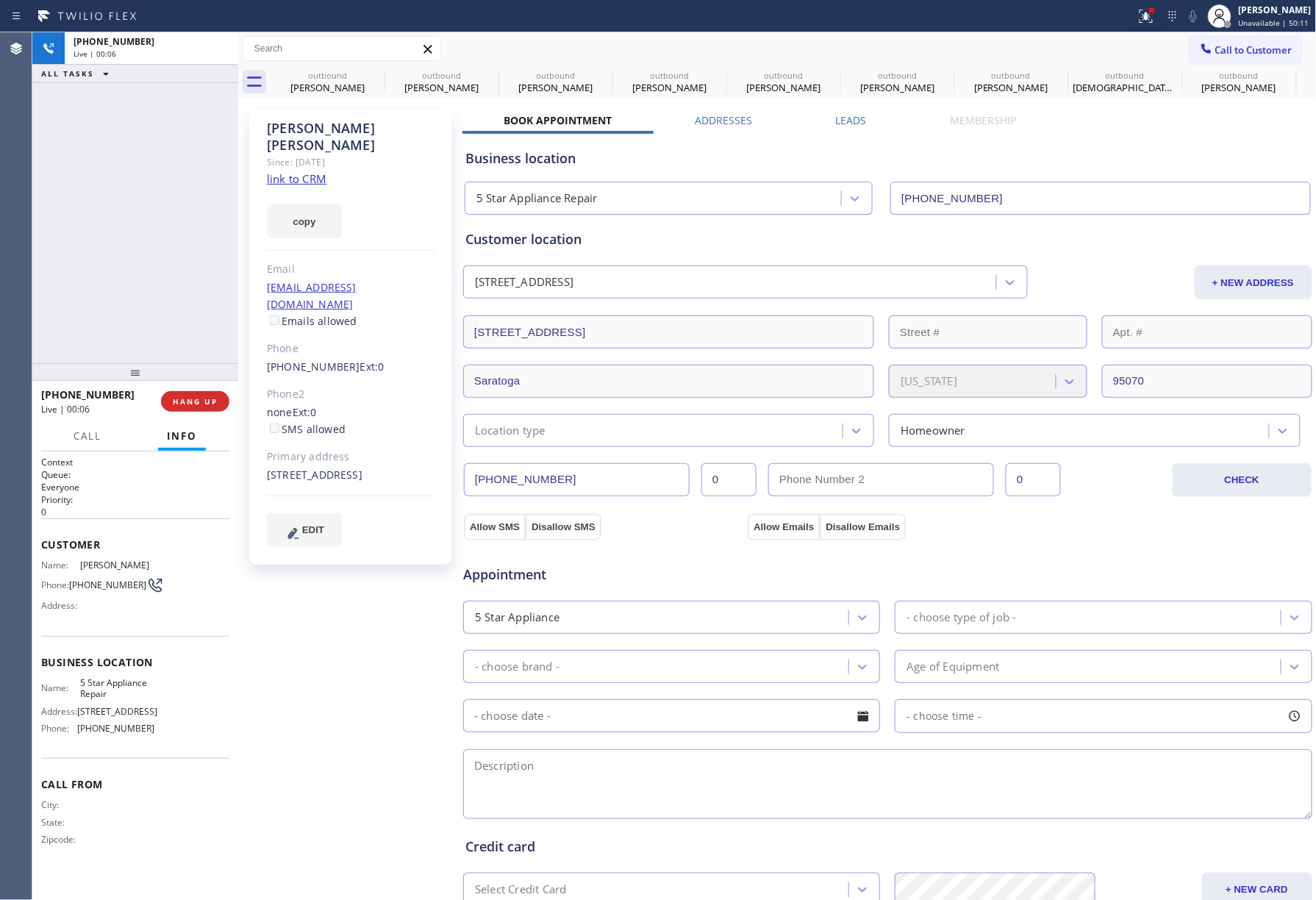
click at [178, 304] on div "[PHONE_NUMBER] Live | 00:06 ALL TASKS ALL TASKS ACTIVE TASKS TASKS IN WRAP UP" at bounding box center [135, 198] width 206 height 331
click at [178, 304] on div "ALL TASKS ALL TASKS ACTIVE TASKS TASKS IN WRAP UP [PHONE_NUMBER] Wrap up | 00:00" at bounding box center [135, 198] width 206 height 331
drag, startPoint x: 178, startPoint y: 304, endPoint x: 190, endPoint y: 412, distance: 108.7
click at [178, 327] on div "ALL TASKS ALL TASKS ACTIVE TASKS TASKS IN WRAP UP [PHONE_NUMBER] Wrap up | 00:00" at bounding box center [135, 198] width 206 height 331
click at [192, 406] on span "COMPLETE" at bounding box center [192, 401] width 51 height 10
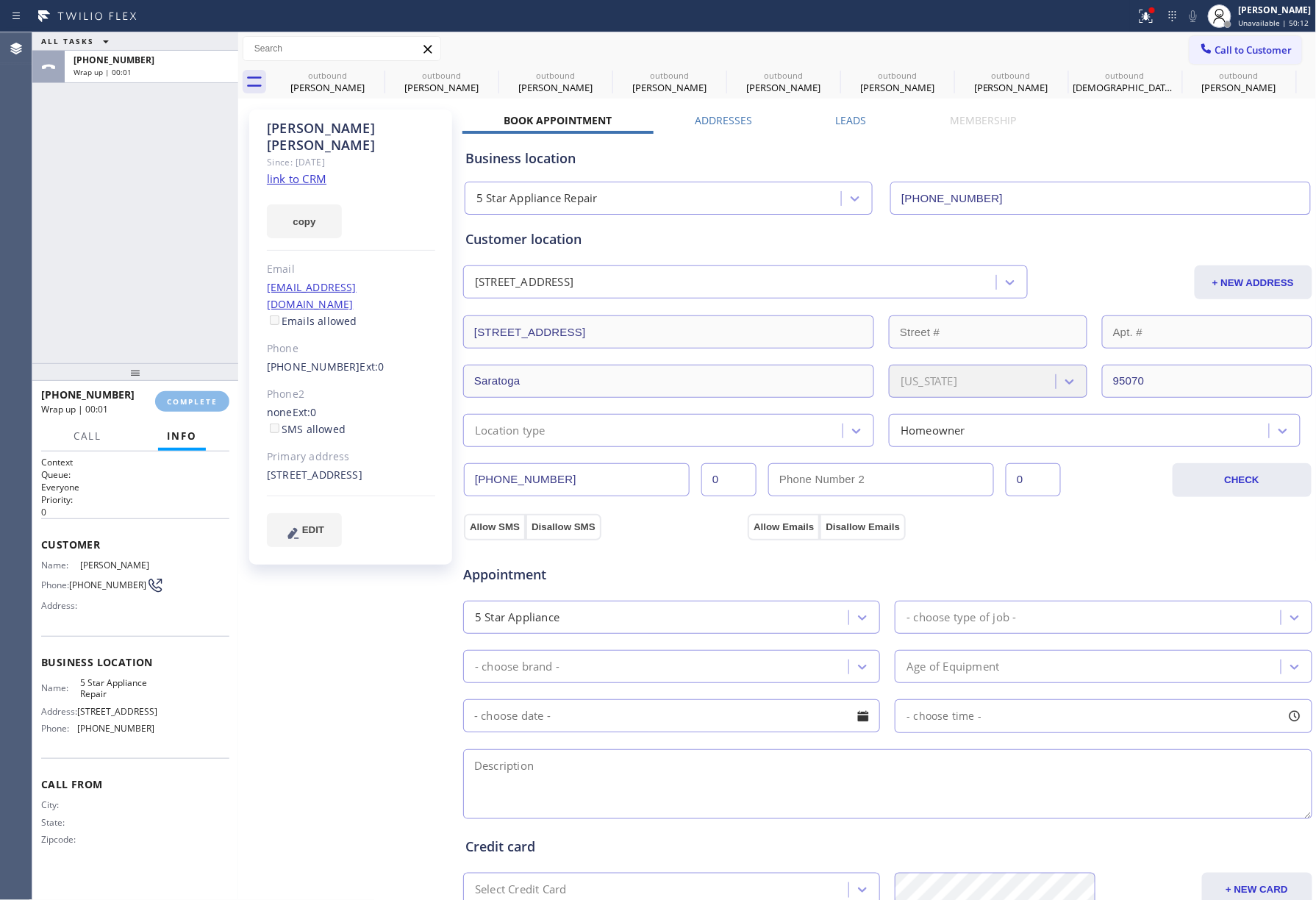
click at [153, 307] on div "ALL TASKS ALL TASKS ACTIVE TASKS TASKS IN WRAP UP [PHONE_NUMBER] Wrap up | 00:01" at bounding box center [135, 198] width 206 height 331
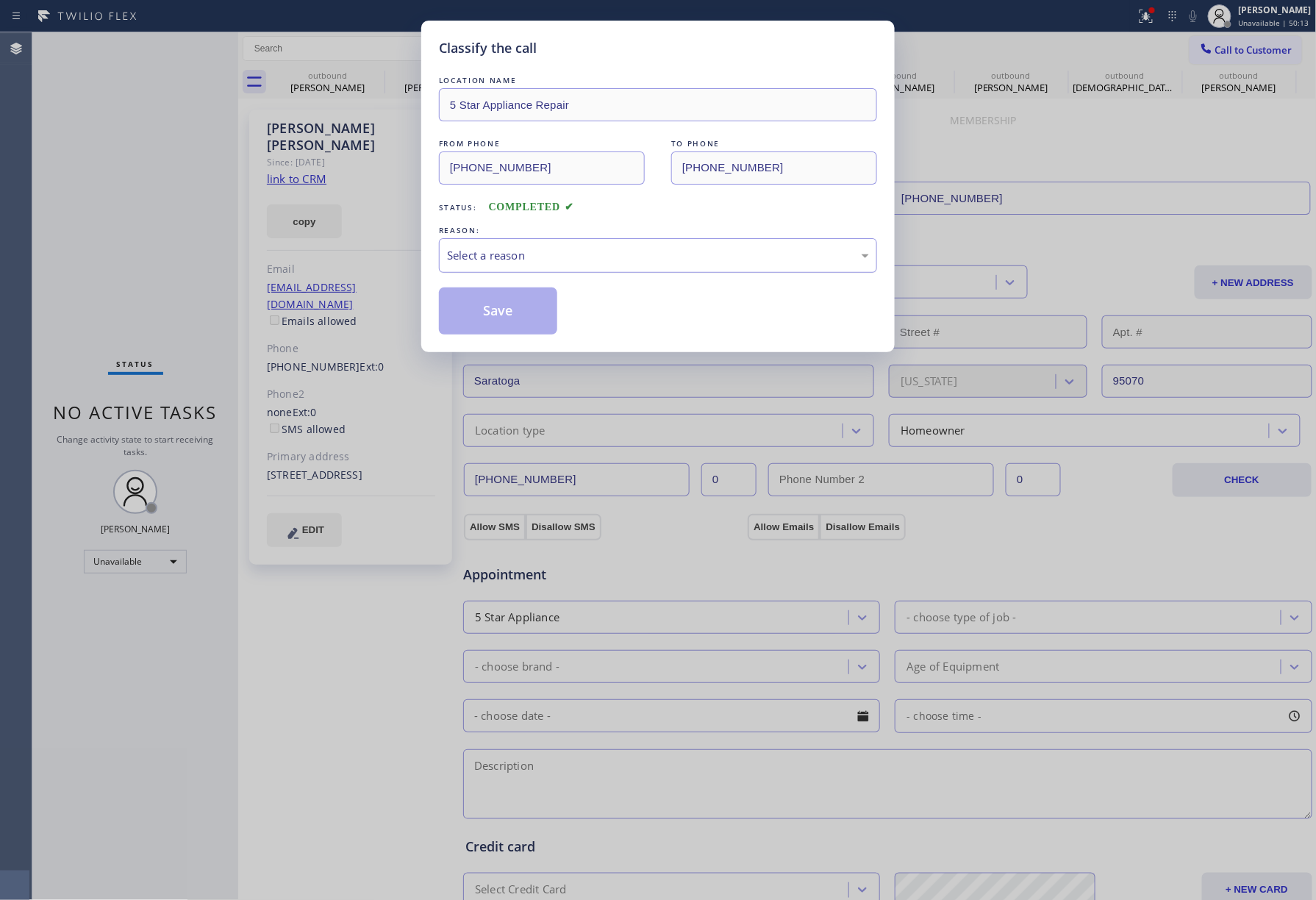
drag, startPoint x: 536, startPoint y: 240, endPoint x: 537, endPoint y: 247, distance: 7.1
click at [537, 246] on div "Select a reason" at bounding box center [658, 255] width 438 height 35
click at [475, 303] on button "Save" at bounding box center [498, 311] width 118 height 47
click at [571, 262] on div "#2 Not Booked - Dont do type/out of service area/bad call" at bounding box center [658, 256] width 422 height 17
click at [491, 301] on button "Save" at bounding box center [498, 311] width 118 height 47
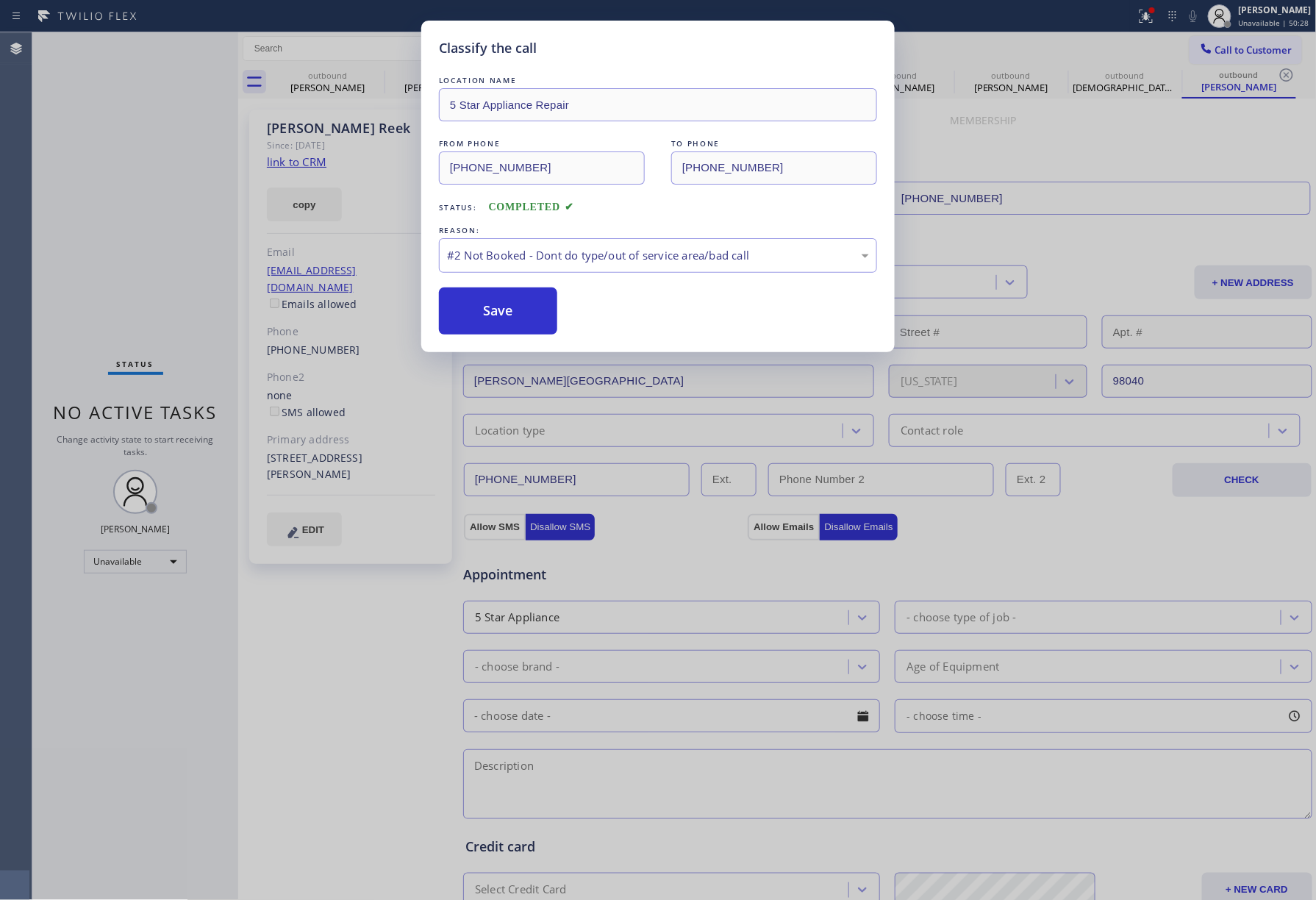
click at [1126, 169] on div "Classify the call LOCATION NAME 5 Star Appliance Repair FROM PHONE [PHONE_NUMBE…" at bounding box center [658, 450] width 1316 height 900
click at [333, 68] on div "Classify the call LOCATION NAME 5 Star Appliance Repair FROM PHONE [PHONE_NUMBE…" at bounding box center [658, 450] width 1316 height 900
click at [1004, 142] on div "Classify the call LOCATION NAME 5 Star Appliance Repair FROM PHONE [PHONE_NUMBE…" at bounding box center [658, 450] width 1316 height 900
click at [506, 320] on button "Save" at bounding box center [498, 311] width 118 height 47
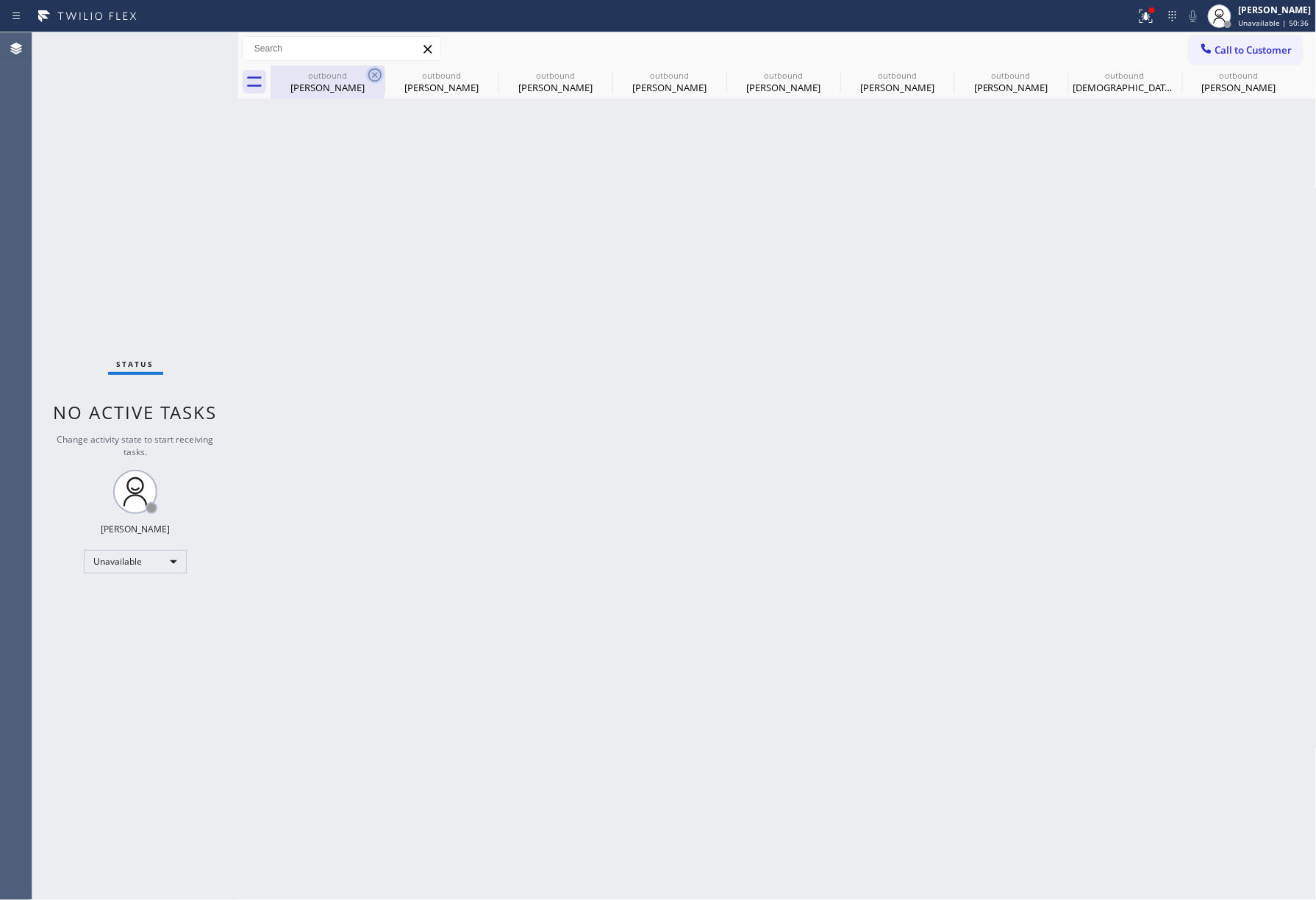
click at [373, 75] on icon at bounding box center [375, 75] width 18 height 18
click at [0, 0] on icon at bounding box center [0, 0] width 0 height 0
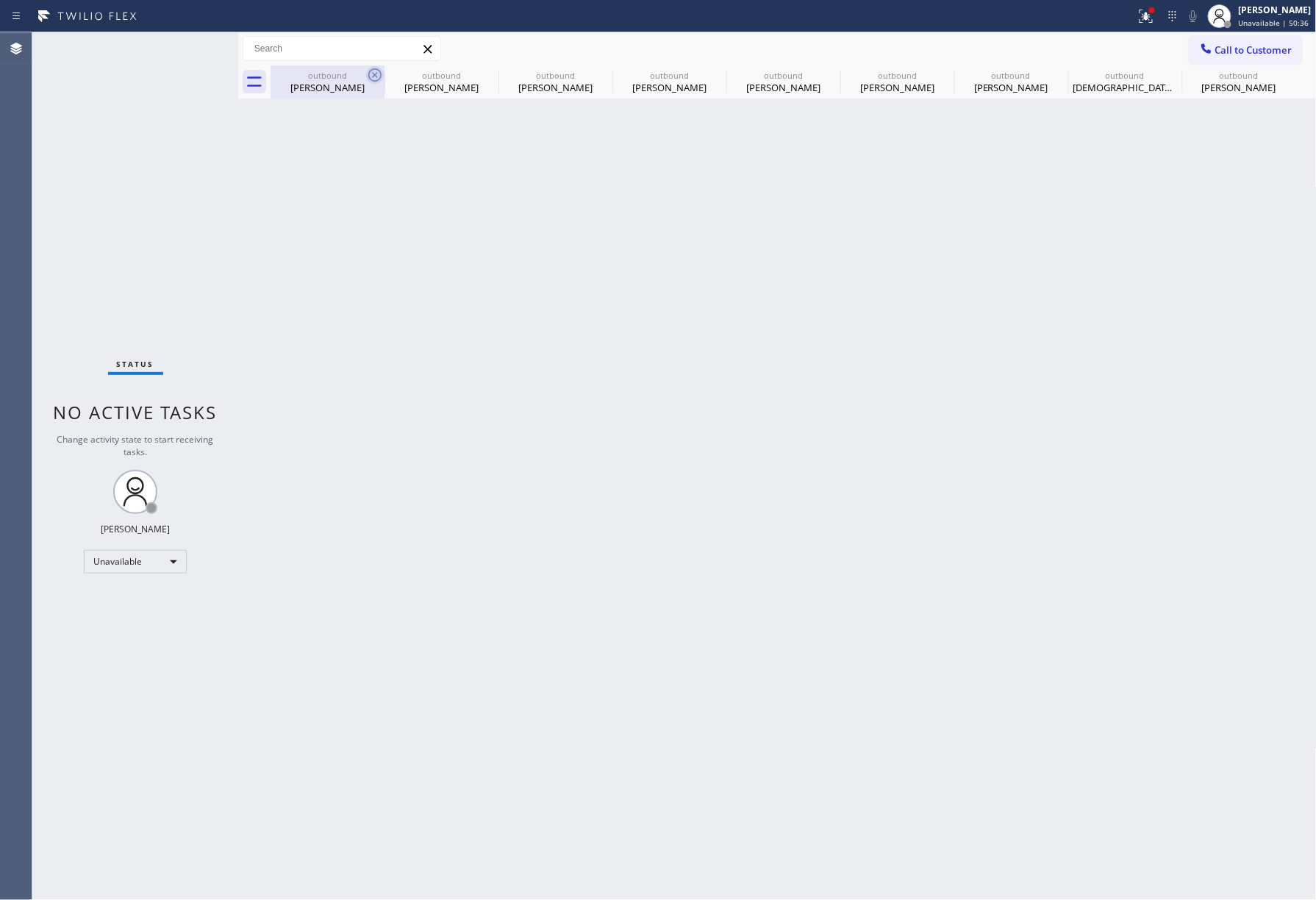
click at [0, 0] on icon at bounding box center [0, 0] width 0 height 0
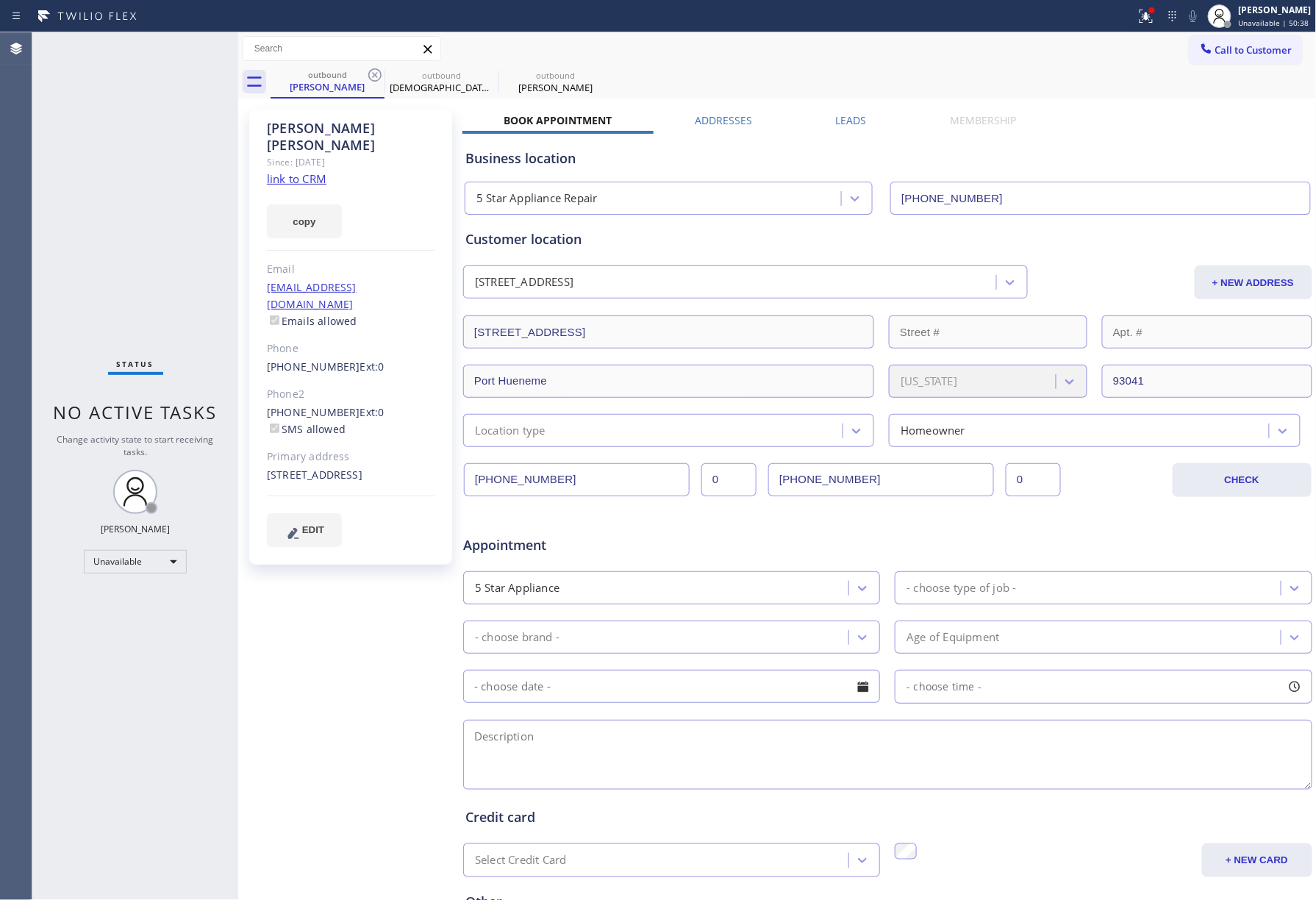
click at [373, 75] on icon at bounding box center [375, 75] width 18 height 18
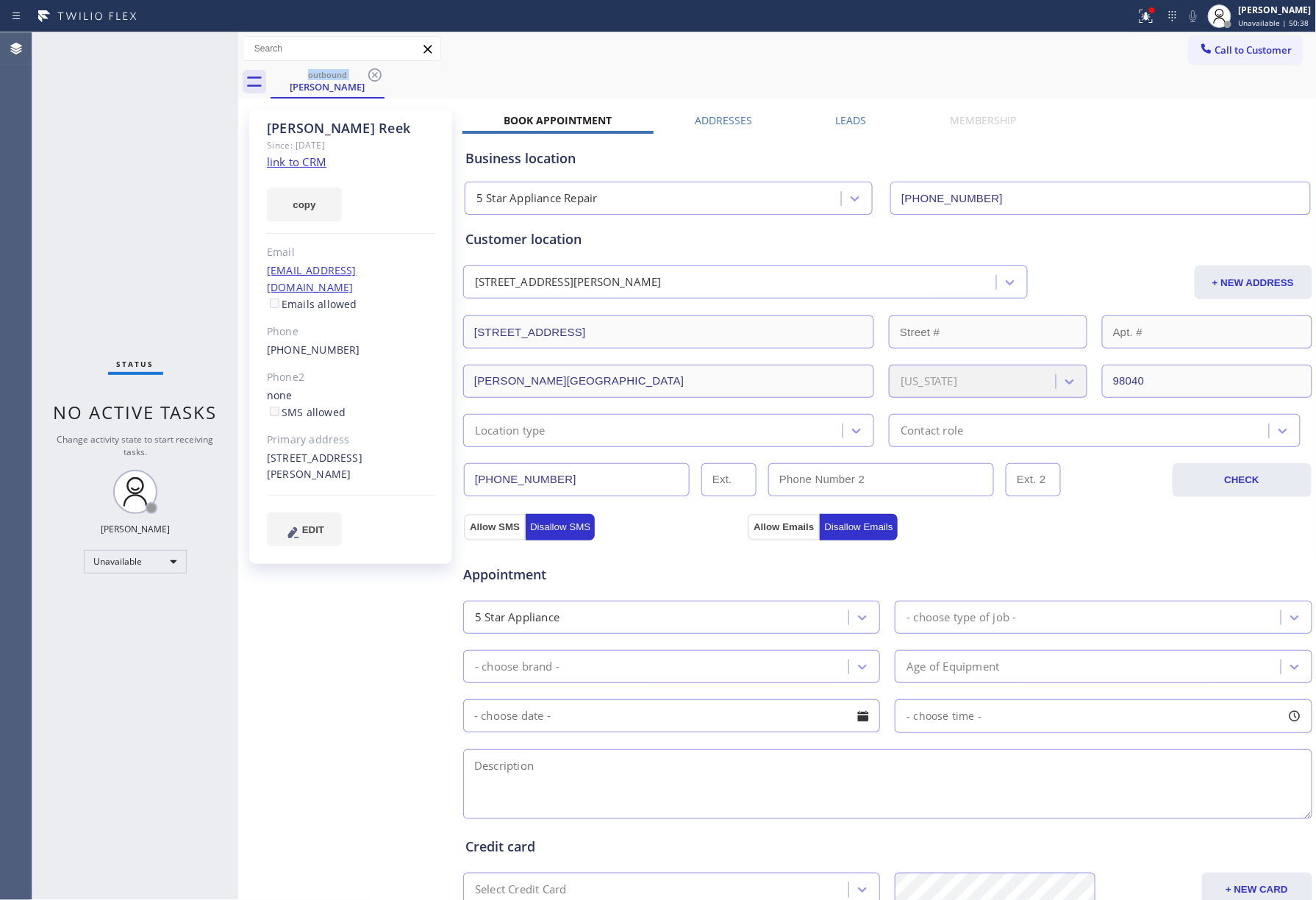
click at [1236, 71] on div "outbound [PERSON_NAME]" at bounding box center [794, 81] width 1046 height 33
click at [1256, 59] on button "Call to Customer" at bounding box center [1245, 50] width 112 height 28
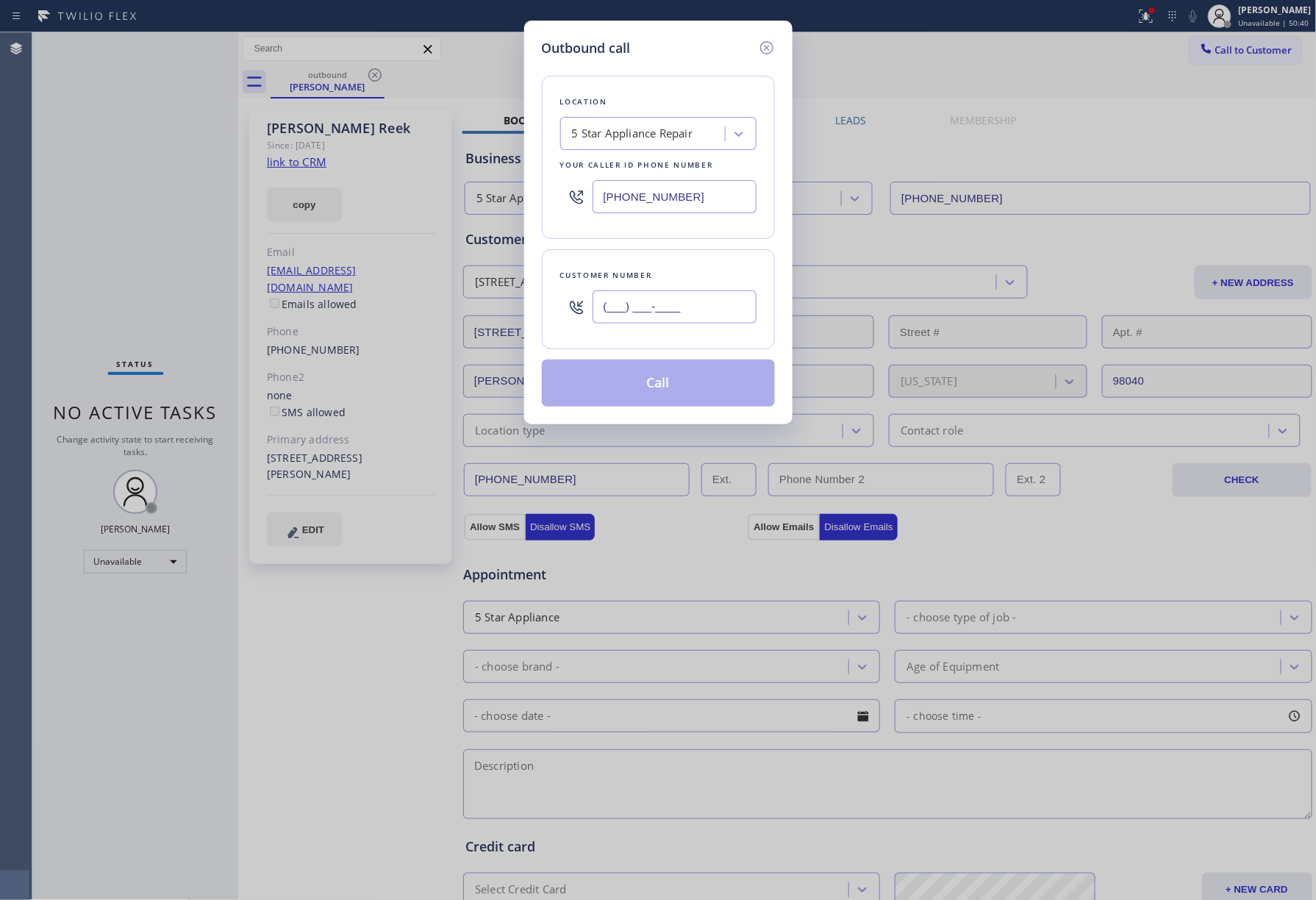
click at [708, 322] on input "(___) ___-____" at bounding box center [674, 307] width 164 height 33
paste input "858) 342-8130"
type input "[PHONE_NUMBER]"
click at [698, 251] on div "Customer number [PHONE_NUMBER]" at bounding box center [658, 299] width 233 height 100
click at [684, 386] on button "Call" at bounding box center [658, 383] width 233 height 47
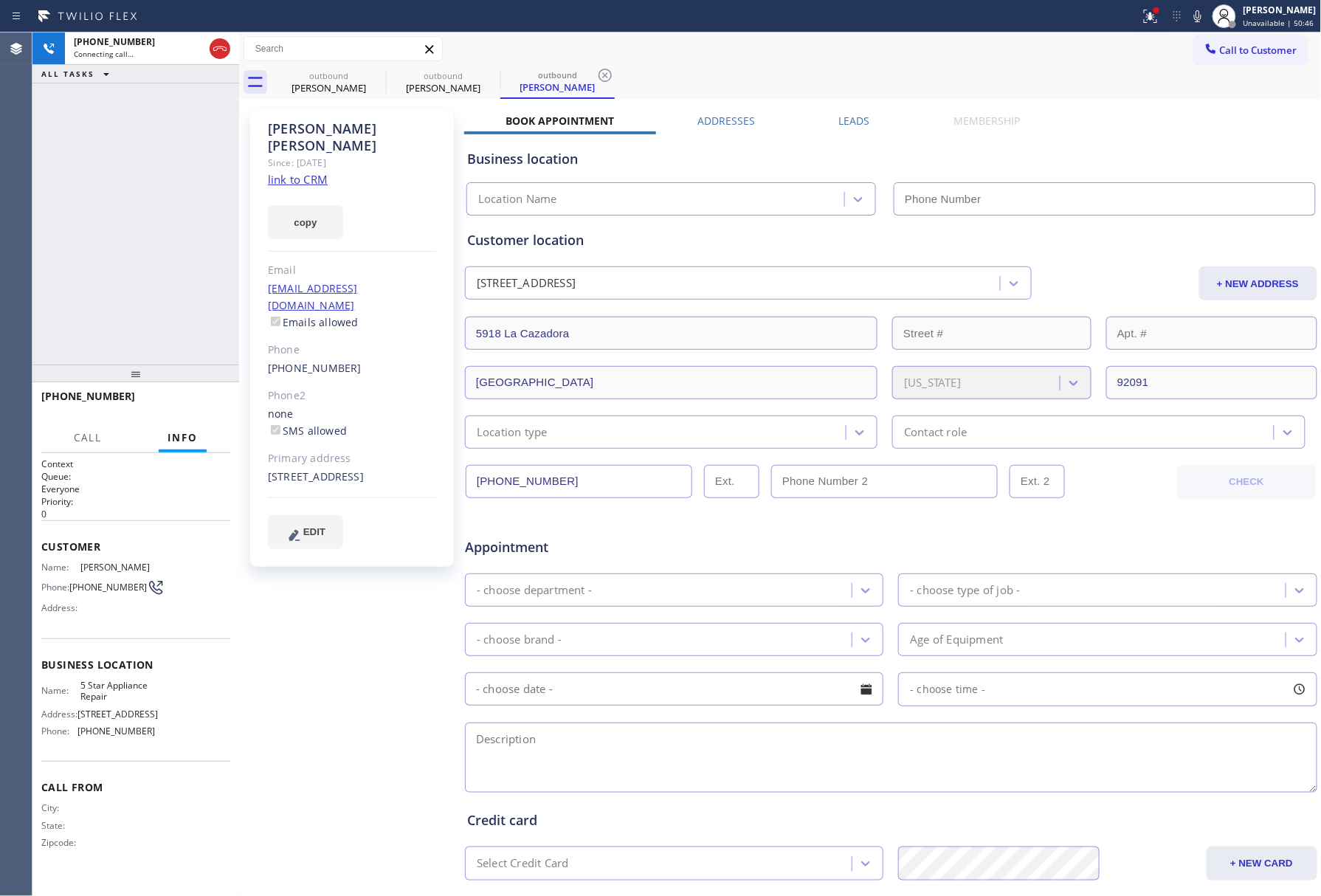
type input "[PHONE_NUMBER]"
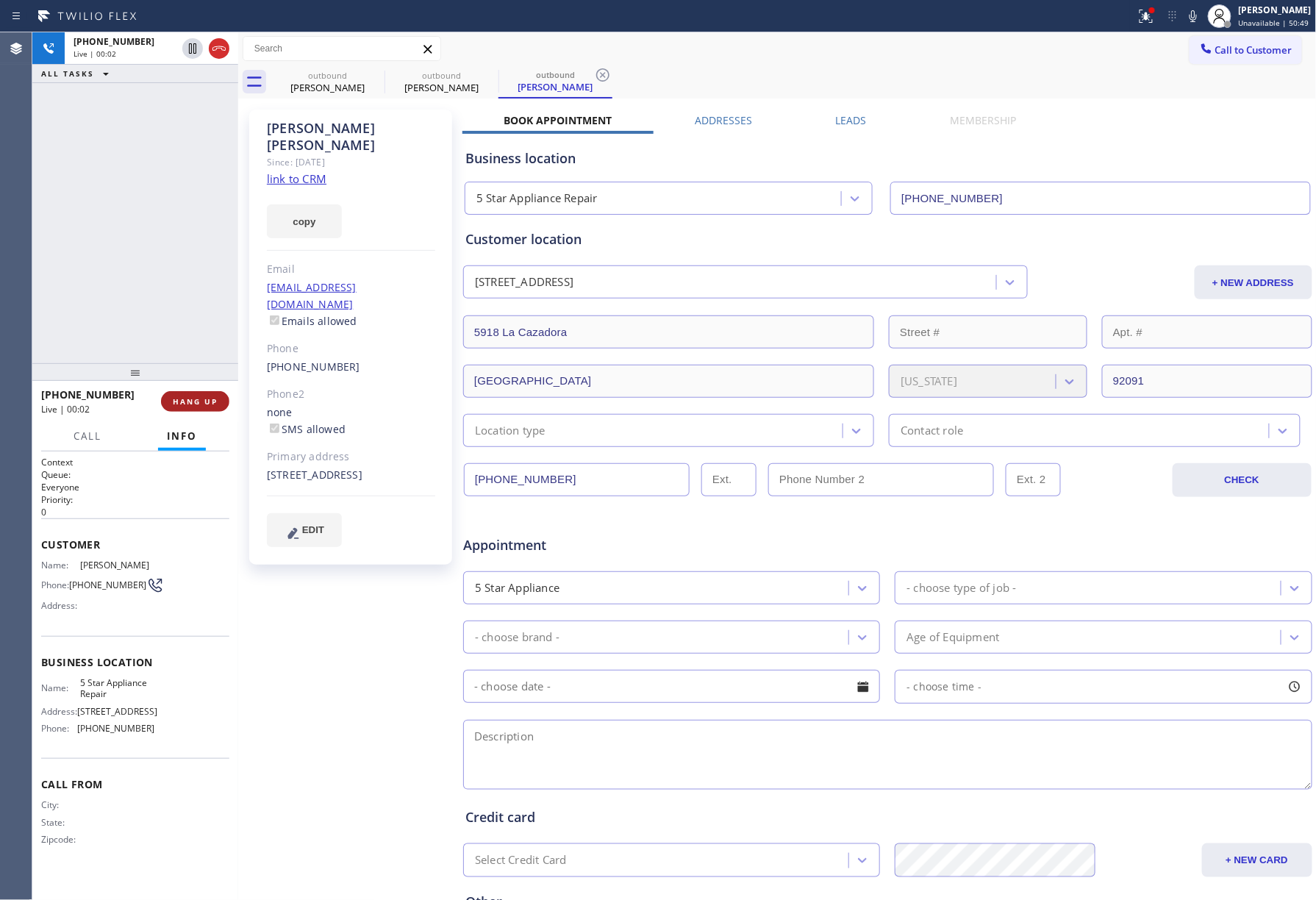
click at [204, 397] on span "HANG UP" at bounding box center [195, 401] width 45 height 10
drag, startPoint x: 183, startPoint y: 347, endPoint x: 183, endPoint y: 356, distance: 9.0
click at [183, 351] on div "[PHONE_NUMBER] Live | 00:02 ALL TASKS ALL TASKS ACTIVE TASKS TASKS IN WRAP UP" at bounding box center [135, 198] width 206 height 331
click at [195, 404] on span "HANG UP" at bounding box center [195, 401] width 45 height 10
click at [188, 336] on div "[PHONE_NUMBER] Live | 00:03 ALL TASKS ALL TASKS ACTIVE TASKS TASKS IN WRAP UP" at bounding box center [135, 198] width 206 height 331
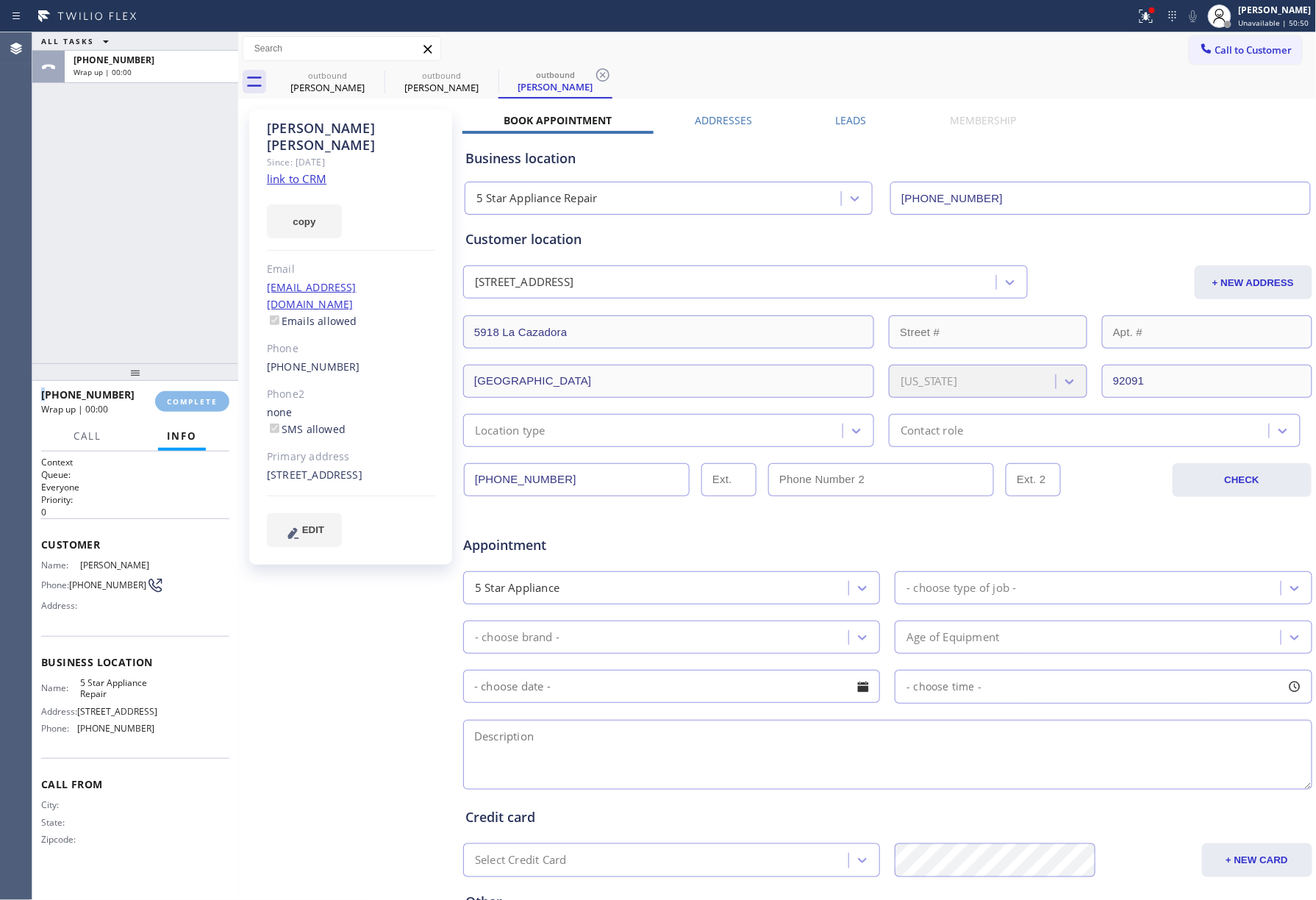
click at [188, 336] on div "ALL TASKS ALL TASKS ACTIVE TASKS TASKS IN WRAP UP [PHONE_NUMBER] Wrap up | 00:00" at bounding box center [135, 198] width 206 height 331
drag, startPoint x: 188, startPoint y: 336, endPoint x: 191, endPoint y: 412, distance: 76.1
click at [188, 357] on div "ALL TASKS ALL TASKS ACTIVE TASKS TASKS IN WRAP UP [PHONE_NUMBER] Wrap up | 00:00" at bounding box center [135, 198] width 206 height 331
click at [192, 413] on div "[PHONE_NUMBER] Wrap up | 00:01 COMPLETE" at bounding box center [135, 402] width 188 height 38
click at [184, 390] on div "[PHONE_NUMBER] Wrap up | 00:02 COMPLETE" at bounding box center [135, 402] width 188 height 38
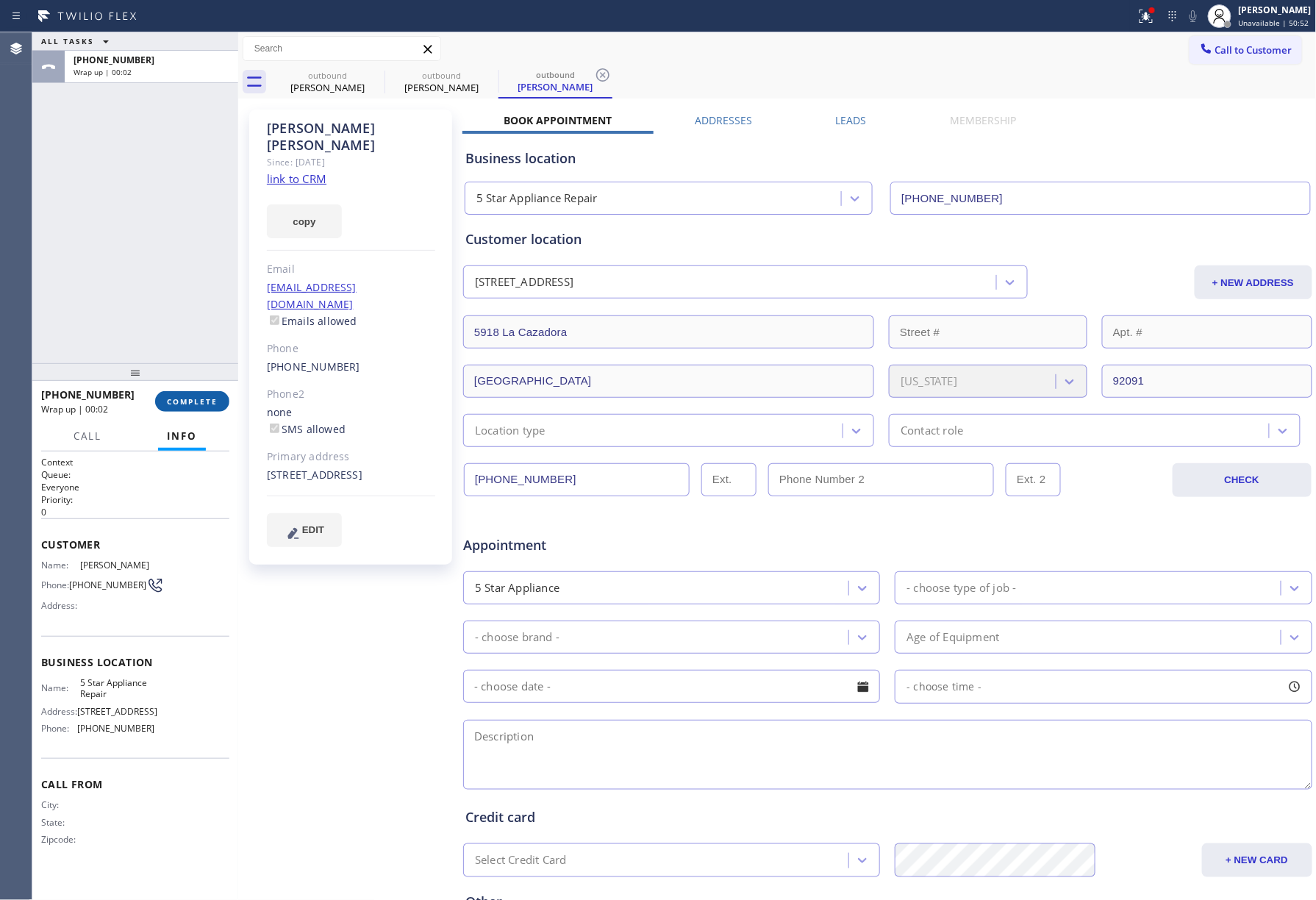
click at [189, 398] on span "COMPLETE" at bounding box center [192, 401] width 51 height 10
click at [163, 288] on div "ALL TASKS ALL TASKS ACTIVE TASKS TASKS IN WRAP UP [PHONE_NUMBER] Wrap up | 00:03" at bounding box center [135, 198] width 206 height 331
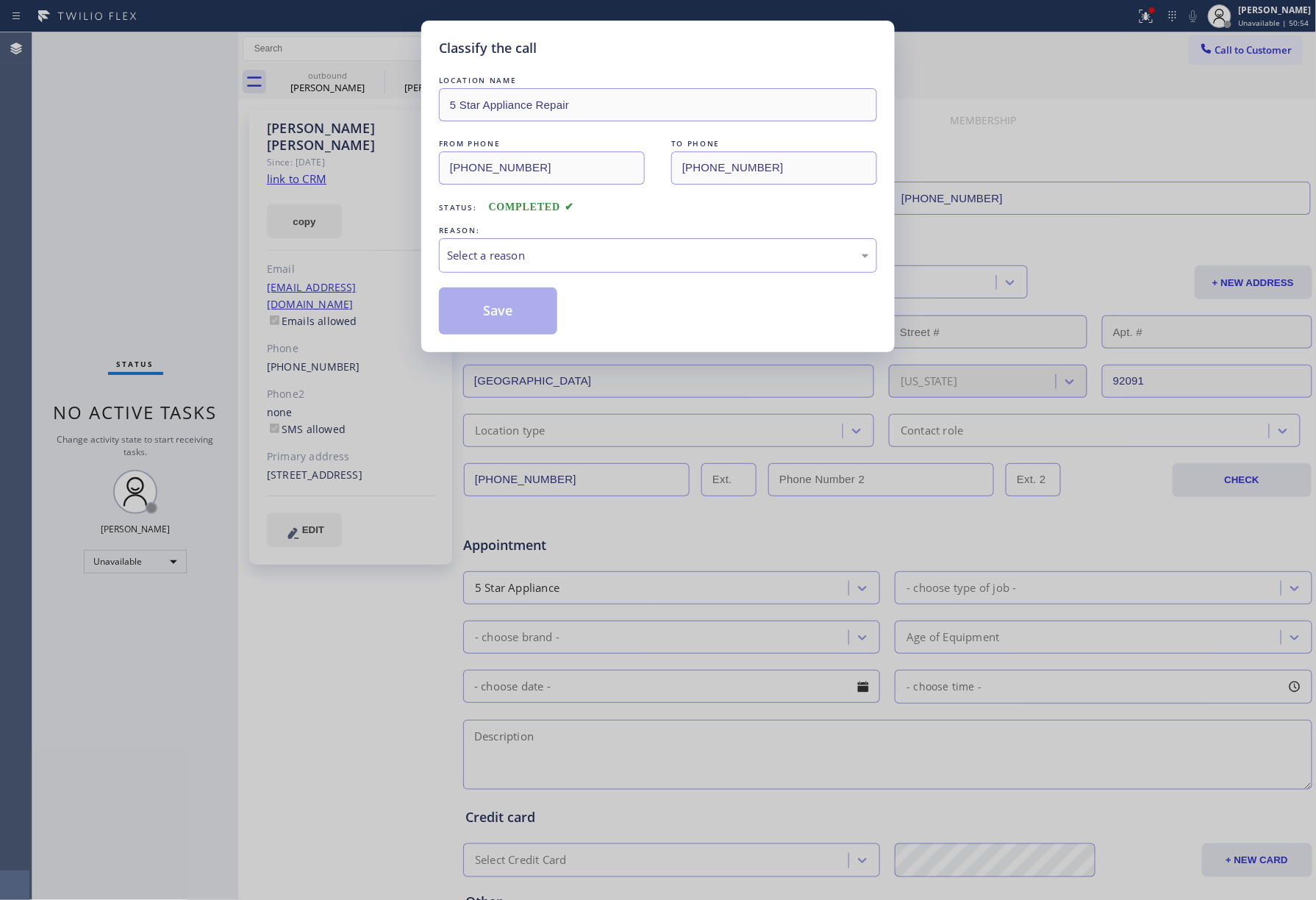
drag, startPoint x: 554, startPoint y: 233, endPoint x: 531, endPoint y: 283, distance: 55.0
click at [554, 238] on div "REASON: Select a reason" at bounding box center [658, 247] width 438 height 50
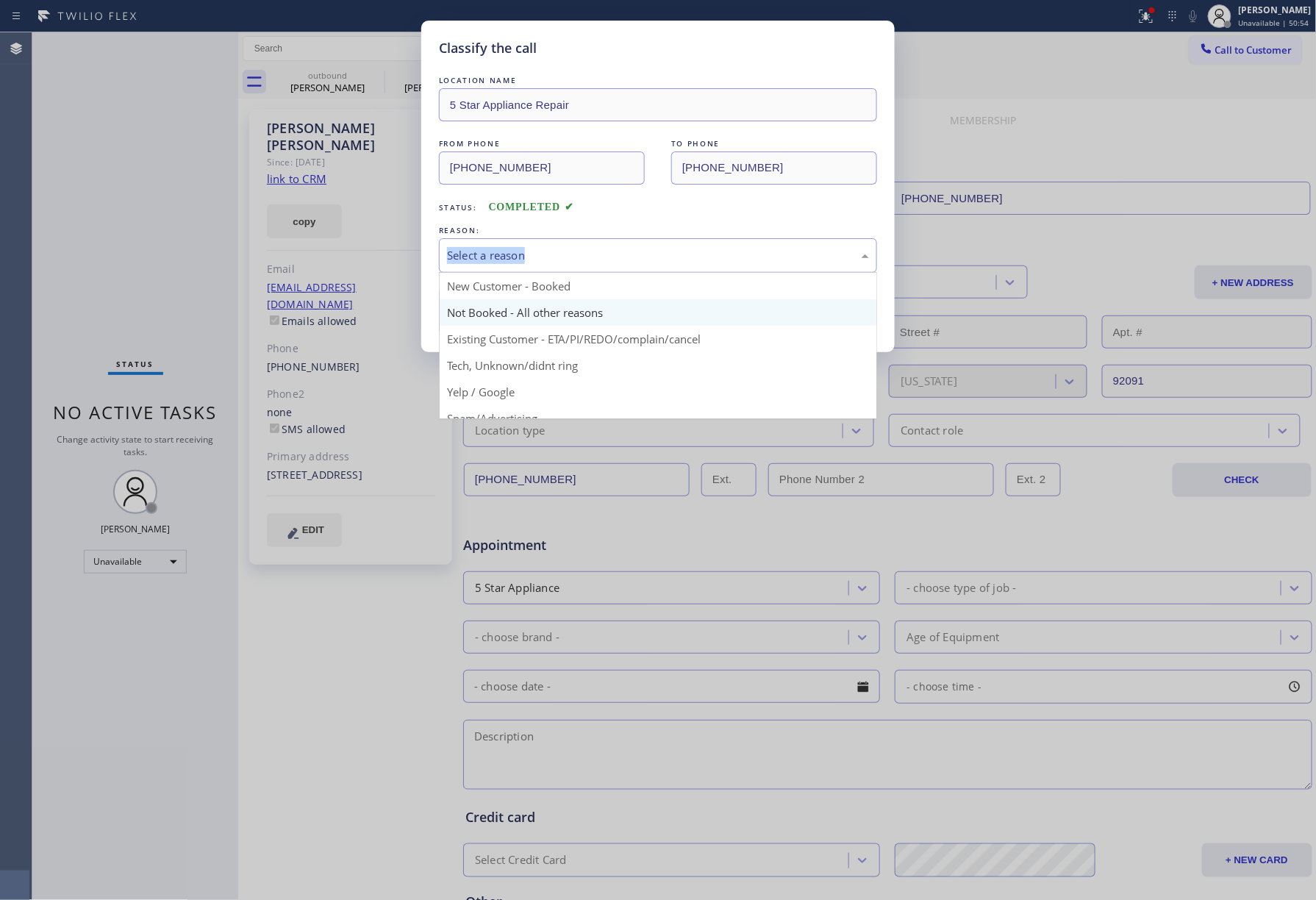
drag, startPoint x: 506, startPoint y: 257, endPoint x: 495, endPoint y: 307, distance: 51.2
click at [506, 260] on div "Select a reason" at bounding box center [658, 256] width 422 height 17
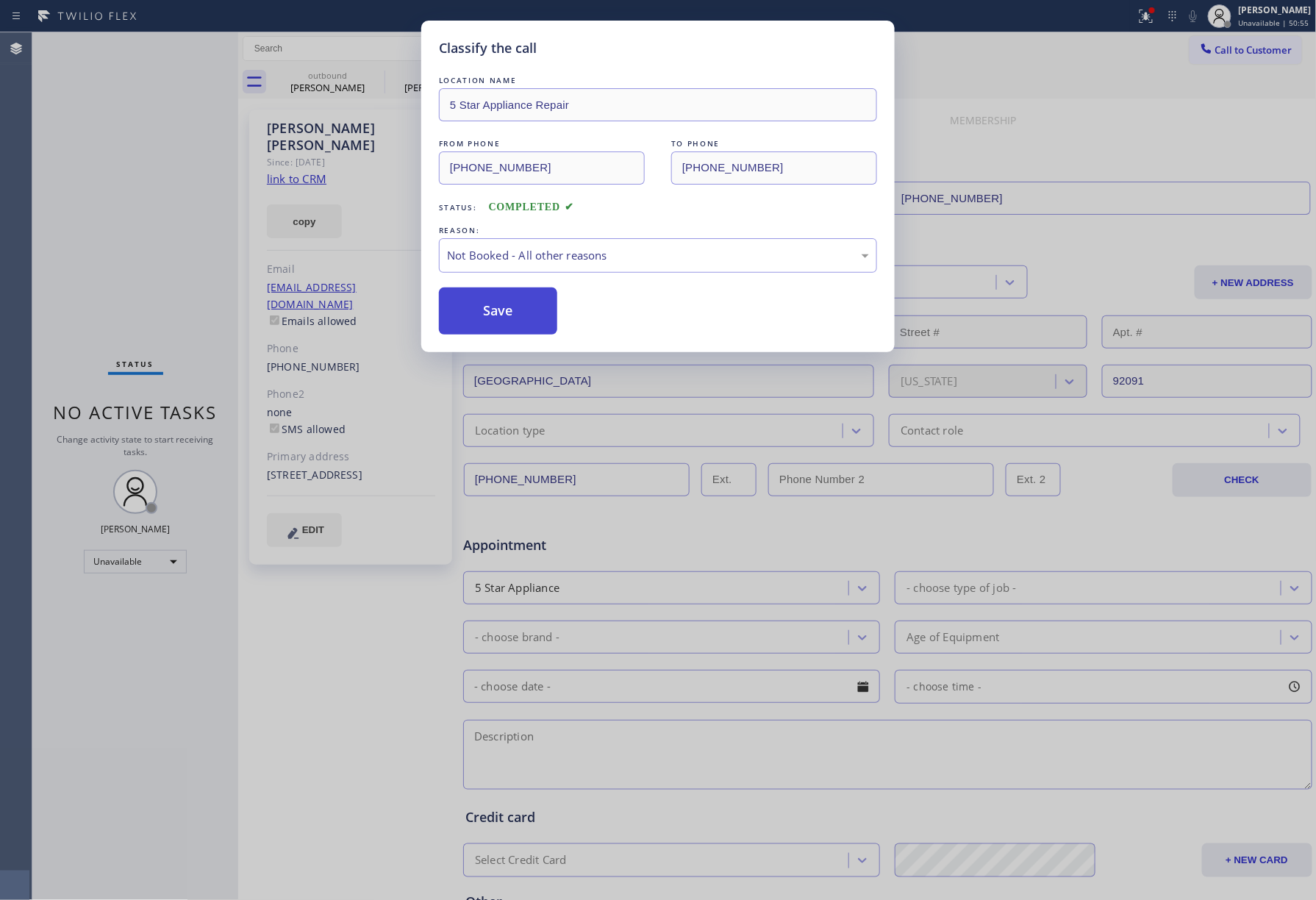
click at [492, 310] on button "Save" at bounding box center [498, 311] width 118 height 47
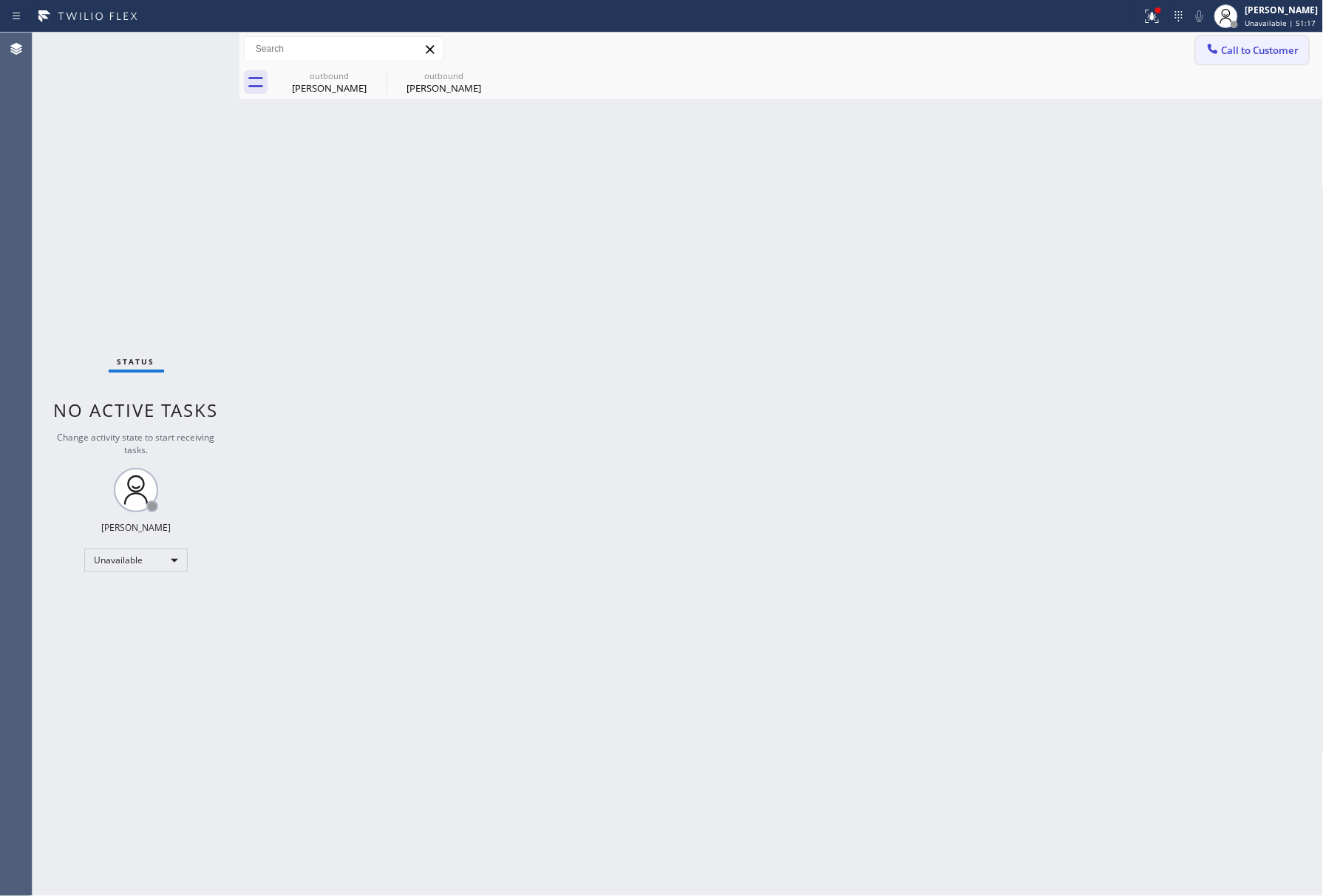
drag, startPoint x: 1265, startPoint y: 48, endPoint x: 1202, endPoint y: 44, distance: 63.1
click at [1264, 48] on span "Call to Customer" at bounding box center [1260, 49] width 77 height 13
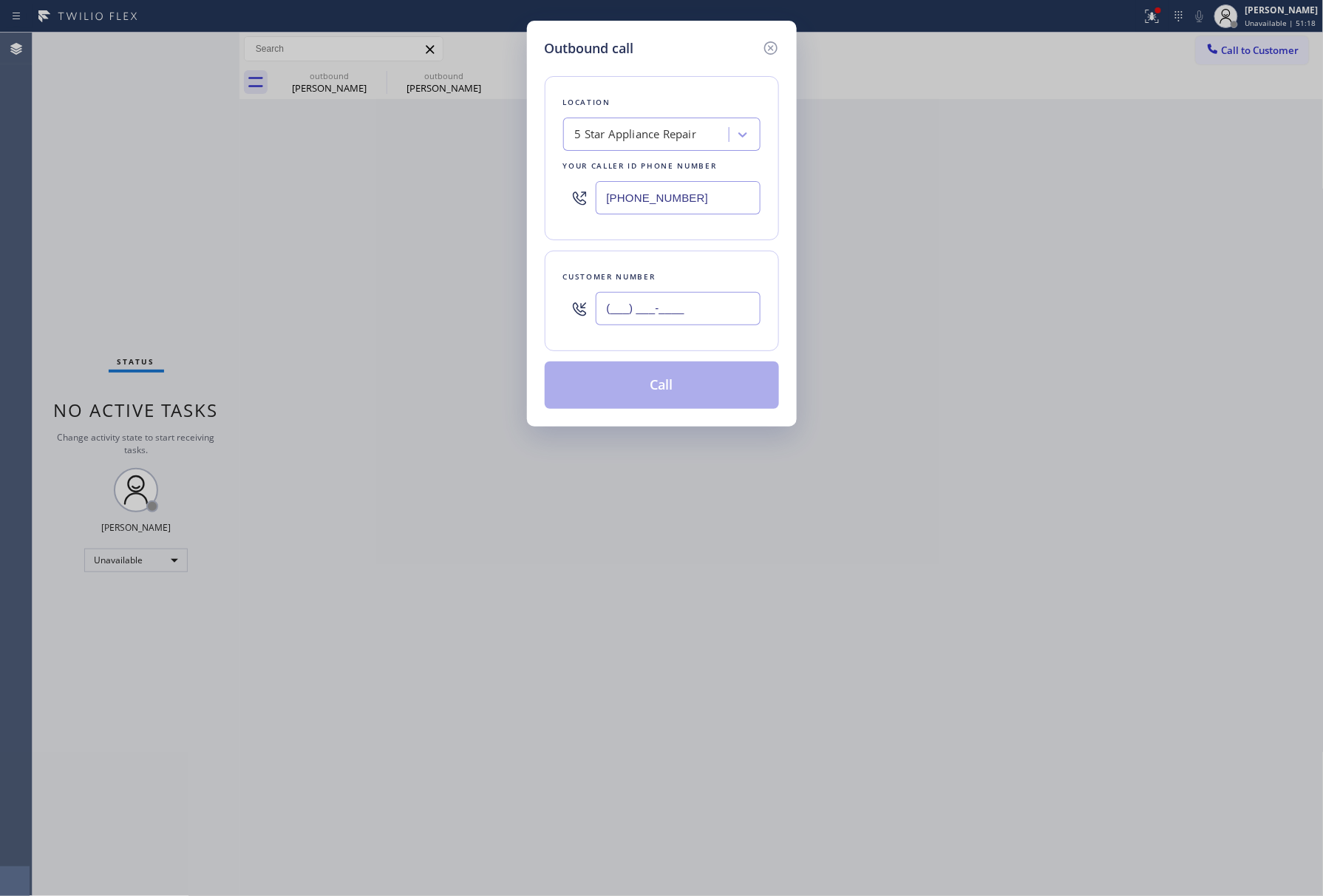
click at [633, 323] on input "(___) ___-____" at bounding box center [677, 308] width 165 height 33
paste input "425) 306-4836"
type input "[PHONE_NUMBER]"
click at [653, 283] on div "Customer number" at bounding box center [662, 277] width 198 height 15
click at [652, 377] on button "Call" at bounding box center [661, 385] width 234 height 47
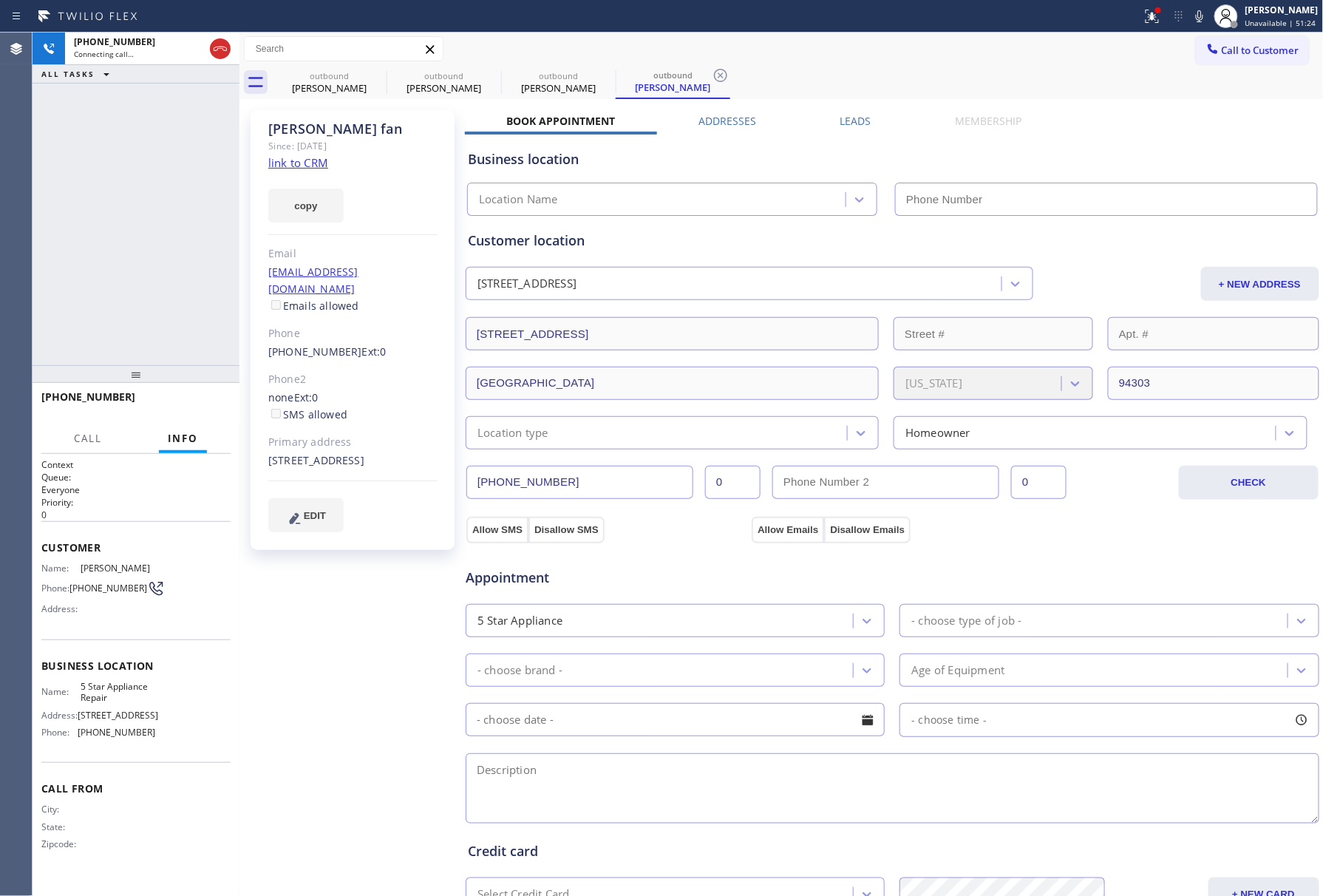
type input "[PHONE_NUMBER]"
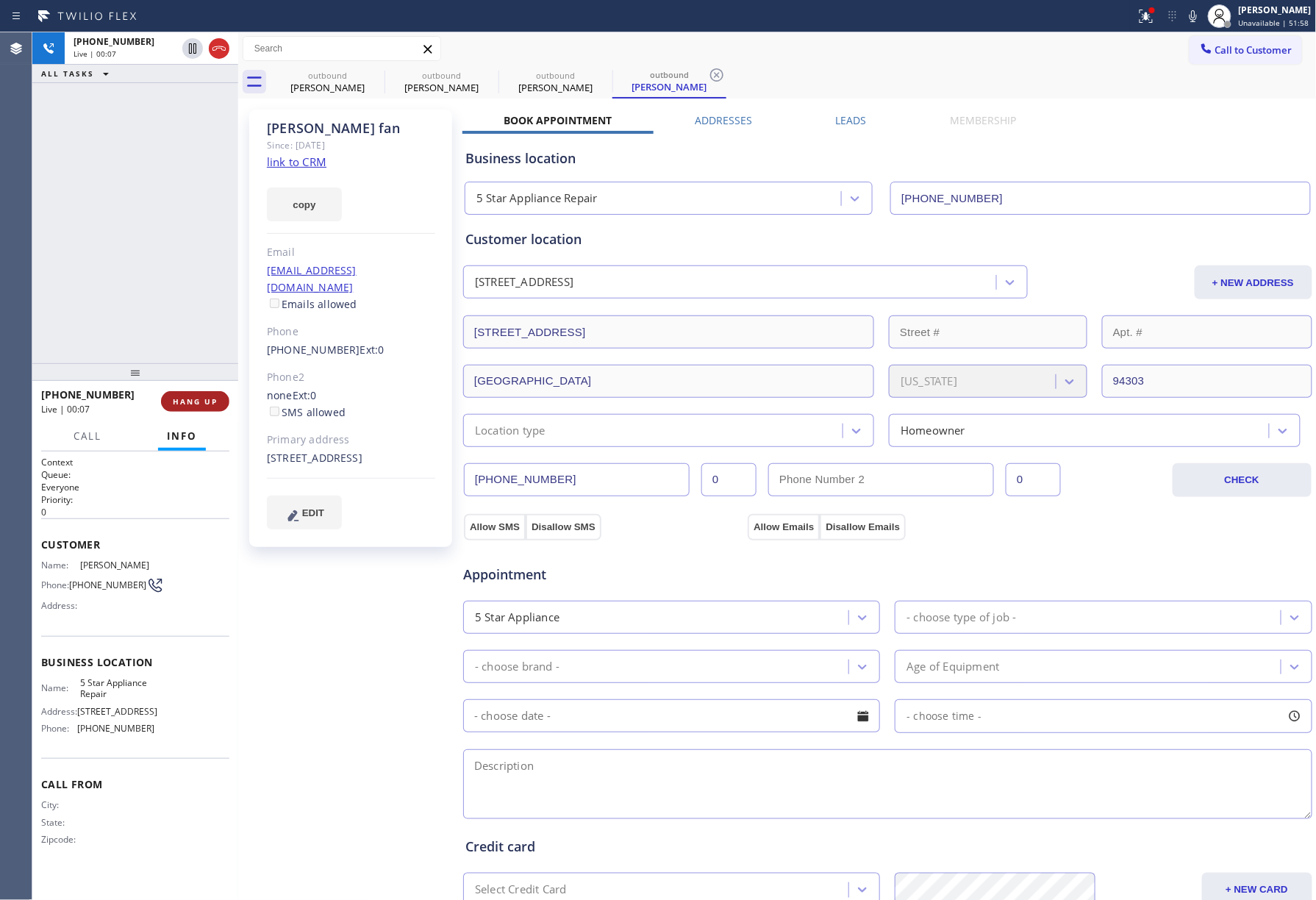
click at [203, 397] on span "HANG UP" at bounding box center [195, 401] width 45 height 10
drag, startPoint x: 194, startPoint y: 325, endPoint x: 203, endPoint y: 400, distance: 75.5
click at [193, 334] on div "[PHONE_NUMBER] Live | 00:07 ALL TASKS ALL TASKS ACTIVE TASKS TASKS IN WRAP UP" at bounding box center [135, 198] width 206 height 331
drag, startPoint x: 203, startPoint y: 400, endPoint x: 201, endPoint y: 320, distance: 80.0
click at [203, 400] on span "HANG UP" at bounding box center [195, 401] width 45 height 10
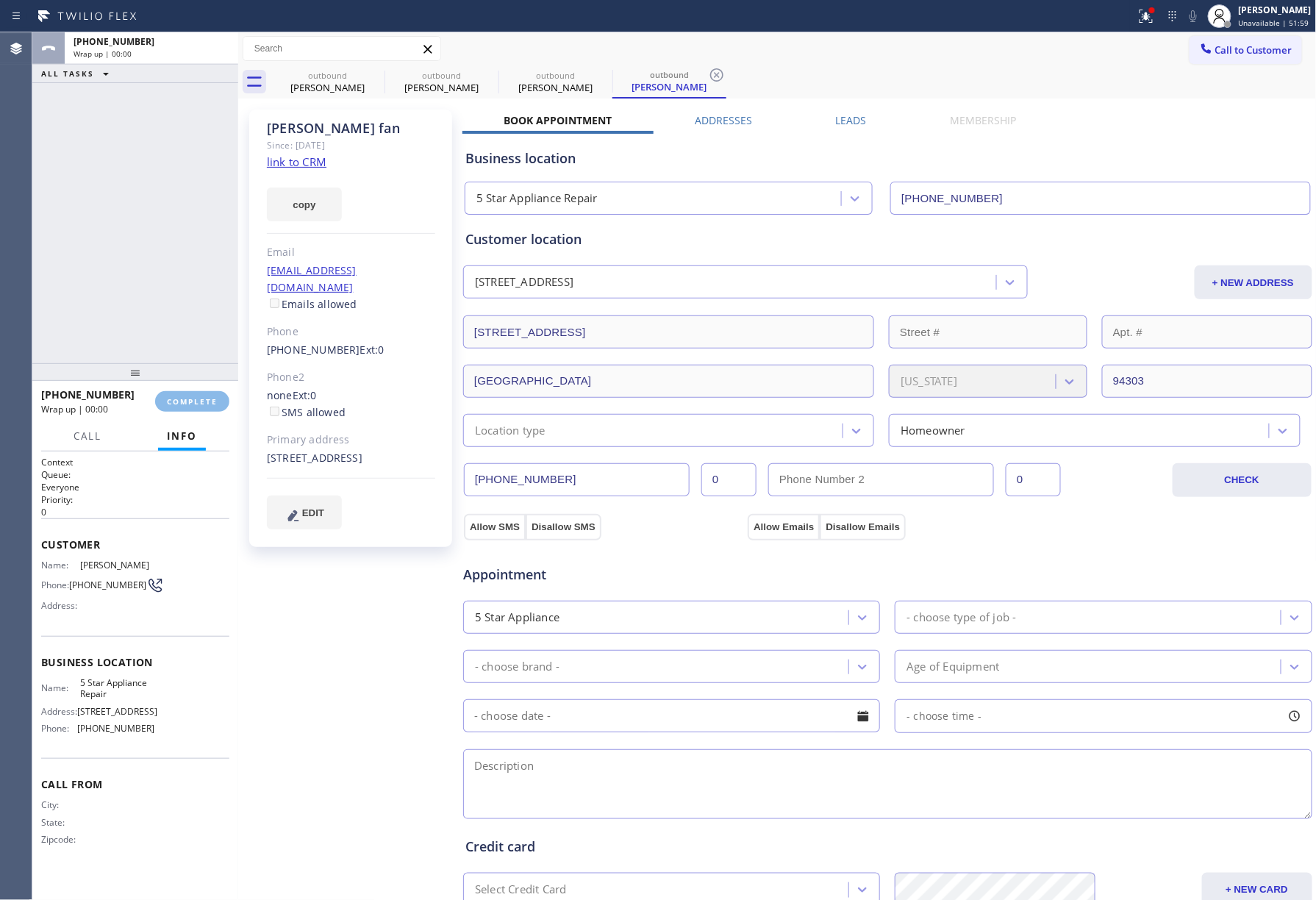
click at [201, 318] on div "ALL TASKS ALL TASKS ACTIVE TASKS TASKS IN WRAP UP [PHONE_NUMBER] Wrap up | 00:00" at bounding box center [135, 198] width 206 height 331
drag, startPoint x: 201, startPoint y: 318, endPoint x: 200, endPoint y: 337, distance: 19.0
click at [200, 325] on div "ALL TASKS ALL TASKS ACTIVE TASKS TASKS IN WRAP UP [PHONE_NUMBER] Wrap up | 00:00" at bounding box center [135, 198] width 206 height 331
click at [192, 407] on button "COMPLETE" at bounding box center [192, 401] width 75 height 21
click at [184, 333] on div "ALL TASKS ALL TASKS ACTIVE TASKS TASKS IN WRAP UP [PHONE_NUMBER] Wrap up | 00:01" at bounding box center [135, 198] width 206 height 331
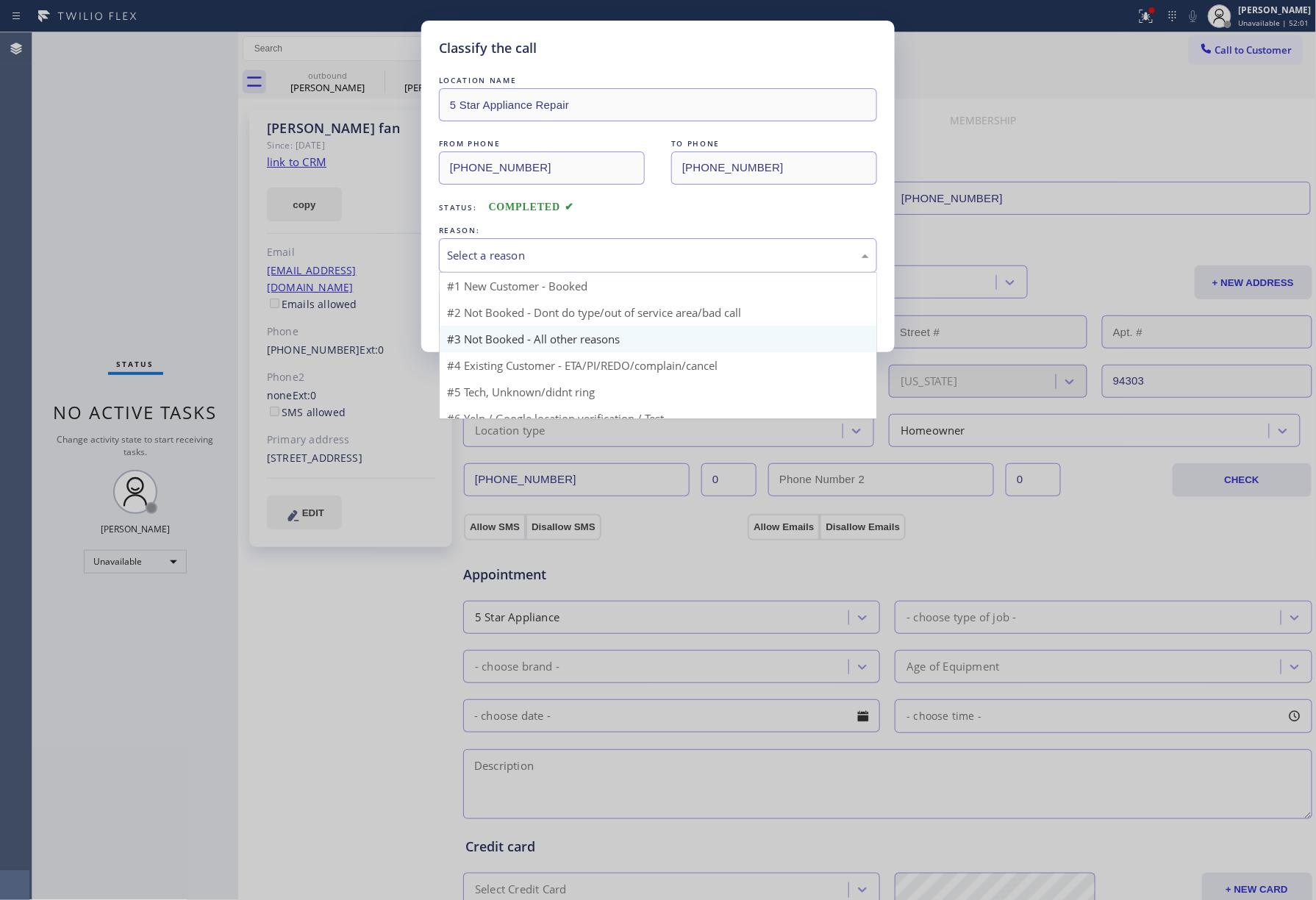
drag, startPoint x: 510, startPoint y: 256, endPoint x: 487, endPoint y: 314, distance: 62.4
click at [509, 256] on div "Select a reason" at bounding box center [658, 256] width 422 height 17
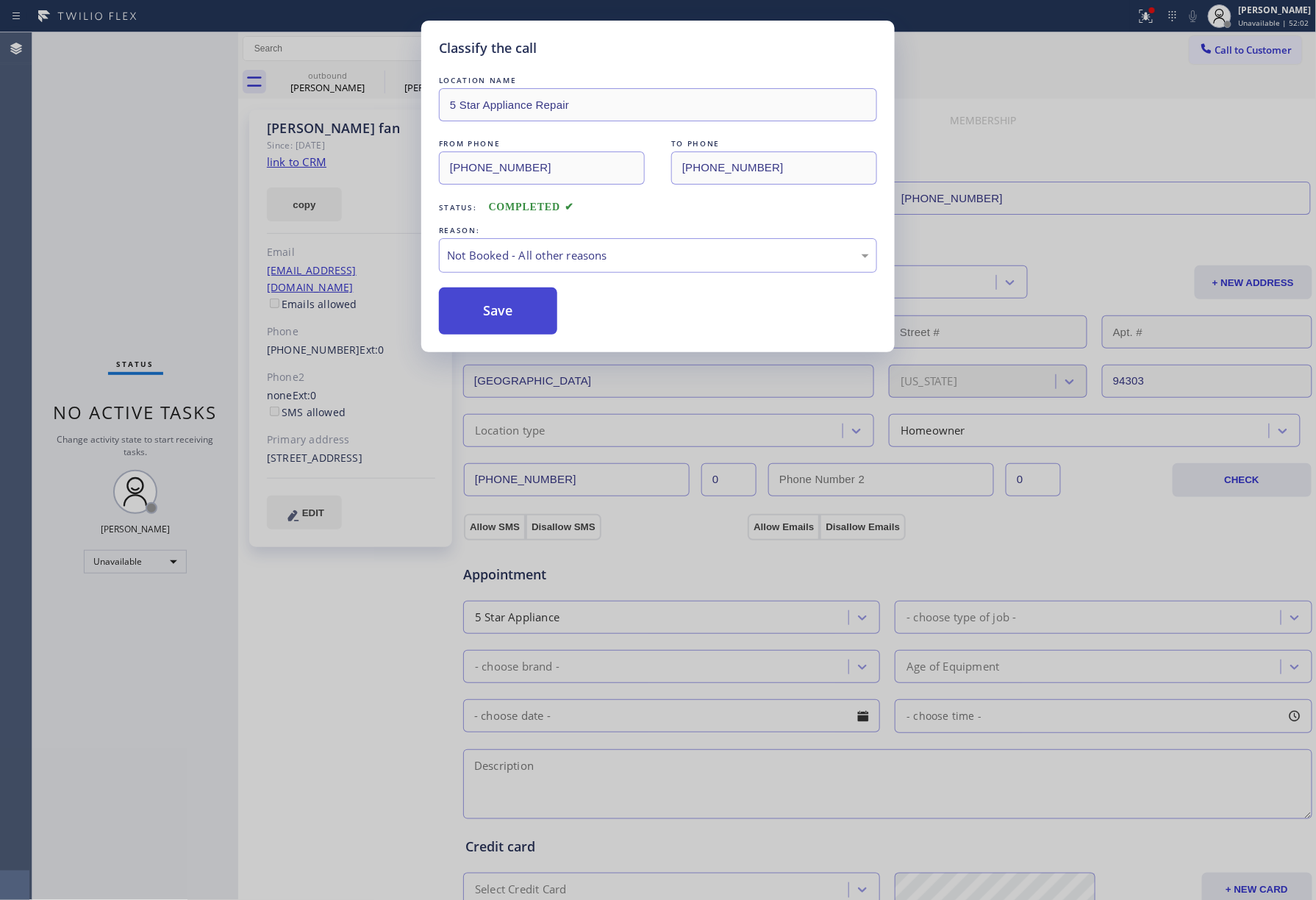
click at [482, 317] on button "Save" at bounding box center [498, 311] width 118 height 47
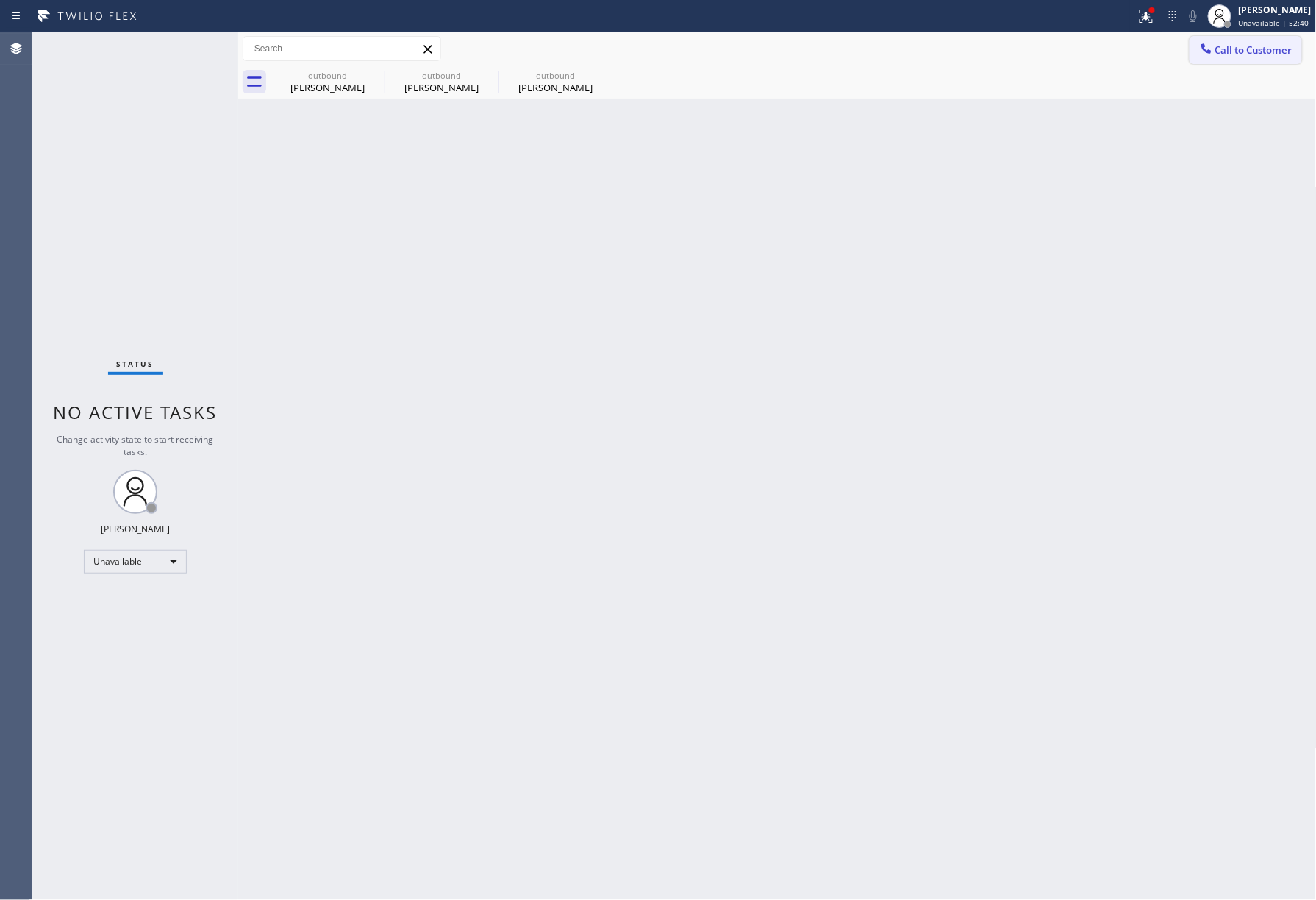
drag, startPoint x: 1231, startPoint y: 58, endPoint x: 581, endPoint y: 280, distance: 686.9
click at [1228, 58] on button "Call to Customer" at bounding box center [1245, 50] width 112 height 28
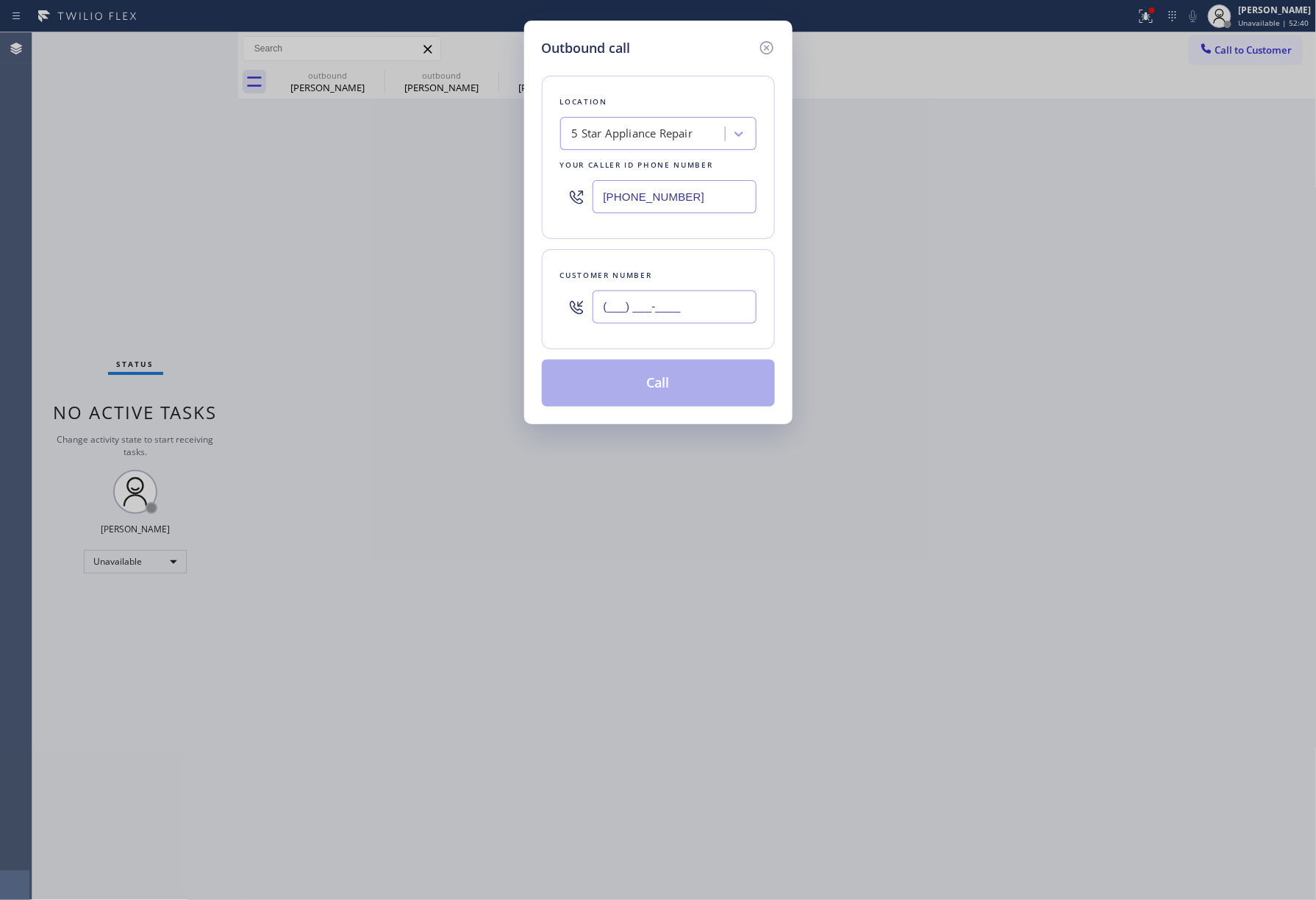
click at [666, 319] on input "(___) ___-____" at bounding box center [674, 307] width 164 height 33
paste input "858) 349-8648"
type input "[PHONE_NUMBER]"
click at [668, 265] on div "Customer number [PHONE_NUMBER]" at bounding box center [658, 299] width 233 height 100
click at [642, 374] on button "Call" at bounding box center [658, 383] width 233 height 47
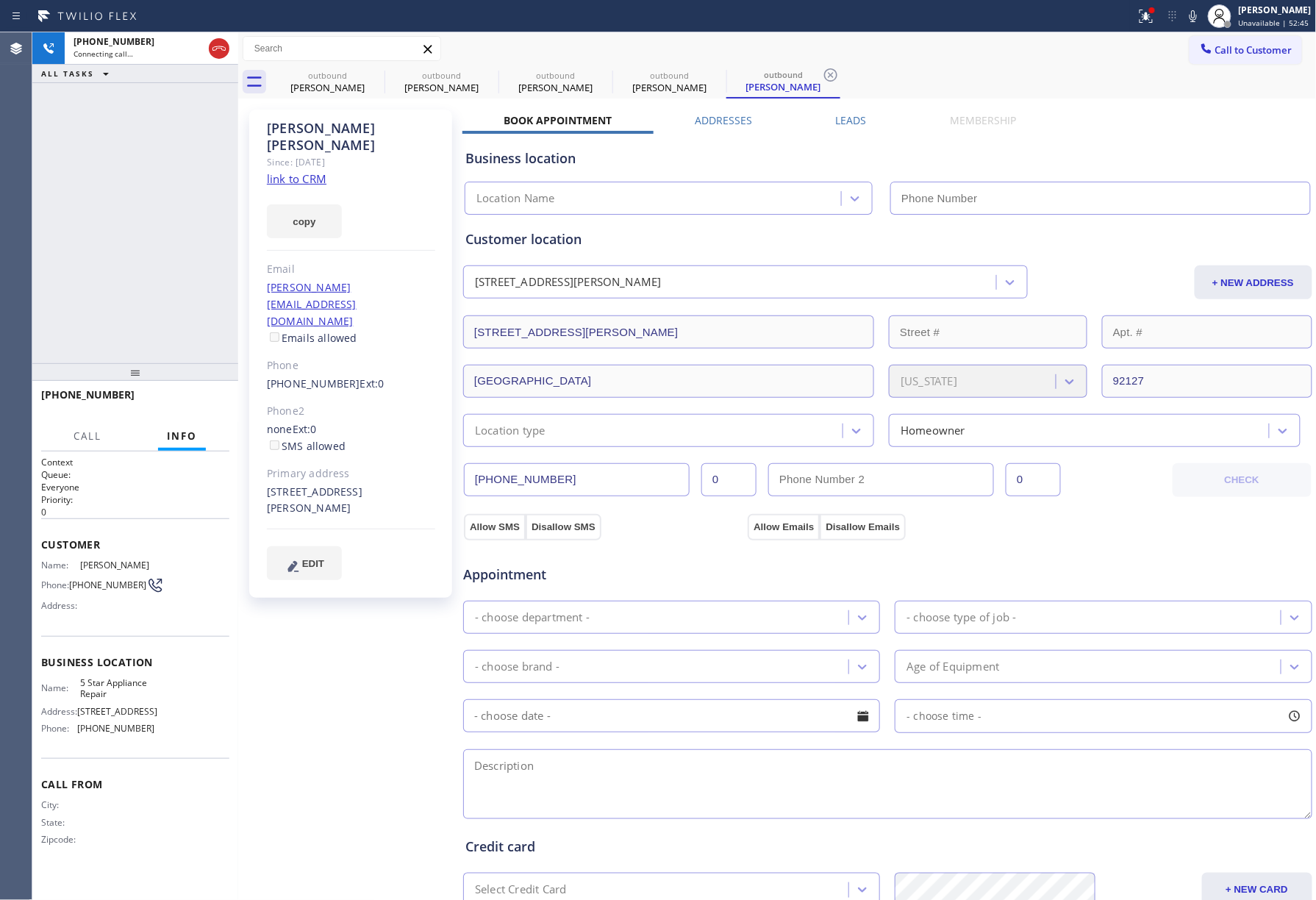
drag, startPoint x: 178, startPoint y: 251, endPoint x: 1013, endPoint y: 141, distance: 842.2
click at [203, 241] on div "[PHONE_NUMBER] Connecting call… ALL TASKS ALL TASKS ACTIVE TASKS TASKS IN WRAP …" at bounding box center [135, 198] width 206 height 331
type input "[PHONE_NUMBER]"
click at [1155, 18] on icon at bounding box center [1145, 16] width 18 height 18
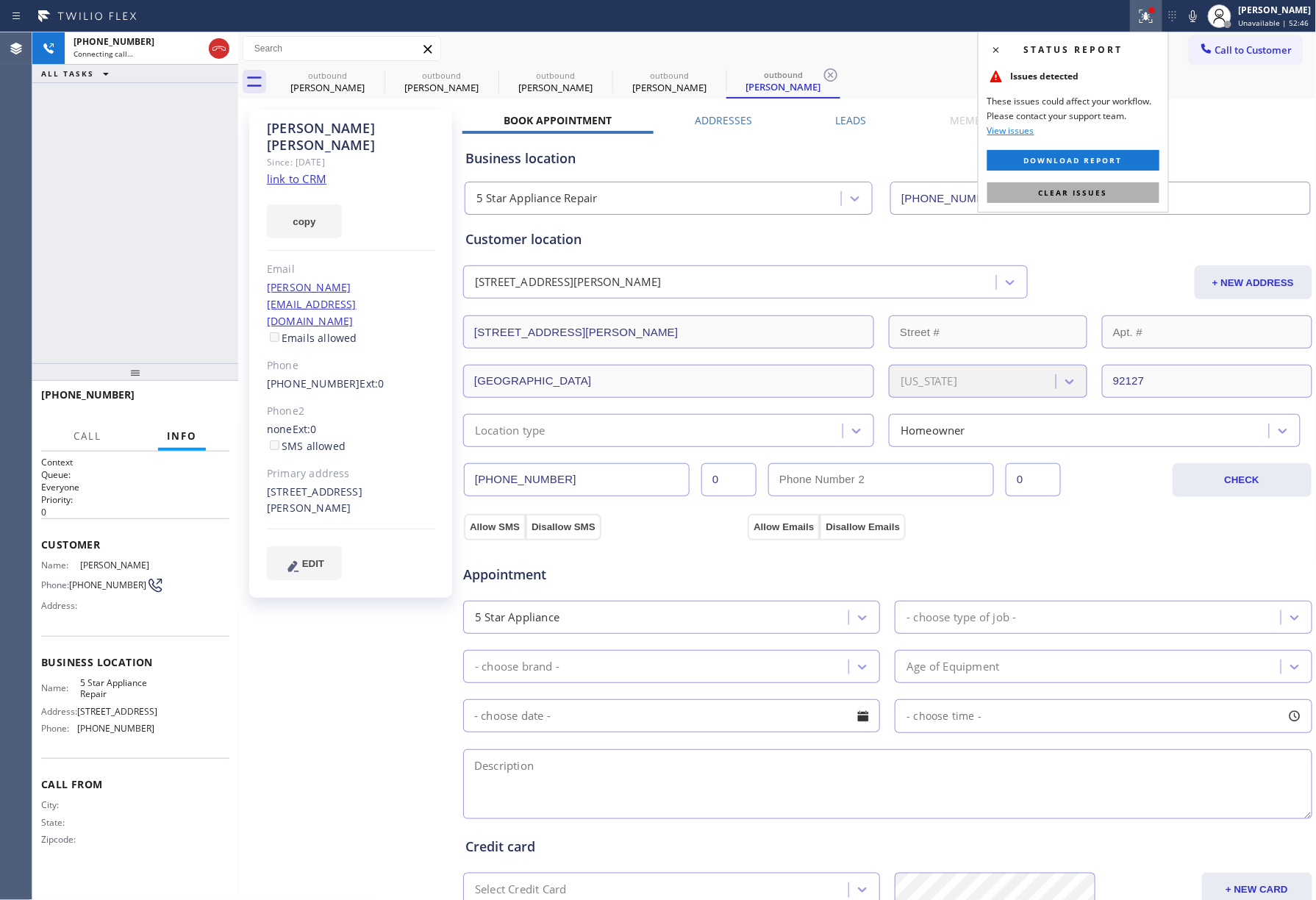
click at [1104, 187] on button "Clear issues" at bounding box center [1073, 192] width 172 height 21
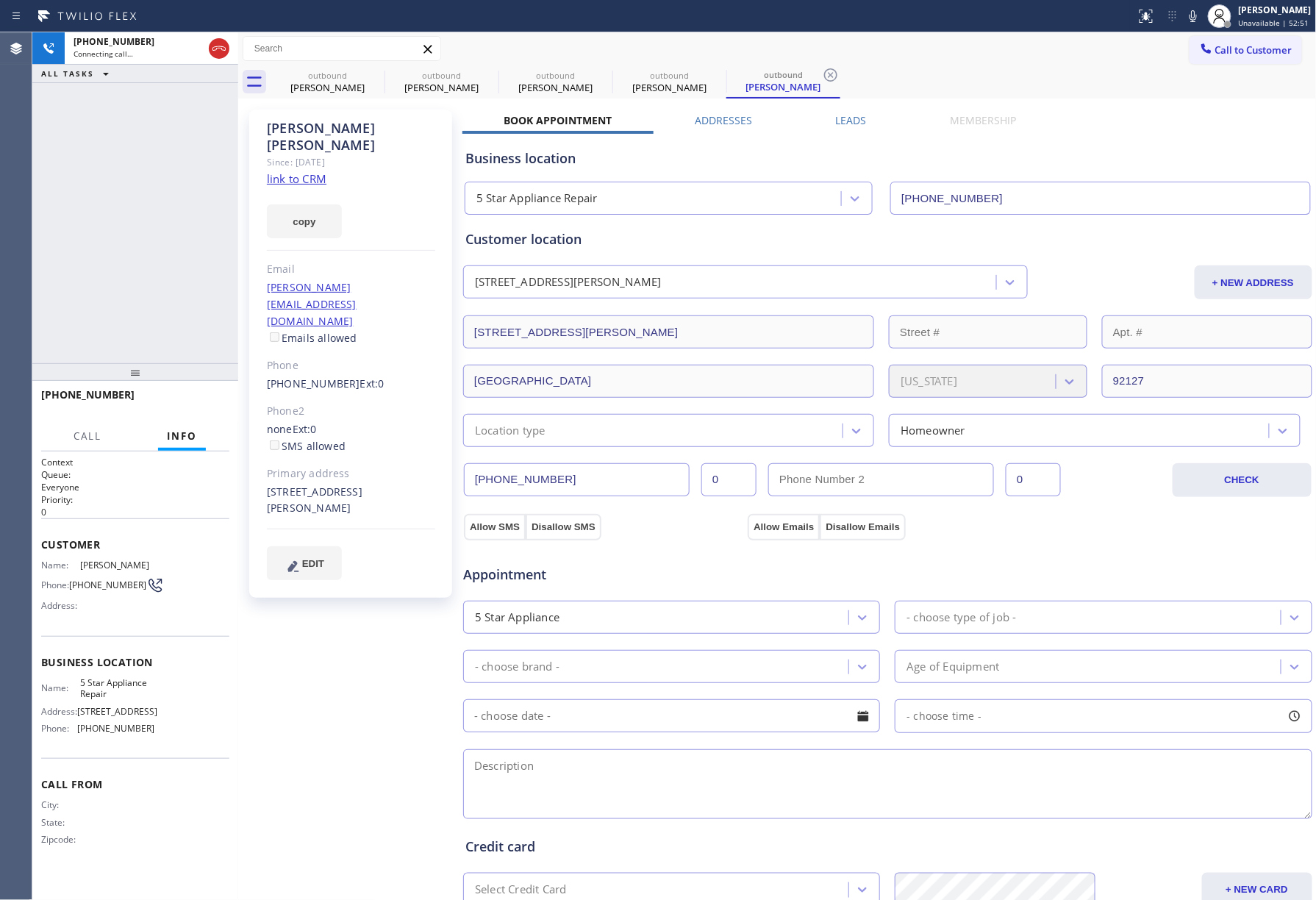
drag, startPoint x: 131, startPoint y: 178, endPoint x: 986, endPoint y: 30, distance: 867.7
click at [138, 174] on div "[PHONE_NUMBER] Connecting call… ALL TASKS ALL TASKS ACTIVE TASKS TASKS IN WRAP …" at bounding box center [135, 198] width 206 height 331
click at [1202, 18] on icon at bounding box center [1193, 16] width 18 height 18
drag, startPoint x: 203, startPoint y: 391, endPoint x: 204, endPoint y: 343, distance: 48.0
click at [203, 390] on div "[PHONE_NUMBER] Live | 00:03 HANG UP" at bounding box center [135, 402] width 188 height 38
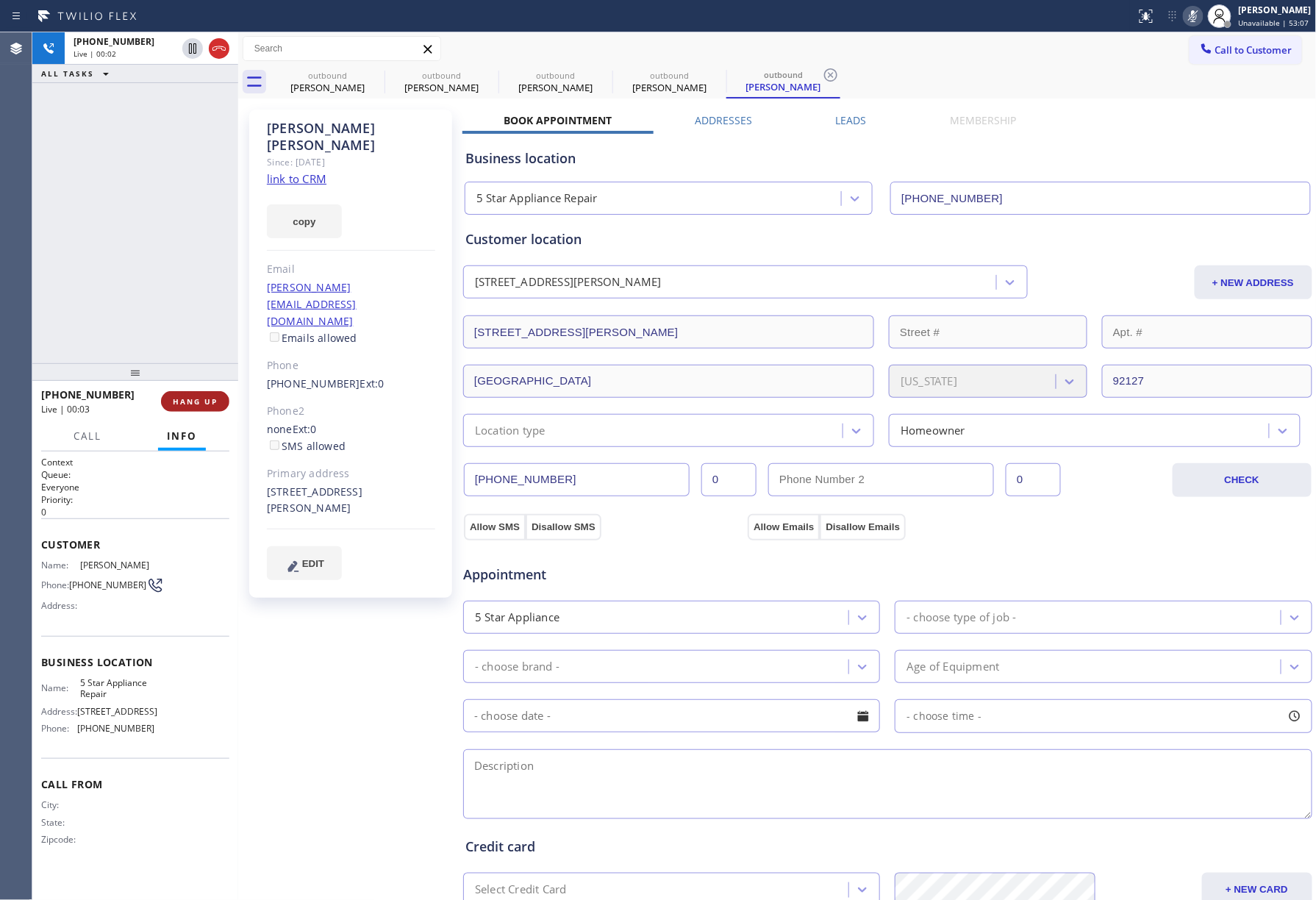
drag, startPoint x: 204, startPoint y: 343, endPoint x: 207, endPoint y: 403, distance: 60.1
click at [204, 363] on div "[PHONE_NUMBER] Live | 00:02 ALL TASKS ALL TASKS ACTIVE TASKS TASKS IN WRAP UP […" at bounding box center [135, 466] width 206 height 868
click at [207, 410] on button "HANG UP" at bounding box center [195, 401] width 68 height 21
click at [194, 319] on div "[PHONE_NUMBER] Live | 00:04 ALL TASKS ALL TASKS ACTIVE TASKS TASKS IN WRAP UP" at bounding box center [135, 198] width 206 height 331
drag, startPoint x: 194, startPoint y: 319, endPoint x: 189, endPoint y: 371, distance: 52.2
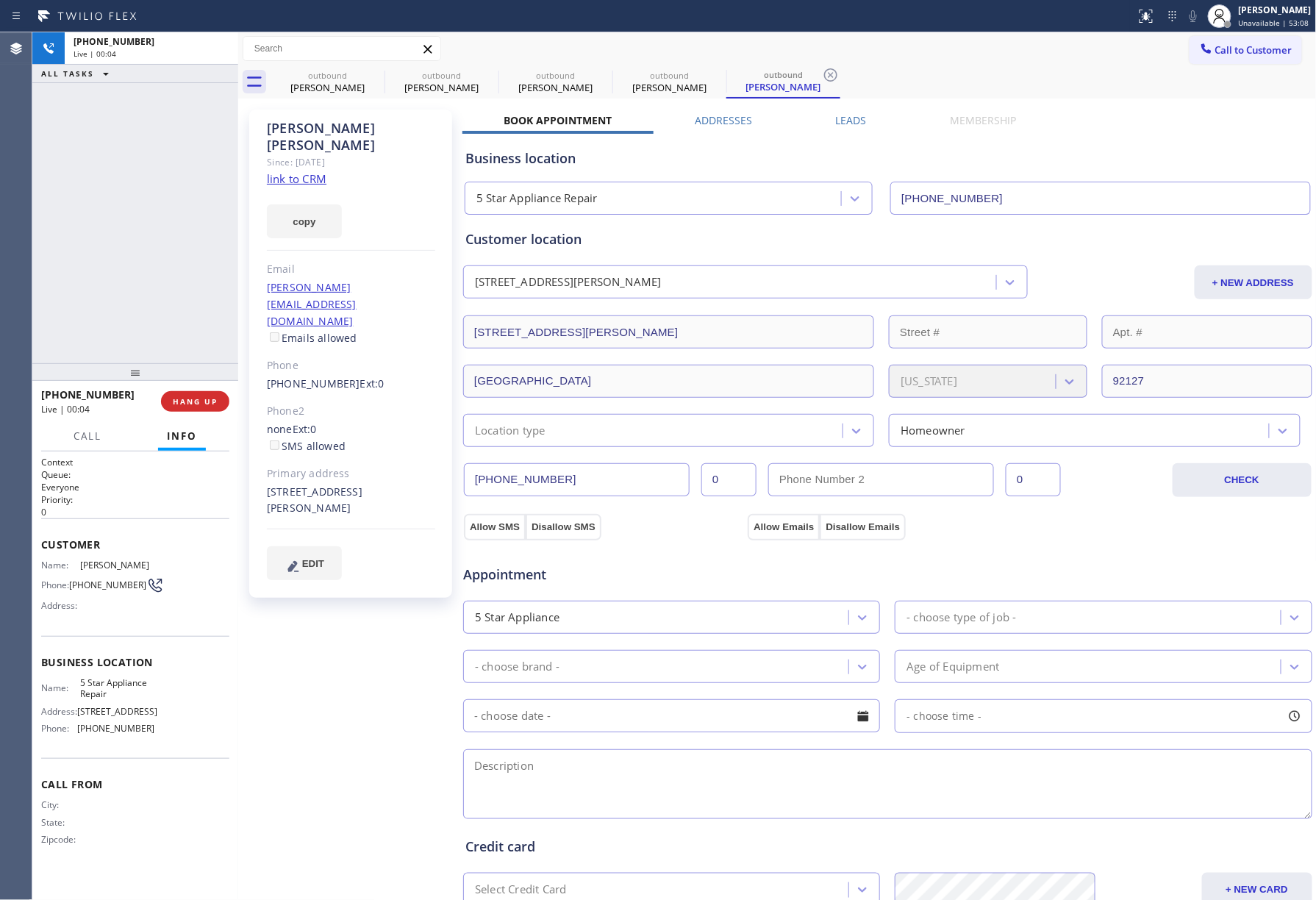
click at [191, 337] on div "[PHONE_NUMBER] Live | 00:04 ALL TASKS ALL TASKS ACTIVE TASKS TASKS IN WRAP UP" at bounding box center [135, 198] width 206 height 331
click at [190, 398] on span "COMPLETE" at bounding box center [192, 401] width 51 height 10
click at [162, 306] on div "ALL TASKS ALL TASKS ACTIVE TASKS TASKS IN WRAP UP [PHONE_NUMBER] Wrap up | 00:00" at bounding box center [135, 198] width 206 height 331
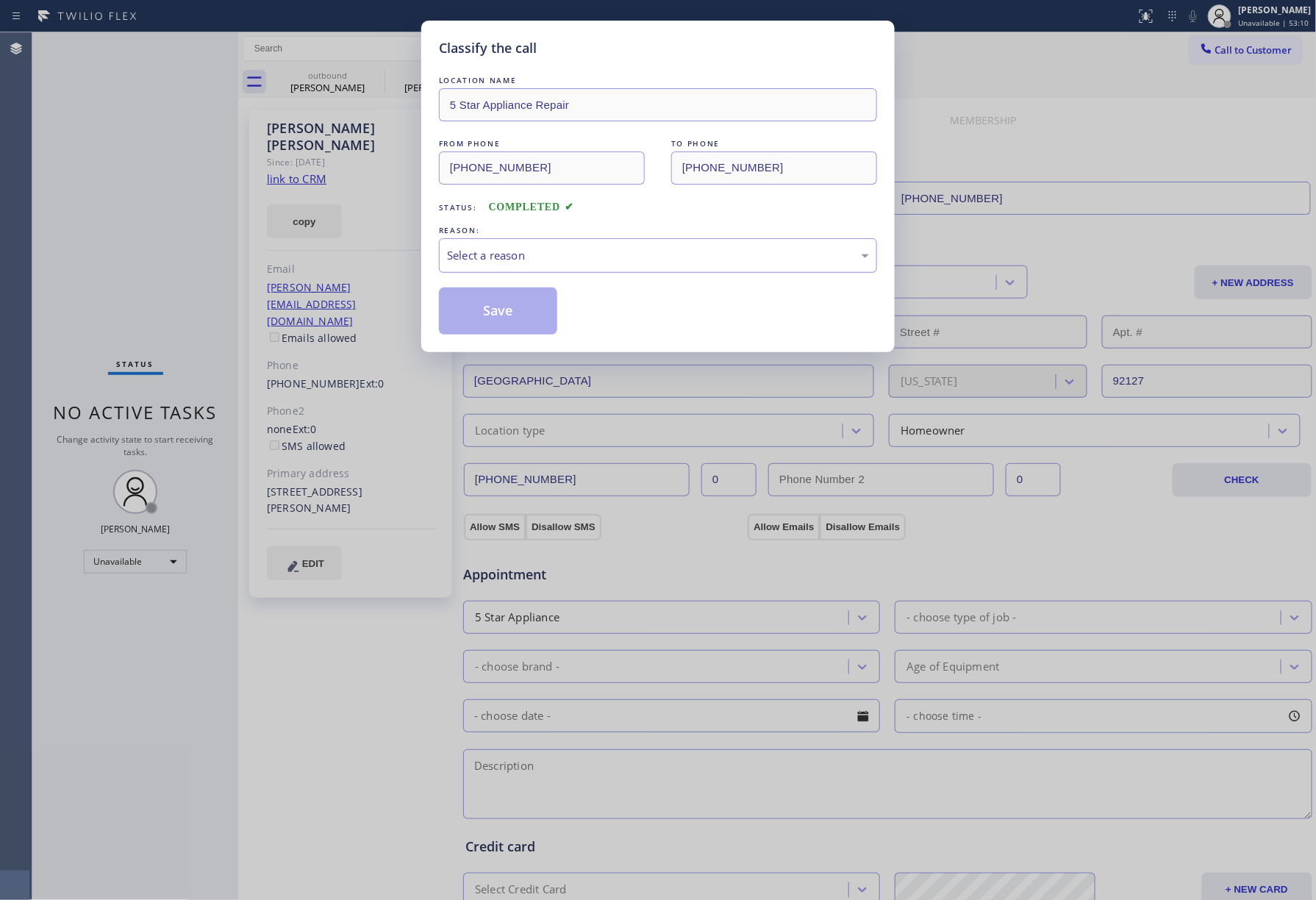
click at [533, 251] on div "Select a reason" at bounding box center [658, 256] width 422 height 17
click at [486, 262] on div "New Customer - Booked" at bounding box center [658, 256] width 422 height 17
click at [494, 316] on button "Save" at bounding box center [498, 311] width 118 height 47
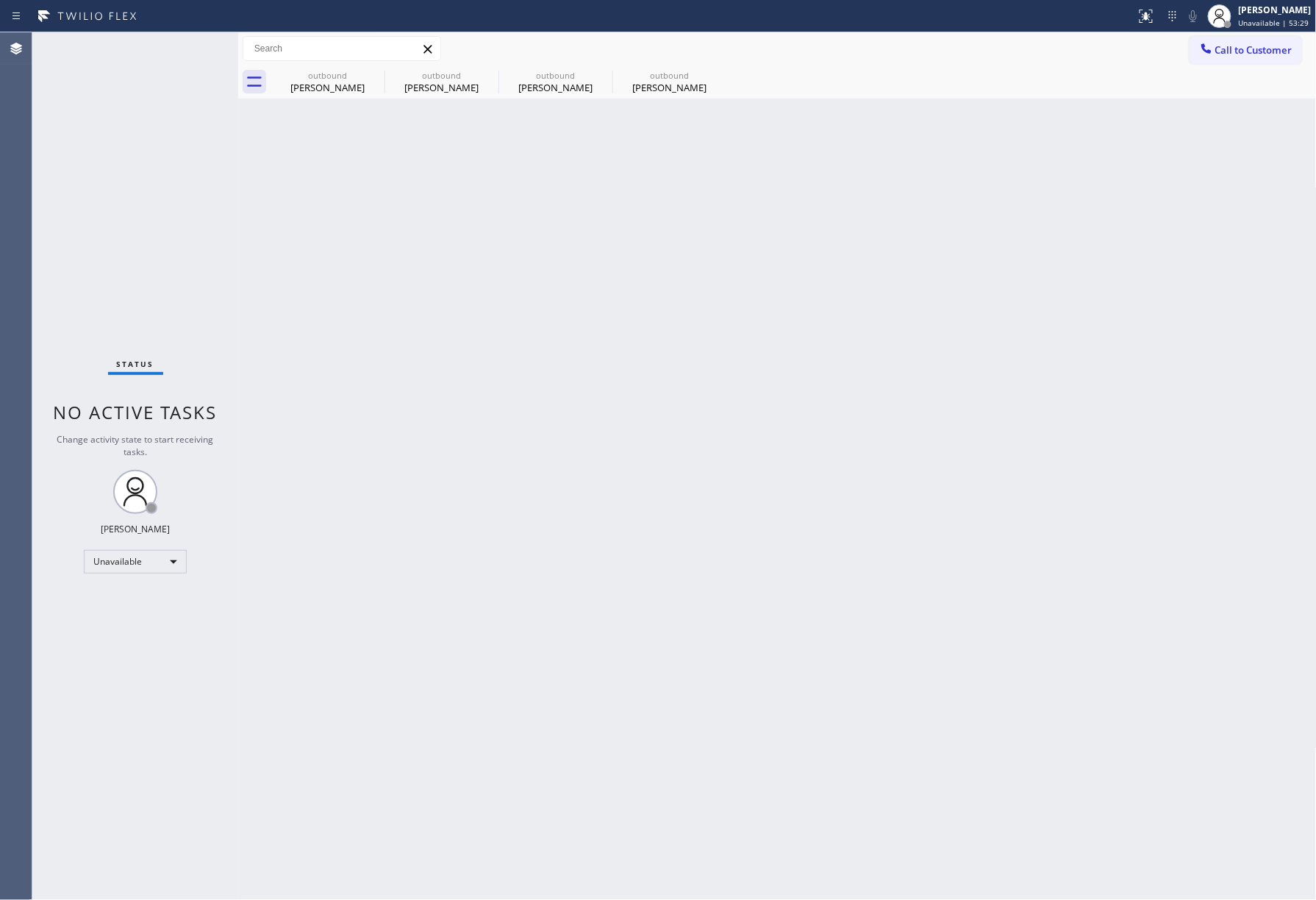
drag, startPoint x: 1242, startPoint y: 54, endPoint x: 769, endPoint y: 137, distance: 480.2
click at [1238, 54] on span "Call to Customer" at bounding box center [1254, 49] width 77 height 13
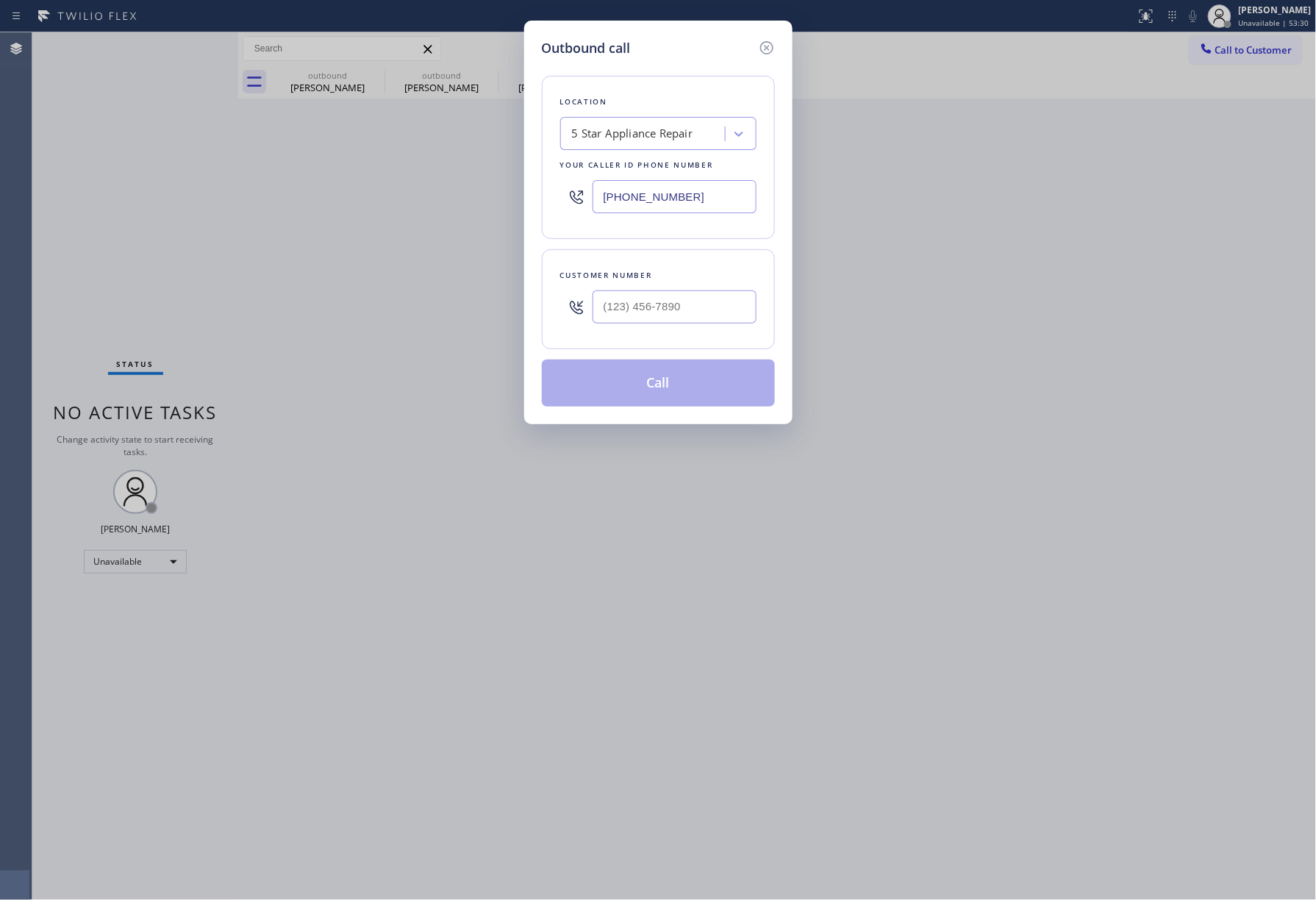
click at [615, 284] on div at bounding box center [674, 307] width 164 height 48
click at [648, 292] on input "(___) ___-____" at bounding box center [674, 307] width 164 height 33
paste input "310) 529-6495"
type input "[PHONE_NUMBER]"
click at [683, 396] on button "Call" at bounding box center [658, 383] width 233 height 47
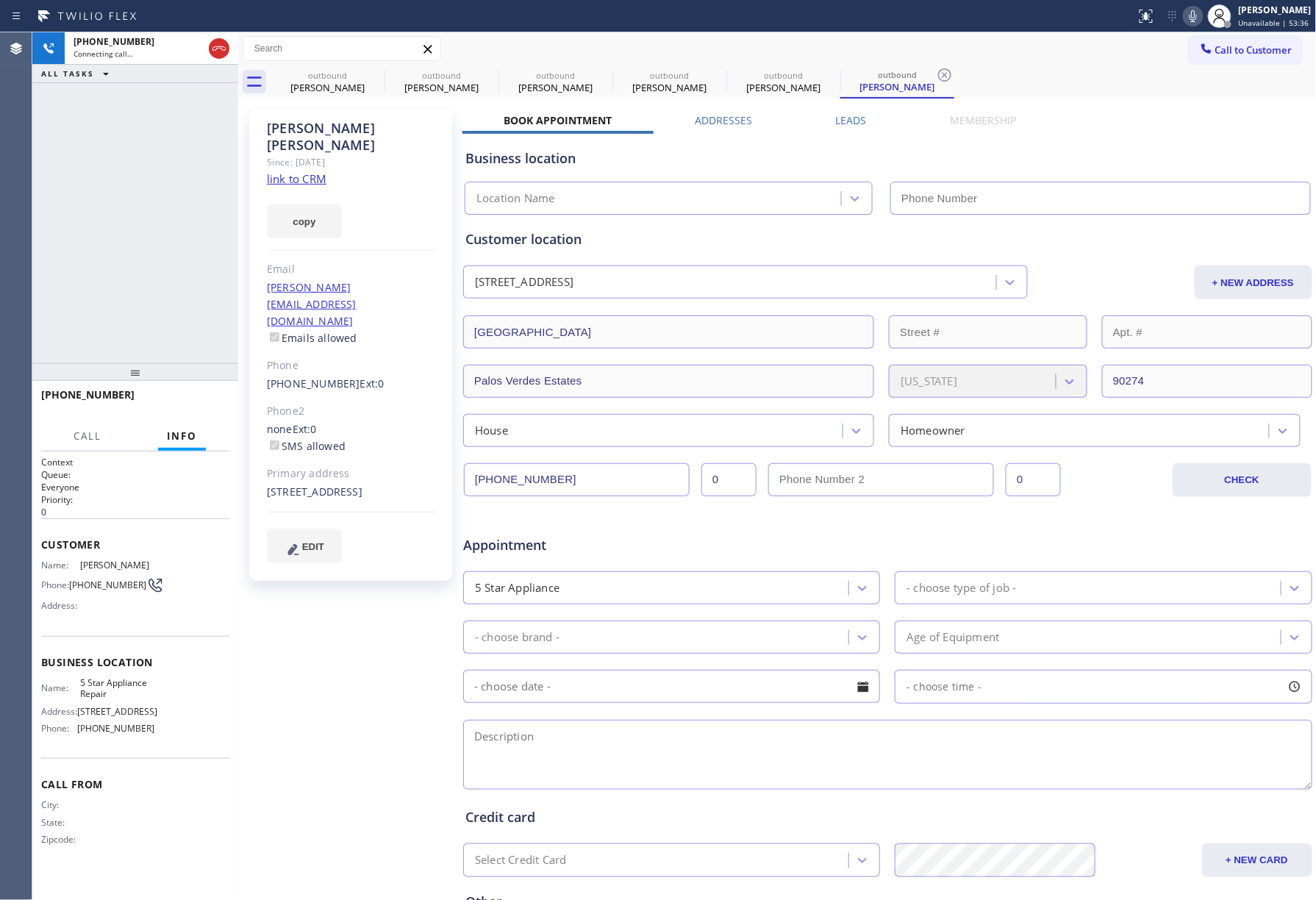
type input "[PHONE_NUMBER]"
drag, startPoint x: 51, startPoint y: 214, endPoint x: 107, endPoint y: 209, distance: 56.2
click at [57, 214] on div "[PHONE_NUMBER] Connecting call… ALL TASKS ALL TASKS ACTIVE TASKS TASKS IN WRAP …" at bounding box center [135, 198] width 206 height 331
click at [187, 401] on span "COMPLETE" at bounding box center [192, 401] width 51 height 10
click at [178, 334] on div "ALL TASKS ALL TASKS ACTIVE TASKS TASKS IN WRAP UP [PHONE_NUMBER] Wrap up | 00:02" at bounding box center [135, 198] width 206 height 331
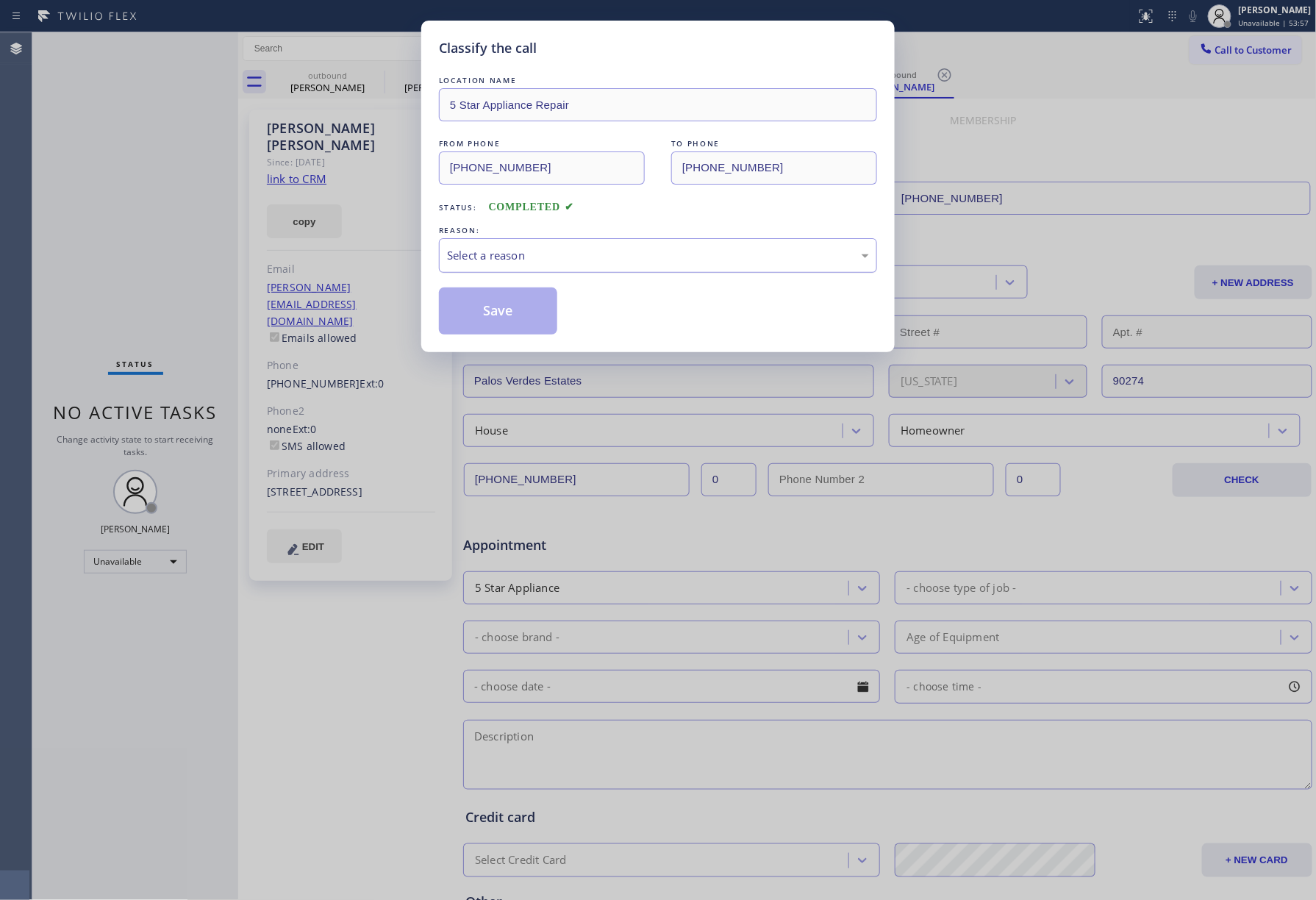
click at [612, 244] on div "Select a reason" at bounding box center [658, 255] width 438 height 35
click at [477, 307] on button "Save" at bounding box center [498, 311] width 118 height 47
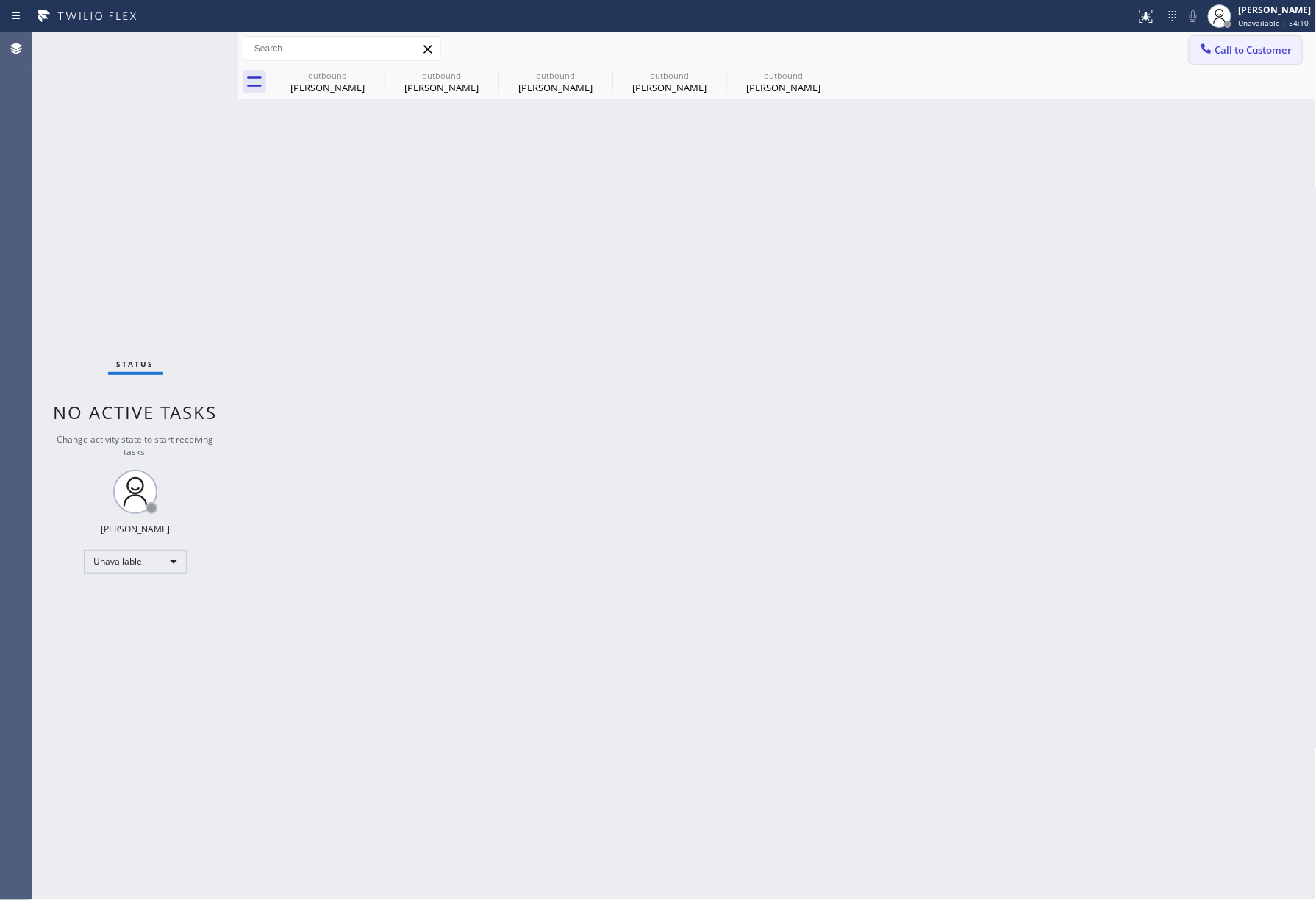
drag, startPoint x: 1271, startPoint y: 47, endPoint x: 901, endPoint y: 207, distance: 403.1
click at [1271, 47] on span "Call to Customer" at bounding box center [1254, 49] width 77 height 13
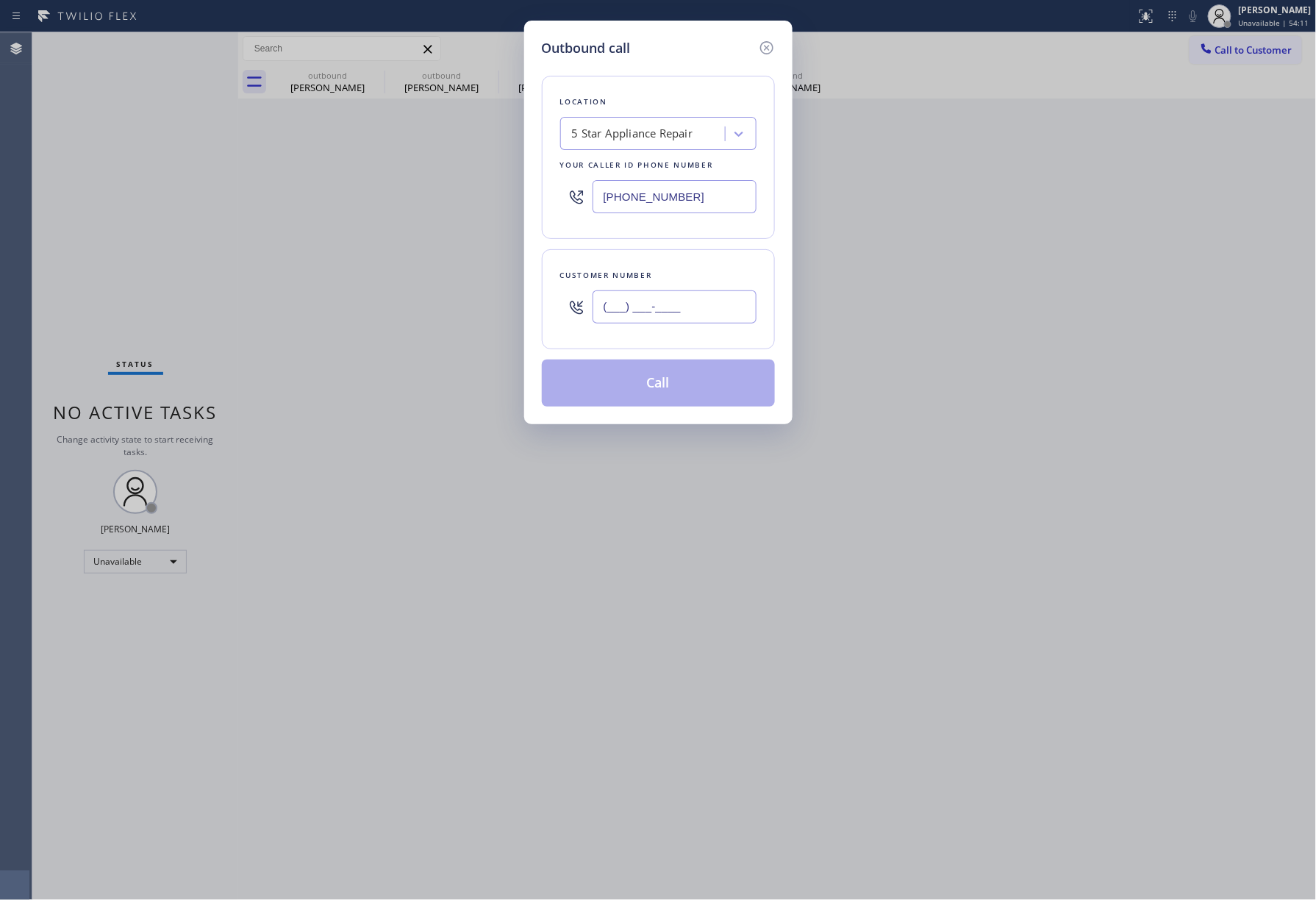
click at [698, 316] on input "(___) ___-____" at bounding box center [674, 307] width 164 height 33
paste input "949) 233-7321"
type input "[PHONE_NUMBER]"
click at [681, 266] on div "Customer number [PHONE_NUMBER]" at bounding box center [658, 299] width 233 height 100
click at [665, 397] on button "Call" at bounding box center [658, 383] width 233 height 47
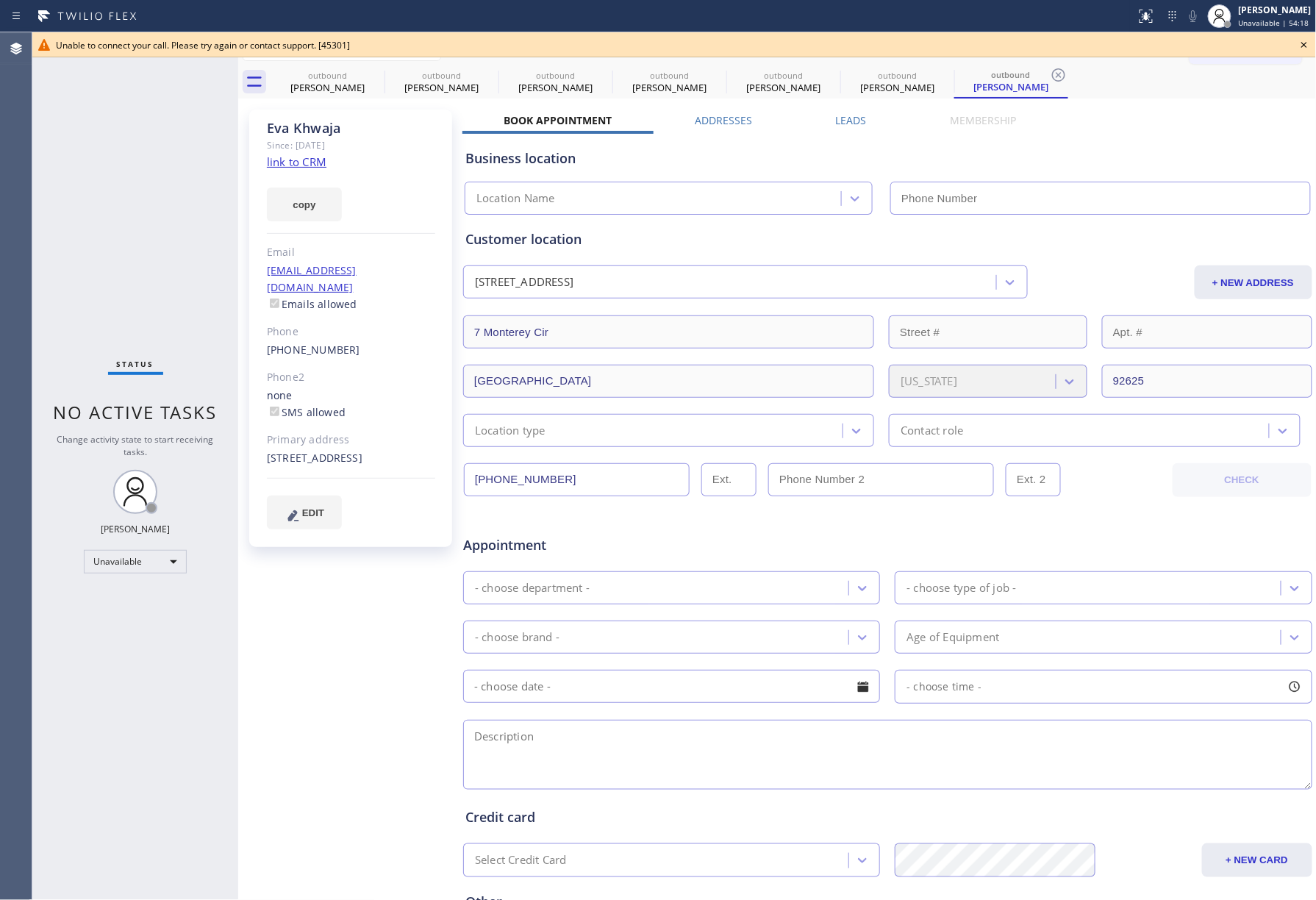
type input "[PHONE_NUMBER]"
click at [128, 253] on div "Status No active tasks Change activity state to start receiving tasks. [PERSON_…" at bounding box center [135, 466] width 206 height 868
click at [1308, 48] on icon at bounding box center [1304, 45] width 18 height 18
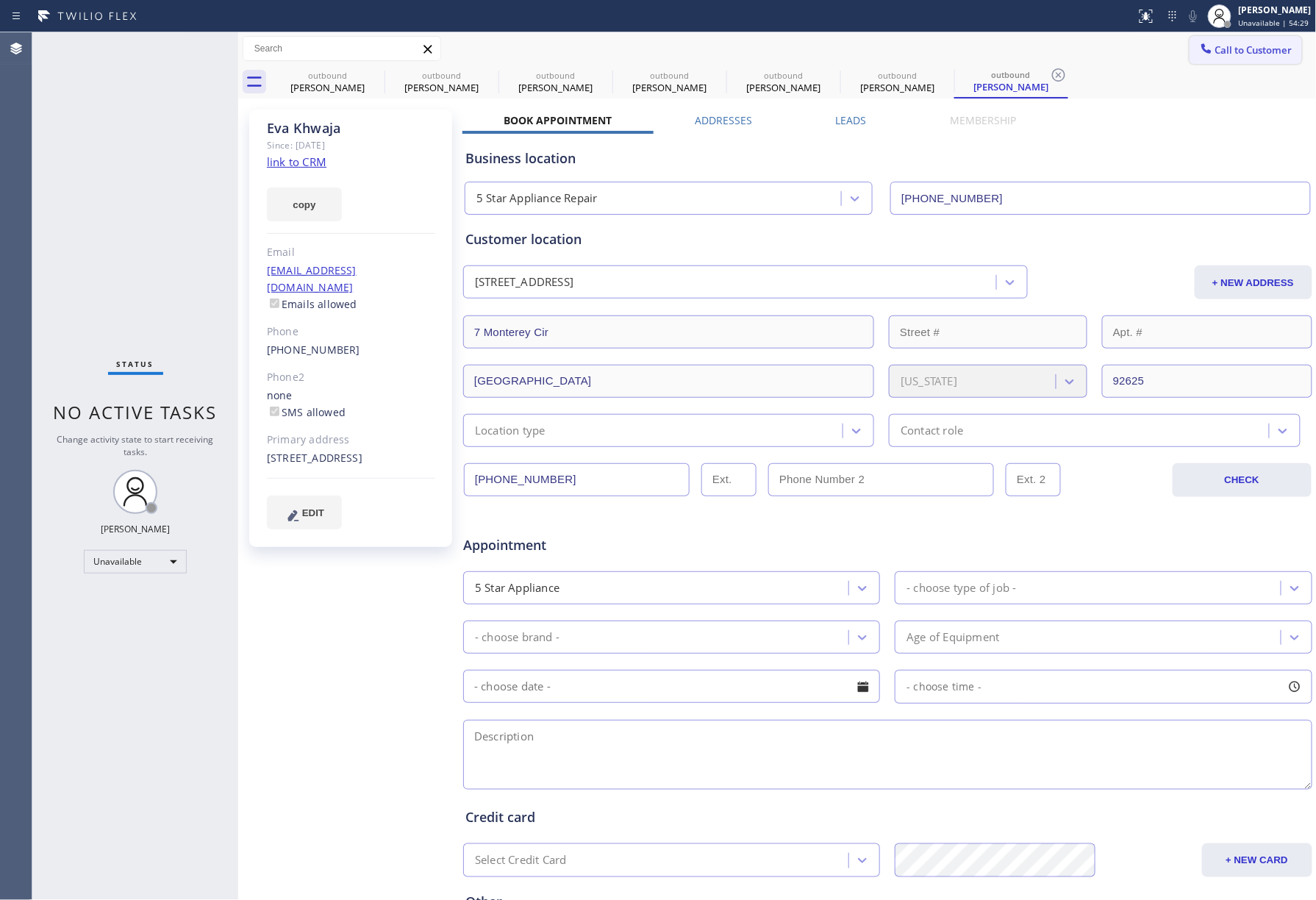
click at [1189, 59] on button "Call to Customer" at bounding box center [1245, 50] width 112 height 28
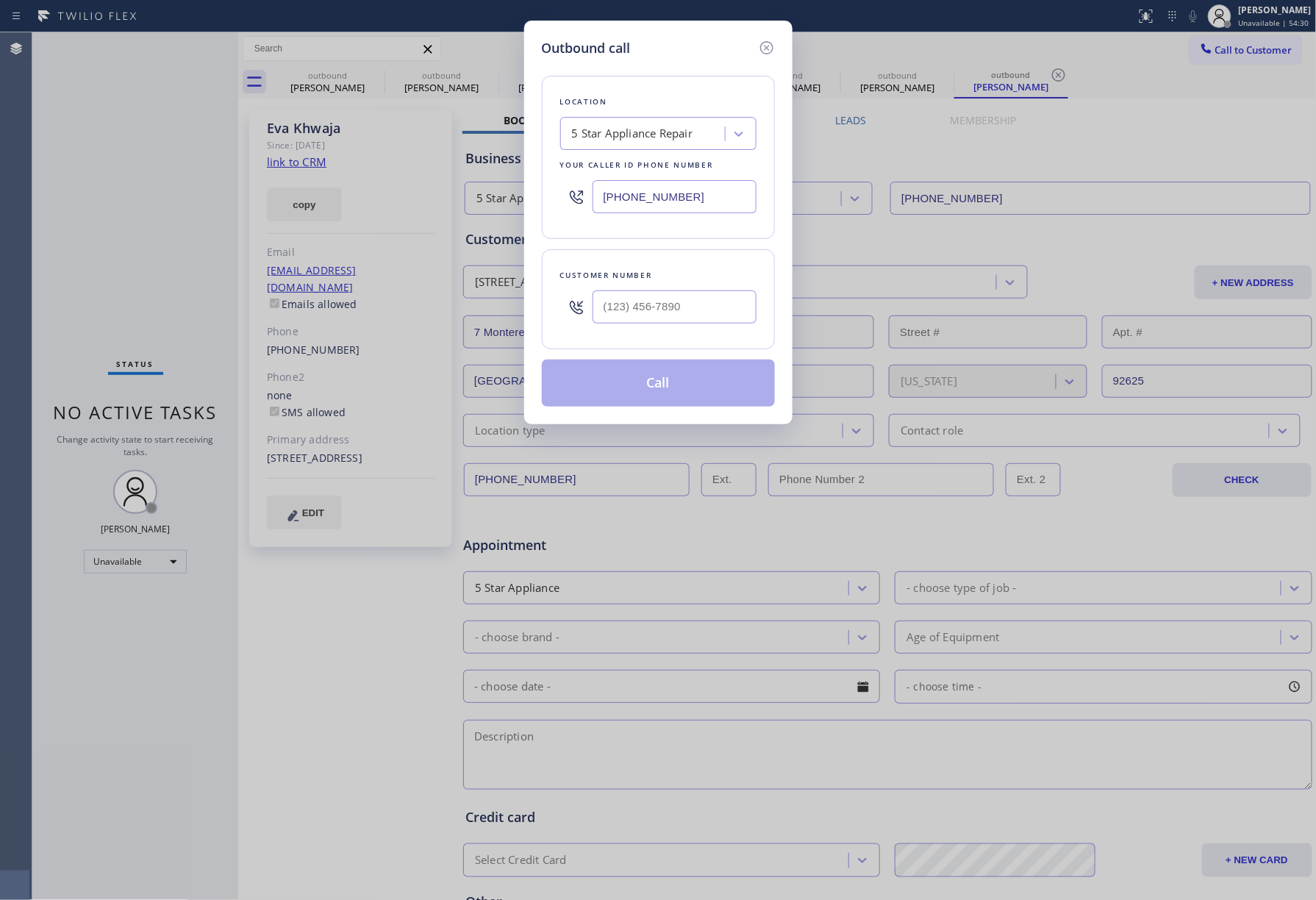
click at [698, 327] on div at bounding box center [674, 307] width 164 height 48
click at [701, 316] on input "(___) ___-____" at bounding box center [674, 307] width 164 height 33
paste input "480) 282-7534"
type input "[PHONE_NUMBER]"
click at [689, 257] on div "Customer number [PHONE_NUMBER]" at bounding box center [658, 299] width 233 height 100
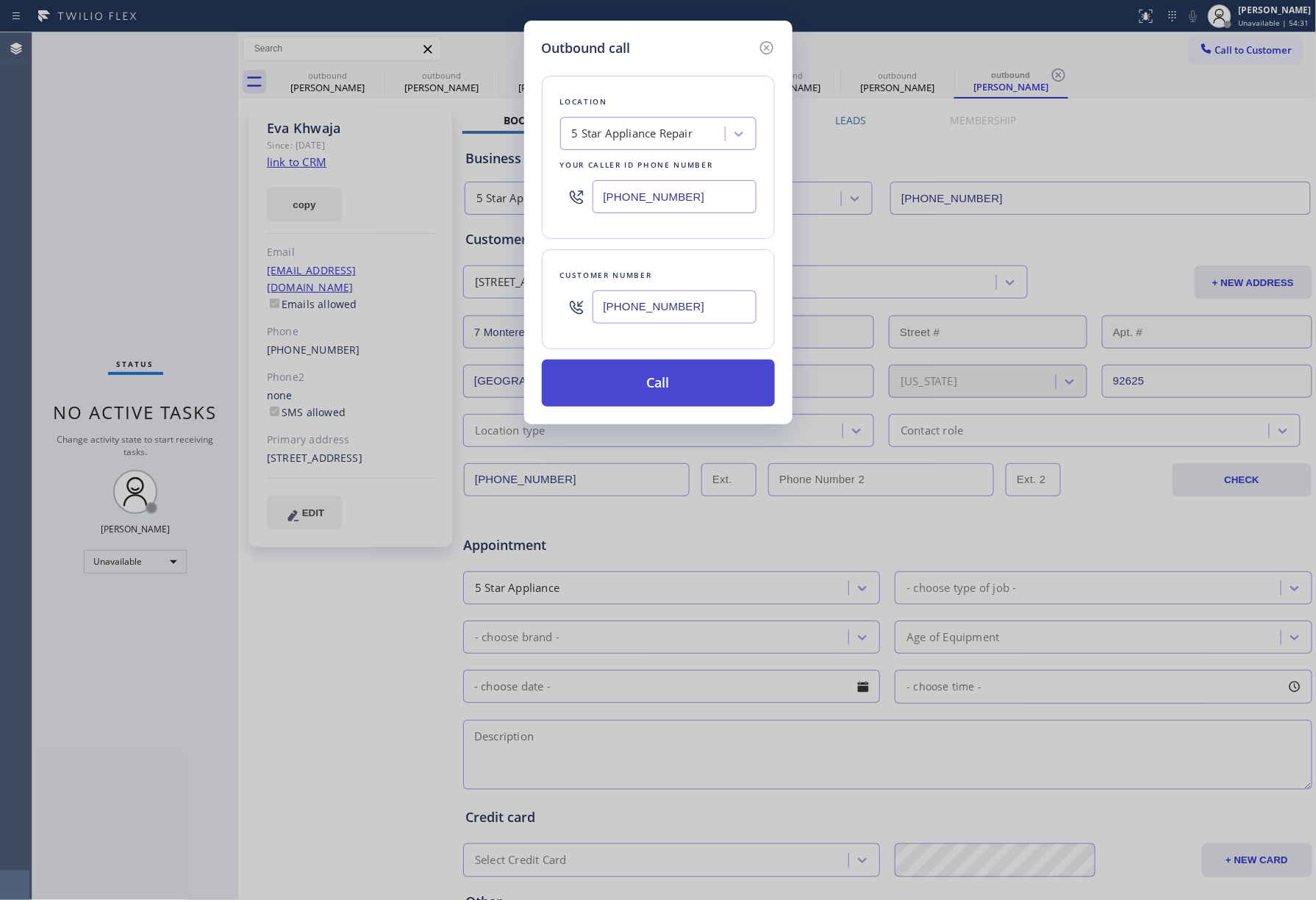
click at [672, 381] on button "Call" at bounding box center [658, 383] width 233 height 47
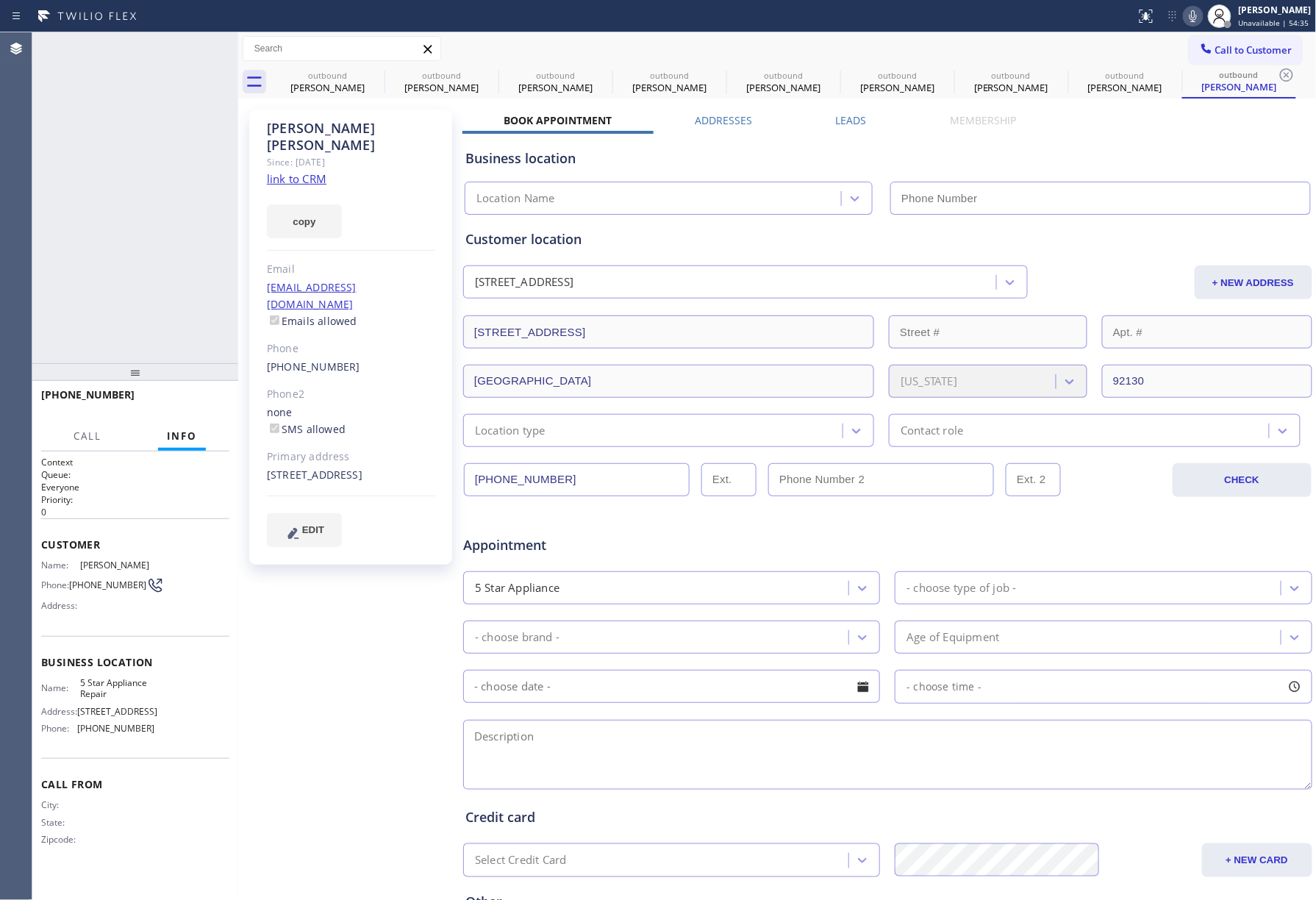
type input "[PHONE_NUMBER]"
click at [1194, 18] on icon at bounding box center [1193, 16] width 18 height 18
click at [370, 74] on icon at bounding box center [375, 75] width 18 height 18
click at [0, 0] on icon at bounding box center [0, 0] width 0 height 0
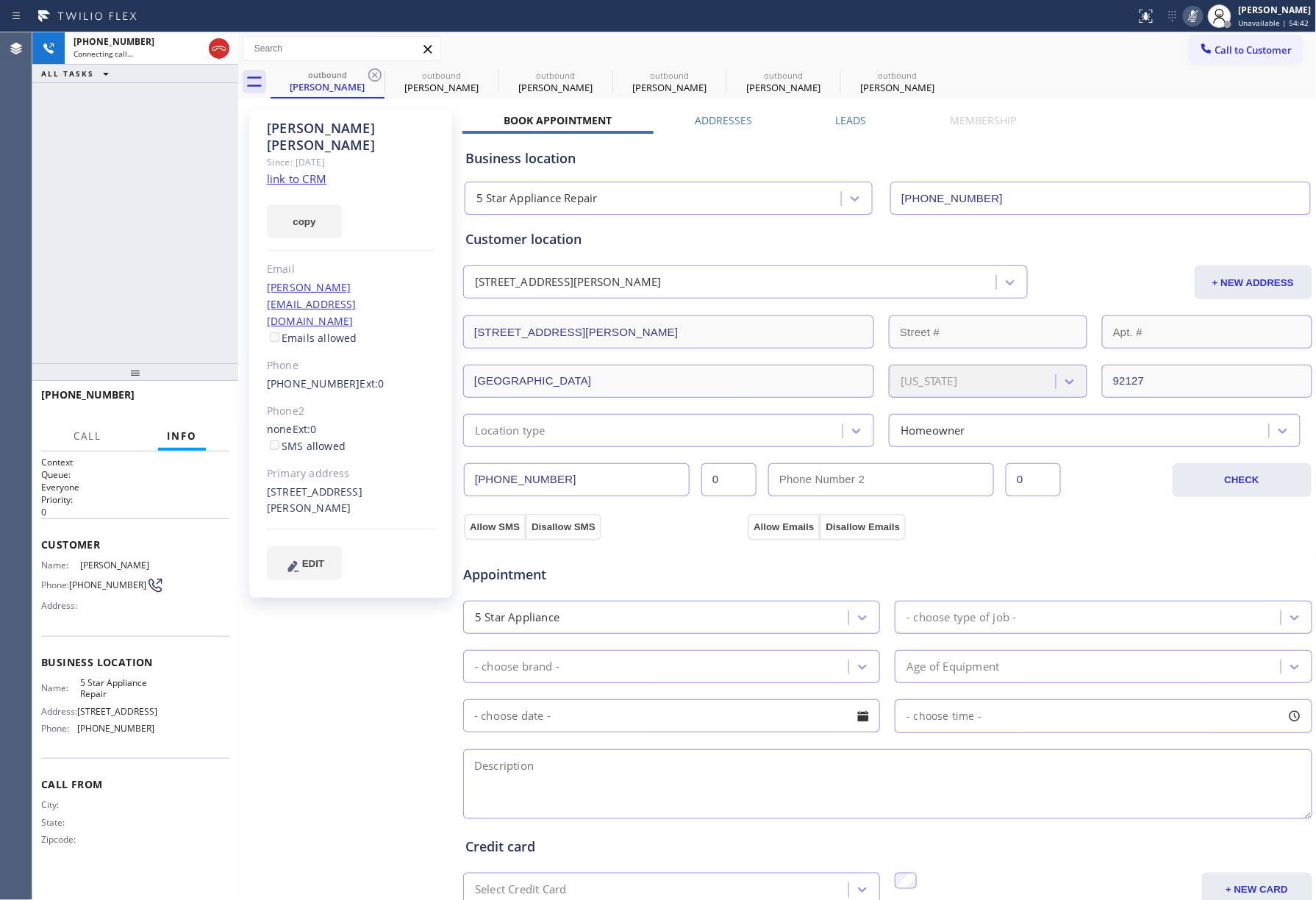
click at [370, 74] on icon at bounding box center [375, 75] width 18 height 18
click at [0, 0] on icon at bounding box center [0, 0] width 0 height 0
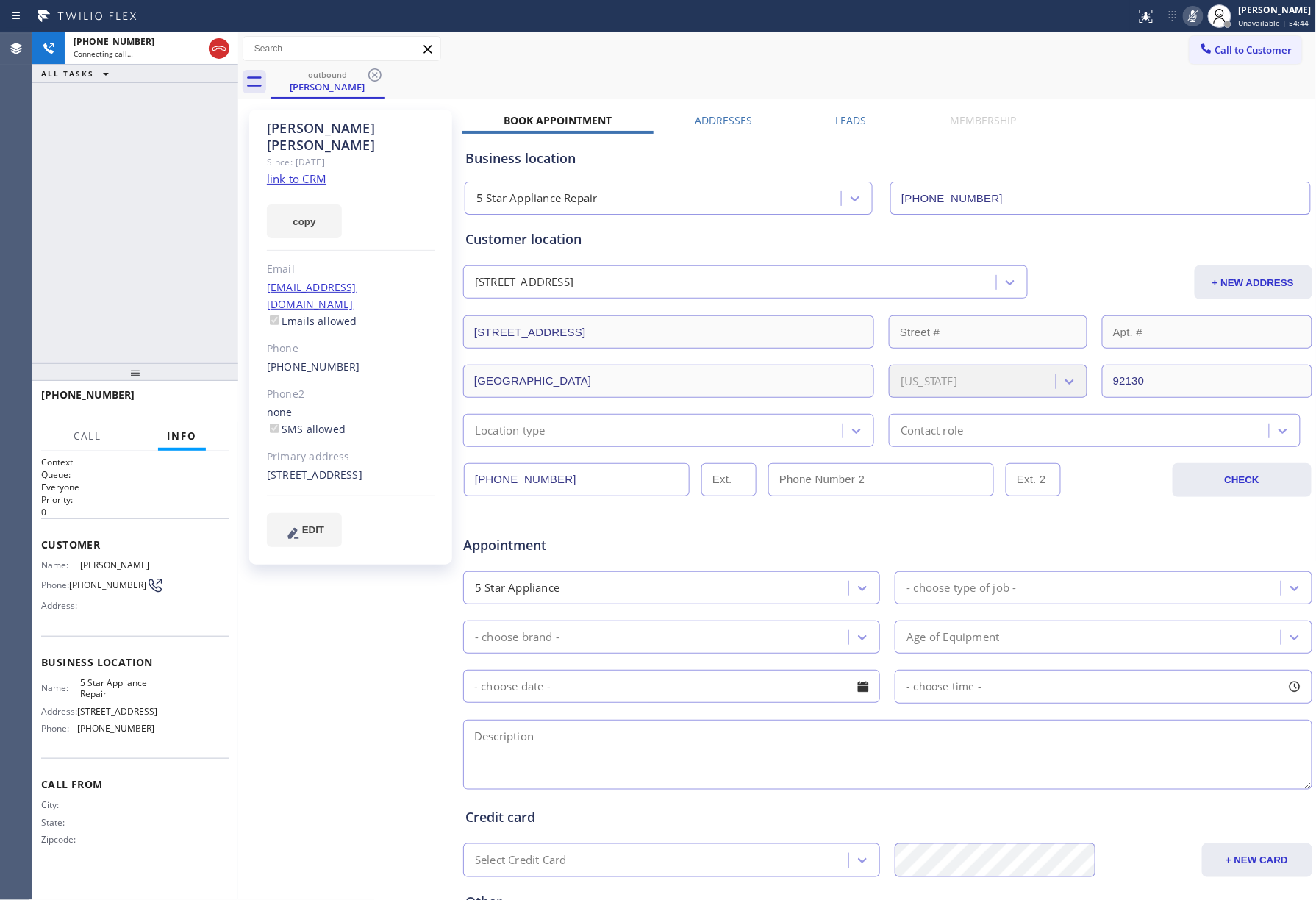
click at [224, 53] on icon at bounding box center [219, 48] width 18 height 18
drag, startPoint x: 201, startPoint y: 403, endPoint x: 186, endPoint y: 315, distance: 89.3
click at [201, 399] on span "COMPLETE" at bounding box center [192, 401] width 51 height 10
click at [186, 315] on div "ALL TASKS ALL TASKS ACTIVE TASKS TASKS IN WRAP UP [PHONE_NUMBER] Wrap up | 00:00" at bounding box center [135, 198] width 206 height 331
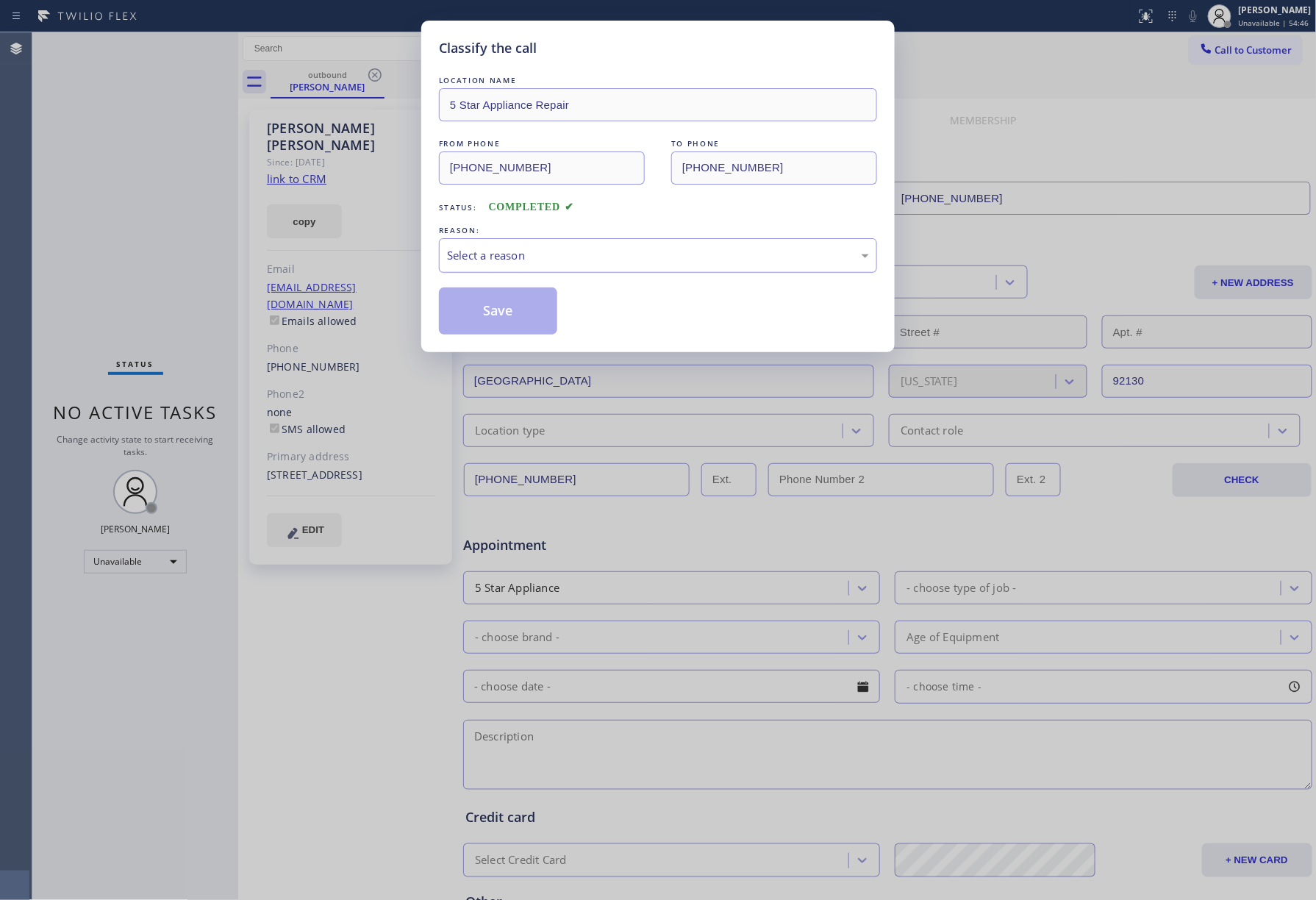
click at [496, 244] on div "Select a reason" at bounding box center [658, 255] width 438 height 35
click at [494, 309] on button "Save" at bounding box center [498, 311] width 118 height 47
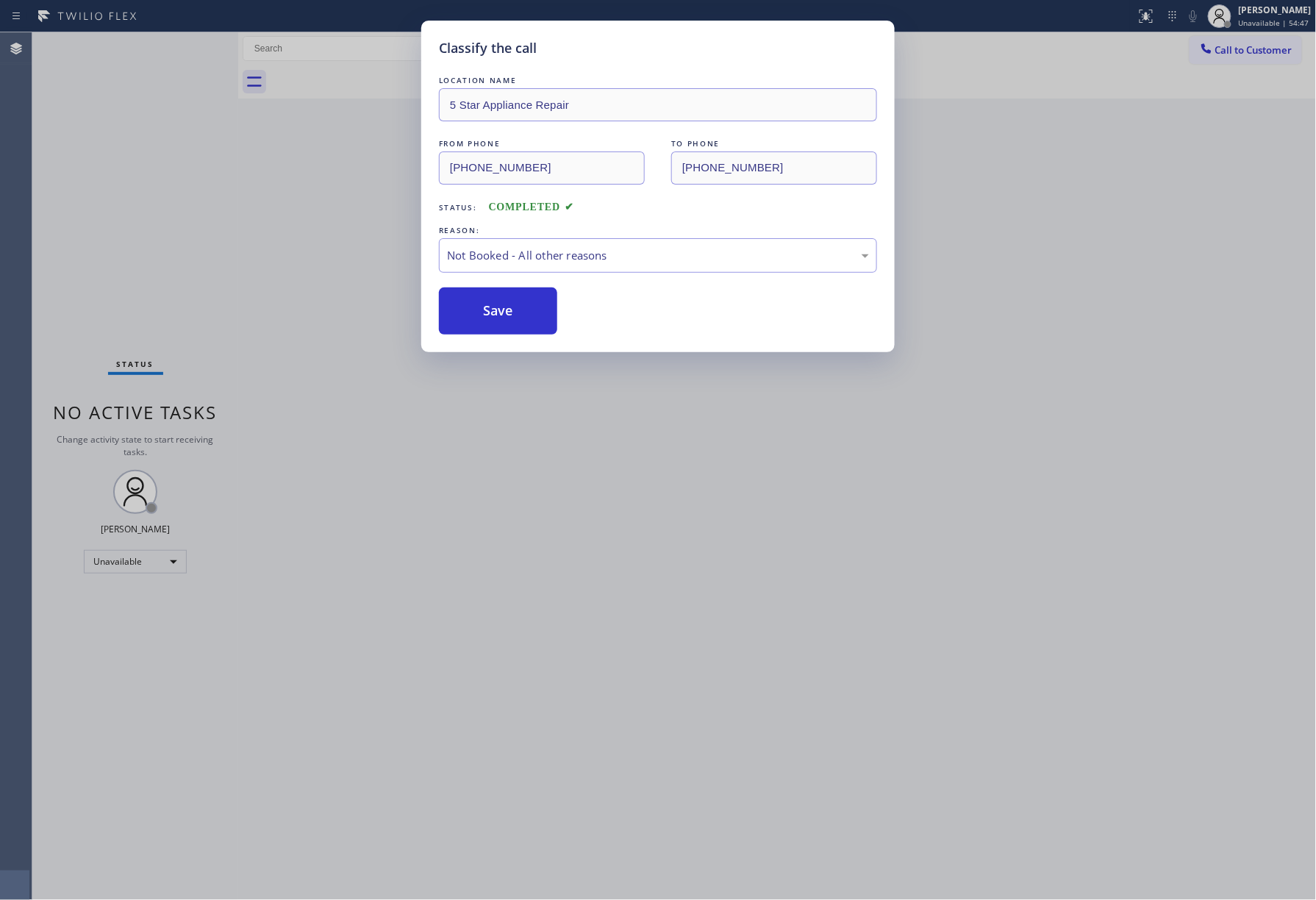
drag, startPoint x: 1027, startPoint y: 87, endPoint x: 1092, endPoint y: 56, distance: 72.0
click at [1033, 84] on div "Classify the call LOCATION NAME 5 Star Appliance Repair FROM PHONE [PHONE_NUMBE…" at bounding box center [658, 450] width 1316 height 900
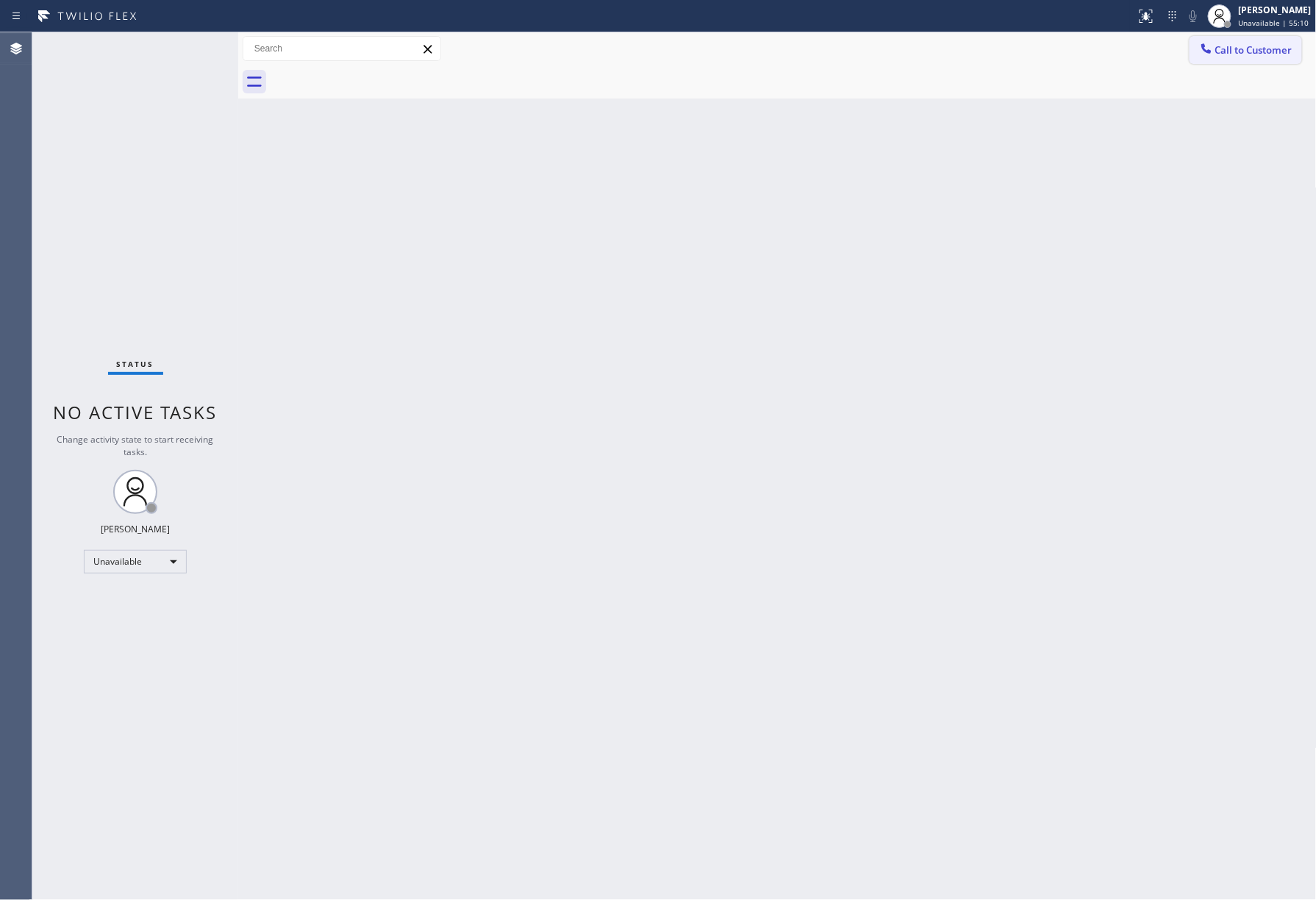
click at [1254, 43] on span "Call to Customer" at bounding box center [1254, 49] width 77 height 13
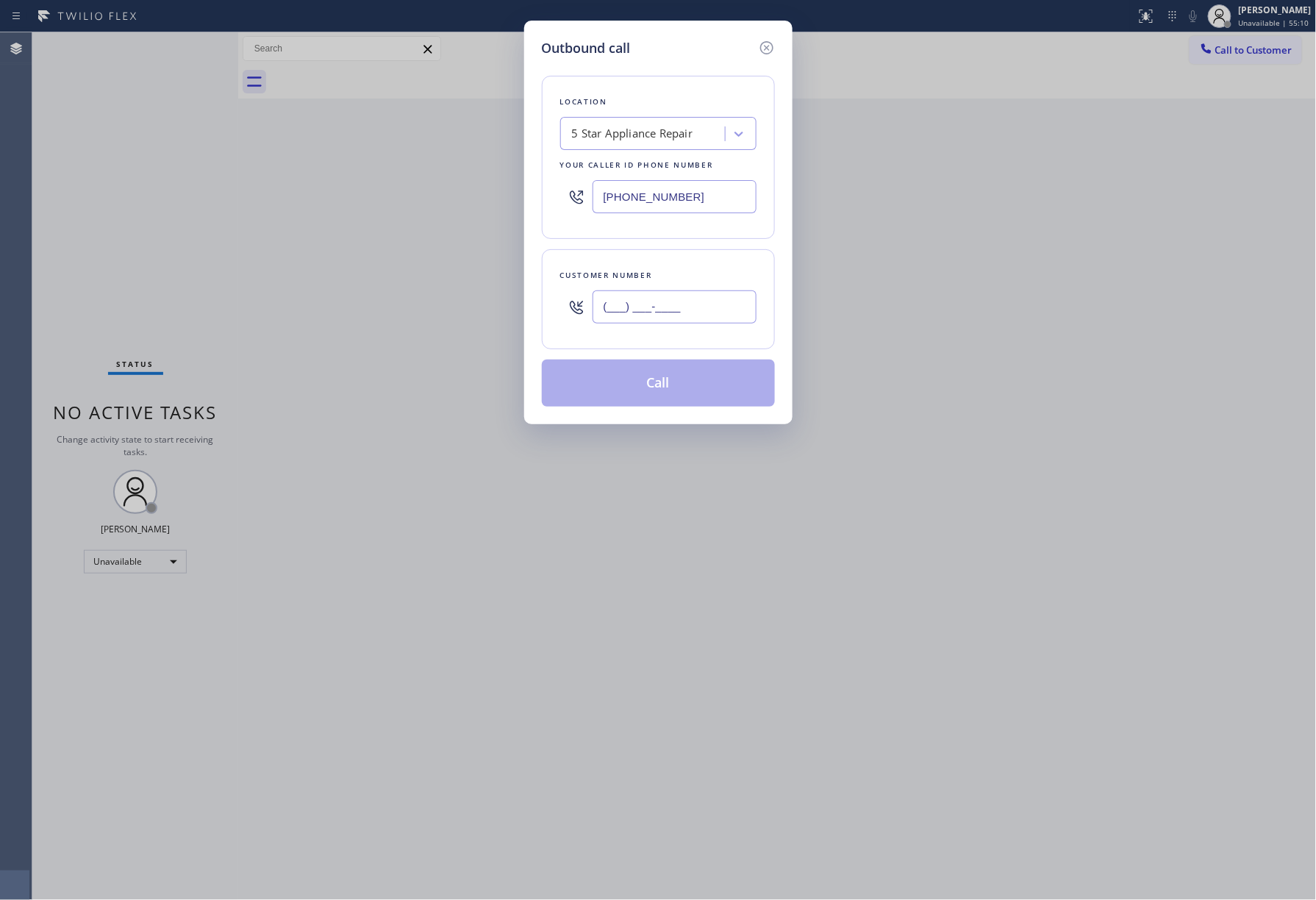
click at [655, 307] on input "(___) ___-____" at bounding box center [674, 307] width 164 height 33
paste input "415) 298-8535"
type input "[PHONE_NUMBER]"
click at [658, 254] on div "Customer number [PHONE_NUMBER]" at bounding box center [658, 299] width 233 height 100
click at [668, 391] on button "Call" at bounding box center [658, 383] width 233 height 47
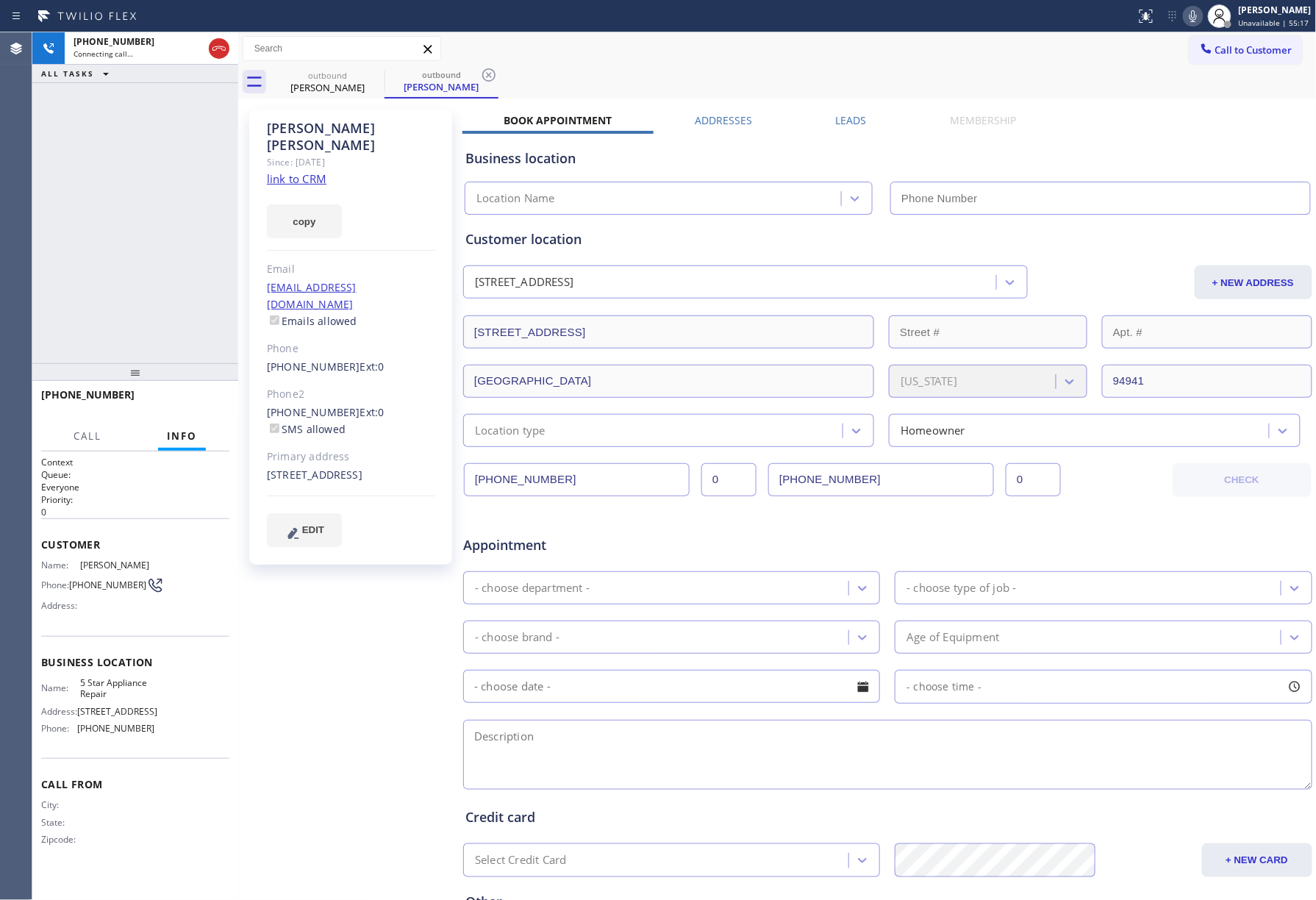
type input "[PHONE_NUMBER]"
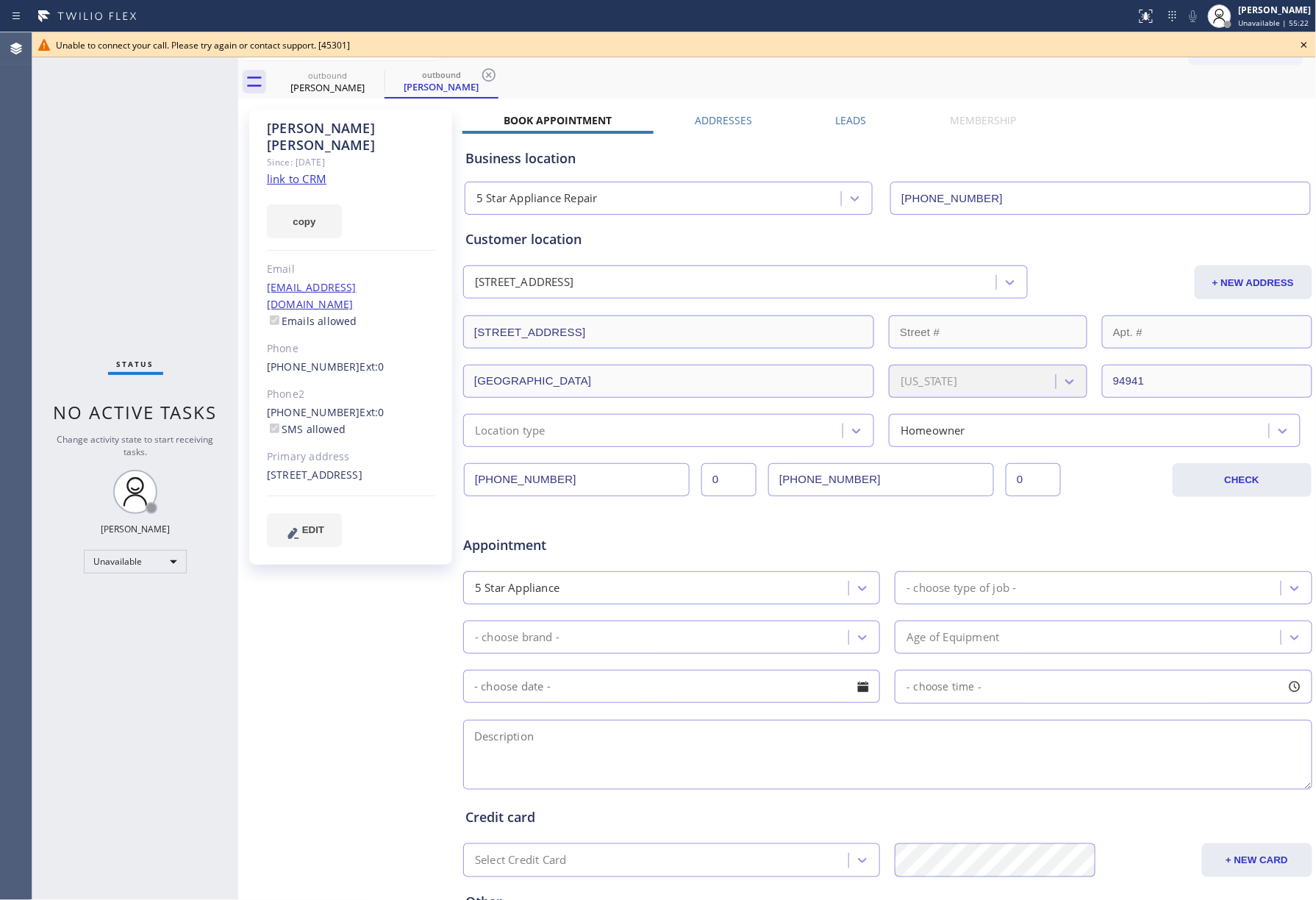
drag, startPoint x: 104, startPoint y: 139, endPoint x: 218, endPoint y: 21, distance: 164.1
click at [121, 122] on div "Status No active tasks Change activity state to start receiving tasks. [PERSON_…" at bounding box center [135, 466] width 206 height 868
click at [1306, 47] on icon at bounding box center [1304, 45] width 18 height 18
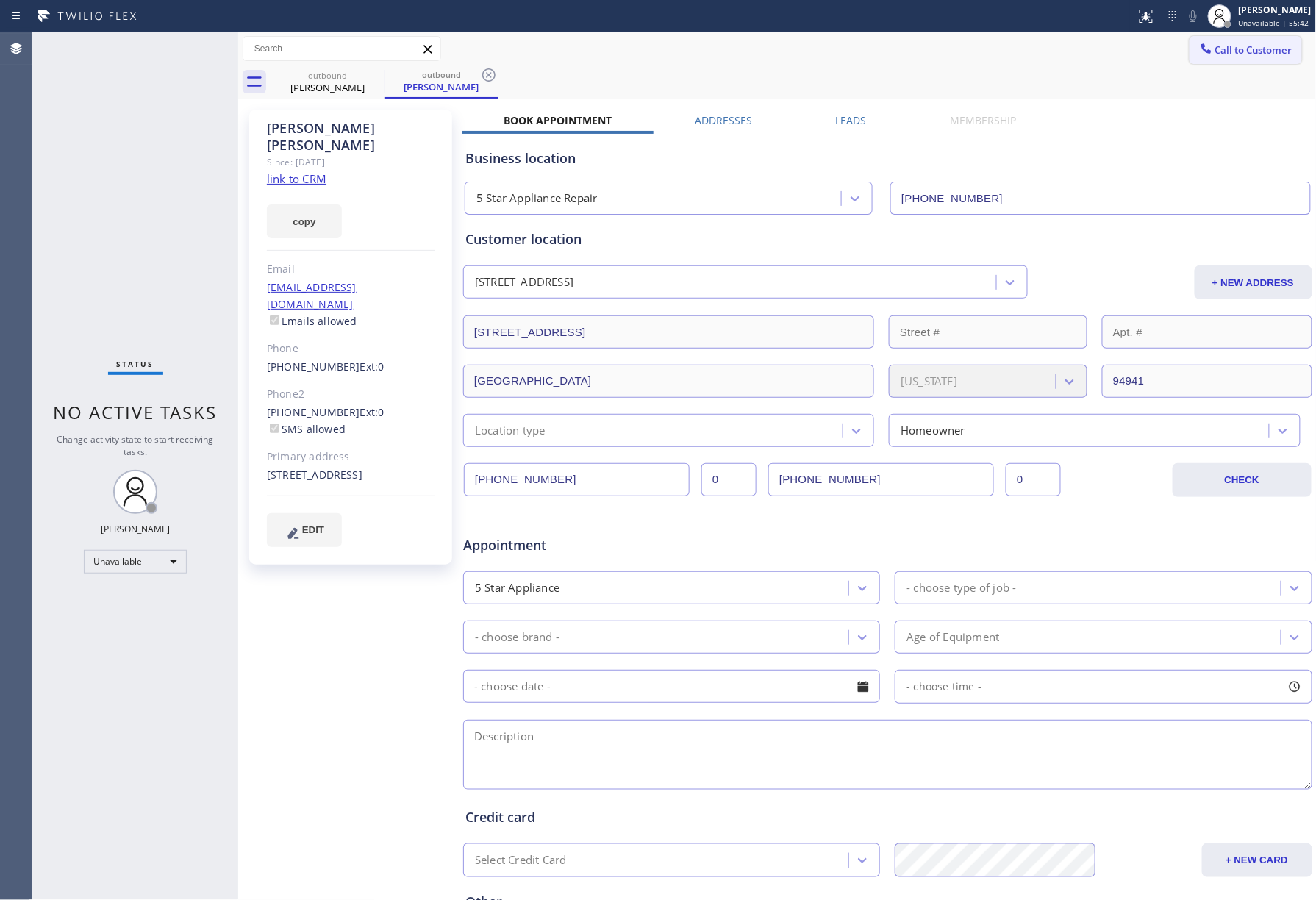
click at [1273, 51] on span "Call to Customer" at bounding box center [1254, 49] width 77 height 13
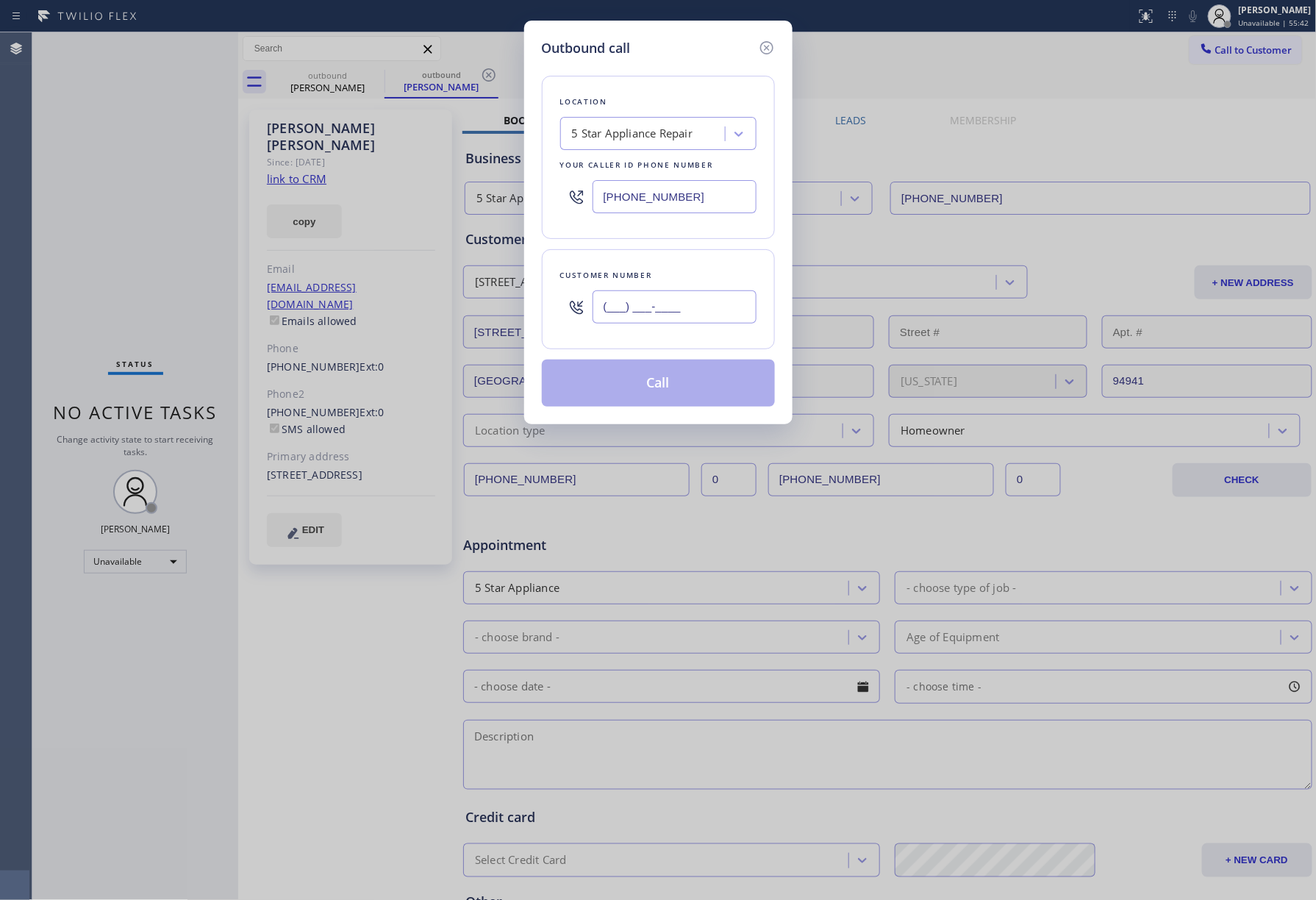
click at [711, 318] on input "(___) ___-____" at bounding box center [674, 307] width 164 height 33
paste input "347) 400-6590"
type input "[PHONE_NUMBER]"
click at [710, 268] on div "Customer number" at bounding box center [658, 275] width 197 height 15
click at [674, 387] on button "Call" at bounding box center [658, 383] width 233 height 47
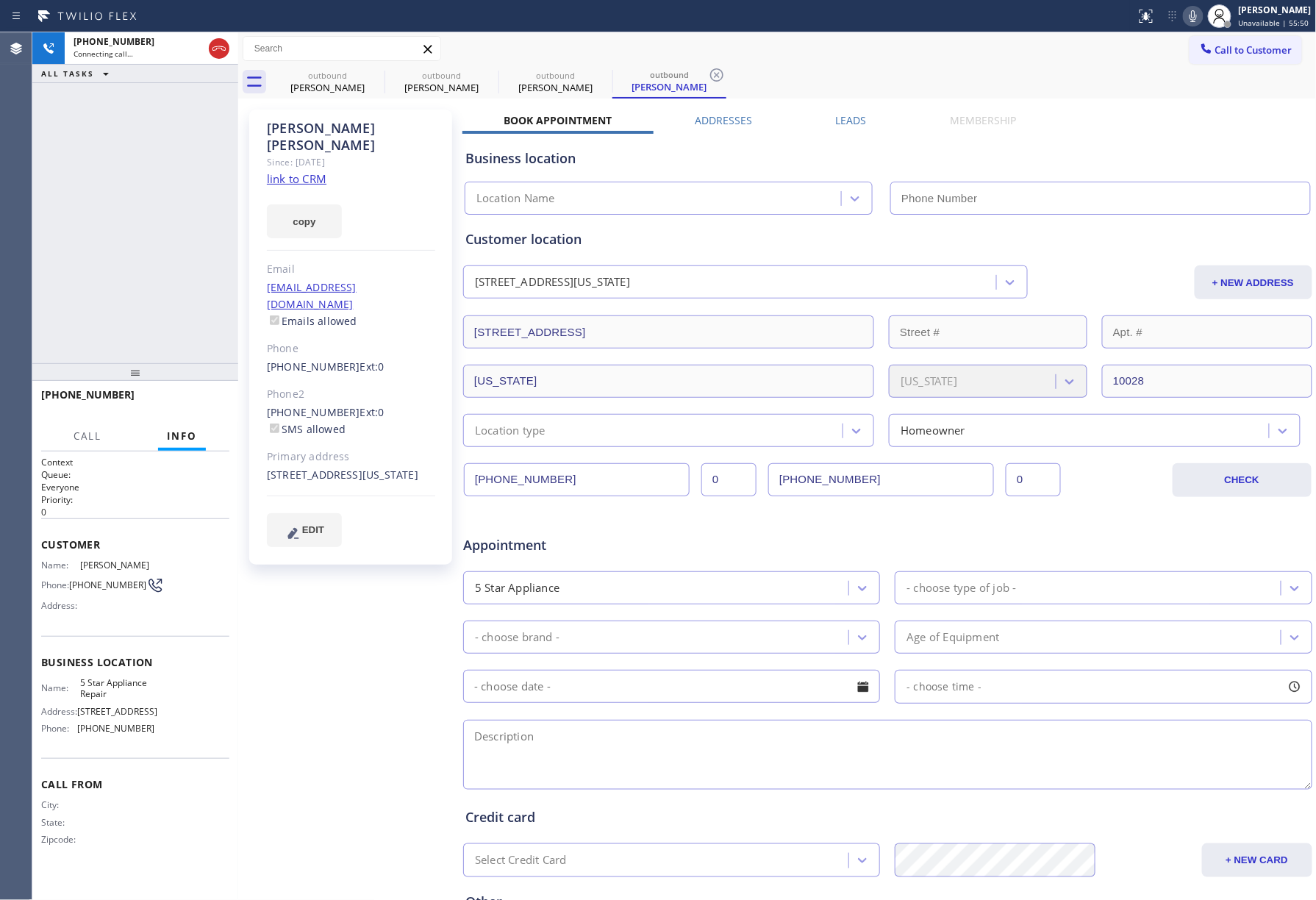
type input "[PHONE_NUMBER]"
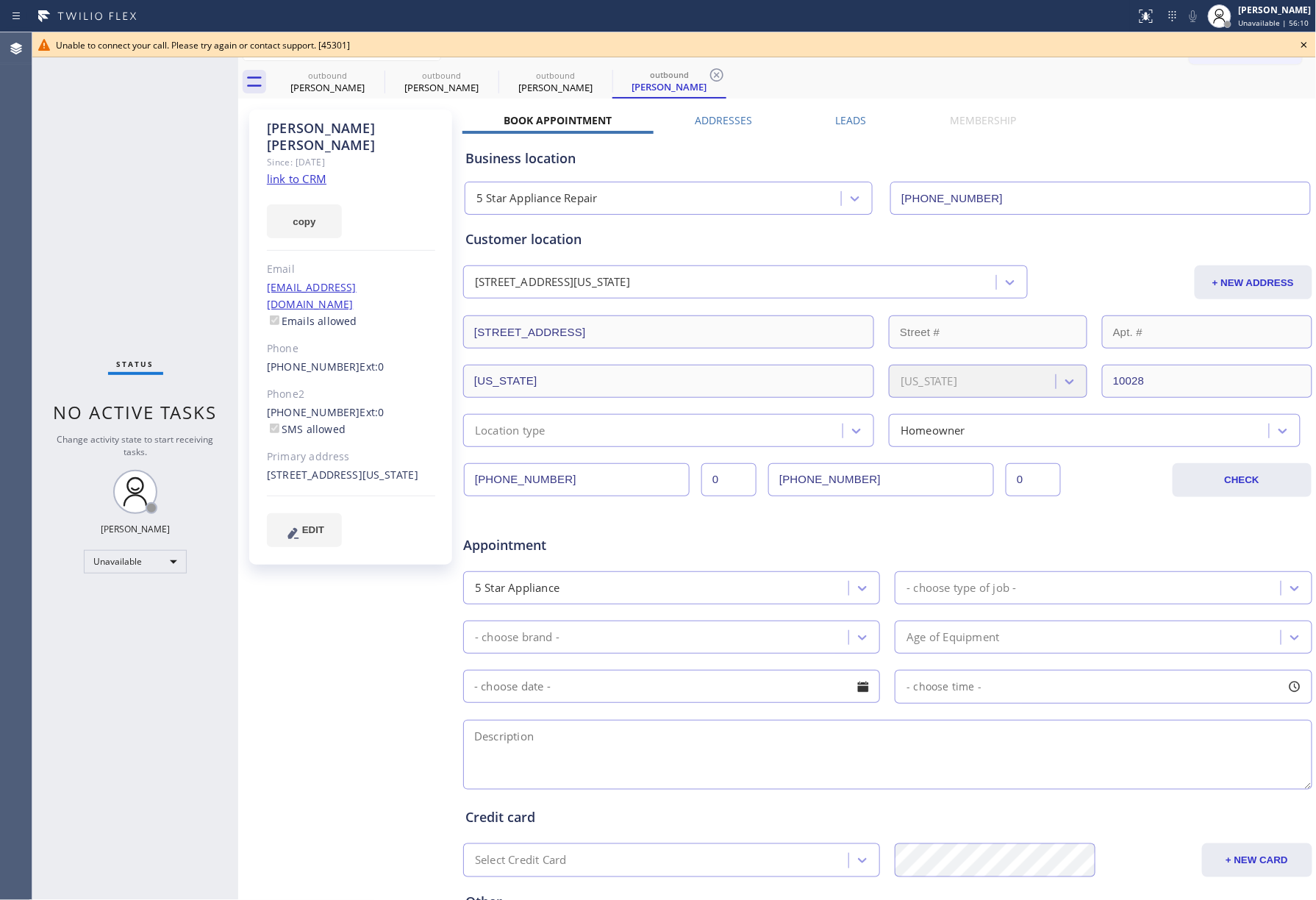
drag, startPoint x: 95, startPoint y: 169, endPoint x: 204, endPoint y: 10, distance: 192.8
click at [104, 158] on div "Status No active tasks Change activity state to start receiving tasks. [PERSON_…" at bounding box center [135, 466] width 206 height 868
drag, startPoint x: 1308, startPoint y: 48, endPoint x: 1259, endPoint y: 48, distance: 49.0
click at [1306, 48] on icon at bounding box center [1304, 45] width 18 height 18
drag, startPoint x: 1259, startPoint y: 48, endPoint x: 1227, endPoint y: 51, distance: 32.1
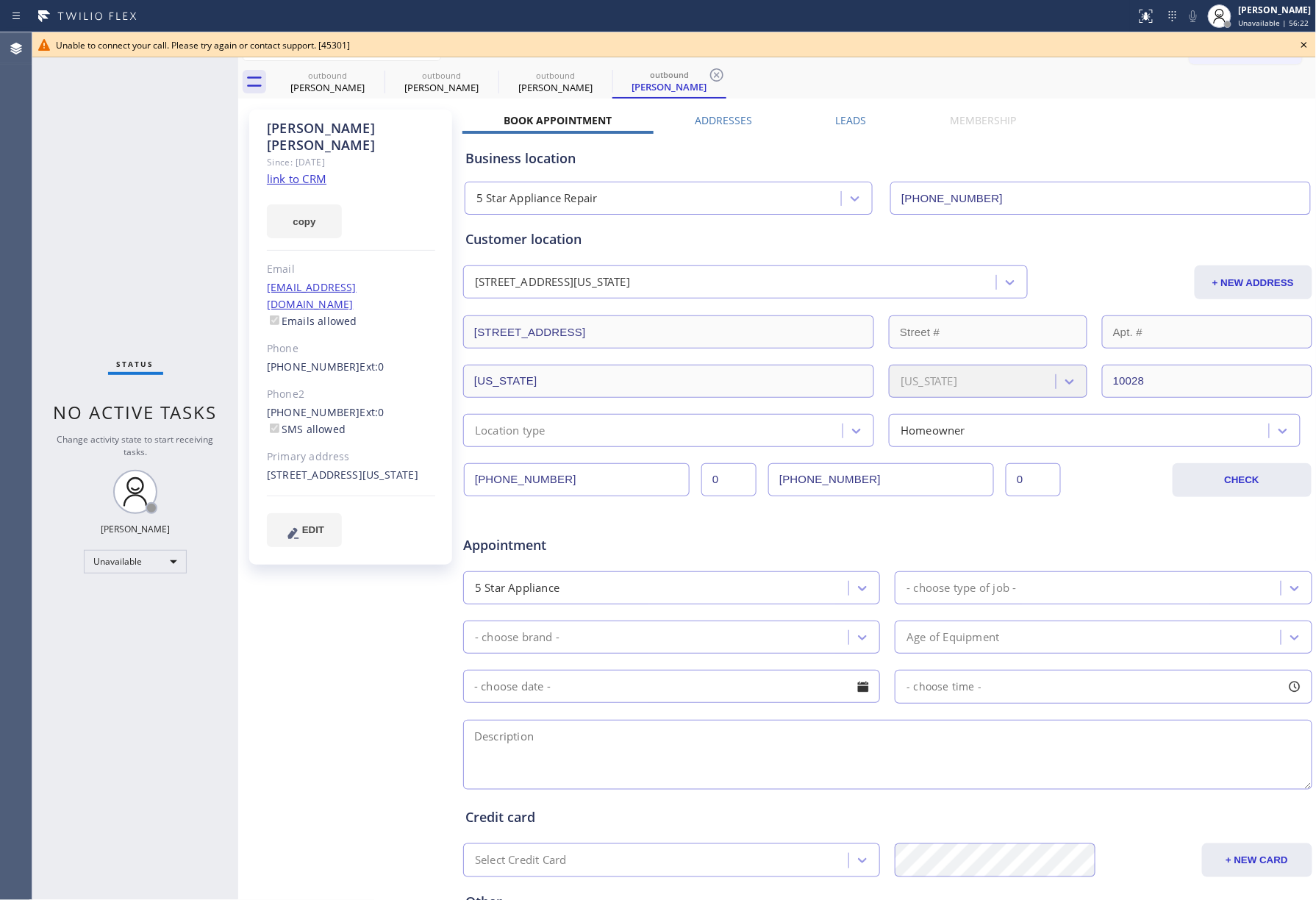
click at [1257, 48] on span "Call to Customer" at bounding box center [1254, 49] width 77 height 13
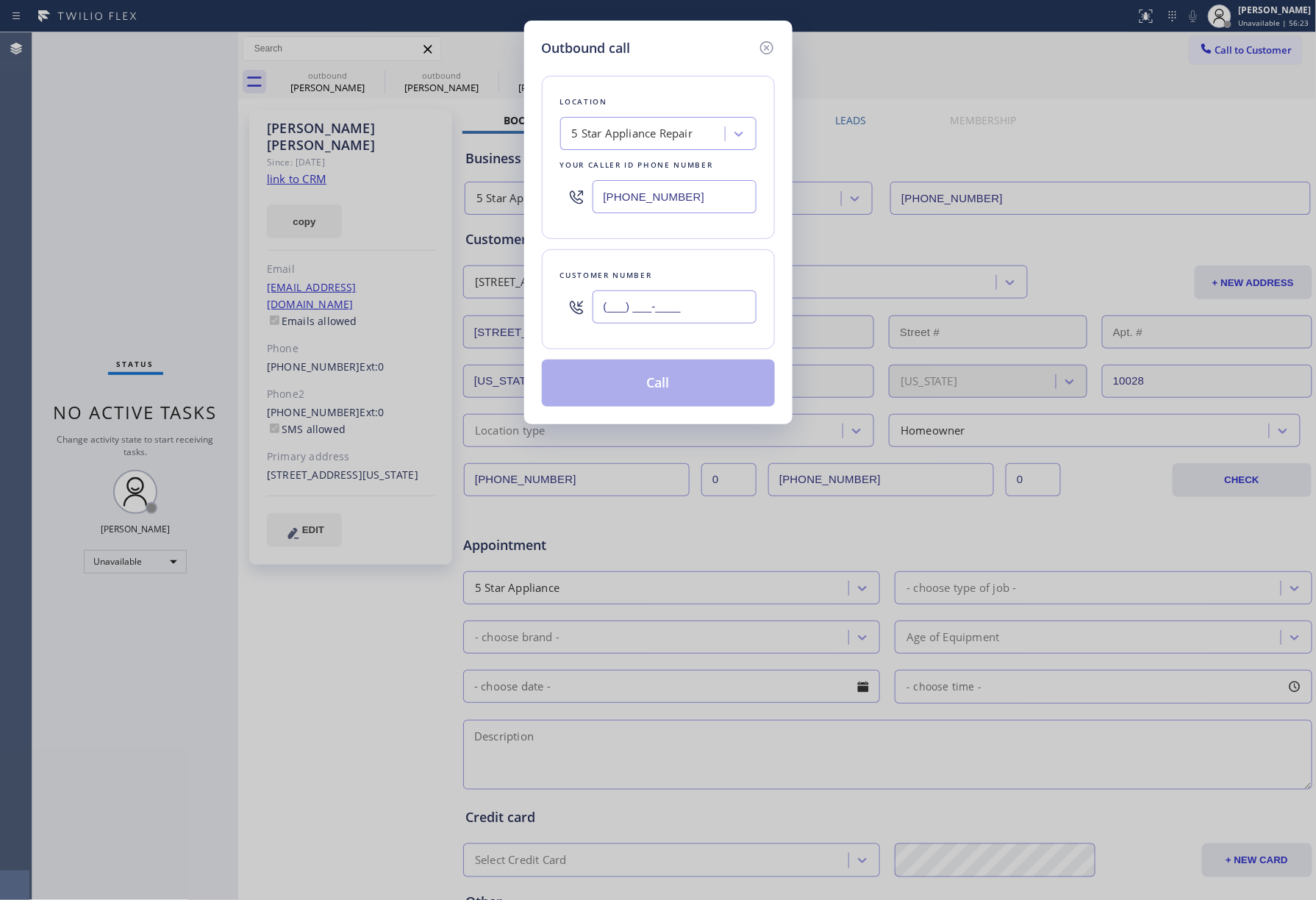
click at [665, 298] on input "(___) ___-____" at bounding box center [674, 307] width 164 height 33
paste input "714) 612-0467"
type input "[PHONE_NUMBER]"
click at [671, 266] on div "Customer number [PHONE_NUMBER]" at bounding box center [658, 299] width 233 height 100
click at [680, 383] on button "Call" at bounding box center [658, 383] width 233 height 47
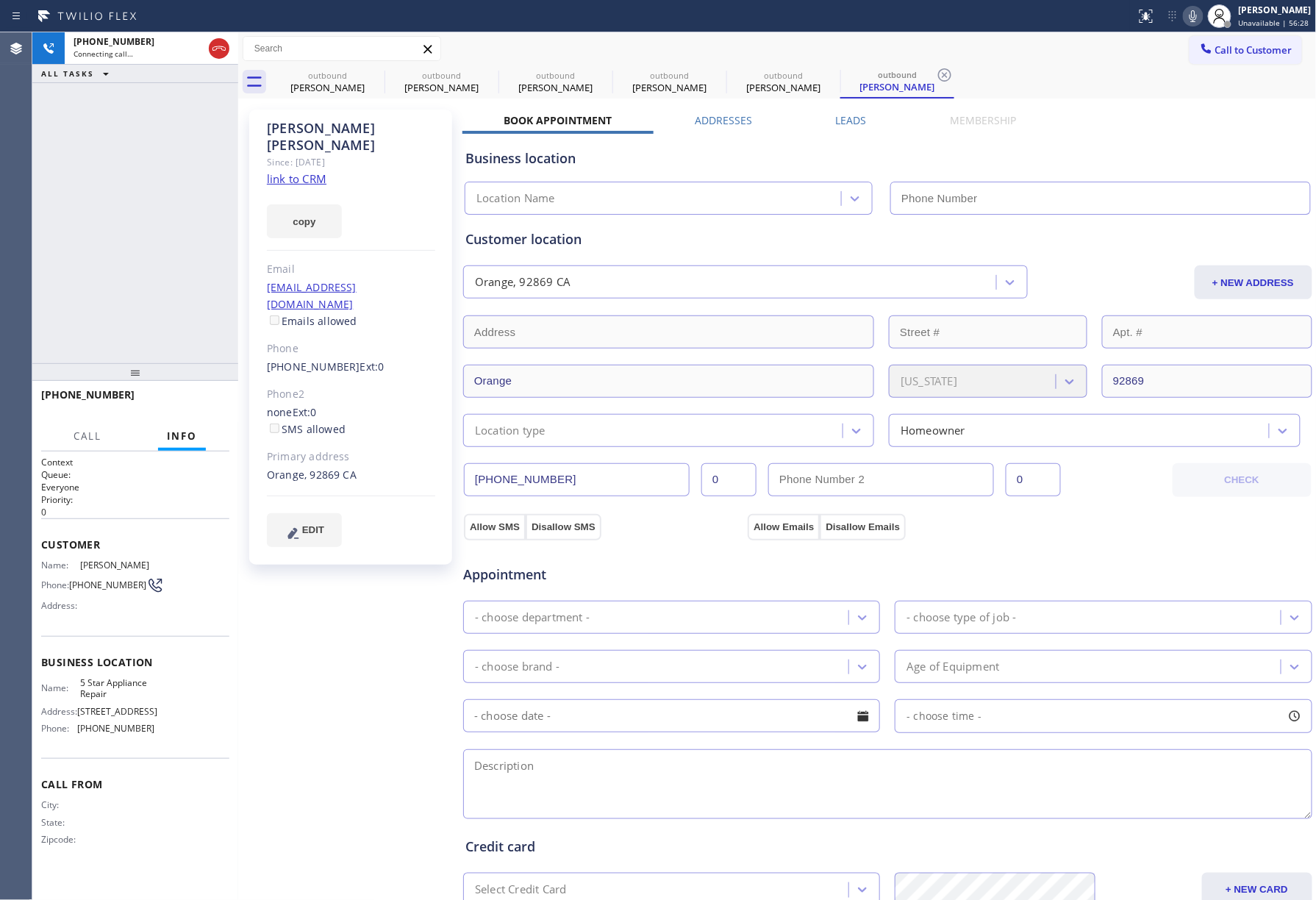
type input "[PHONE_NUMBER]"
drag, startPoint x: 104, startPoint y: 241, endPoint x: 110, endPoint y: 221, distance: 20.9
click at [104, 231] on div "[PHONE_NUMBER] Connecting call… ALL TASKS ALL TASKS ACTIVE TASKS TASKS IN WRAP …" at bounding box center [135, 198] width 206 height 331
click at [1200, 15] on icon at bounding box center [1193, 16] width 18 height 18
click at [1198, 6] on button at bounding box center [1193, 16] width 21 height 21
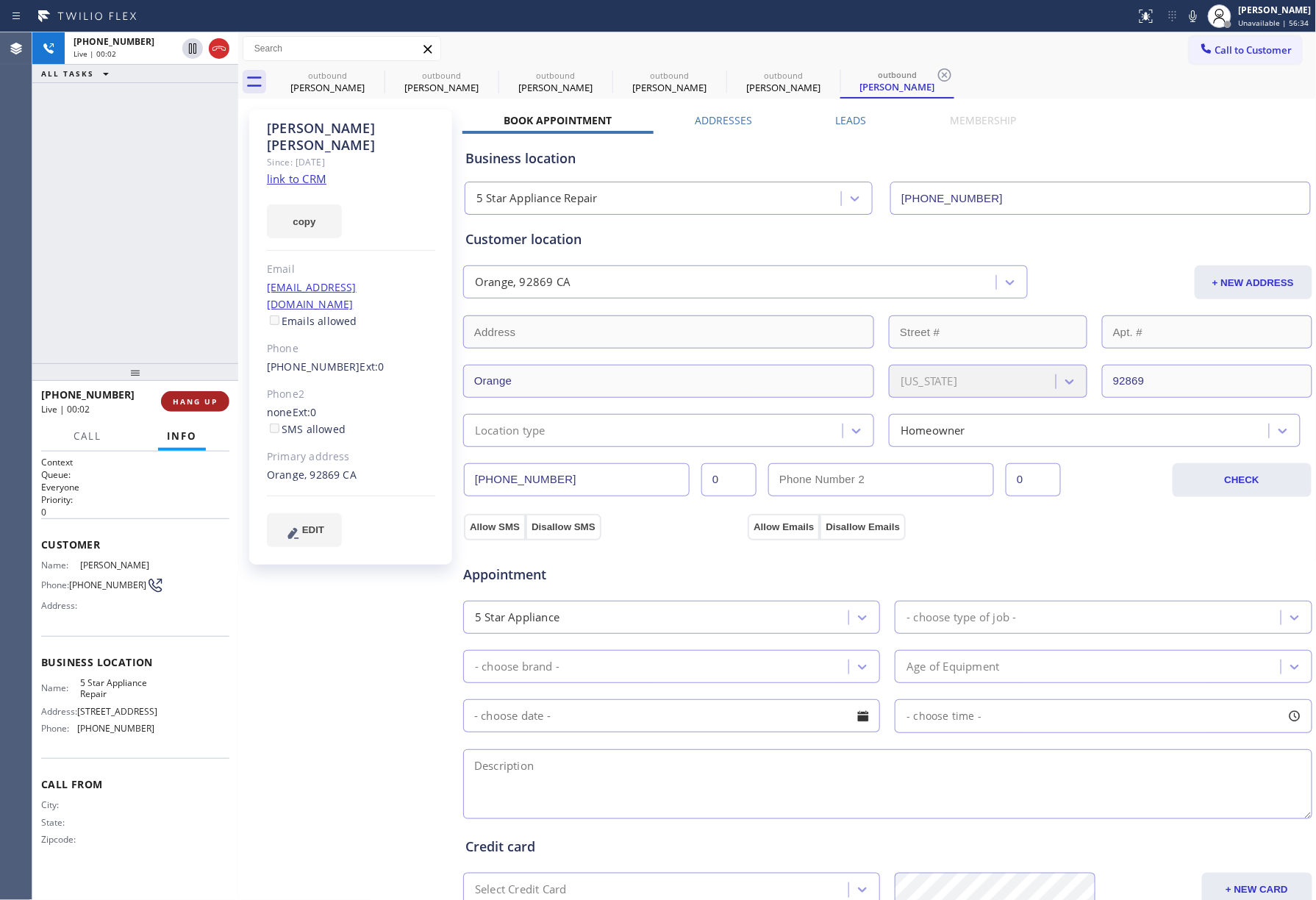
click at [177, 397] on span "HANG UP" at bounding box center [195, 401] width 45 height 10
drag, startPoint x: 177, startPoint y: 356, endPoint x: 185, endPoint y: 402, distance: 46.7
click at [177, 363] on div "[PHONE_NUMBER] Live | 00:02 ALL TASKS ALL TASKS ACTIVE TASKS TASKS IN WRAP UP […" at bounding box center [135, 466] width 206 height 868
click at [185, 402] on span "HANG UP" at bounding box center [195, 401] width 45 height 10
click at [169, 300] on div "ALL TASKS ALL TASKS ACTIVE TASKS TASKS IN WRAP UP [PHONE_NUMBER] Wrap up | 00:00" at bounding box center [135, 198] width 206 height 331
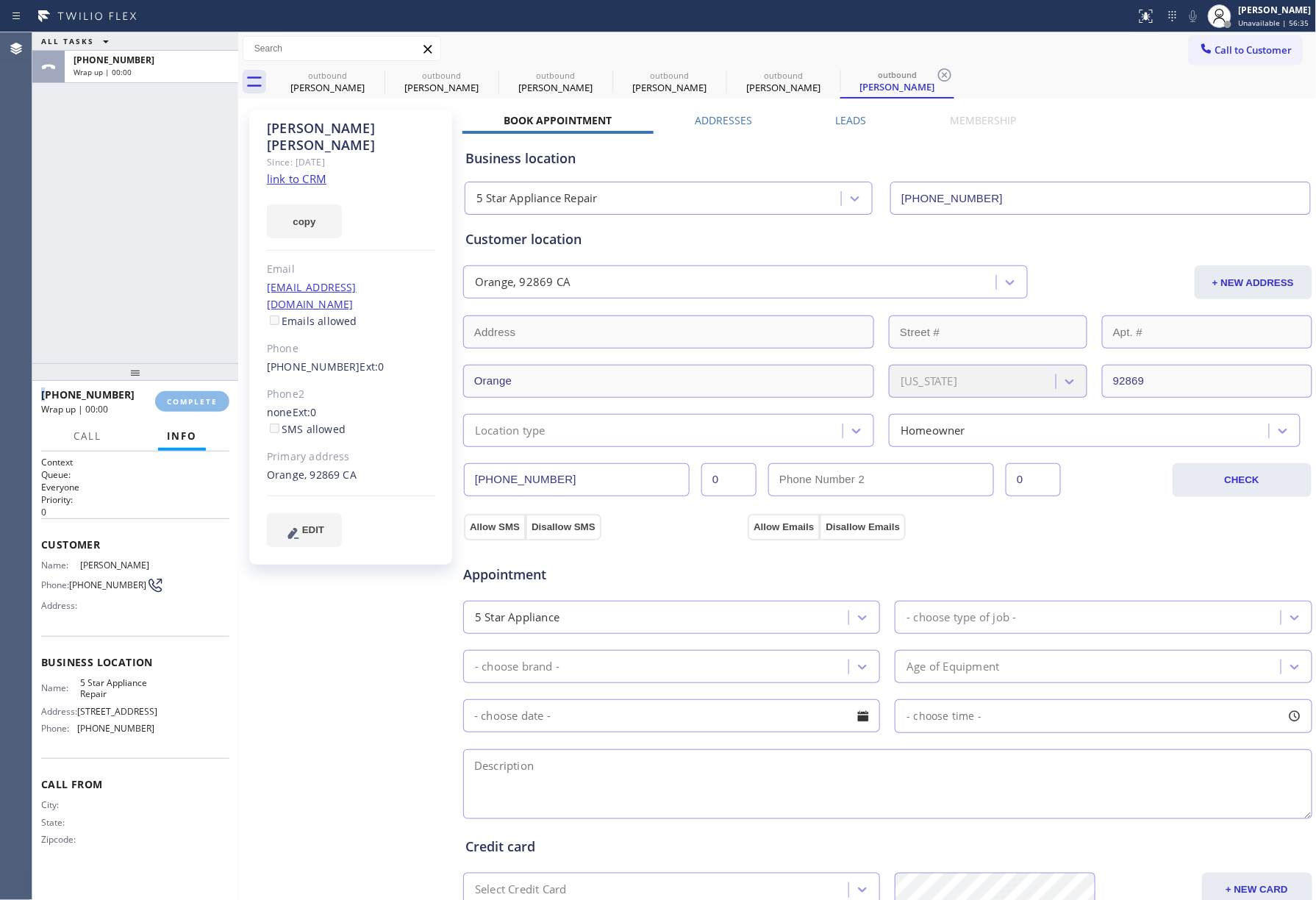
click at [169, 300] on div "ALL TASKS ALL TASKS ACTIVE TASKS TASKS IN WRAP UP [PHONE_NUMBER] Wrap up | 00:00" at bounding box center [135, 198] width 206 height 331
click at [198, 400] on span "COMPLETE" at bounding box center [192, 401] width 51 height 10
click at [162, 296] on div "ALL TASKS ALL TASKS ACTIVE TASKS TASKS IN WRAP UP [PHONE_NUMBER] Wrap up | 00:01" at bounding box center [135, 198] width 206 height 331
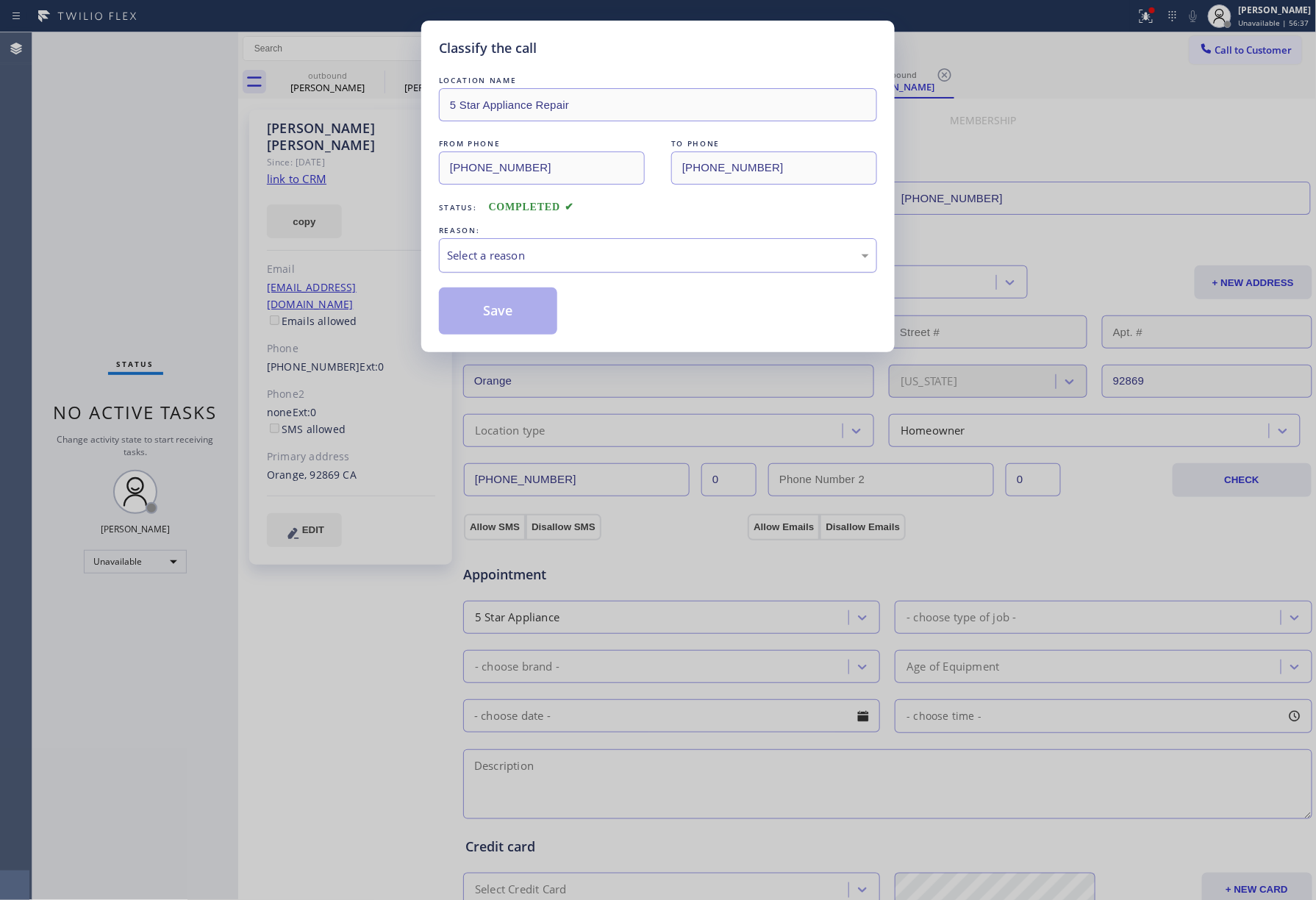
click at [592, 267] on div "Select a reason" at bounding box center [658, 255] width 438 height 35
click at [471, 311] on button "Save" at bounding box center [498, 311] width 118 height 47
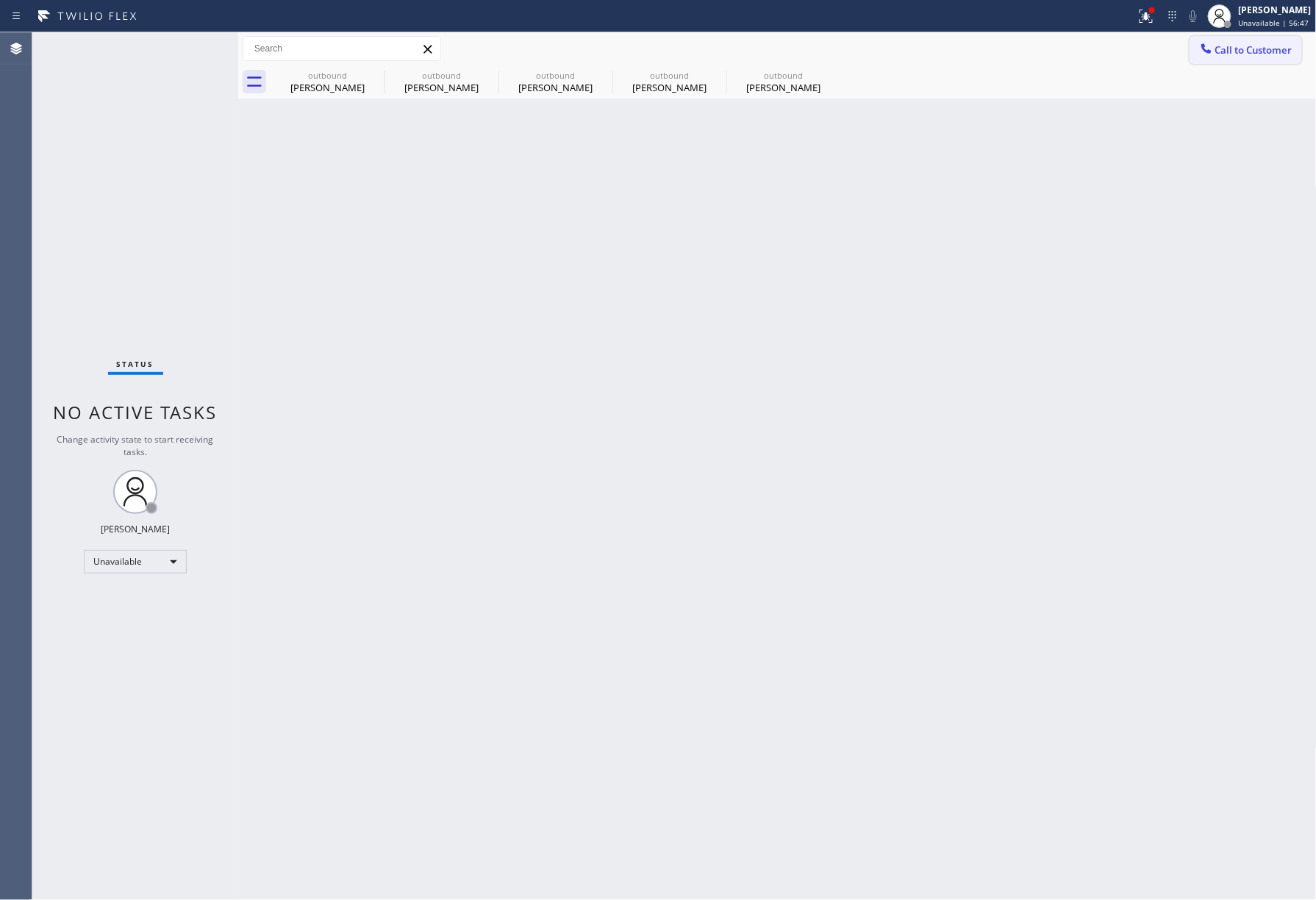
click at [1277, 48] on span "Call to Customer" at bounding box center [1254, 49] width 77 height 13
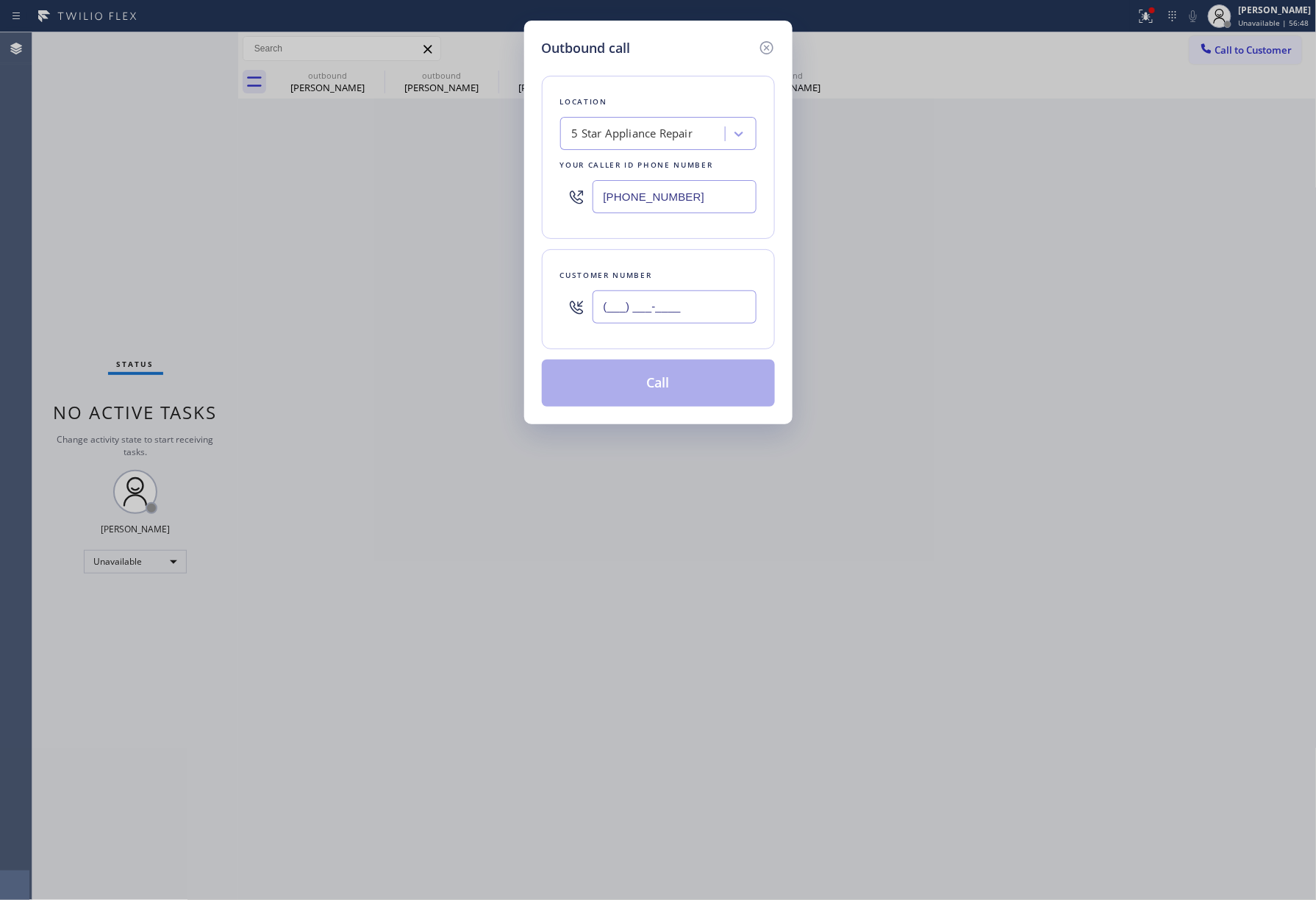
click at [661, 310] on input "(___) ___-____" at bounding box center [674, 307] width 164 height 33
paste input "802) 318-1464"
type input "[PHONE_NUMBER]"
click at [668, 263] on div "Customer number [PHONE_NUMBER]" at bounding box center [658, 299] width 233 height 100
click at [654, 393] on button "Call" at bounding box center [658, 383] width 233 height 47
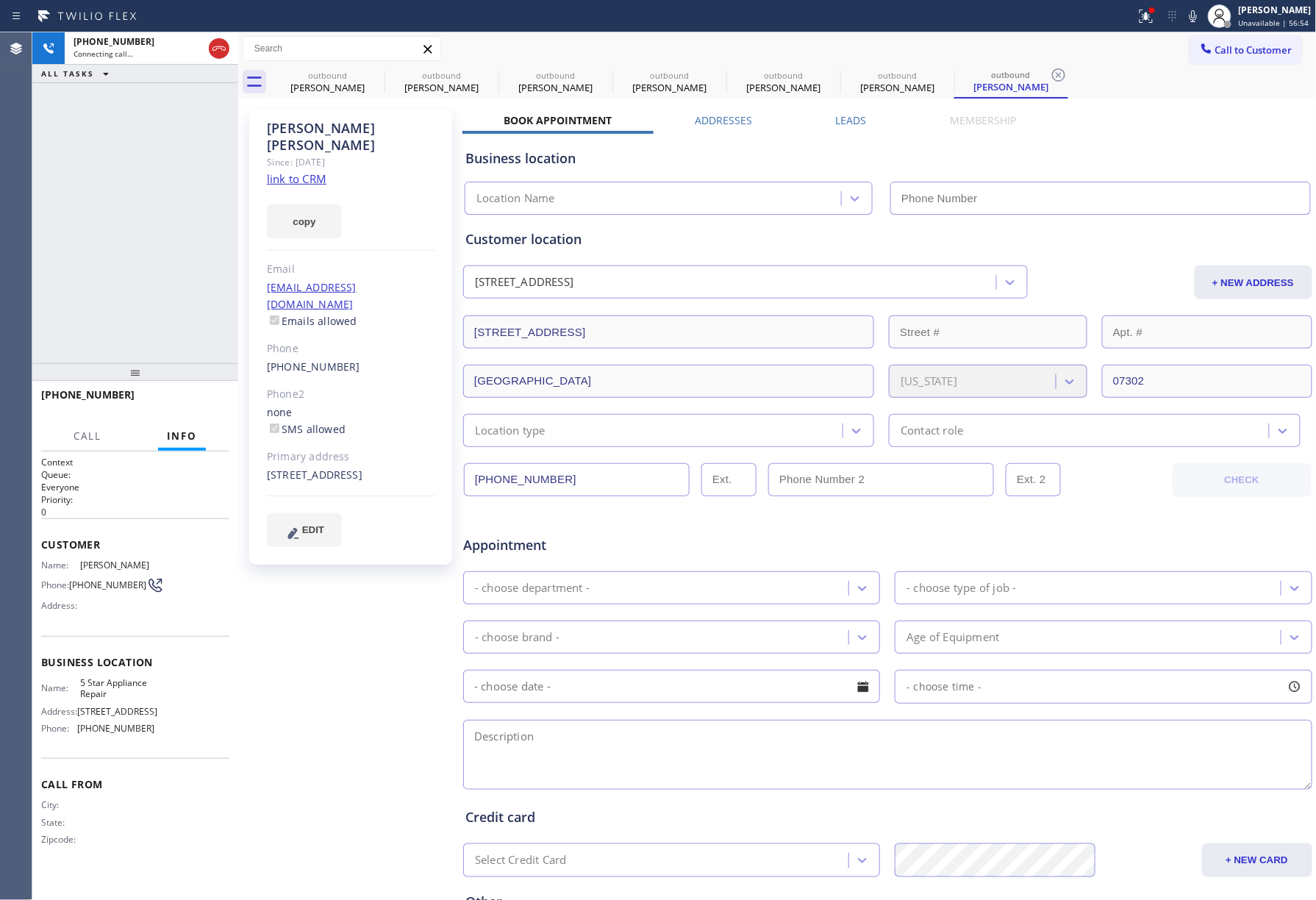
type input "[PHONE_NUMBER]"
click at [200, 403] on span "HANG UP" at bounding box center [195, 401] width 45 height 10
click at [169, 325] on div "[PHONE_NUMBER] Live | 00:01 ALL TASKS ALL TASKS ACTIVE TASKS TASKS IN WRAP UP" at bounding box center [135, 198] width 206 height 331
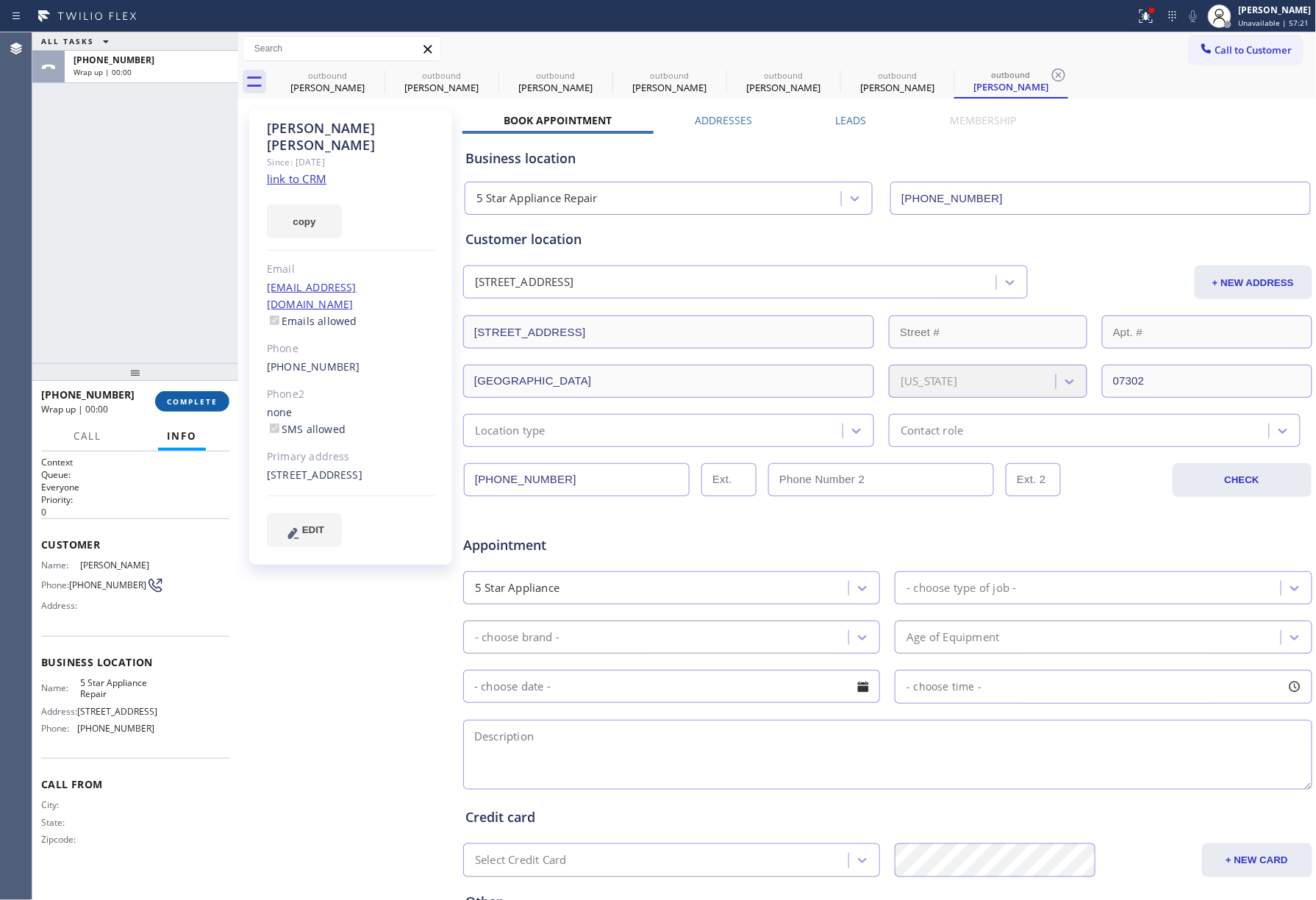
click at [191, 407] on button "COMPLETE" at bounding box center [192, 401] width 75 height 21
click at [165, 284] on div "ALL TASKS ALL TASKS ACTIVE TASKS TASKS IN WRAP UP [PHONE_NUMBER] Wrap up | 00:01" at bounding box center [135, 198] width 206 height 331
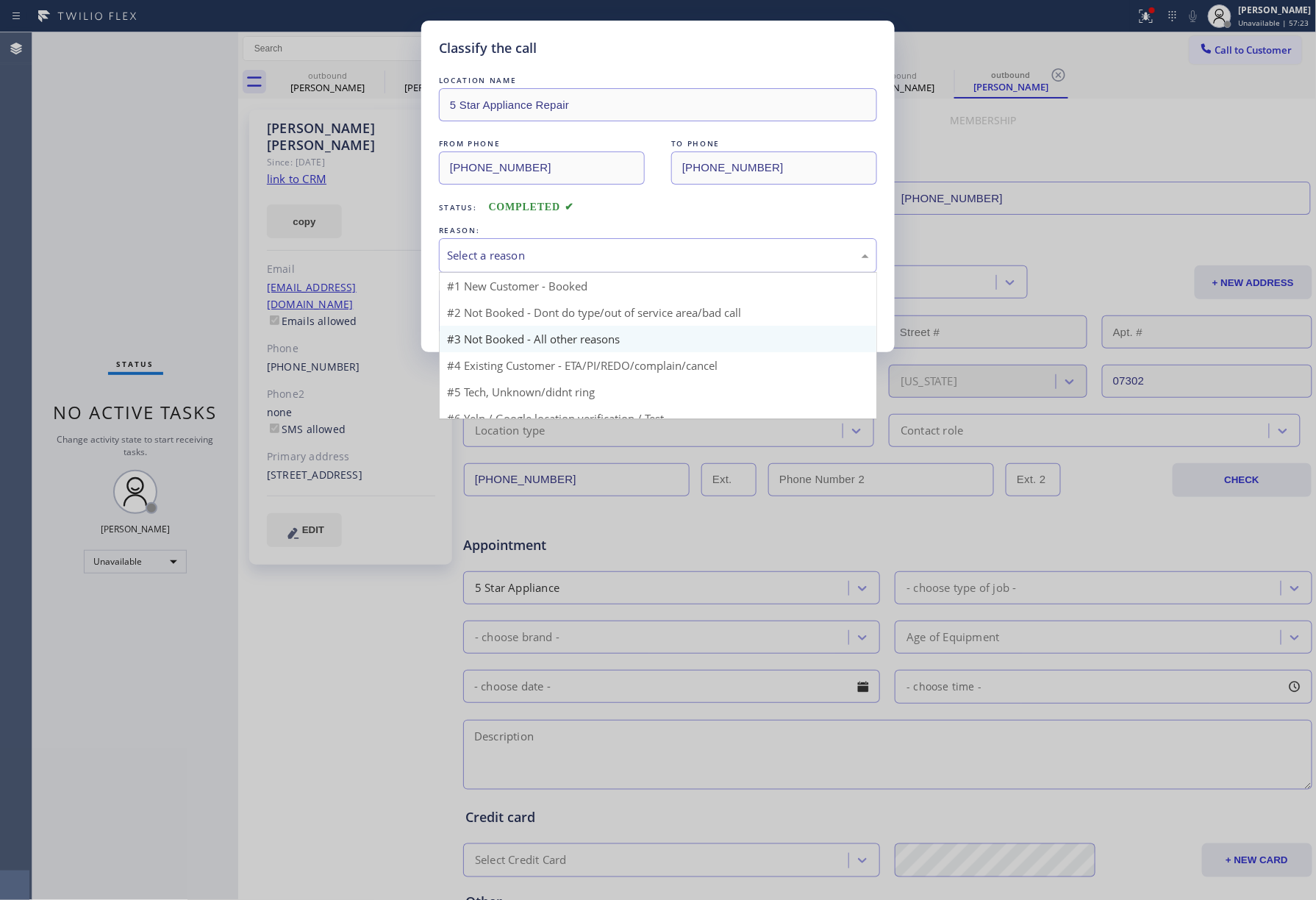
drag, startPoint x: 553, startPoint y: 250, endPoint x: 523, endPoint y: 328, distance: 83.6
click at [552, 256] on div "Select a reason" at bounding box center [658, 256] width 422 height 17
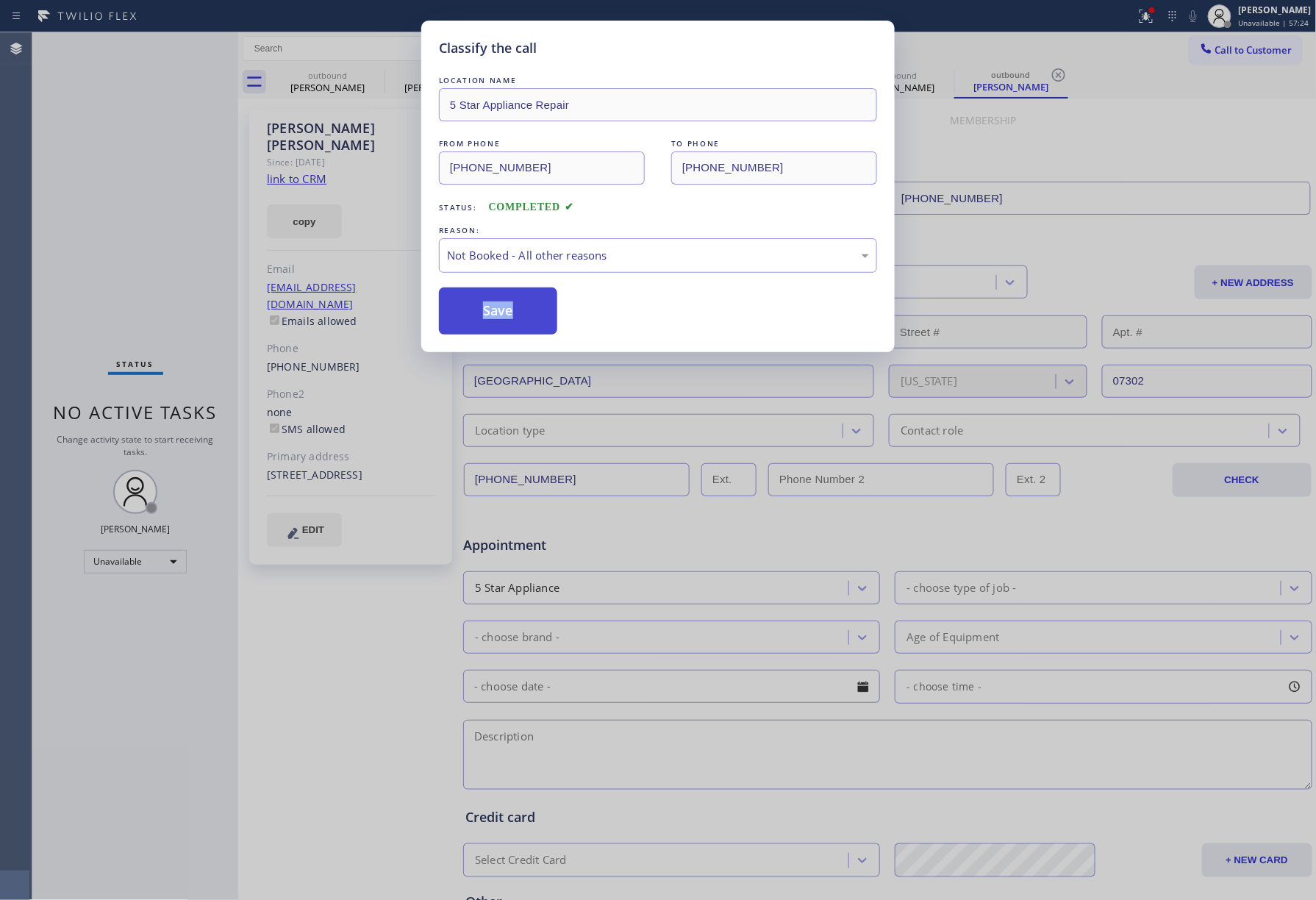
click at [512, 309] on button "Save" at bounding box center [498, 311] width 118 height 47
click at [1233, 53] on span "Call to Customer" at bounding box center [1254, 49] width 77 height 13
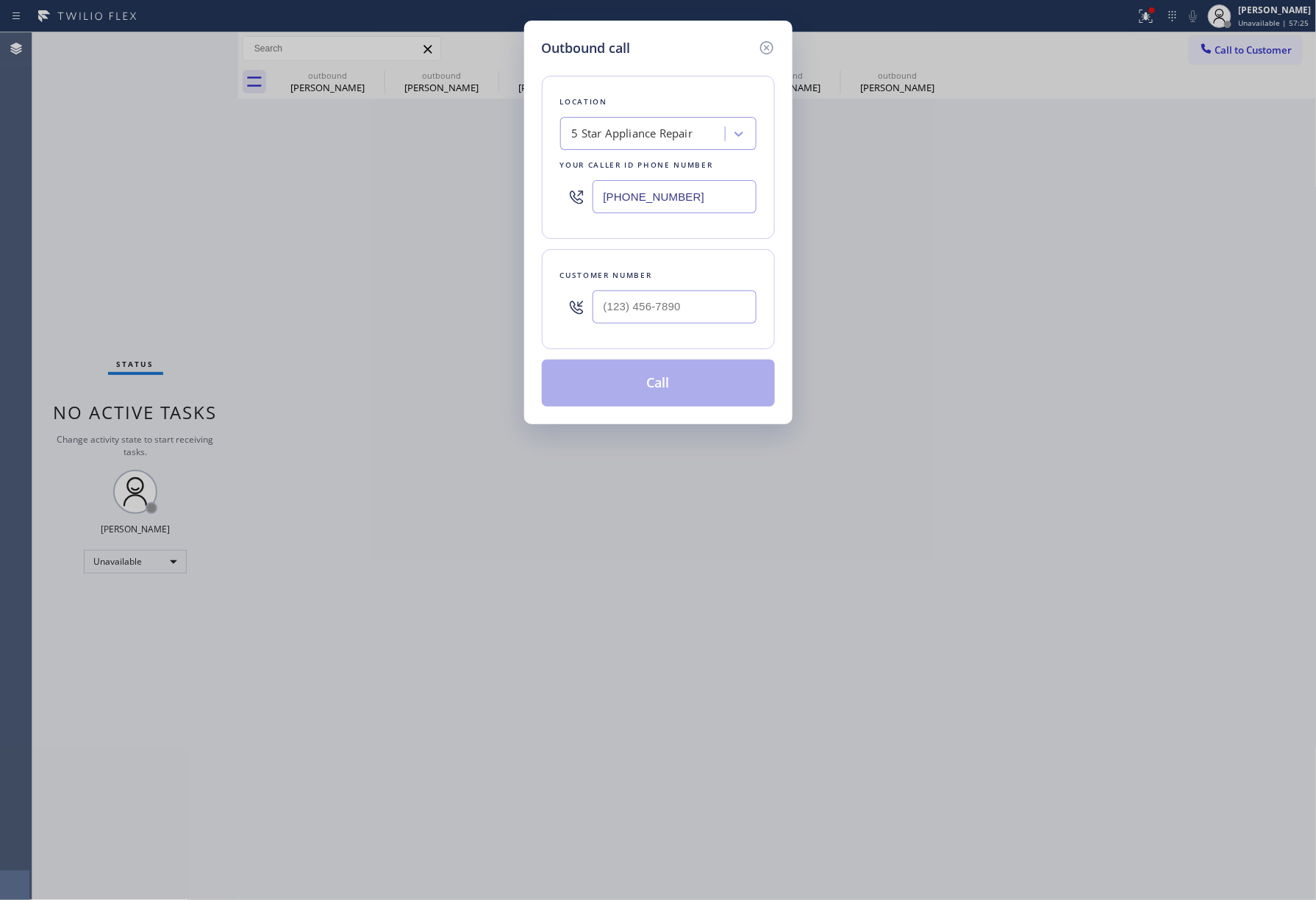
click at [1228, 48] on div "Outbound call Location 5 Star Appliance Repair Your caller id phone number [PHO…" at bounding box center [658, 450] width 1316 height 900
click at [666, 304] on input "(___) ___-____" at bounding box center [674, 307] width 164 height 33
paste input "714) 348-2444"
type input "[PHONE_NUMBER]"
click at [663, 264] on div "Customer number [PHONE_NUMBER]" at bounding box center [658, 299] width 233 height 100
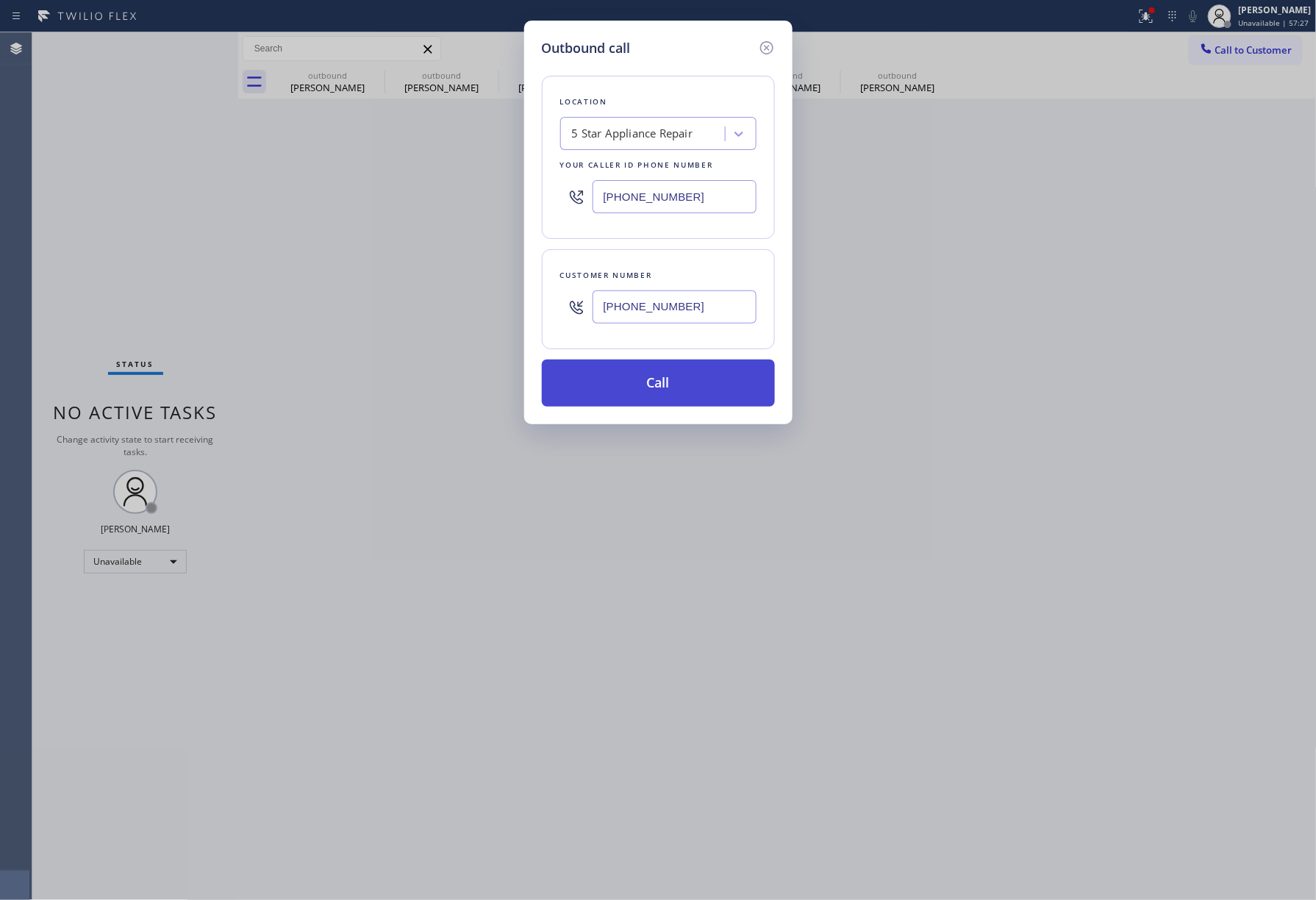
click at [684, 384] on button "Call" at bounding box center [658, 383] width 233 height 47
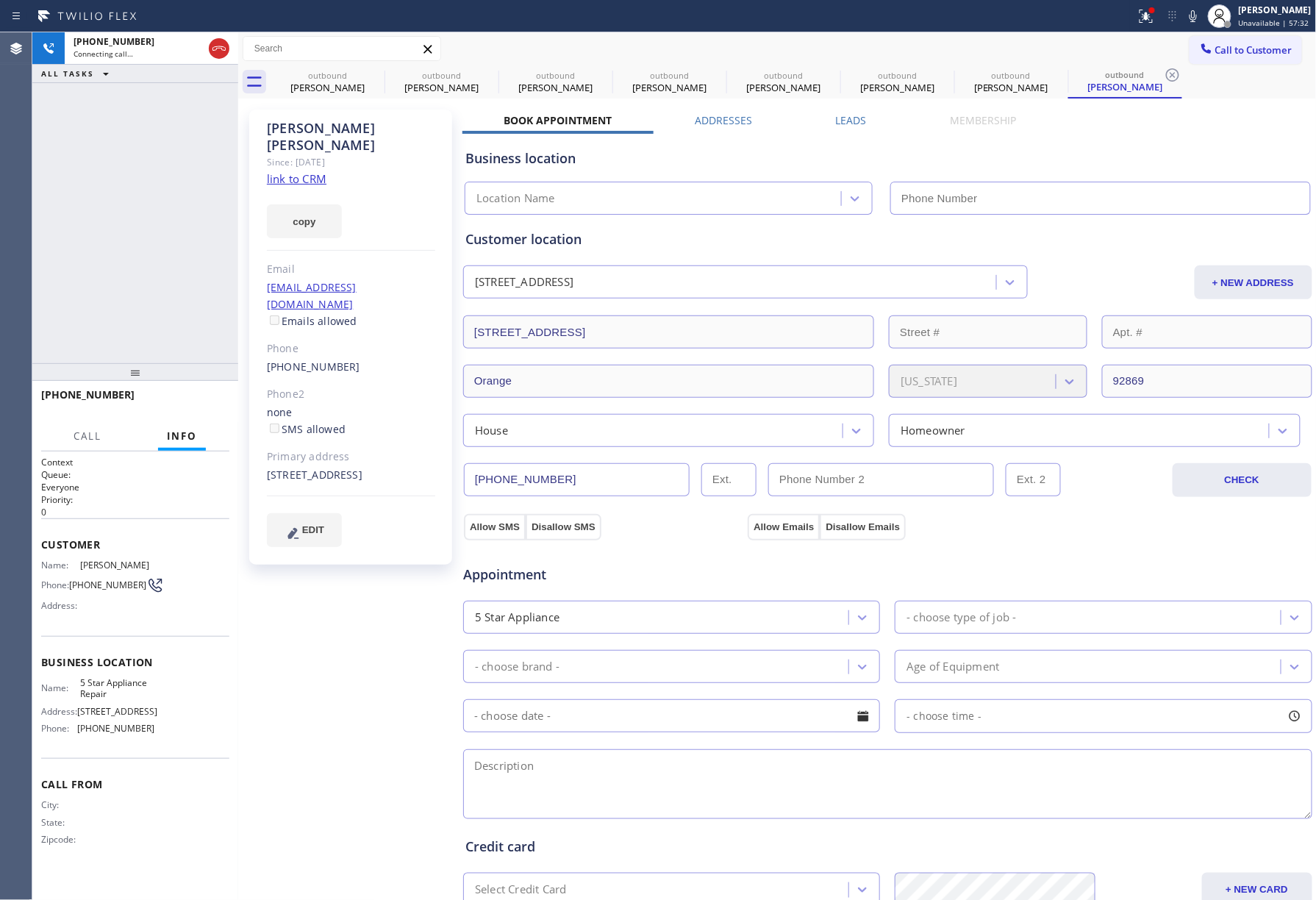
type input "[PHONE_NUMBER]"
click at [115, 240] on div "[PHONE_NUMBER] Connecting call… ALL TASKS ALL TASKS ACTIVE TASKS TASKS IN WRAP …" at bounding box center [135, 198] width 206 height 331
drag, startPoint x: 217, startPoint y: 407, endPoint x: 197, endPoint y: 354, distance: 56.6
click at [217, 406] on button "HANG UP" at bounding box center [195, 401] width 68 height 21
drag, startPoint x: 197, startPoint y: 354, endPoint x: 209, endPoint y: 399, distance: 46.6
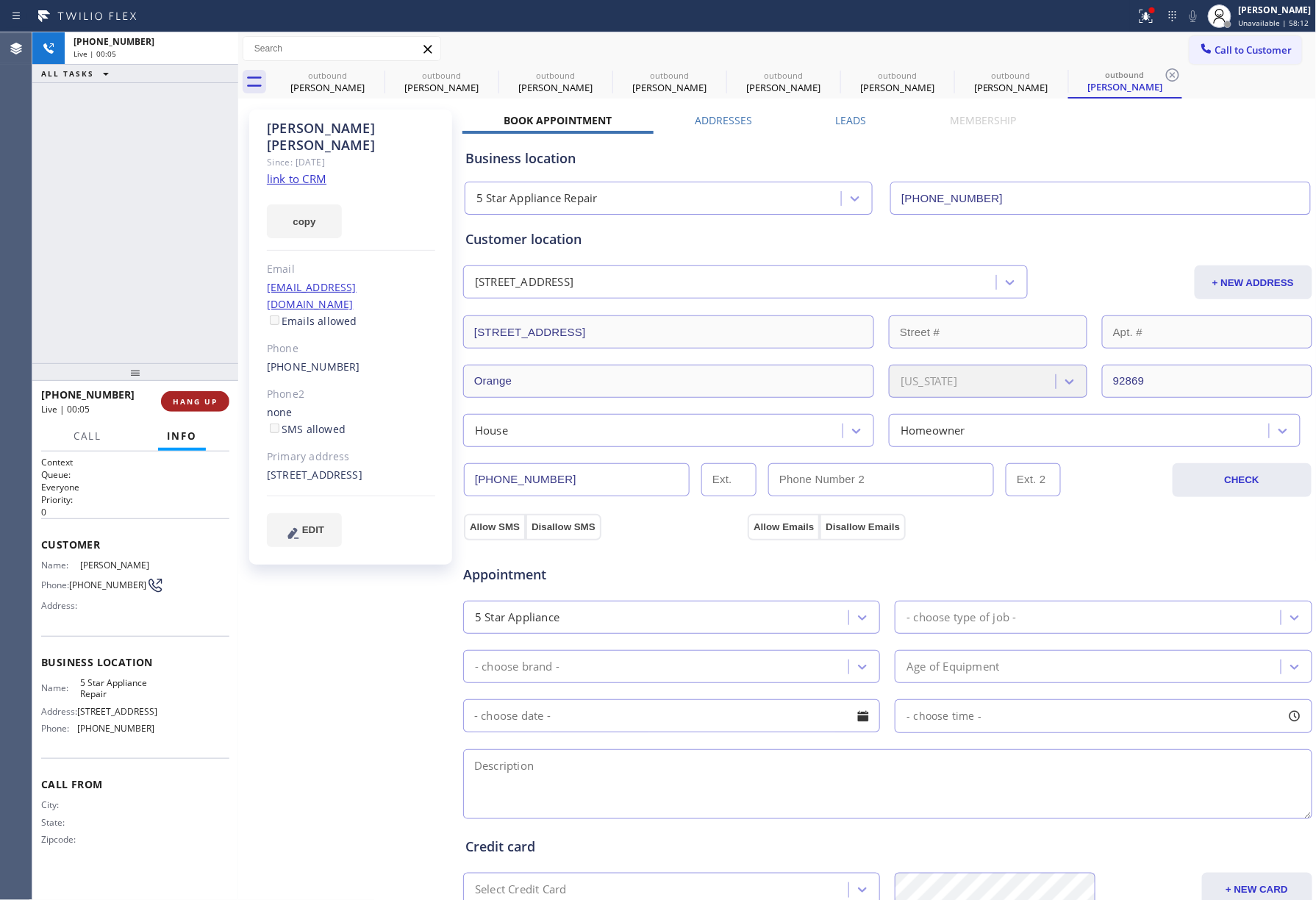
click at [197, 356] on div "+17143482444 Live | 00:05 ALL TASKS ALL TASKS ACTIVE TASKS TASKS IN WRAP UP" at bounding box center [135, 198] width 206 height 331
click at [209, 399] on span "HANG UP" at bounding box center [195, 401] width 45 height 10
click at [174, 322] on div "ALL TASKS ALL TASKS ACTIVE TASKS TASKS IN WRAP UP +17143482444 Wrap up | 00:00" at bounding box center [135, 198] width 206 height 331
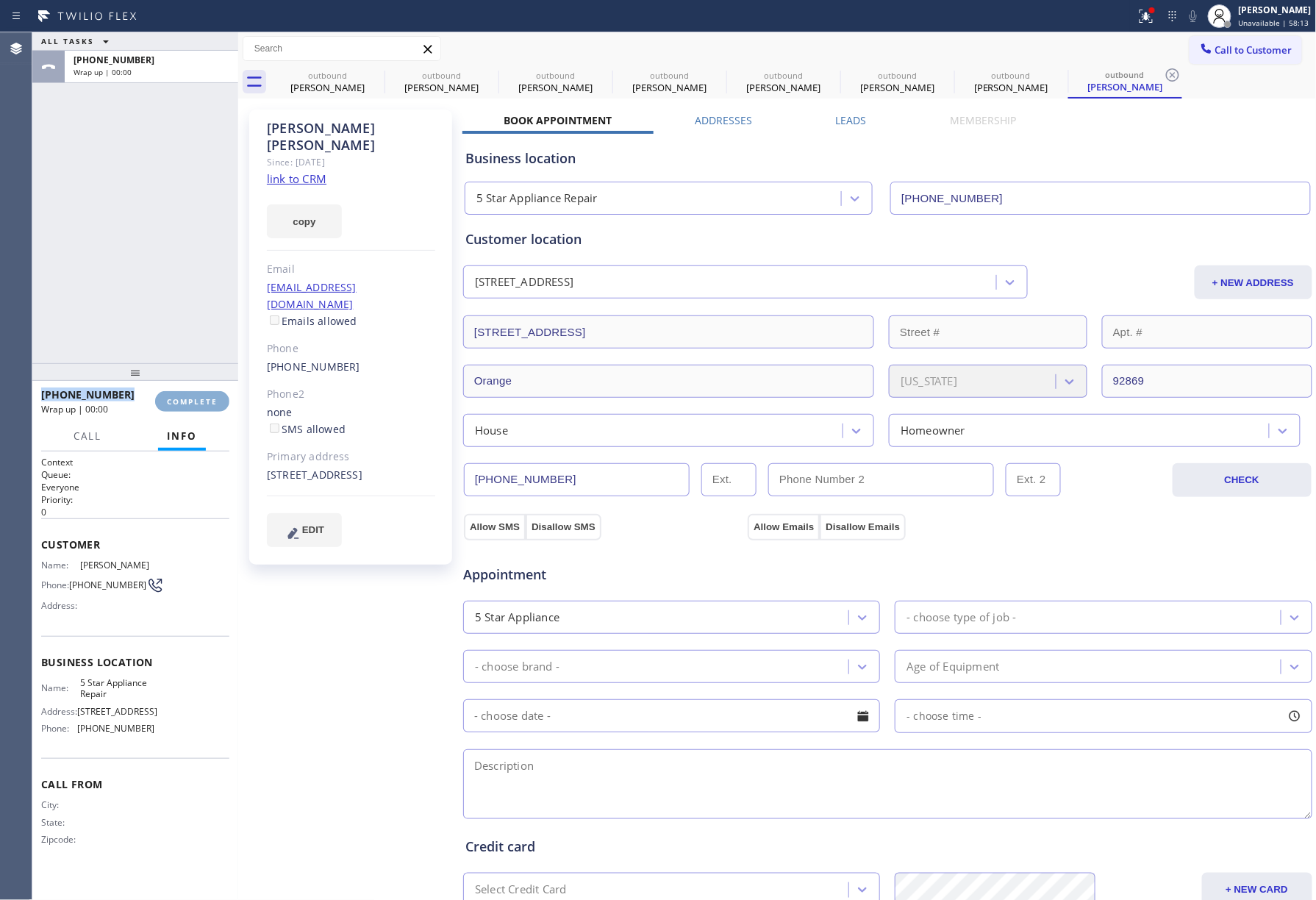
drag, startPoint x: 185, startPoint y: 397, endPoint x: 191, endPoint y: 384, distance: 14.3
click at [187, 397] on span "COMPLETE" at bounding box center [192, 401] width 51 height 10
click at [178, 301] on div "ALL TASKS ALL TASKS ACTIVE TASKS TASKS IN WRAP UP +17143482444 Wrap up | 00:00" at bounding box center [135, 198] width 206 height 331
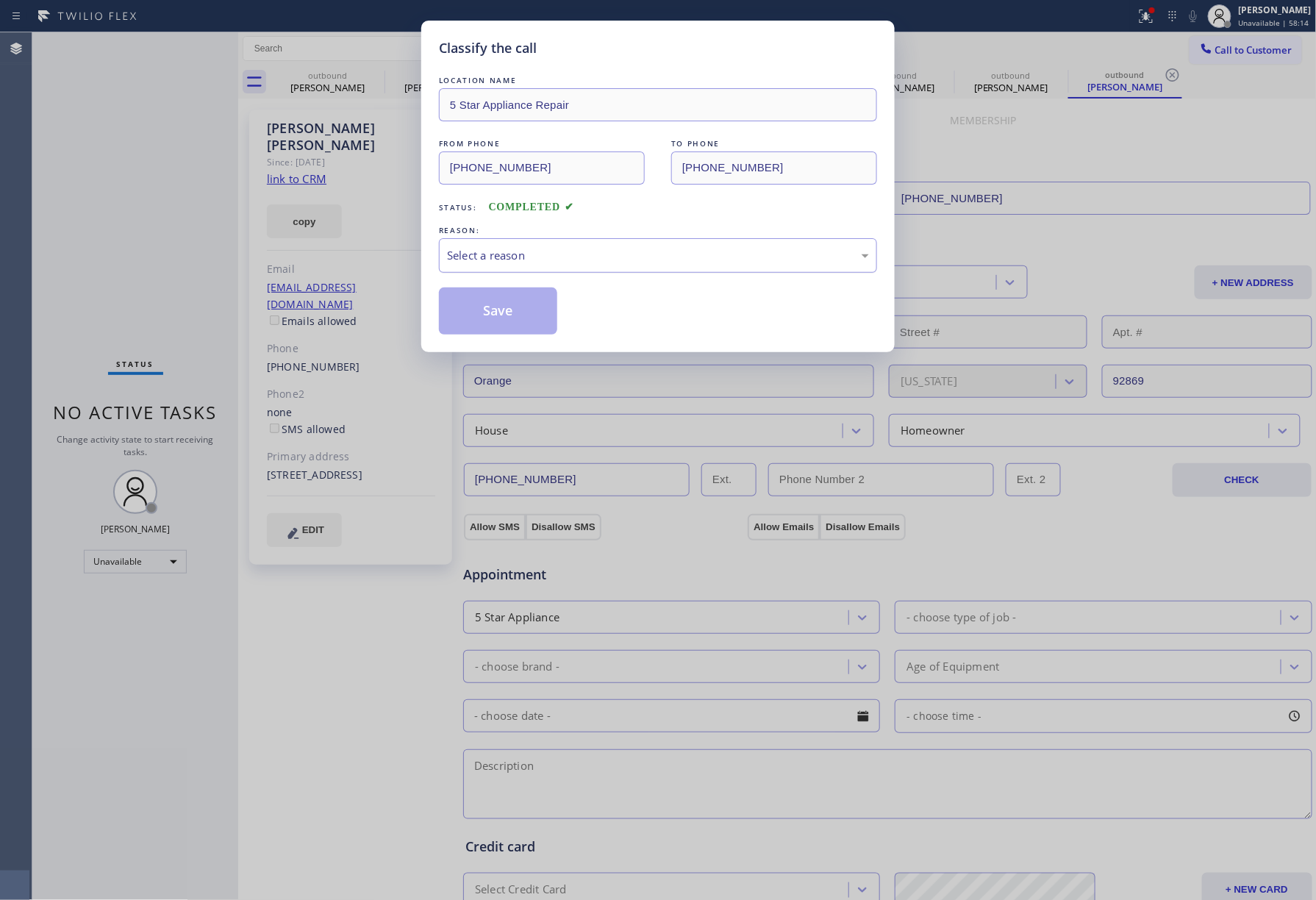
click at [503, 271] on div "Select a reason" at bounding box center [658, 255] width 438 height 35
click at [515, 311] on button "Save" at bounding box center [498, 311] width 118 height 47
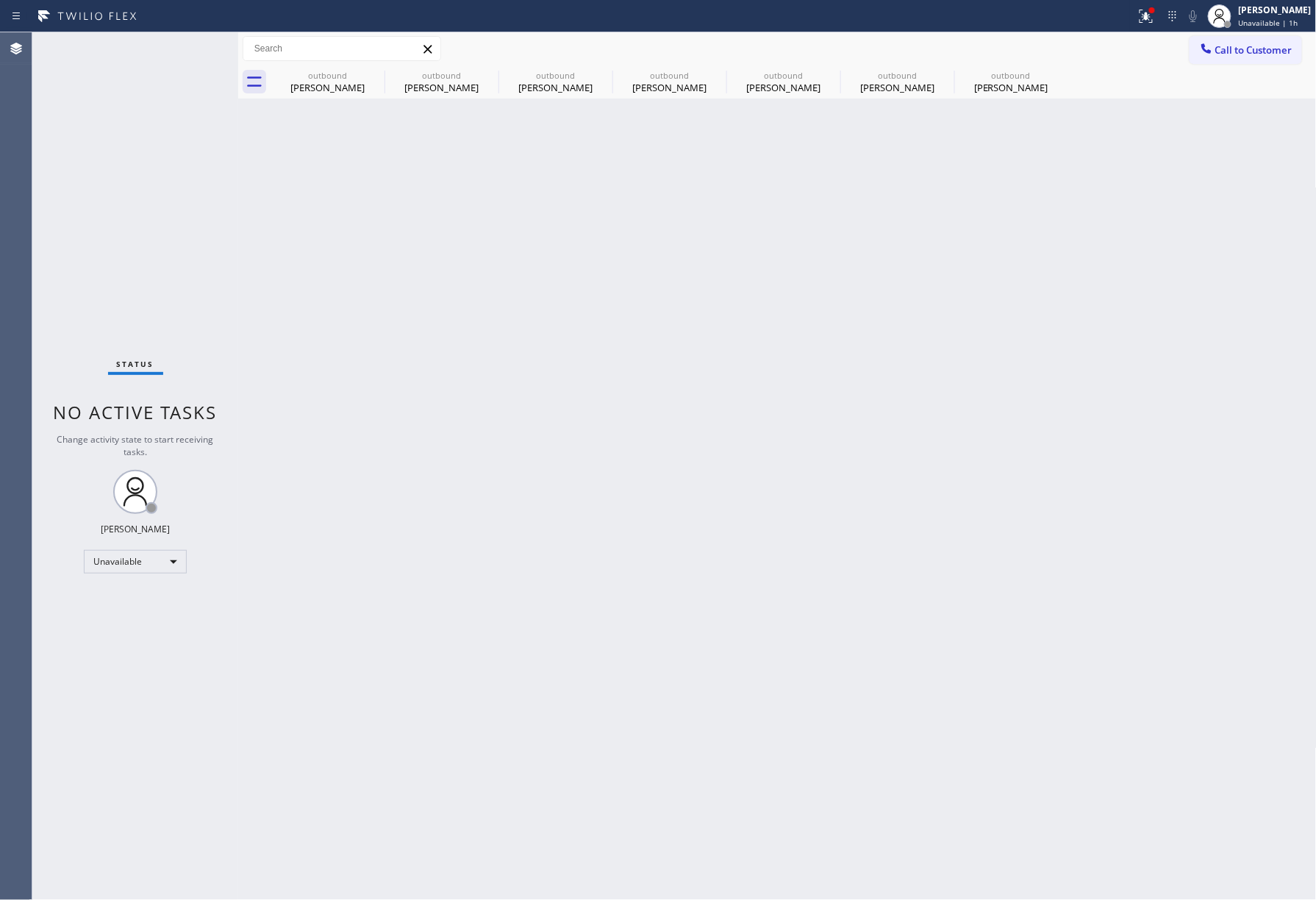
drag, startPoint x: 110, startPoint y: 154, endPoint x: 128, endPoint y: 94, distance: 62.6
click at [110, 154] on div "Status No active tasks Change activity state to start receiving tasks. [PERSON_…" at bounding box center [135, 466] width 206 height 868
click at [1071, 586] on div "Back to Dashboard Change Sender ID Customers Technicians Select a contact Outbo…" at bounding box center [777, 466] width 1079 height 868
click at [1254, 29] on div "Jenelyn Chiong Unavailable | 1h 4min" at bounding box center [1256, 16] width 119 height 32
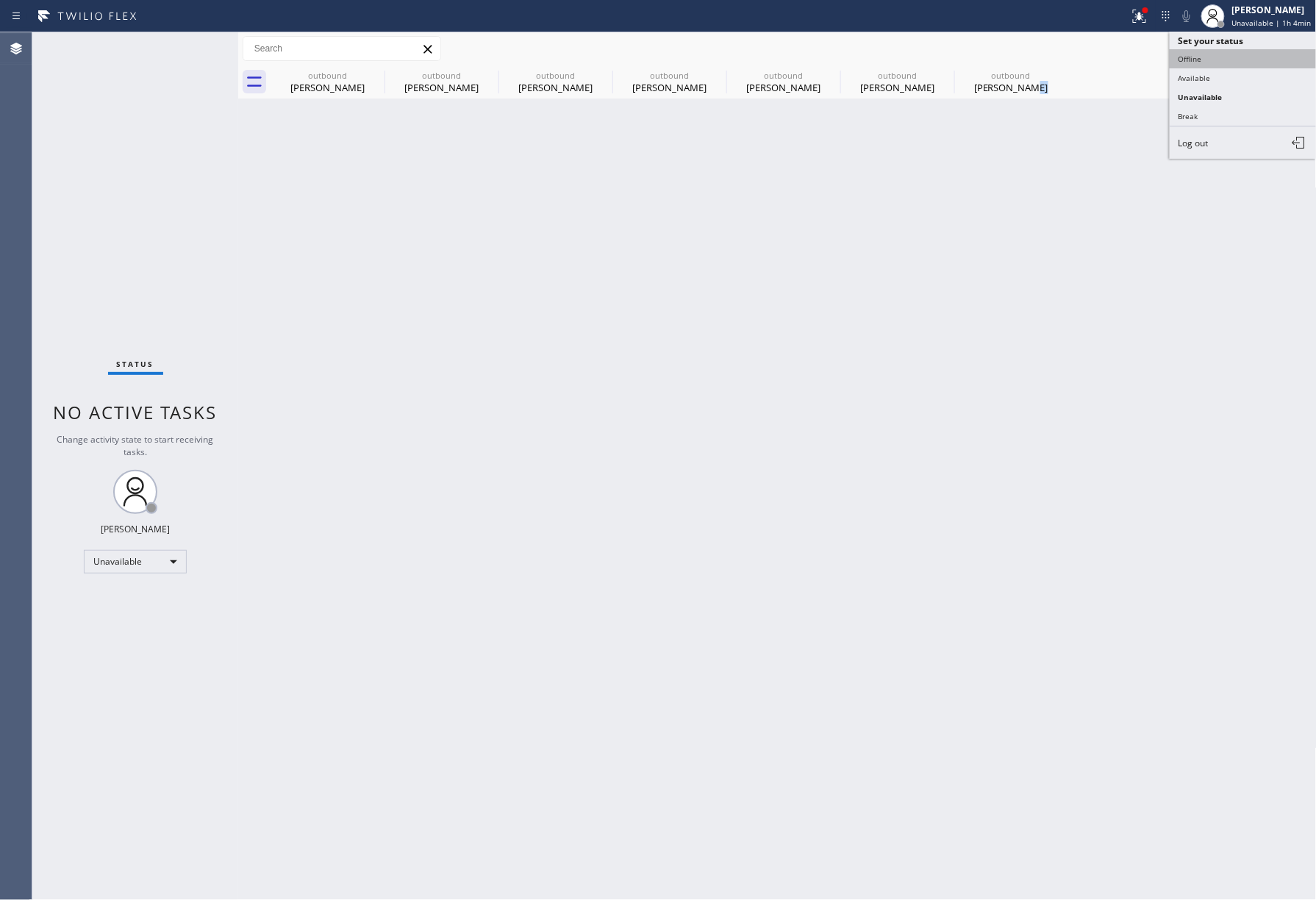
click at [1239, 57] on button "Offline" at bounding box center [1243, 58] width 147 height 19
click at [1256, 22] on span "Unavailable | 1h 4min" at bounding box center [1271, 22] width 79 height 10
click at [1212, 143] on button "Log out" at bounding box center [1243, 143] width 147 height 32
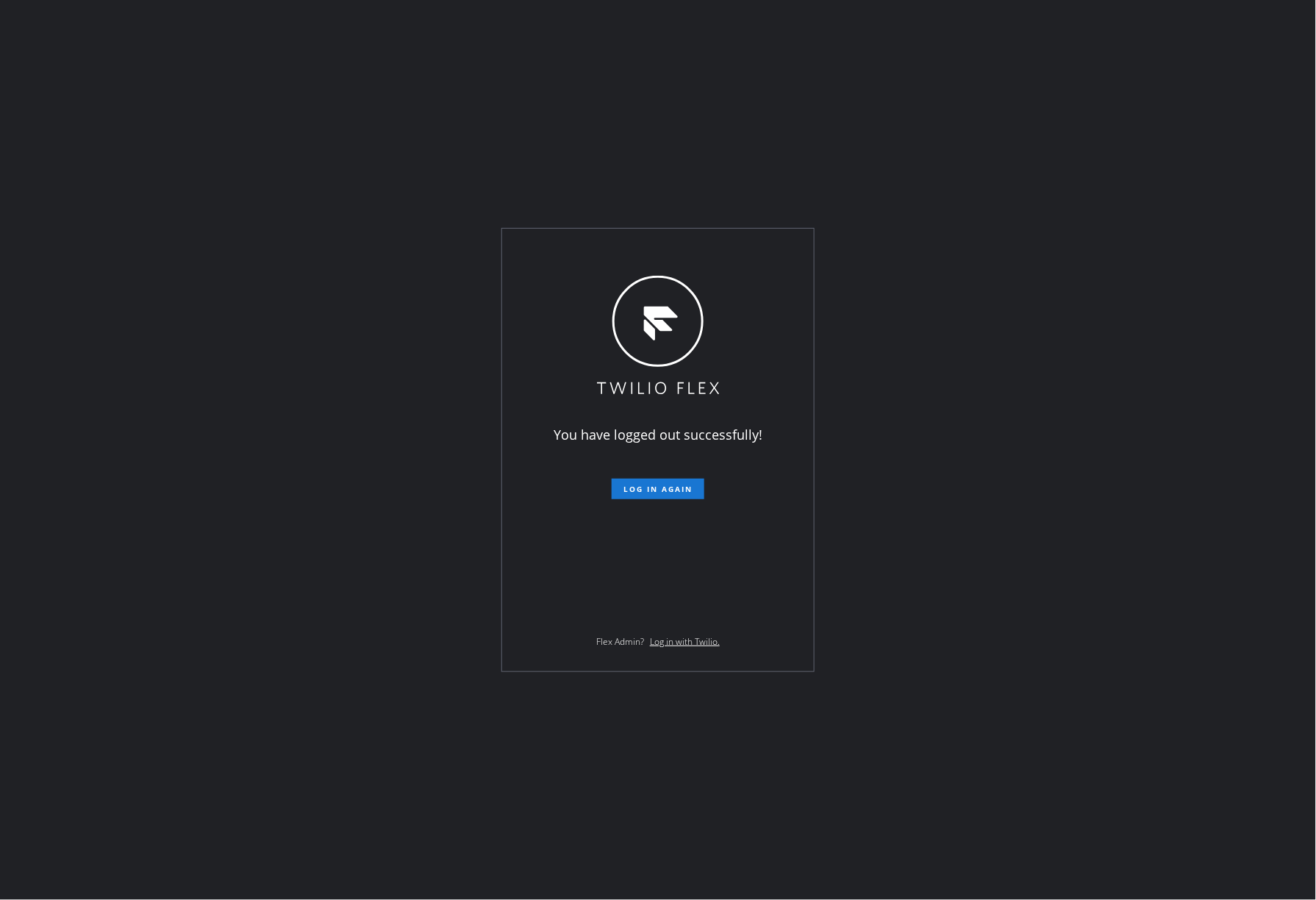
drag, startPoint x: 59, startPoint y: 215, endPoint x: 111, endPoint y: 177, distance: 64.4
click at [59, 214] on div "You have logged out successfully! Log in again Flex Admin? Log in with Twilio." at bounding box center [658, 450] width 1316 height 900
